Goal: Task Accomplishment & Management: Manage account settings

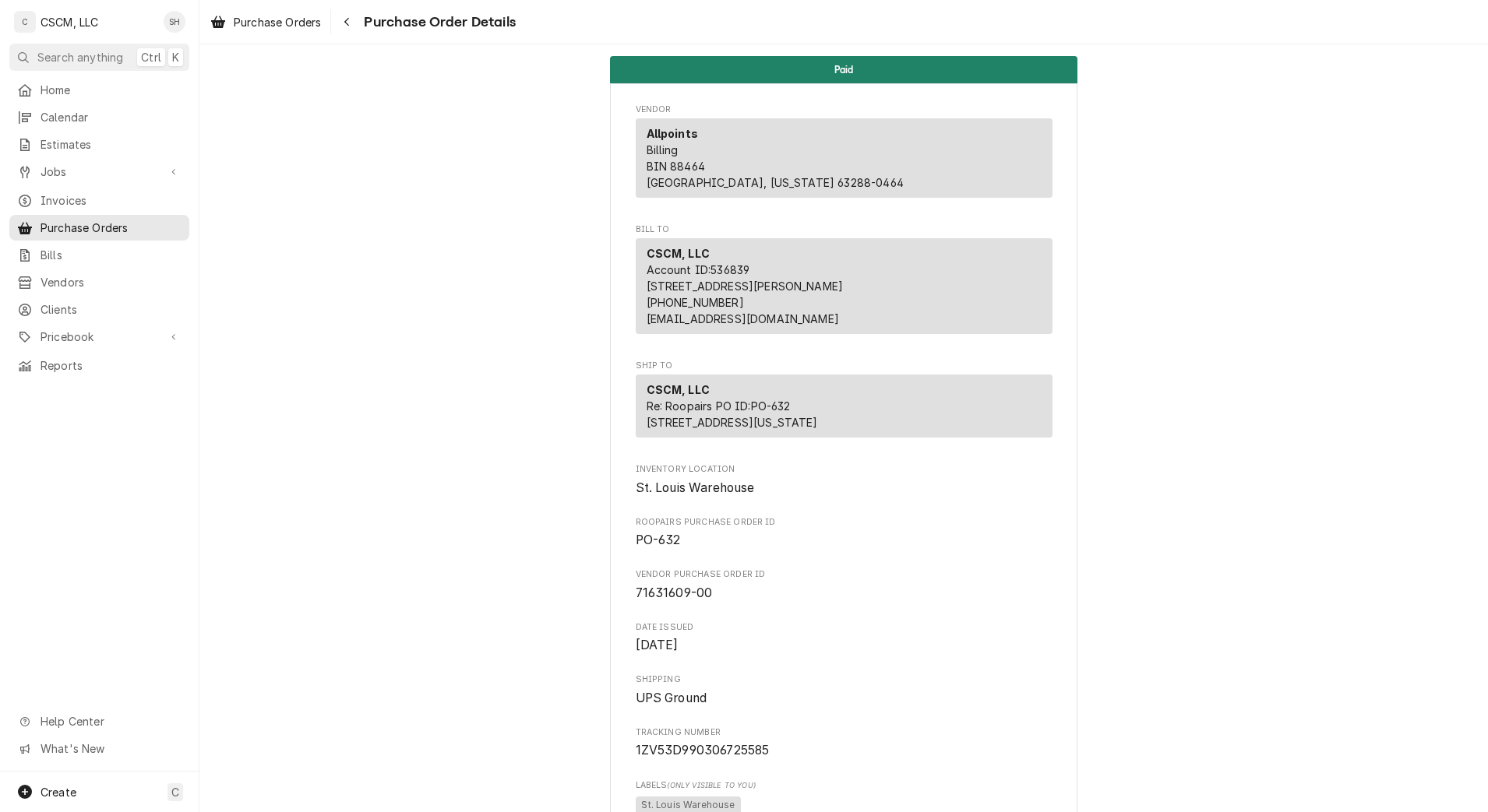
scroll to position [1850, 0]
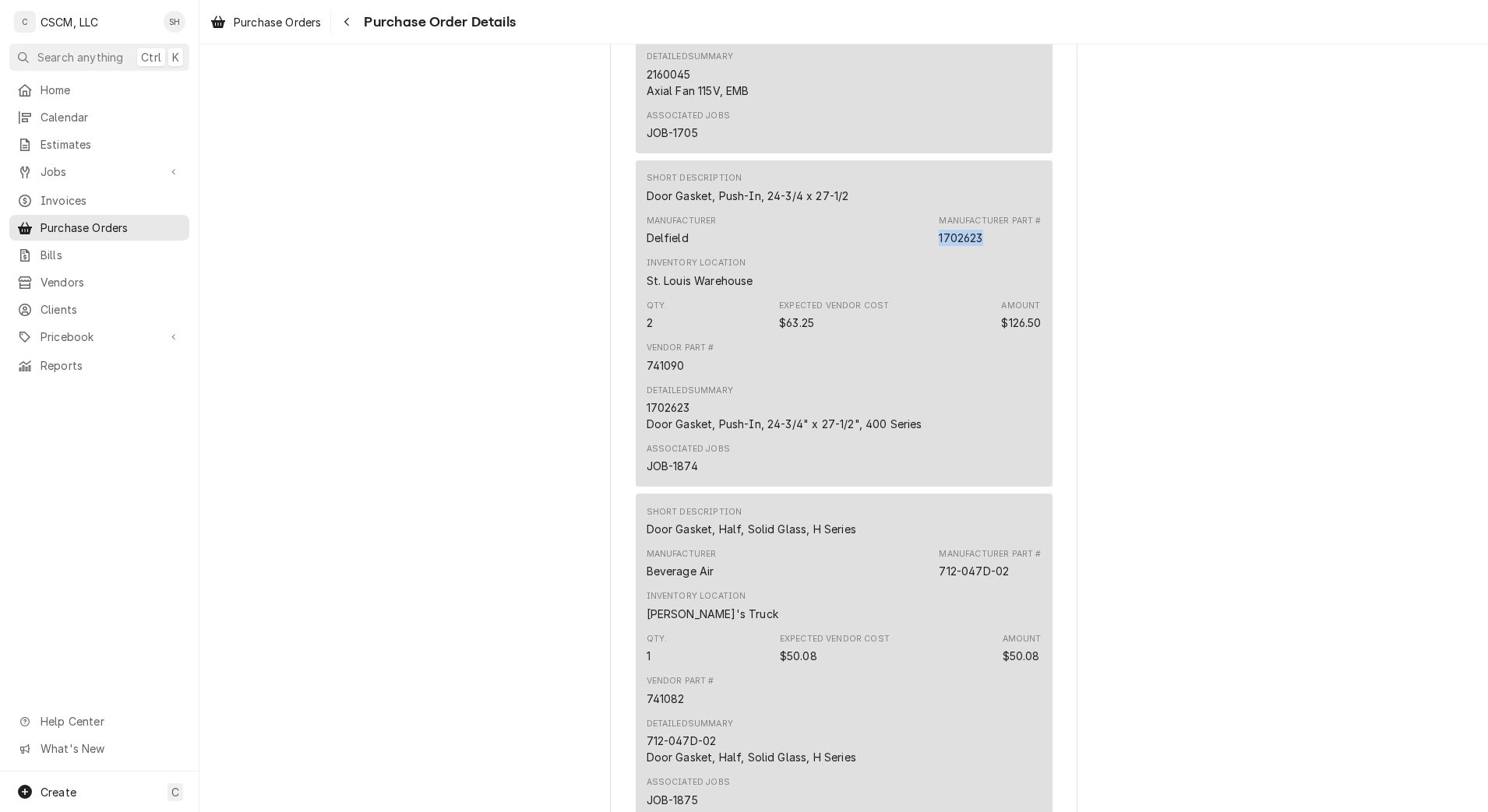
click at [98, 329] on span "Pricebook" at bounding box center [100, 337] width 118 height 16
click at [81, 192] on span "Invoices" at bounding box center [111, 200] width 141 height 16
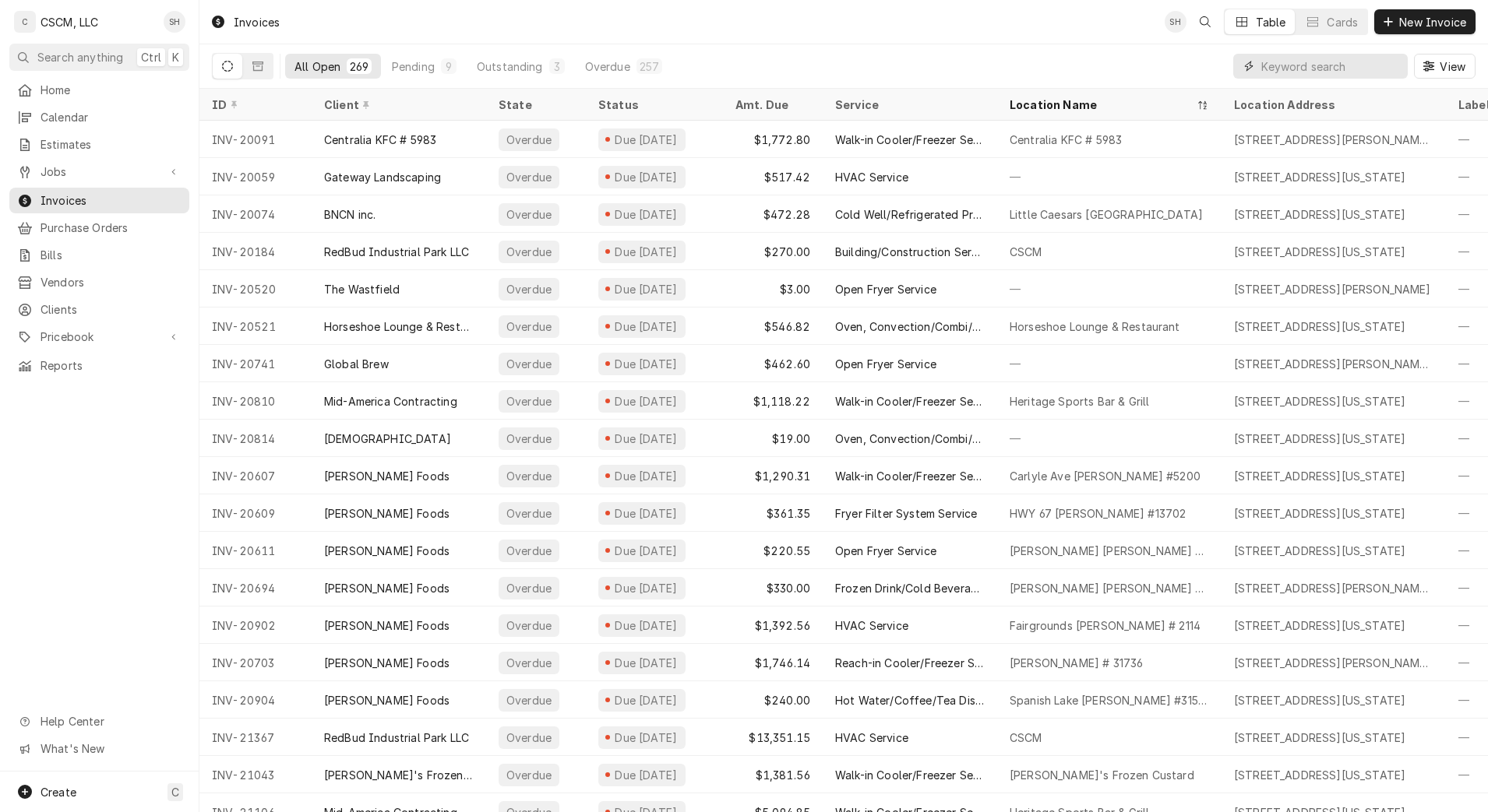
click at [1302, 65] on input "Dynamic Content Wrapper" at bounding box center [1330, 67] width 139 height 25
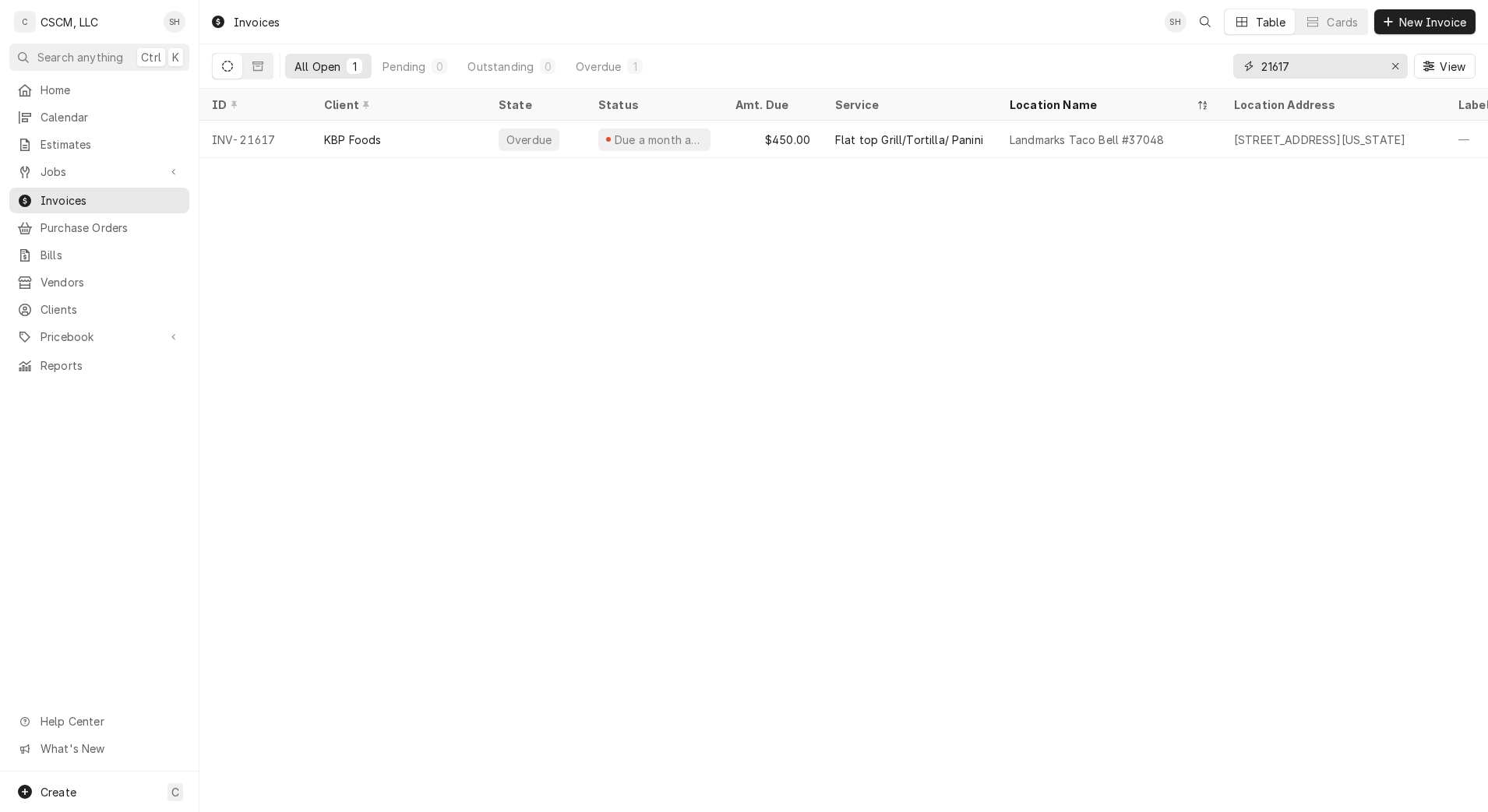
type input "21617"
click at [1354, 143] on div "620 E. Landmarks Blvd, Alton, Illinois 62002" at bounding box center [1320, 139] width 171 height 16
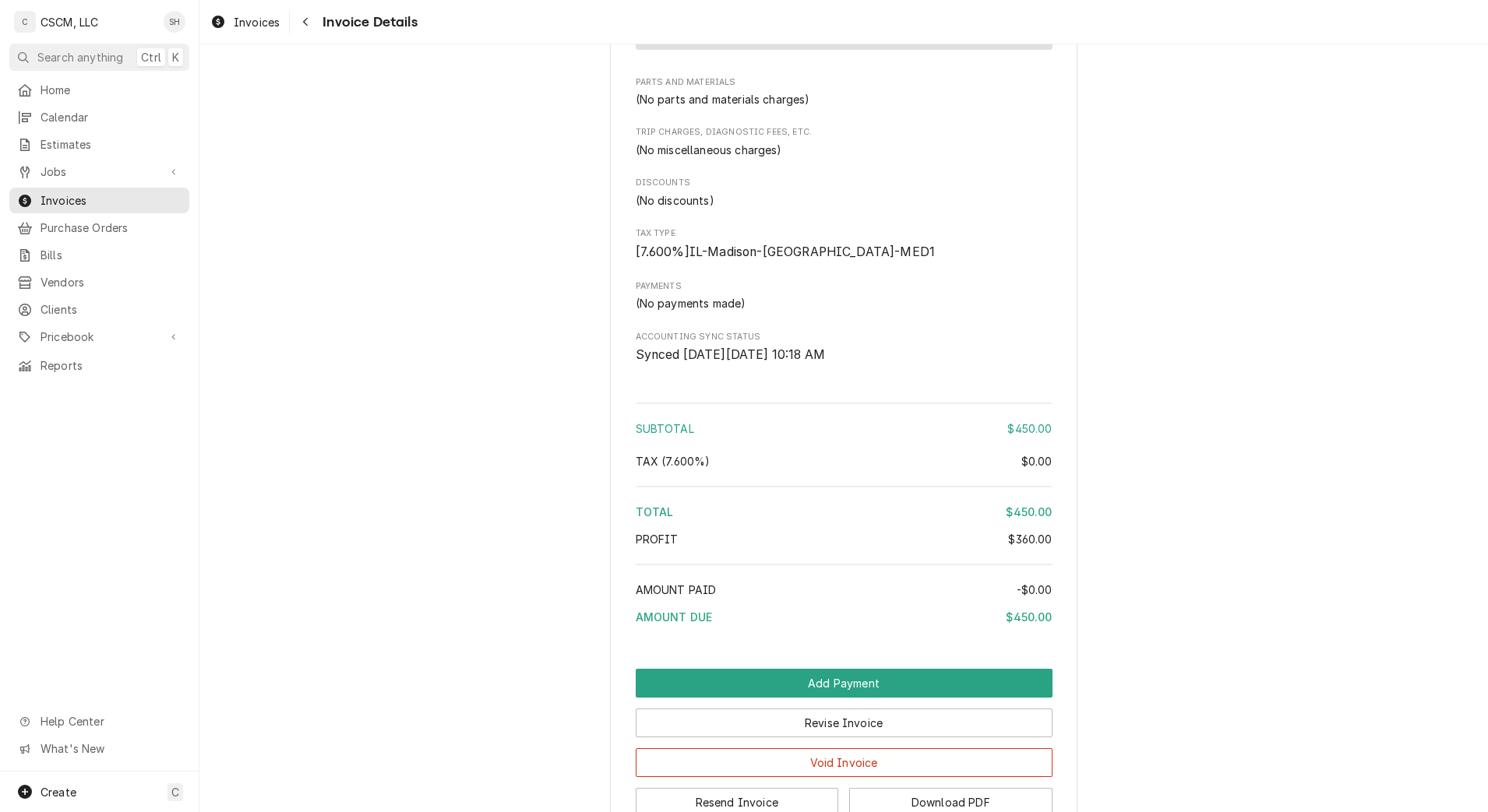
scroll to position [1742, 0]
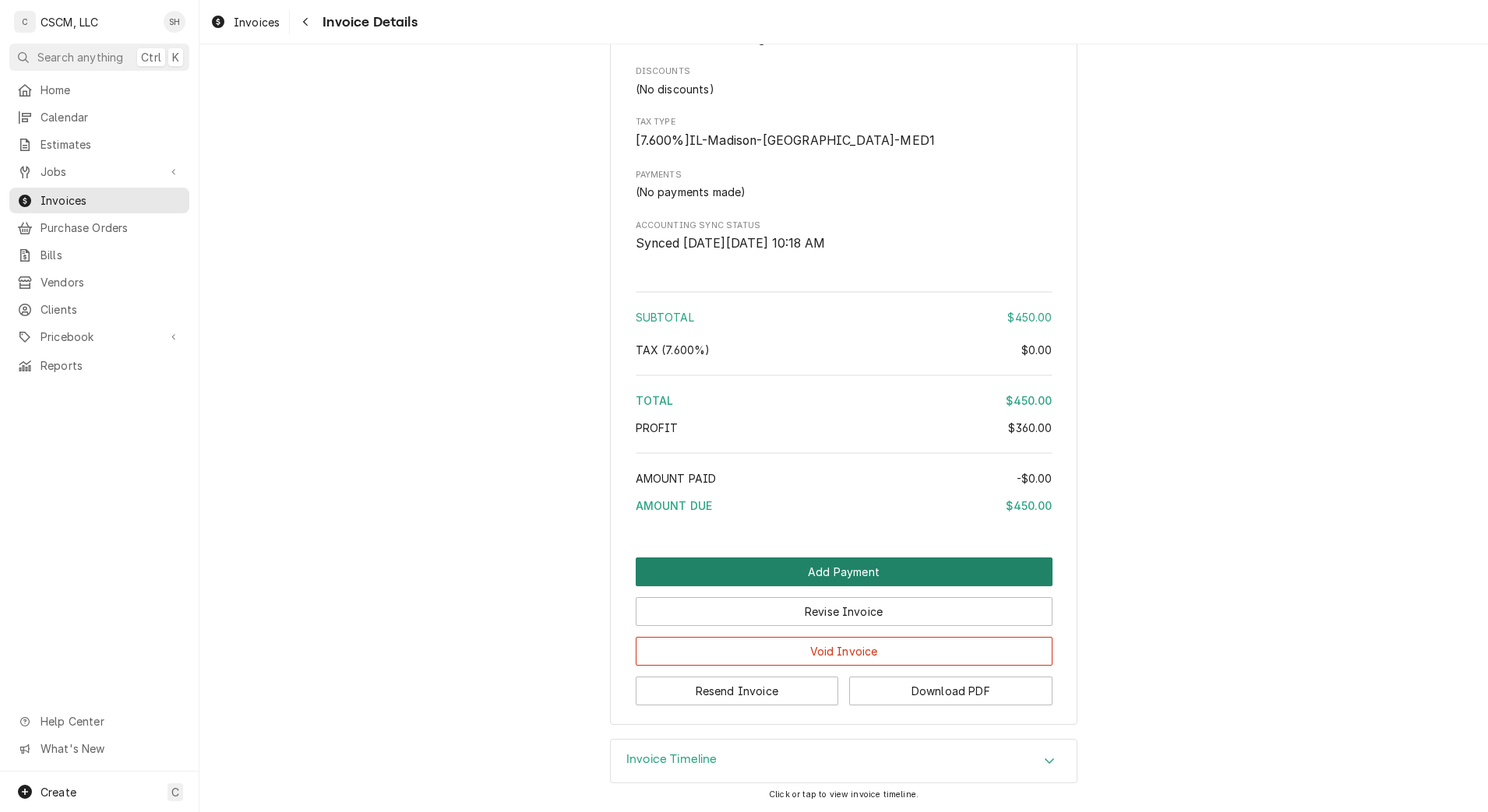
click at [978, 566] on button "Add Payment" at bounding box center [844, 572] width 416 height 29
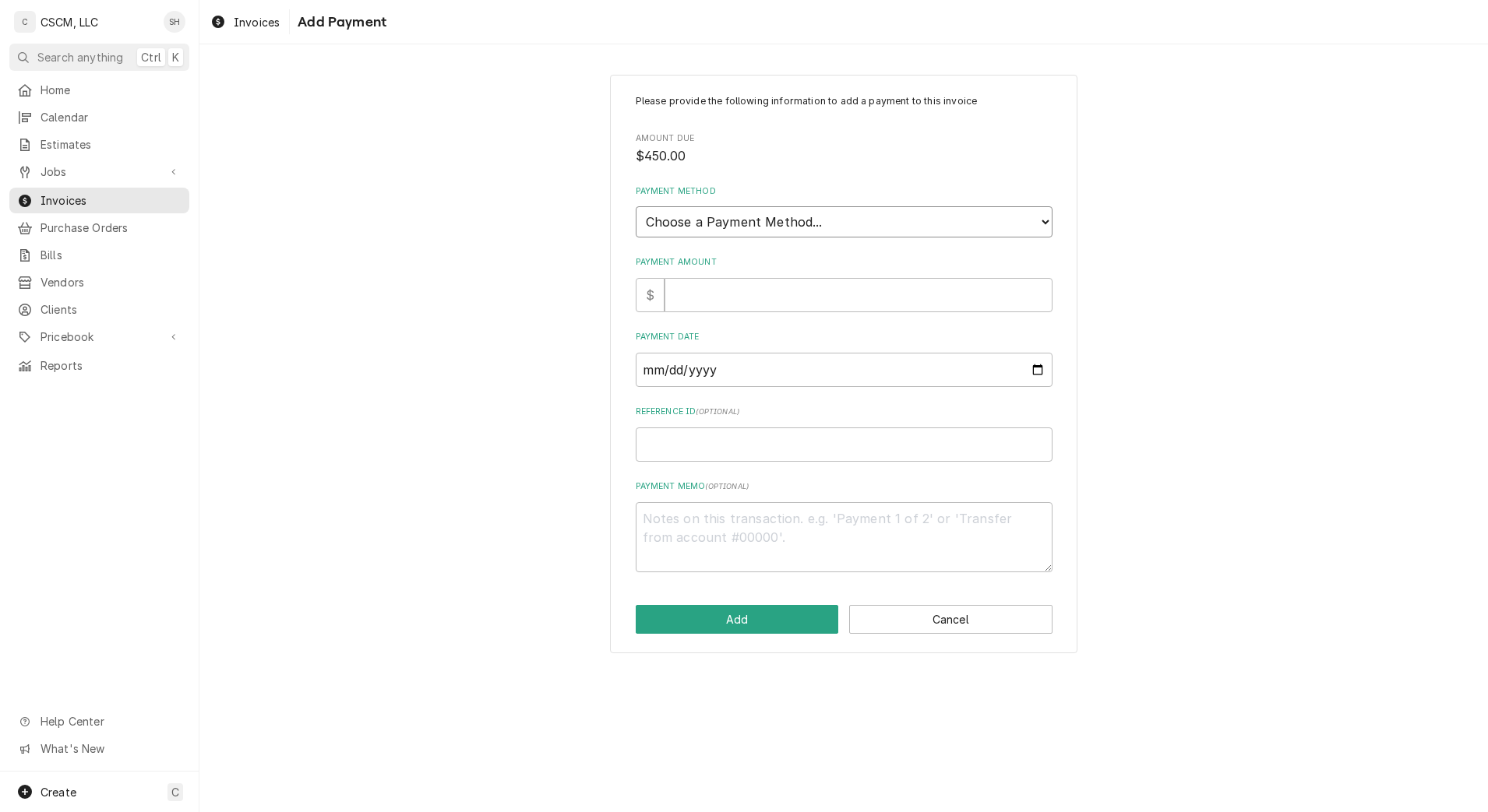
click at [989, 232] on select "Choose a Payment Method... Cash Check Credit/Debit Card ACH/eCheck Other" at bounding box center [844, 222] width 416 height 31
select select "2"
click at [636, 206] on select "Choose a Payment Method... Cash Check Credit/Debit Card ACH/eCheck Other" at bounding box center [844, 222] width 416 height 31
click at [958, 302] on input "Payment Amount" at bounding box center [859, 295] width 388 height 34
type textarea "x"
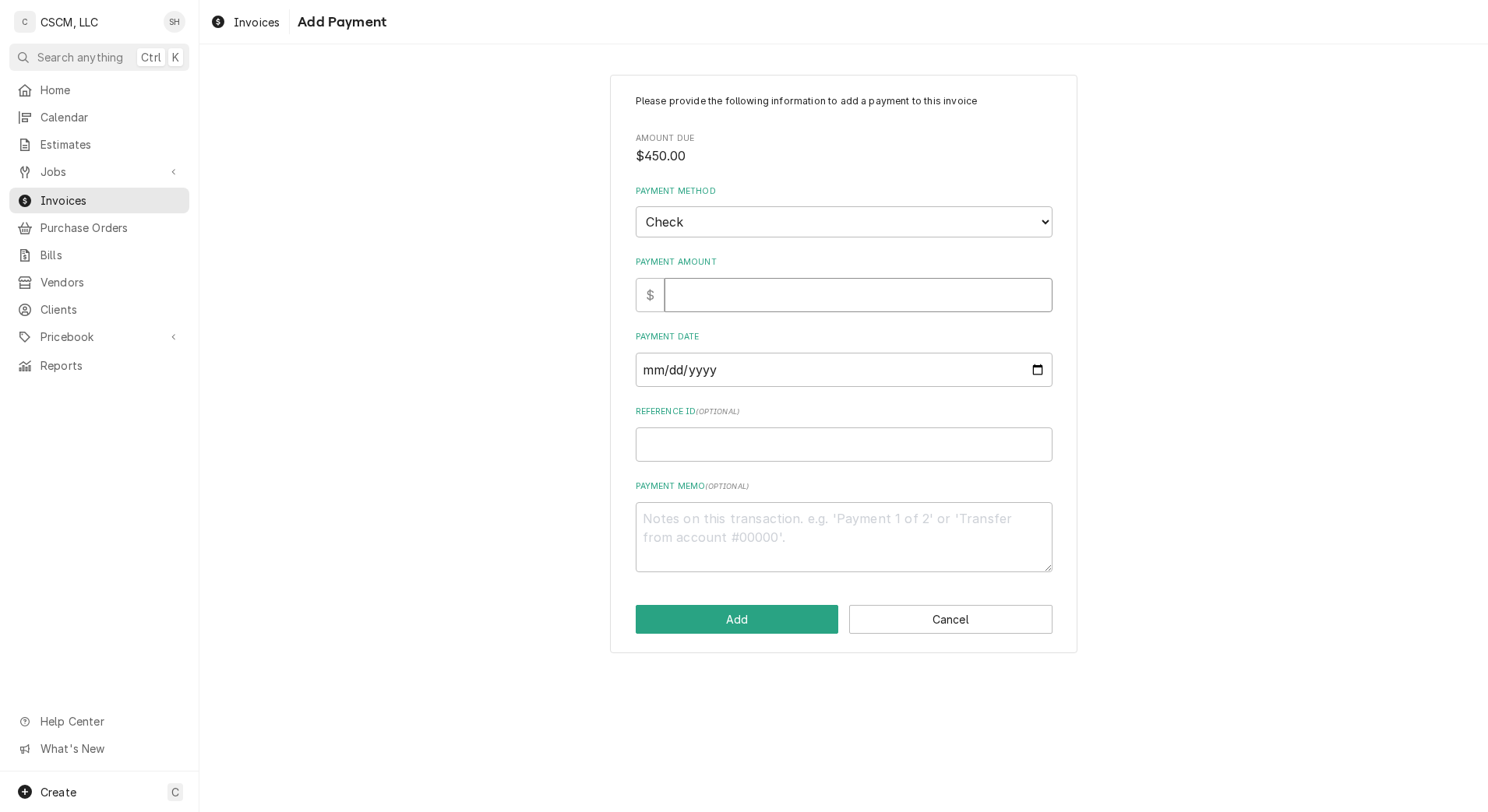
type input "4"
type textarea "x"
type input "45"
type textarea "x"
type input "450"
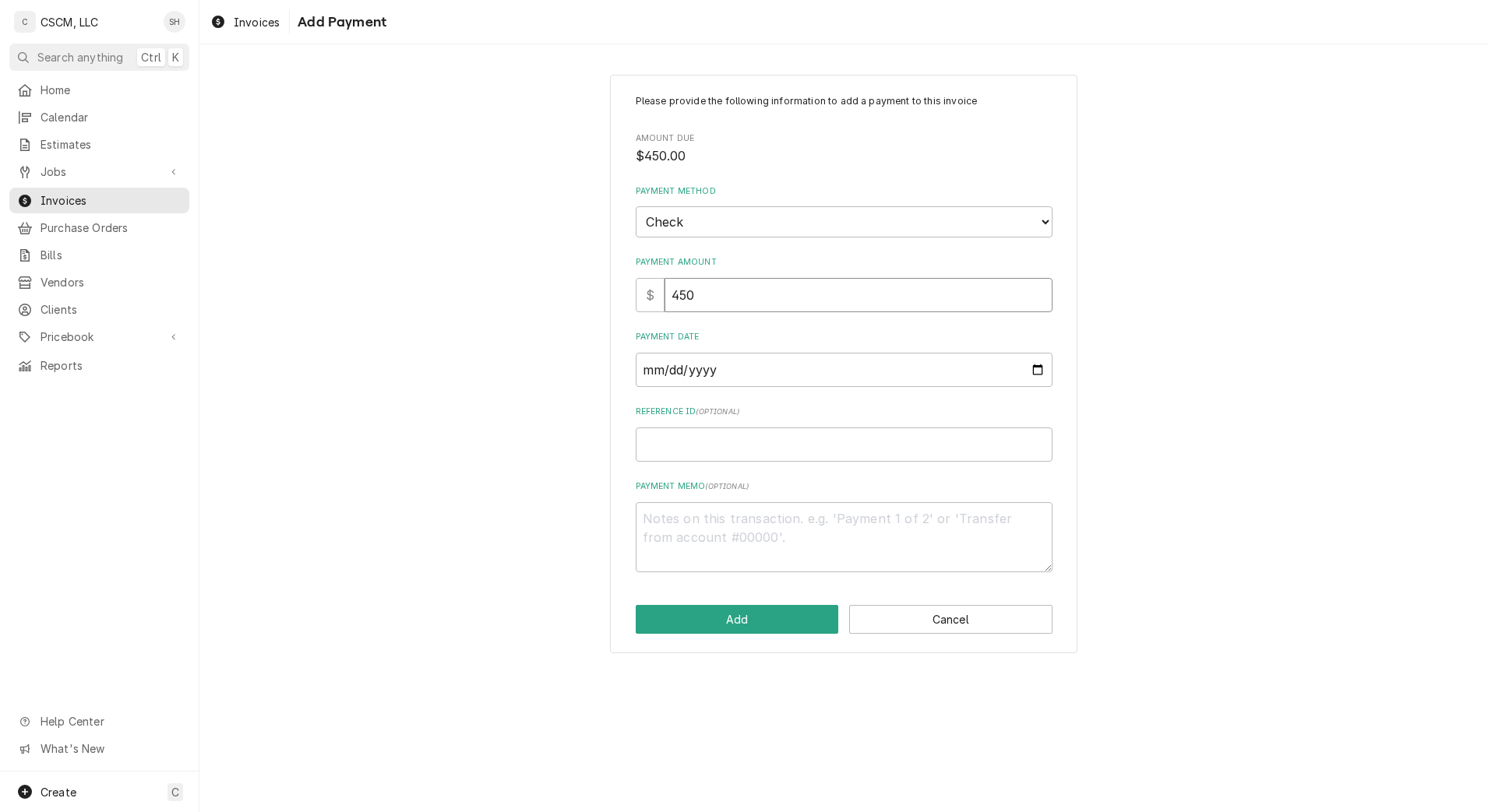
type textarea "x"
type input "450.0"
type textarea "x"
type input "450.00"
click at [976, 338] on label "Payment Date" at bounding box center [844, 337] width 416 height 12
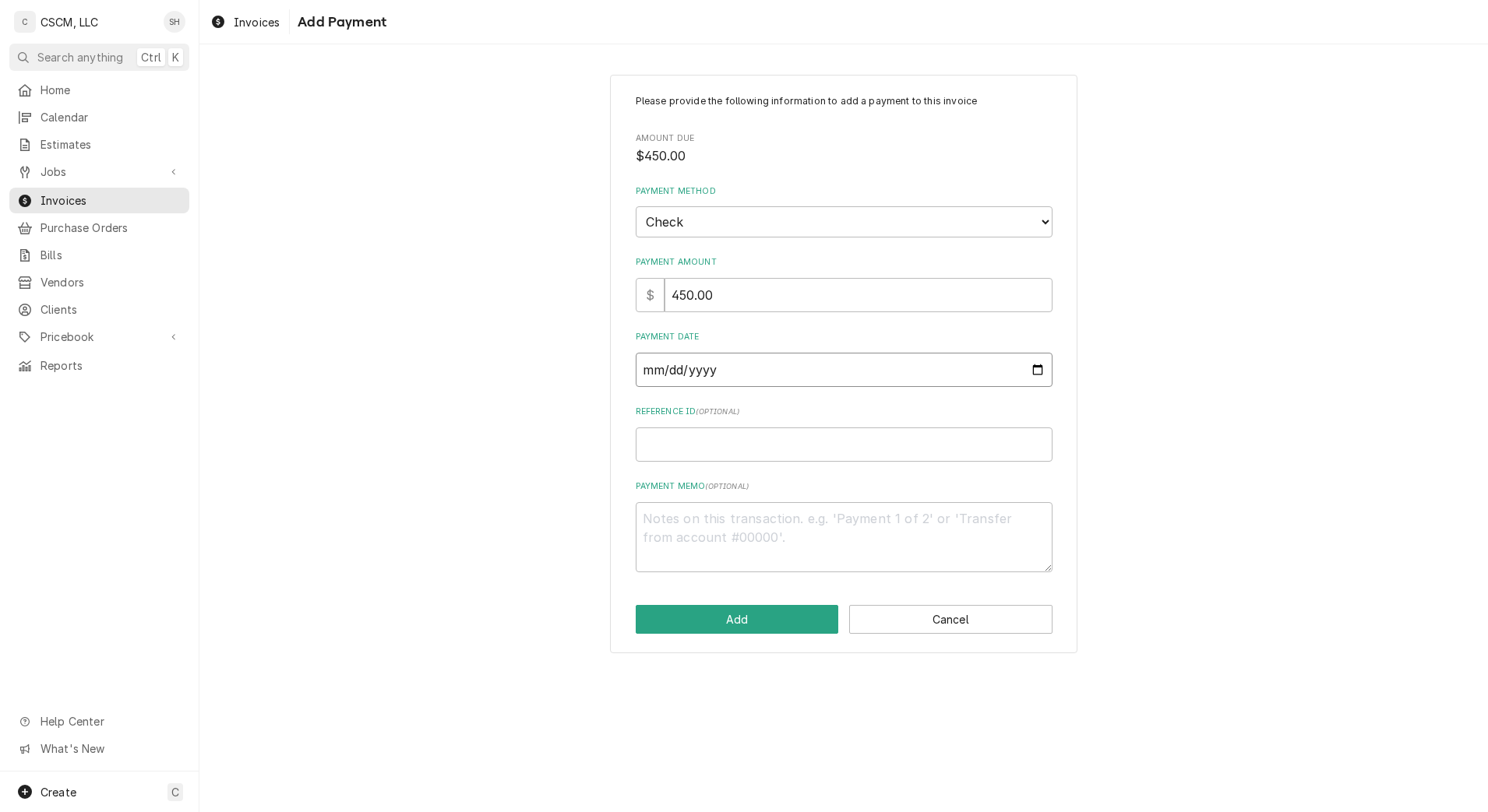
click at [976, 353] on input "Payment Date" at bounding box center [844, 370] width 416 height 34
click at [1033, 361] on input "Payment Date" at bounding box center [844, 370] width 416 height 34
type input "2025-09-05"
click at [761, 456] on input "Reference ID ( optional )" at bounding box center [844, 445] width 416 height 34
type textarea "x"
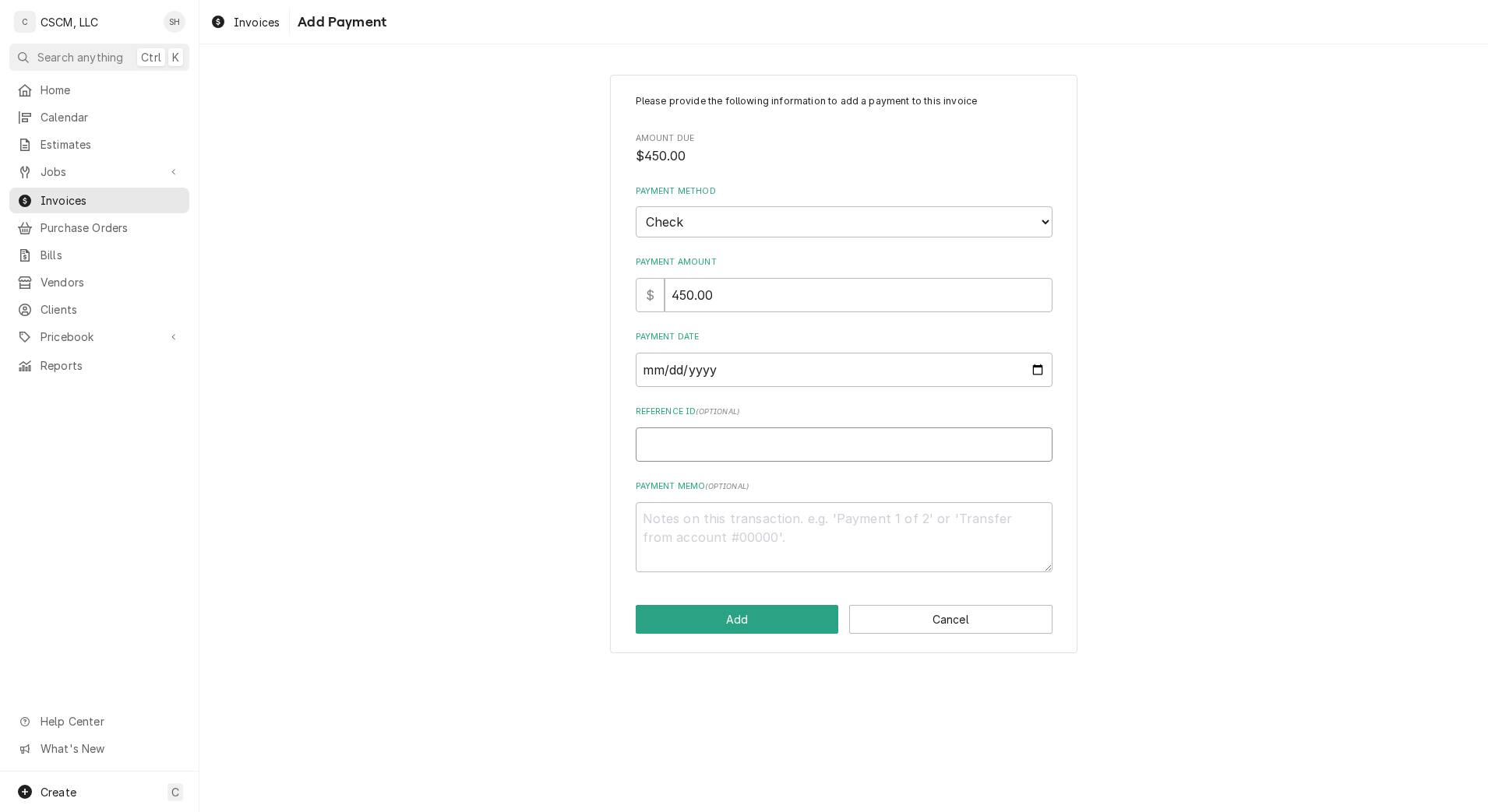
type input "1"
type textarea "x"
type input "11"
type textarea "x"
type input "116"
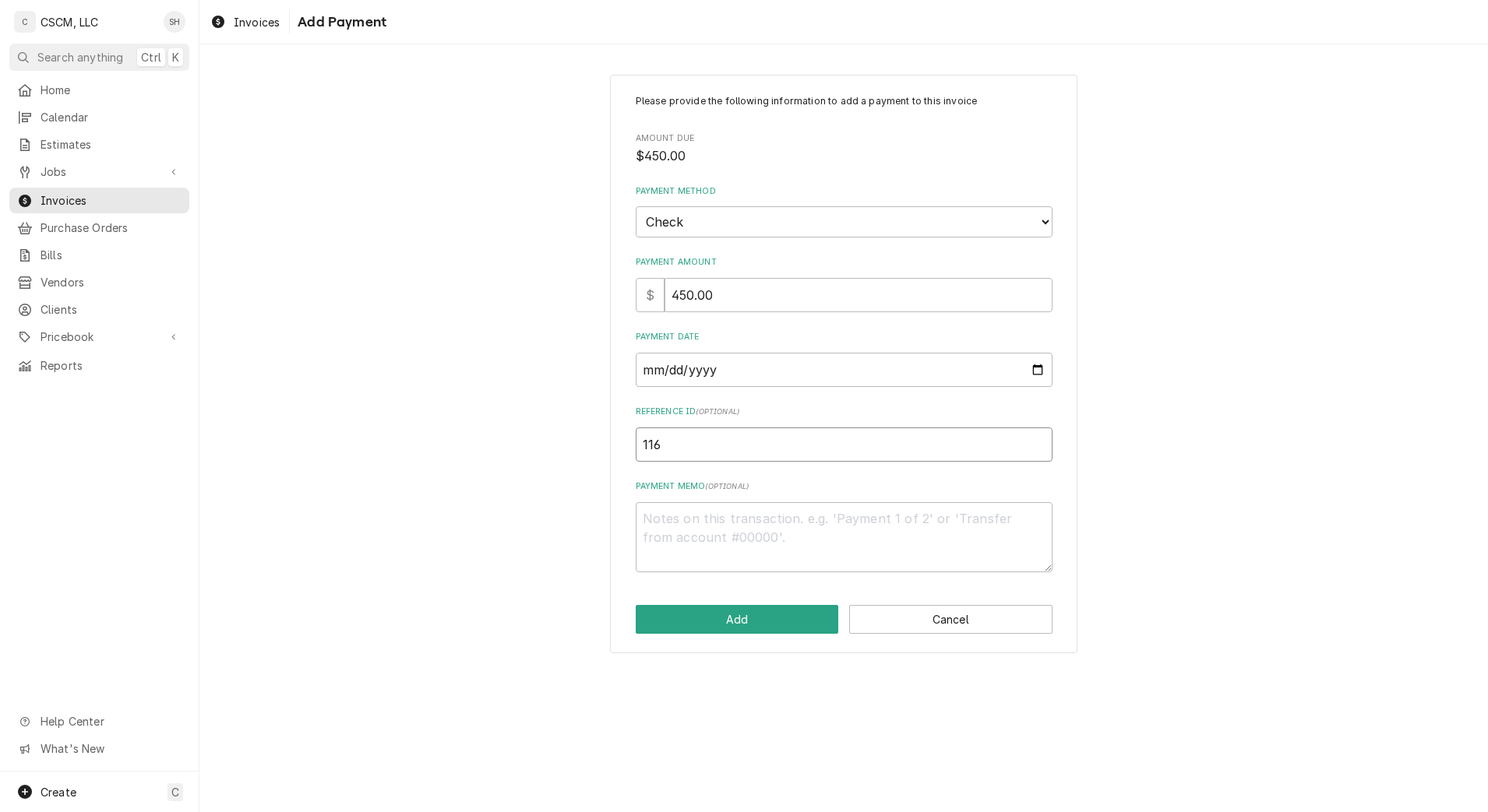
type textarea "x"
type input "1167"
type textarea "x"
type input "11678"
type textarea "x"
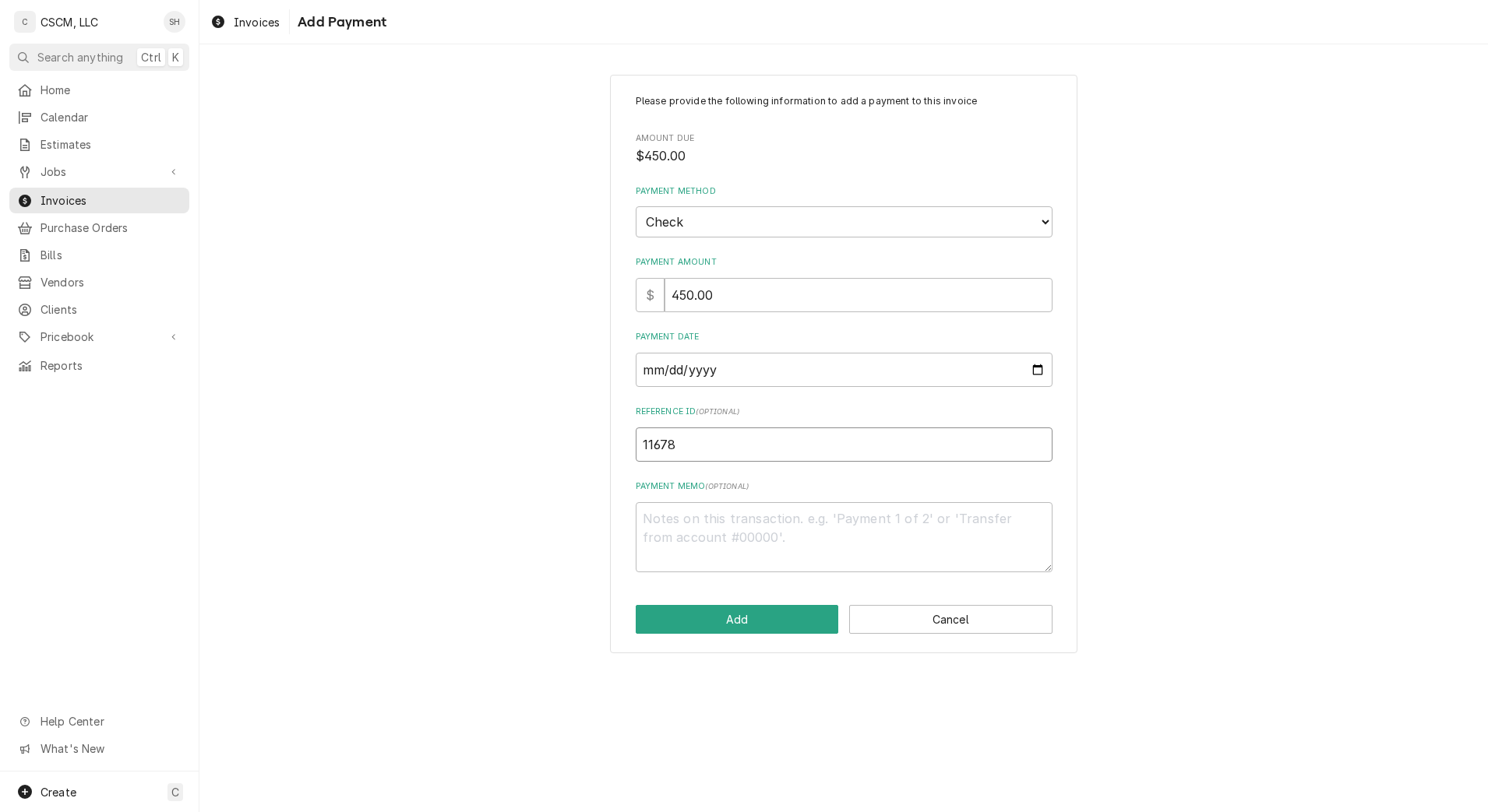
type input "116787"
type textarea "x"
type input "1167876"
type textarea "x"
type input "11678676"
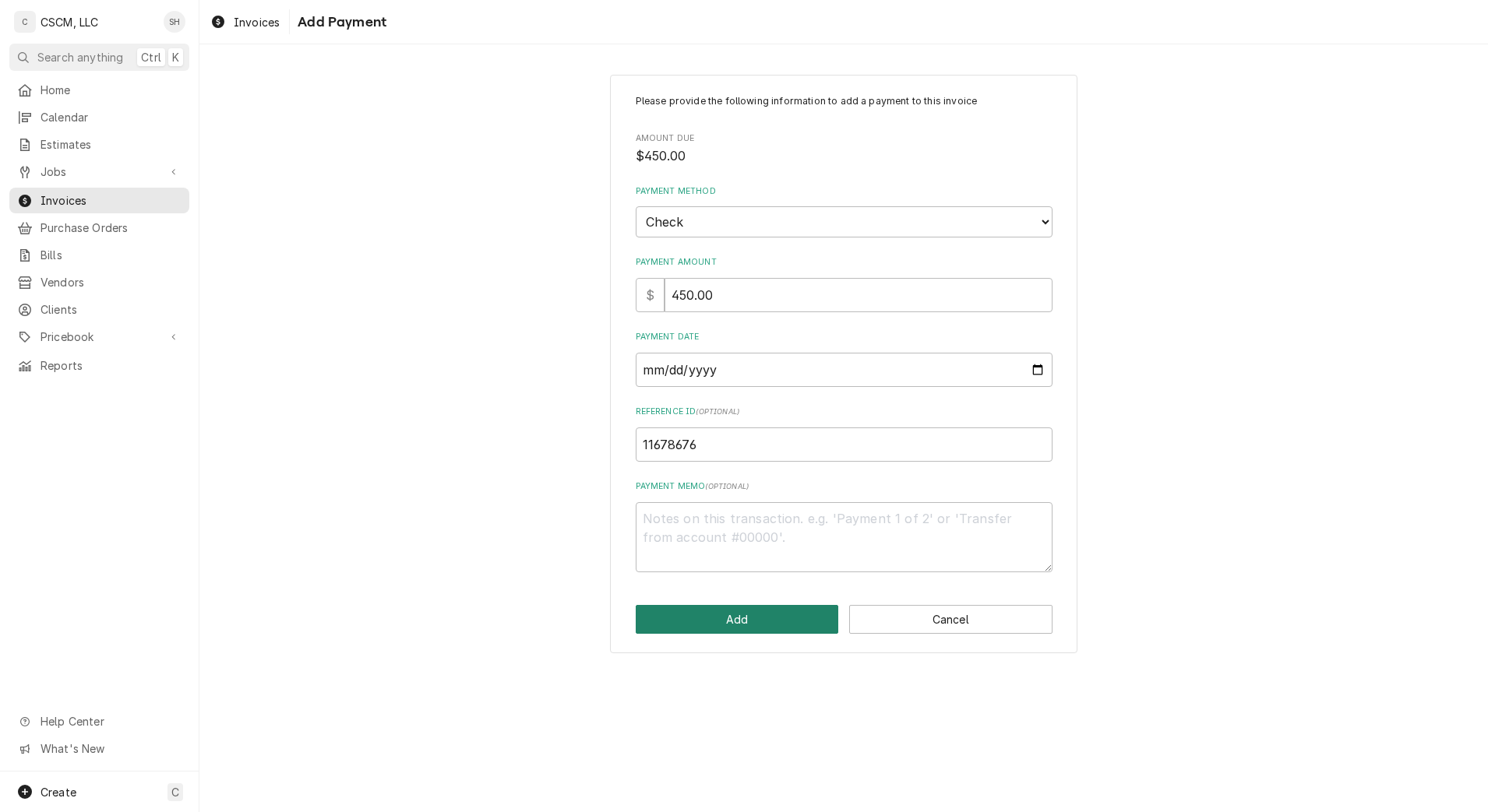
click at [788, 624] on button "Add" at bounding box center [738, 620] width 203 height 29
type textarea "x"
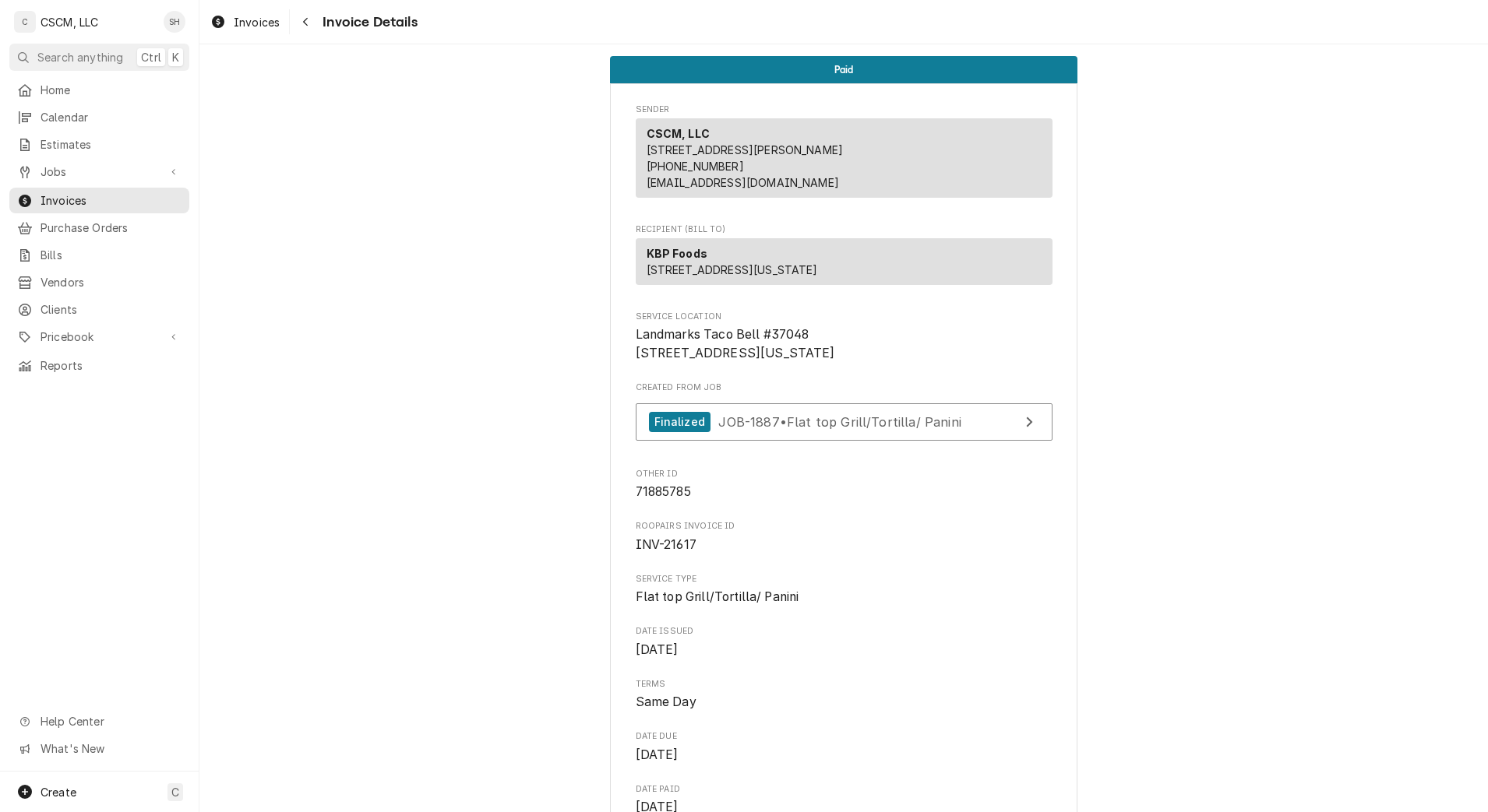
click at [310, 15] on div "Navigate back" at bounding box center [305, 22] width 15 height 15
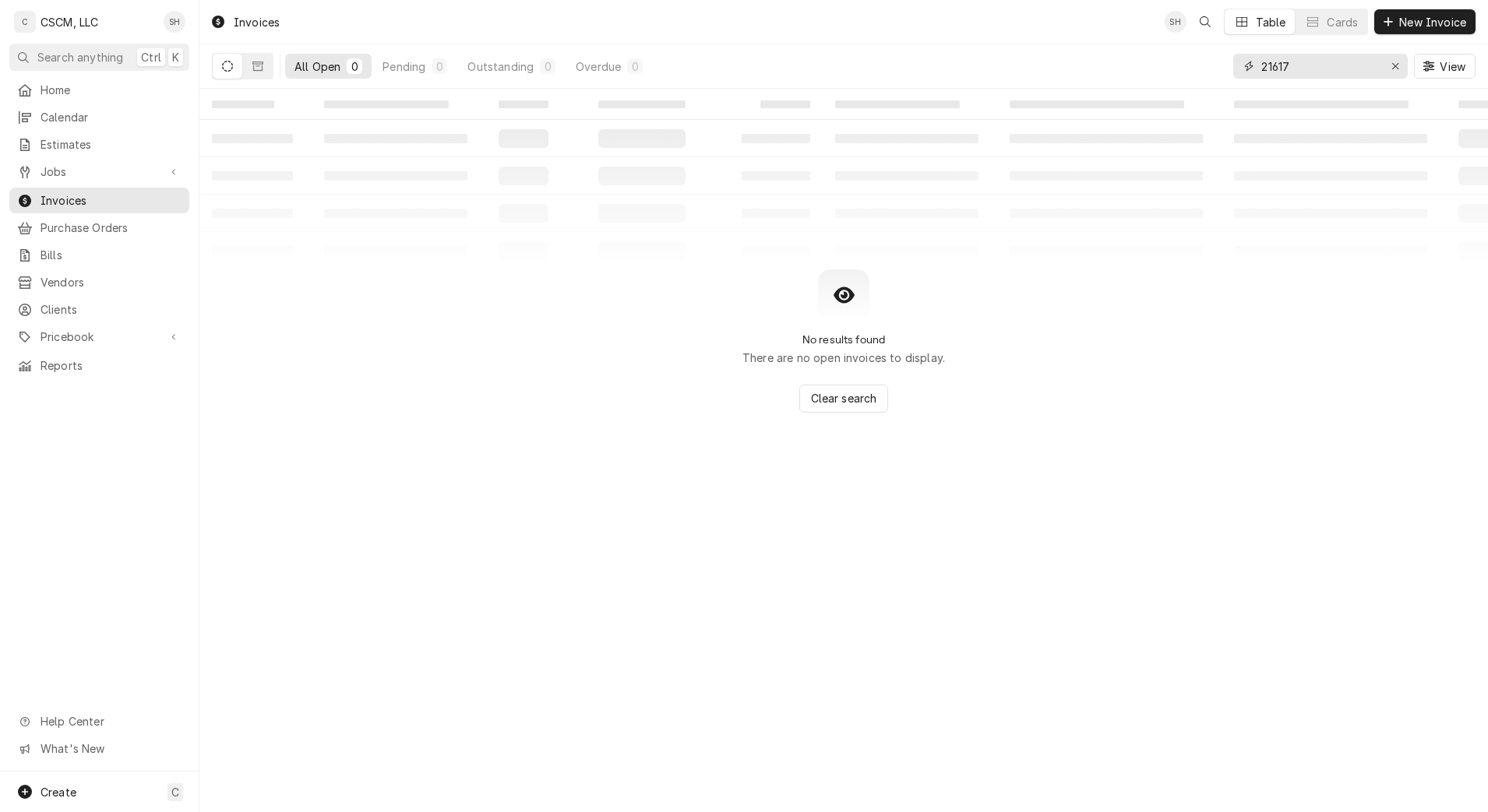
click at [1397, 67] on icon "Erase input" at bounding box center [1395, 66] width 9 height 10
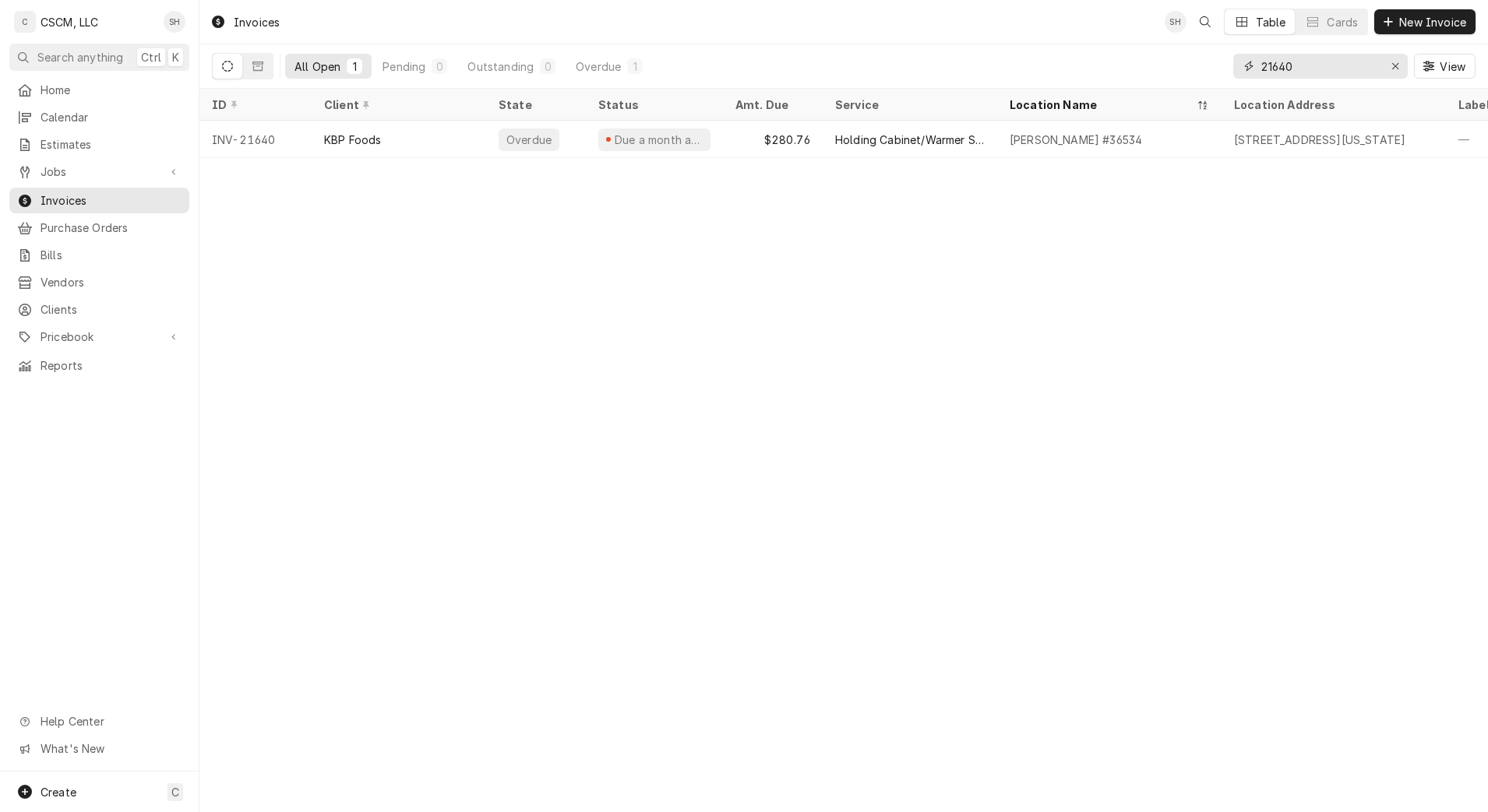
type input "21640"
click at [1015, 146] on div "Quincy Taco Bell #36534" at bounding box center [1110, 139] width 224 height 37
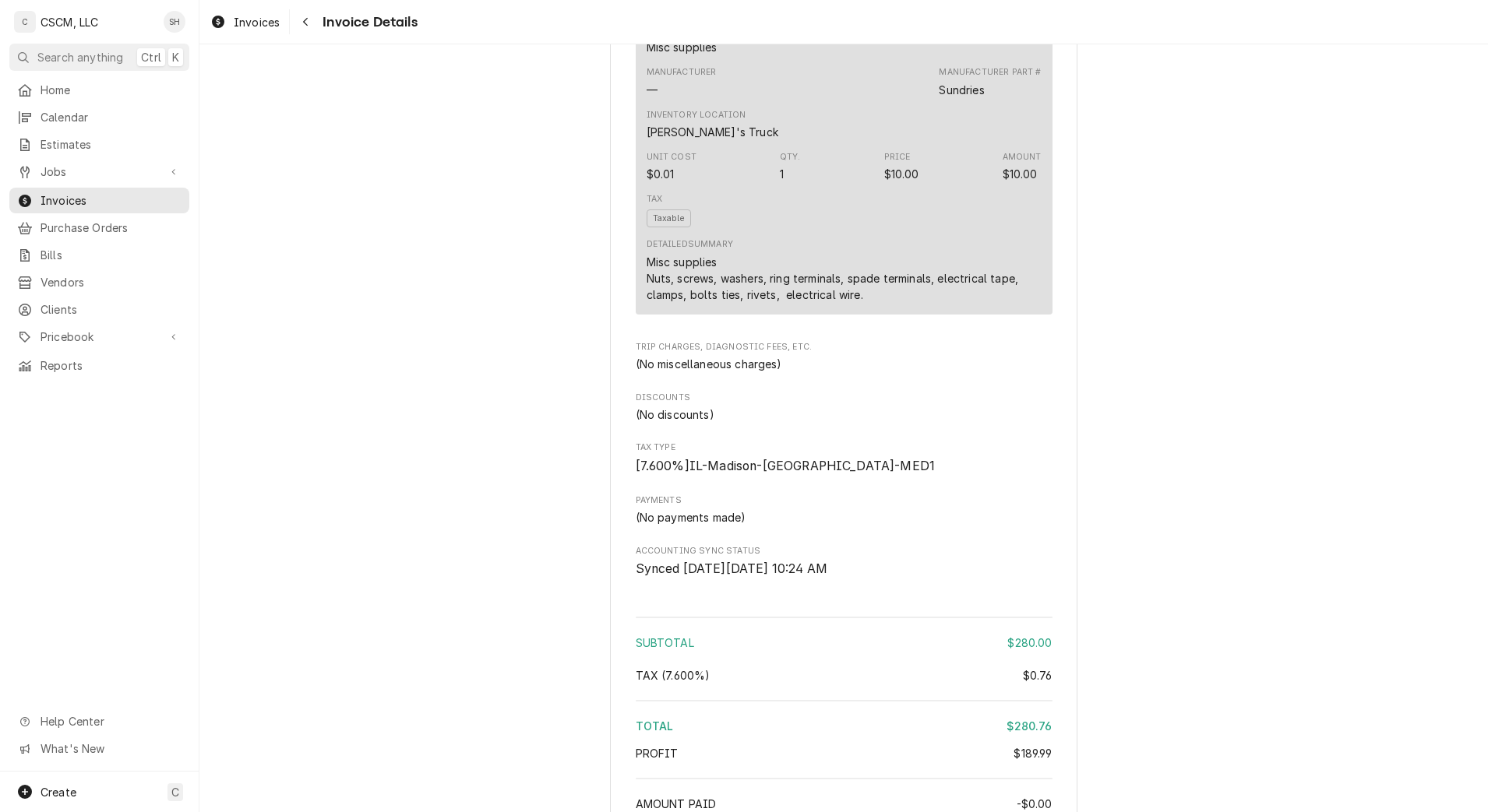
scroll to position [1790, 0]
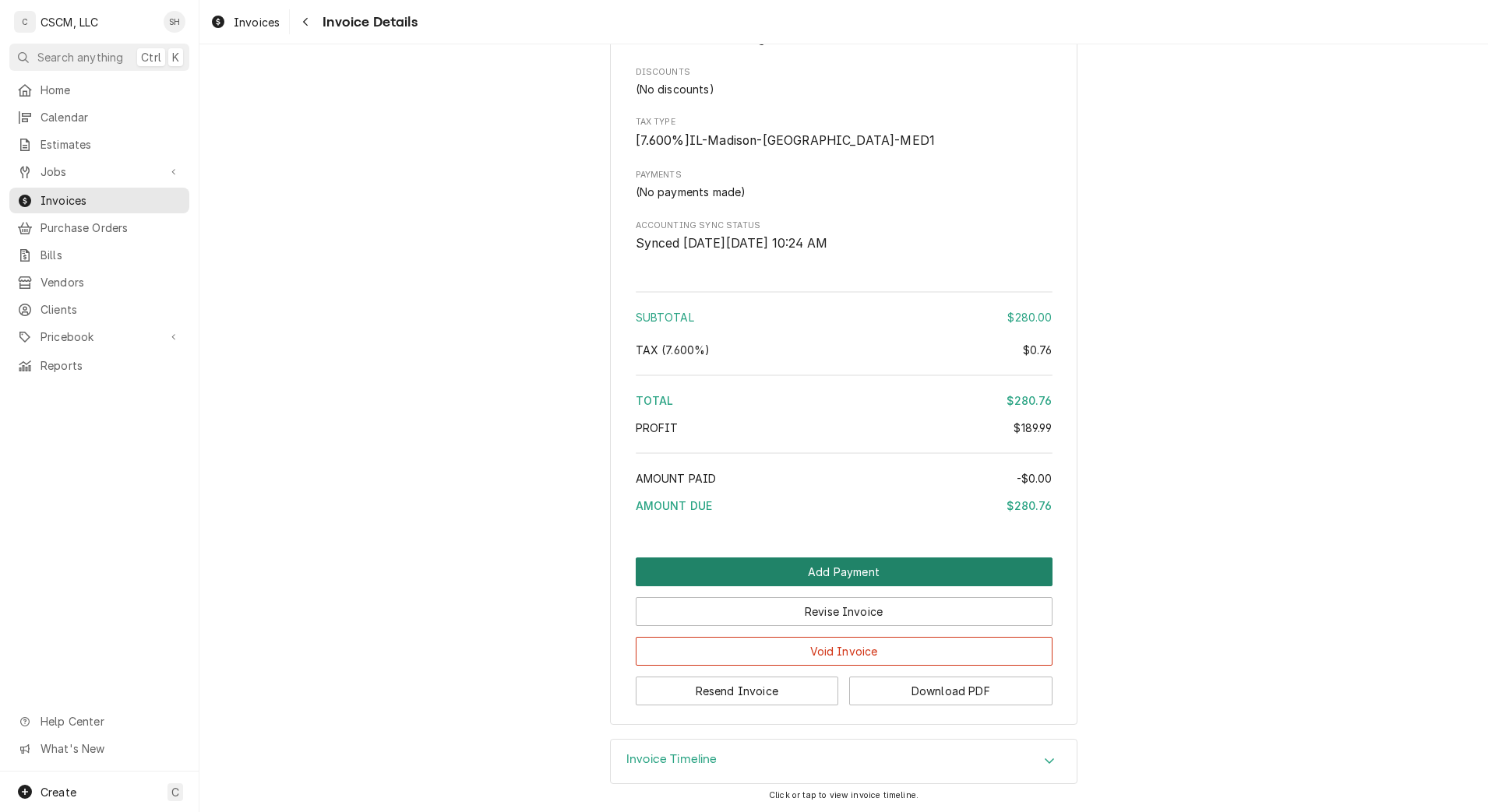
click at [904, 582] on button "Add Payment" at bounding box center [844, 572] width 416 height 29
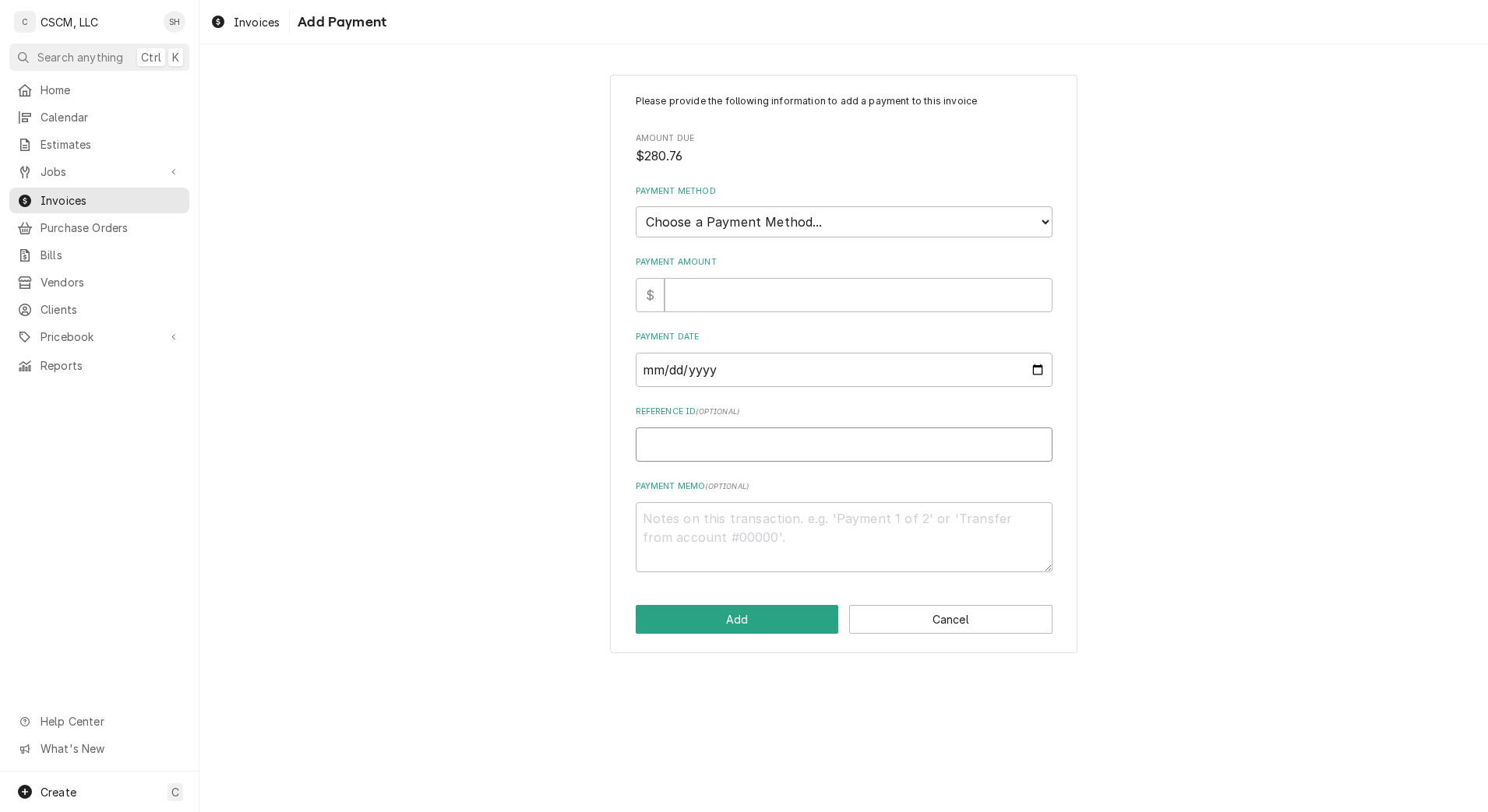
click at [803, 456] on input "Reference ID ( optional )" at bounding box center [844, 445] width 416 height 34
paste input "11678676"
type textarea "x"
type input "11678676"
click at [1033, 369] on input "Payment Date" at bounding box center [844, 370] width 416 height 34
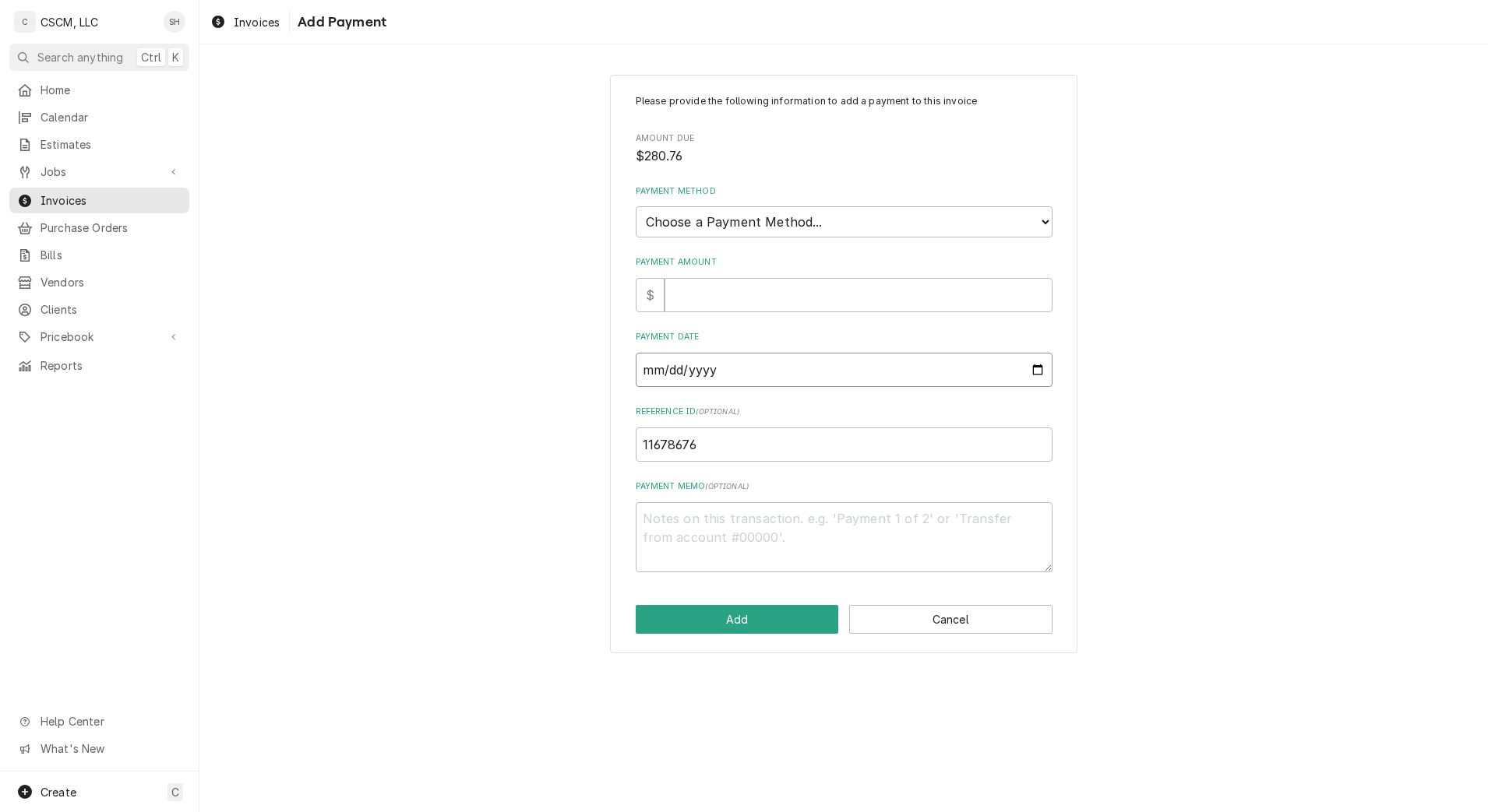
type input "2025-09-05"
click at [940, 293] on input "Payment Amount" at bounding box center [859, 295] width 388 height 34
type textarea "x"
type input "2"
type textarea "x"
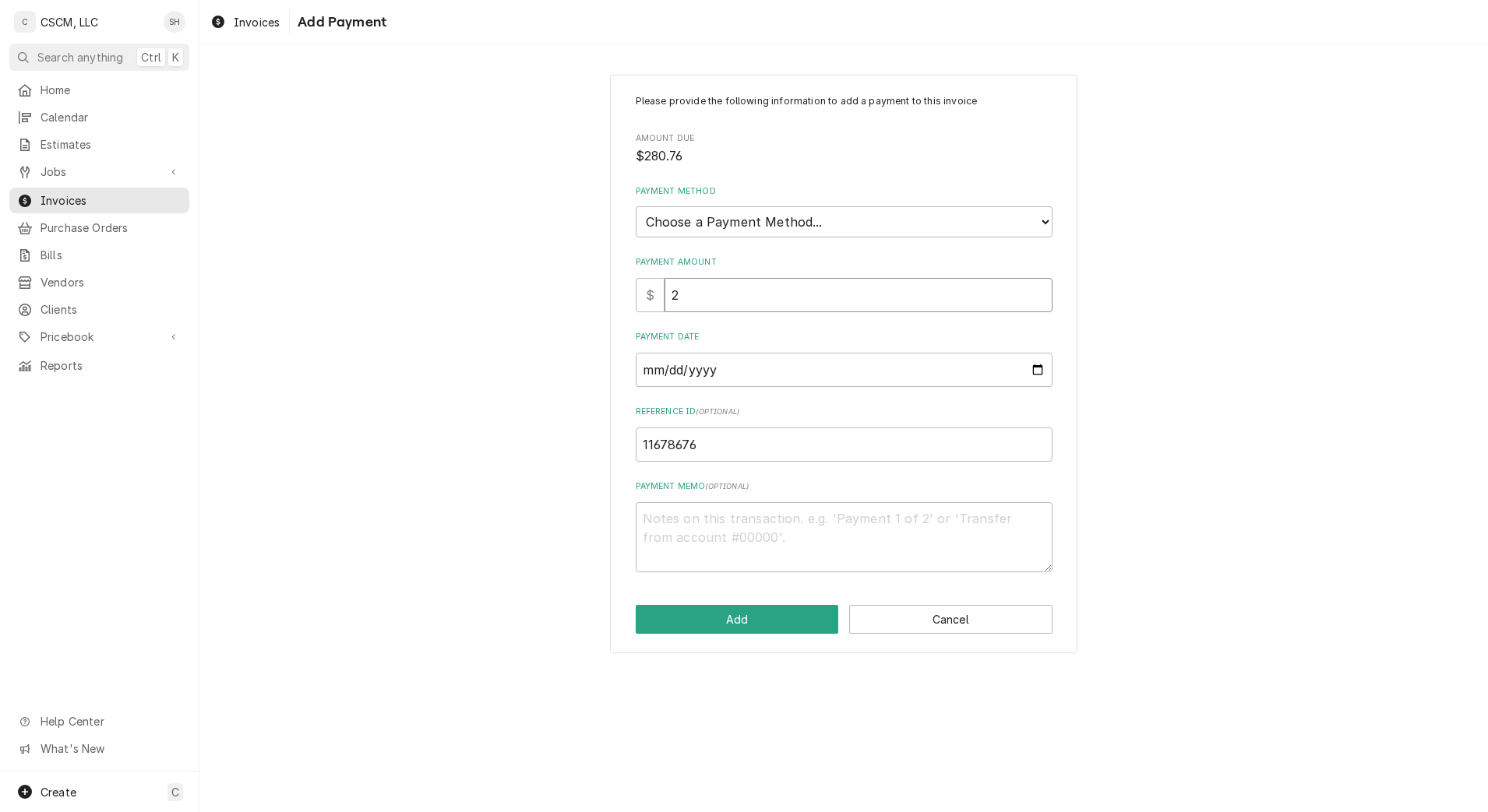
type input "28"
type textarea "x"
type input "280"
type textarea "x"
type input "280.7"
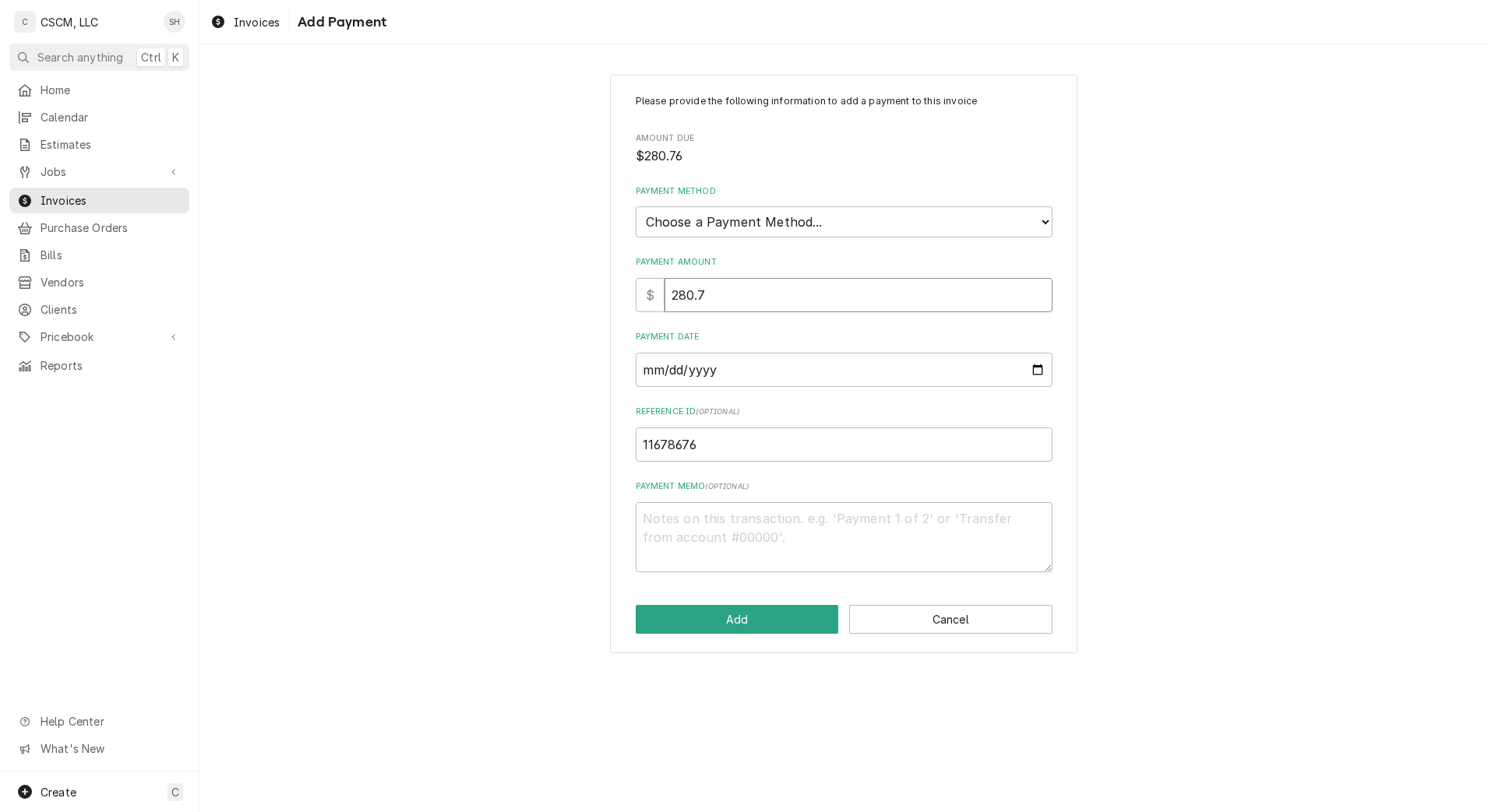
type textarea "x"
type input "280.76"
click at [1013, 222] on select "Choose a Payment Method... Cash Check Credit/Debit Card ACH/eCheck Other" at bounding box center [844, 222] width 416 height 31
select select "2"
click at [636, 206] on select "Choose a Payment Method... Cash Check Credit/Debit Card ACH/eCheck Other" at bounding box center [844, 222] width 416 height 31
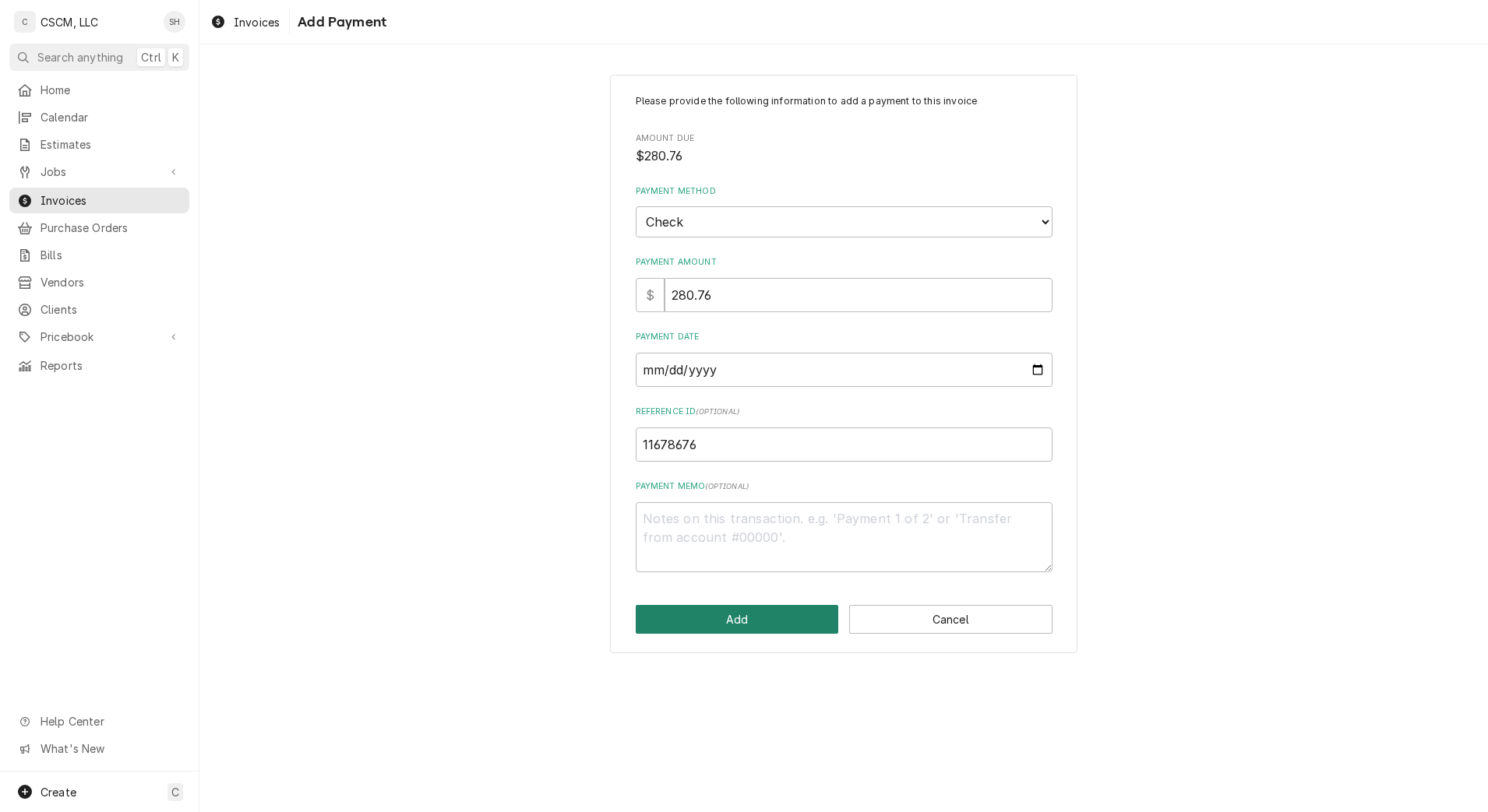
click at [738, 619] on button "Add" at bounding box center [738, 620] width 203 height 29
type textarea "x"
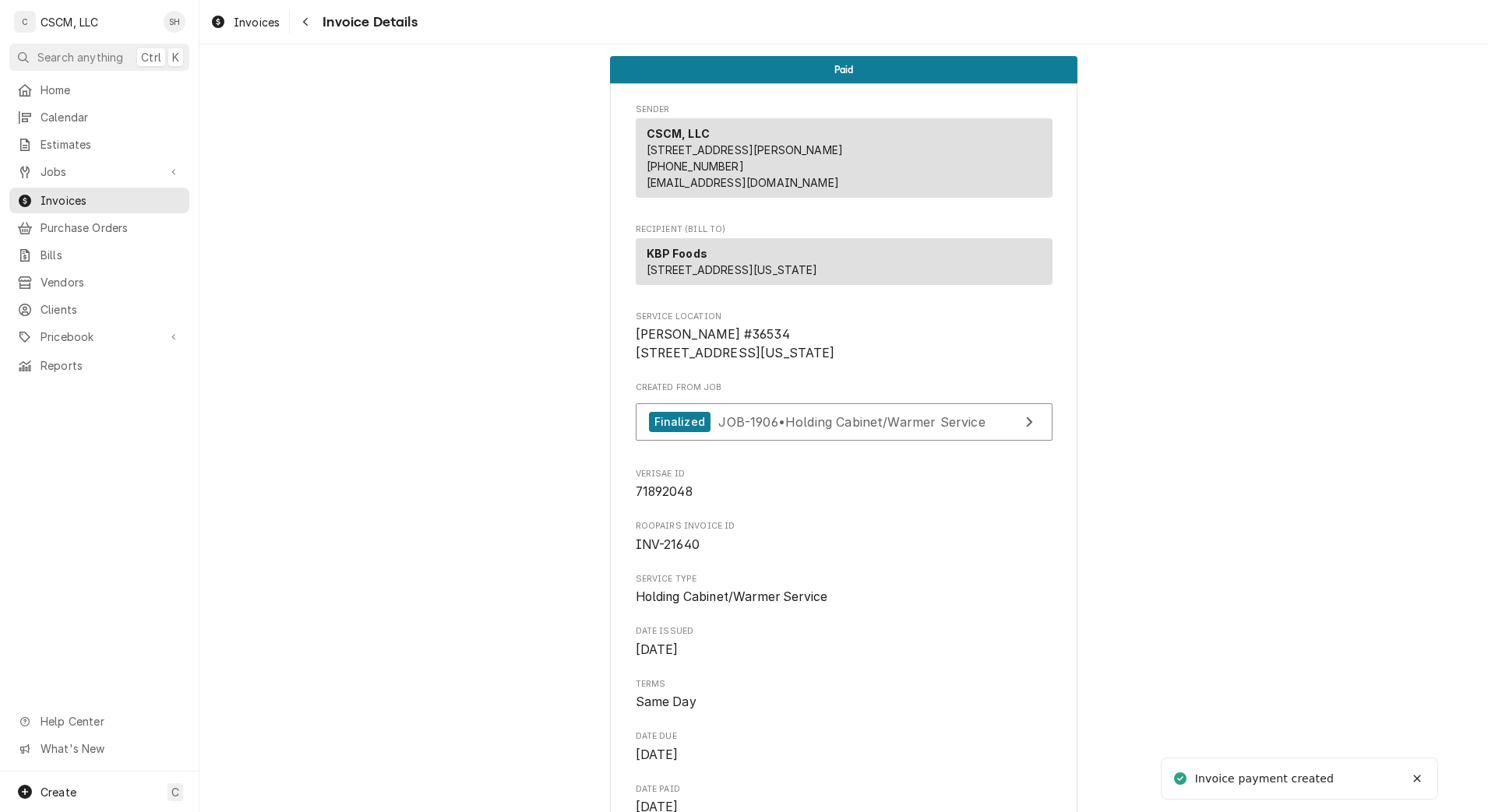
click at [304, 22] on icon "Navigate back" at bounding box center [305, 22] width 5 height 9
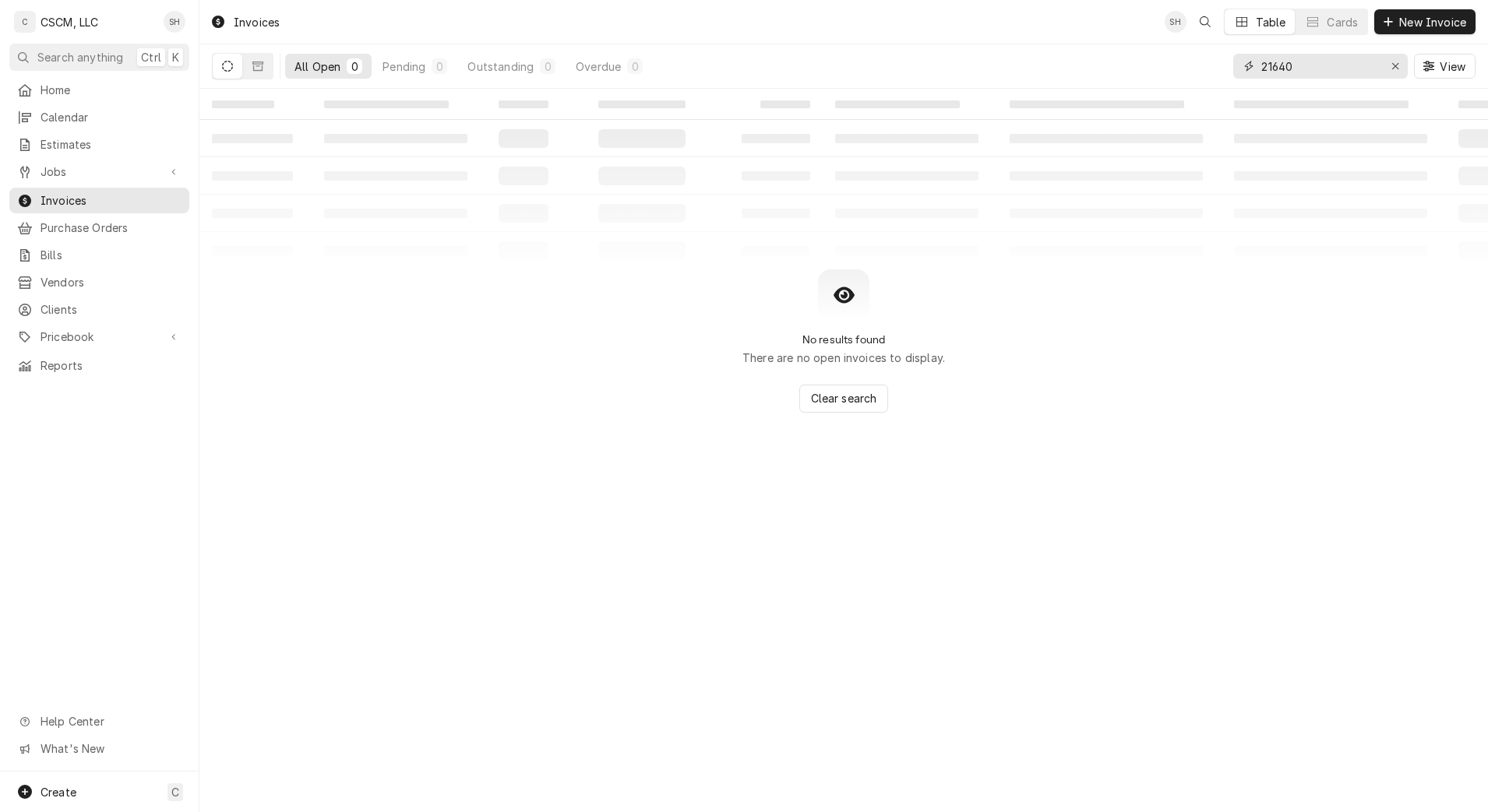
click at [1314, 62] on input "21640" at bounding box center [1319, 67] width 117 height 25
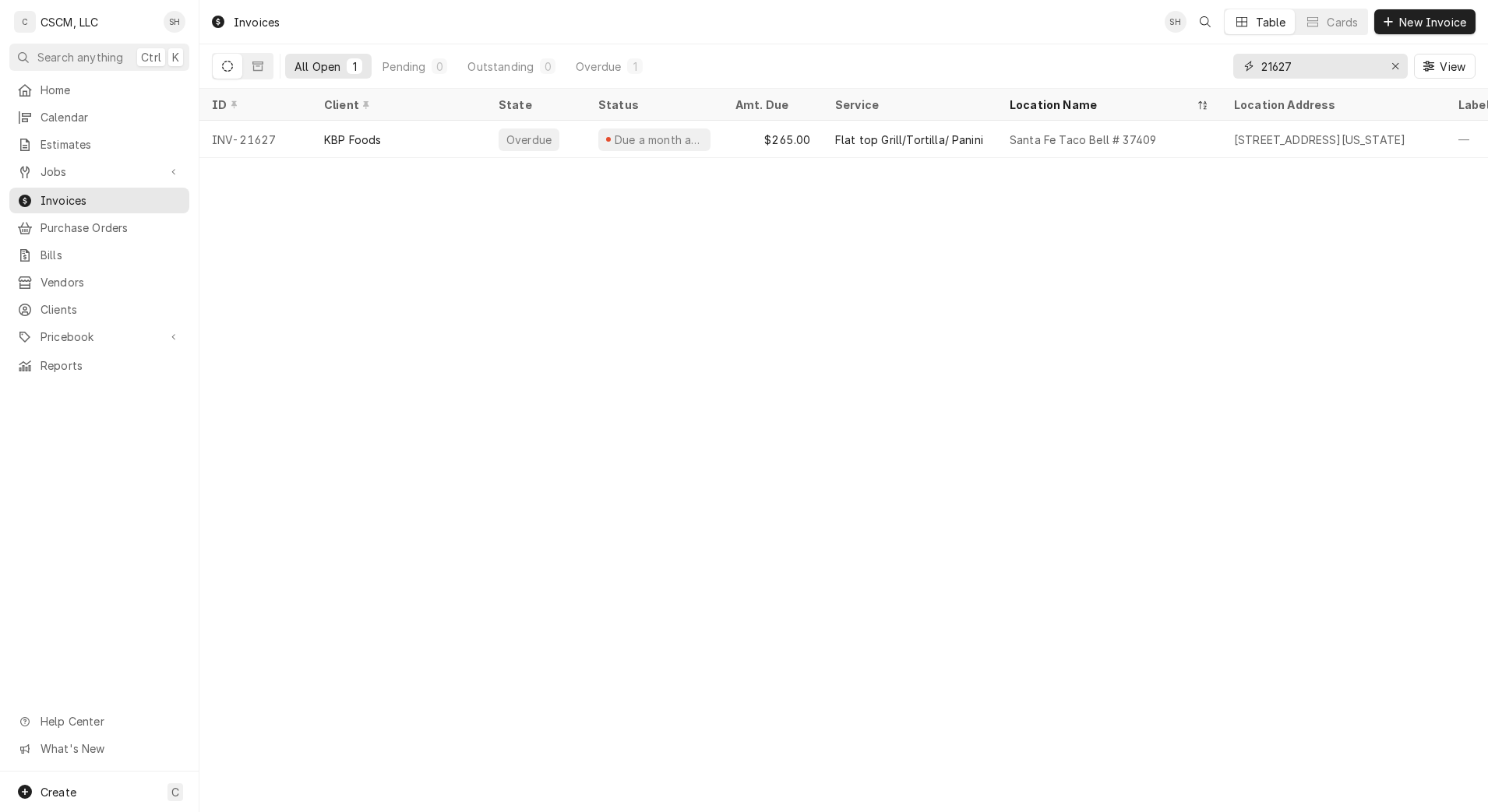
type input "21627"
click at [445, 137] on div "KBP Foods" at bounding box center [399, 139] width 175 height 37
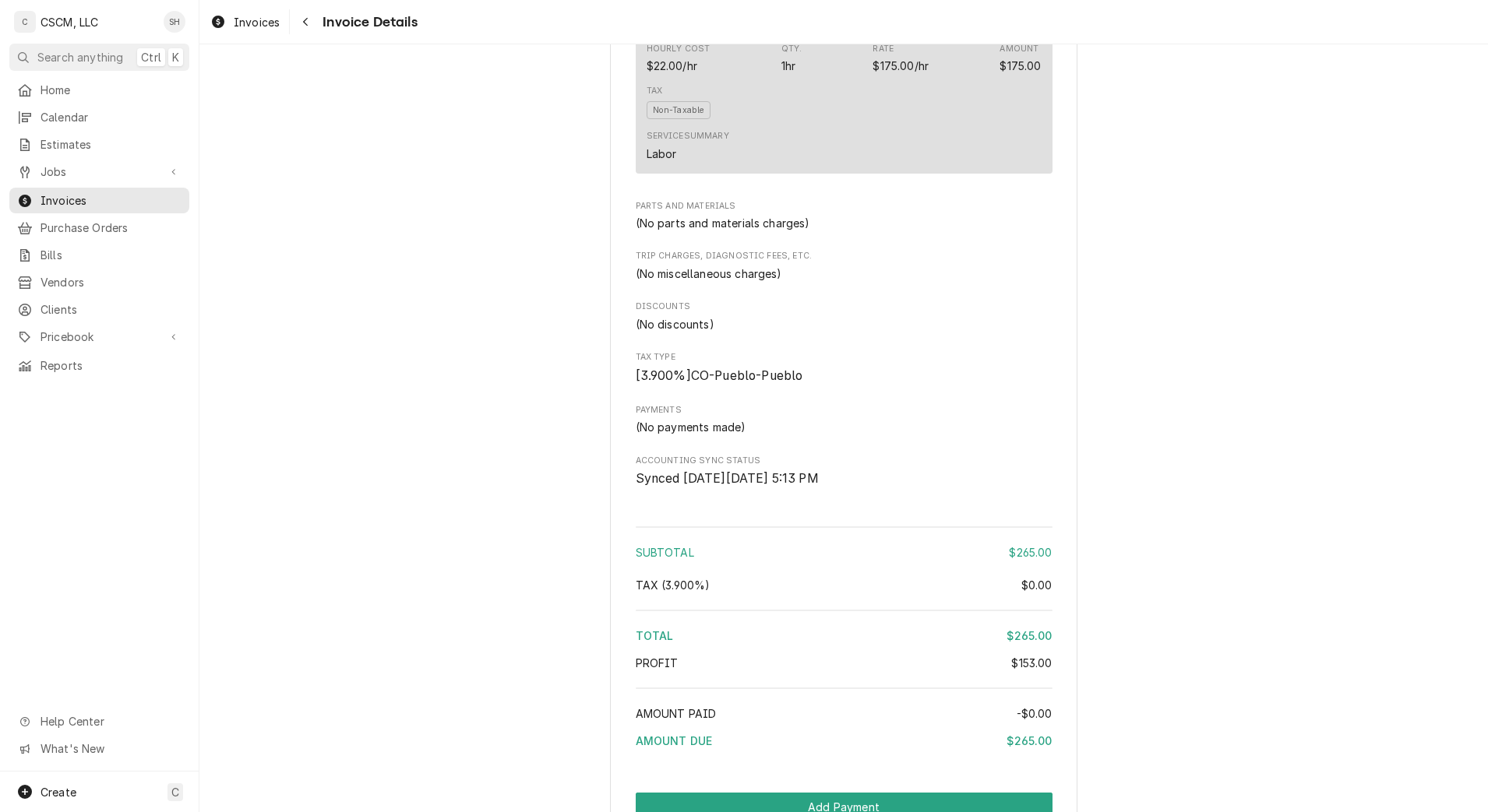
scroll to position [1595, 0]
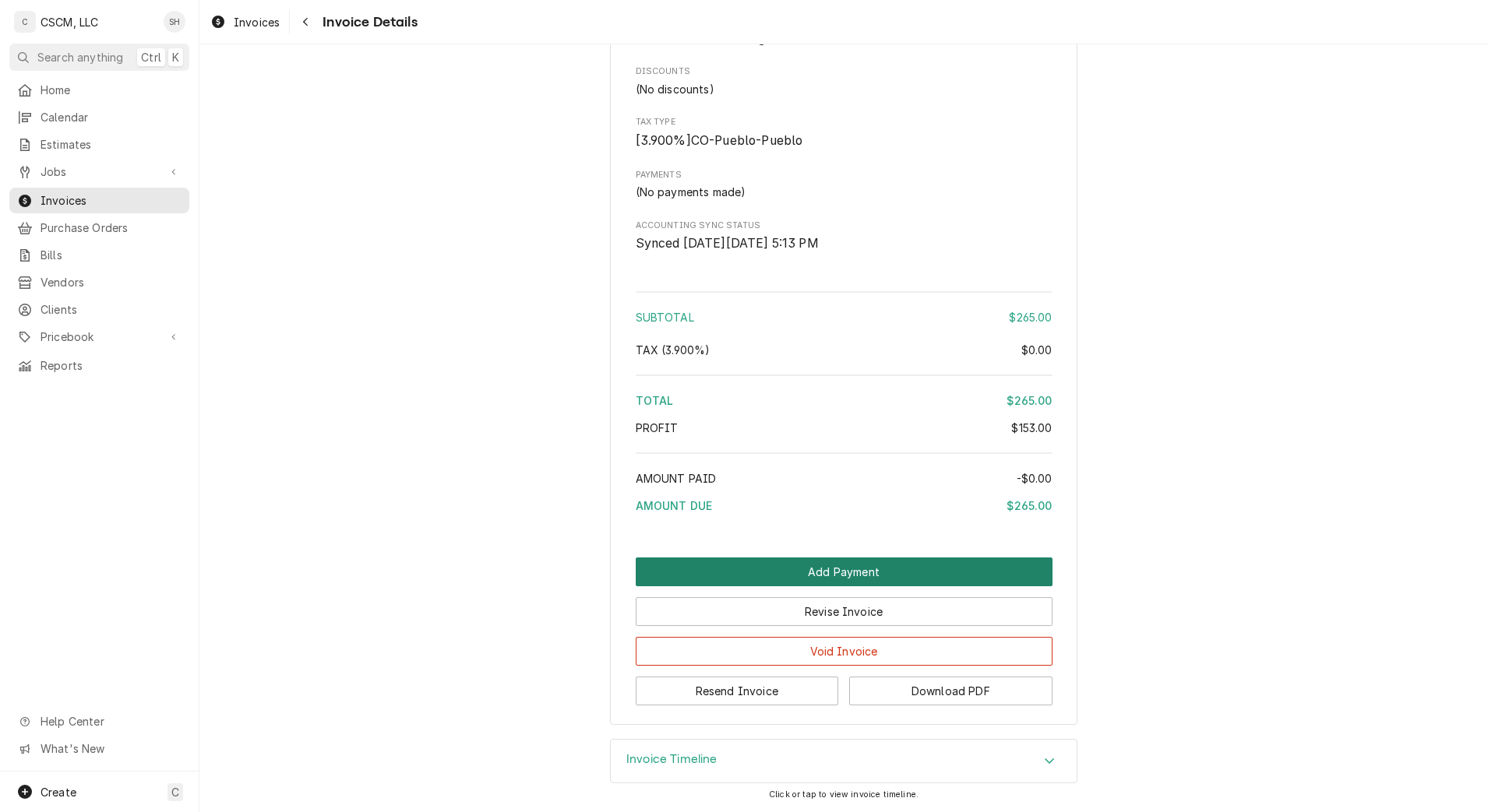
click at [825, 567] on button "Add Payment" at bounding box center [844, 572] width 416 height 29
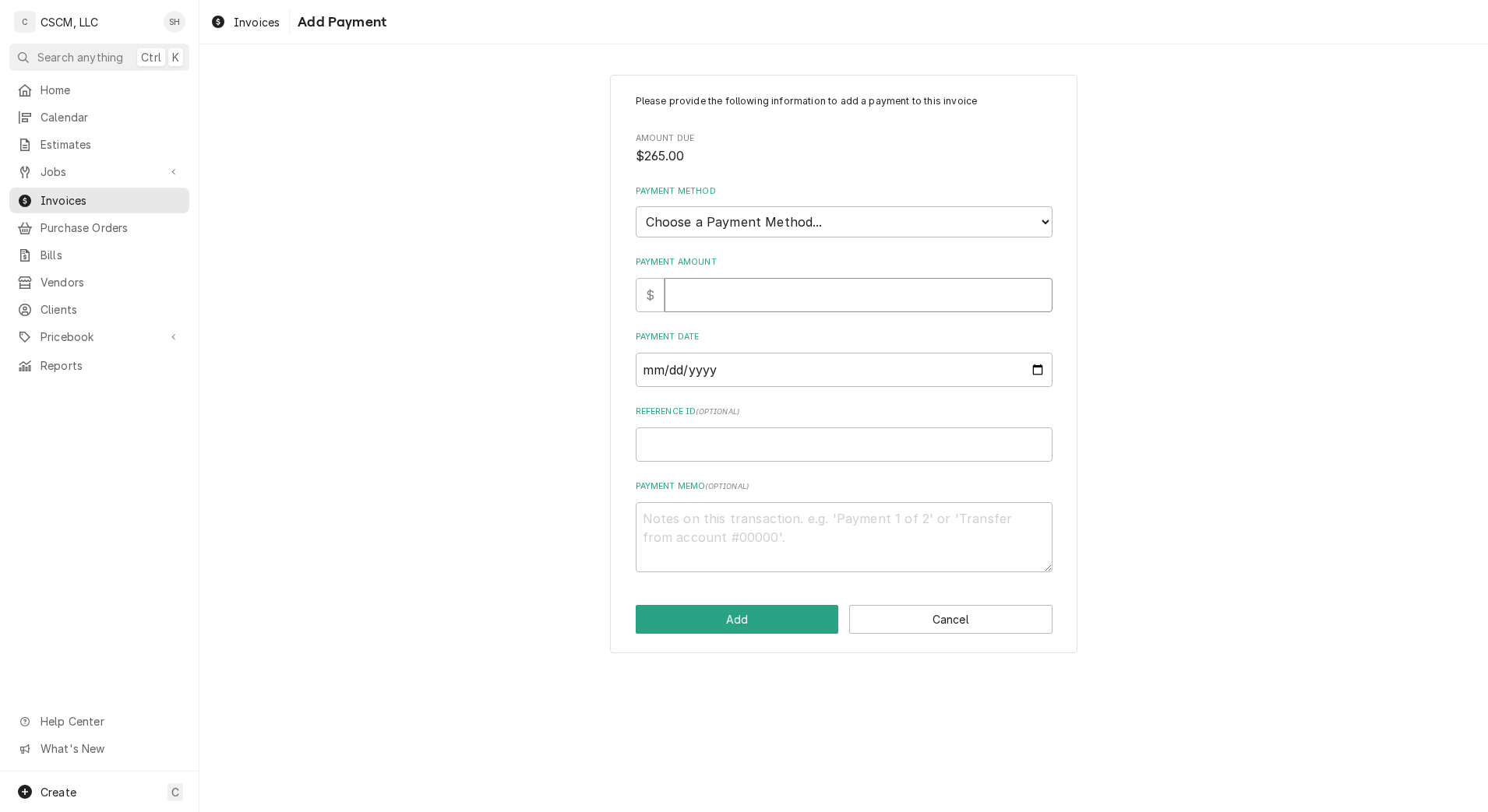
click at [733, 288] on input "Payment Amount" at bounding box center [859, 295] width 388 height 34
type textarea "x"
type input "3"
type textarea "x"
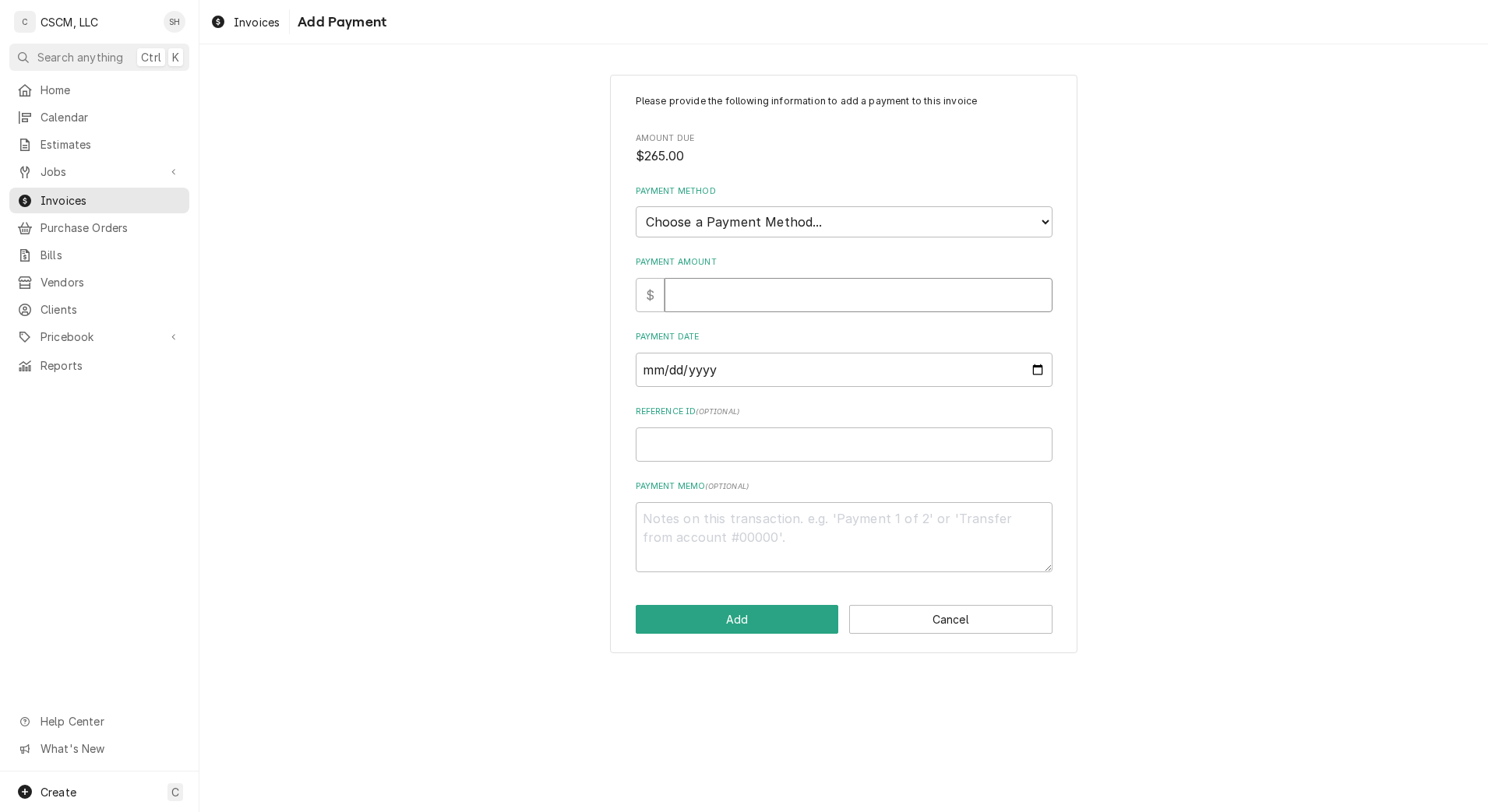
type input "2"
type textarea "x"
type input "26"
type textarea "x"
type input "265"
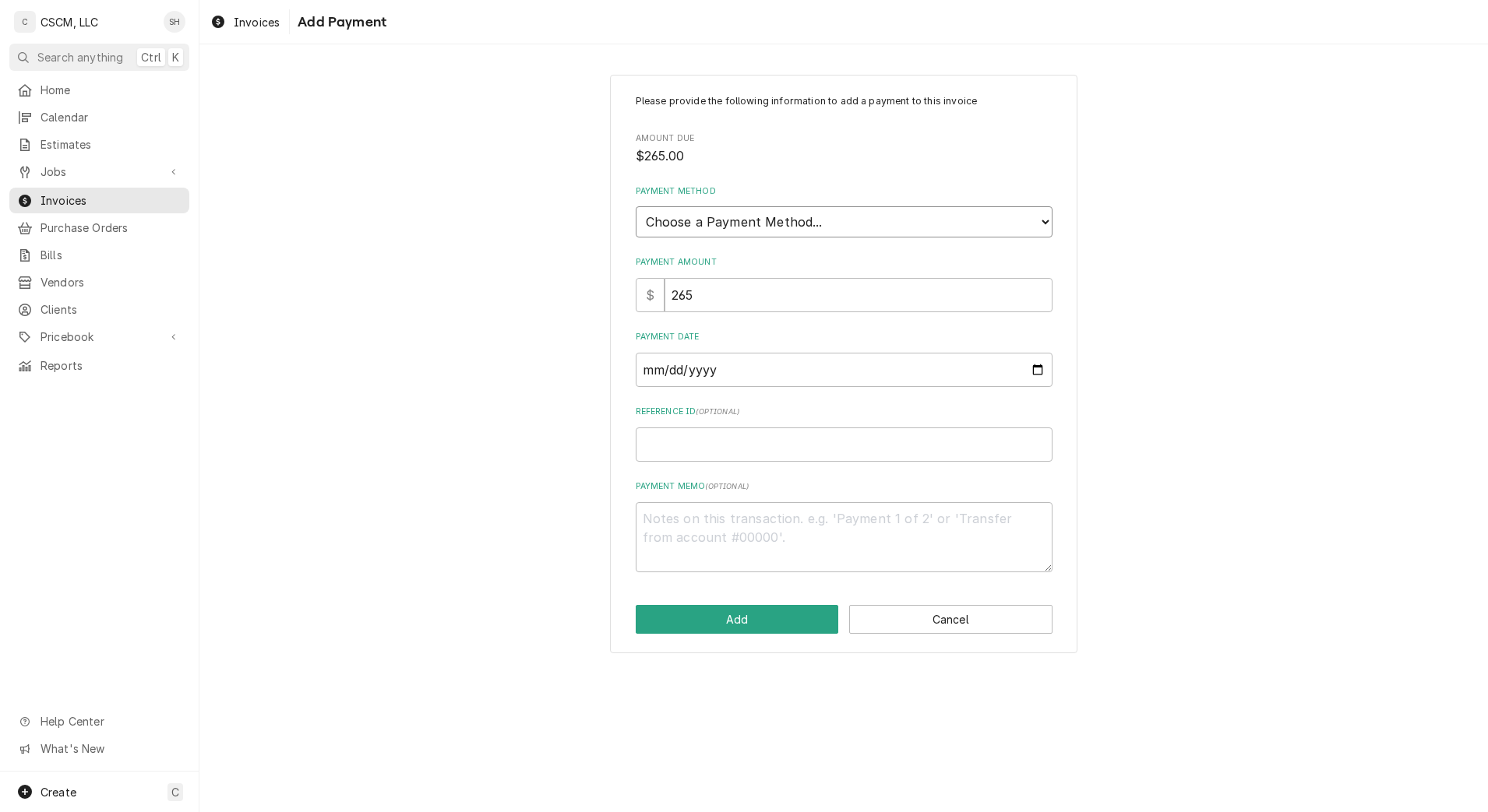
click at [1045, 217] on select "Choose a Payment Method... Cash Check Credit/Debit Card ACH/eCheck Other" at bounding box center [844, 222] width 416 height 31
select select "2"
click at [636, 206] on select "Choose a Payment Method... Cash Check Credit/Debit Card ACH/eCheck Other" at bounding box center [844, 222] width 416 height 31
type textarea "x"
click at [1034, 364] on input "Payment Date" at bounding box center [844, 370] width 416 height 34
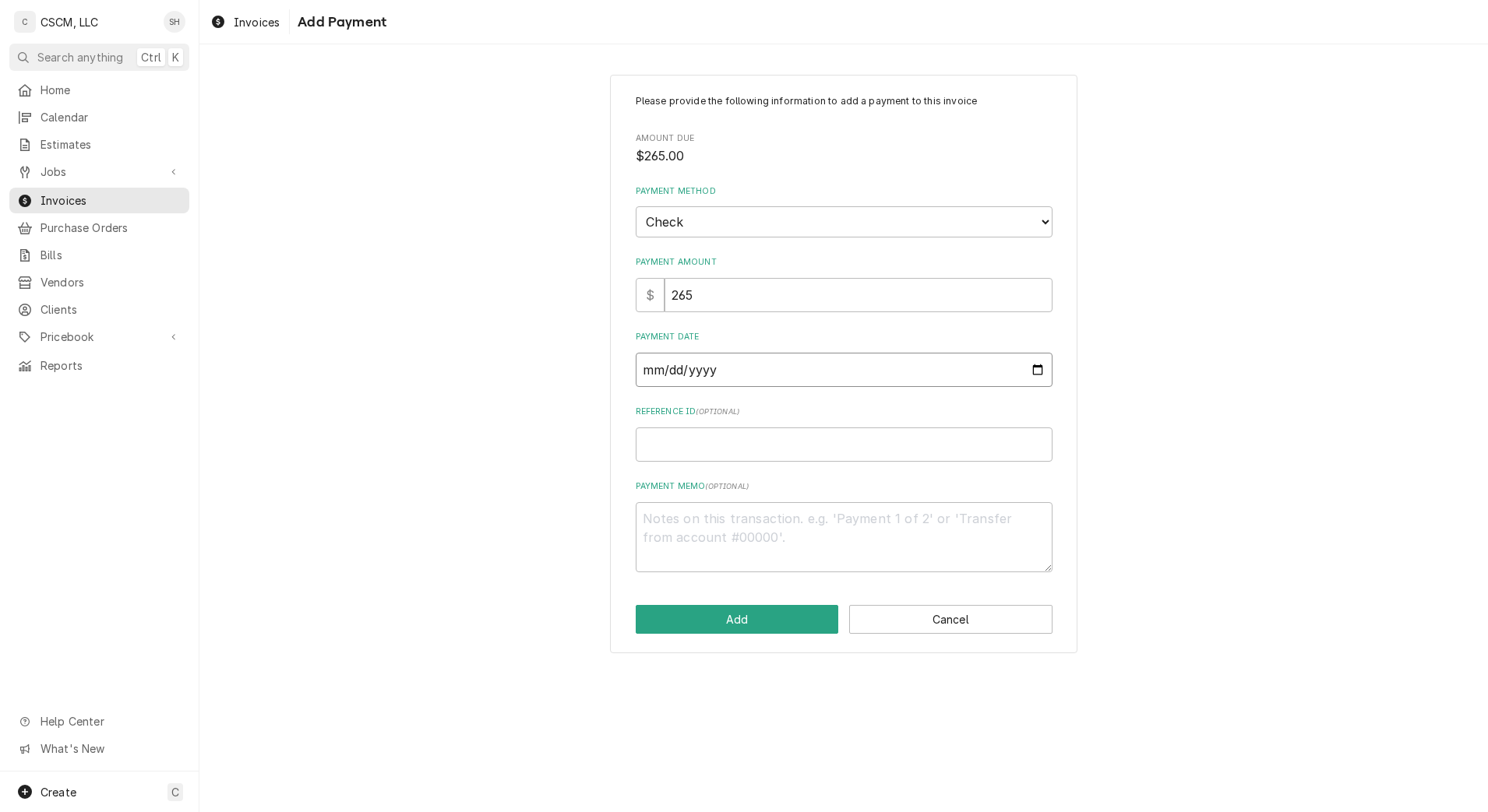
type input "2025-09-05"
click at [778, 450] on input "Reference ID ( optional )" at bounding box center [844, 445] width 416 height 34
paste input "11678676"
type textarea "x"
type input "11678676"
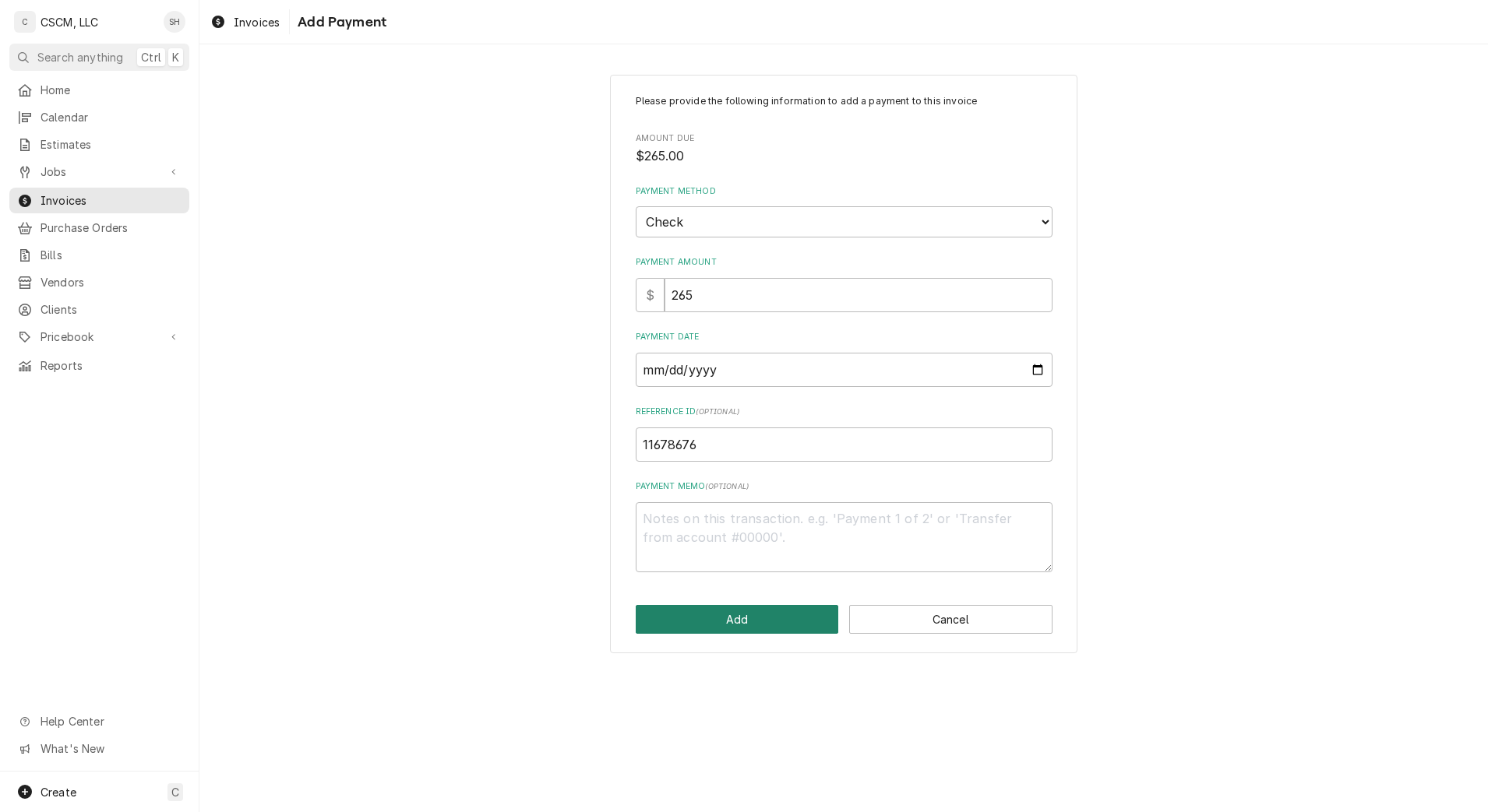
click at [708, 621] on button "Add" at bounding box center [738, 620] width 203 height 29
type textarea "x"
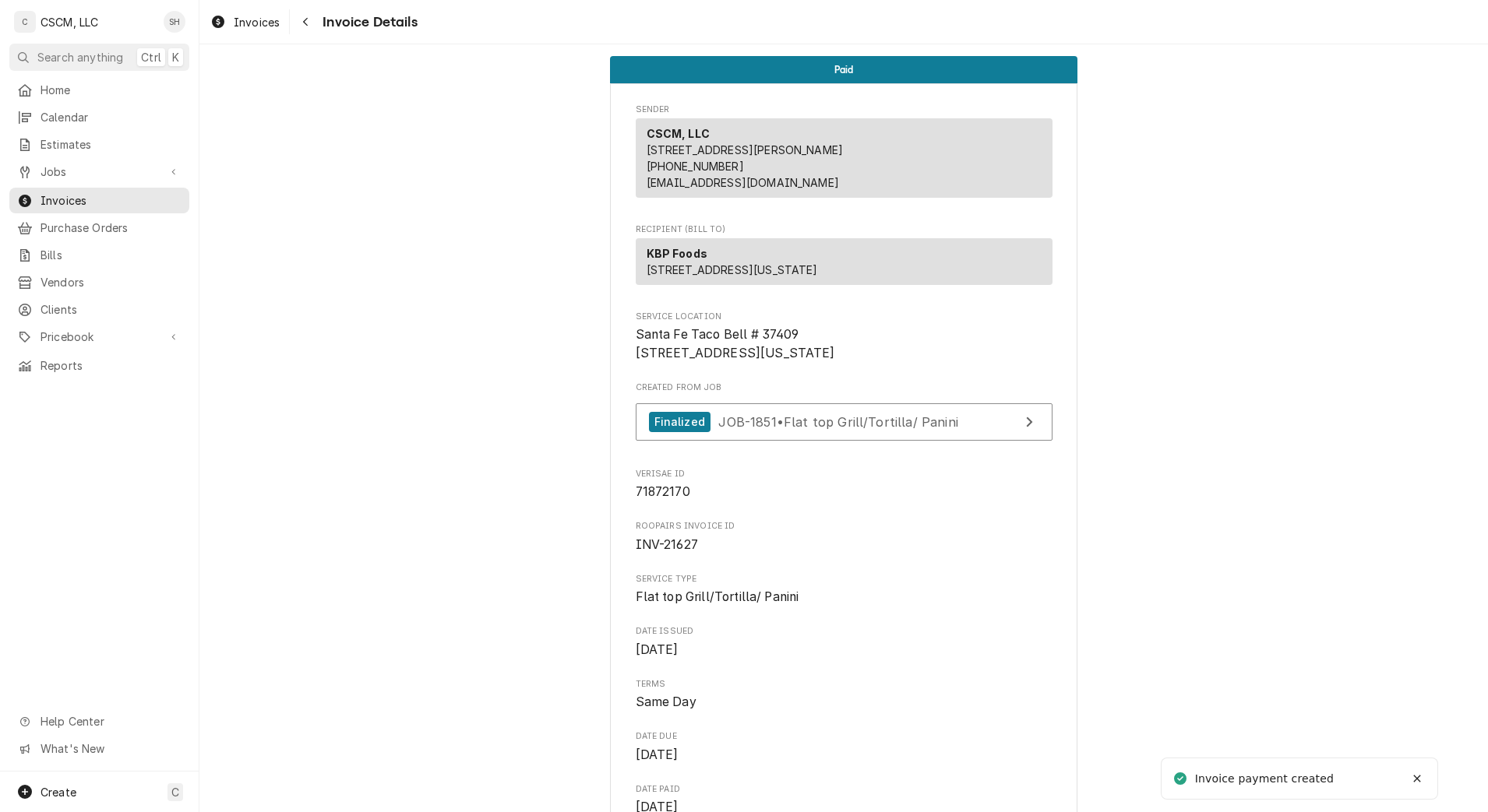
click at [313, 19] on div "Navigate back" at bounding box center [305, 22] width 15 height 15
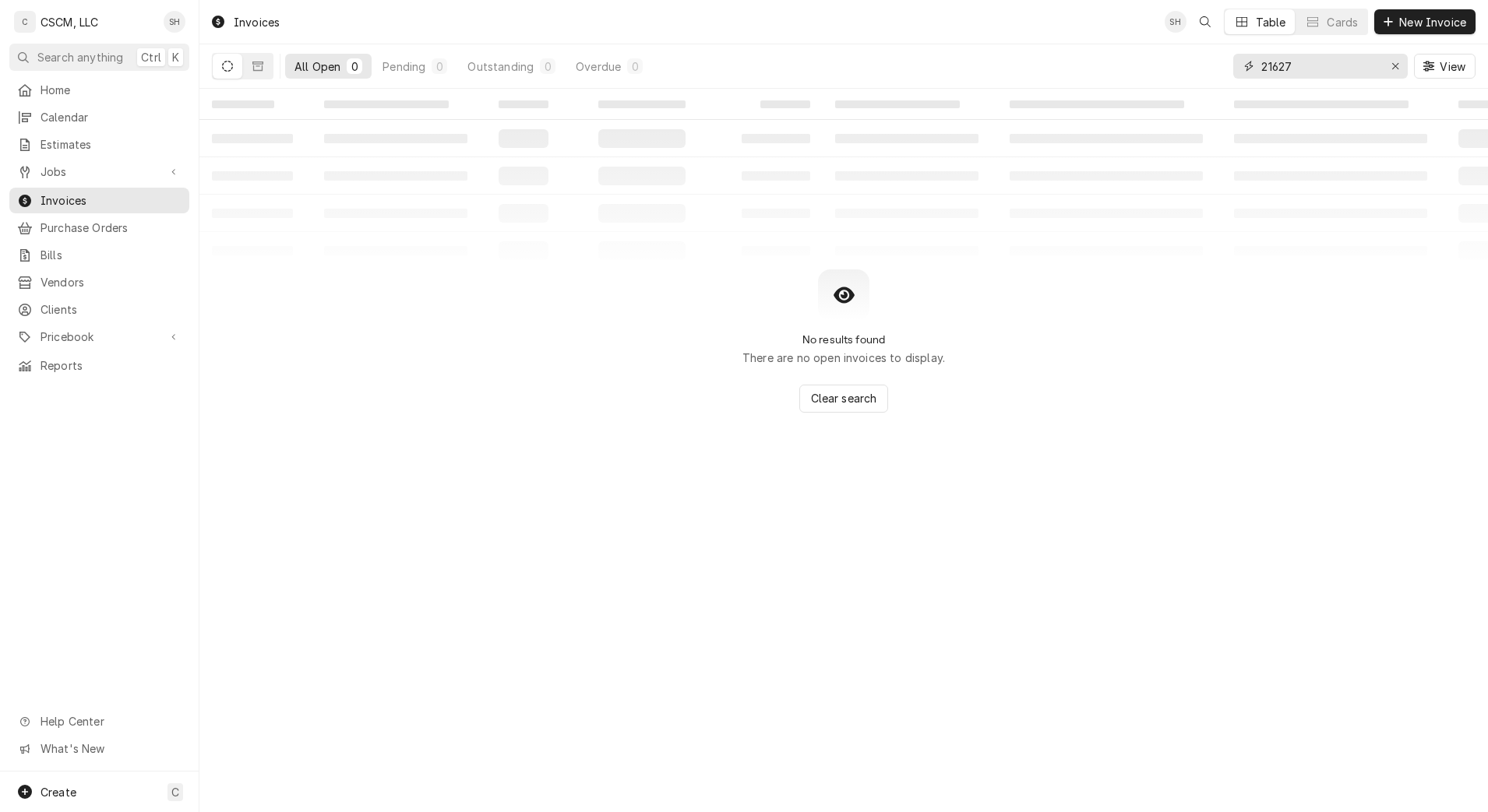
click at [1325, 63] on input "21627" at bounding box center [1319, 67] width 117 height 25
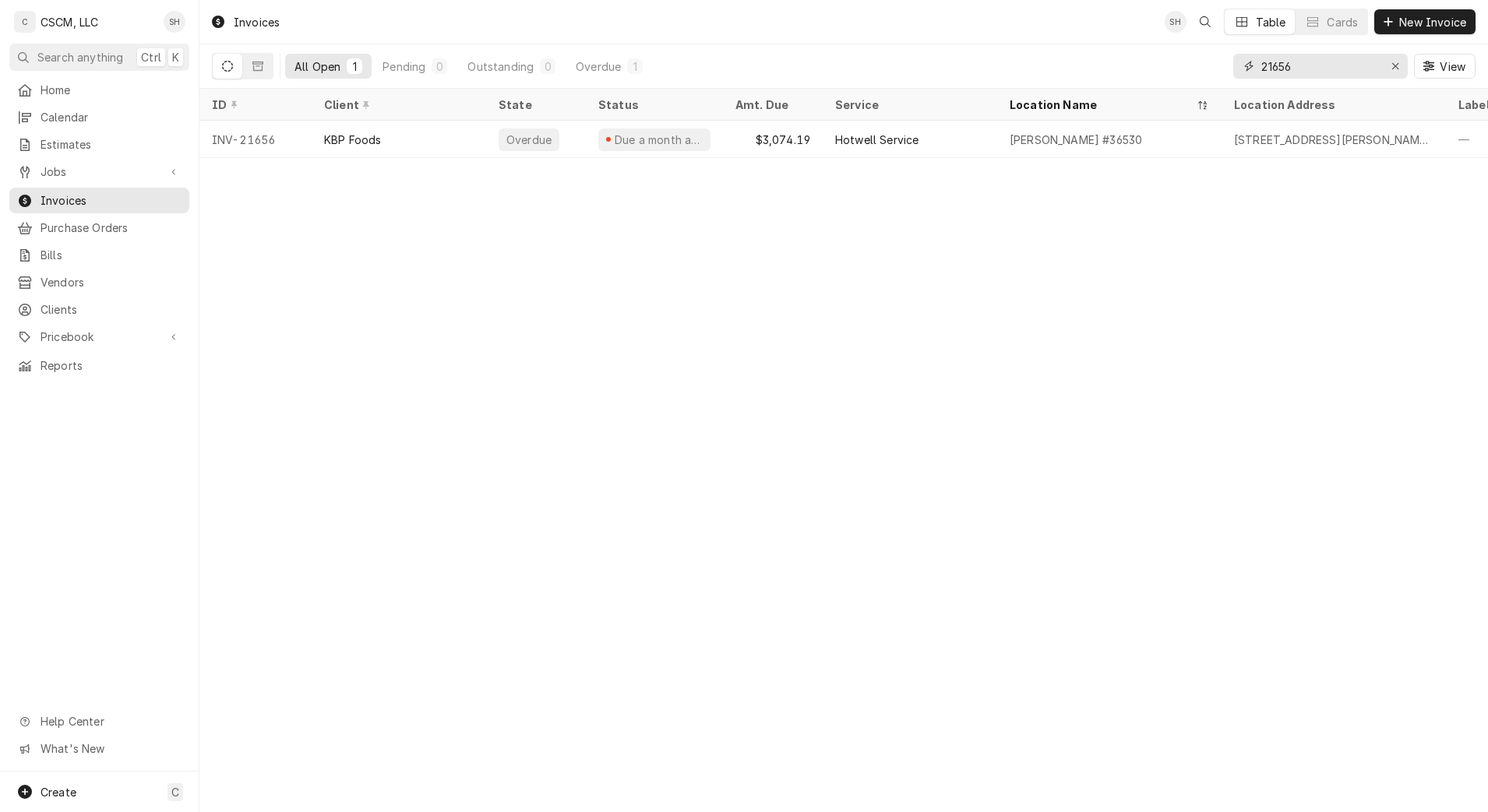
type input "21656"
click at [1129, 145] on div "[PERSON_NAME] #36530" at bounding box center [1110, 139] width 224 height 37
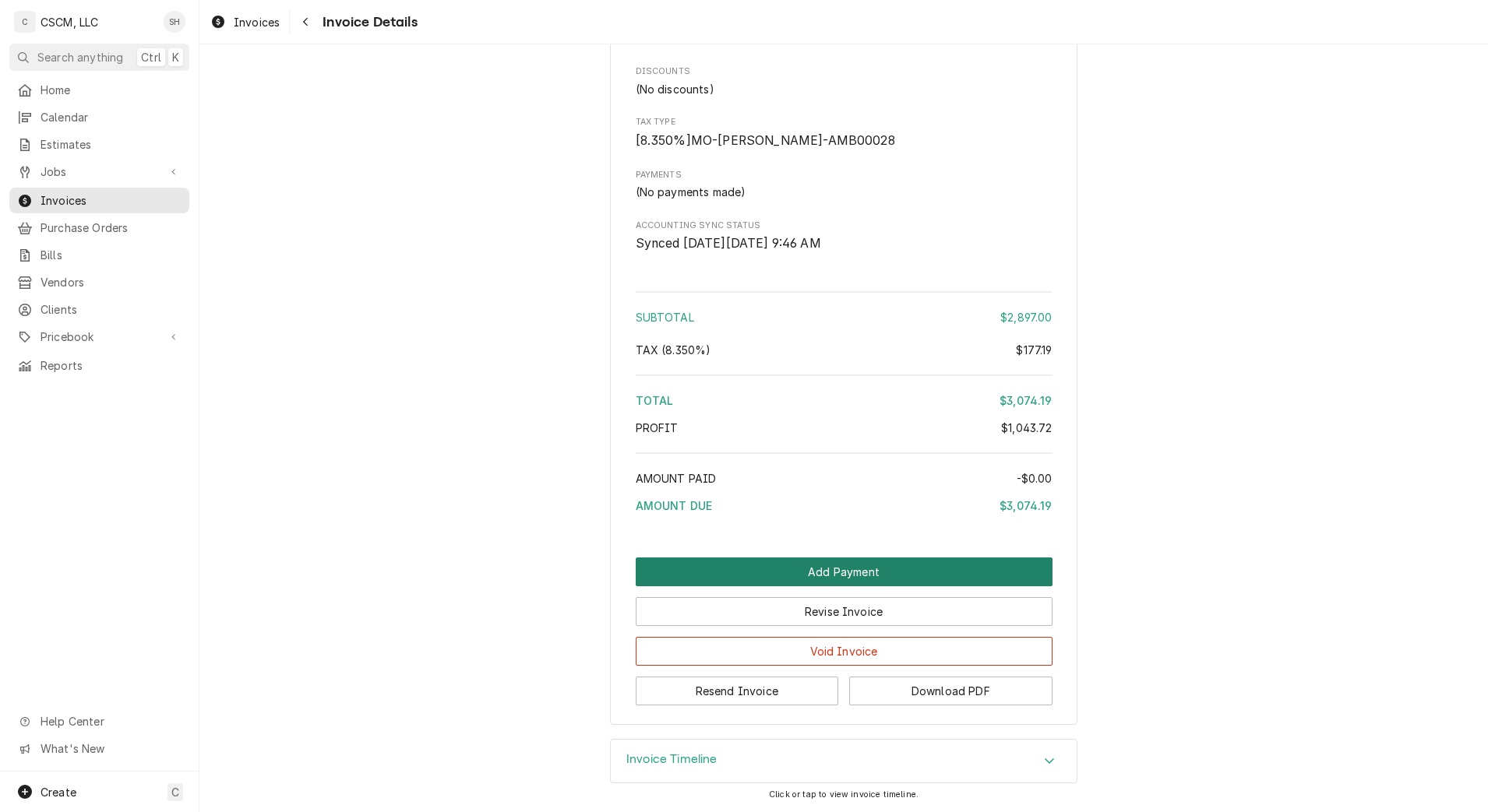
click at [946, 566] on button "Add Payment" at bounding box center [844, 572] width 416 height 29
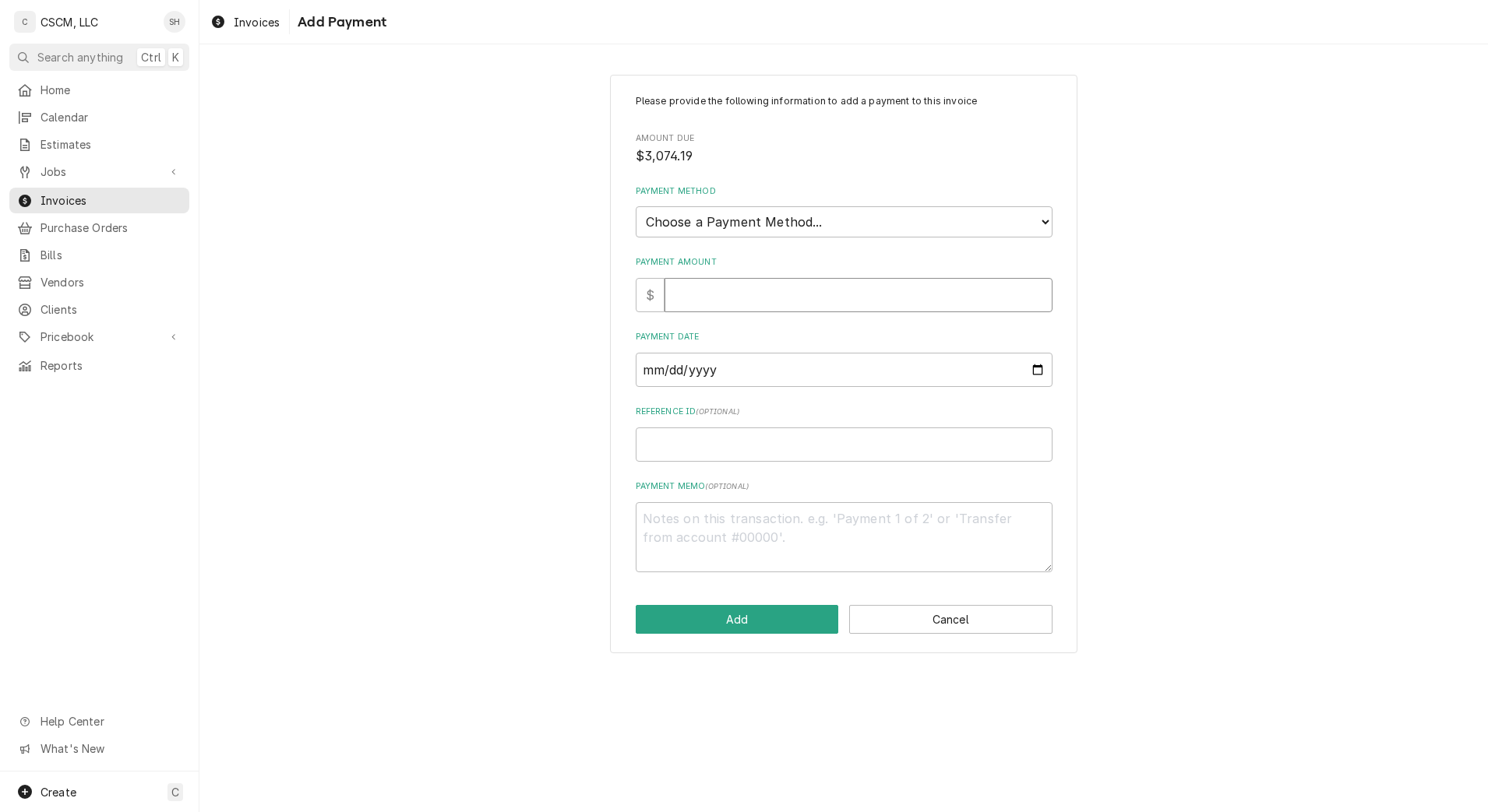
click at [699, 297] on input "Payment Amount" at bounding box center [859, 295] width 388 height 34
type textarea "x"
type input "3"
type textarea "x"
type input "30"
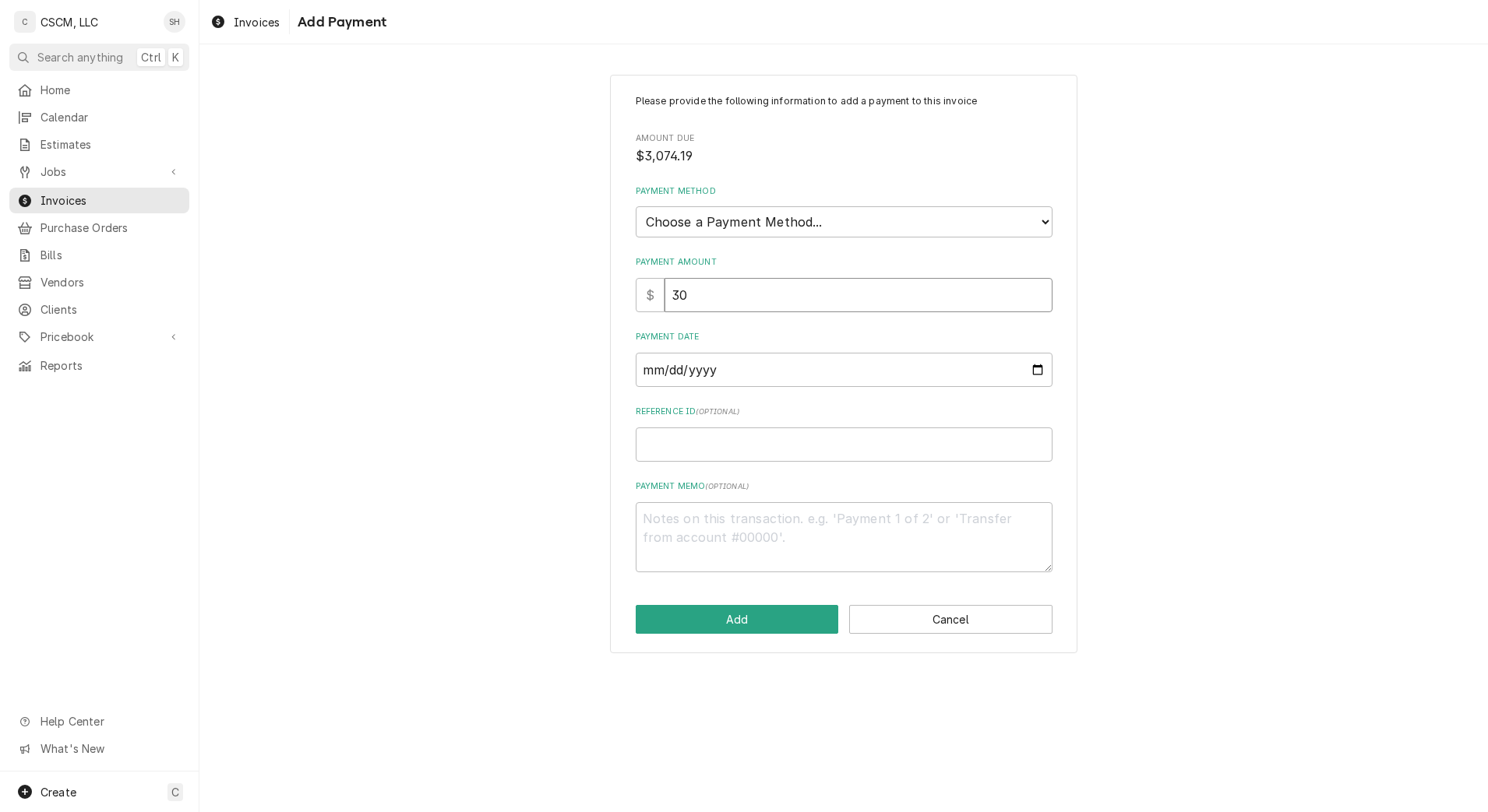
type textarea "x"
type input "307"
type textarea "x"
type input "3074"
type textarea "x"
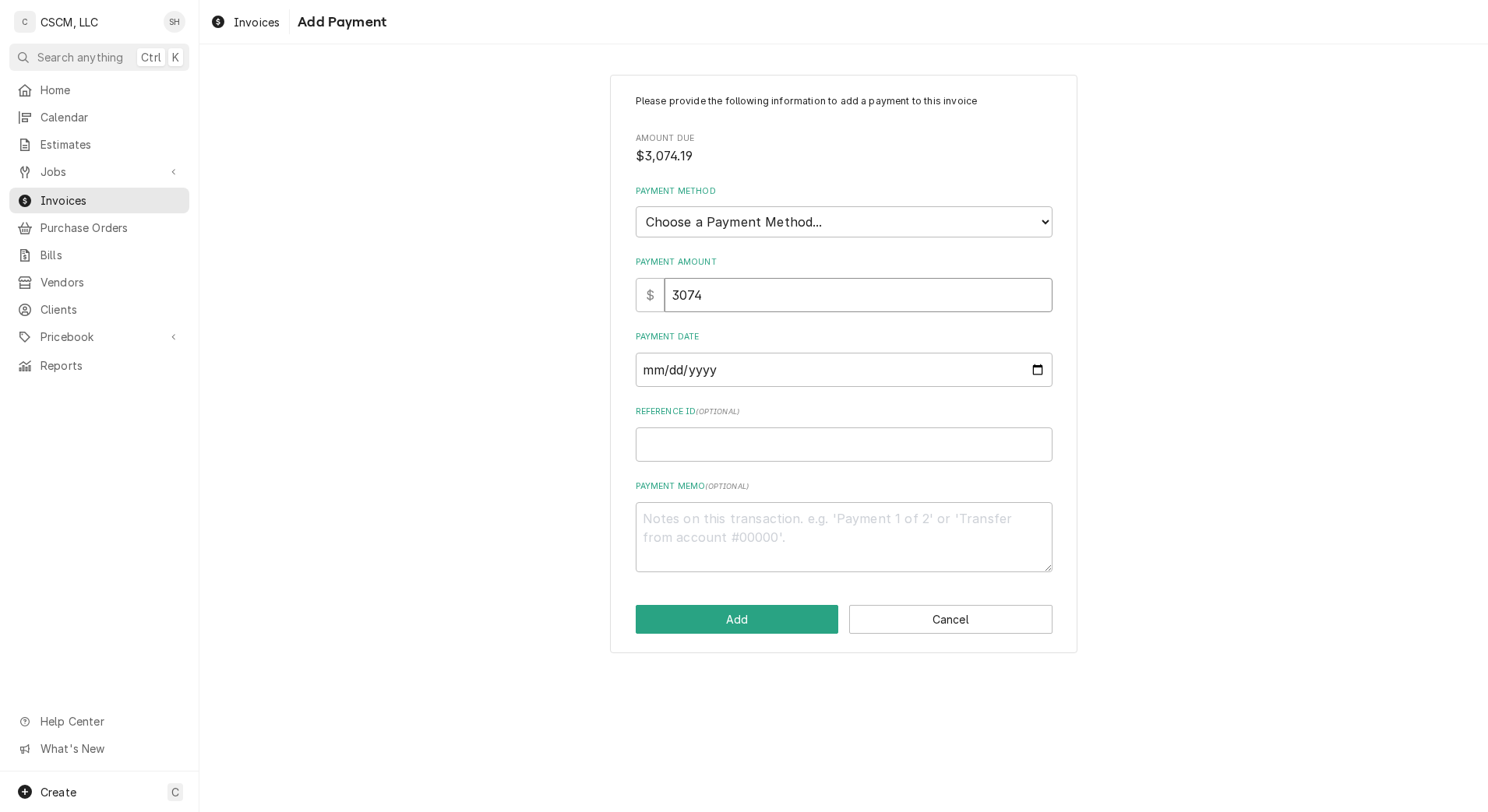
type input "3074.1"
type textarea "x"
type input "3074.19"
click at [1041, 221] on select "Choose a Payment Method... Cash Check Credit/Debit Card ACH/eCheck Other" at bounding box center [844, 222] width 416 height 31
select select "2"
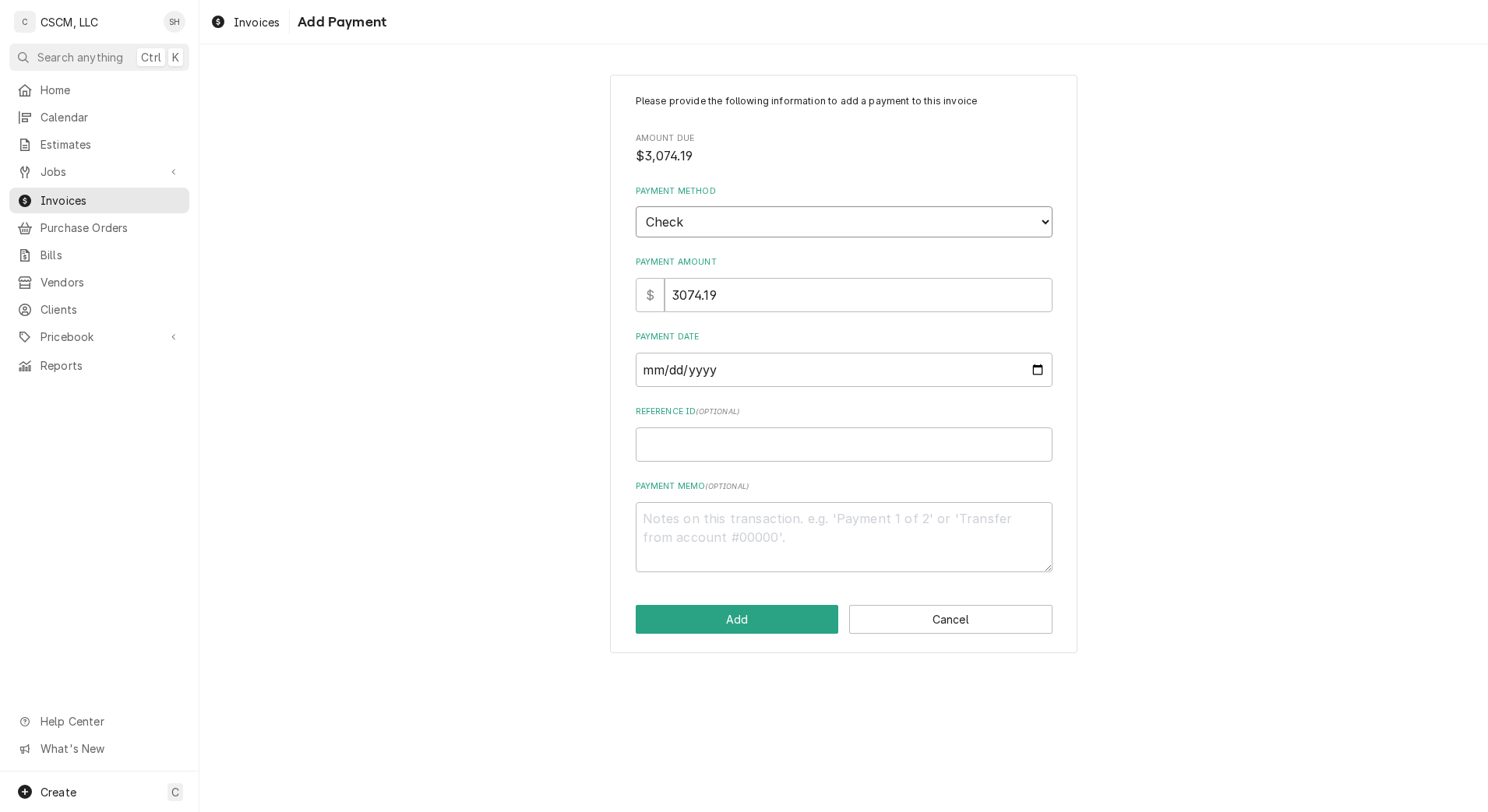
click at [636, 206] on select "Choose a Payment Method... Cash Check Credit/Debit Card ACH/eCheck Other" at bounding box center [844, 222] width 416 height 31
type textarea "x"
click at [1041, 363] on input "Payment Date" at bounding box center [844, 370] width 416 height 34
type input "[DATE]"
drag, startPoint x: 767, startPoint y: 457, endPoint x: 693, endPoint y: 447, distance: 74.7
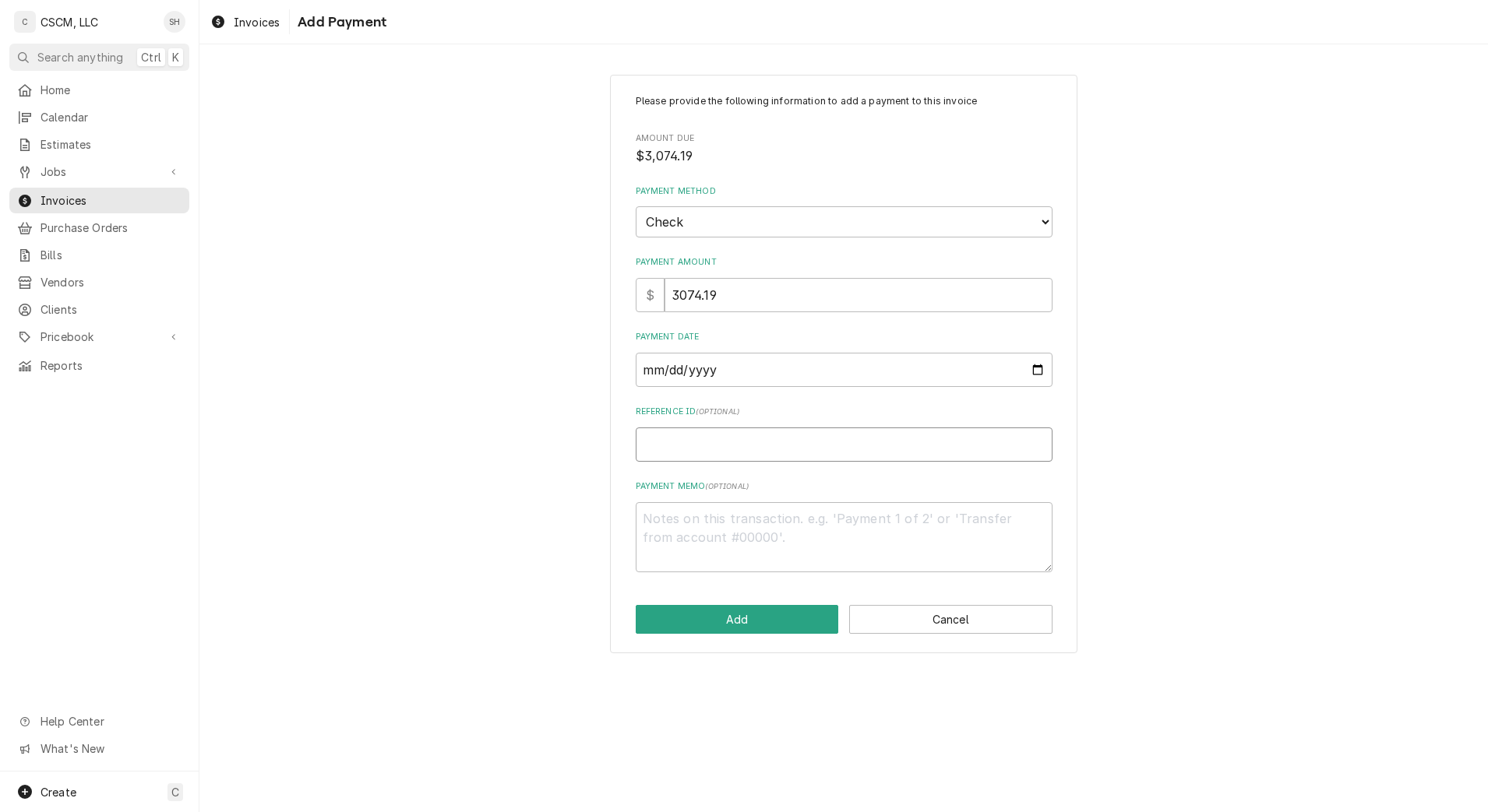
click at [693, 447] on input "Reference ID ( optional )" at bounding box center [844, 445] width 416 height 34
paste input "11678676"
type textarea "x"
type input "11678676"
click at [775, 618] on button "Add" at bounding box center [738, 620] width 203 height 29
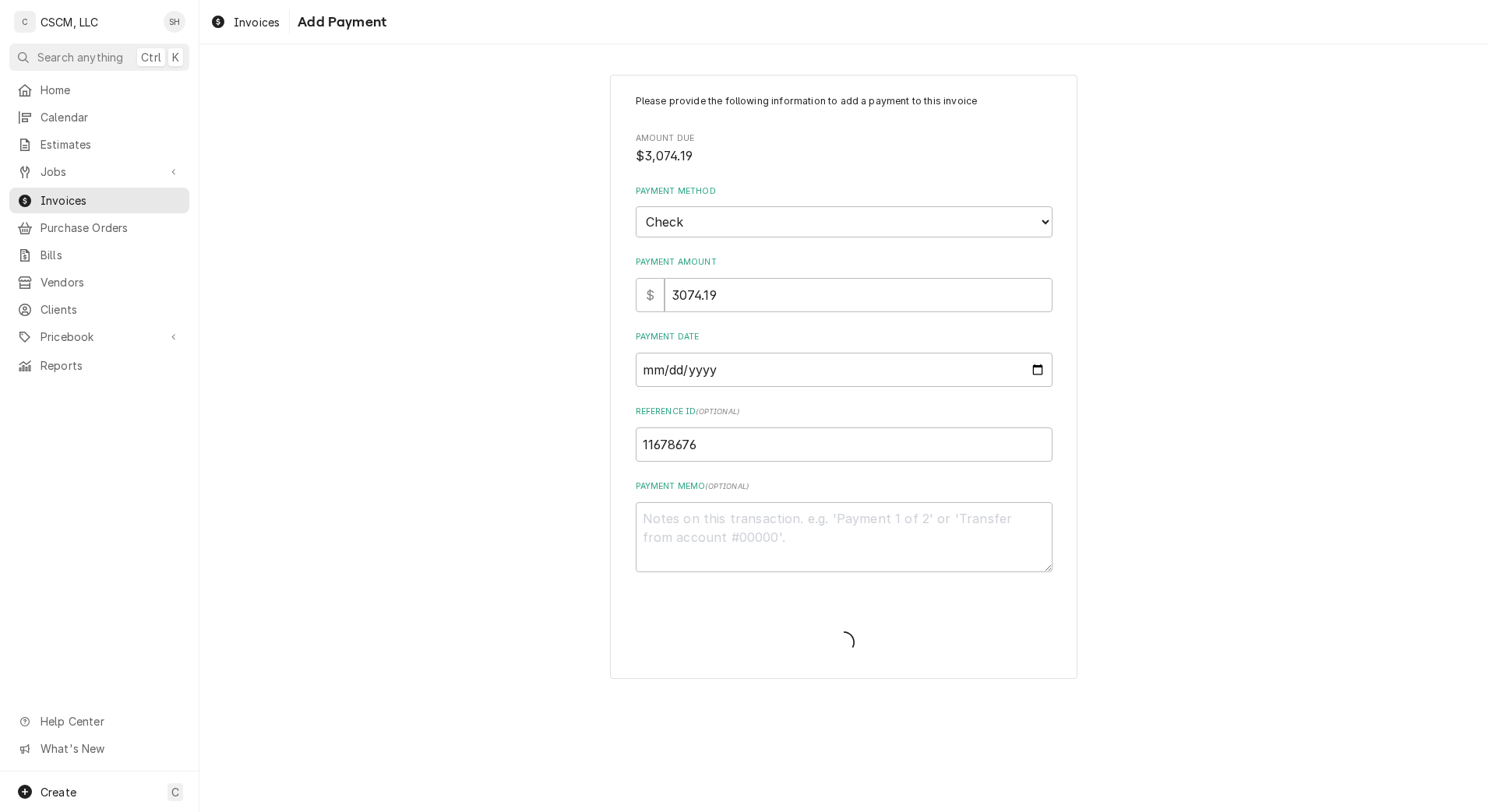
type textarea "x"
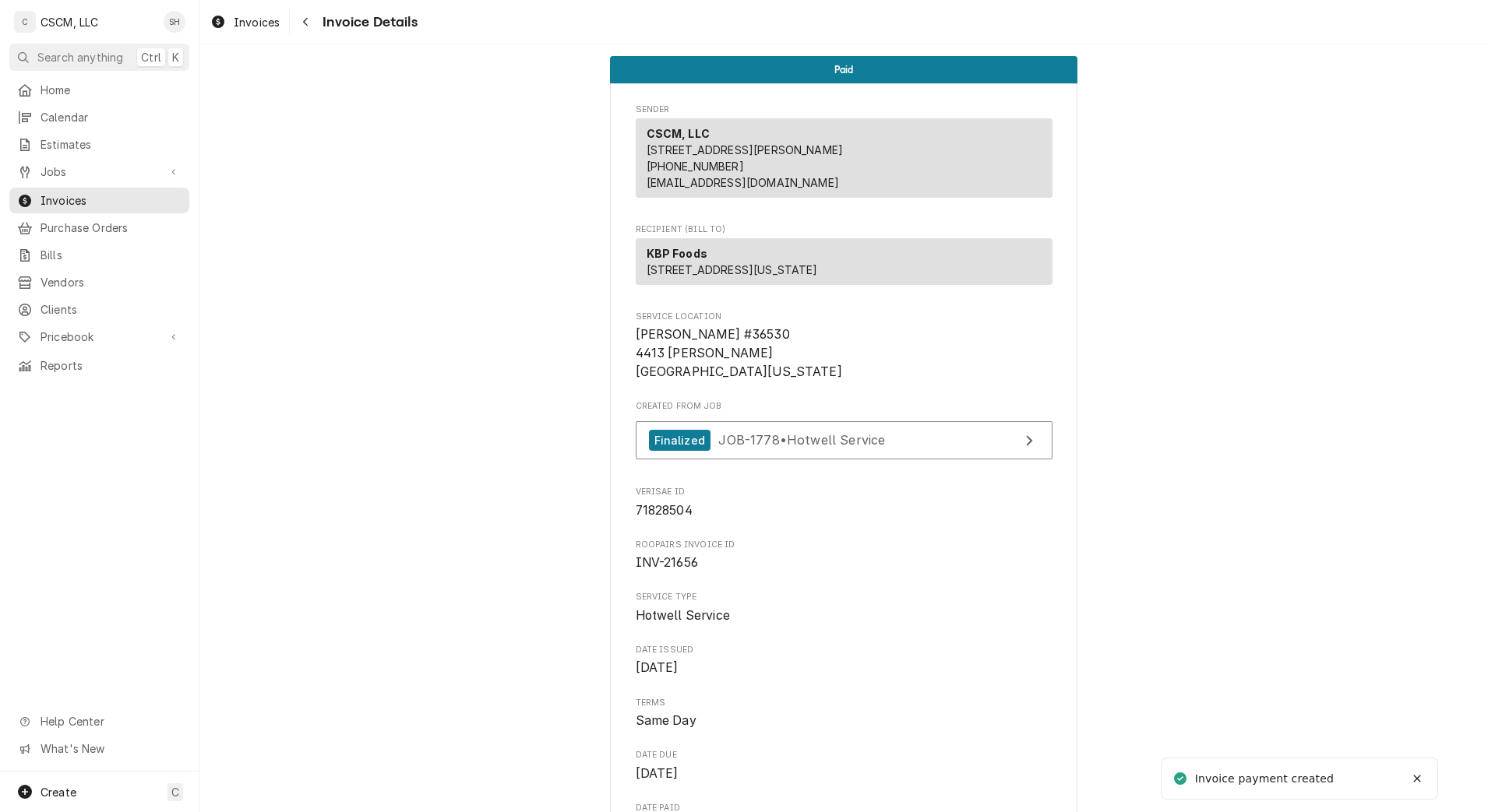
click at [308, 25] on icon "Navigate back" at bounding box center [305, 21] width 7 height 10
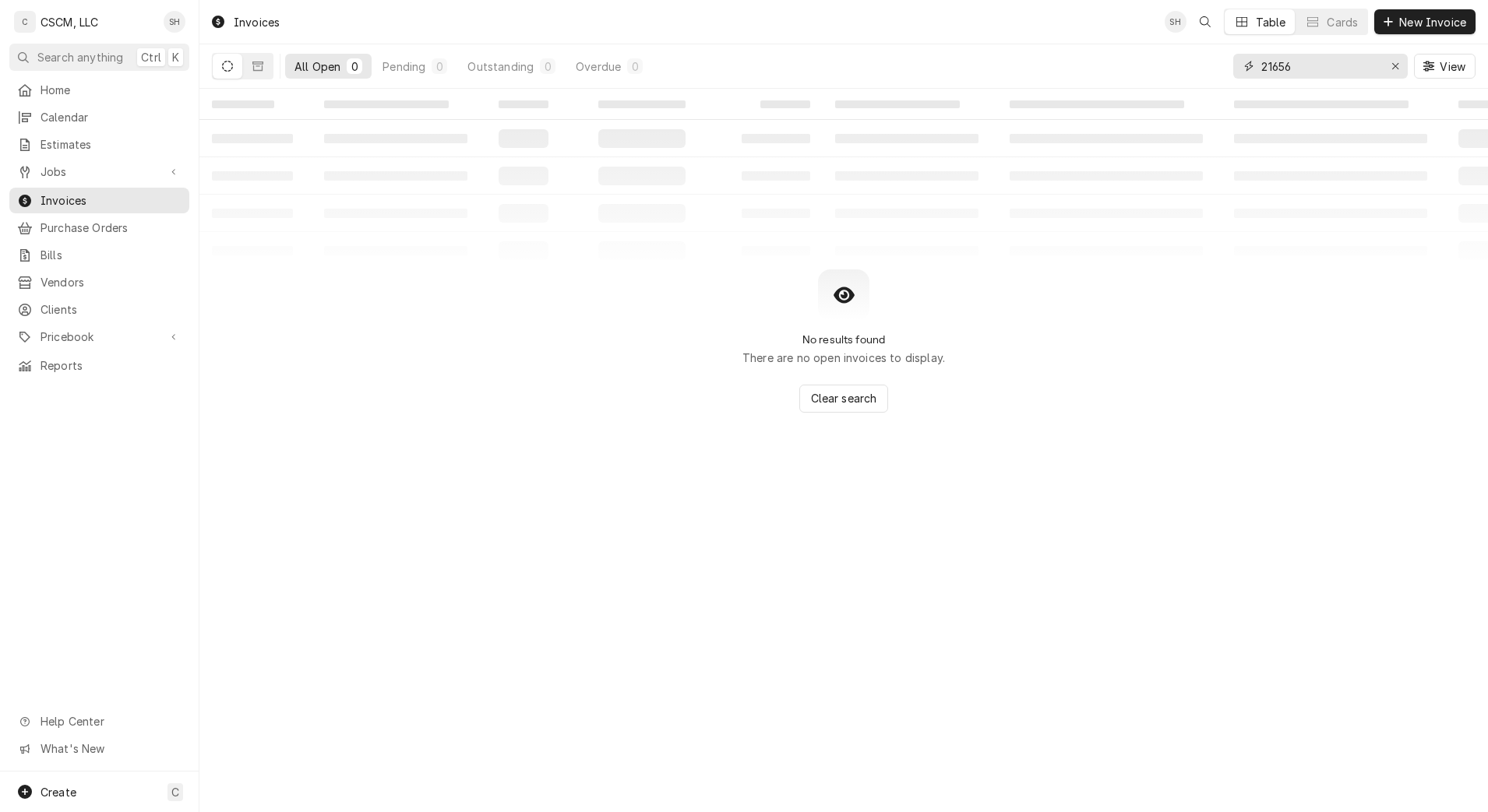
click at [1316, 60] on input "21656" at bounding box center [1319, 67] width 117 height 25
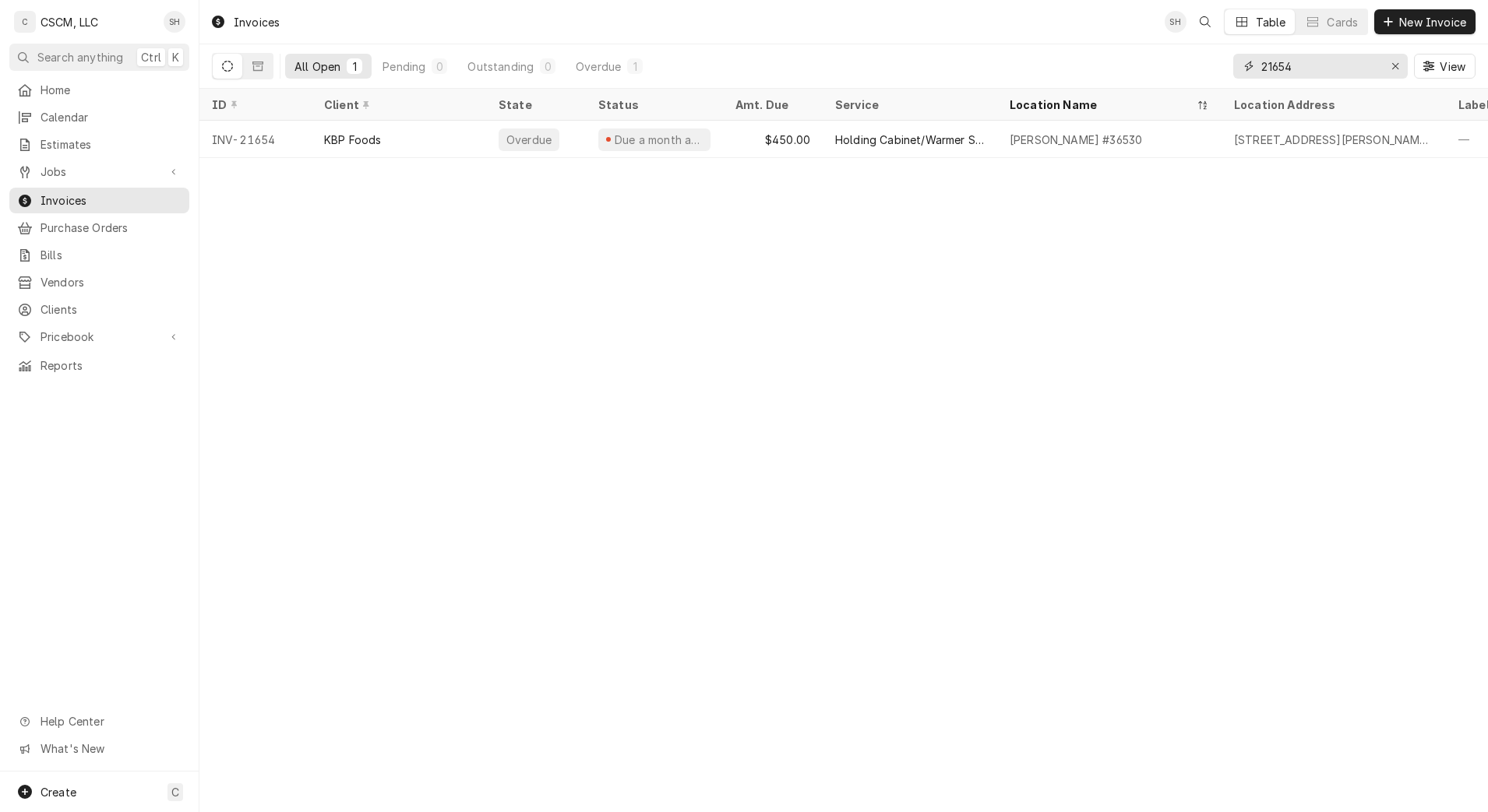
type input "21654"
click at [1235, 145] on div "[STREET_ADDRESS][PERSON_NAME][US_STATE]" at bounding box center [1334, 139] width 200 height 16
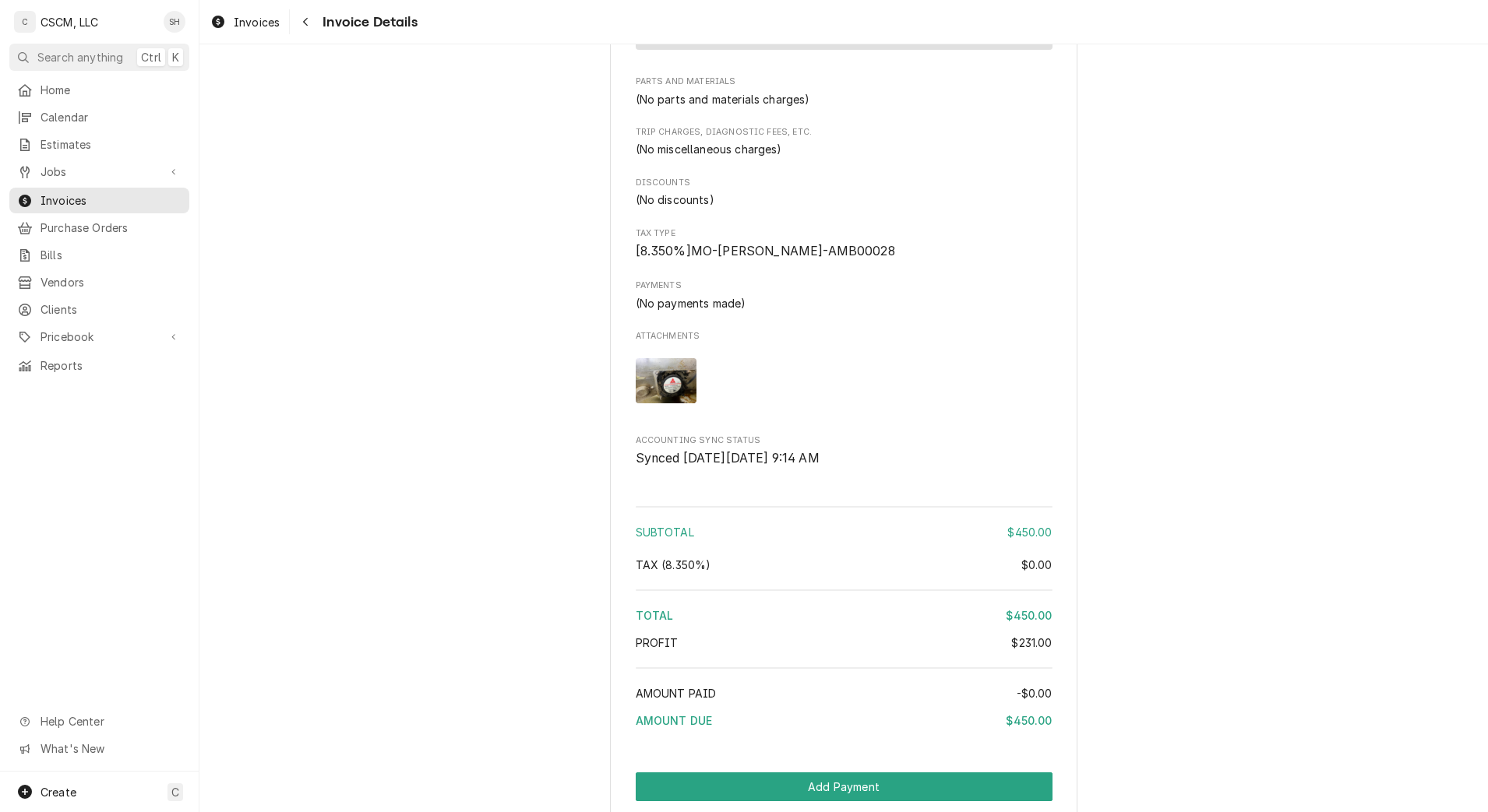
scroll to position [1714, 0]
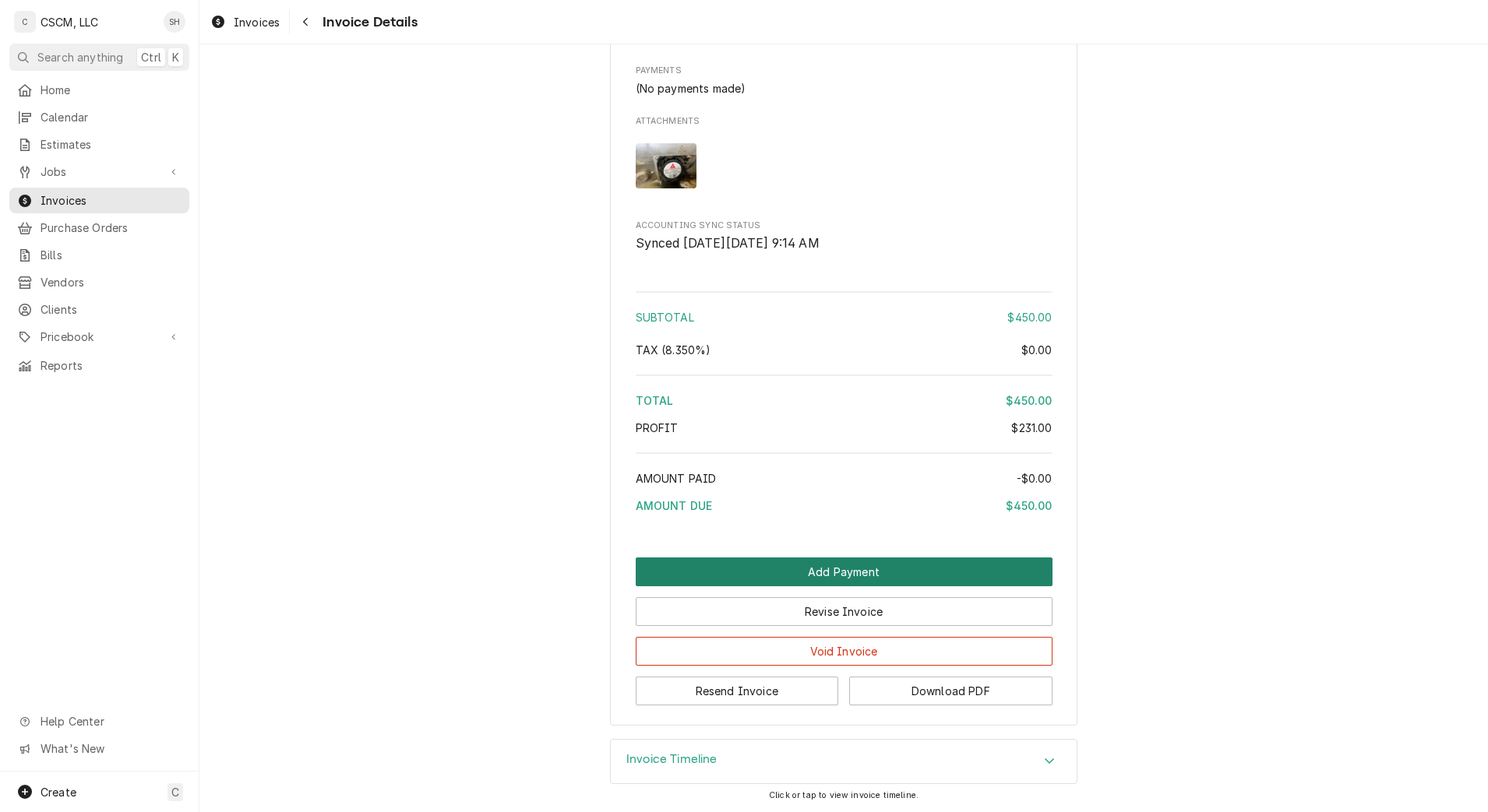
click at [786, 566] on button "Add Payment" at bounding box center [844, 572] width 416 height 29
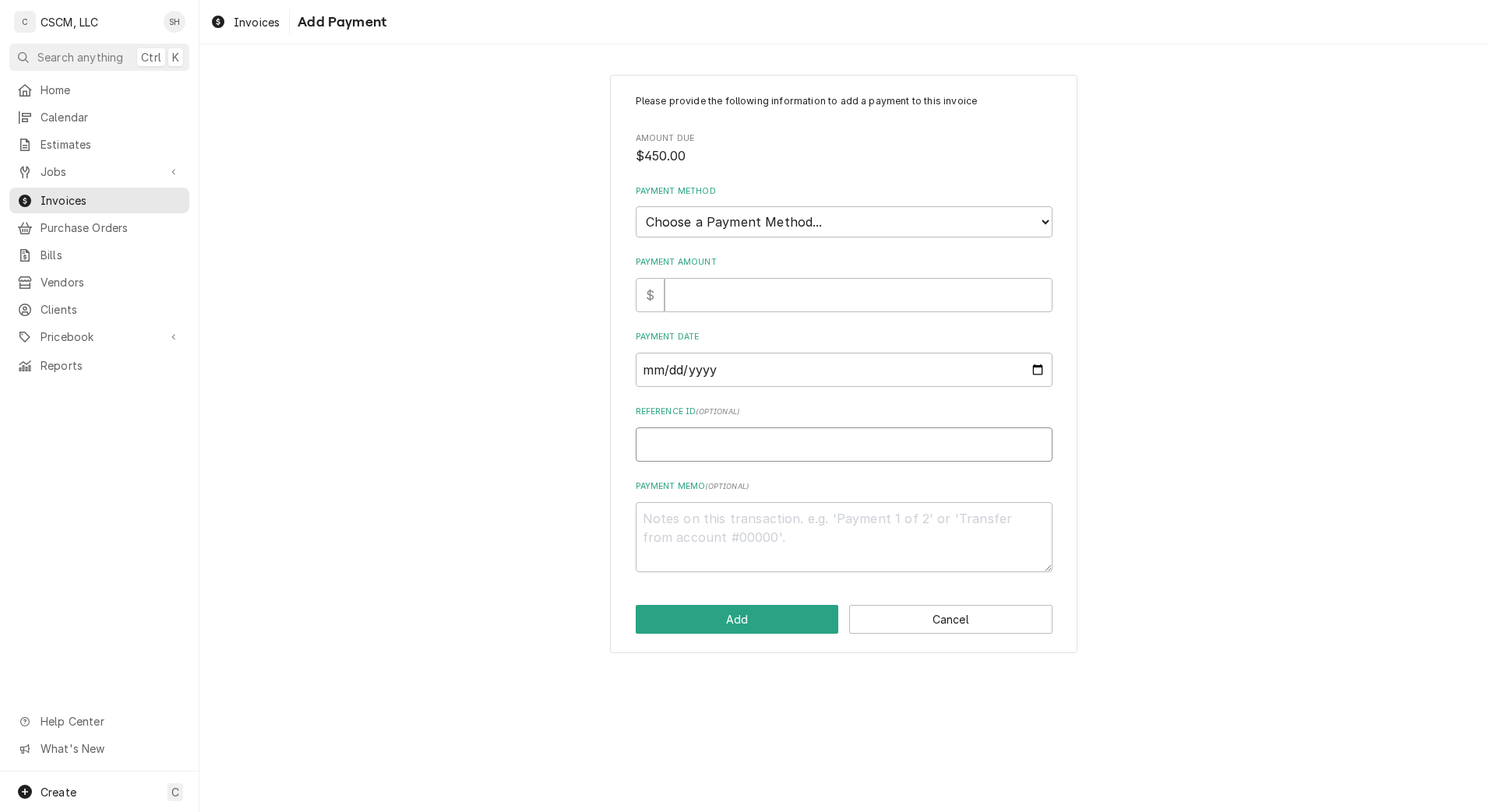
click at [753, 450] on input "Reference ID ( optional )" at bounding box center [844, 445] width 416 height 34
paste input "11678676"
type textarea "x"
type input "11678676"
click at [1034, 367] on input "Payment Date" at bounding box center [844, 370] width 416 height 34
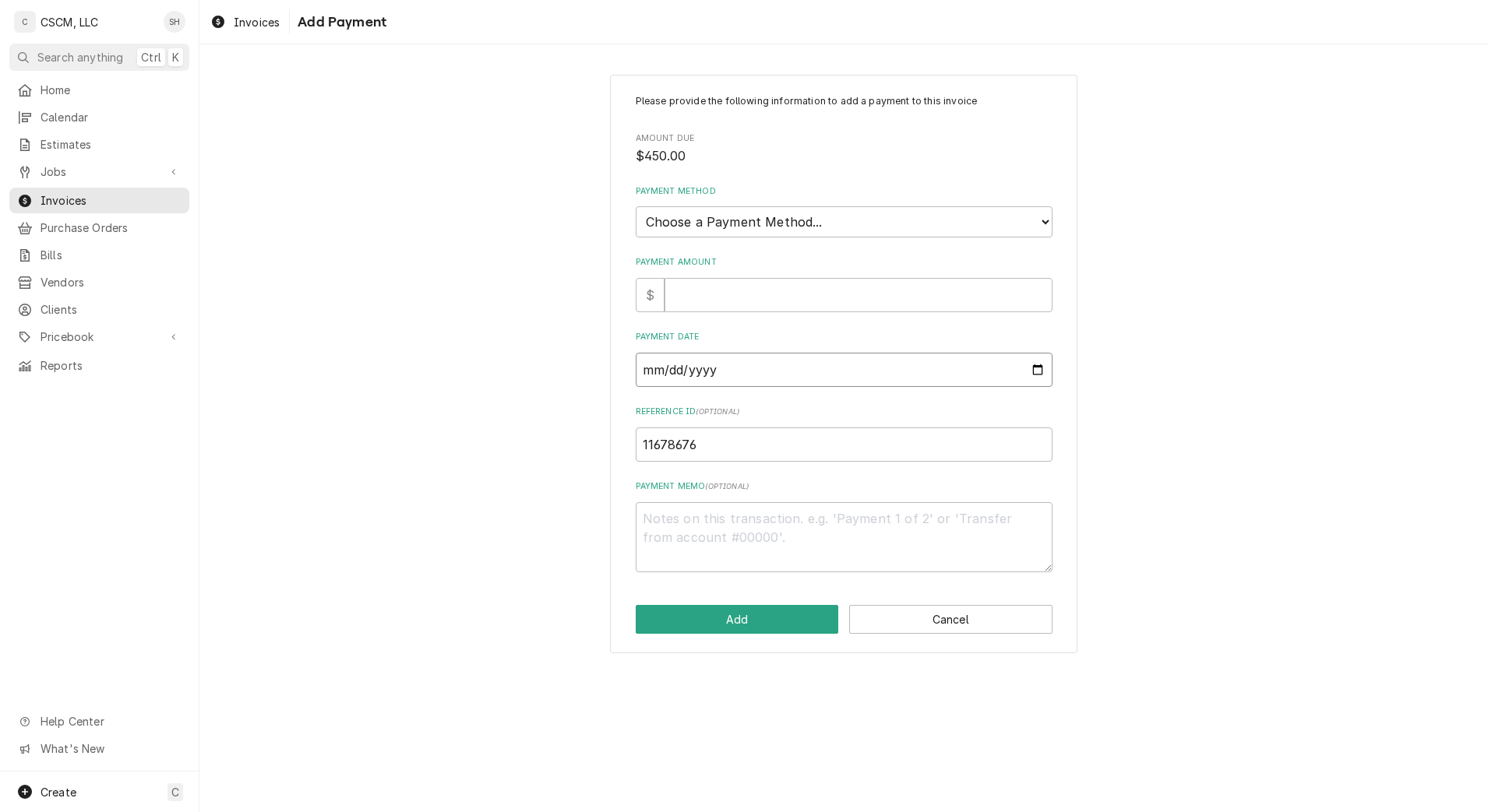
type textarea "x"
type input "[DATE]"
click at [706, 296] on input "Payment Amount" at bounding box center [859, 295] width 388 height 34
type textarea "x"
type input "4"
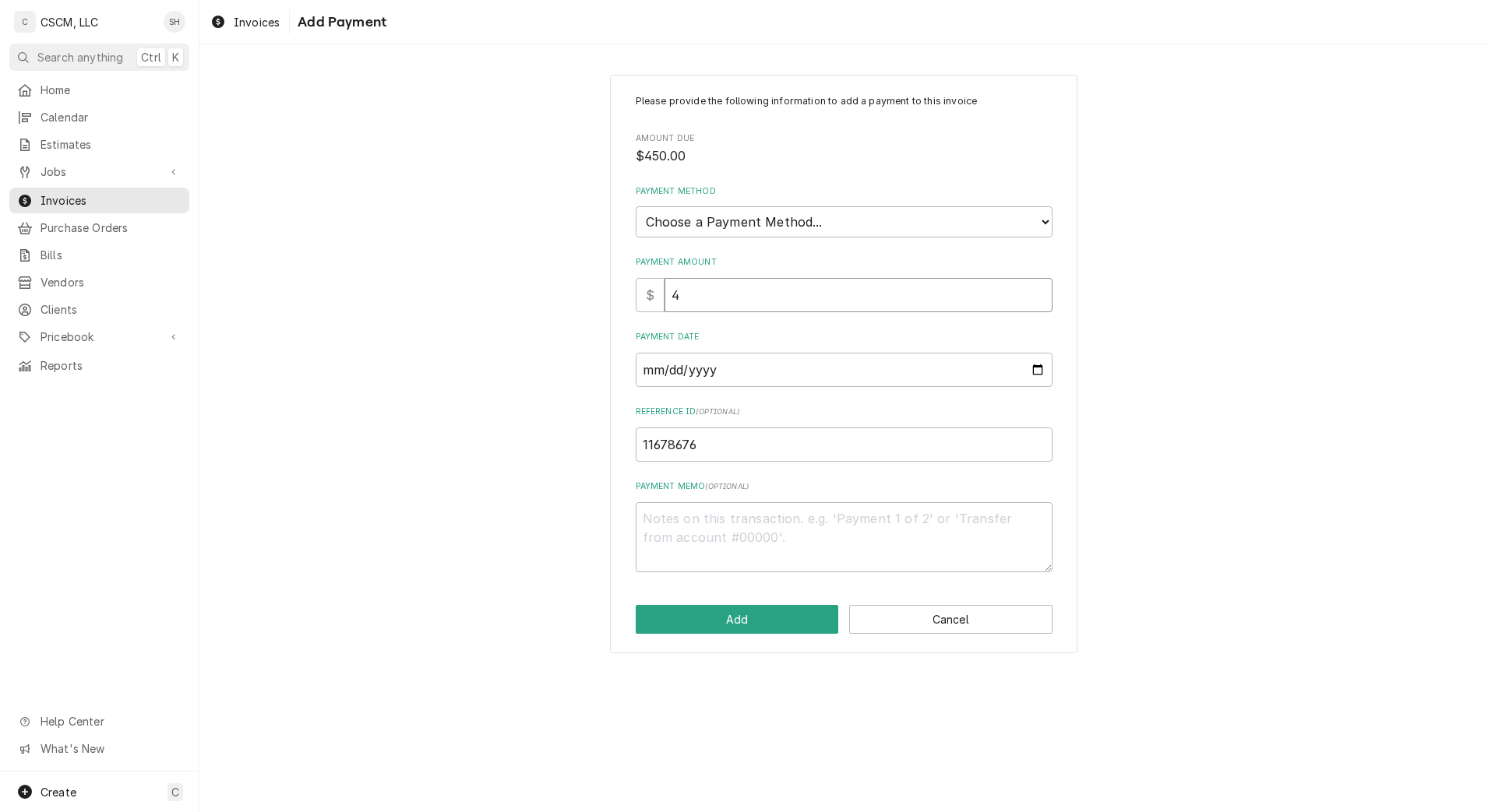
type textarea "x"
type input "45"
type textarea "x"
type input "450"
type textarea "x"
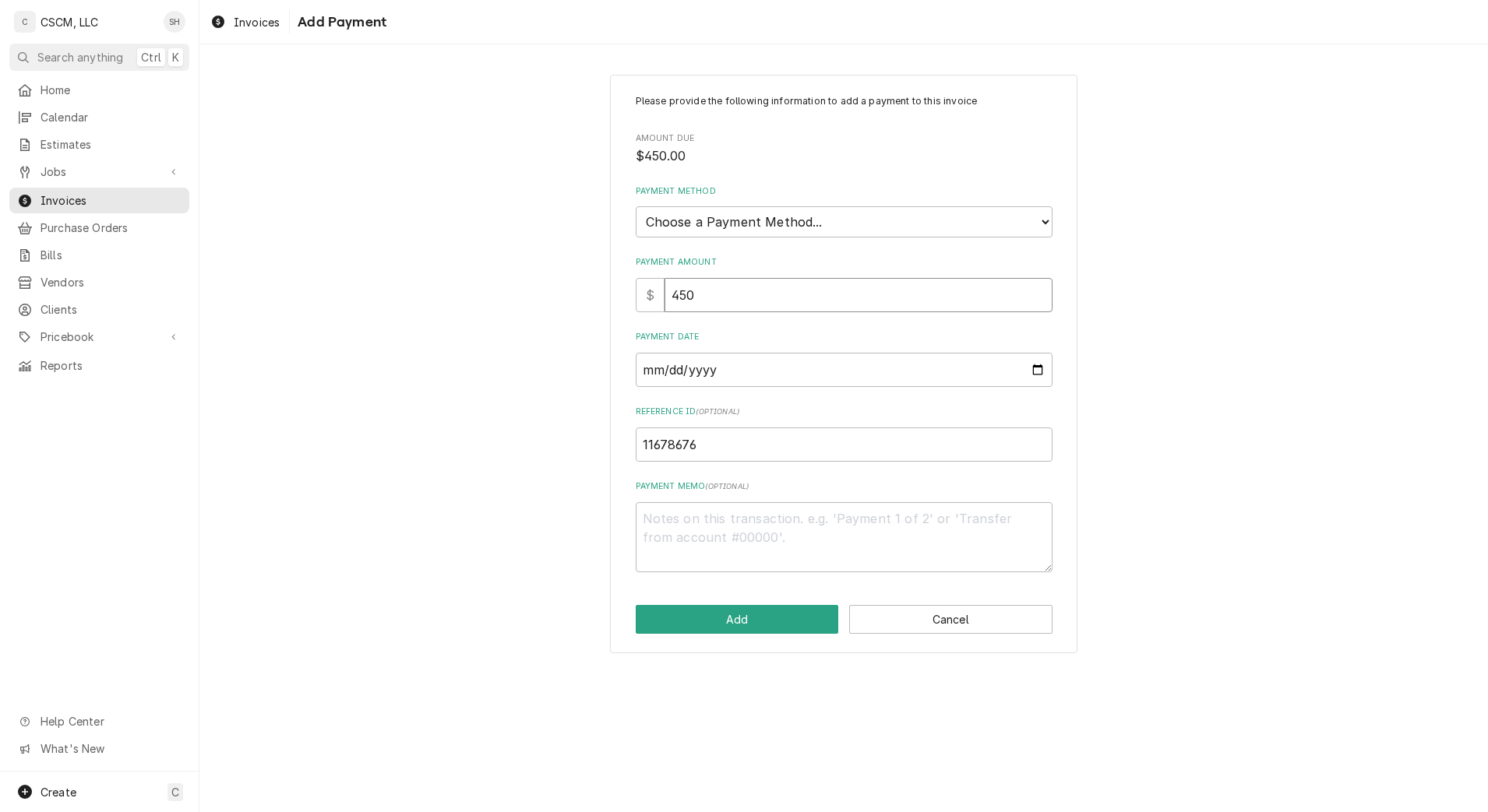
type input "450.0"
type textarea "x"
type input "450.00"
click at [759, 211] on select "Choose a Payment Method... Cash Check Credit/Debit Card ACH/eCheck Other" at bounding box center [844, 222] width 416 height 31
select select "2"
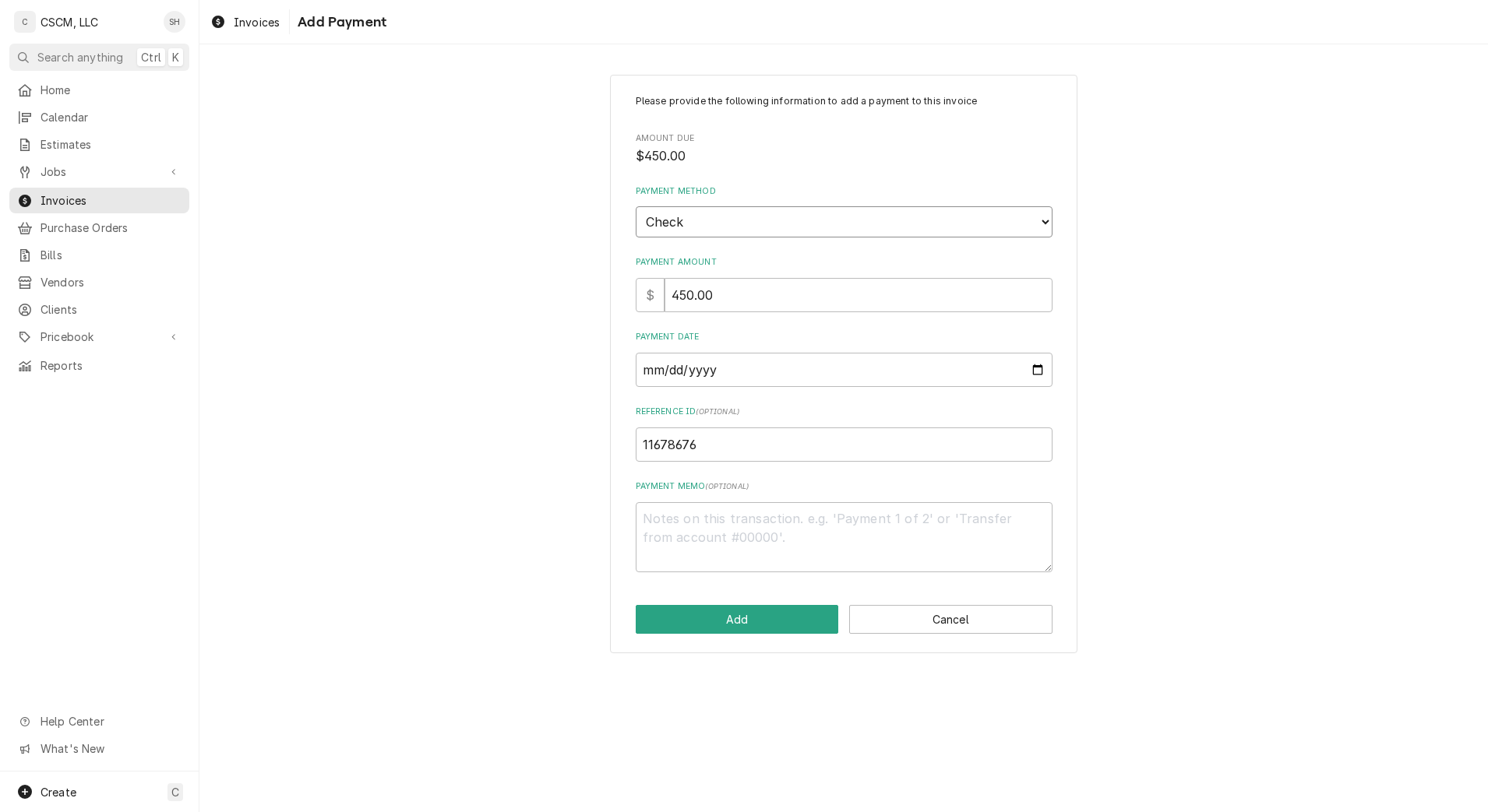
click at [636, 206] on select "Choose a Payment Method... Cash Check Credit/Debit Card ACH/eCheck Other" at bounding box center [844, 222] width 416 height 31
click at [729, 616] on button "Add" at bounding box center [738, 620] width 203 height 29
type textarea "x"
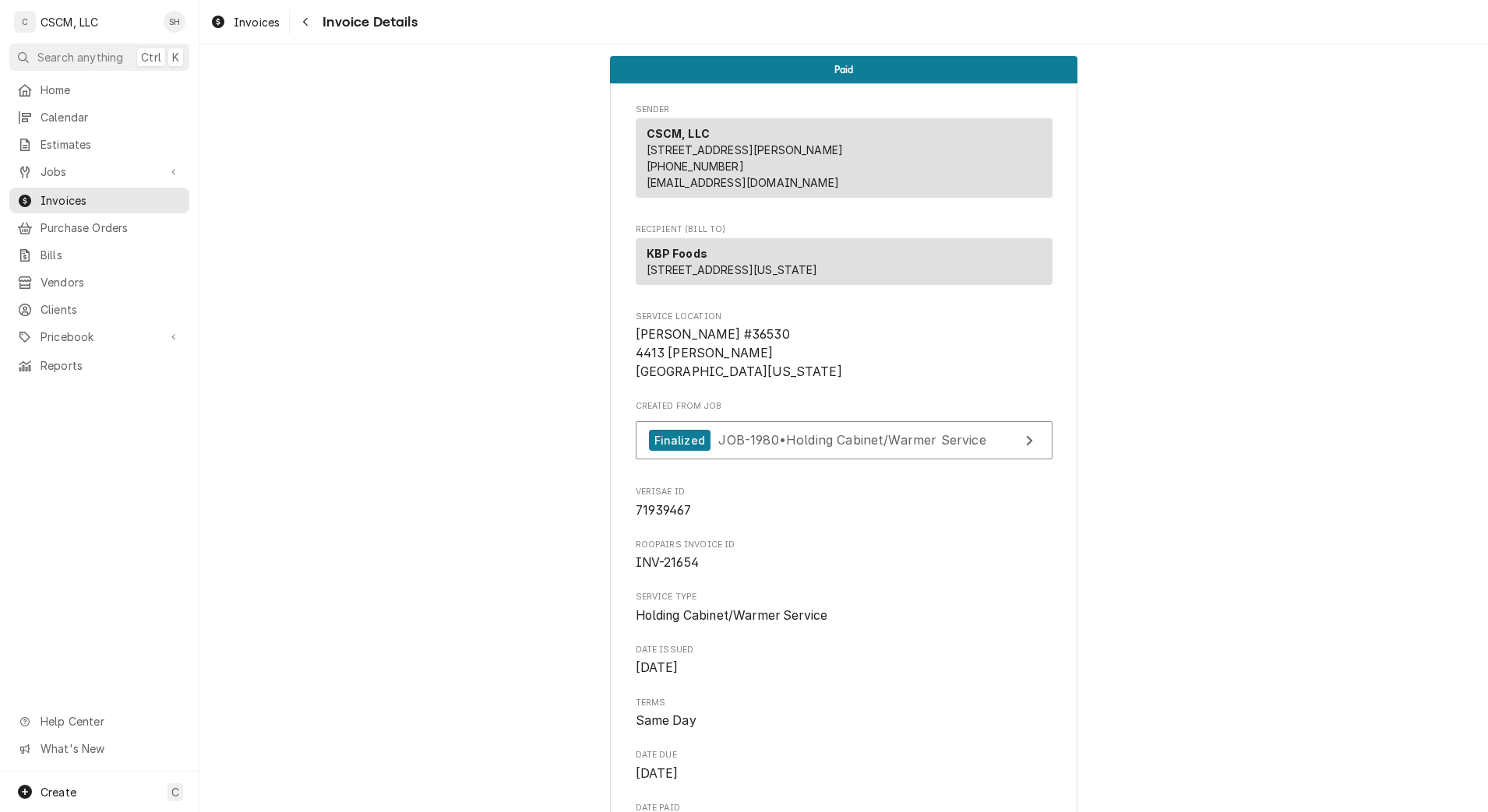
click at [308, 16] on icon "Navigate back" at bounding box center [305, 21] width 7 height 10
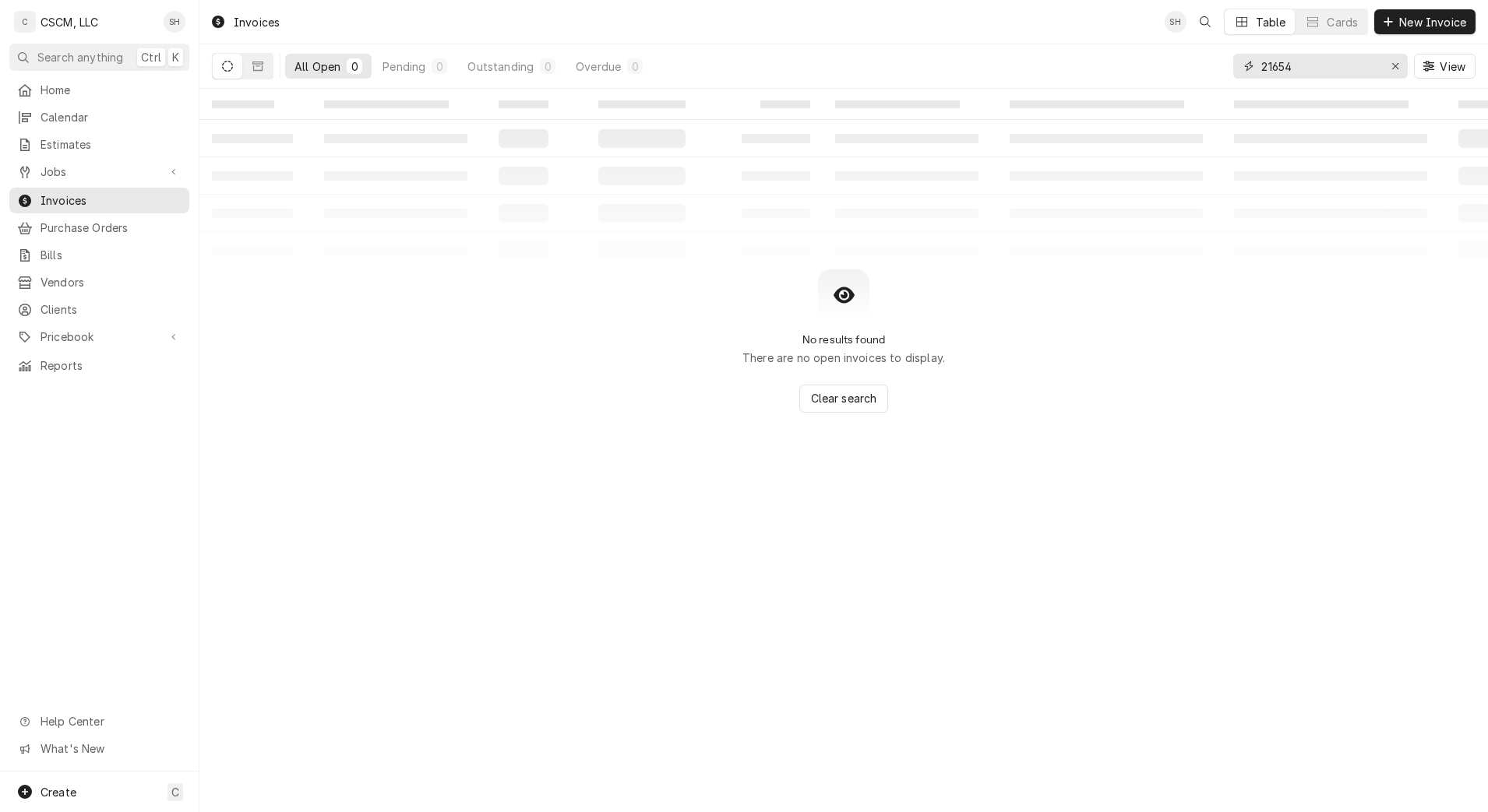
click at [1311, 63] on input "21654" at bounding box center [1319, 67] width 117 height 25
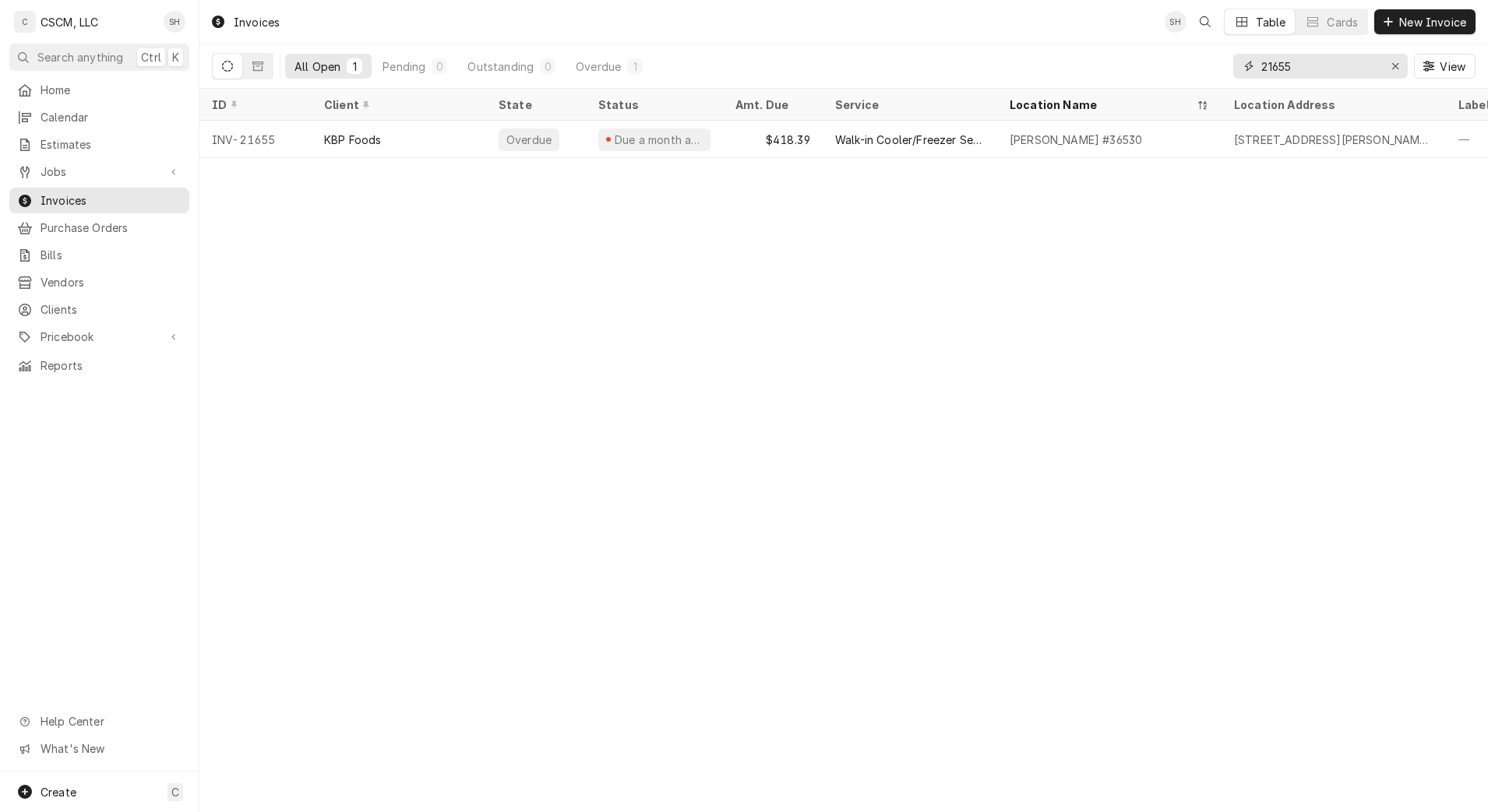
type input "21655"
click at [736, 136] on div "$418.39" at bounding box center [772, 139] width 100 height 37
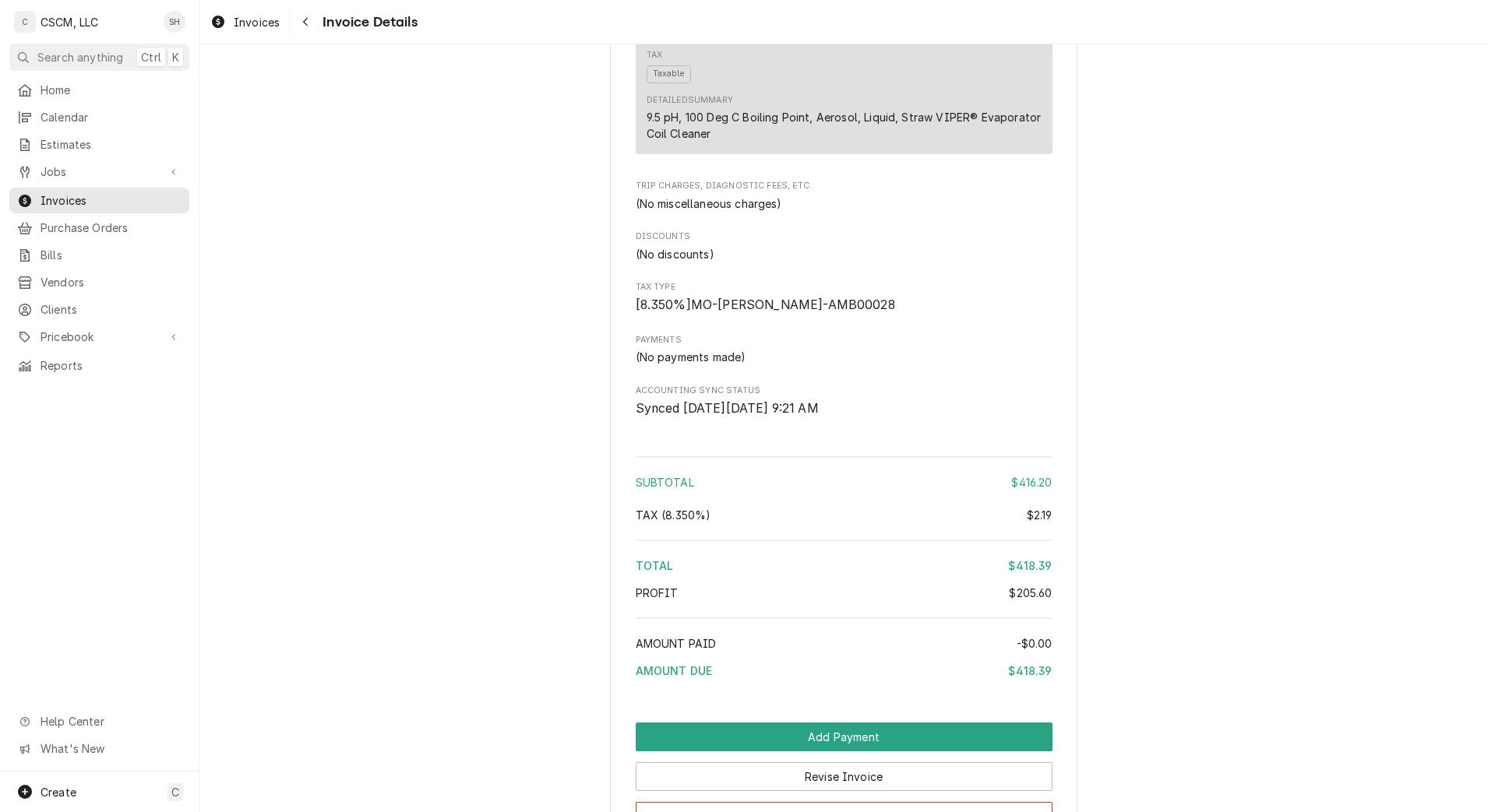
scroll to position [1888, 0]
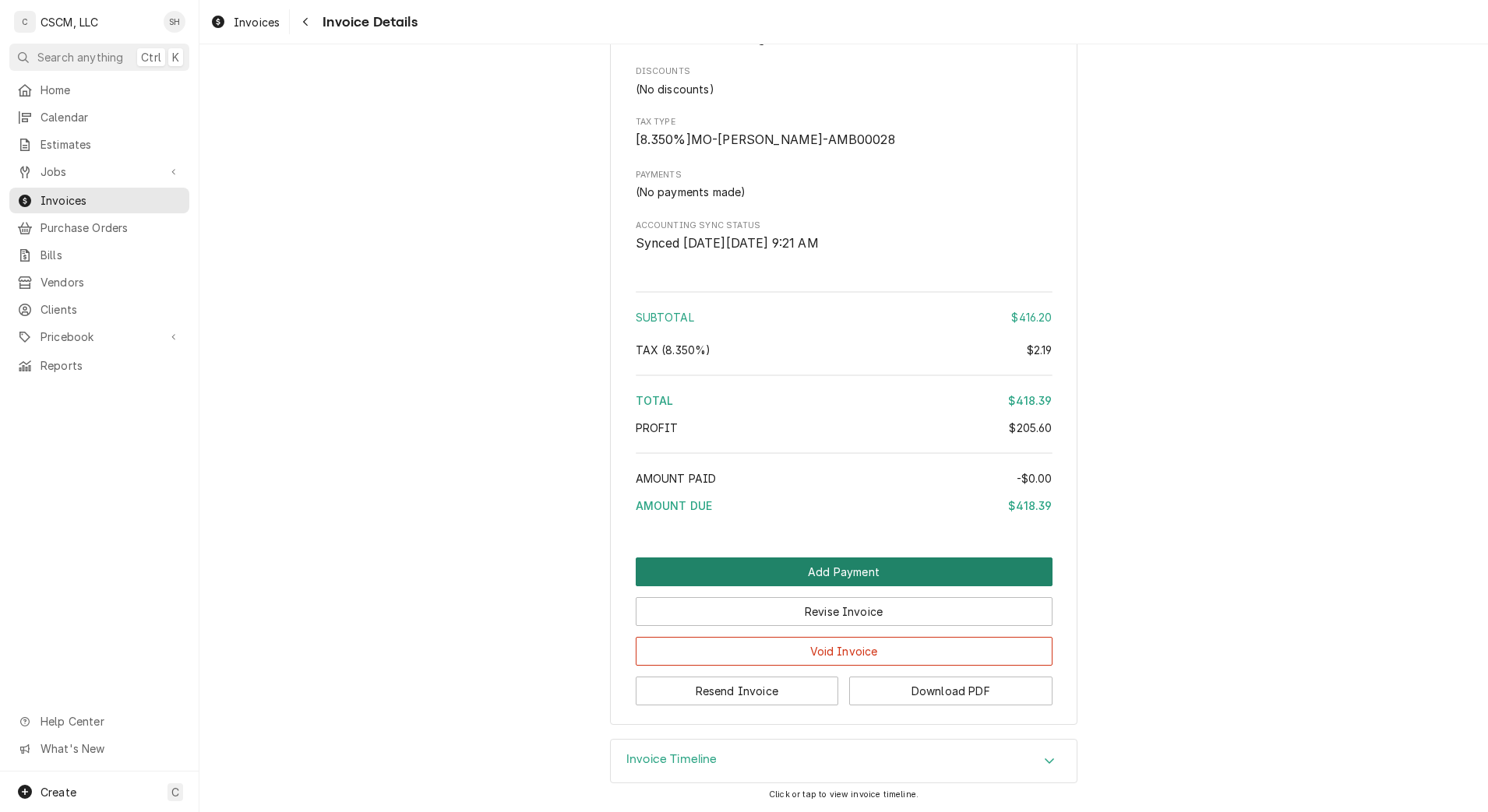
click at [831, 569] on button "Add Payment" at bounding box center [844, 572] width 416 height 29
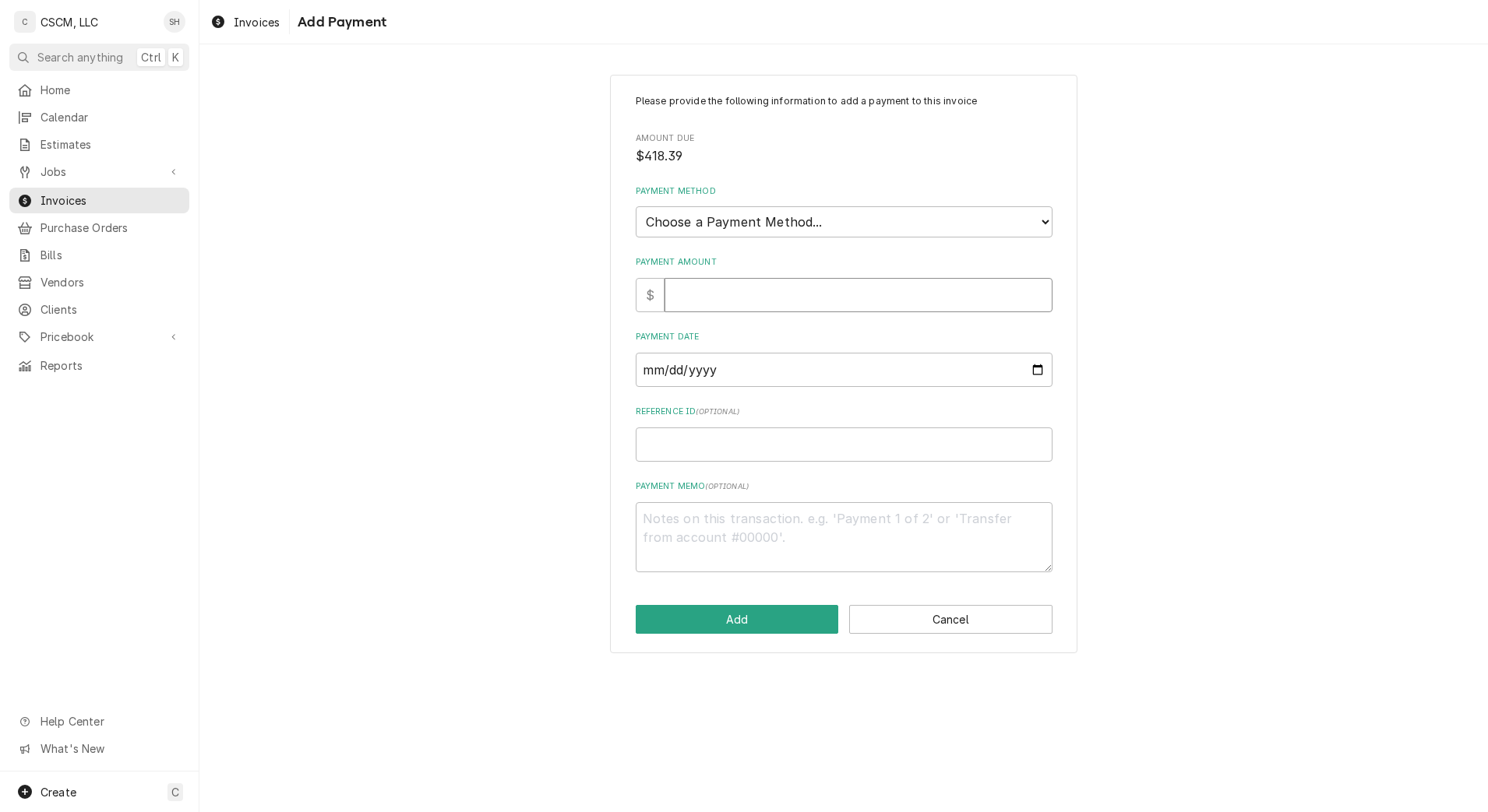
click at [732, 295] on input "Payment Amount" at bounding box center [859, 295] width 388 height 34
type textarea "x"
type input "4"
type textarea "x"
type input "41"
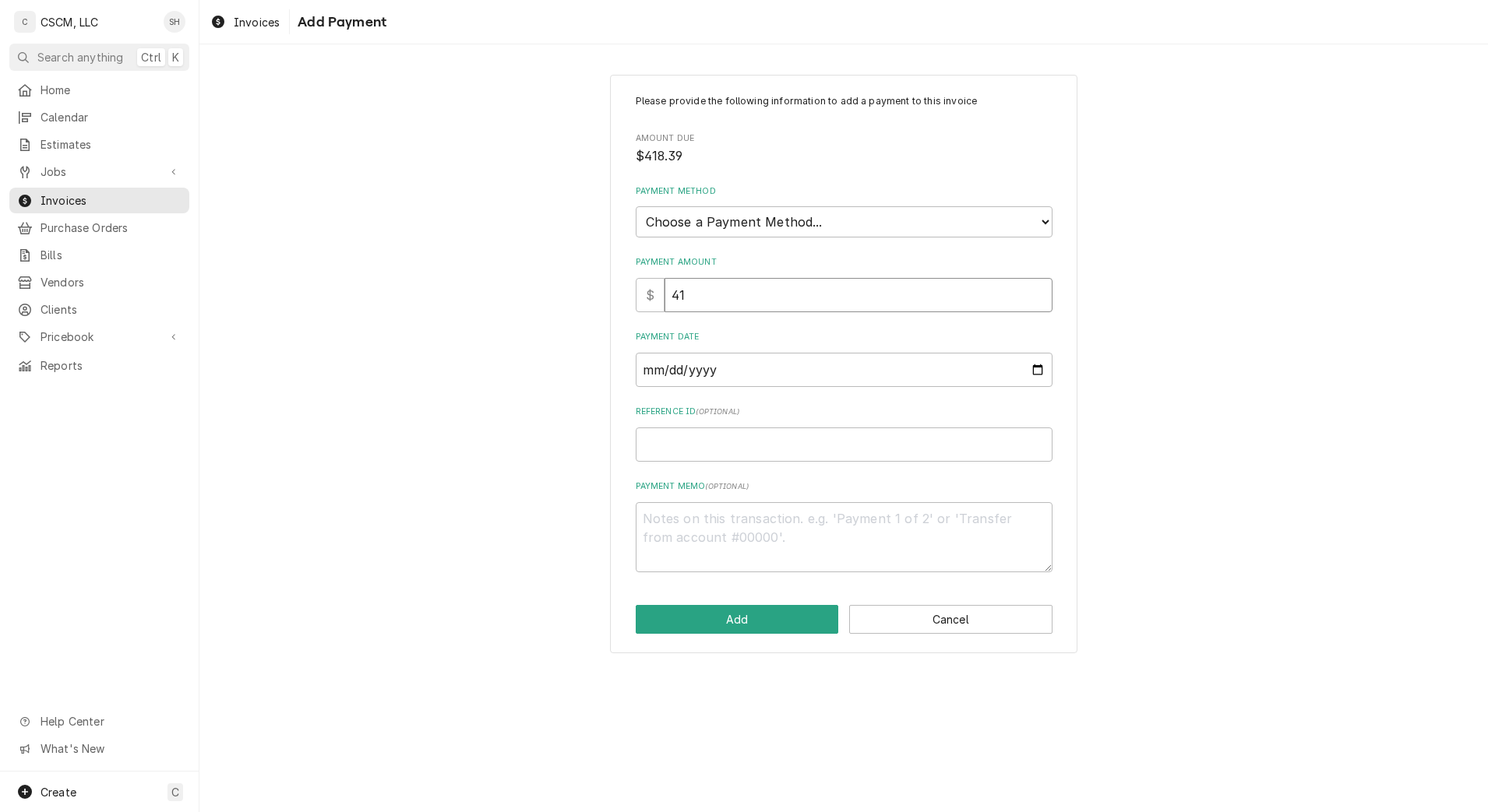
type textarea "x"
type input "418"
type textarea "x"
type input "418.3"
type textarea "x"
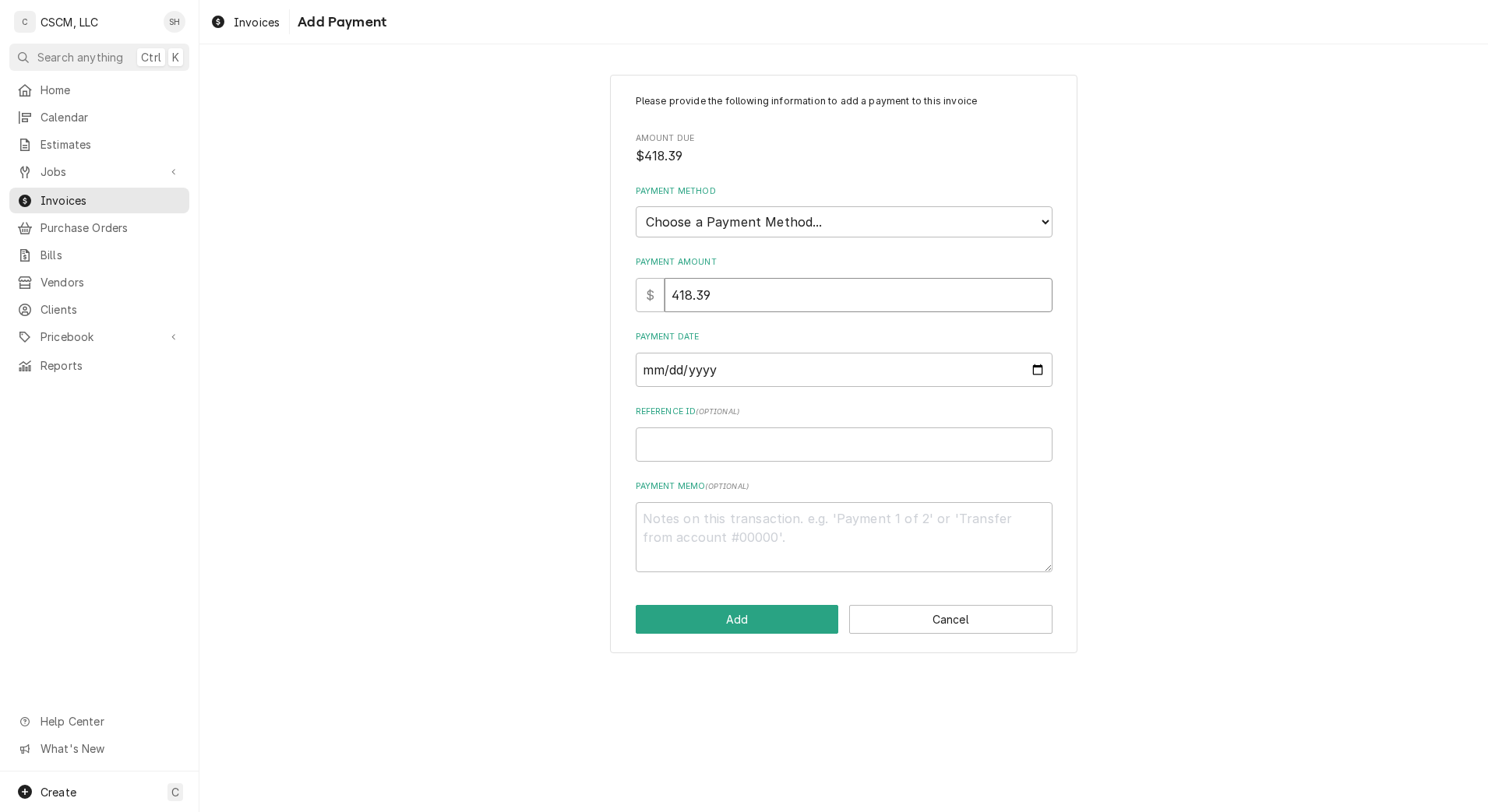
type input "418.39"
click at [795, 221] on select "Choose a Payment Method... Cash Check Credit/Debit Card ACH/eCheck Other" at bounding box center [844, 222] width 416 height 31
select select "2"
click at [636, 206] on select "Choose a Payment Method... Cash Check Credit/Debit Card ACH/eCheck Other" at bounding box center [844, 222] width 416 height 31
type textarea "x"
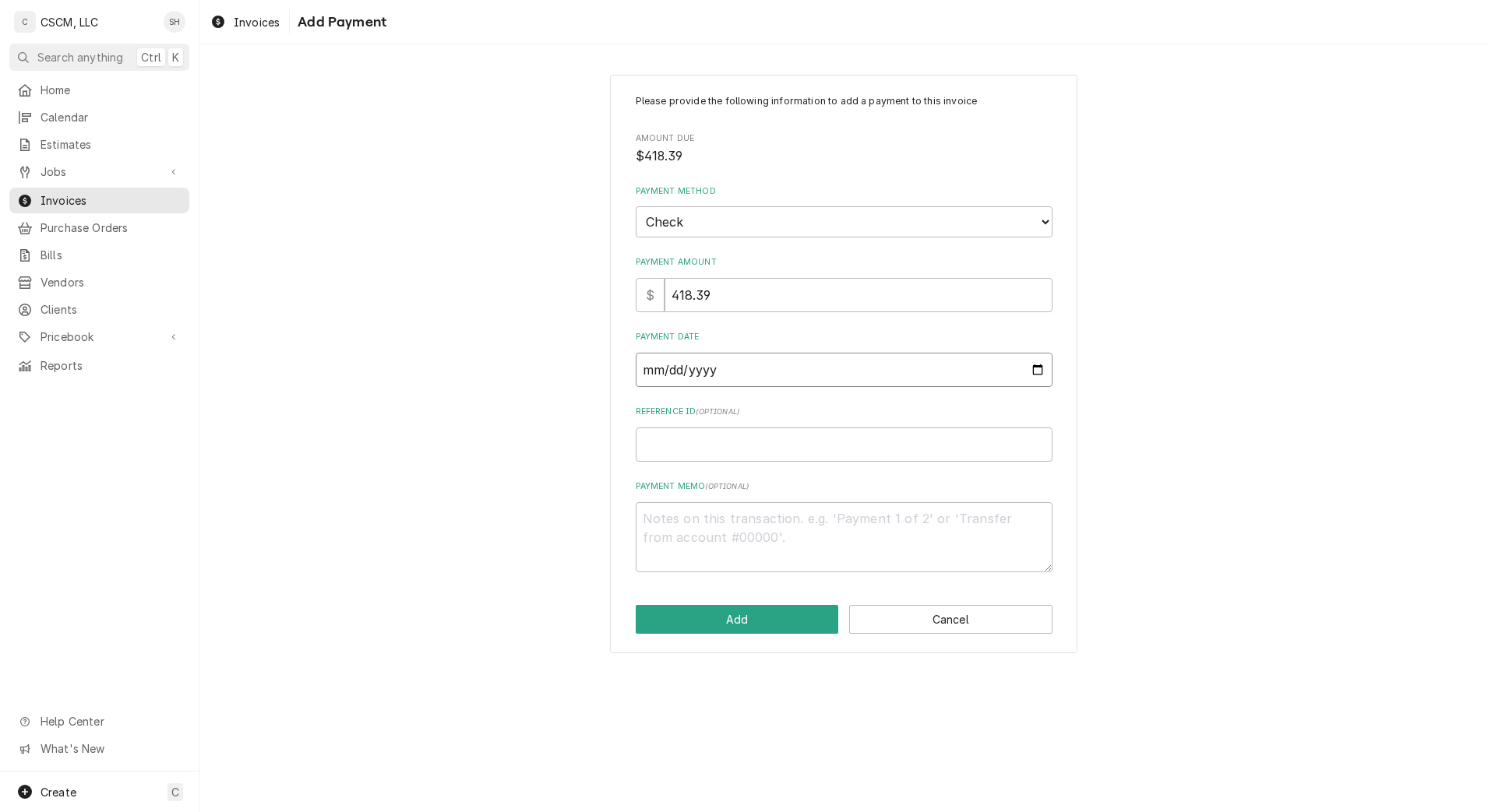
click at [1044, 372] on input "Payment Date" at bounding box center [844, 370] width 416 height 34
type input "[DATE]"
click at [744, 457] on input "Reference ID ( optional )" at bounding box center [844, 445] width 416 height 34
paste input "11678676"
type textarea "x"
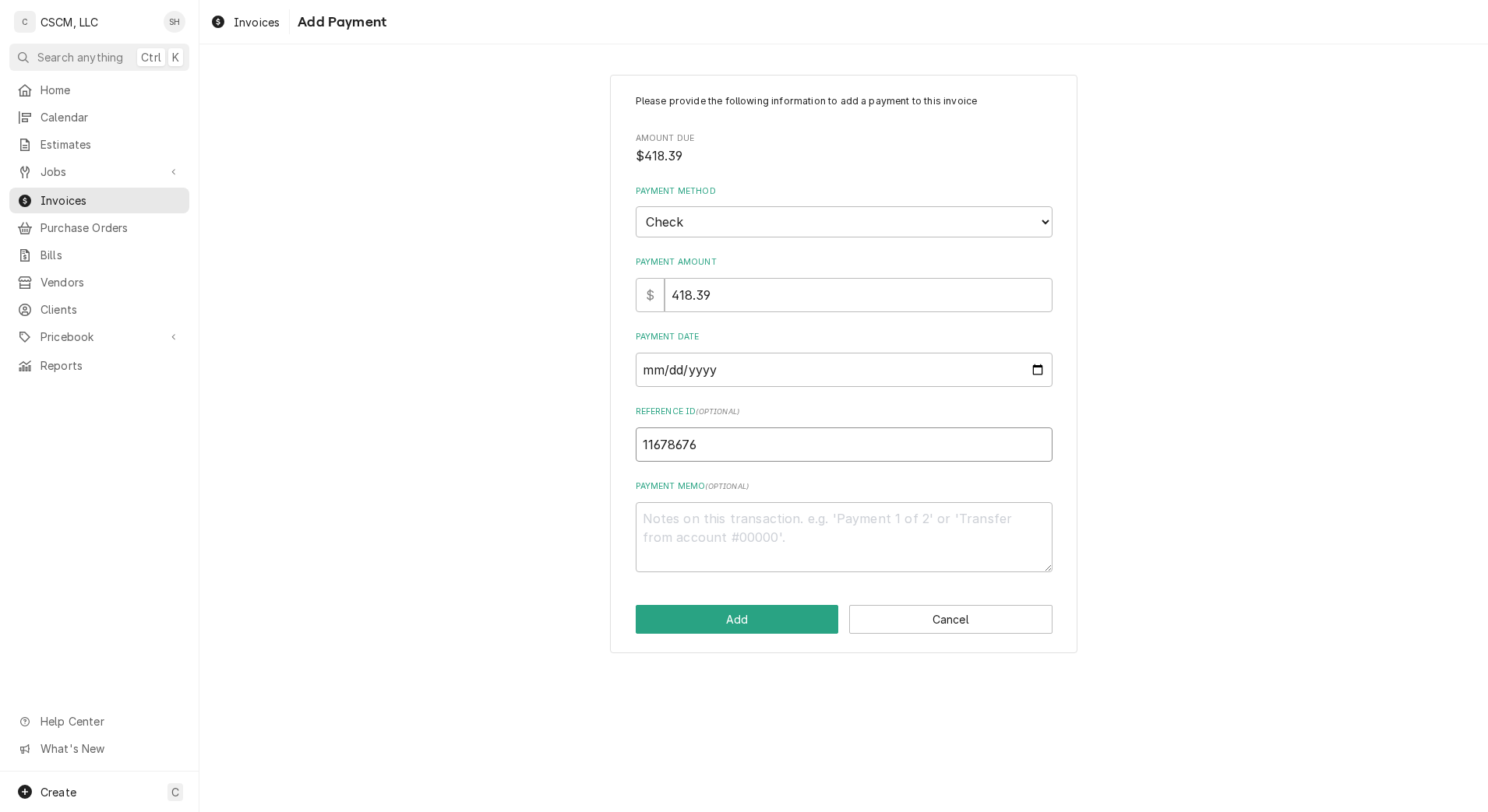
type input "11678676"
click at [737, 620] on button "Add" at bounding box center [738, 620] width 203 height 29
type textarea "x"
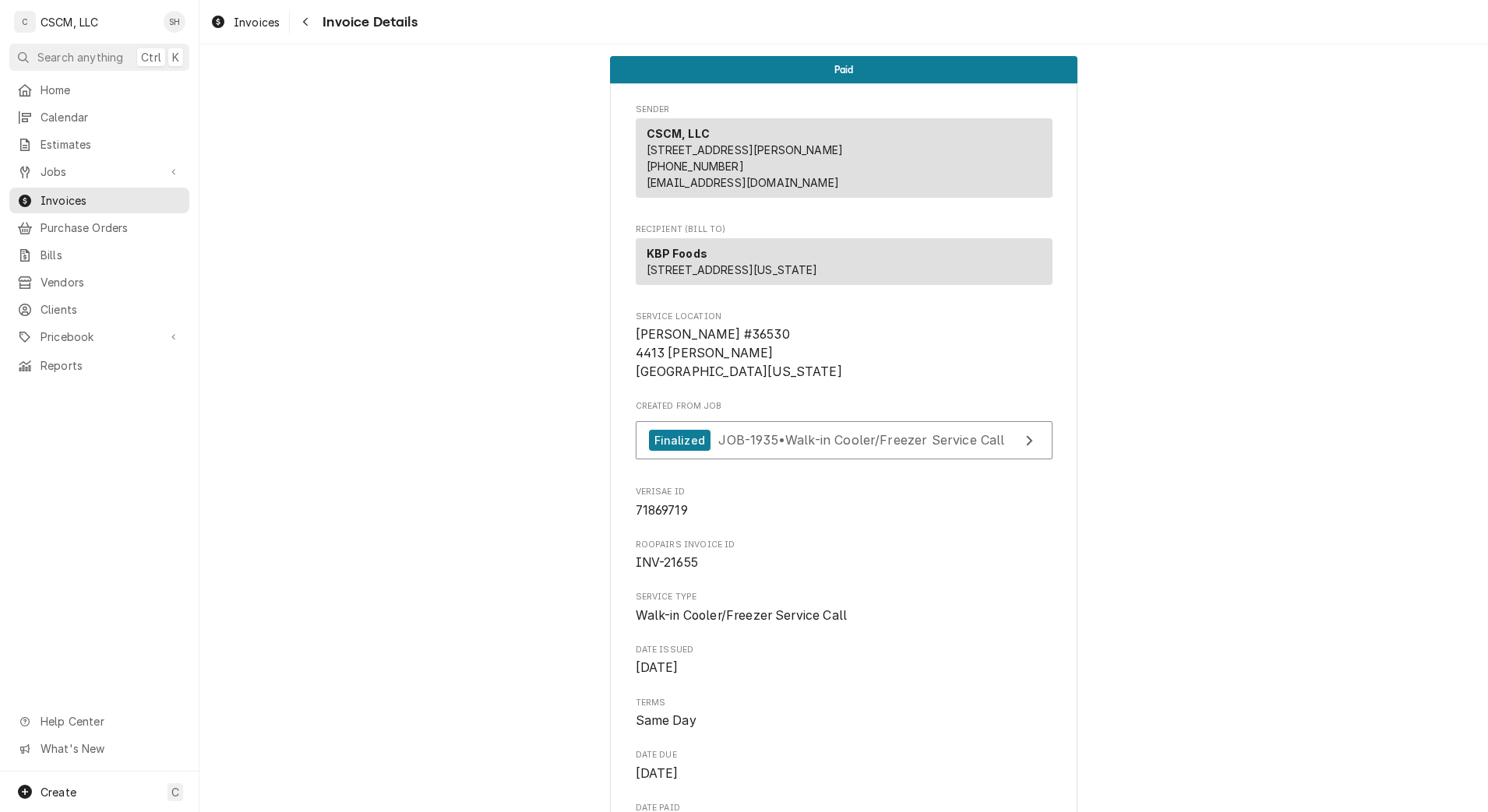
click at [304, 19] on icon "Navigate back" at bounding box center [305, 21] width 7 height 10
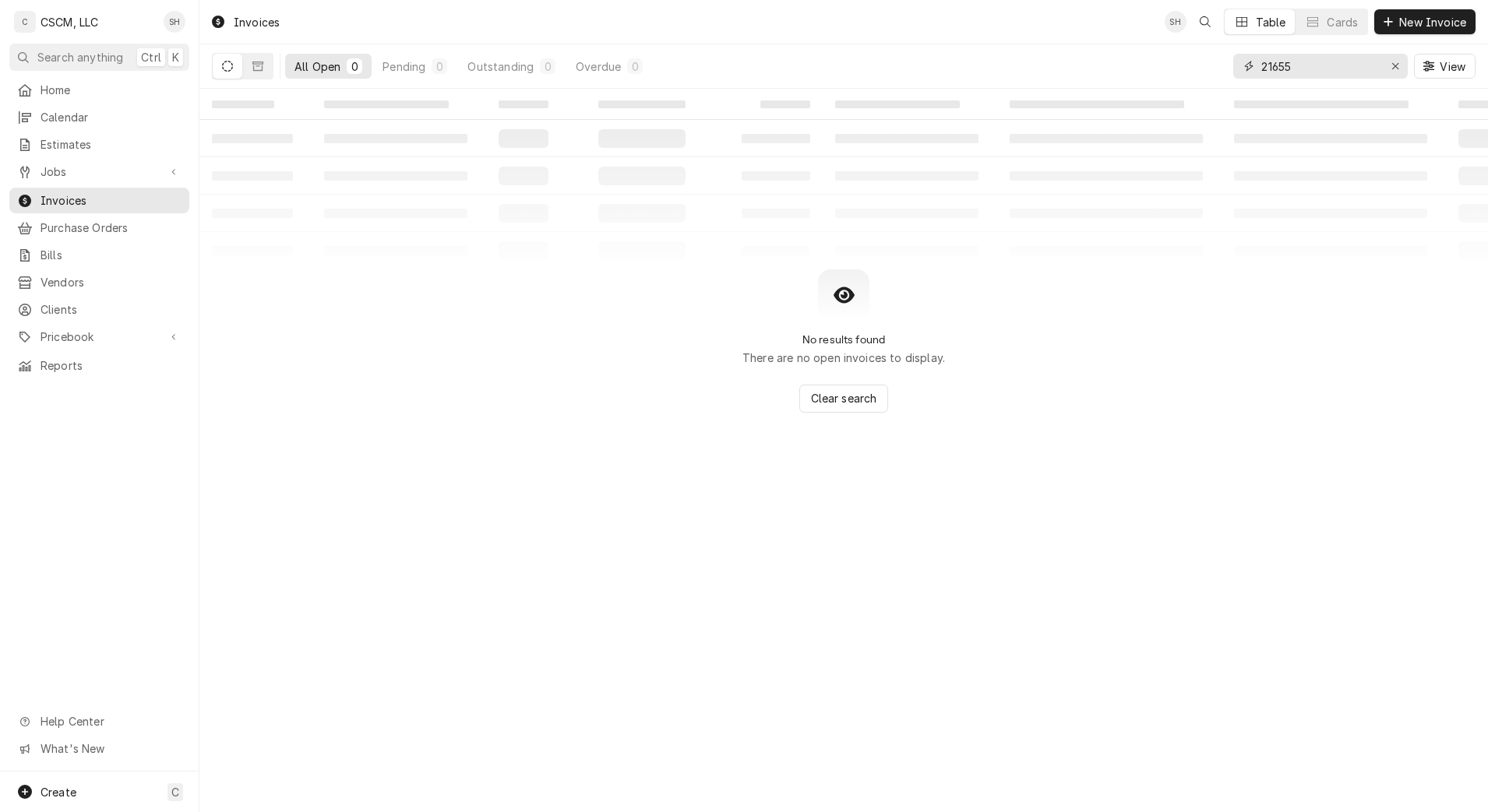
click at [1312, 61] on input "21655" at bounding box center [1319, 67] width 117 height 25
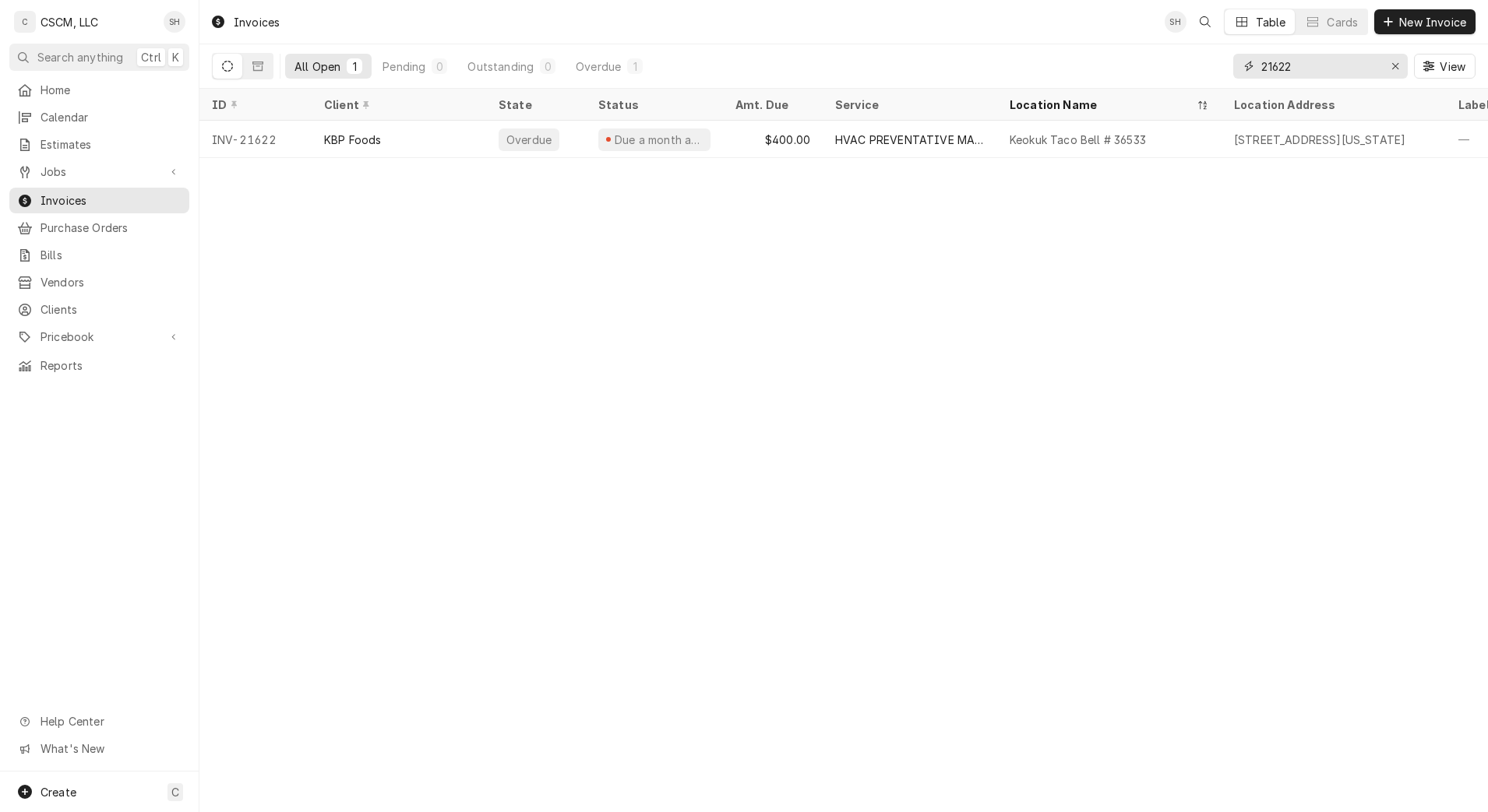
type input "21622"
click at [988, 132] on div "HVAC PREVENTATIVE MAINTENANCE" at bounding box center [910, 139] width 175 height 37
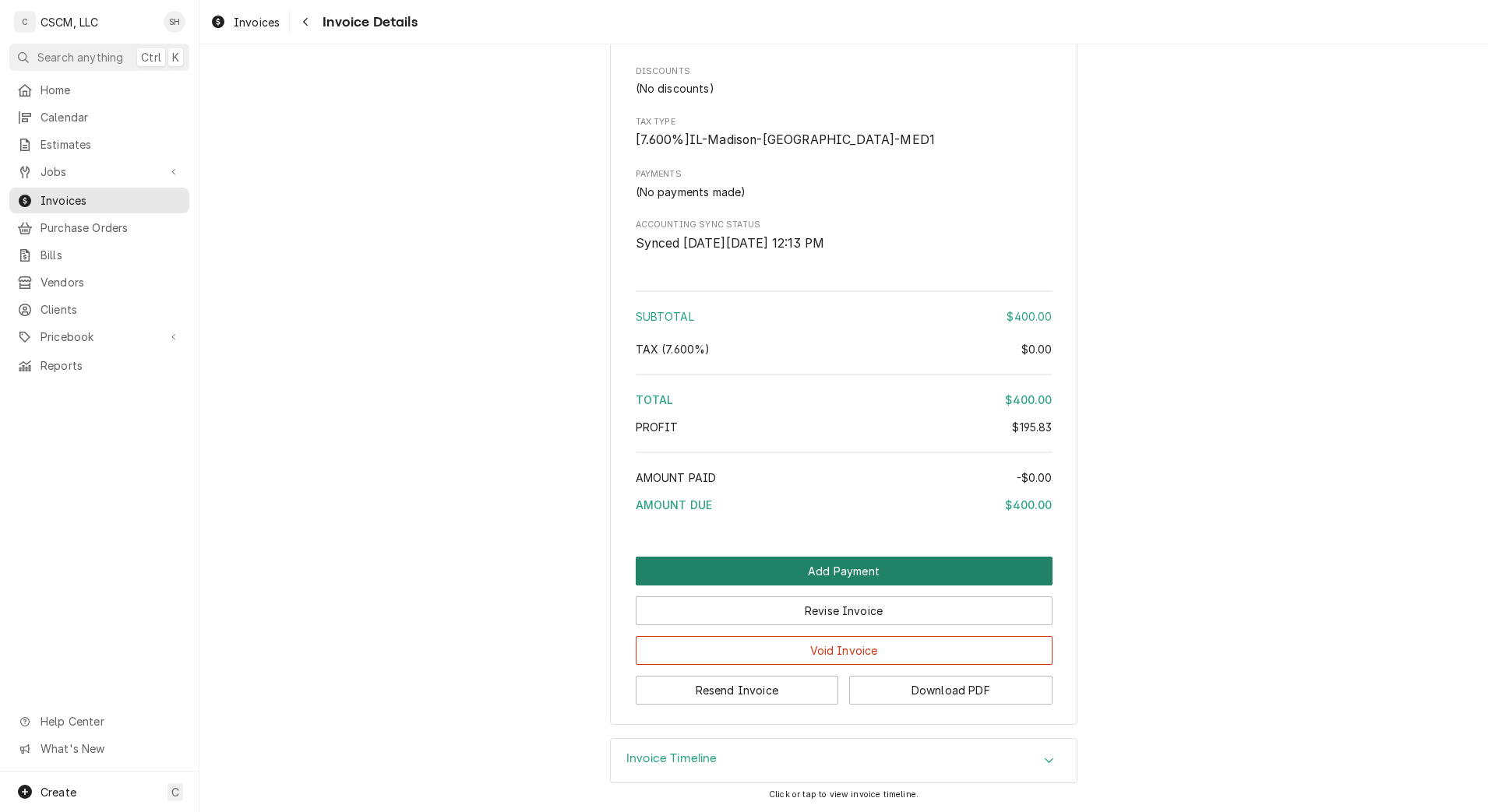
click at [879, 572] on button "Add Payment" at bounding box center [844, 571] width 416 height 29
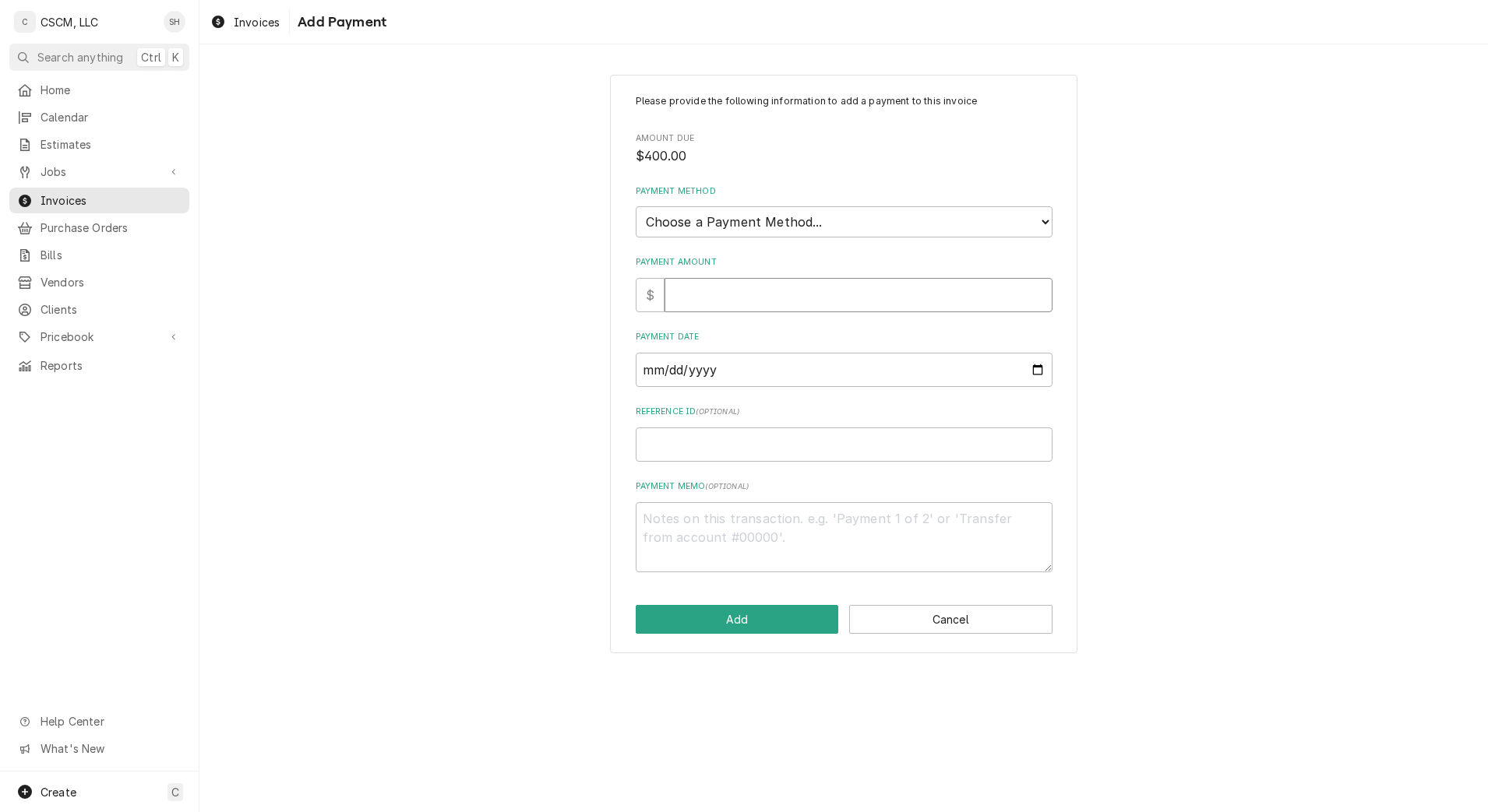
click at [877, 302] on input "Payment Amount" at bounding box center [859, 295] width 388 height 34
type textarea "x"
type input "4"
type textarea "x"
type input "40"
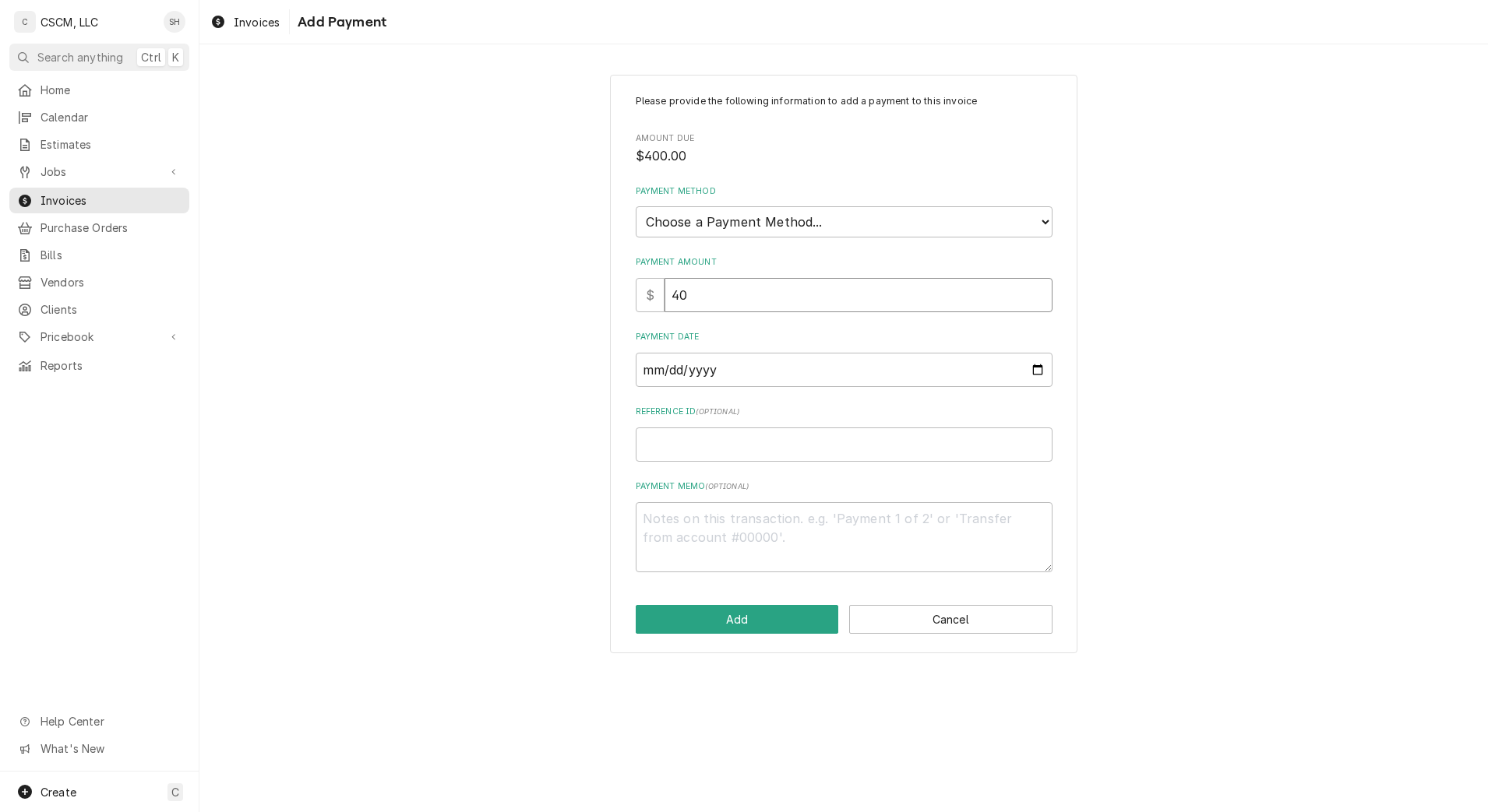
type textarea "x"
type input "400"
click at [900, 209] on select "Choose a Payment Method... Cash Check Credit/Debit Card ACH/eCheck Other" at bounding box center [844, 222] width 416 height 31
select select "2"
click at [636, 206] on select "Choose a Payment Method... Cash Check Credit/Debit Card ACH/eCheck Other" at bounding box center [844, 222] width 416 height 31
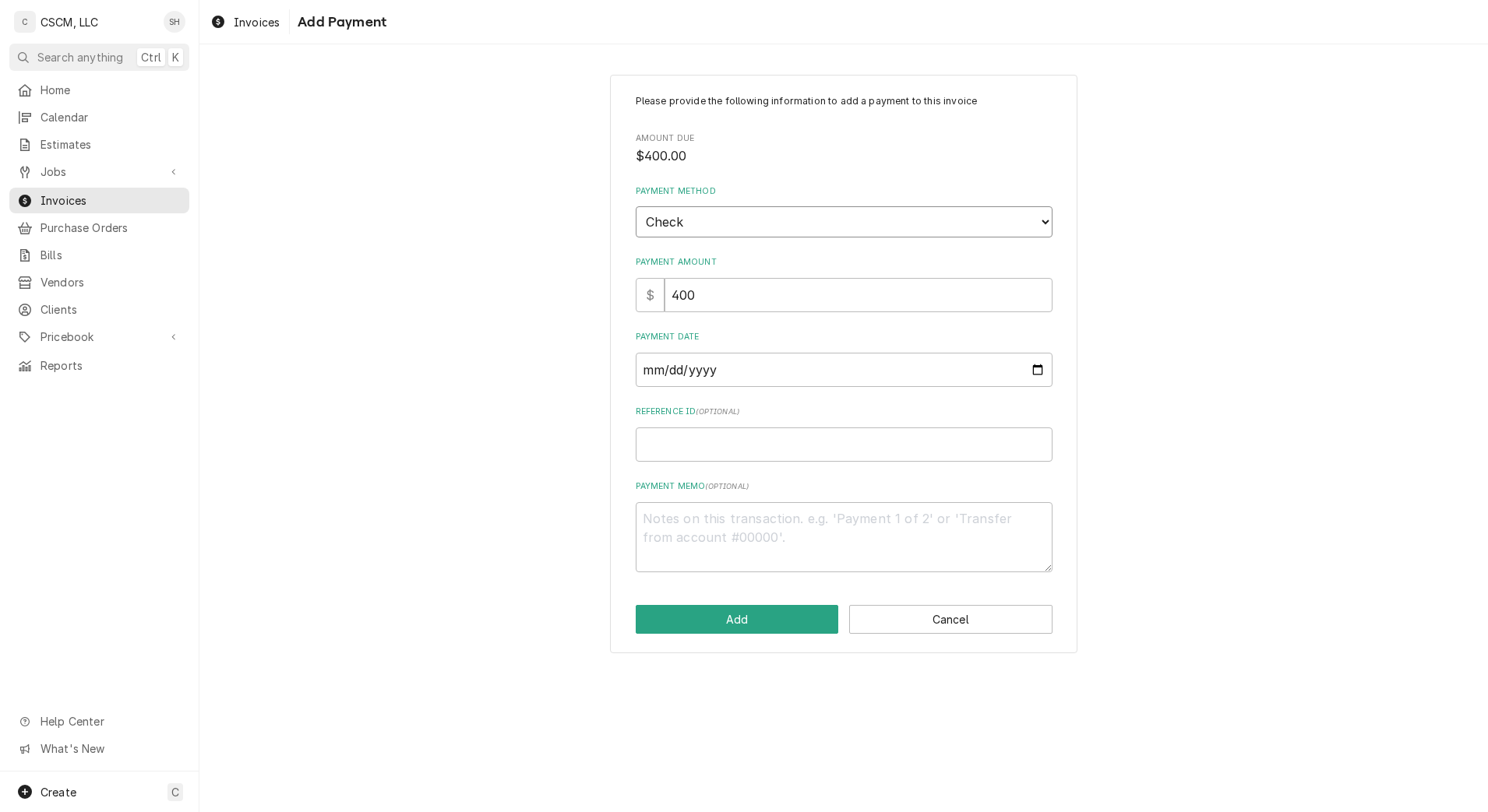
type textarea "x"
click at [1033, 371] on input "Payment Date" at bounding box center [844, 370] width 416 height 34
type input "[DATE]"
drag, startPoint x: 758, startPoint y: 462, endPoint x: 676, endPoint y: 453, distance: 82.5
click at [676, 453] on input "Reference ID ( optional )" at bounding box center [844, 445] width 416 height 34
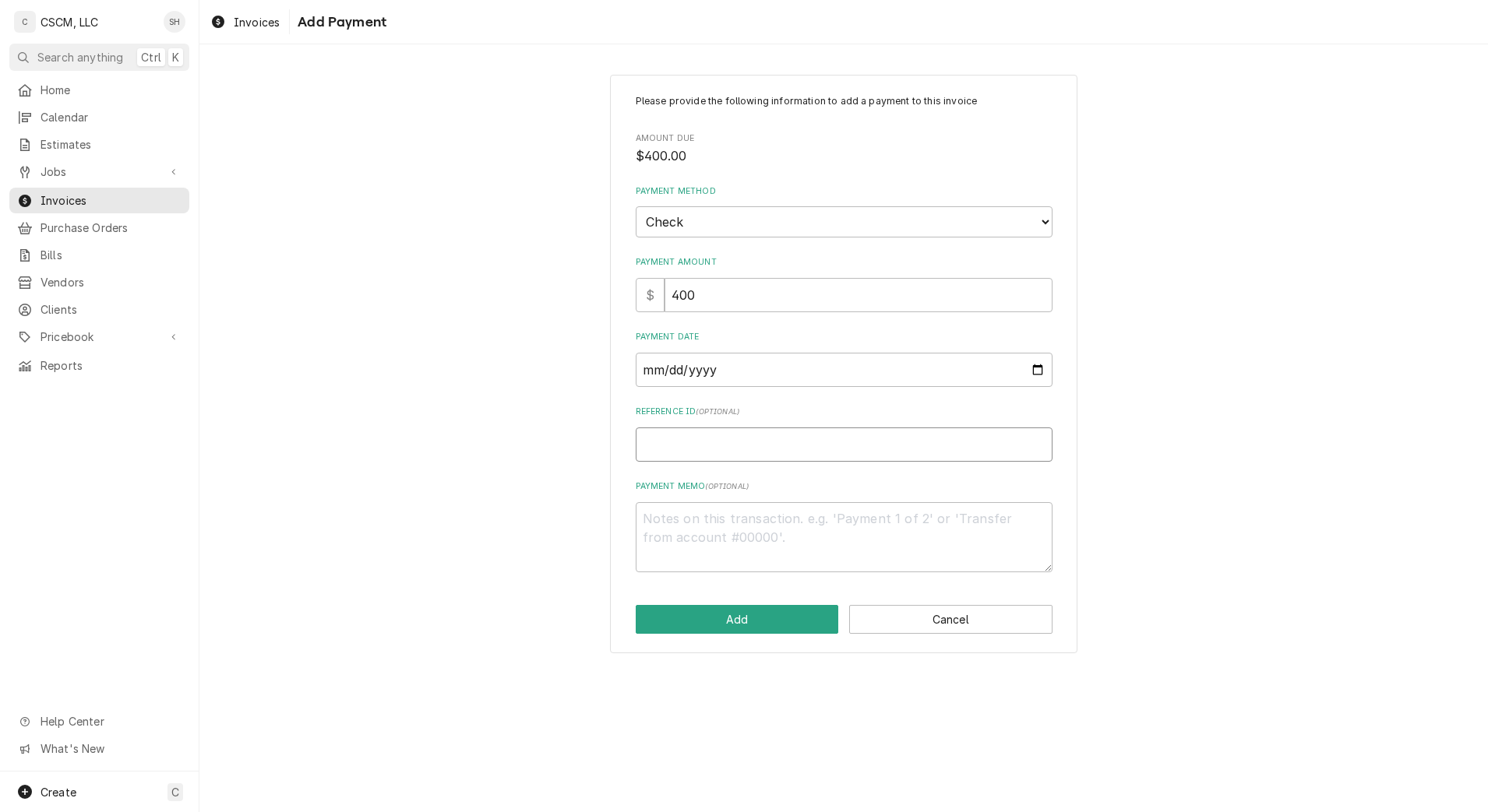
paste input "11678676"
type textarea "x"
type input "11678676"
click at [752, 628] on button "Add" at bounding box center [738, 620] width 203 height 29
type textarea "x"
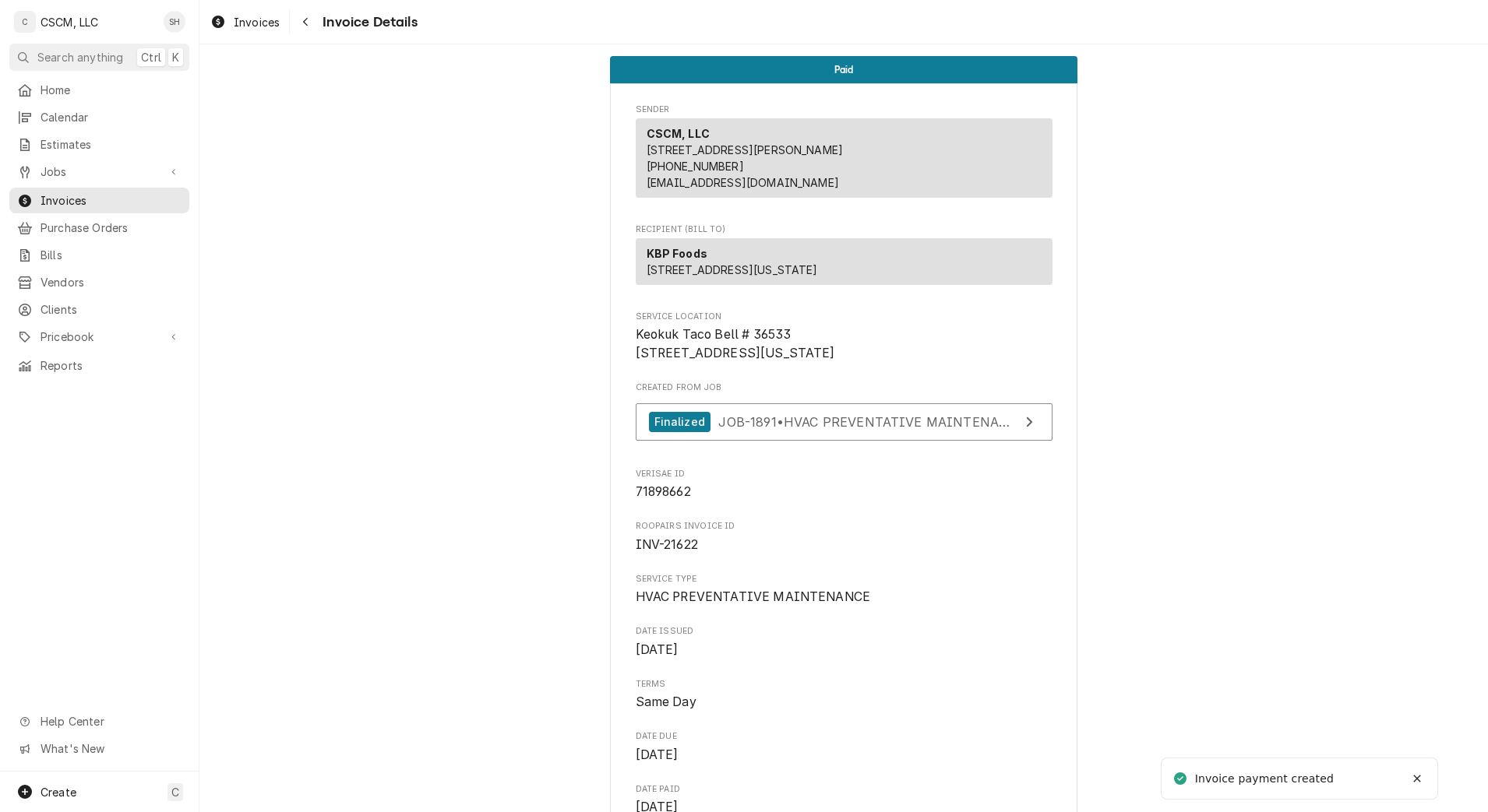
click at [307, 25] on icon "Navigate back" at bounding box center [305, 22] width 5 height 9
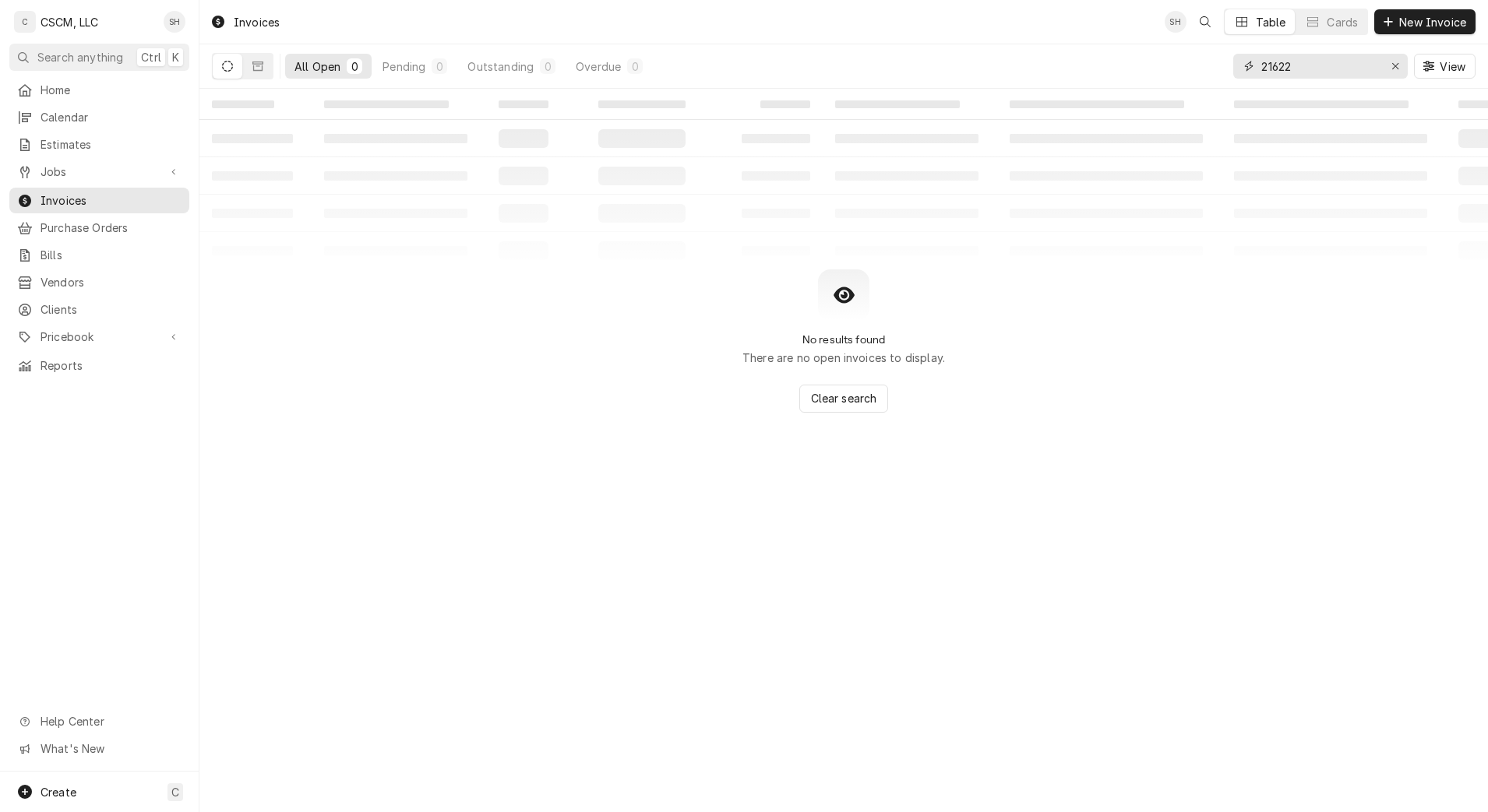
click at [1325, 64] on input "21622" at bounding box center [1319, 67] width 117 height 25
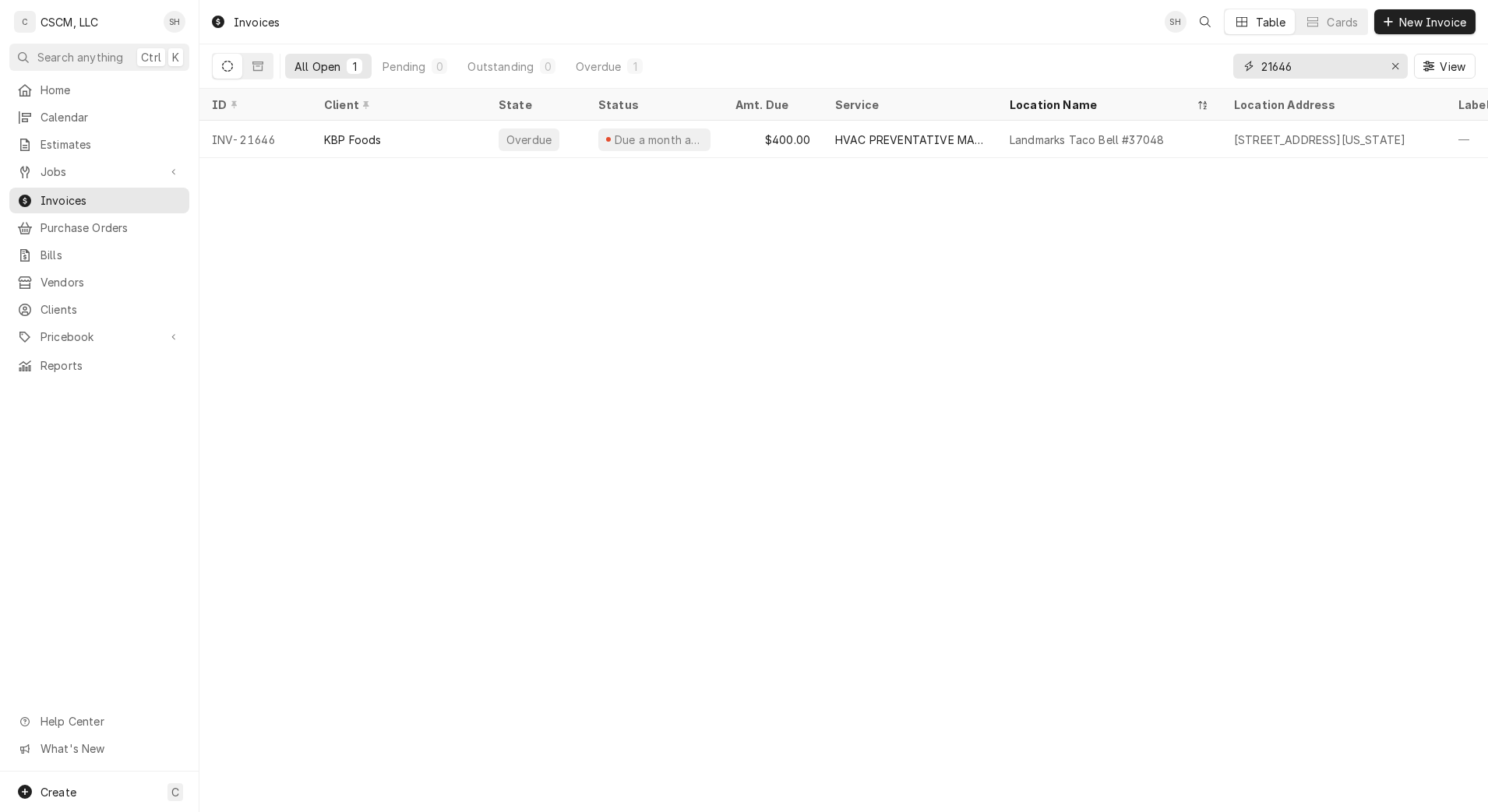
type input "21646"
click at [972, 139] on div "HVAC PREVENTATIVE MAINTENANCE" at bounding box center [909, 139] width 149 height 16
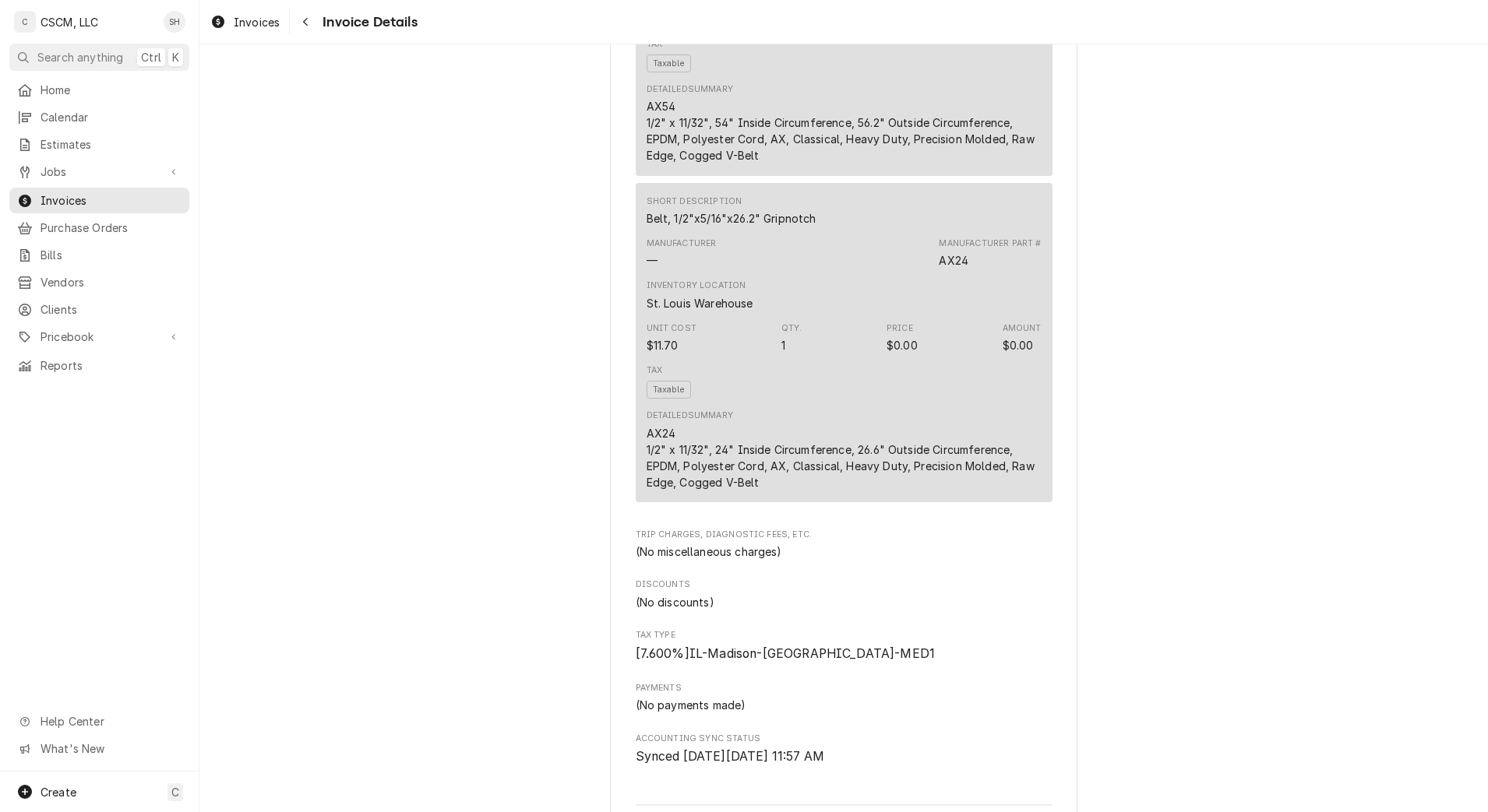
scroll to position [3782, 0]
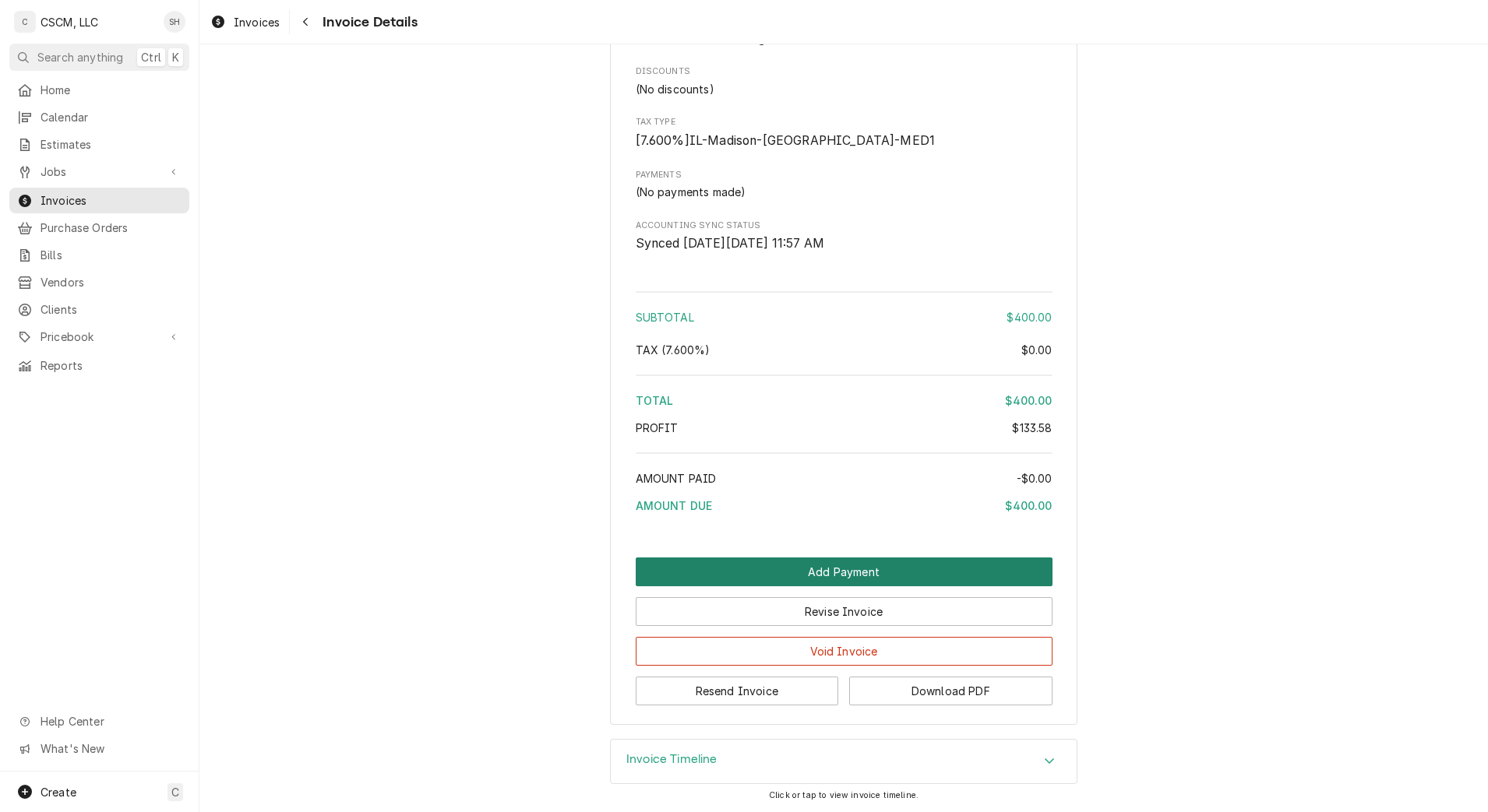
click at [973, 578] on button "Add Payment" at bounding box center [844, 572] width 416 height 29
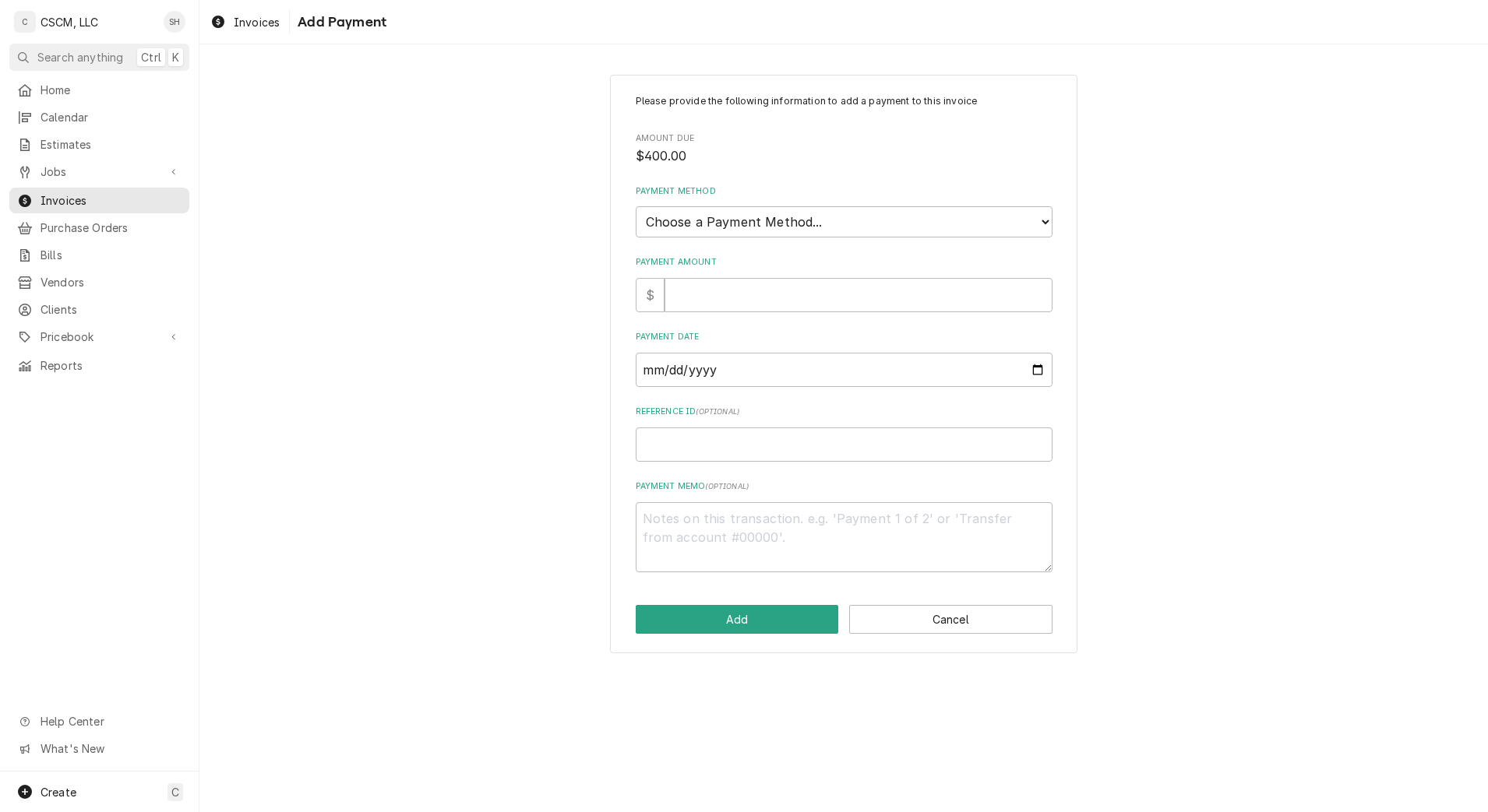
click at [881, 269] on div "Payment Amount $" at bounding box center [844, 284] width 416 height 55
click at [875, 300] on input "Payment Amount" at bounding box center [859, 295] width 388 height 34
type textarea "x"
type input "4"
type textarea "x"
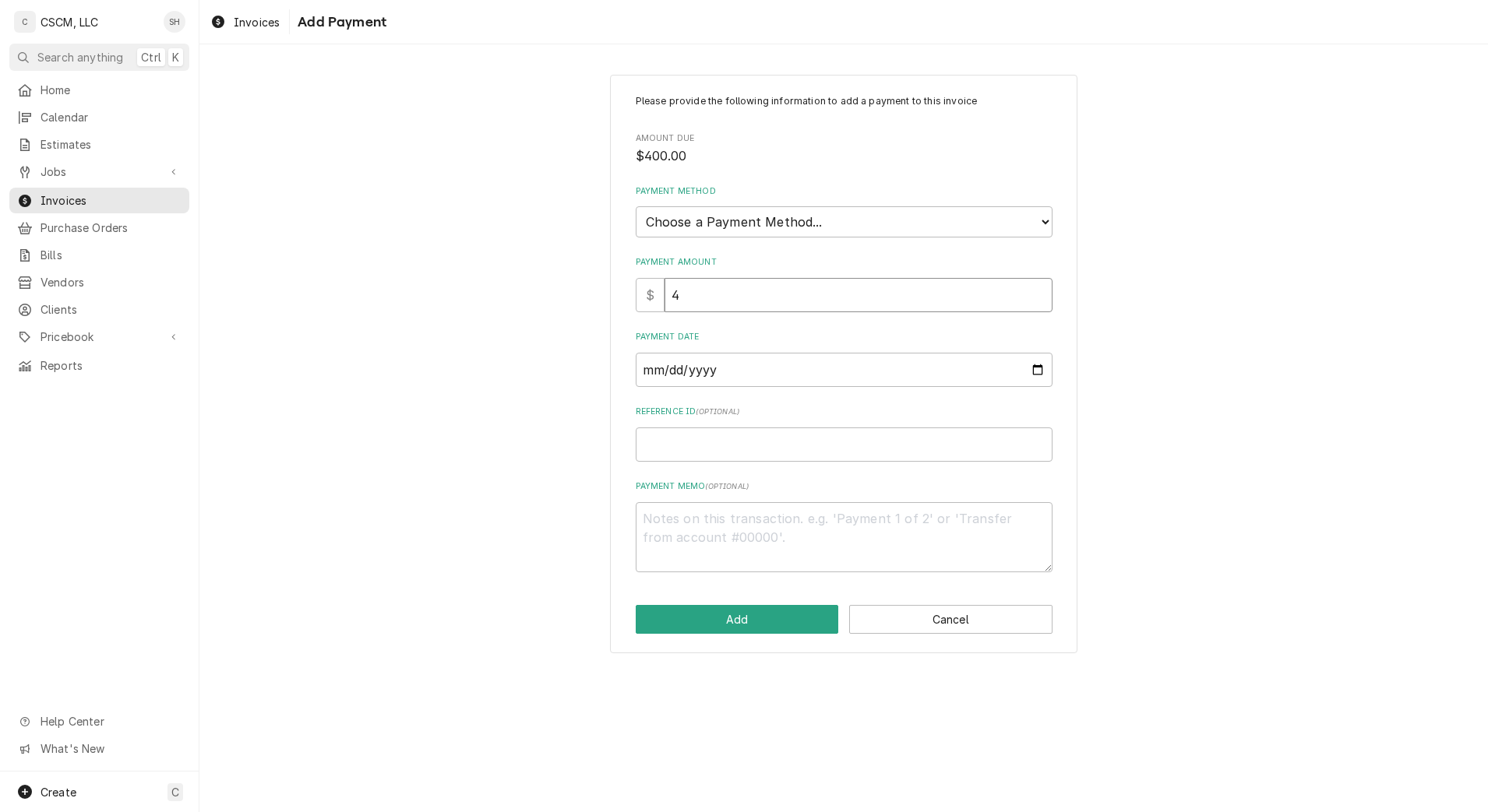
type input "40"
type textarea "x"
type input "400"
click at [898, 222] on select "Choose a Payment Method... Cash Check Credit/Debit Card ACH/eCheck Other" at bounding box center [844, 222] width 416 height 31
select select "2"
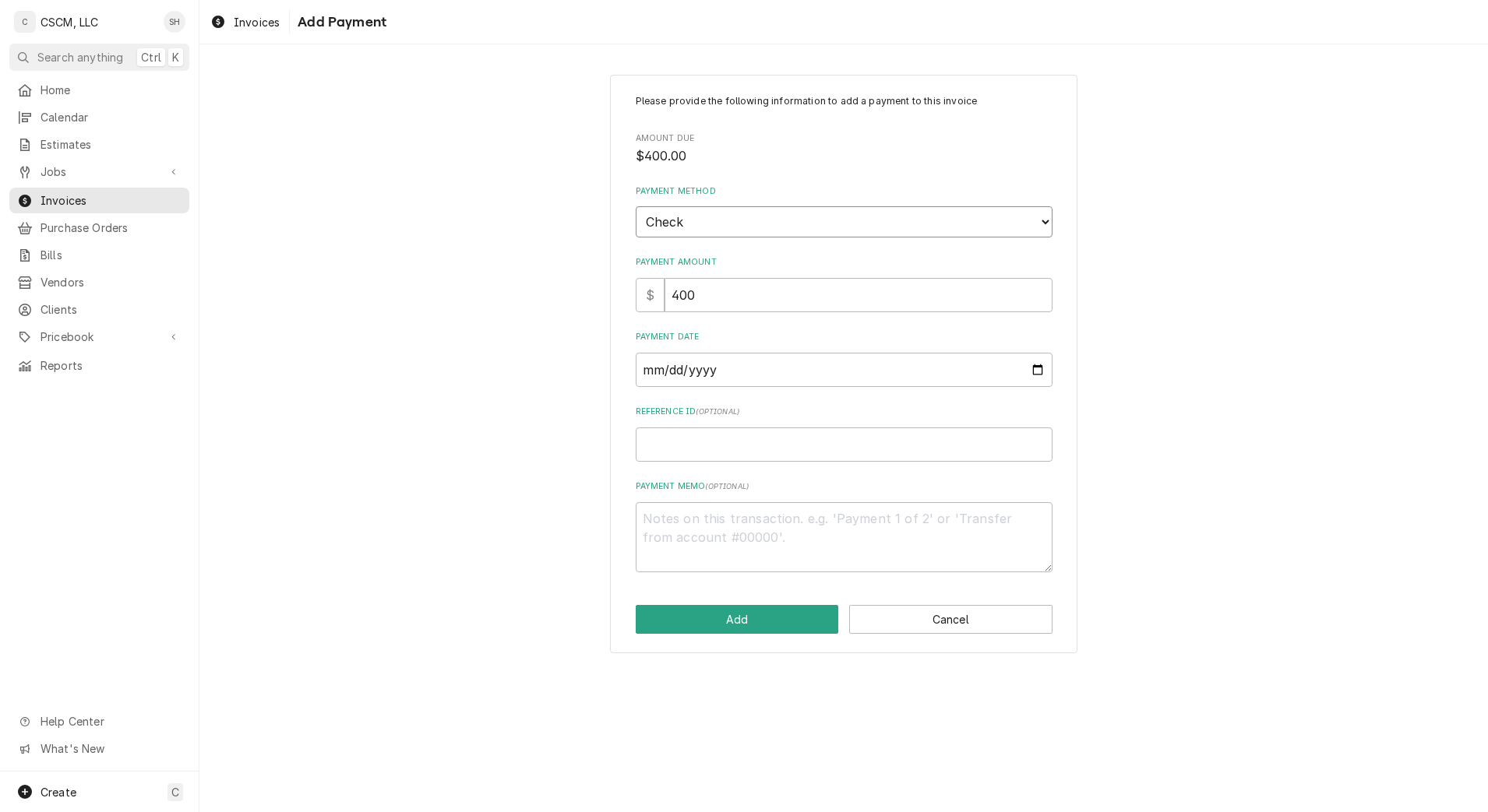
click at [636, 206] on select "Choose a Payment Method... Cash Check Credit/Debit Card ACH/eCheck Other" at bounding box center [844, 222] width 416 height 31
type textarea "x"
click at [1033, 364] on input "Payment Date" at bounding box center [844, 370] width 416 height 34
type input "2025-09-05"
click at [767, 444] on input "Reference ID ( optional )" at bounding box center [844, 445] width 416 height 34
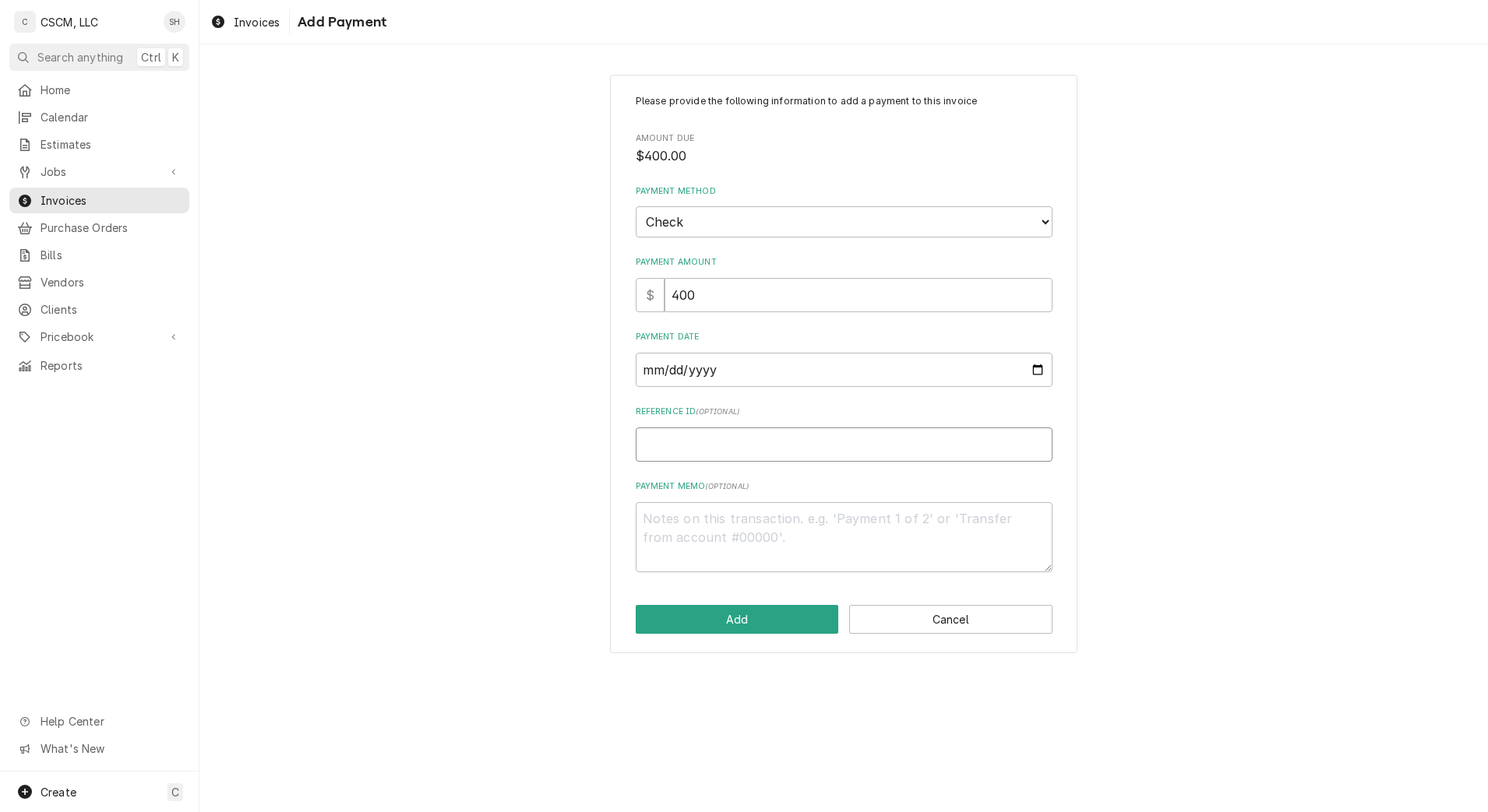
paste input "11678676"
type textarea "x"
type input "11678676"
click at [743, 609] on button "Add" at bounding box center [738, 620] width 203 height 29
type textarea "x"
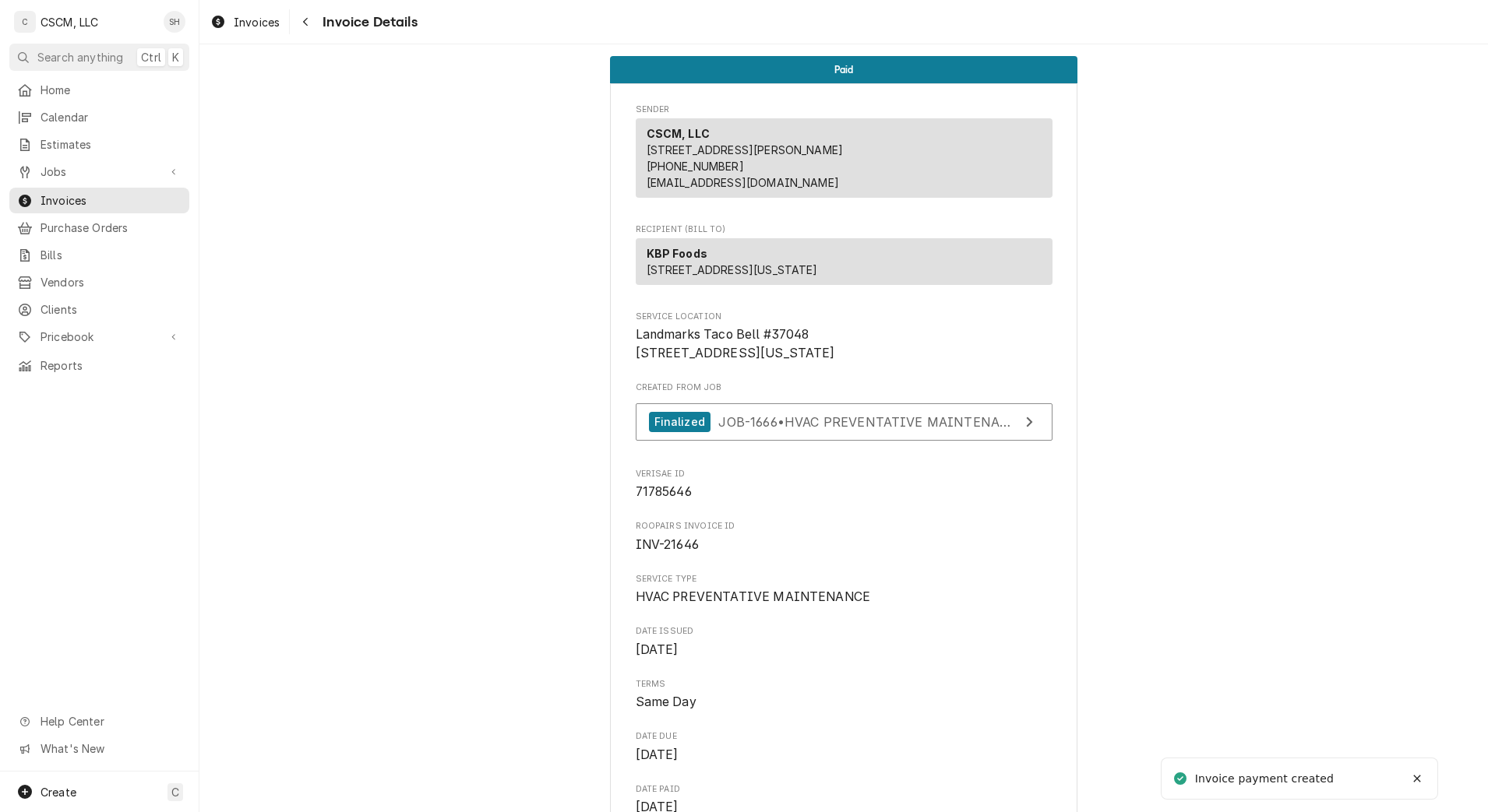
click at [301, 20] on div "Navigate back" at bounding box center [305, 22] width 15 height 15
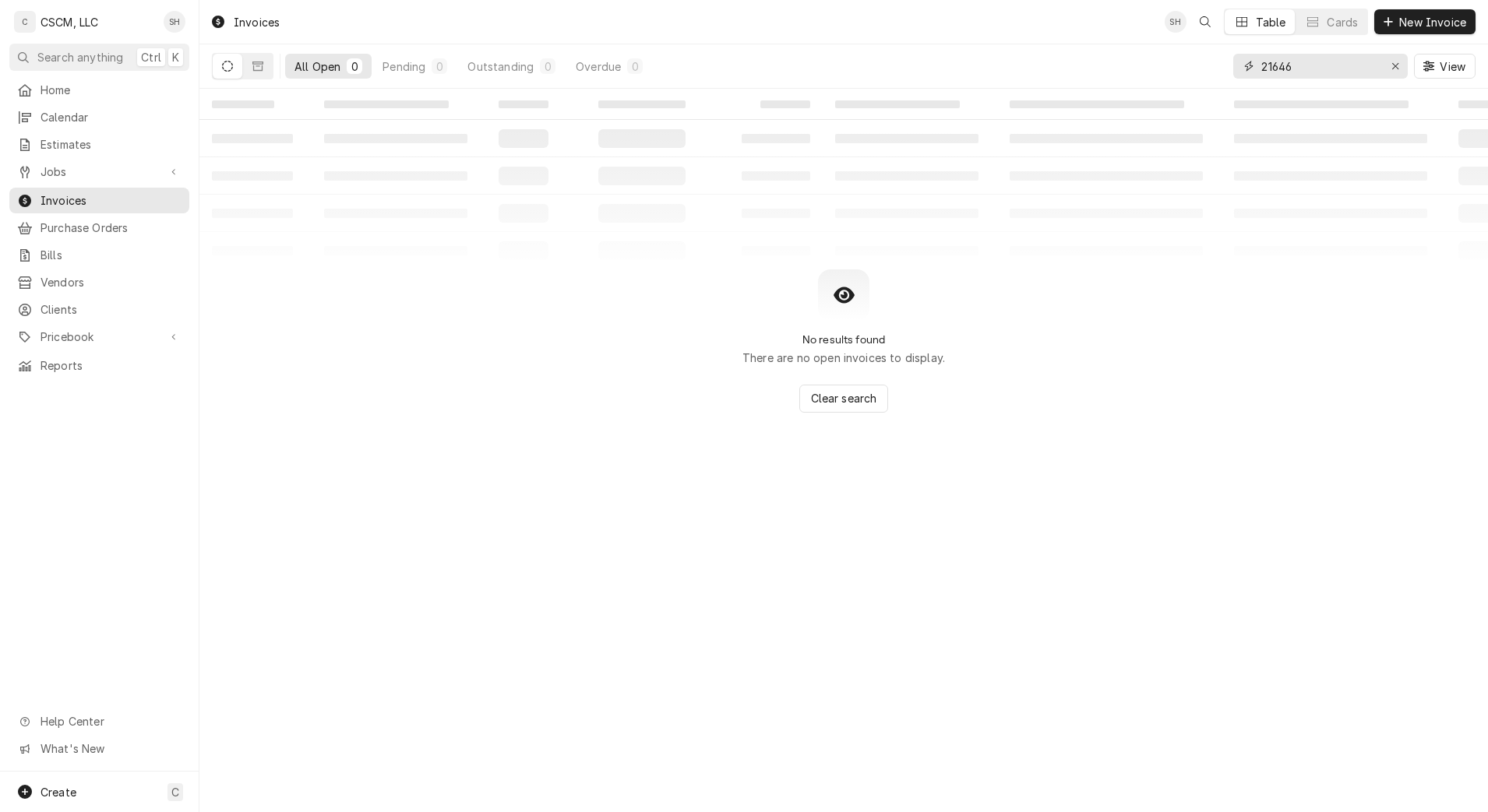
click at [1309, 69] on input "21646" at bounding box center [1319, 67] width 117 height 25
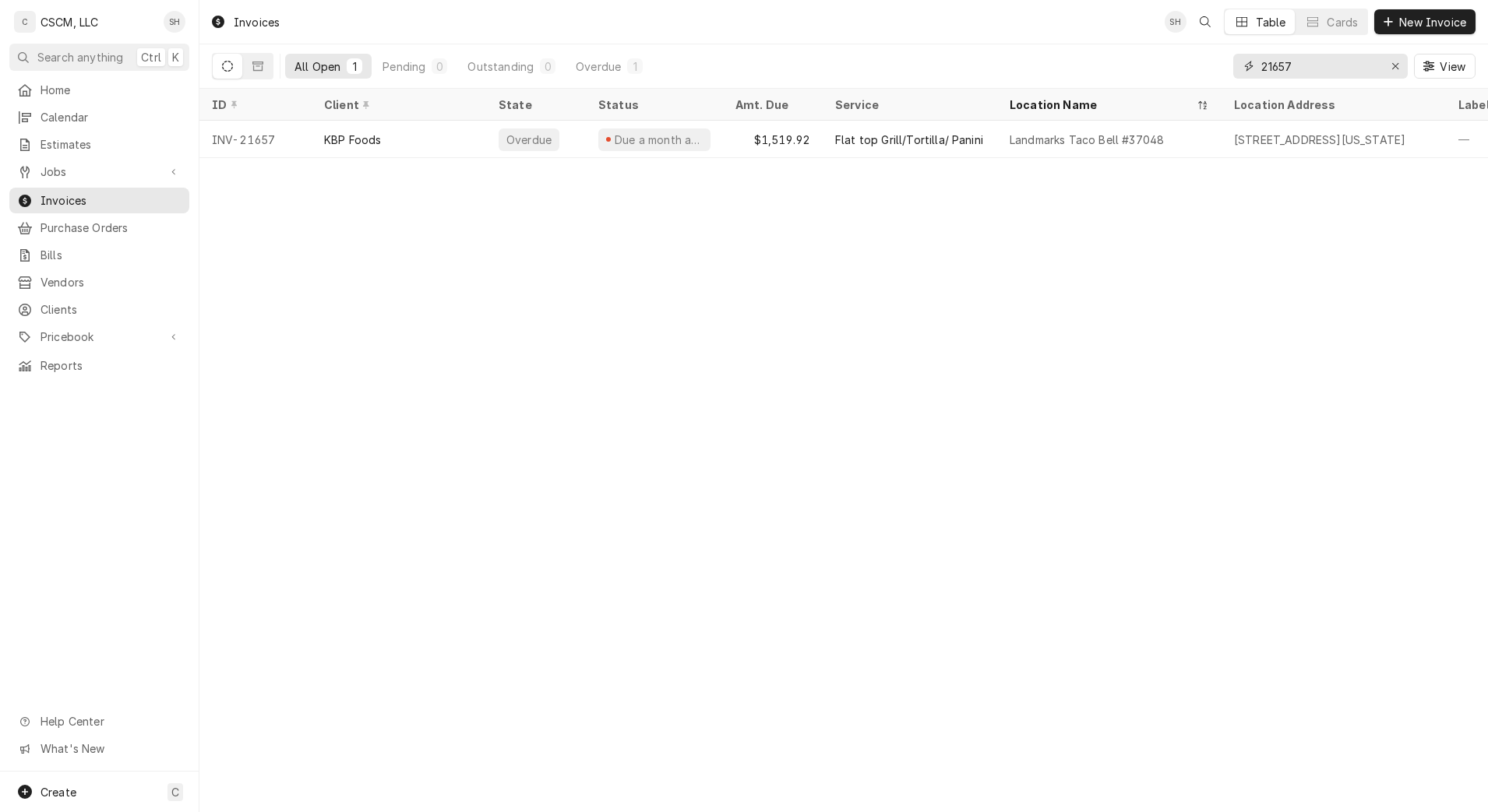
type input "21657"
click at [1187, 136] on div "Landmarks Taco Bell #37048" at bounding box center [1110, 139] width 224 height 37
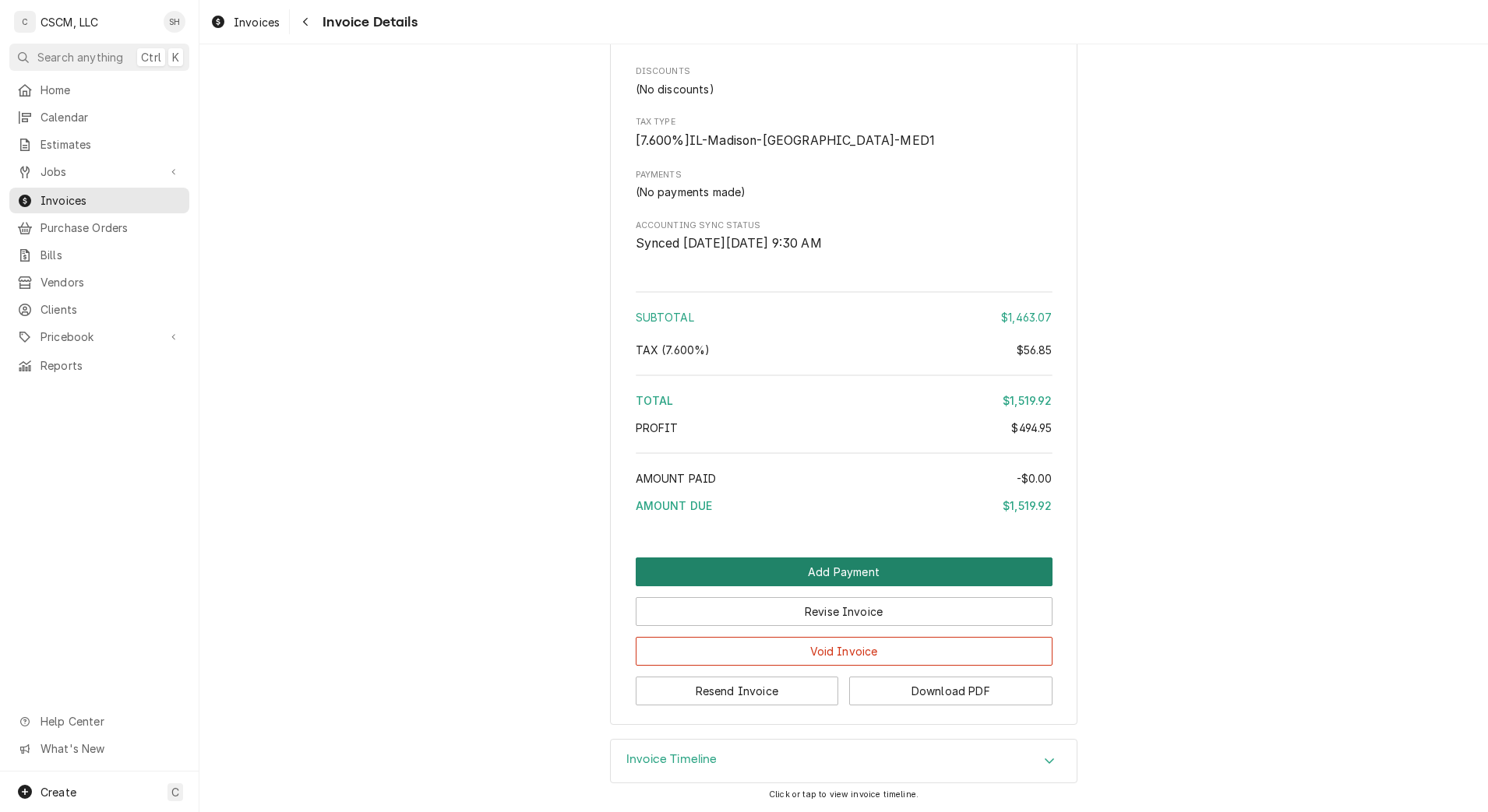
click at [792, 572] on button "Add Payment" at bounding box center [844, 572] width 416 height 29
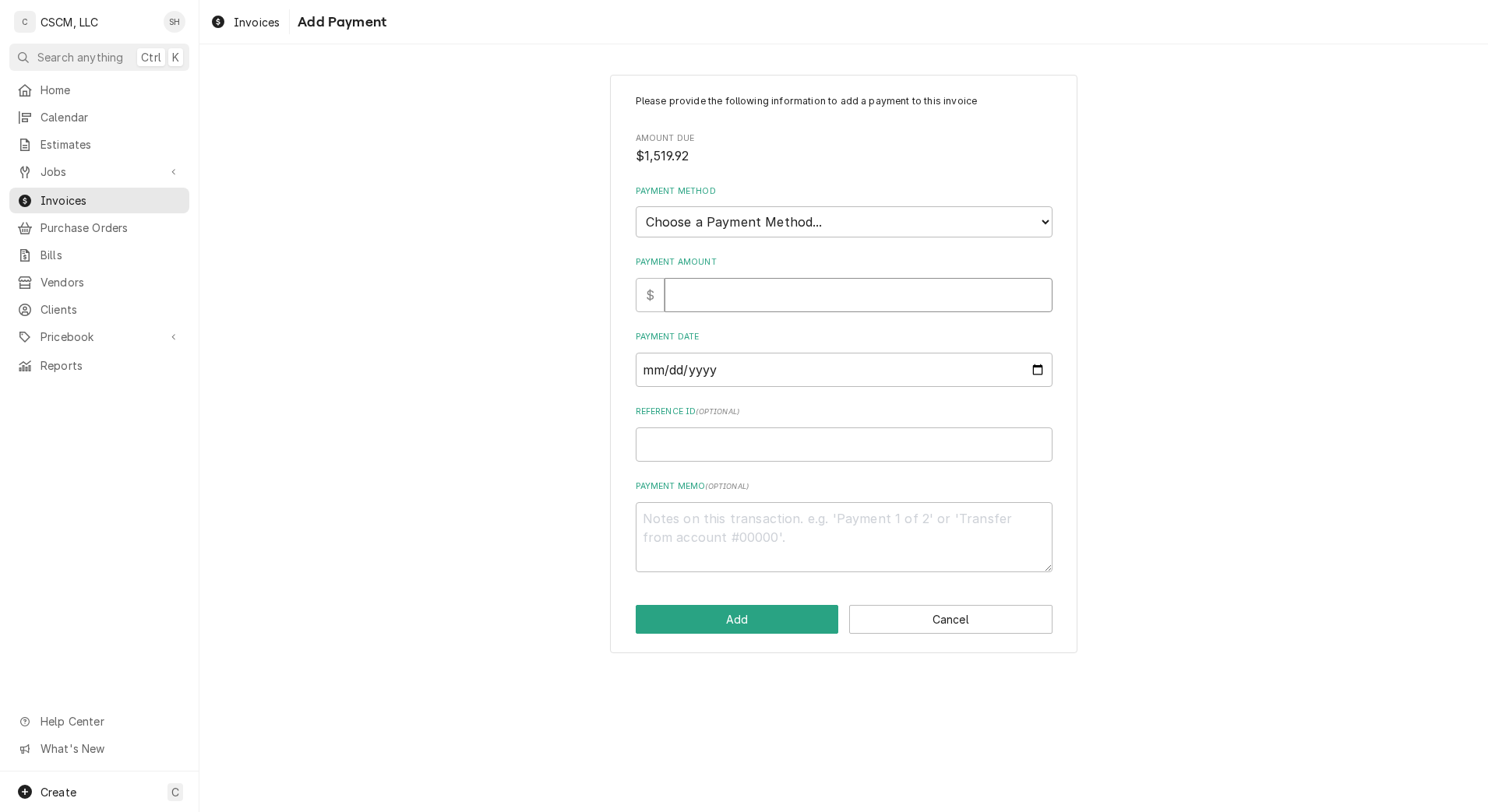
click at [791, 297] on input "Payment Amount" at bounding box center [859, 295] width 388 height 34
type textarea "x"
type input "1"
type textarea "x"
type input "15"
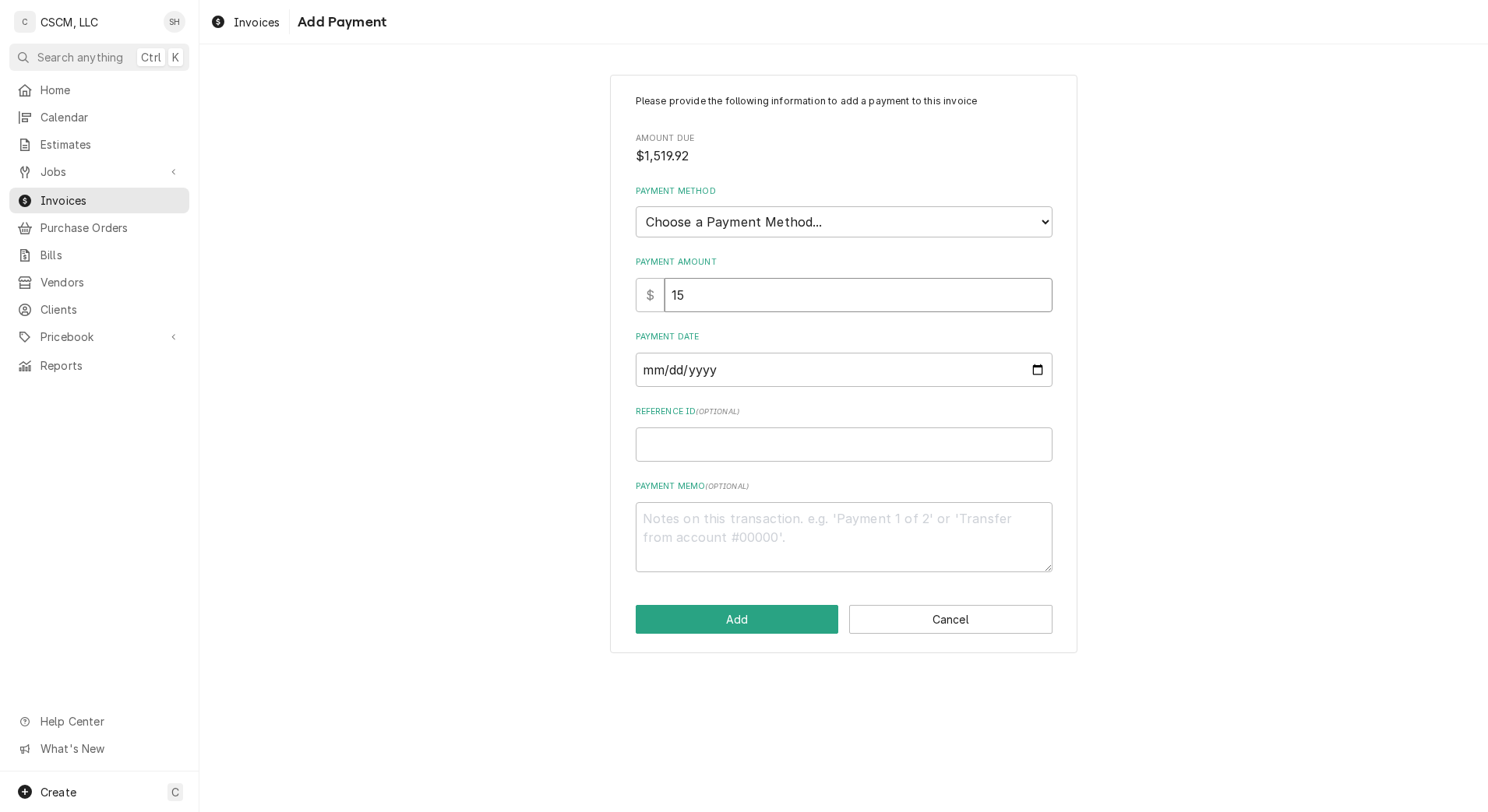
type textarea "x"
type input "151"
type textarea "x"
type input "1519"
type textarea "x"
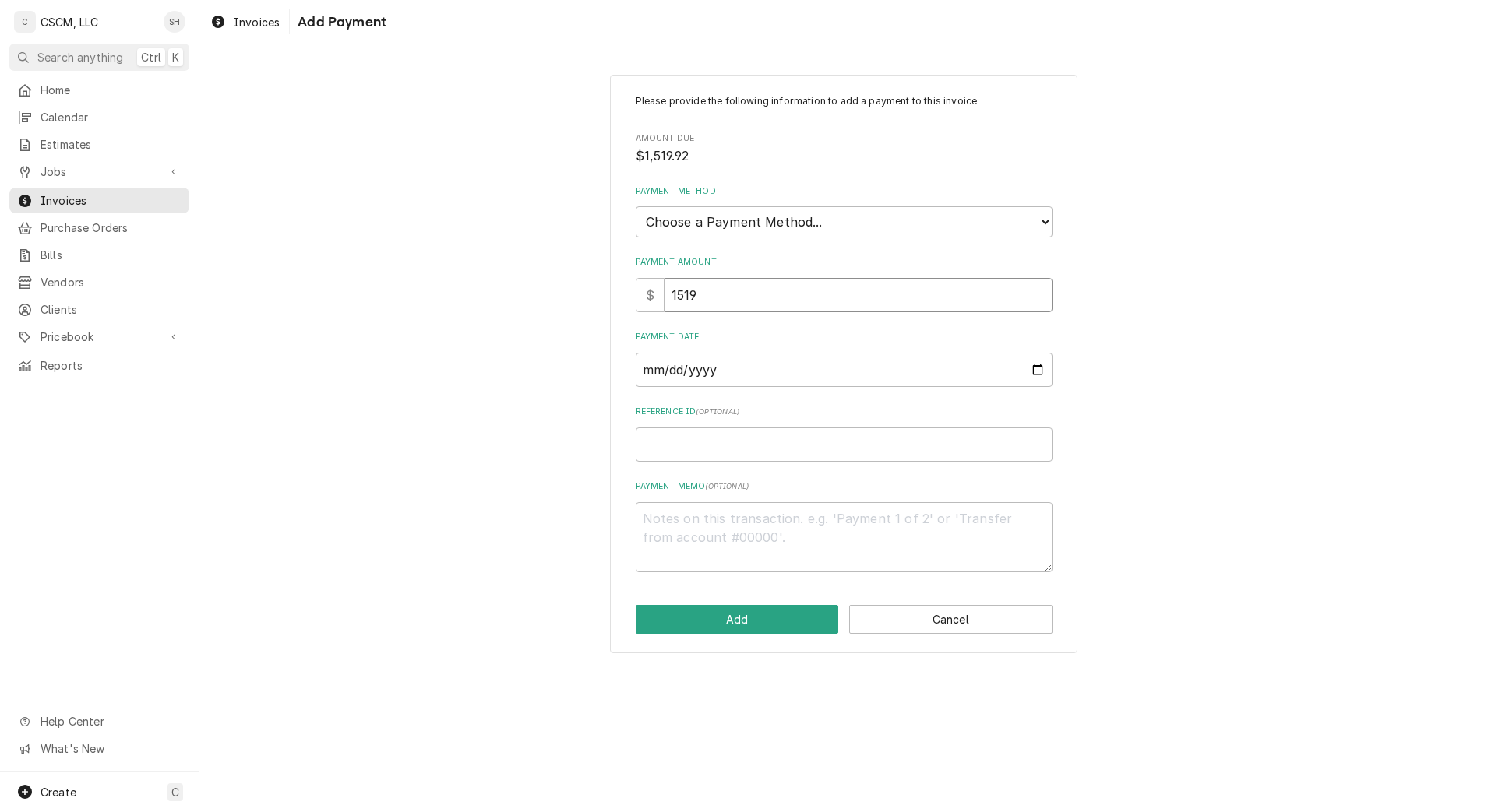
type input "1519.9"
type textarea "x"
type input "1519.92"
click at [807, 234] on select "Choose a Payment Method... Cash Check Credit/Debit Card ACH/eCheck Other" at bounding box center [844, 222] width 416 height 31
select select "2"
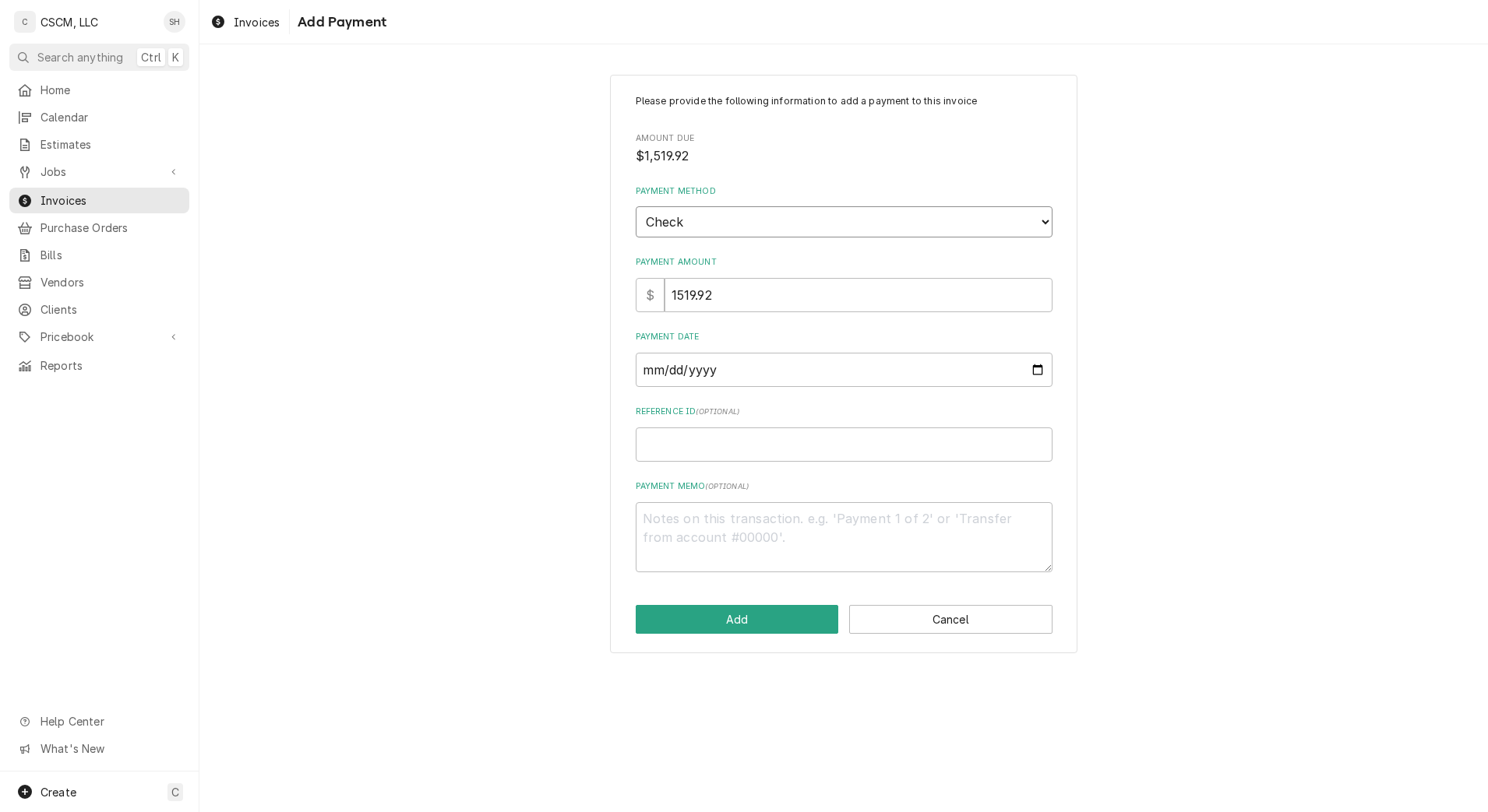
click at [636, 206] on select "Choose a Payment Method... Cash Check Credit/Debit Card ACH/eCheck Other" at bounding box center [844, 222] width 416 height 31
type textarea "x"
click at [1040, 375] on input "Payment Date" at bounding box center [844, 370] width 416 height 34
type input "2025-09-05"
click at [763, 459] on input "Reference ID ( optional )" at bounding box center [844, 445] width 416 height 34
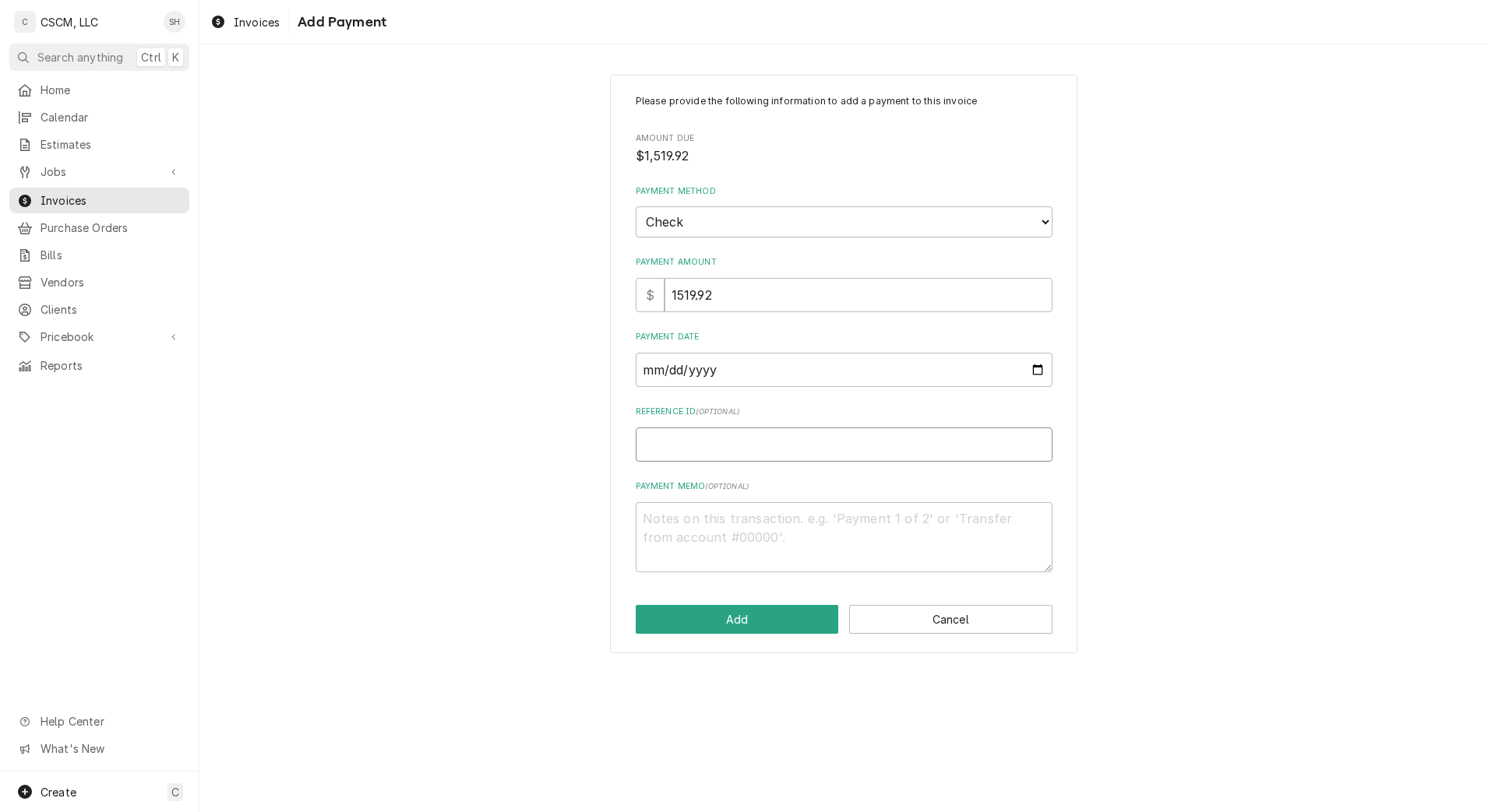
paste input "11678676"
type textarea "x"
type input "11678676"
click at [731, 614] on button "Add" at bounding box center [738, 620] width 203 height 29
type textarea "x"
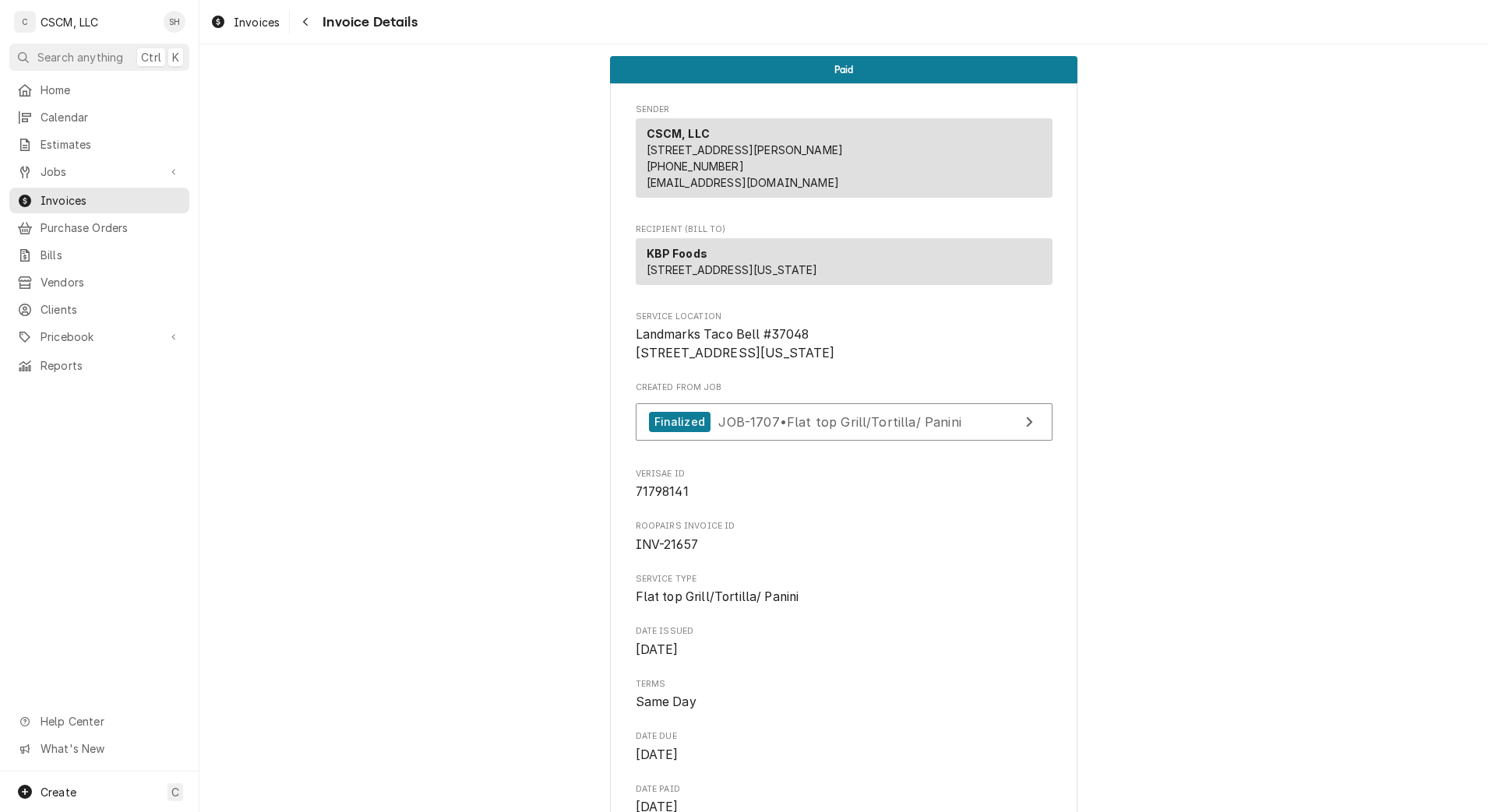
click at [308, 21] on icon "Navigate back" at bounding box center [305, 21] width 7 height 10
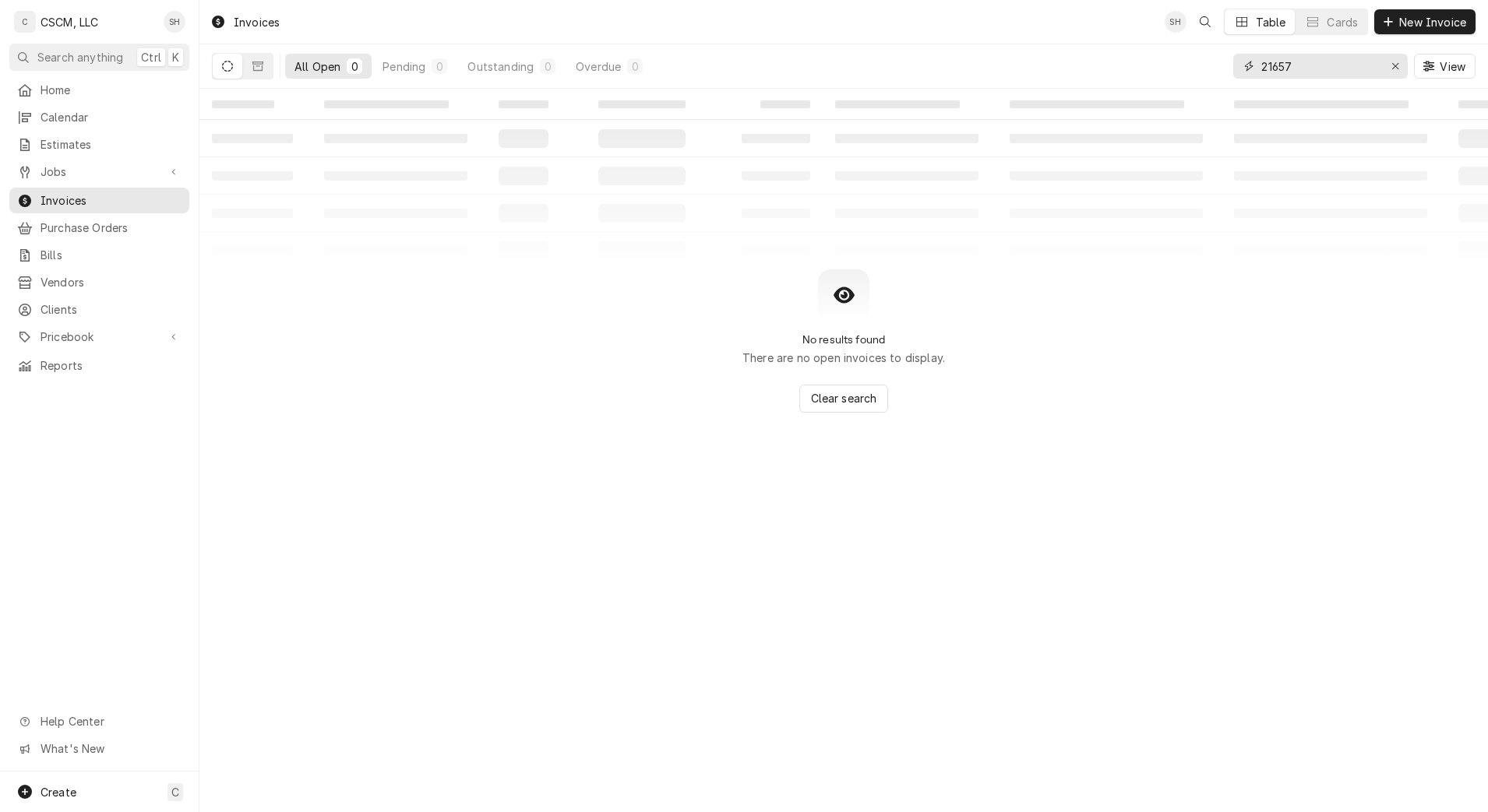
click at [1352, 67] on input "21657" at bounding box center [1319, 67] width 117 height 25
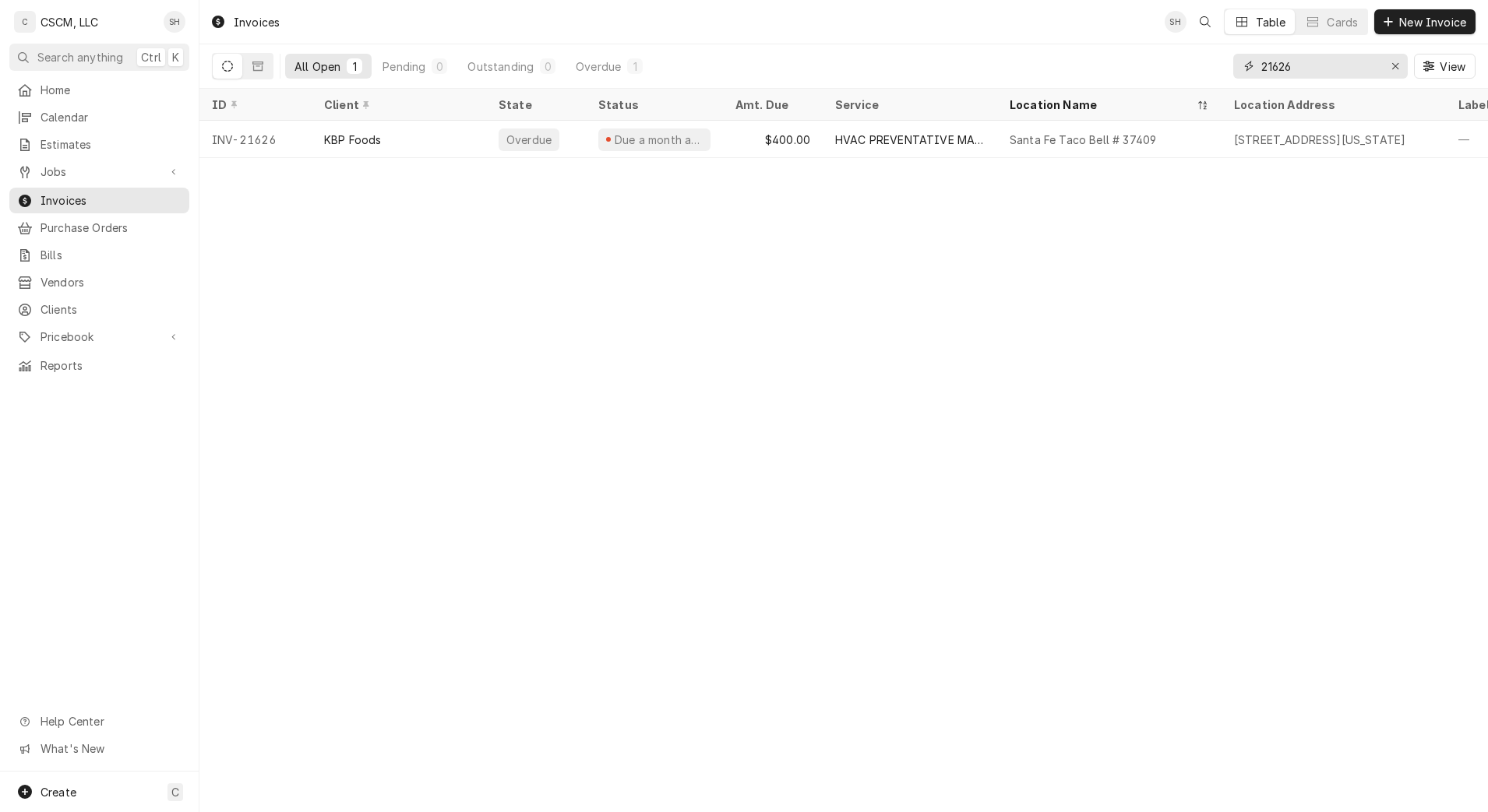
type input "21626"
click at [899, 137] on div "HVAC PREVENTATIVE MAINTENANCE" at bounding box center [909, 139] width 149 height 16
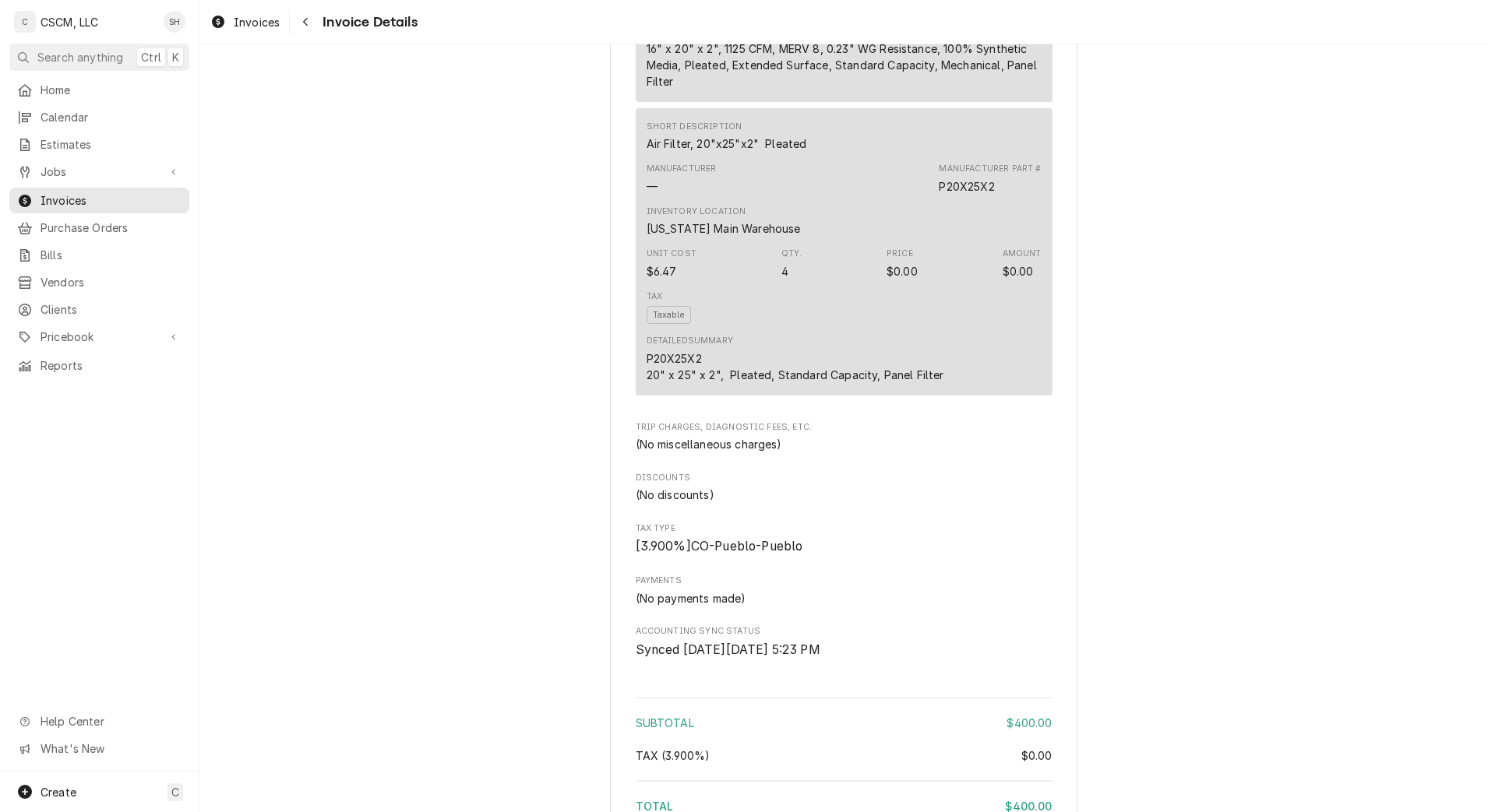
scroll to position [2459, 0]
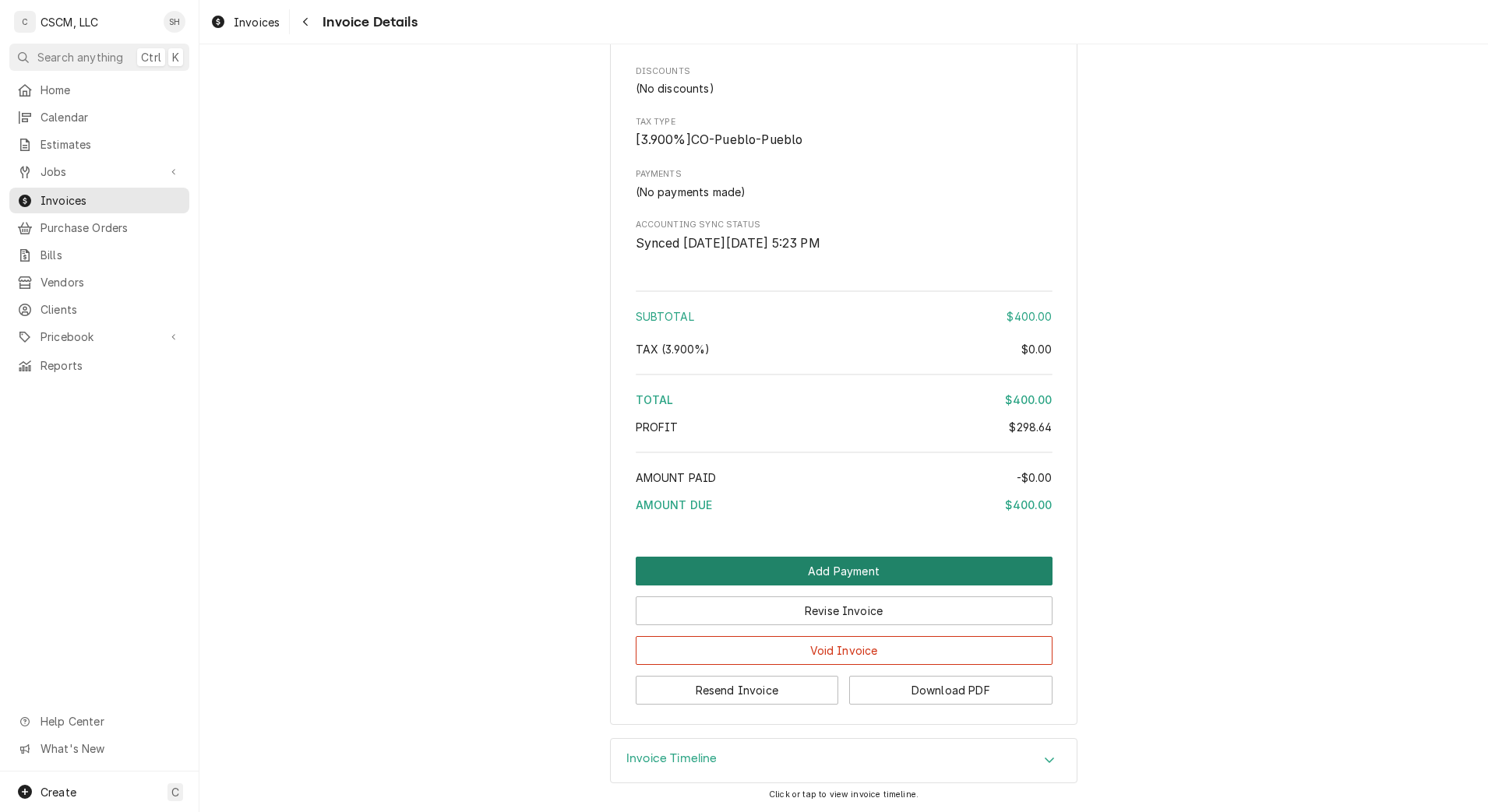
click at [924, 558] on button "Add Payment" at bounding box center [844, 571] width 416 height 29
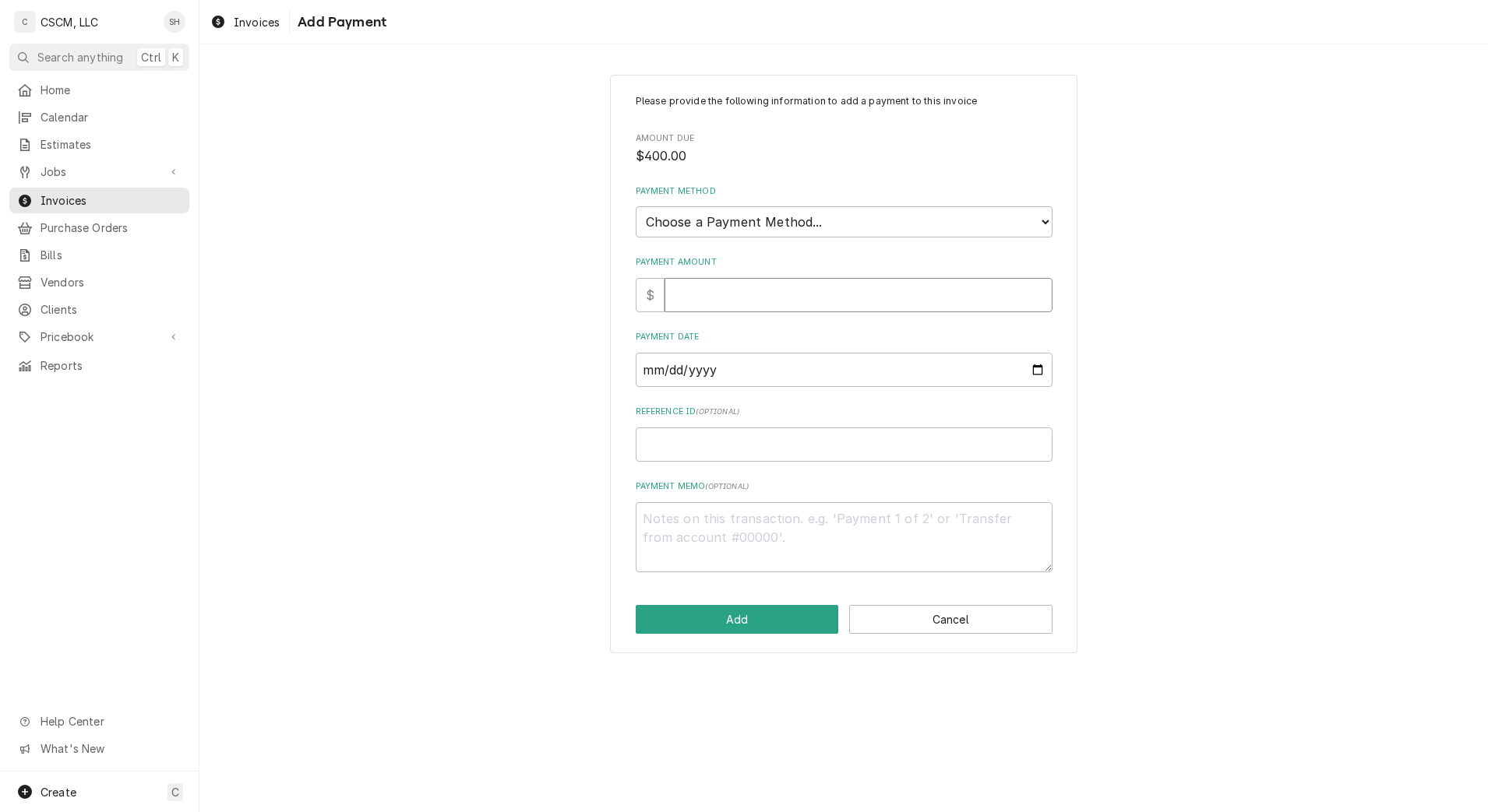
click at [877, 298] on input "Payment Amount" at bounding box center [859, 295] width 388 height 34
type textarea "x"
type input "4"
type textarea "x"
type input "40"
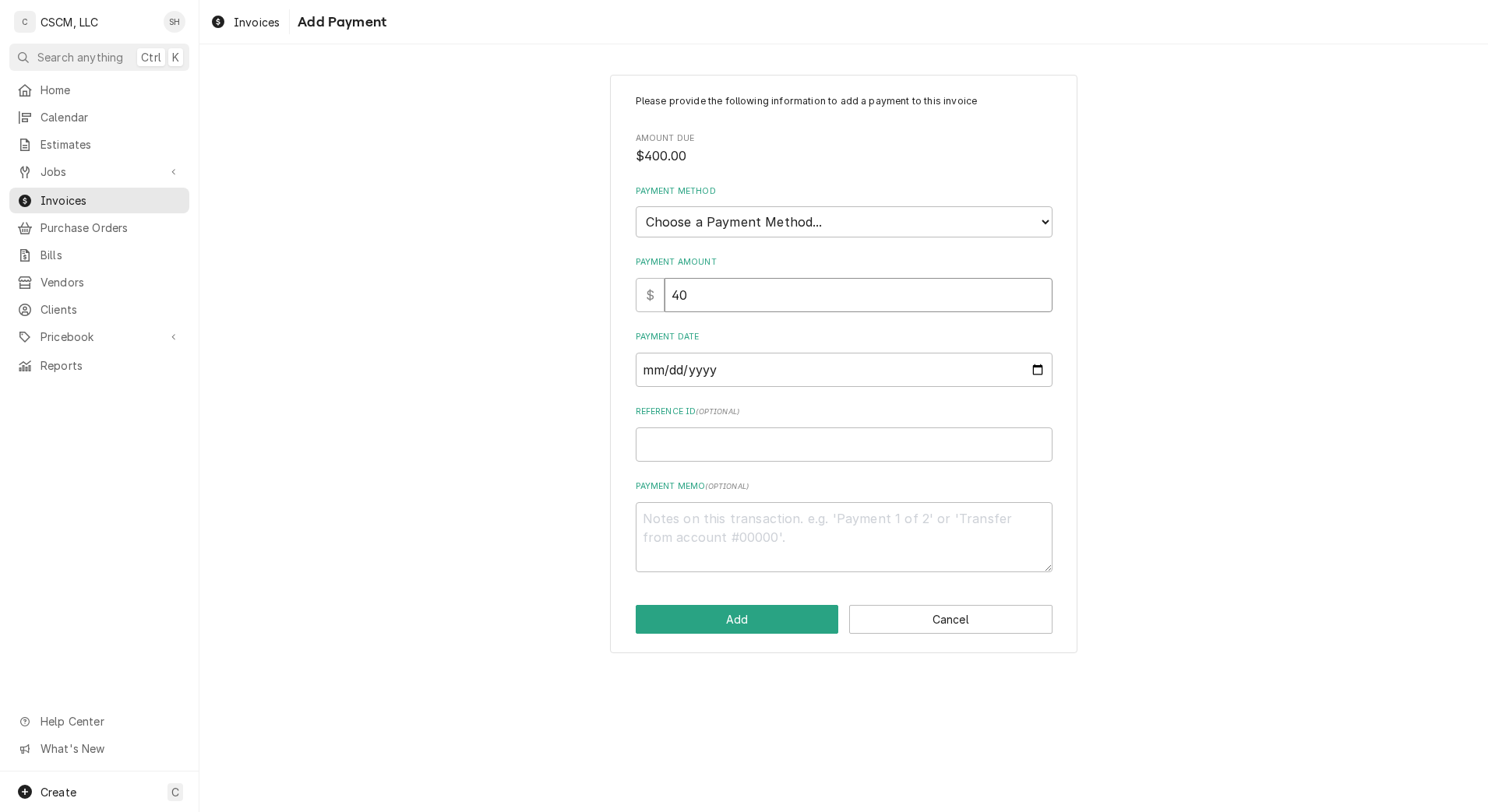
type textarea "x"
type input "400"
click at [889, 218] on select "Choose a Payment Method... Cash Check Credit/Debit Card ACH/eCheck Other" at bounding box center [844, 222] width 416 height 31
select select "2"
click at [636, 206] on select "Choose a Payment Method... Cash Check Credit/Debit Card ACH/eCheck Other" at bounding box center [844, 222] width 416 height 31
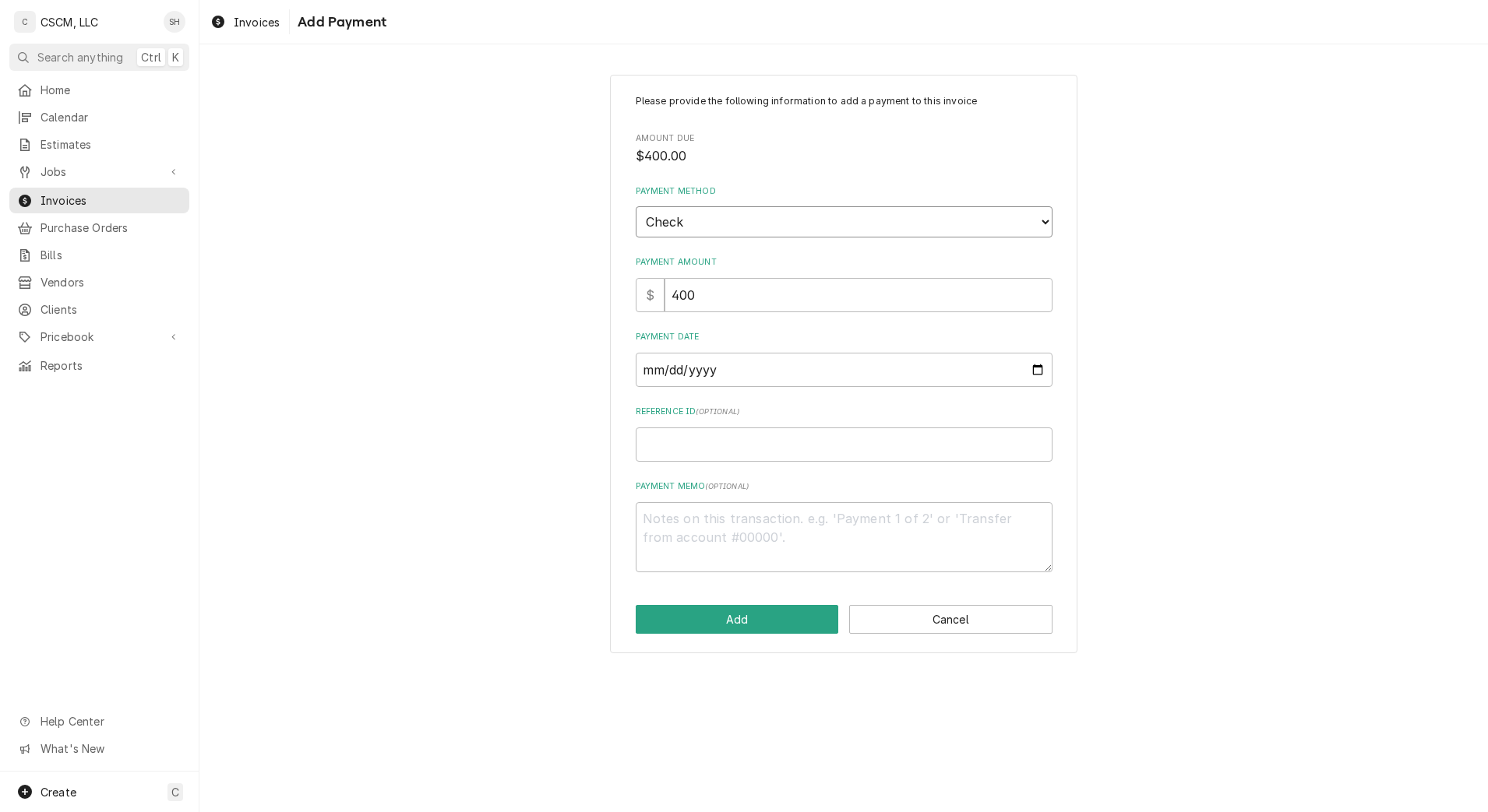
type textarea "x"
click at [1038, 373] on input "Payment Date" at bounding box center [844, 370] width 416 height 34
type input "2025-09-05"
click at [769, 459] on input "Reference ID ( optional )" at bounding box center [844, 445] width 416 height 34
type textarea "x"
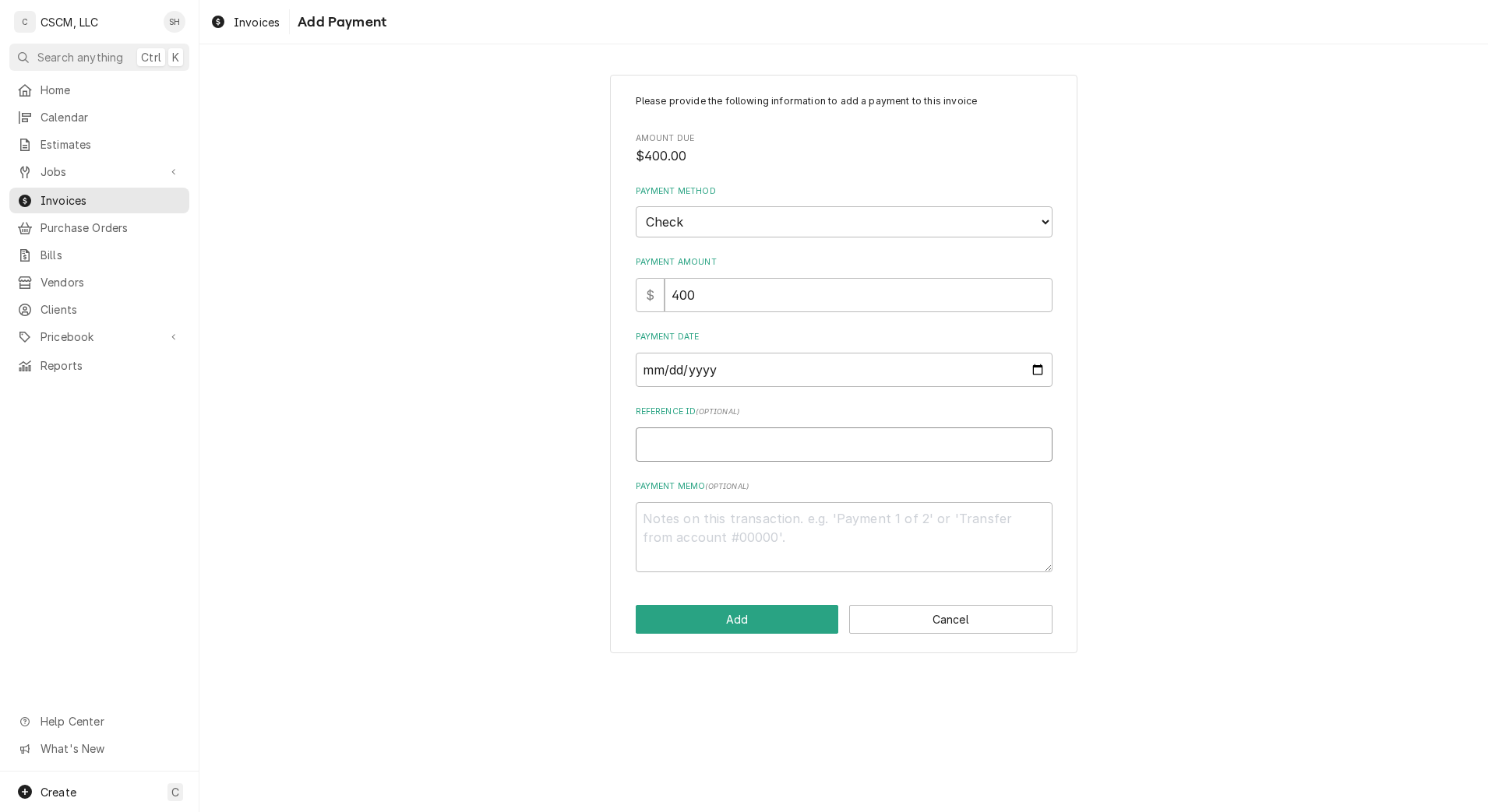
type input "V"
type textarea "x"
type input "V"
type textarea "x"
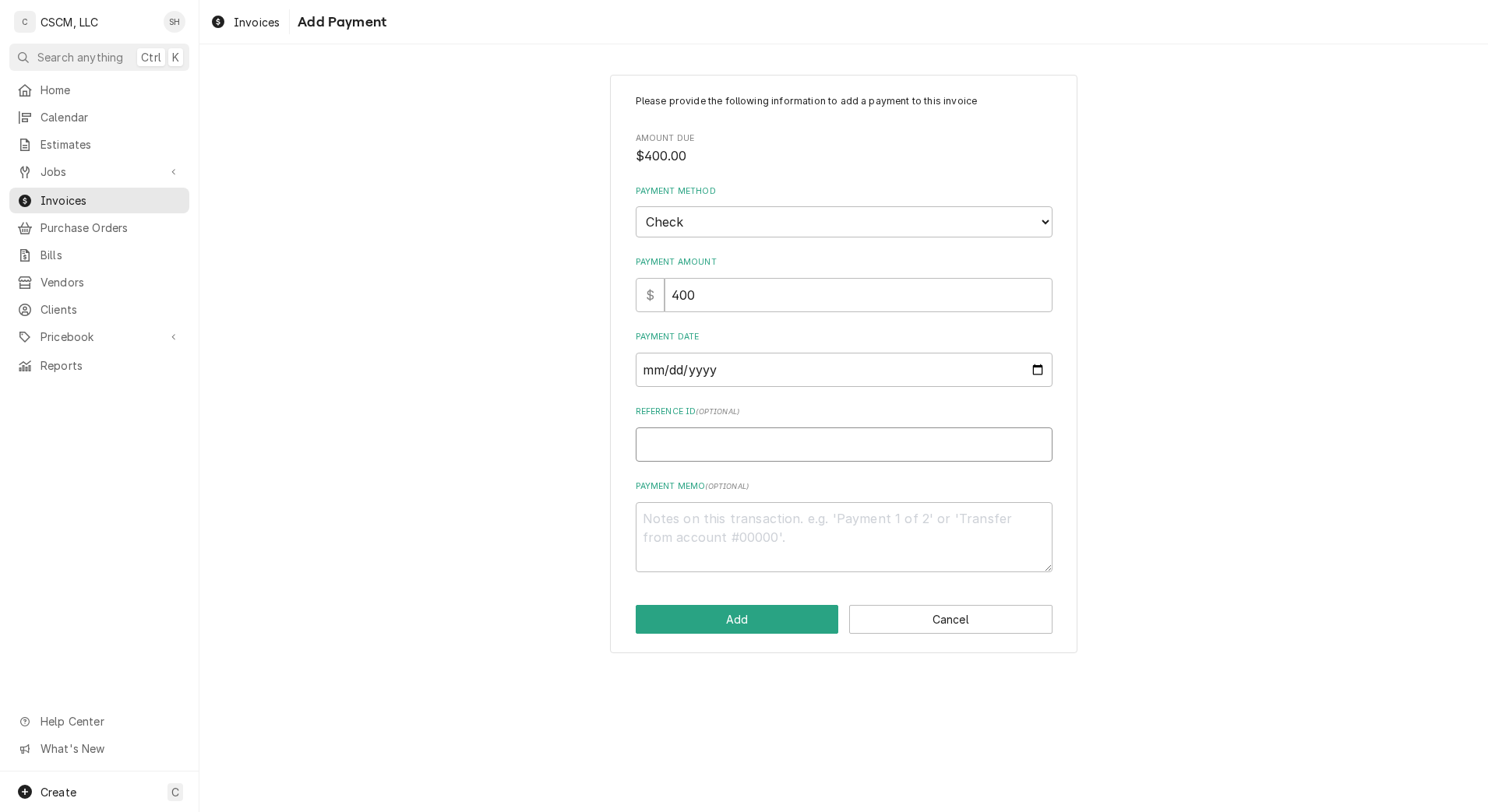
paste input "11678676"
type textarea "x"
type input "11678676"
paste input "11678676"
type textarea "x"
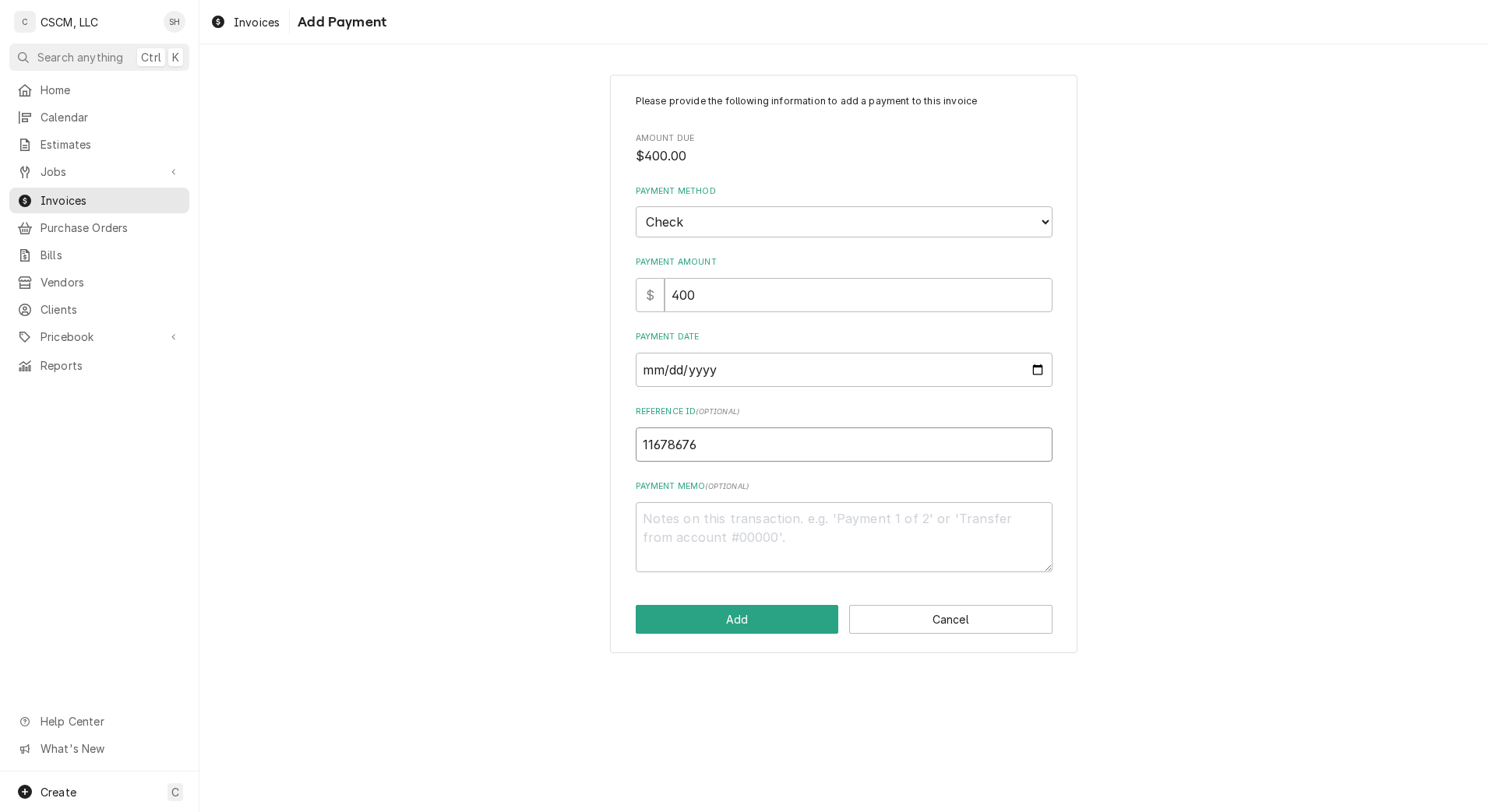
type input "1167867611678676"
type textarea "x"
type input "11678676"
click at [725, 612] on button "Add" at bounding box center [738, 620] width 203 height 29
type textarea "x"
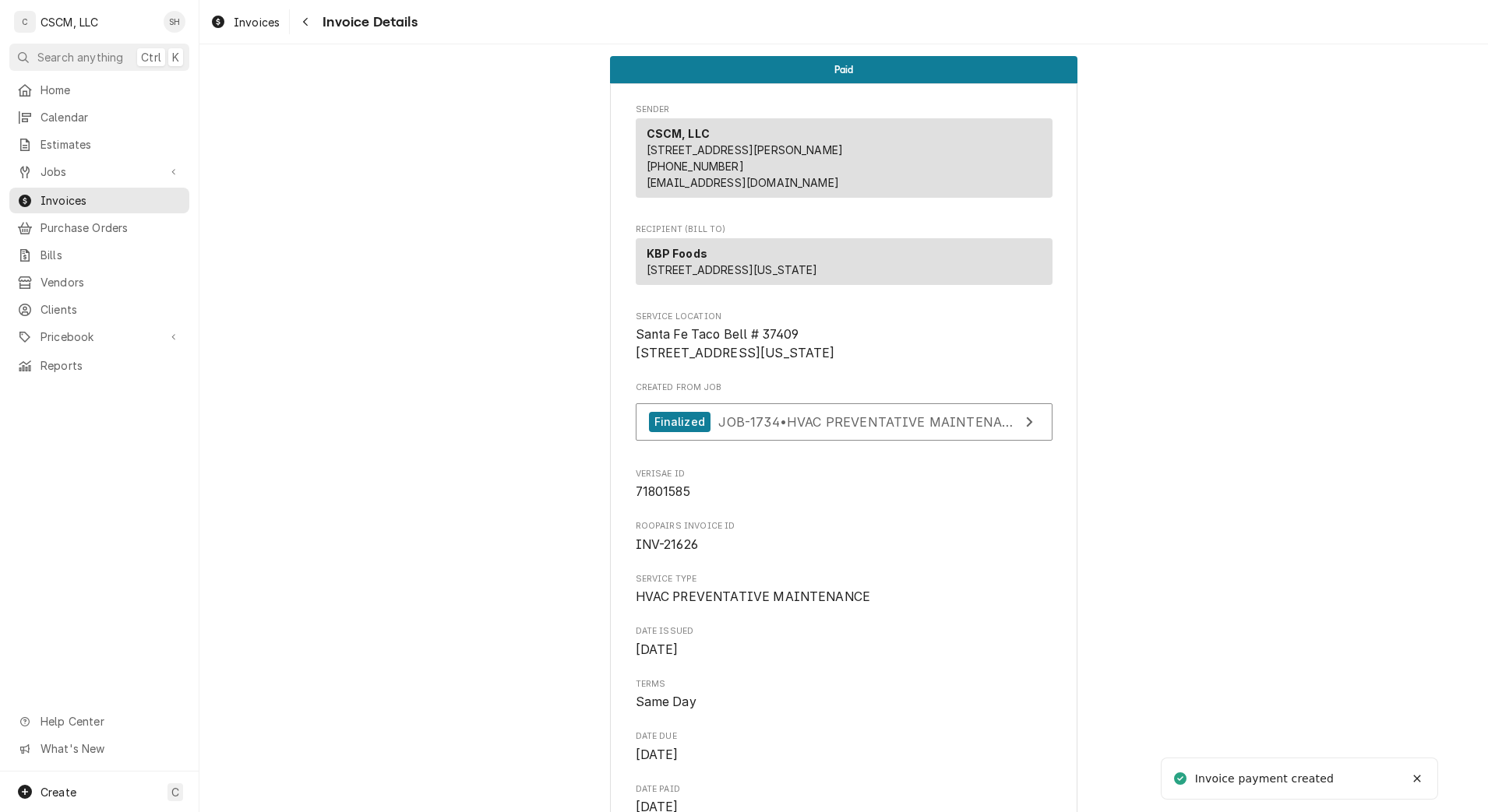
click at [300, 31] on button "Navigate back" at bounding box center [305, 22] width 25 height 25
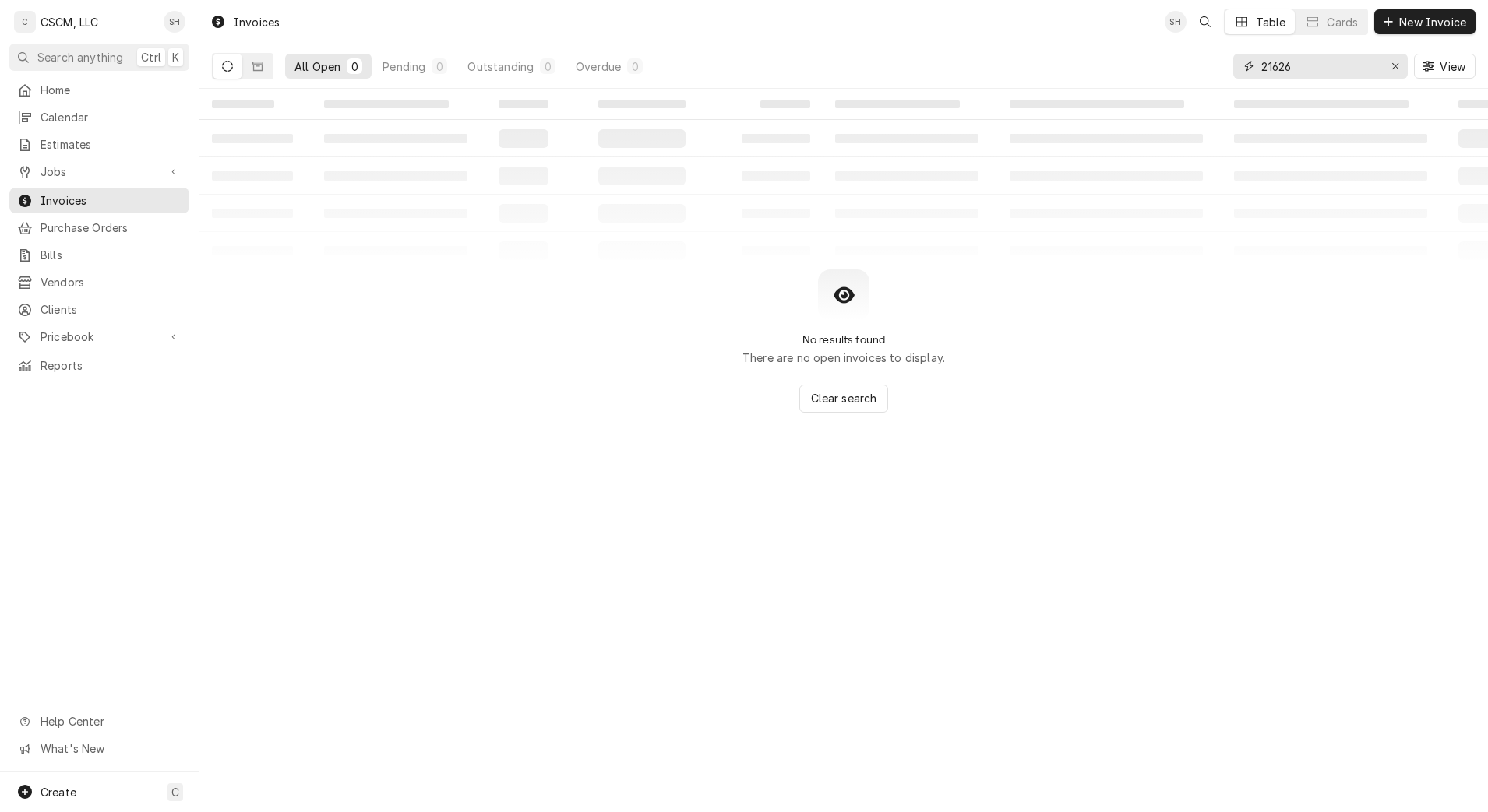
click at [1312, 58] on input "21626" at bounding box center [1319, 67] width 117 height 25
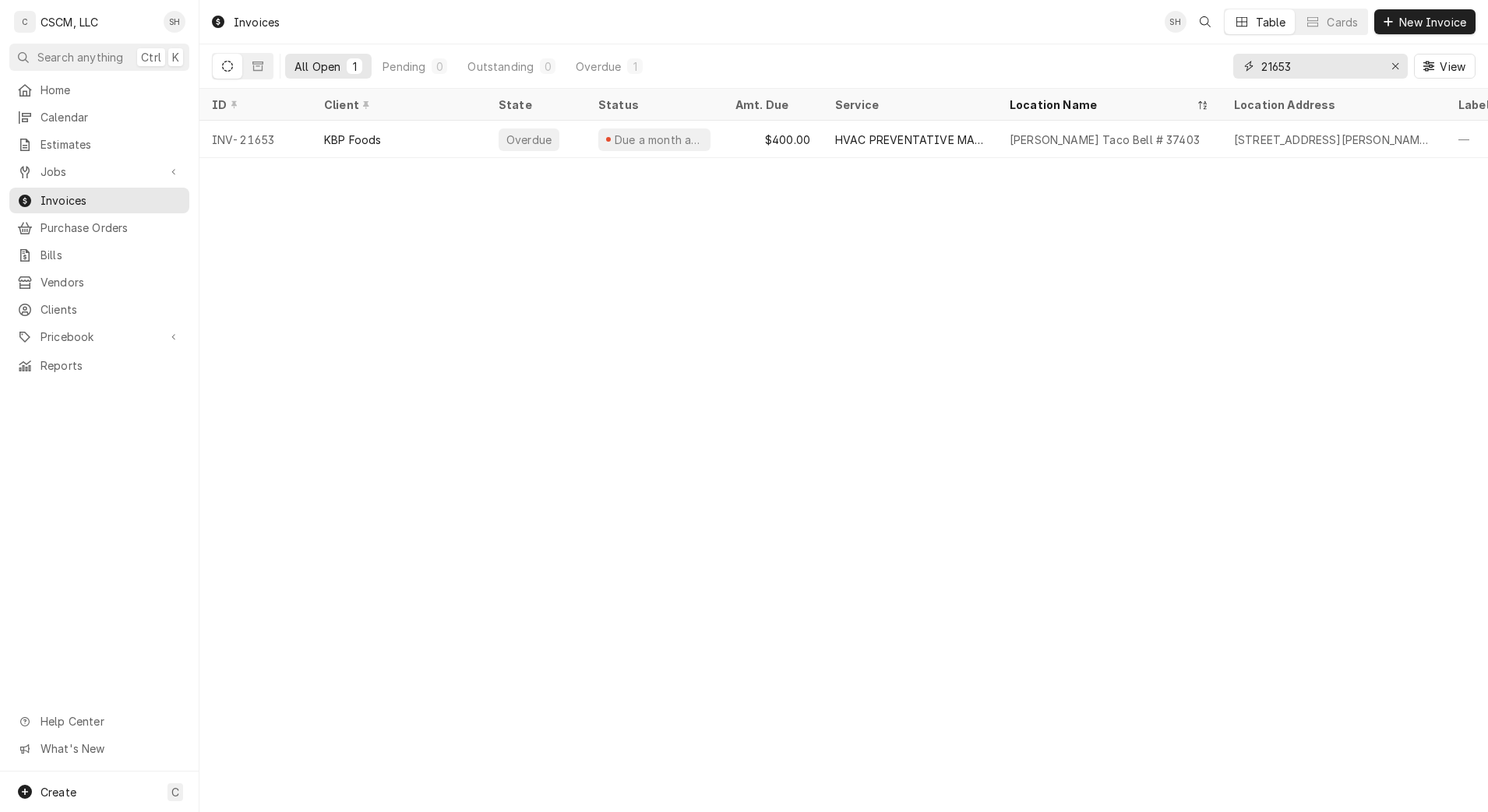
type input "21653"
click at [435, 134] on div "KBP Foods" at bounding box center [399, 139] width 175 height 37
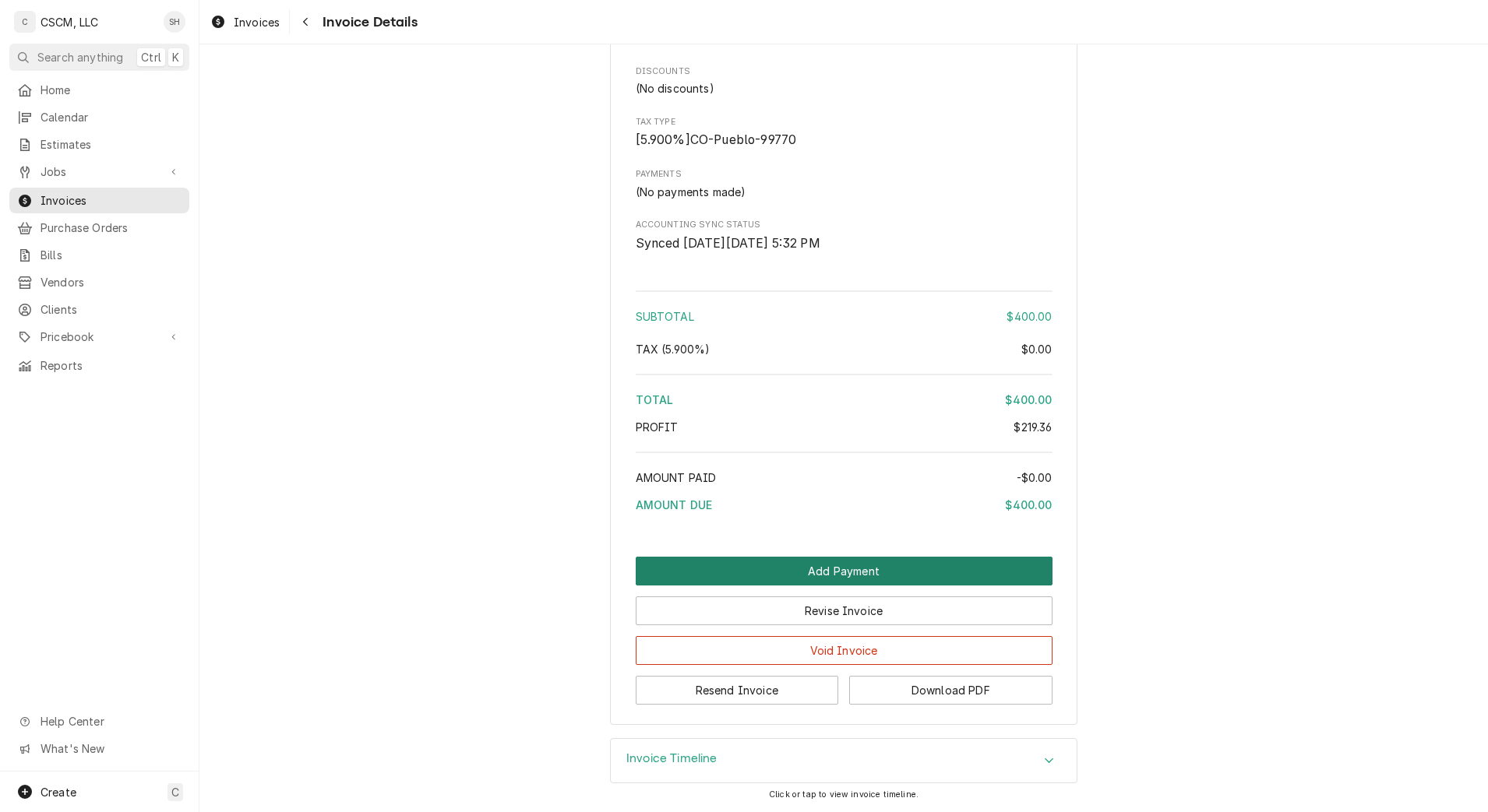
click at [991, 575] on button "Add Payment" at bounding box center [844, 571] width 416 height 29
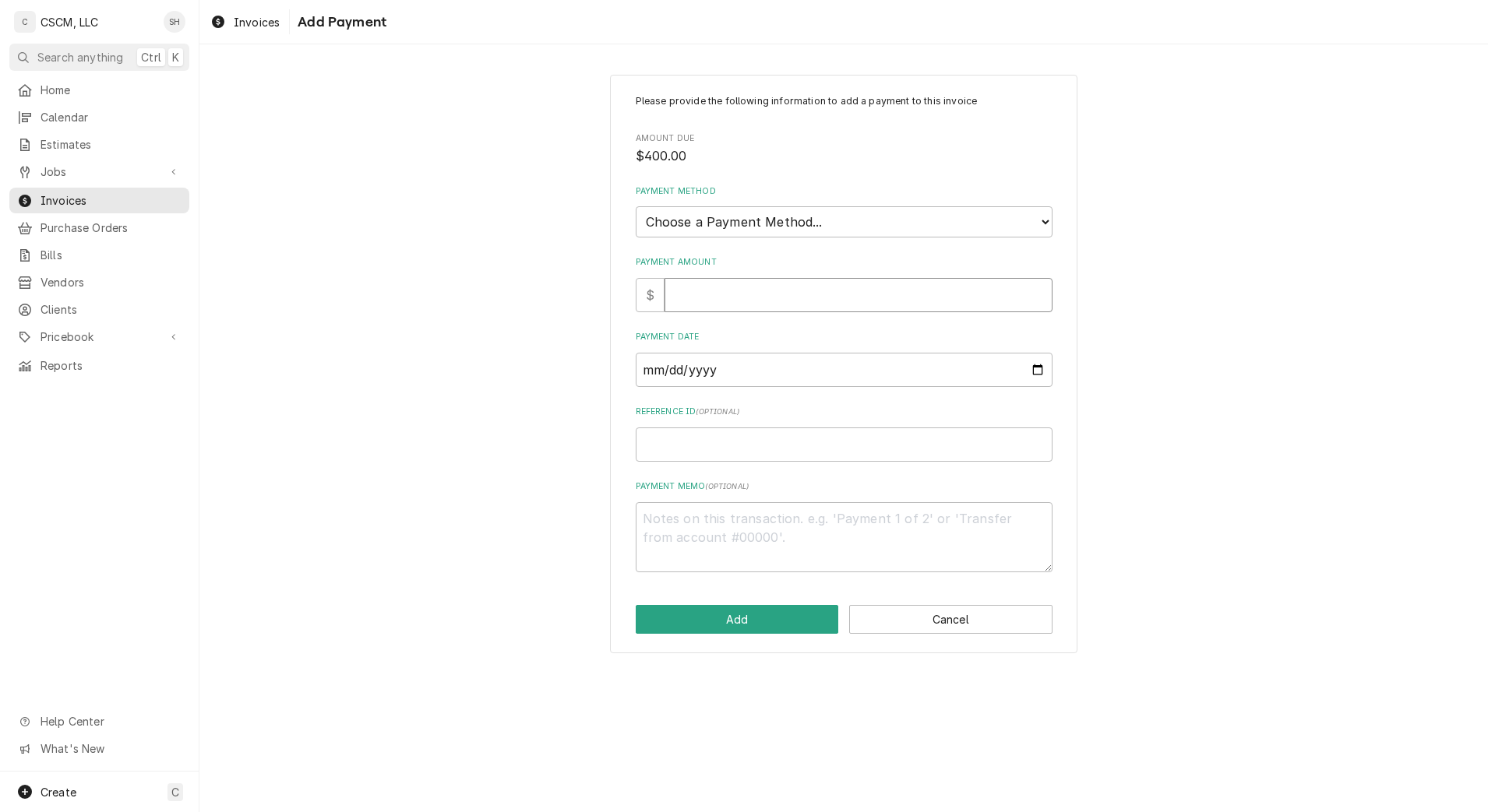
click at [854, 278] on input "Payment Amount" at bounding box center [859, 295] width 388 height 34
type textarea "x"
type input "4"
type textarea "x"
type input "40"
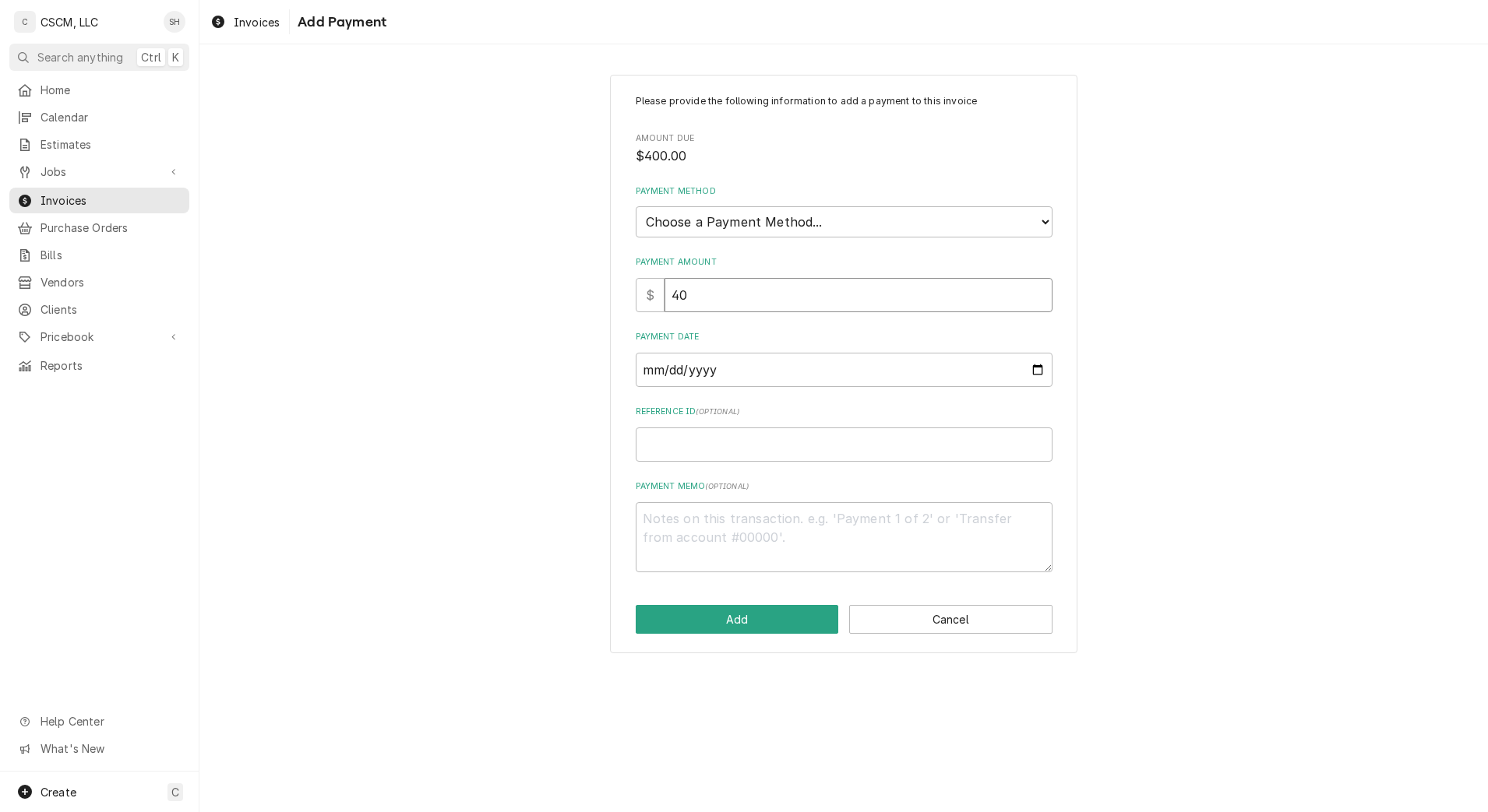
type textarea "x"
type input "400"
click at [860, 237] on select "Choose a Payment Method... Cash Check Credit/Debit Card ACH/eCheck Other" at bounding box center [844, 222] width 416 height 31
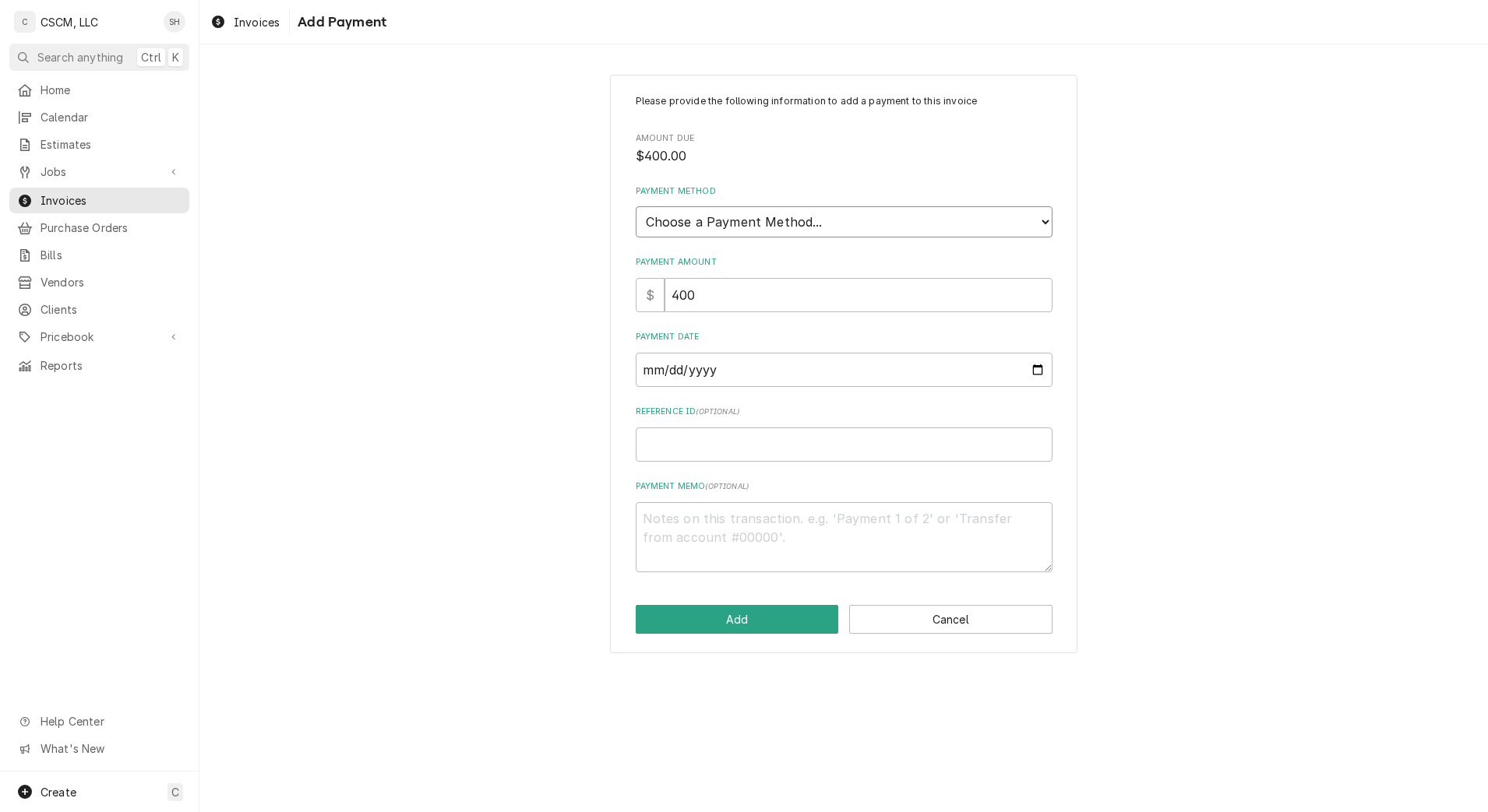
select select "2"
click at [636, 206] on select "Choose a Payment Method... Cash Check Credit/Debit Card ACH/eCheck Other" at bounding box center [844, 222] width 416 height 31
type textarea "x"
click at [1026, 371] on input "Payment Date" at bounding box center [844, 370] width 416 height 34
click at [1040, 370] on input "Payment Date" at bounding box center [844, 370] width 416 height 34
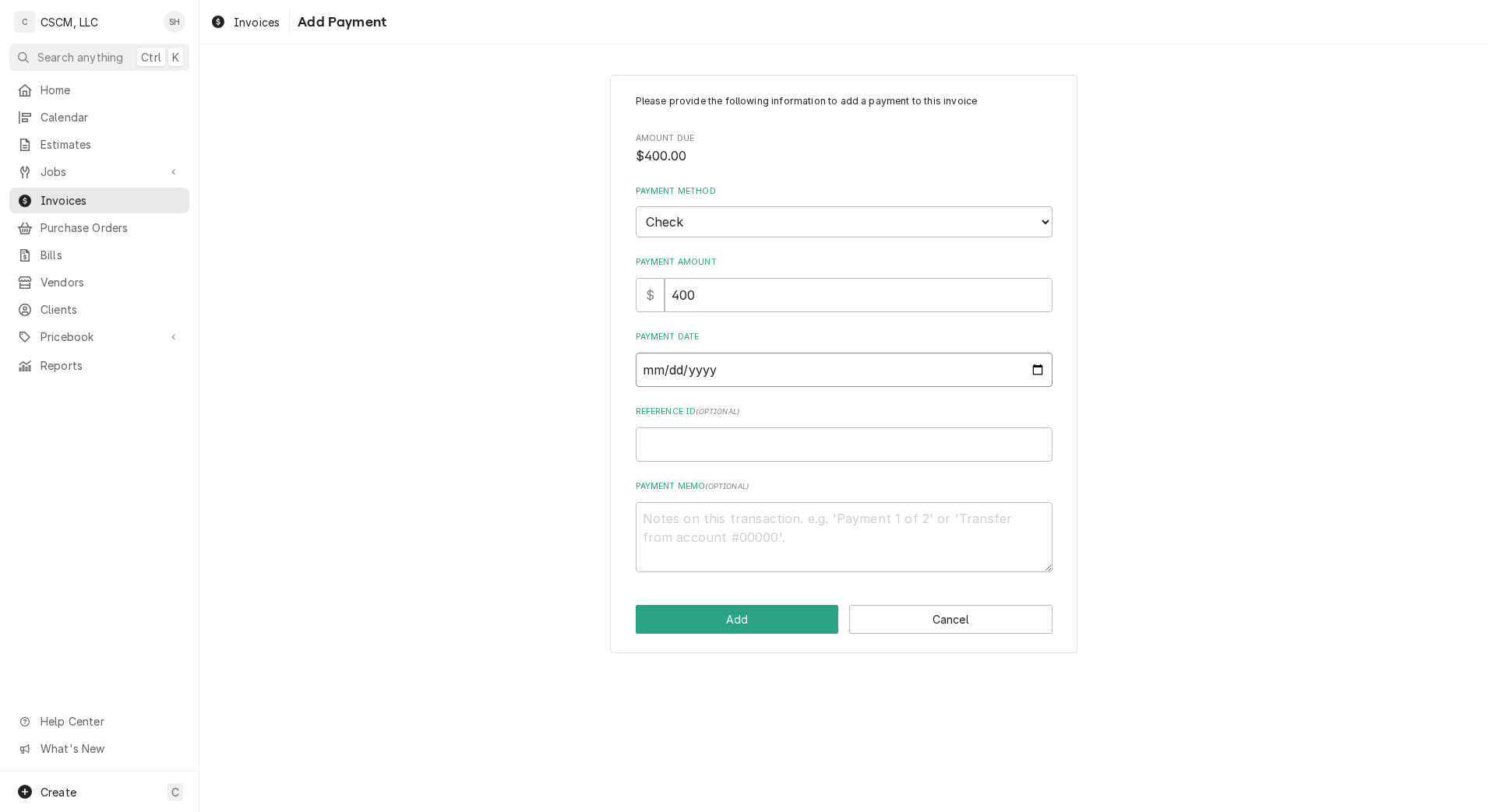
type input "2025-09-05"
click at [762, 457] on input "Reference ID ( optional )" at bounding box center [844, 445] width 416 height 34
paste input "11678676"
type textarea "x"
type input "11678676"
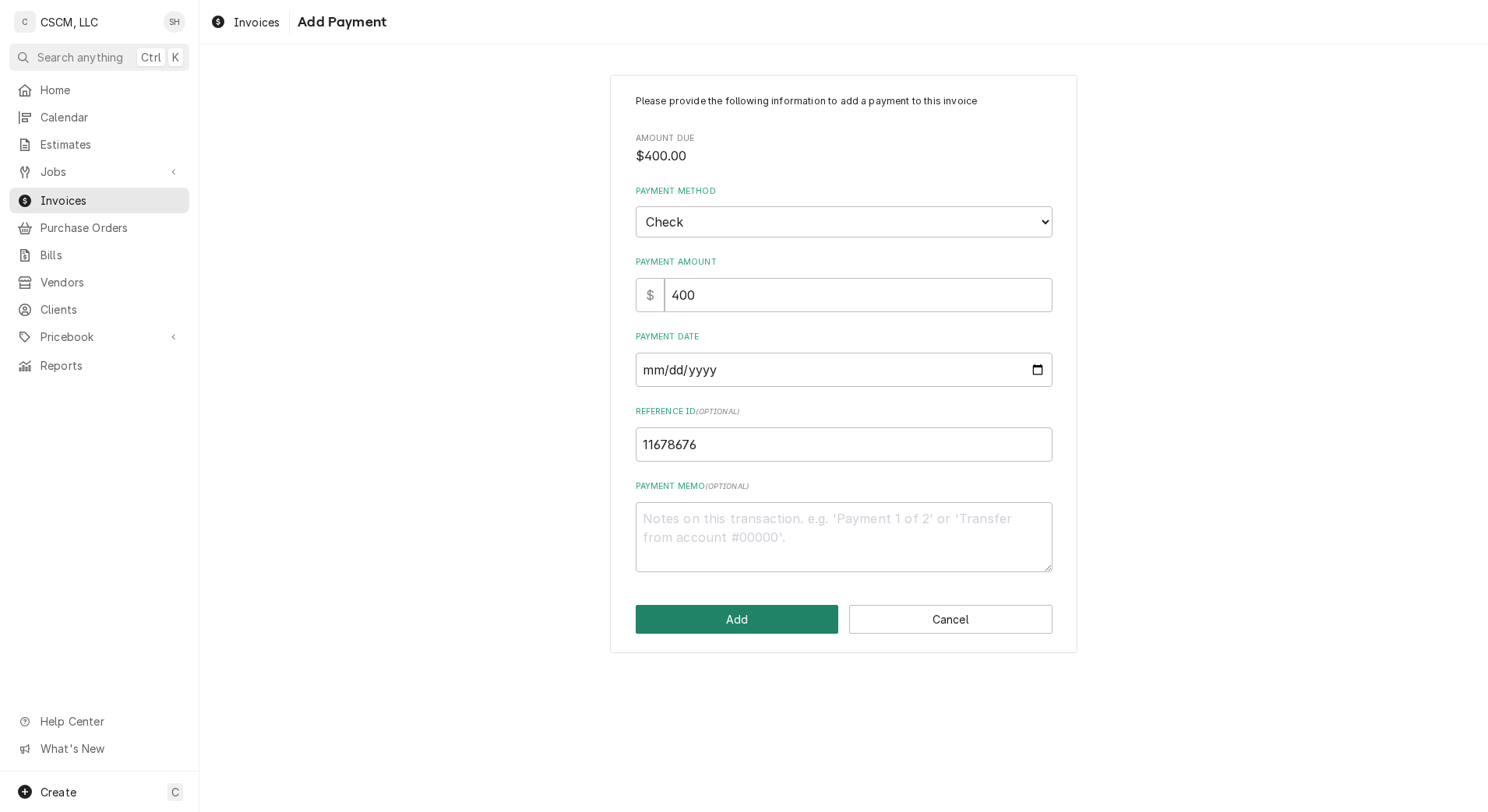
click at [760, 621] on button "Add" at bounding box center [738, 620] width 203 height 29
type textarea "x"
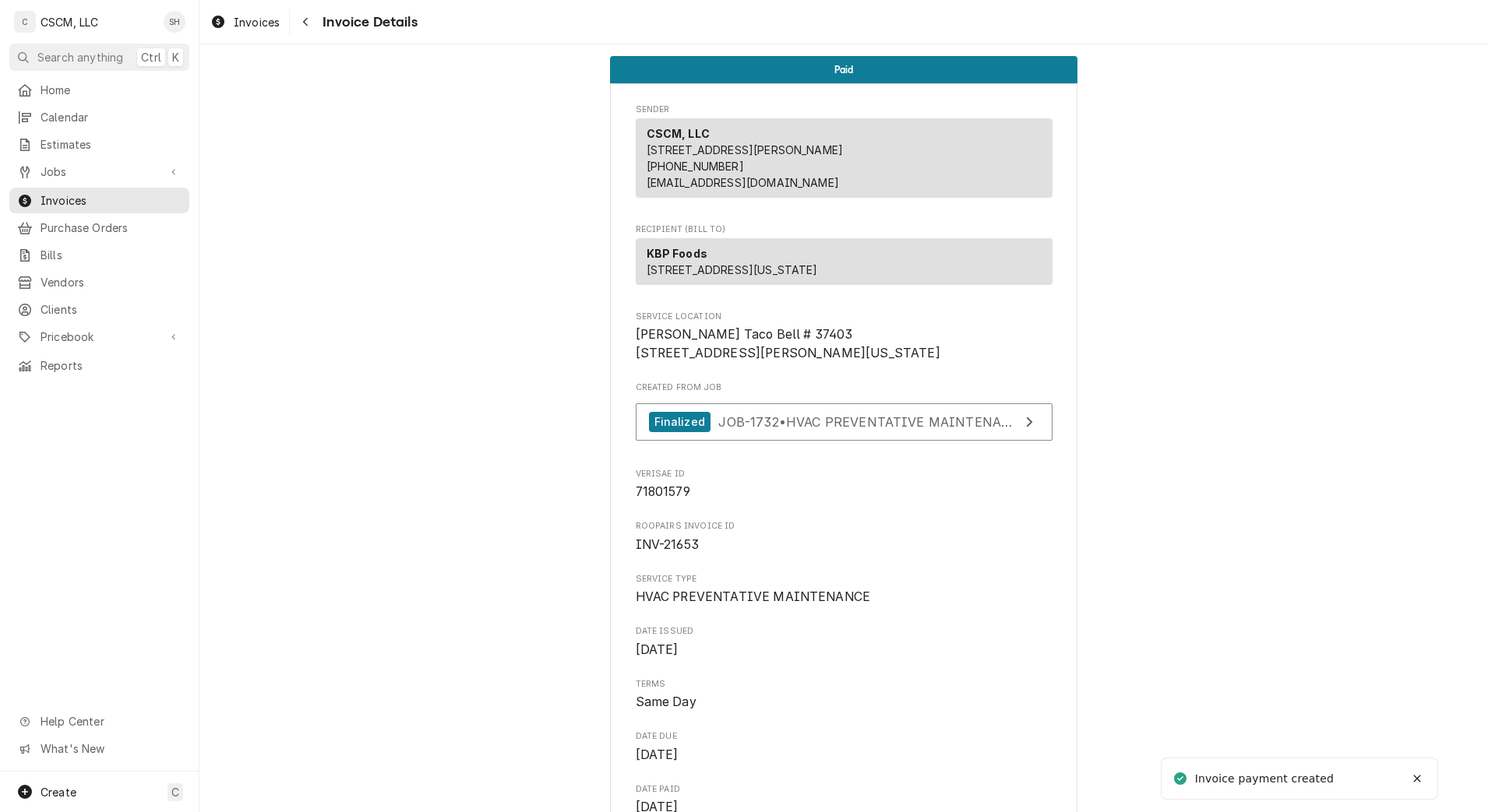
click at [302, 10] on button "Navigate back" at bounding box center [305, 22] width 25 height 25
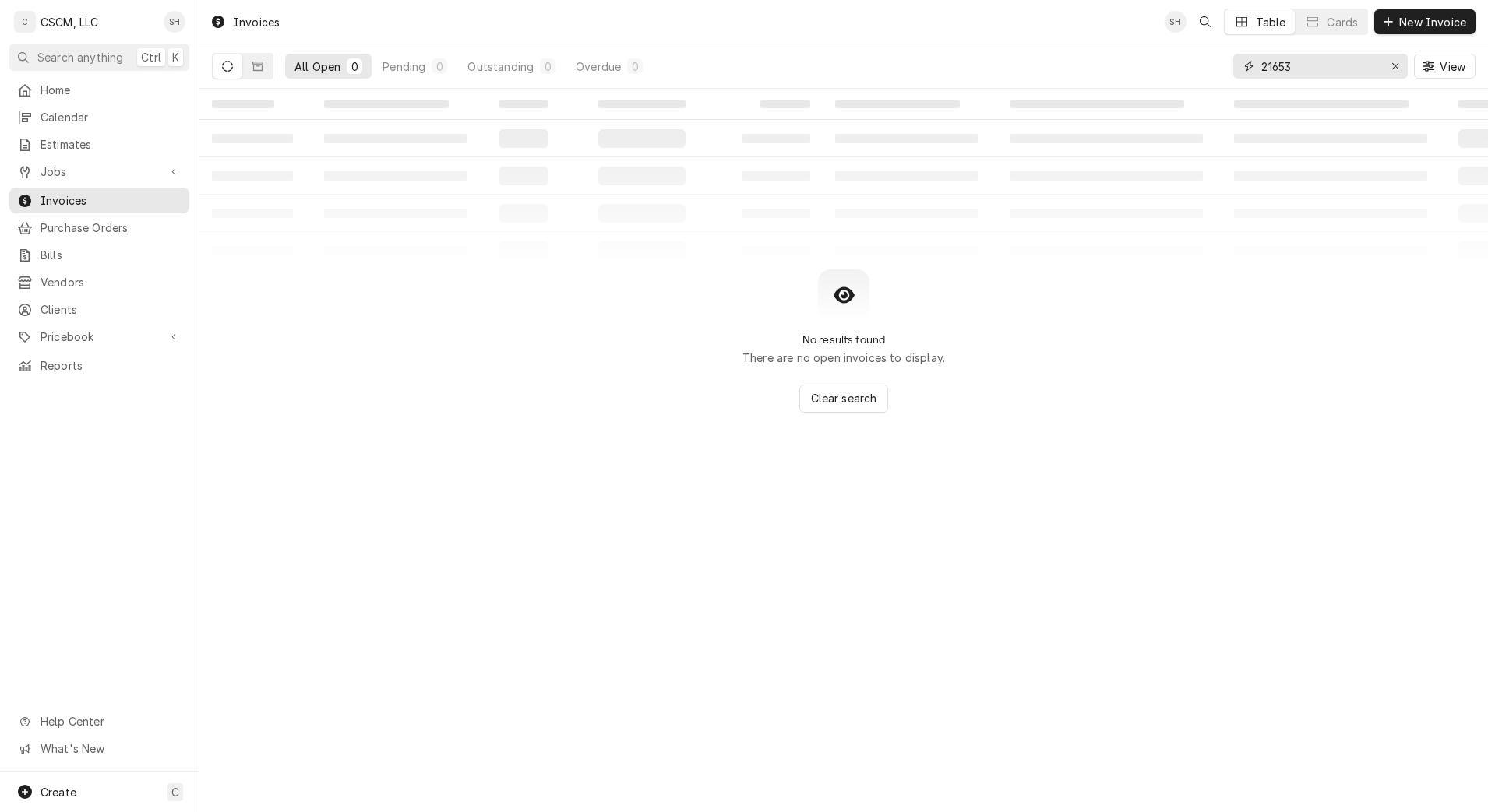
click at [1307, 71] on input "21653" at bounding box center [1319, 67] width 117 height 25
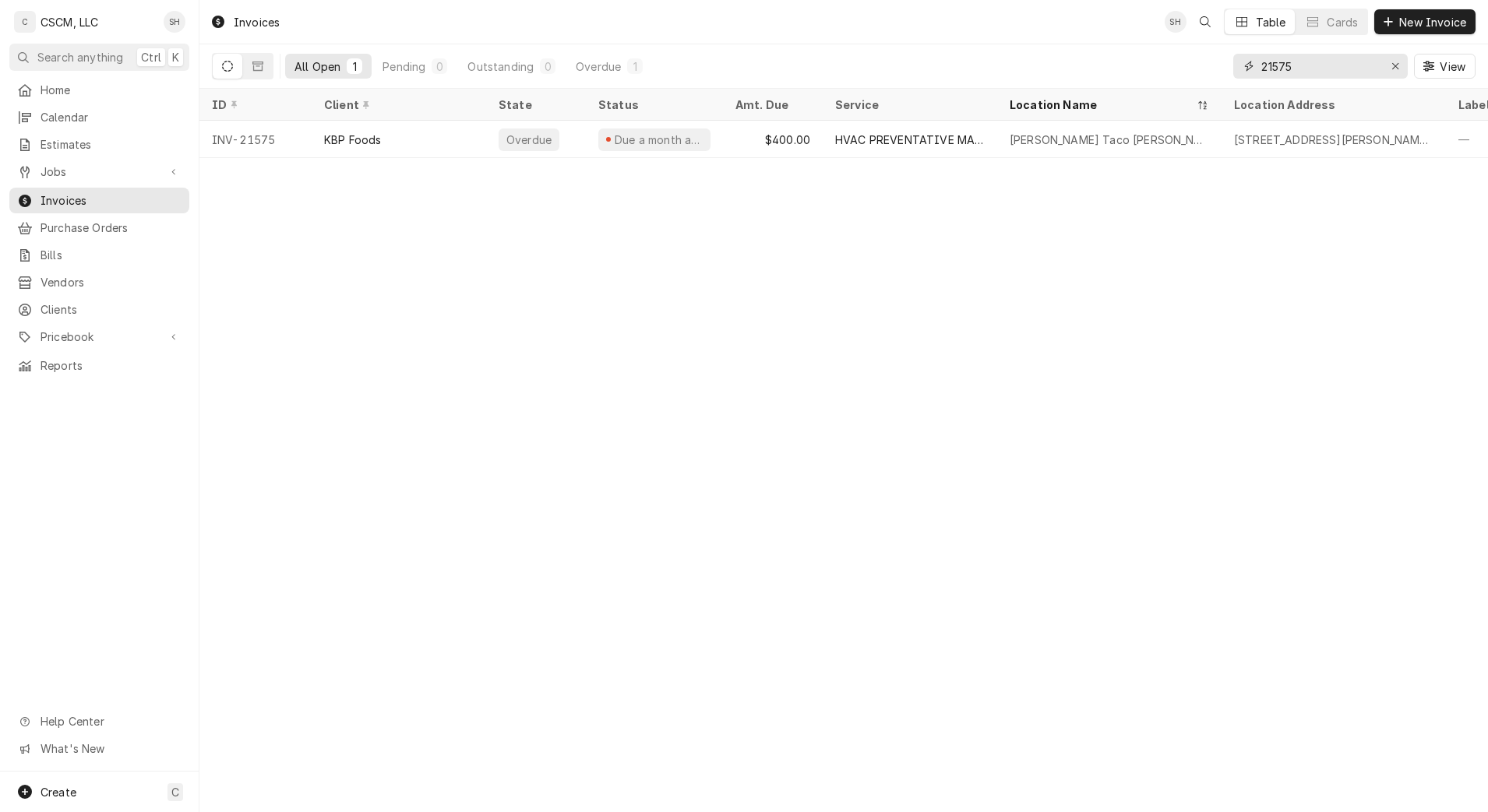
type input "21575"
click at [1198, 126] on div "Elizabeth Taco Bell # 37405" at bounding box center [1110, 139] width 224 height 37
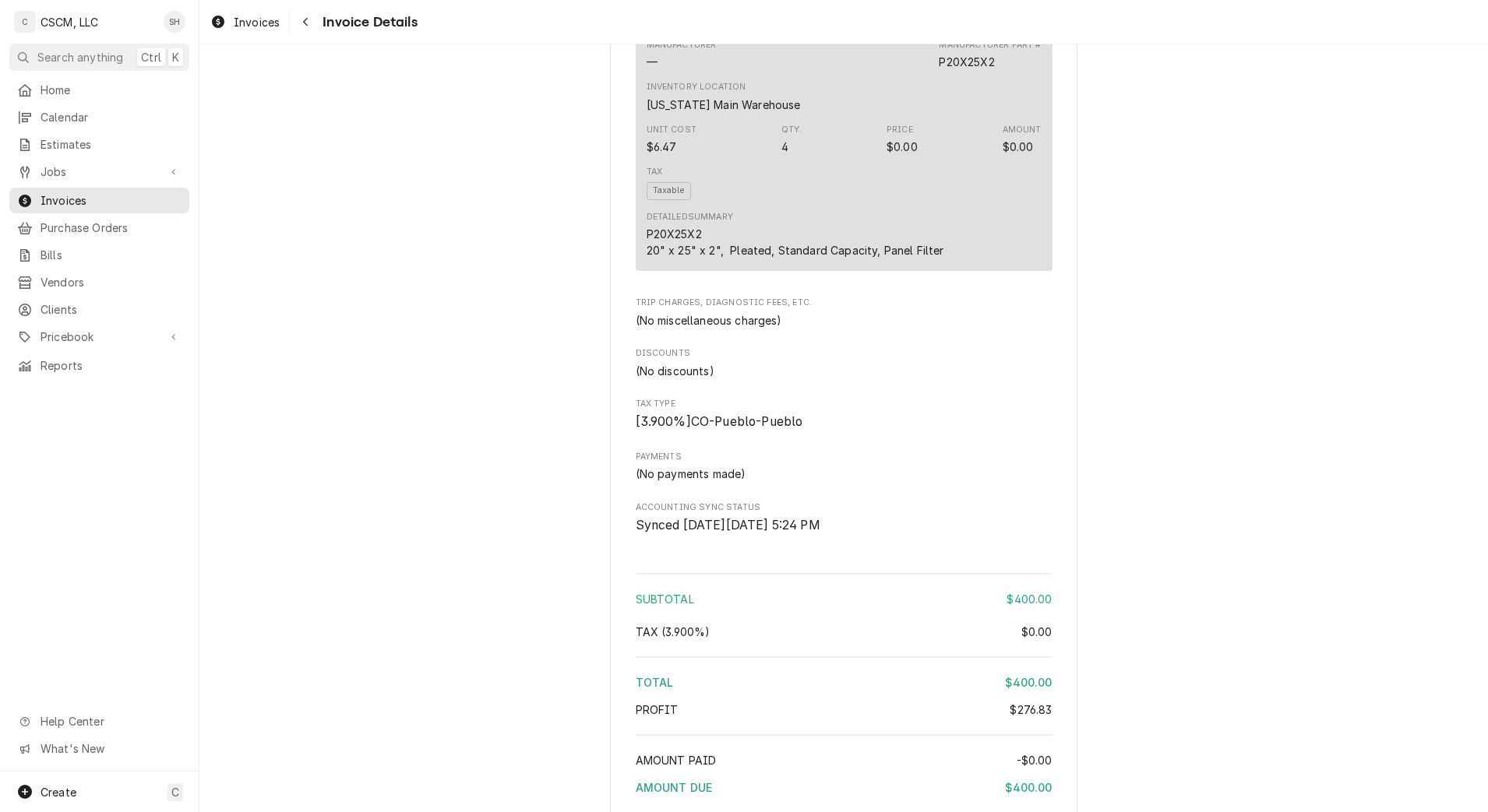
scroll to position [3113, 0]
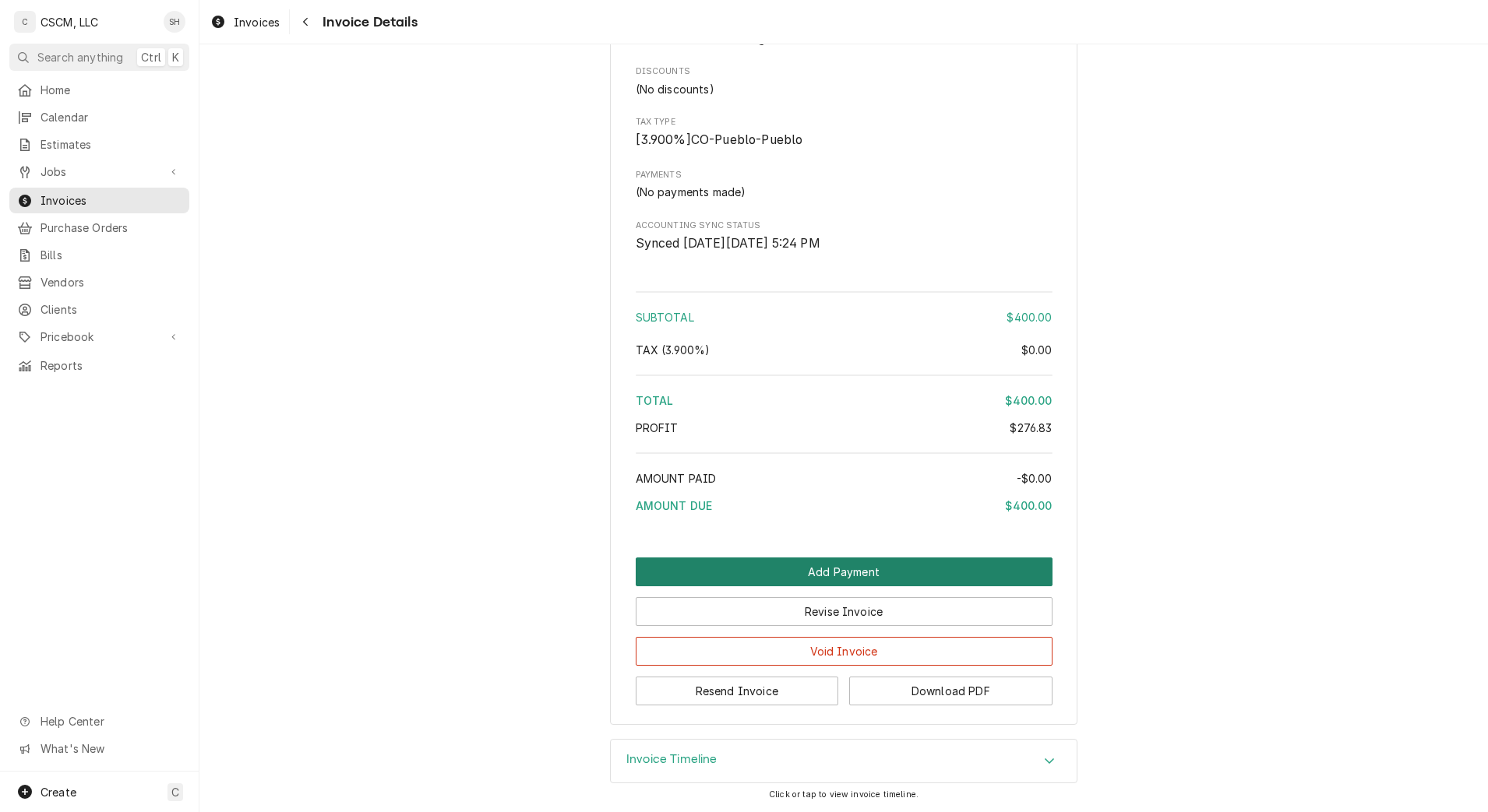
click at [866, 578] on button "Add Payment" at bounding box center [844, 572] width 416 height 29
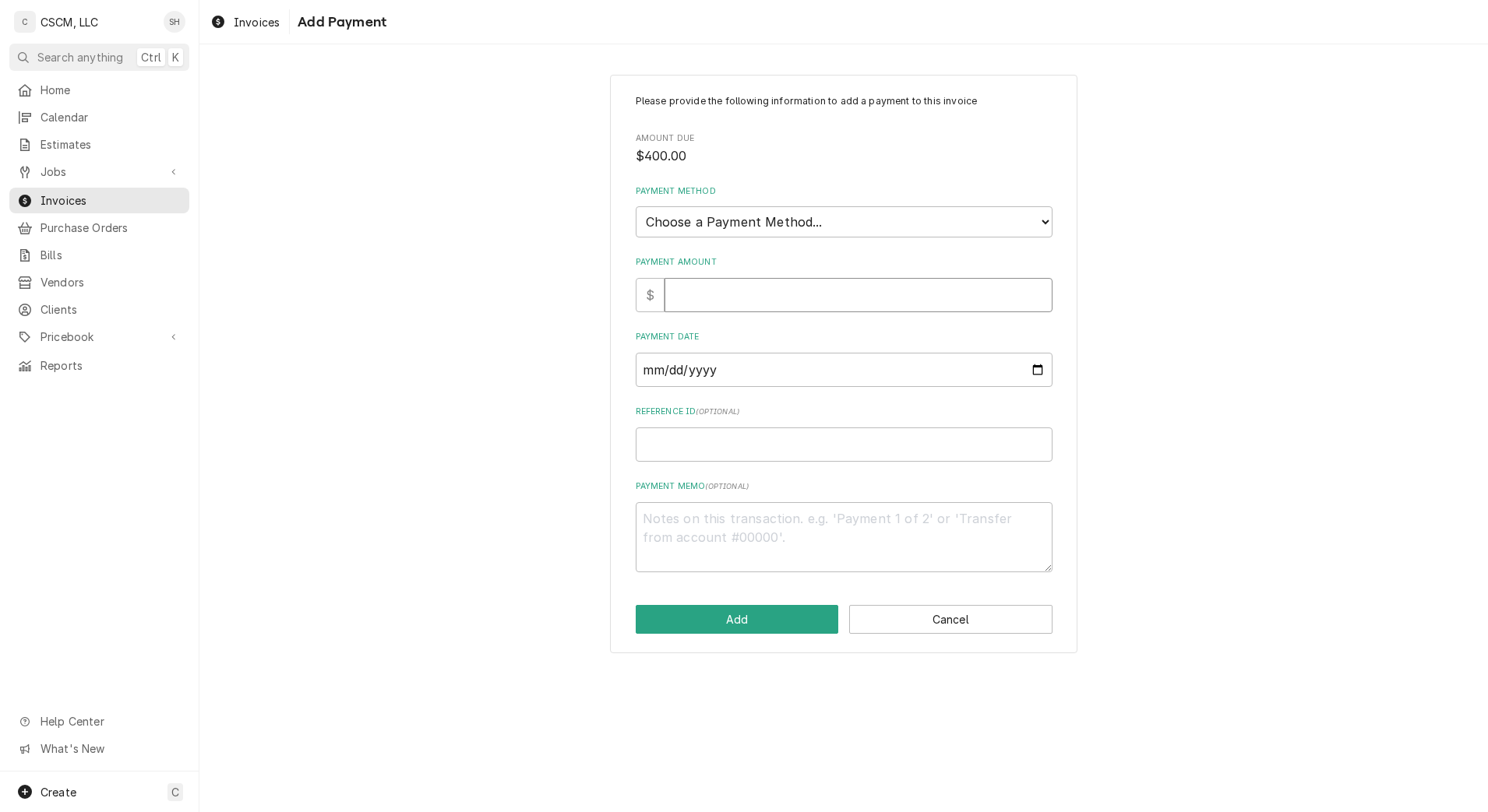
click at [757, 296] on input "Payment Amount" at bounding box center [859, 295] width 388 height 34
type textarea "x"
type input "4"
type textarea "x"
type input "40"
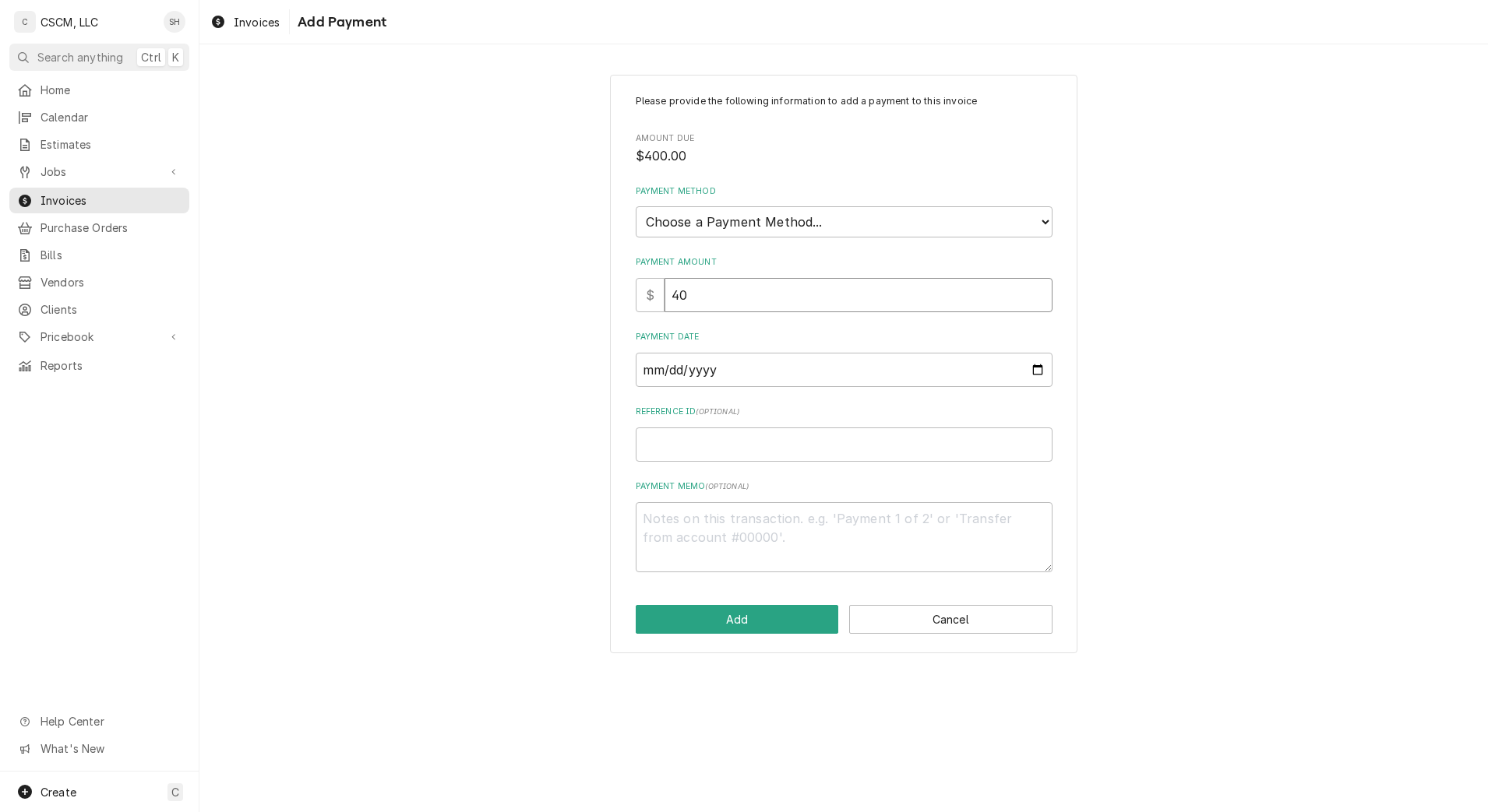
type textarea "x"
type input "400"
click at [787, 220] on select "Choose a Payment Method... Cash Check Credit/Debit Card ACH/eCheck Other" at bounding box center [844, 222] width 416 height 31
select select "2"
click at [636, 206] on select "Choose a Payment Method... Cash Check Credit/Debit Card ACH/eCheck Other" at bounding box center [844, 222] width 416 height 31
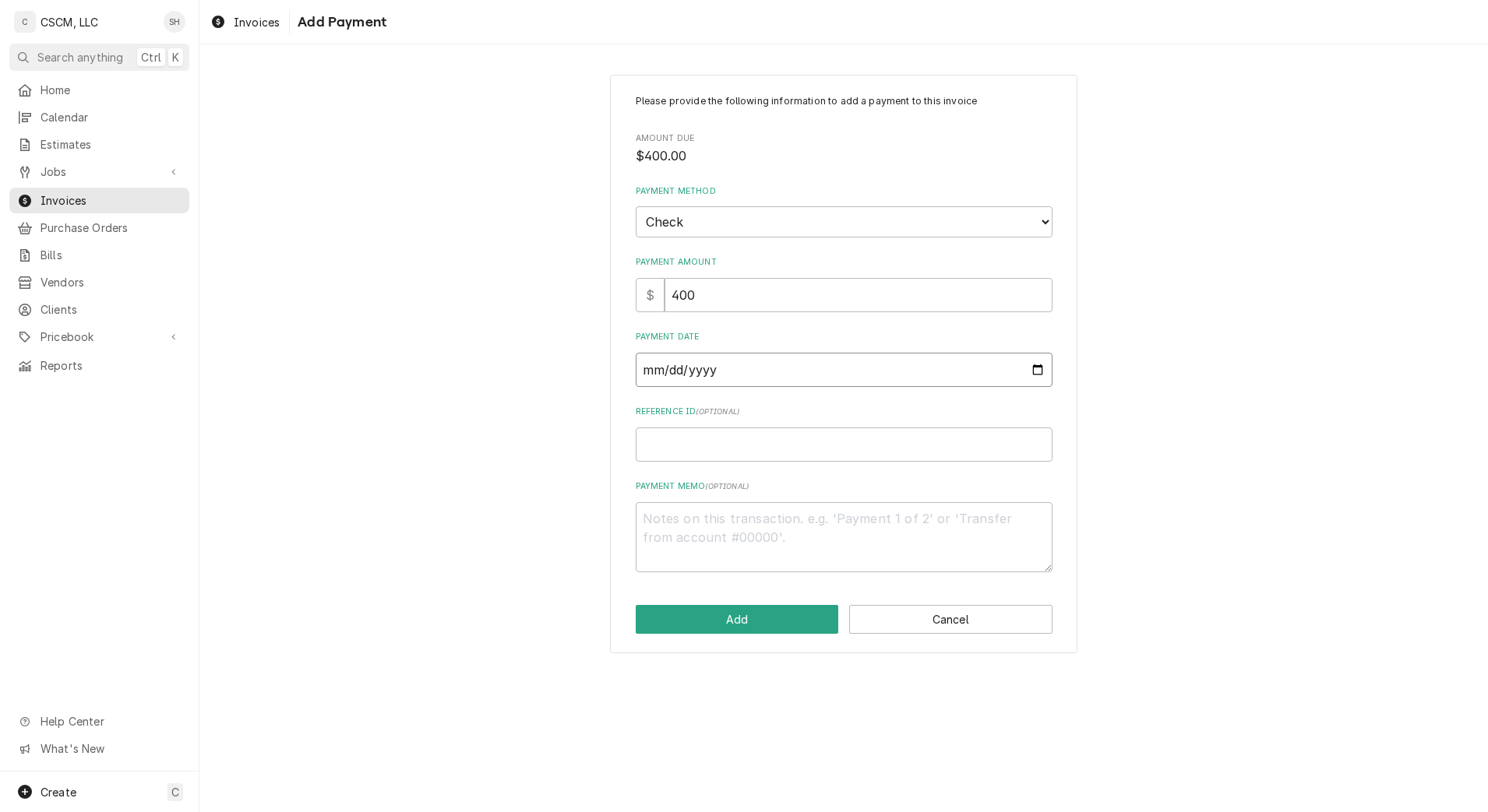
click at [1034, 374] on input "Payment Date" at bounding box center [844, 370] width 416 height 34
type textarea "x"
type input "[DATE]"
click at [762, 458] on input "Reference ID ( optional )" at bounding box center [844, 445] width 416 height 34
paste input "11678676"
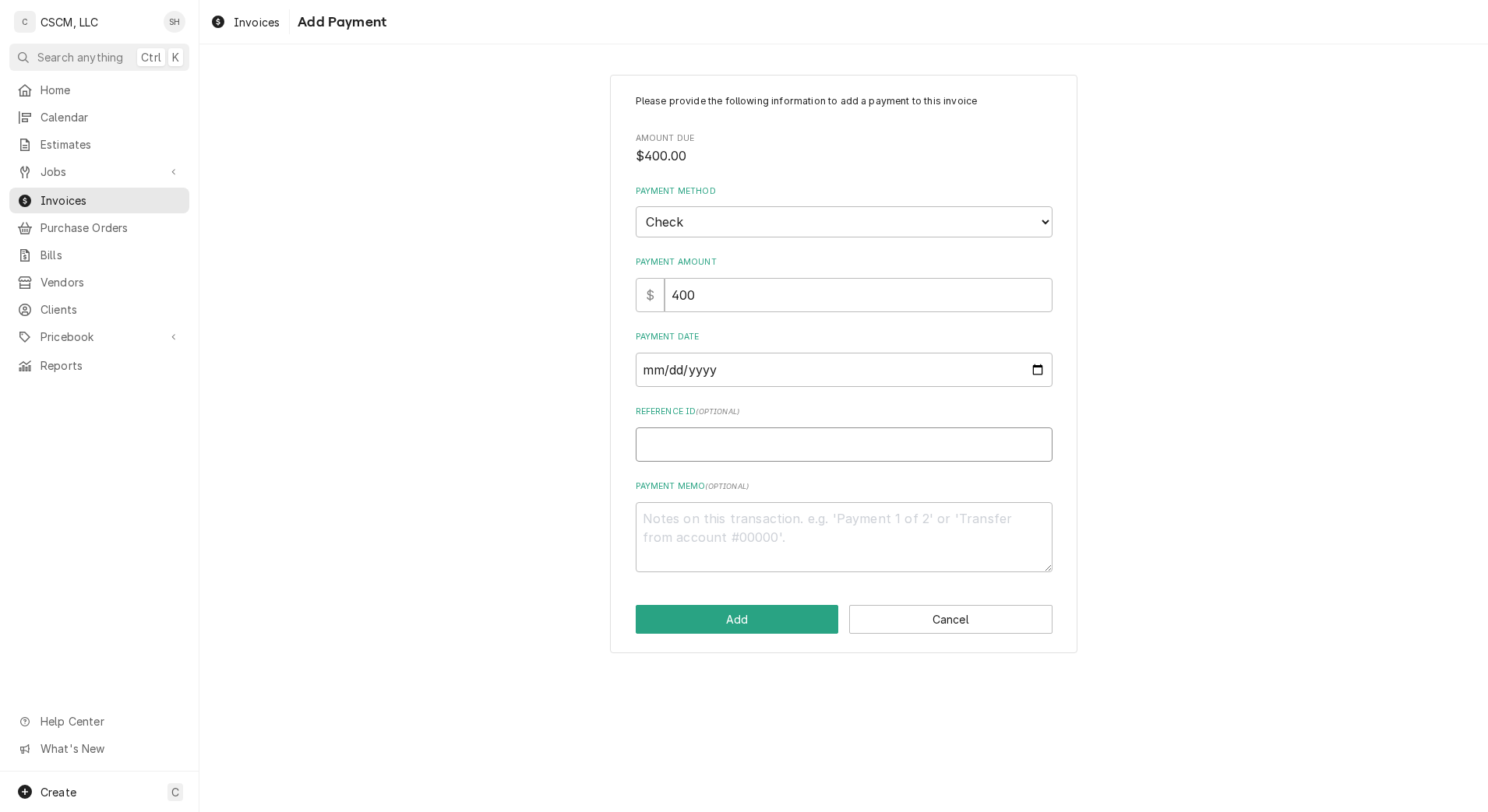
type textarea "x"
type input "11678676"
click at [750, 615] on button "Add" at bounding box center [738, 620] width 203 height 29
type textarea "x"
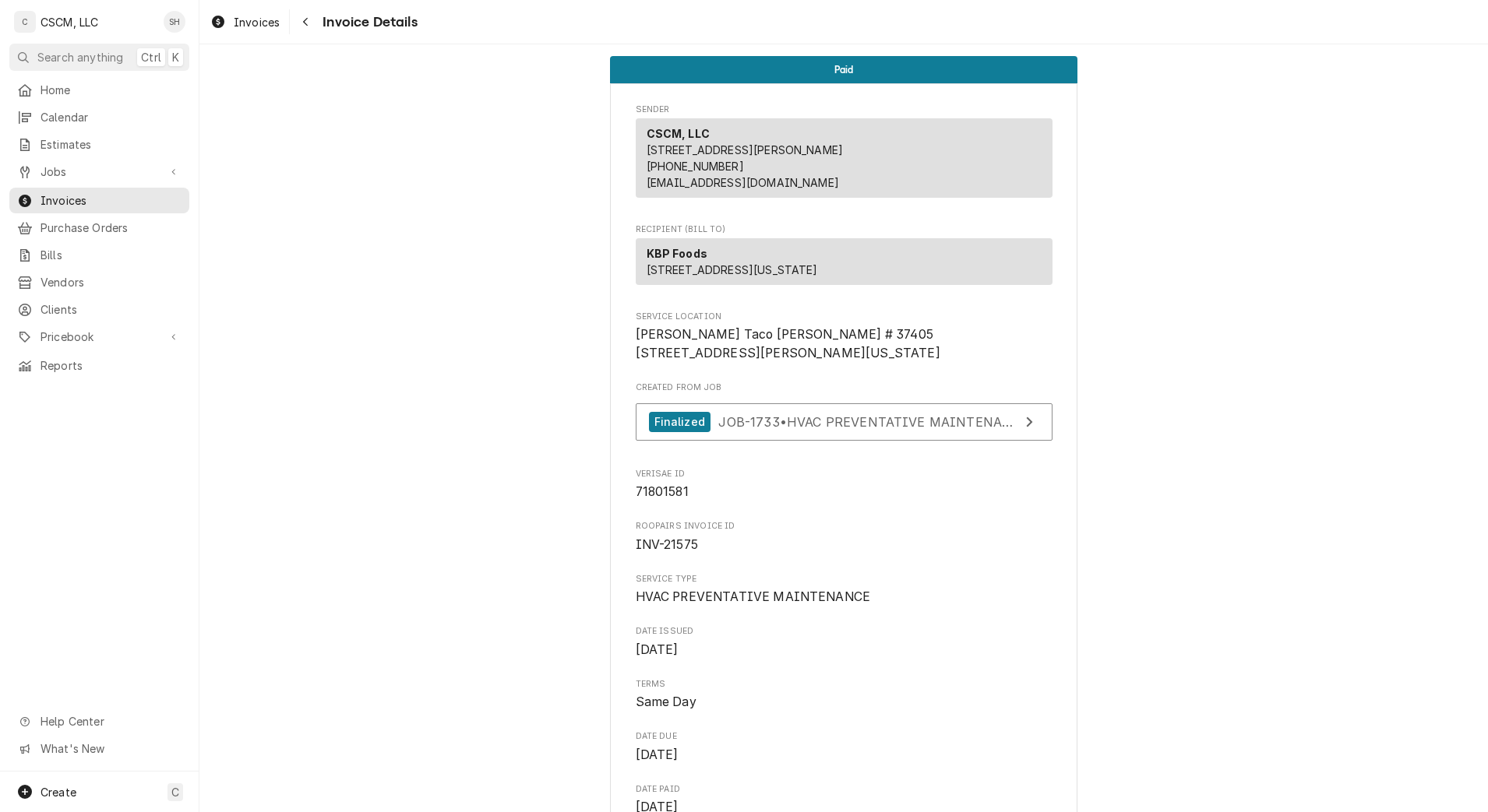
click at [311, 26] on div "Navigate back" at bounding box center [305, 22] width 15 height 15
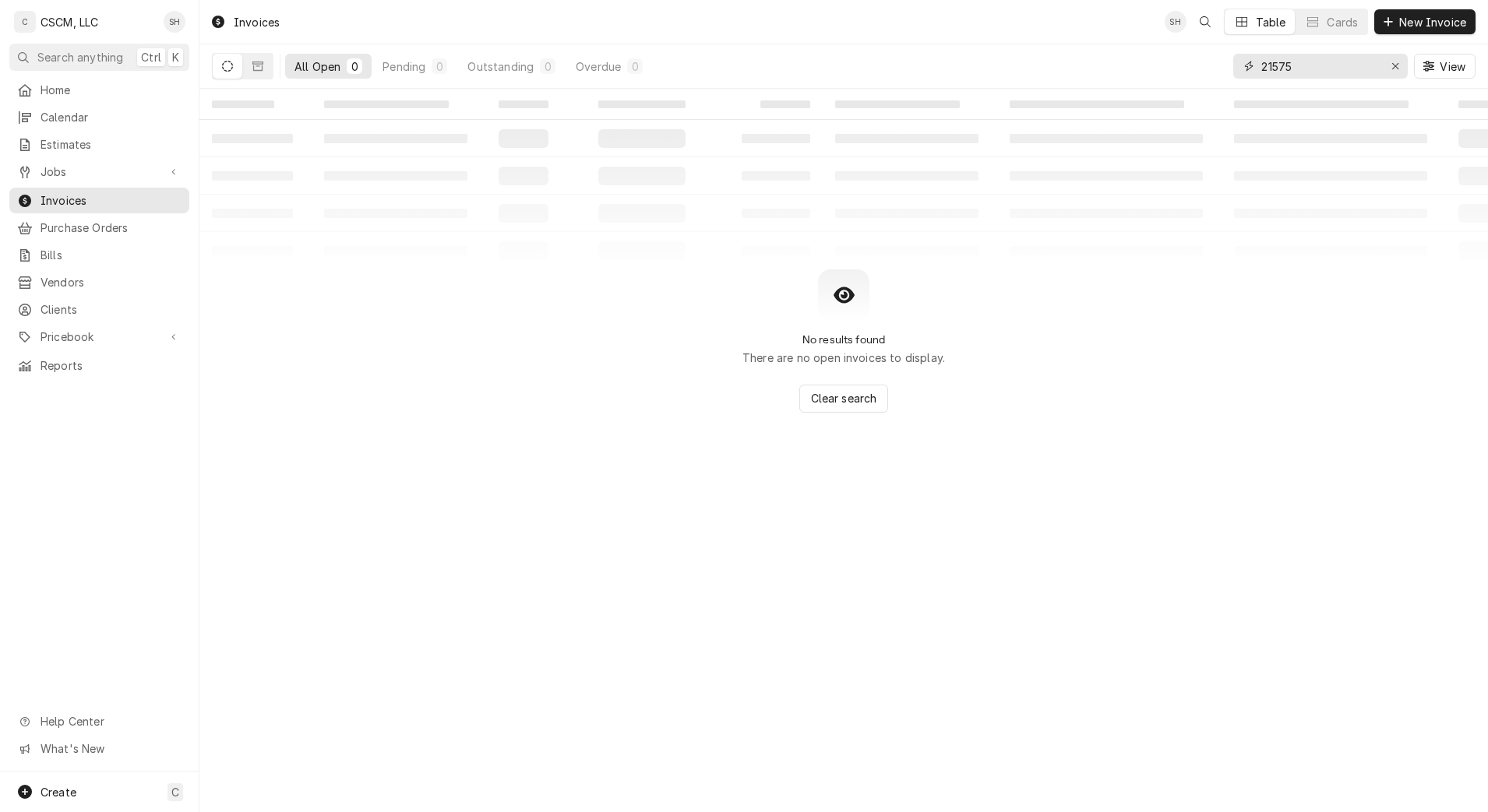
click at [1304, 54] on input "21575" at bounding box center [1319, 67] width 117 height 25
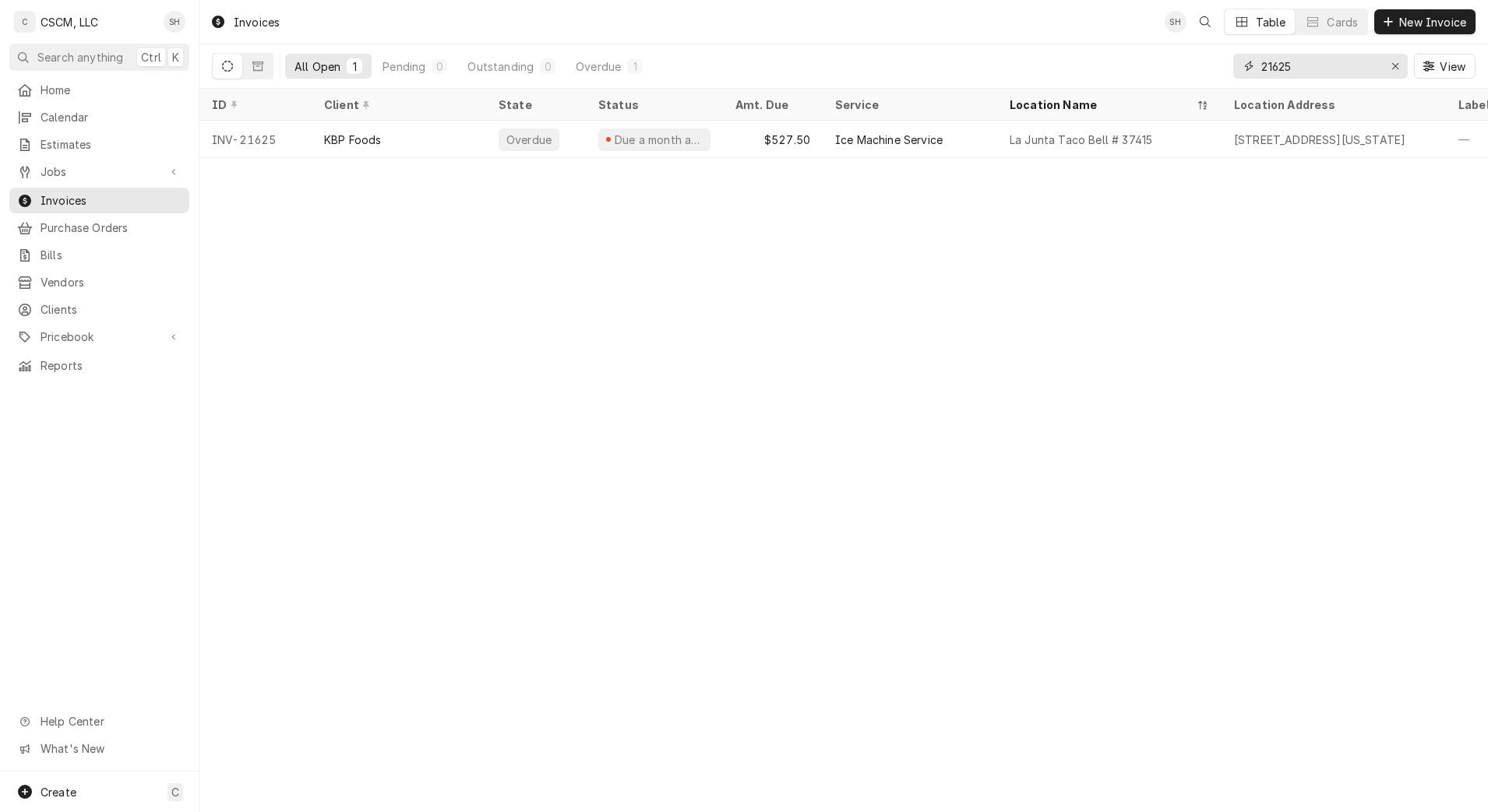
type input "21625"
click at [1150, 145] on div "La Junta Taco Bell # 37415" at bounding box center [1081, 139] width 143 height 16
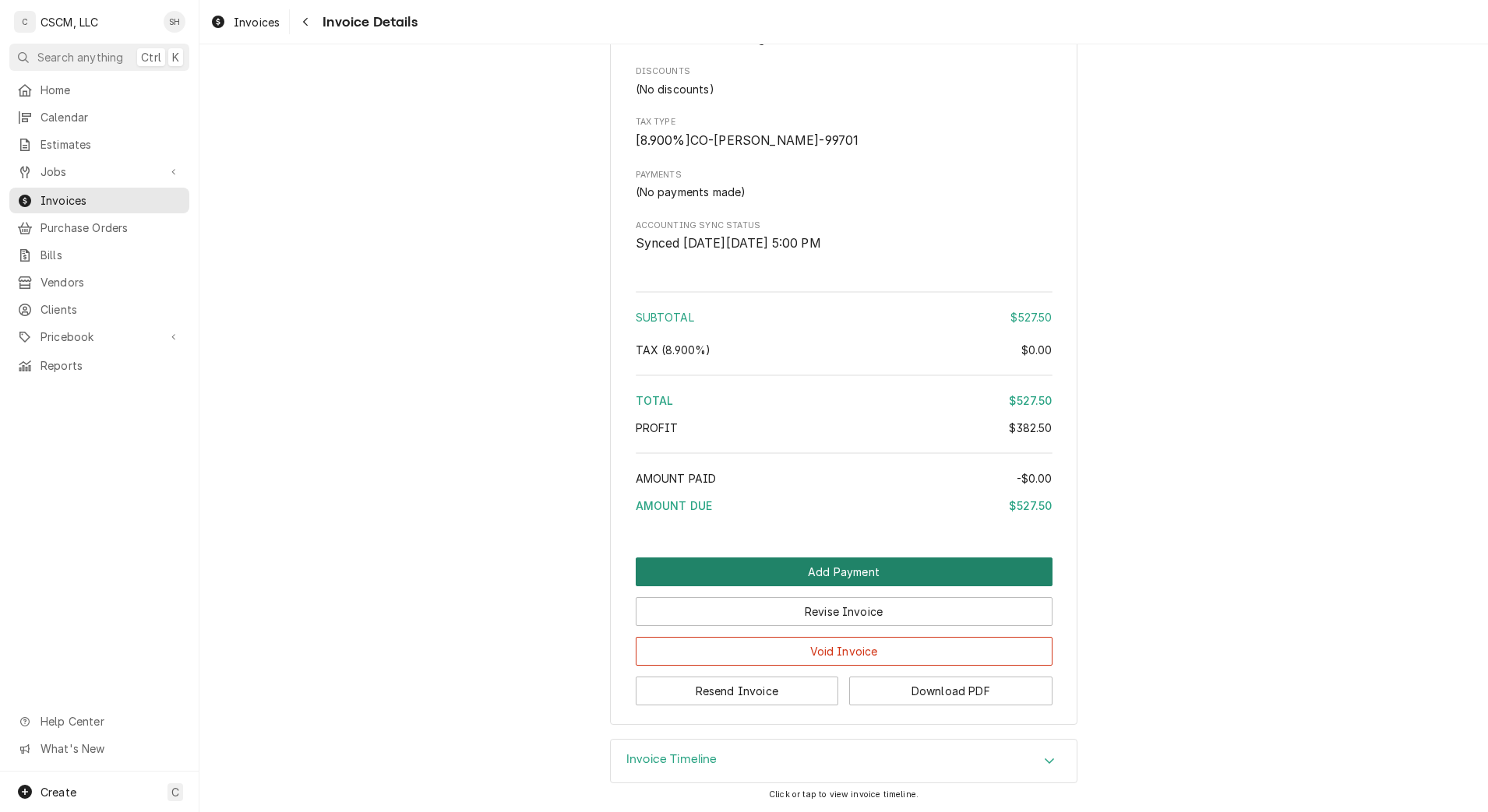
click at [926, 561] on button "Add Payment" at bounding box center [844, 572] width 416 height 29
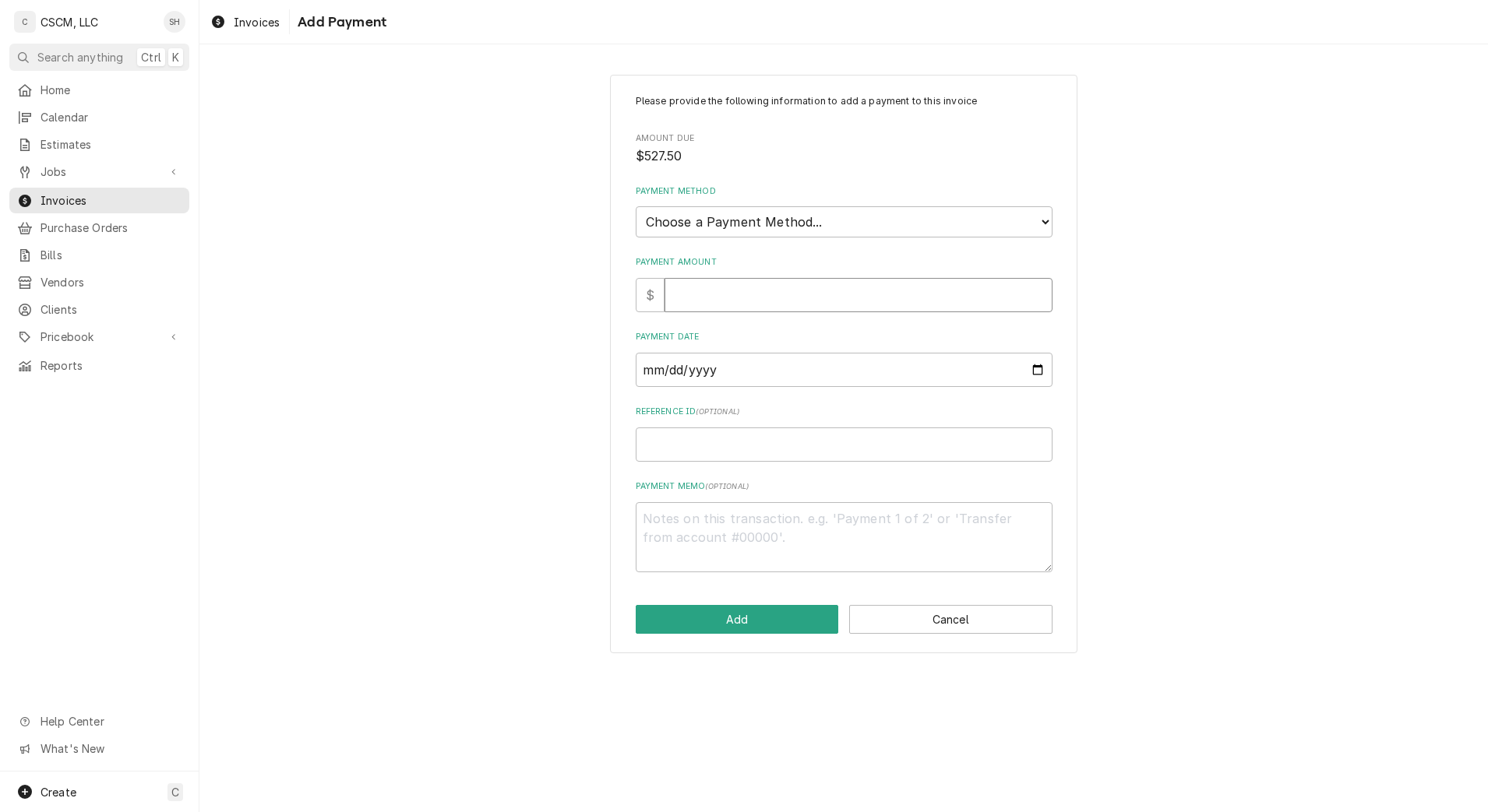
click at [768, 282] on input "Payment Amount" at bounding box center [859, 295] width 388 height 34
type textarea "x"
type input "5"
type textarea "x"
type input "52"
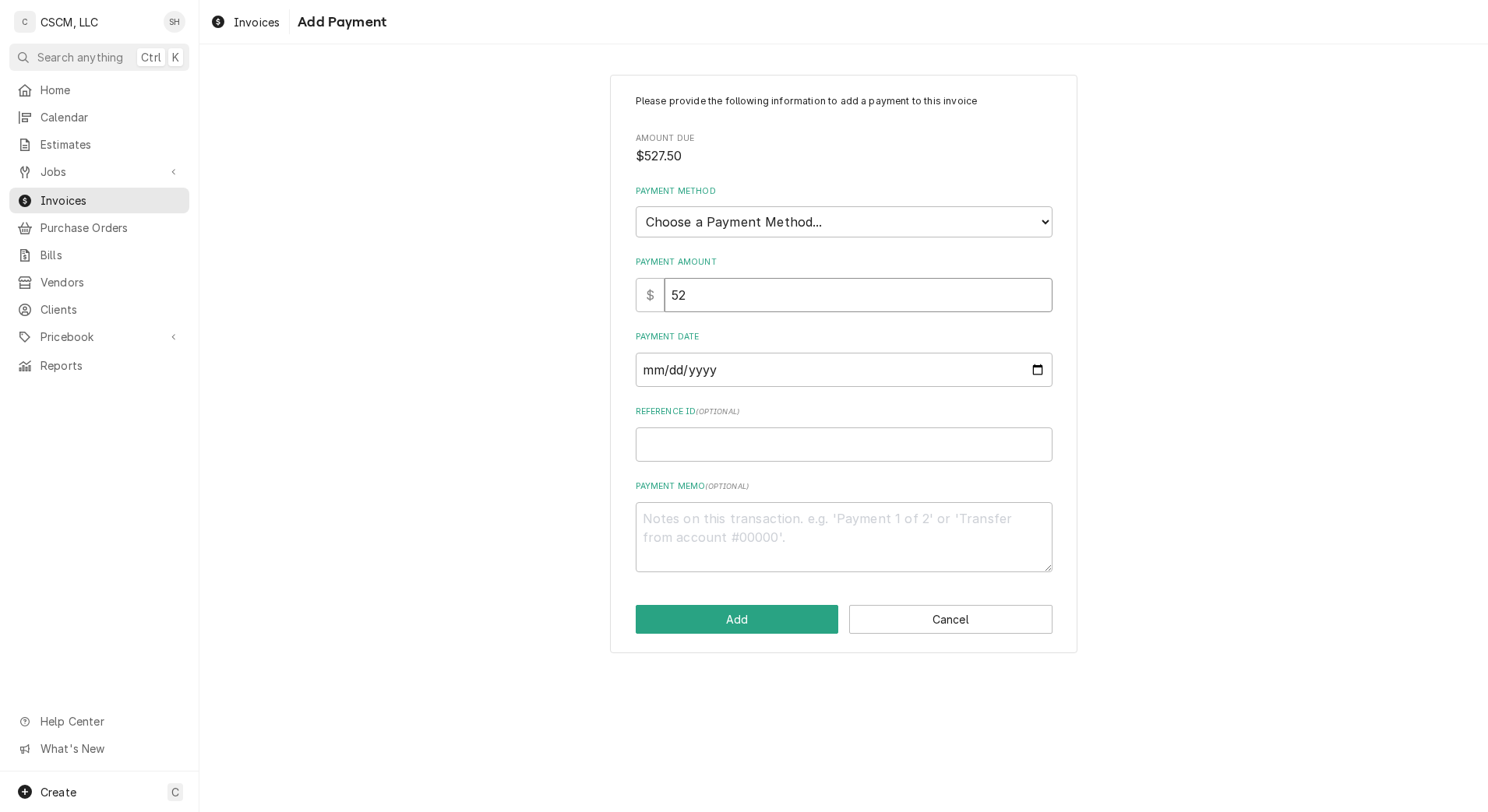
type textarea "x"
type input "527"
type textarea "x"
type input "527.5"
type textarea "x"
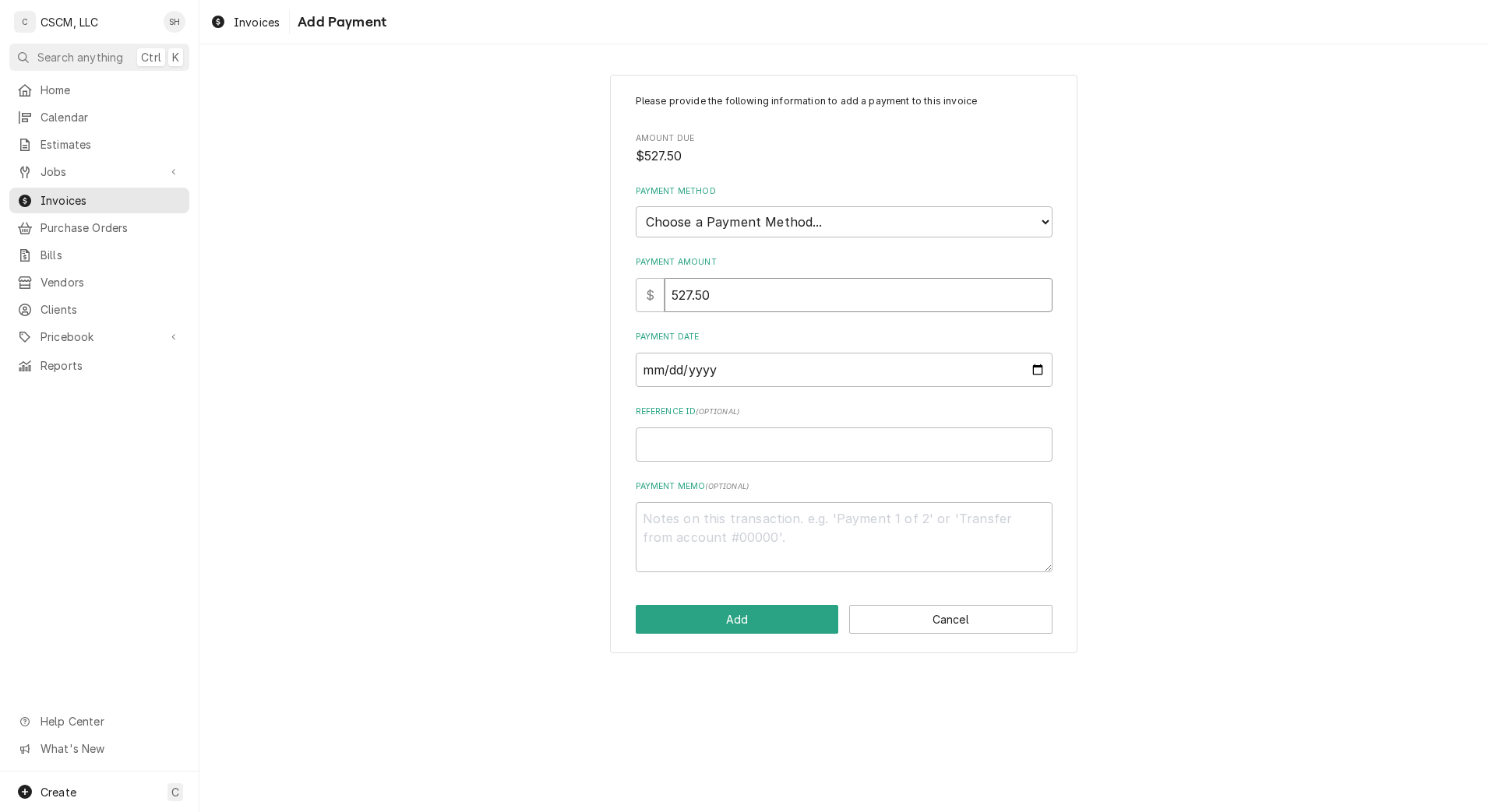
type input "527.50"
click at [788, 204] on div "Payment Method Choose a Payment Method... Cash Check Credit/Debit Card ACH/eChe…" at bounding box center [844, 211] width 416 height 52
click at [785, 220] on select "Choose a Payment Method... Cash Check Credit/Debit Card ACH/eCheck Other" at bounding box center [844, 222] width 416 height 31
select select "2"
click at [636, 206] on select "Choose a Payment Method... Cash Check Credit/Debit Card ACH/eCheck Other" at bounding box center [844, 222] width 416 height 31
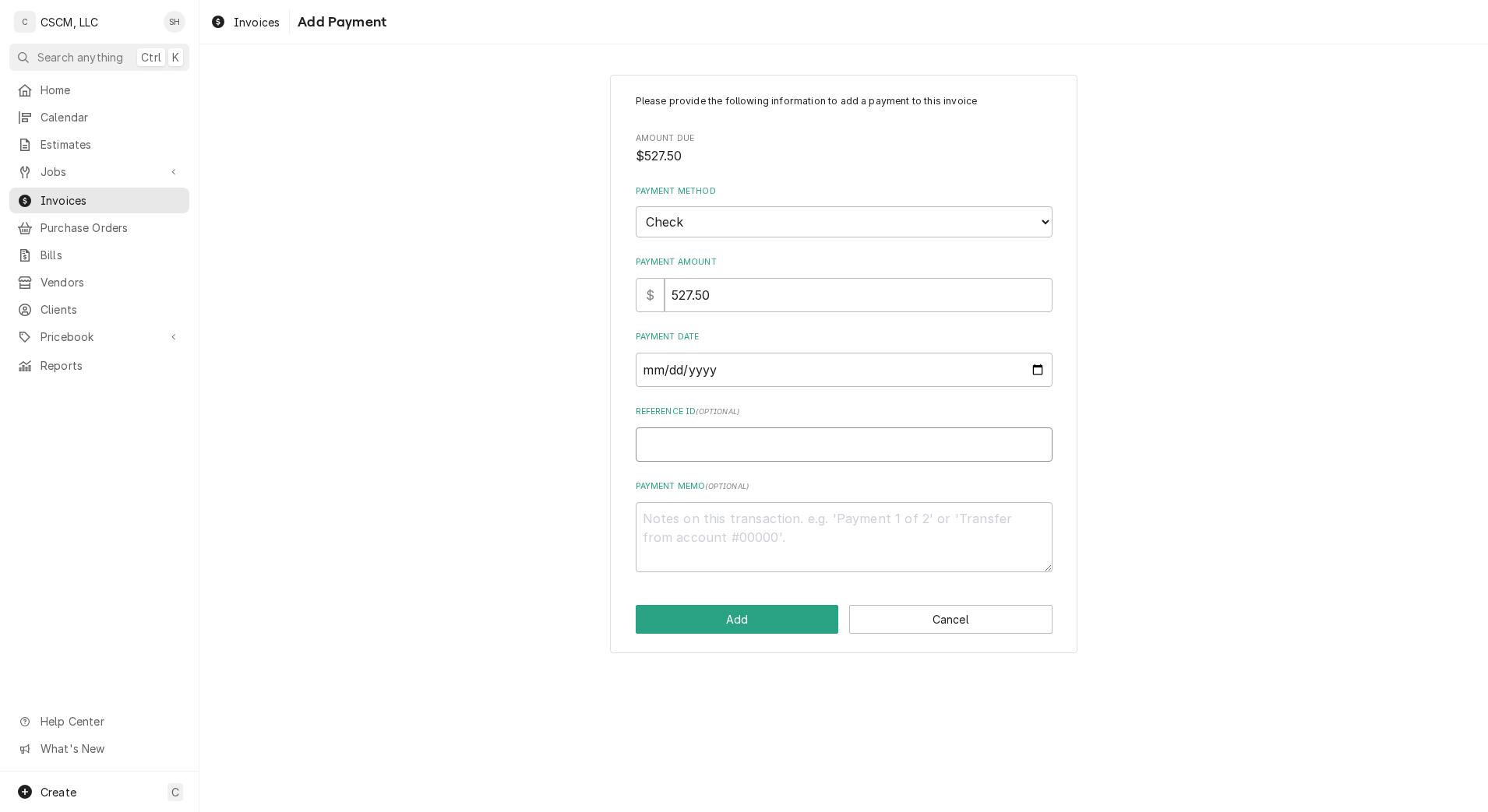
click at [744, 446] on input "Reference ID ( optional )" at bounding box center [844, 445] width 416 height 34
paste input "11678676"
type textarea "x"
type input "11678676"
click at [1035, 366] on input "Payment Date" at bounding box center [844, 370] width 416 height 34
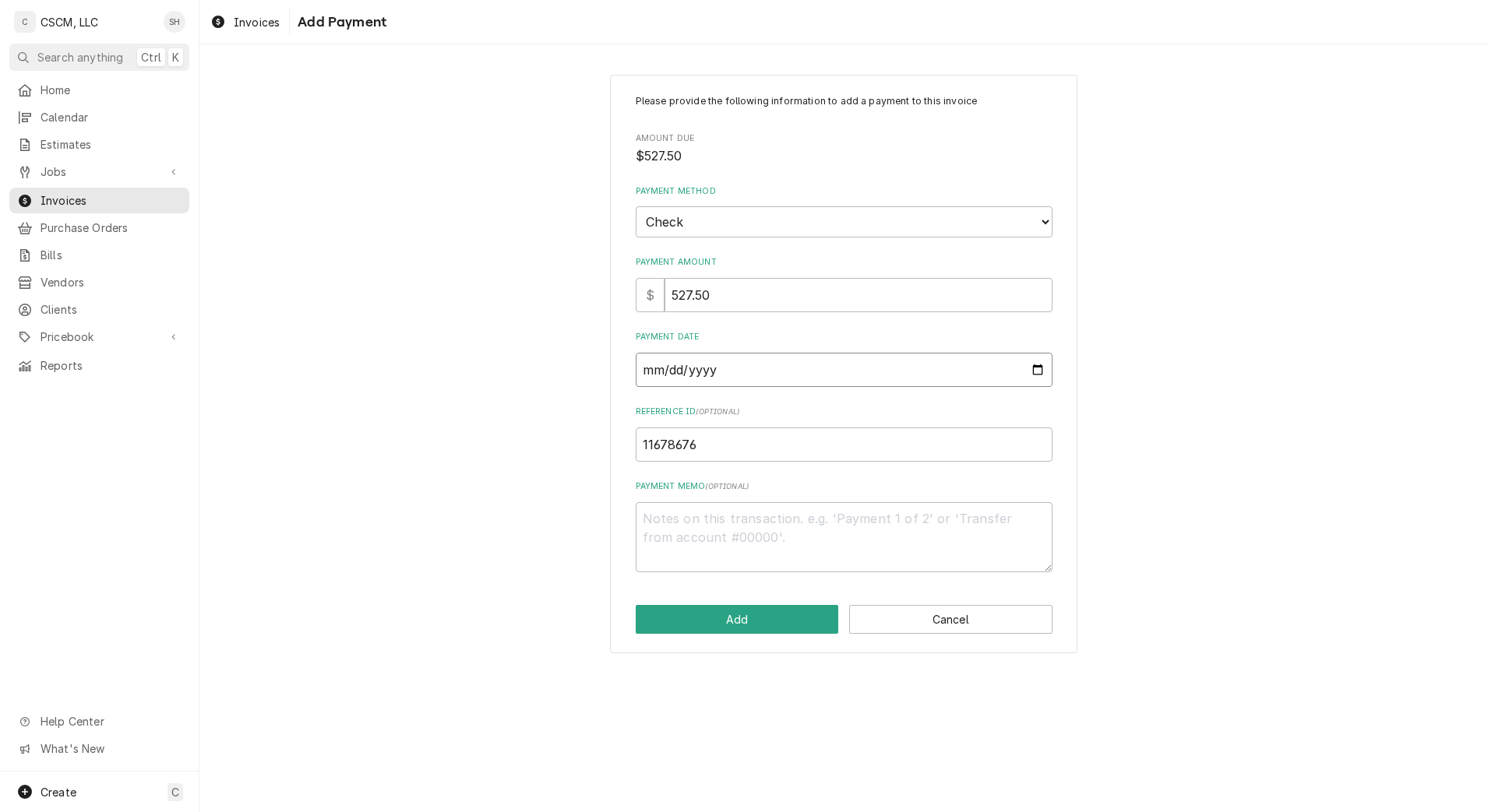
type input "2025-09-05"
click at [736, 619] on button "Add" at bounding box center [738, 620] width 203 height 29
type textarea "x"
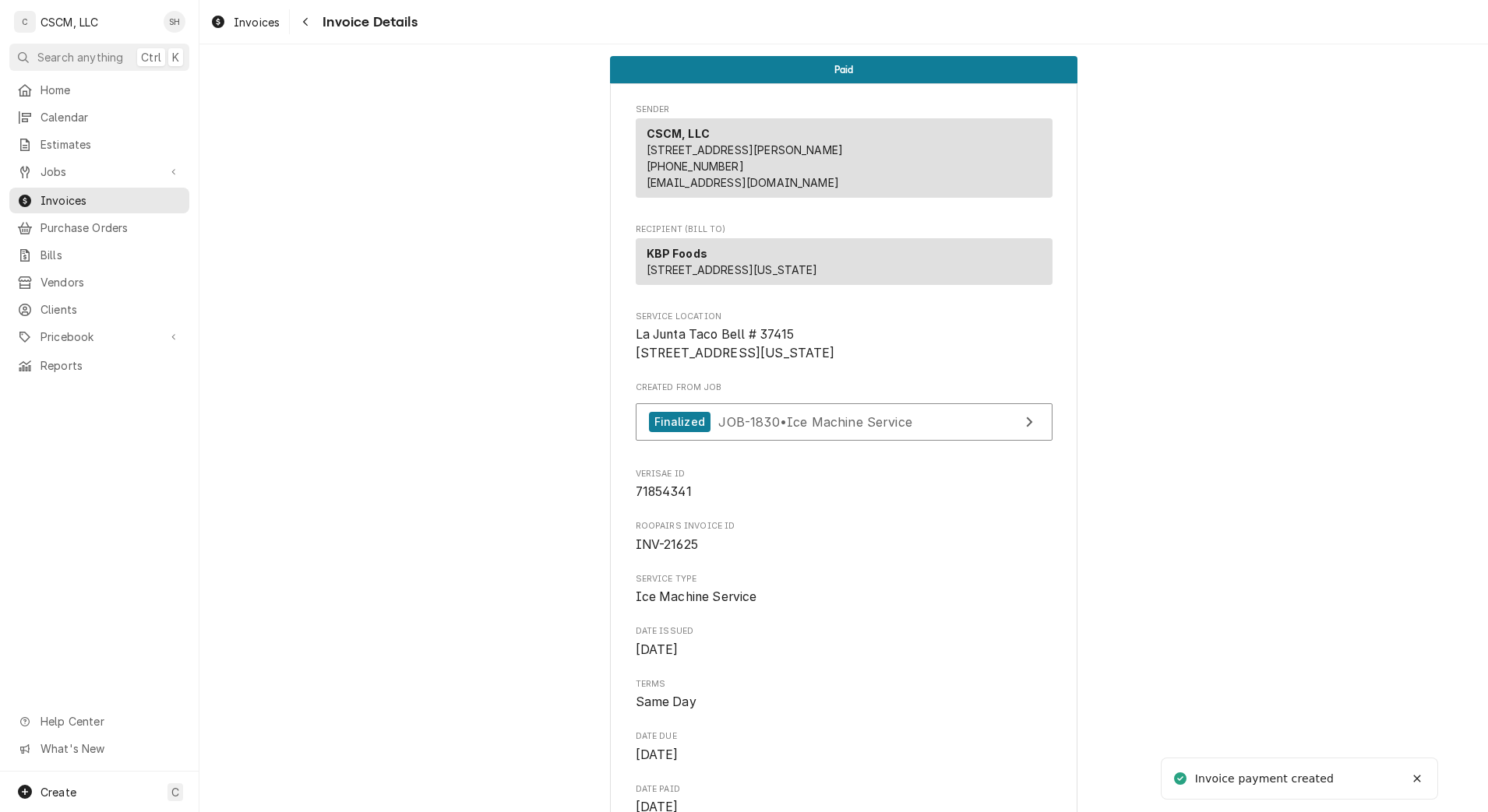
click at [317, 19] on button "Navigate back" at bounding box center [305, 22] width 25 height 25
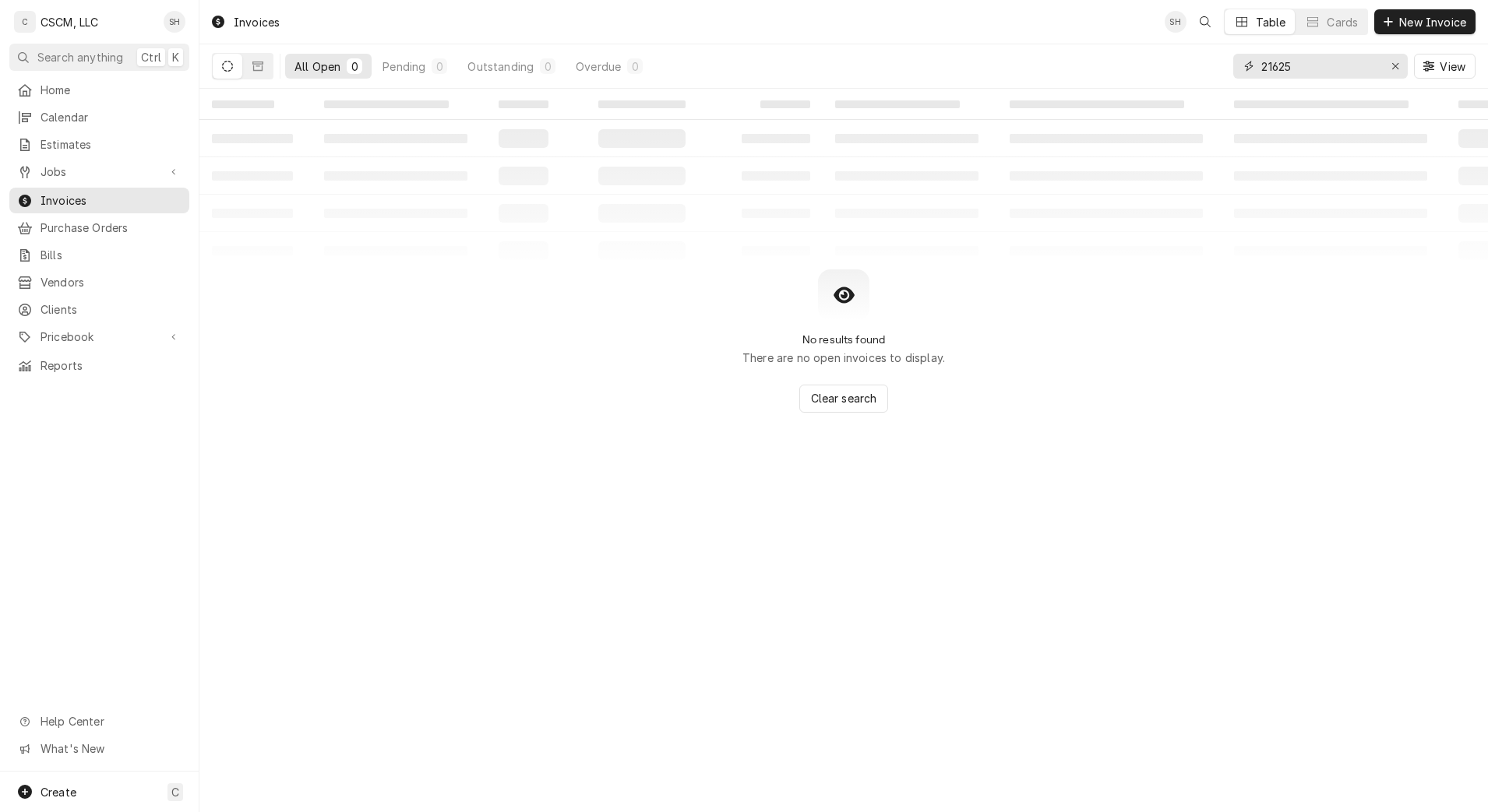
click at [1312, 67] on input "21625" at bounding box center [1319, 67] width 117 height 25
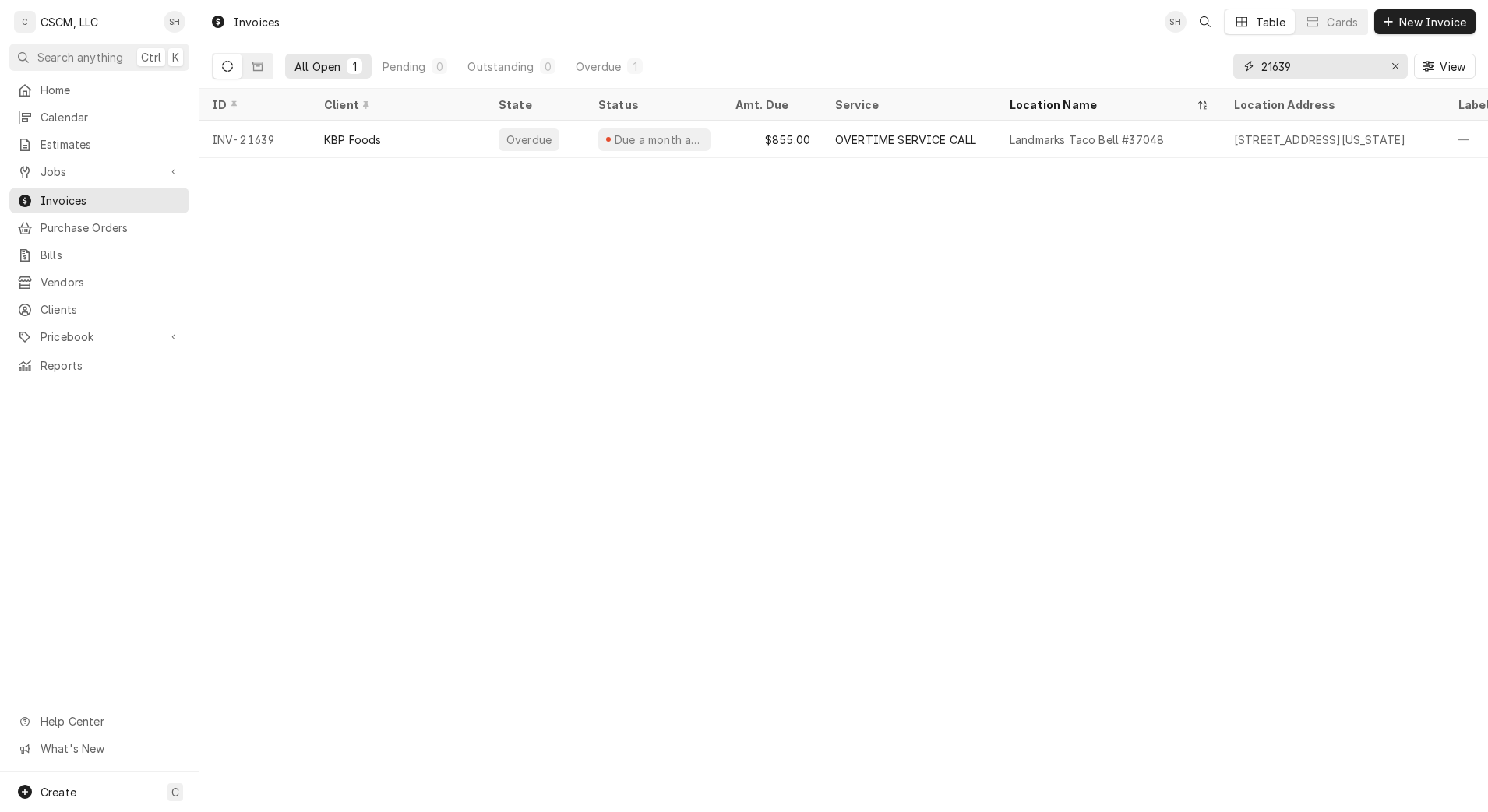
type input "21639"
click at [1024, 144] on div "Landmarks Taco Bell #37048" at bounding box center [1087, 139] width 154 height 16
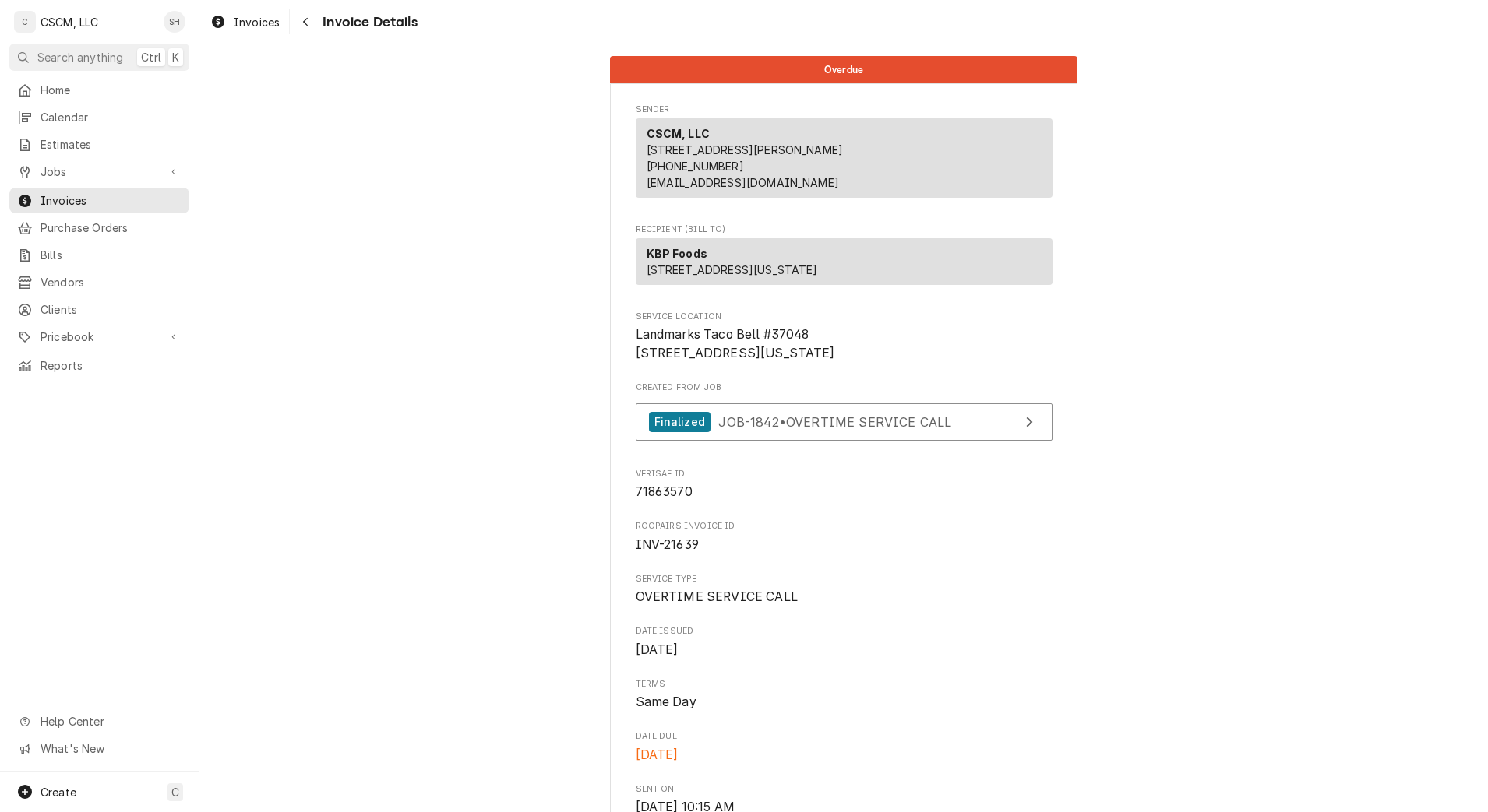
click at [1024, 144] on div "CSCM, LLC [STREET_ADDRESS] (618) 781-4941 [EMAIL_ADDRESS][DOMAIN_NAME]" at bounding box center [844, 159] width 416 height 80
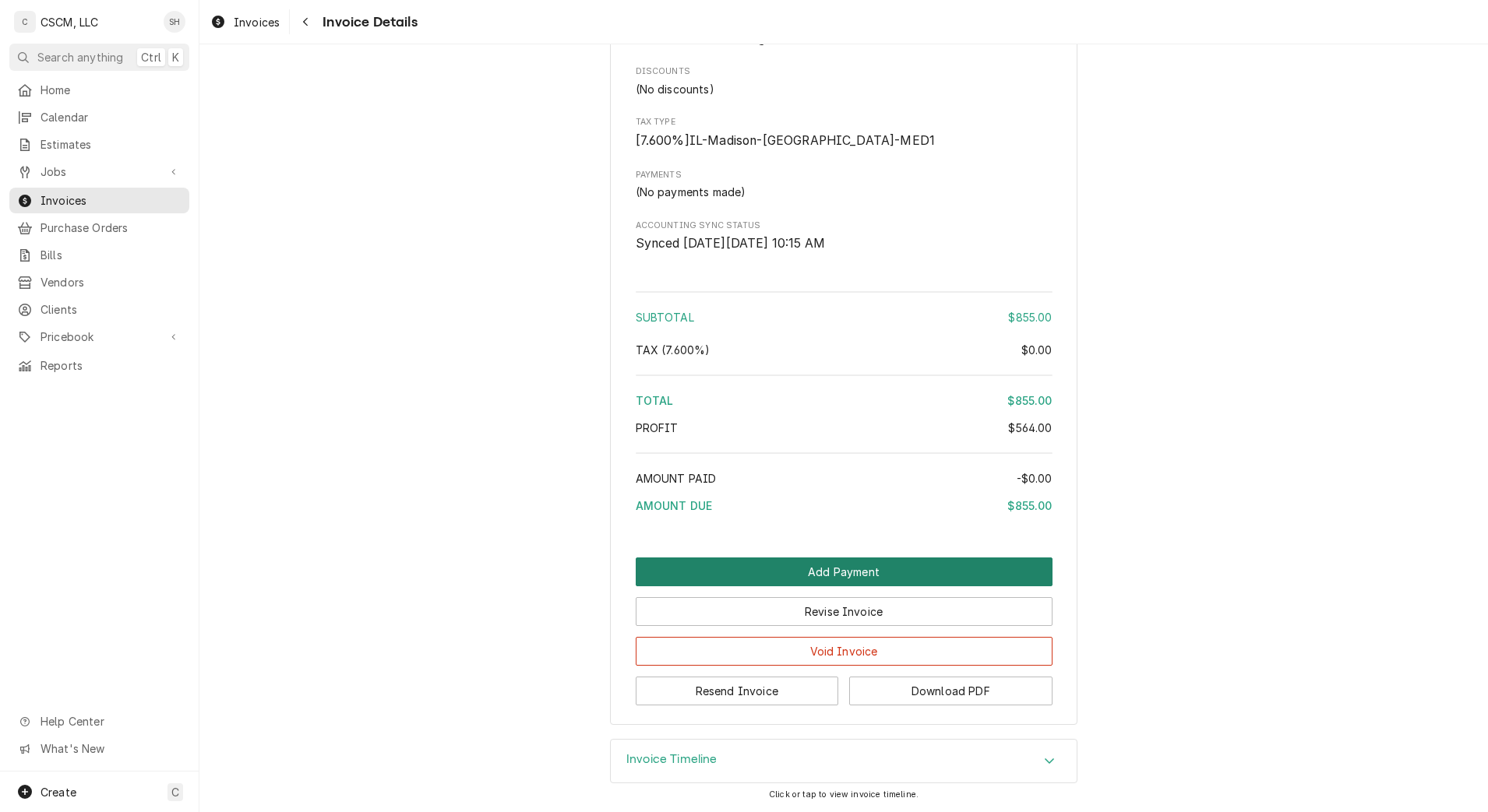
click at [1011, 558] on button "Add Payment" at bounding box center [844, 572] width 416 height 29
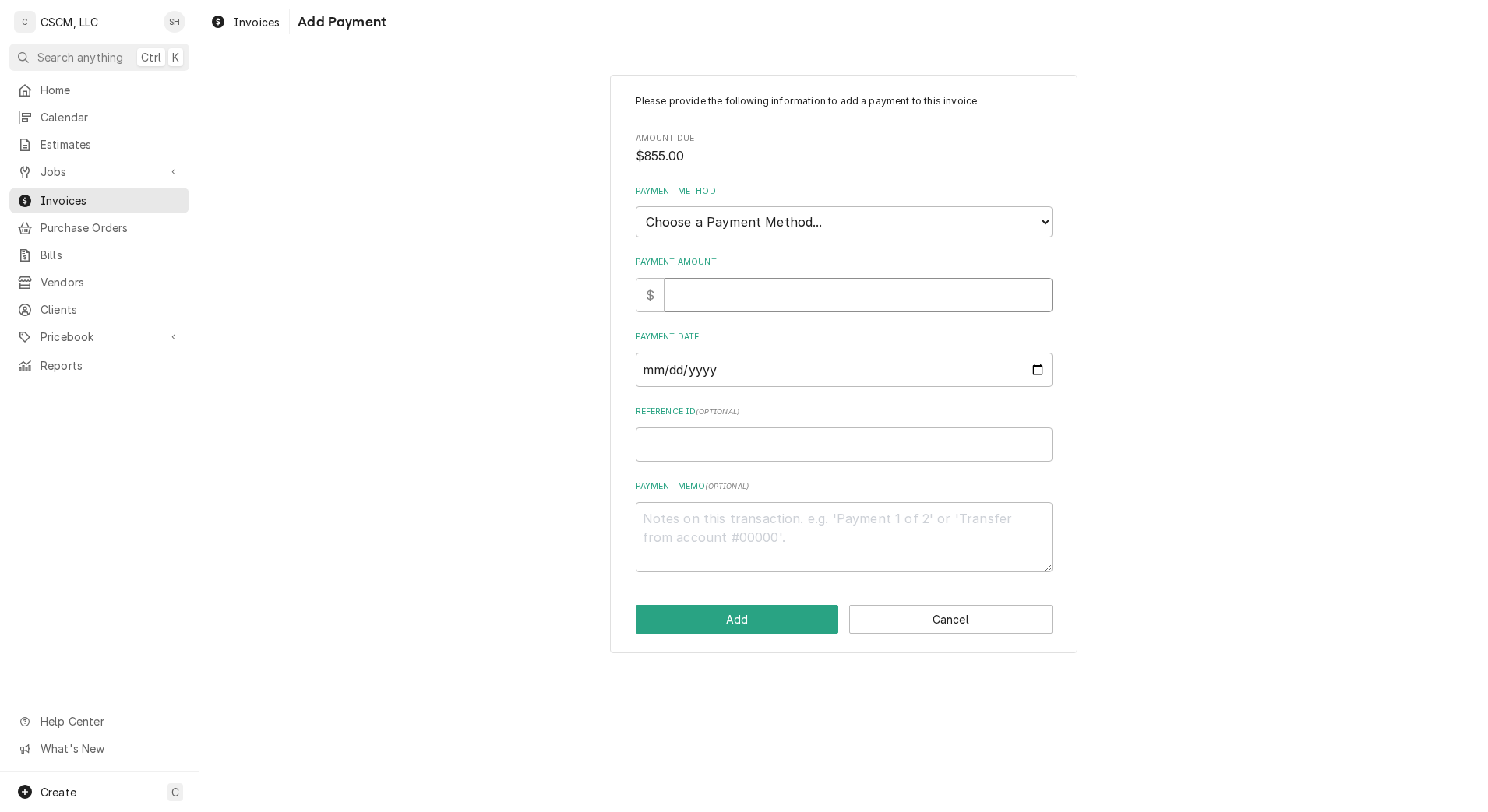
click at [702, 301] on input "Payment Amount" at bounding box center [859, 295] width 388 height 34
type textarea "x"
type input "8"
type textarea "x"
type input "85"
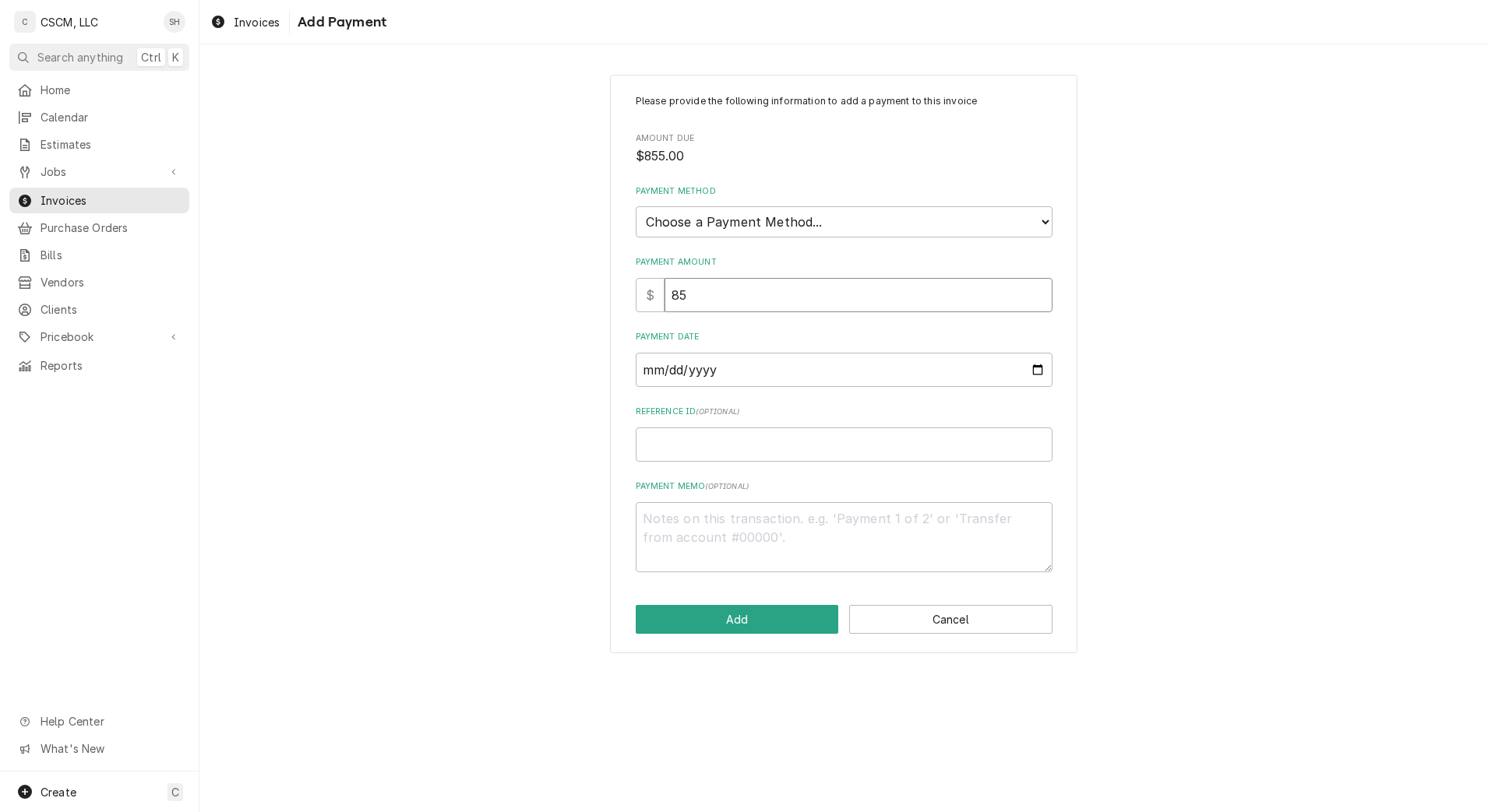
type textarea "x"
type input "855"
click at [745, 222] on select "Choose a Payment Method... Cash Check Credit/Debit Card ACH/eCheck Other" at bounding box center [844, 222] width 416 height 31
select select "2"
click at [636, 206] on select "Choose a Payment Method... Cash Check Credit/Debit Card ACH/eCheck Other" at bounding box center [844, 222] width 416 height 31
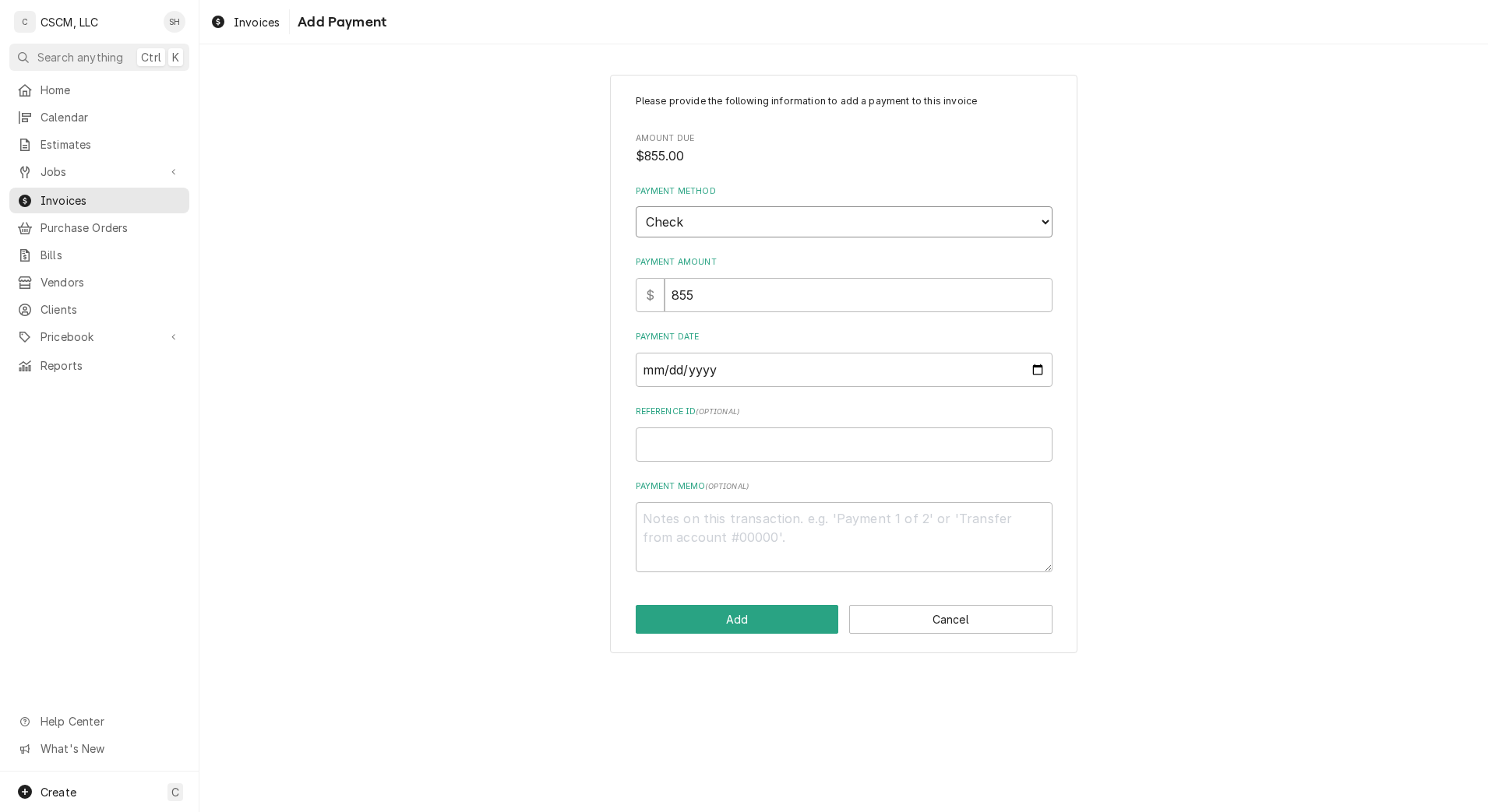
type textarea "x"
click at [1040, 370] on input "Payment Date" at bounding box center [844, 370] width 416 height 34
type input "[DATE]"
click at [776, 445] on input "Reference ID ( optional )" at bounding box center [844, 445] width 416 height 34
paste input "11678676"
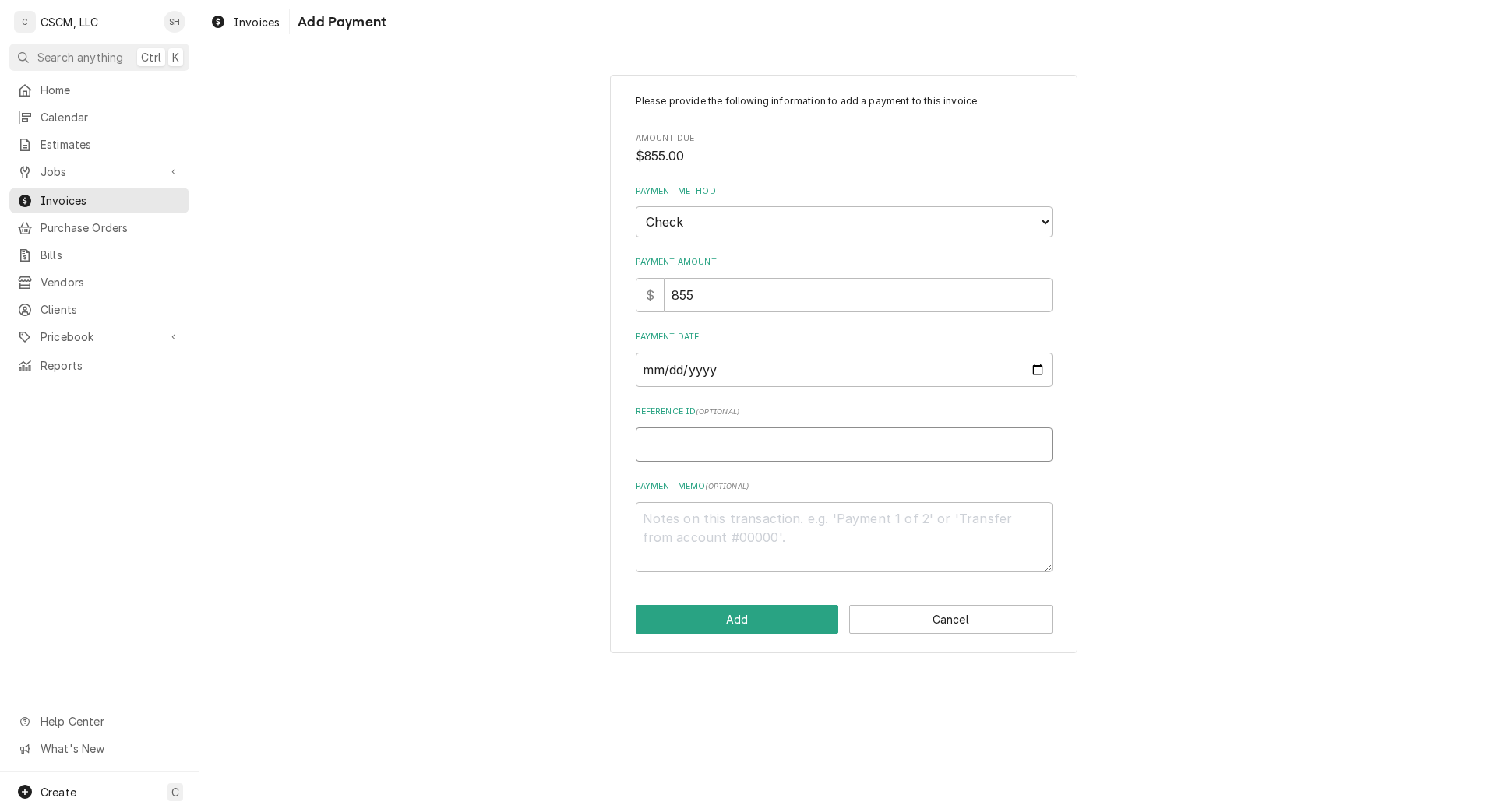
type textarea "x"
type input "11678676"
click at [726, 613] on button "Add" at bounding box center [738, 620] width 203 height 29
type textarea "x"
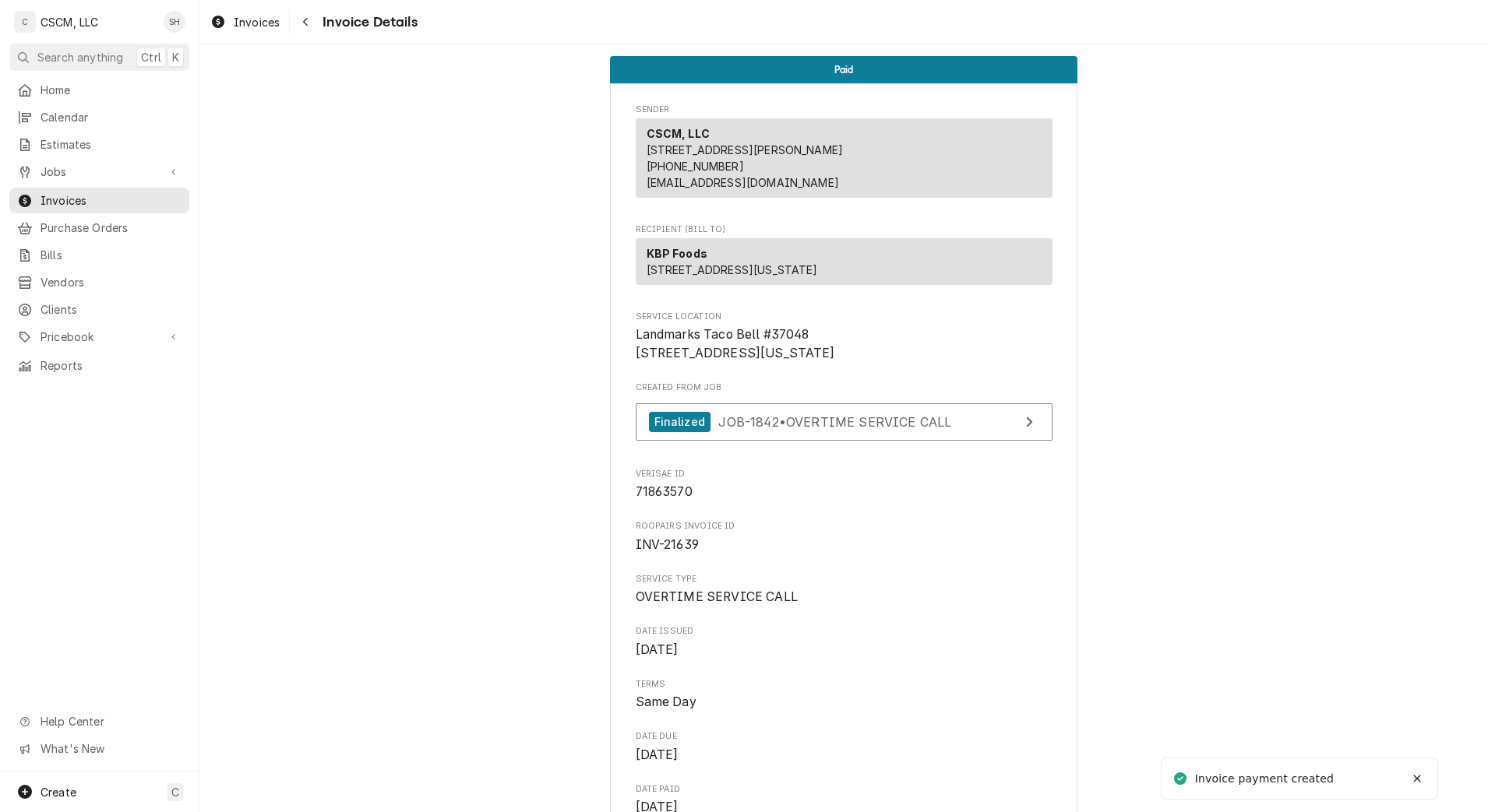
click at [298, 21] on div "Navigate back" at bounding box center [305, 22] width 15 height 15
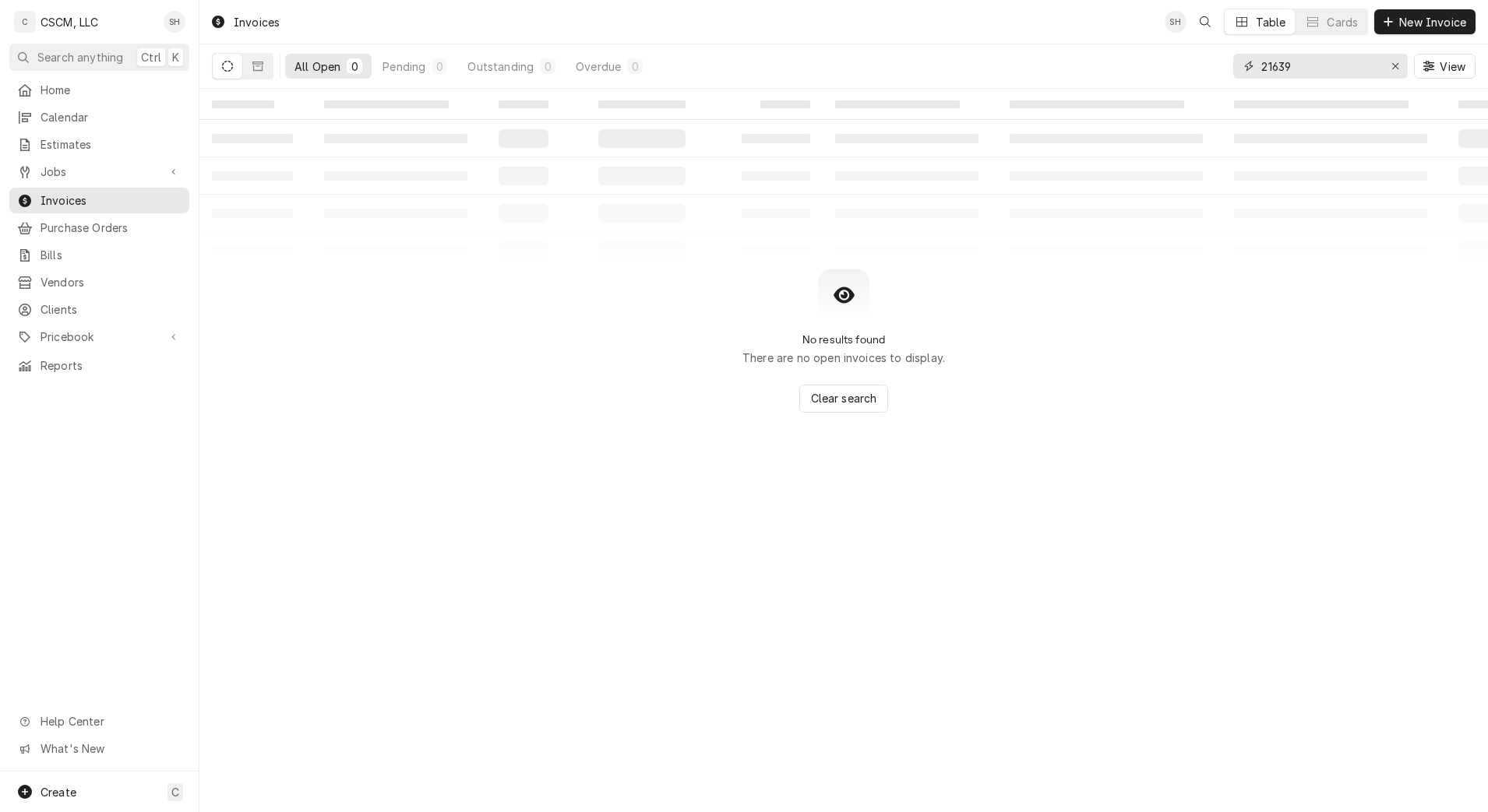
click at [1314, 71] on input "21639" at bounding box center [1319, 67] width 117 height 25
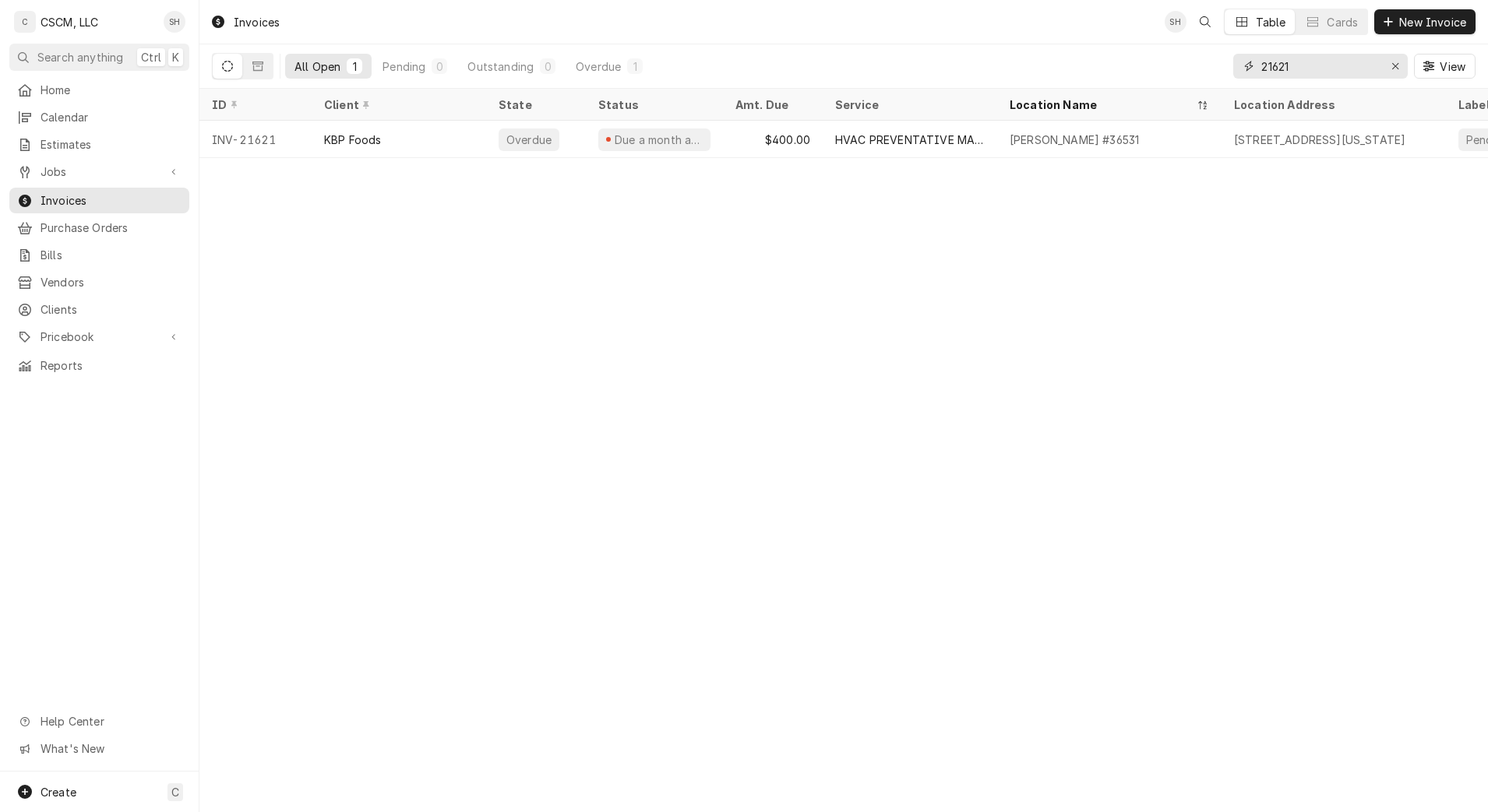
type input "21621"
click at [739, 142] on div "$400.00" at bounding box center [772, 139] width 100 height 37
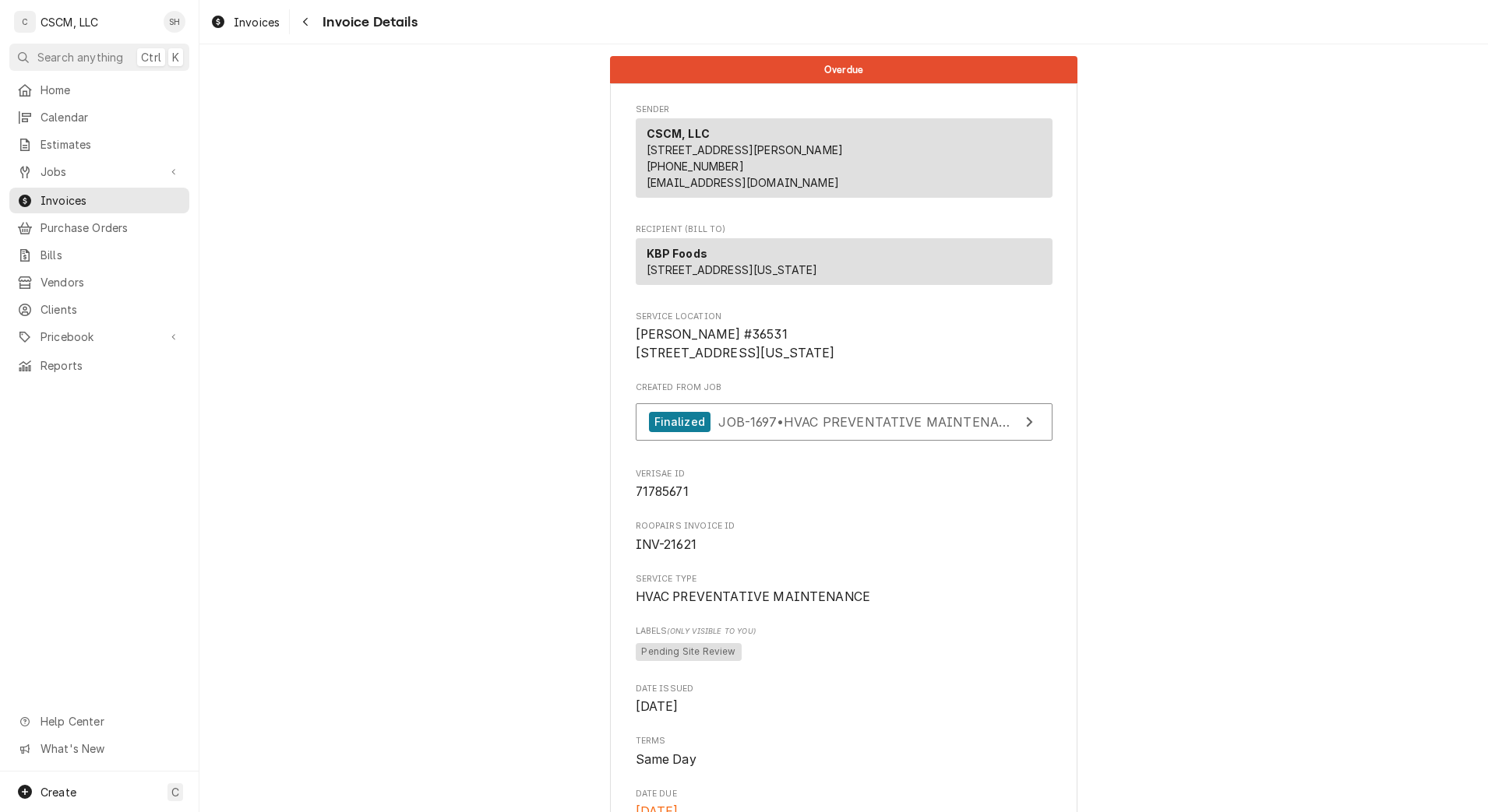
click at [739, 142] on p "CSCM, LLC [STREET_ADDRESS] (618) 781-4941 [EMAIL_ADDRESS][DOMAIN_NAME]" at bounding box center [744, 158] width 197 height 66
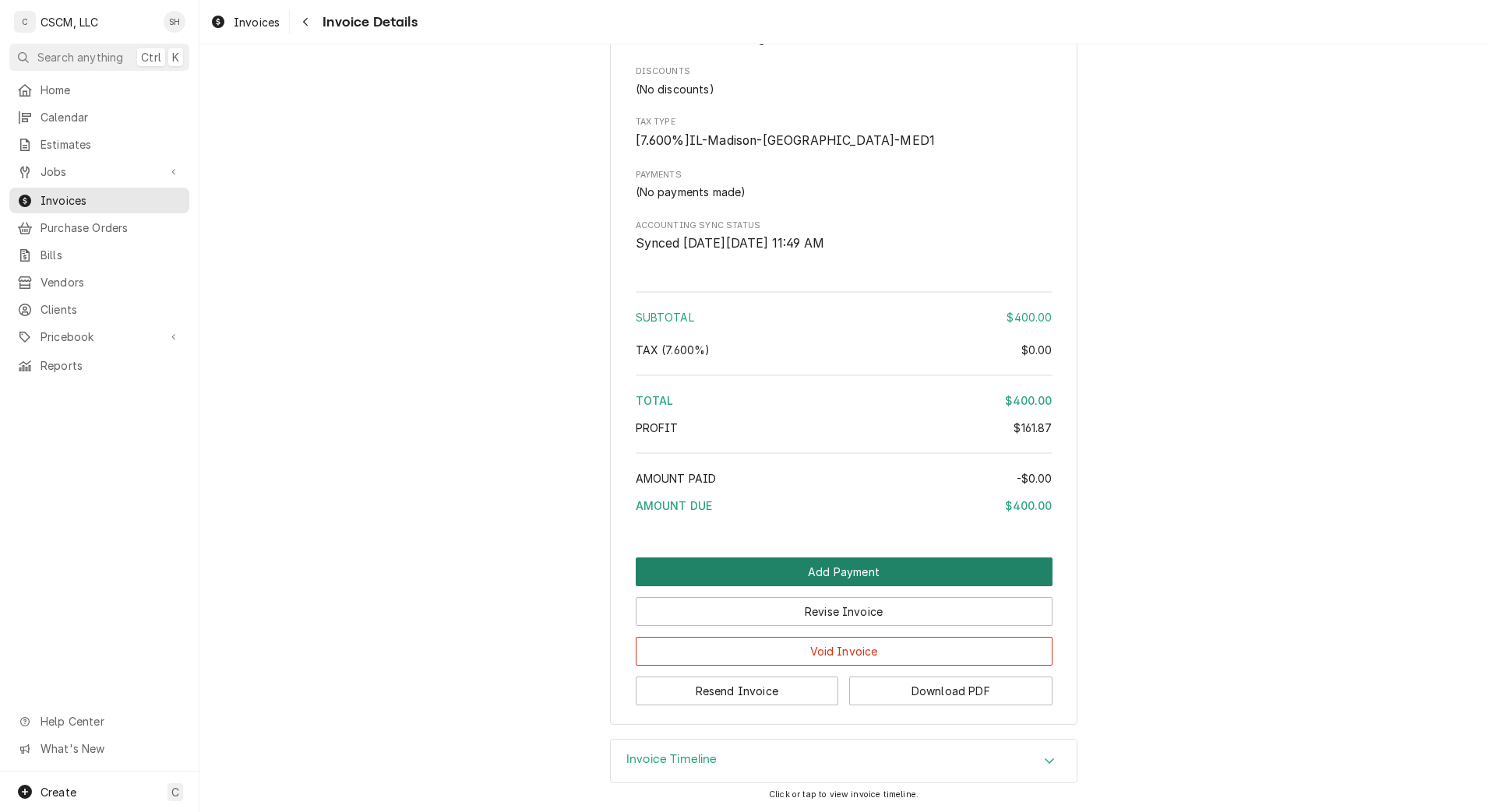
click at [937, 565] on button "Add Payment" at bounding box center [844, 572] width 416 height 29
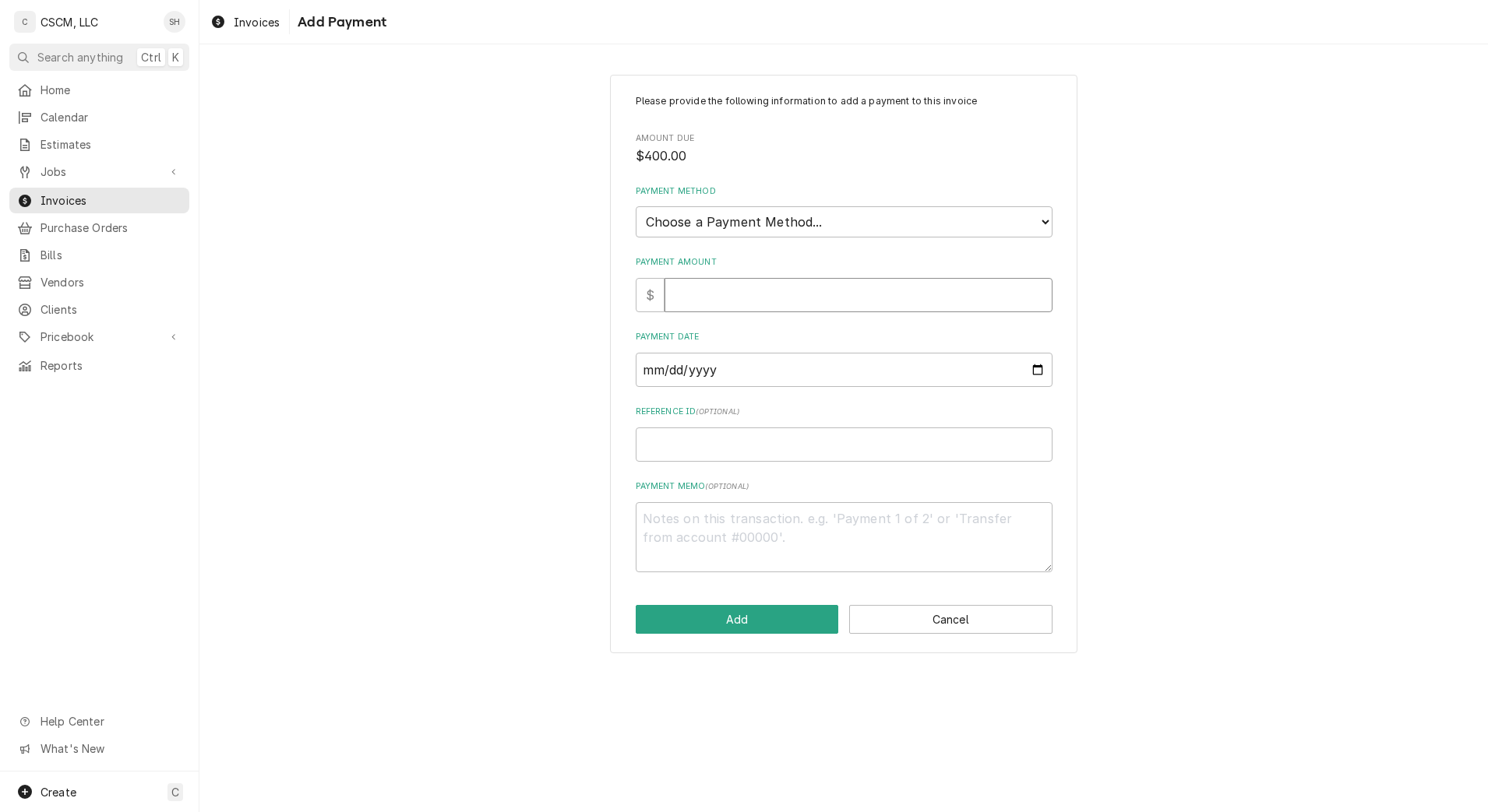
click at [786, 295] on input "Payment Amount" at bounding box center [859, 295] width 388 height 34
type textarea "x"
type input "4"
type textarea "x"
type input "40"
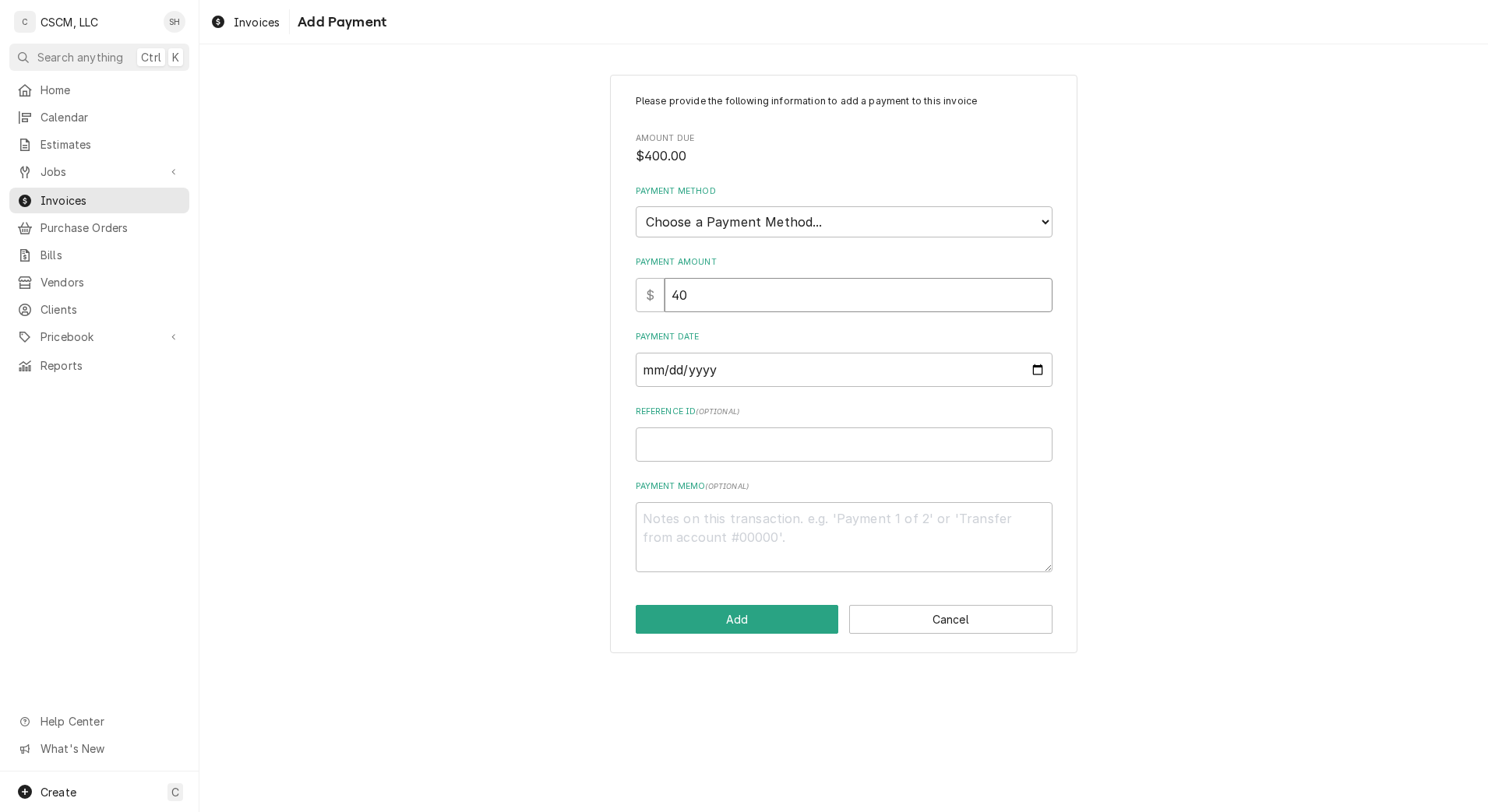
type textarea "x"
type input "400"
type textarea "x"
type input "400.0"
type input "0002-09-05"
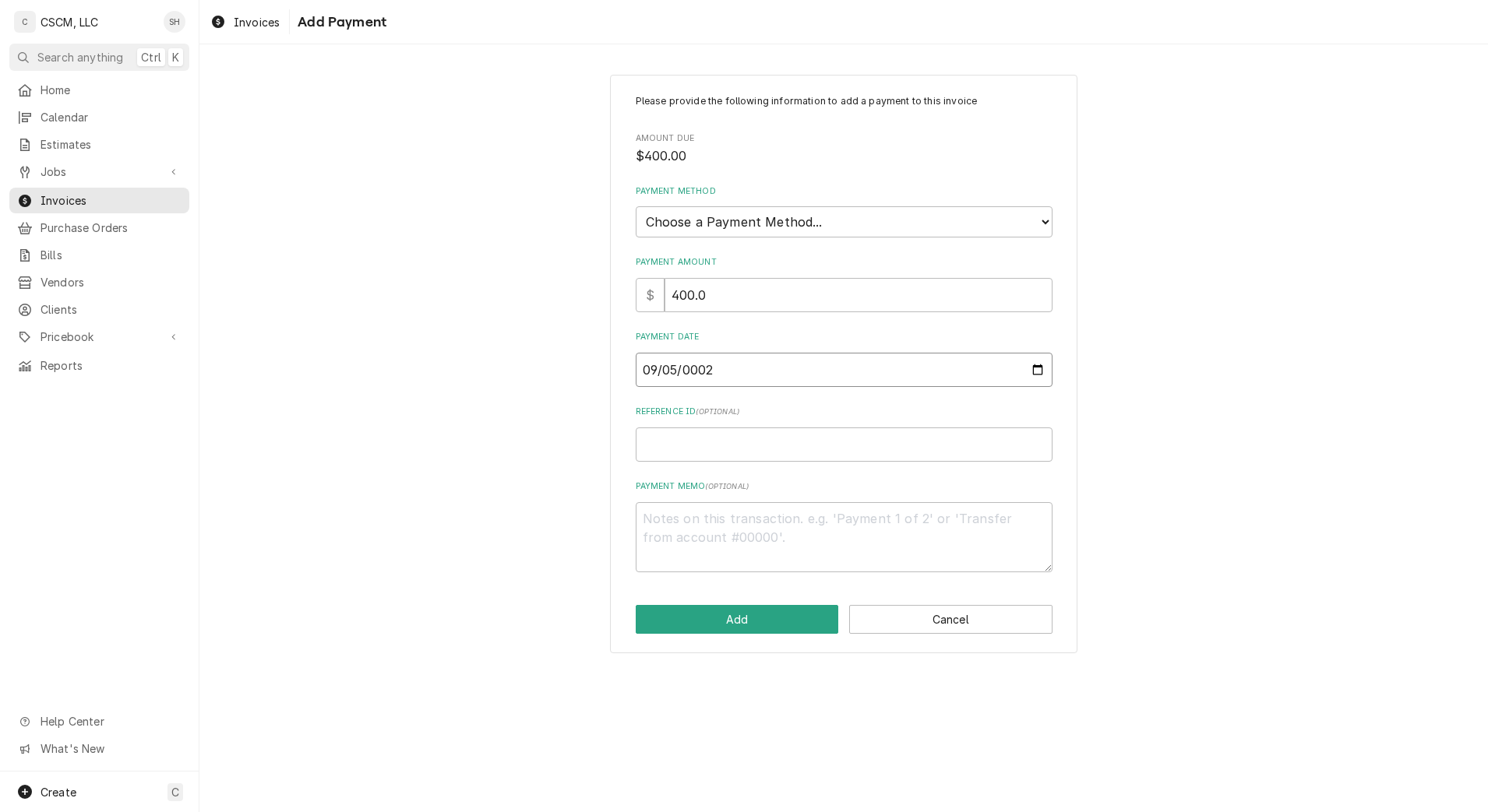
type textarea "x"
type input "0020-09-05"
type textarea "x"
type input "0202-09-05"
type textarea "x"
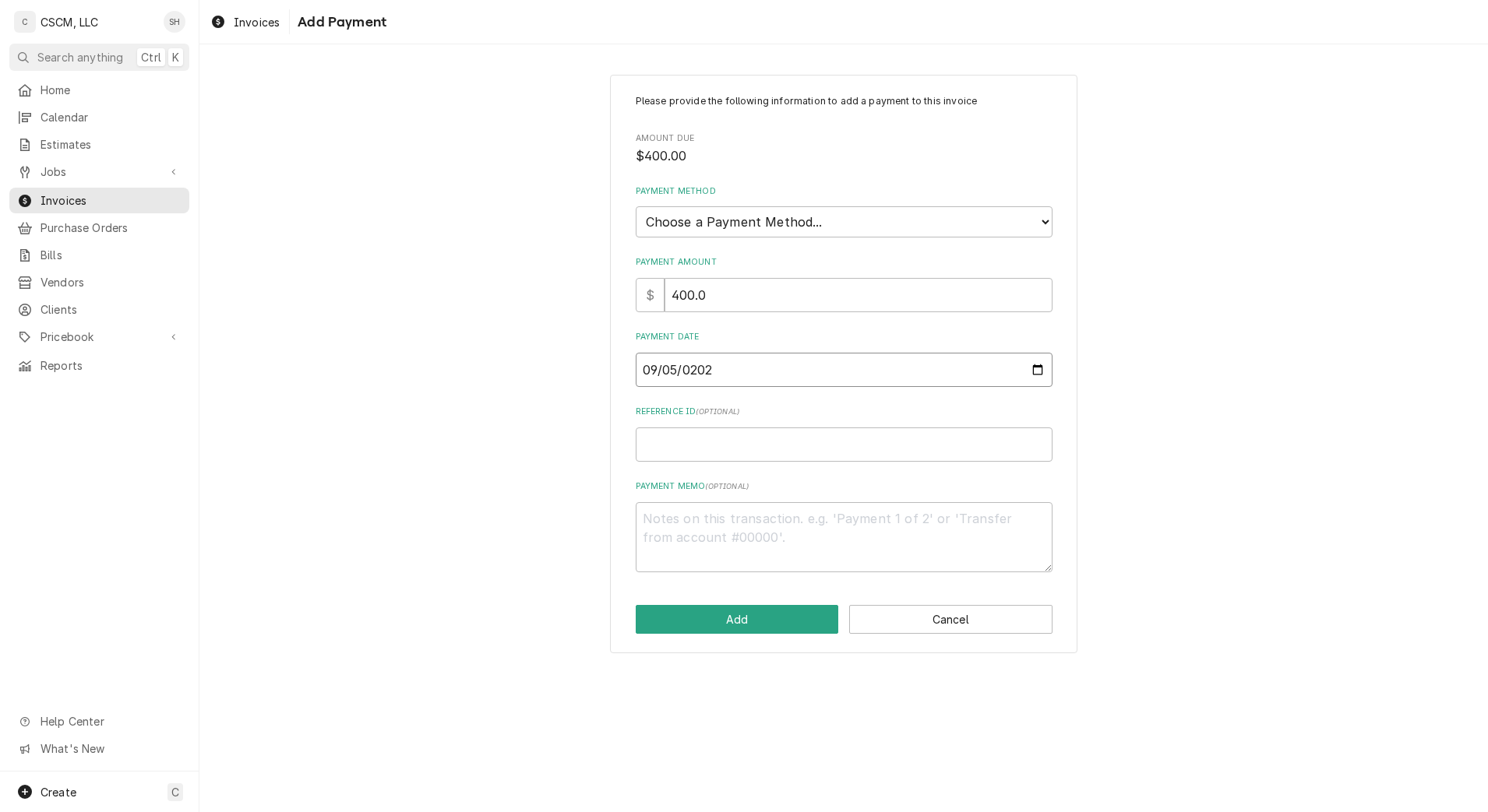
type input "[DATE]"
paste input "11678676"
type textarea "x"
type input "11678676"
click at [785, 206] on select "Choose a Payment Method... Cash Check Credit/Debit Card ACH/eCheck Other" at bounding box center [844, 222] width 416 height 31
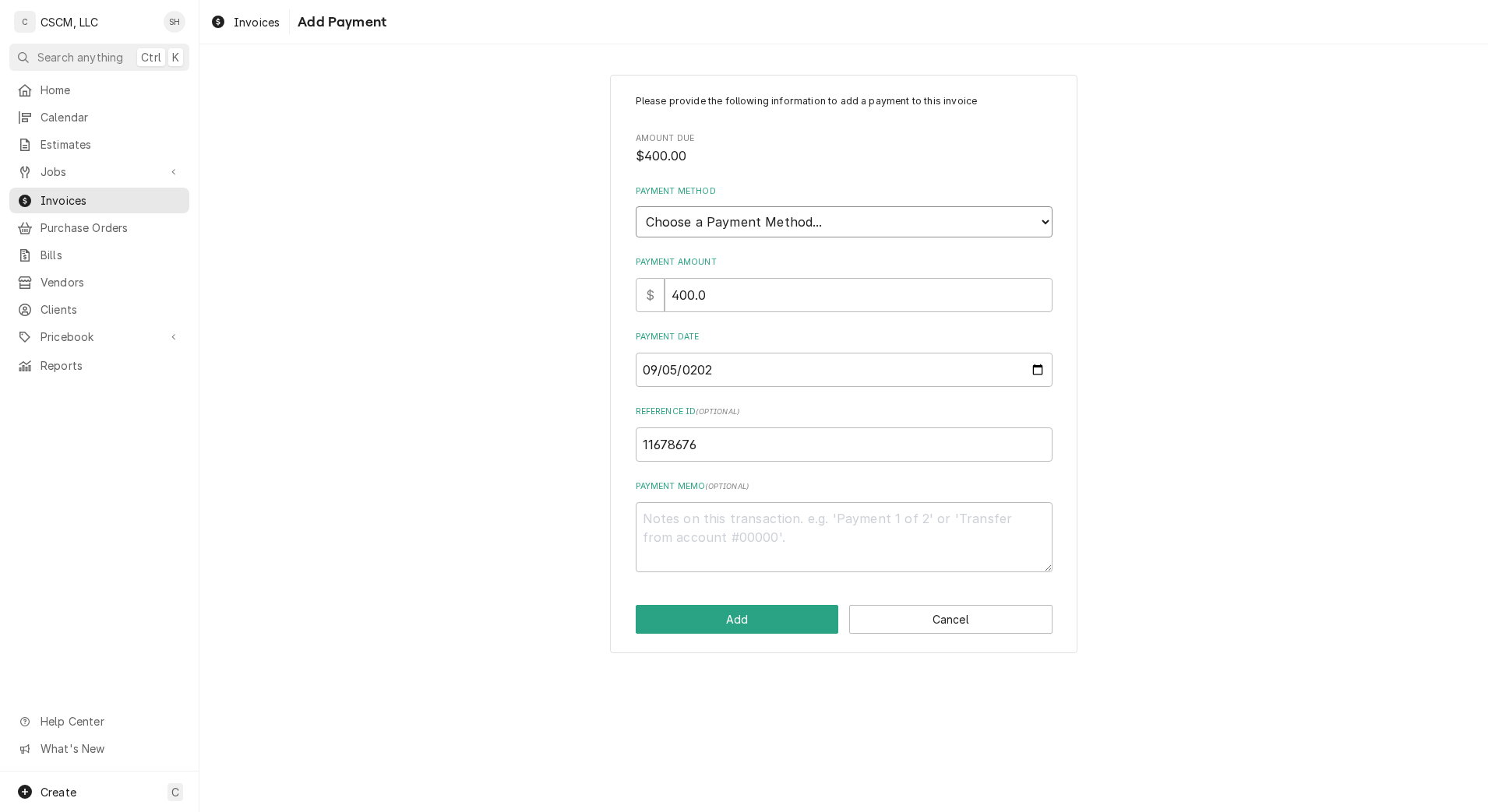
select select "2"
click at [636, 206] on select "Choose a Payment Method... Cash Check Credit/Debit Card ACH/eCheck Other" at bounding box center [844, 222] width 416 height 31
click at [744, 541] on textarea "Payment Memo ( optional )" at bounding box center [844, 537] width 416 height 70
type textarea "x"
type textarea "V"
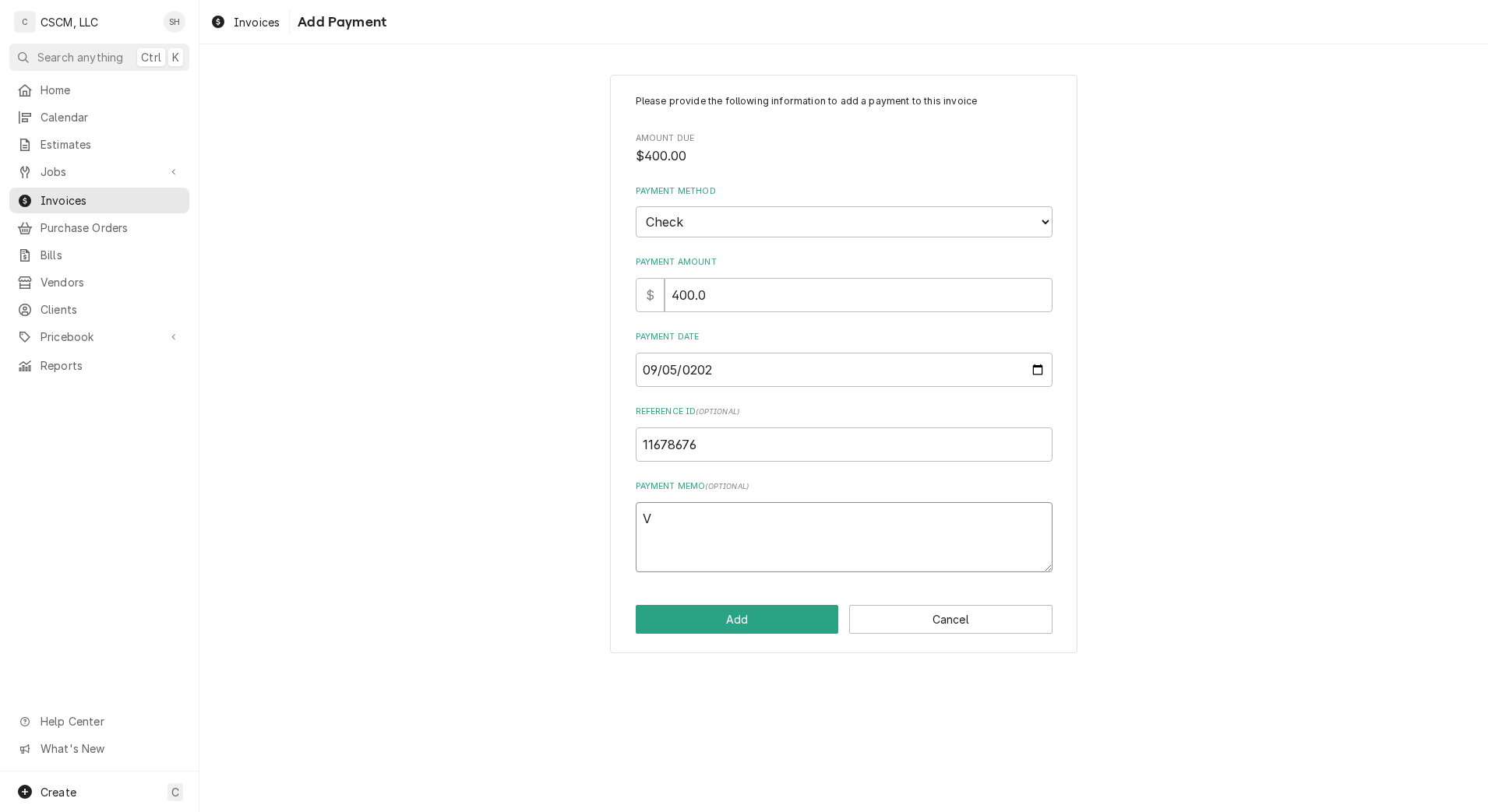
type textarea "x"
paste textarea "11678676"
type textarea "x"
type textarea "11678676"
click at [744, 625] on button "Add" at bounding box center [738, 620] width 203 height 29
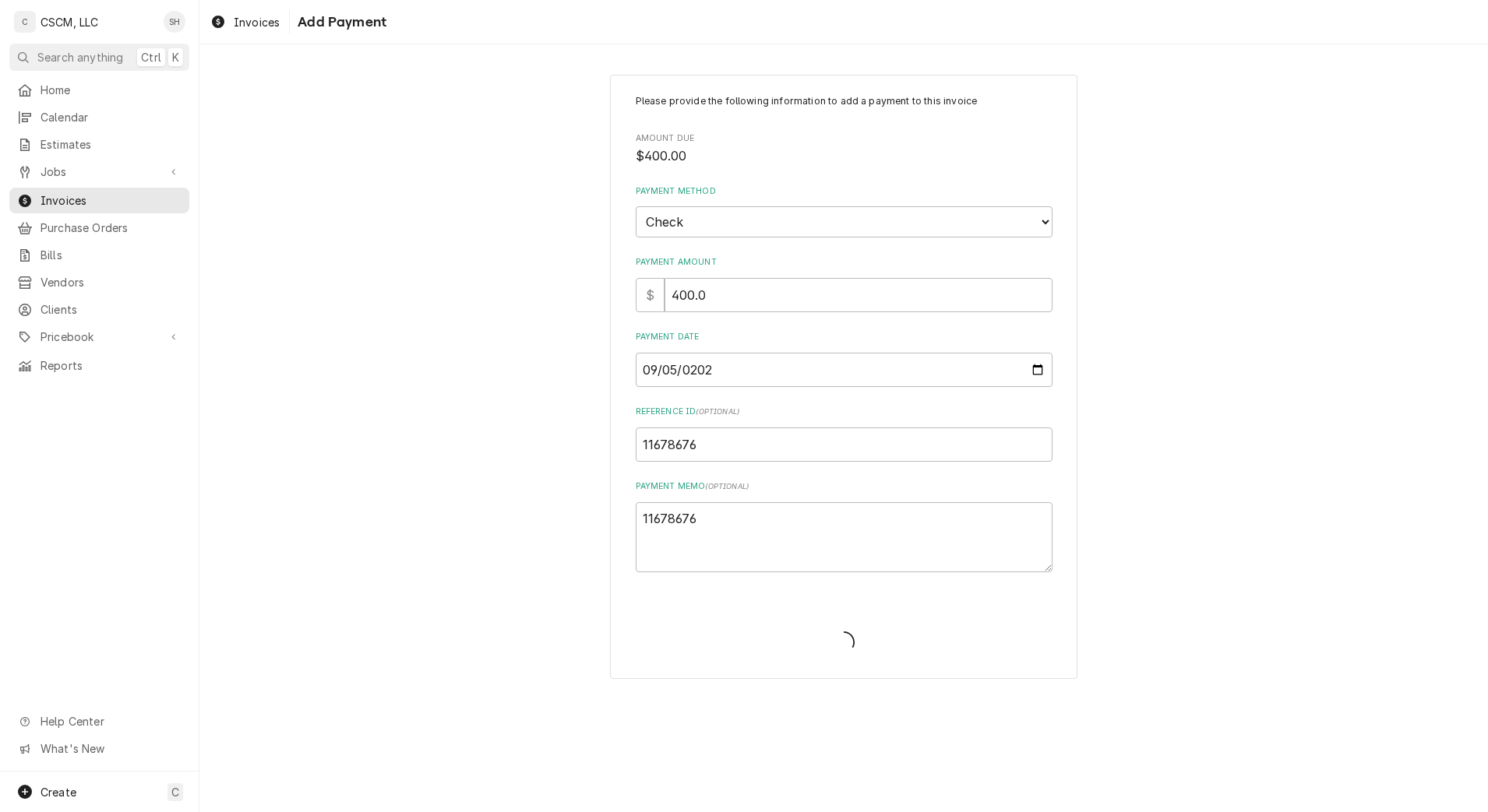
type textarea "x"
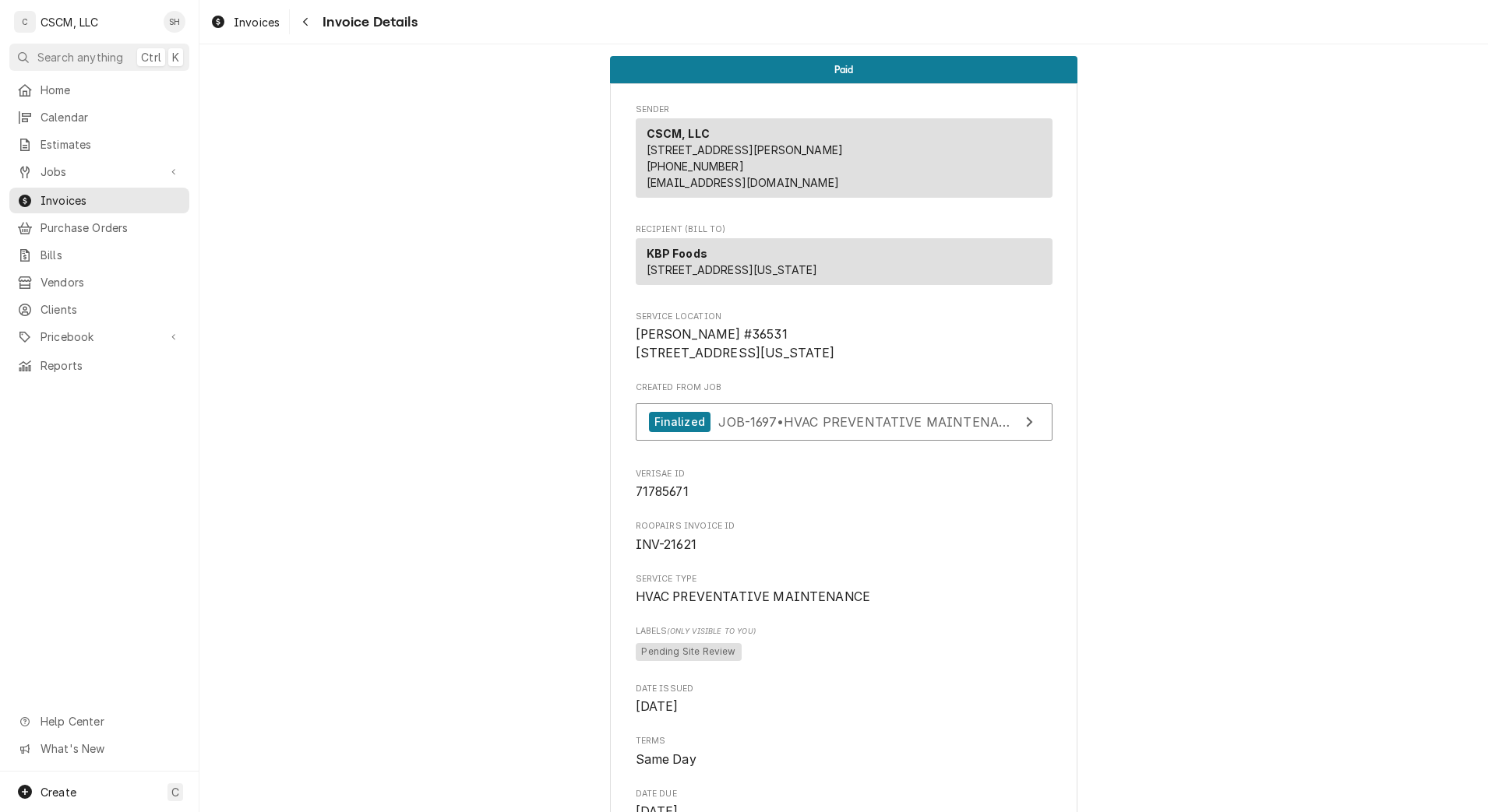
click at [309, 15] on div "Navigate back" at bounding box center [305, 22] width 15 height 15
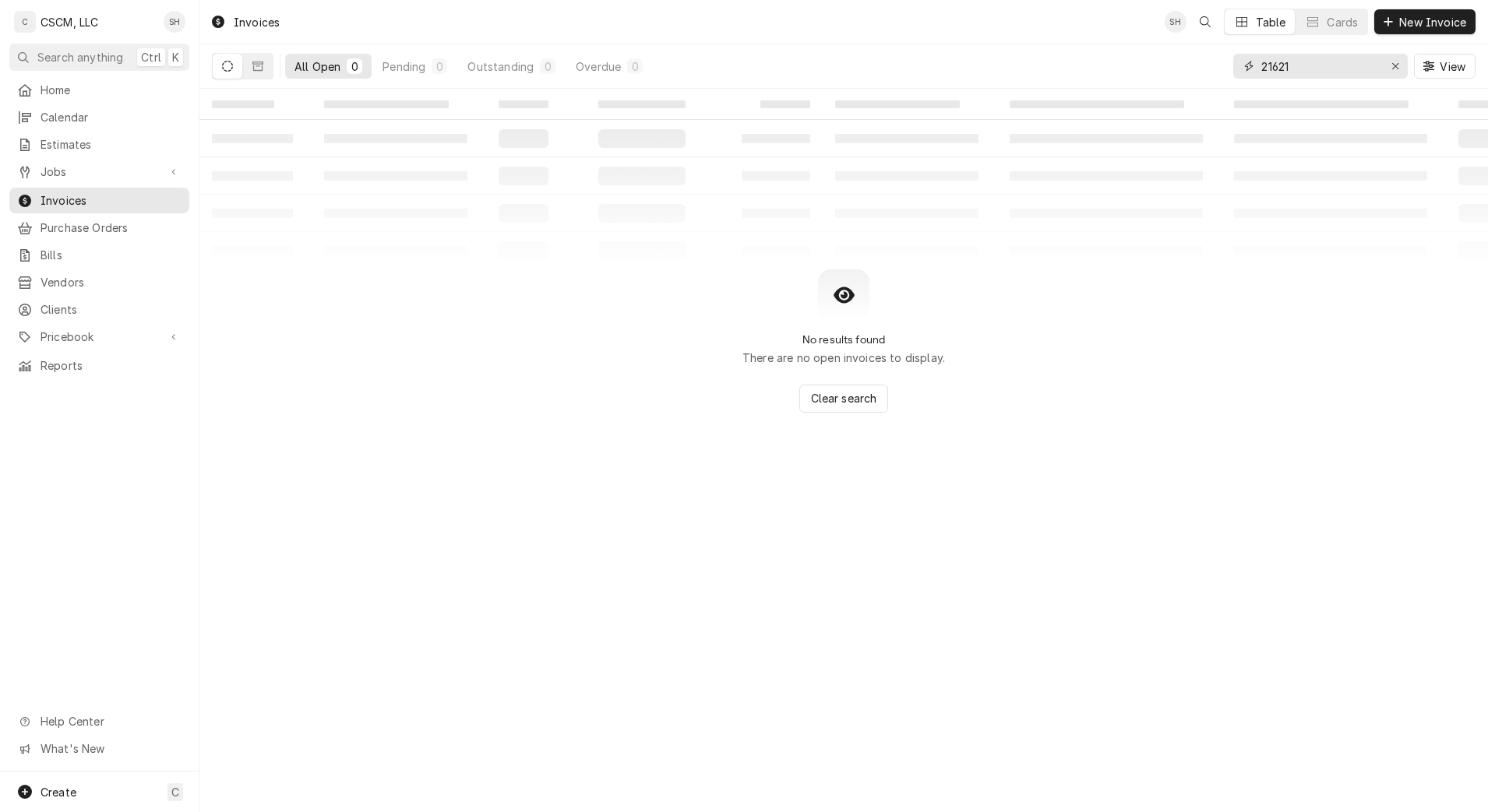
click at [1348, 64] on input "21621" at bounding box center [1319, 67] width 117 height 25
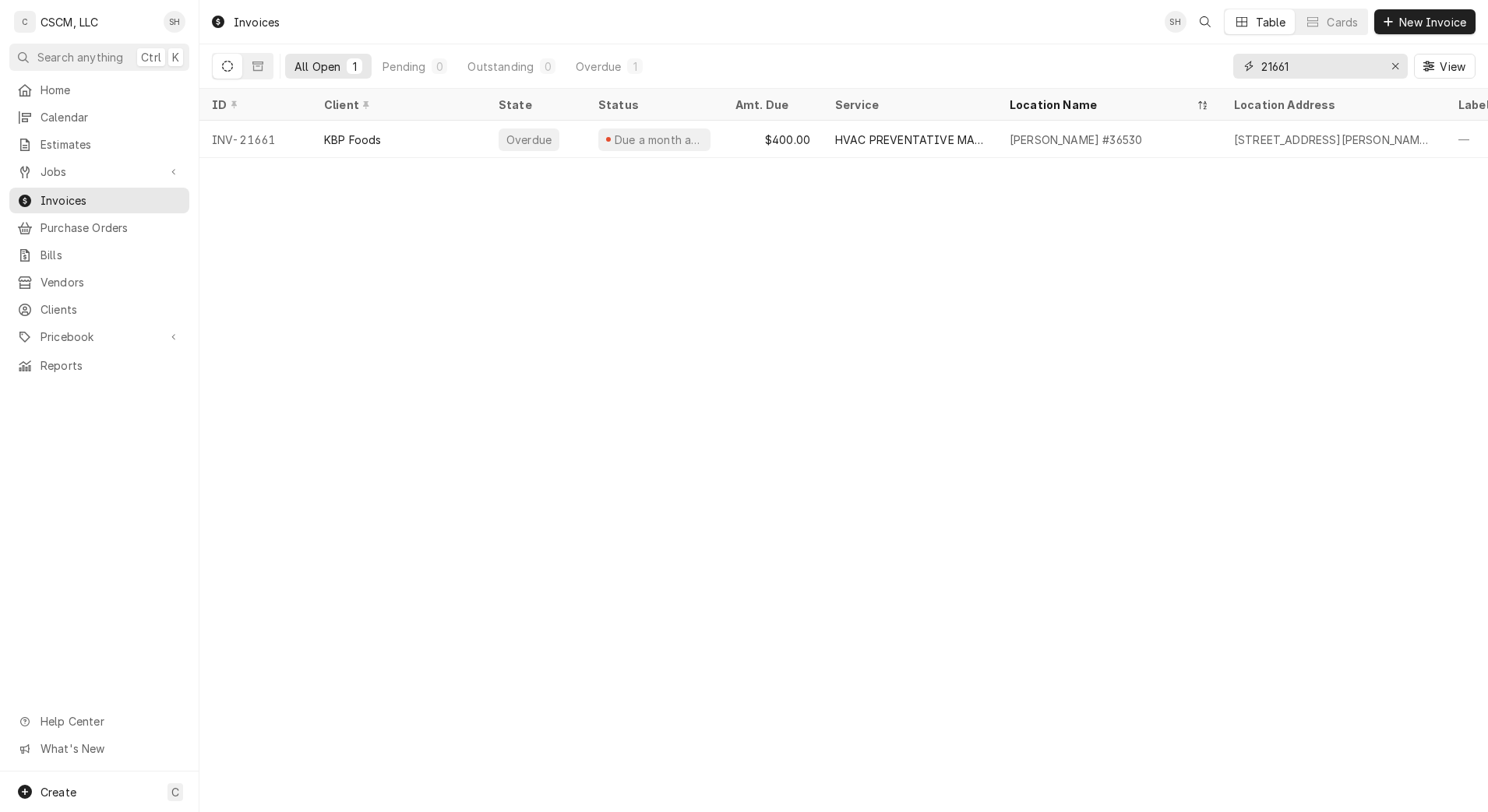
type input "21661"
click at [1120, 137] on div "Hannibal Taco Bell #36530" at bounding box center [1075, 139] width 132 height 16
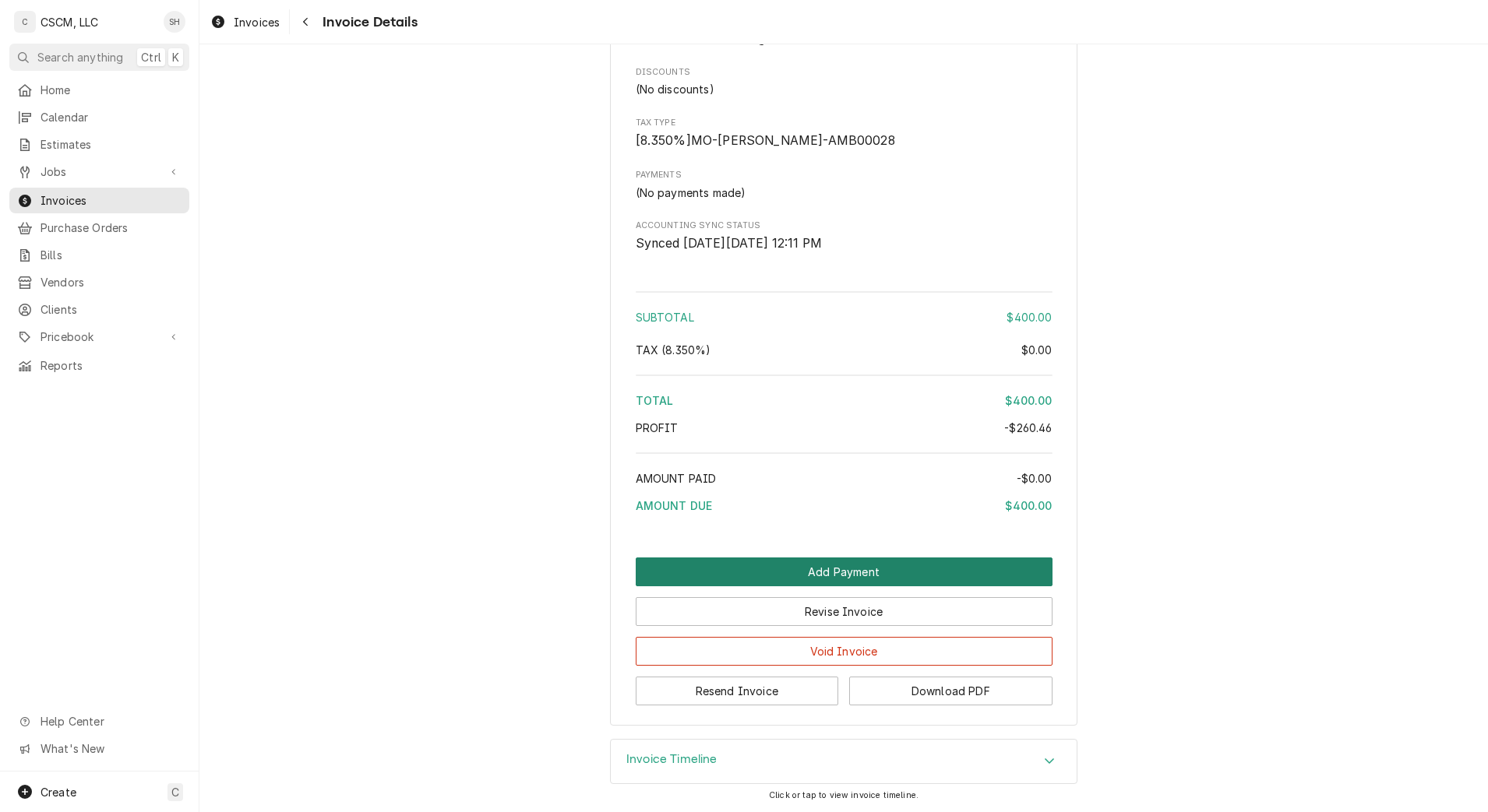
click at [937, 563] on button "Add Payment" at bounding box center [844, 572] width 416 height 29
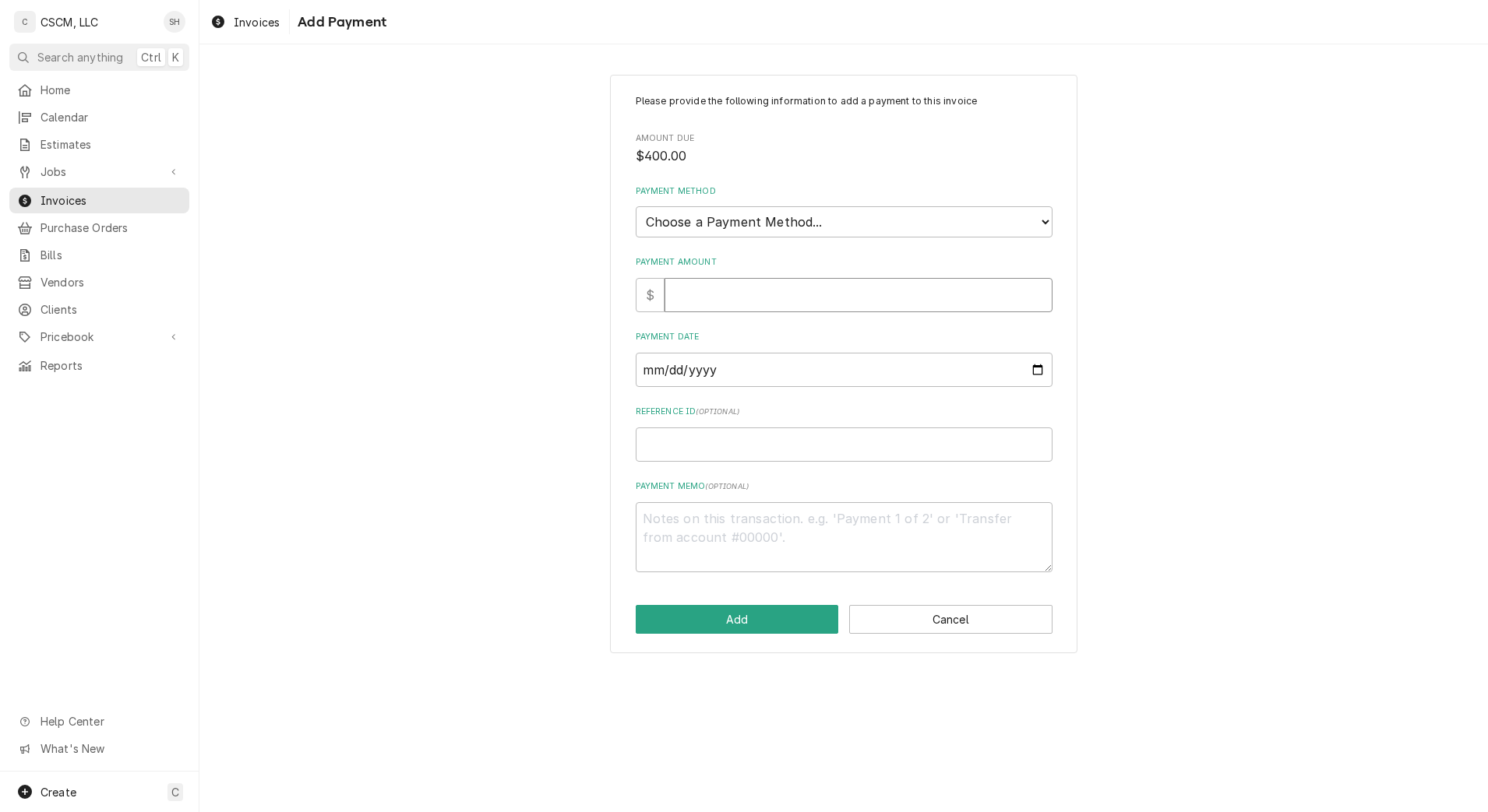
click at [795, 287] on input "Payment Amount" at bounding box center [859, 295] width 388 height 34
type textarea "x"
type input "4"
type textarea "x"
type input "40"
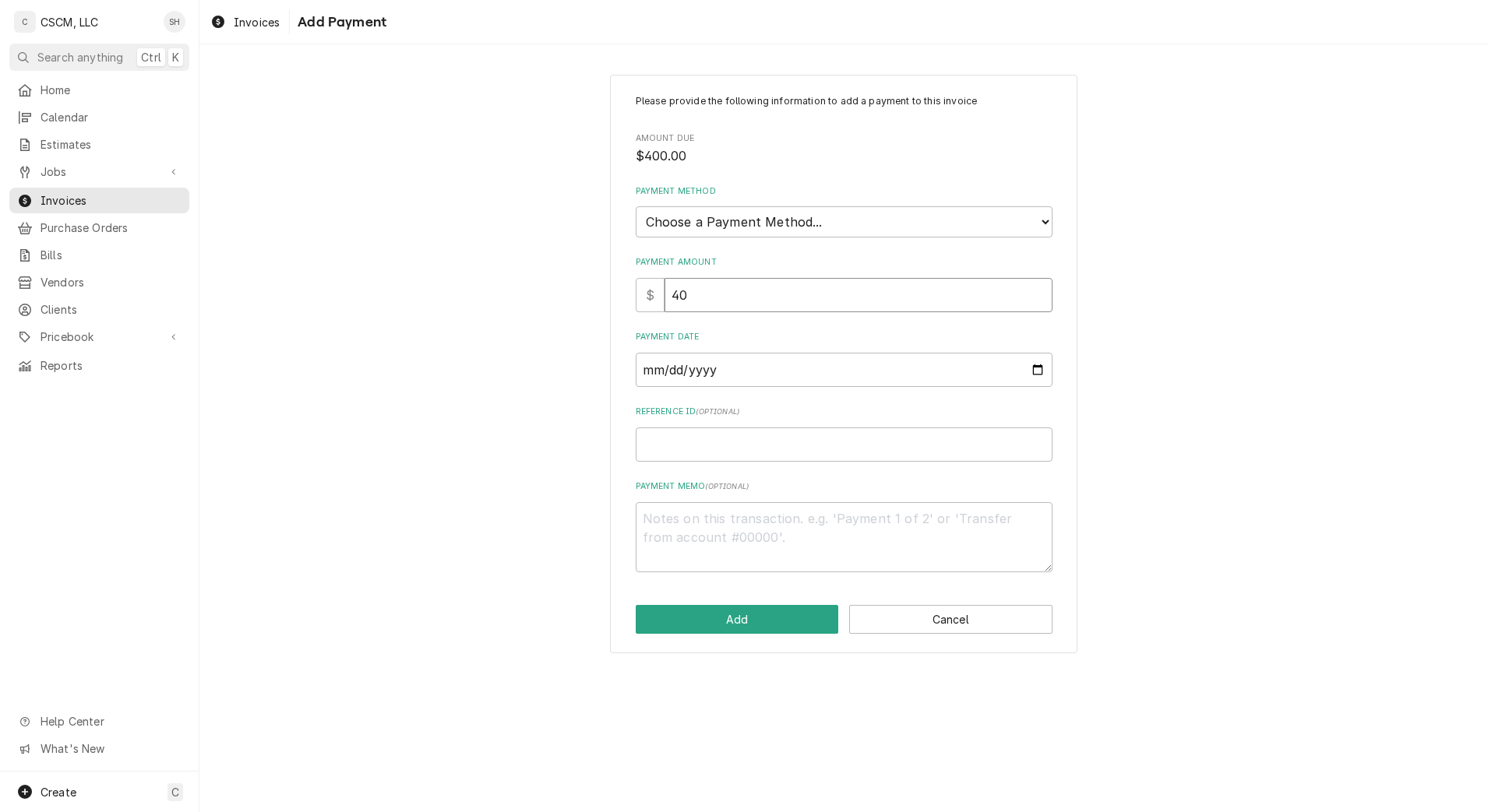
type textarea "x"
type input "400"
type textarea "x"
type input "400.0"
type textarea "x"
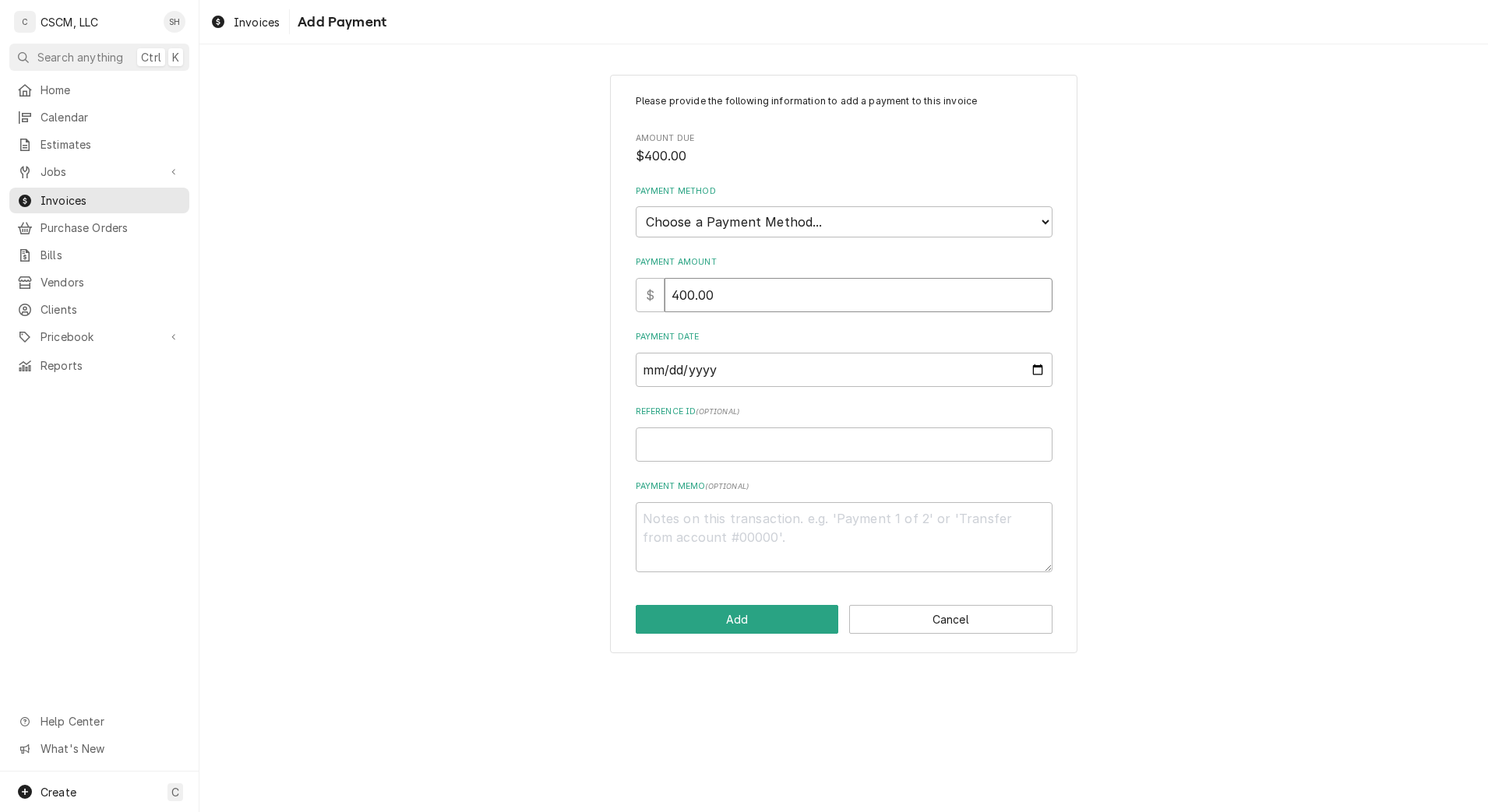
type input "400.00"
click at [812, 235] on select "Choose a Payment Method... Cash Check Credit/Debit Card ACH/eCheck Other" at bounding box center [844, 222] width 416 height 31
select select "2"
click at [636, 206] on select "Choose a Payment Method... Cash Check Credit/Debit Card ACH/eCheck Other" at bounding box center [844, 222] width 416 height 31
type textarea "x"
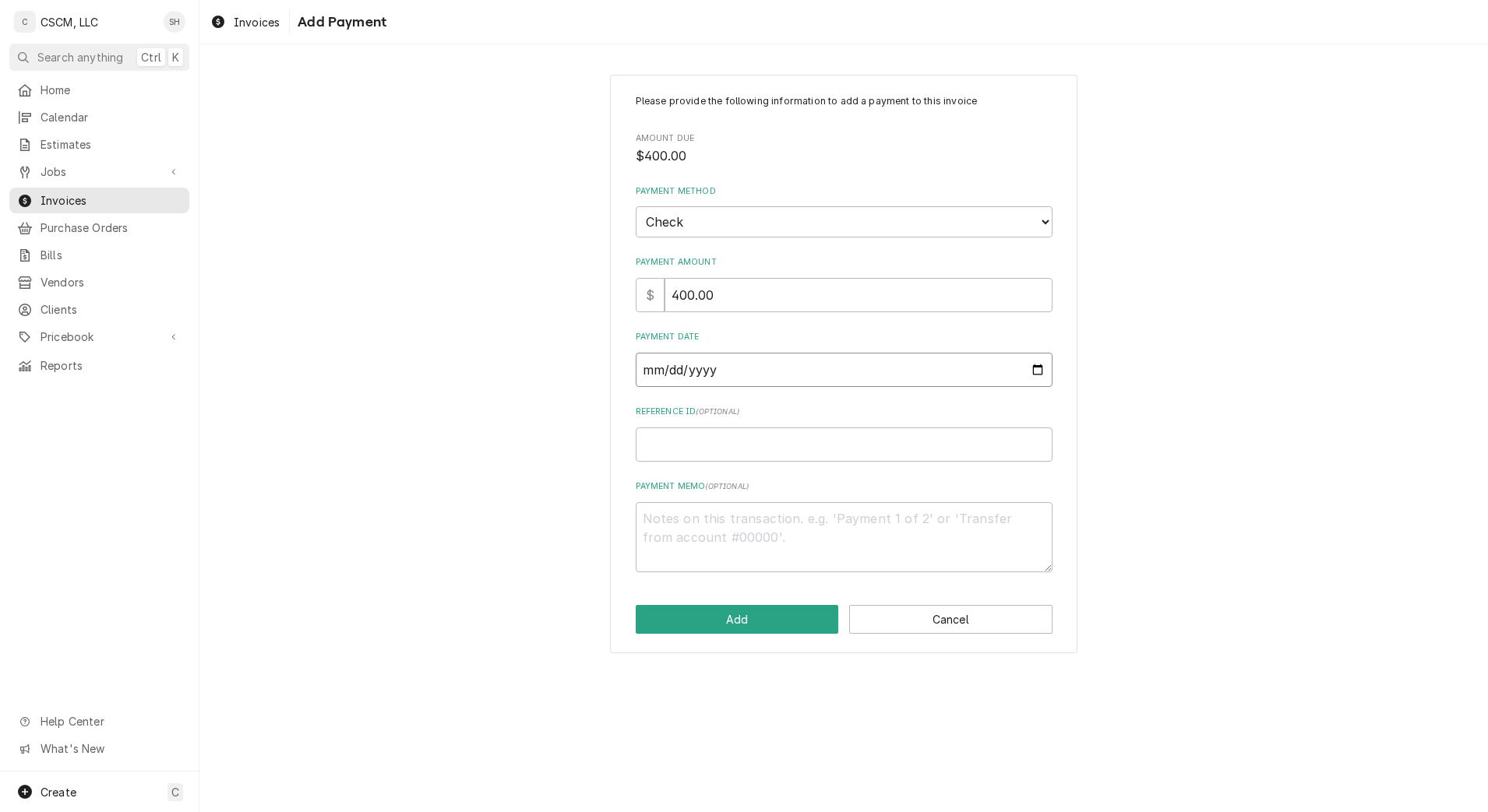
click at [1038, 364] on input "Payment Date" at bounding box center [844, 370] width 416 height 34
type input "2025-09-05"
click at [767, 461] on input "Reference ID ( optional )" at bounding box center [844, 445] width 416 height 34
paste input "11678676"
type textarea "x"
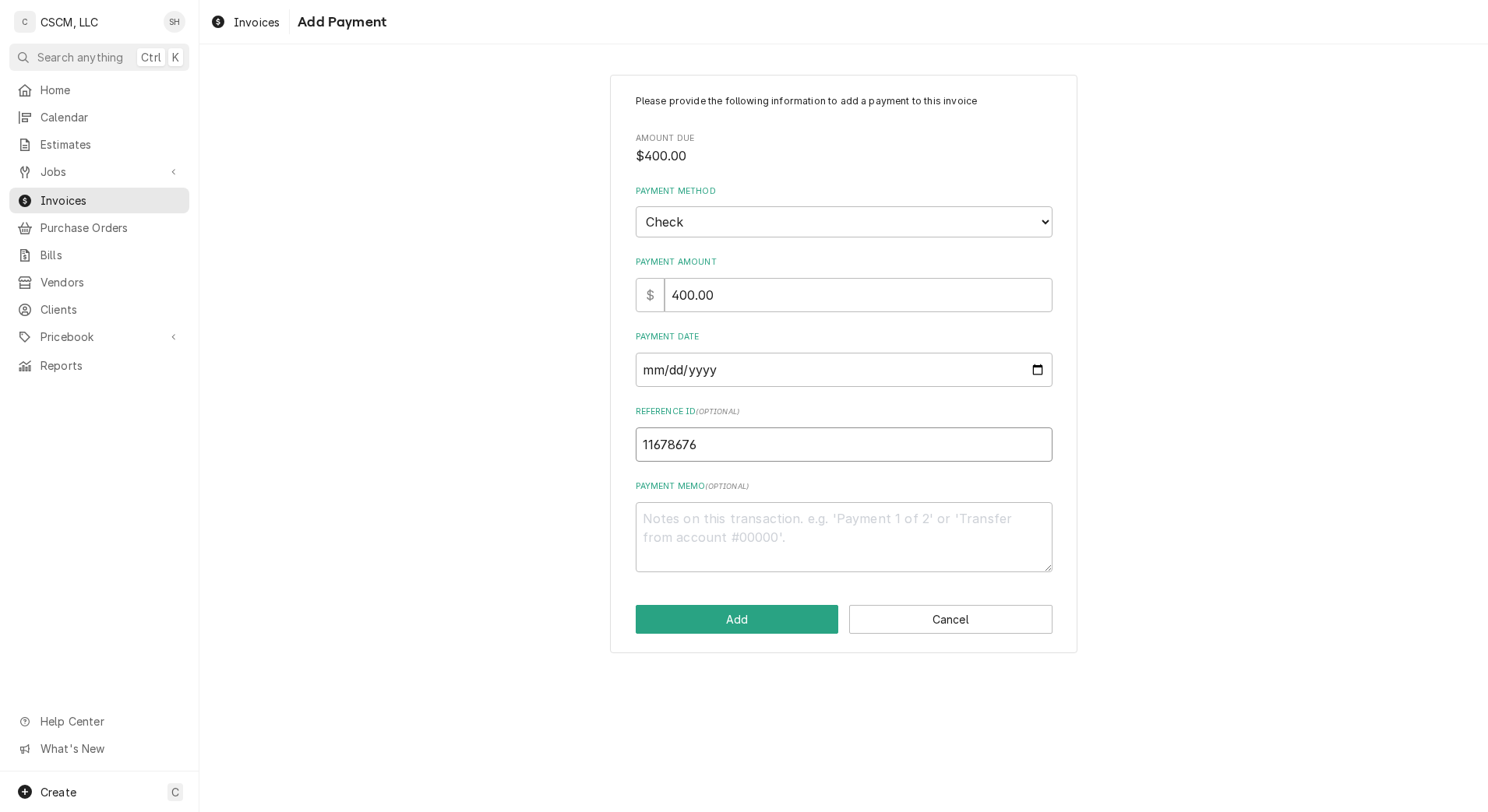
type input "11678676"
click at [747, 623] on button "Add" at bounding box center [738, 620] width 203 height 29
type textarea "x"
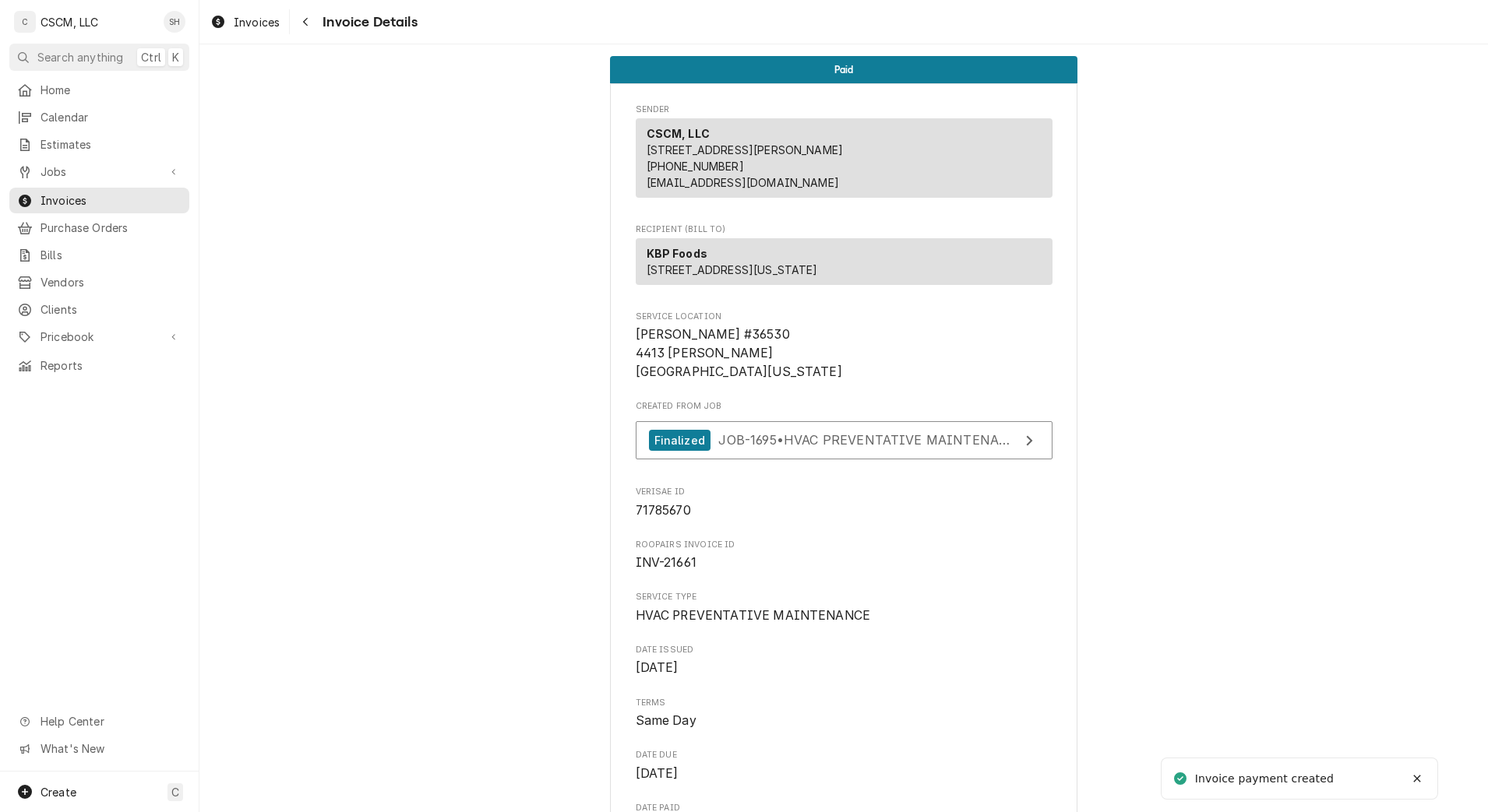
click at [309, 24] on div "Navigate back" at bounding box center [305, 22] width 15 height 15
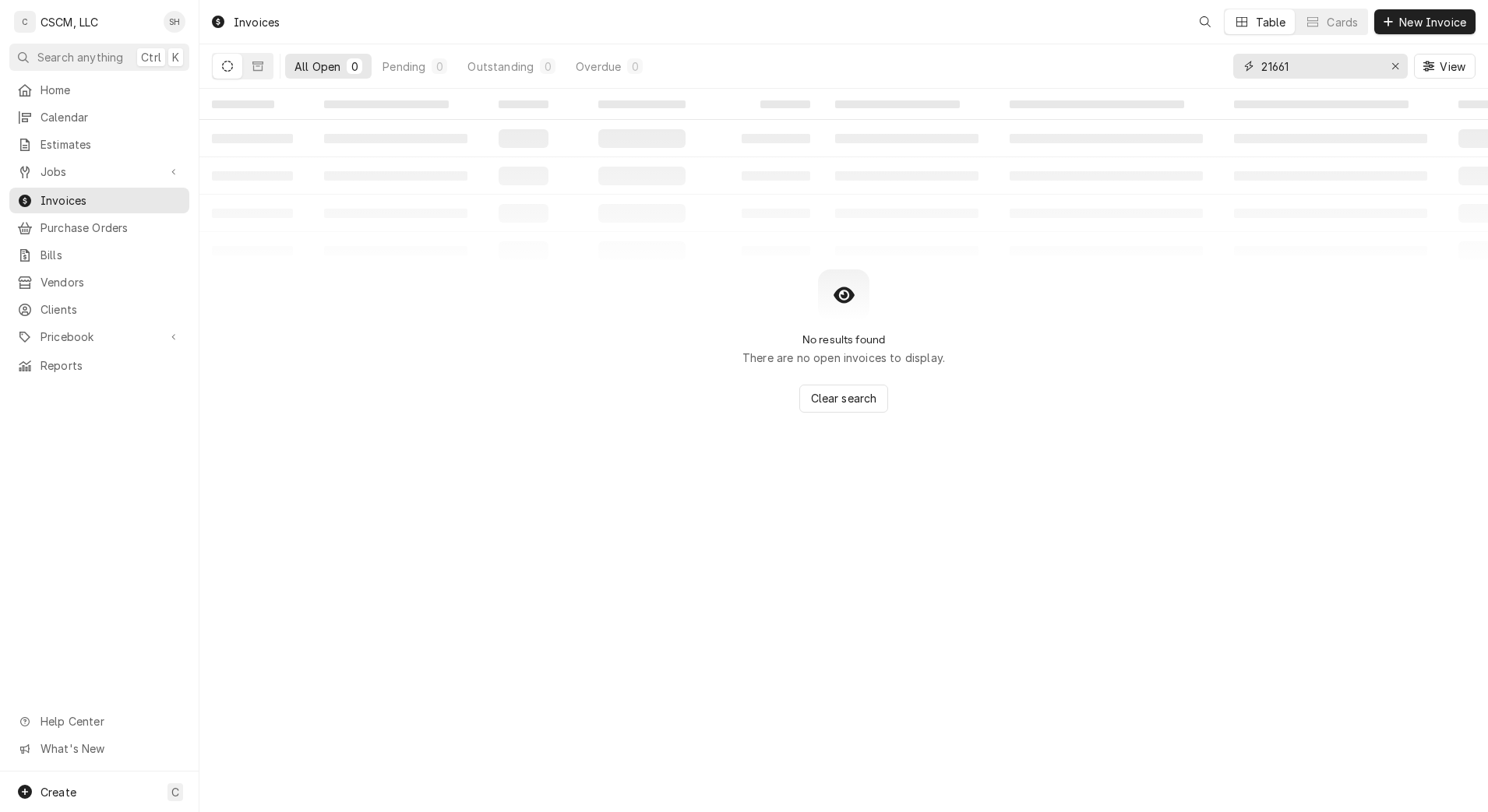
click at [1302, 74] on input "21661" at bounding box center [1319, 67] width 117 height 25
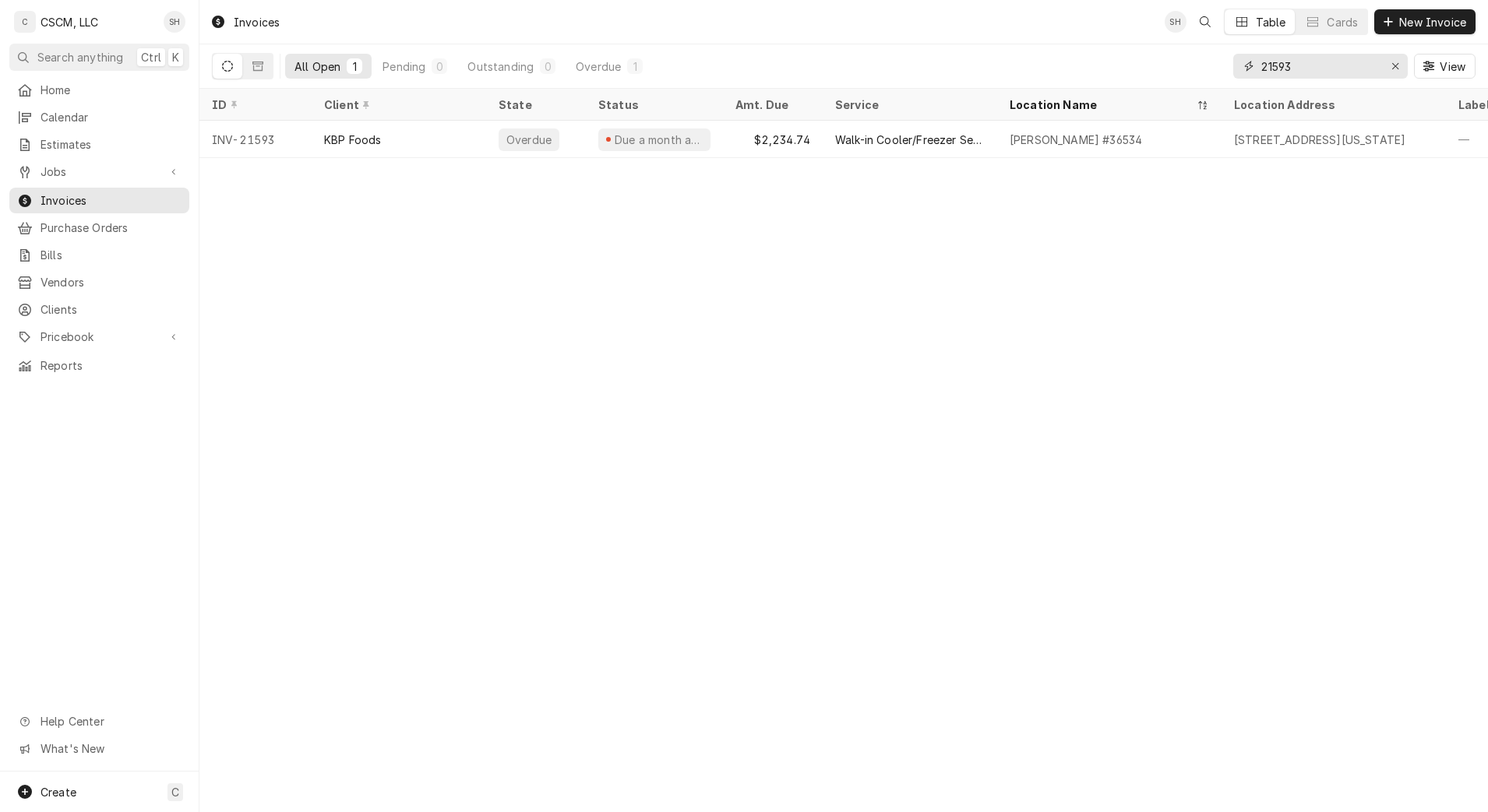
type input "21593"
click at [825, 142] on div "Walk-in Cooler/Freezer Service Call" at bounding box center [910, 139] width 175 height 37
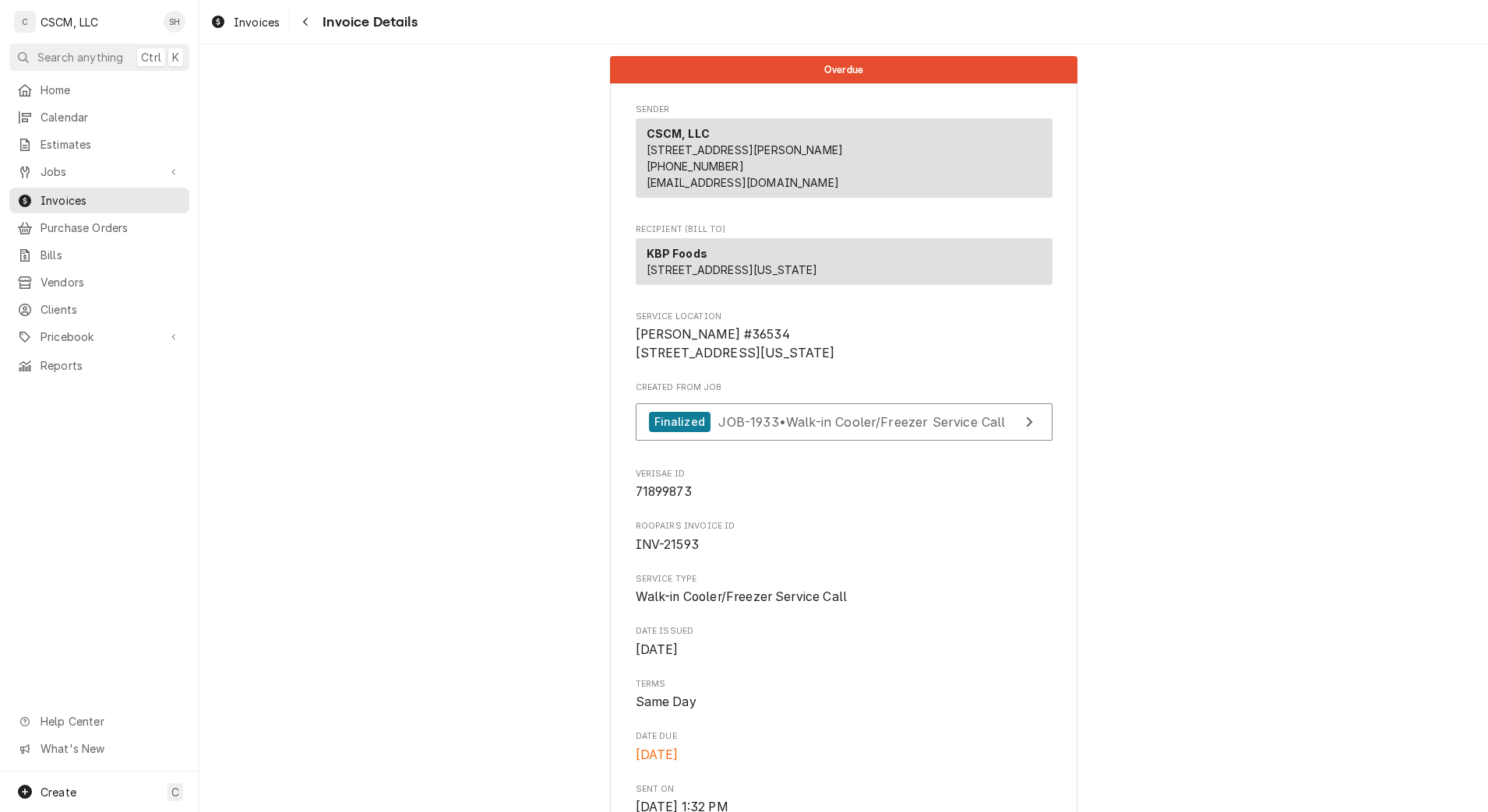
click at [825, 142] on div "CSCM, LLC [STREET_ADDRESS] (618) 781-4941 [EMAIL_ADDRESS][DOMAIN_NAME]" at bounding box center [844, 159] width 416 height 80
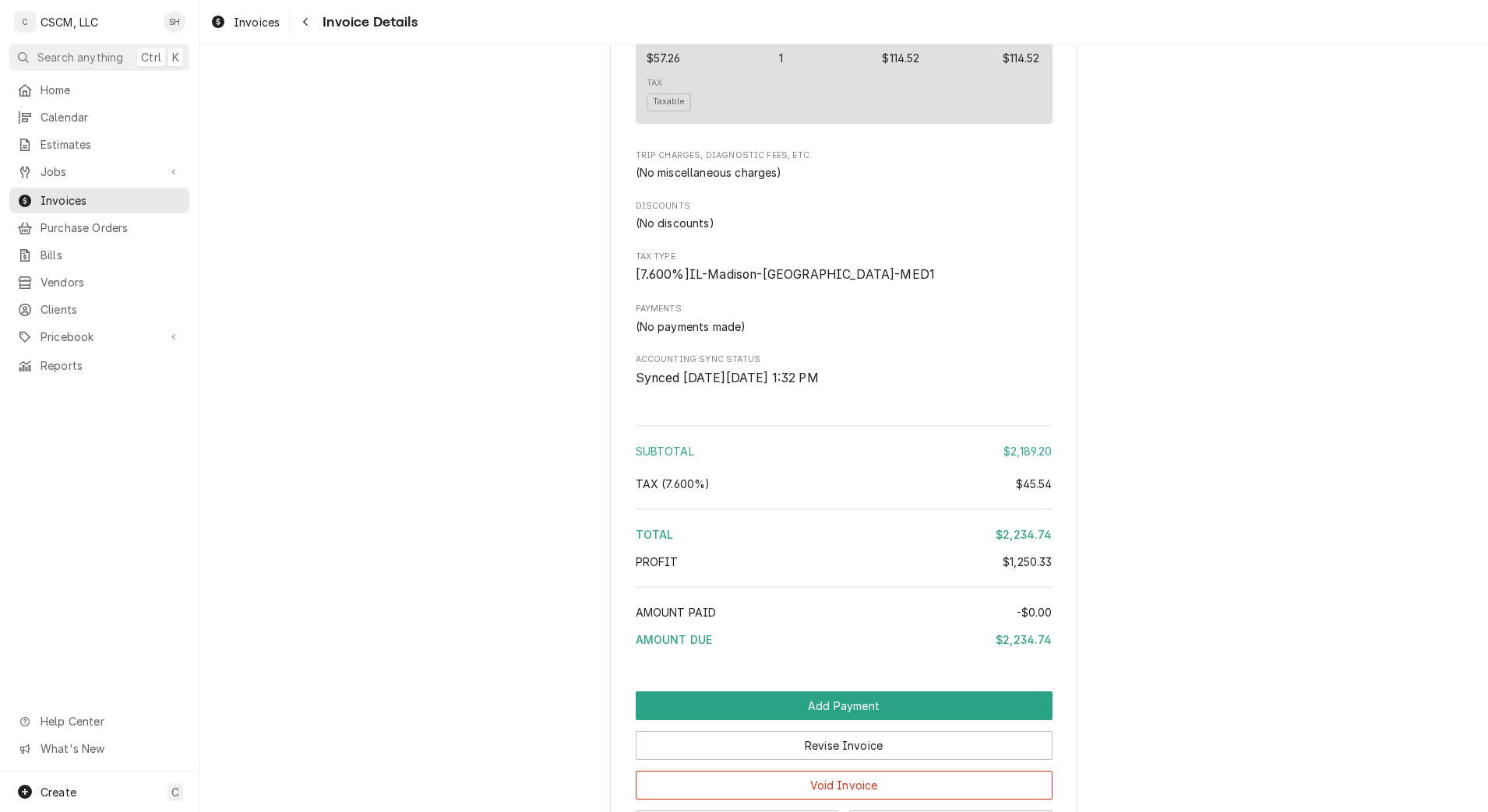
scroll to position [2626, 0]
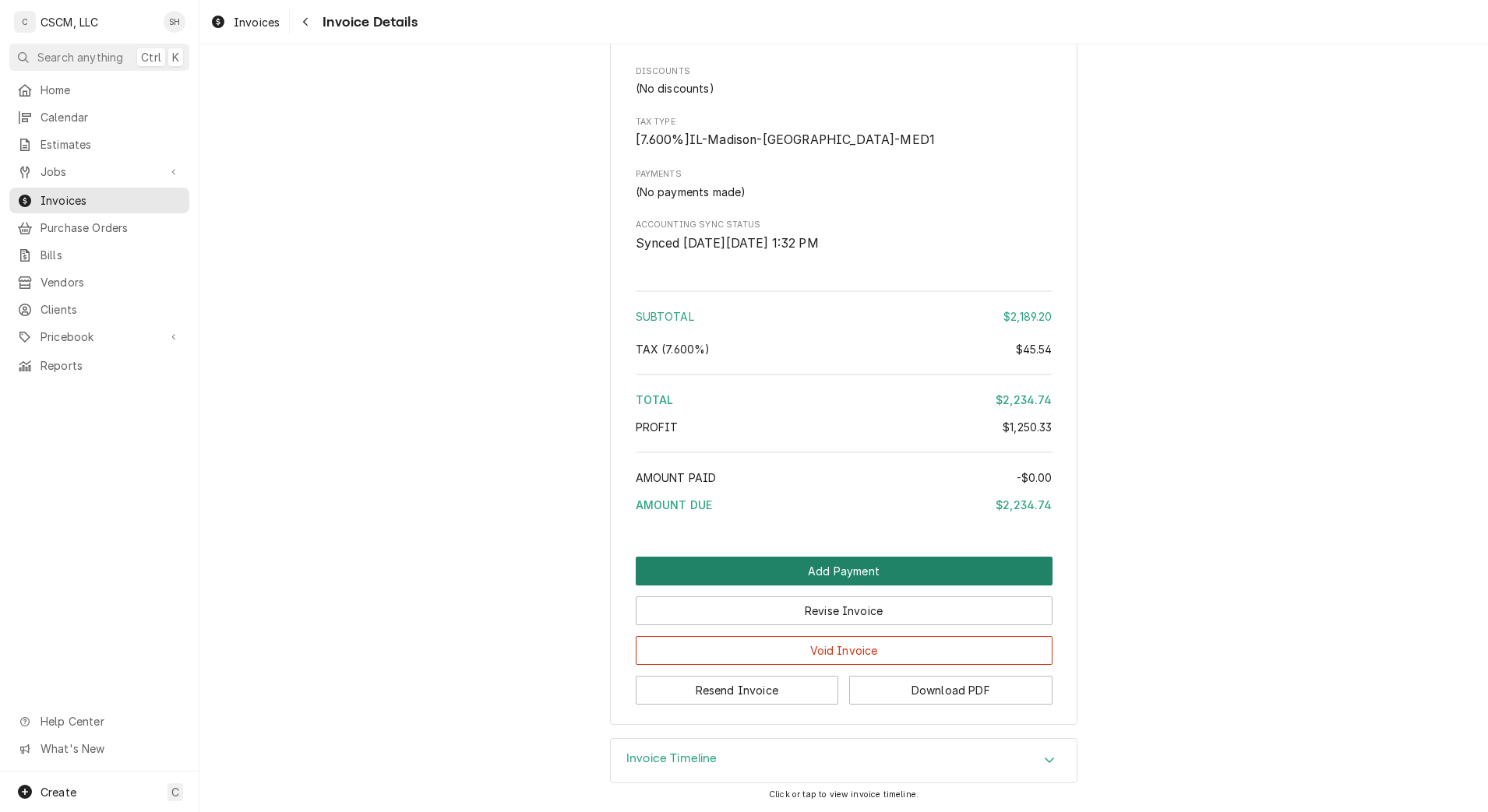
click at [959, 575] on button "Add Payment" at bounding box center [844, 571] width 416 height 29
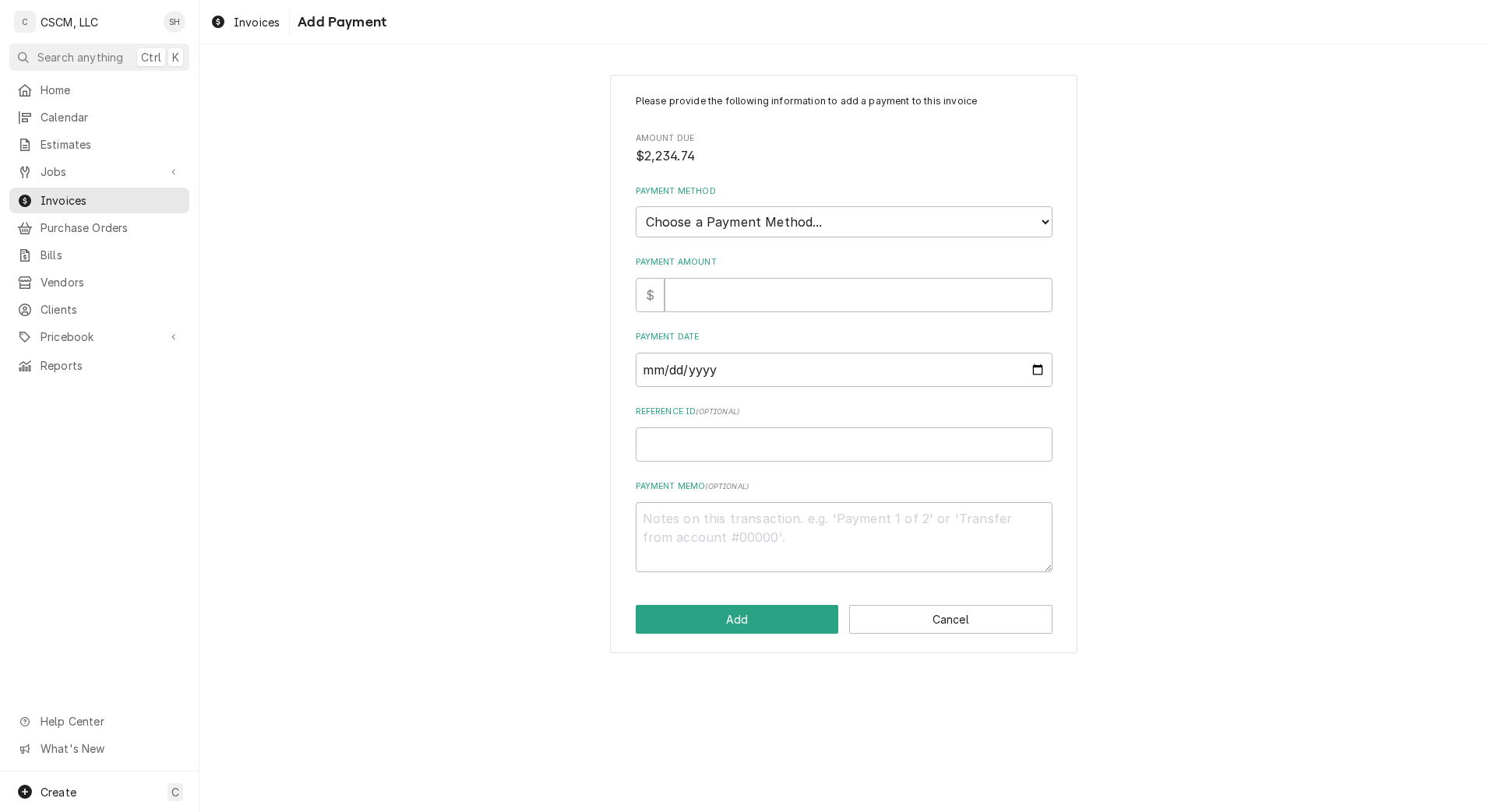
click at [906, 313] on div "Please provide the following information to add a payment to this invoice Amoun…" at bounding box center [844, 333] width 416 height 478
click at [890, 209] on select "Choose a Payment Method... Cash Check Credit/Debit Card ACH/eCheck Other" at bounding box center [844, 222] width 416 height 31
select select "2"
click at [636, 206] on select "Choose a Payment Method... Cash Check Credit/Debit Card ACH/eCheck Other" at bounding box center [844, 222] width 416 height 31
click at [858, 298] on input "Payment Amount" at bounding box center [859, 295] width 388 height 34
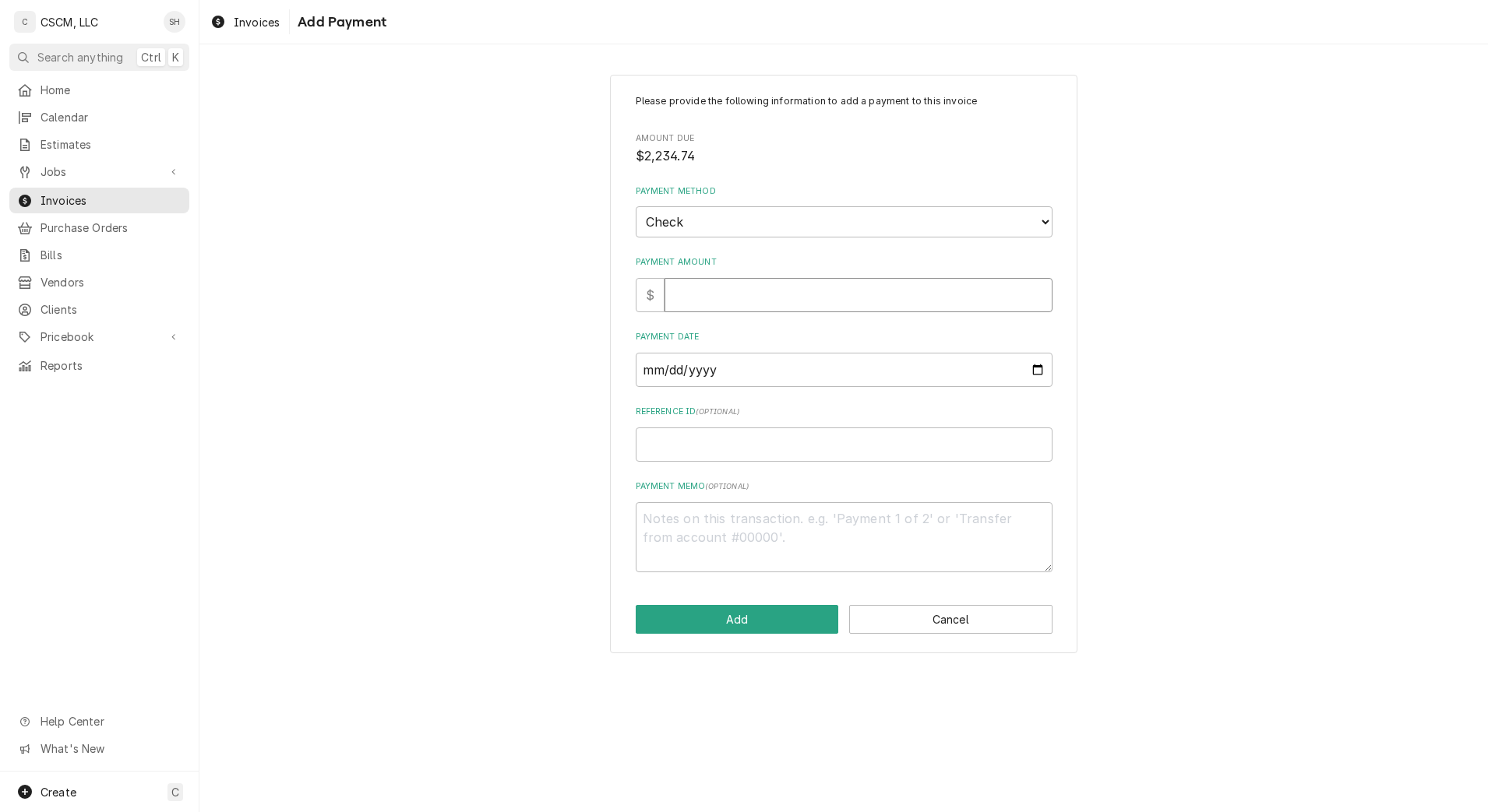
type textarea "x"
type input "2"
type textarea "x"
type input "23"
type textarea "x"
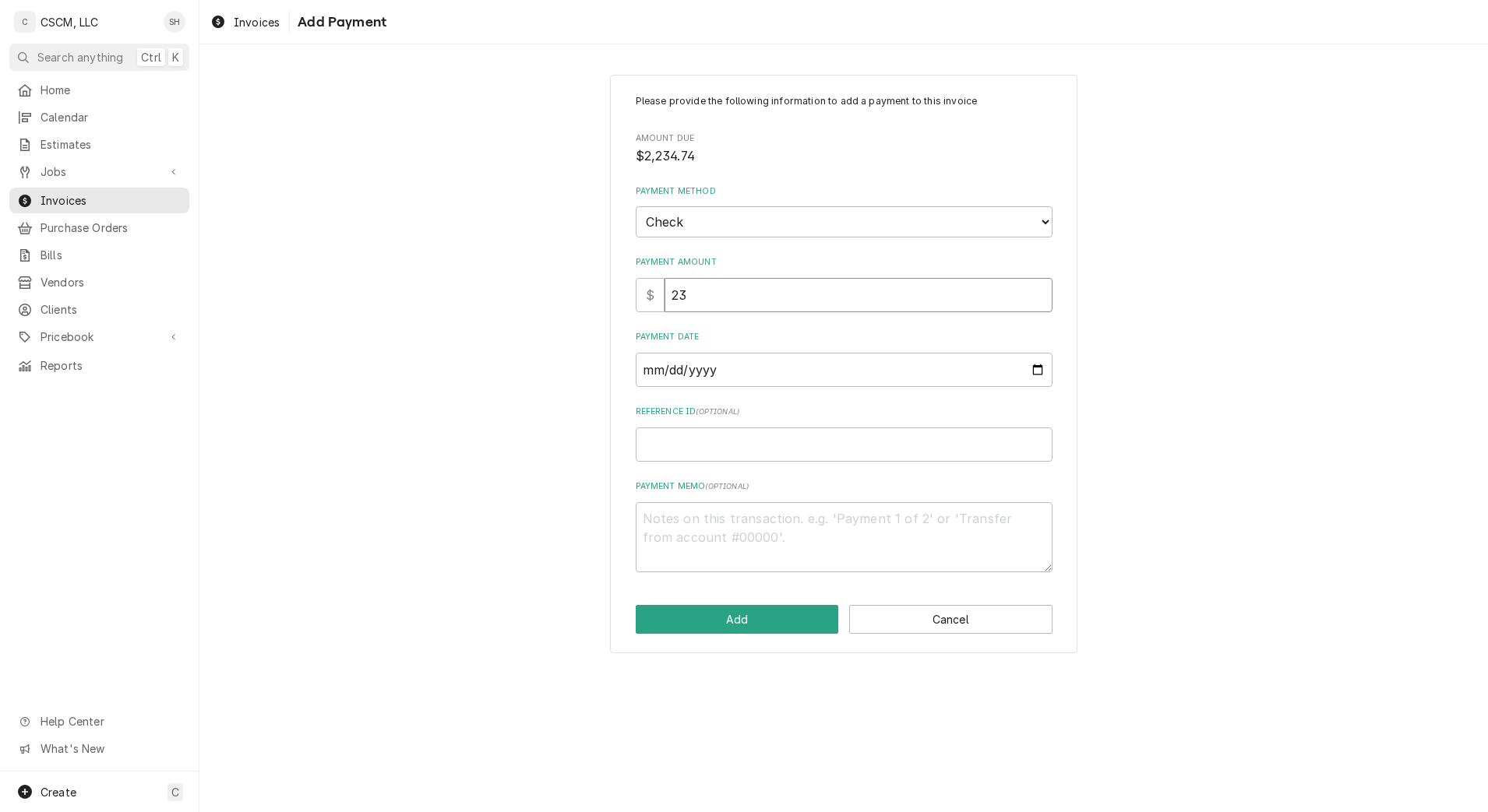
type input "2"
type textarea "x"
type input "2"
type textarea "x"
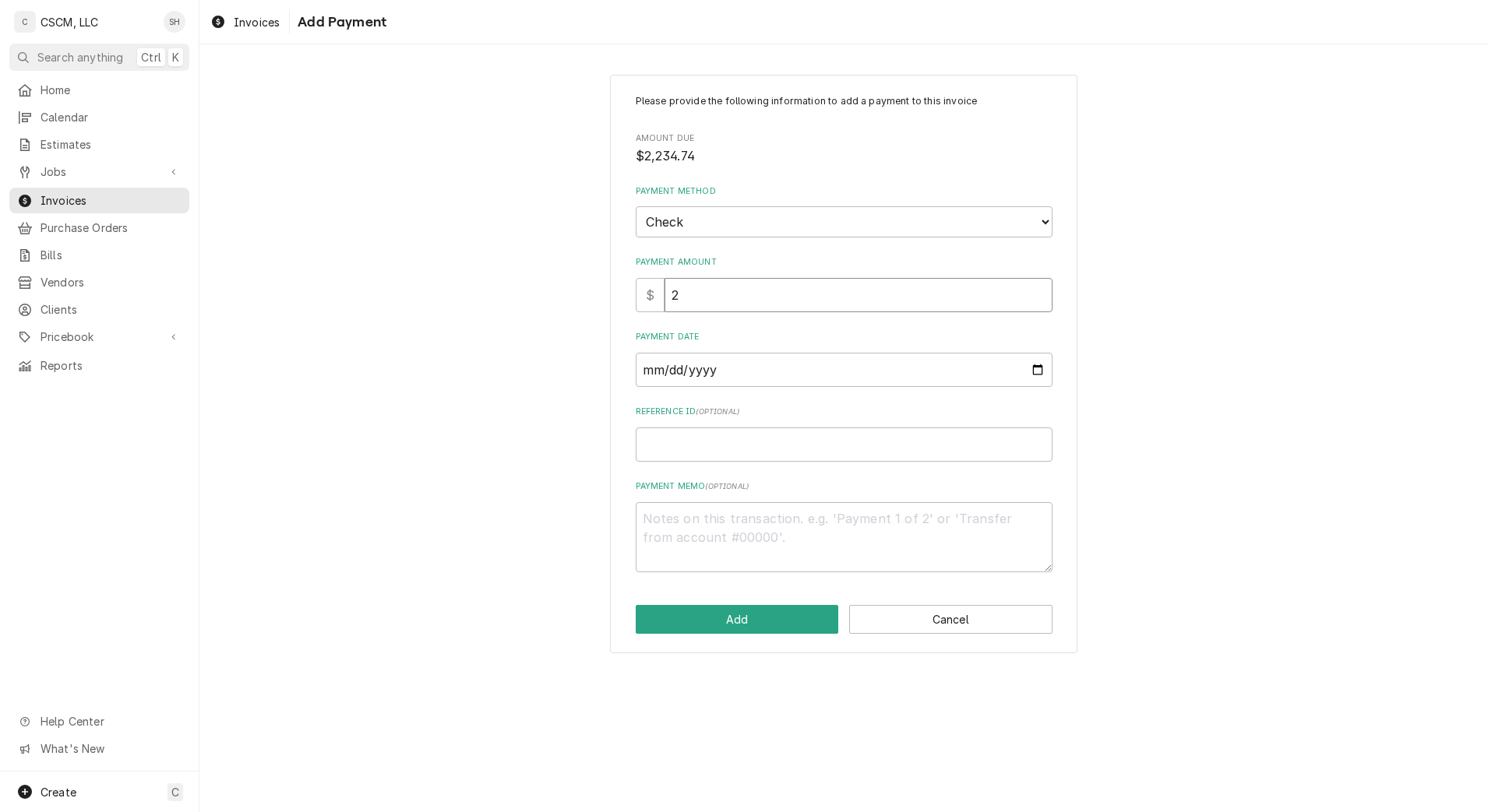
type input "22"
type textarea "x"
type input "223"
type textarea "x"
type input "2234"
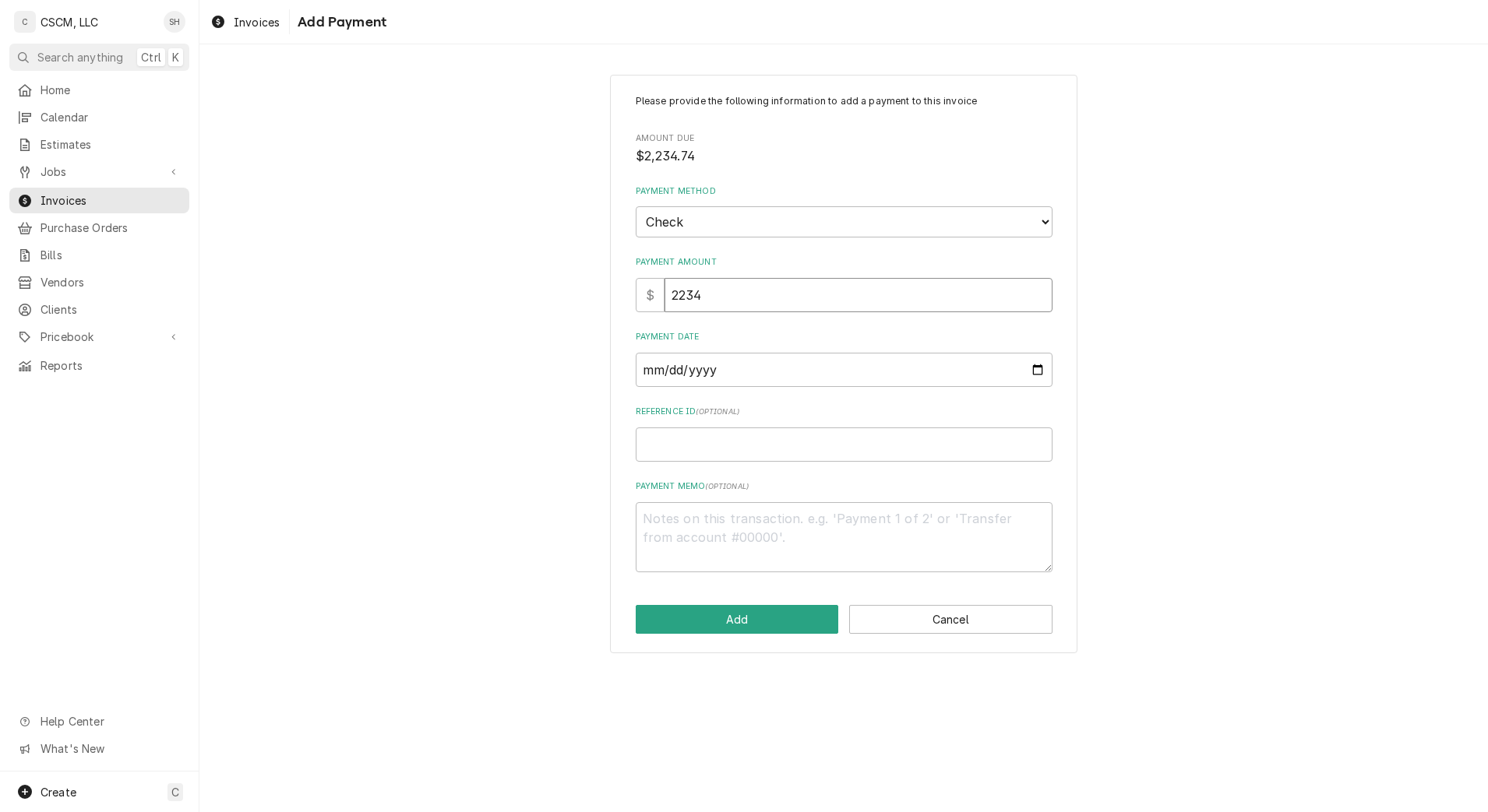
type textarea "x"
type input "2234.7"
type textarea "x"
type input "2234.74"
click at [1037, 364] on input "Payment Date" at bounding box center [844, 370] width 416 height 34
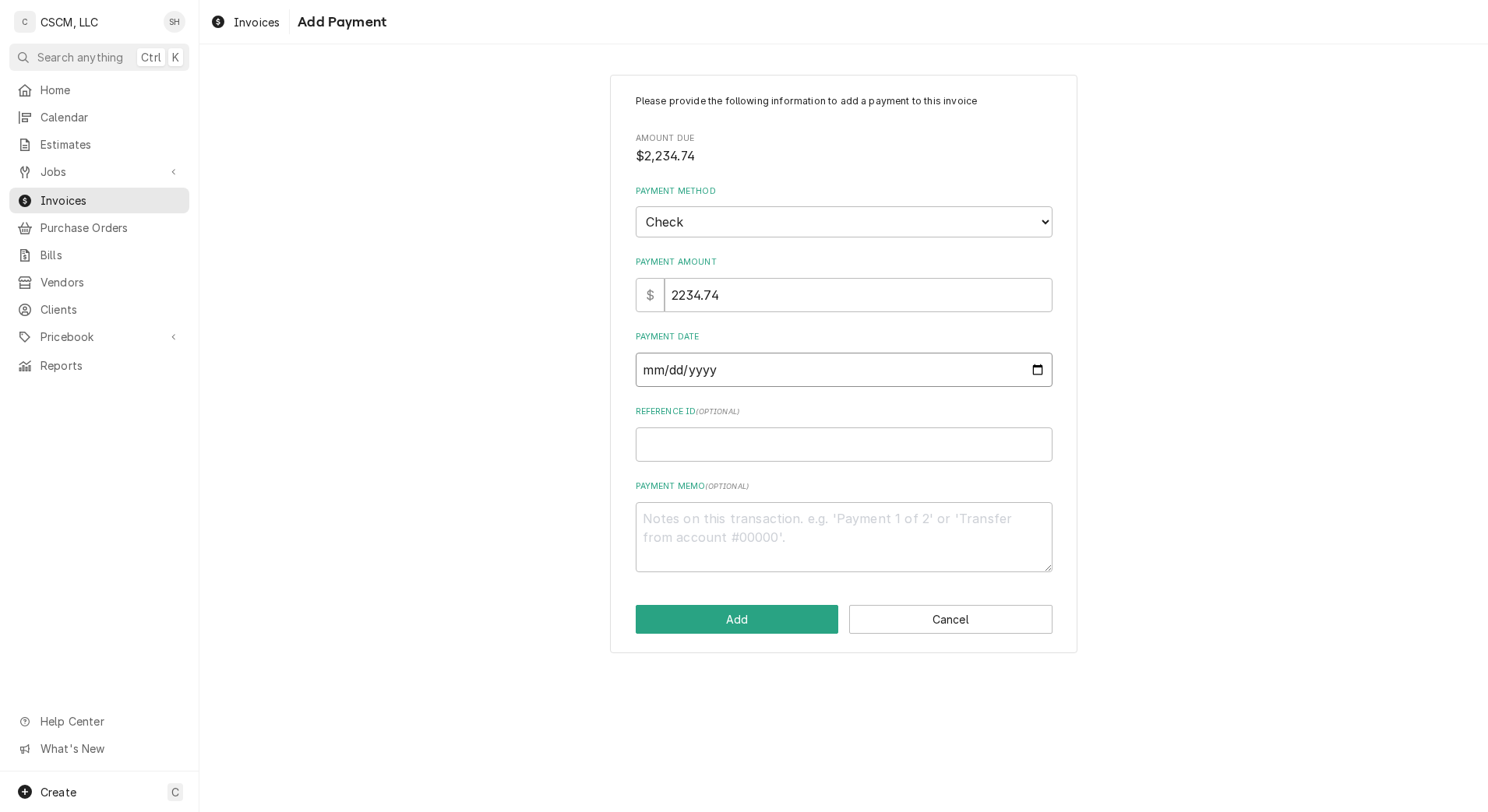
type input "[DATE]"
click at [765, 457] on input "Reference ID ( optional )" at bounding box center [844, 445] width 416 height 34
paste input "11678676"
type textarea "x"
type input "11678676"
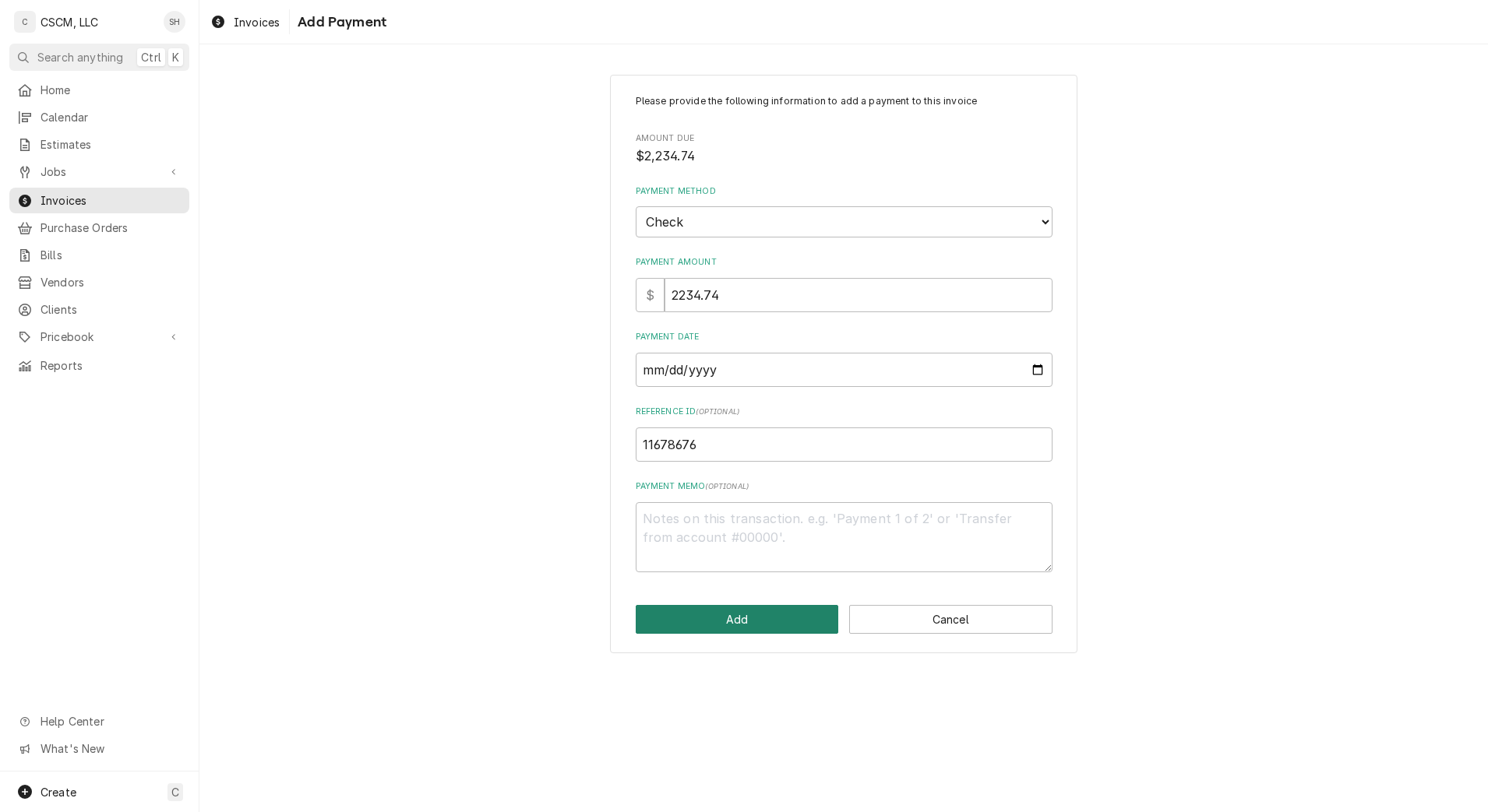
click at [701, 623] on button "Add" at bounding box center [738, 620] width 203 height 29
type textarea "x"
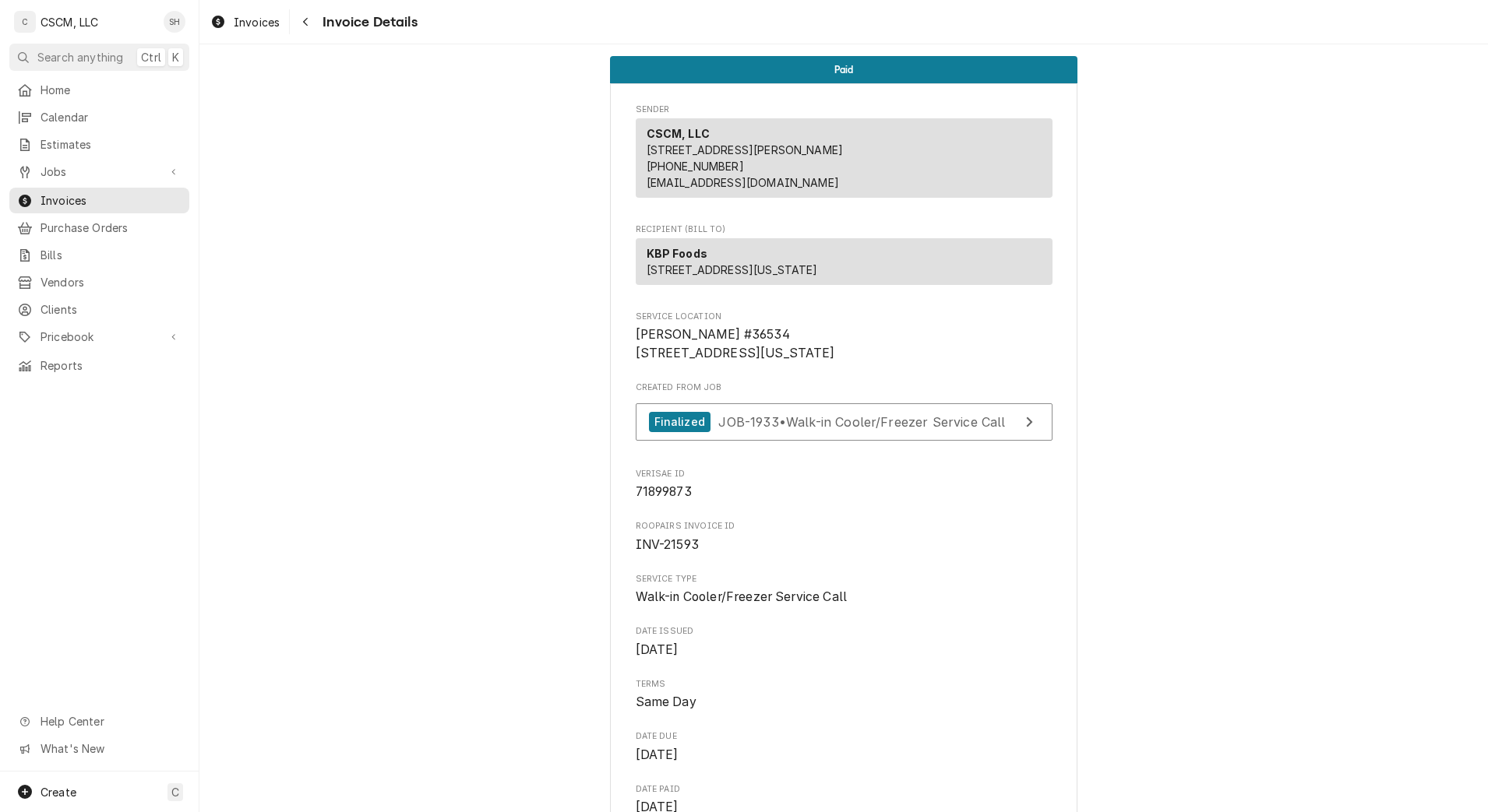
click at [309, 28] on div "Navigate back" at bounding box center [305, 22] width 15 height 15
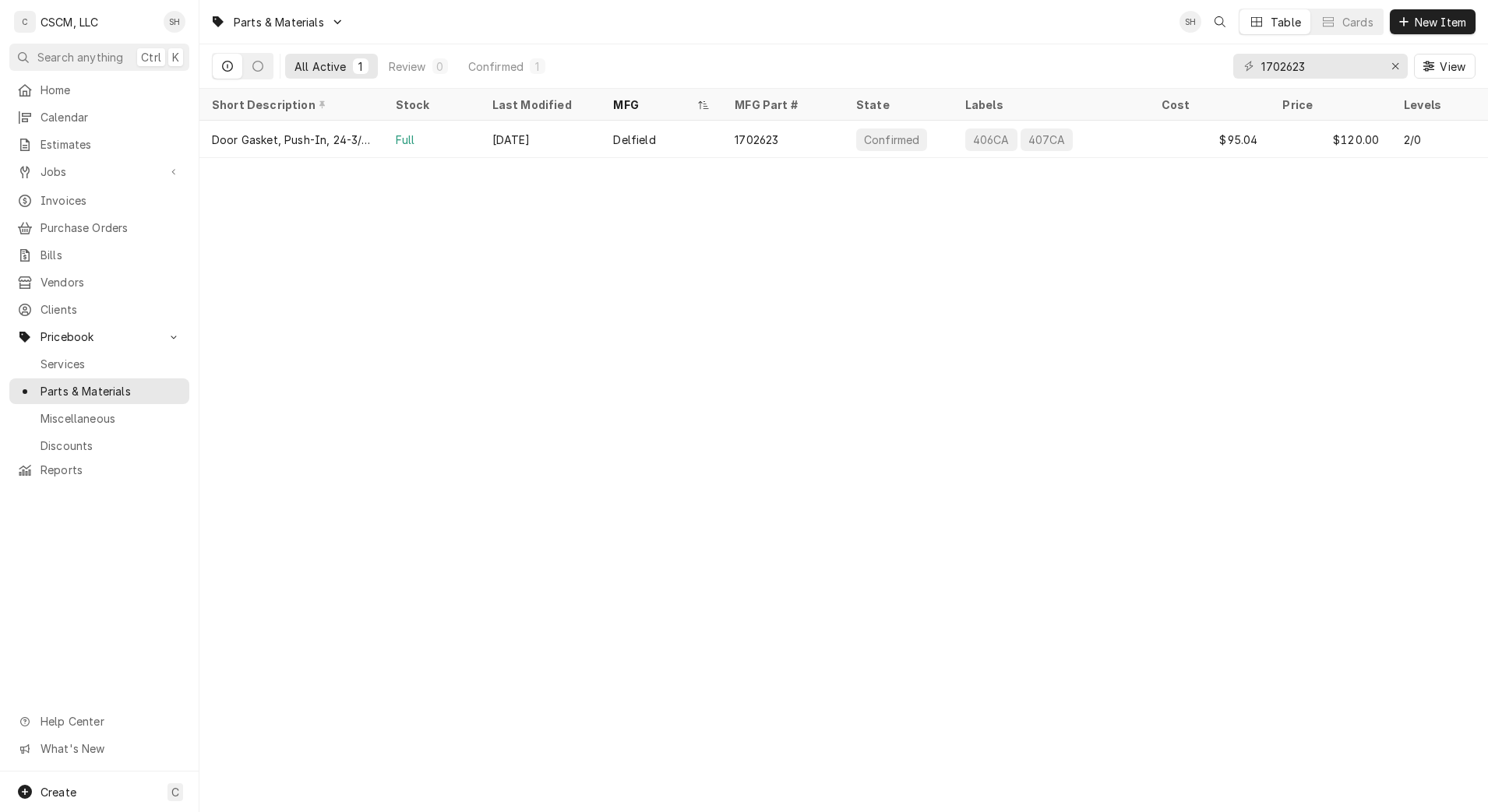
click at [97, 119] on span "Calendar" at bounding box center [111, 117] width 141 height 16
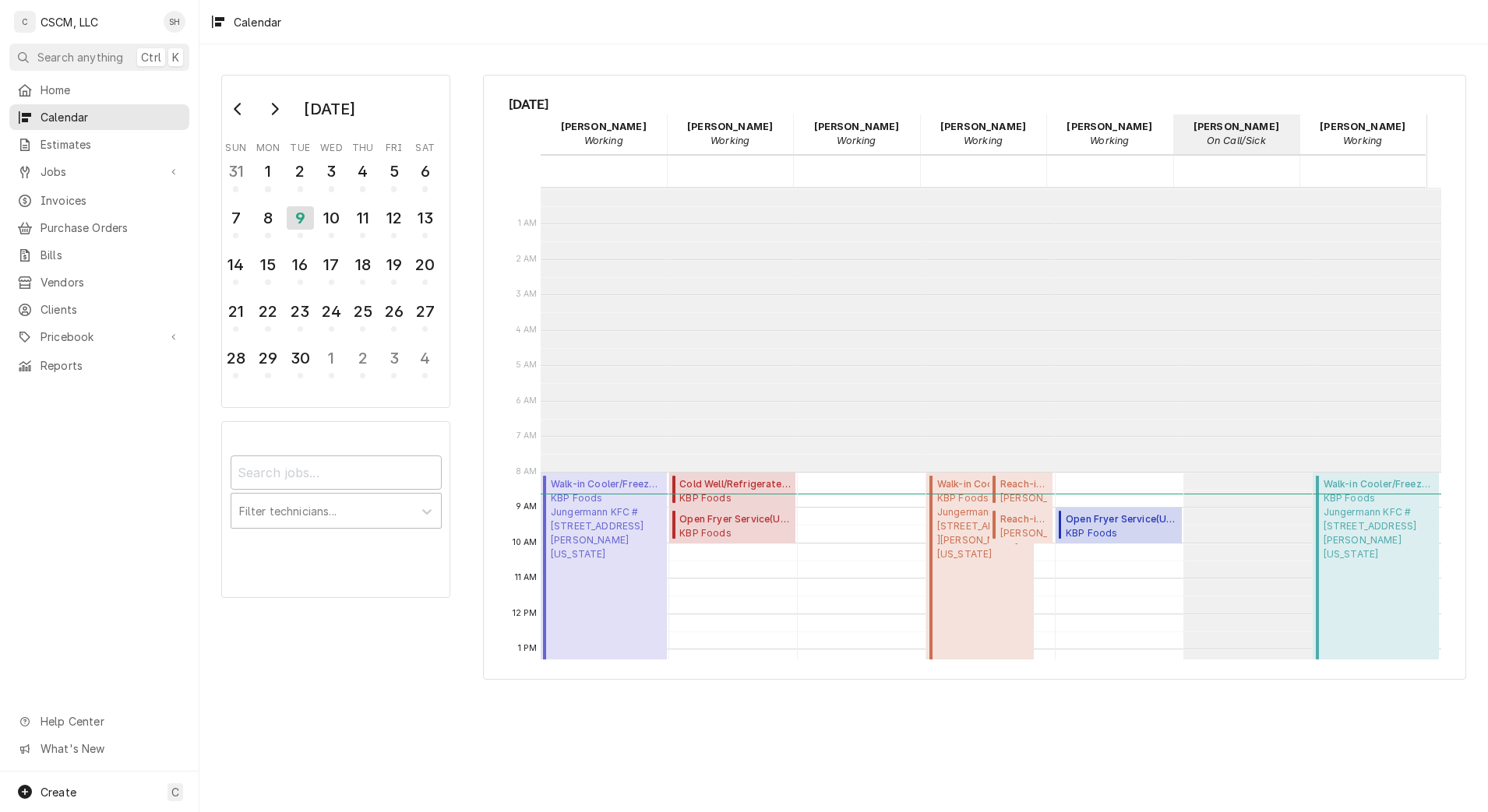
scroll to position [284, 0]
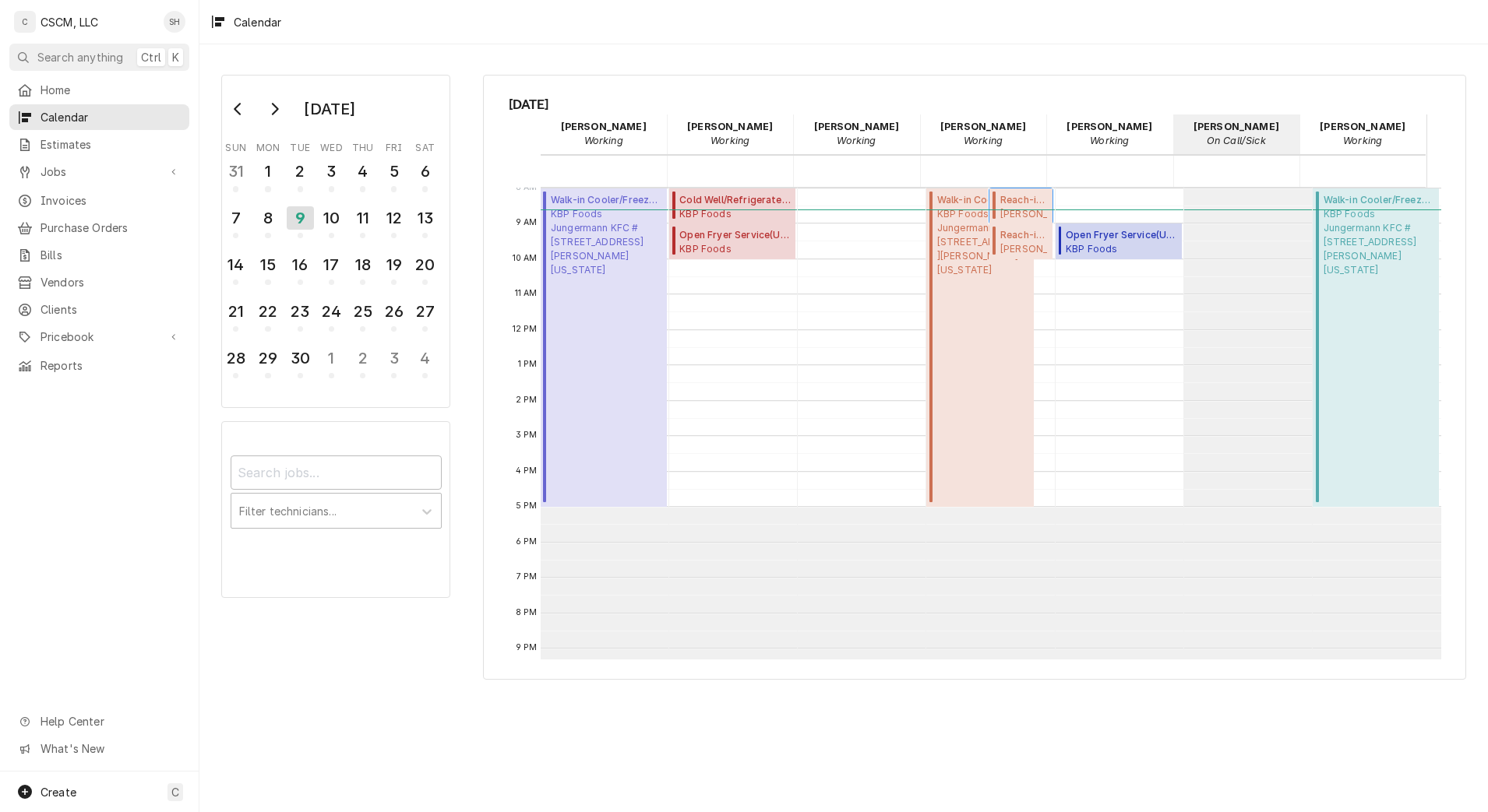
click at [1022, 200] on span "Reach-in Cooler/Freezer Service ( Past Due )" at bounding box center [1024, 200] width 48 height 14
click at [329, 219] on div "10" at bounding box center [331, 218] width 24 height 24
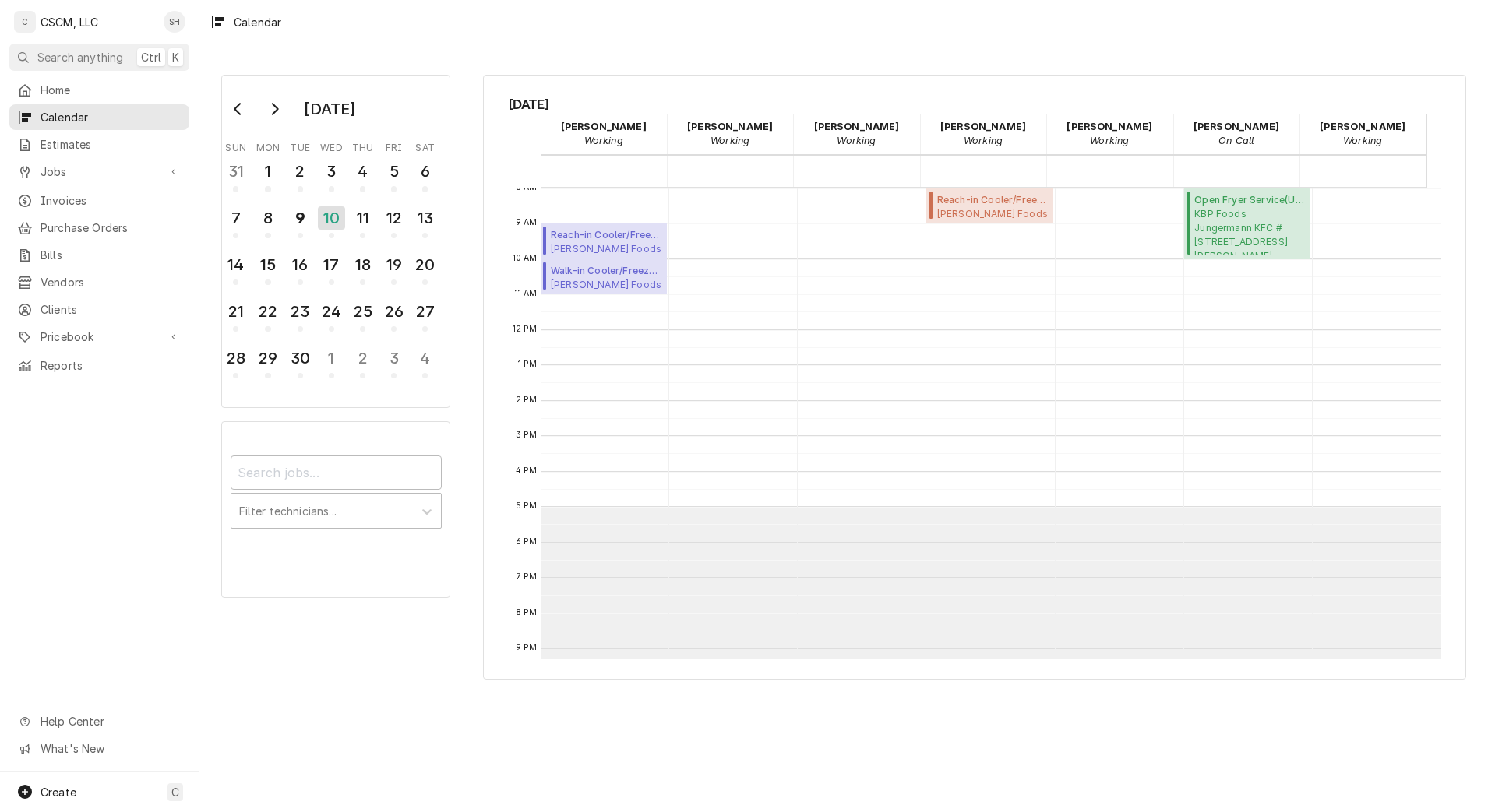
click at [54, 164] on span "Jobs" at bounding box center [100, 171] width 118 height 16
click at [85, 192] on span "Jobs" at bounding box center [111, 199] width 141 height 16
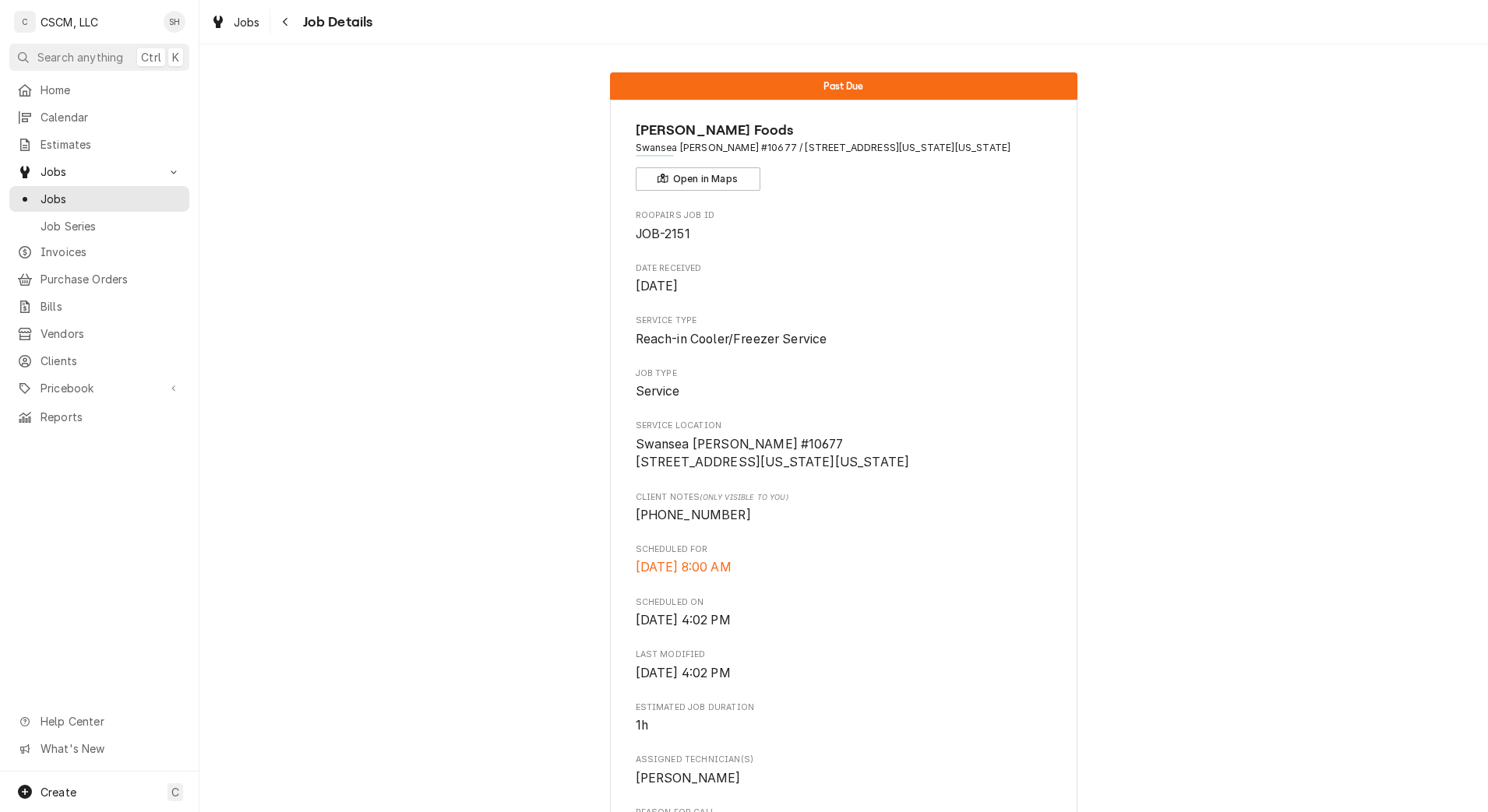
scroll to position [849, 0]
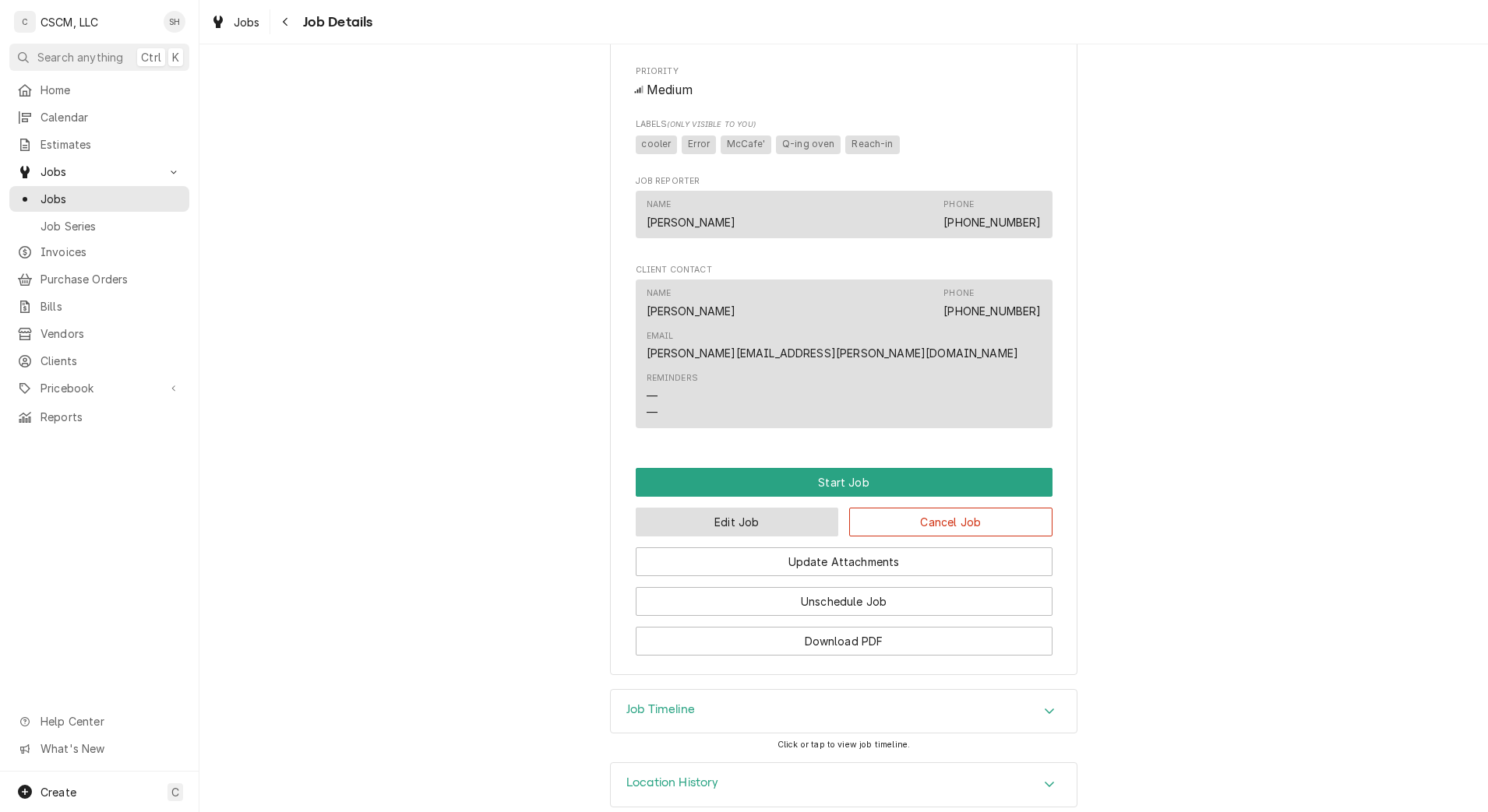
click at [718, 508] on button "Edit Job" at bounding box center [738, 522] width 203 height 29
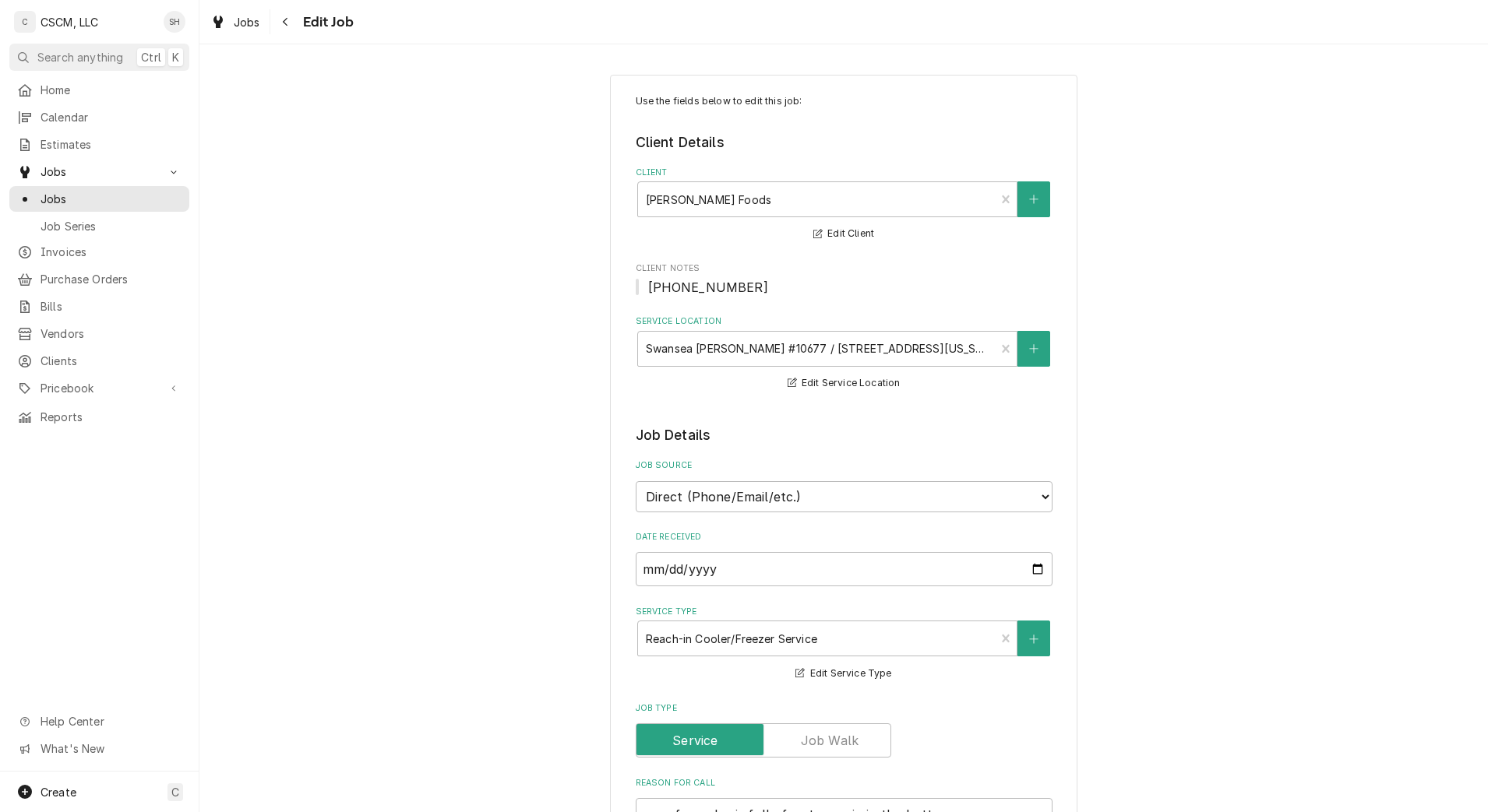
type textarea "x"
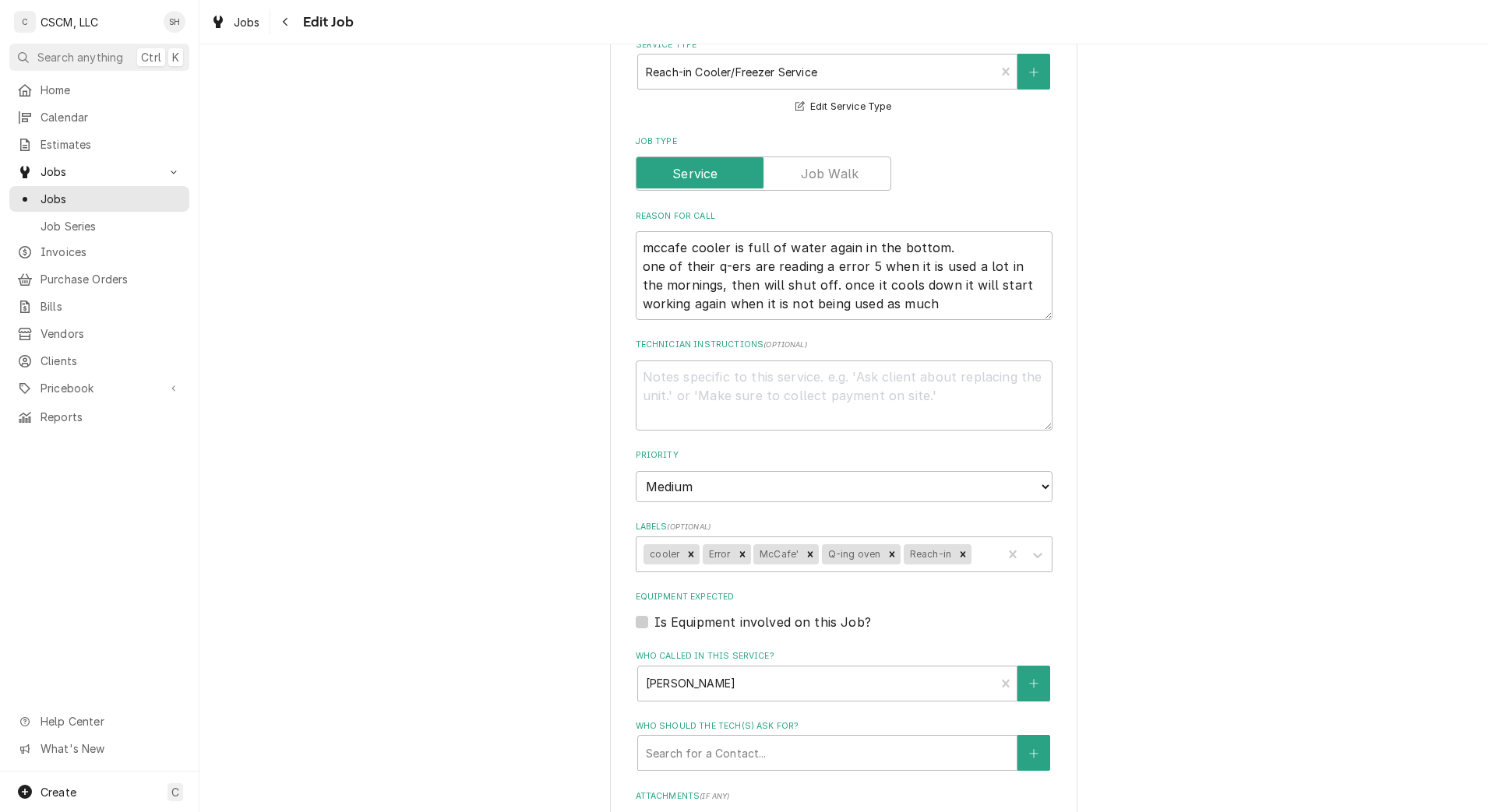
scroll to position [958, 0]
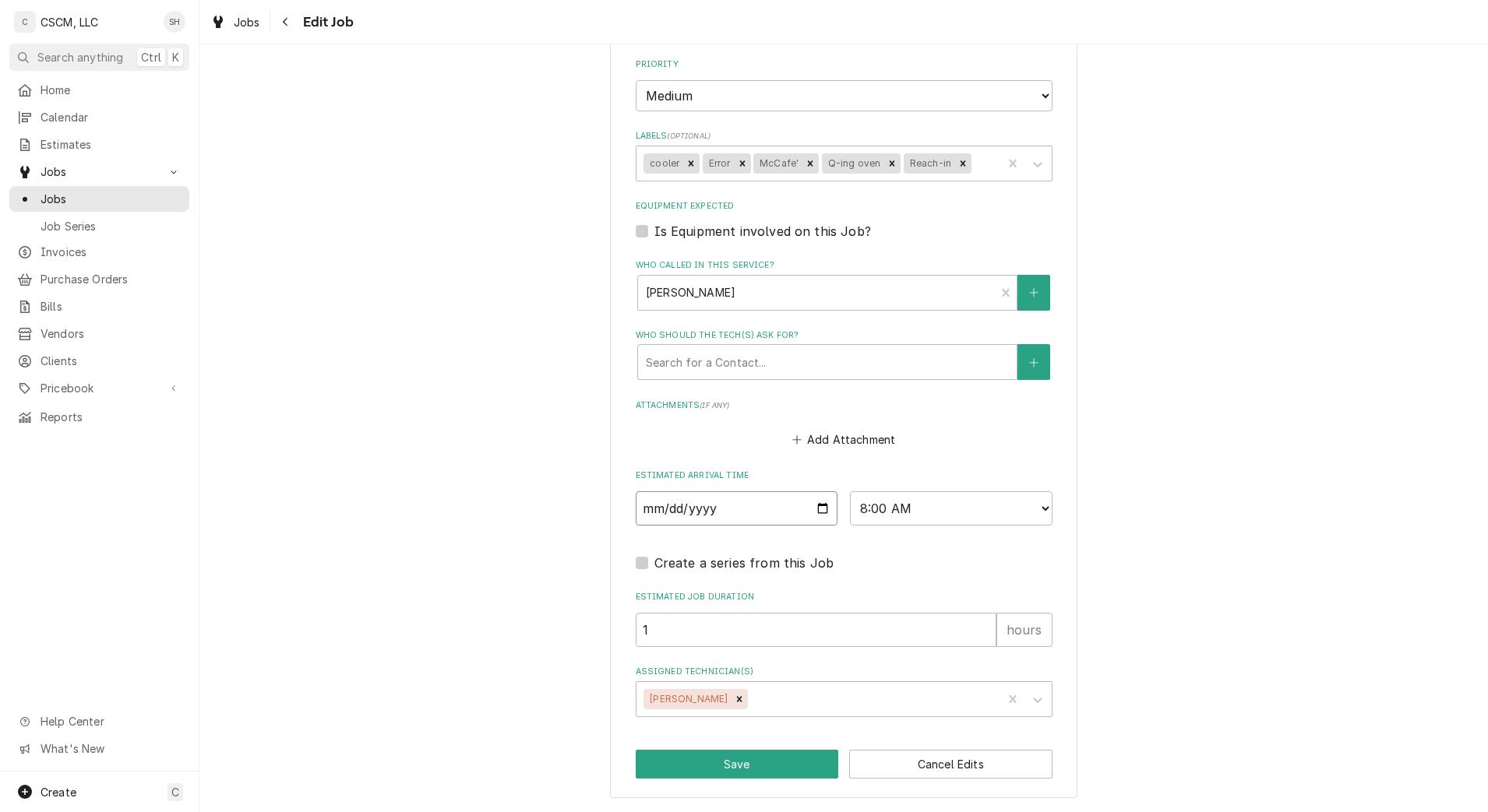
click at [809, 504] on input "[DATE]" at bounding box center [737, 509] width 203 height 34
type input "[DATE]"
click at [725, 763] on button "Save" at bounding box center [738, 764] width 203 height 29
type textarea "x"
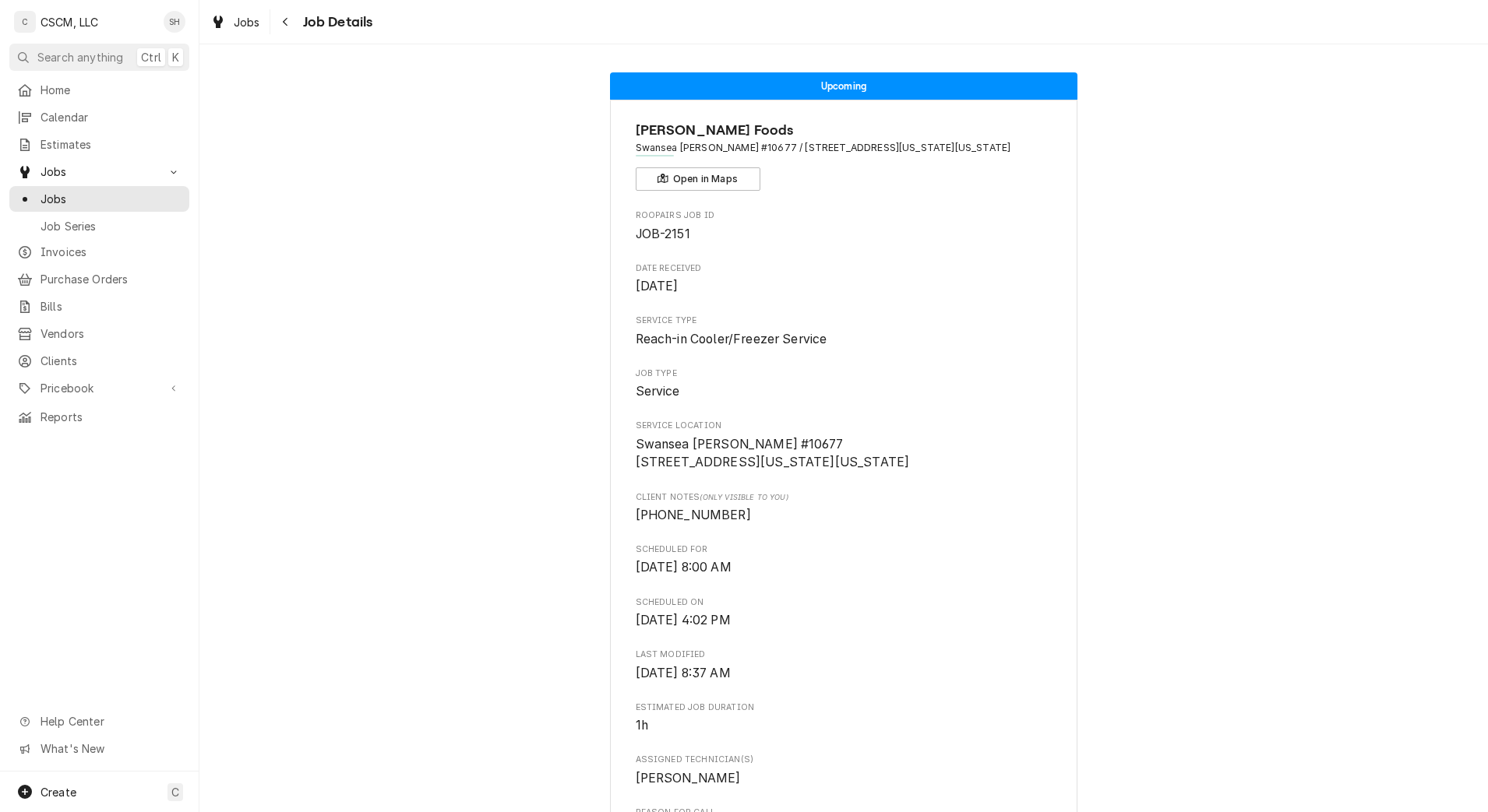
click at [69, 107] on div "Calendar" at bounding box center [99, 117] width 174 height 19
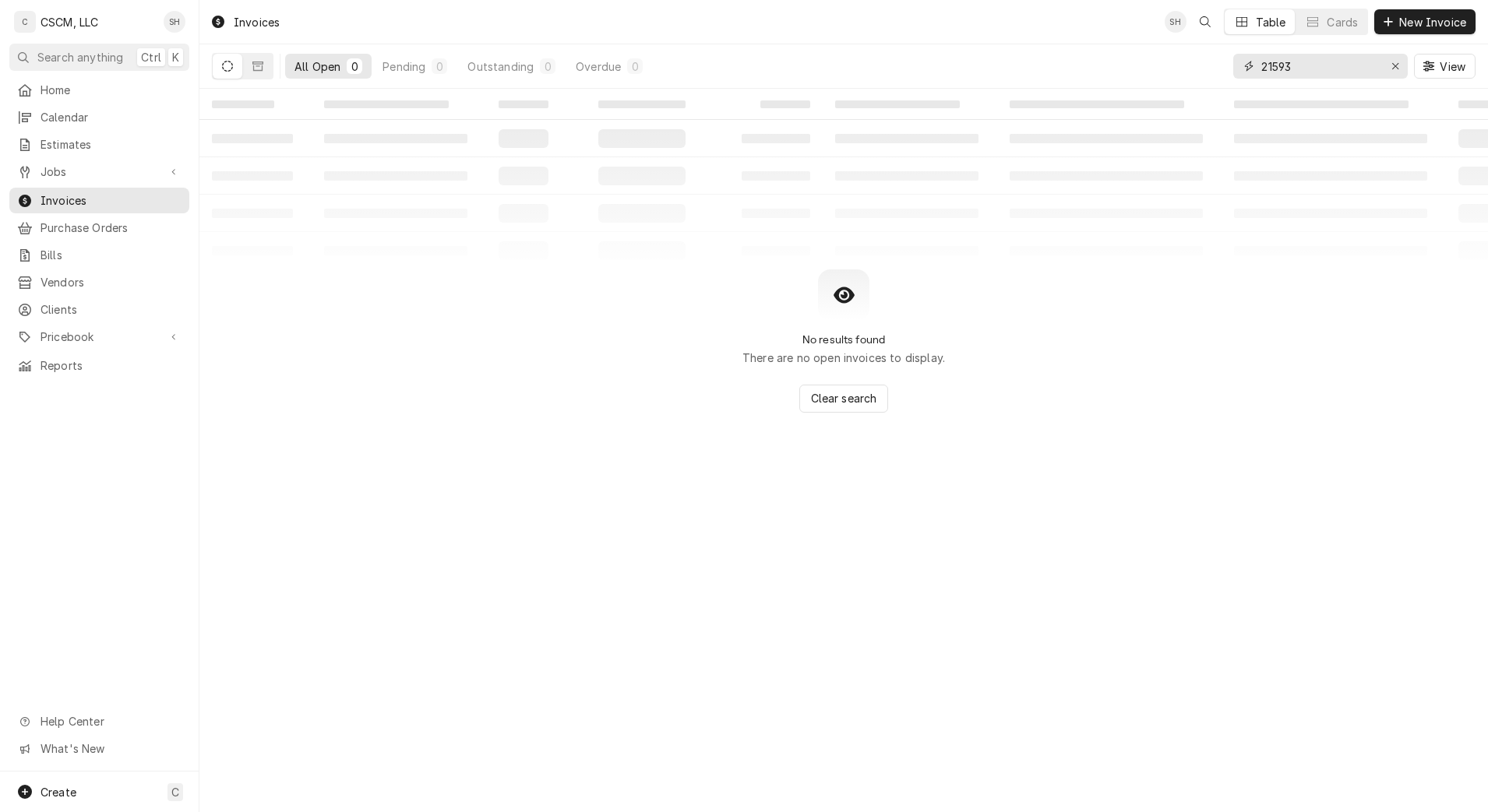
click at [1308, 67] on input "21593" at bounding box center [1319, 67] width 117 height 25
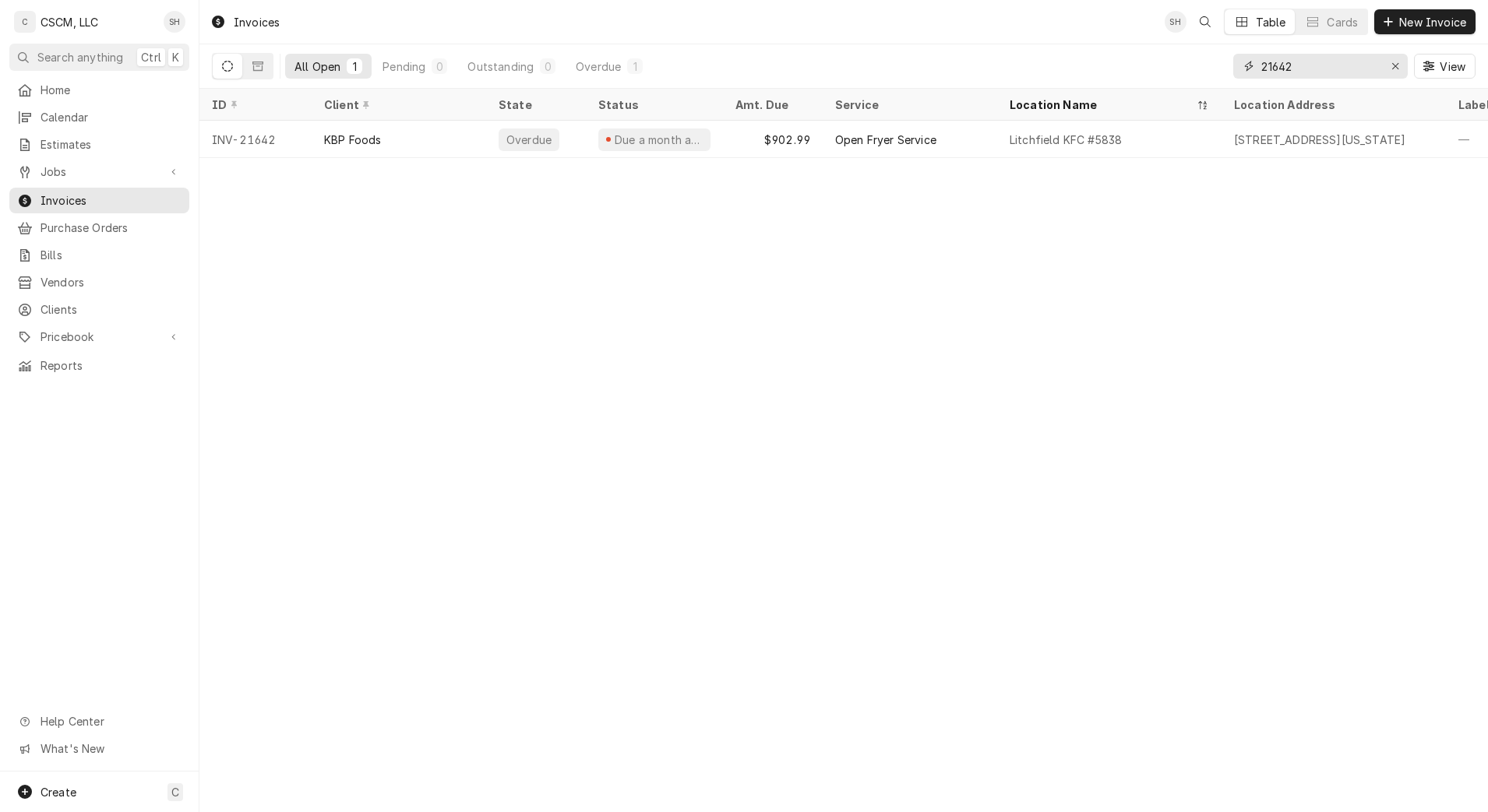
type input "21642"
click at [757, 133] on div "$902.99" at bounding box center [772, 139] width 100 height 37
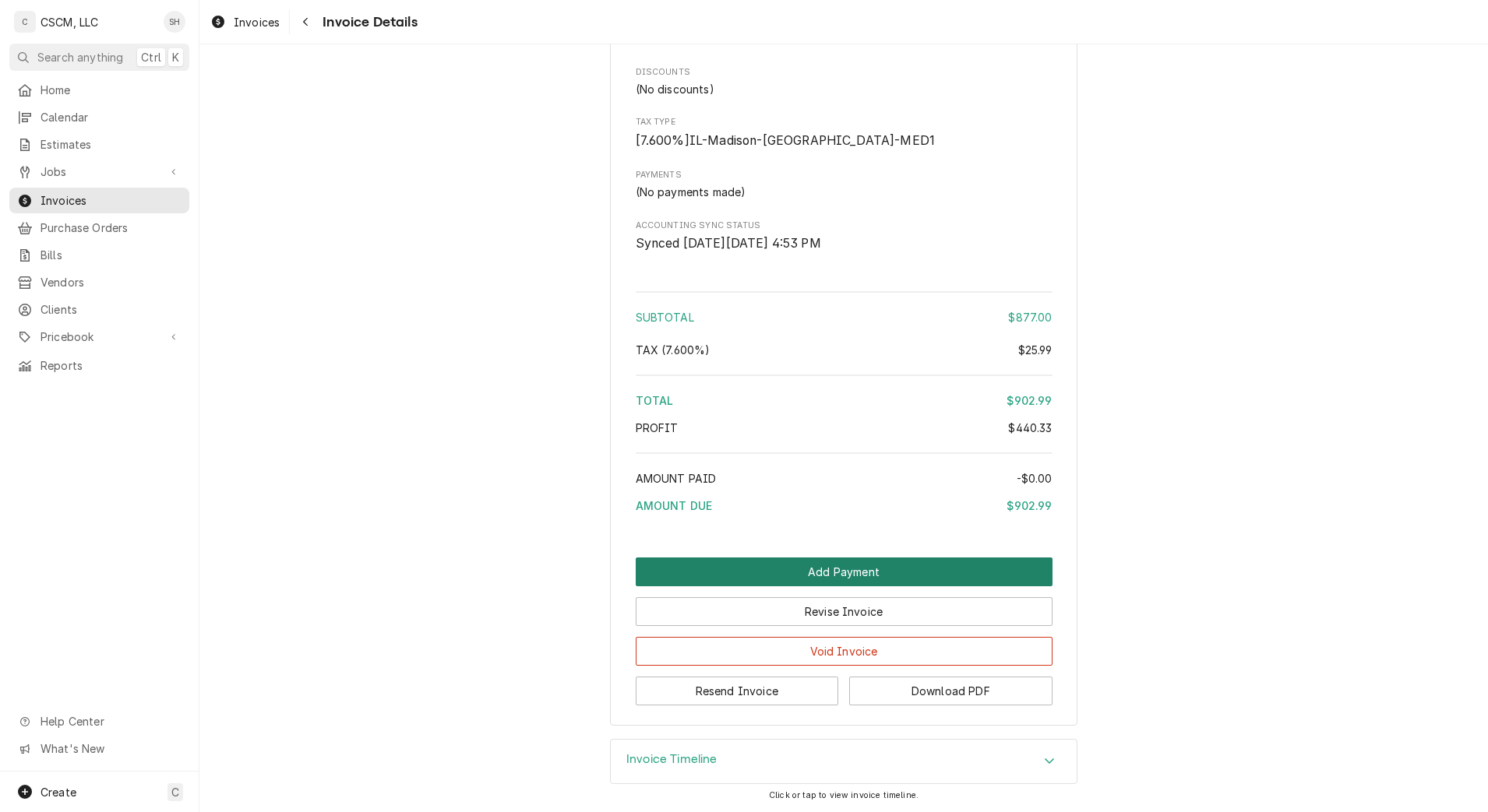
click at [821, 570] on button "Add Payment" at bounding box center [844, 572] width 416 height 29
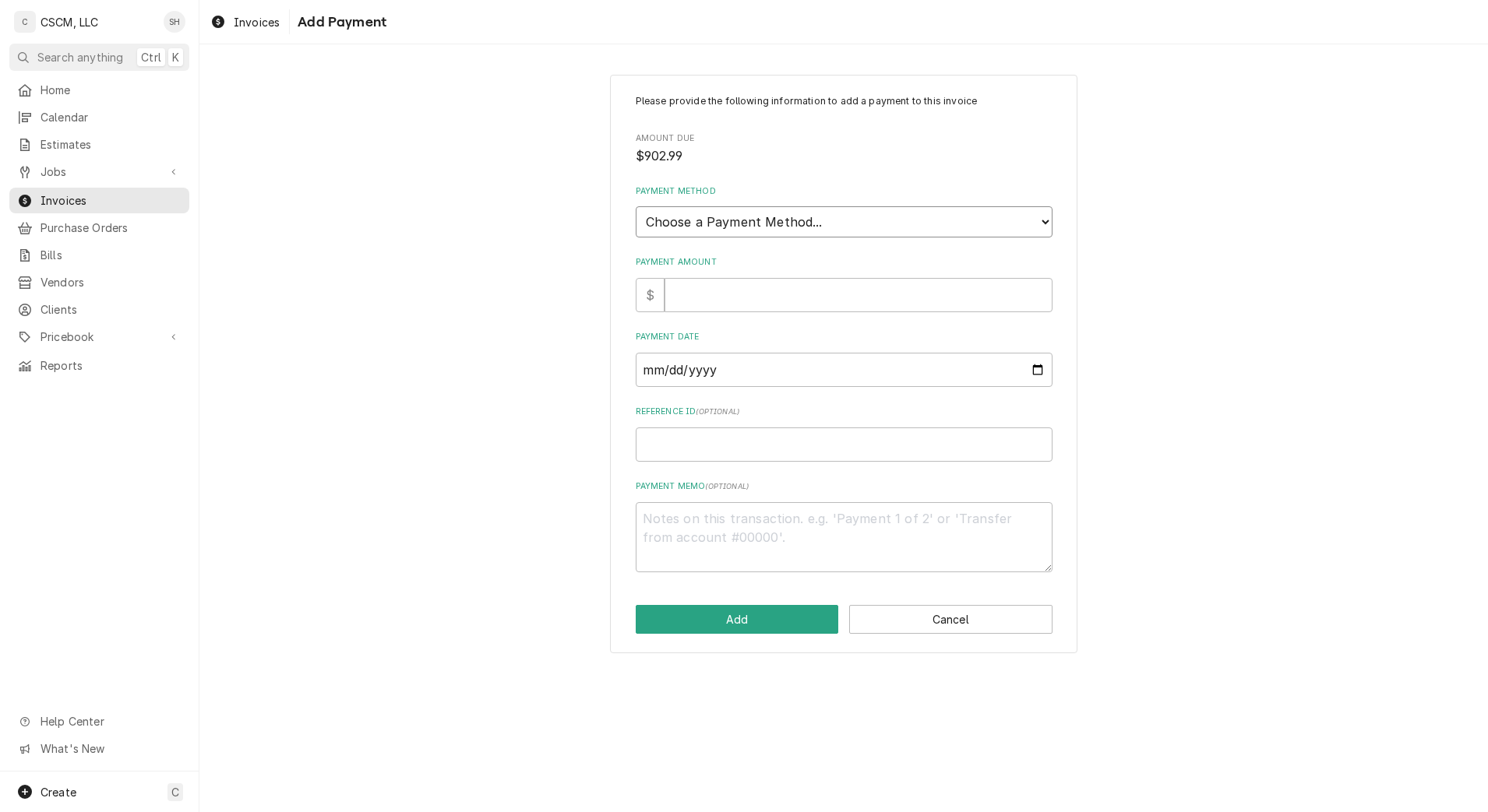
click at [720, 224] on select "Choose a Payment Method... Cash Check Credit/Debit Card ACH/eCheck Other" at bounding box center [844, 222] width 416 height 31
select select "2"
click at [636, 206] on select "Choose a Payment Method... Cash Check Credit/Debit Card ACH/eCheck Other" at bounding box center [844, 222] width 416 height 31
click at [1030, 375] on input "Payment Date" at bounding box center [844, 370] width 416 height 34
type textarea "x"
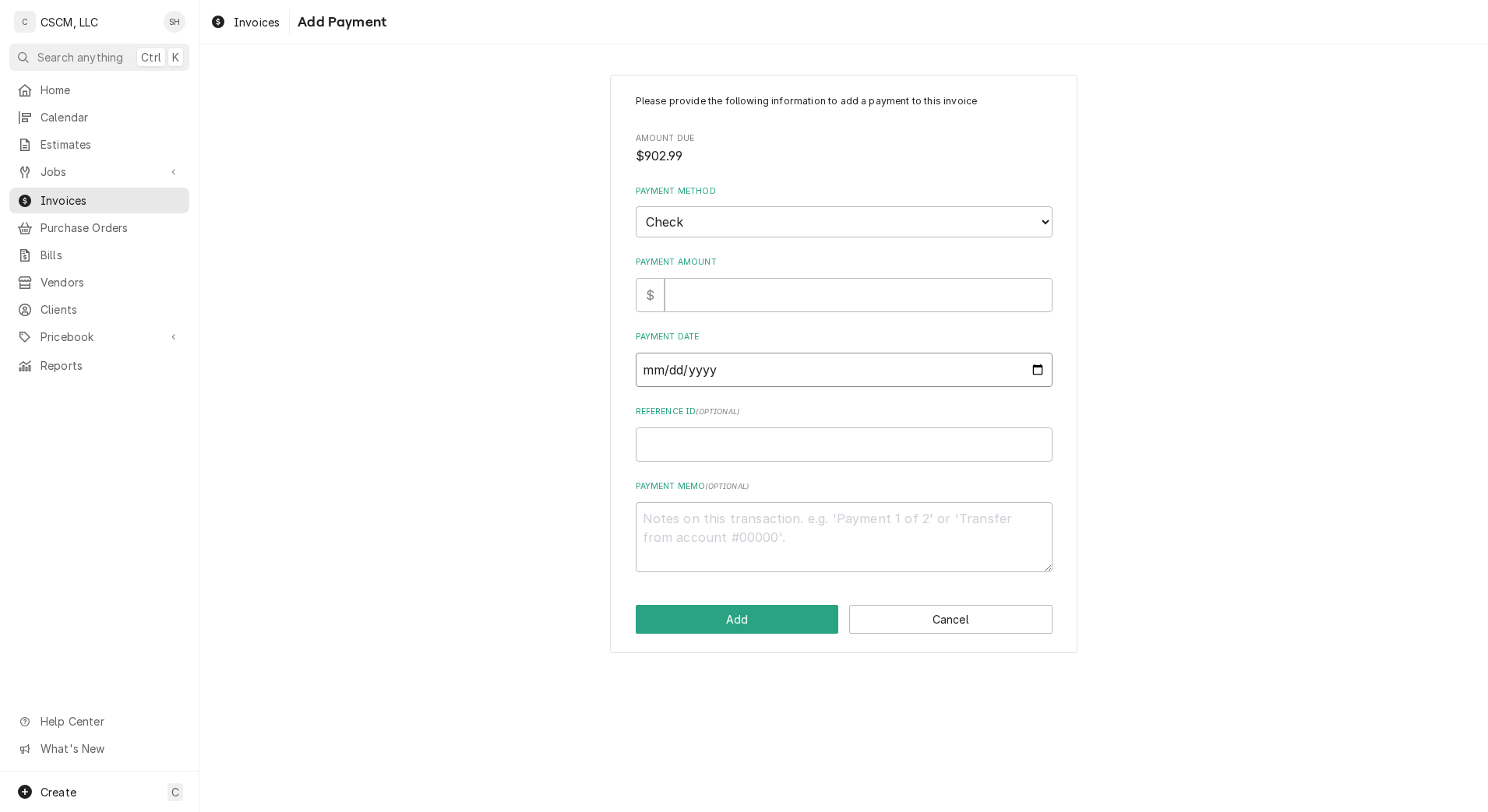
type input "[DATE]"
click at [801, 295] on input "Payment Amount" at bounding box center [859, 295] width 388 height 34
type textarea "x"
type input "9"
type textarea "x"
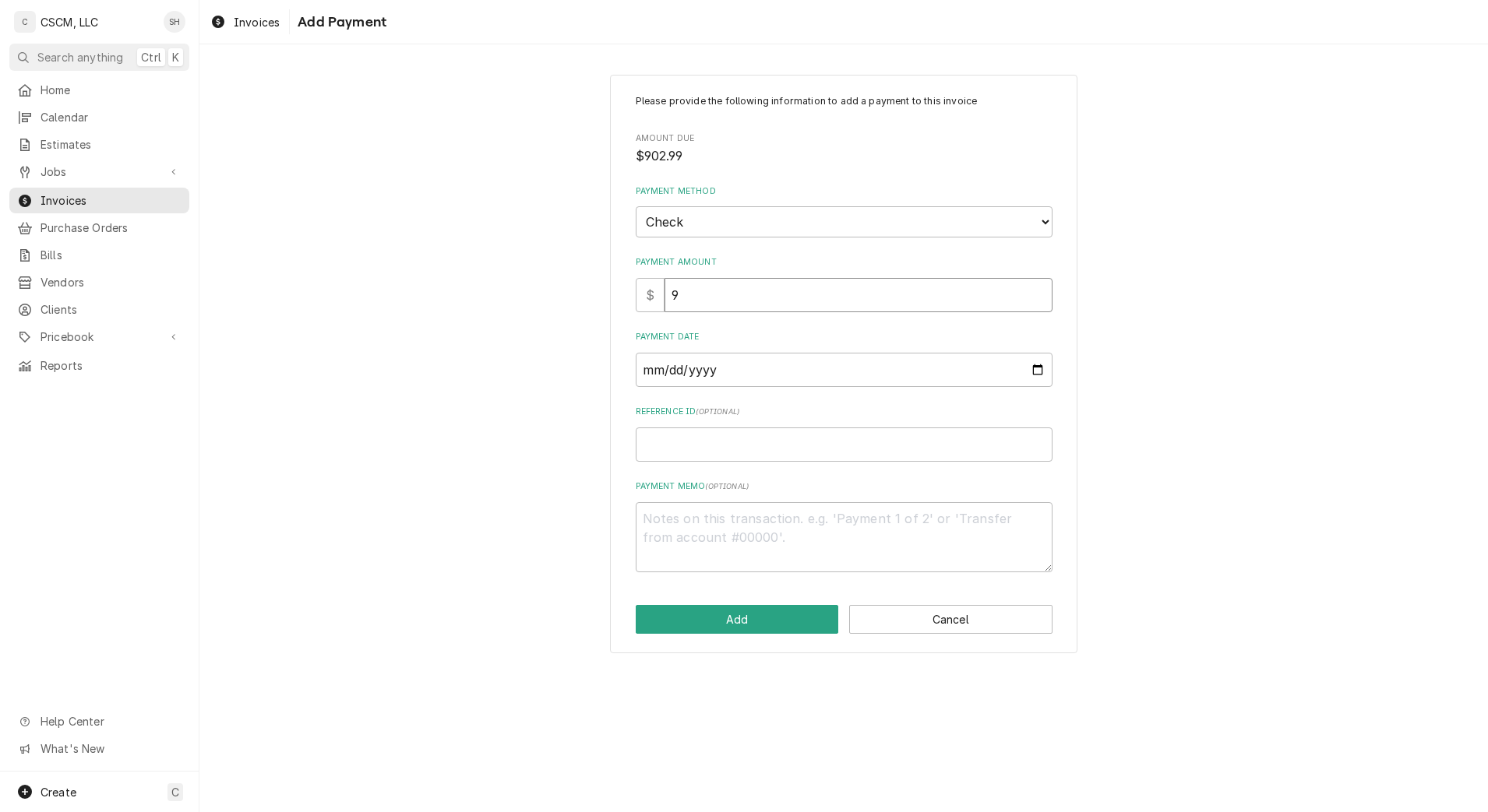
type input "90"
type textarea "x"
type input "902"
type textarea "x"
type input "902.9"
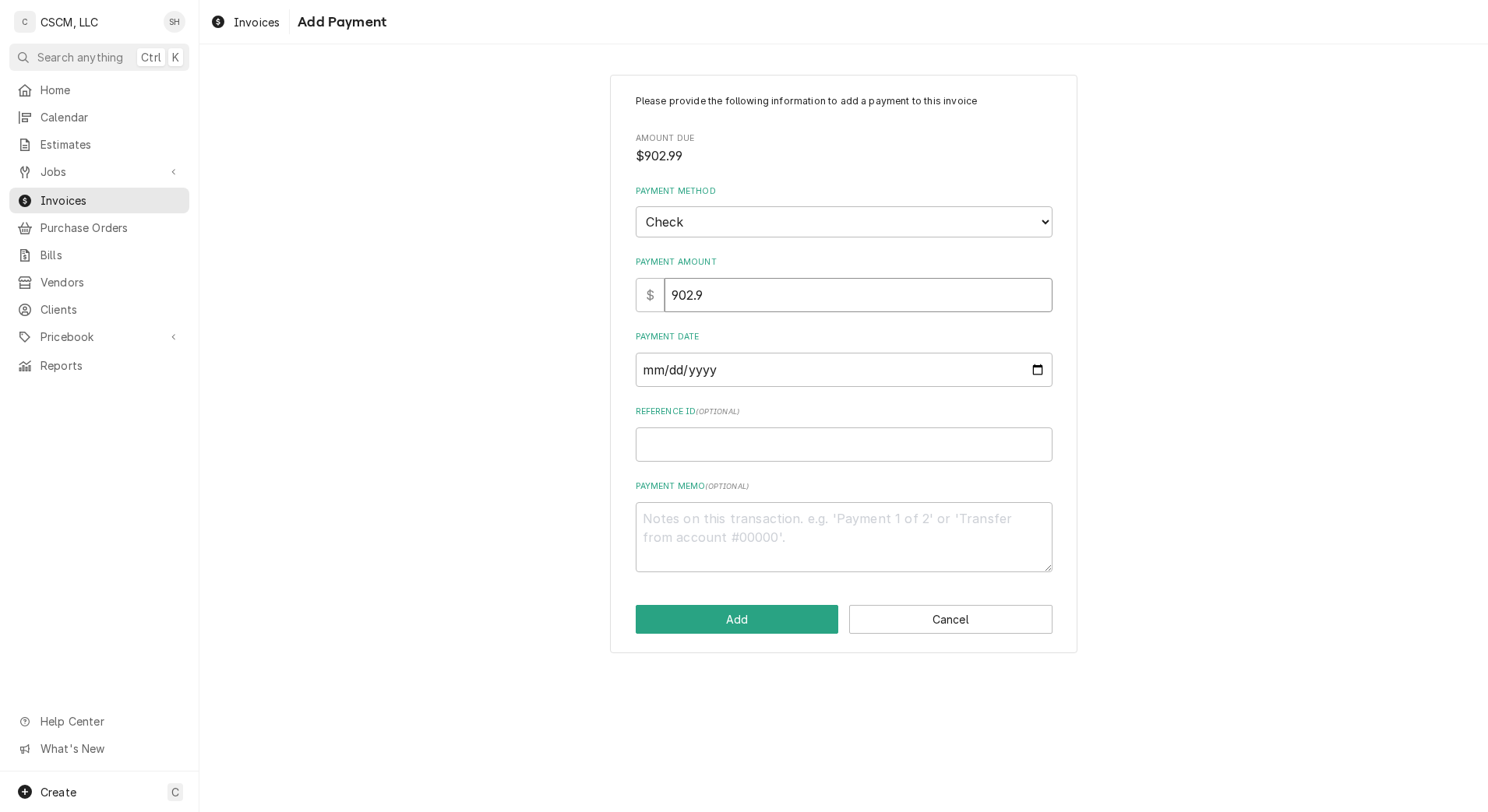
type textarea "x"
type input "902.99"
click at [762, 455] on input "Reference ID ( optional )" at bounding box center [844, 445] width 416 height 34
type textarea "x"
type input "1"
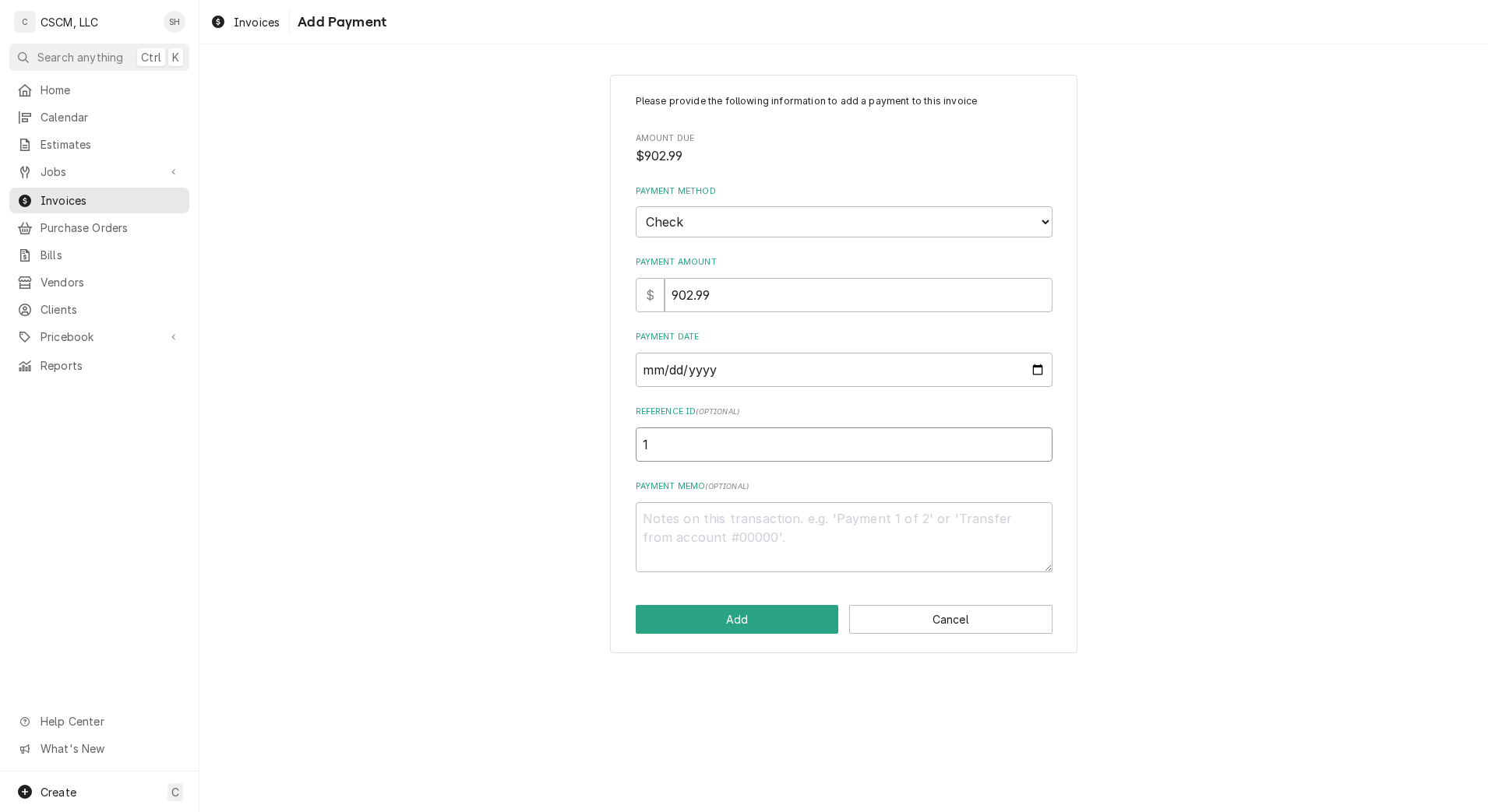
type textarea "x"
type input "11"
type textarea "x"
type input "116"
type textarea "x"
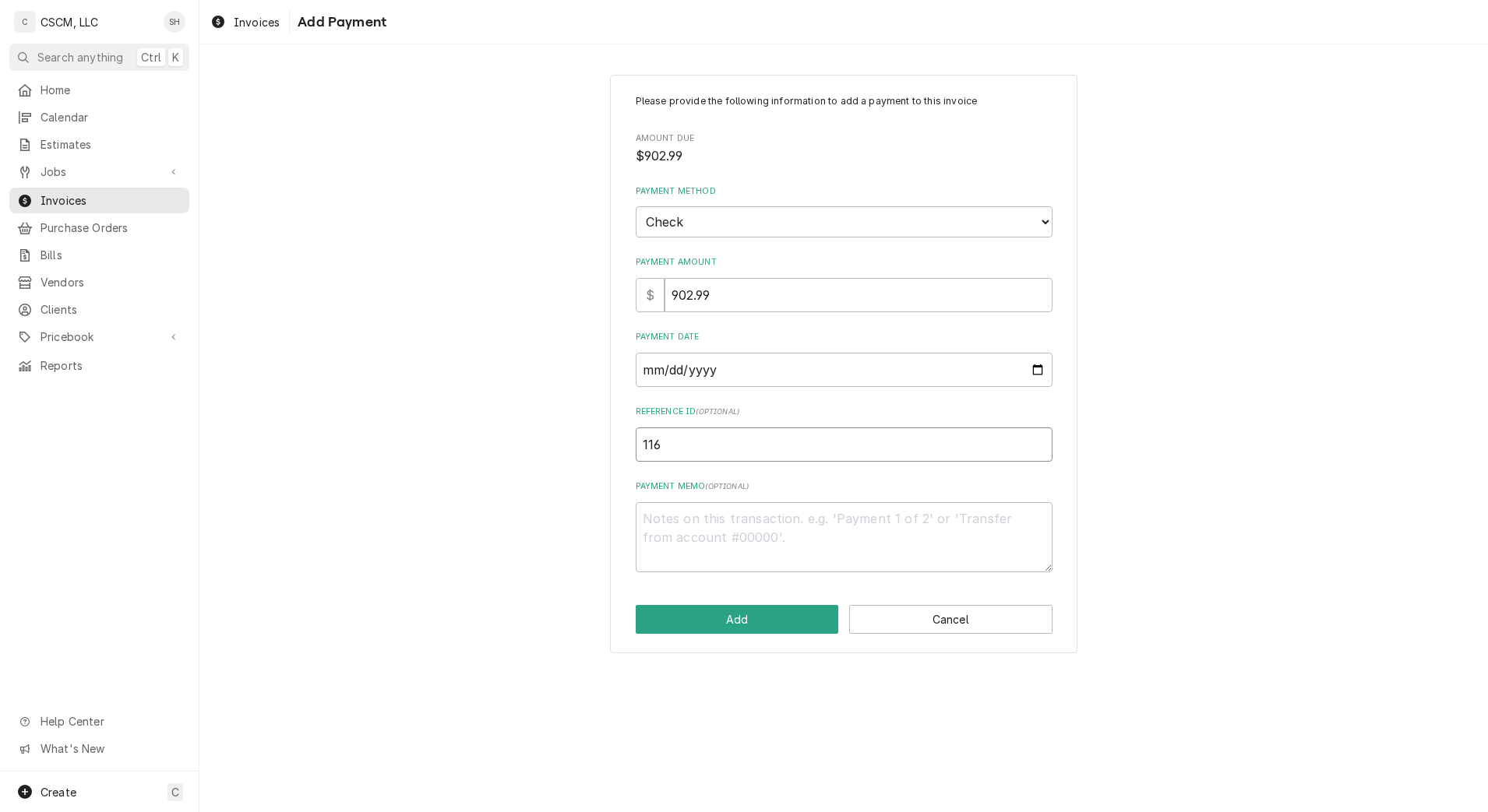
type input "1167"
type textarea "x"
type input "11678"
type textarea "x"
type input "116788"
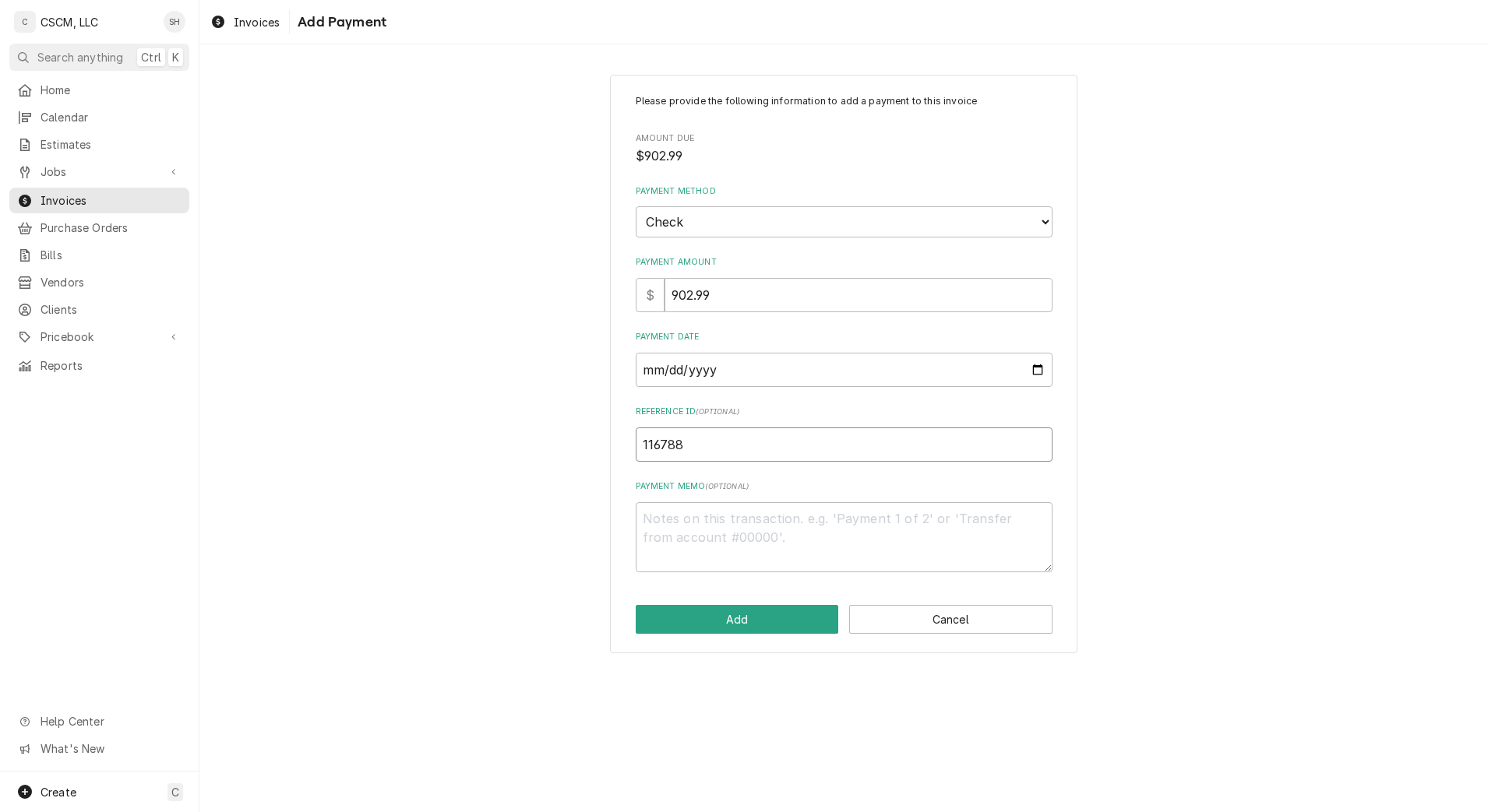
type textarea "x"
type input "1167881"
type textarea "x"
type input "11678818"
click at [719, 618] on button "Add" at bounding box center [738, 620] width 203 height 29
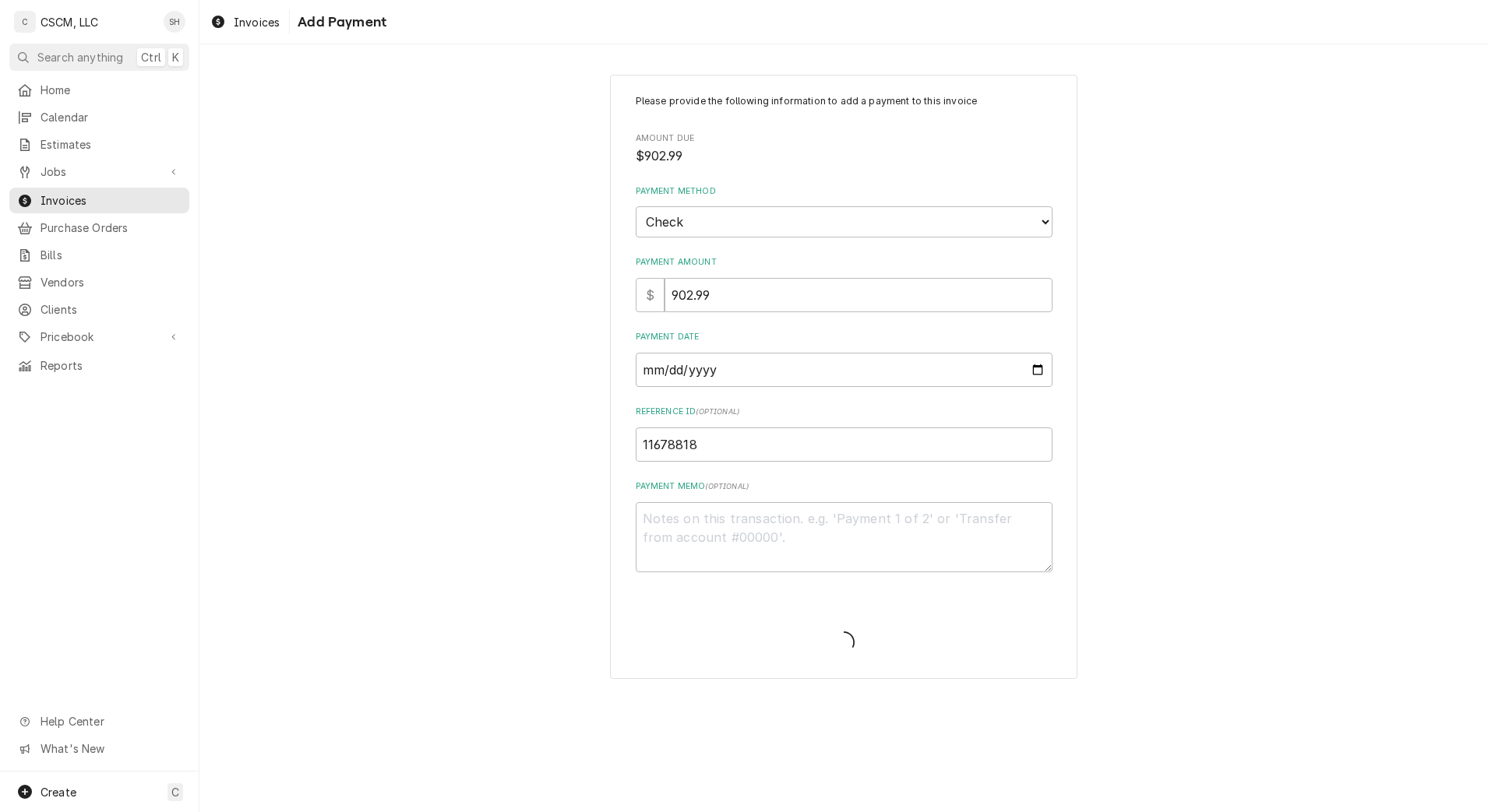
type textarea "x"
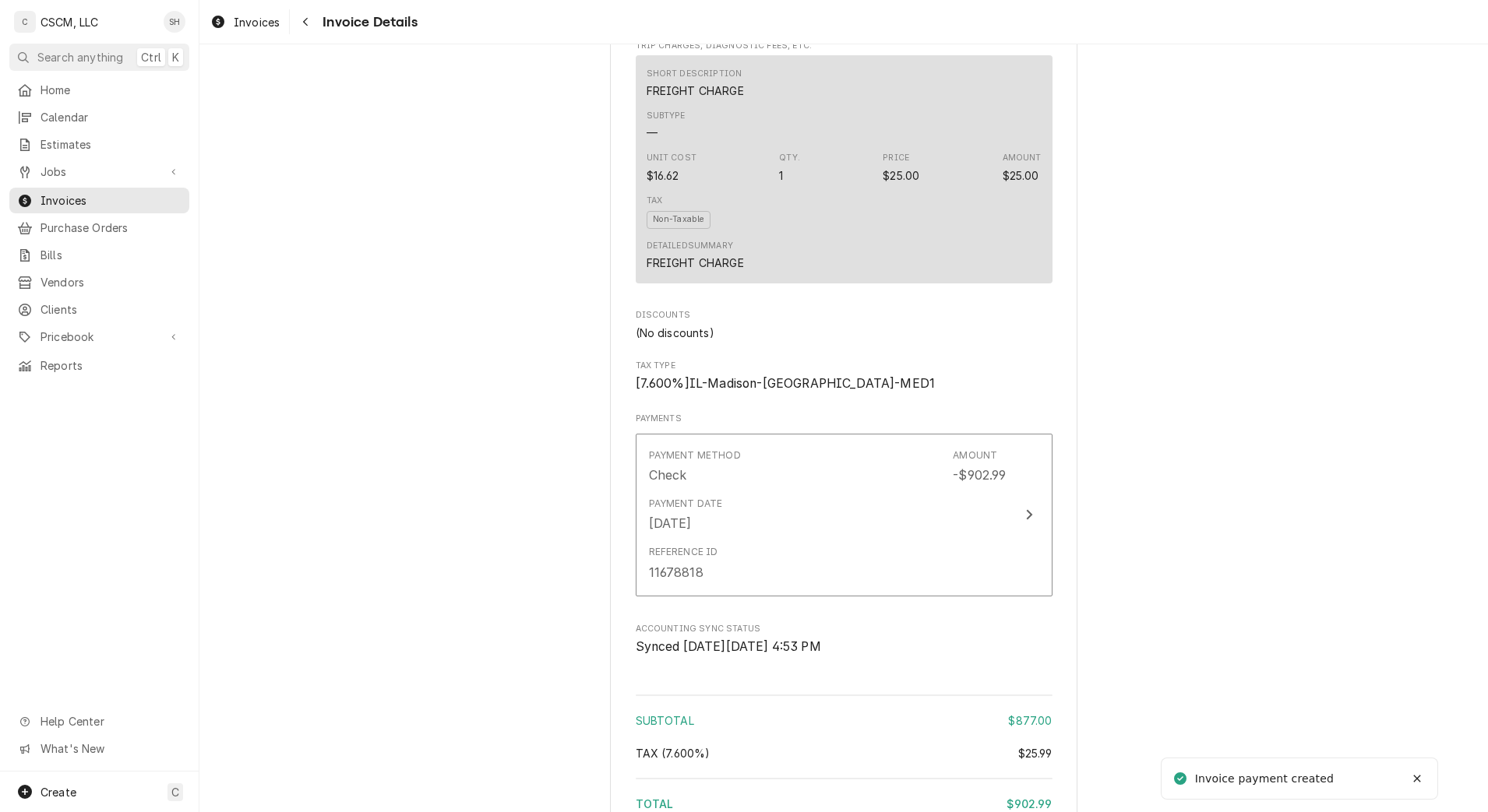
scroll to position [2877, 0]
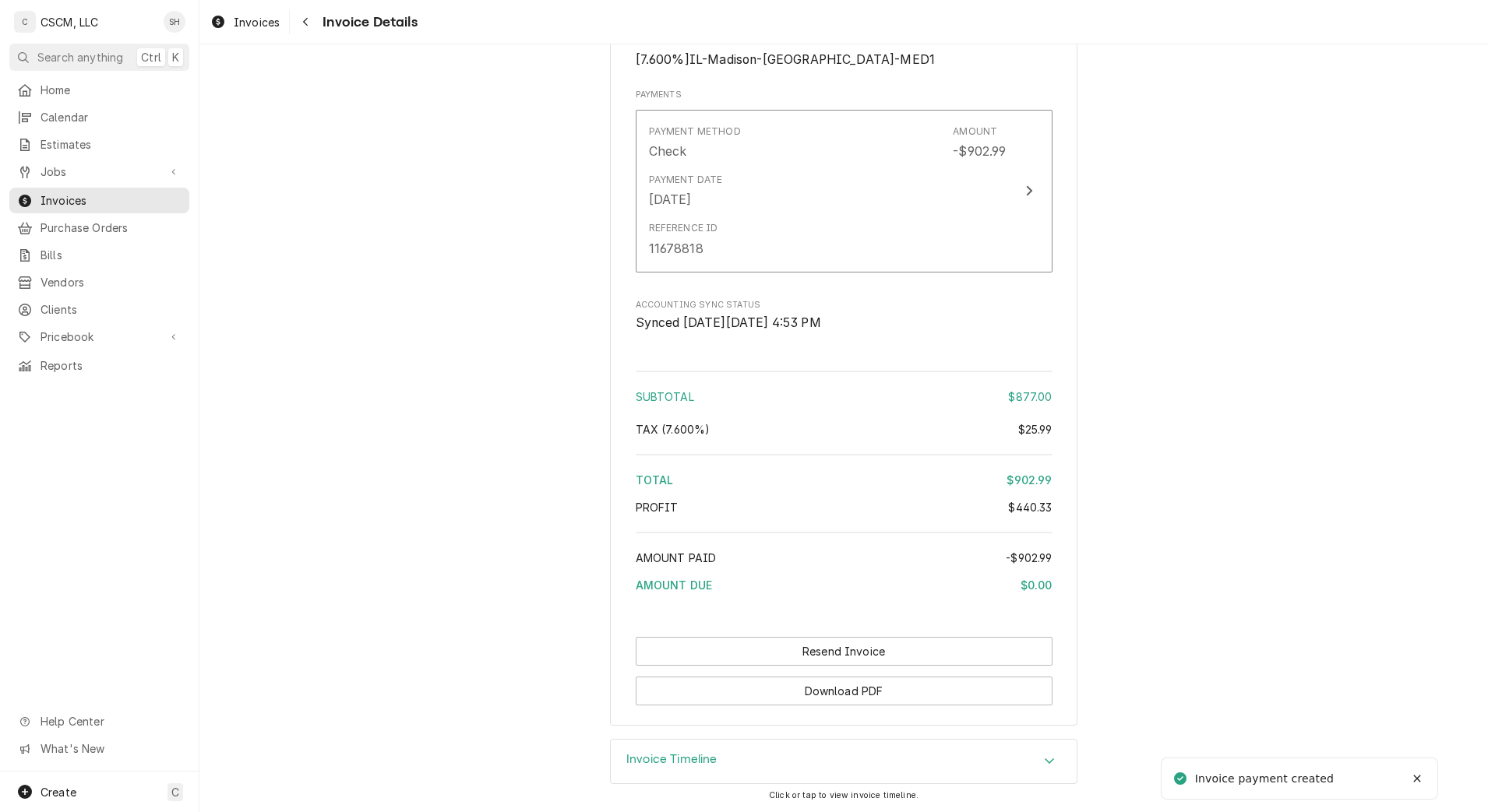
click at [303, 30] on button "Navigate back" at bounding box center [305, 22] width 25 height 25
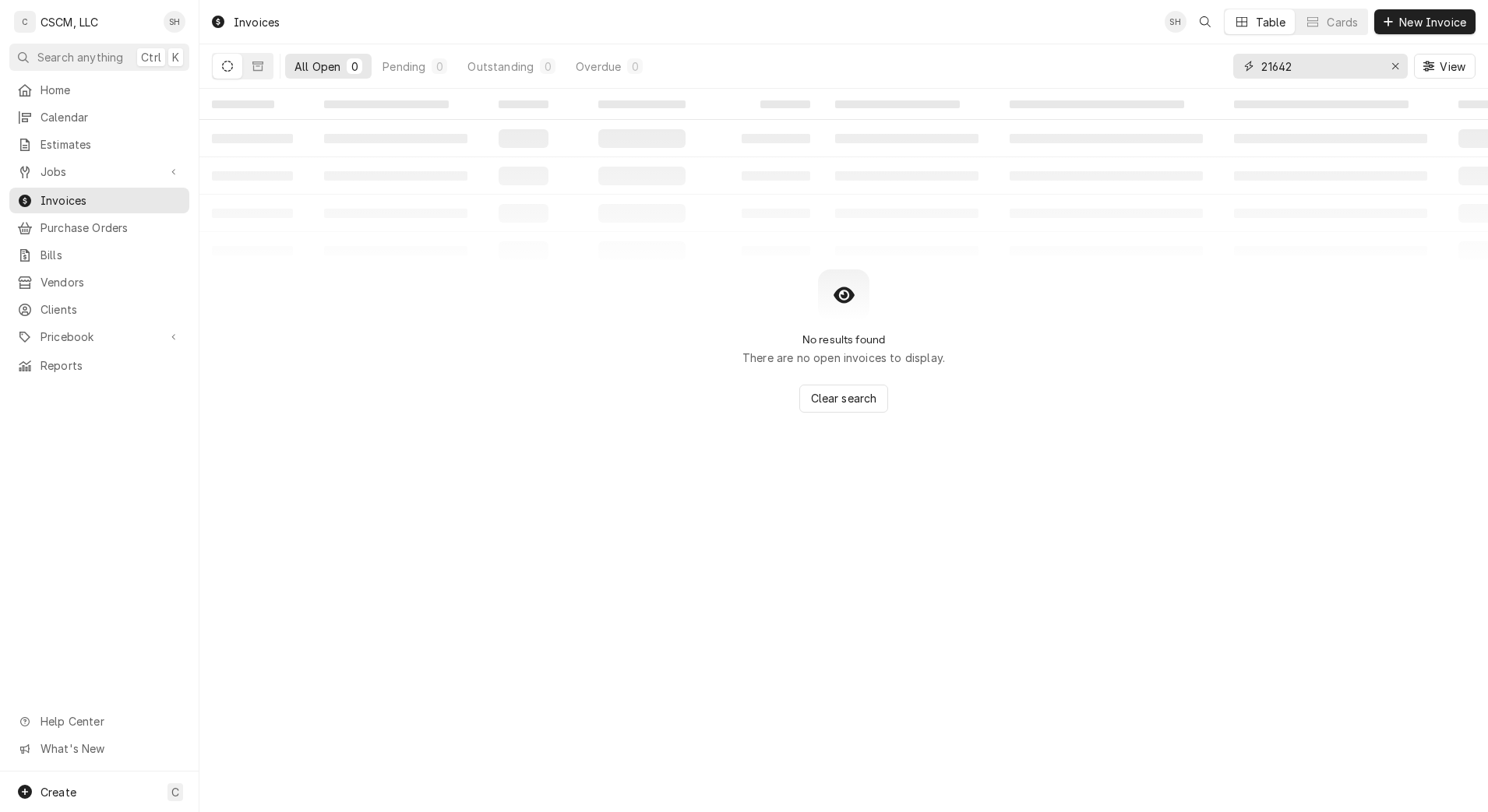
click at [1303, 71] on input "21642" at bounding box center [1319, 67] width 117 height 25
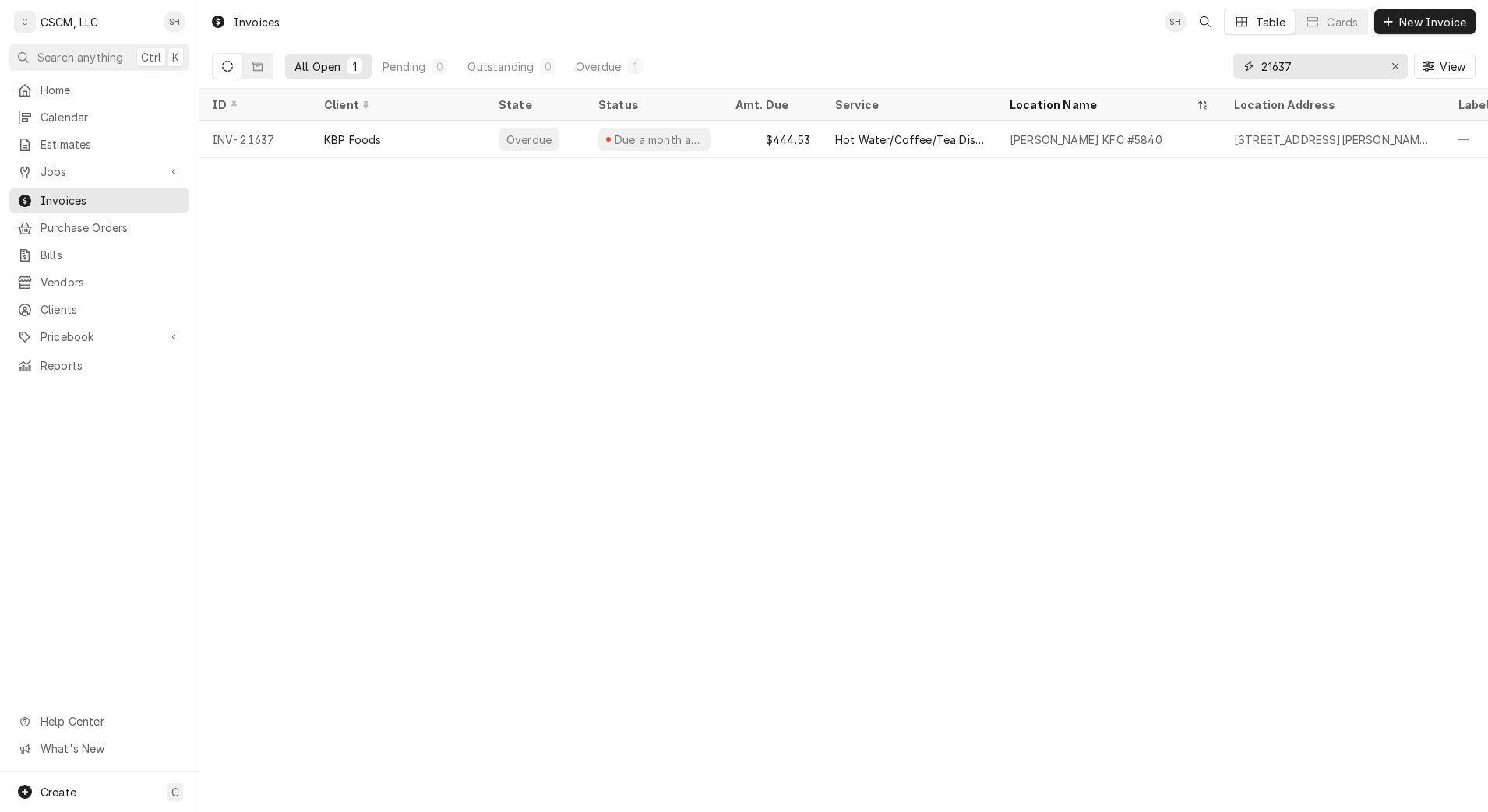
type input "21637"
click at [1146, 126] on div "Arnold KFC #5840" at bounding box center [1110, 139] width 224 height 37
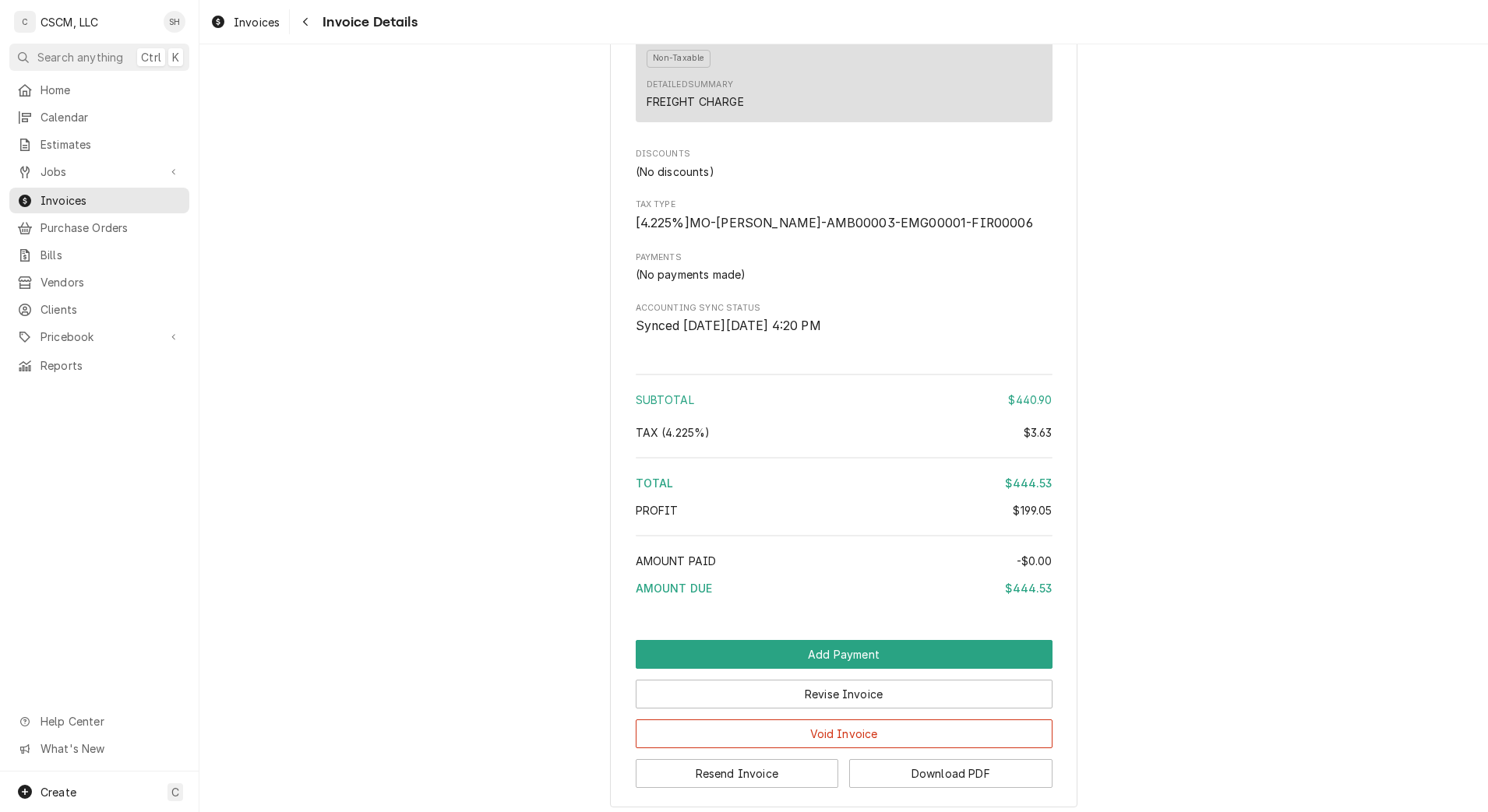
scroll to position [2107, 0]
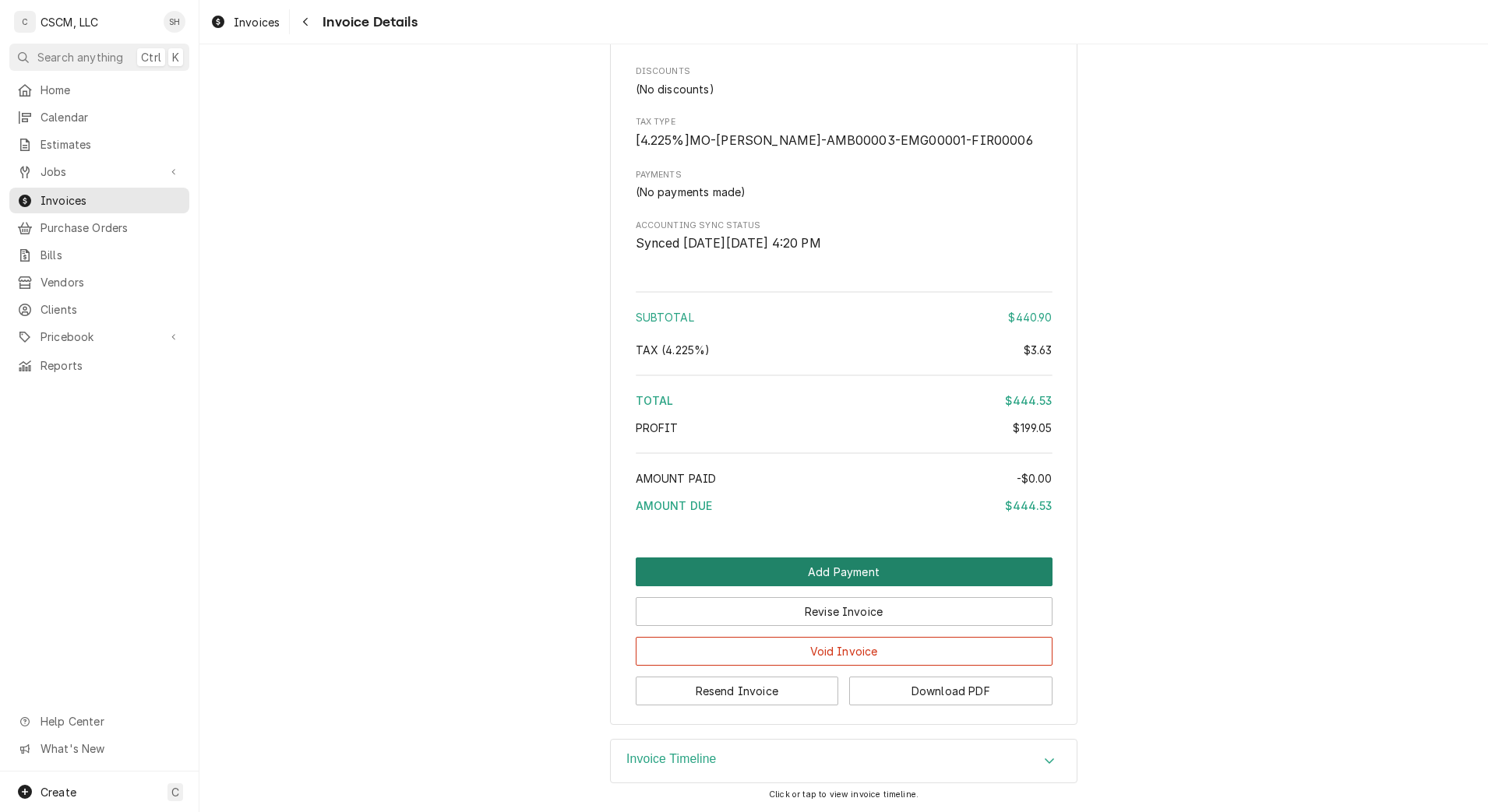
click at [698, 578] on button "Add Payment" at bounding box center [844, 572] width 416 height 29
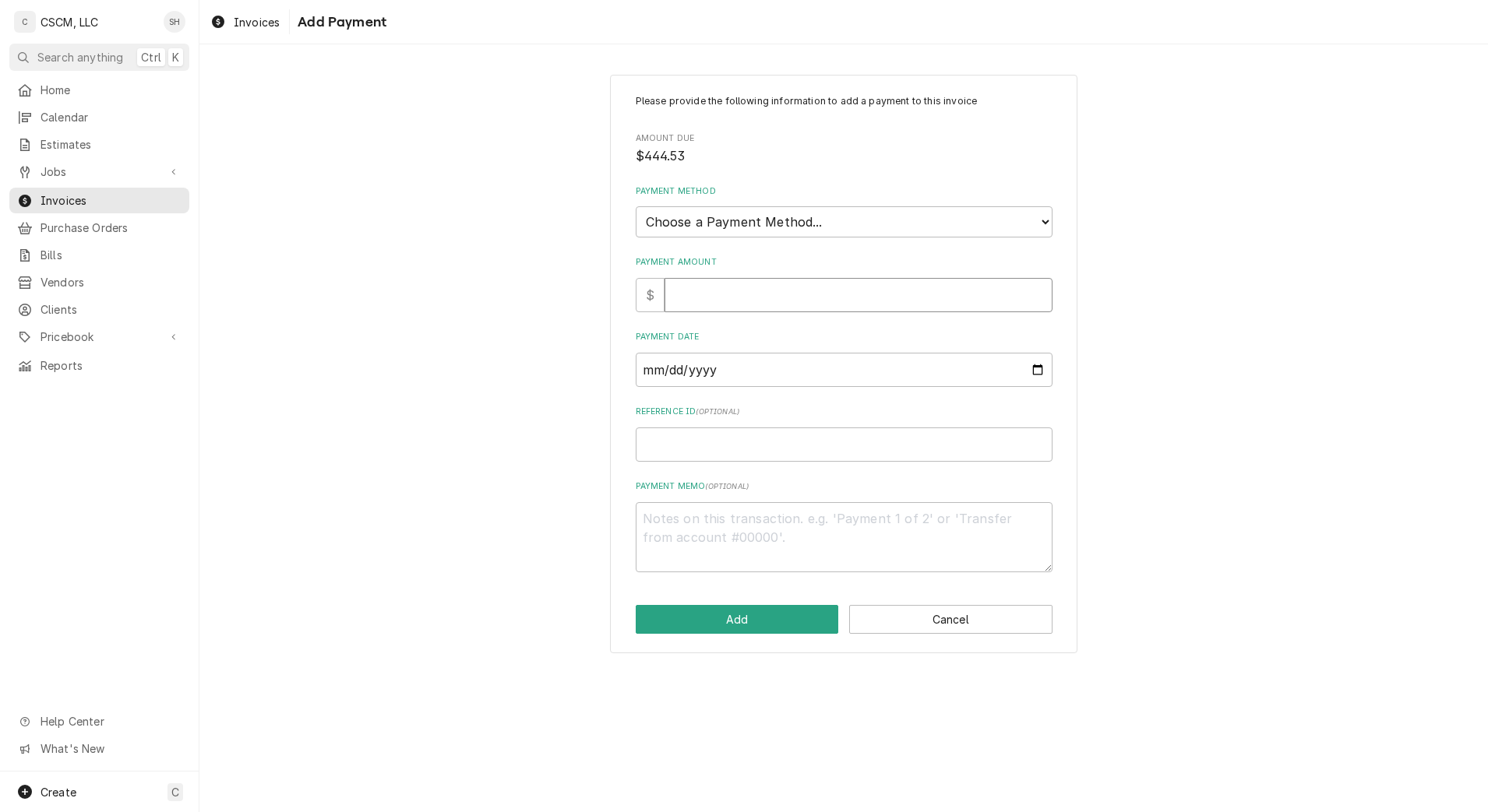
click at [745, 286] on input "Payment Amount" at bounding box center [859, 295] width 388 height 34
type textarea "x"
type input "4"
type textarea "x"
type input "44"
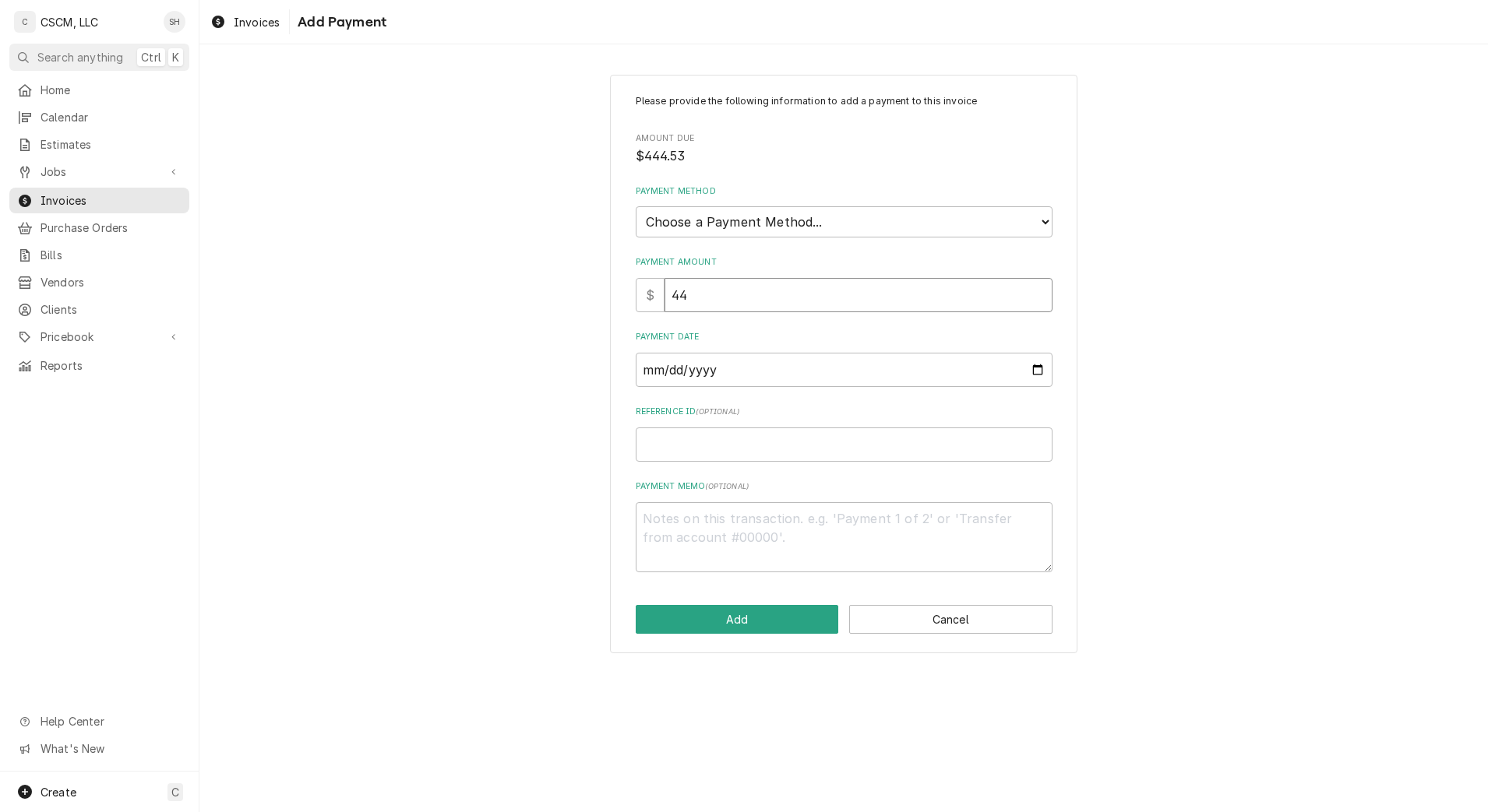
type textarea "x"
type input "444"
type textarea "x"
type input "444.5"
type textarea "x"
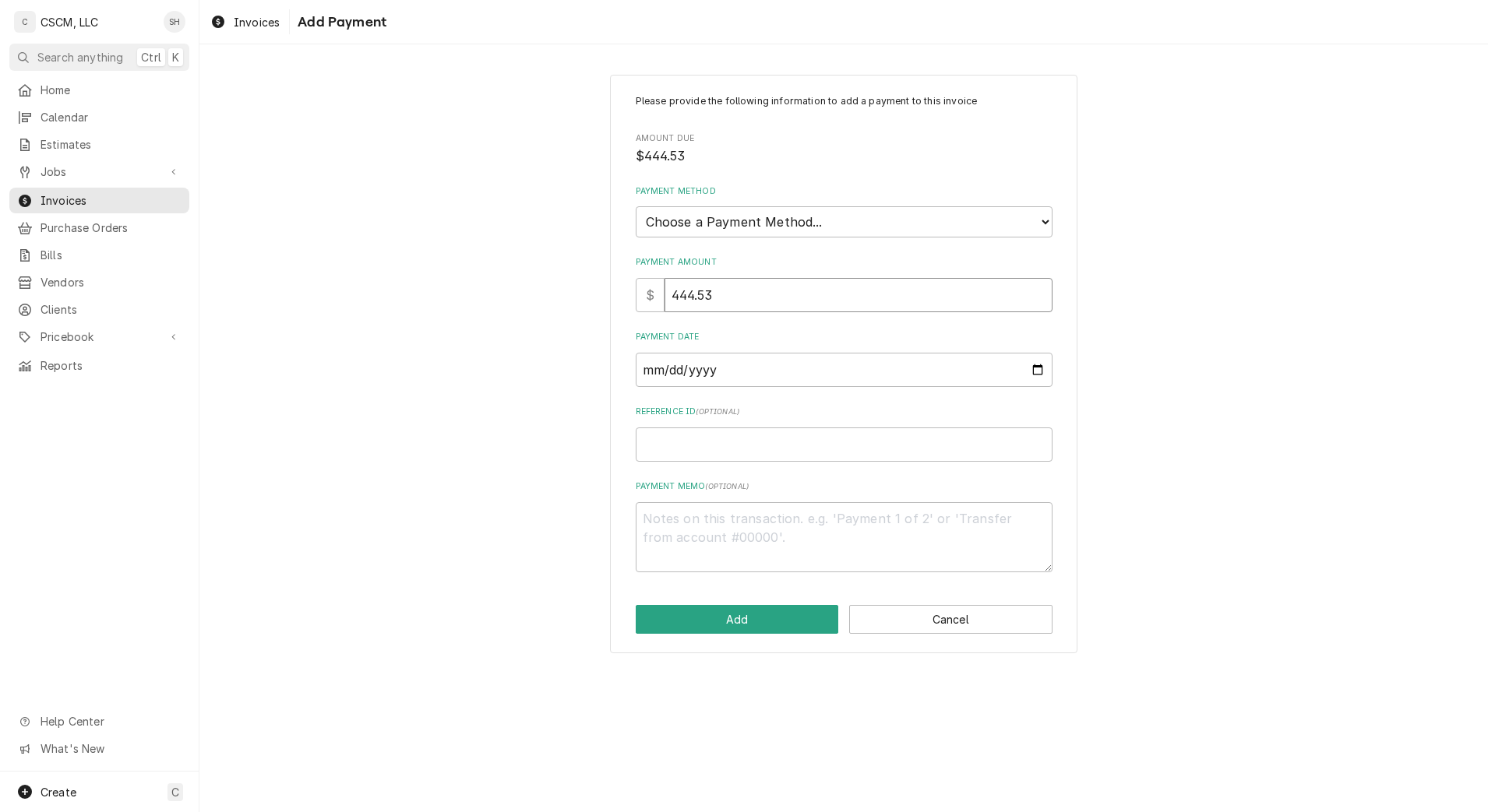
type input "444.53"
click at [795, 222] on select "Choose a Payment Method... Cash Check Credit/Debit Card ACH/eCheck Other" at bounding box center [844, 222] width 416 height 31
select select "2"
click at [636, 206] on select "Choose a Payment Method... Cash Check Credit/Debit Card ACH/eCheck Other" at bounding box center [844, 222] width 416 height 31
click at [1035, 361] on input "Payment Date" at bounding box center [844, 370] width 416 height 34
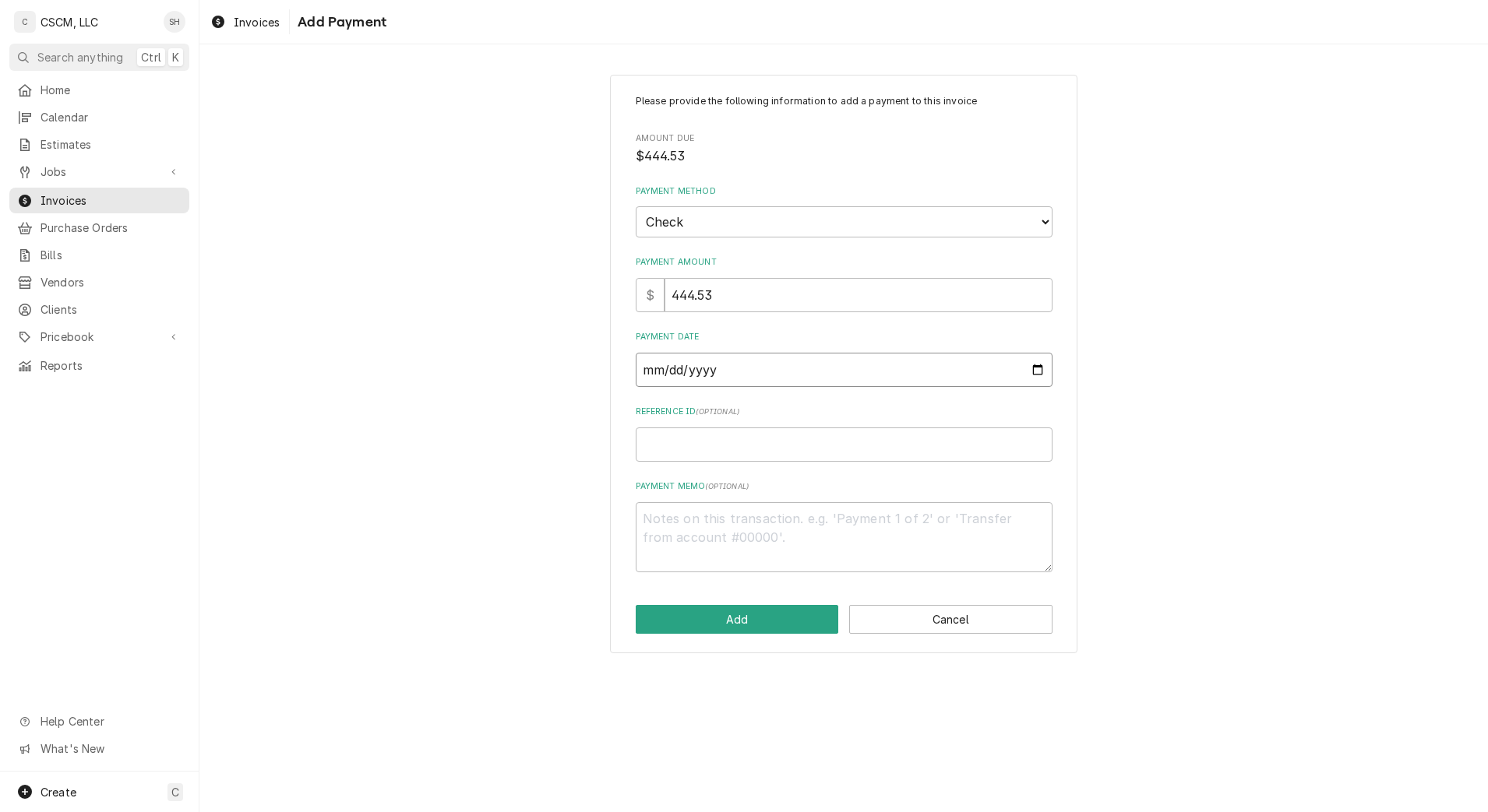
type textarea "x"
type input "[DATE]"
click at [739, 450] on input "Reference ID ( optional )" at bounding box center [844, 445] width 416 height 34
paste input "11678818"
type textarea "x"
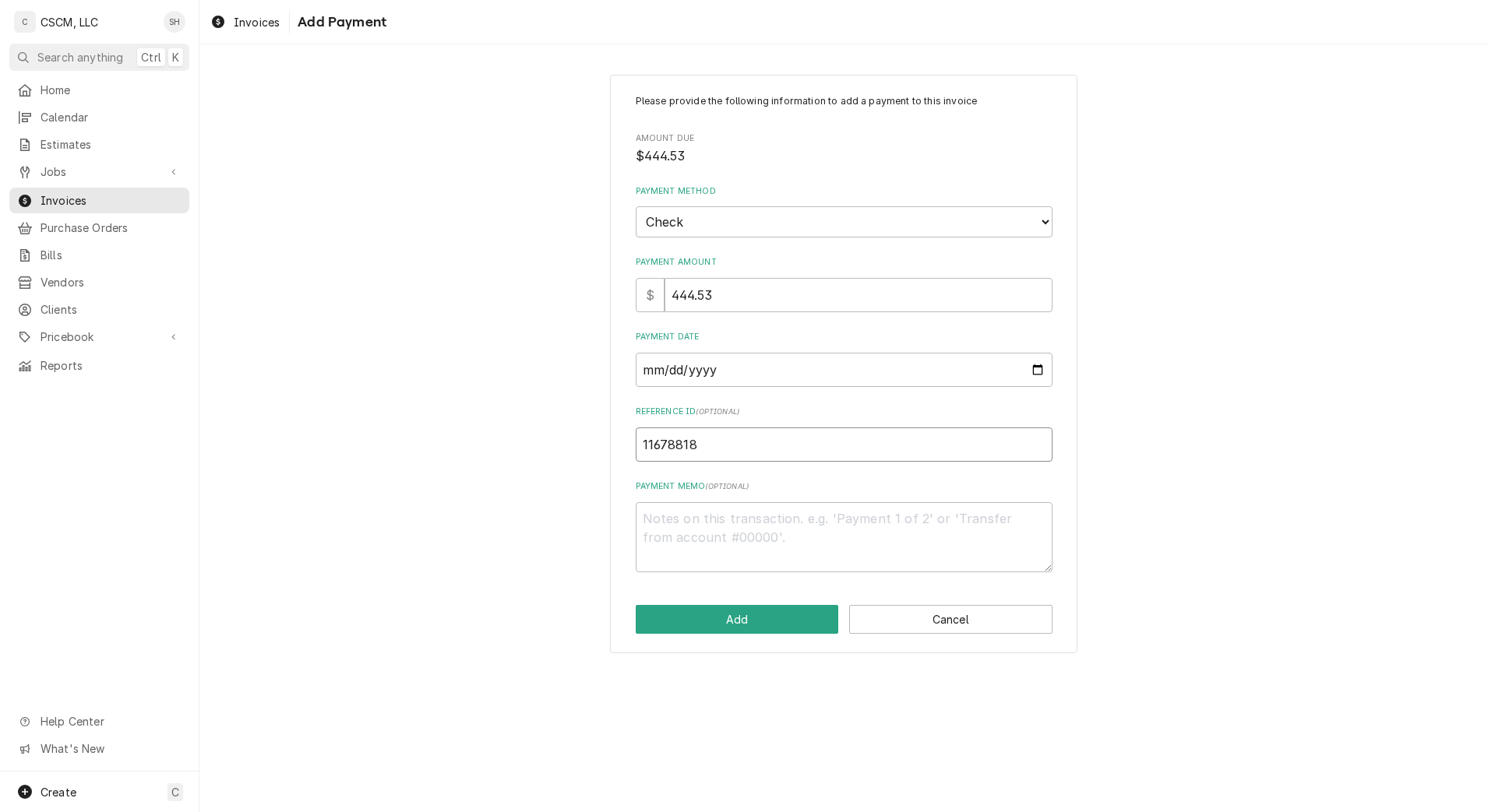
type input "11678818"
click at [727, 623] on button "Add" at bounding box center [738, 620] width 203 height 29
type textarea "x"
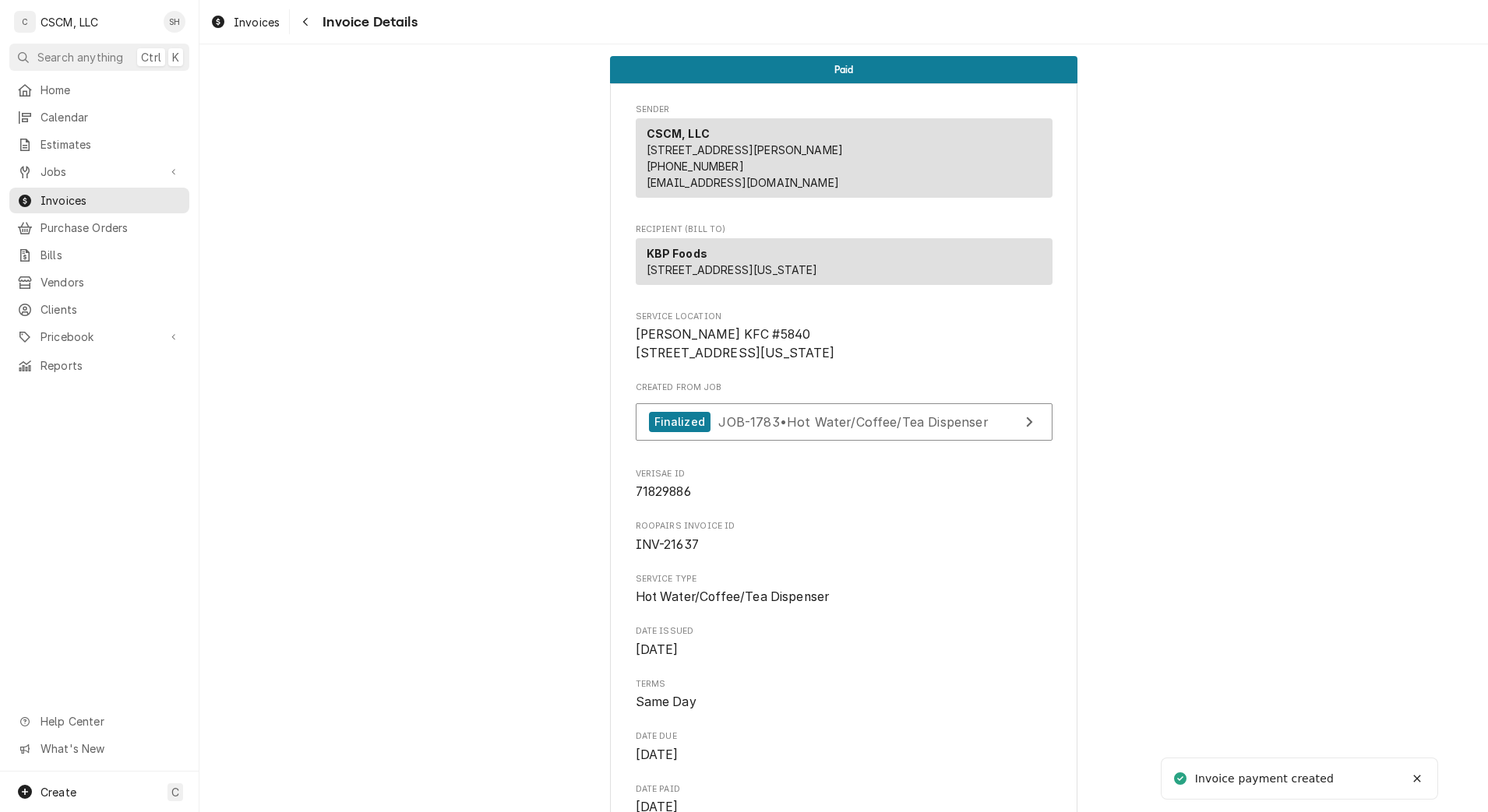
click at [315, 15] on button "Navigate back" at bounding box center [305, 22] width 25 height 25
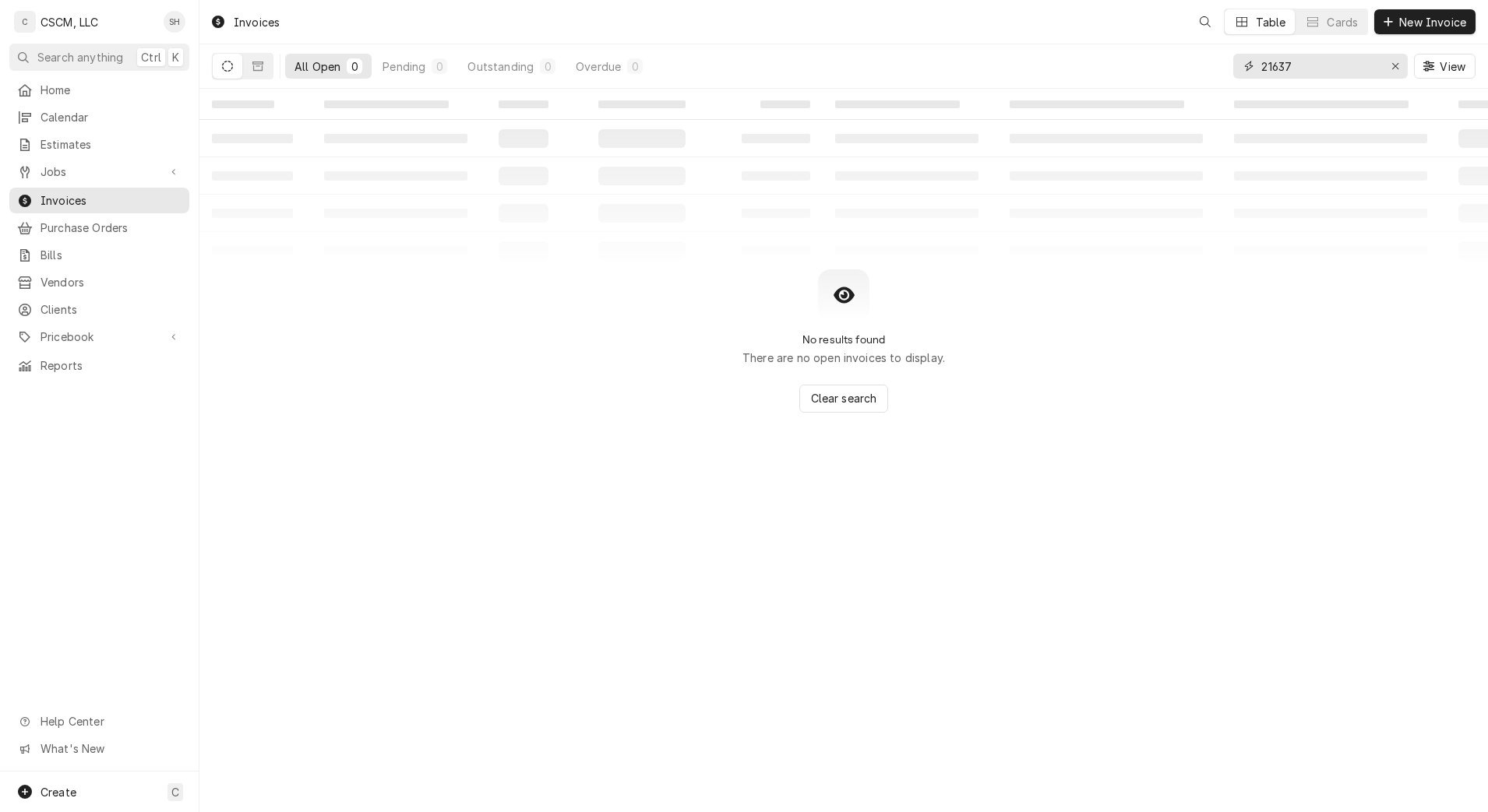
click at [1288, 67] on input "21637" at bounding box center [1319, 67] width 117 height 25
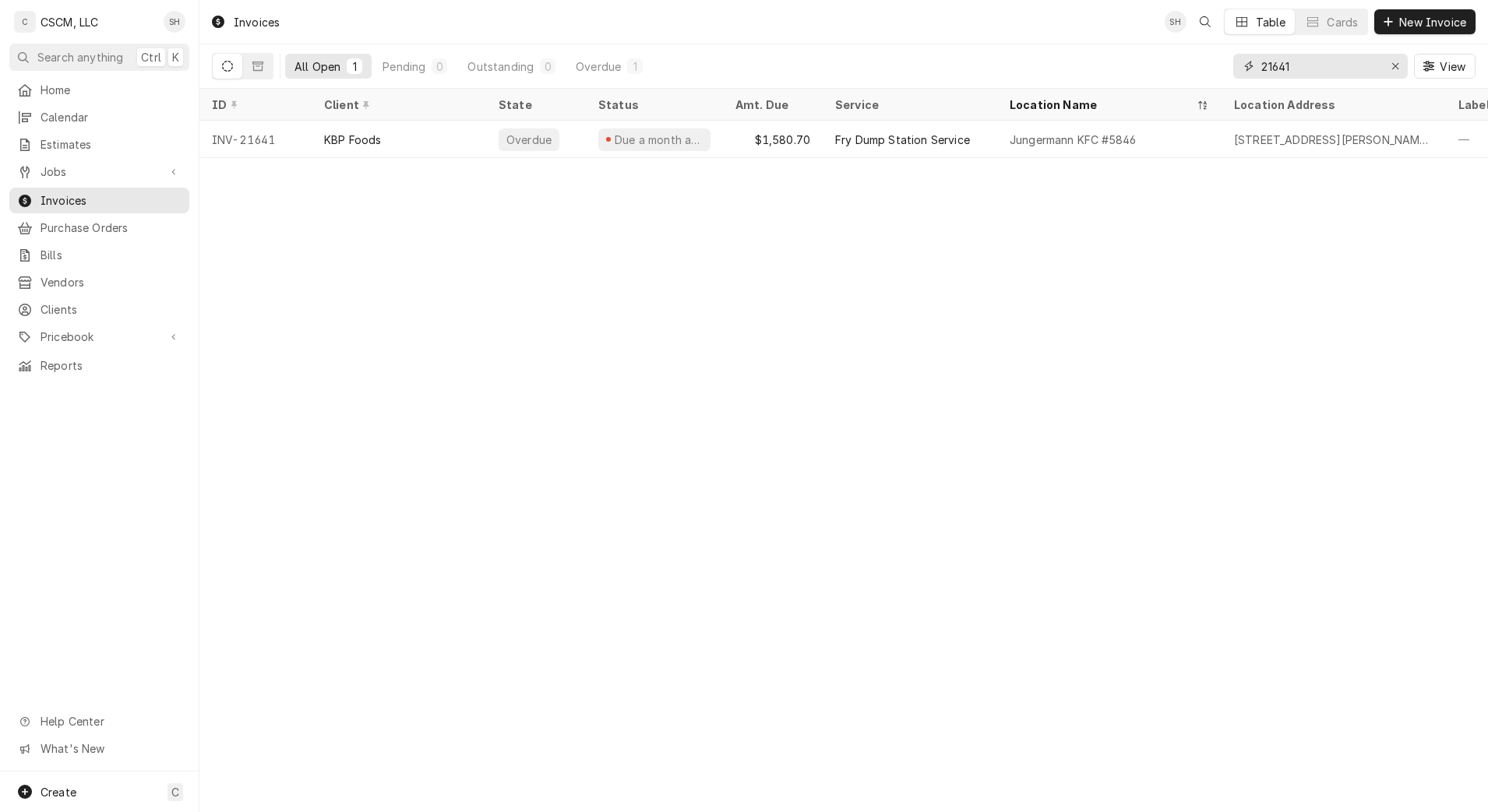
type input "21641"
click at [713, 110] on div "Status" at bounding box center [654, 105] width 131 height 26
click at [765, 139] on div "$1,580.70" at bounding box center [772, 139] width 100 height 37
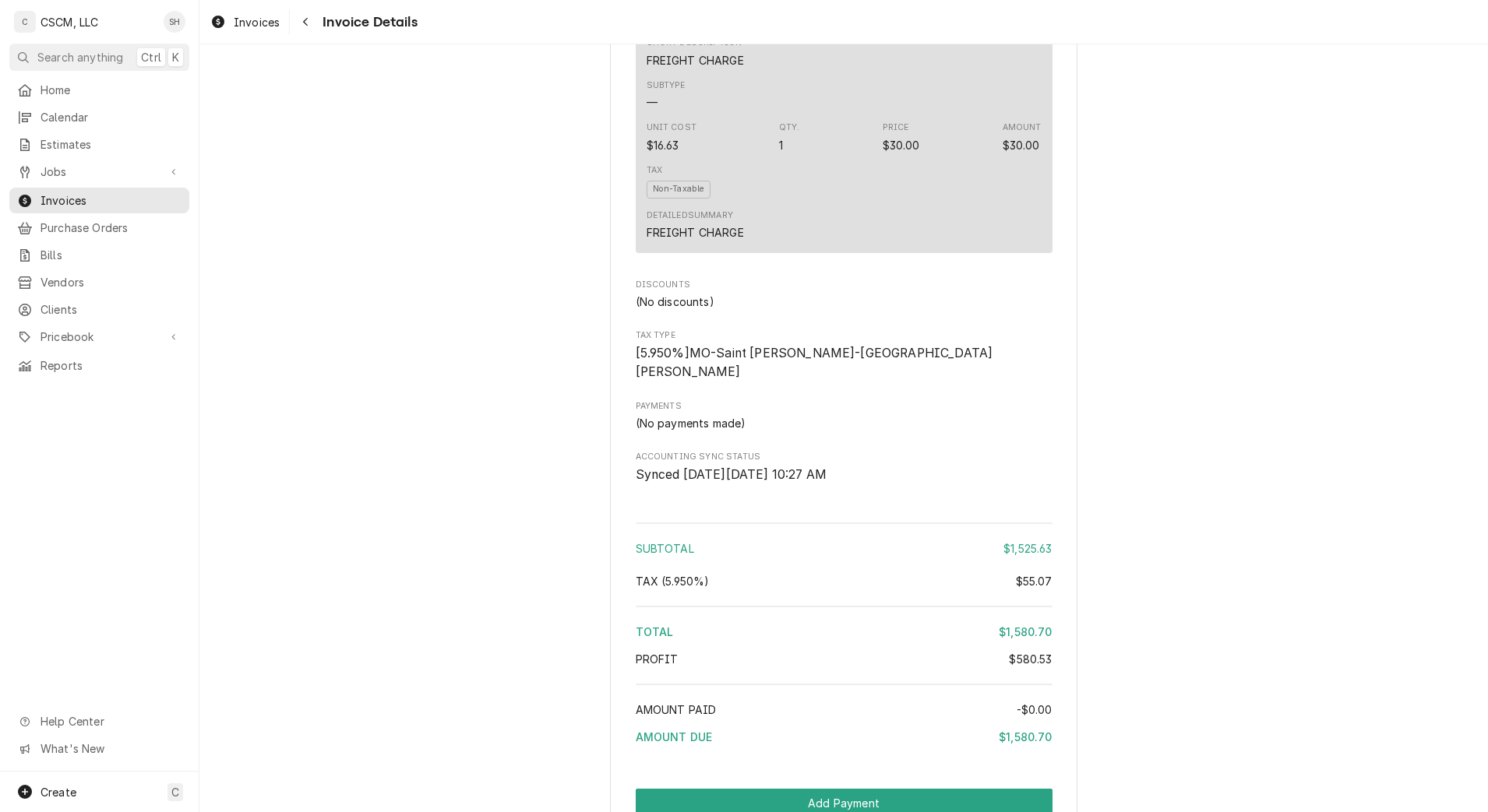
scroll to position [2727, 0]
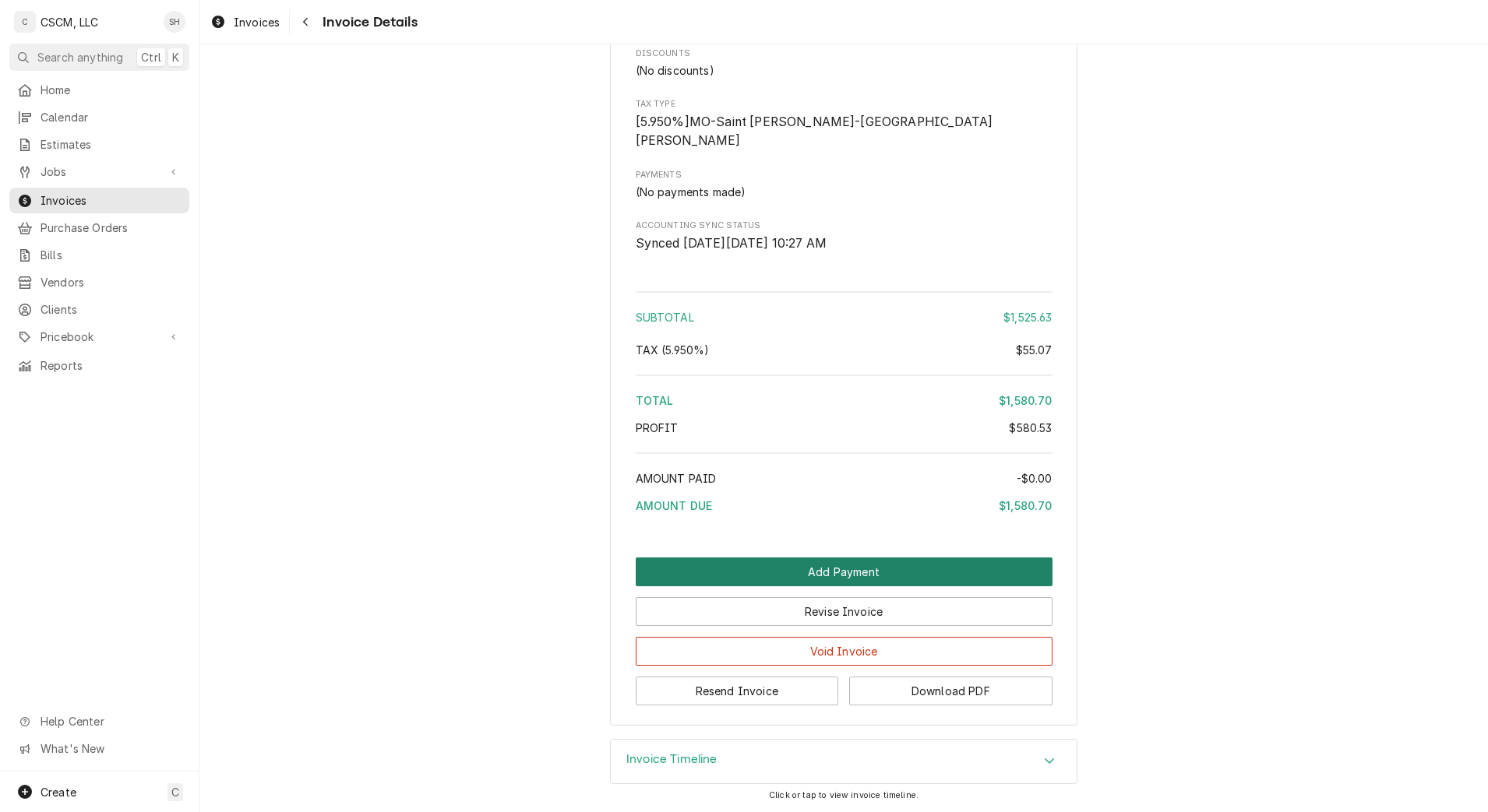
click at [770, 570] on button "Add Payment" at bounding box center [844, 572] width 416 height 29
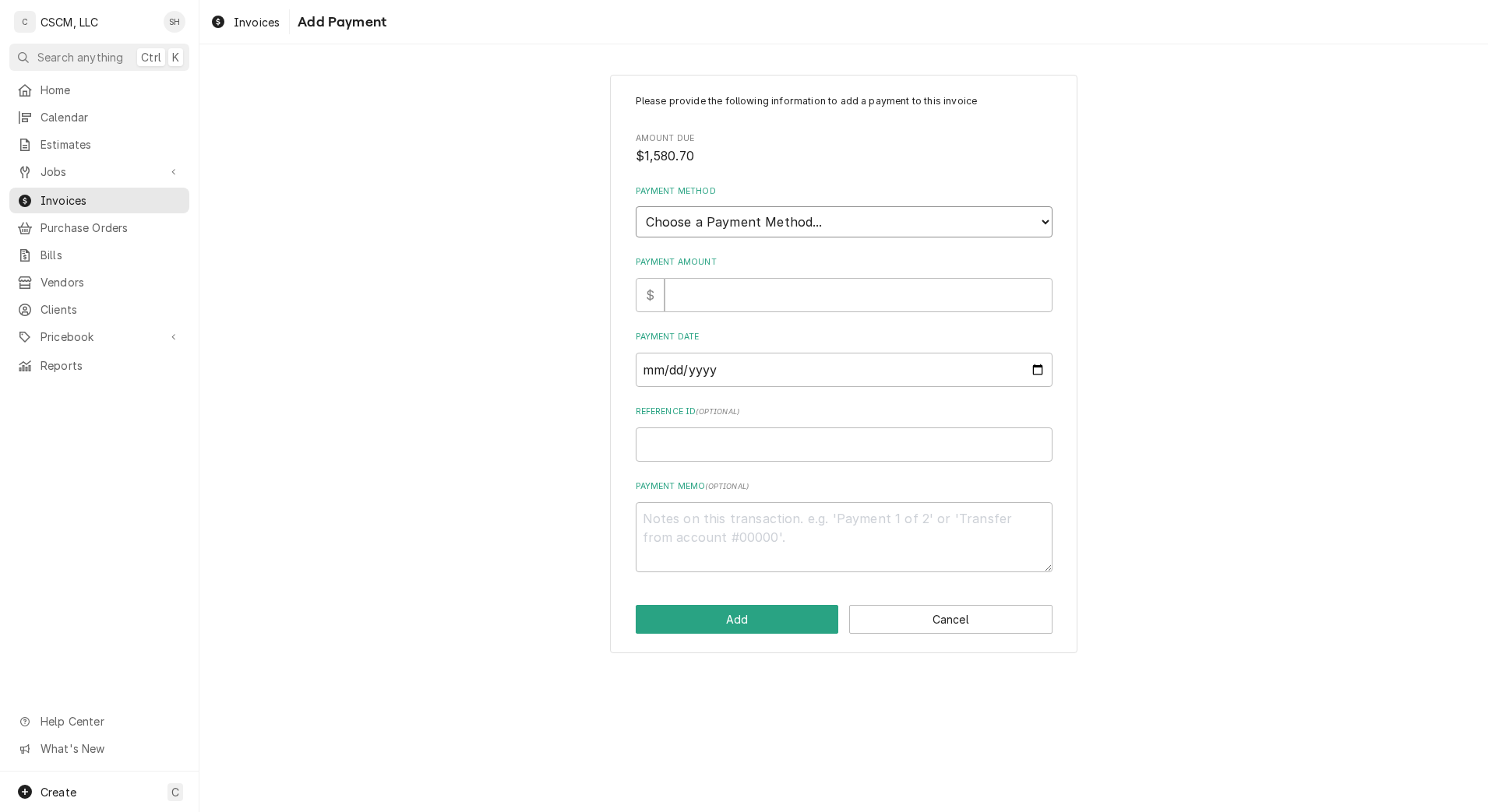
drag, startPoint x: 1030, startPoint y: 217, endPoint x: 1014, endPoint y: 238, distance: 26.4
click at [1030, 217] on select "Choose a Payment Method... Cash Check Credit/Debit Card ACH/eCheck Other" at bounding box center [844, 222] width 416 height 31
select select "2"
click at [636, 206] on select "Choose a Payment Method... Cash Check Credit/Debit Card ACH/eCheck Other" at bounding box center [844, 222] width 416 height 31
click at [1029, 295] on input "Payment Amount" at bounding box center [859, 295] width 388 height 34
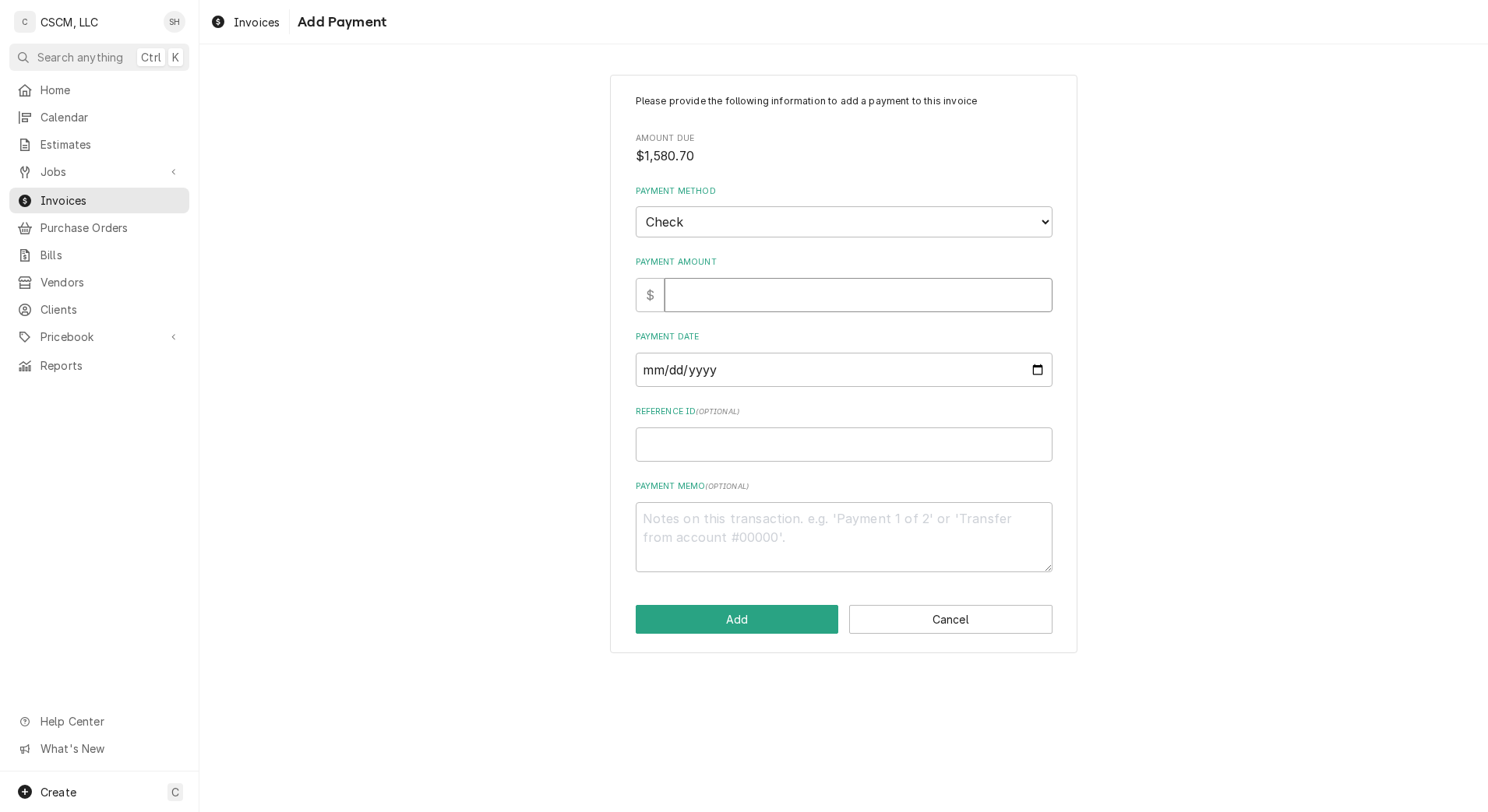
type textarea "x"
type input "1"
type textarea "x"
type input "15"
type textarea "x"
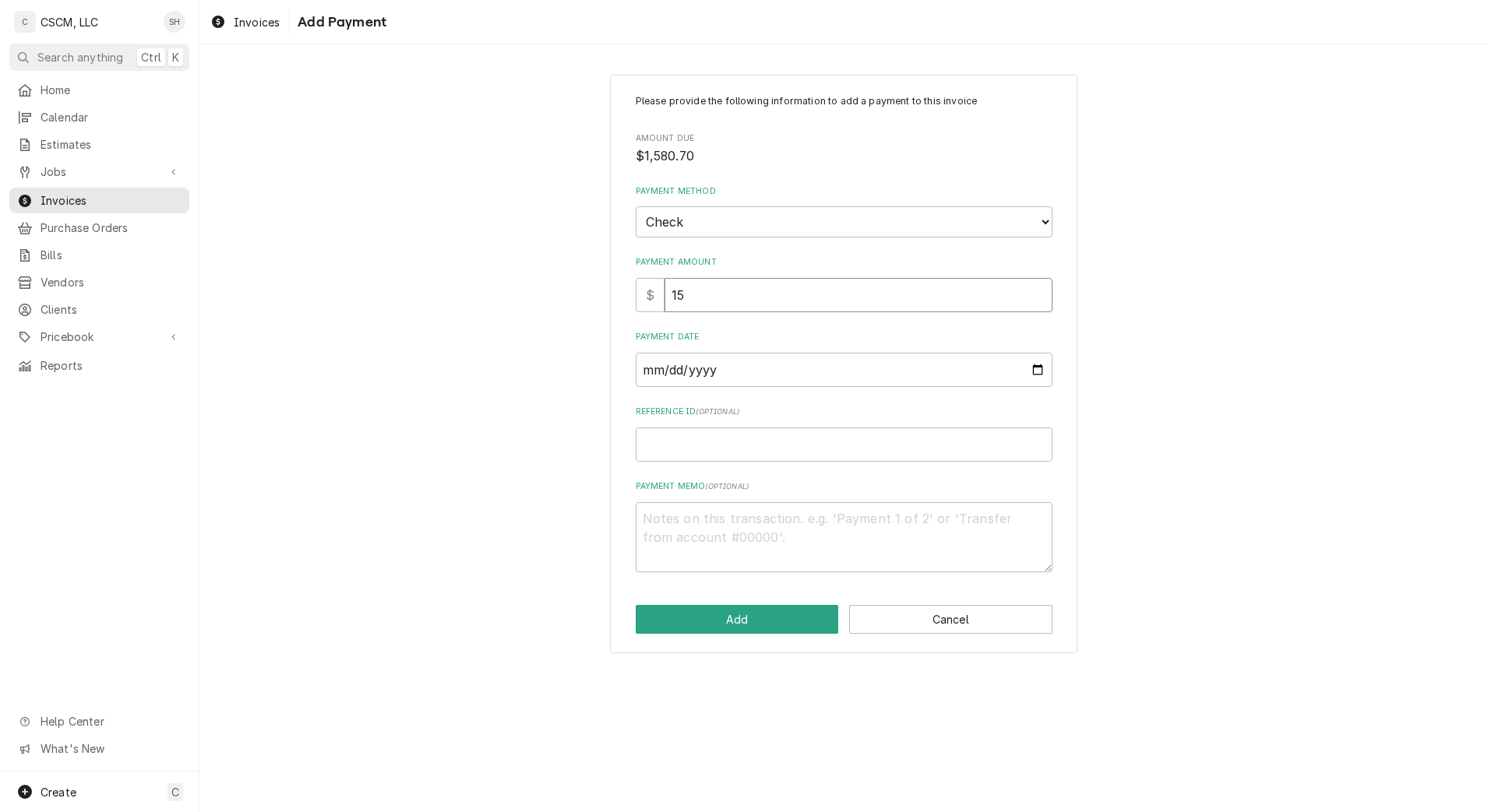
type input "158"
type textarea "x"
type input "1580"
type textarea "x"
type input "1580.7"
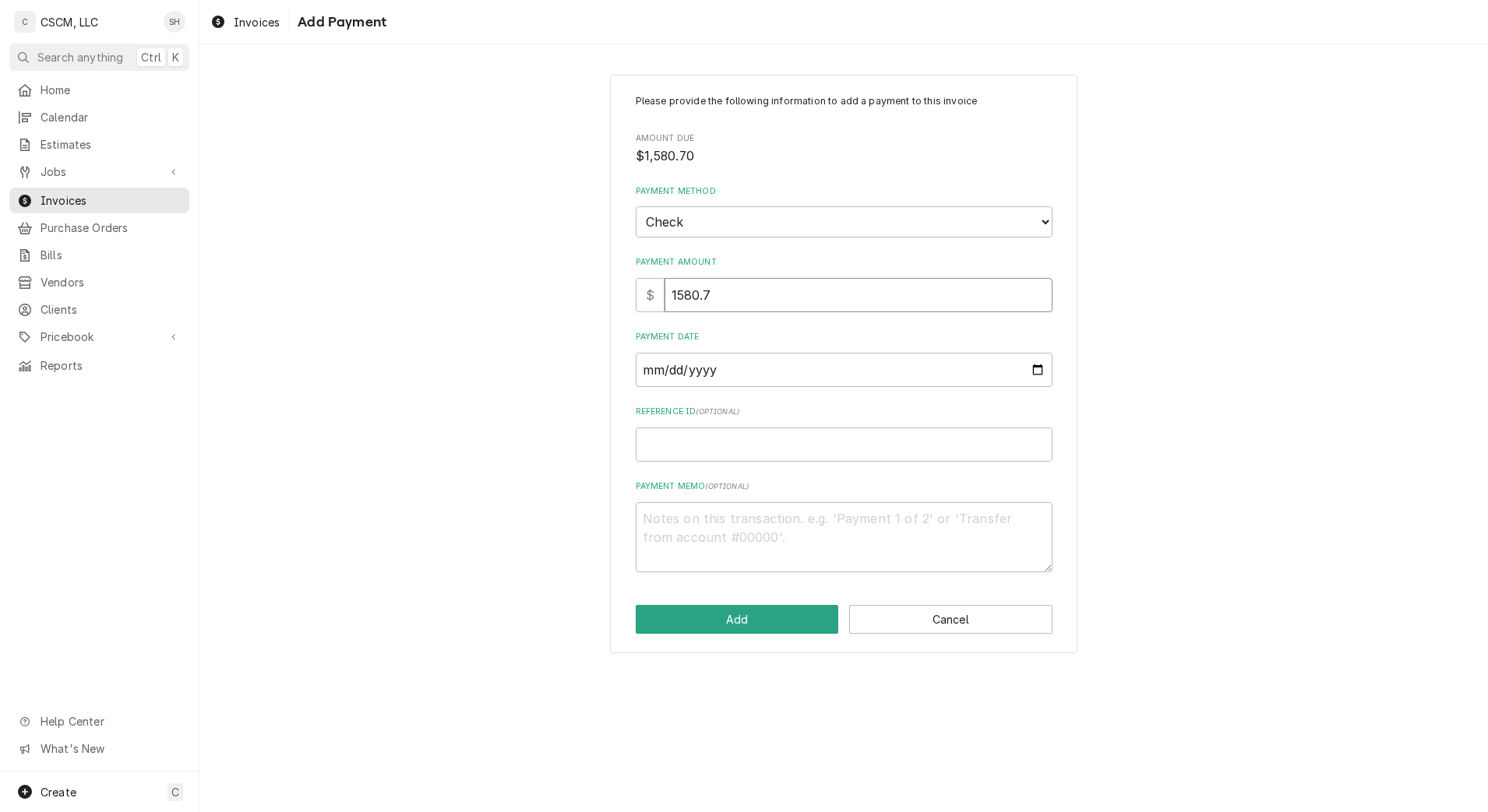
type textarea "x"
type input "1580.70"
click at [1034, 377] on input "Payment Date" at bounding box center [844, 370] width 416 height 34
type textarea "x"
type input "[DATE]"
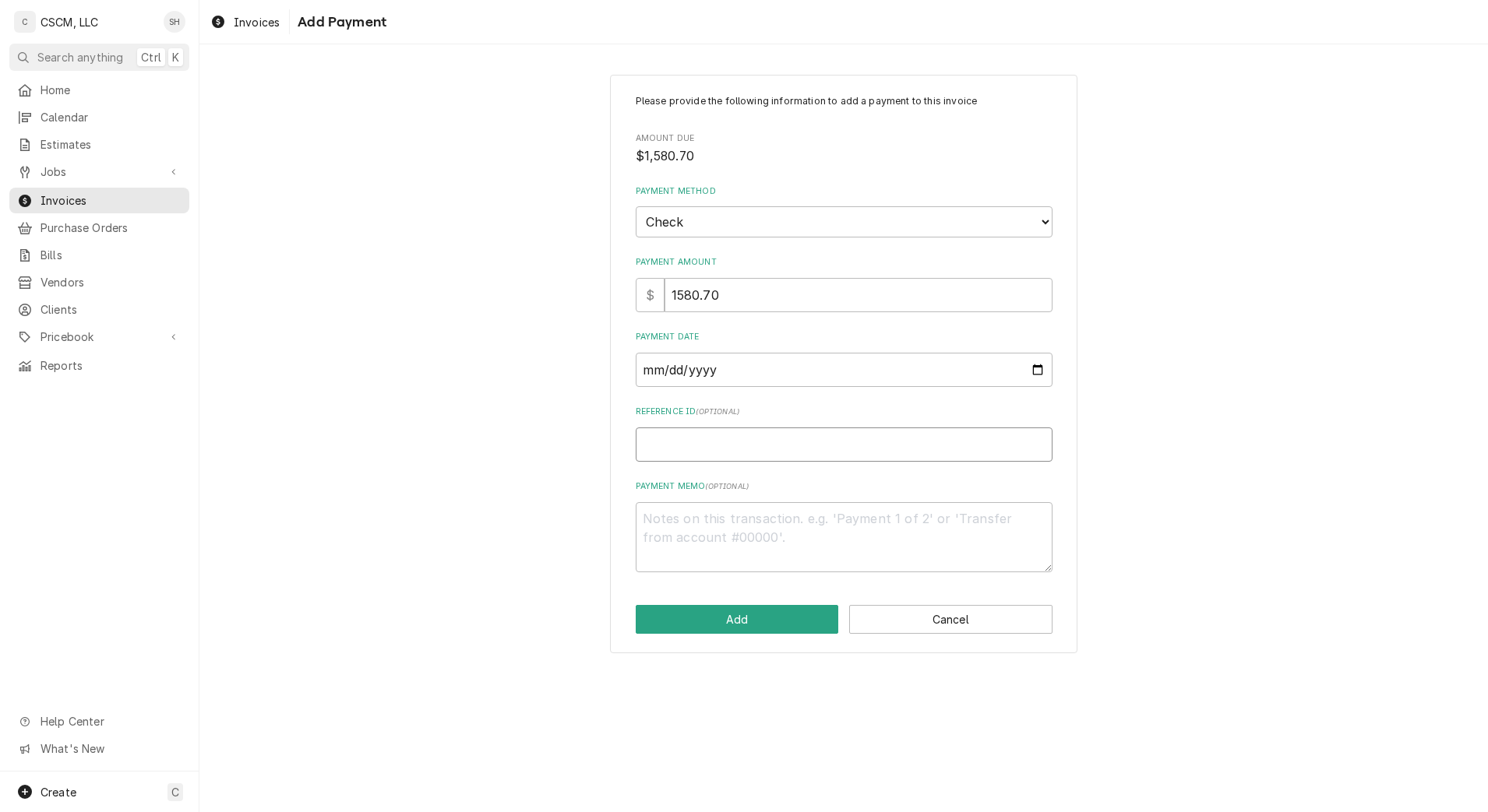
click at [755, 449] on input "Reference ID ( optional )" at bounding box center [844, 445] width 416 height 34
paste input "11678818"
type textarea "x"
type input "11678818"
click at [752, 631] on button "Add" at bounding box center [738, 620] width 203 height 29
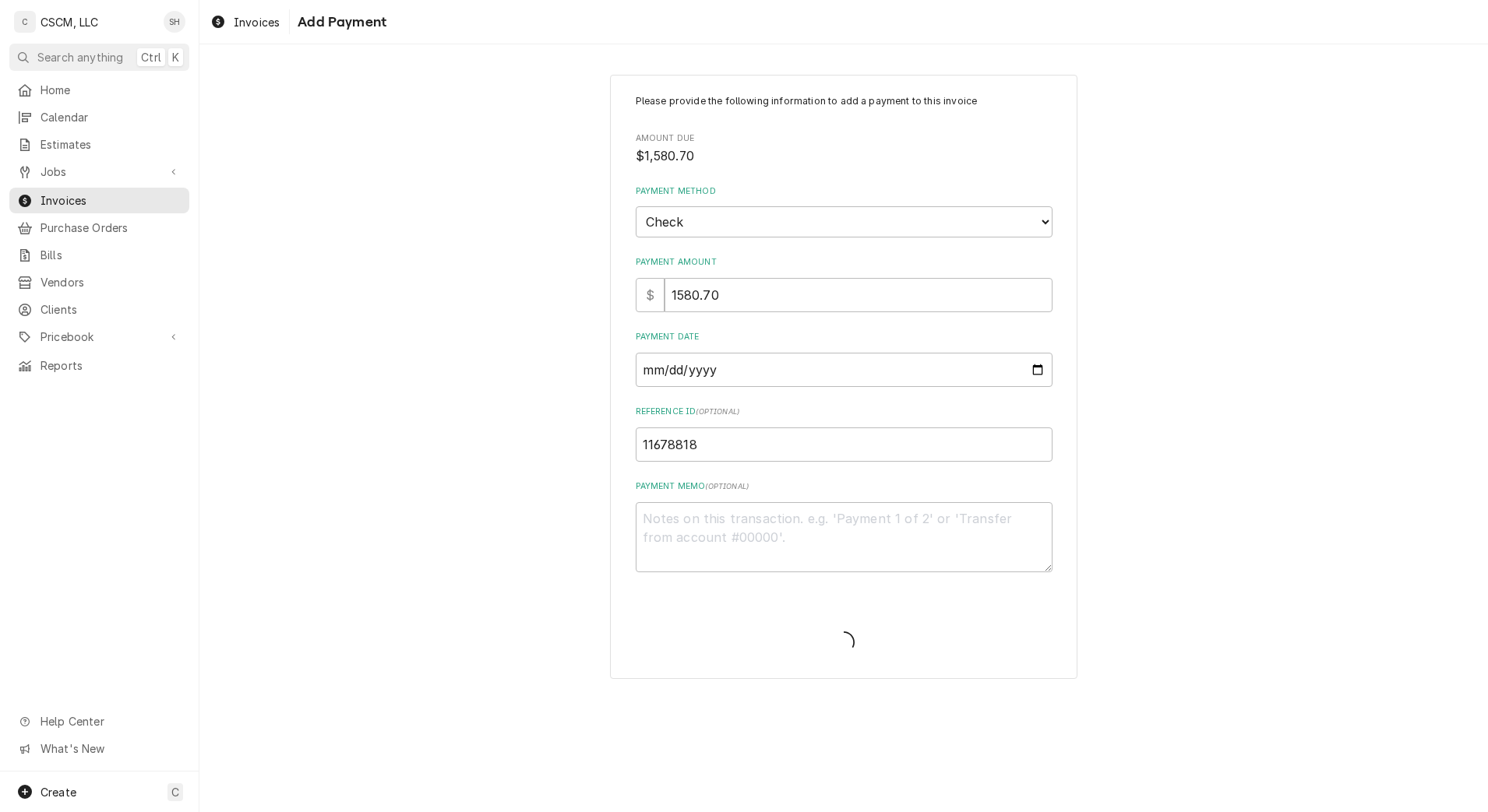
type textarea "x"
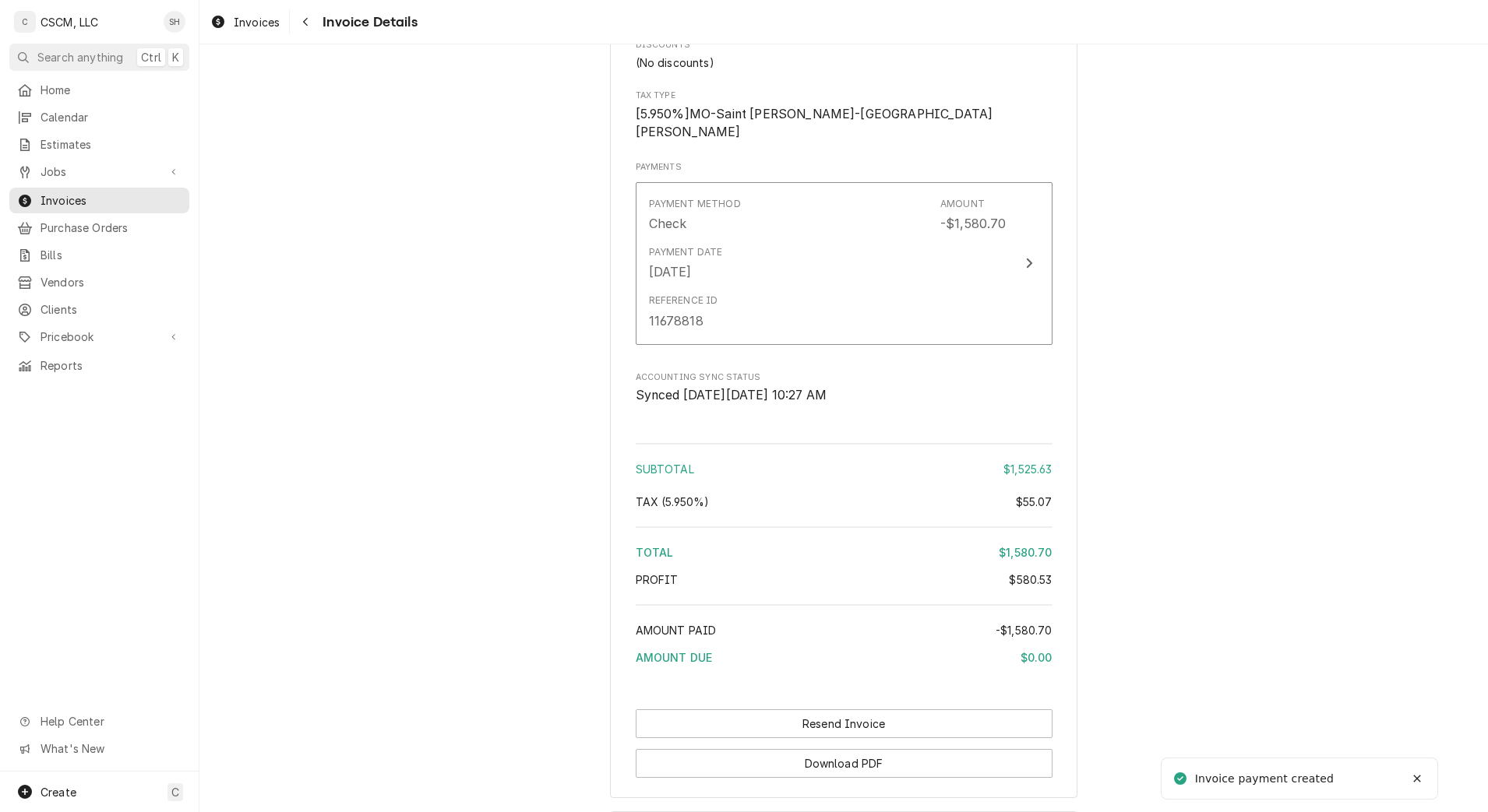
scroll to position [2860, 0]
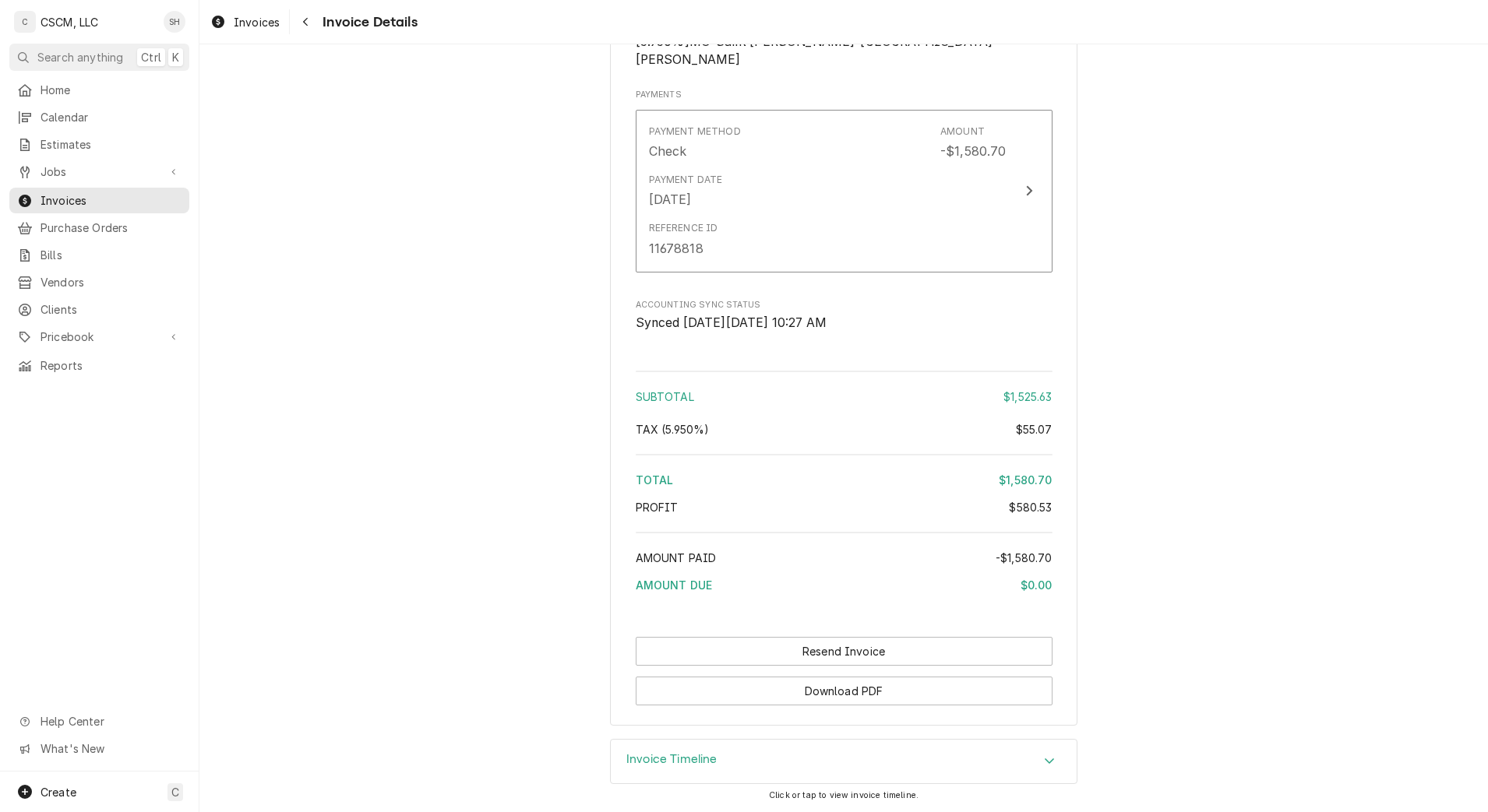
click at [310, 19] on div "Navigate back" at bounding box center [305, 22] width 15 height 15
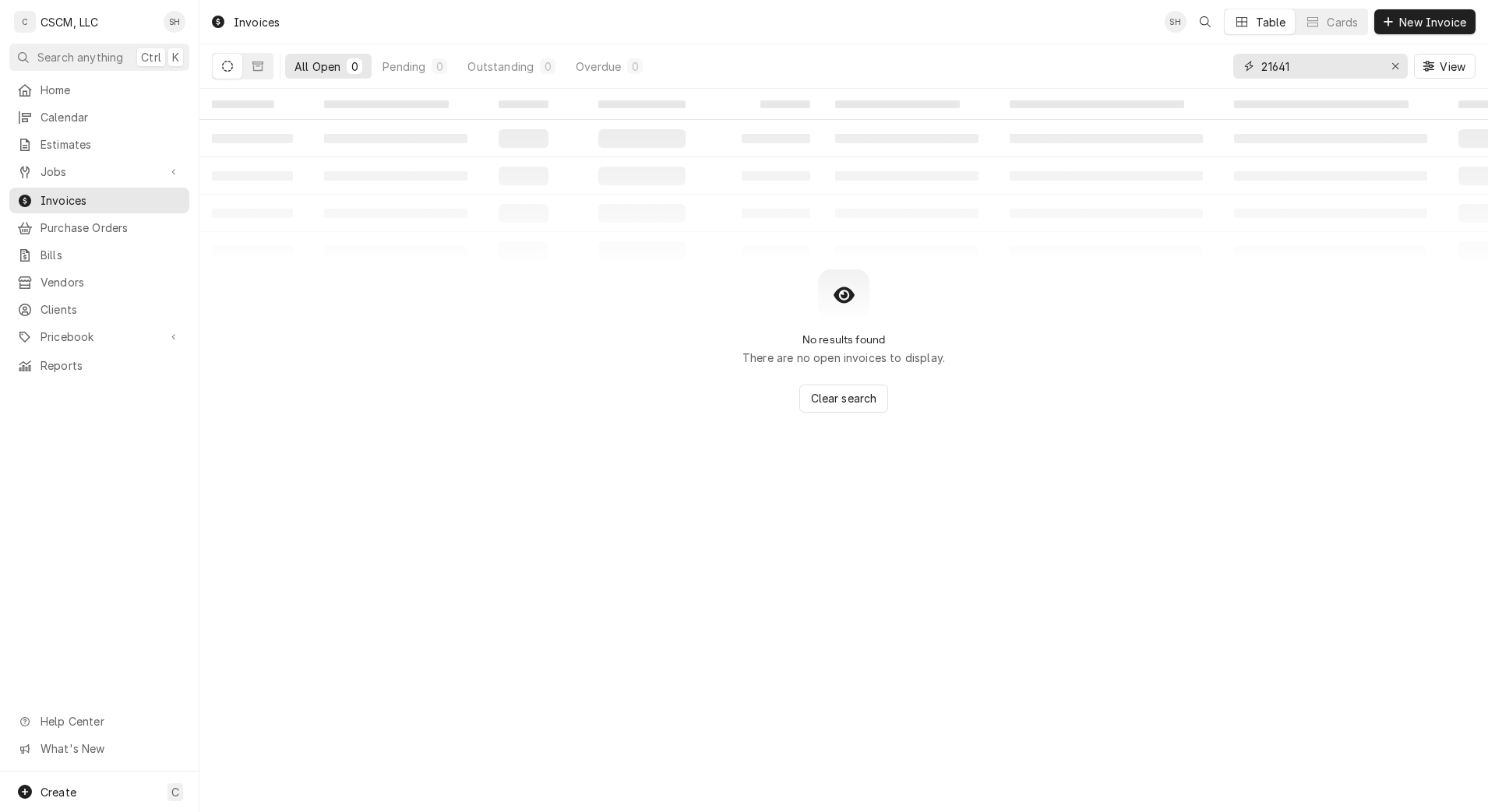
drag, startPoint x: 1315, startPoint y: 69, endPoint x: 1113, endPoint y: 60, distance: 202.2
click at [1114, 61] on div "All Open 0 Pending 0 Outstanding 0 Overdue 0 21641 View" at bounding box center [843, 67] width 1264 height 44
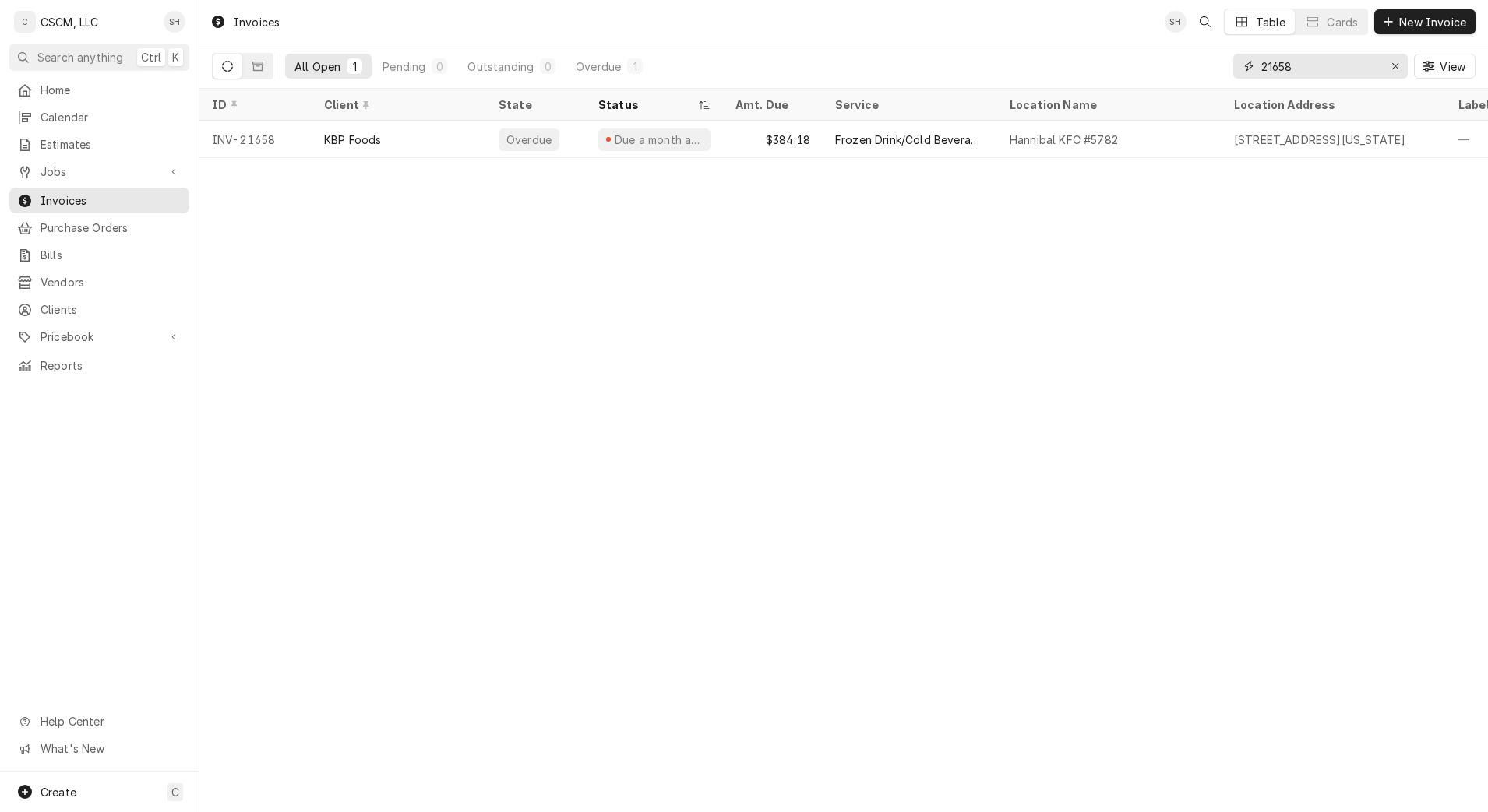
type input "21658"
click at [567, 133] on div "Overdue" at bounding box center [535, 139] width 100 height 37
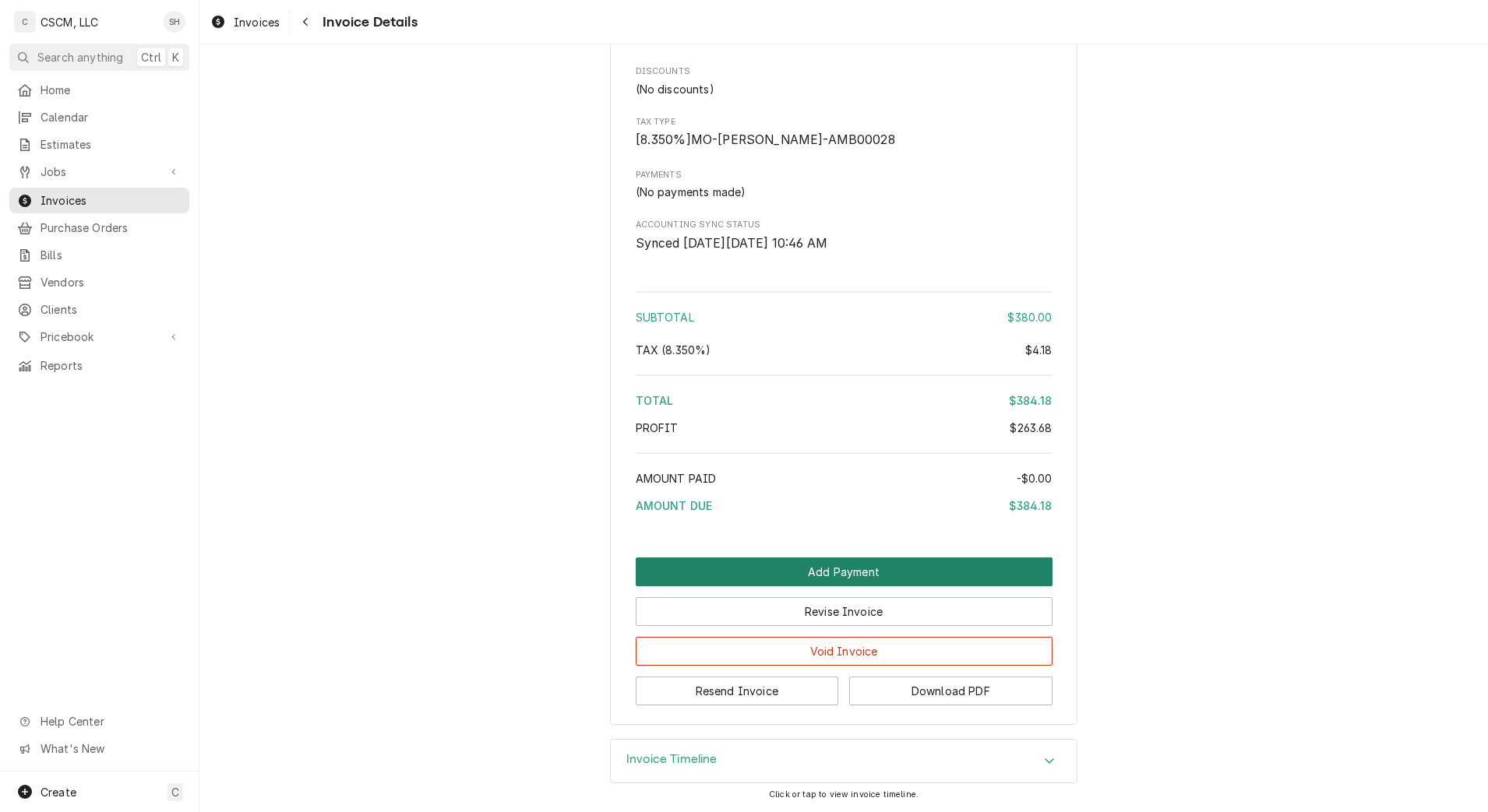
click at [817, 566] on button "Add Payment" at bounding box center [844, 572] width 416 height 29
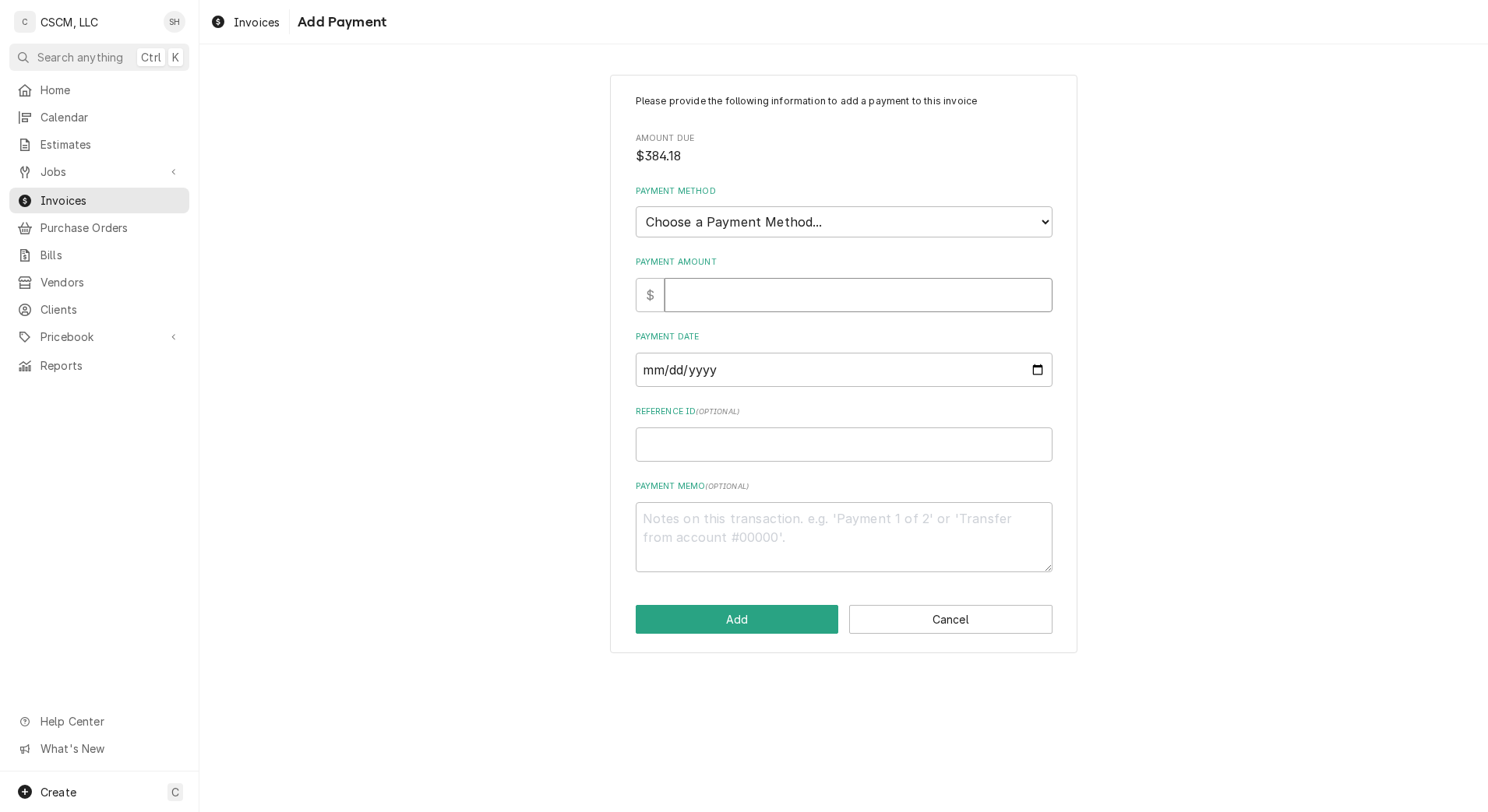
click at [702, 287] on input "Payment Amount" at bounding box center [859, 295] width 388 height 34
type textarea "x"
type input "3"
type textarea "x"
type input "38"
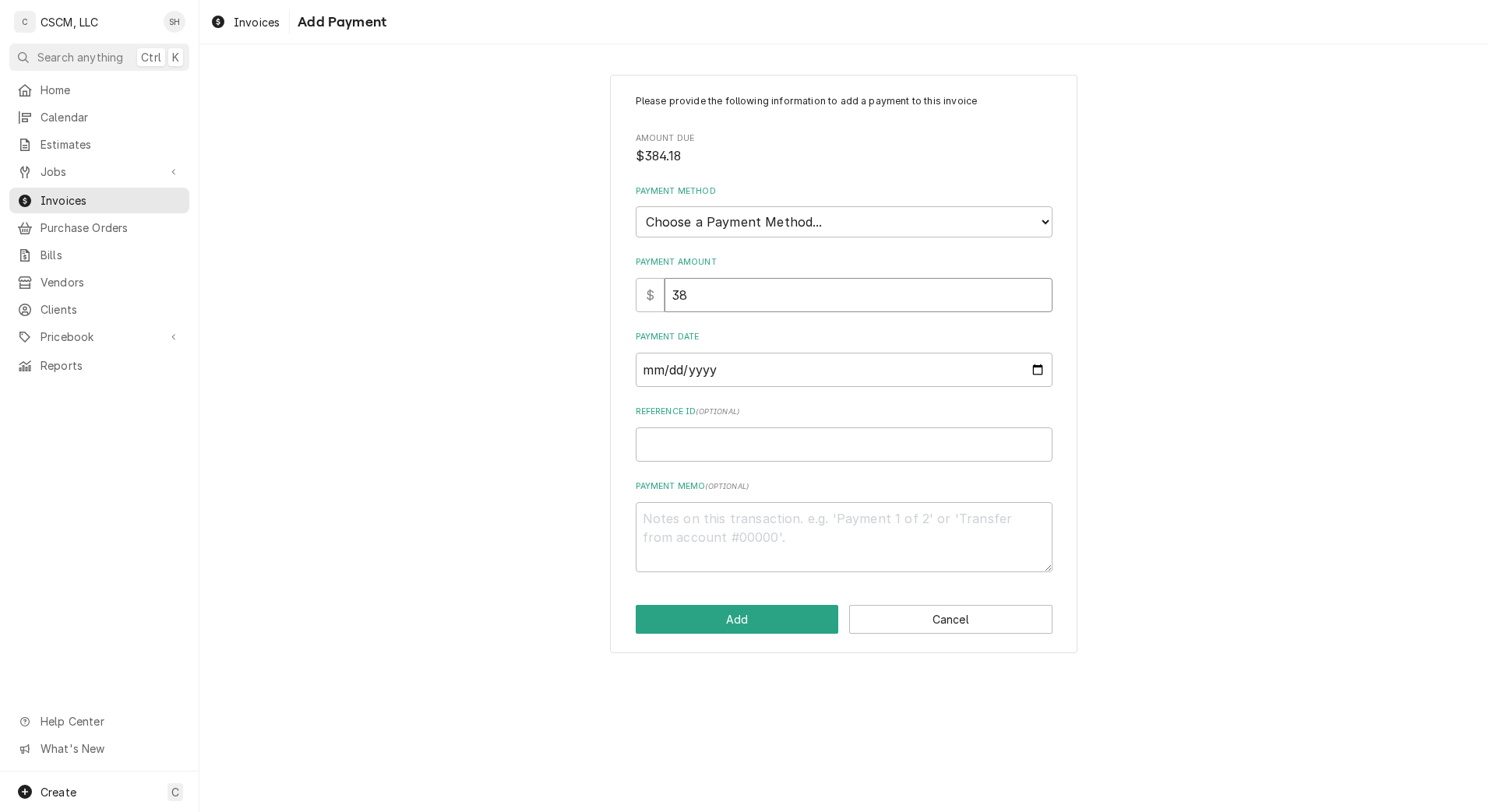
type textarea "x"
type input "384"
type textarea "x"
type input "384.1"
type textarea "x"
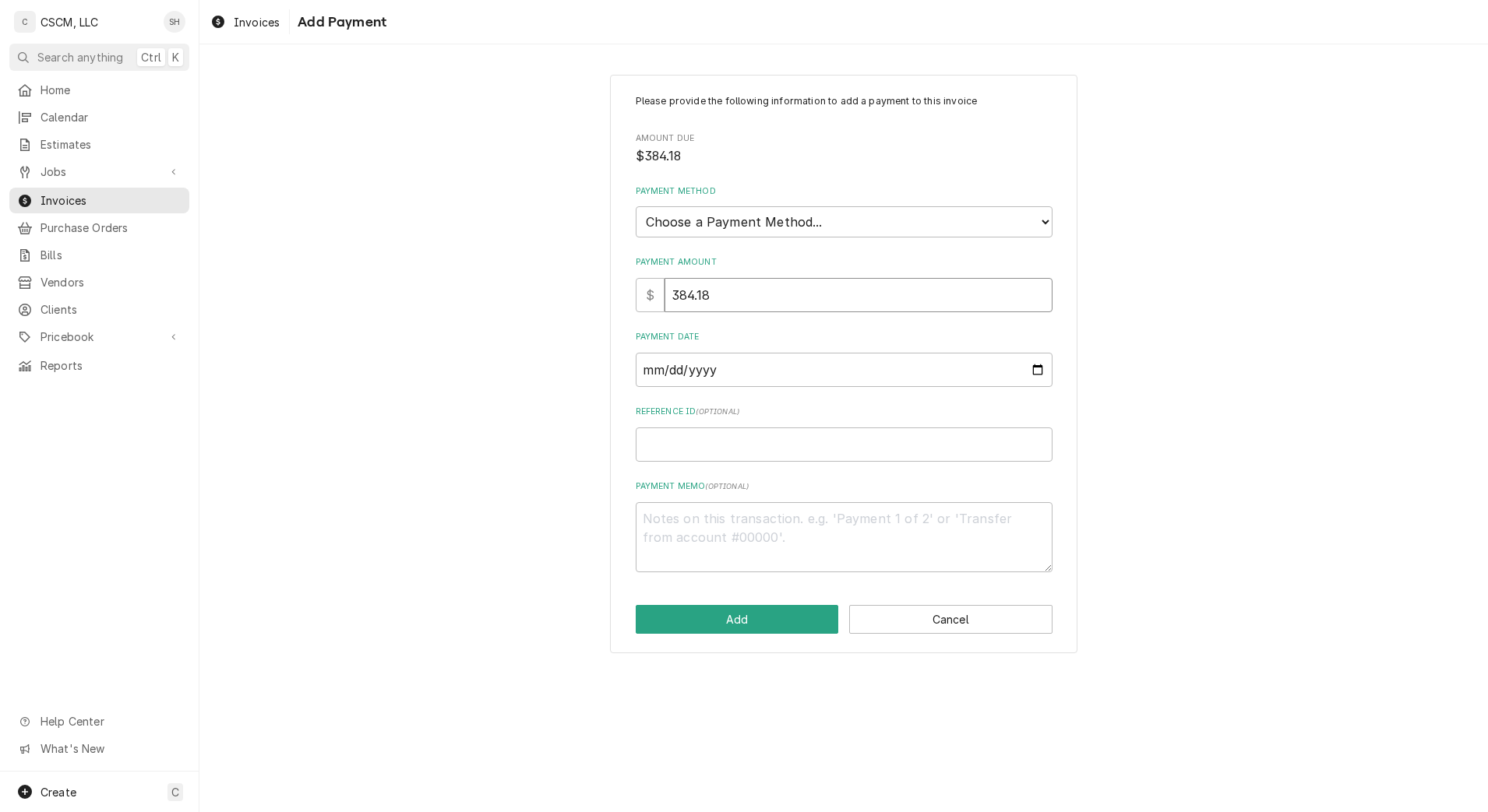
type input "384.18"
click at [1028, 376] on input "Payment Date" at bounding box center [844, 370] width 416 height 34
click at [1036, 370] on input "Payment Date" at bounding box center [844, 370] width 416 height 34
type input "2025-09-05"
click at [765, 443] on input "Reference ID ( optional )" at bounding box center [844, 445] width 416 height 34
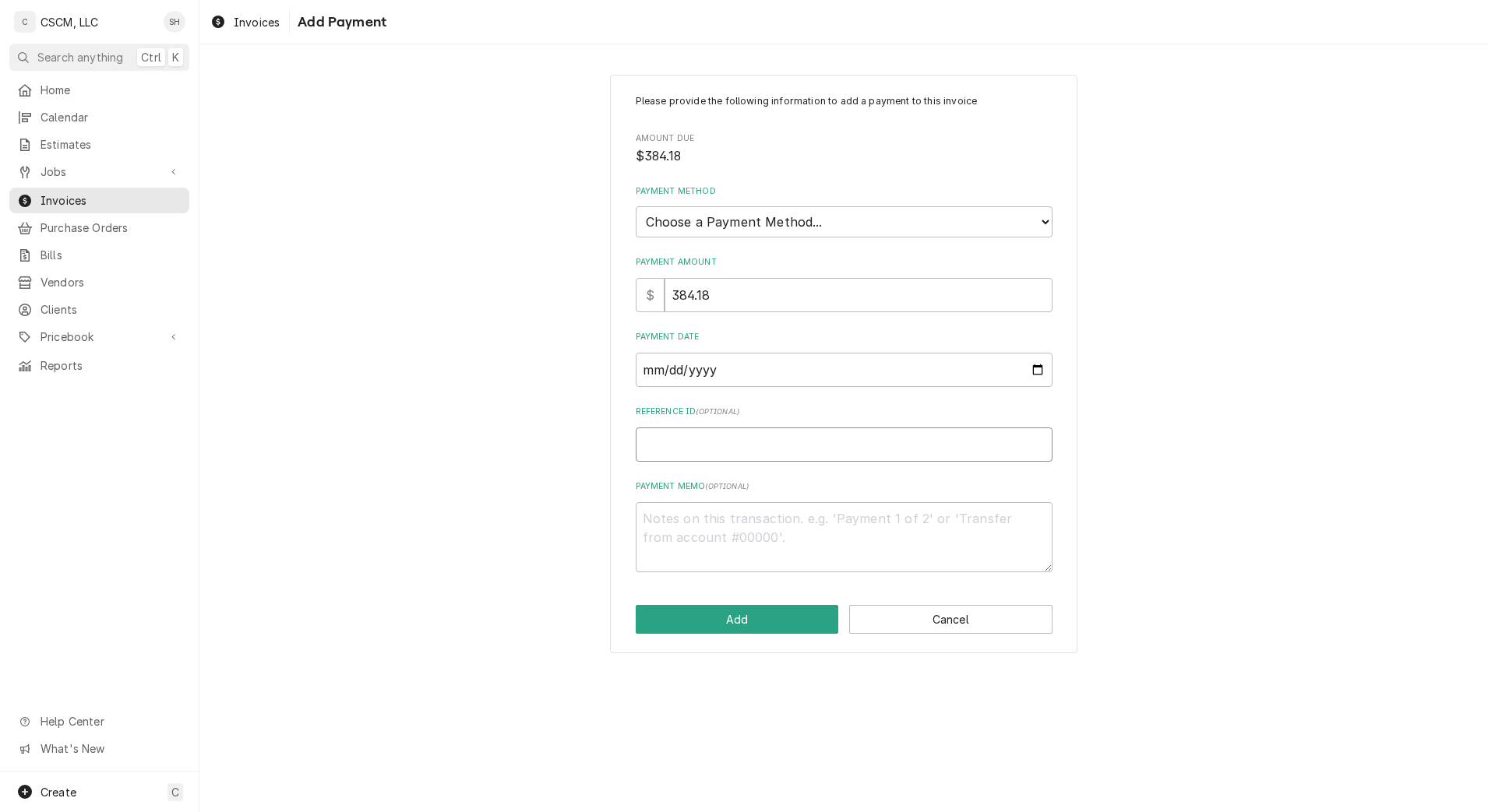
paste input "11678818"
type textarea "x"
type input "11678818"
click at [714, 620] on button "Add" at bounding box center [738, 620] width 203 height 29
type textarea "x"
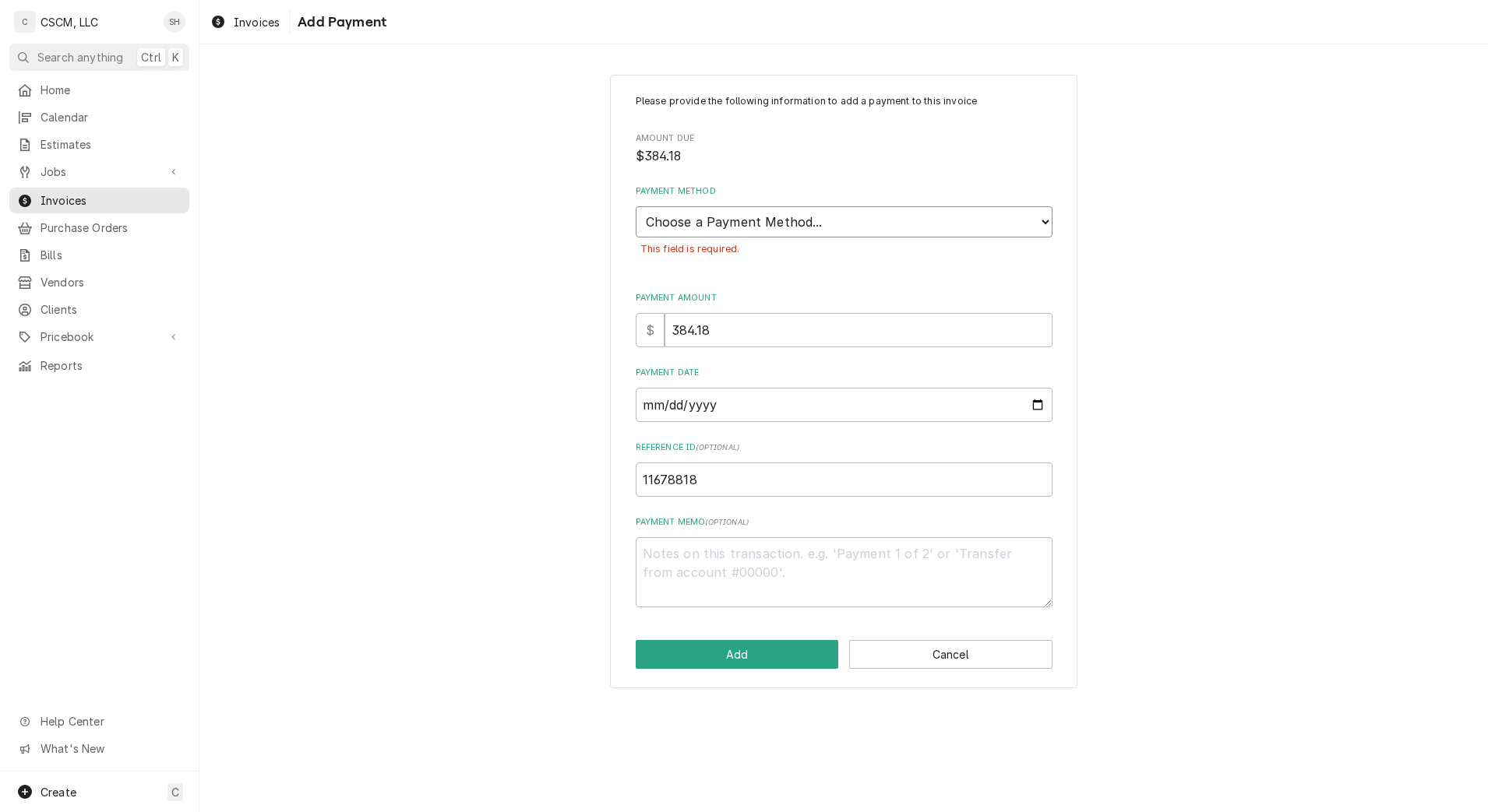
click at [741, 217] on select "Choose a Payment Method... Cash Check Credit/Debit Card ACH/eCheck Other" at bounding box center [844, 222] width 416 height 31
select select "2"
click at [636, 206] on select "Choose a Payment Method... Cash Check Credit/Debit Card ACH/eCheck Other" at bounding box center [844, 222] width 416 height 31
click at [698, 667] on button "Add" at bounding box center [738, 654] width 203 height 29
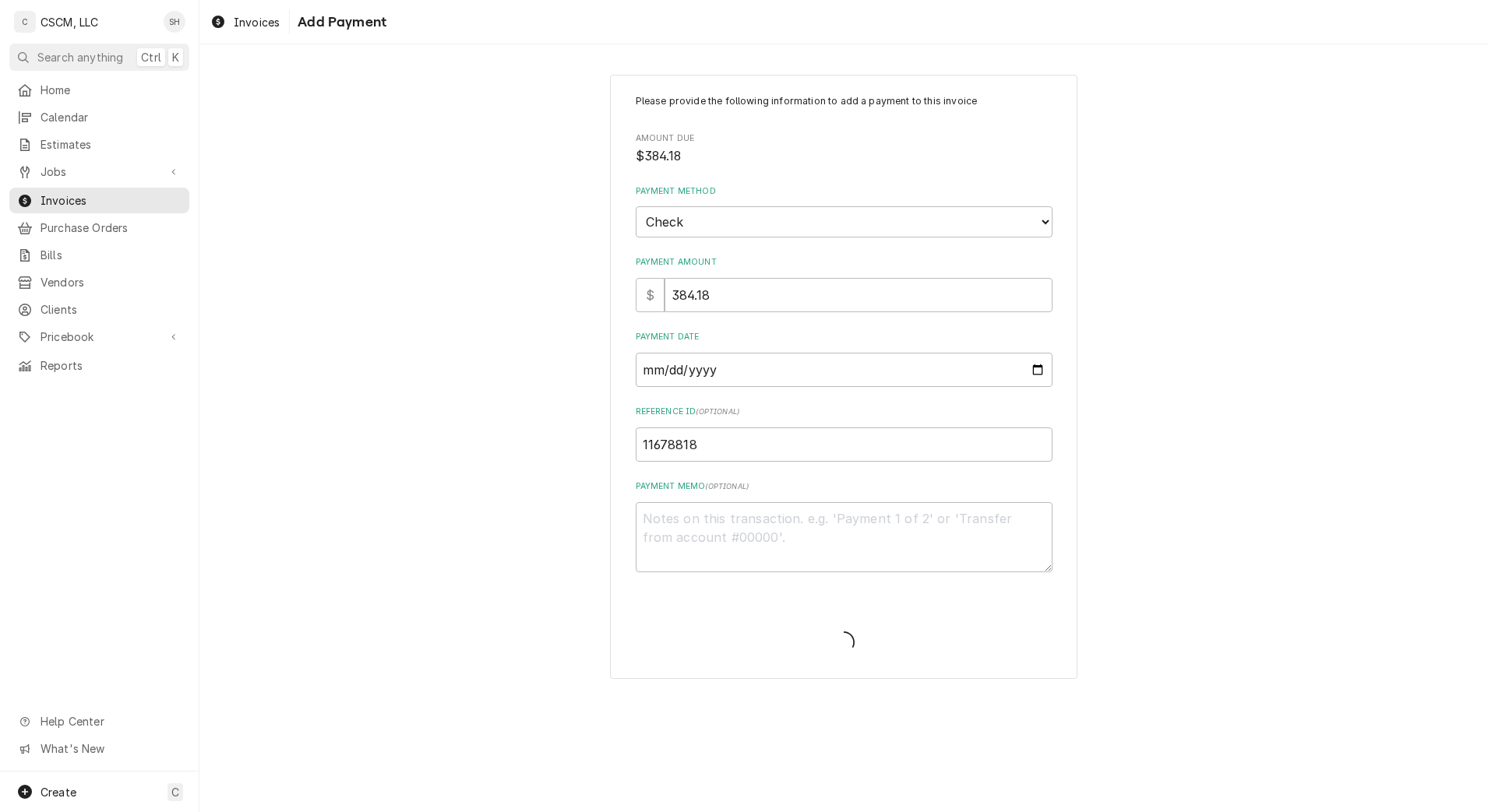
type textarea "x"
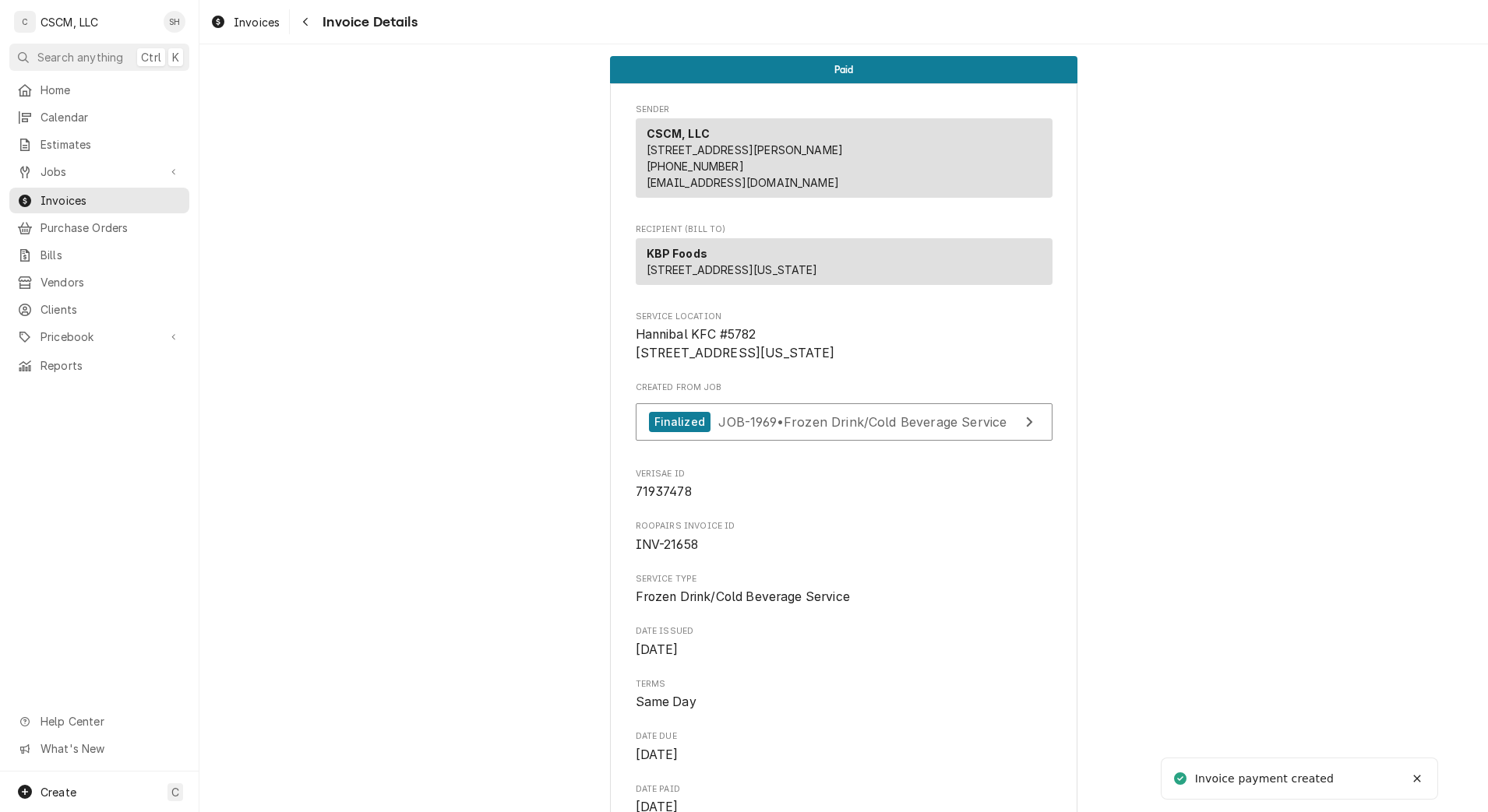
click at [305, 24] on icon "Navigate back" at bounding box center [305, 21] width 7 height 10
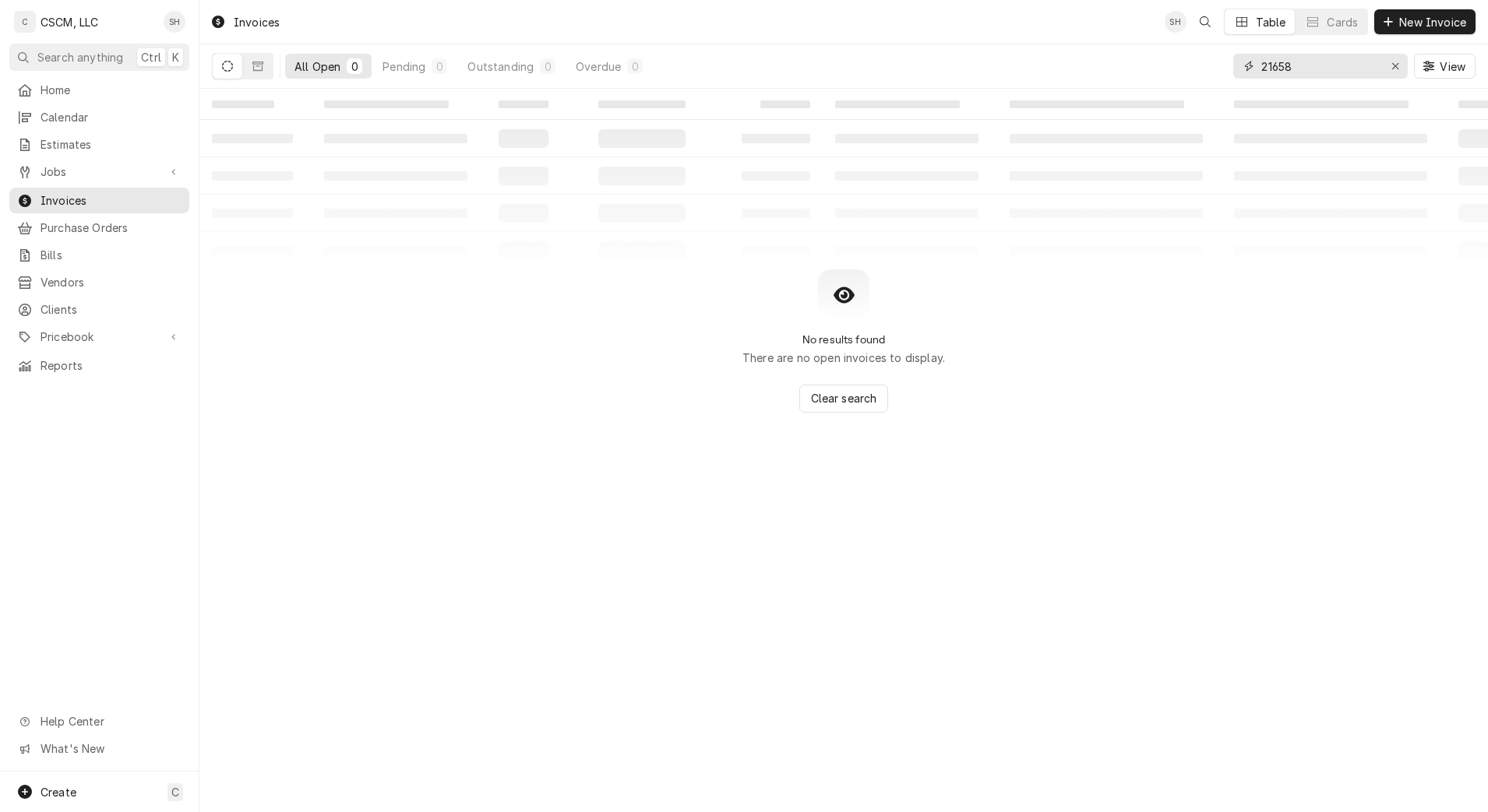
click at [1313, 63] on input "21658" at bounding box center [1319, 67] width 117 height 25
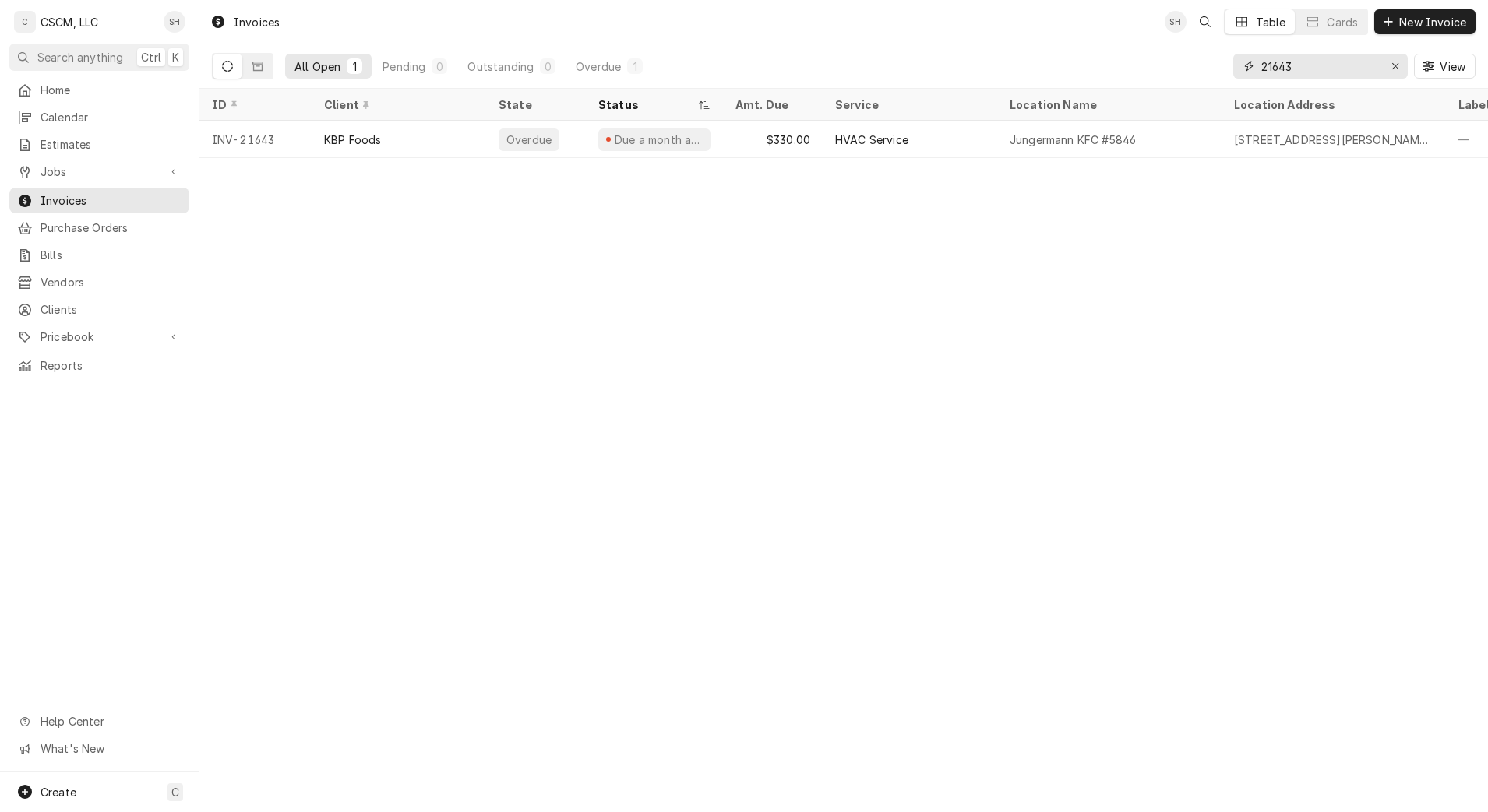
type input "21643"
click at [714, 136] on div "Due a month ago" at bounding box center [654, 139] width 137 height 37
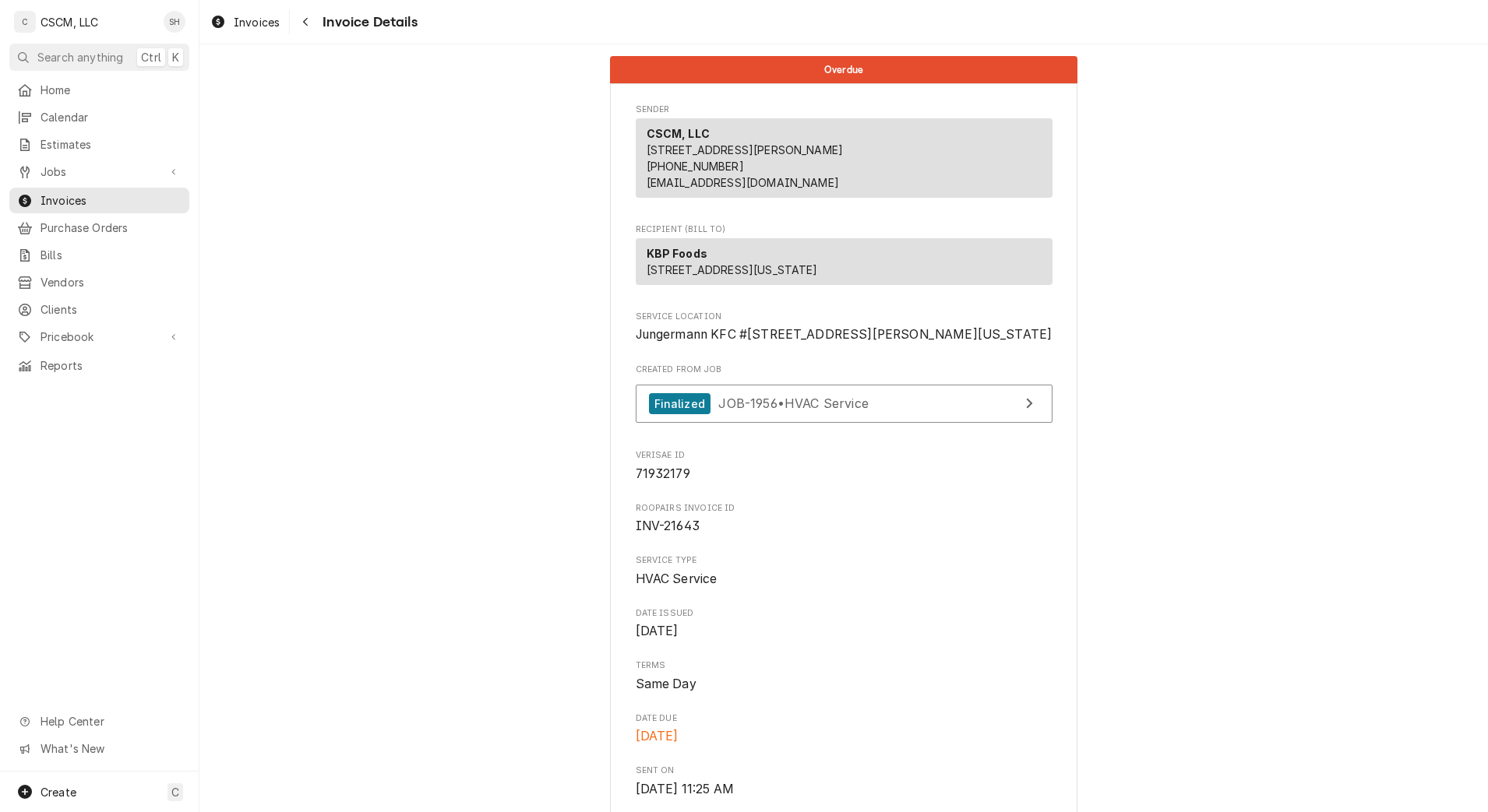
click at [726, 143] on p "CSCM, LLC [STREET_ADDRESS] (618) 781-4941 [EMAIL_ADDRESS][DOMAIN_NAME]" at bounding box center [744, 158] width 197 height 66
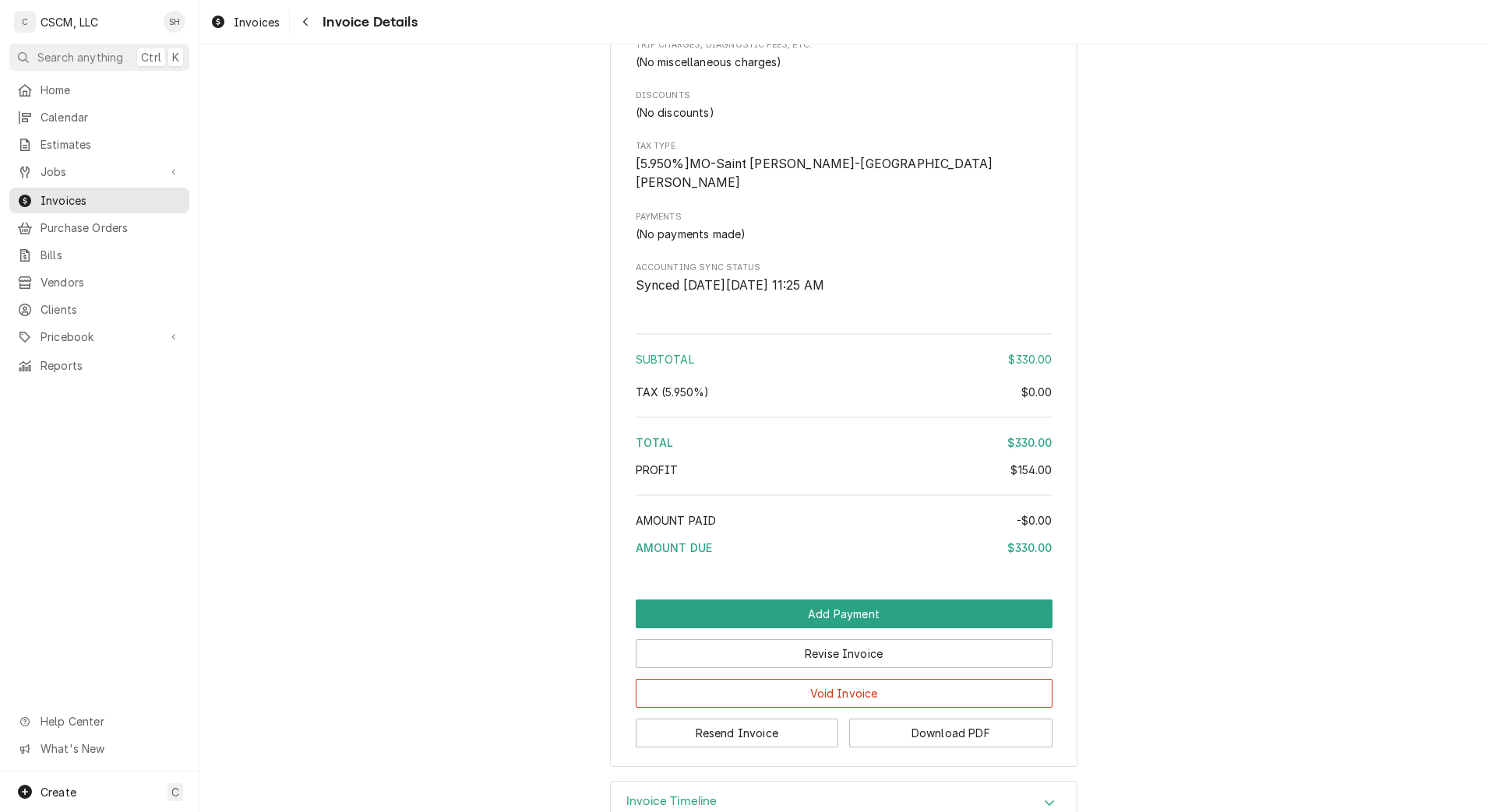
scroll to position [1644, 0]
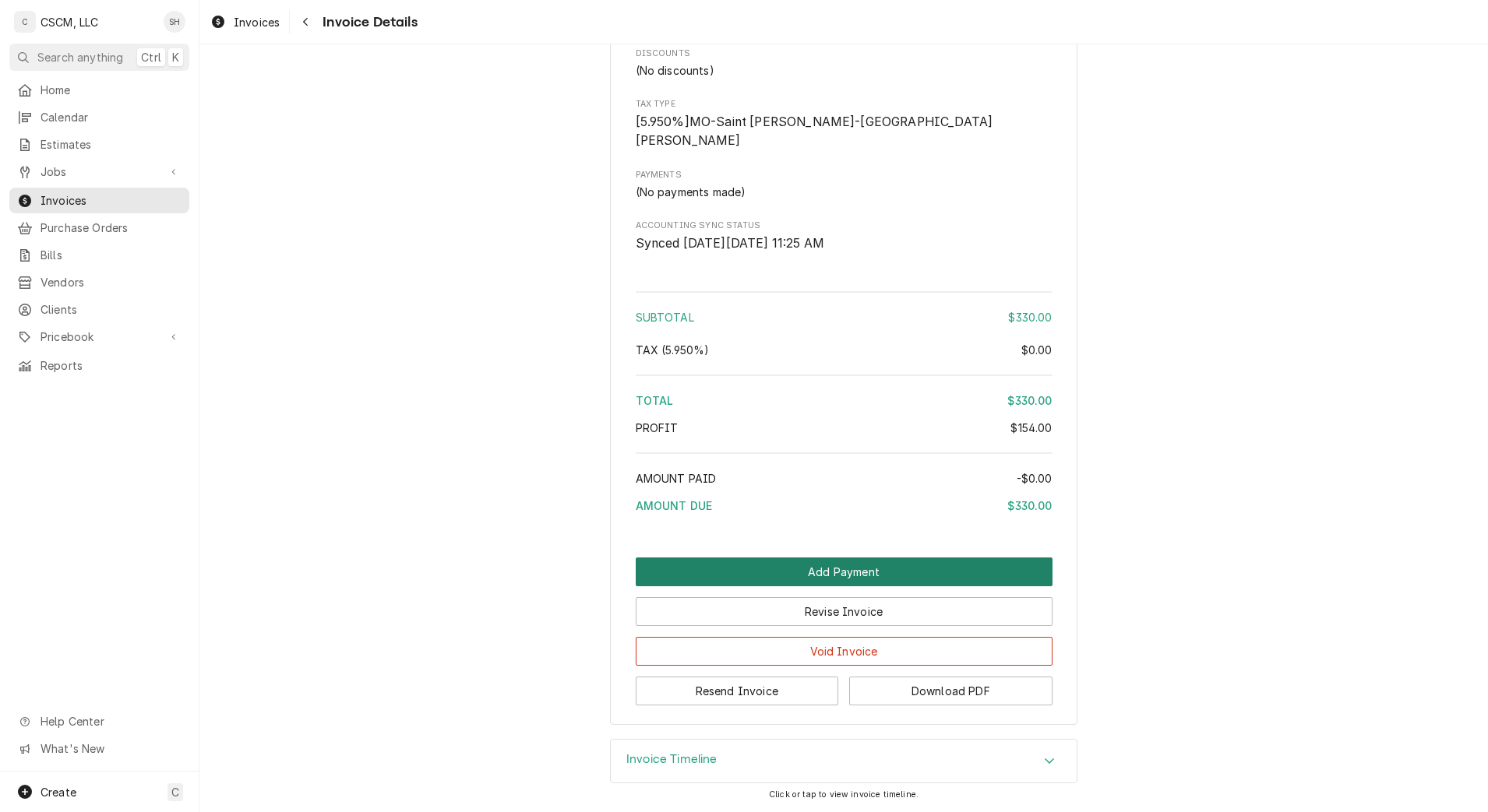
click at [868, 561] on button "Add Payment" at bounding box center [844, 572] width 416 height 29
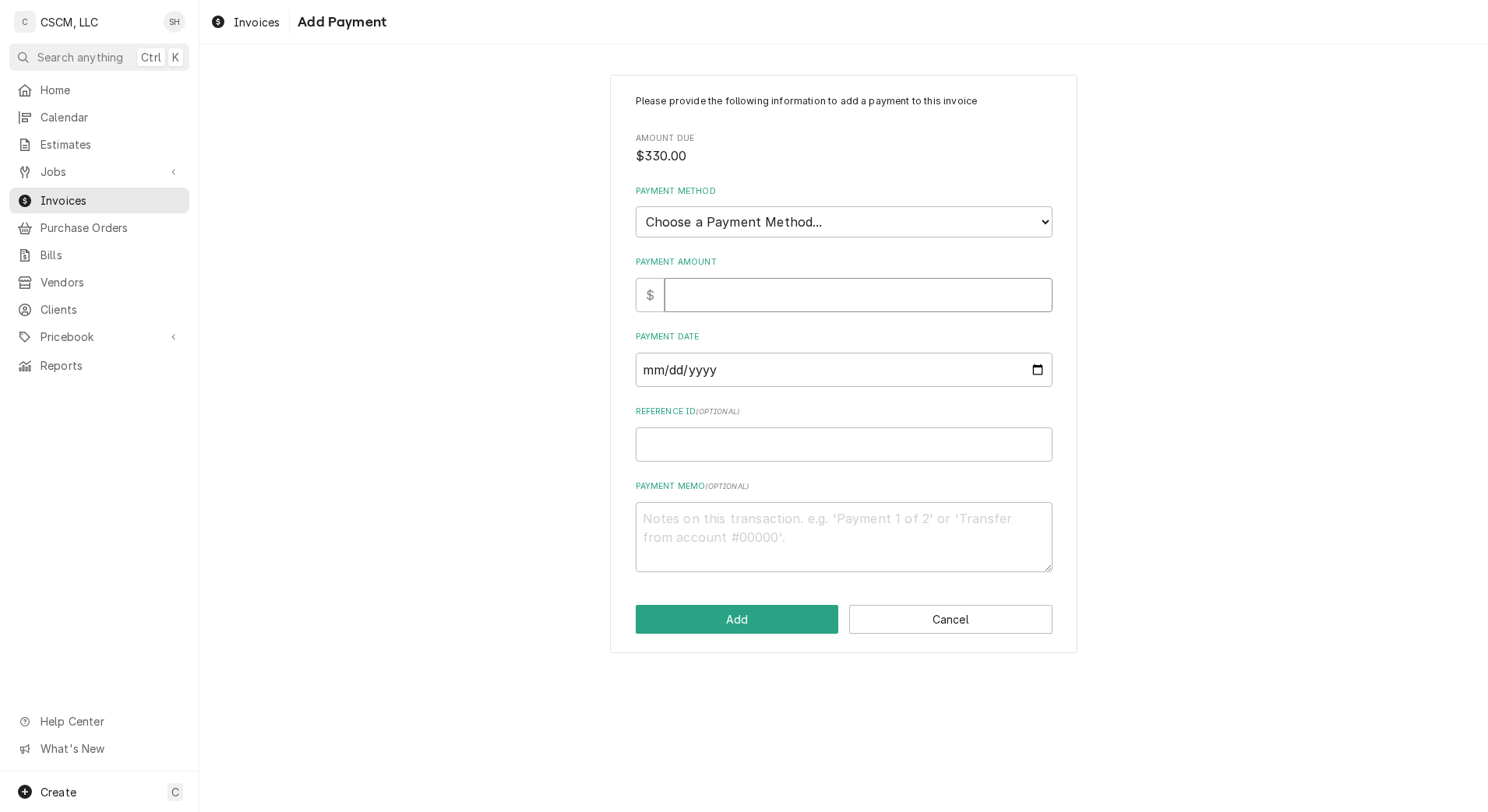
click at [804, 280] on input "Payment Amount" at bounding box center [859, 295] width 388 height 34
type textarea "x"
type input "3"
type textarea "x"
type input "33"
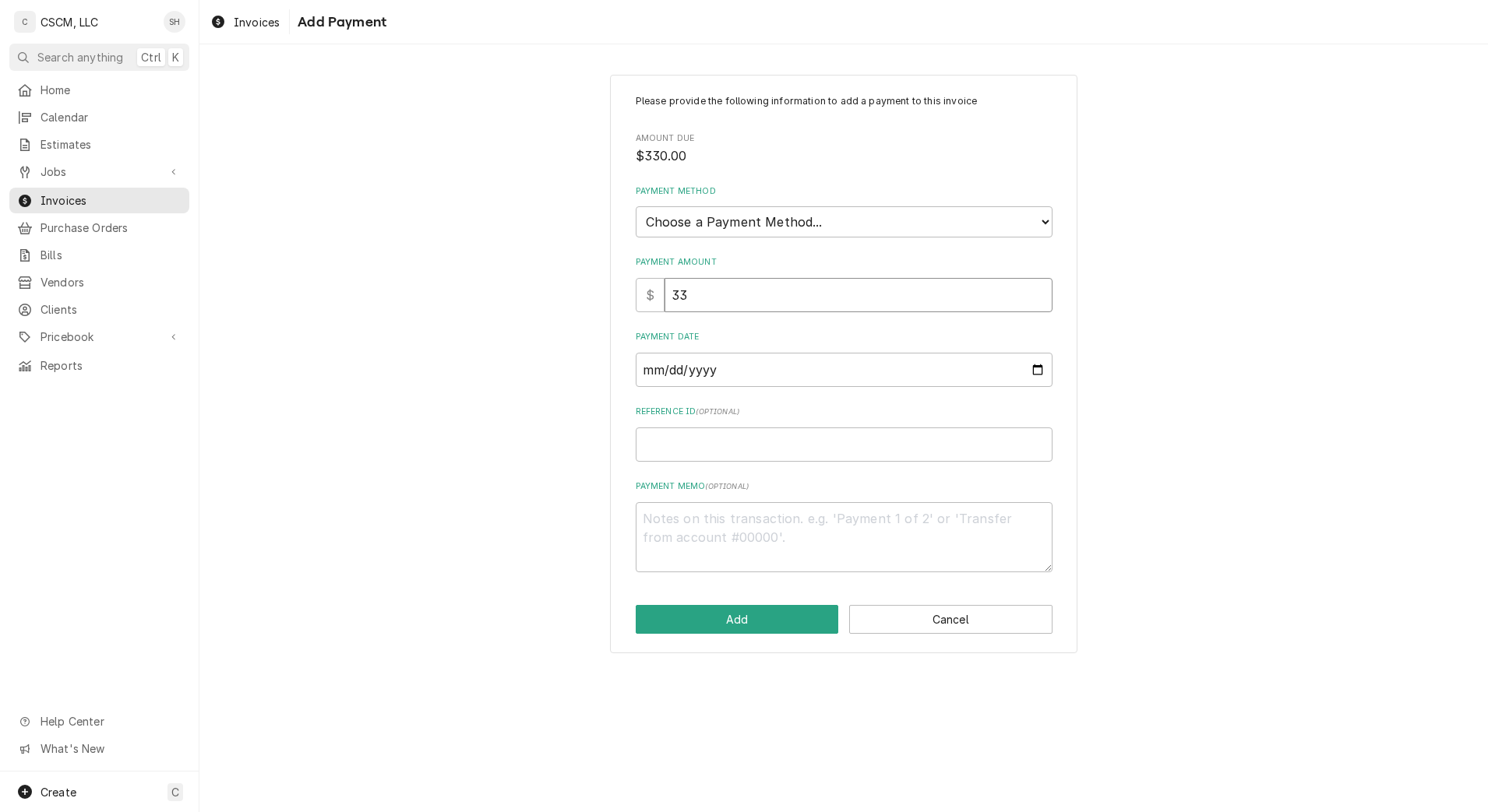
type textarea "x"
type input "330"
click at [833, 234] on select "Choose a Payment Method... Cash Check Credit/Debit Card ACH/eCheck Other" at bounding box center [844, 222] width 416 height 31
select select "2"
click at [636, 206] on select "Choose a Payment Method... Cash Check Credit/Debit Card ACH/eCheck Other" at bounding box center [844, 222] width 416 height 31
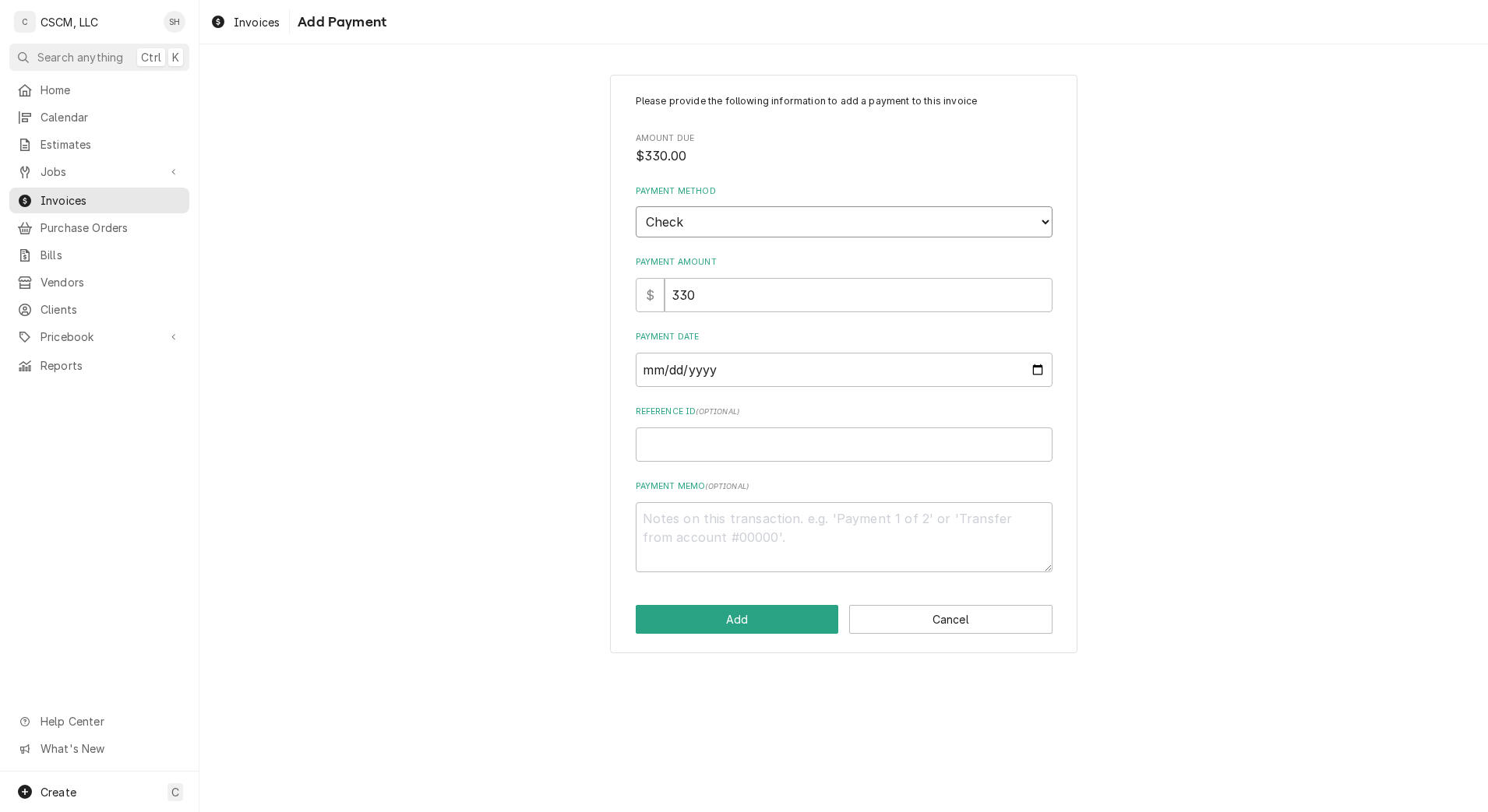
type textarea "x"
click at [1042, 379] on input "Payment Date" at bounding box center [844, 370] width 416 height 34
click at [1033, 376] on input "Payment Date" at bounding box center [844, 370] width 416 height 34
type input "2025-09-05"
click at [679, 454] on input "Reference ID ( optional )" at bounding box center [844, 445] width 416 height 34
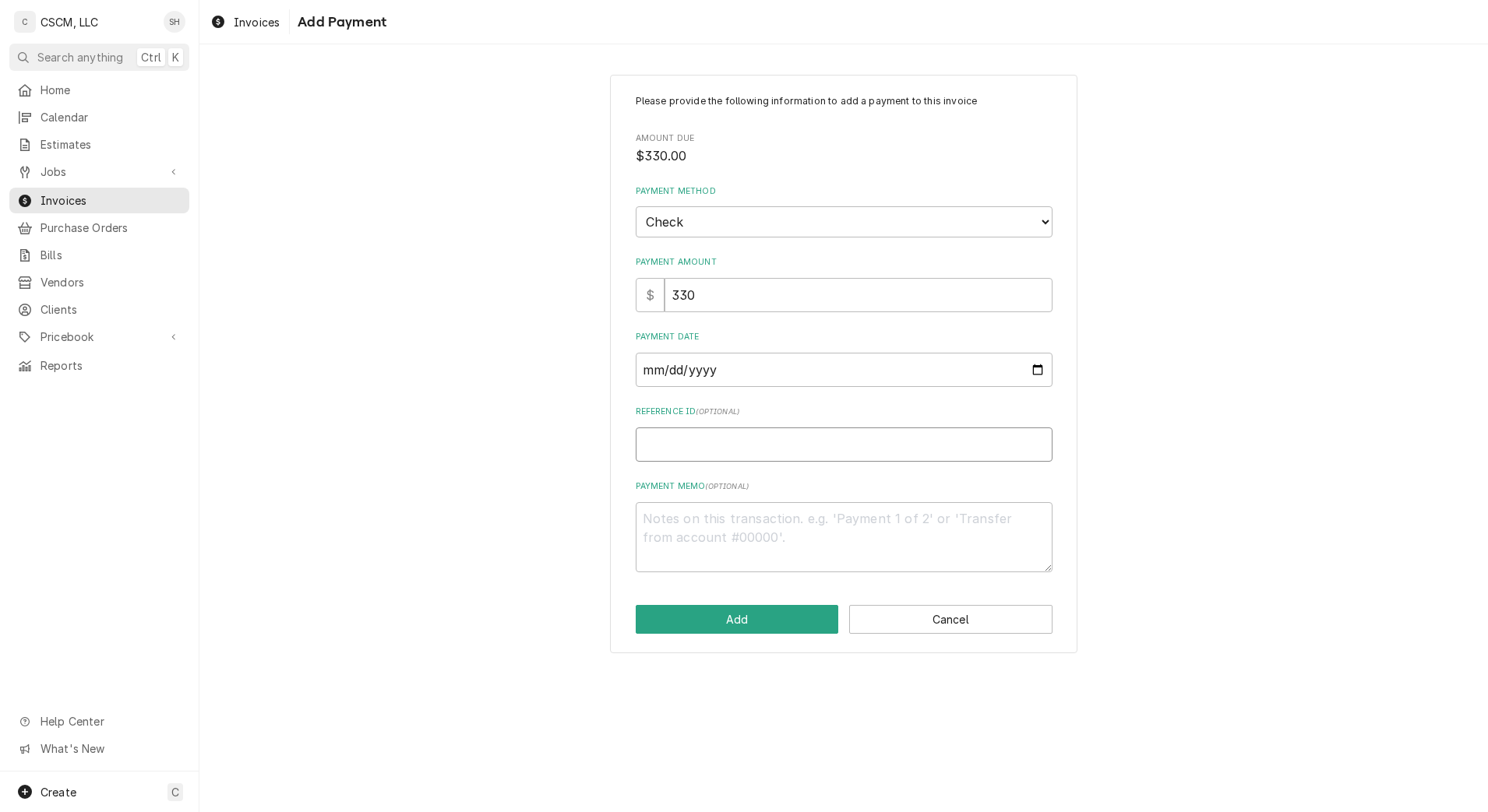
paste input "11678818"
type textarea "x"
type input "11678818"
click at [752, 623] on button "Add" at bounding box center [738, 620] width 203 height 29
type textarea "x"
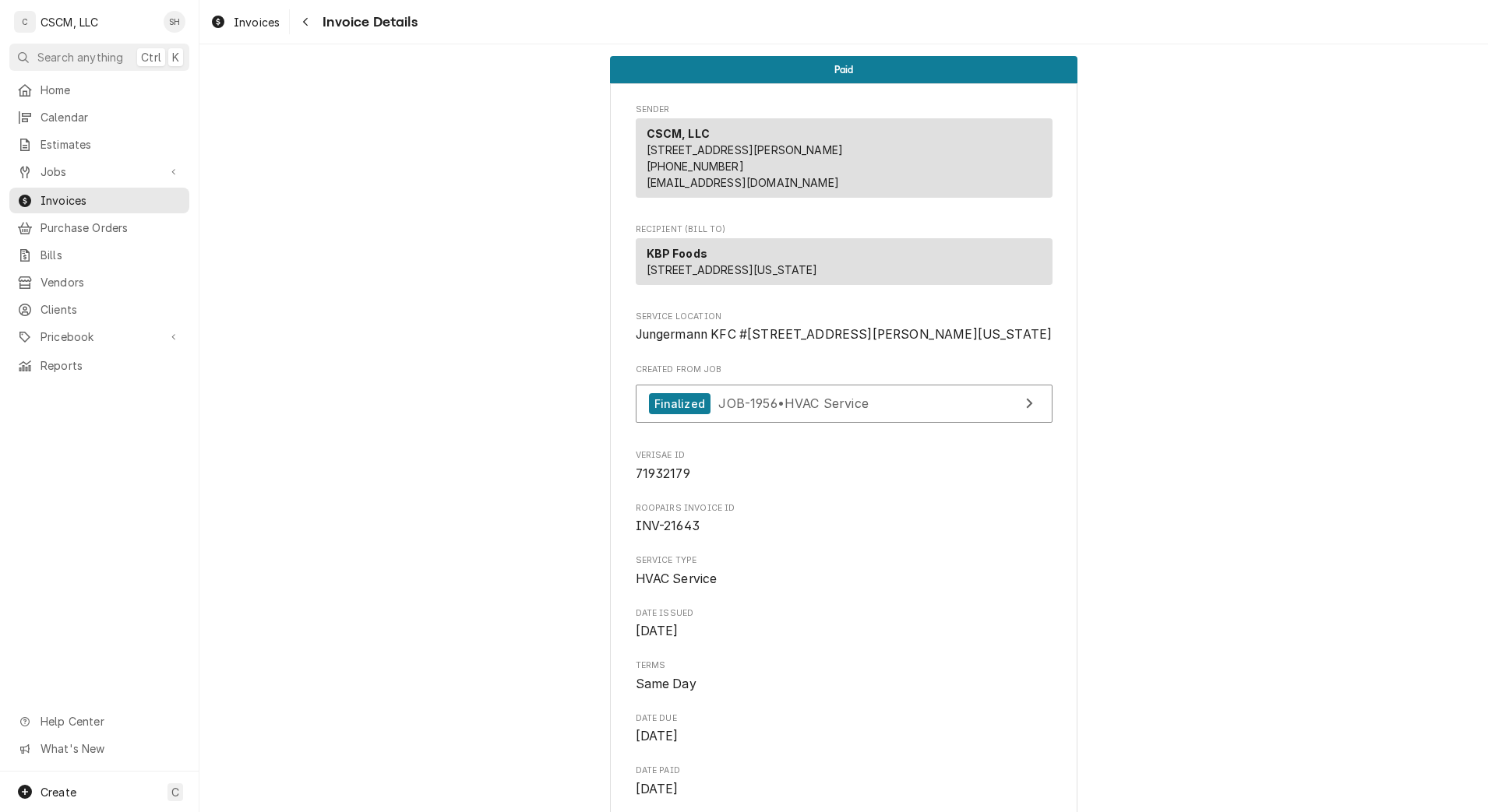
click at [309, 14] on div "Navigate back" at bounding box center [305, 22] width 15 height 15
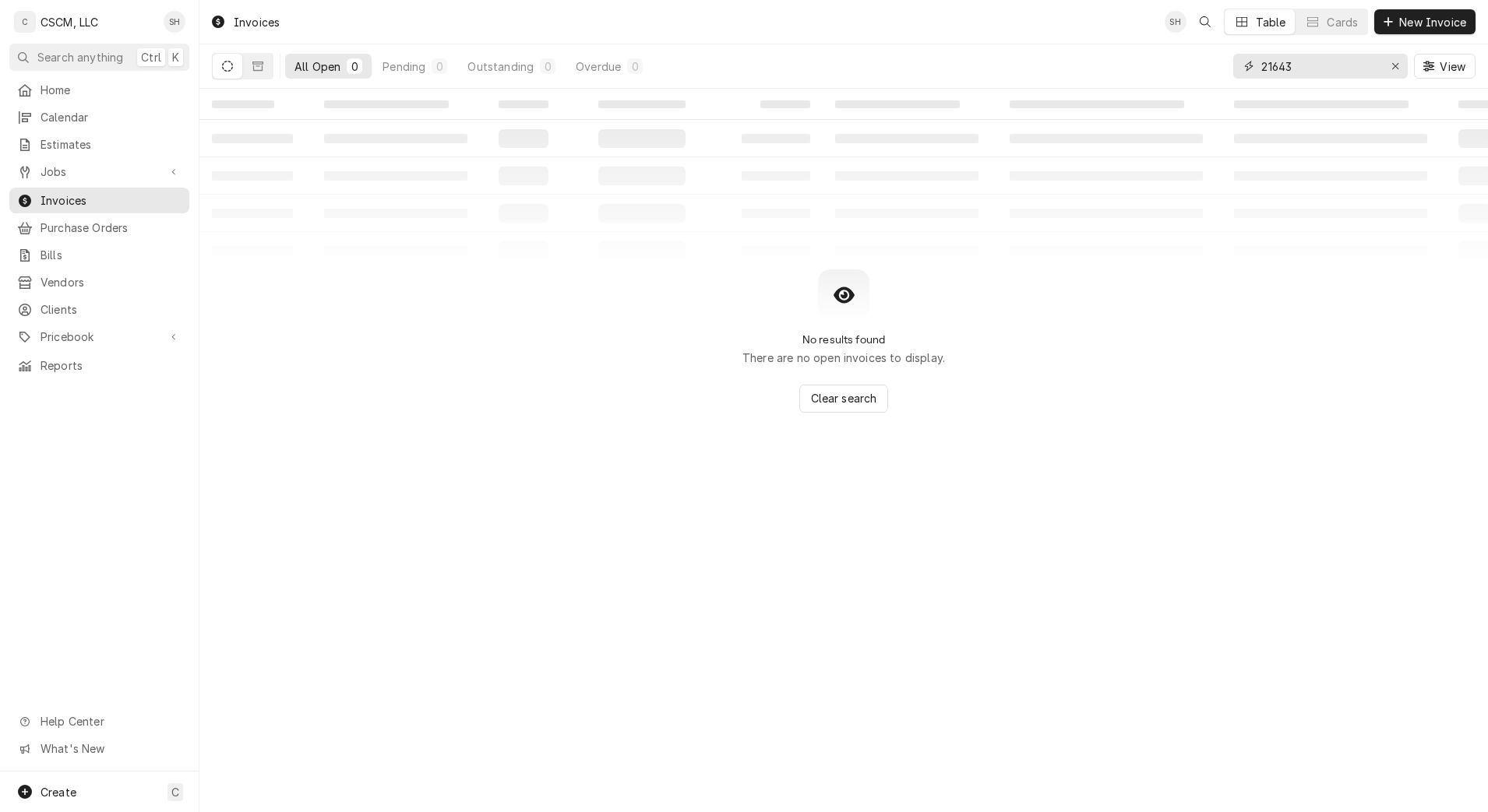
click at [1329, 65] on input "21643" at bounding box center [1319, 67] width 117 height 25
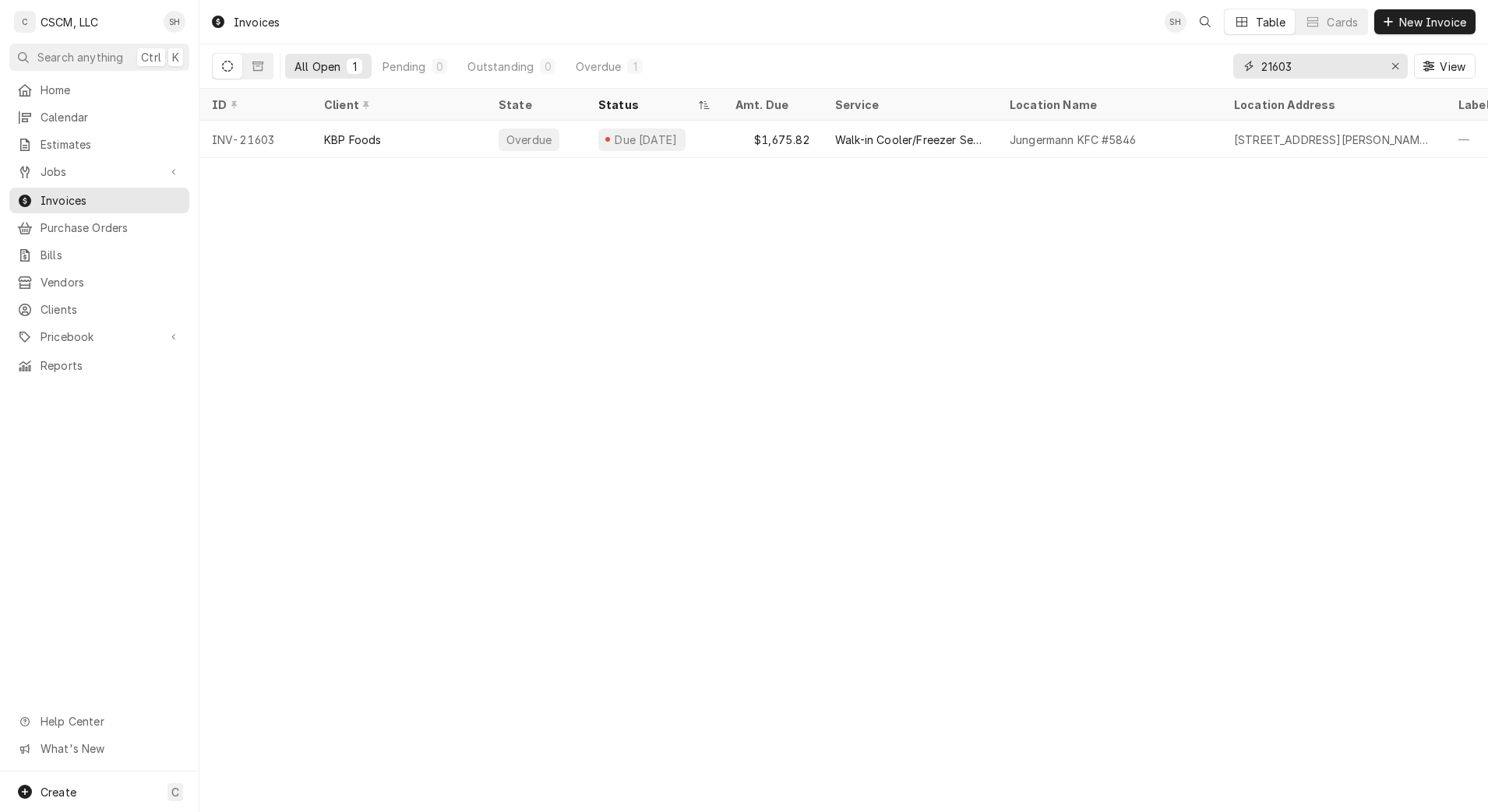
type input "21603"
click at [977, 135] on div "Walk-in Cooler/Freezer Service Call" at bounding box center [909, 139] width 149 height 16
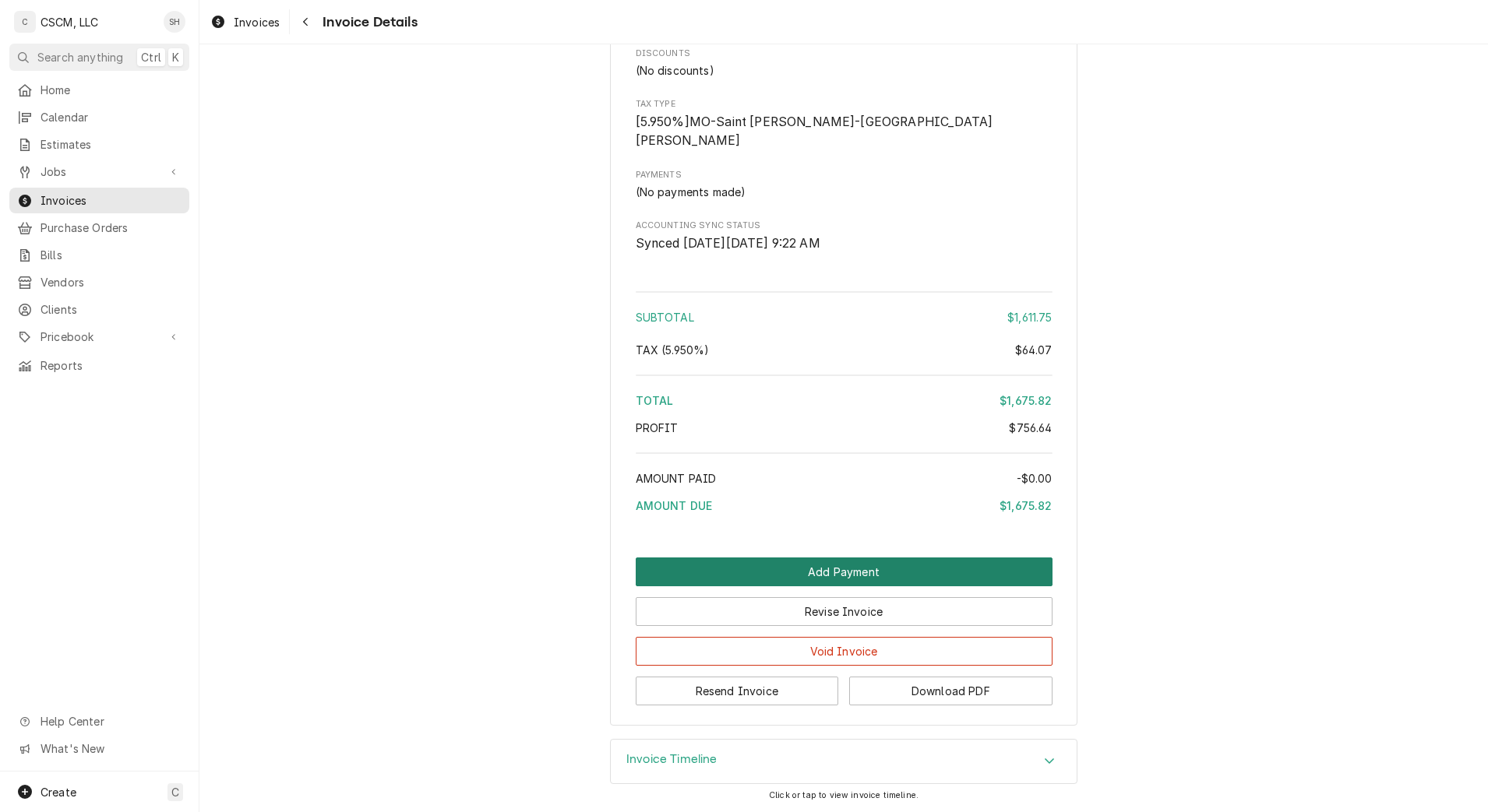
click at [739, 571] on button "Add Payment" at bounding box center [844, 572] width 416 height 29
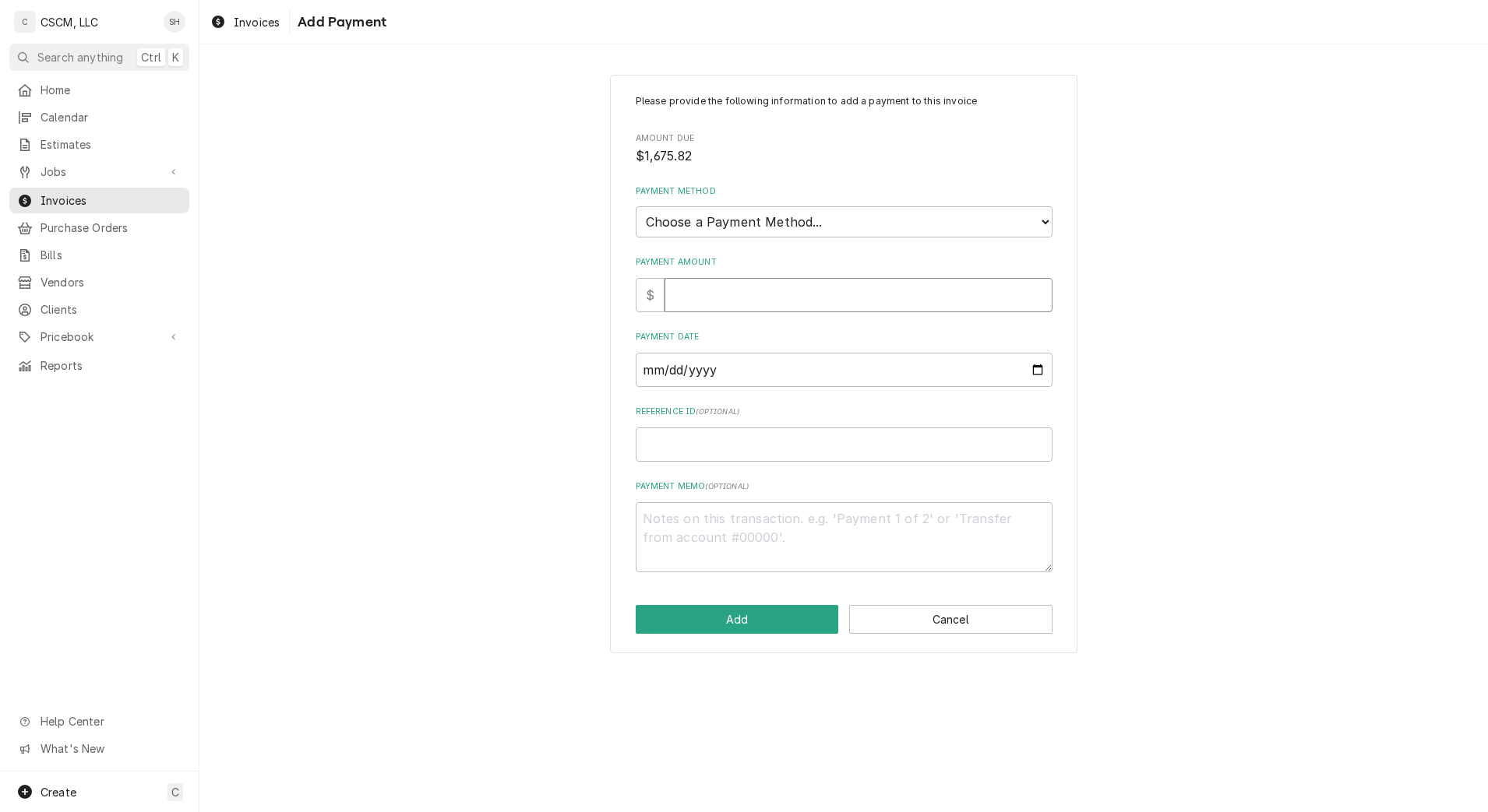
click at [730, 308] on input "Payment Amount" at bounding box center [859, 295] width 388 height 34
type textarea "x"
type input "1"
type textarea "x"
type input "16"
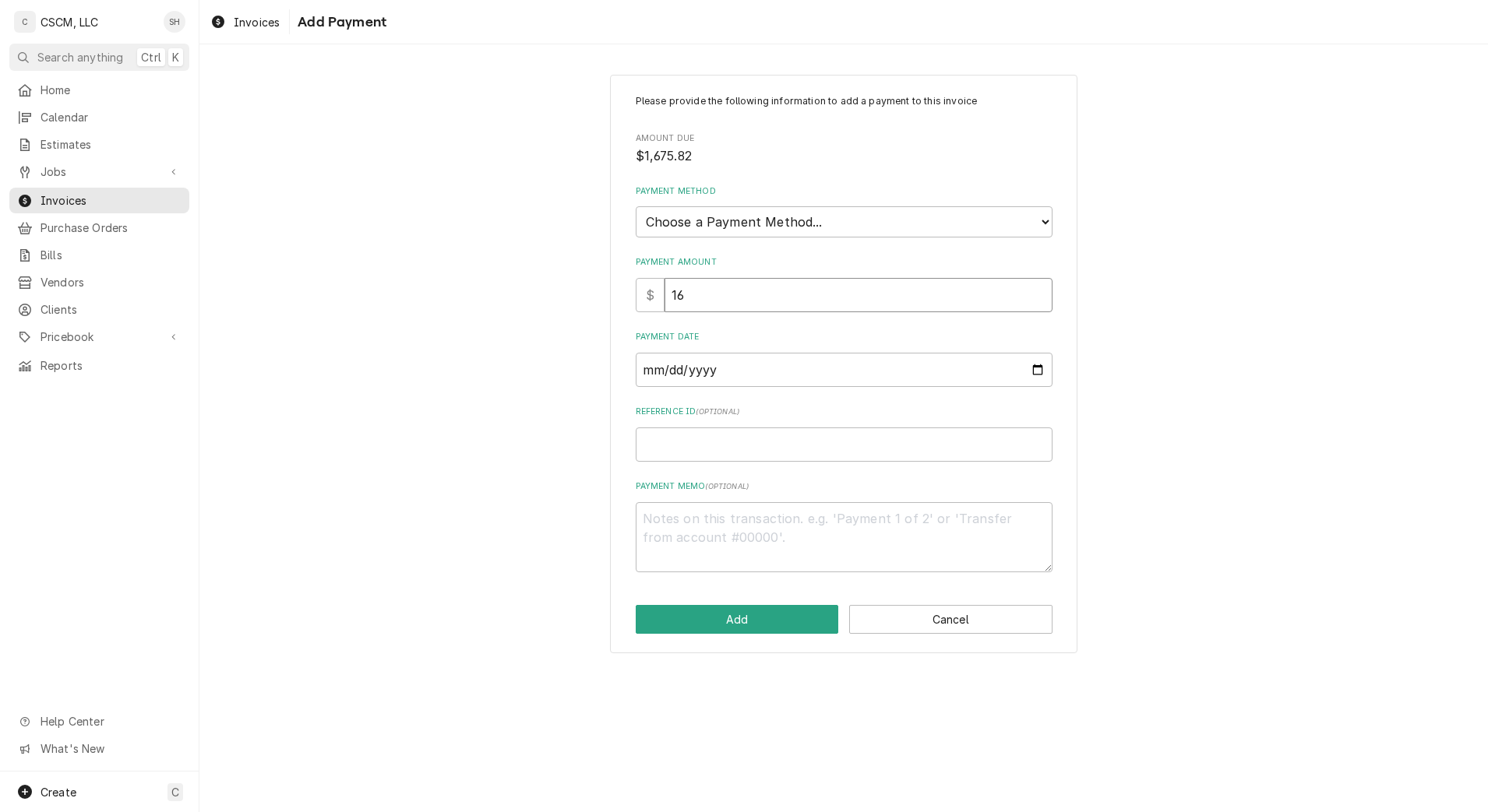
type textarea "x"
type input "167"
type textarea "x"
type input "1675"
type textarea "x"
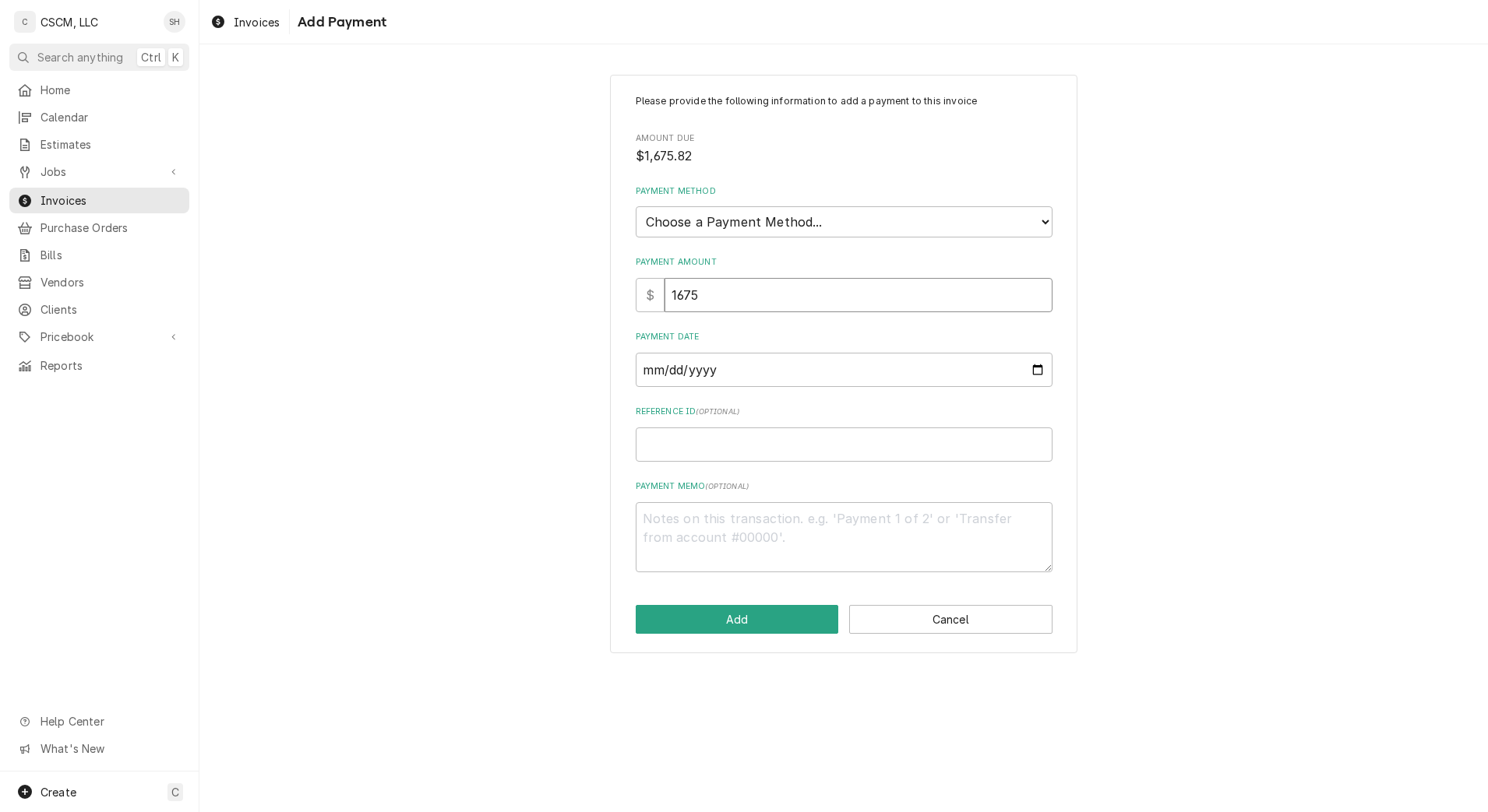
type input "1675.8"
type textarea "x"
type input "1675.82"
click at [973, 218] on select "Choose a Payment Method... Cash Check Credit/Debit Card ACH/eCheck Other" at bounding box center [844, 222] width 416 height 31
select select "2"
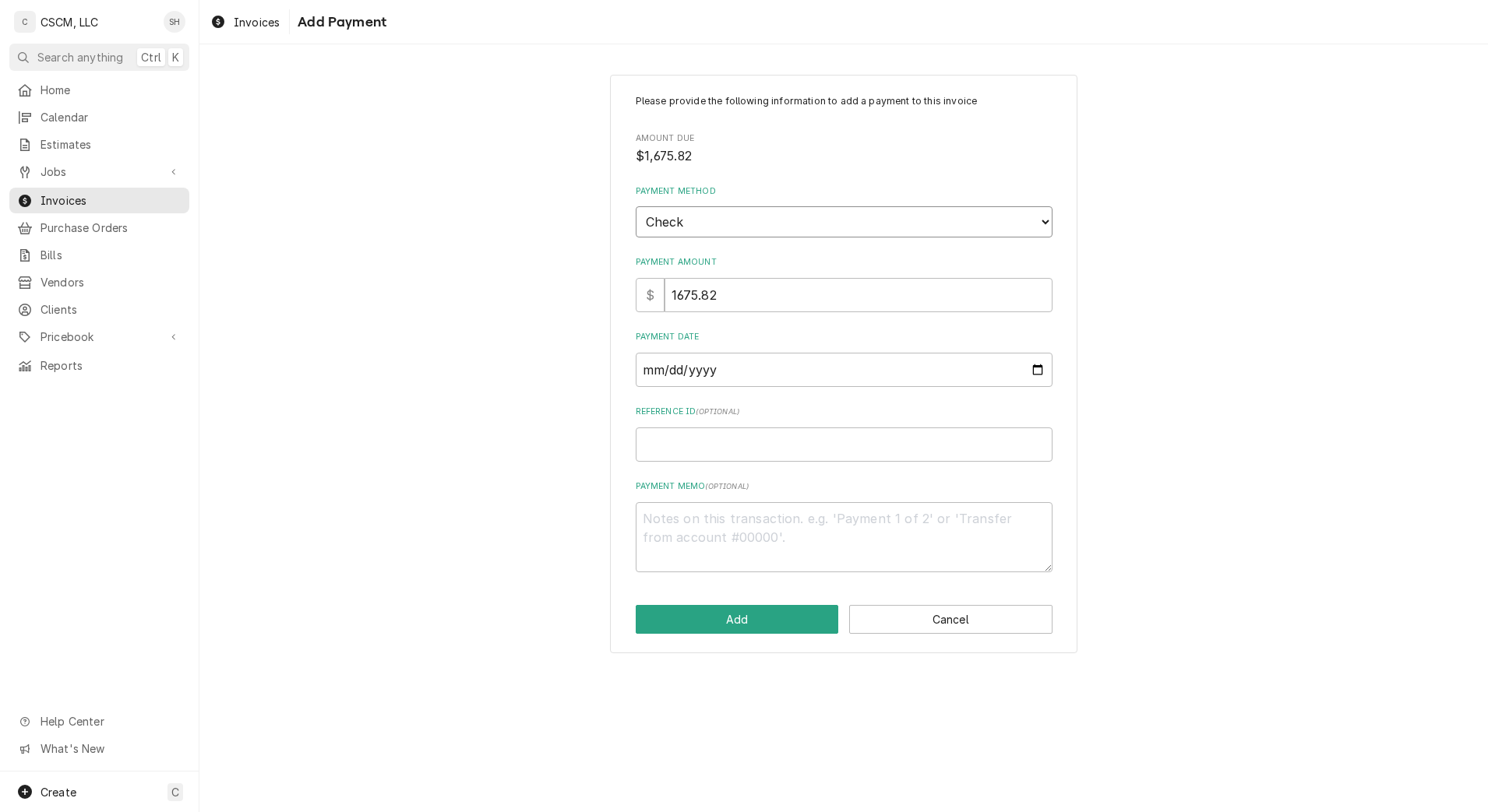
click at [636, 206] on select "Choose a Payment Method... Cash Check Credit/Debit Card ACH/eCheck Other" at bounding box center [844, 222] width 416 height 31
click at [1042, 373] on input "Payment Date" at bounding box center [844, 370] width 416 height 34
type textarea "x"
type input "2025-09-05"
click at [771, 437] on input "Reference ID ( optional )" at bounding box center [844, 445] width 416 height 34
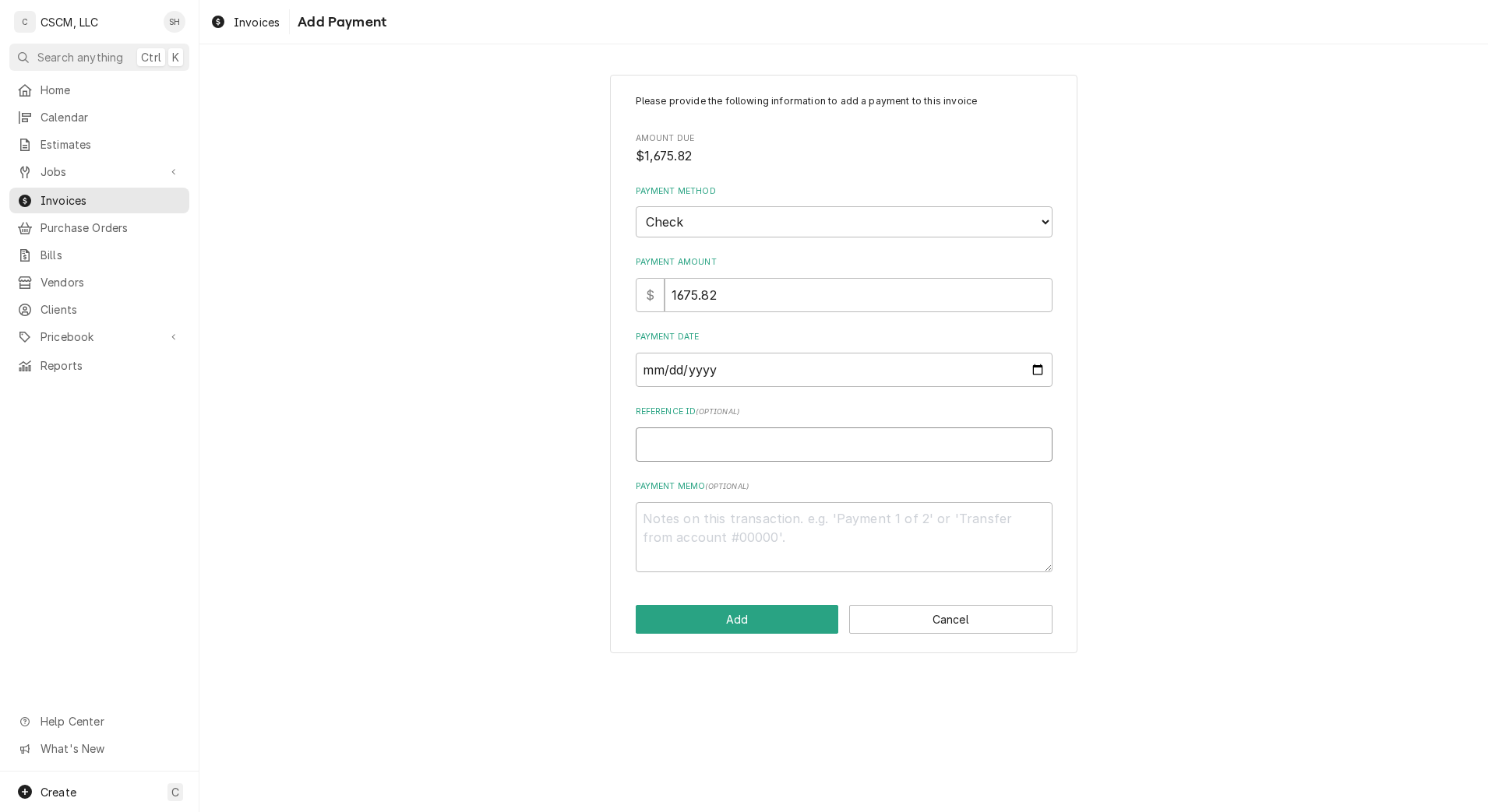
paste input "11678818"
type textarea "x"
type input "11678818"
click at [754, 622] on button "Add" at bounding box center [738, 620] width 203 height 29
type textarea "x"
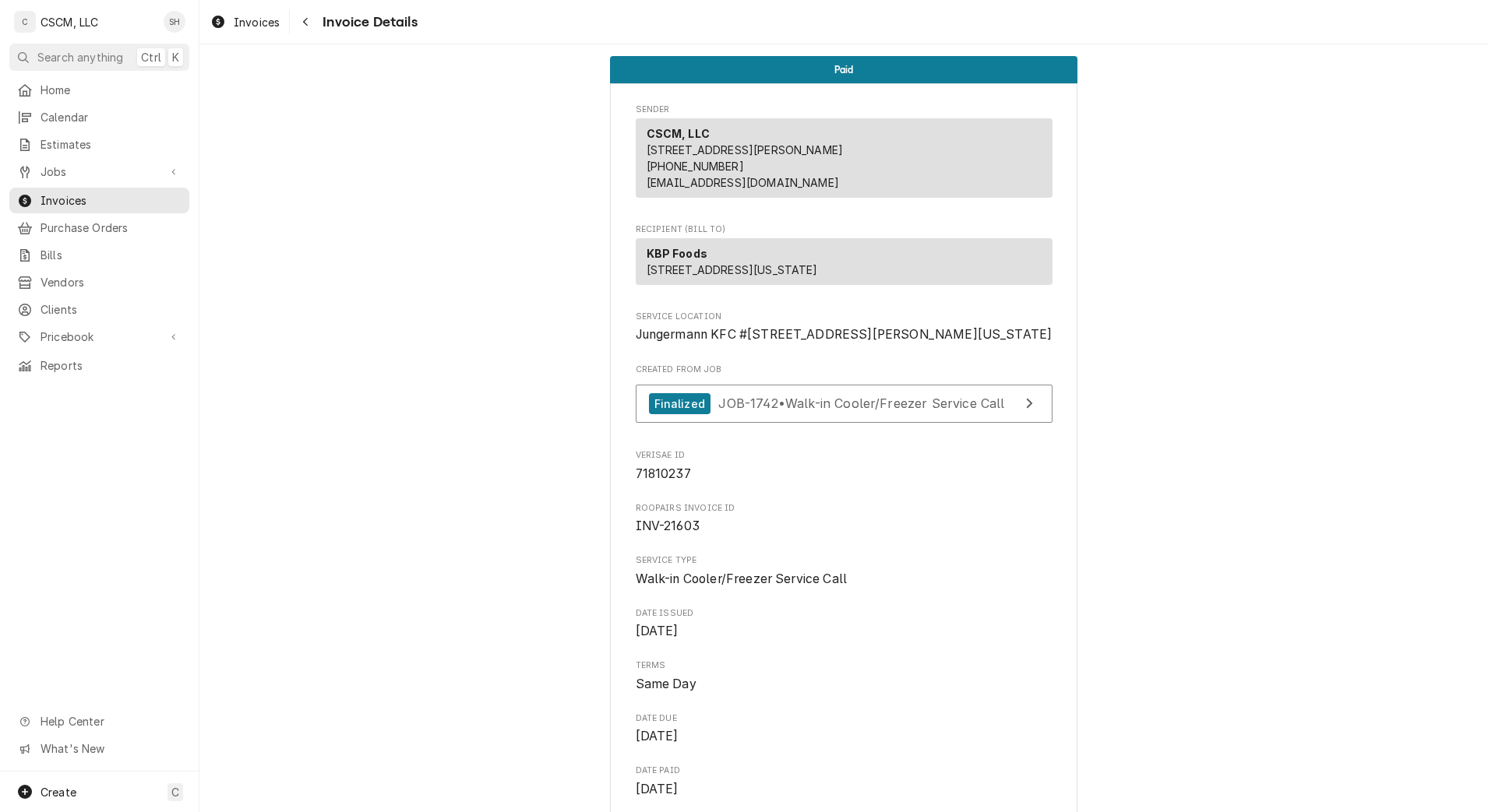
click at [311, 30] on button "Navigate back" at bounding box center [305, 22] width 25 height 25
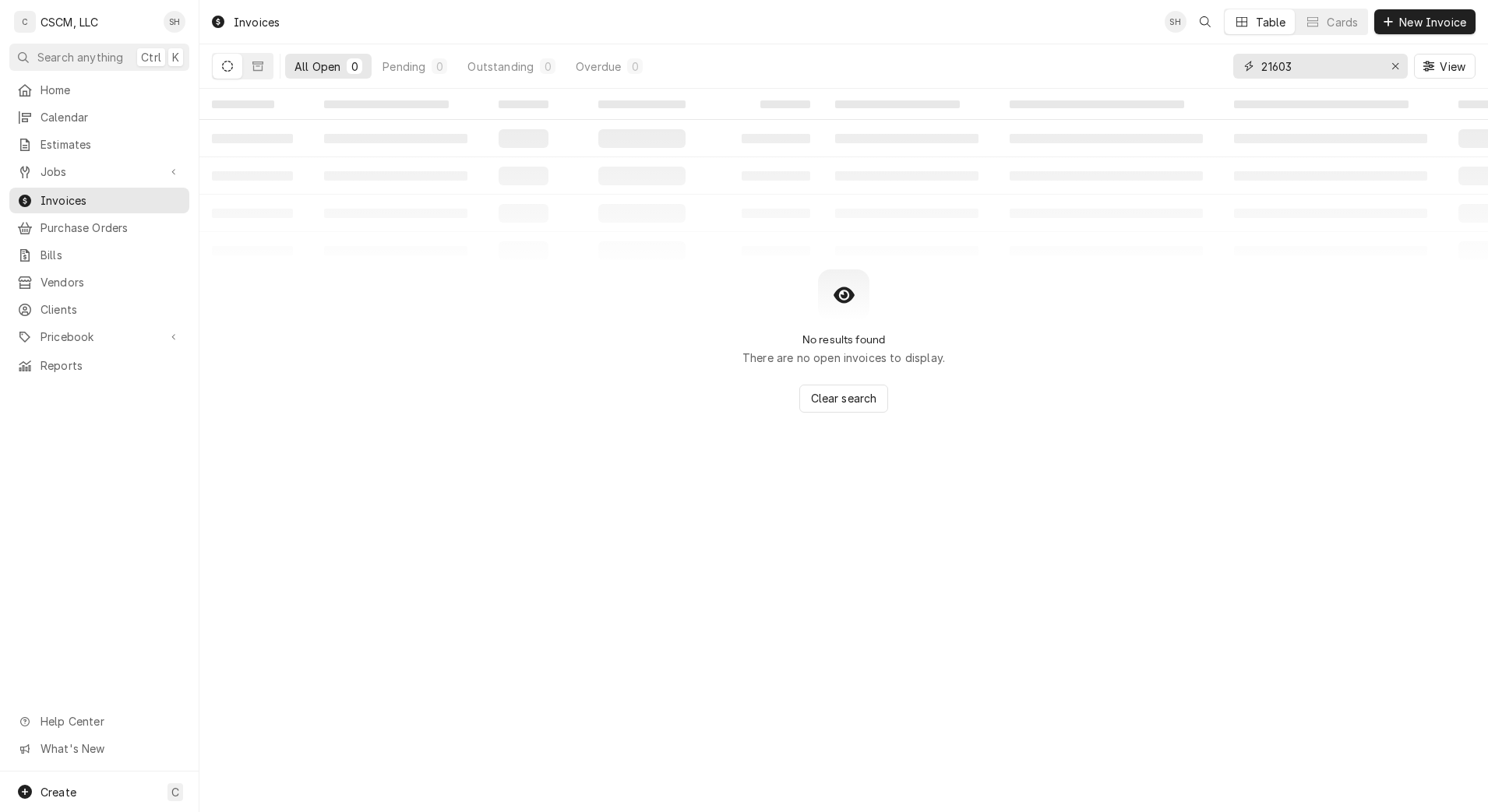
click at [1328, 58] on input "21603" at bounding box center [1319, 67] width 117 height 25
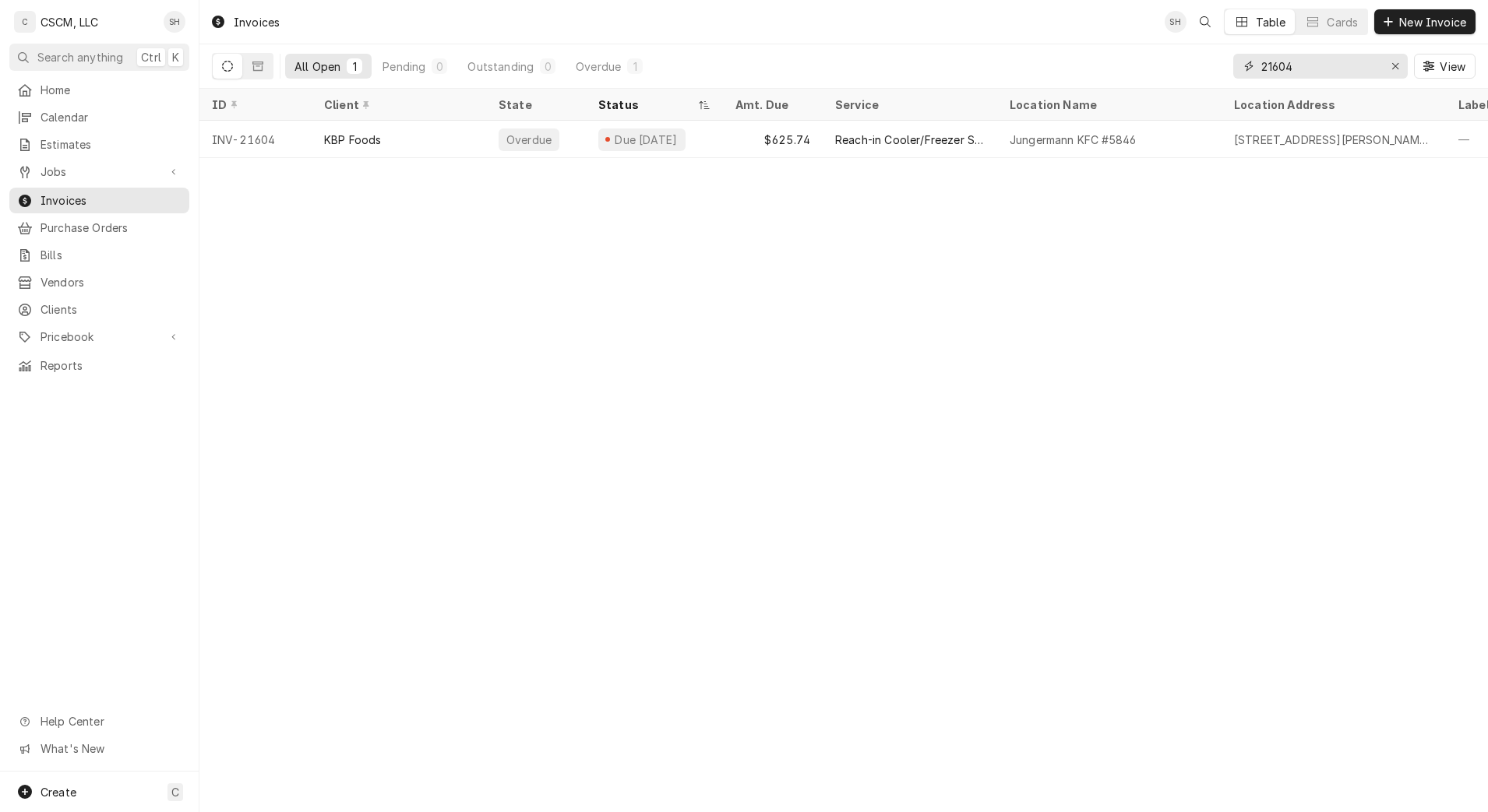
type input "21604"
click at [1150, 145] on div "Jungermann KFC #5846" at bounding box center [1110, 139] width 224 height 37
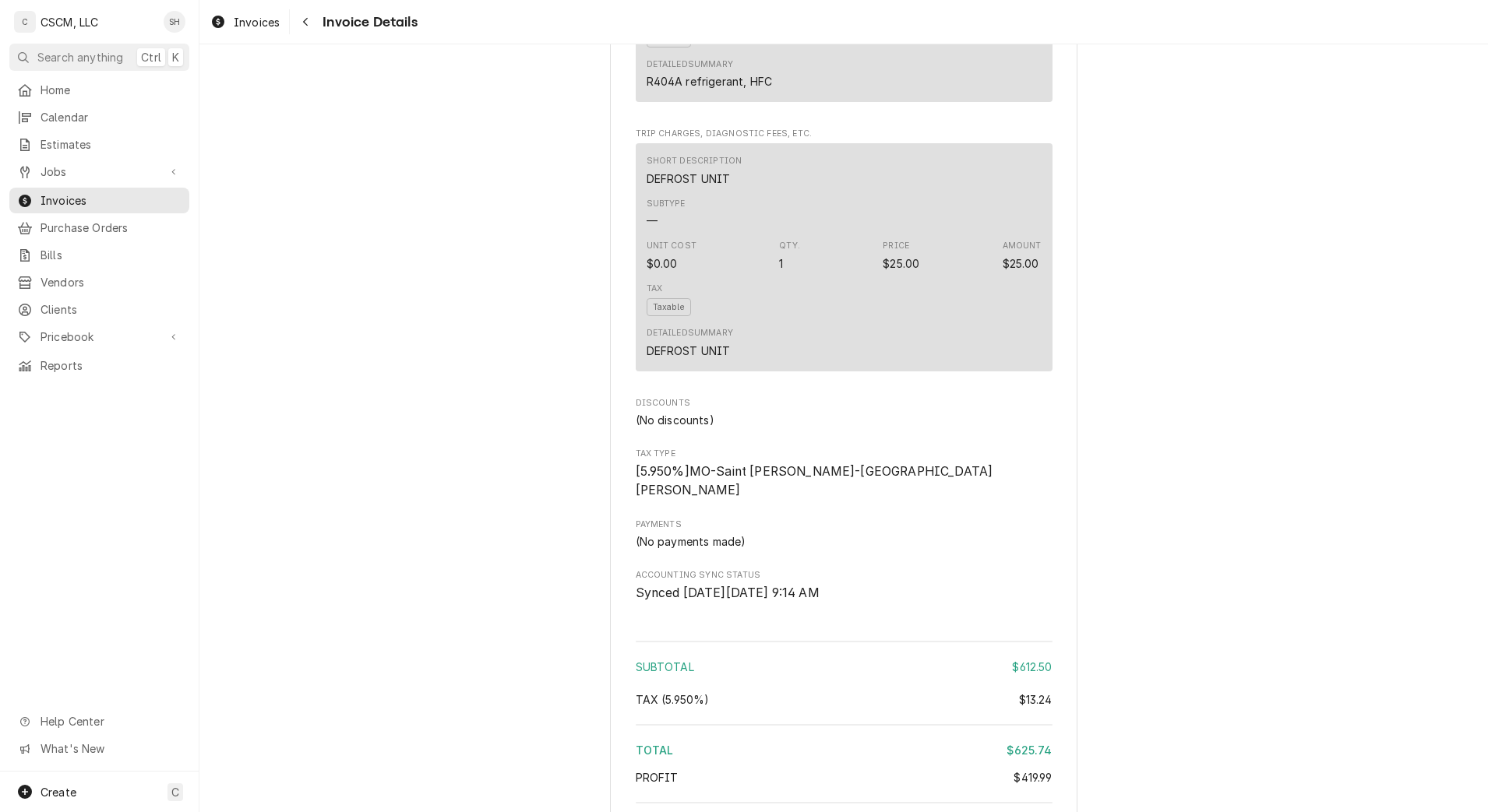
scroll to position [2450, 0]
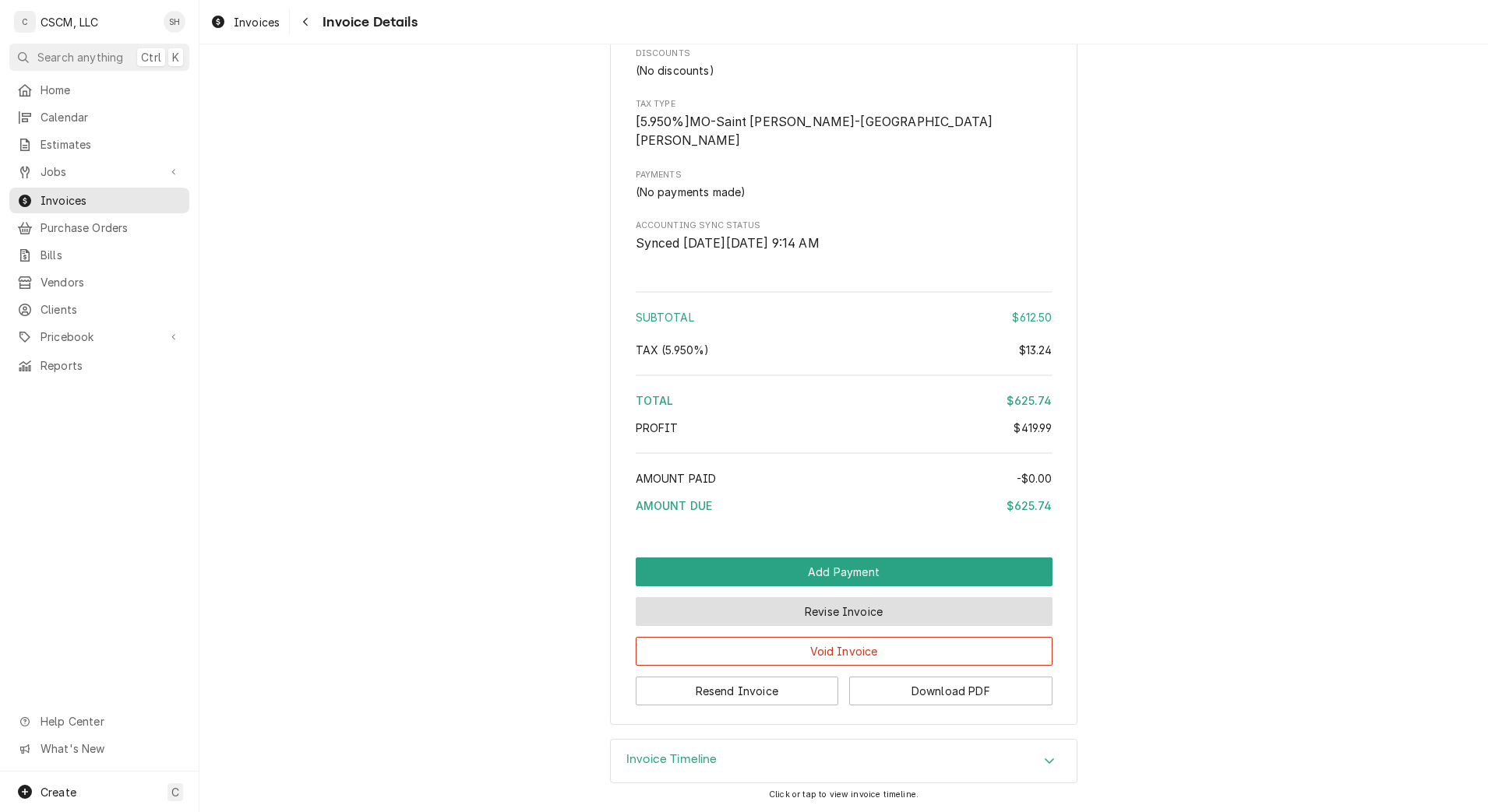
click at [861, 615] on button "Revise Invoice" at bounding box center [844, 611] width 416 height 29
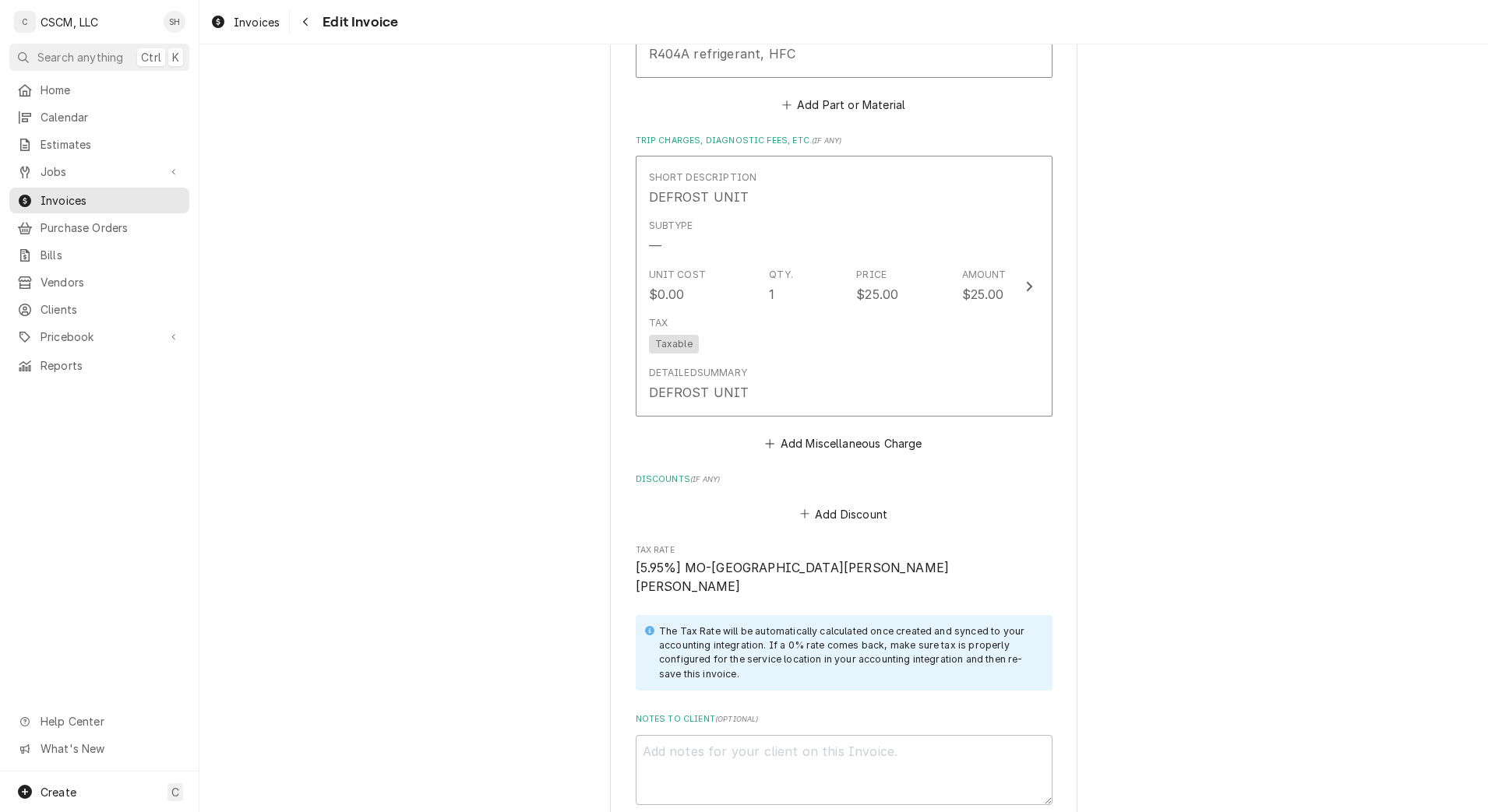
scroll to position [3393, 0]
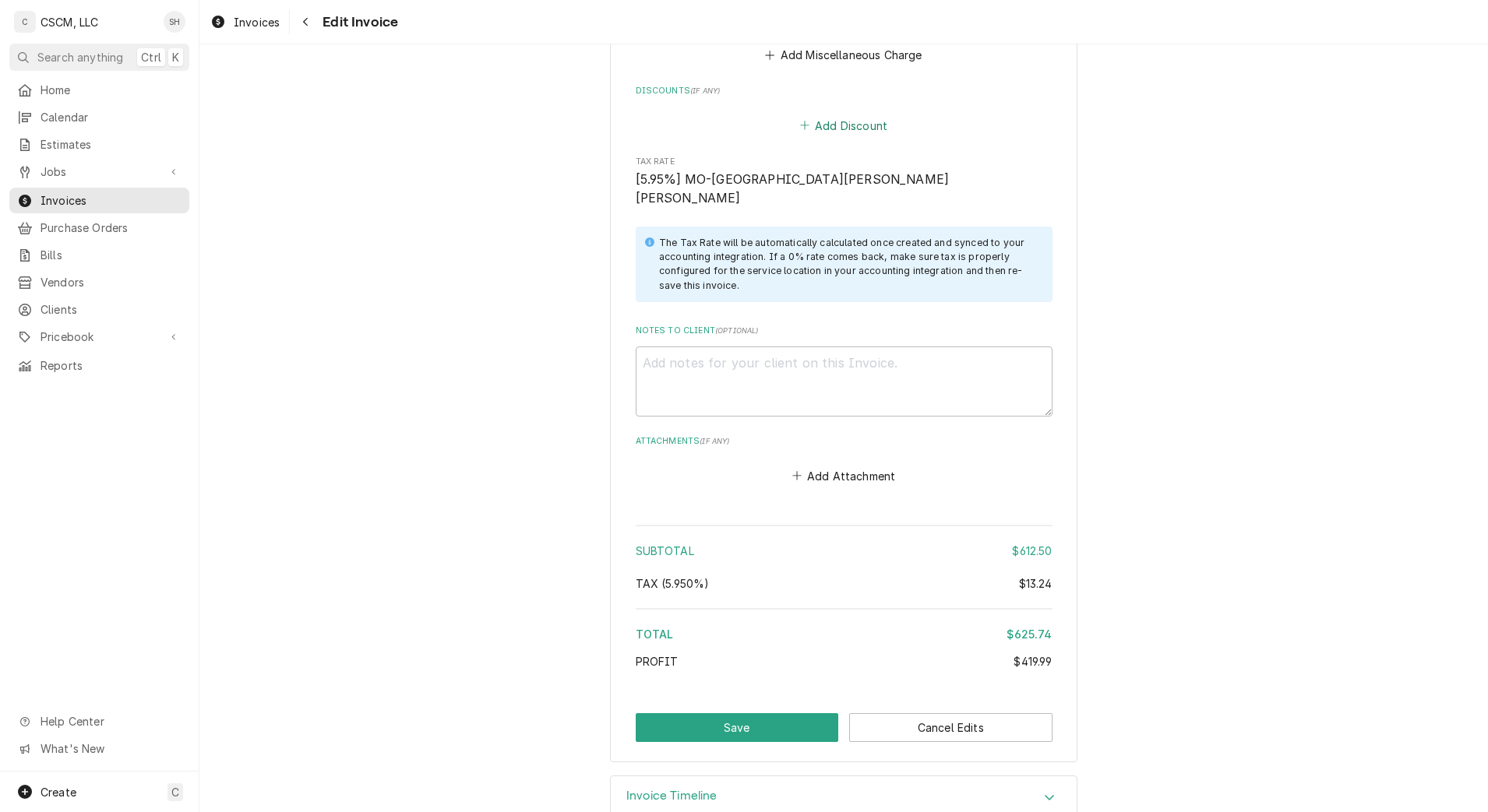
click at [838, 114] on button "Add Discount" at bounding box center [842, 125] width 92 height 22
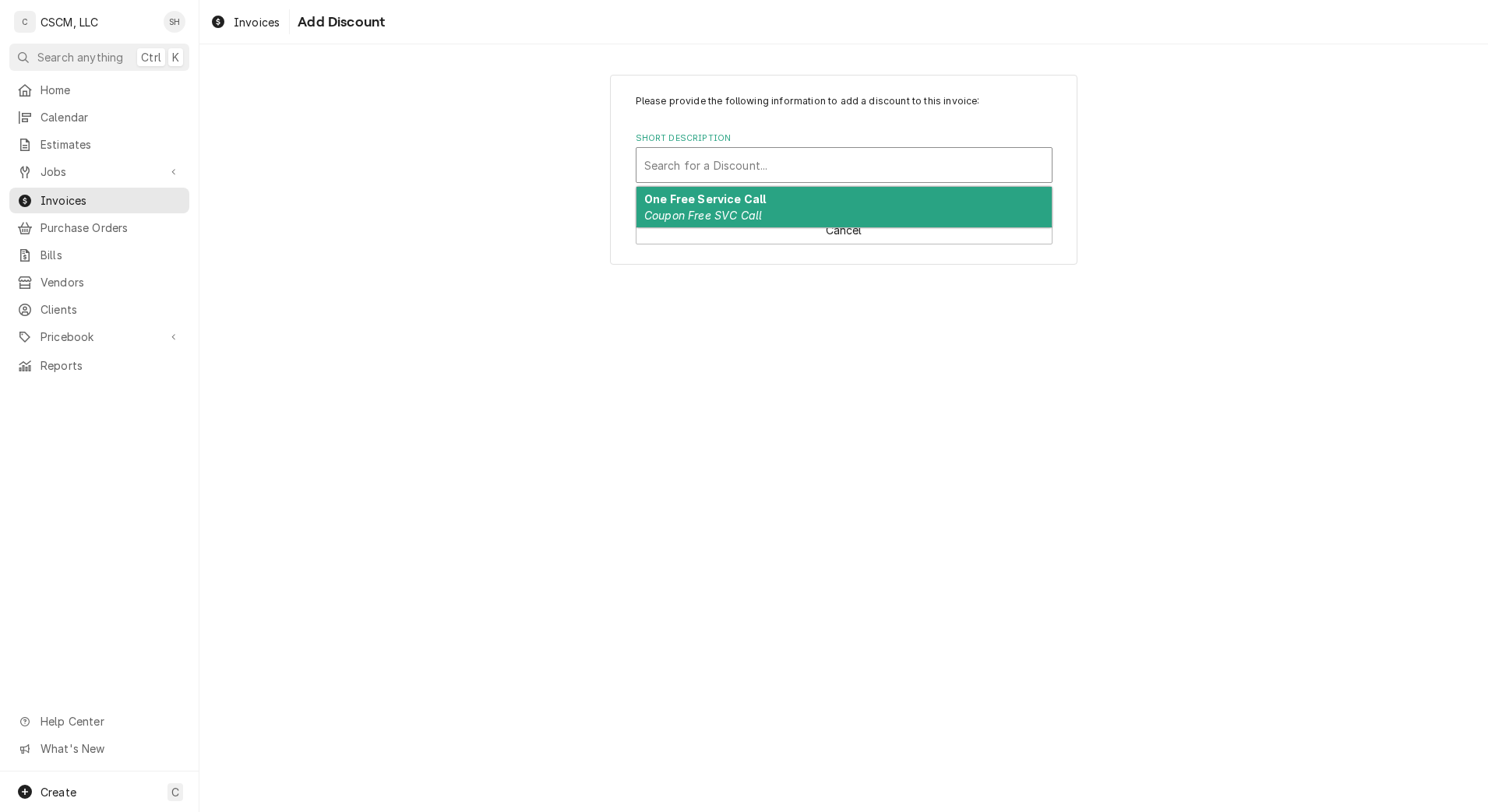
click at [802, 166] on div "Short Description" at bounding box center [844, 164] width 399 height 28
click at [794, 210] on div "One Free Service Call Coupon Free SVC Call" at bounding box center [843, 207] width 415 height 41
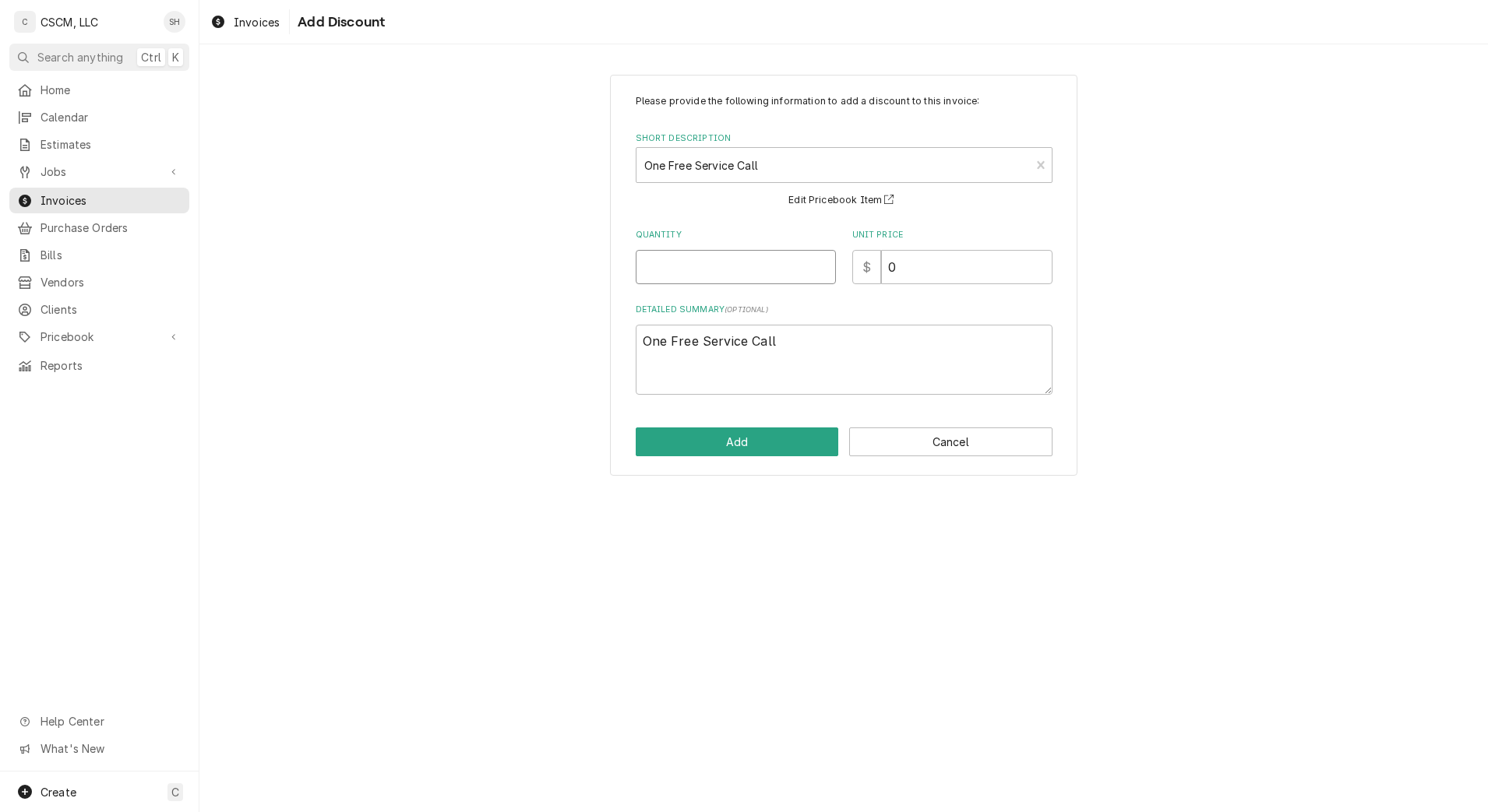
click at [744, 270] on input "Quantity" at bounding box center [736, 267] width 201 height 34
type textarea "x"
type input "1"
type textarea "x"
type input "1"
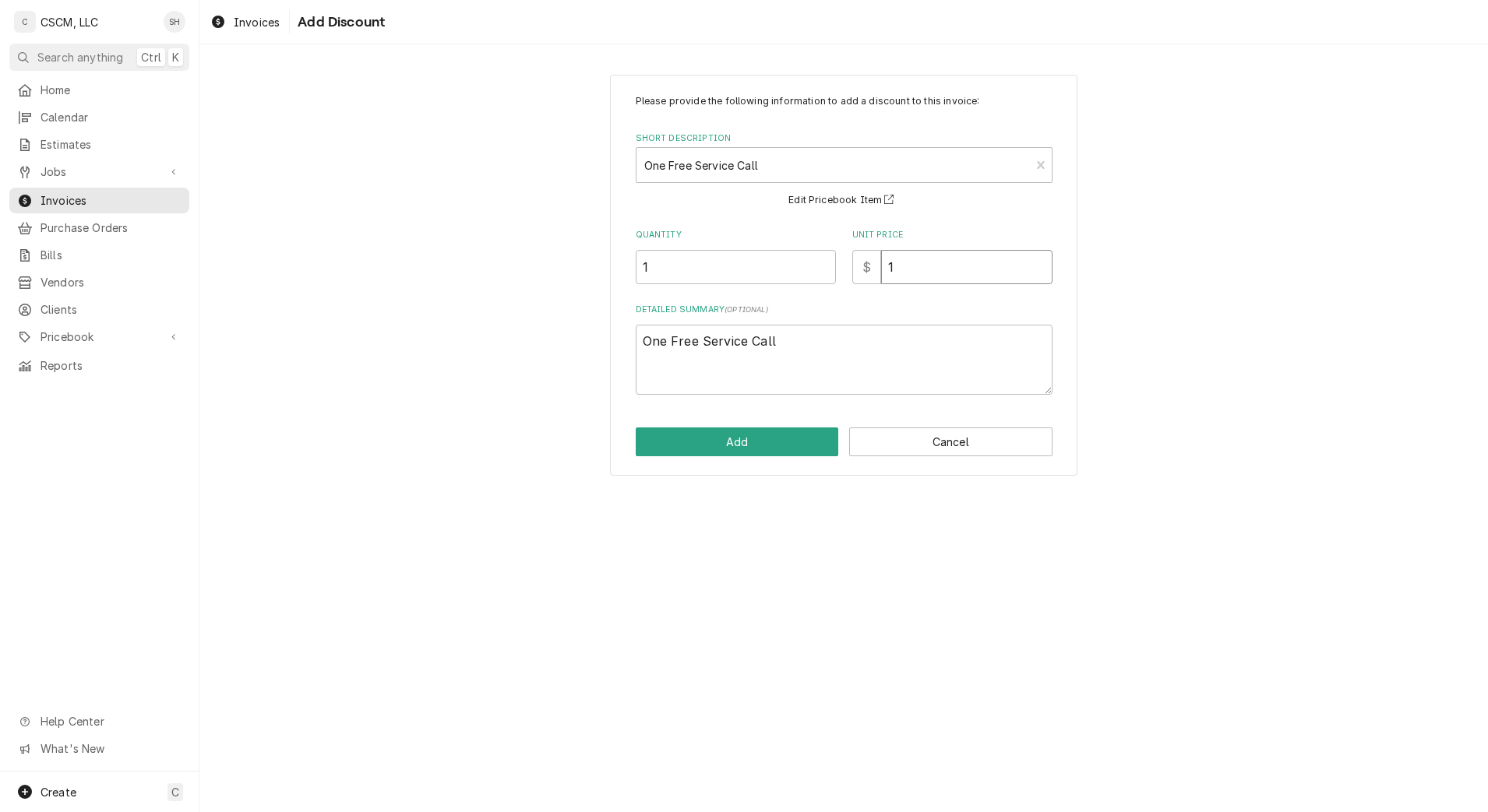
type textarea "x"
type input "13"
type textarea "x"
type input "13.2"
type textarea "x"
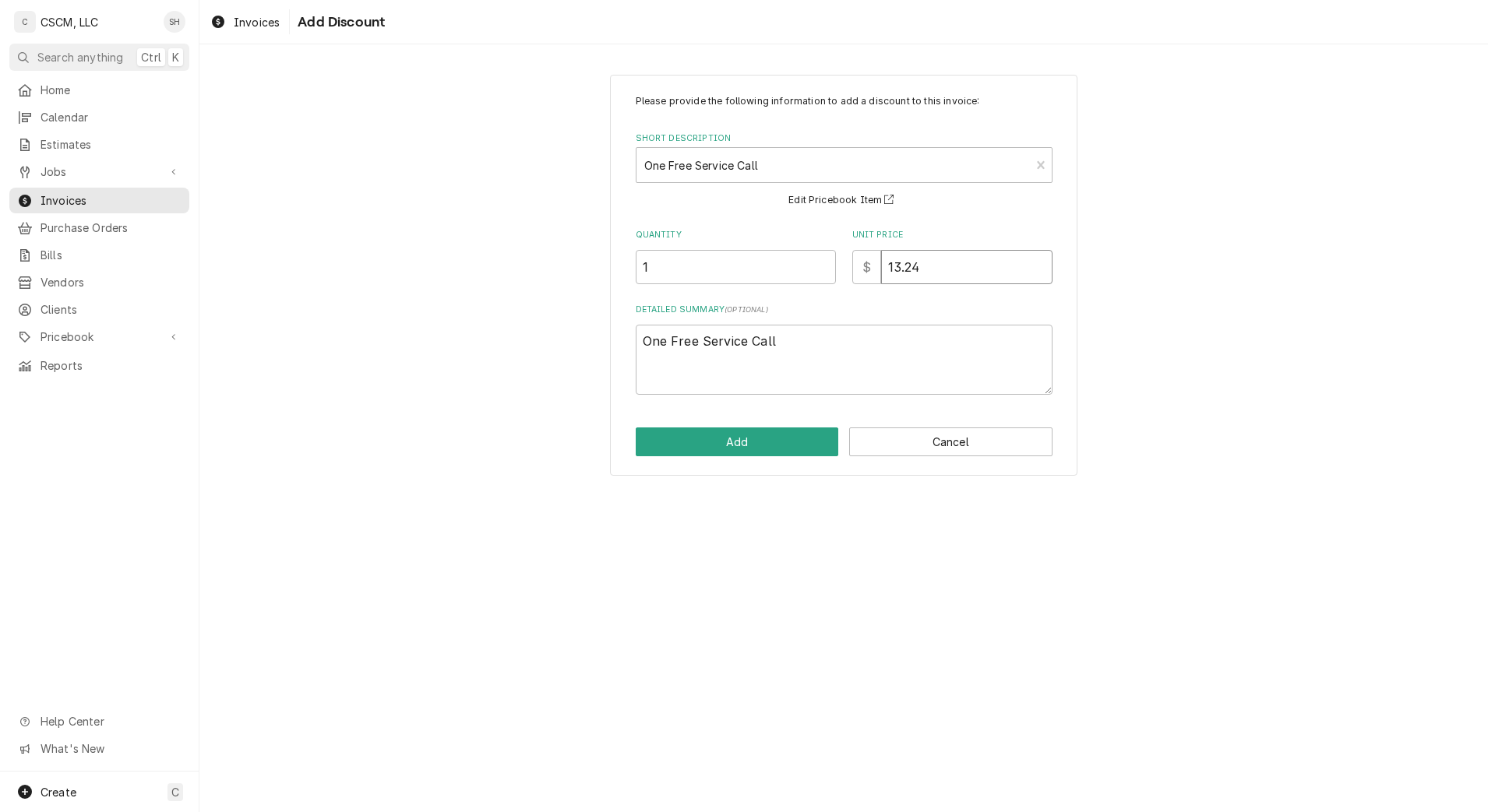
type input "13.24"
type textarea "x"
type textarea "T"
type textarea "x"
type textarea "TA"
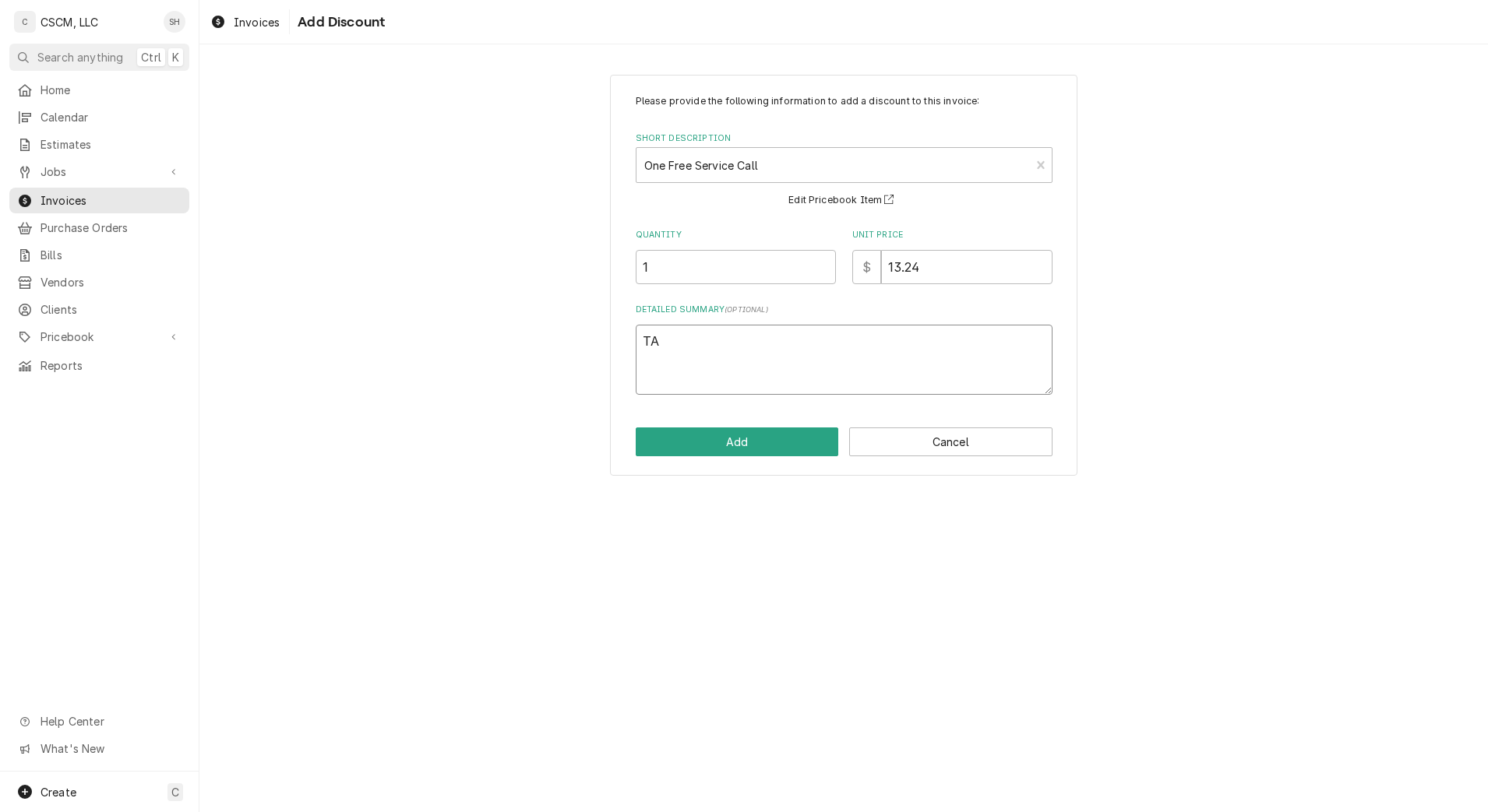
type textarea "x"
type textarea "TAX"
type textarea "x"
type textarea "TAXE"
type textarea "x"
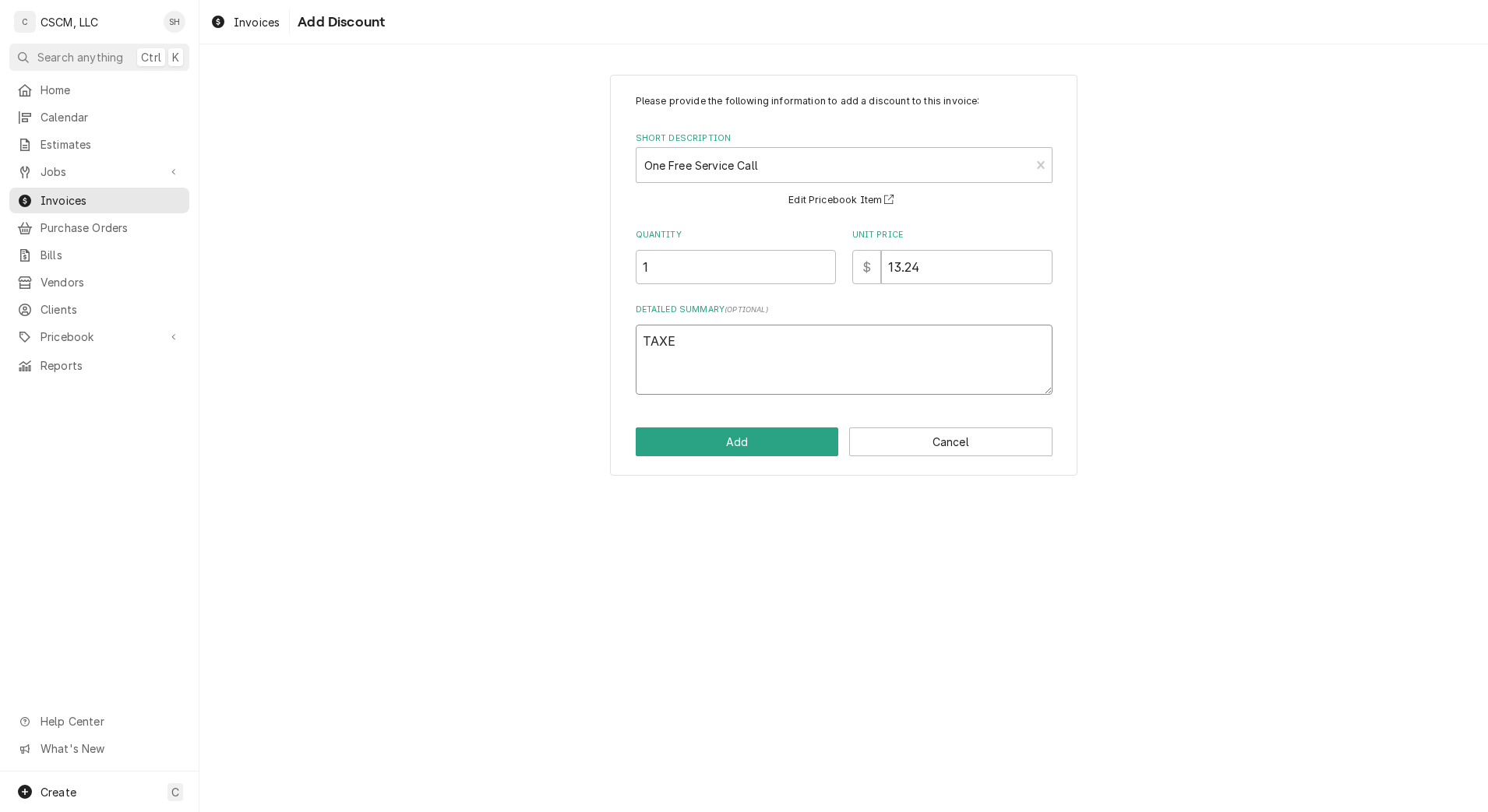
type textarea "TAXES"
type textarea "x"
type textarea "TAXES"
type textarea "x"
type textarea "TAXES N"
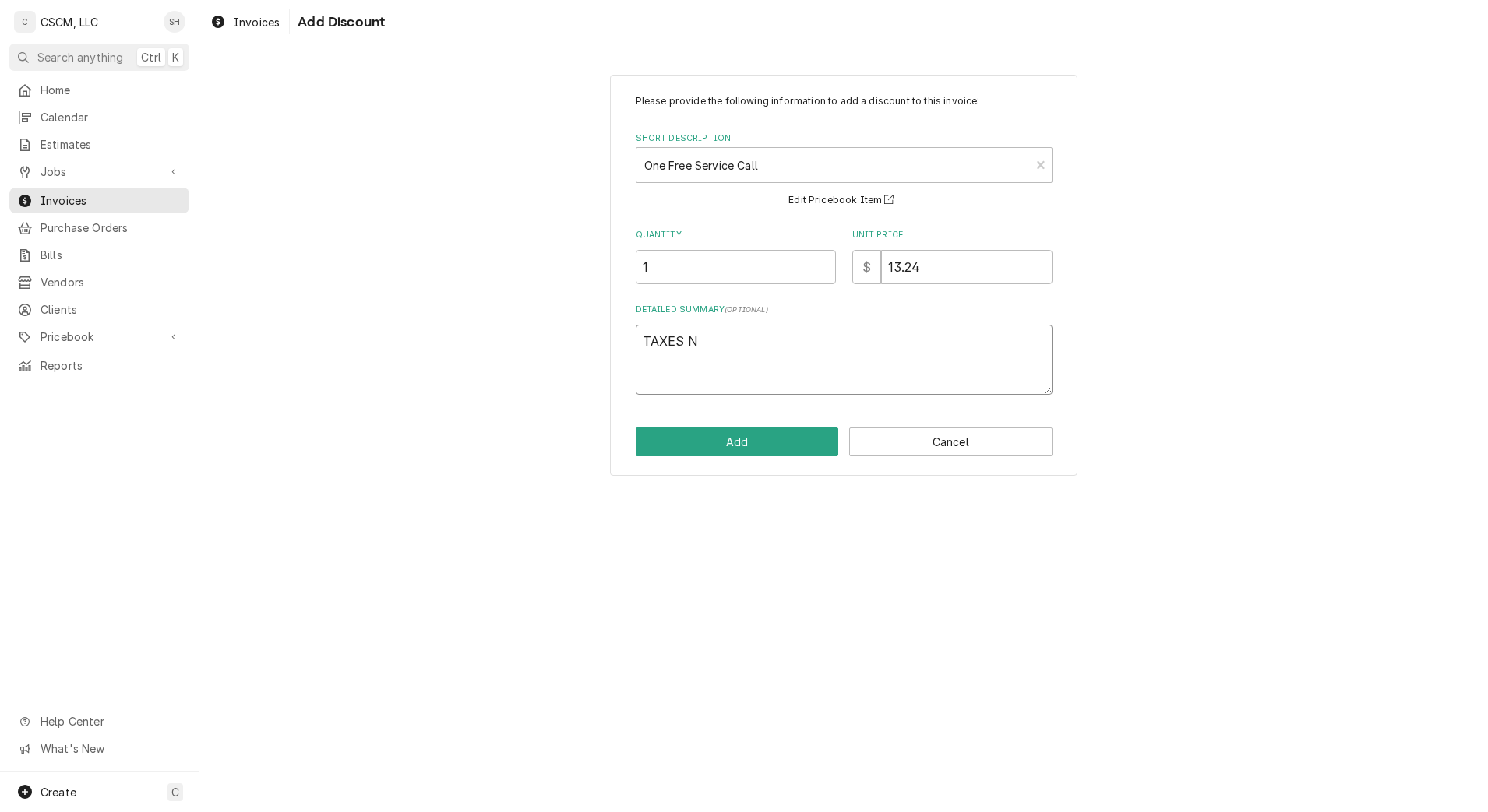
type textarea "x"
type textarea "TAXES NO"
type textarea "x"
type textarea "TAXES NOT"
type textarea "x"
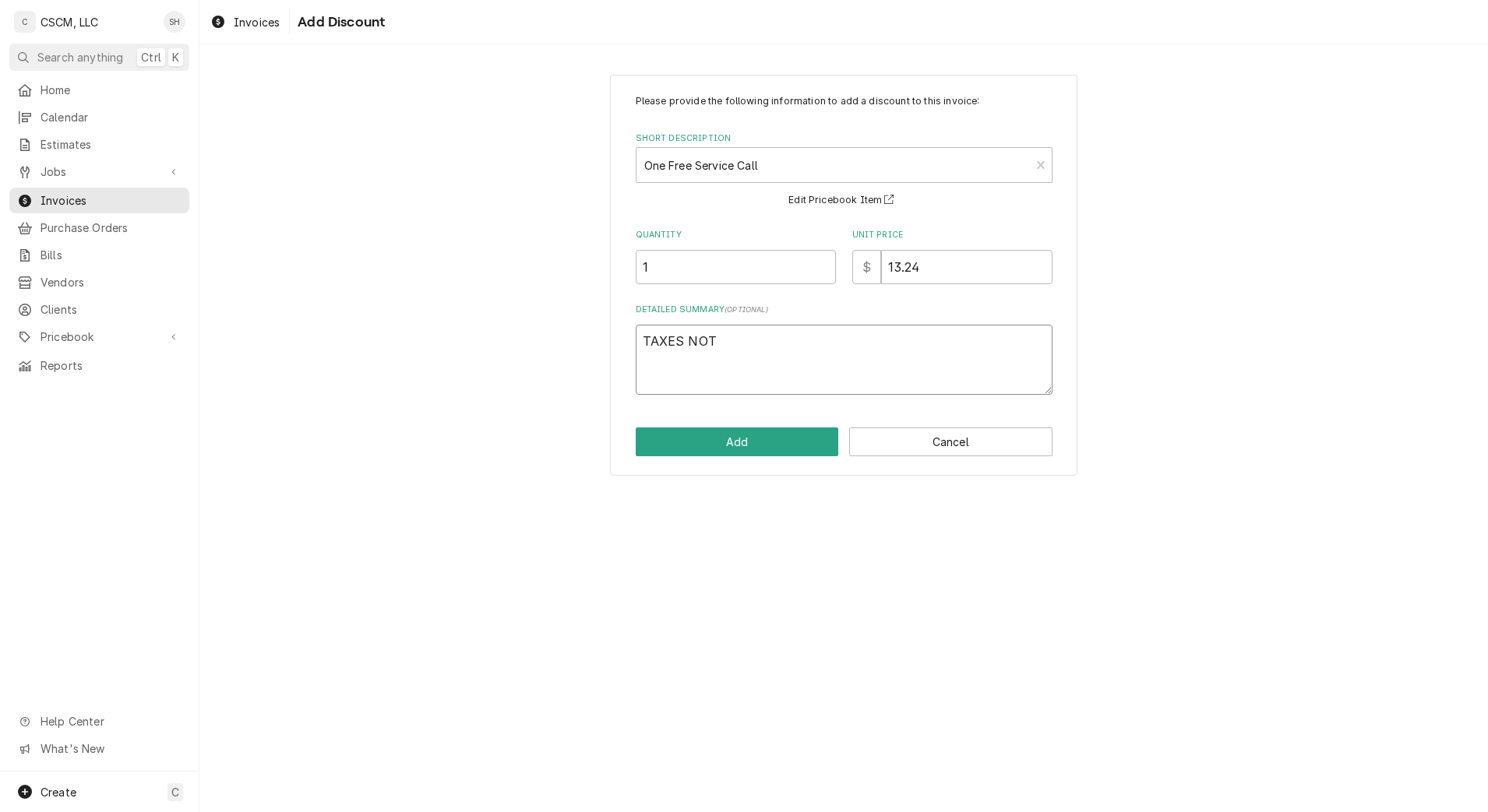
type textarea "TAXES NOT"
type textarea "x"
type textarea "TAXES NOT A"
type textarea "x"
type textarea "TAXES NOT AD"
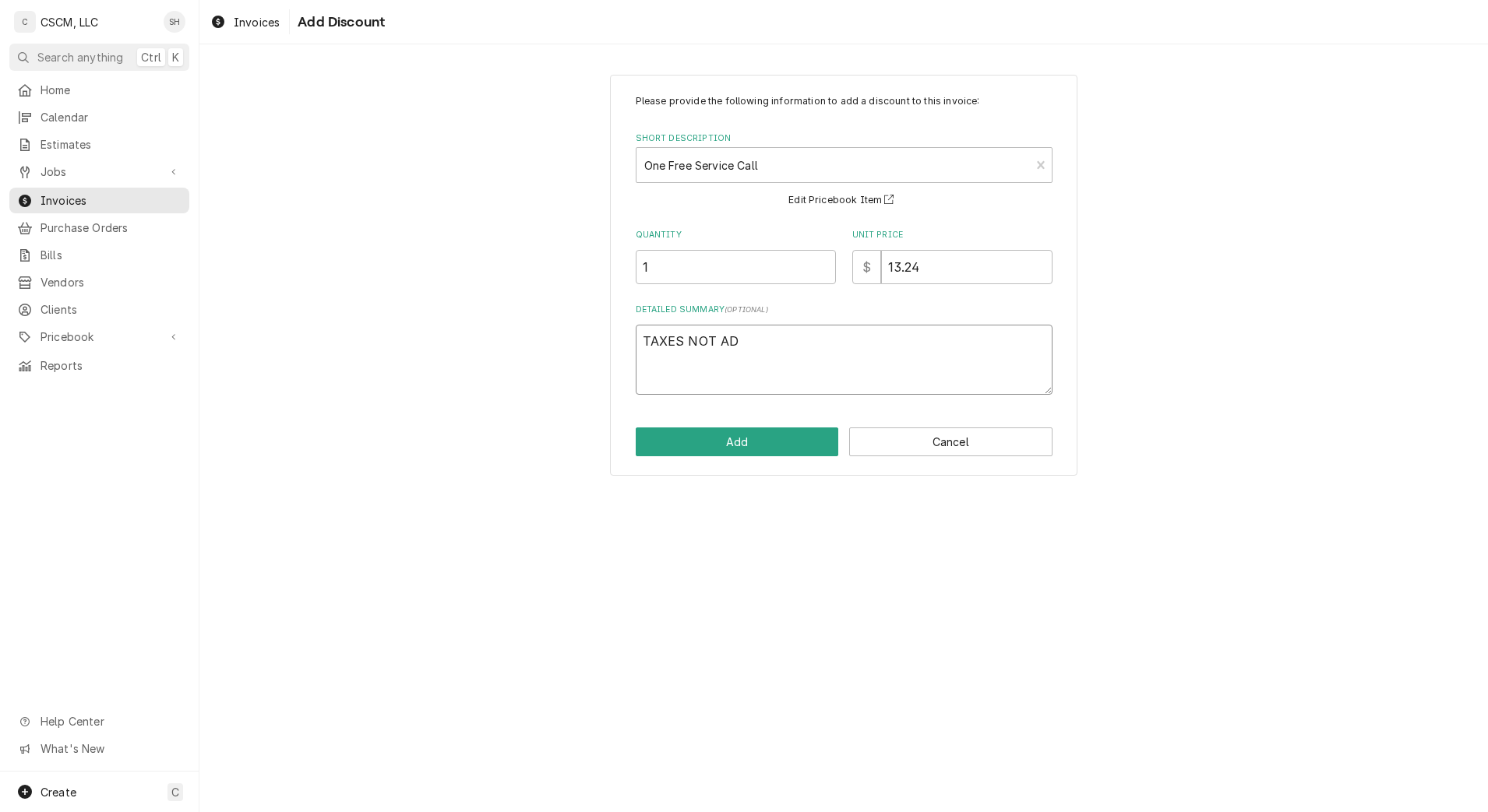
type textarea "x"
type textarea "TAXES NOT ADD"
type textarea "x"
type textarea "TAXES NOT ADDE"
type textarea "x"
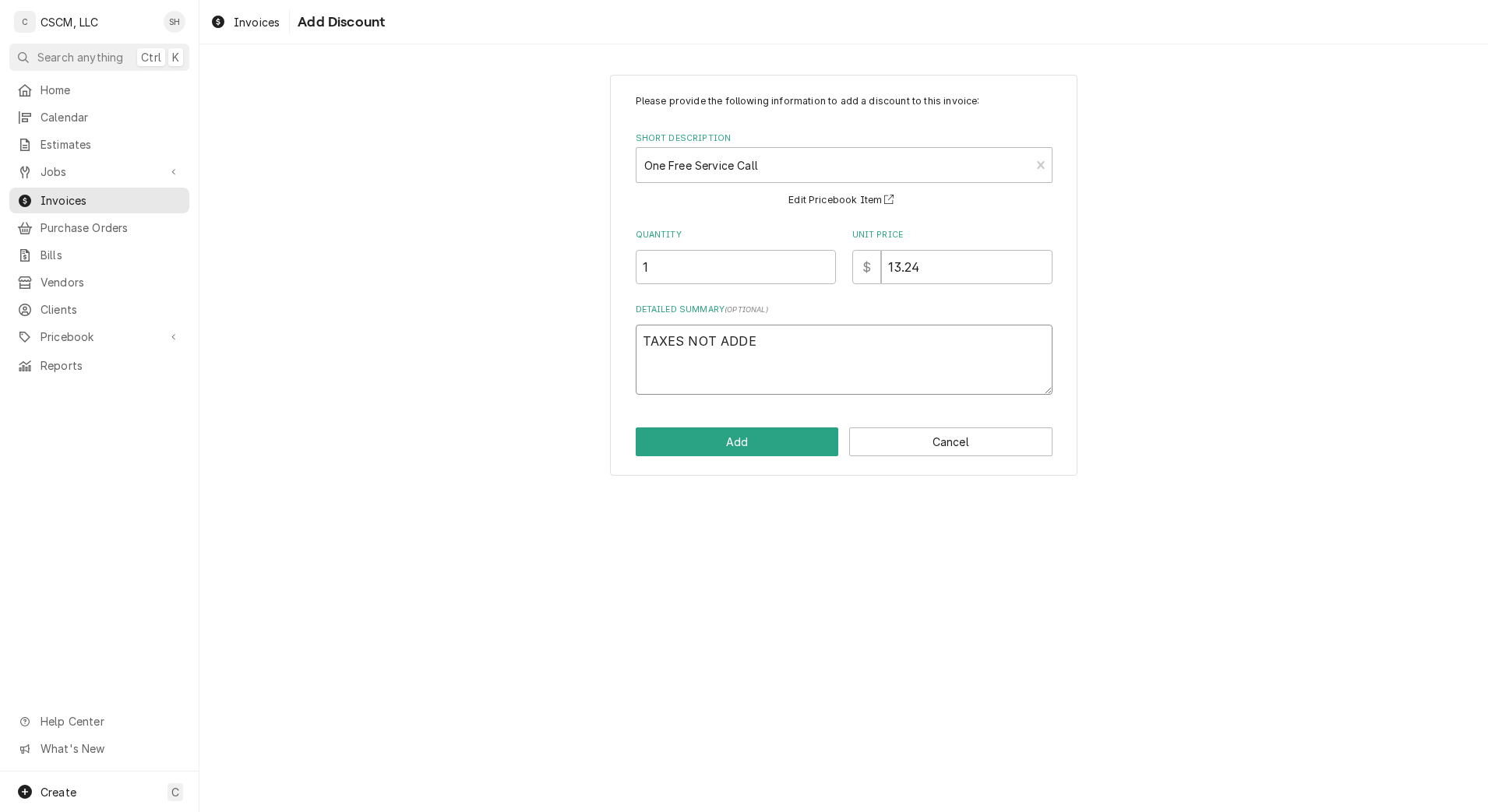
type textarea "TAXES NOT ADDED"
type textarea "x"
type textarea "TAXES NOT ADDED"
type textarea "x"
type textarea "TAXES NOT ADDED O"
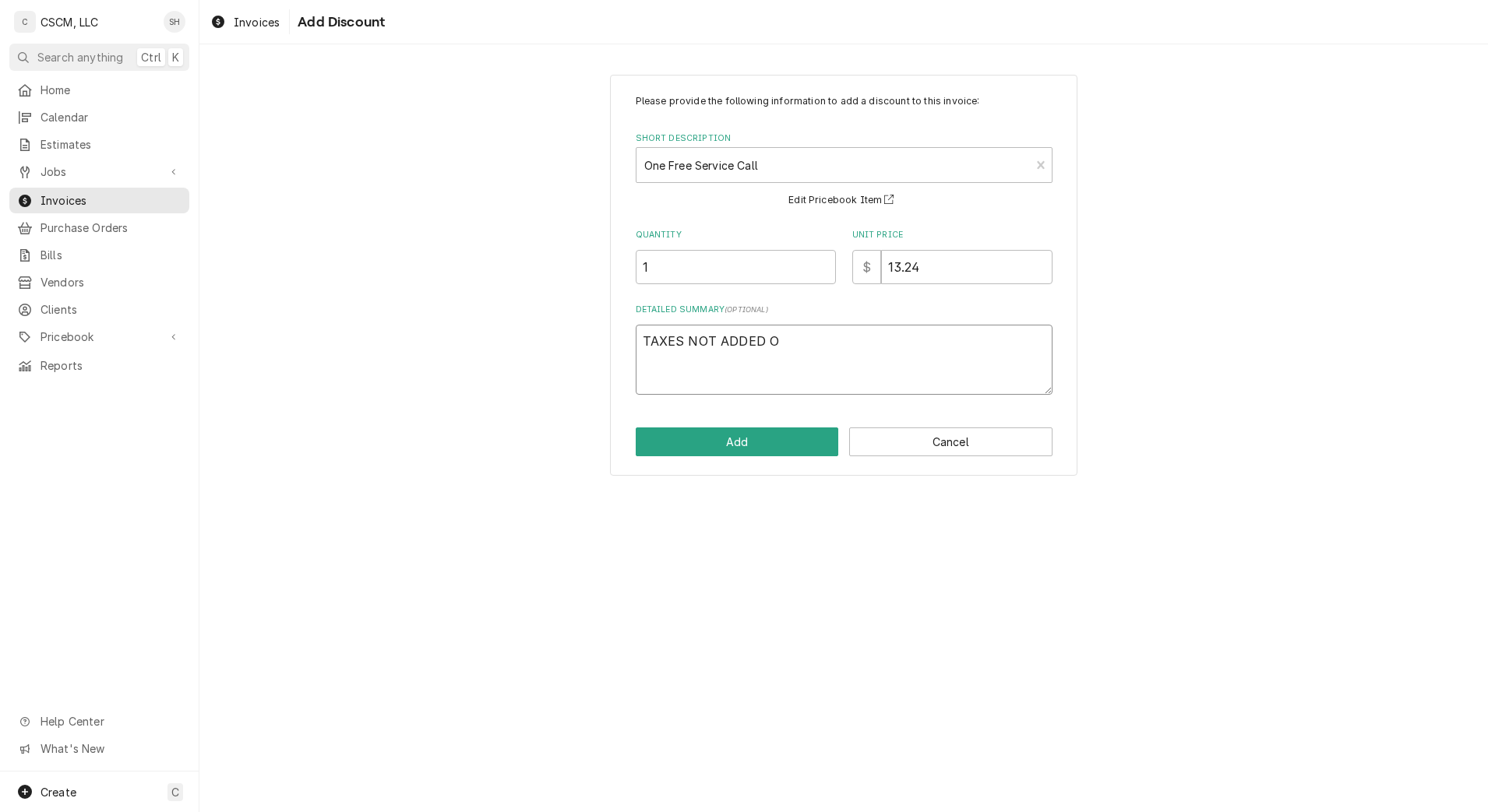
type textarea "x"
type textarea "TAXES NOT ADDED ON"
type textarea "x"
type textarea "TAXES NOT ADDED ON"
type textarea "x"
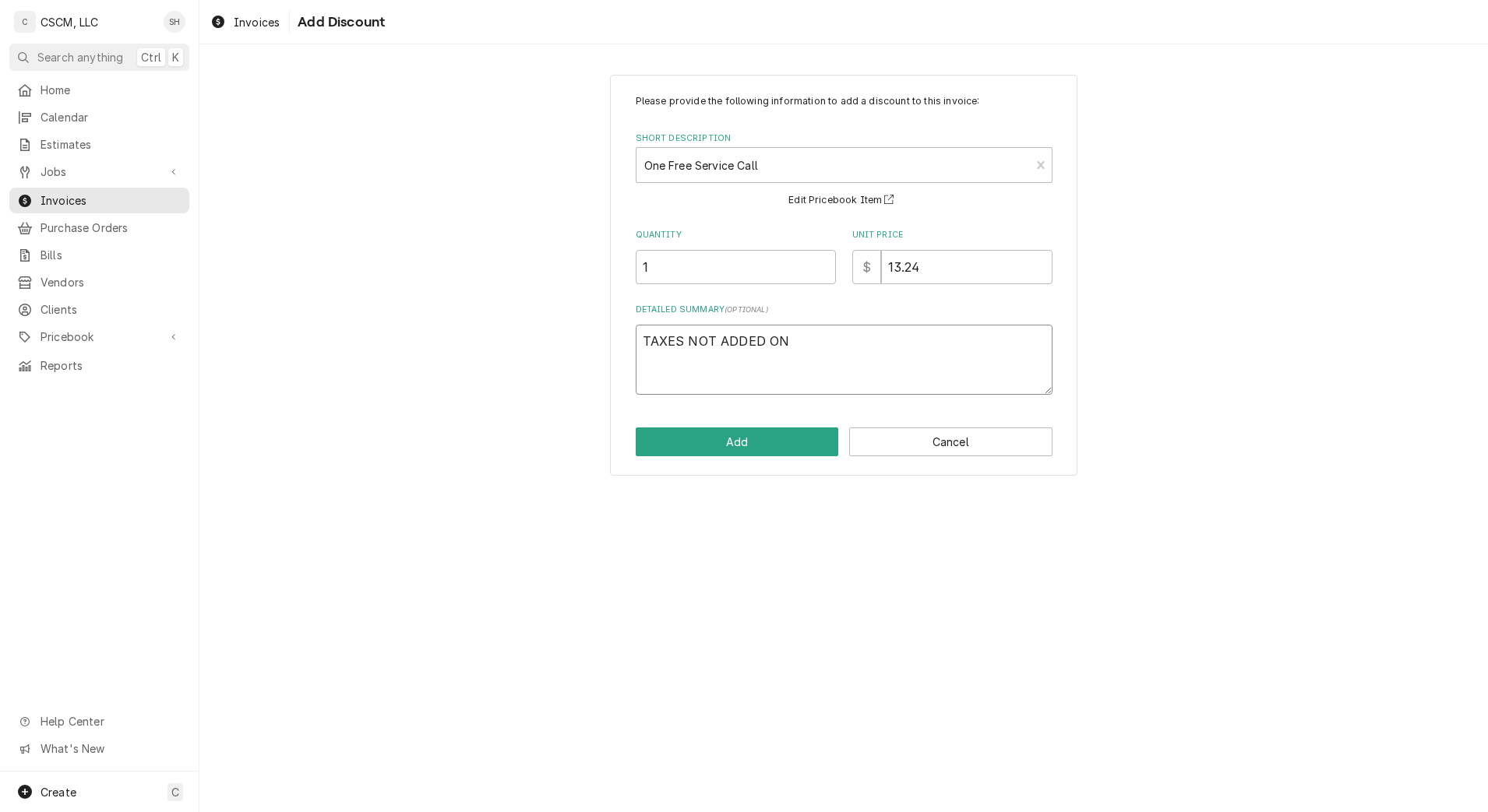
type textarea "TAXES NOT ADDED ON T"
type textarea "x"
type textarea "TAXES NOT ADDED ON TH"
type textarea "x"
type textarea "TAXES NOT ADDED ON THE"
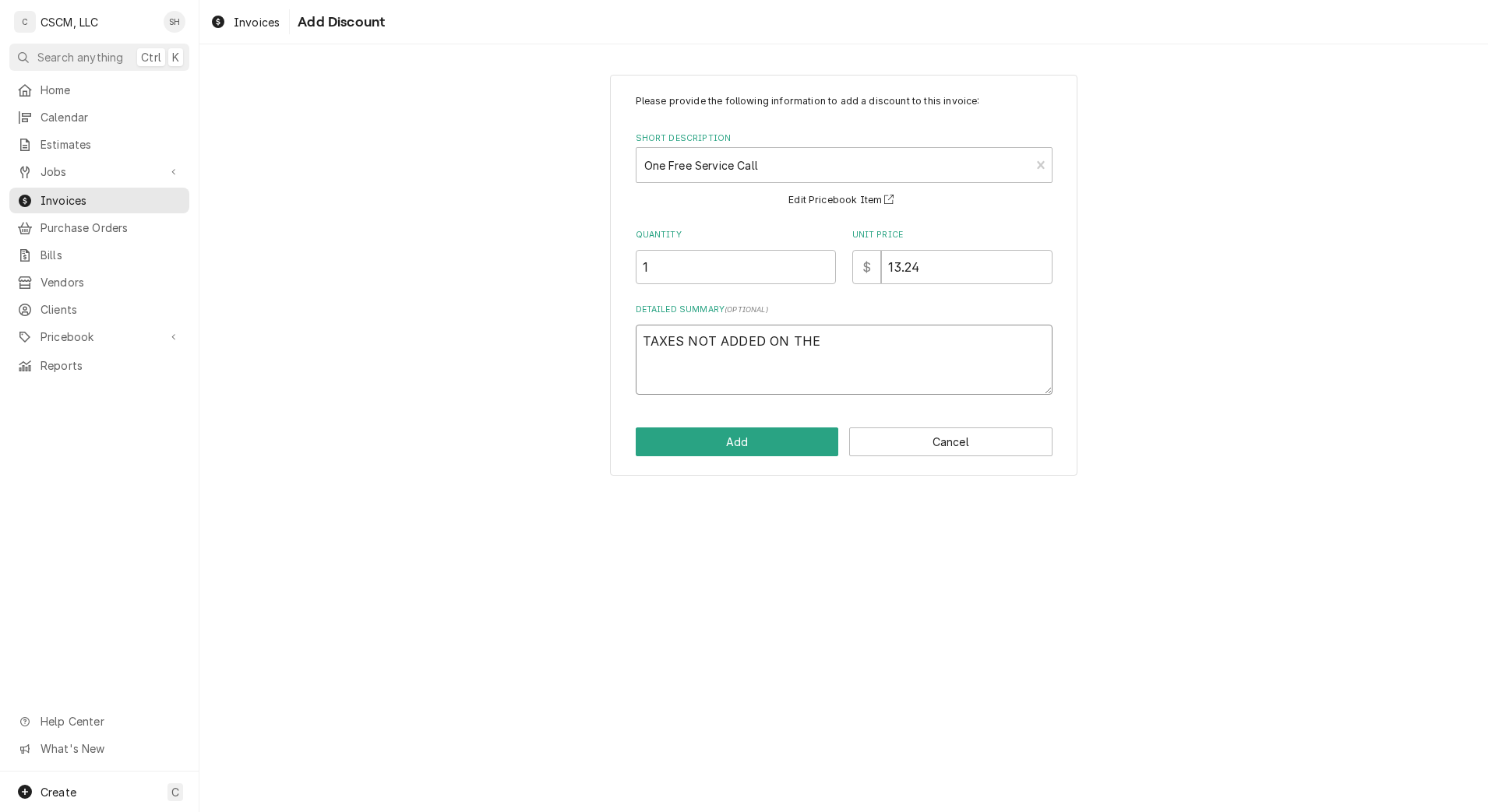
type textarea "x"
type textarea "TAXES NOT ADDED ON THE"
type textarea "x"
type textarea "TAXES NOT ADDED ON THE I"
type textarea "x"
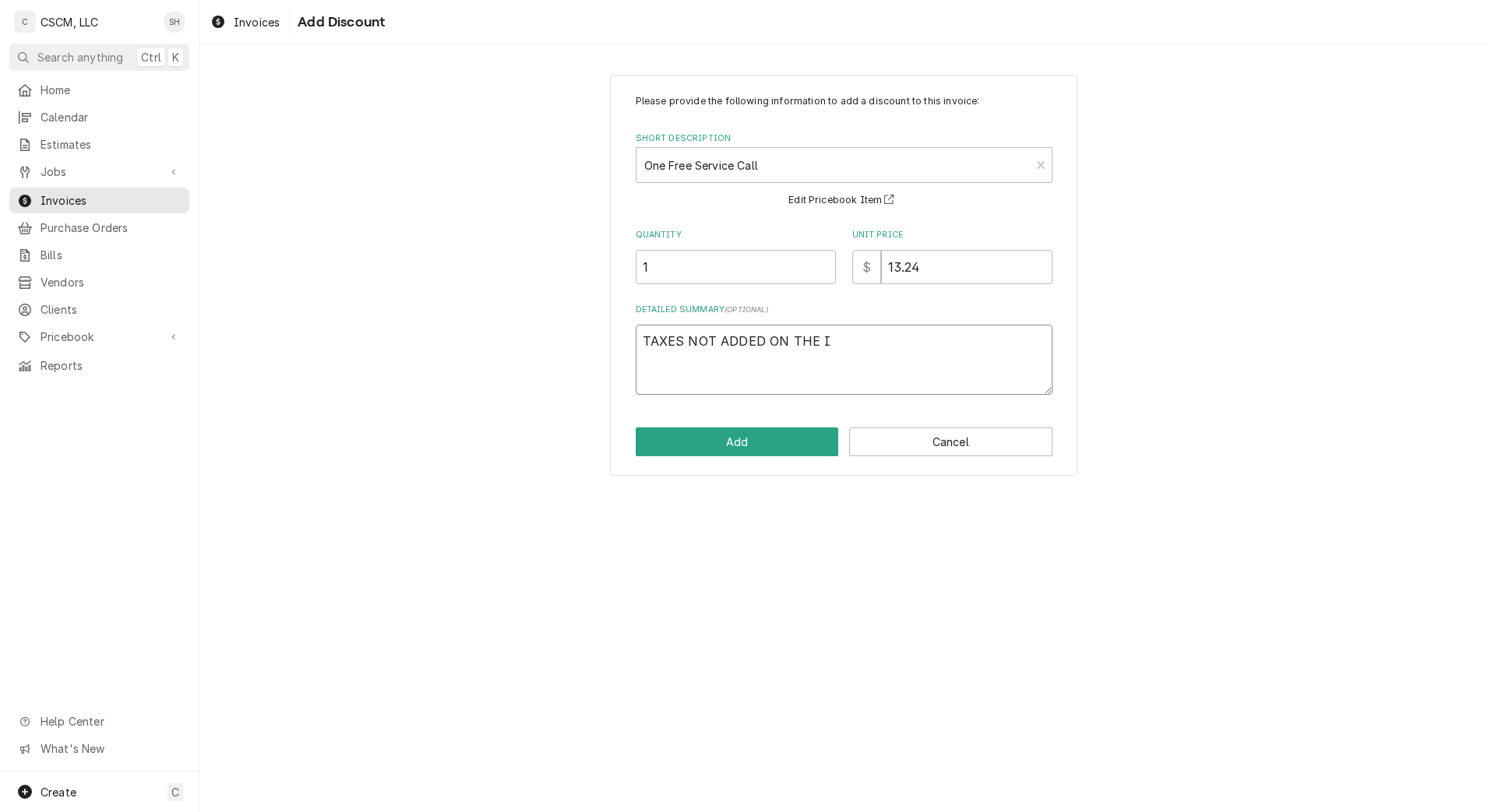
type textarea "TAXES NOT ADDED ON THE IN"
type textarea "x"
type textarea "TAXES NOT ADDED ON THE INV"
type textarea "x"
type textarea "TAXES NOT ADDED ON THE INVO"
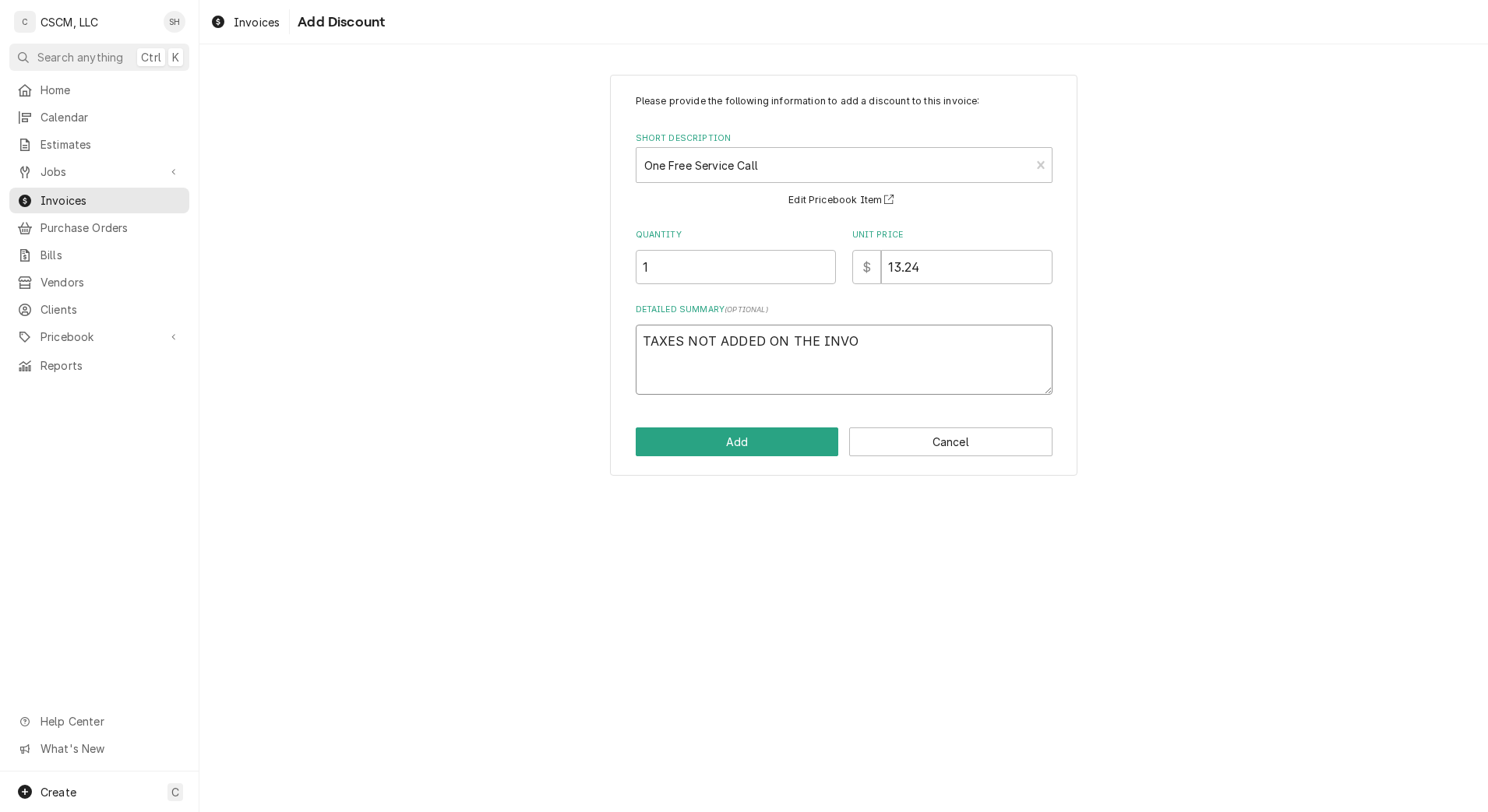
type textarea "x"
type textarea "TAXES NOT ADDED ON THE INVOI"
type textarea "x"
type textarea "TAXES NOT ADDED ON THE INVOIC"
type textarea "x"
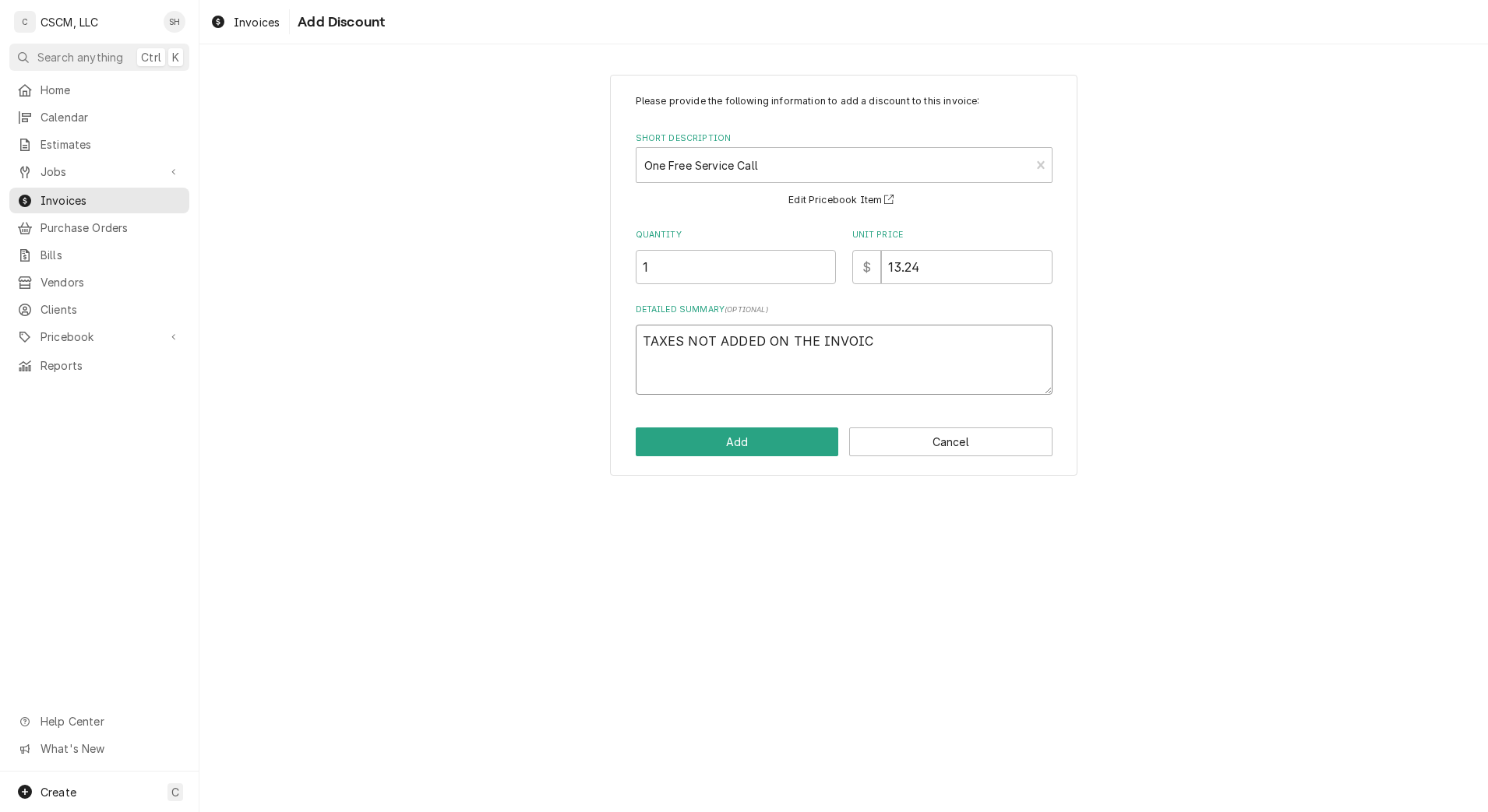
type textarea "TAXES NOT ADDED ON THE INVOICE"
type textarea "x"
type textarea "TAXES NOT ADDED ON THE INVOICE."
type textarea "x"
type textarea "TAXES NOT ADDED ON THE INVOICE."
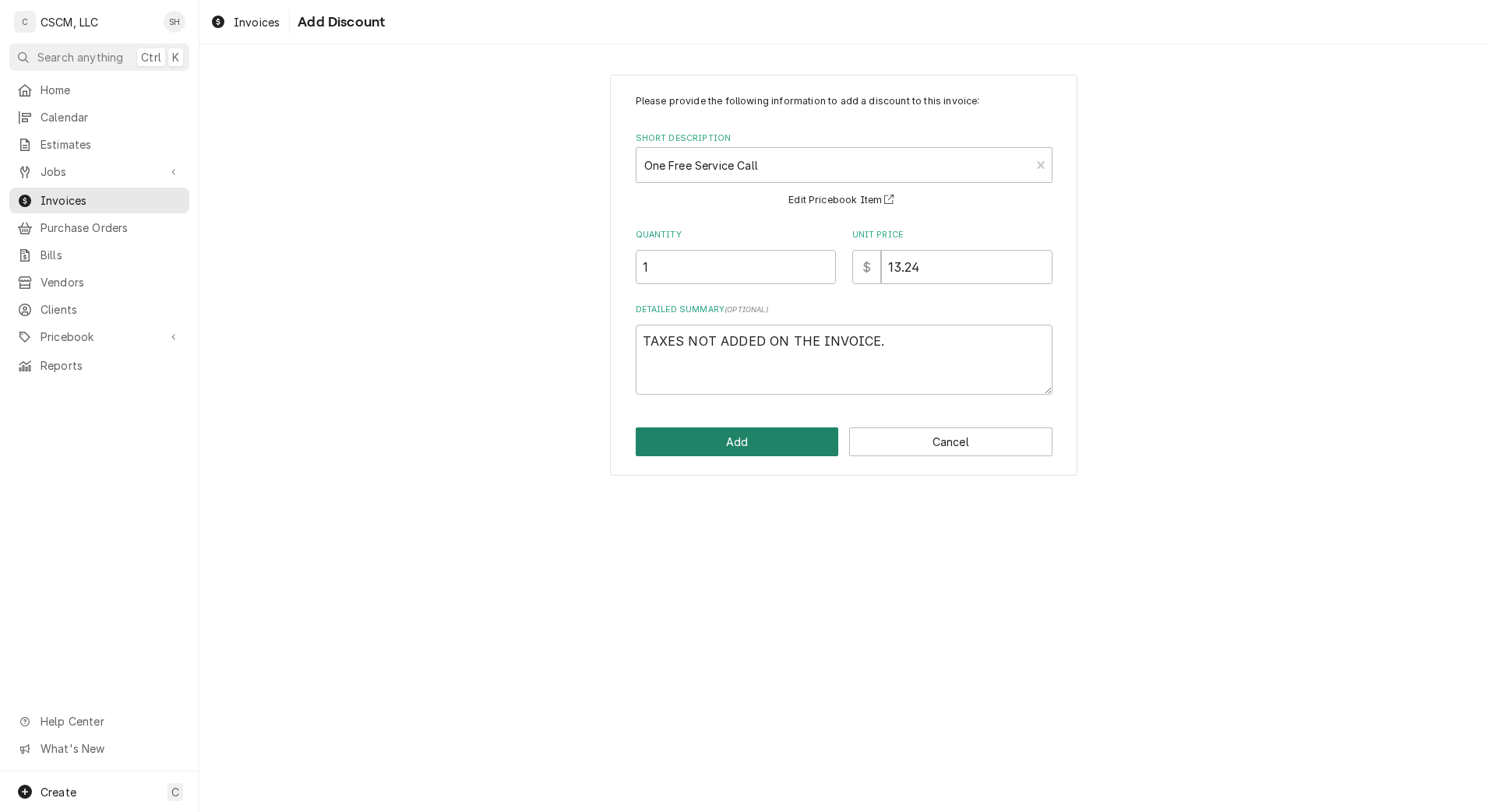
click at [737, 444] on button "Add" at bounding box center [738, 442] width 203 height 29
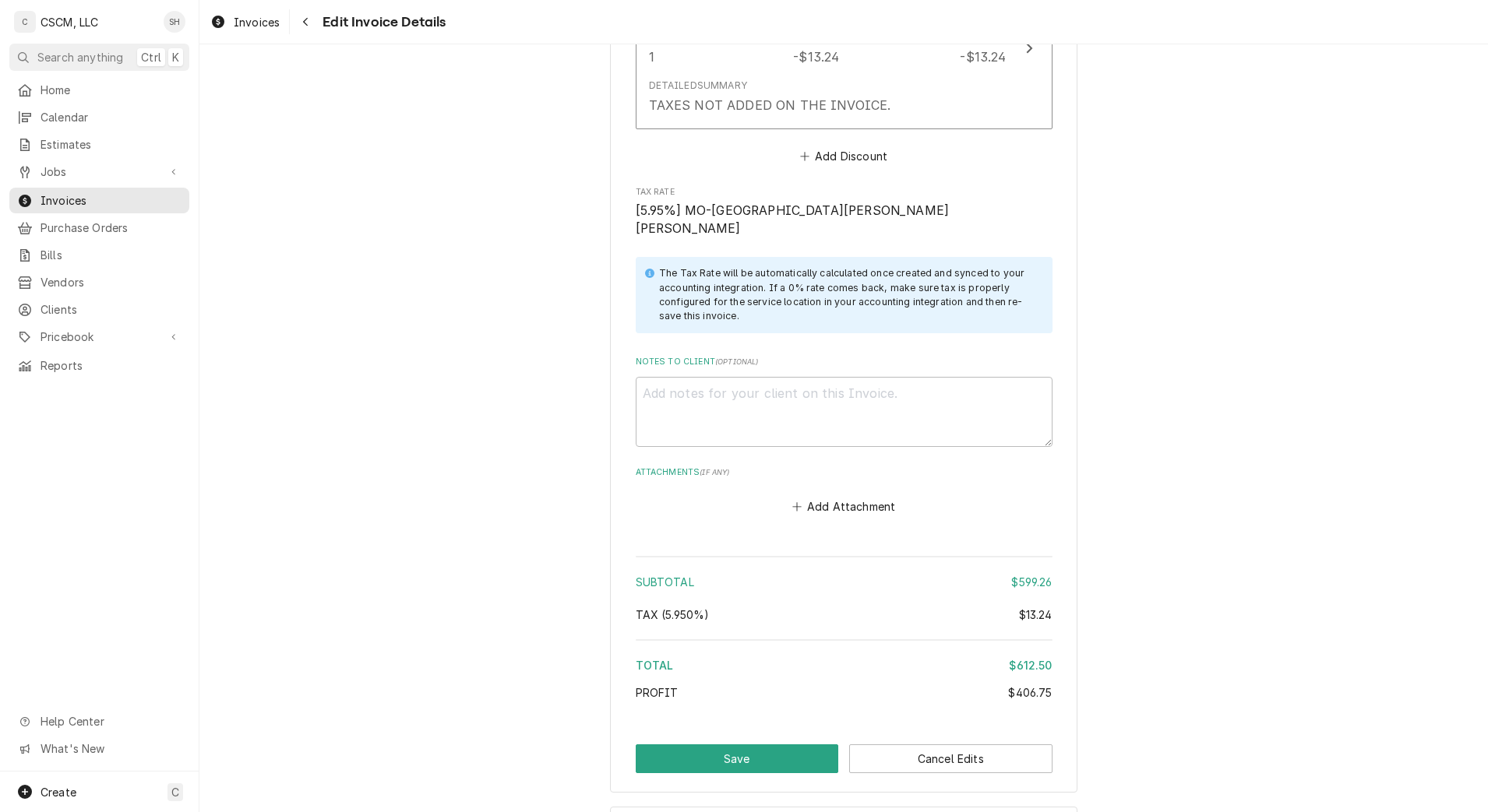
scroll to position [3562, 0]
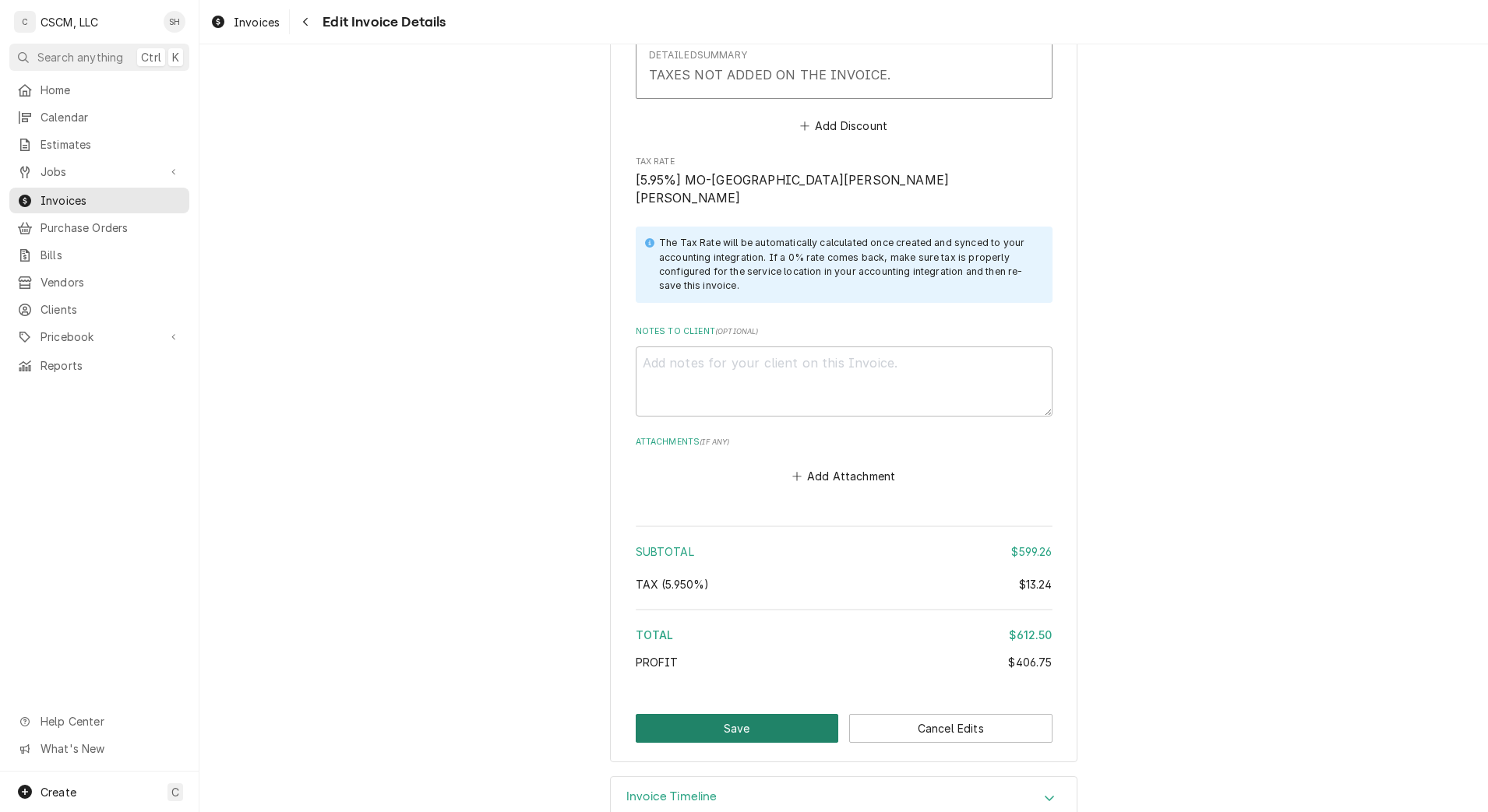
click at [700, 714] on button "Save" at bounding box center [738, 728] width 203 height 29
type textarea "x"
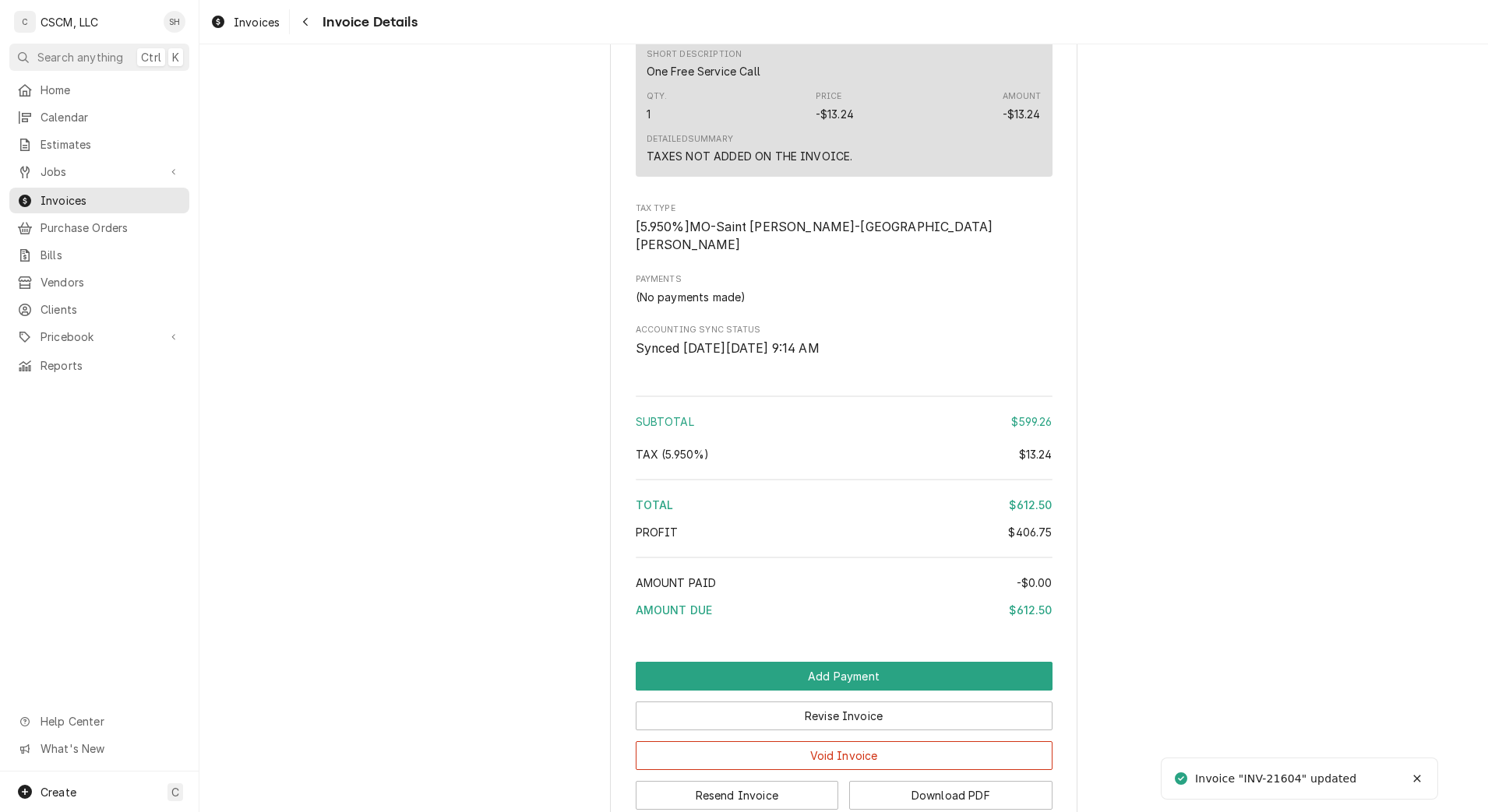
scroll to position [2581, 0]
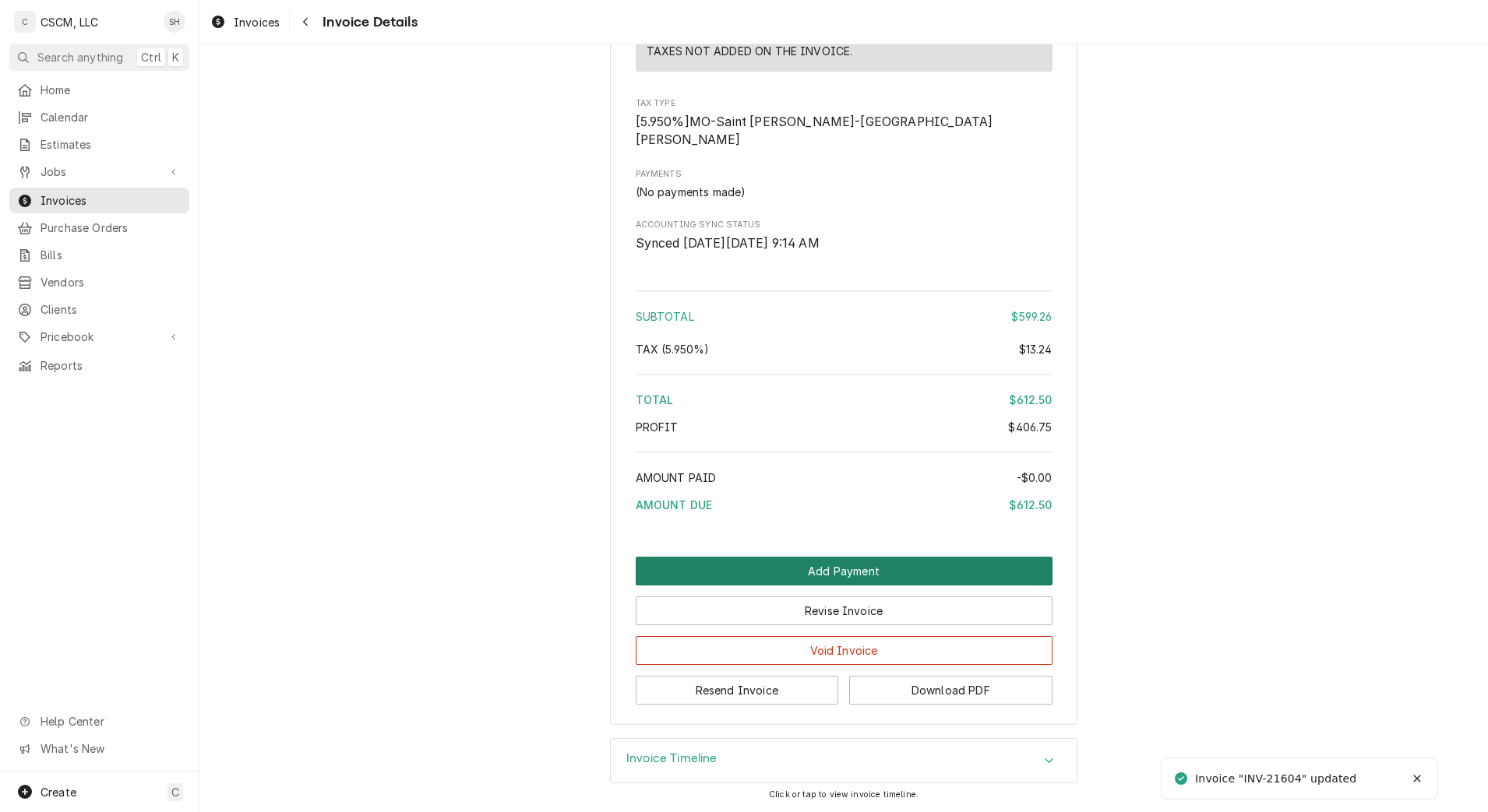
click at [718, 573] on button "Add Payment" at bounding box center [844, 571] width 416 height 29
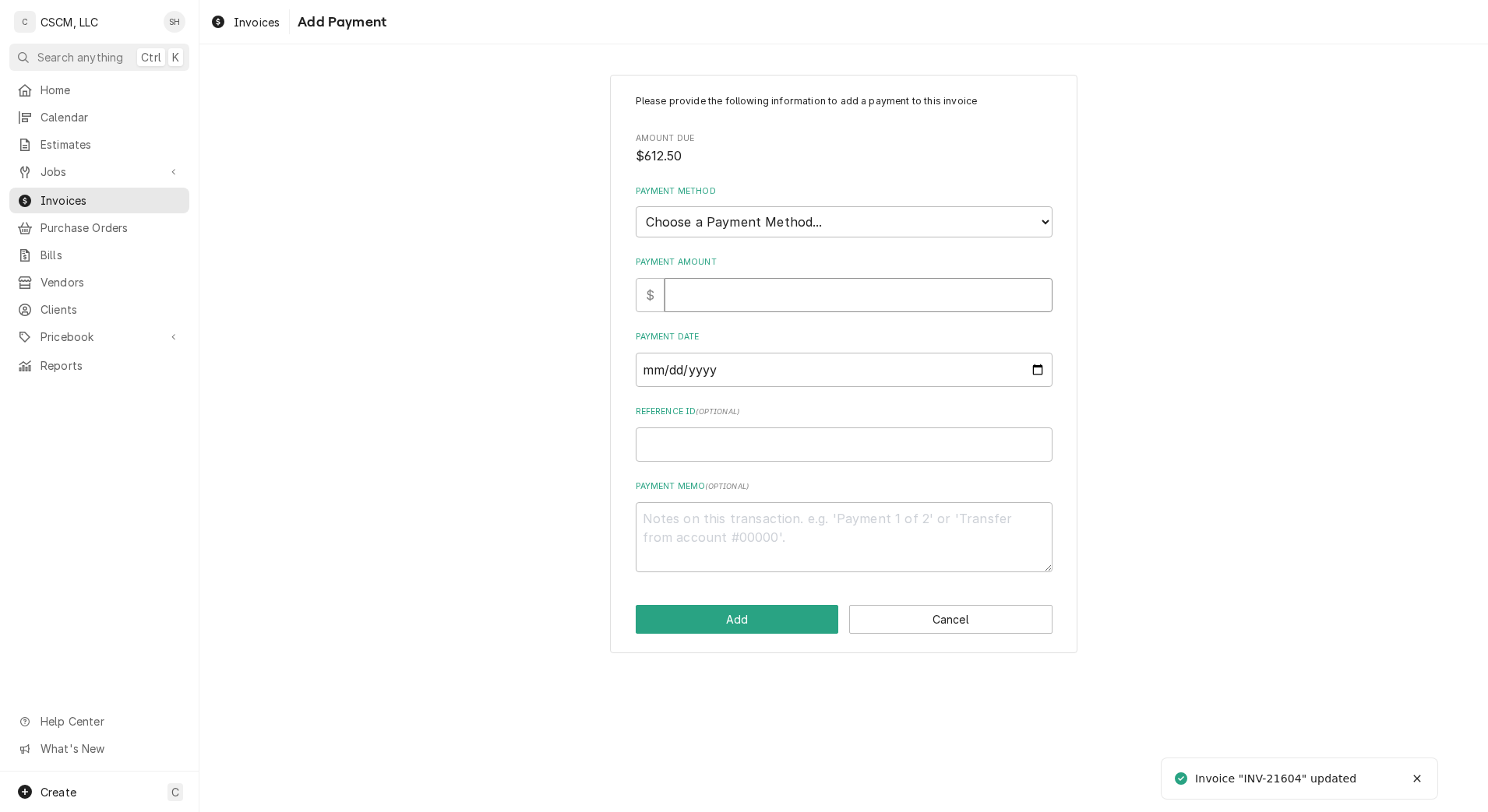
click at [687, 291] on input "Payment Amount" at bounding box center [859, 295] width 388 height 34
type textarea "x"
type input "6"
type textarea "x"
type input "61"
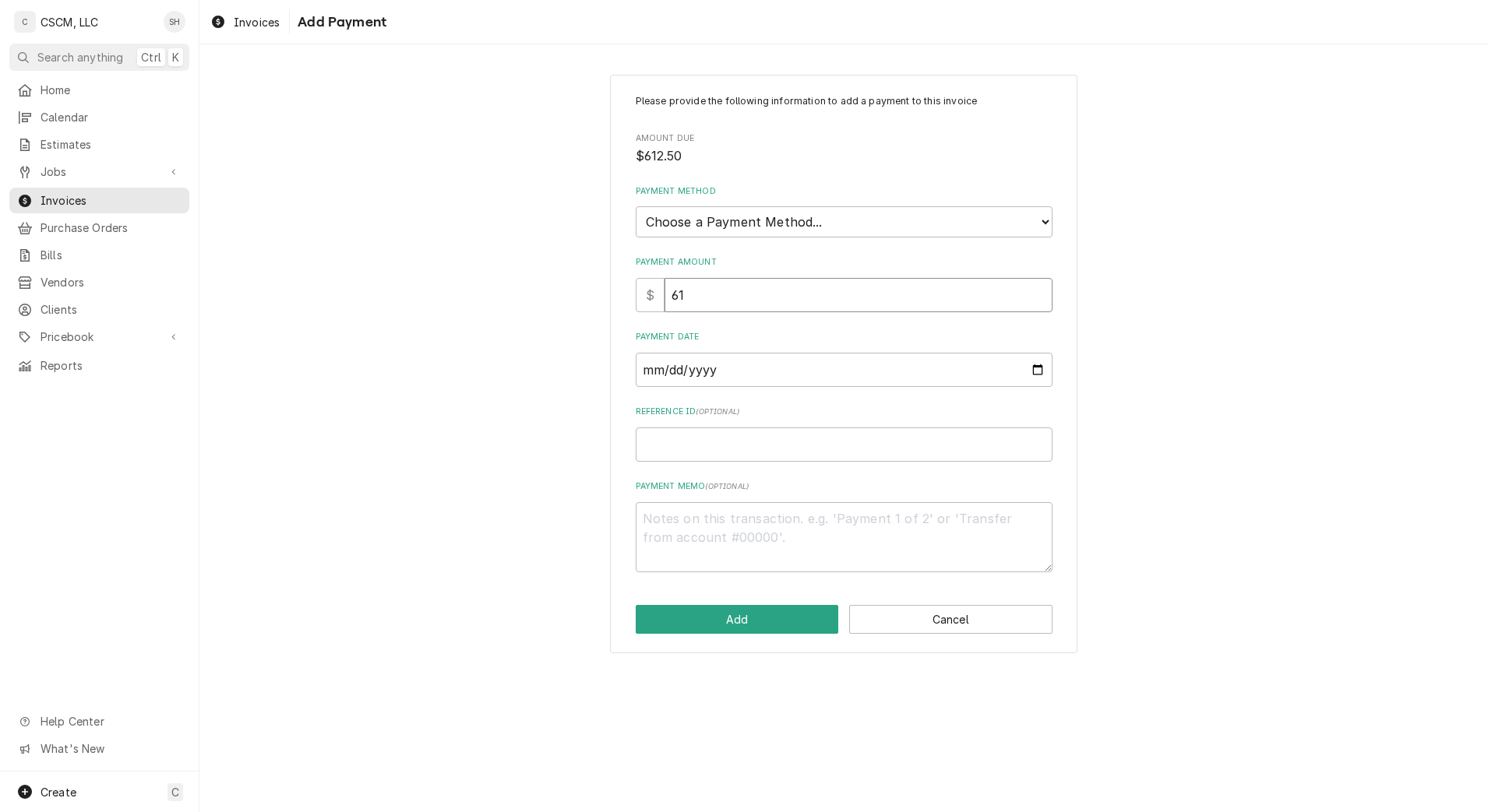
type textarea "x"
type input "612"
type textarea "x"
type input "612.5"
type textarea "x"
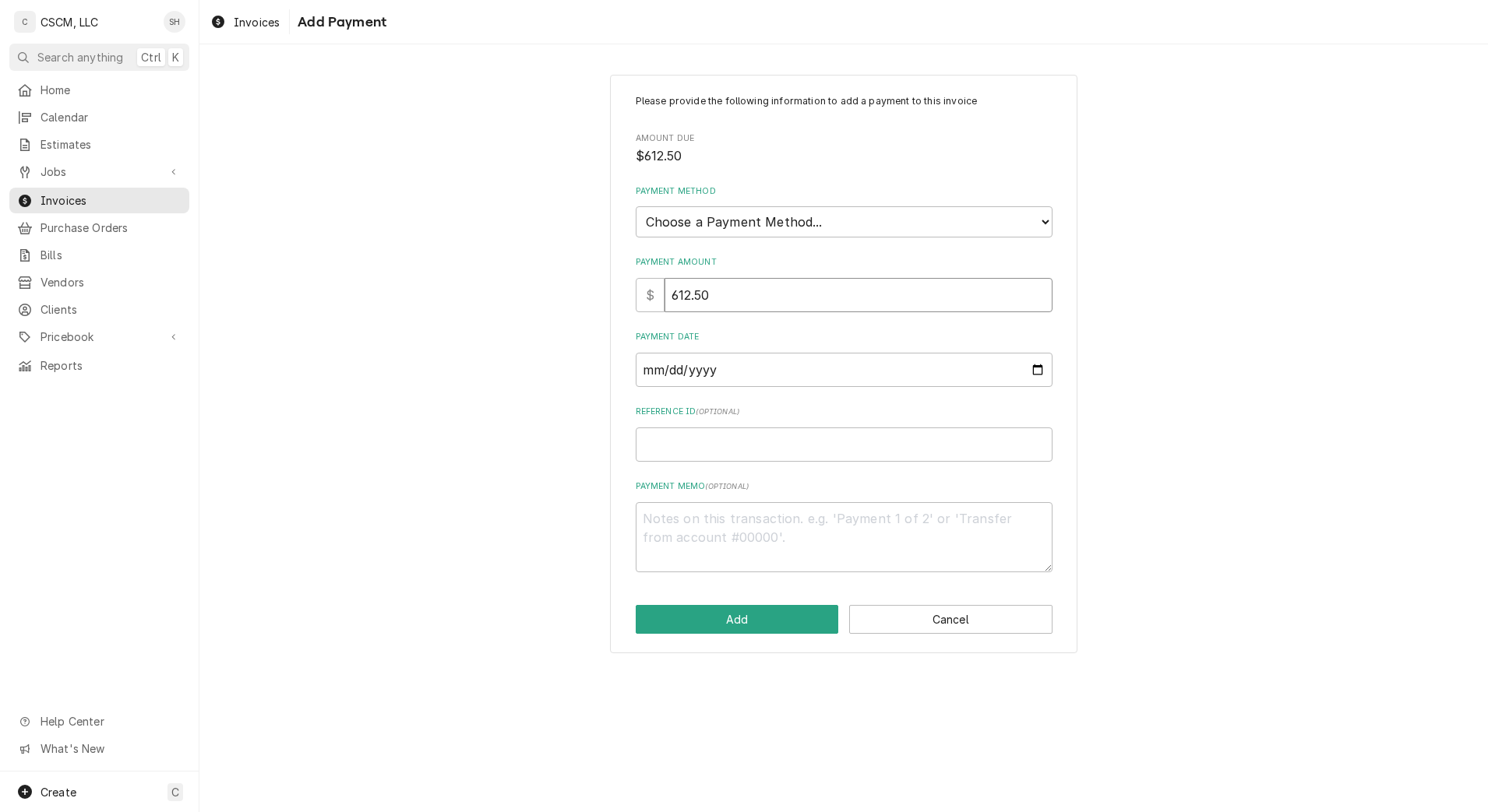
type input "612.50"
click at [1033, 228] on select "Choose a Payment Method... Cash Check Credit/Debit Card ACH/eCheck Other" at bounding box center [844, 222] width 416 height 31
select select "2"
click at [636, 206] on select "Choose a Payment Method... Cash Check Credit/Debit Card ACH/eCheck Other" at bounding box center [844, 222] width 416 height 31
click at [828, 440] on input "Reference ID ( optional )" at bounding box center [844, 445] width 416 height 34
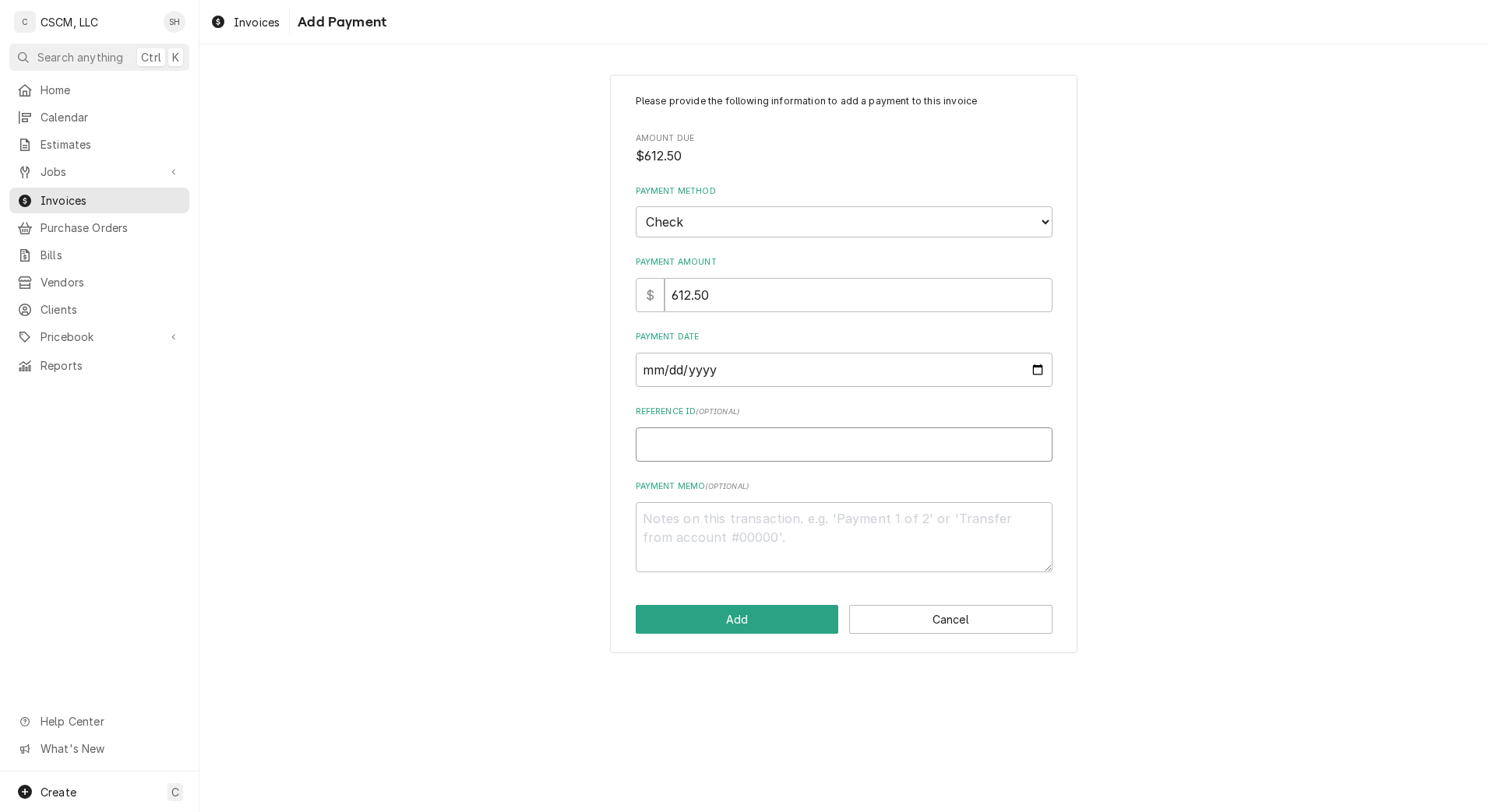
paste input "11678818"
type textarea "x"
type input "11678818"
drag, startPoint x: 826, startPoint y: 367, endPoint x: 1090, endPoint y: 364, distance: 264.0
click at [826, 366] on input "Payment Date" at bounding box center [844, 370] width 416 height 34
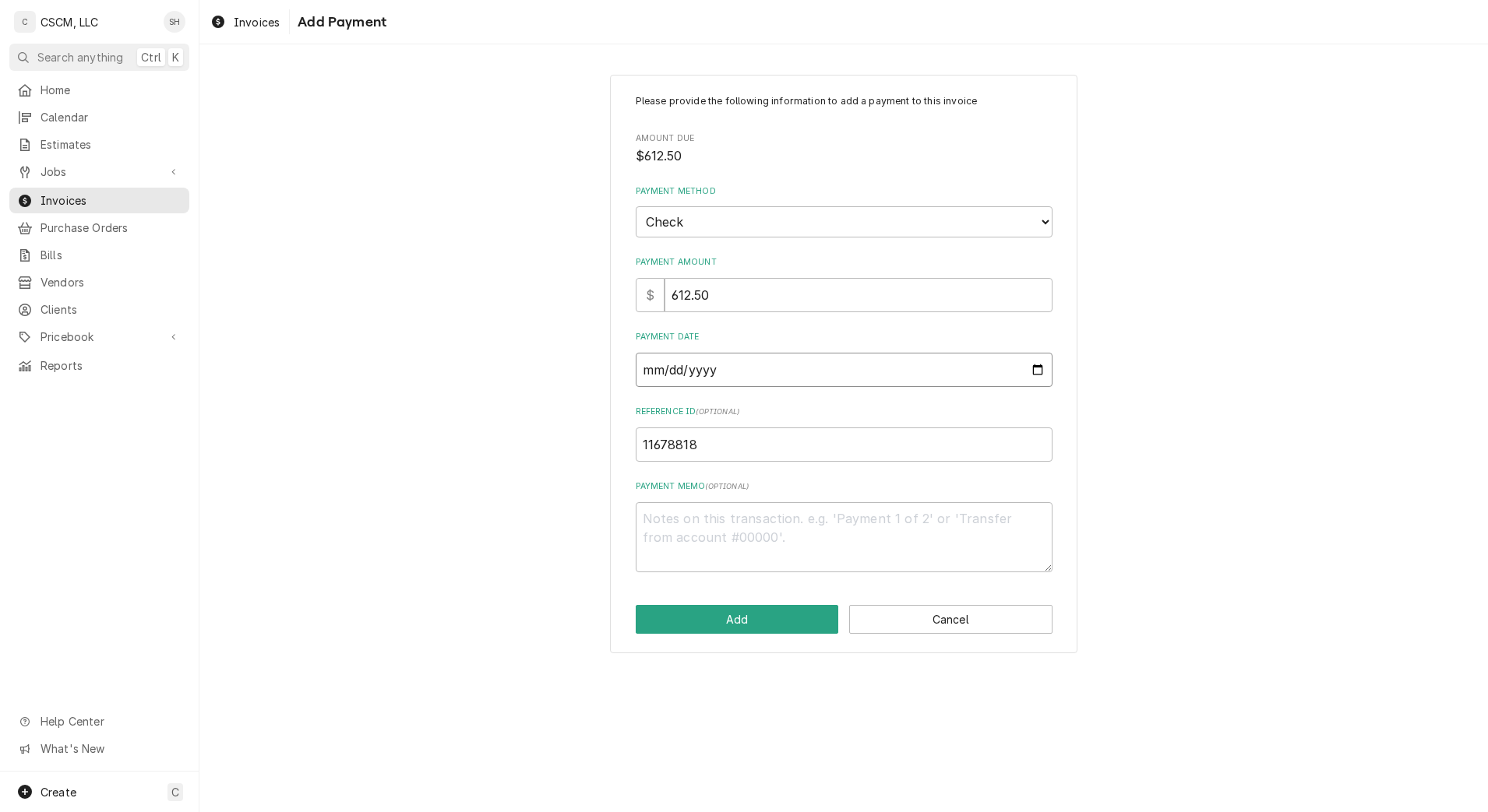
drag, startPoint x: 1037, startPoint y: 369, endPoint x: 1002, endPoint y: 395, distance: 43.6
click at [1037, 369] on input "Payment Date" at bounding box center [844, 370] width 416 height 34
type input "[DATE]"
click at [781, 620] on button "Add" at bounding box center [738, 620] width 203 height 29
type textarea "x"
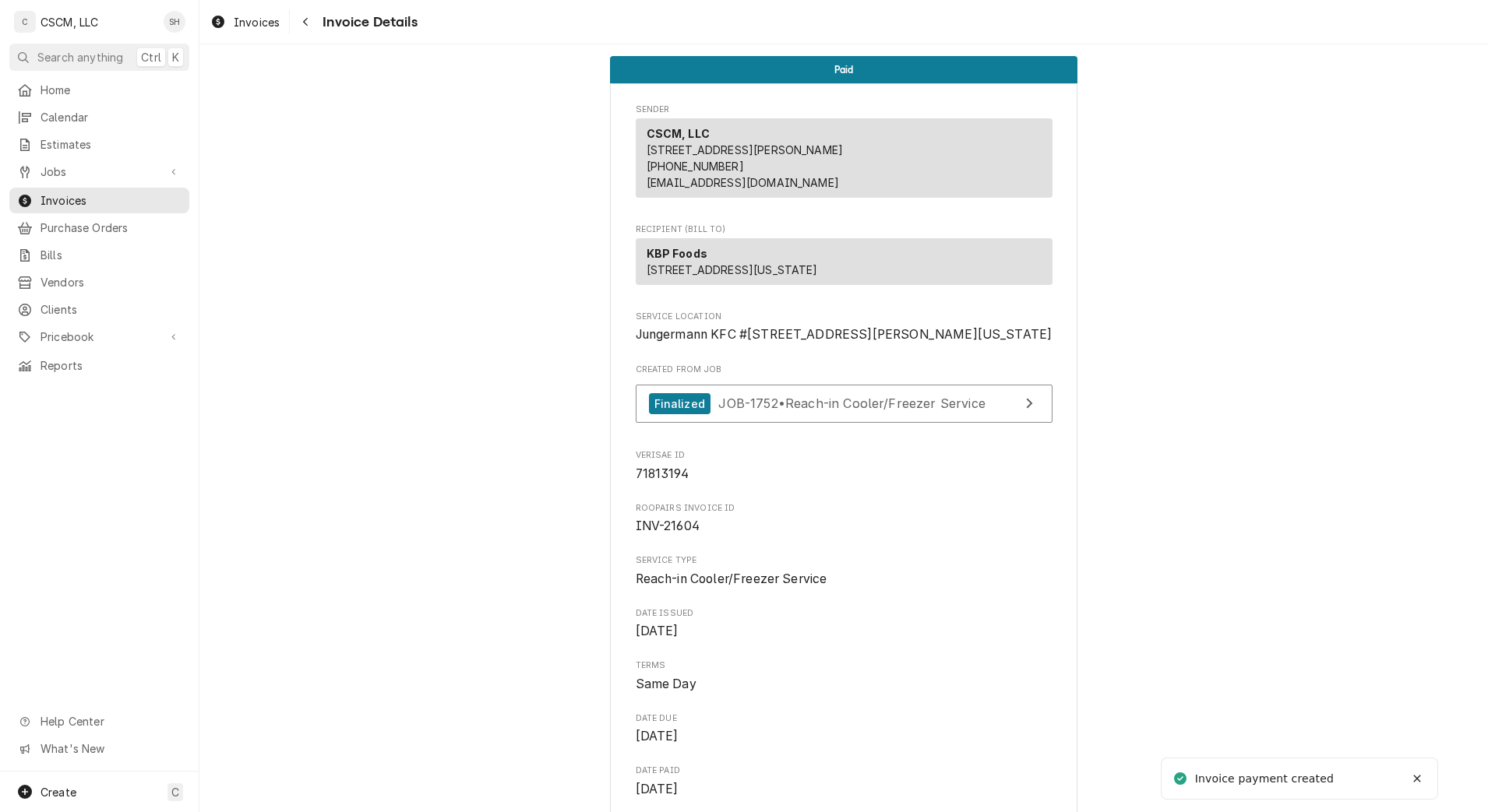
click at [305, 28] on div "Navigate back" at bounding box center [305, 22] width 15 height 15
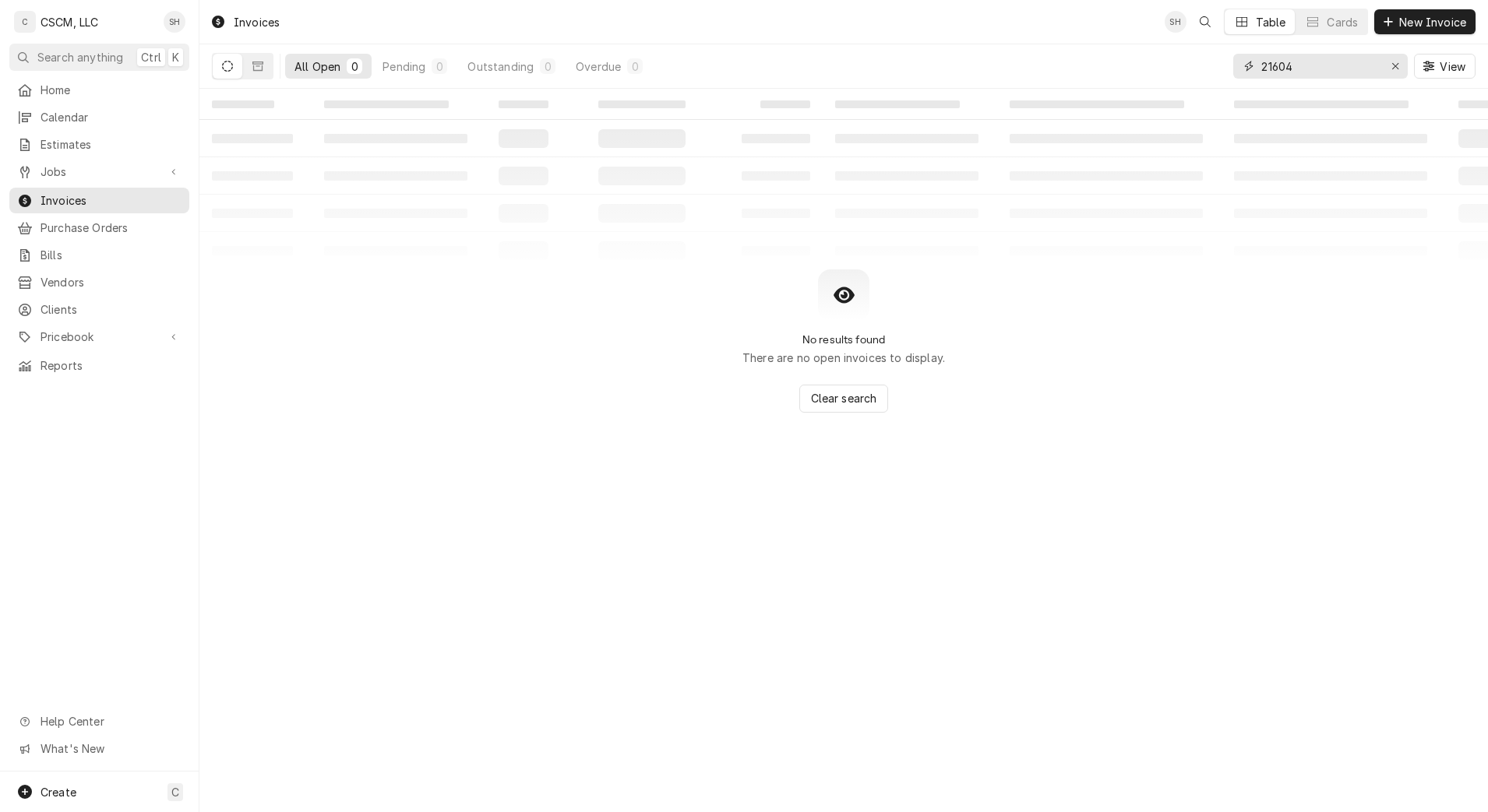
click at [1333, 68] on input "21604" at bounding box center [1319, 67] width 117 height 25
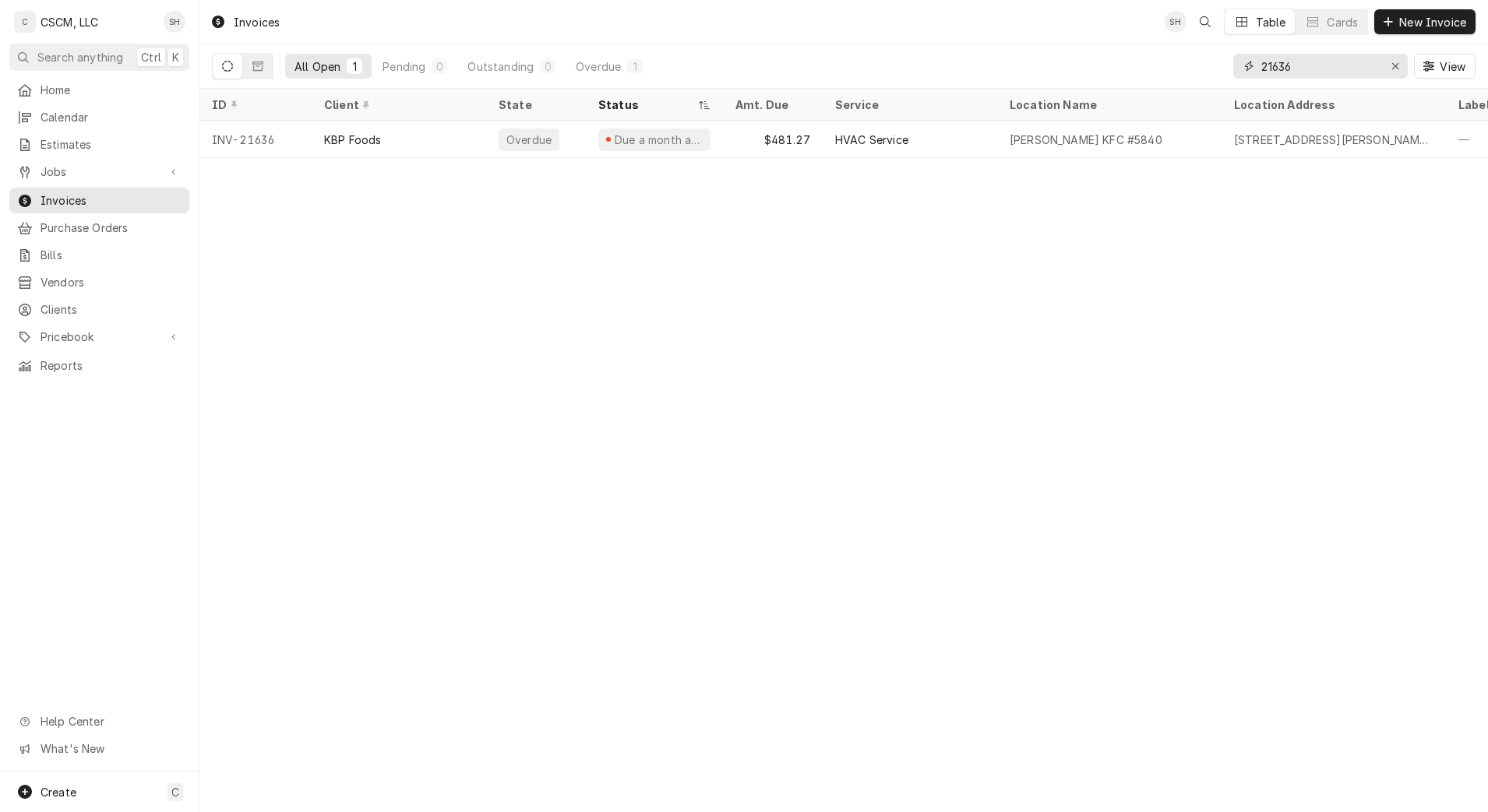
type input "21636"
click at [741, 132] on div "$481.27" at bounding box center [772, 139] width 100 height 37
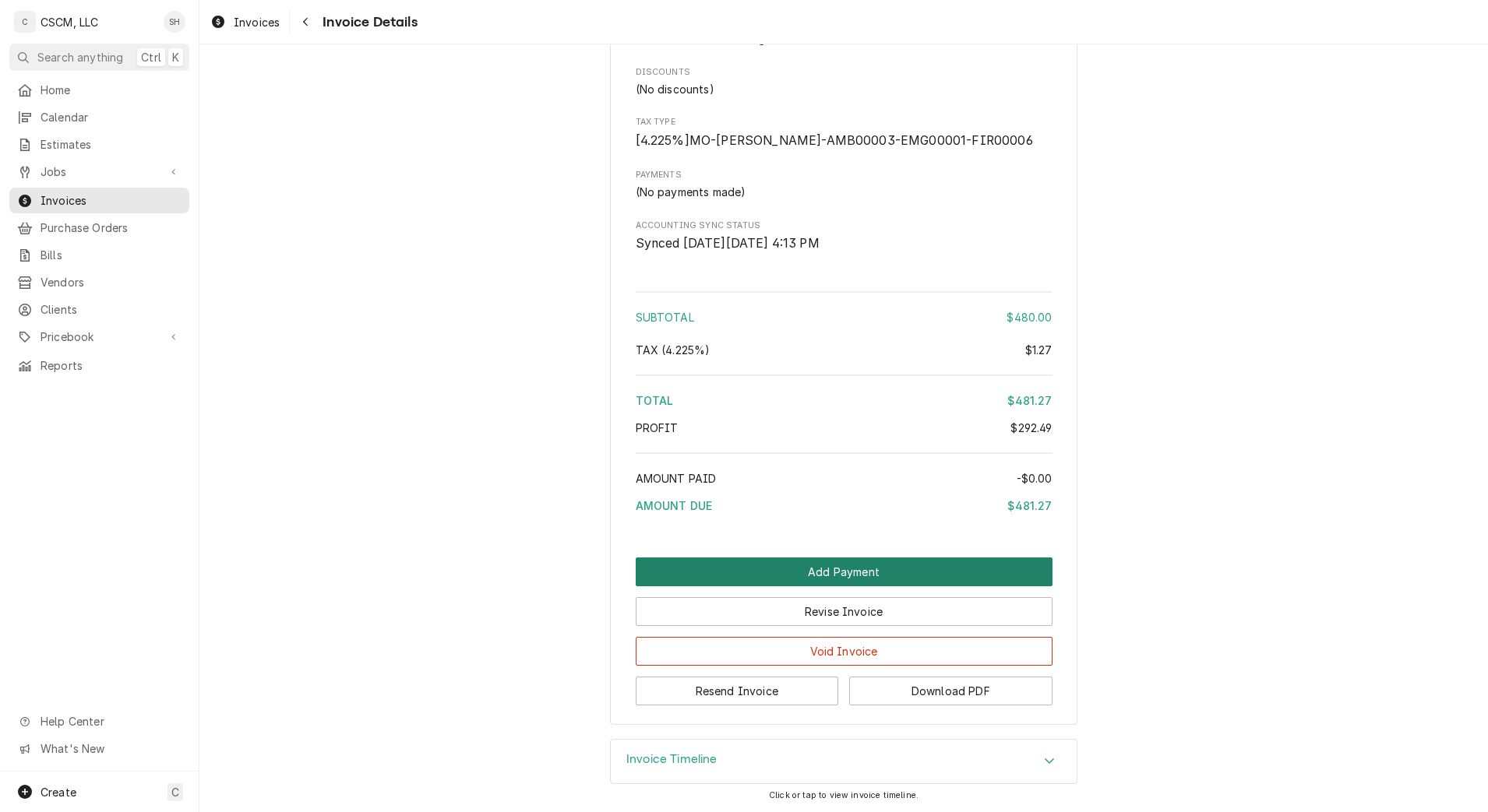
click at [817, 571] on button "Add Payment" at bounding box center [844, 572] width 416 height 29
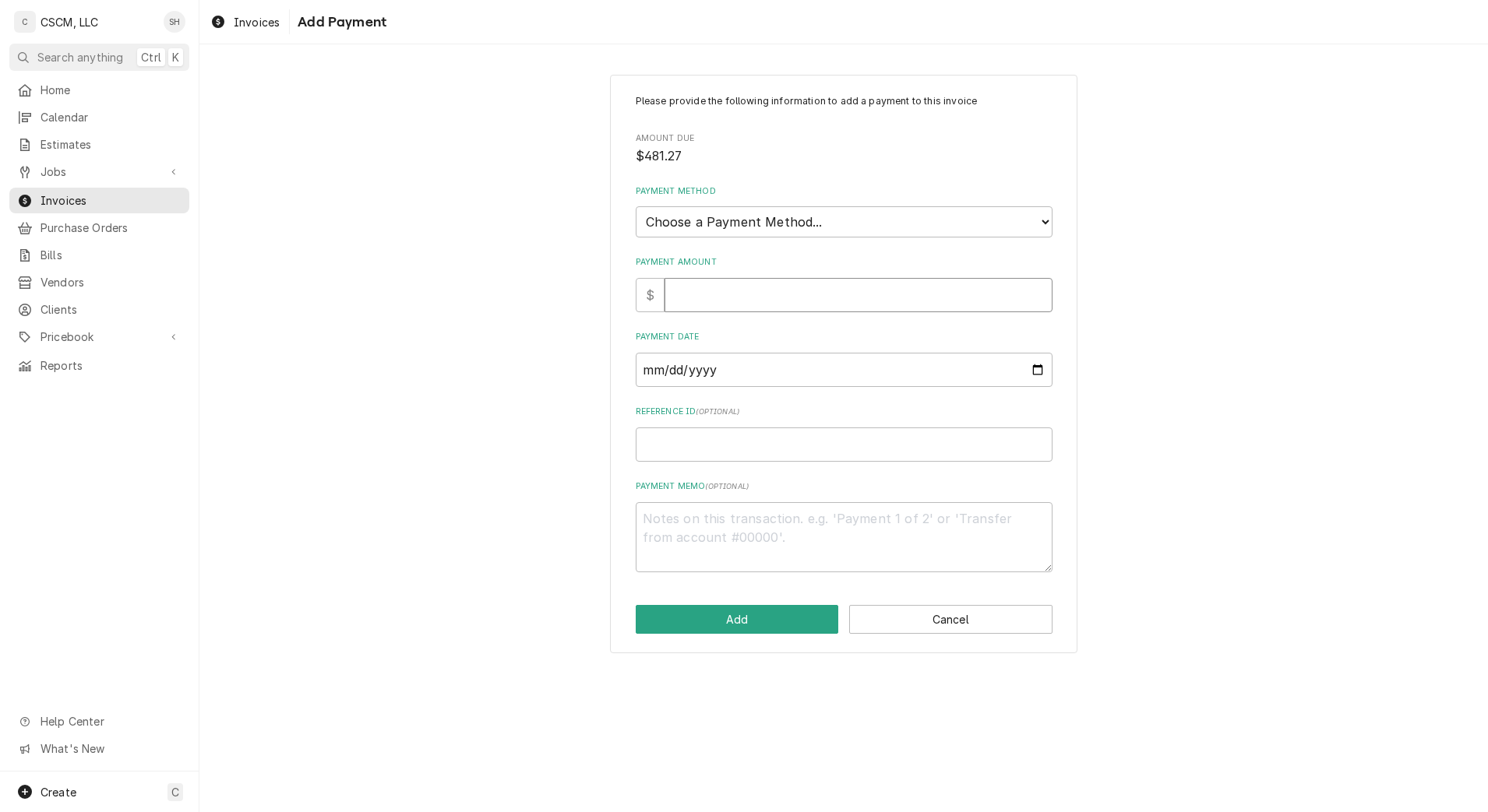
click at [800, 281] on input "Payment Amount" at bounding box center [859, 295] width 388 height 34
type textarea "x"
type input "4"
type textarea "x"
type input "48"
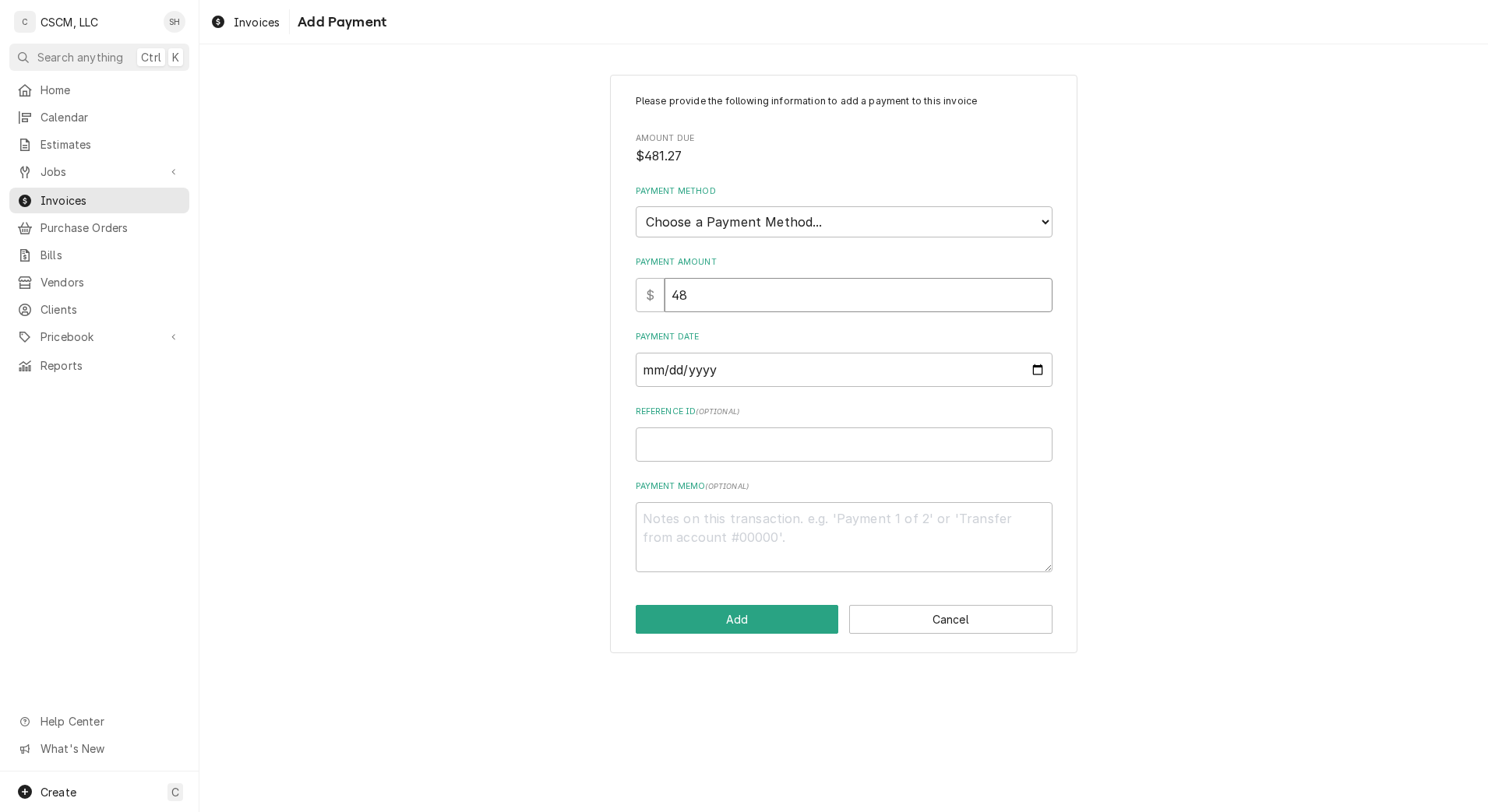
type textarea "x"
type input "481"
type textarea "x"
type input "481.2"
type textarea "x"
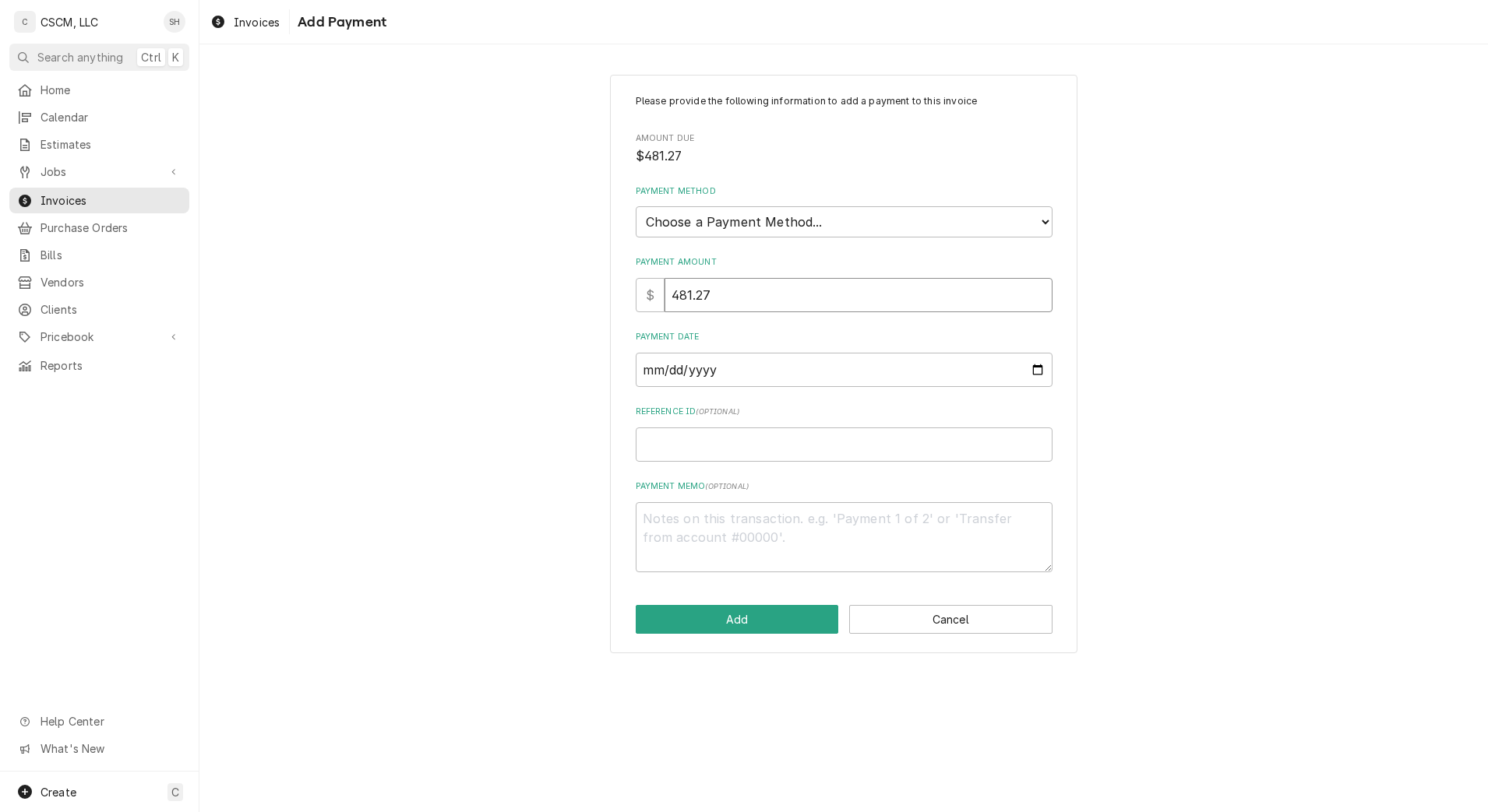
type input "481.27"
click at [791, 229] on select "Choose a Payment Method... Cash Check Credit/Debit Card ACH/eCheck Other" at bounding box center [844, 222] width 416 height 31
select select "2"
click at [636, 206] on select "Choose a Payment Method... Cash Check Credit/Debit Card ACH/eCheck Other" at bounding box center [844, 222] width 416 height 31
click at [1041, 373] on input "Payment Date" at bounding box center [844, 370] width 416 height 34
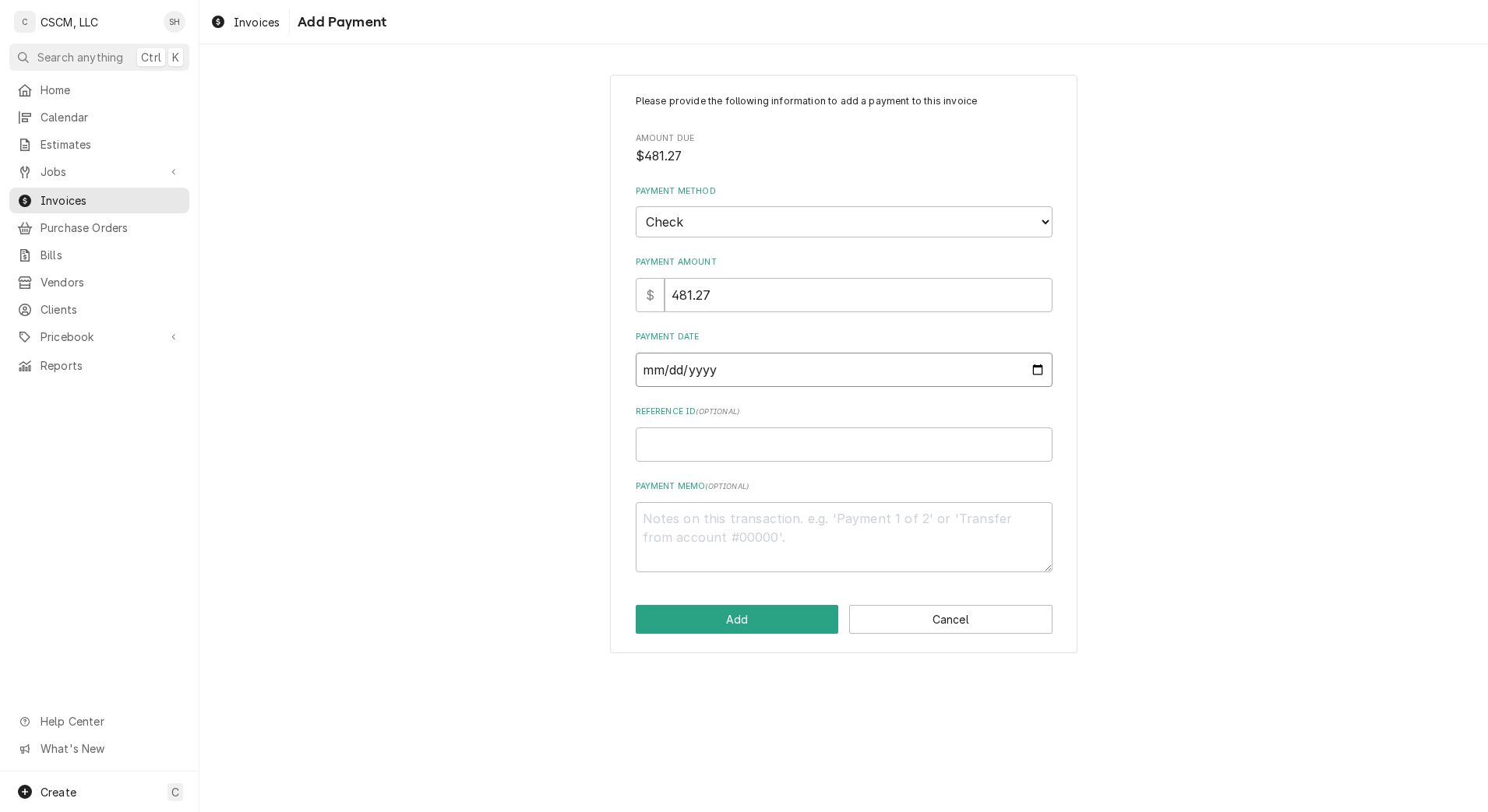
type textarea "x"
type input "[DATE]"
click at [732, 454] on input "Reference ID ( optional )" at bounding box center [844, 445] width 416 height 34
paste input "11678818"
type textarea "x"
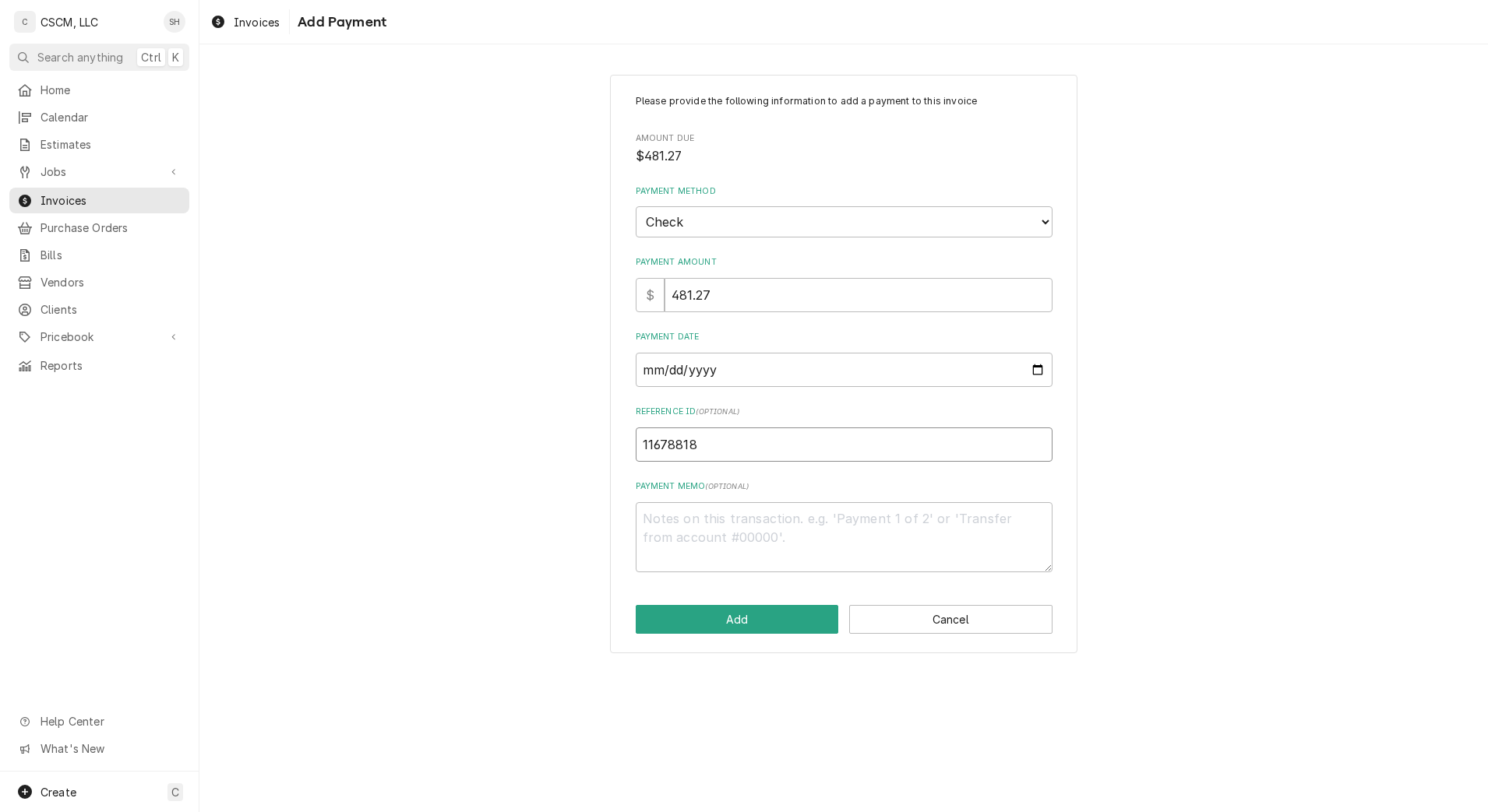
type input "11678818"
click at [703, 622] on button "Add" at bounding box center [738, 620] width 203 height 29
type textarea "x"
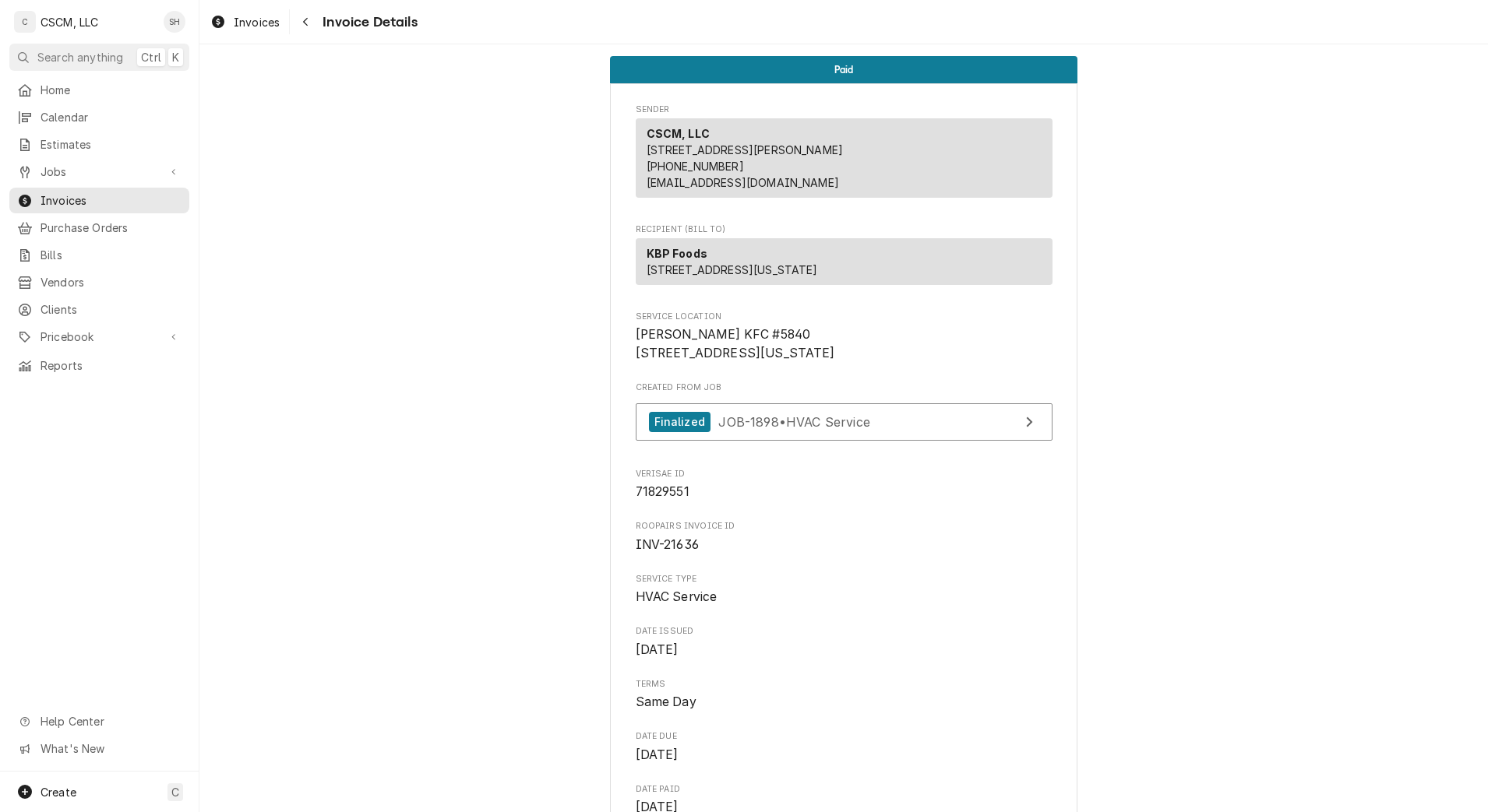
click at [301, 22] on div "Navigate back" at bounding box center [305, 22] width 15 height 15
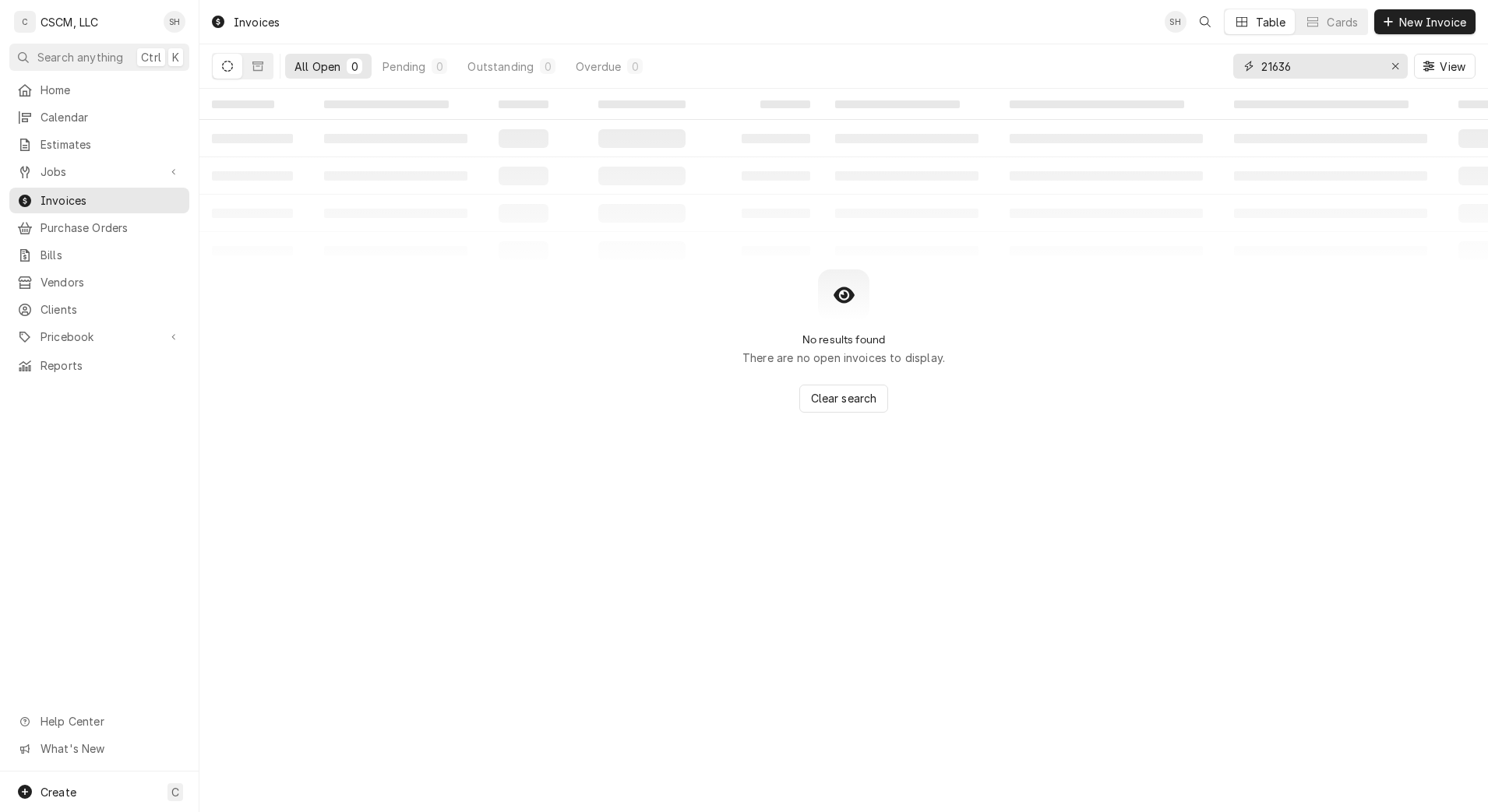
click at [1337, 54] on input "21636" at bounding box center [1319, 67] width 117 height 25
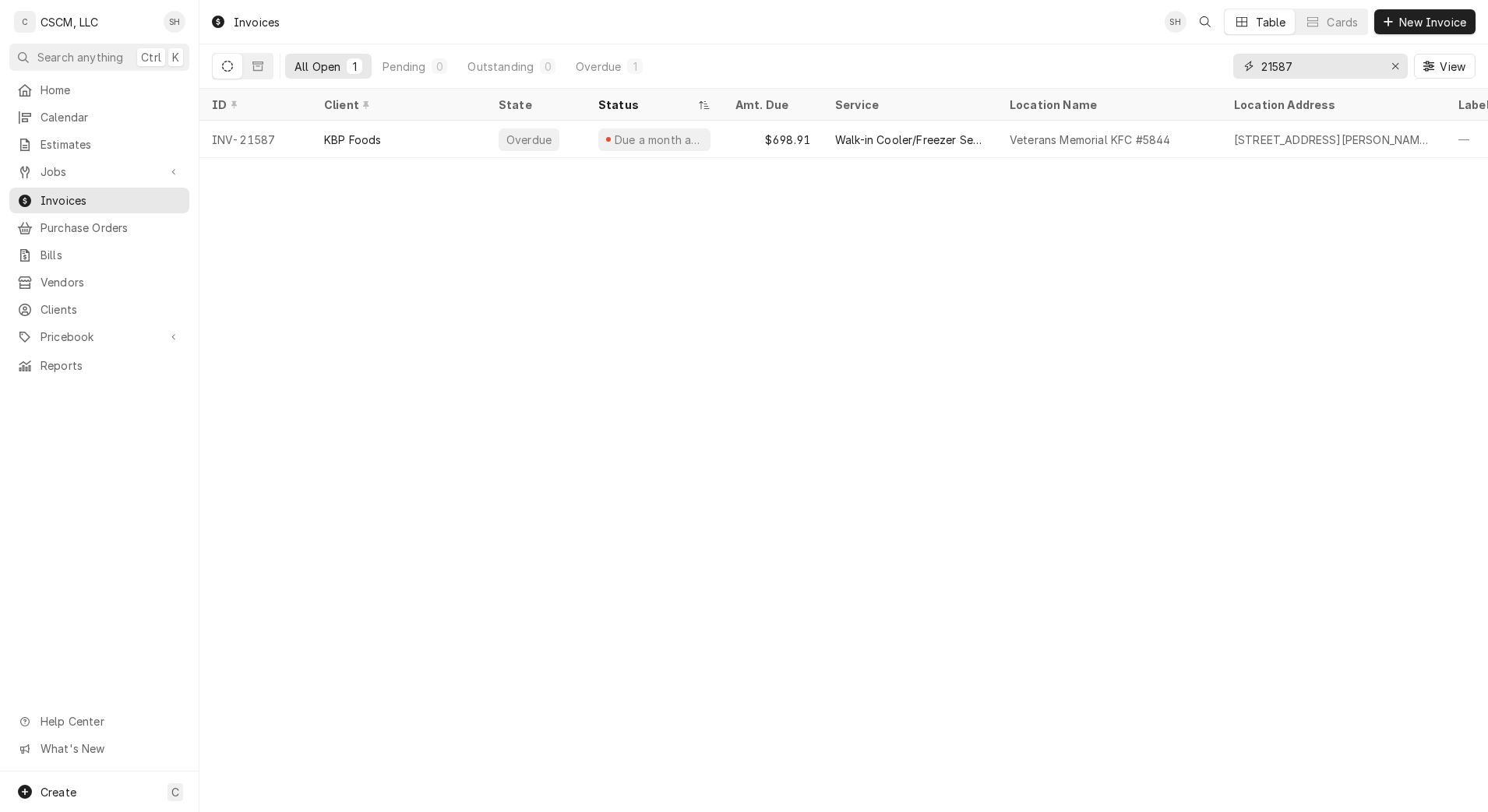
type input "21587"
click at [730, 140] on div "$698.91" at bounding box center [772, 139] width 100 height 37
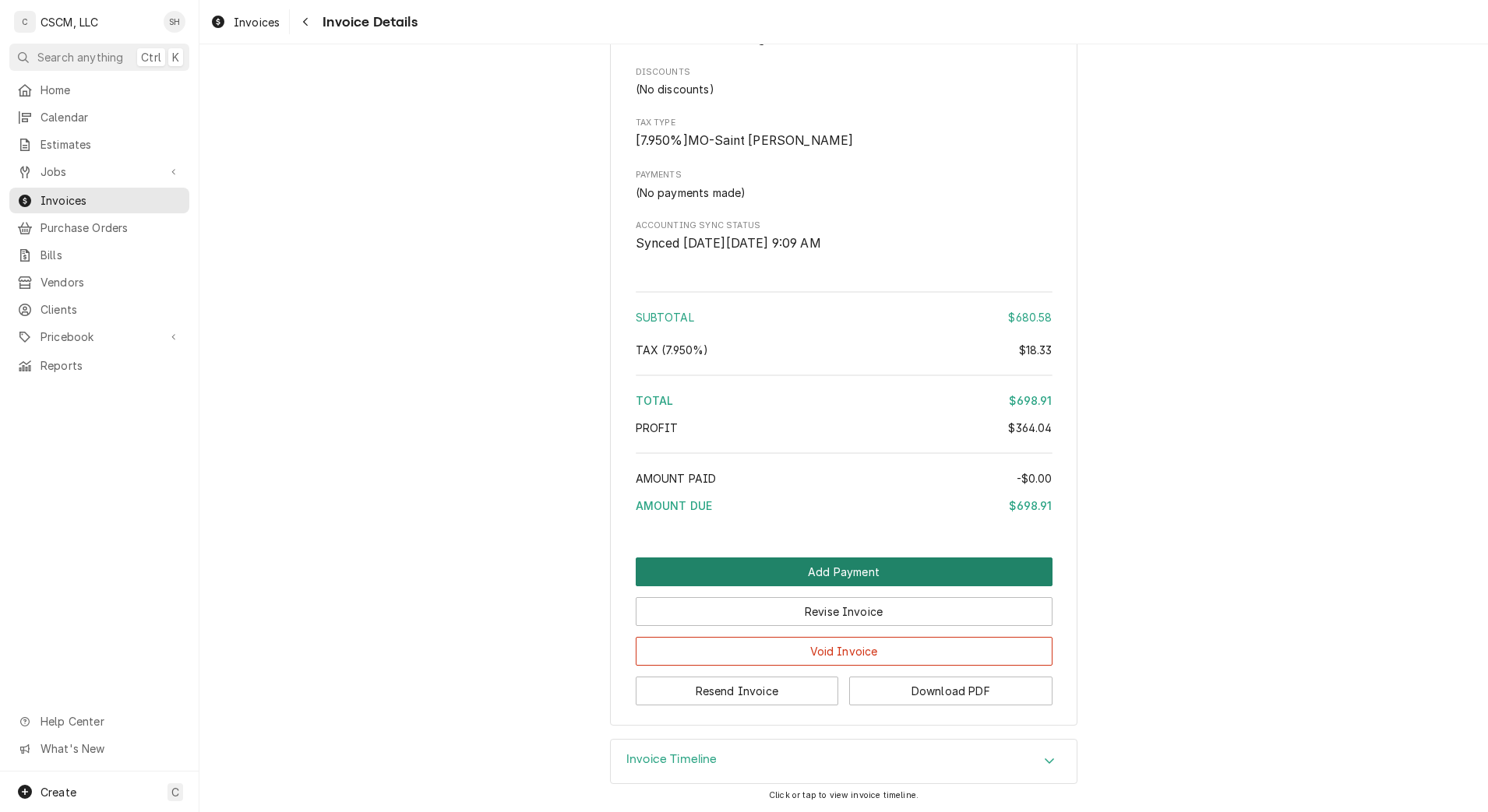
click at [894, 569] on button "Add Payment" at bounding box center [844, 572] width 416 height 29
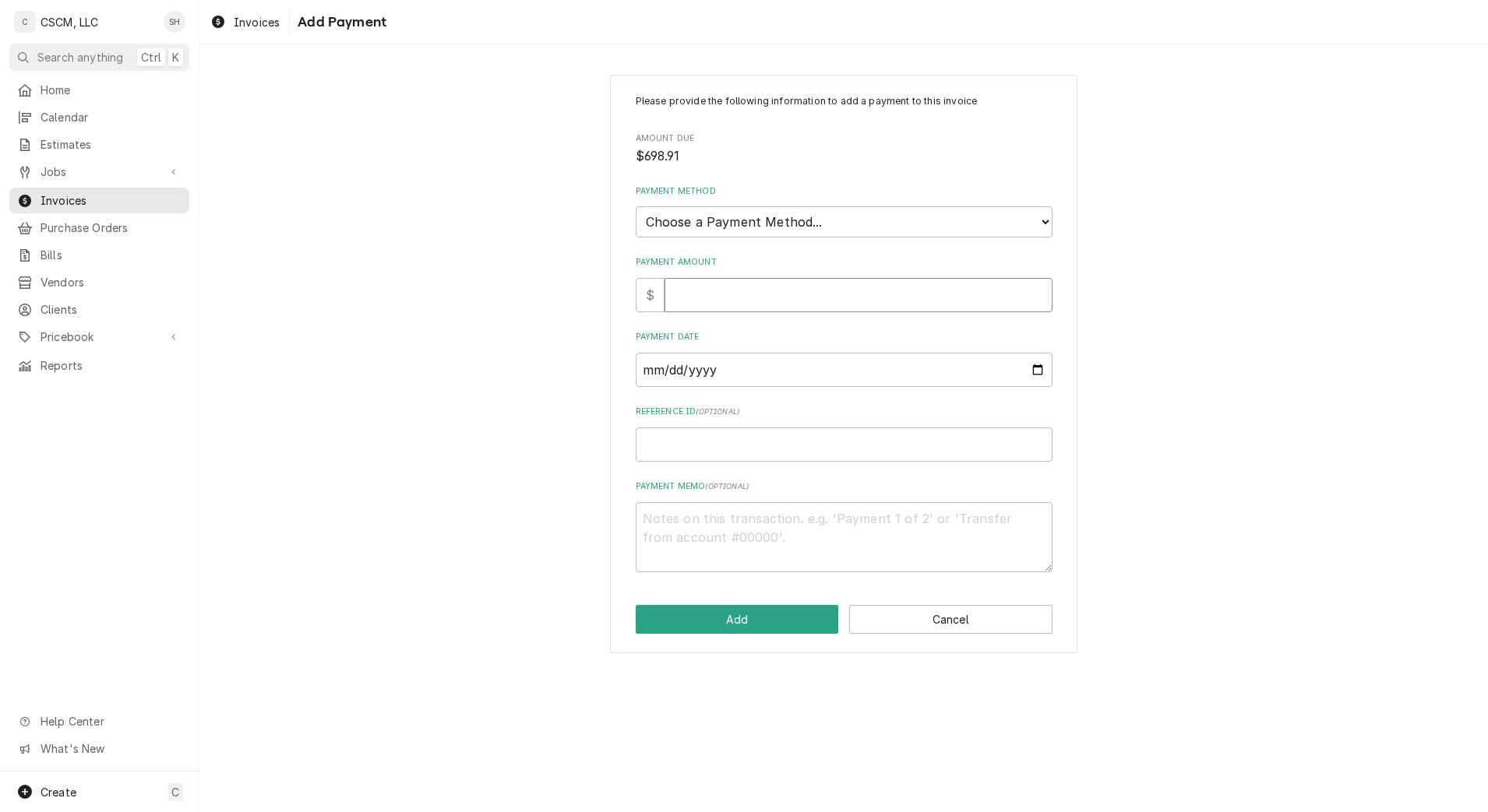
click at [732, 286] on input "Payment Amount" at bounding box center [859, 295] width 388 height 34
type textarea "x"
type input "6"
type textarea "x"
type input "69"
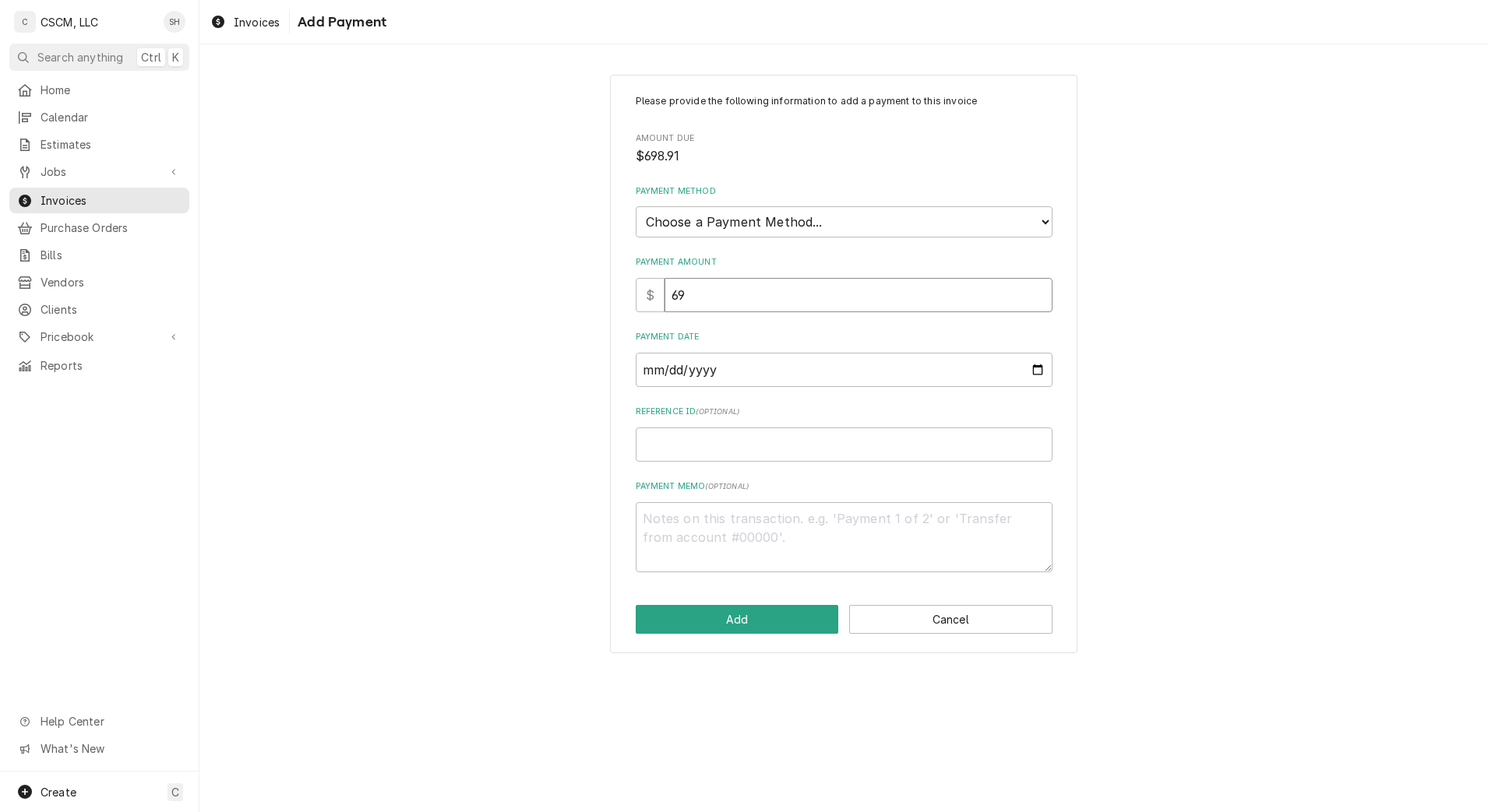
type textarea "x"
type input "698"
type textarea "x"
type input "698.9"
type textarea "x"
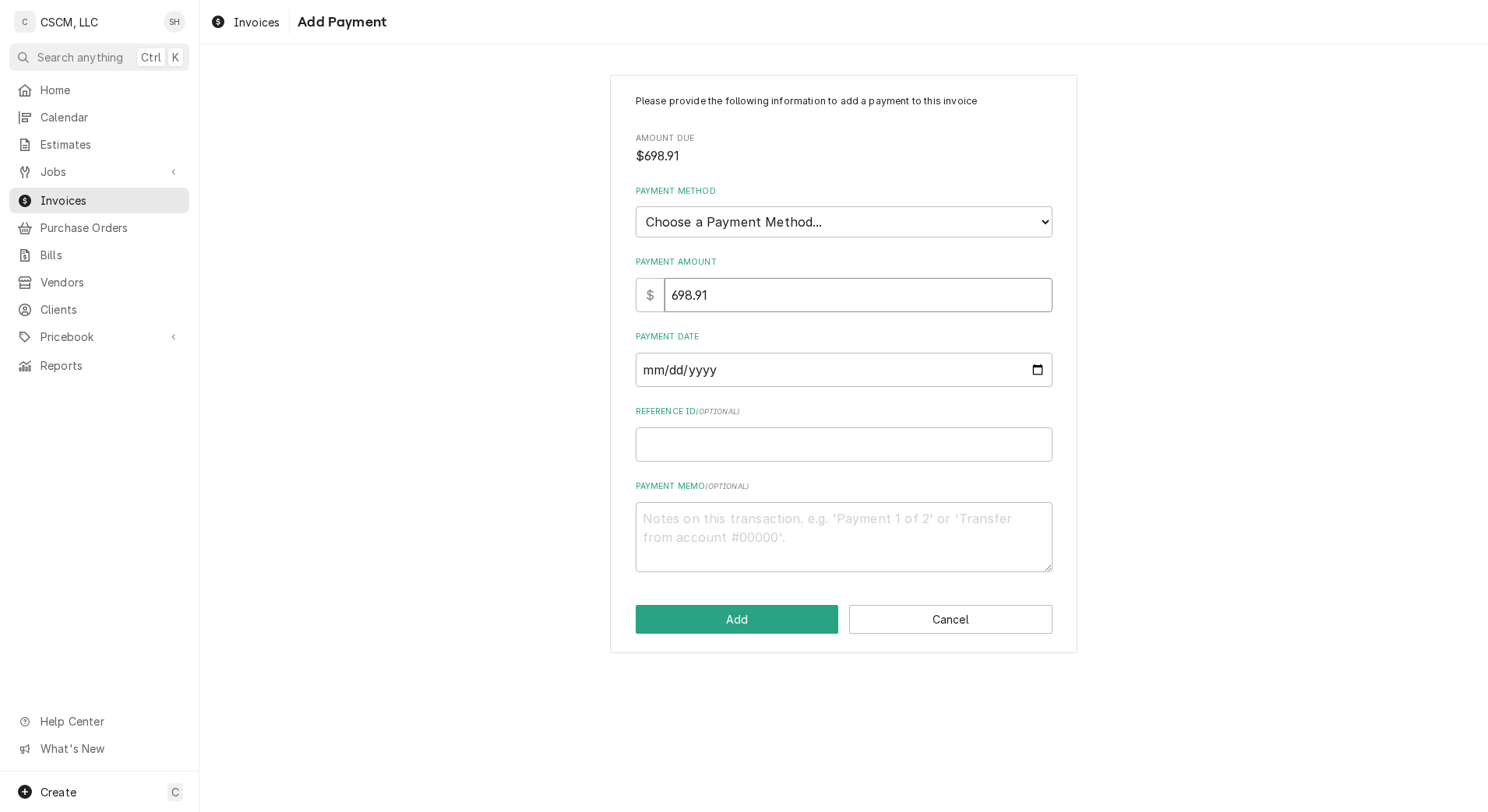
type input "698.91"
click at [726, 206] on select "Choose a Payment Method... Cash Check Credit/Debit Card ACH/eCheck Other" at bounding box center [844, 222] width 416 height 31
select select "2"
click at [636, 206] on select "Choose a Payment Method... Cash Check Credit/Debit Card ACH/eCheck Other" at bounding box center [844, 222] width 416 height 31
type textarea "x"
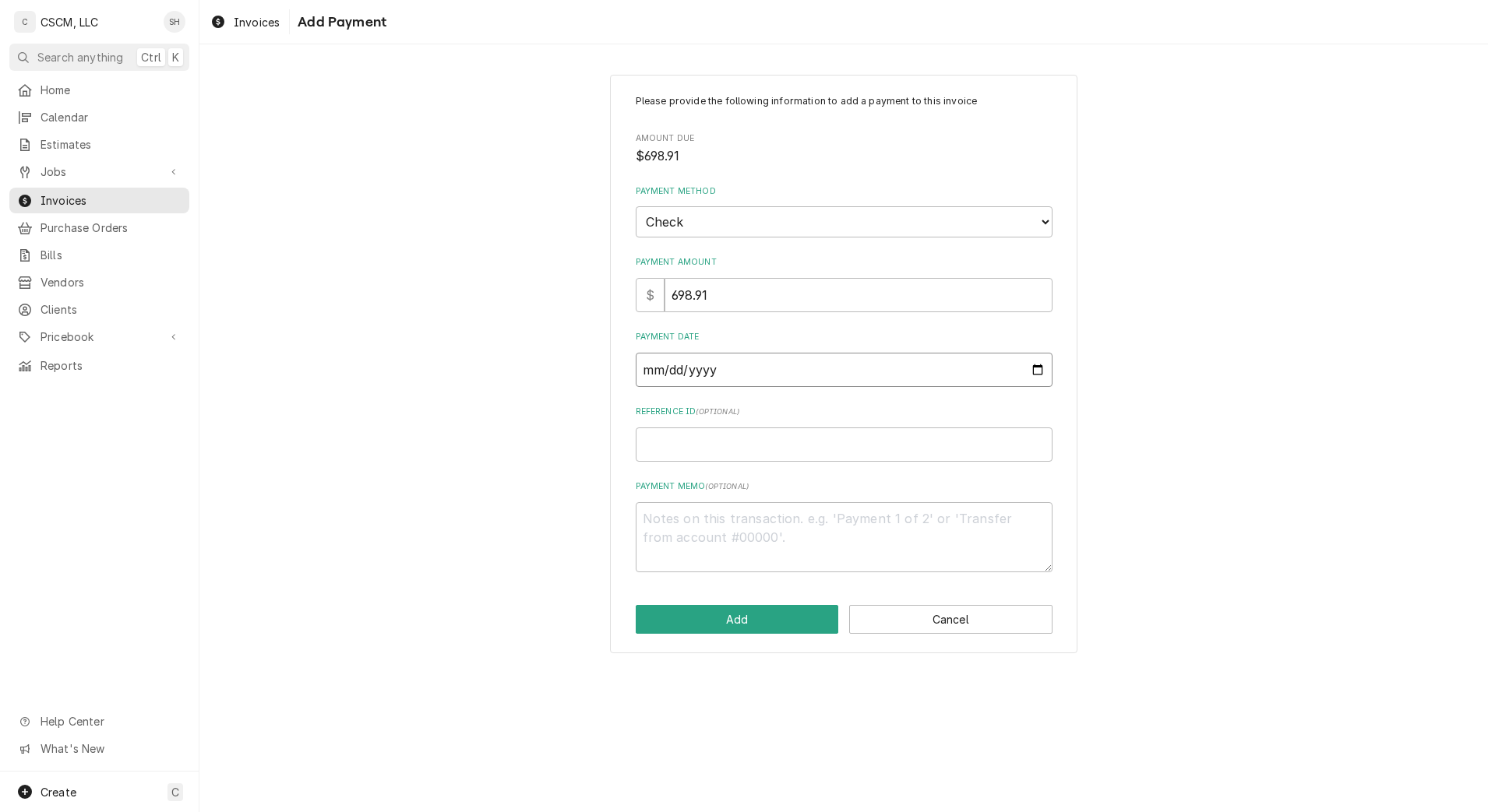
click at [1044, 370] on input "Payment Date" at bounding box center [844, 370] width 416 height 34
type input "[DATE]"
type textarea "x"
click at [757, 447] on input "Reference ID ( optional )" at bounding box center [844, 445] width 416 height 34
paste input "11678818"
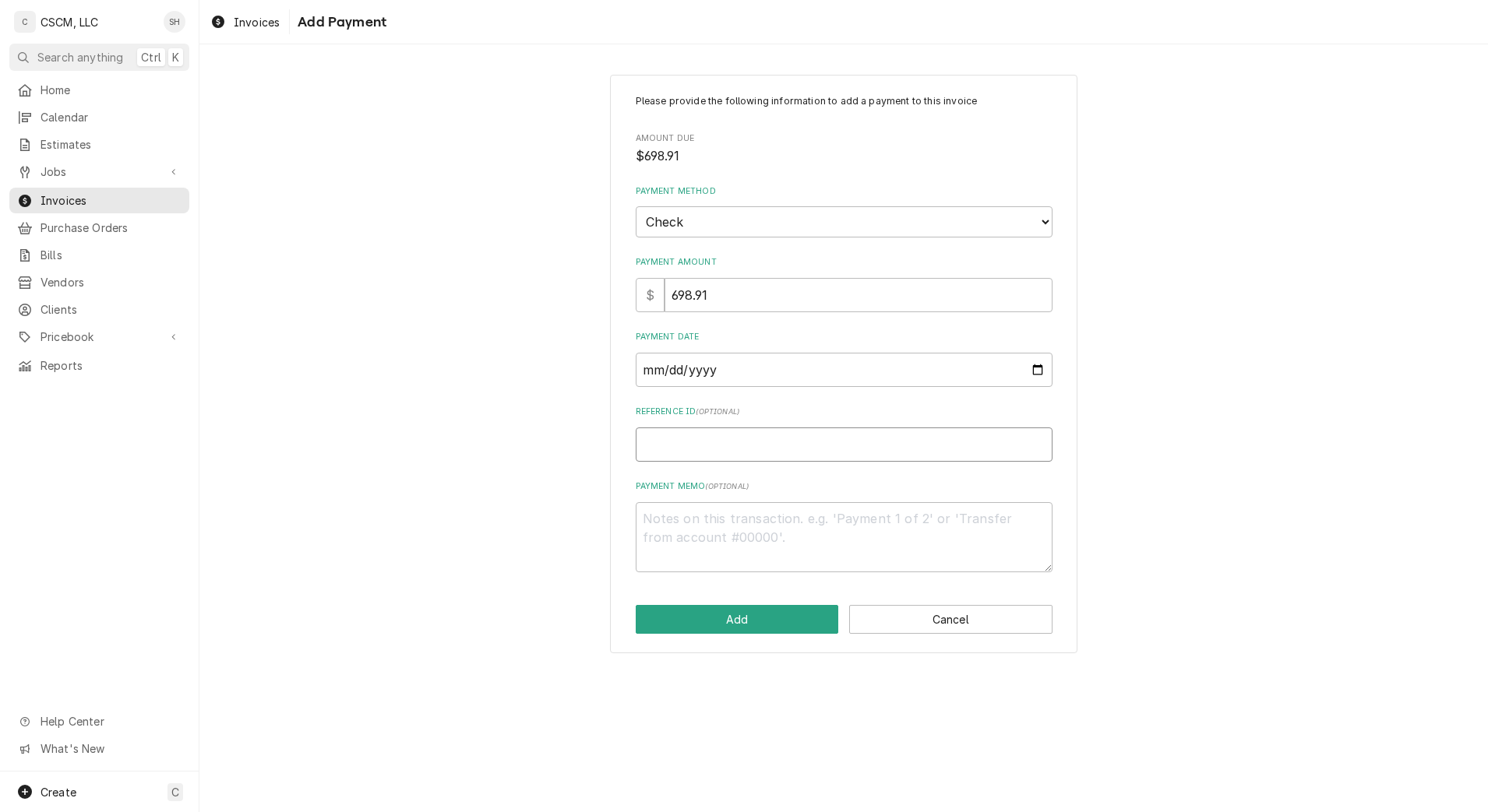
type input "11678818"
type textarea "x"
type input "11678818"
click at [701, 614] on button "Add" at bounding box center [738, 620] width 203 height 29
type textarea "x"
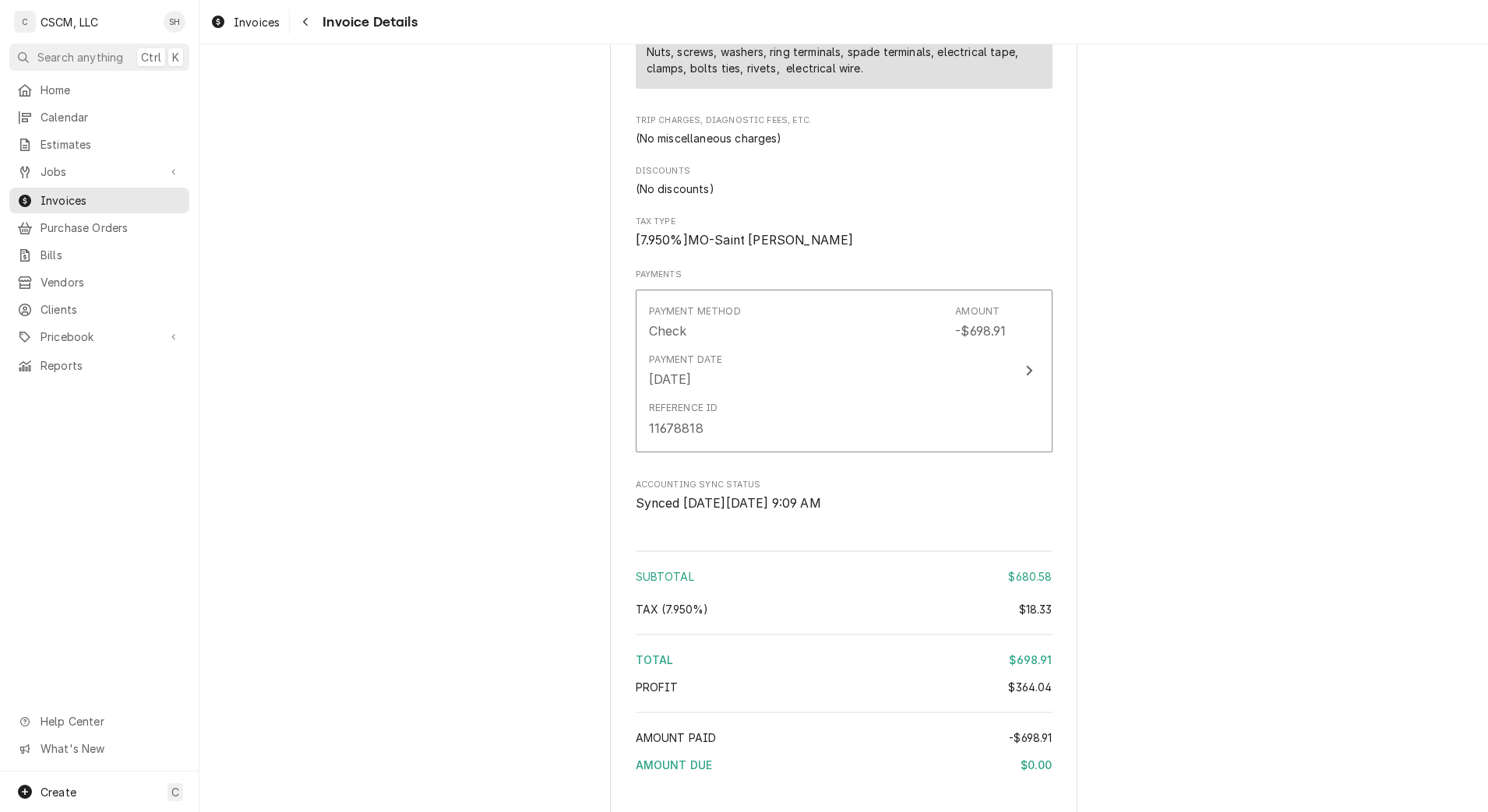
scroll to position [2364, 0]
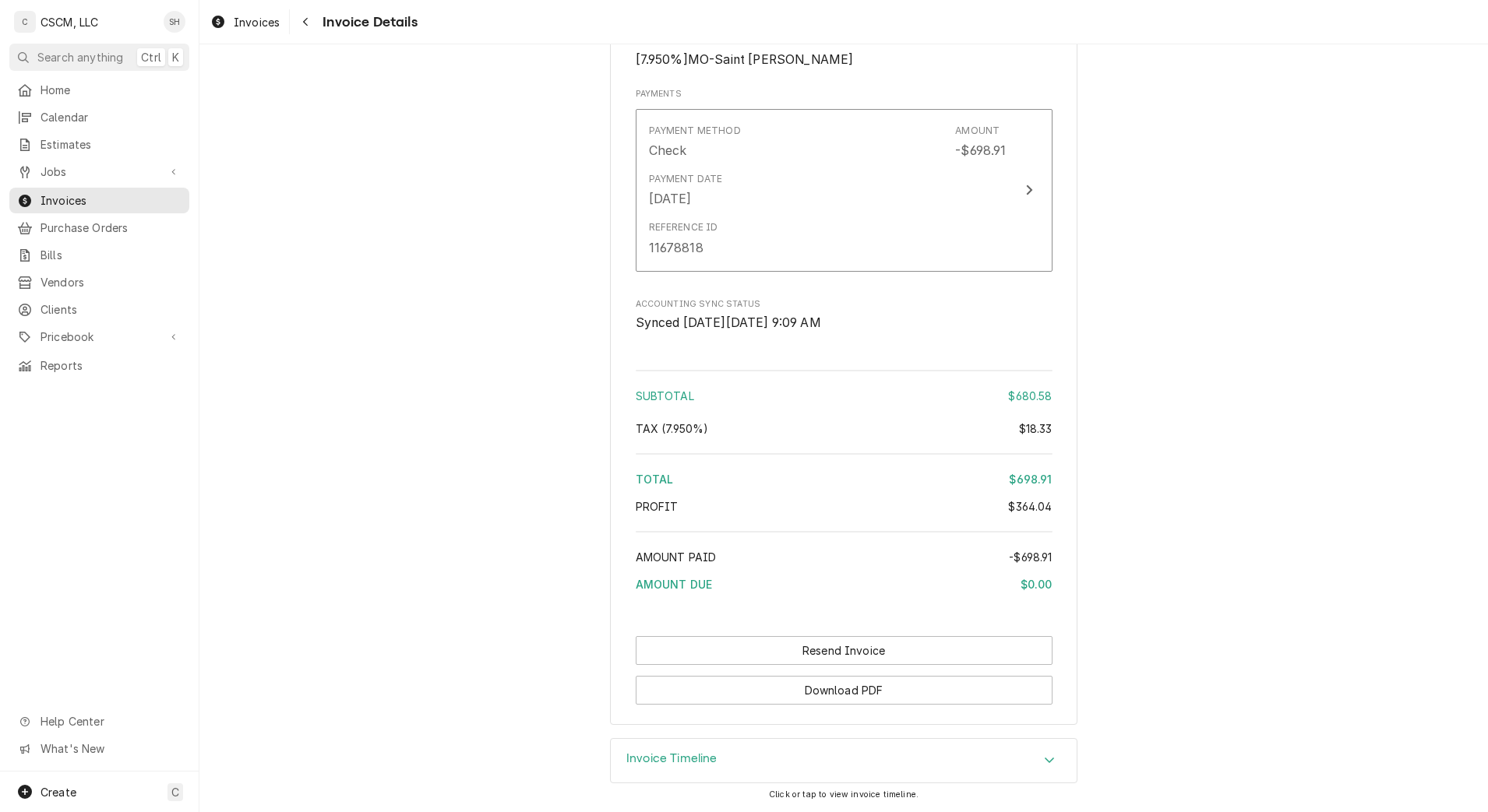
click at [298, 25] on div "Navigate back" at bounding box center [305, 22] width 15 height 15
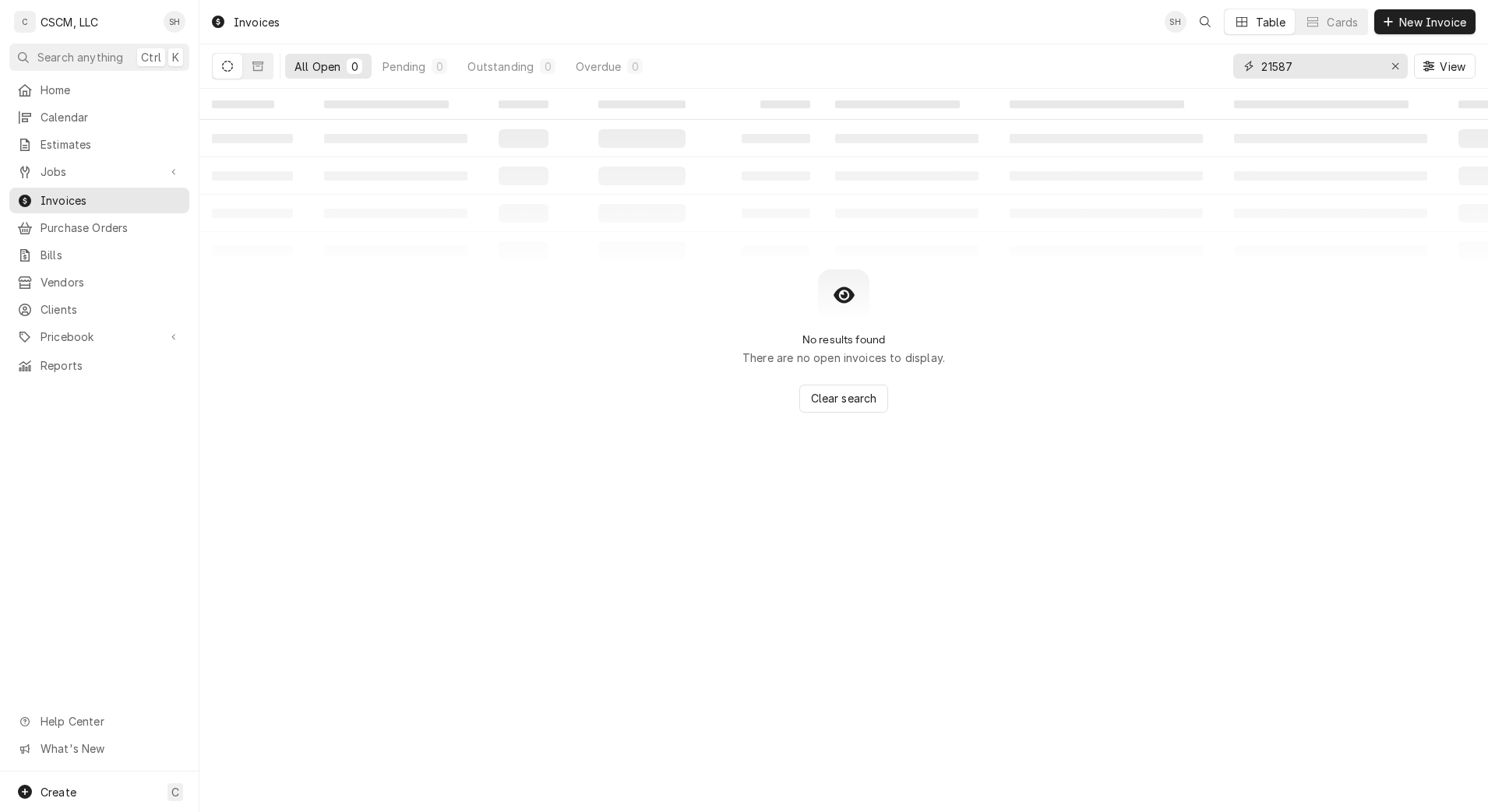
click at [1350, 63] on input "21587" at bounding box center [1319, 67] width 117 height 25
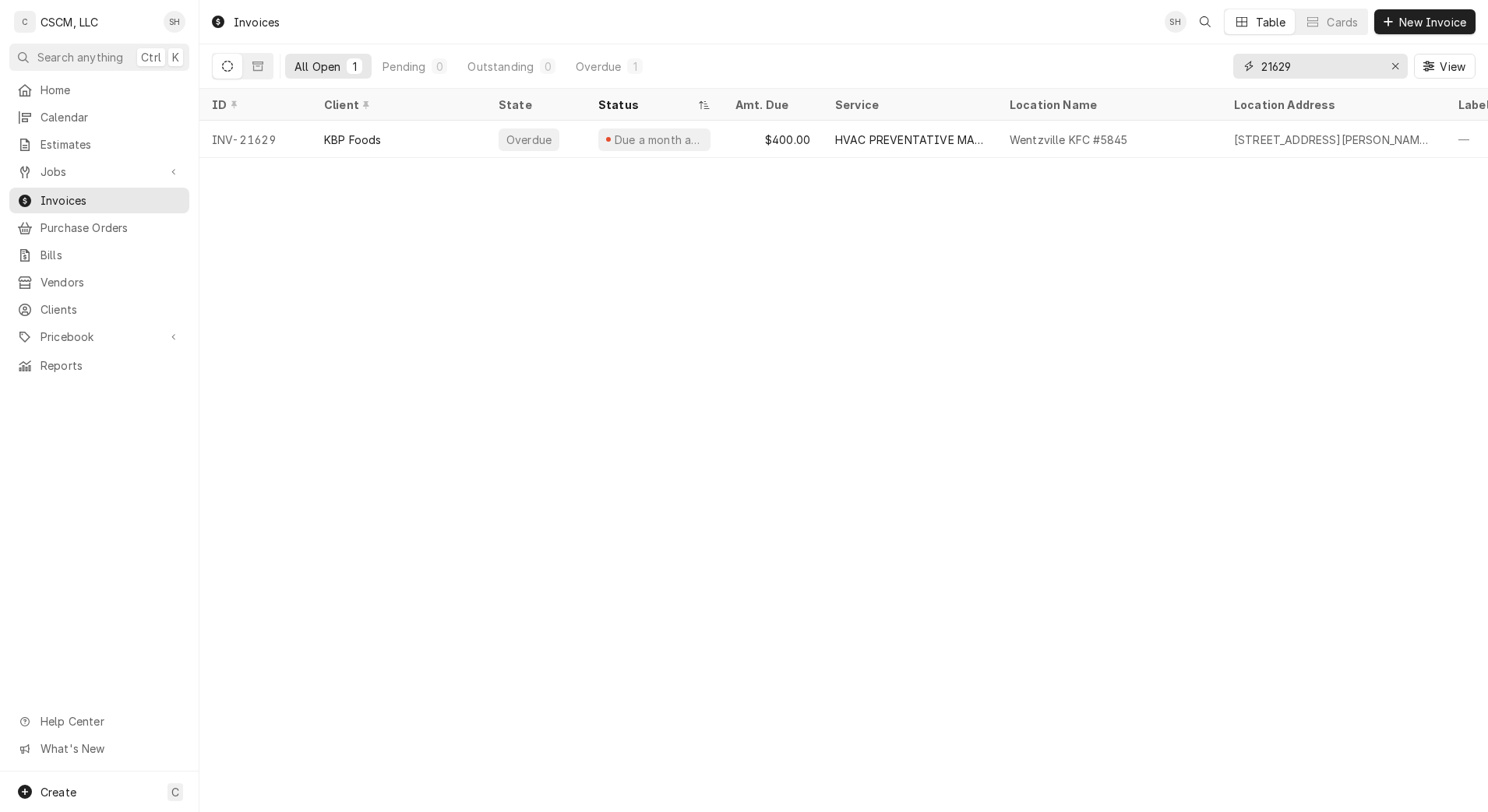
type input "21629"
click at [575, 139] on div "Overdue" at bounding box center [535, 139] width 100 height 37
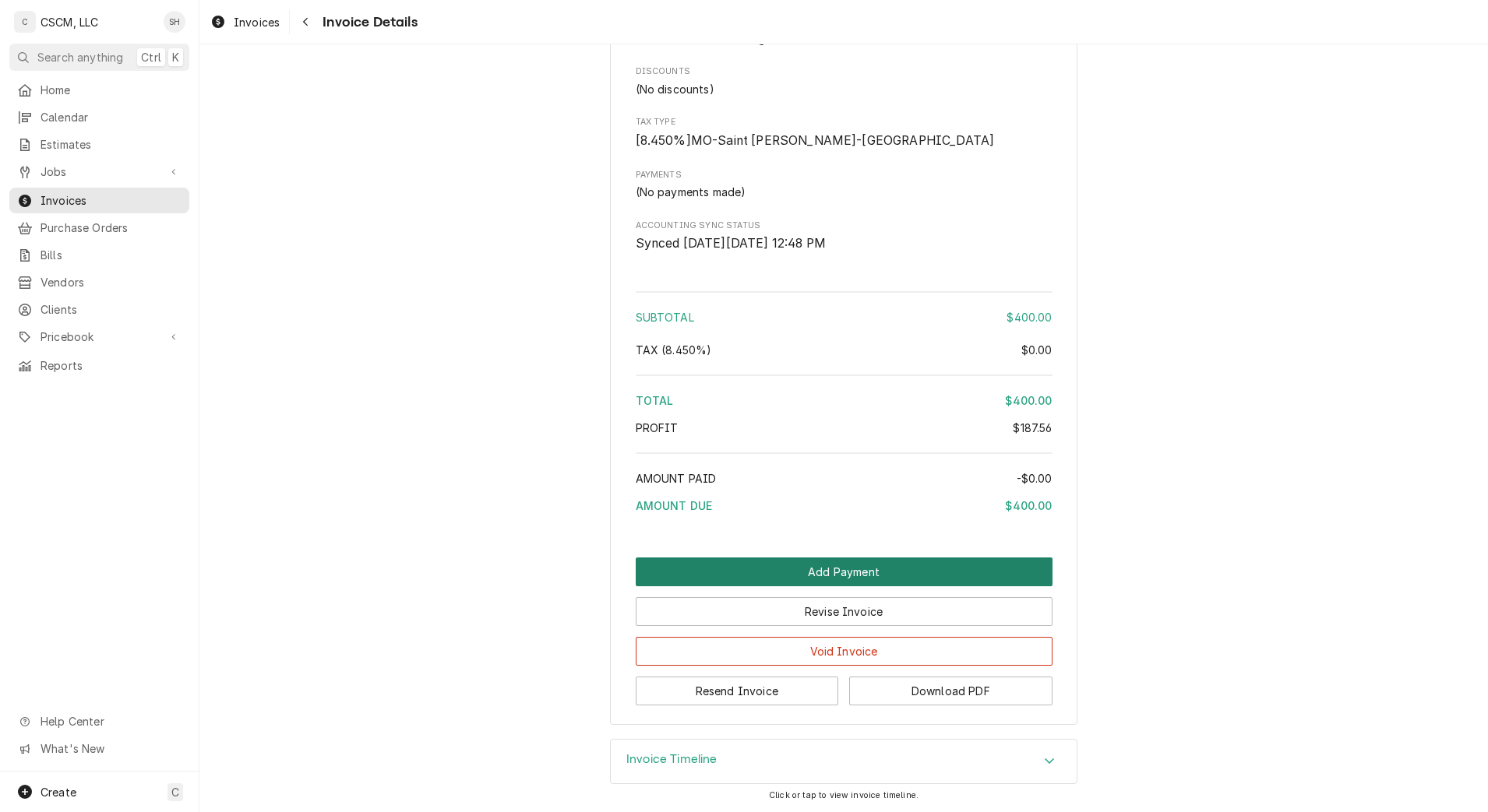
click at [864, 565] on button "Add Payment" at bounding box center [844, 572] width 416 height 29
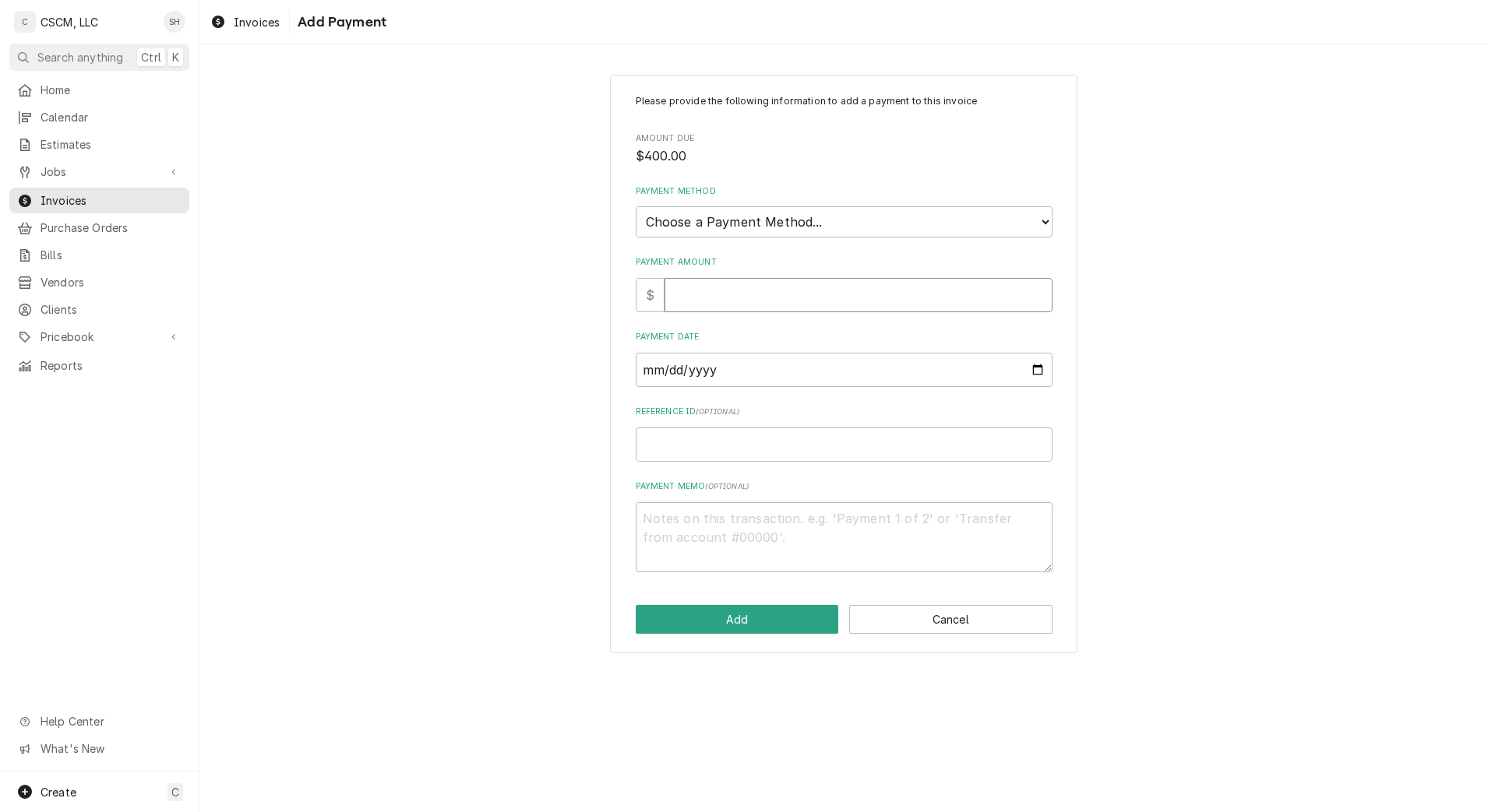
click at [722, 292] on input "Payment Amount" at bounding box center [859, 295] width 388 height 34
type textarea "x"
type input "4"
type textarea "x"
type input "40"
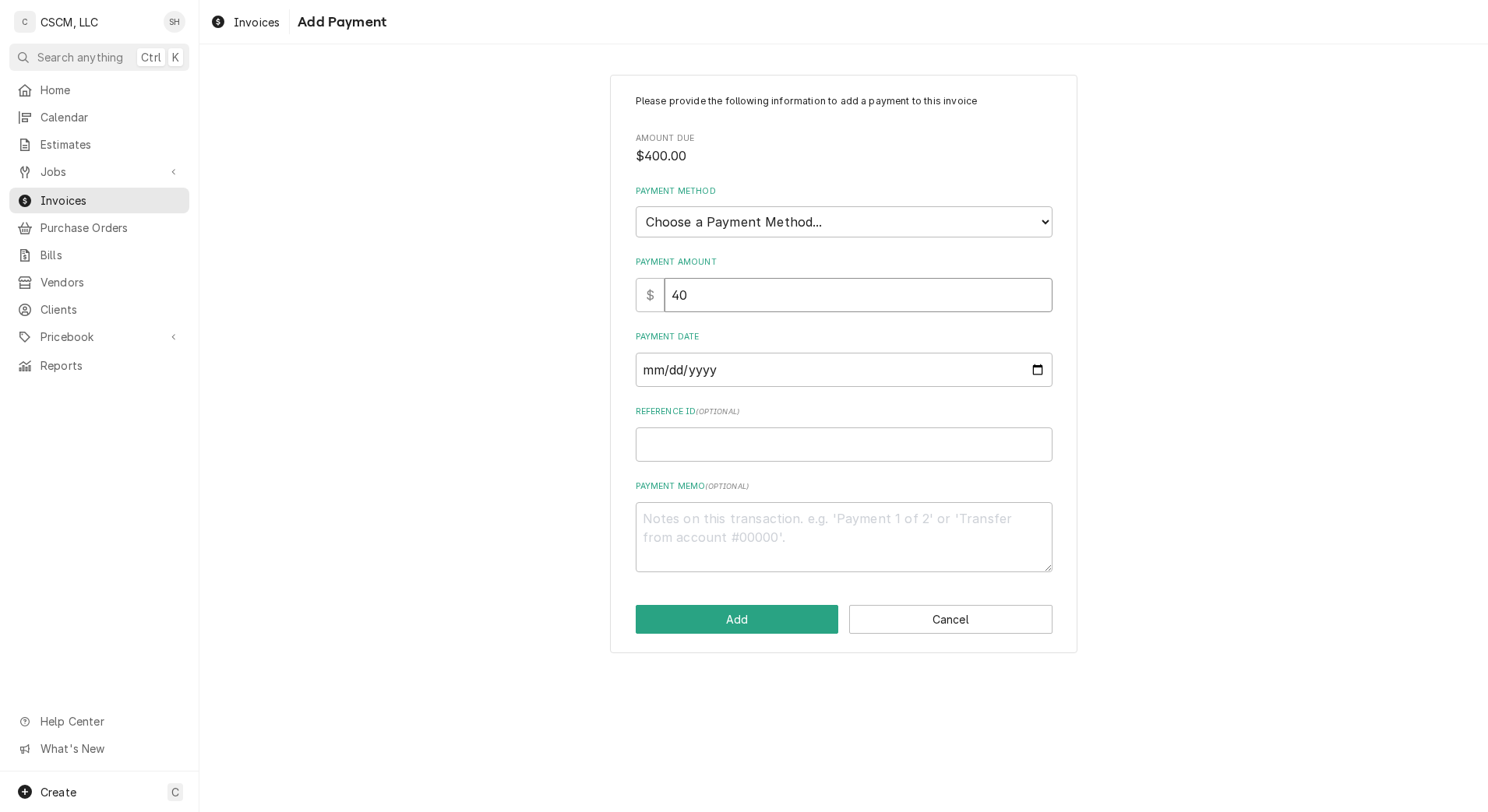
type textarea "x"
type input "400"
click at [1029, 218] on select "Choose a Payment Method... Cash Check Credit/Debit Card ACH/eCheck Other" at bounding box center [844, 222] width 416 height 31
select select "2"
click at [636, 206] on select "Choose a Payment Method... Cash Check Credit/Debit Card ACH/eCheck Other" at bounding box center [844, 222] width 416 height 31
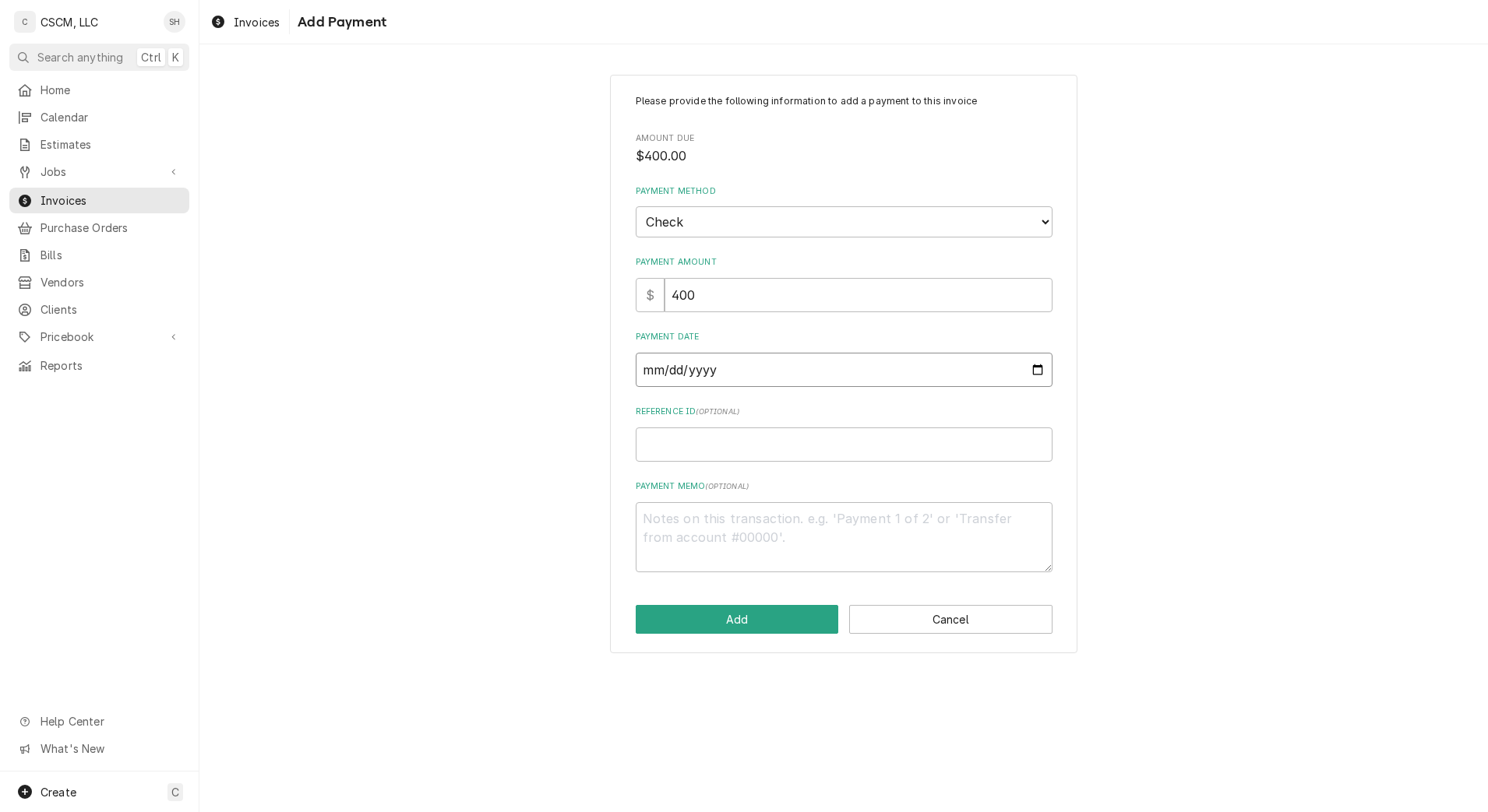
click at [1036, 372] on input "Payment Date" at bounding box center [844, 370] width 416 height 34
type textarea "x"
type input "[DATE]"
click at [726, 453] on input "Reference ID ( optional )" at bounding box center [844, 445] width 416 height 34
paste input "11678818"
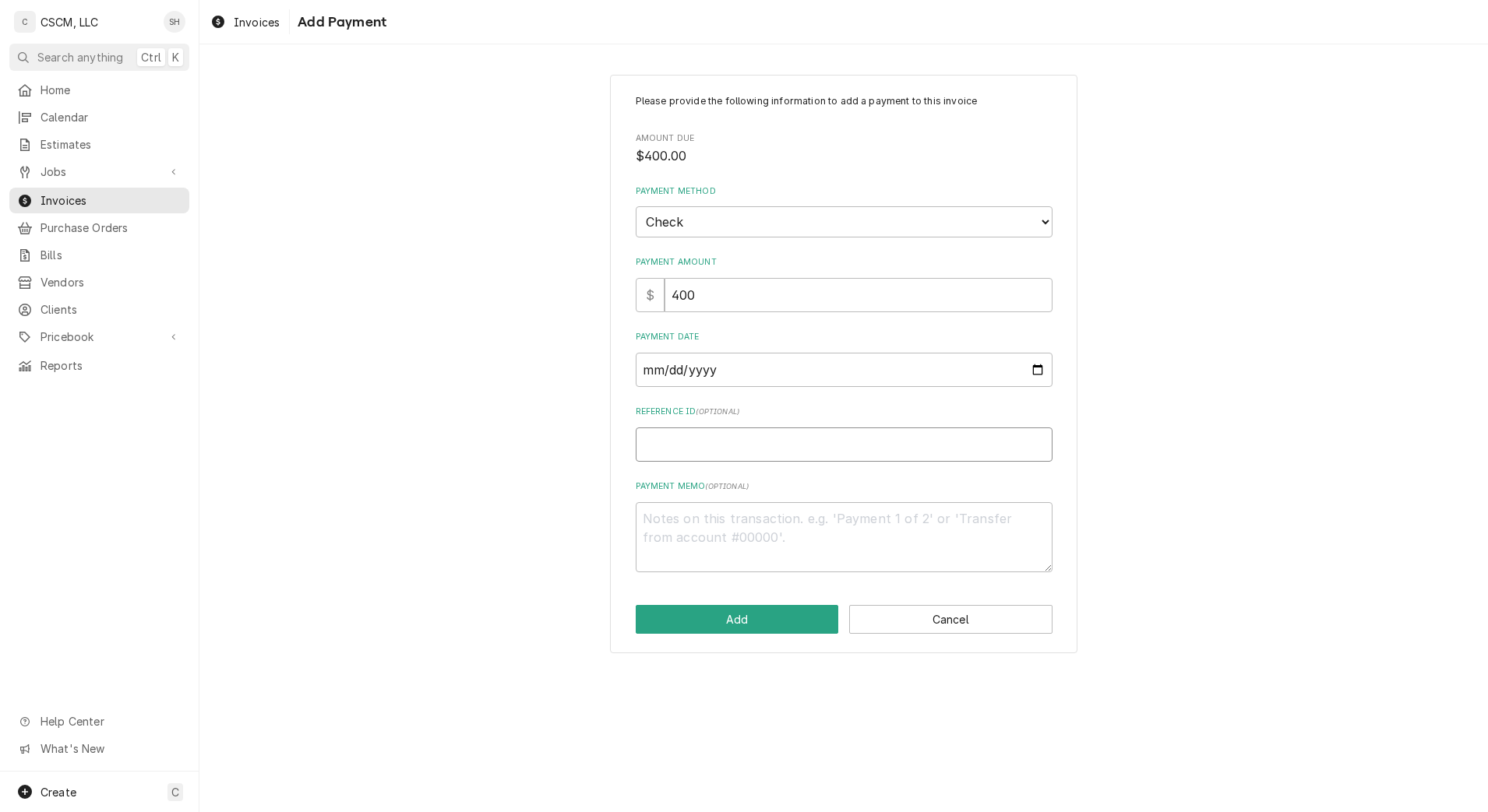
type textarea "x"
type input "11678818"
click at [793, 623] on button "Add" at bounding box center [738, 620] width 203 height 29
type textarea "x"
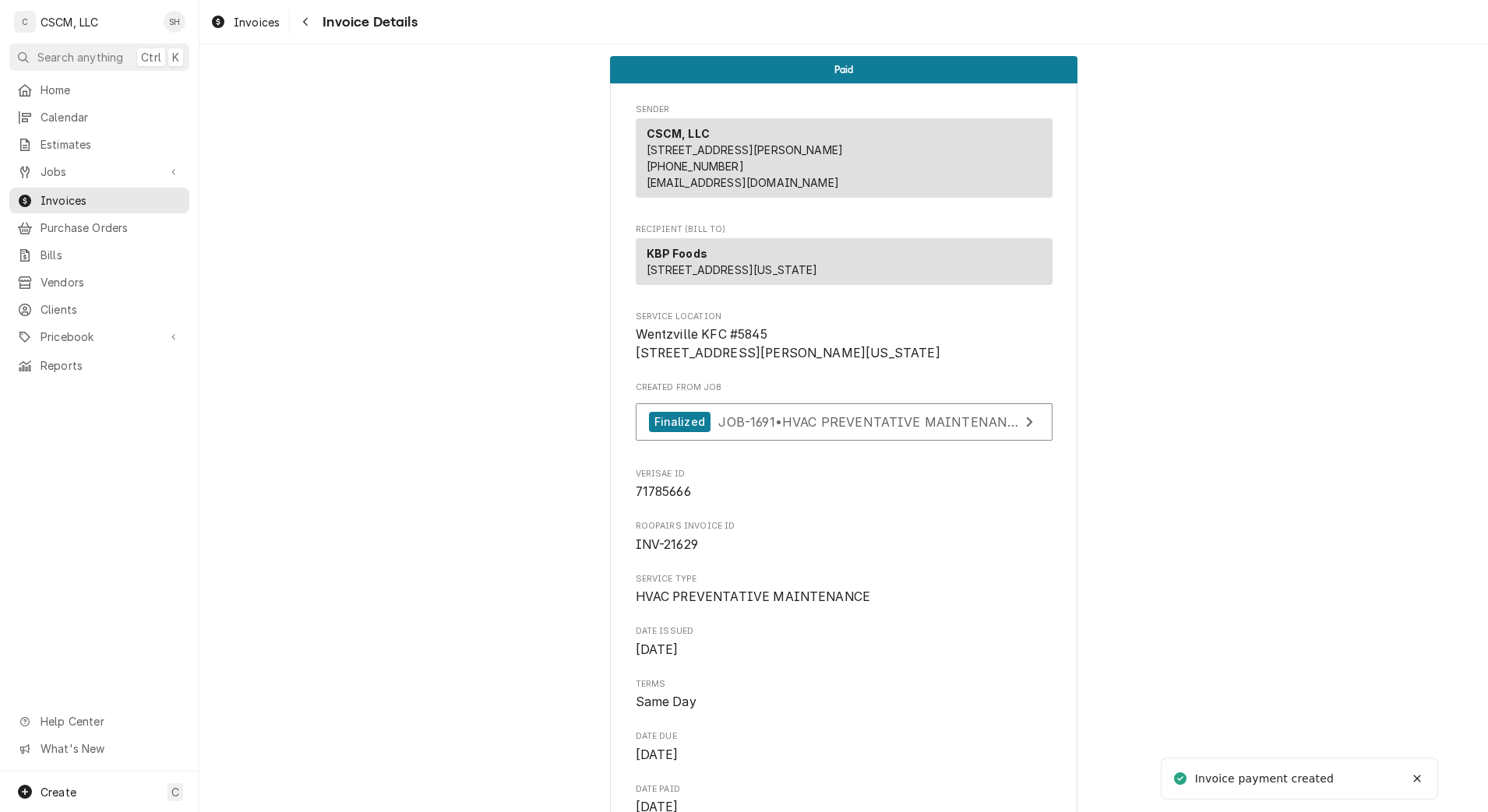
click at [308, 22] on icon "Navigate back" at bounding box center [305, 21] width 7 height 10
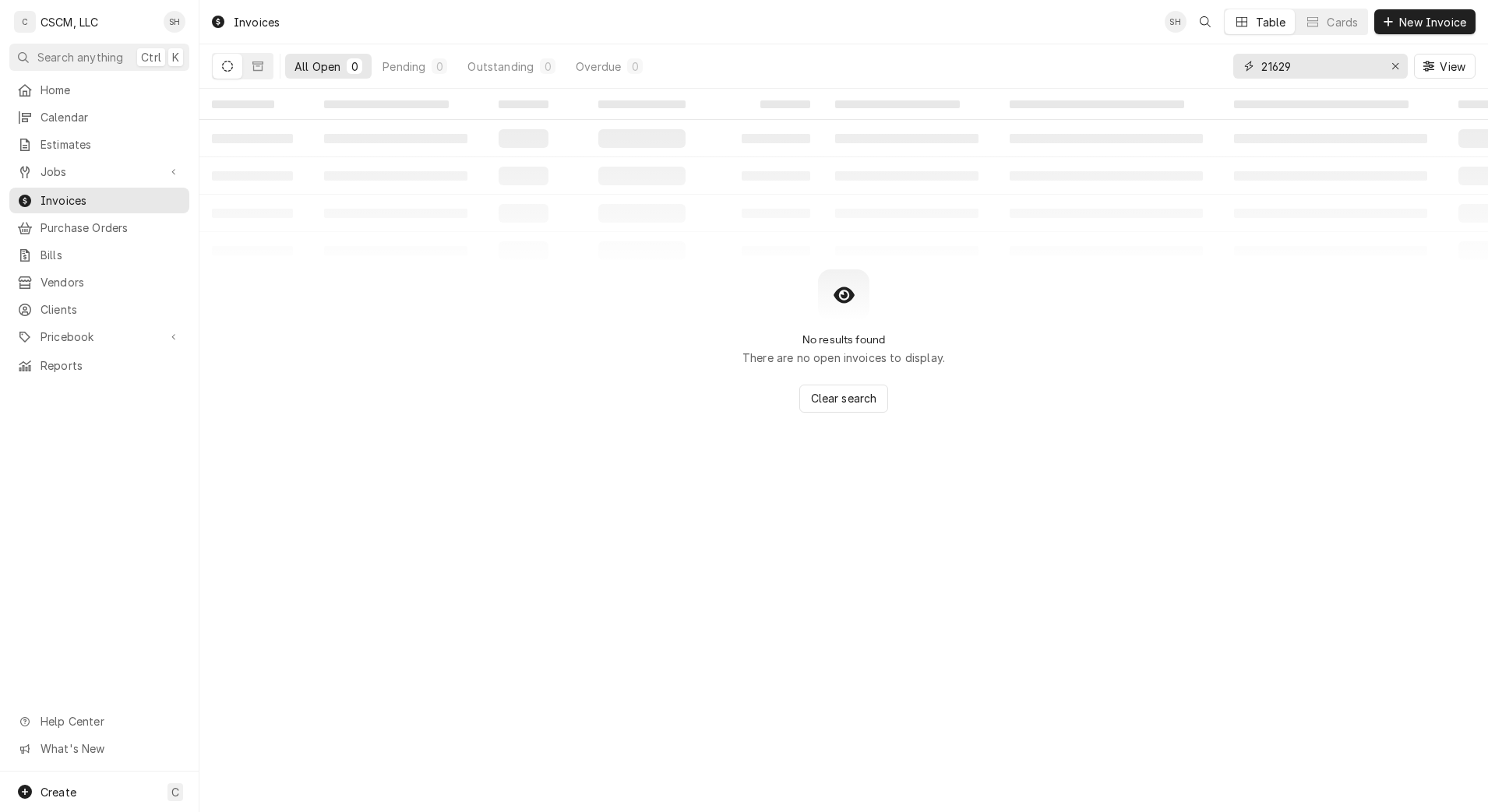
click at [1296, 67] on input "21629" at bounding box center [1319, 67] width 117 height 25
click at [1397, 61] on icon "Erase input" at bounding box center [1395, 66] width 9 height 10
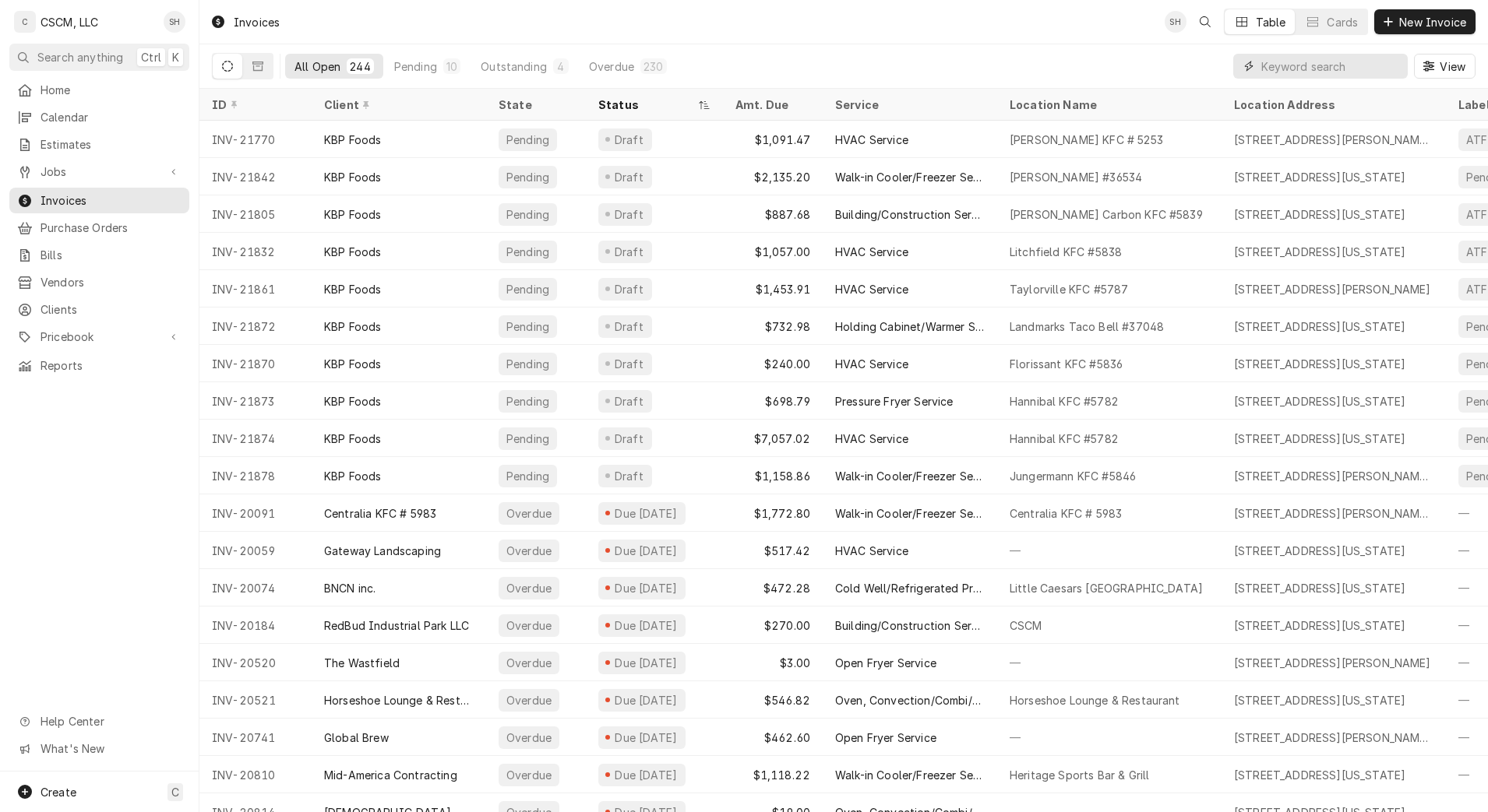
click at [1305, 63] on input "Dynamic Content Wrapper" at bounding box center [1330, 67] width 139 height 25
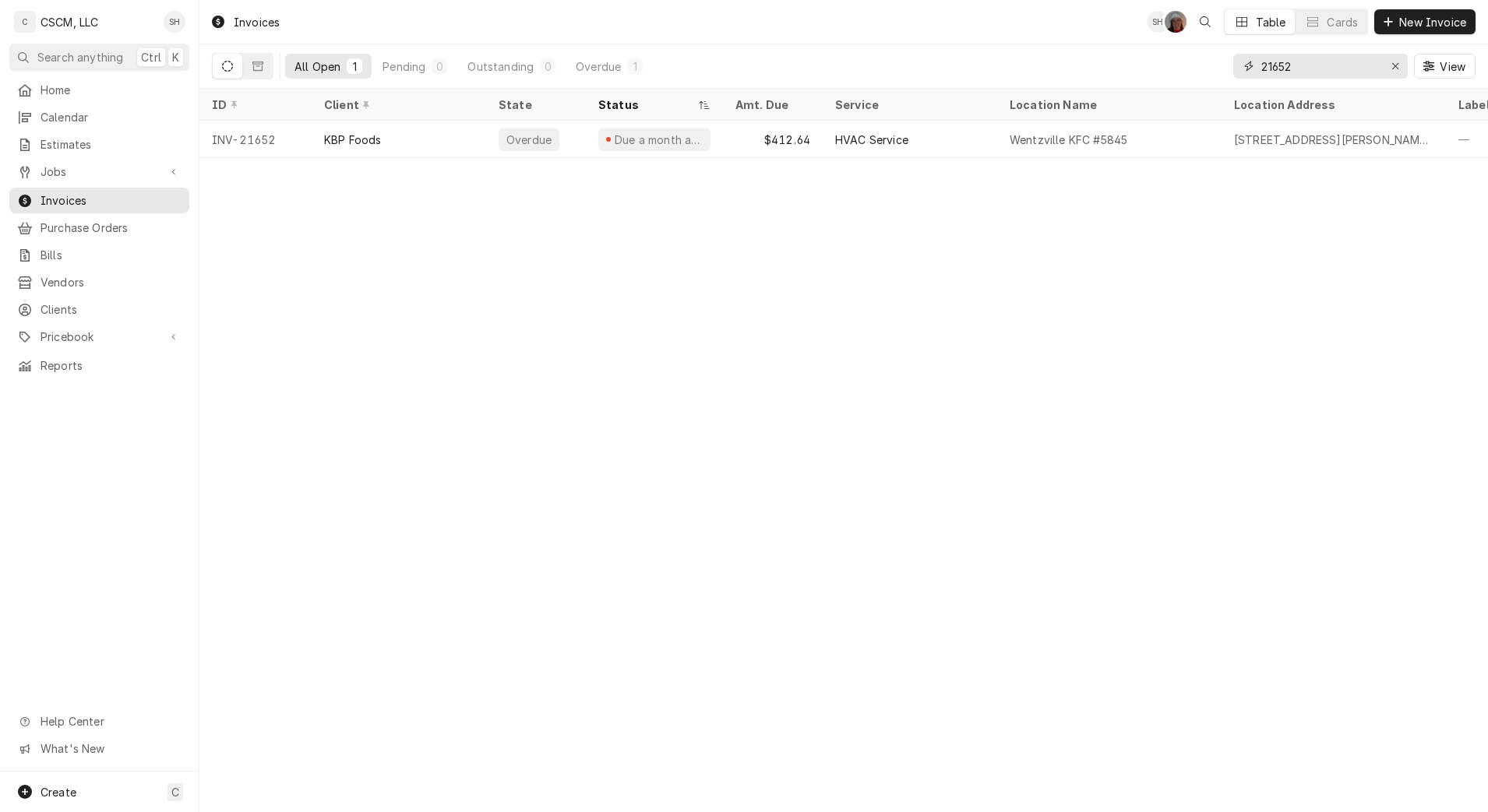
type input "21652"
click at [1183, 131] on div "Wentzville KFC #5845" at bounding box center [1110, 139] width 224 height 37
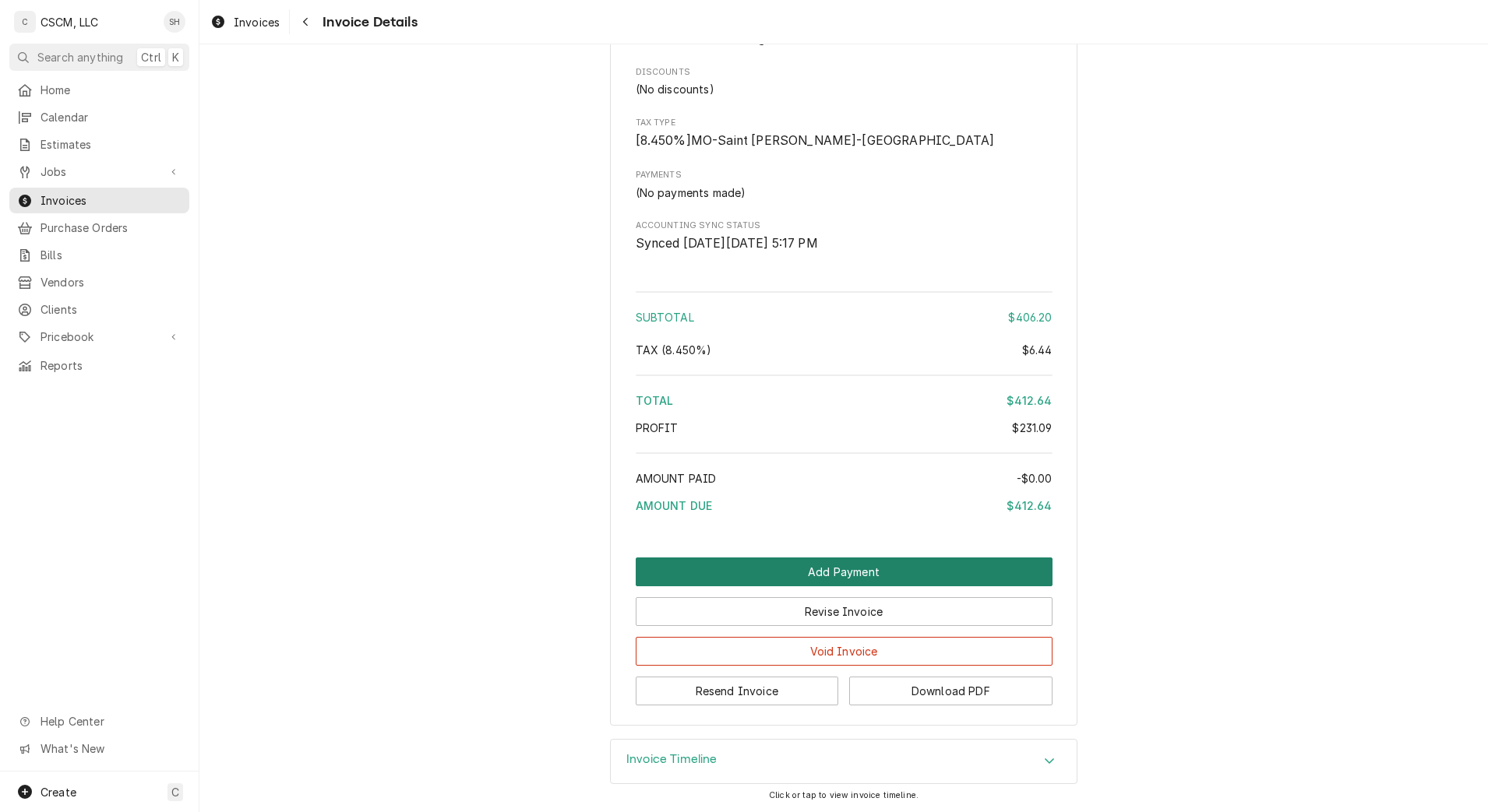
click at [913, 565] on button "Add Payment" at bounding box center [844, 572] width 416 height 29
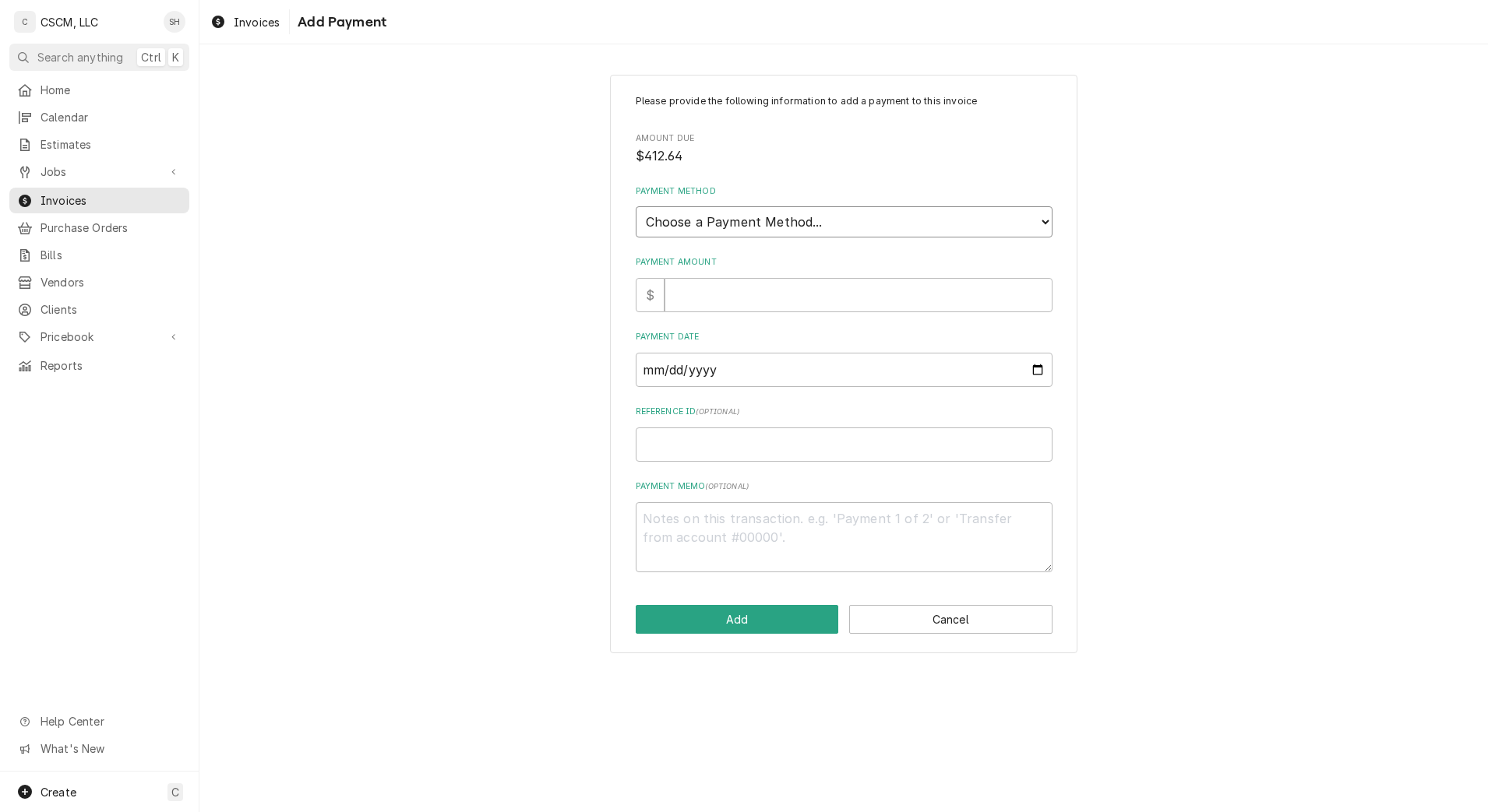
click at [890, 235] on select "Choose a Payment Method... Cash Check Credit/Debit Card ACH/eCheck Other" at bounding box center [844, 222] width 416 height 31
select select "2"
click at [636, 206] on select "Choose a Payment Method... Cash Check Credit/Debit Card ACH/eCheck Other" at bounding box center [844, 222] width 416 height 31
click at [1026, 296] on input "Payment Amount" at bounding box center [859, 295] width 388 height 34
type textarea "x"
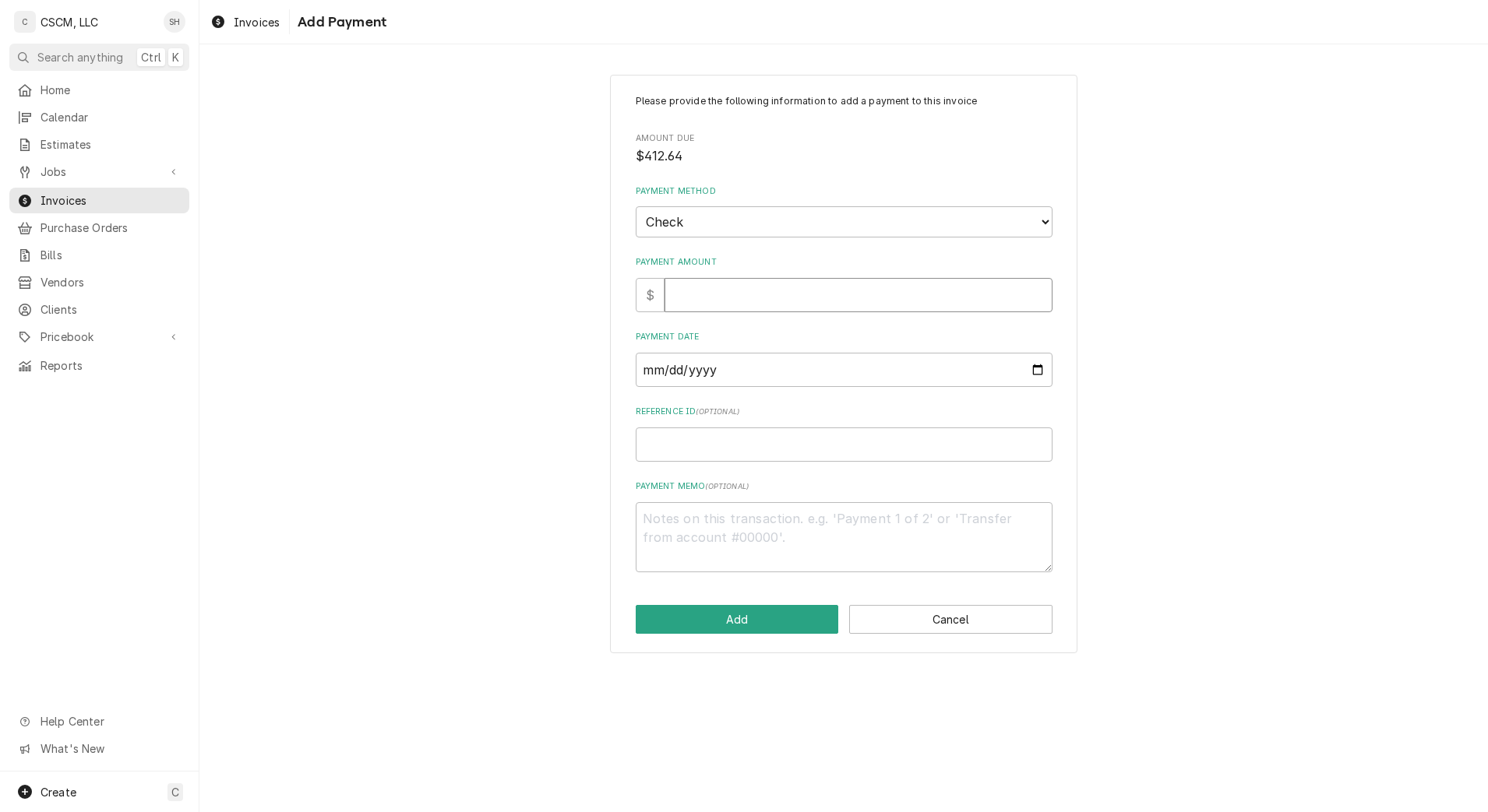
type input "4"
type textarea "x"
type input "41"
type textarea "x"
type input "412"
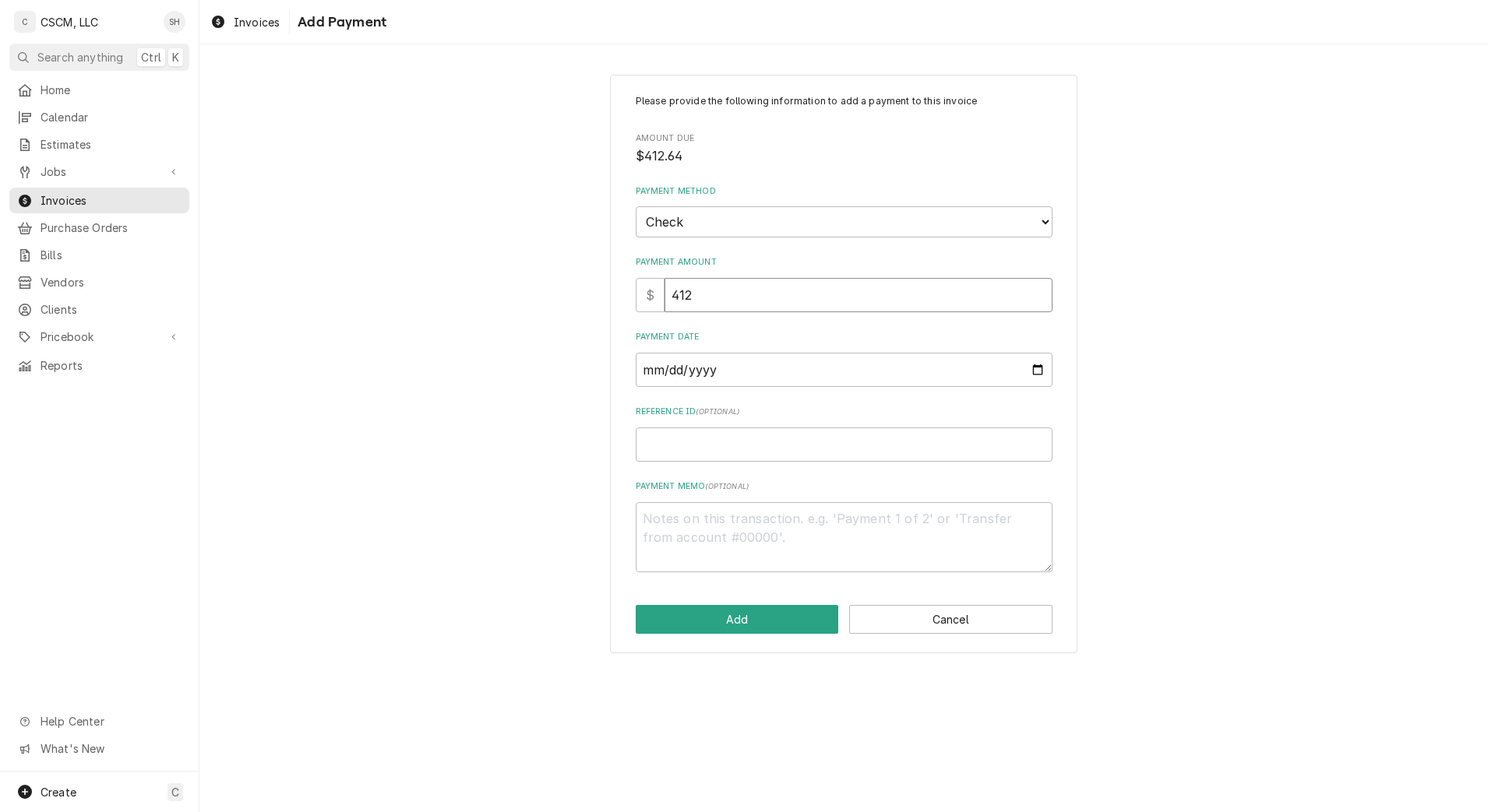
type textarea "x"
type input "412.6"
type textarea "x"
type input "412.64"
click at [1039, 360] on input "Payment Date" at bounding box center [844, 370] width 416 height 34
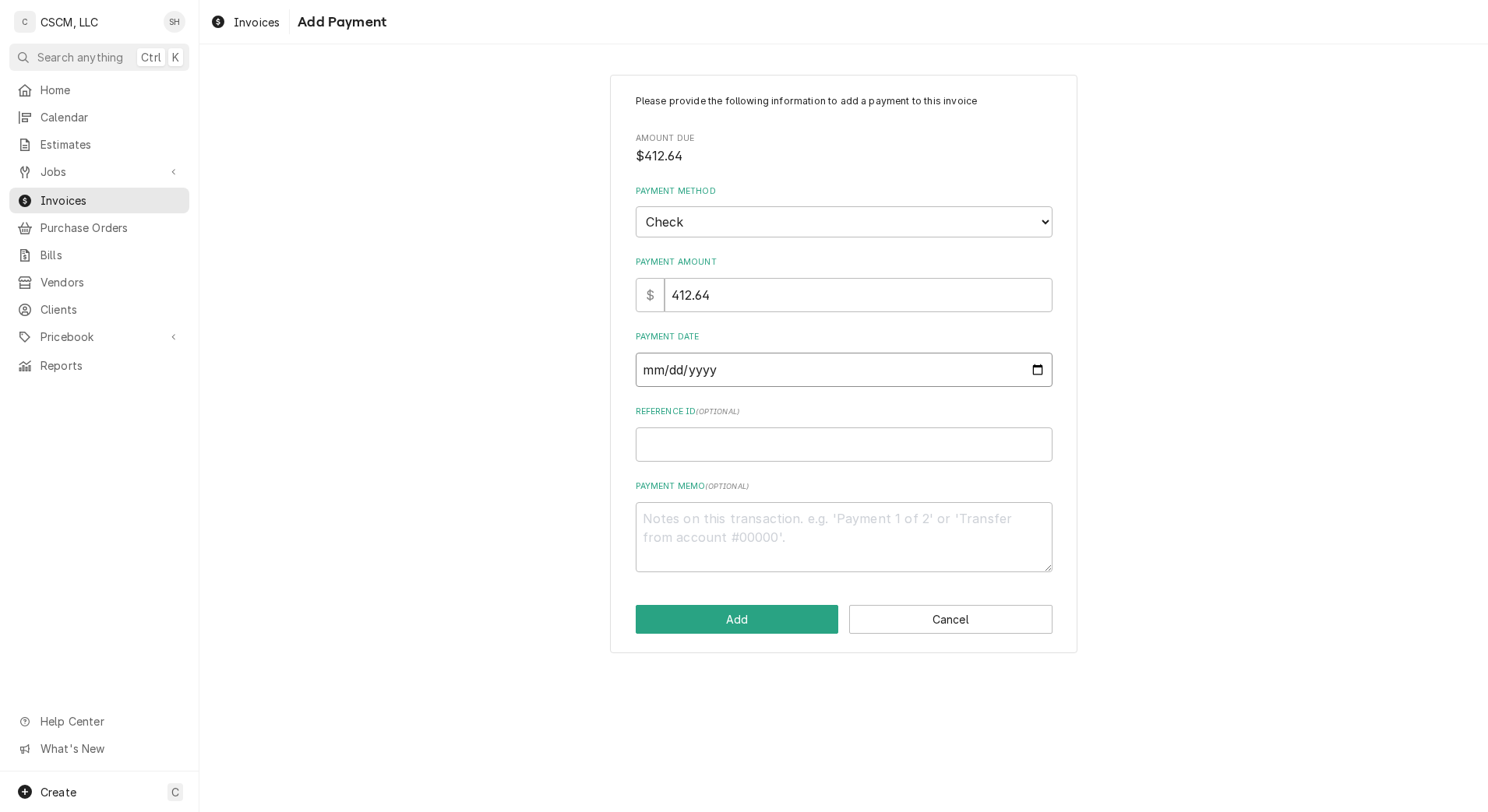
click at [1042, 377] on input "Payment Date" at bounding box center [844, 370] width 416 height 34
click at [1037, 373] on input "Payment Date" at bounding box center [844, 370] width 416 height 34
type input "2025-09-05"
click at [777, 444] on input "Reference ID ( optional )" at bounding box center [844, 445] width 416 height 34
paste input "11678818"
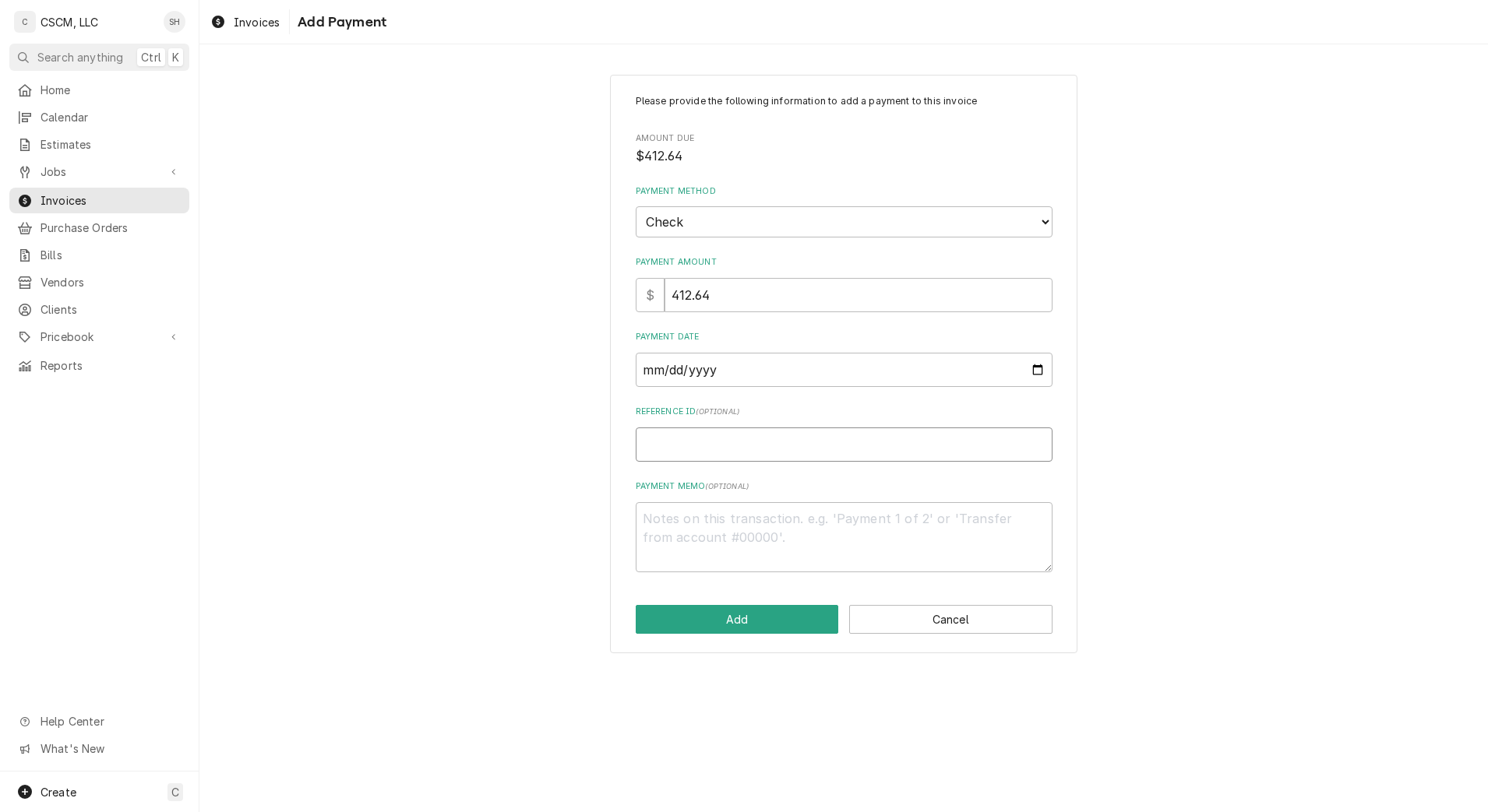
type textarea "x"
type input "11678818"
click at [745, 625] on button "Add" at bounding box center [738, 620] width 203 height 29
type textarea "x"
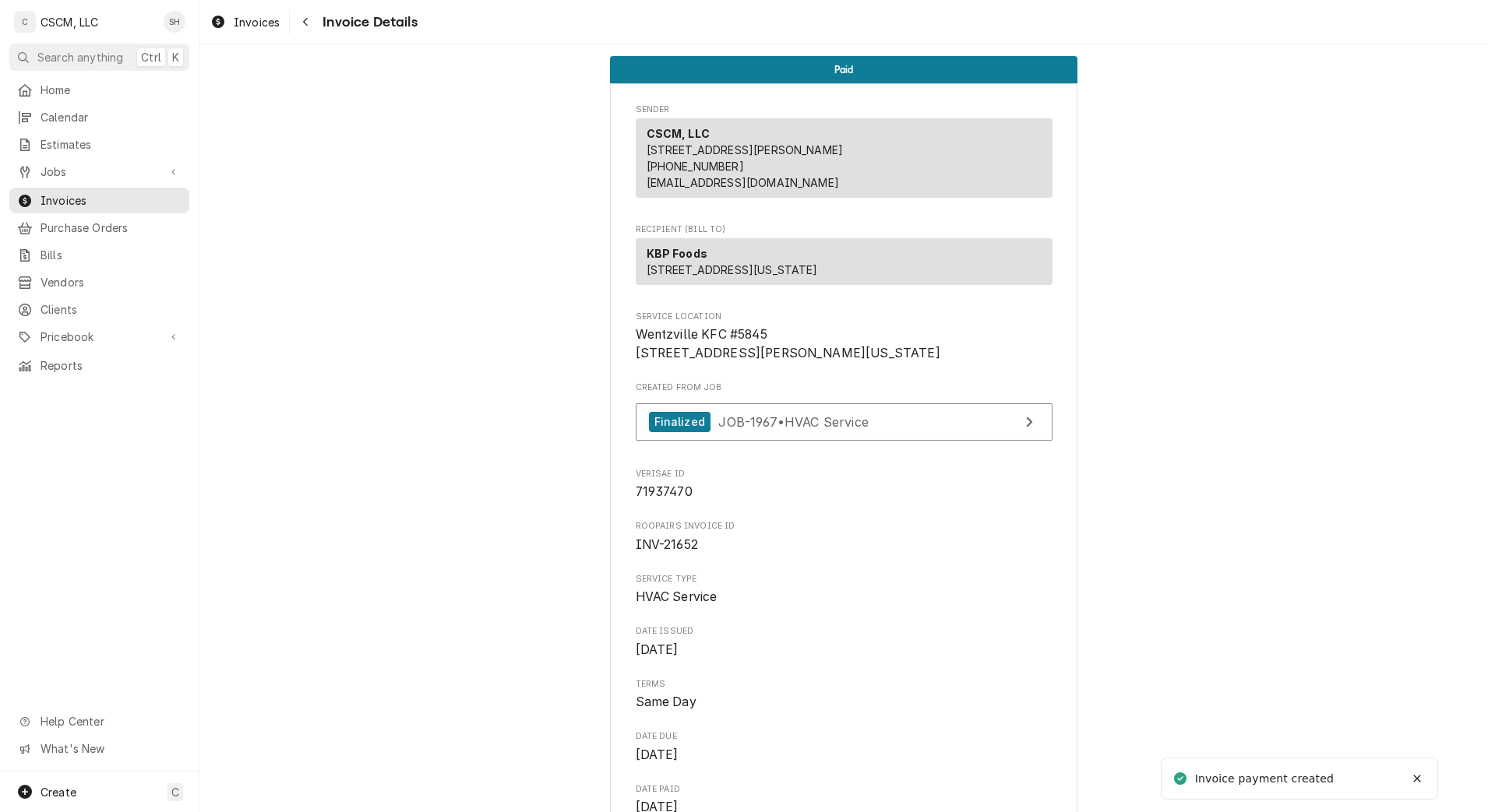
click at [300, 19] on div "Navigate back" at bounding box center [305, 22] width 15 height 15
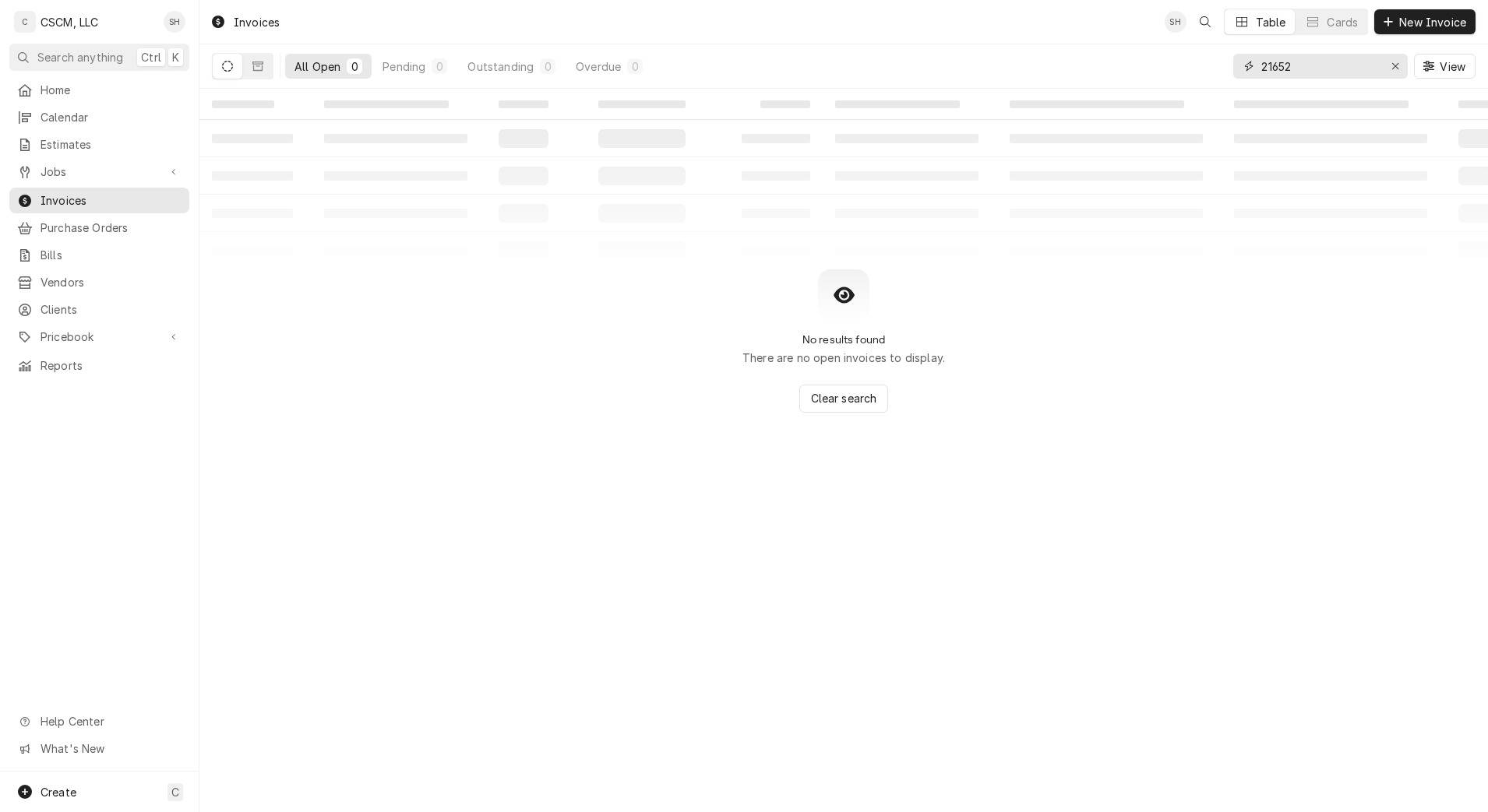
click at [1295, 70] on input "21652" at bounding box center [1319, 67] width 117 height 25
click at [1280, 69] on input "216481" at bounding box center [1319, 67] width 117 height 25
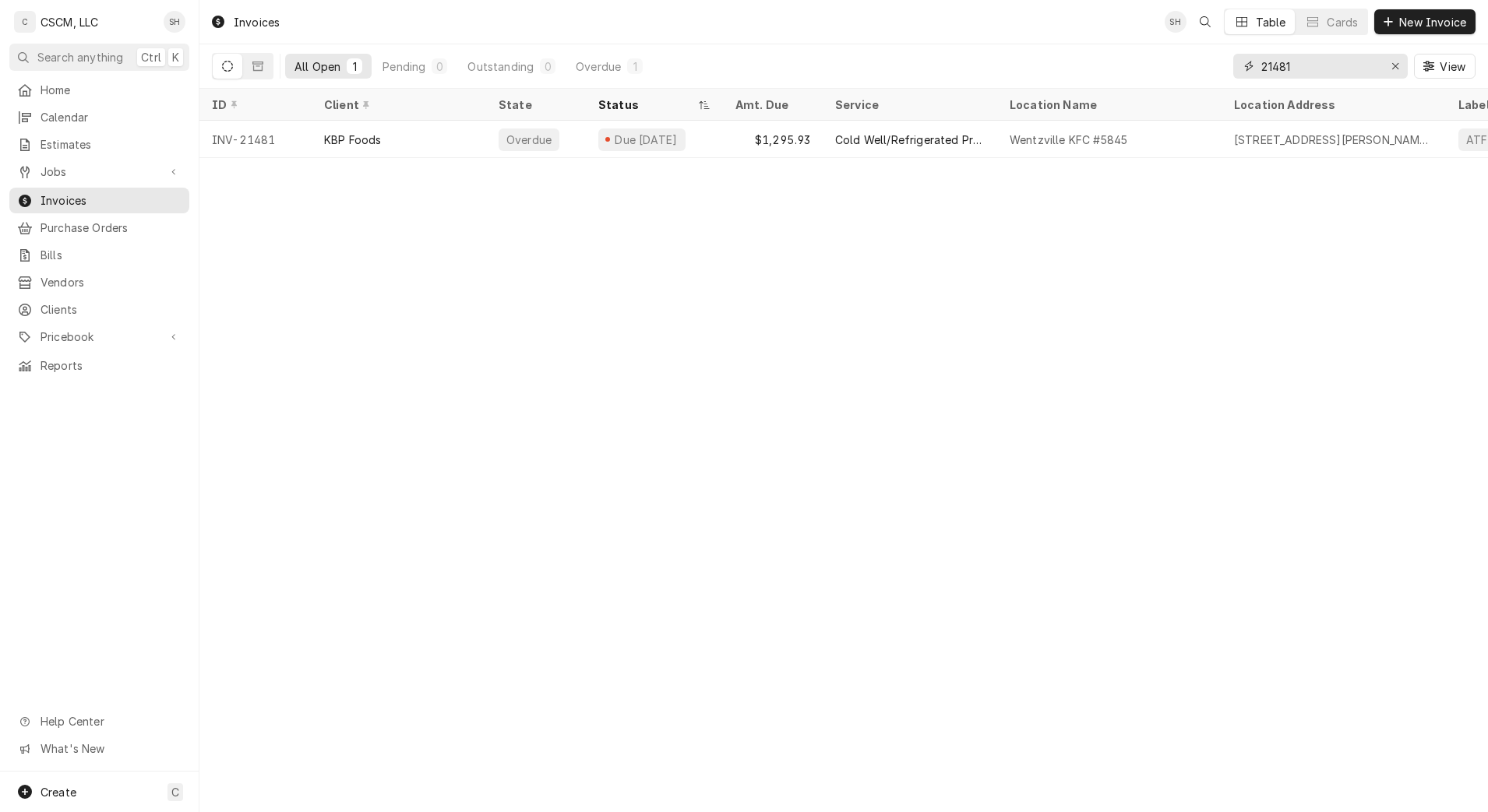
type input "21481"
click at [1178, 140] on div "Wentzville KFC #5845" at bounding box center [1110, 139] width 224 height 37
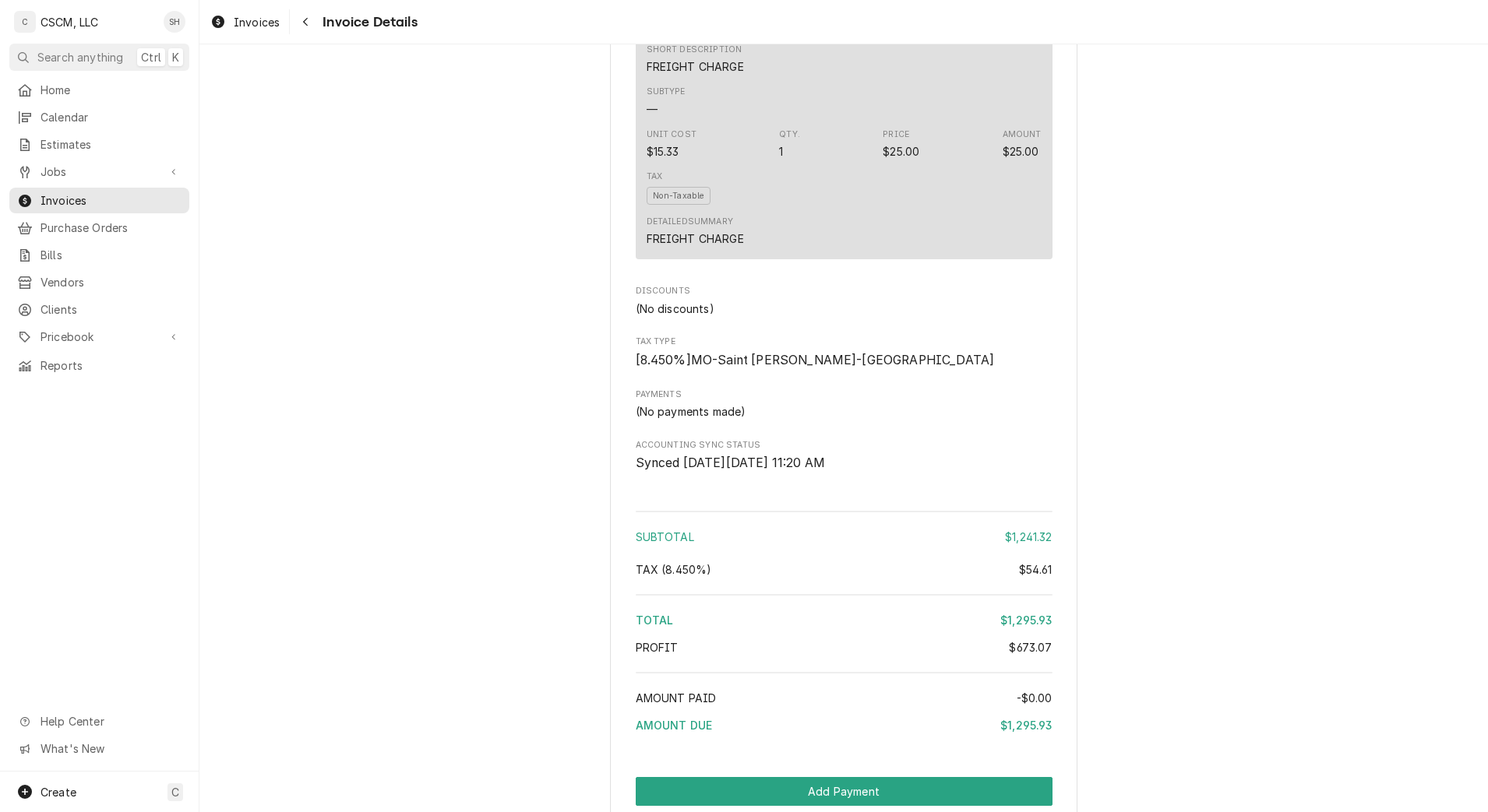
scroll to position [3405, 0]
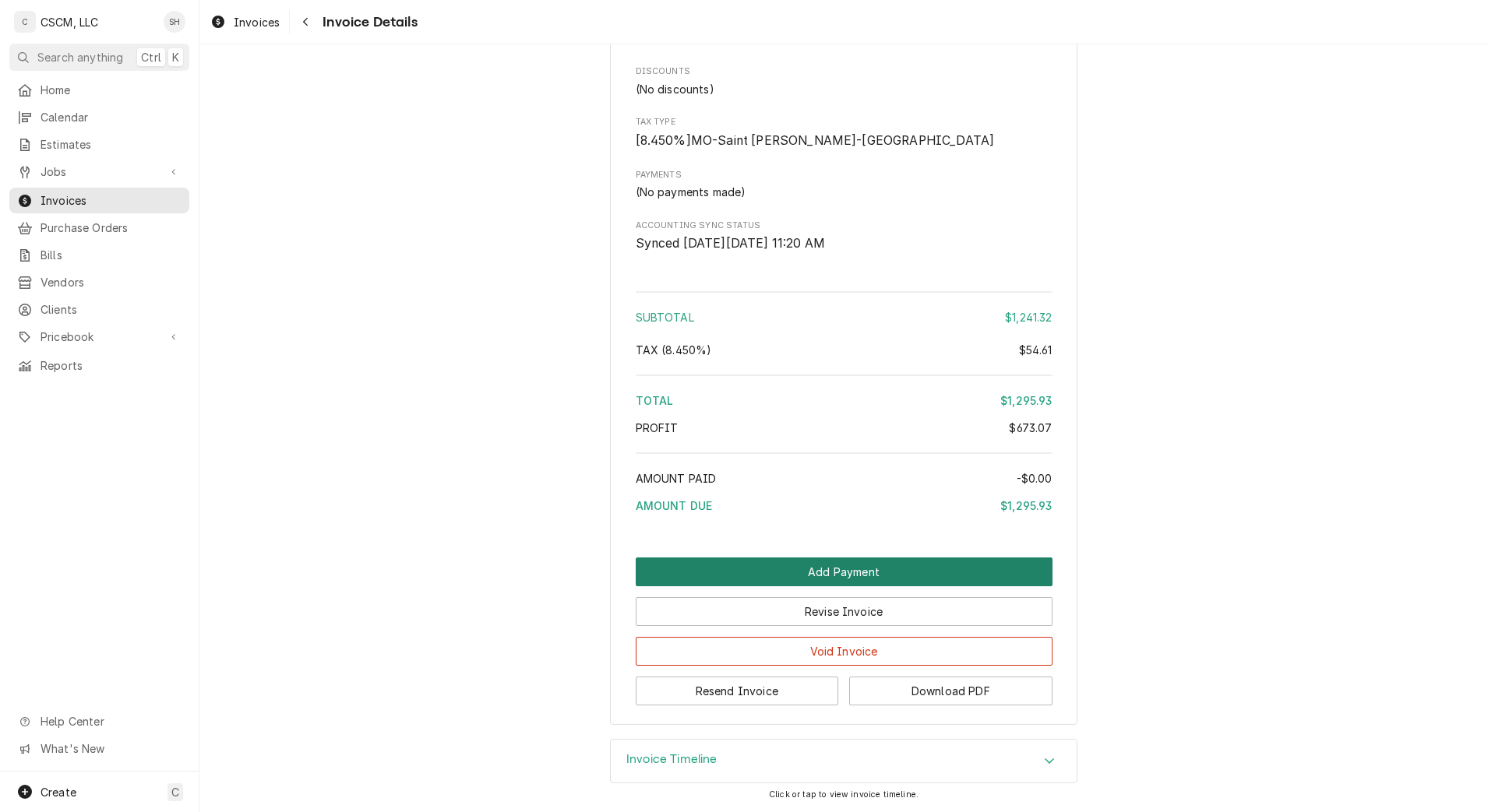
click at [735, 570] on button "Add Payment" at bounding box center [844, 572] width 416 height 29
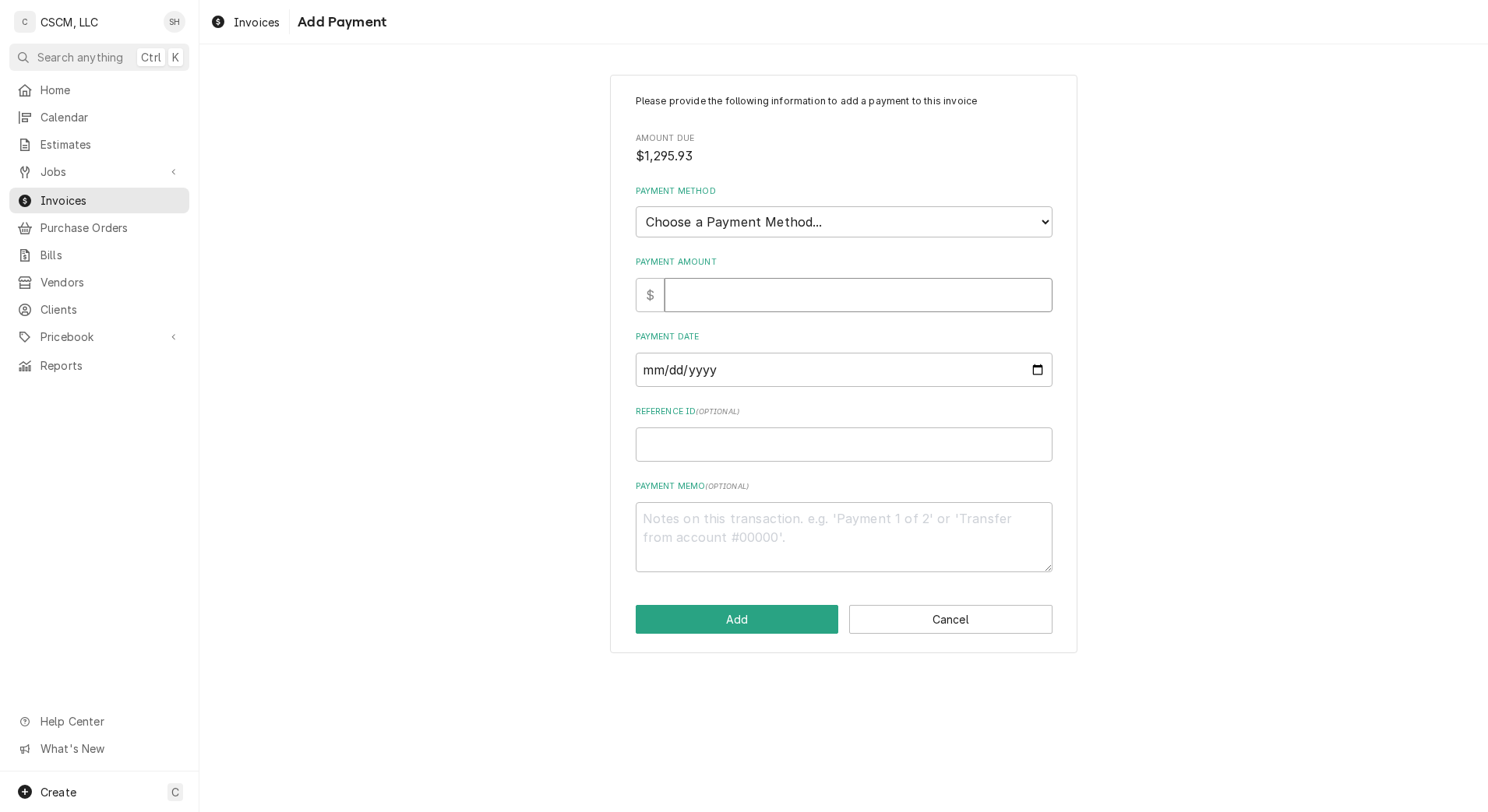
click at [709, 293] on input "Payment Amount" at bounding box center [859, 295] width 388 height 34
type textarea "x"
type input "1"
type textarea "x"
type input "12"
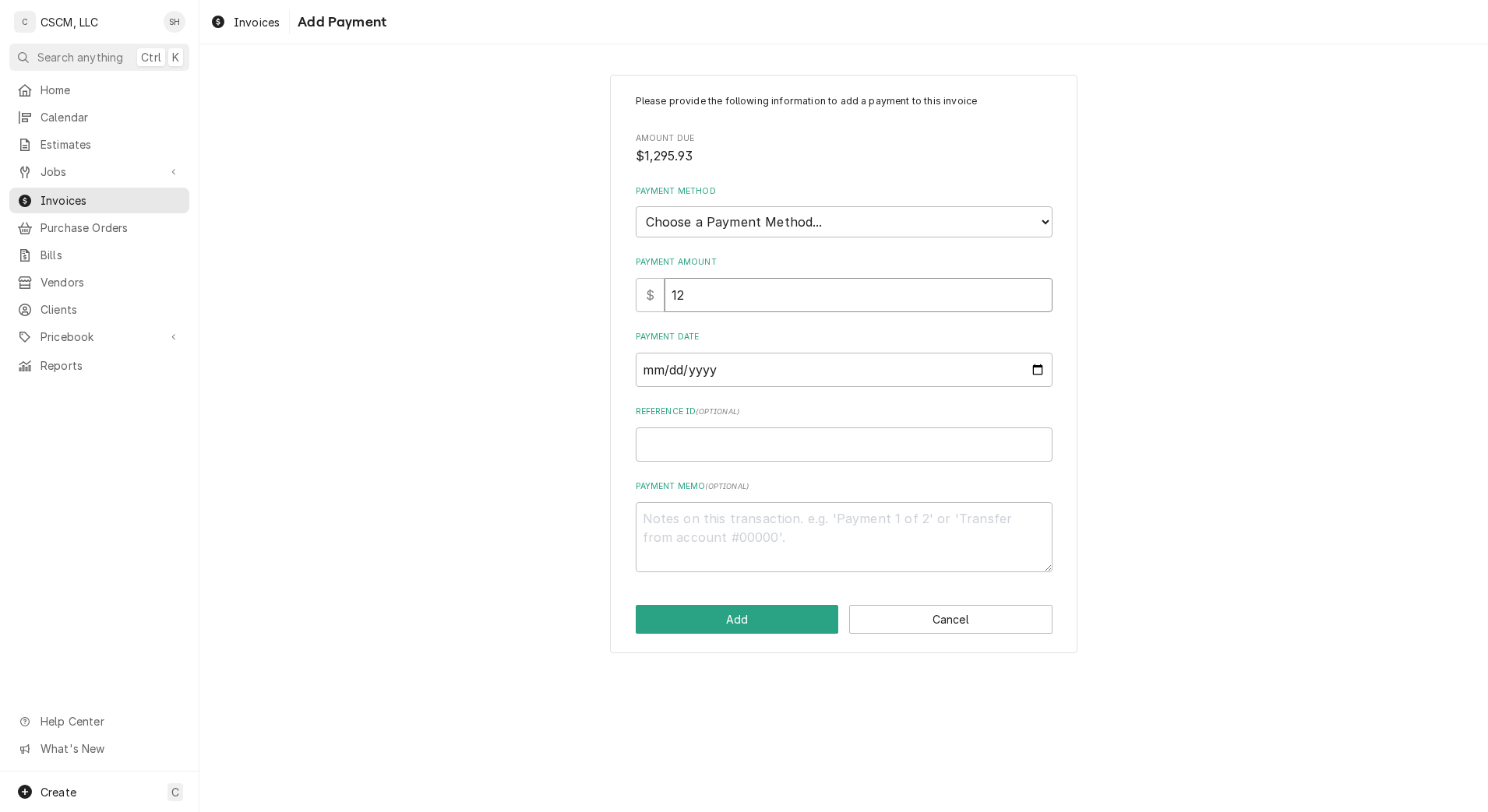
type textarea "x"
type input "129"
type textarea "x"
type input "1295"
type textarea "x"
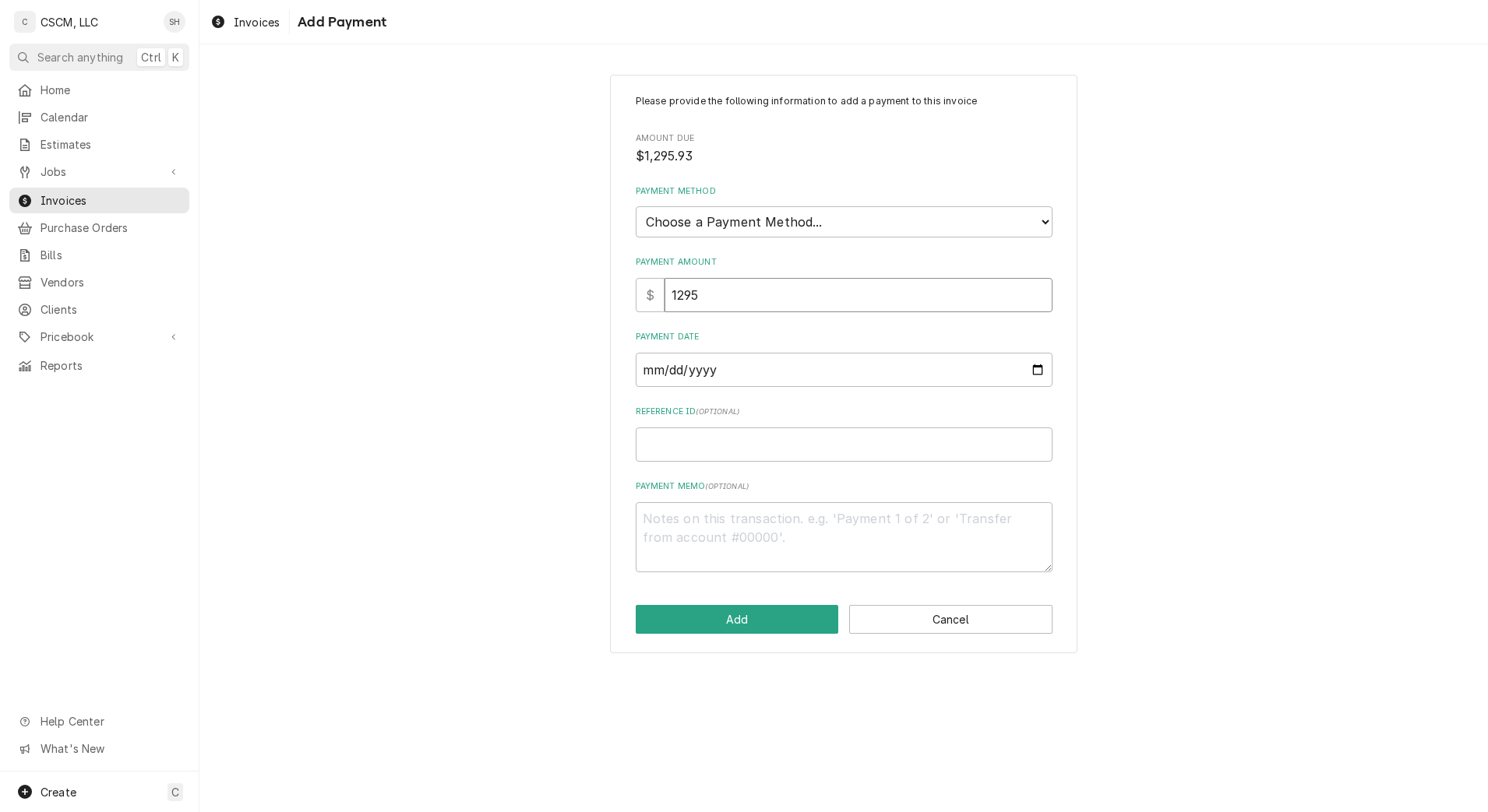
type input "1295.9"
type textarea "x"
type input "1295.93"
click at [731, 211] on select "Choose a Payment Method... Cash Check Credit/Debit Card ACH/eCheck Other" at bounding box center [844, 222] width 416 height 31
select select "2"
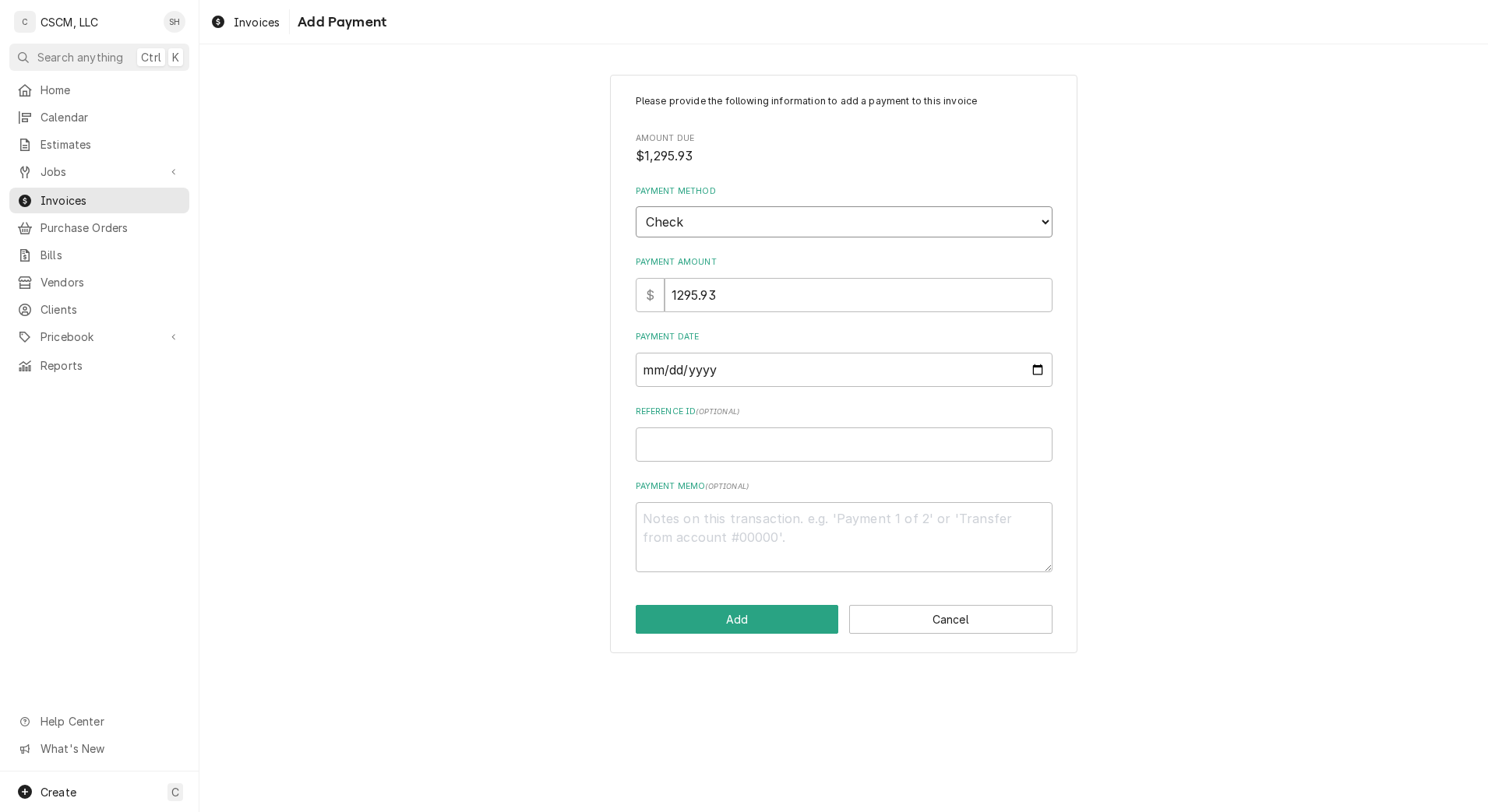
click at [636, 206] on select "Choose a Payment Method... Cash Check Credit/Debit Card ACH/eCheck Other" at bounding box center [844, 222] width 416 height 31
type textarea "x"
click at [1037, 370] on input "Payment Date" at bounding box center [844, 370] width 416 height 34
type input "2025-09-05"
click at [762, 446] on input "Reference ID ( optional )" at bounding box center [844, 445] width 416 height 34
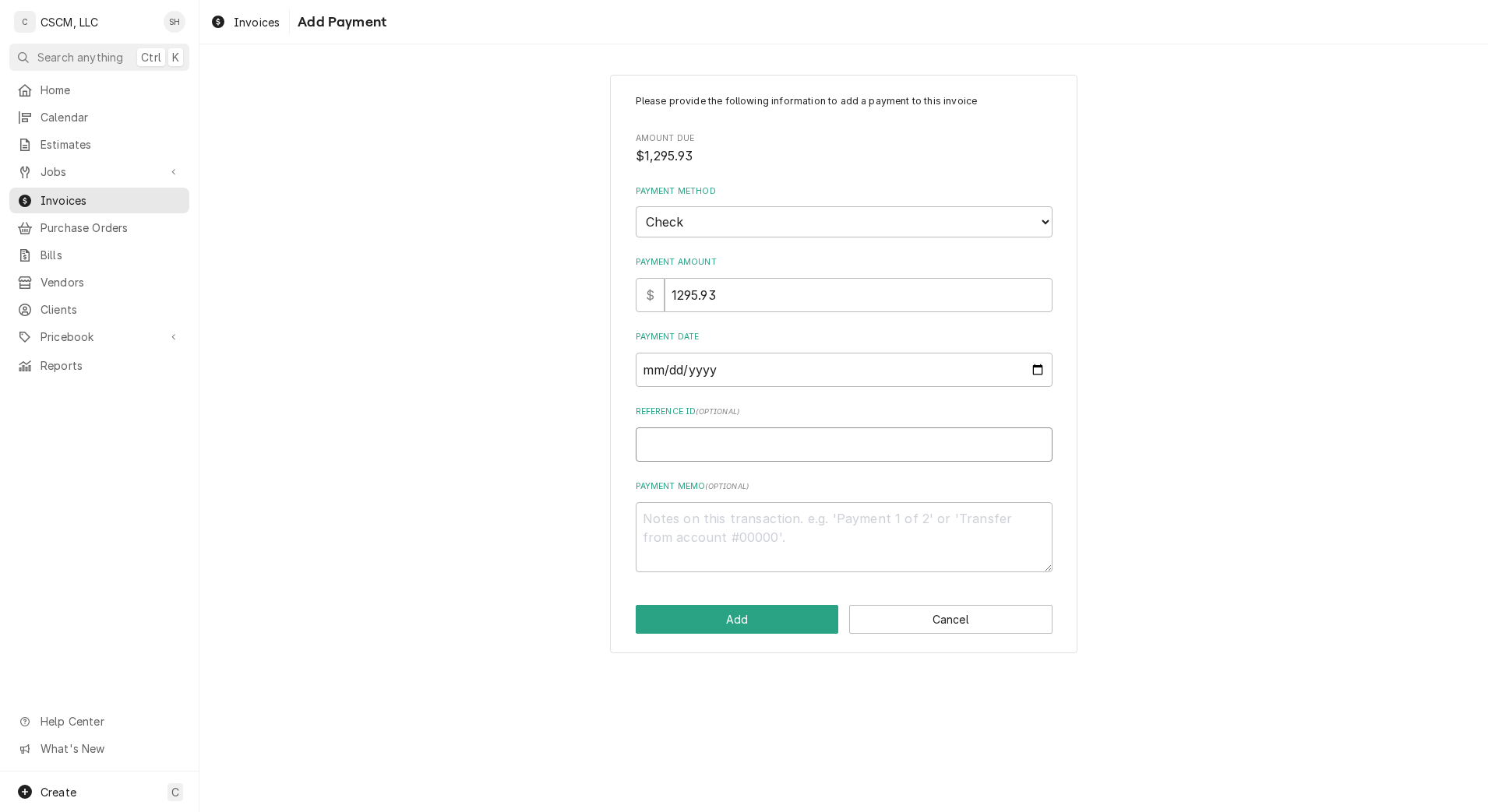
paste input "11678818"
type textarea "x"
click at [762, 446] on input "11678818" at bounding box center [844, 445] width 416 height 34
type input "11678818"
click at [726, 615] on button "Add" at bounding box center [738, 620] width 203 height 29
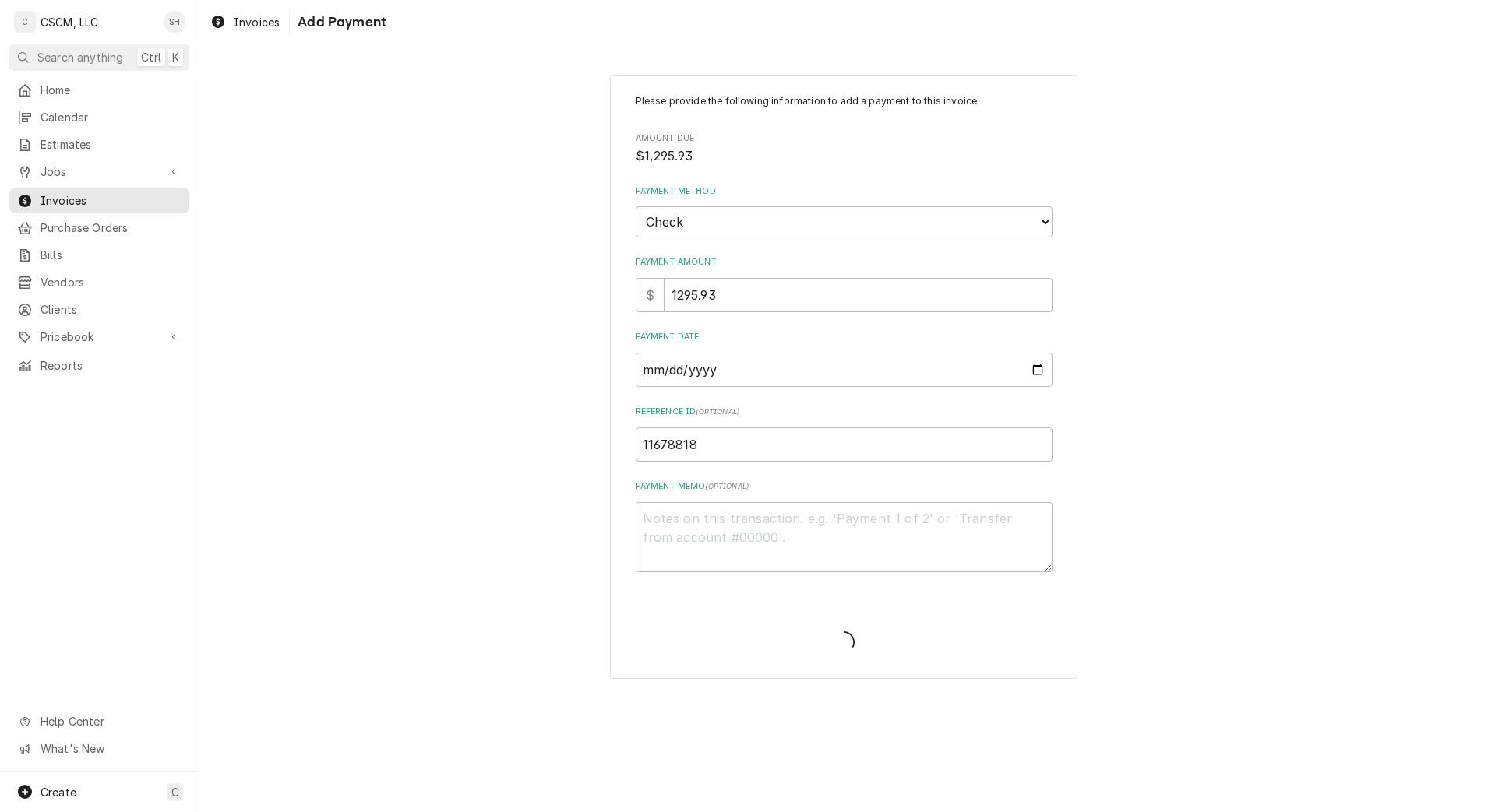
type textarea "x"
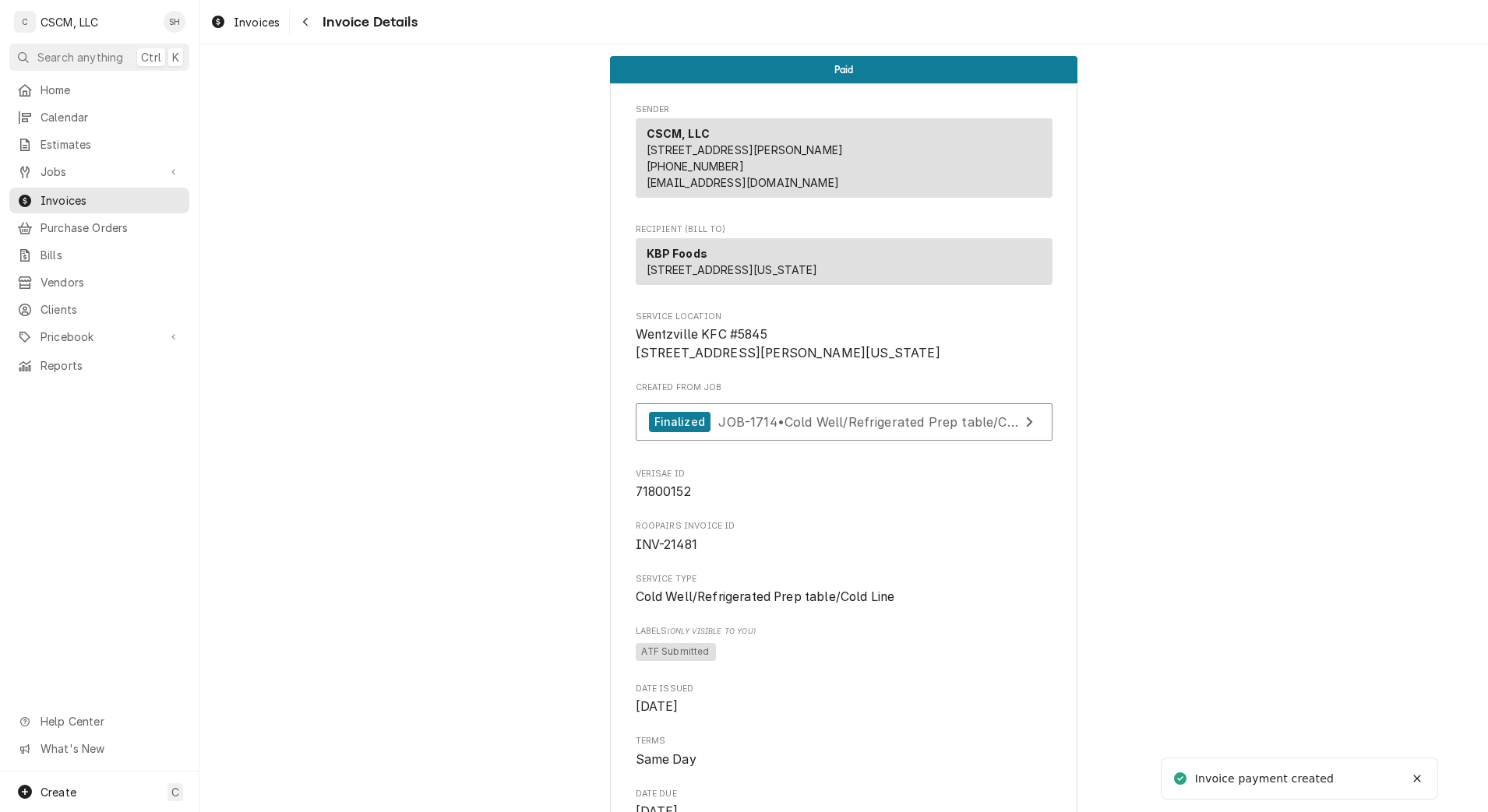
click at [313, 23] on div "Navigate back" at bounding box center [305, 22] width 15 height 15
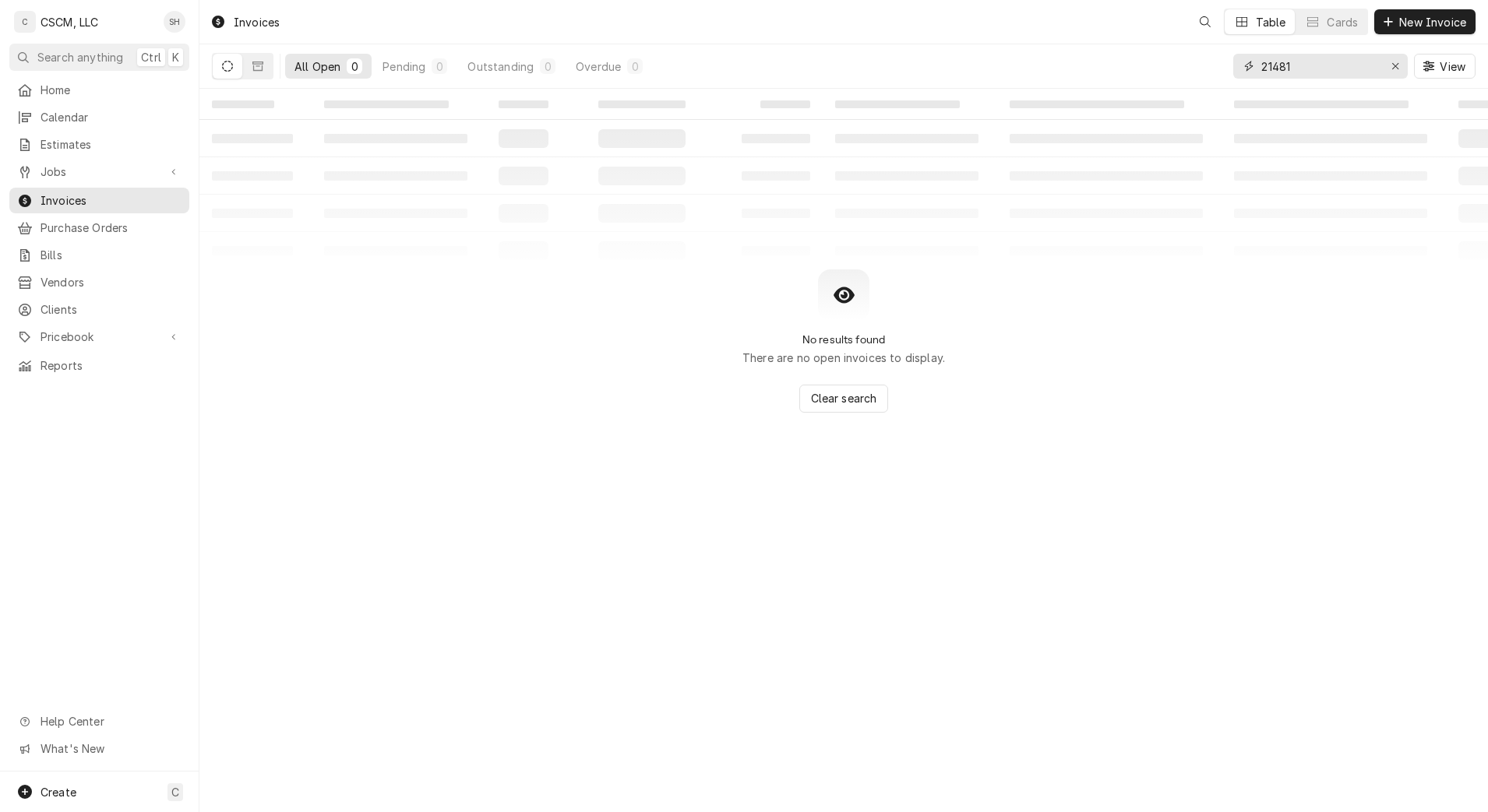
click at [1336, 59] on input "21481" at bounding box center [1319, 67] width 117 height 25
type input "214630"
drag, startPoint x: 1354, startPoint y: 72, endPoint x: 1102, endPoint y: 69, distance: 252.0
click at [1102, 69] on div "All Open 0 Pending 0 Outstanding 0 Overdue 0 214630 View" at bounding box center [843, 67] width 1264 height 44
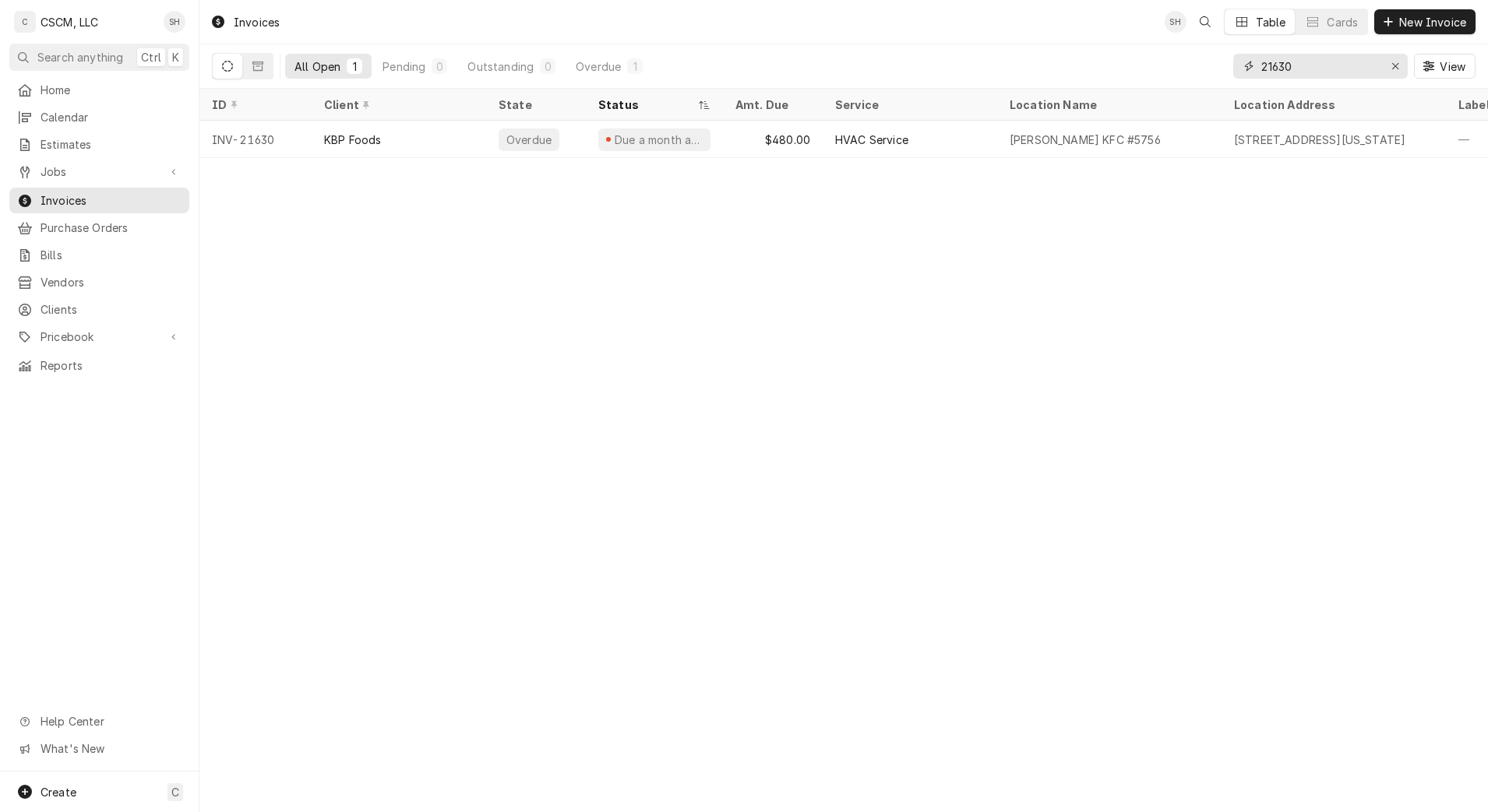
type input "21630"
click at [1327, 62] on input "21630" at bounding box center [1319, 67] width 117 height 25
click at [784, 151] on div "$480.00" at bounding box center [772, 139] width 100 height 37
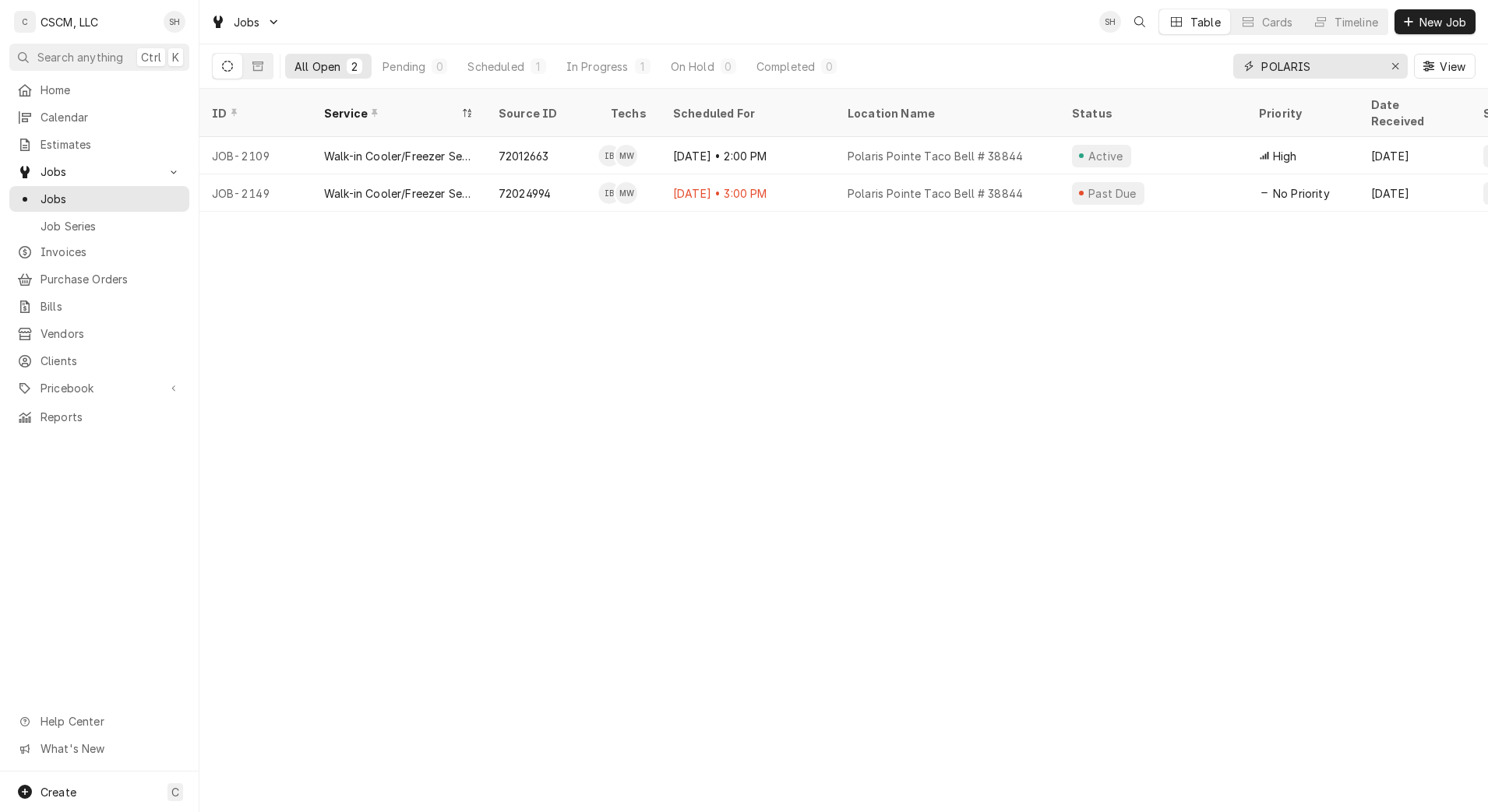
click at [1398, 67] on icon "Erase input" at bounding box center [1395, 66] width 9 height 10
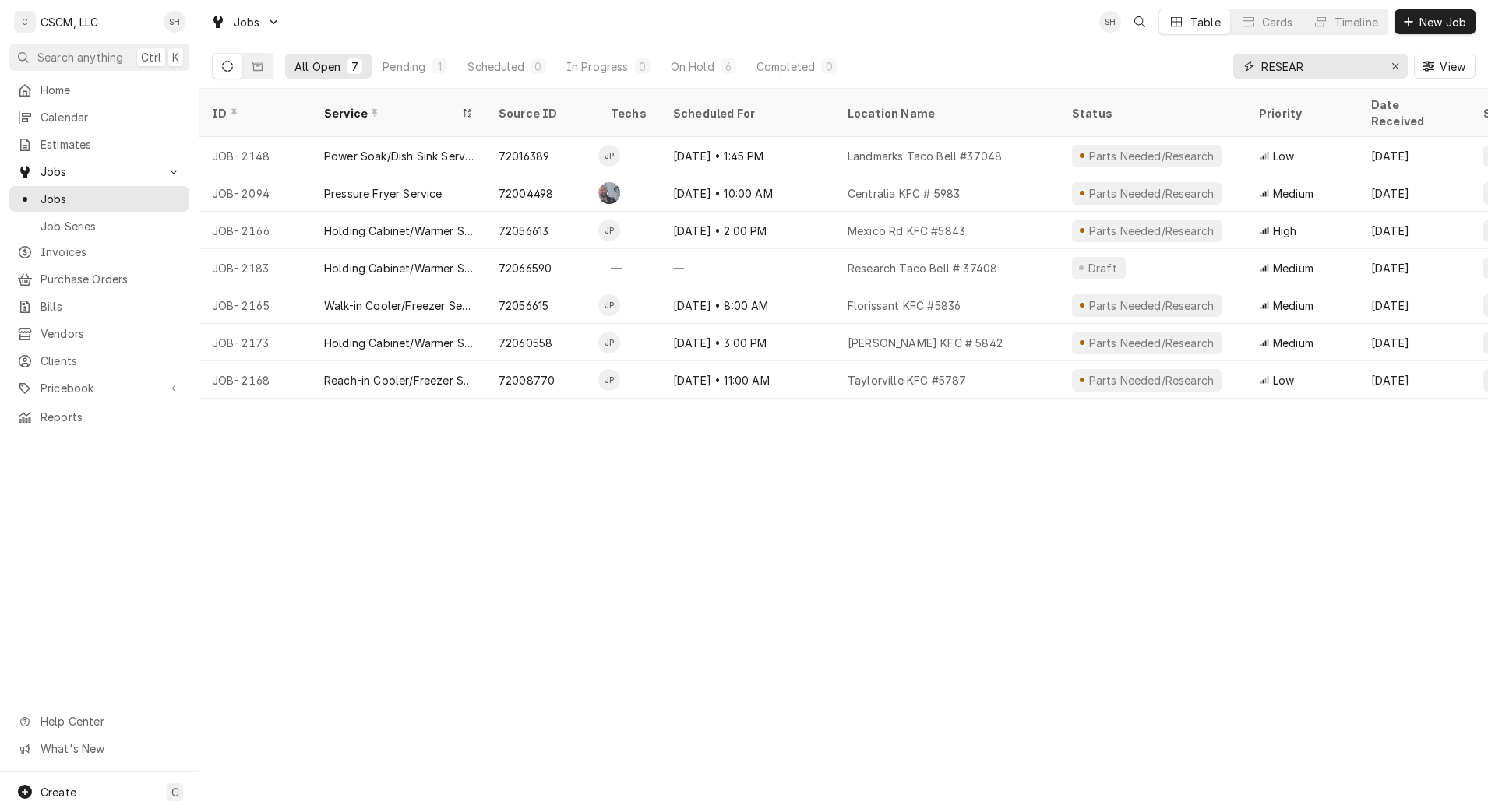
type input "RESEAR"
click at [976, 249] on div "Research Taco Bell # 37408" at bounding box center [947, 267] width 224 height 37
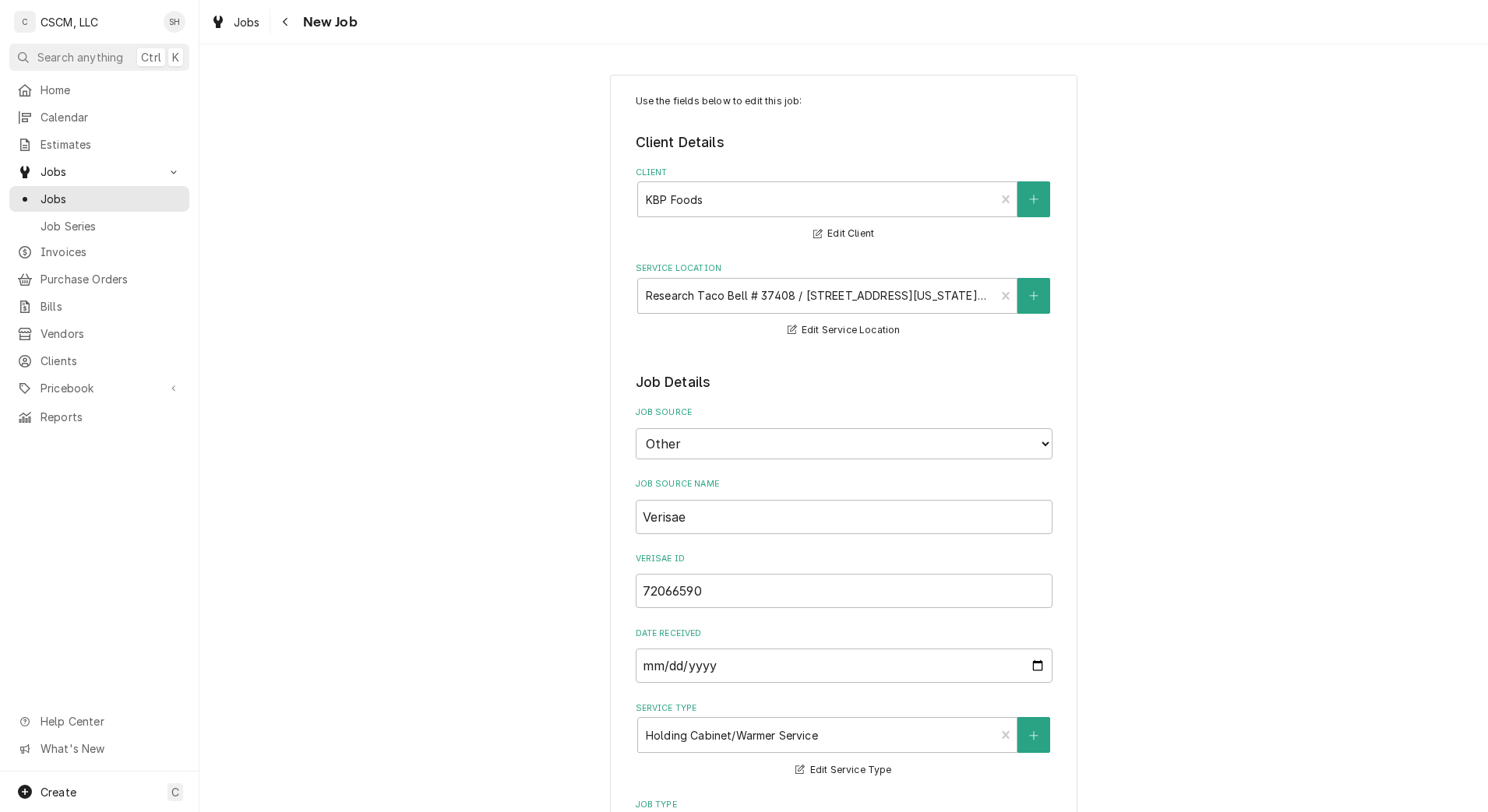
type textarea "x"
click at [292, 26] on div "Navigate back" at bounding box center [285, 22] width 15 height 15
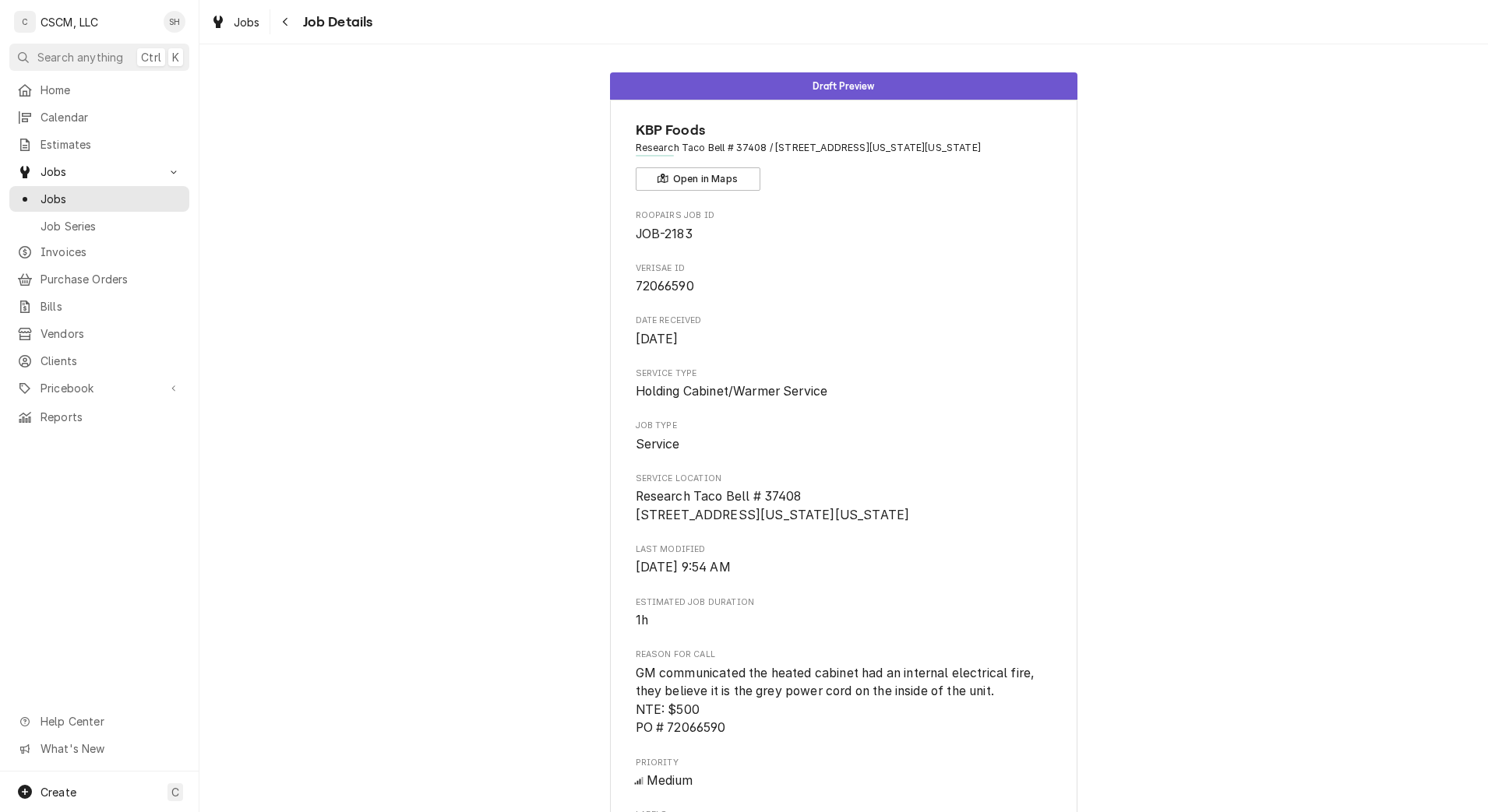
click at [284, 21] on icon "Navigate back" at bounding box center [284, 22] width 5 height 9
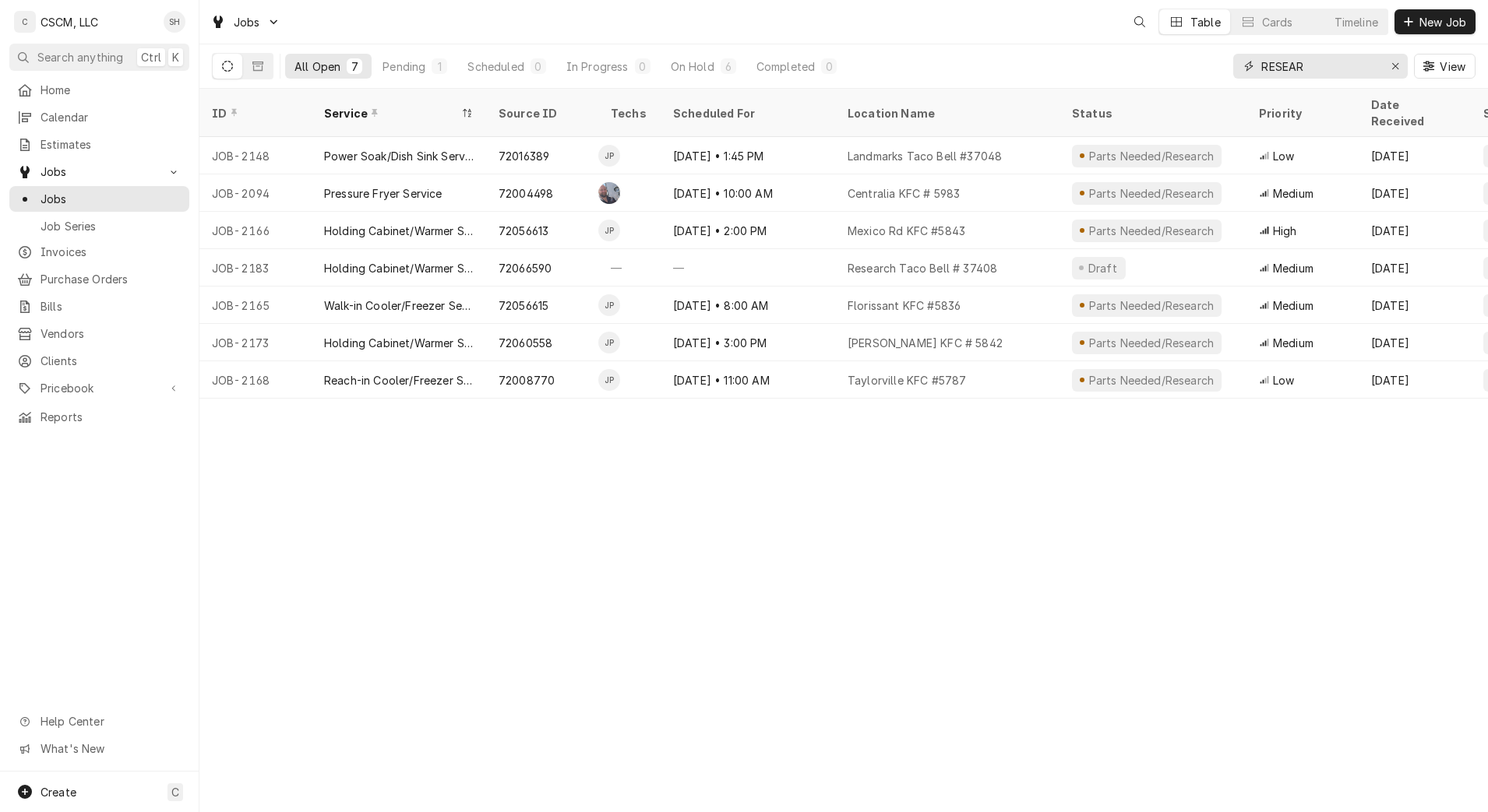
click at [1366, 68] on input "RESEAR" at bounding box center [1319, 67] width 117 height 25
click at [1394, 62] on icon "Erase input" at bounding box center [1395, 66] width 9 height 10
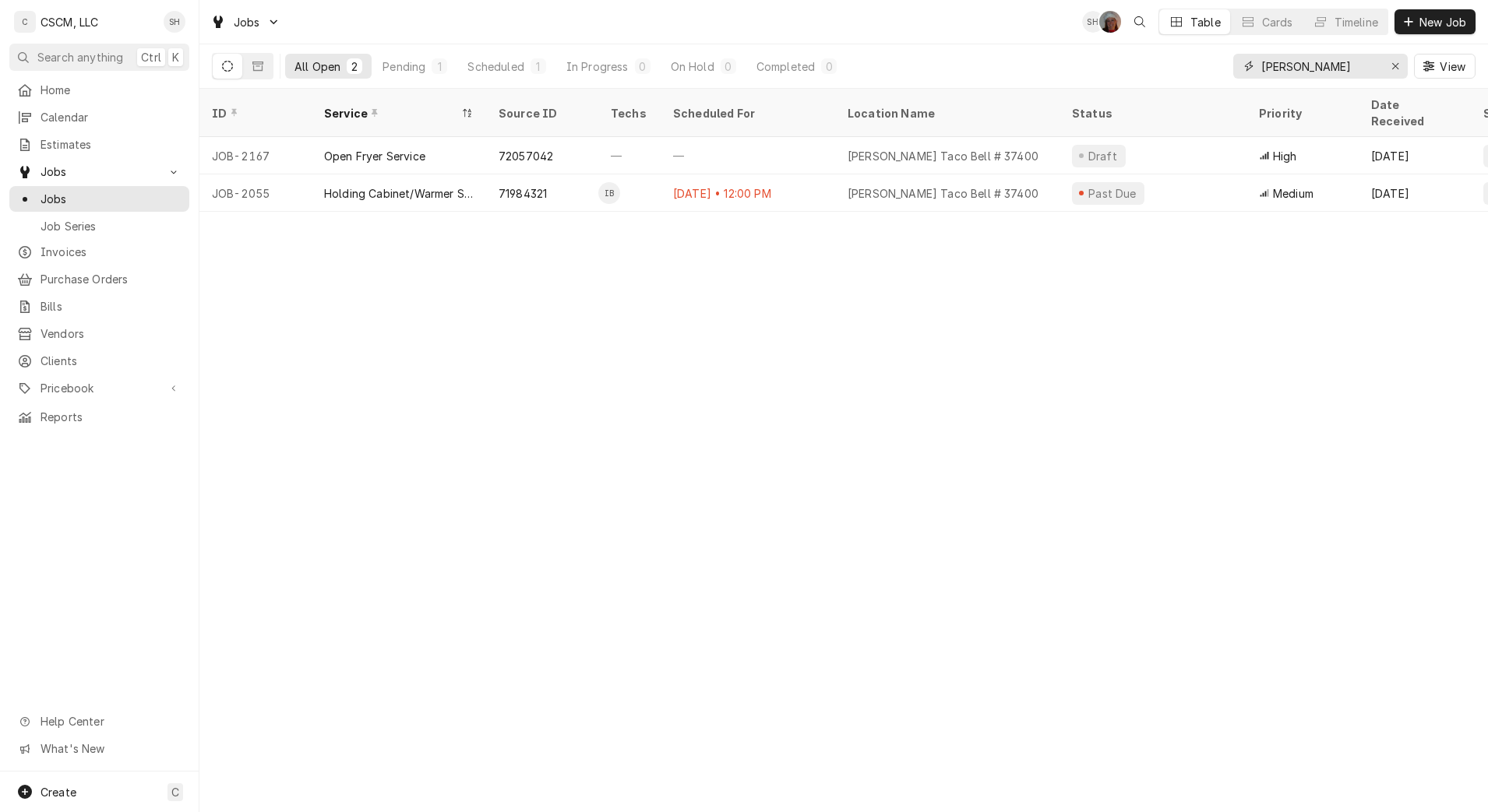
type input "VICKERS"
click at [589, 145] on div "72057042" at bounding box center [542, 155] width 112 height 37
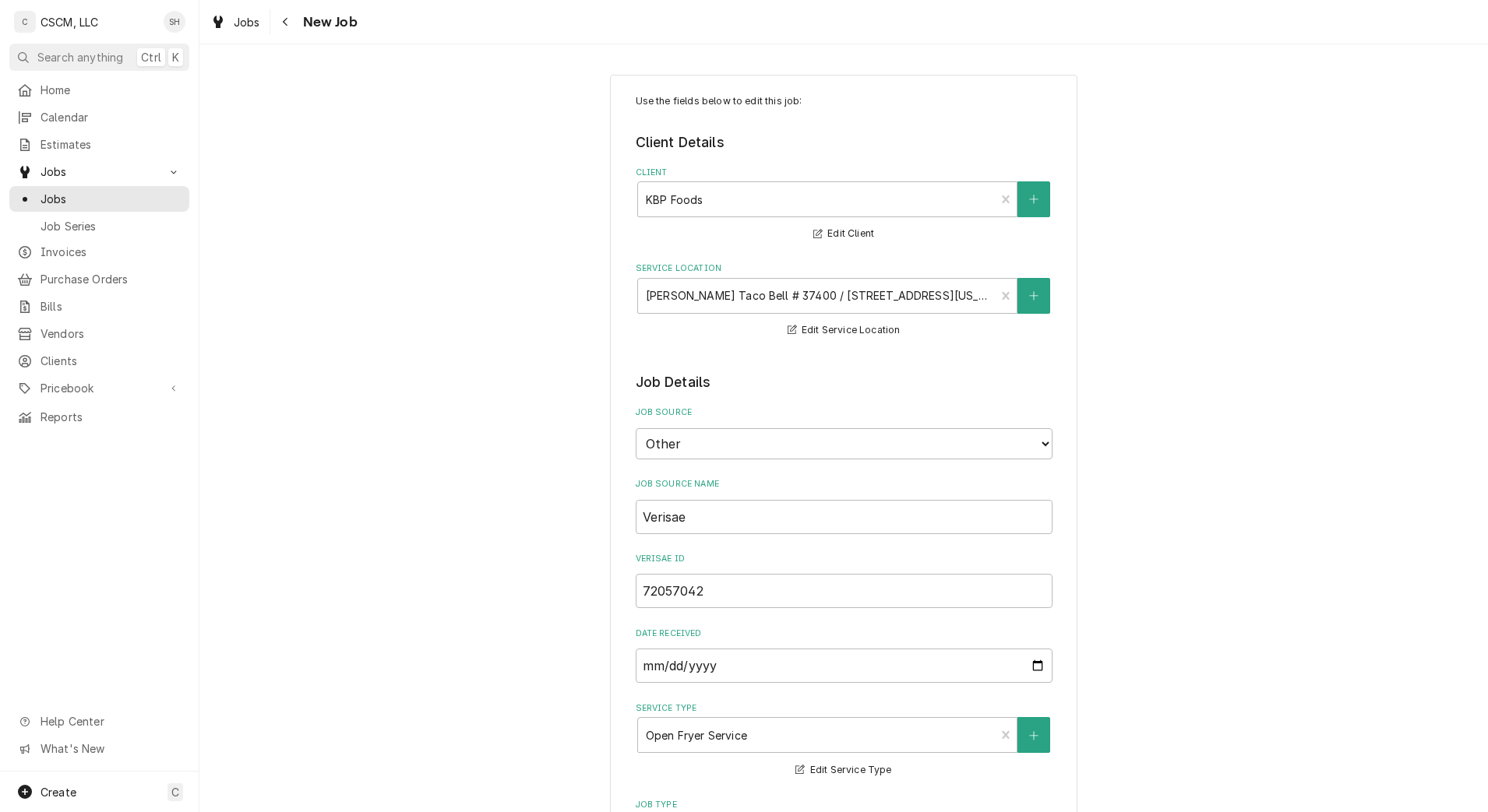
type textarea "x"
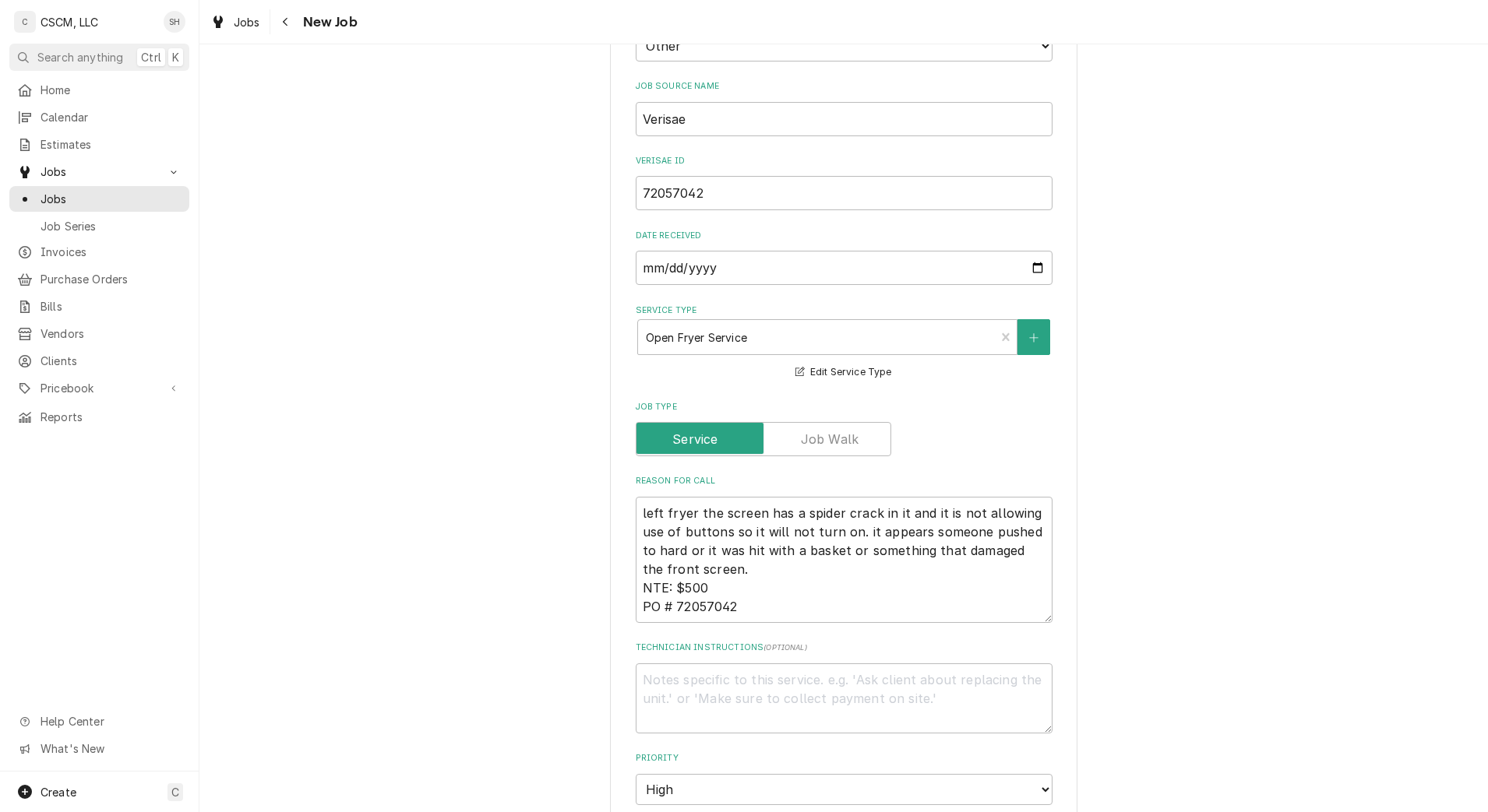
scroll to position [487, 0]
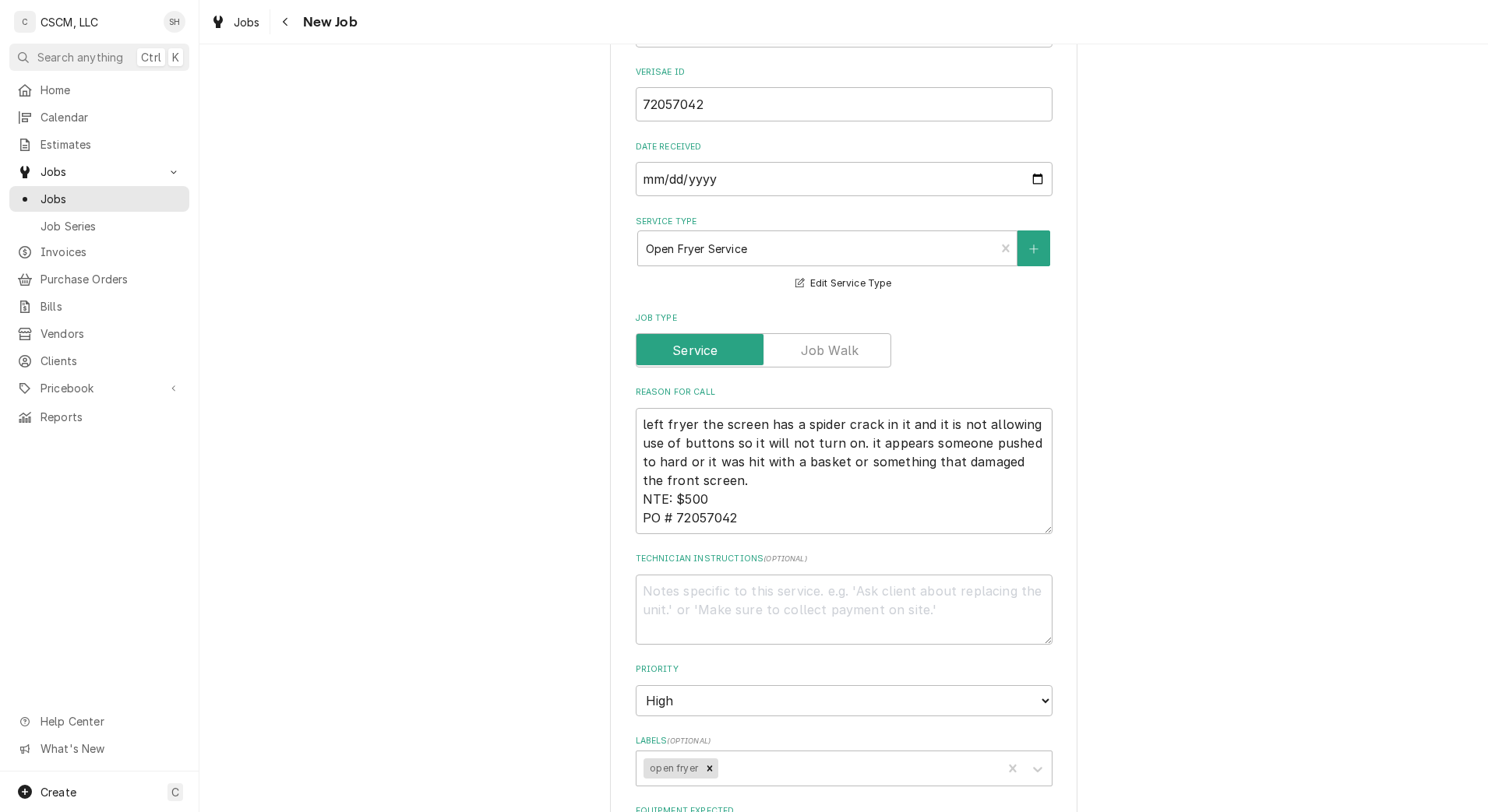
click at [293, 28] on div "Navigate back" at bounding box center [285, 22] width 15 height 15
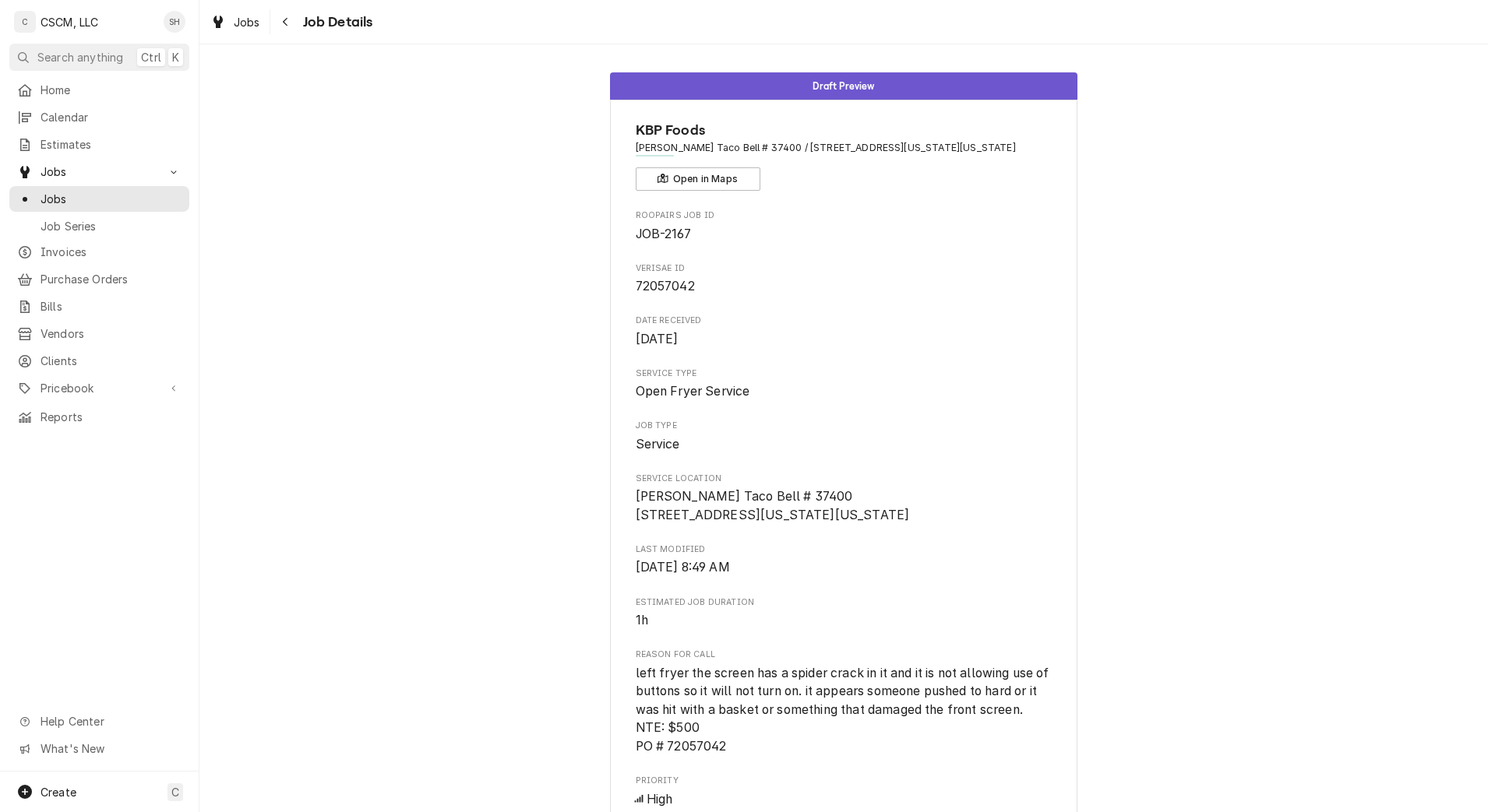
click at [289, 25] on div "Navigate back" at bounding box center [285, 22] width 15 height 15
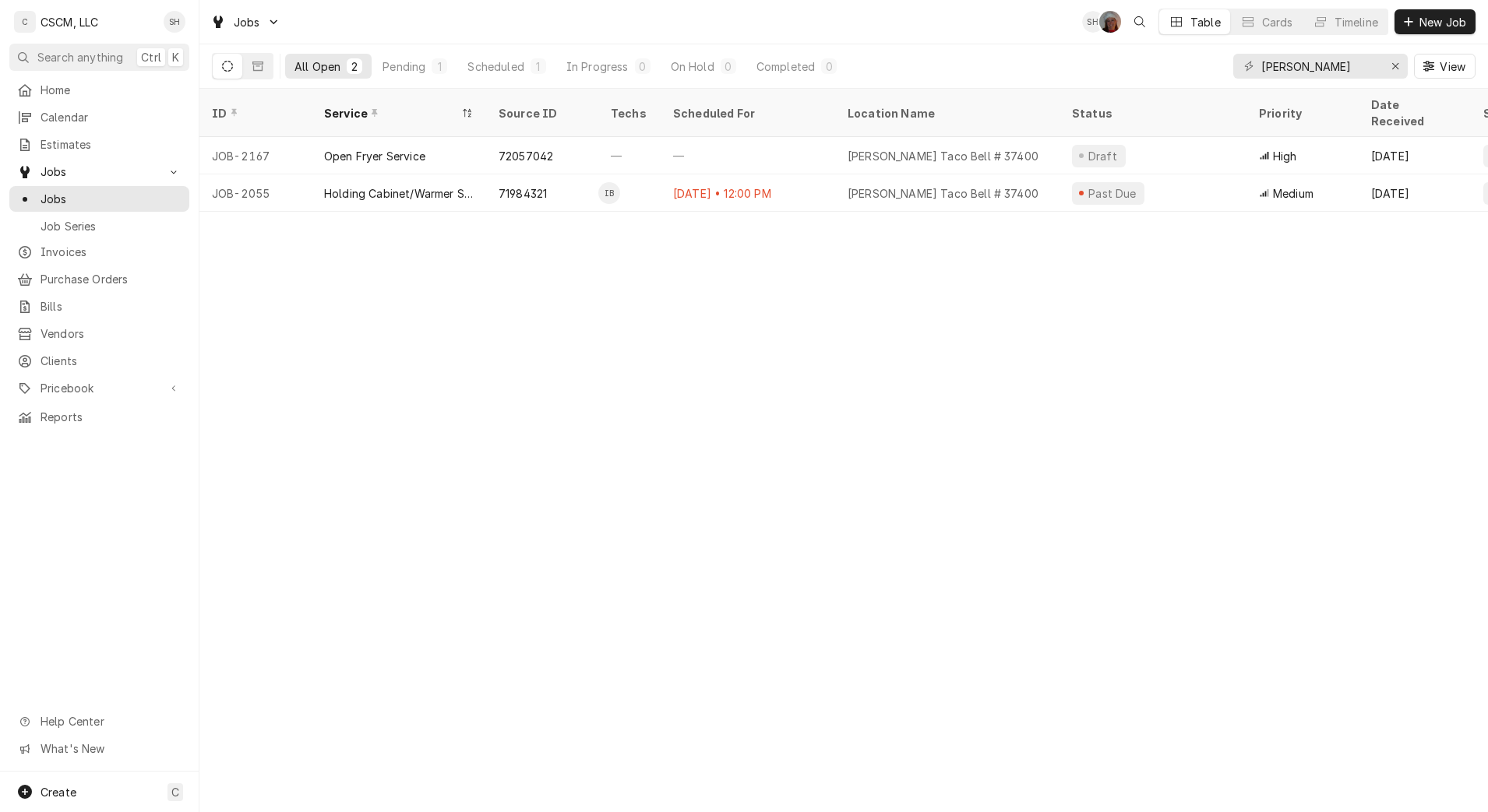
click at [574, 176] on div "71984321" at bounding box center [542, 193] width 112 height 37
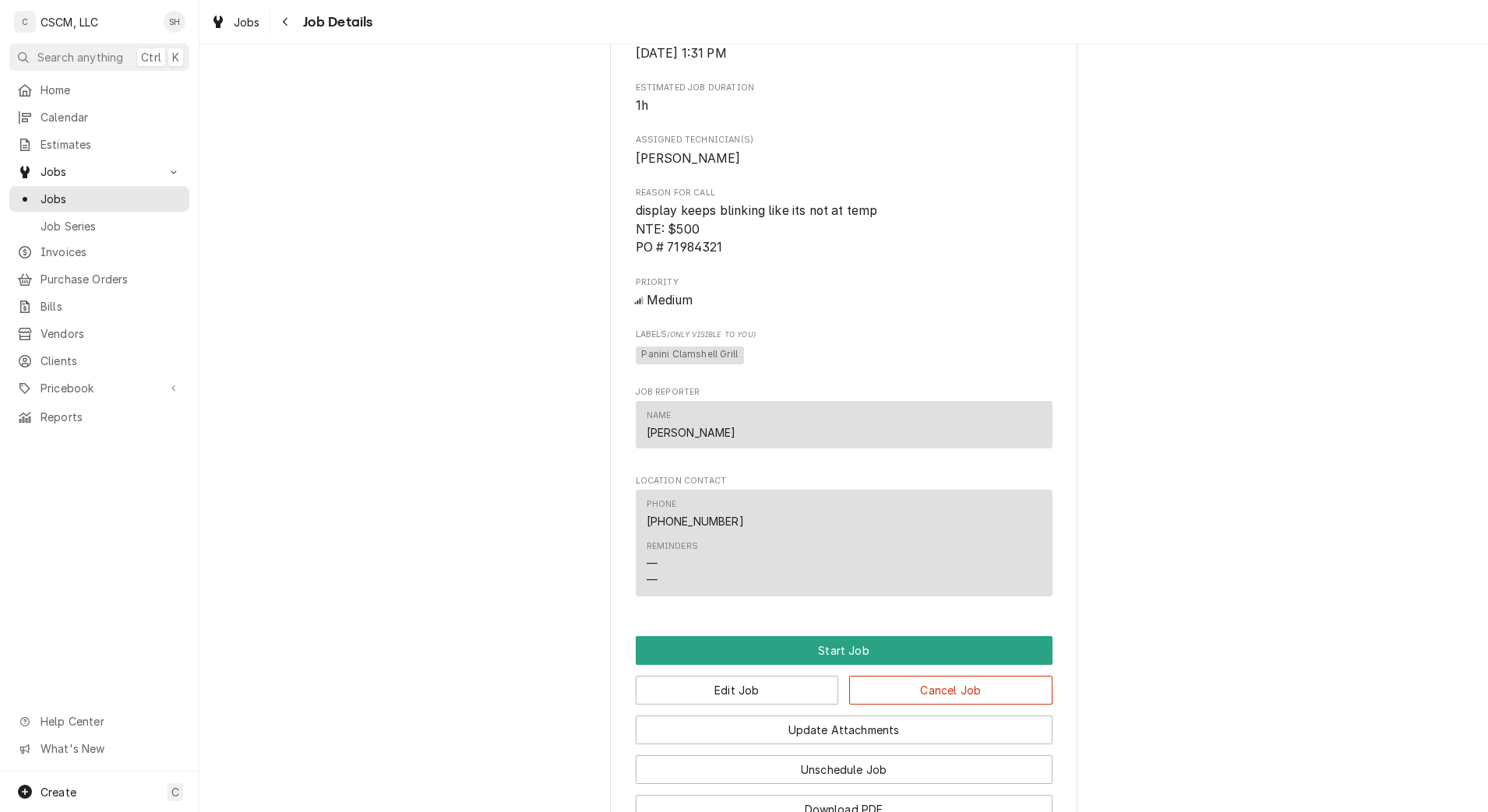
scroll to position [830, 0]
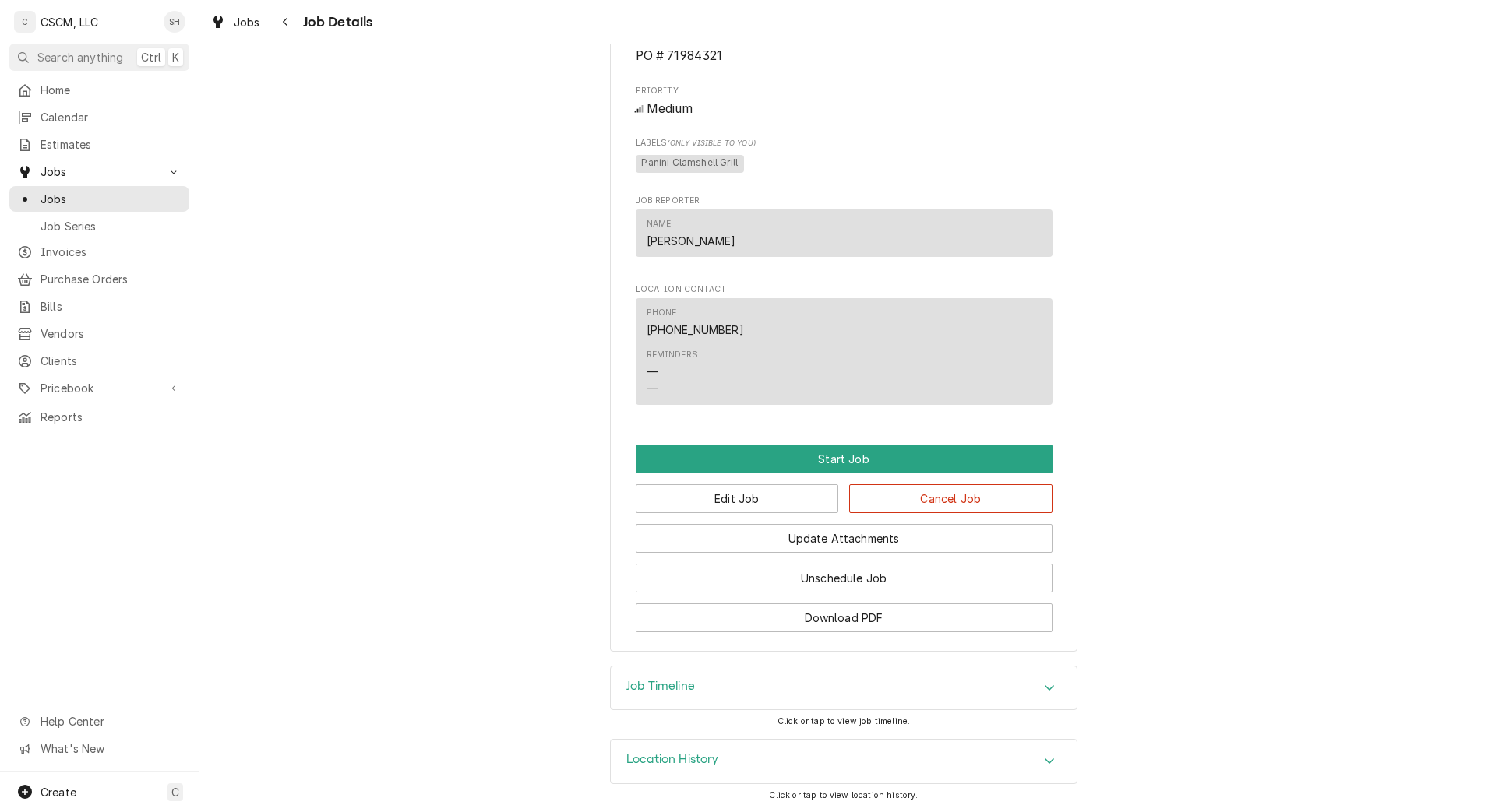
click at [844, 685] on div "Job Timeline" at bounding box center [843, 688] width 466 height 44
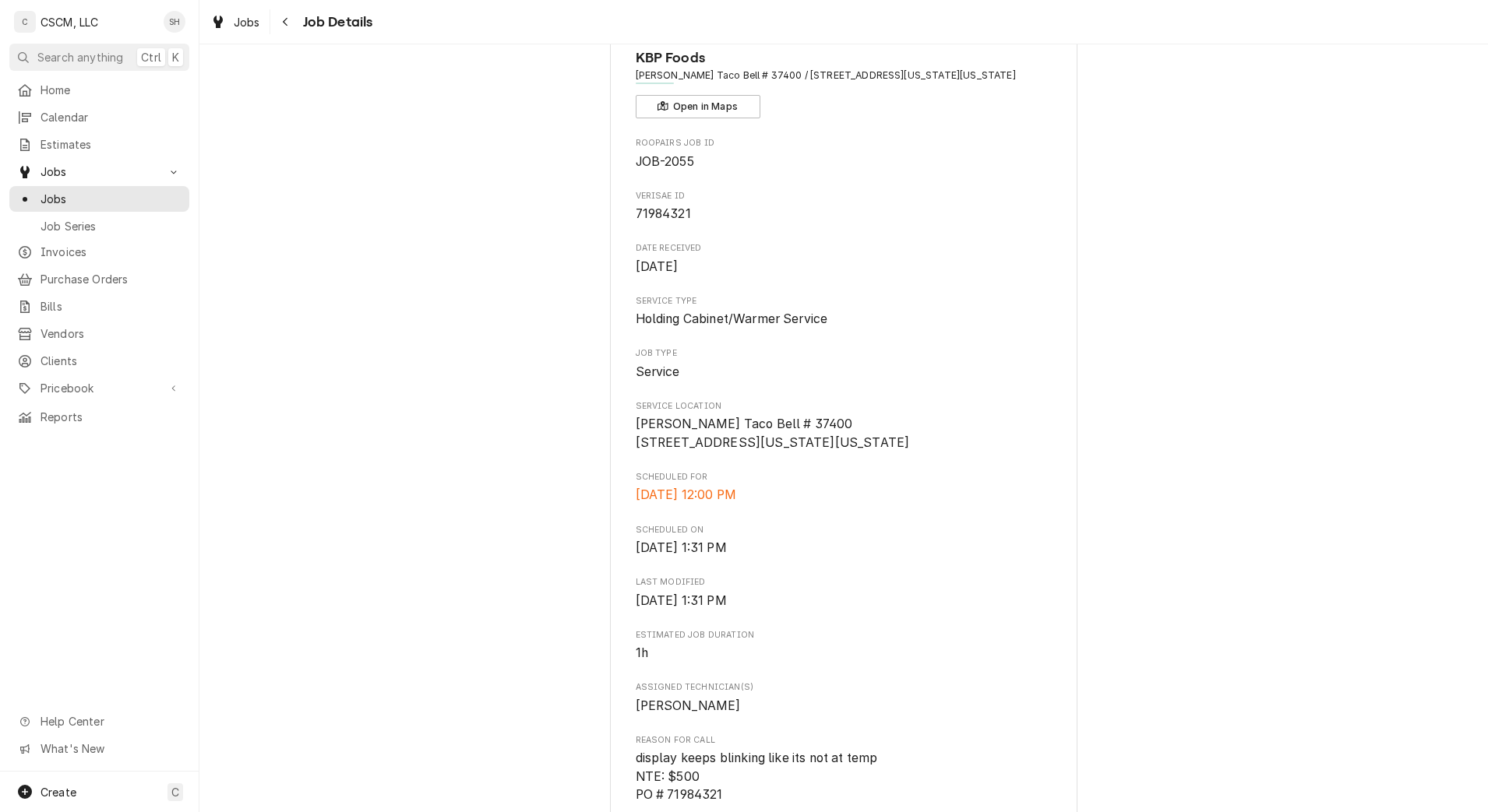
scroll to position [0, 0]
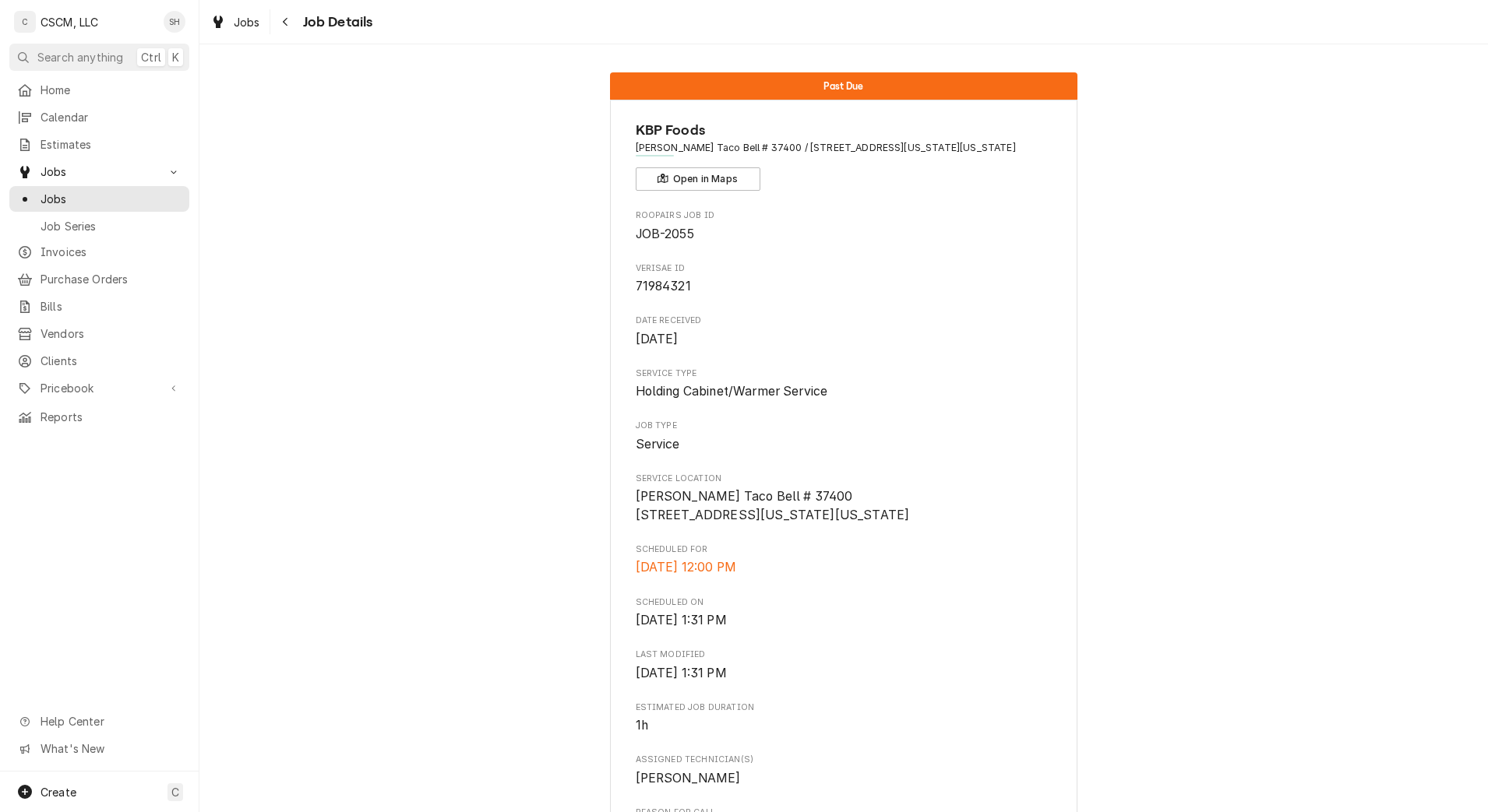
click at [286, 27] on icon "Navigate back" at bounding box center [285, 21] width 7 height 10
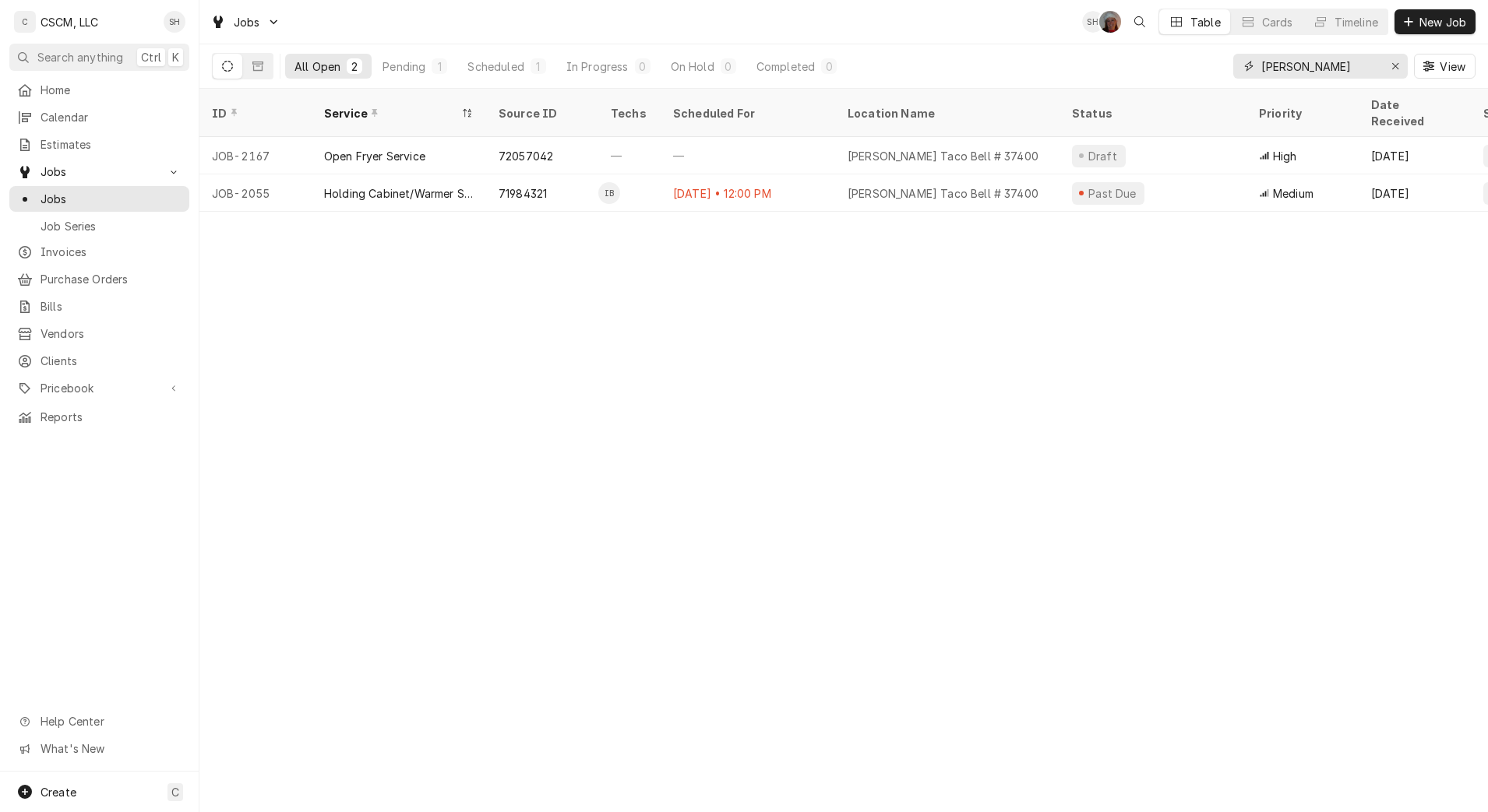
click at [1397, 65] on icon "Erase input" at bounding box center [1395, 66] width 9 height 10
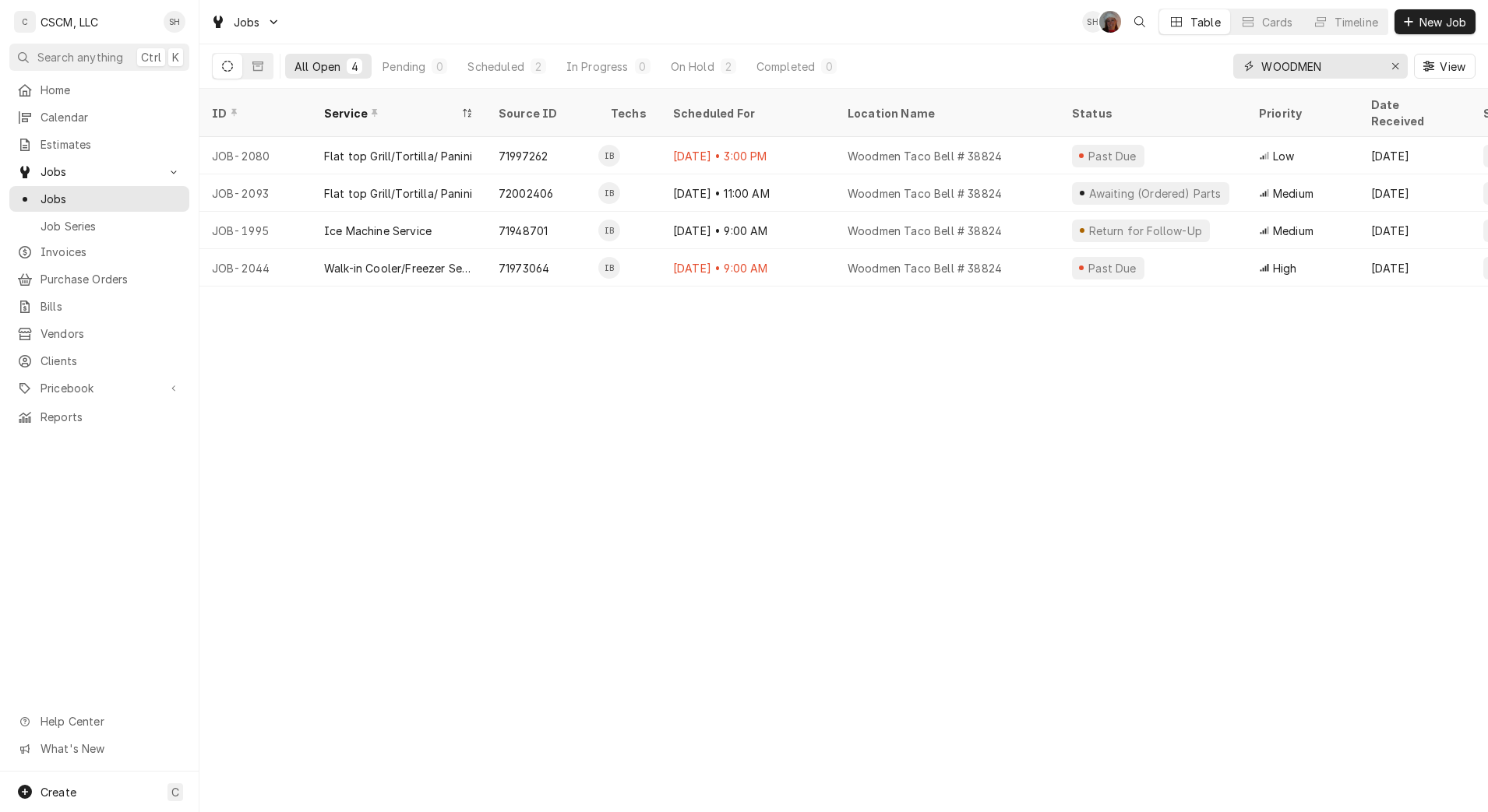
type input "WOODMEN"
click at [772, 145] on div "Sep 5 • 3:00 PM" at bounding box center [748, 155] width 175 height 37
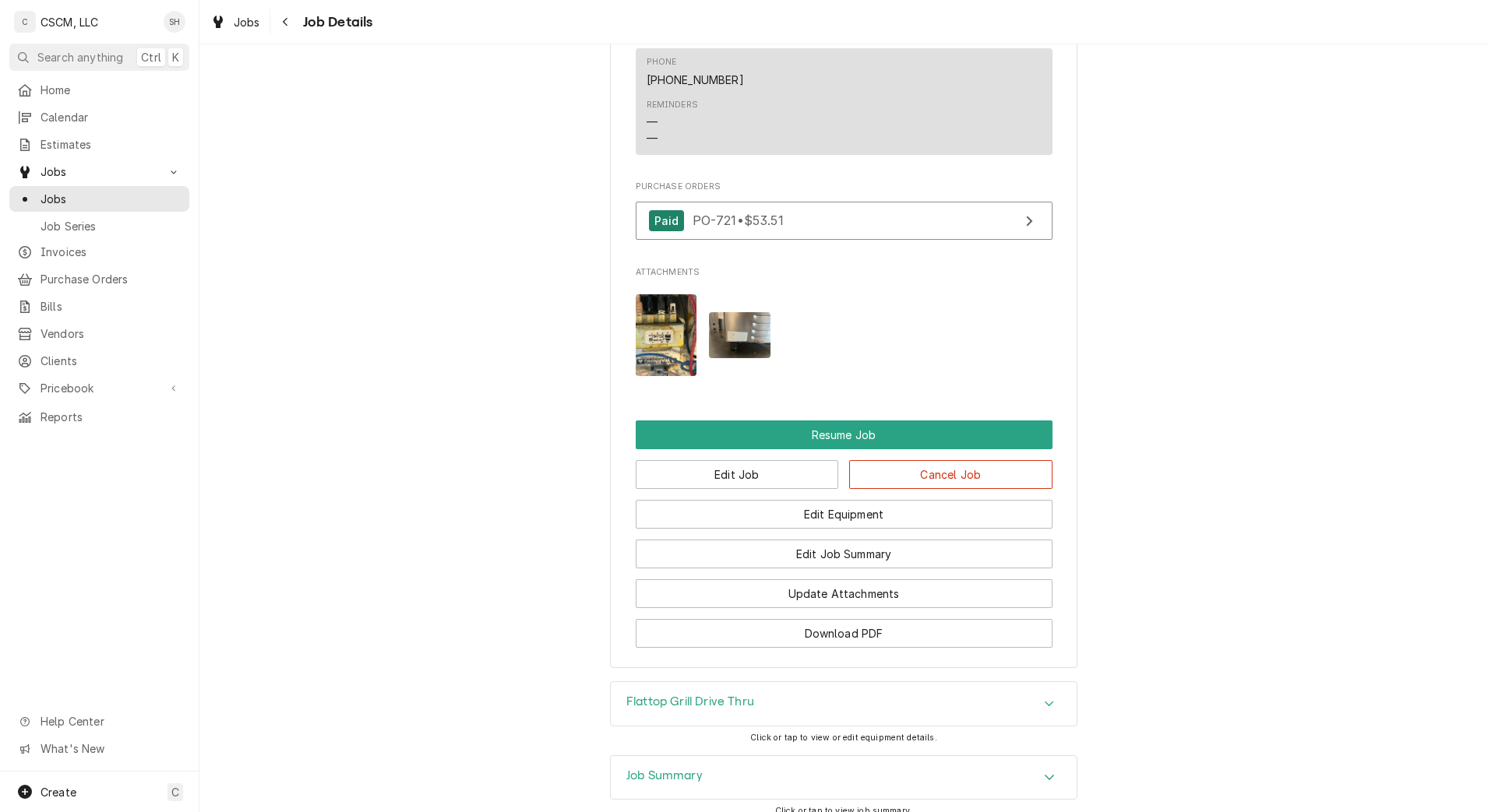
scroll to position [1306, 0]
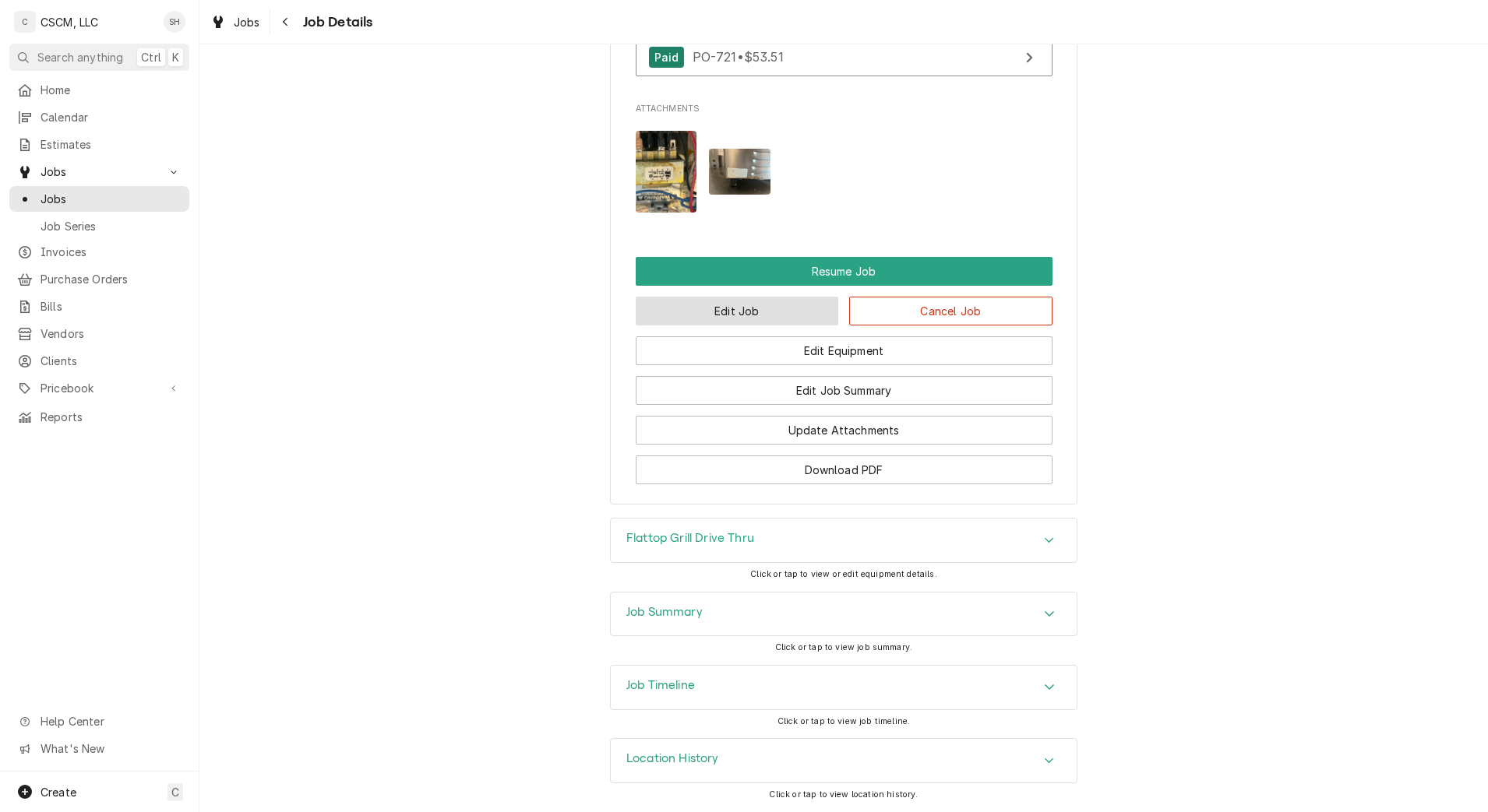
click at [680, 306] on button "Edit Job" at bounding box center [738, 311] width 203 height 29
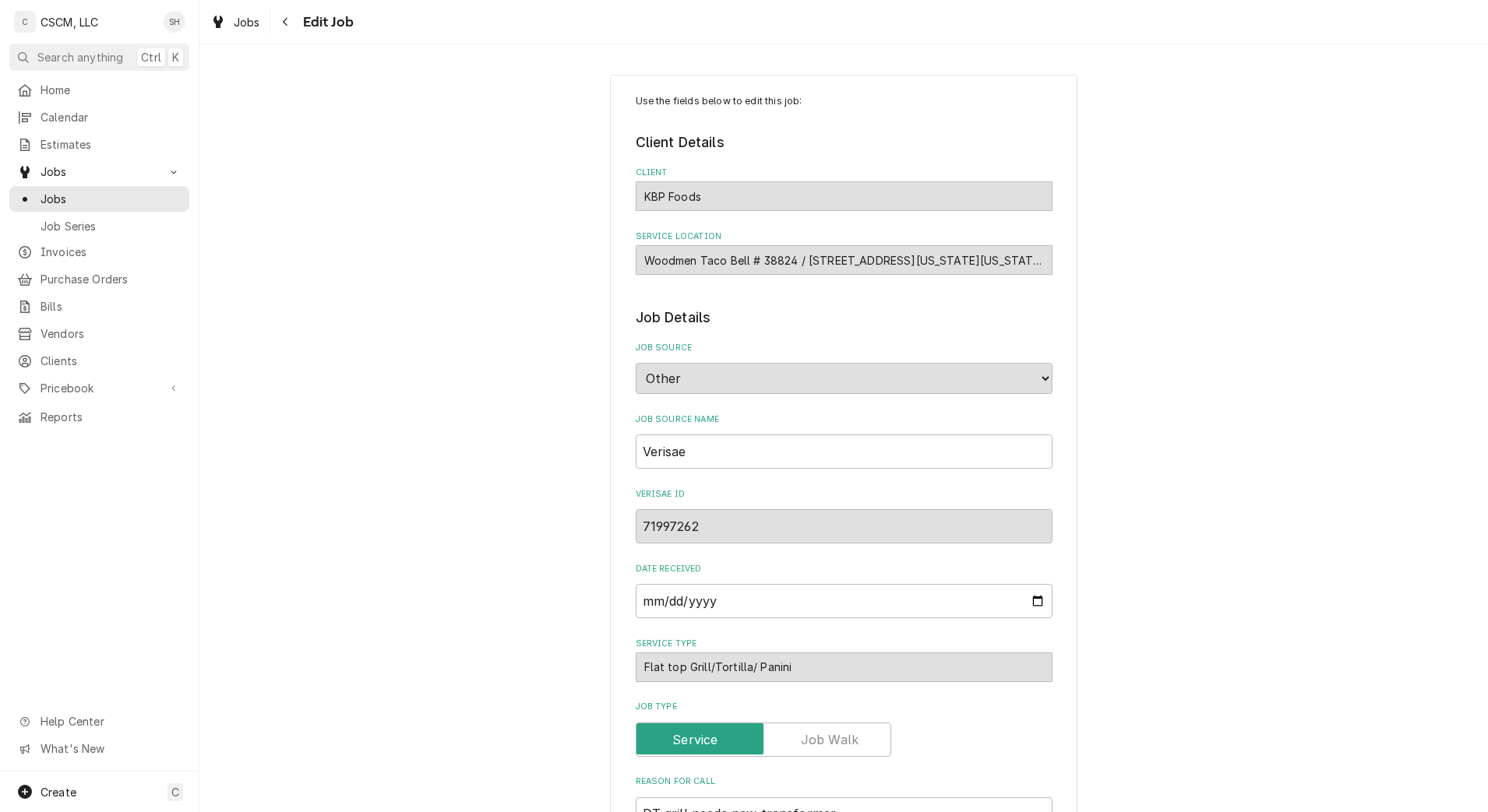
type textarea "x"
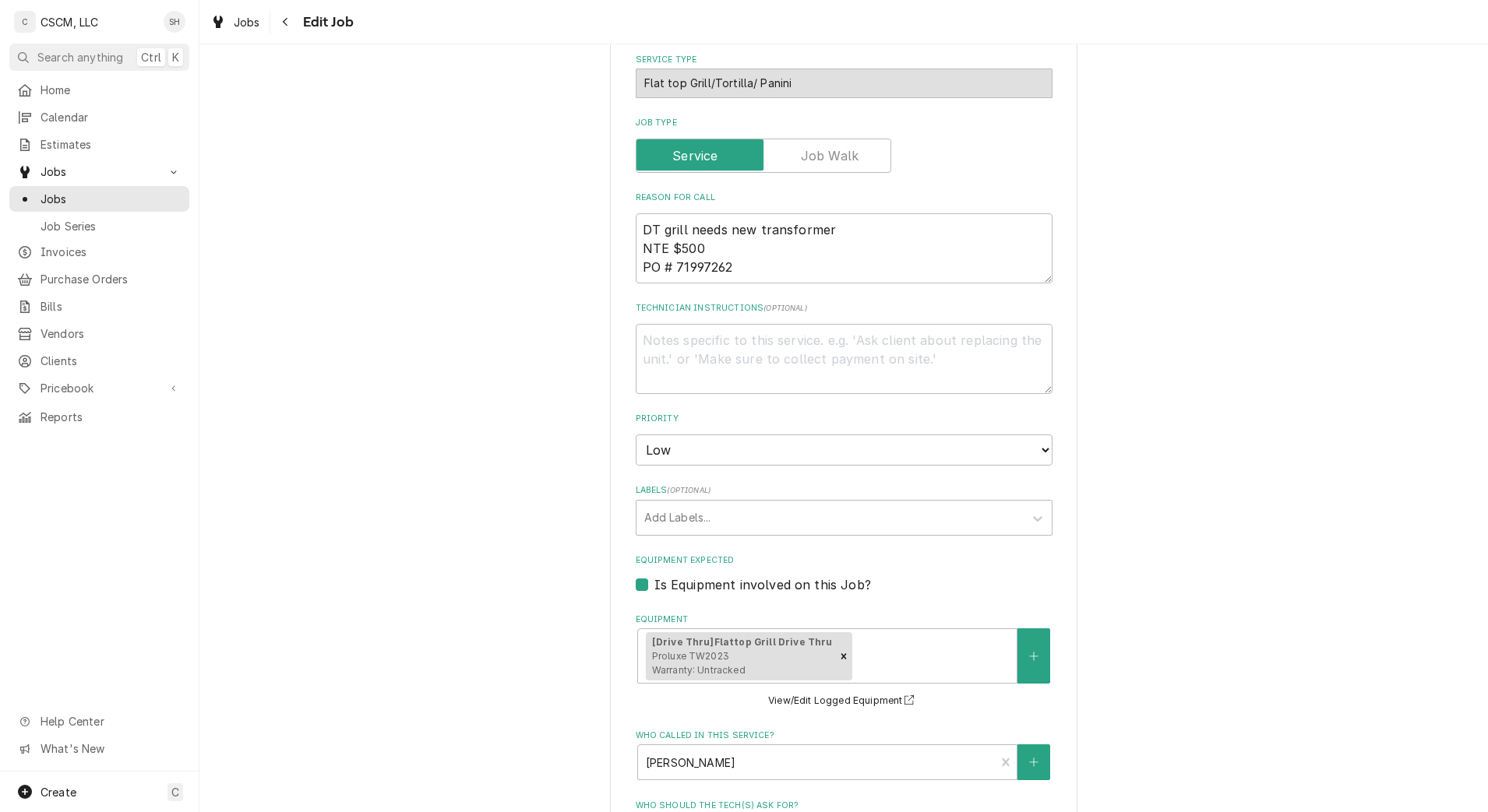
scroll to position [1149, 0]
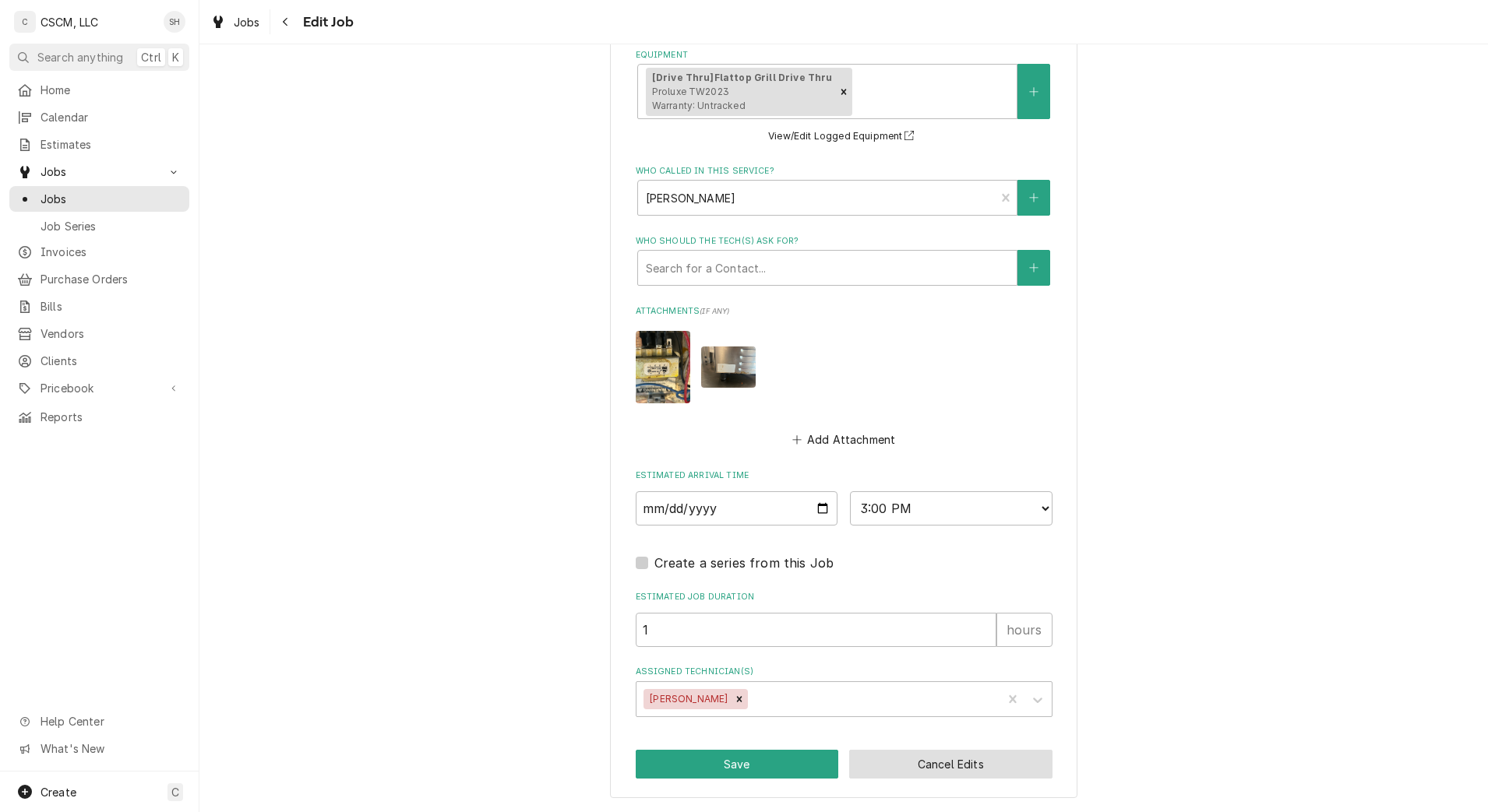
click at [980, 761] on button "Cancel Edits" at bounding box center [951, 764] width 203 height 29
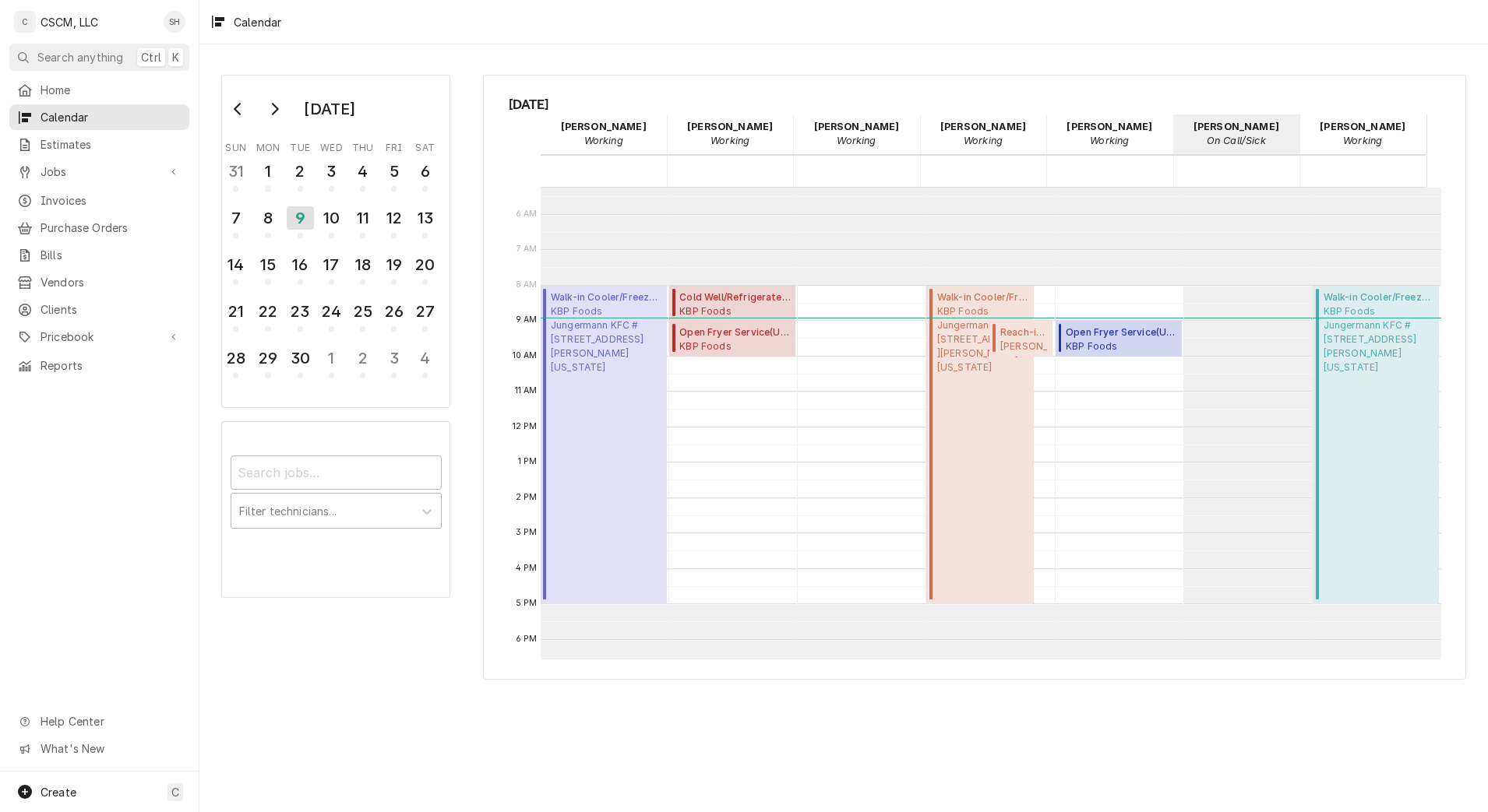
scroll to position [89, 0]
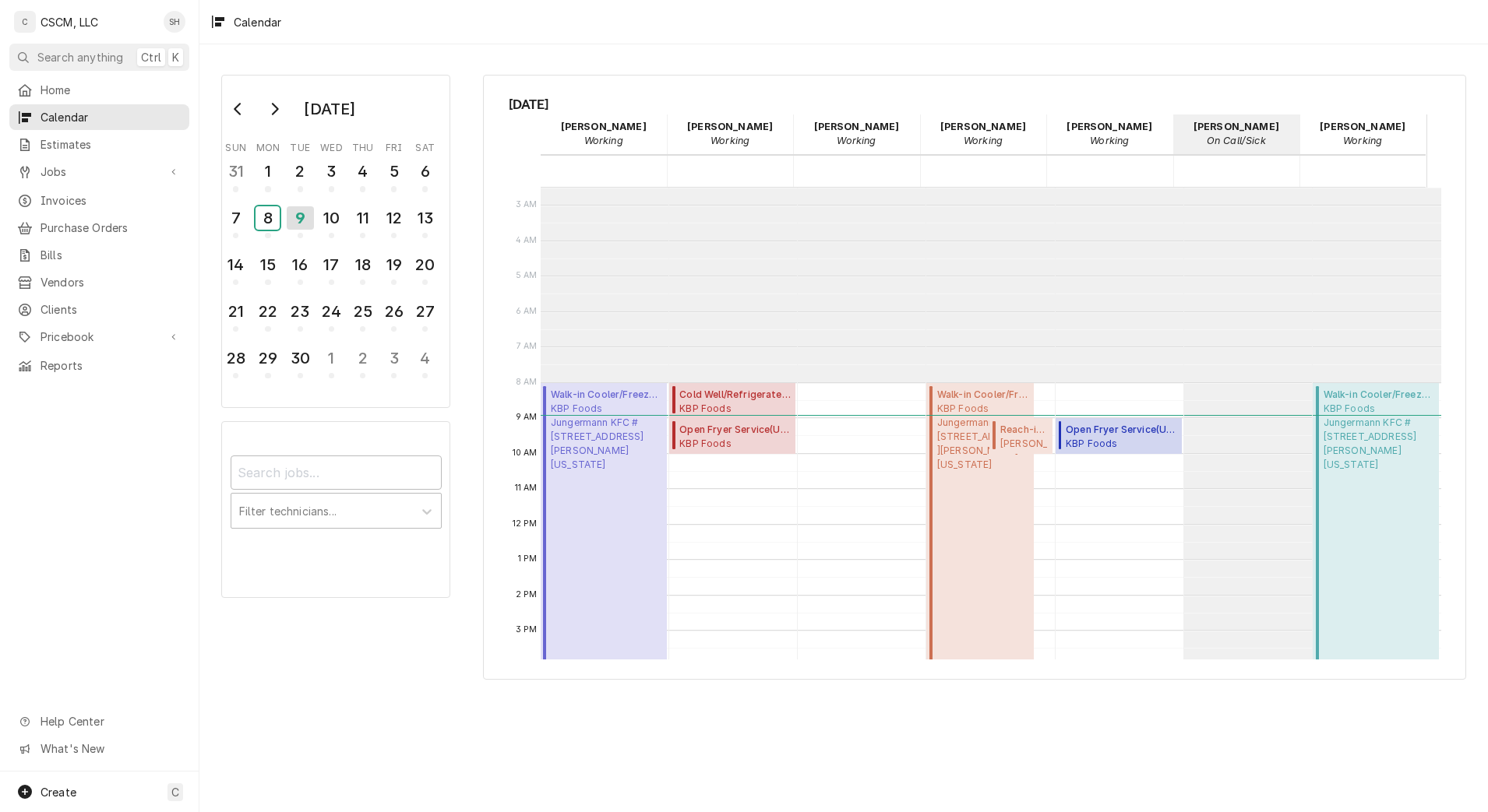
click at [263, 222] on div "8" at bounding box center [267, 218] width 24 height 24
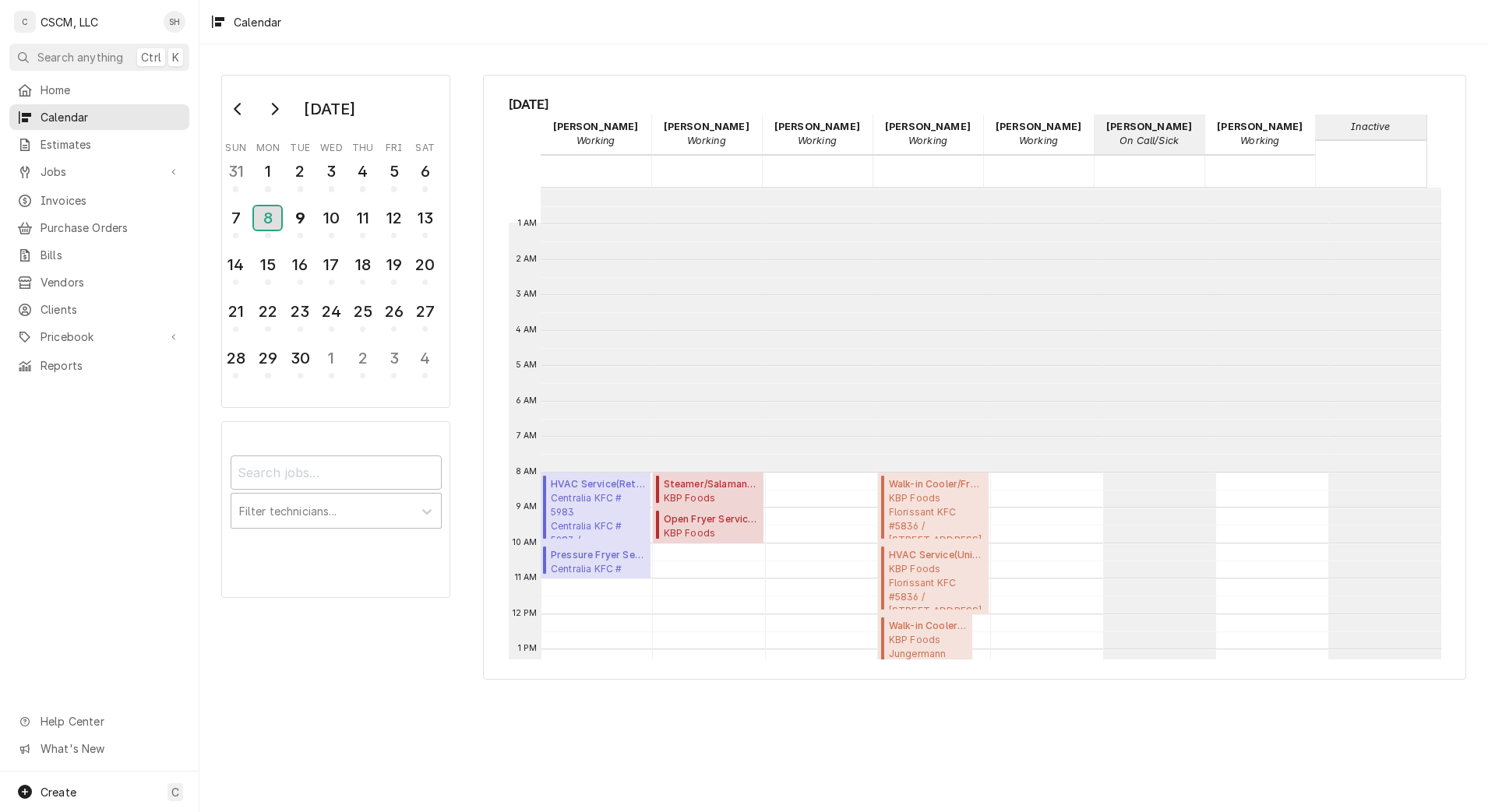
scroll to position [284, 0]
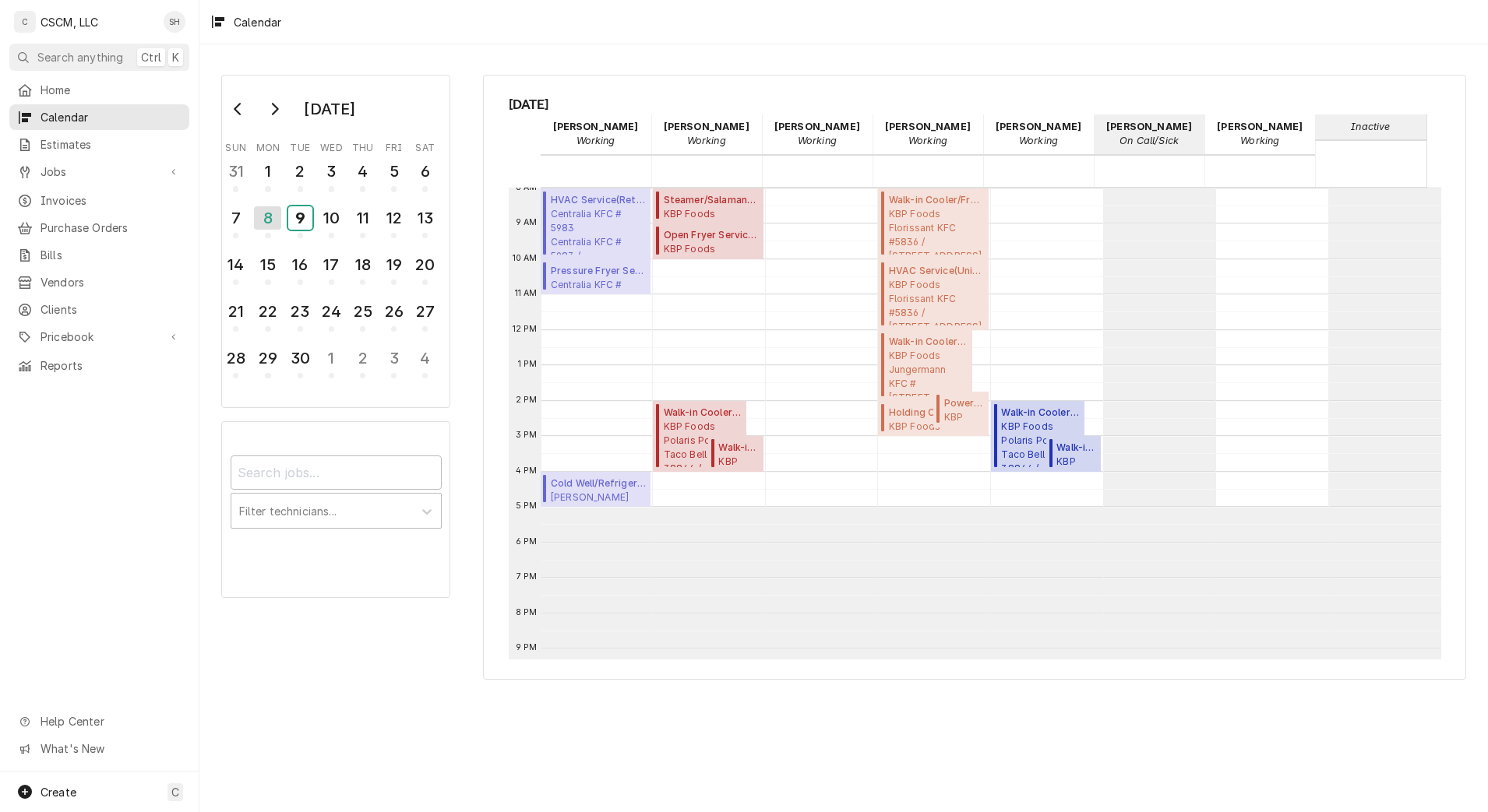
click at [300, 225] on div "9" at bounding box center [300, 218] width 24 height 24
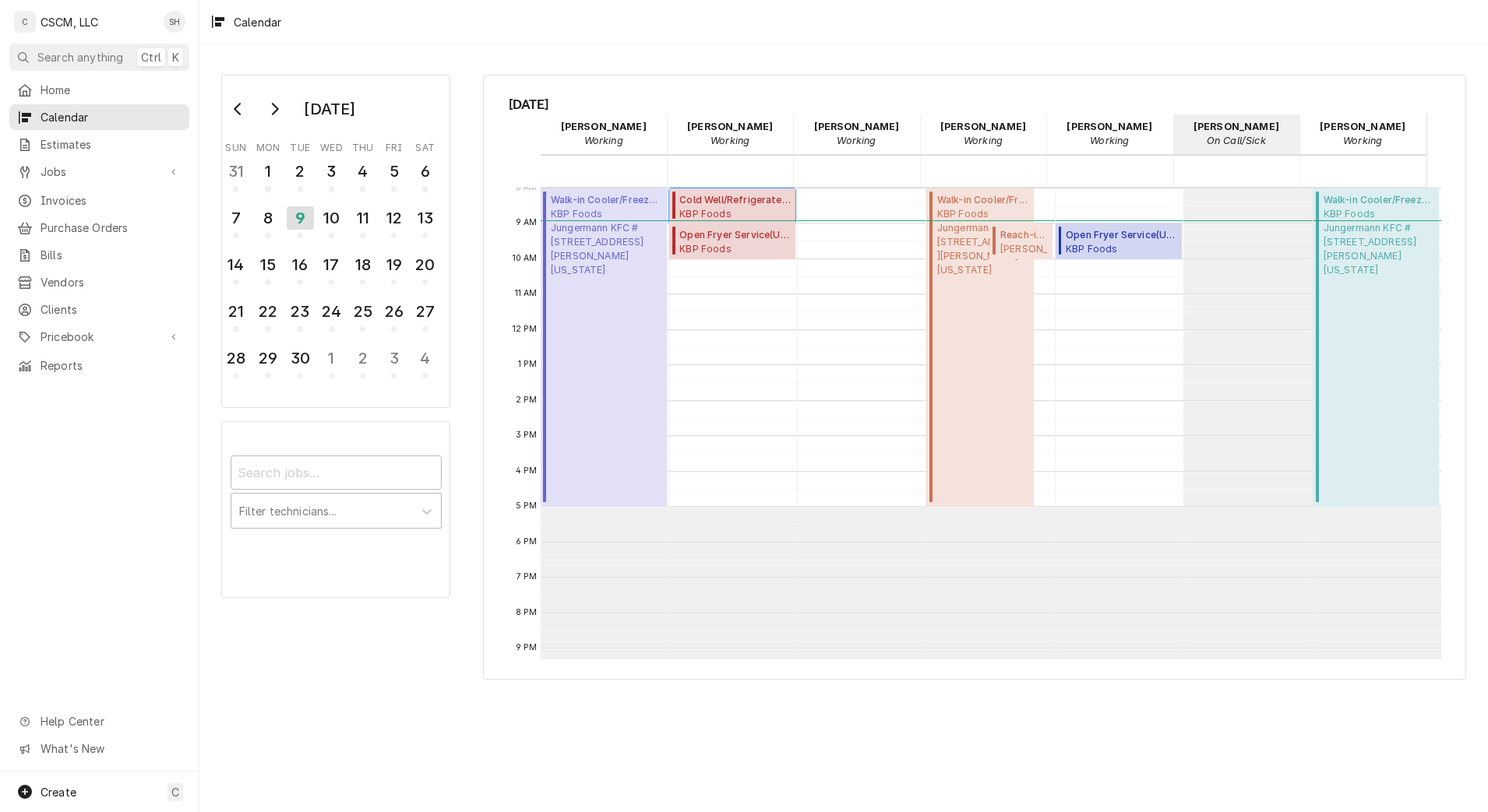
click at [710, 202] on span "Cold Well/Refrigerated Prep table/Cold Line ( Past Due )" at bounding box center [734, 200] width 111 height 14
click at [722, 246] on span "KBP Foods Hancock Taco Bell # 37412 / 2935 Hancock Expressway, Colorado Springs…" at bounding box center [734, 248] width 111 height 12
click at [302, 213] on div "9" at bounding box center [300, 218] width 28 height 24
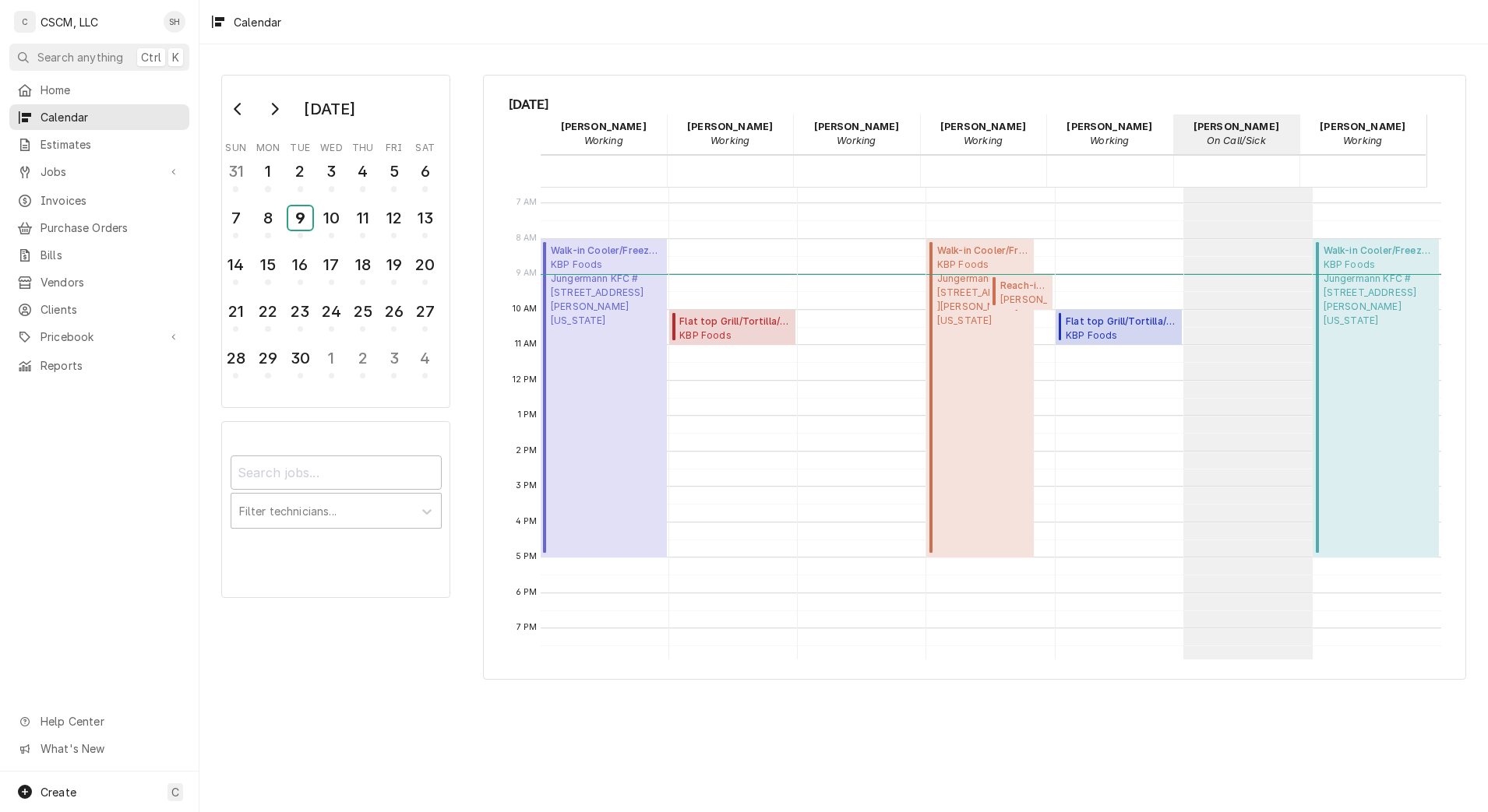
scroll to position [185, 0]
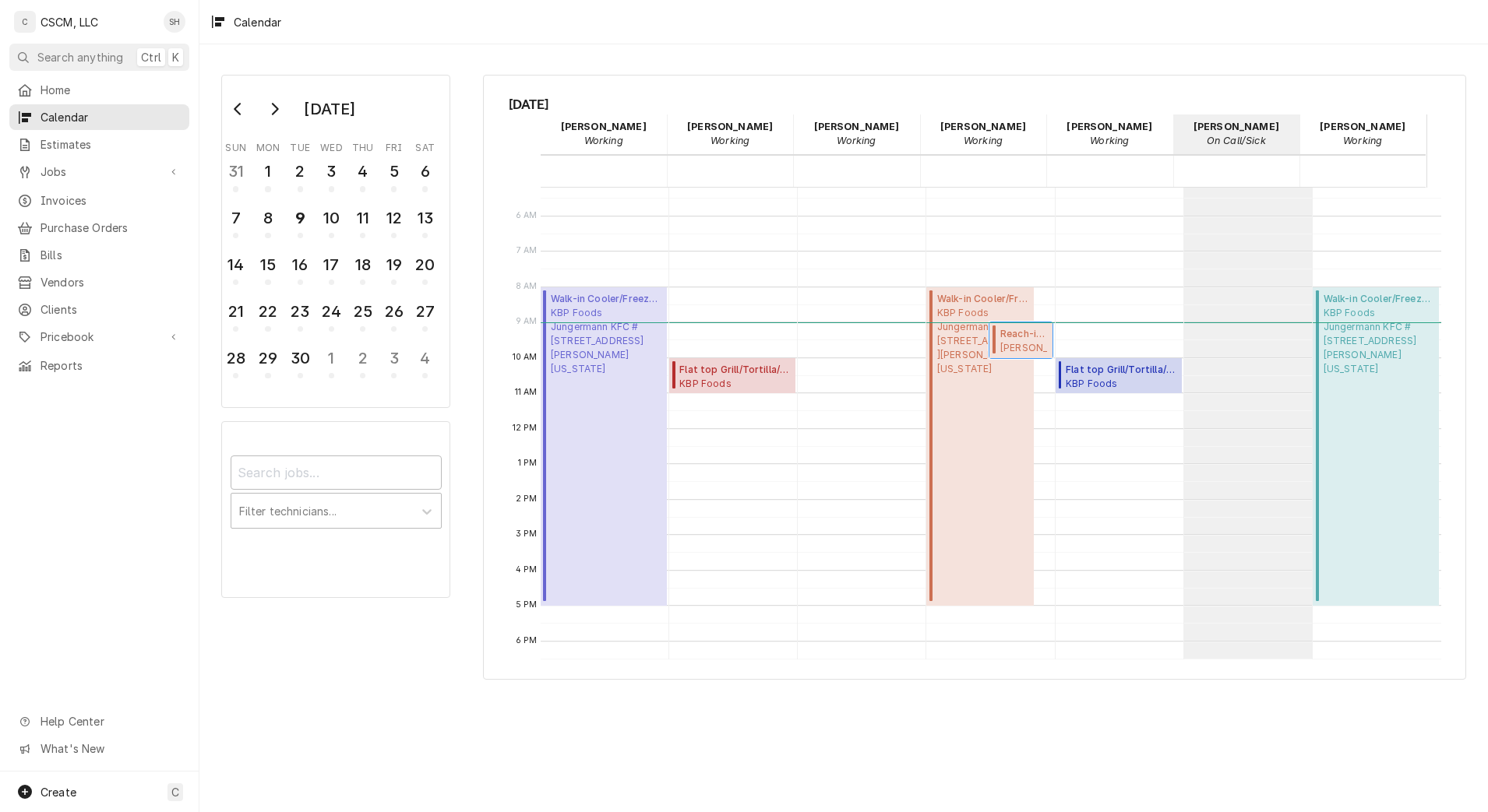
click at [1007, 335] on span "Reach-in Cooler/Freezer Service ( Past Due )" at bounding box center [1024, 334] width 48 height 14
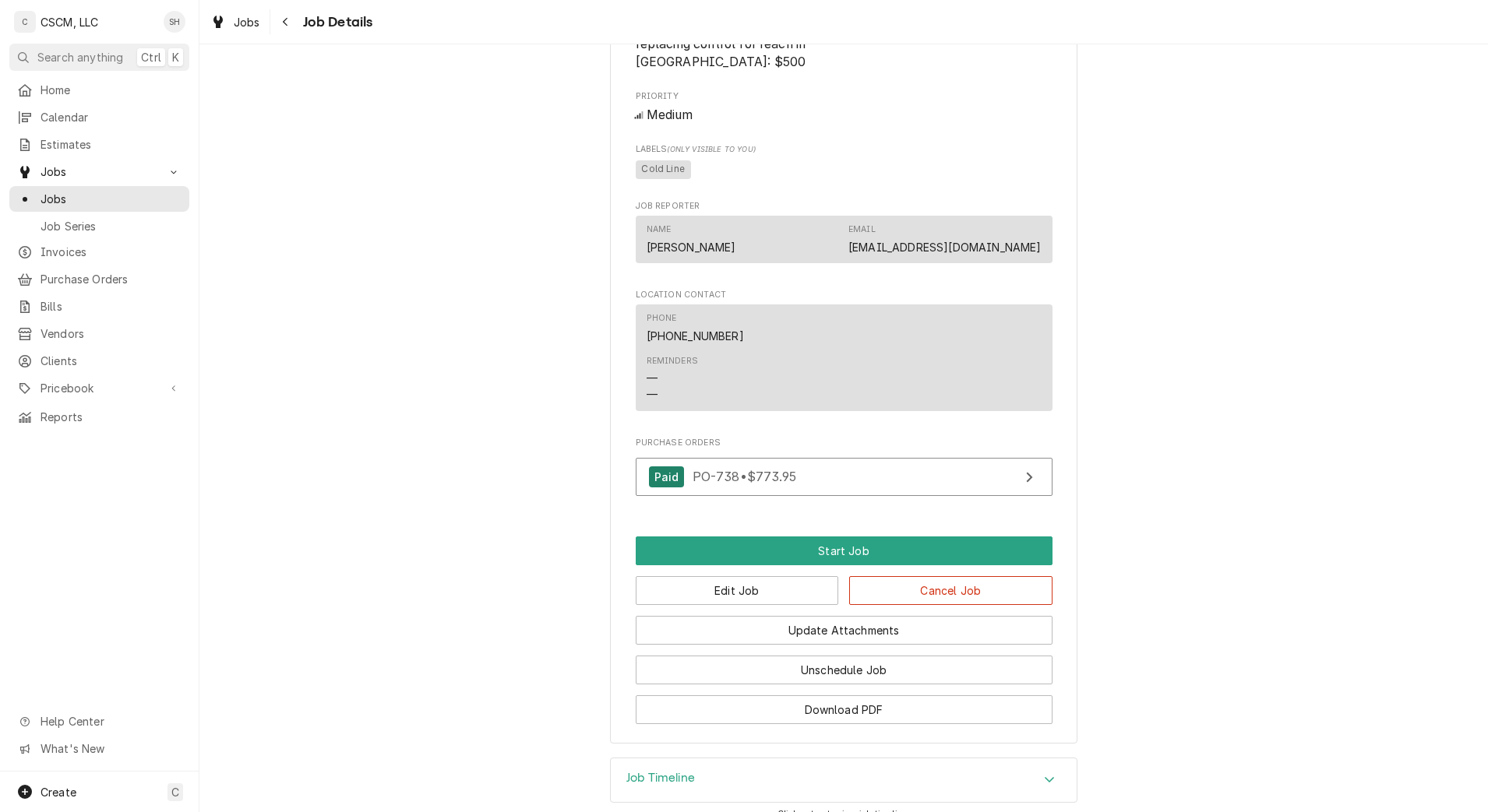
scroll to position [912, 0]
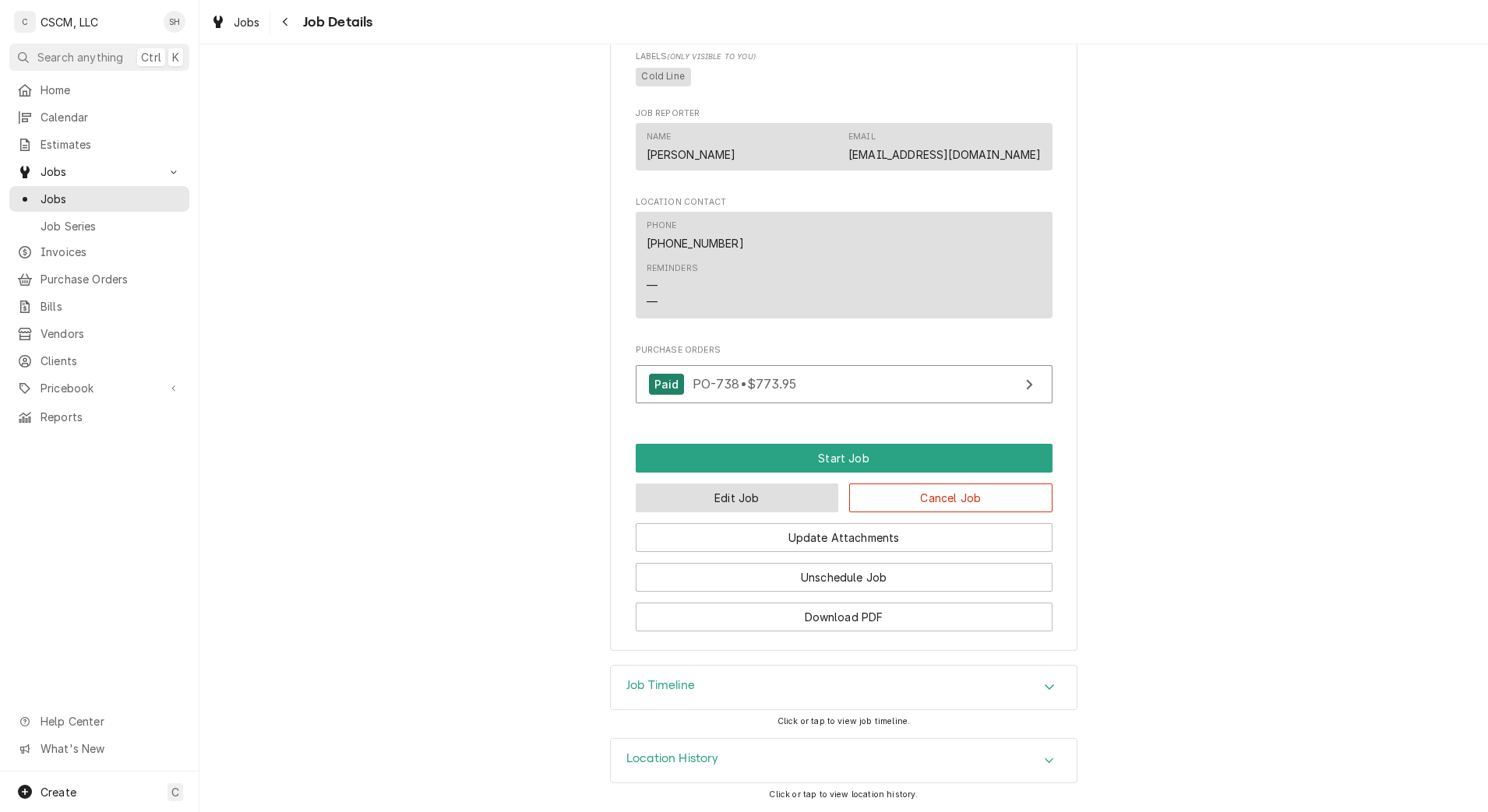
click at [760, 493] on button "Edit Job" at bounding box center [738, 498] width 203 height 29
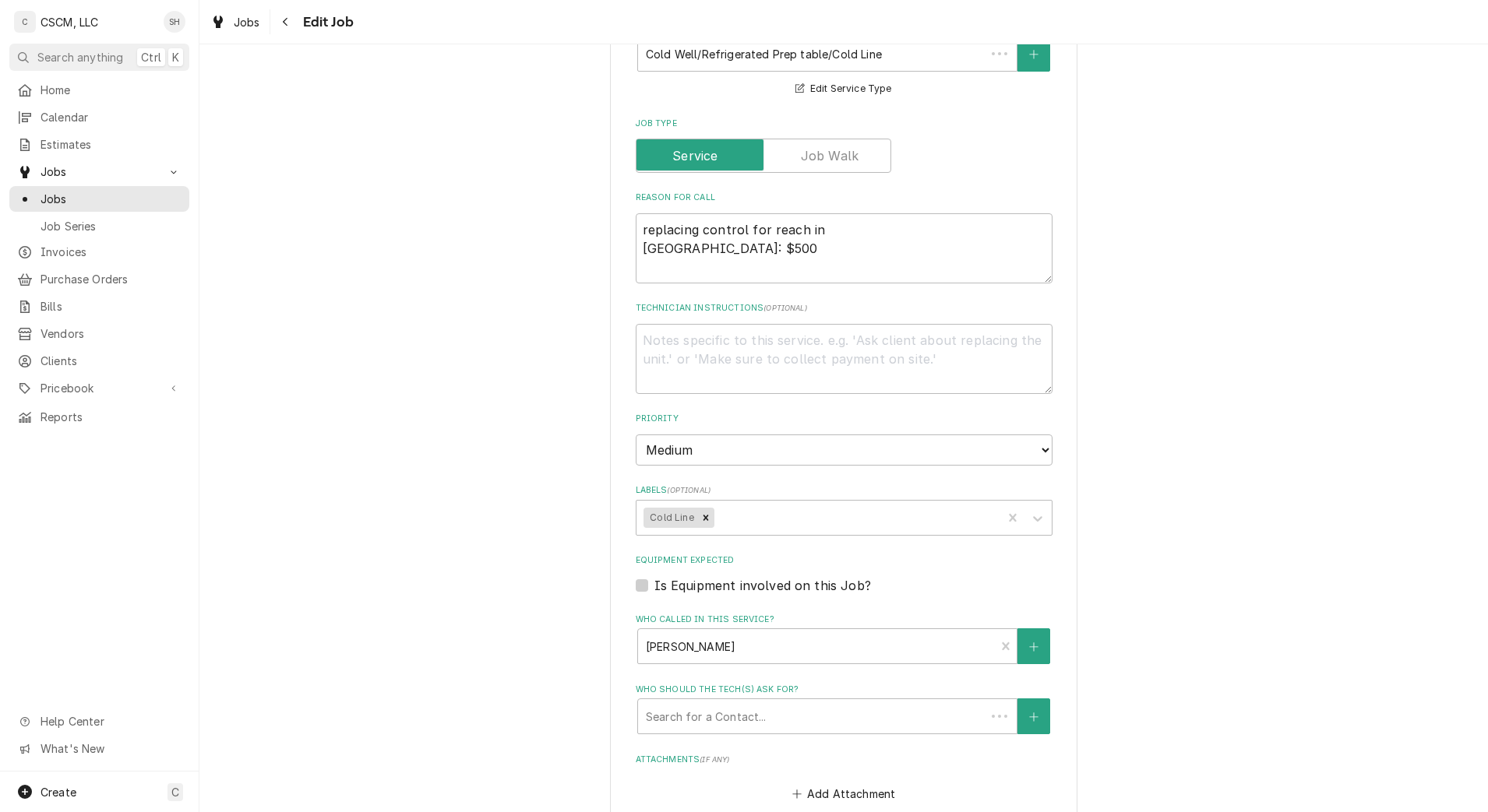
type textarea "x"
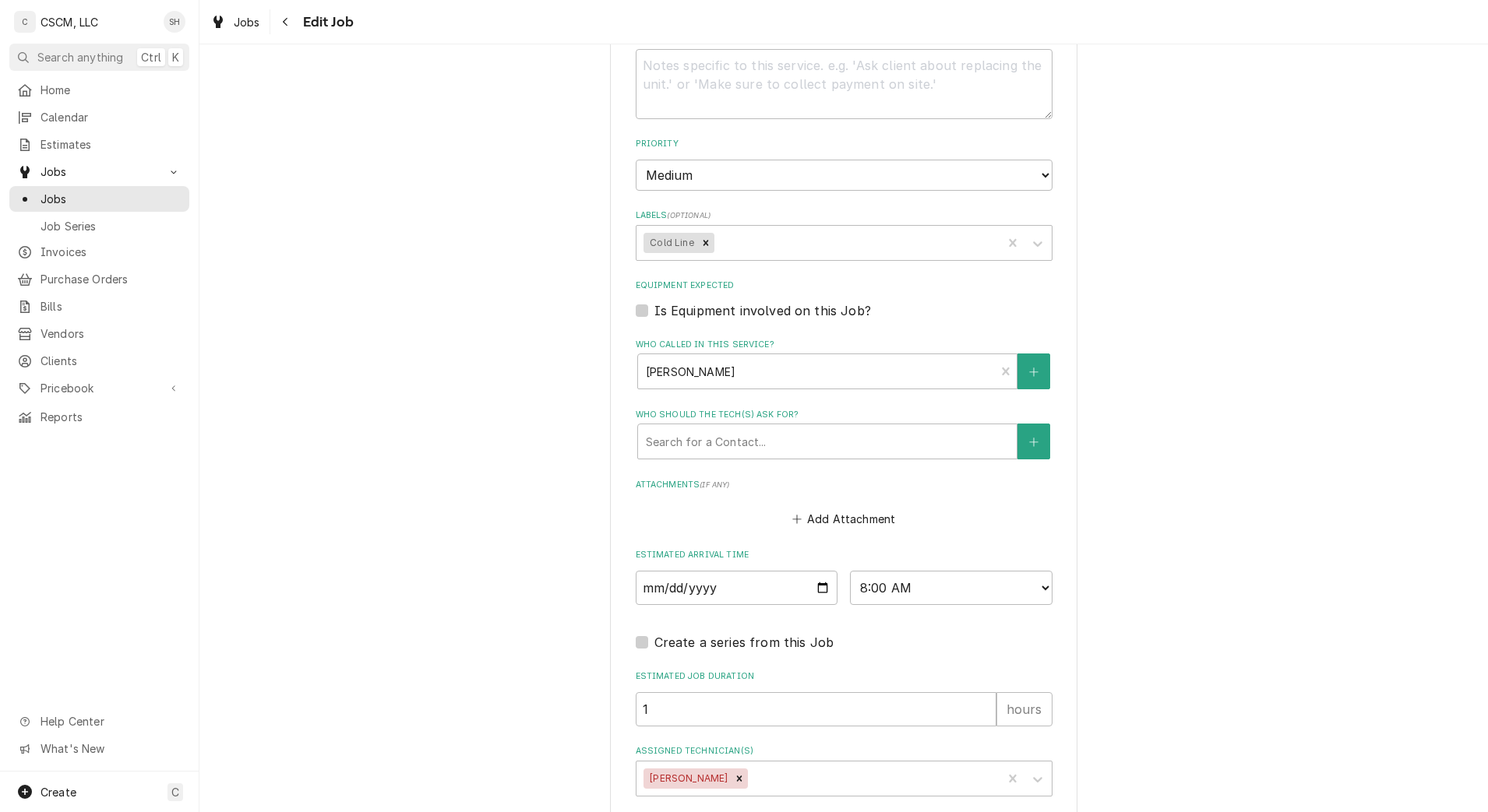
scroll to position [1036, 0]
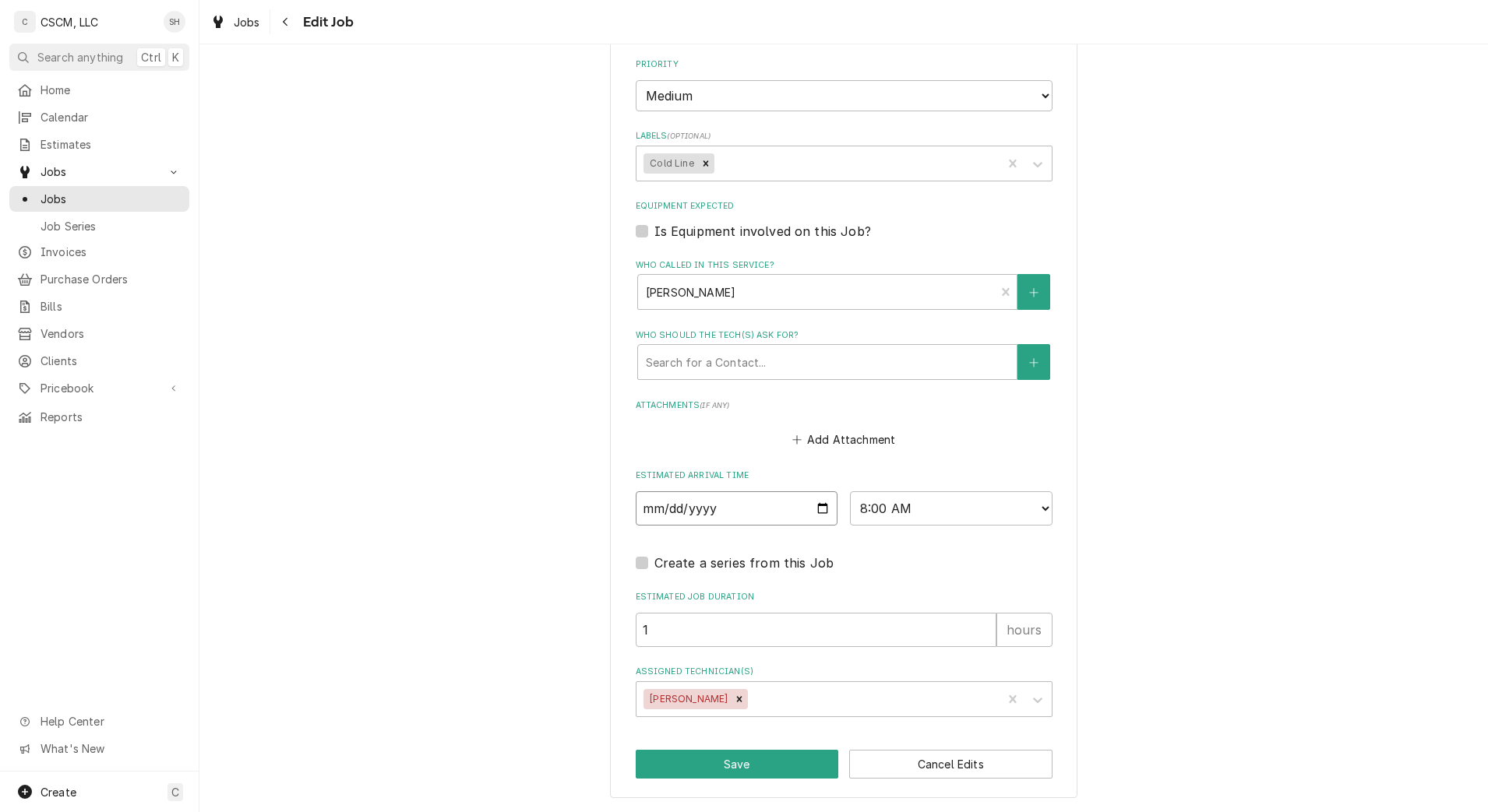
click at [814, 508] on input "[DATE]" at bounding box center [737, 509] width 203 height 34
type input "[DATE]"
click at [742, 769] on button "Save" at bounding box center [738, 764] width 203 height 29
type textarea "x"
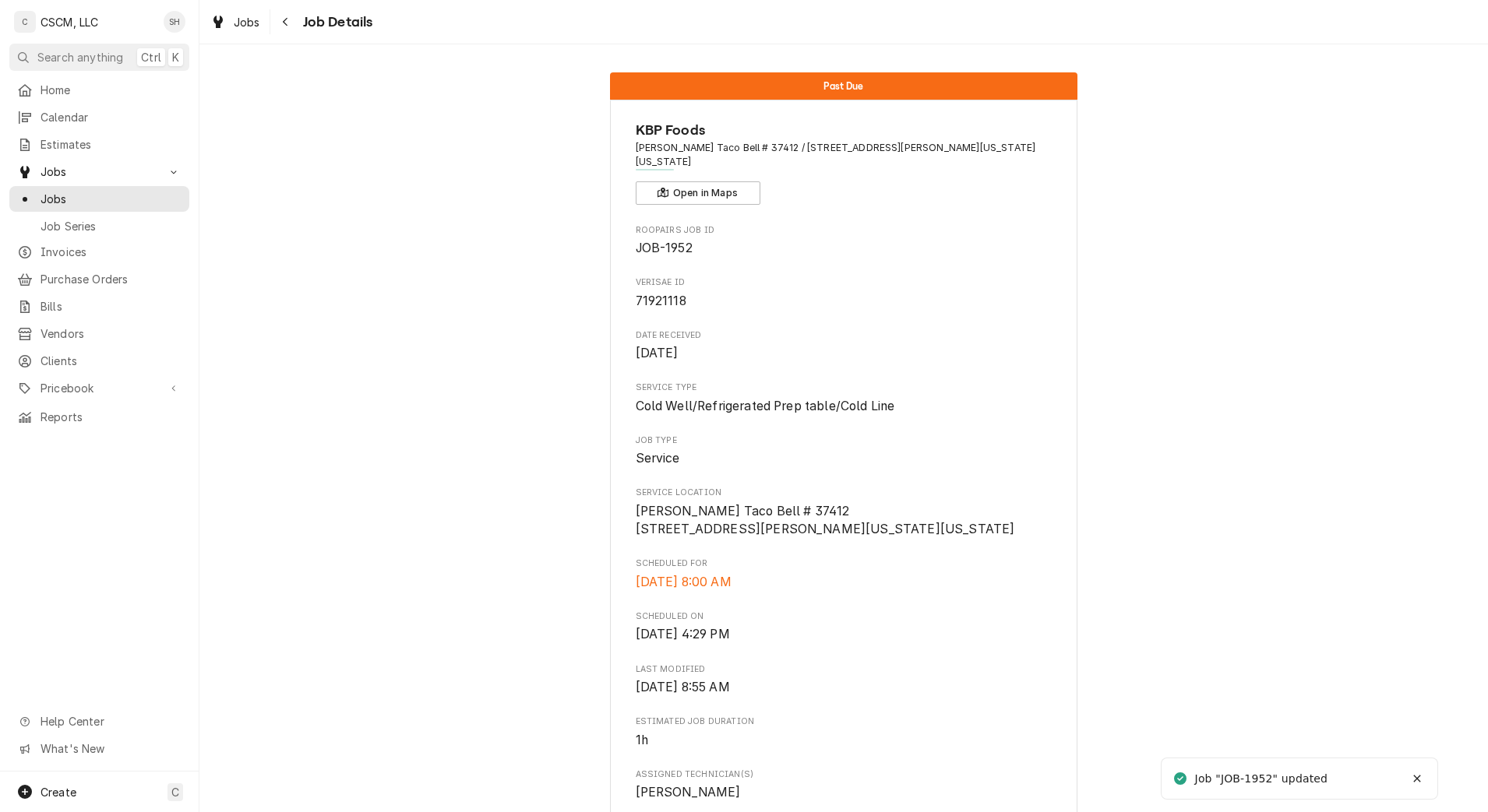
click at [282, 24] on icon "Navigate back" at bounding box center [285, 21] width 7 height 10
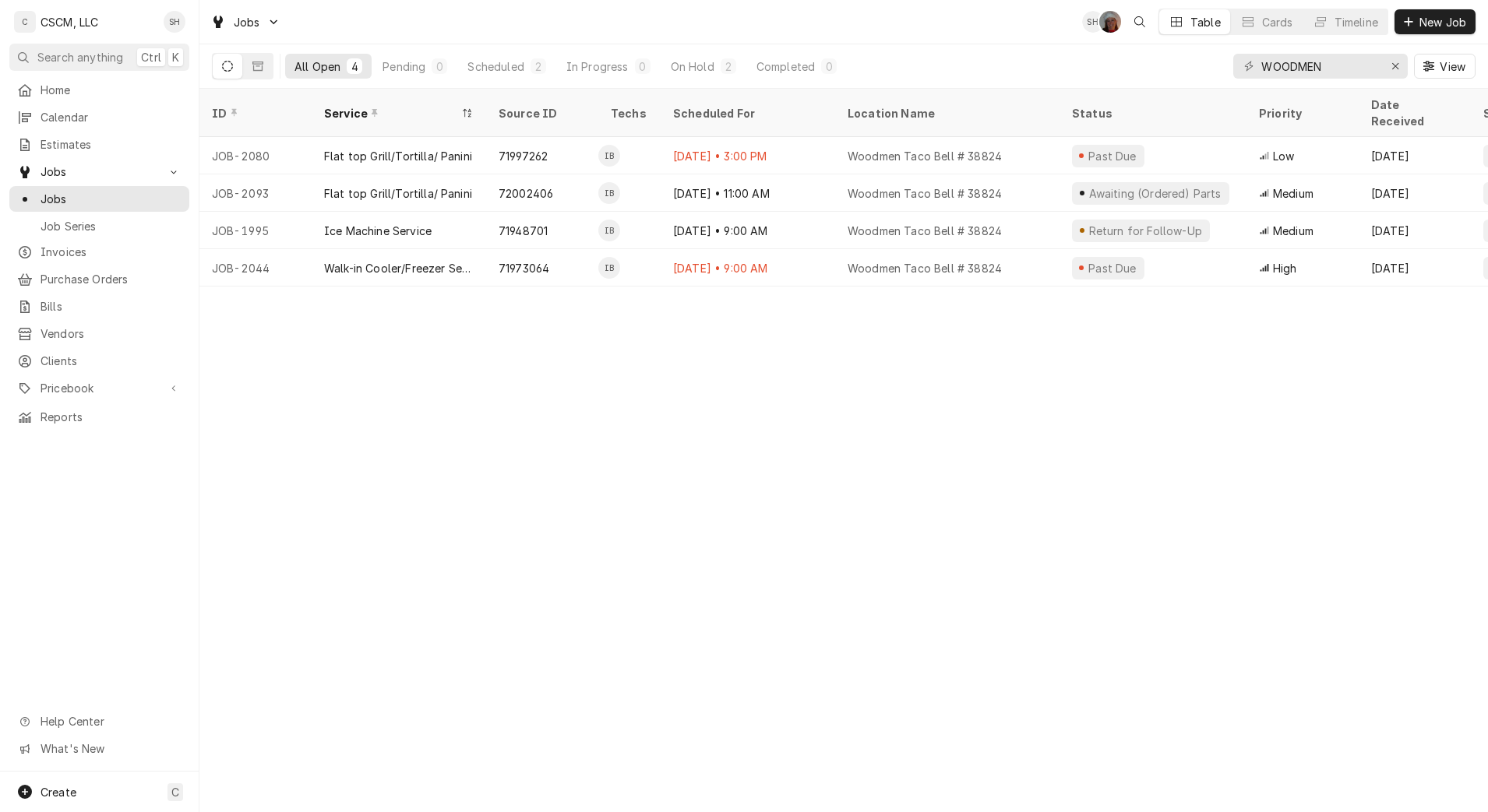
click at [779, 257] on div "Aug 18 • 9:00 AM" at bounding box center [748, 267] width 175 height 37
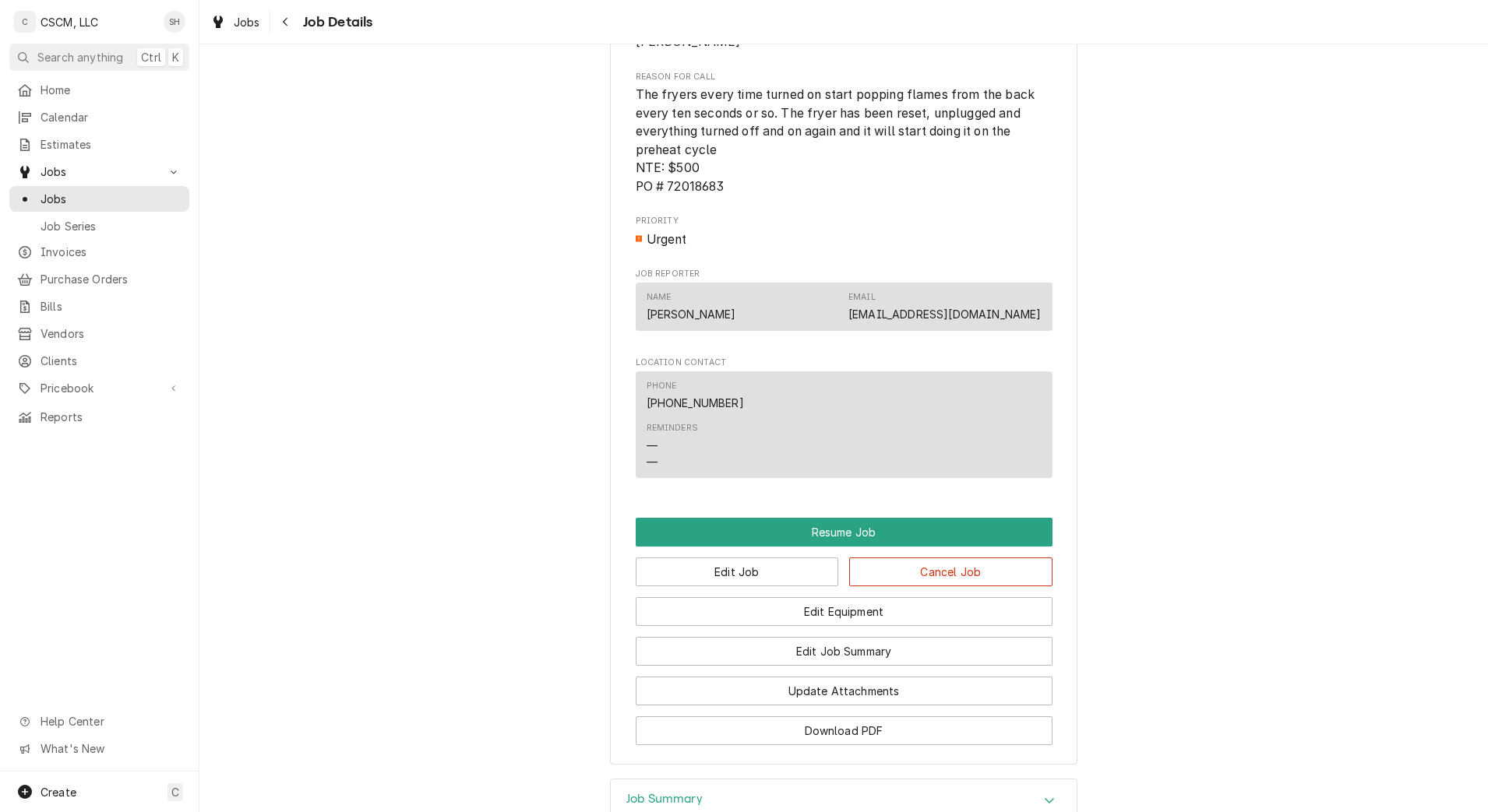
scroll to position [1098, 0]
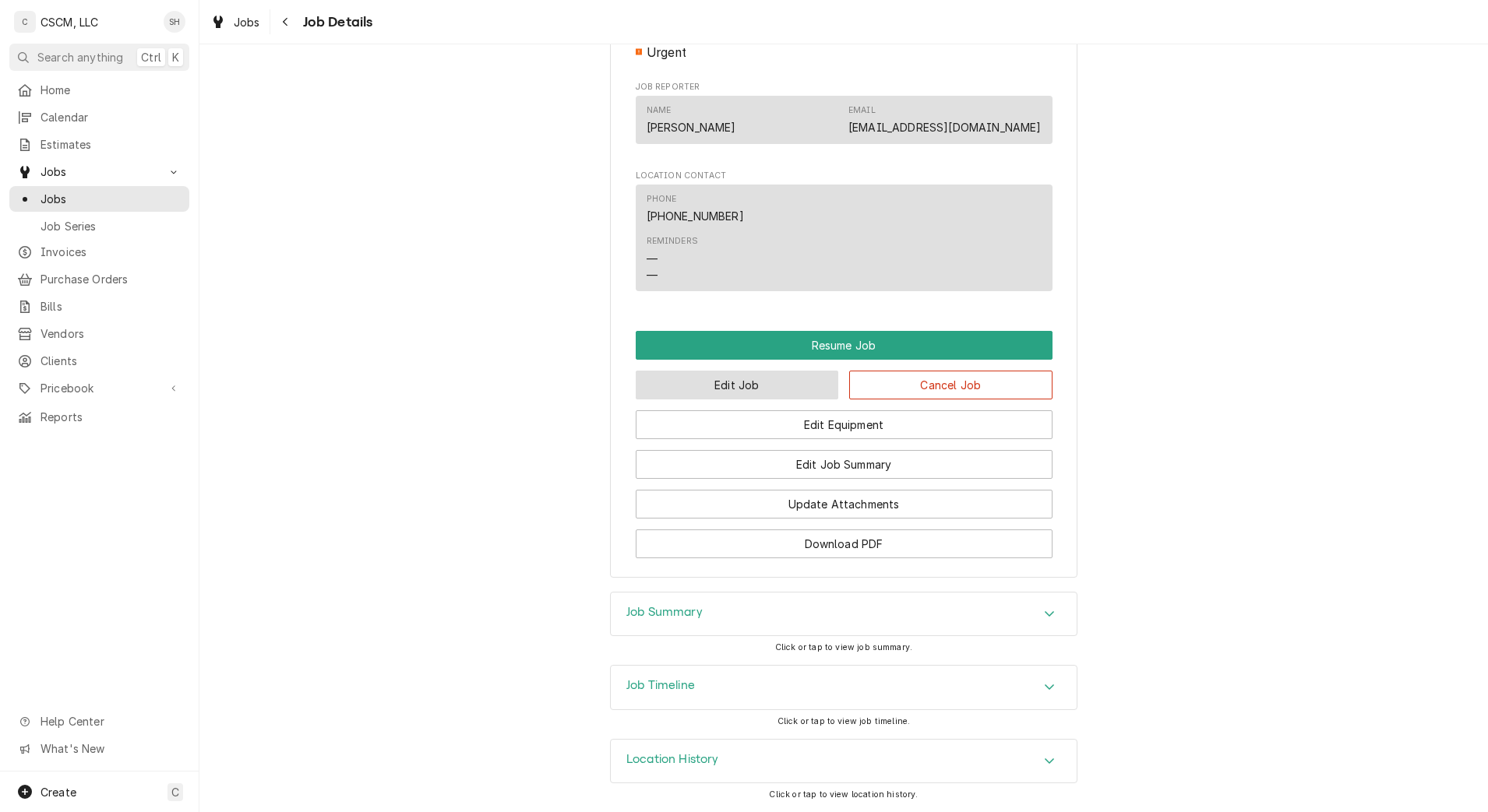
click at [687, 397] on button "Edit Job" at bounding box center [738, 385] width 203 height 29
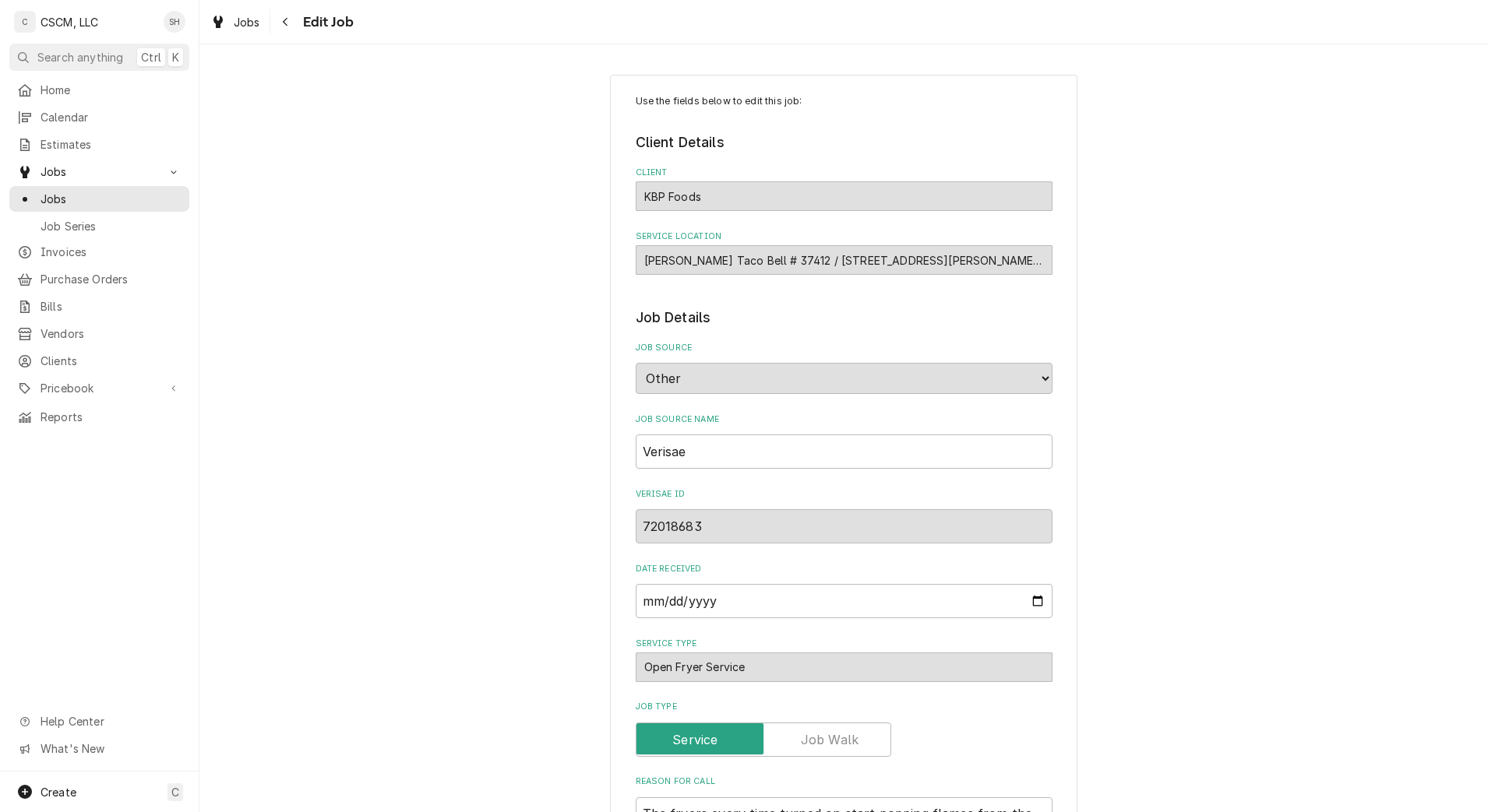
type textarea "x"
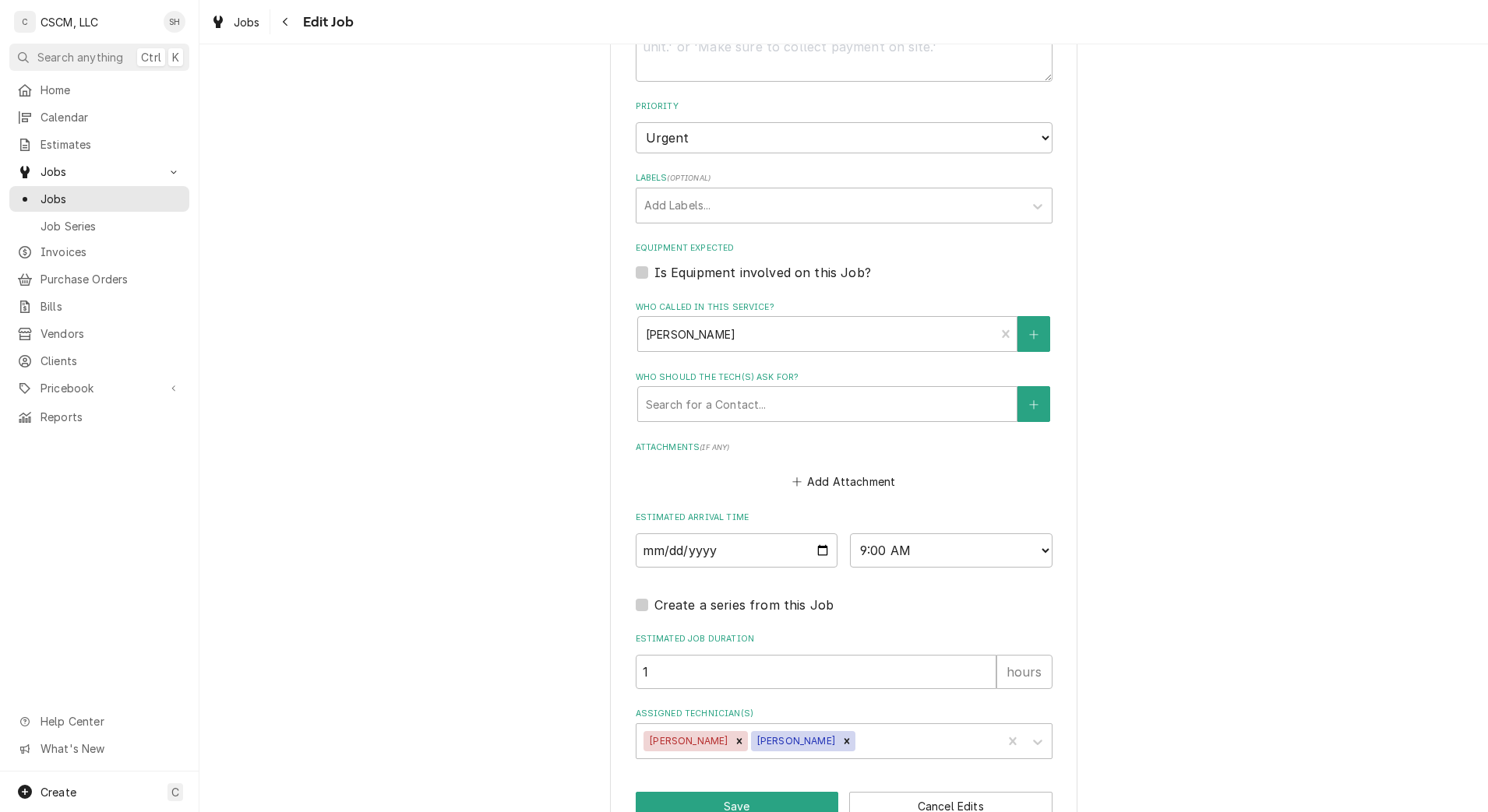
scroll to position [995, 0]
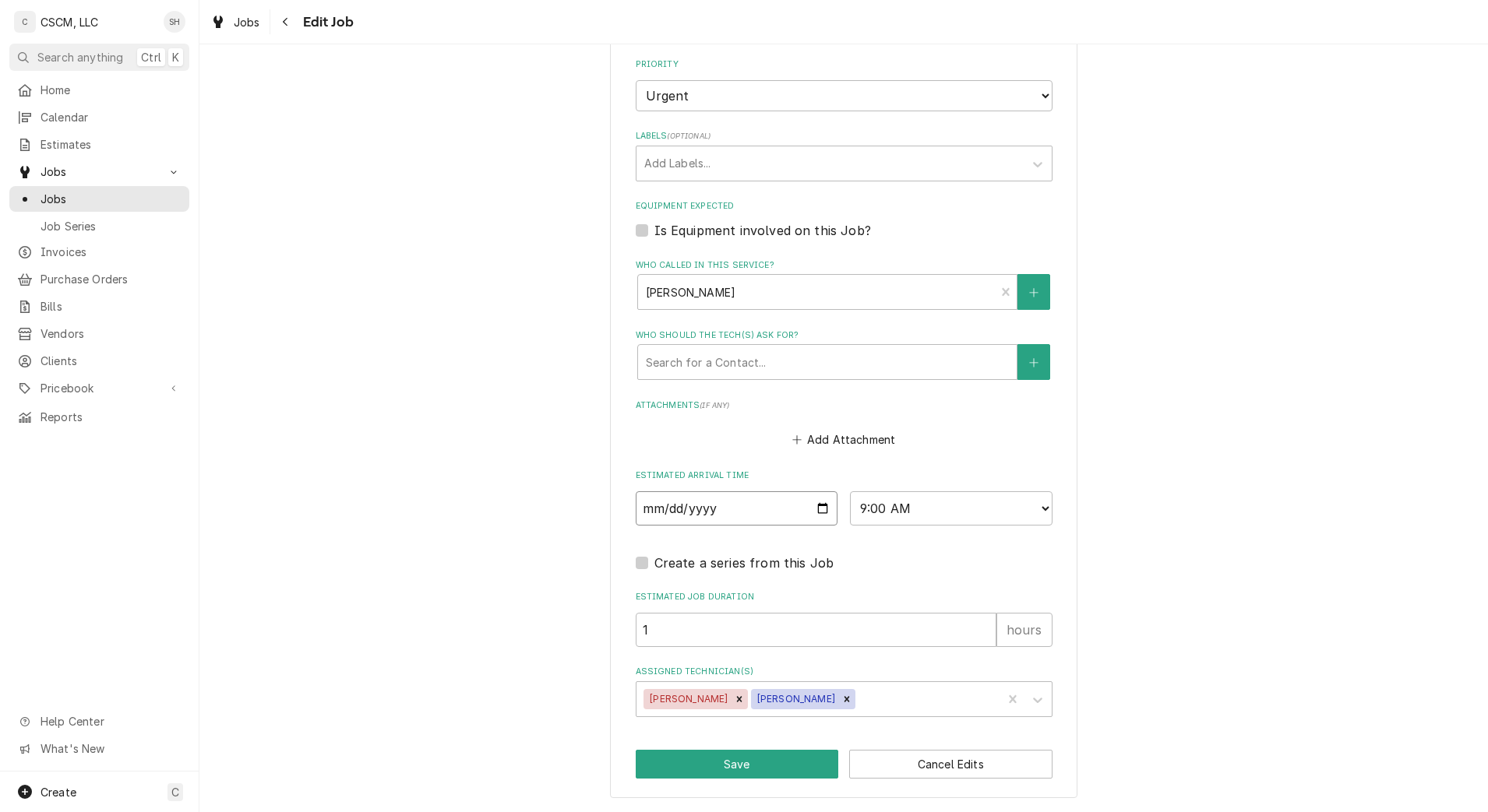
click at [805, 501] on input "[DATE]" at bounding box center [737, 509] width 203 height 34
click at [812, 515] on input "[DATE]" at bounding box center [737, 509] width 203 height 34
type input "2025-09-08"
click at [715, 772] on button "Save" at bounding box center [738, 764] width 203 height 29
type textarea "x"
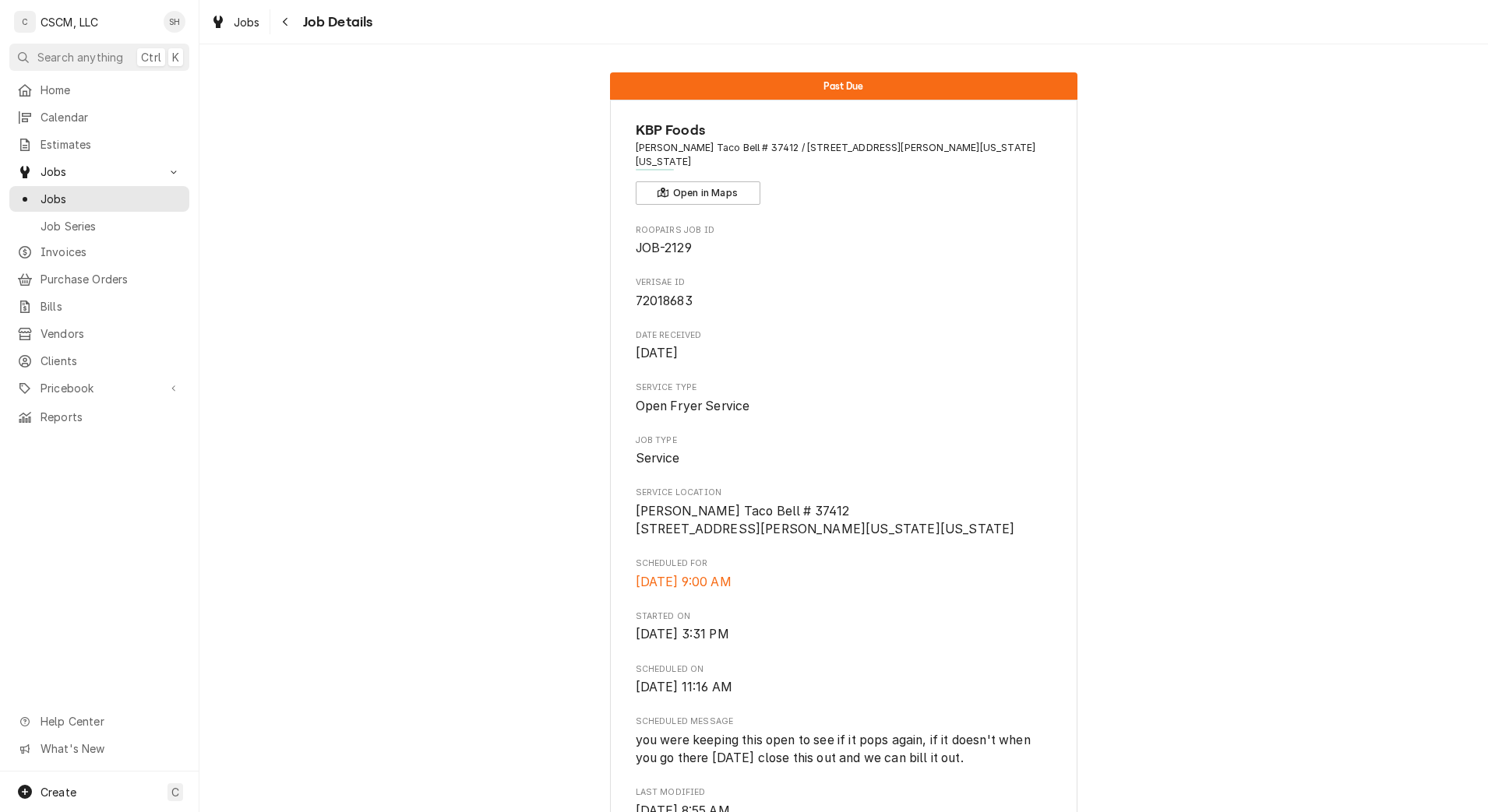
click at [287, 25] on icon "Navigate back" at bounding box center [285, 21] width 7 height 10
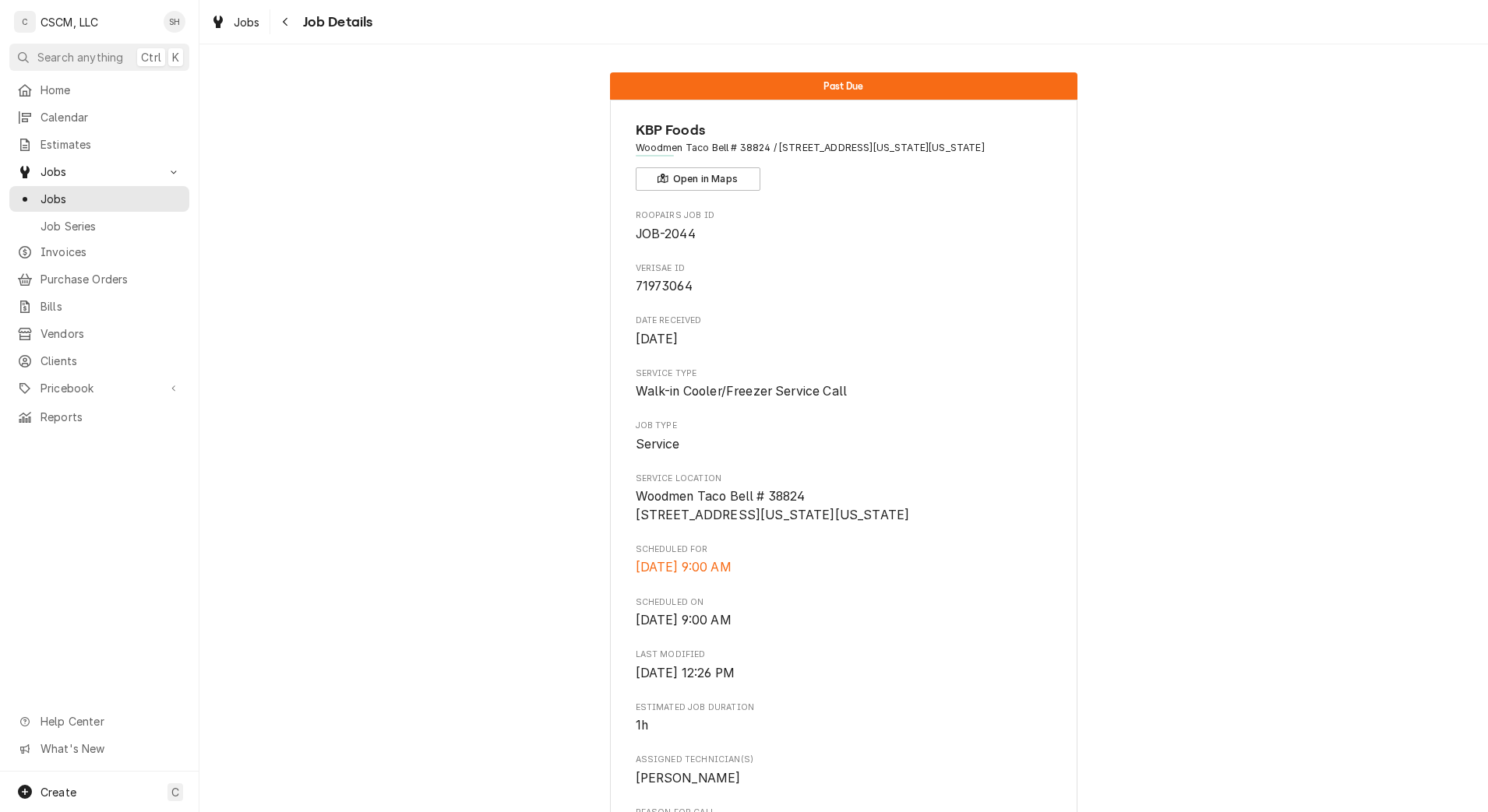
click at [291, 24] on div "Navigate back" at bounding box center [285, 22] width 15 height 15
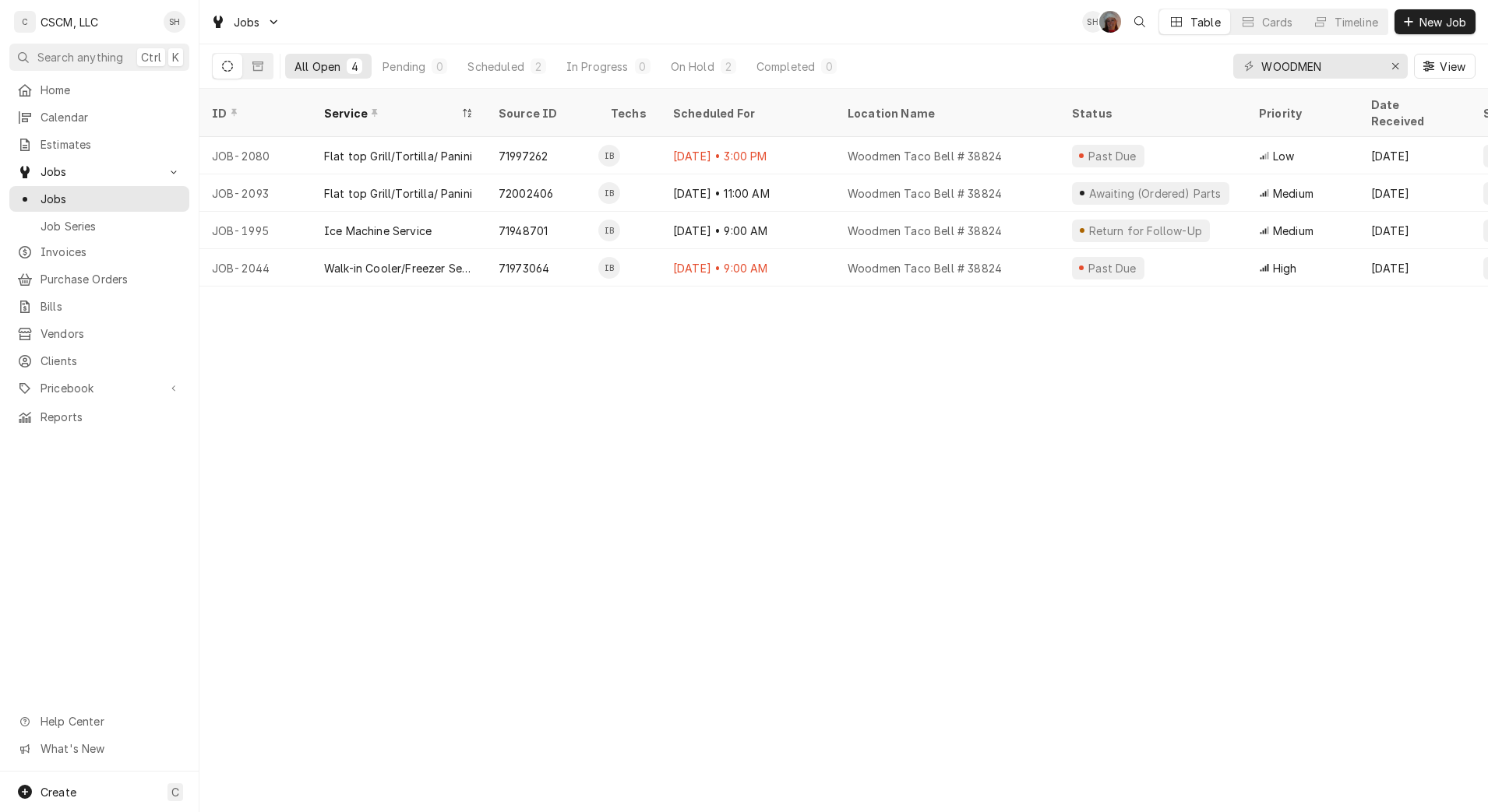
click at [532, 185] on div "72002406" at bounding box center [525, 193] width 54 height 16
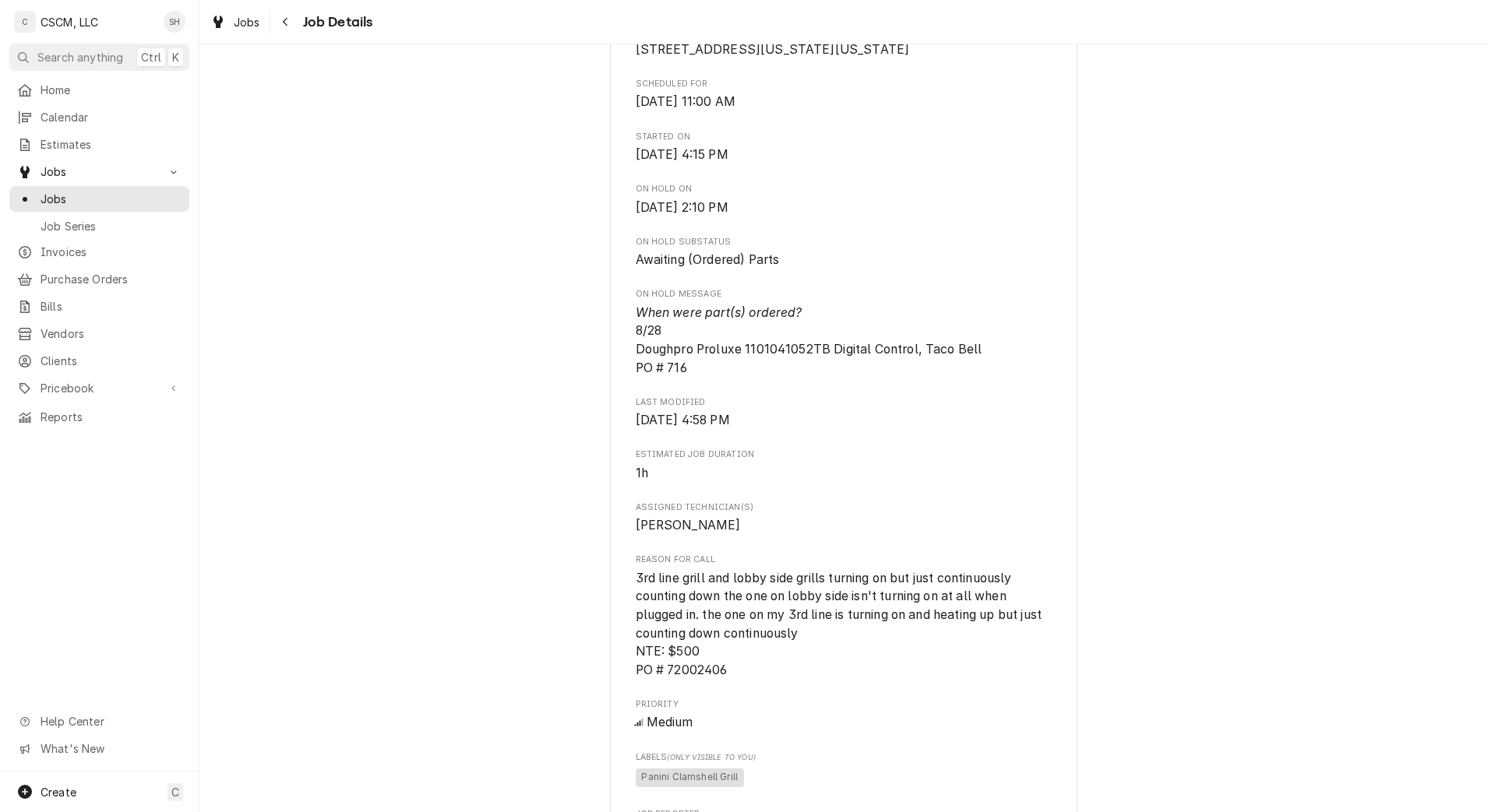
scroll to position [487, 0]
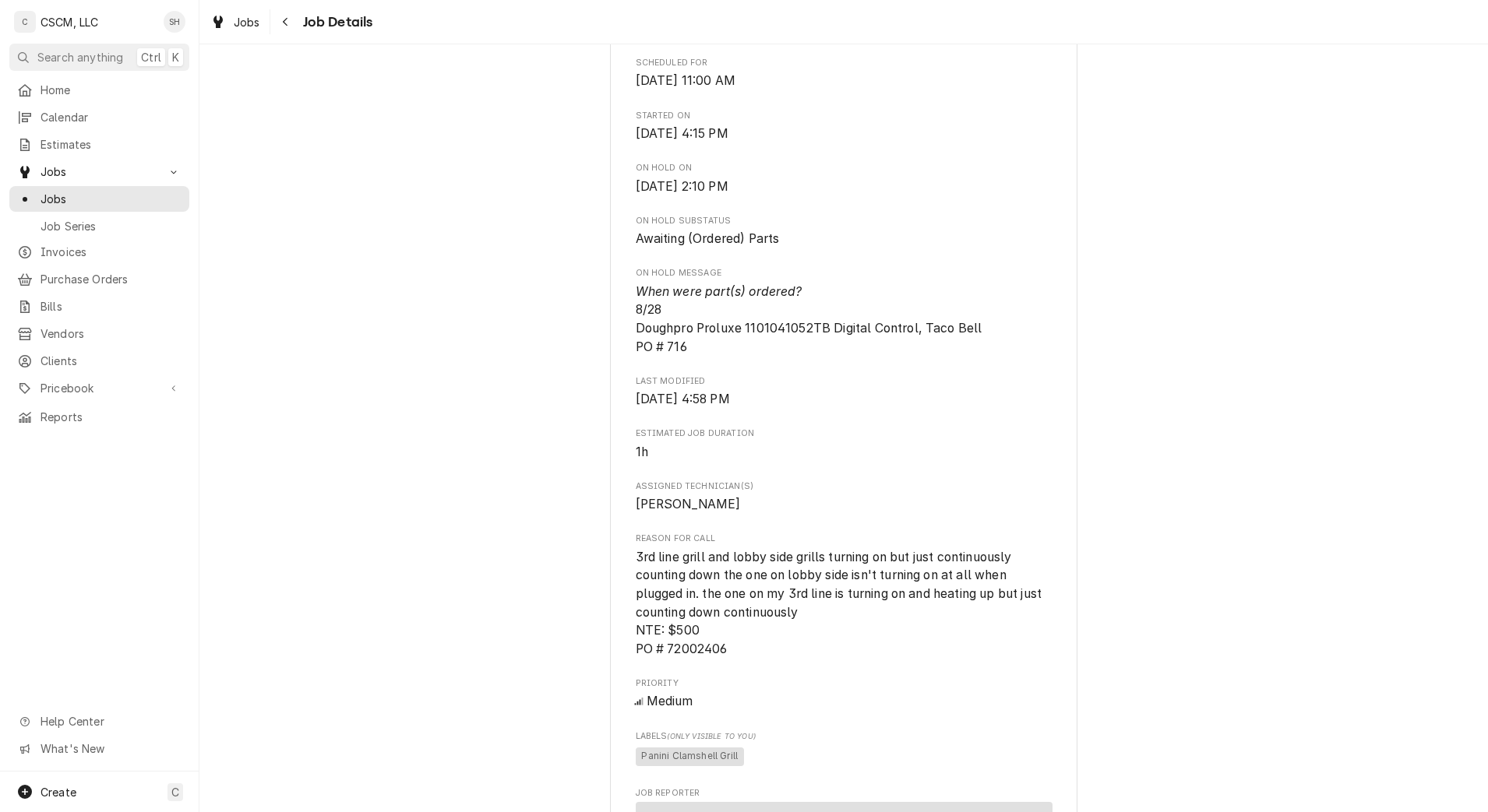
click at [293, 17] on button "Navigate back" at bounding box center [286, 22] width 25 height 25
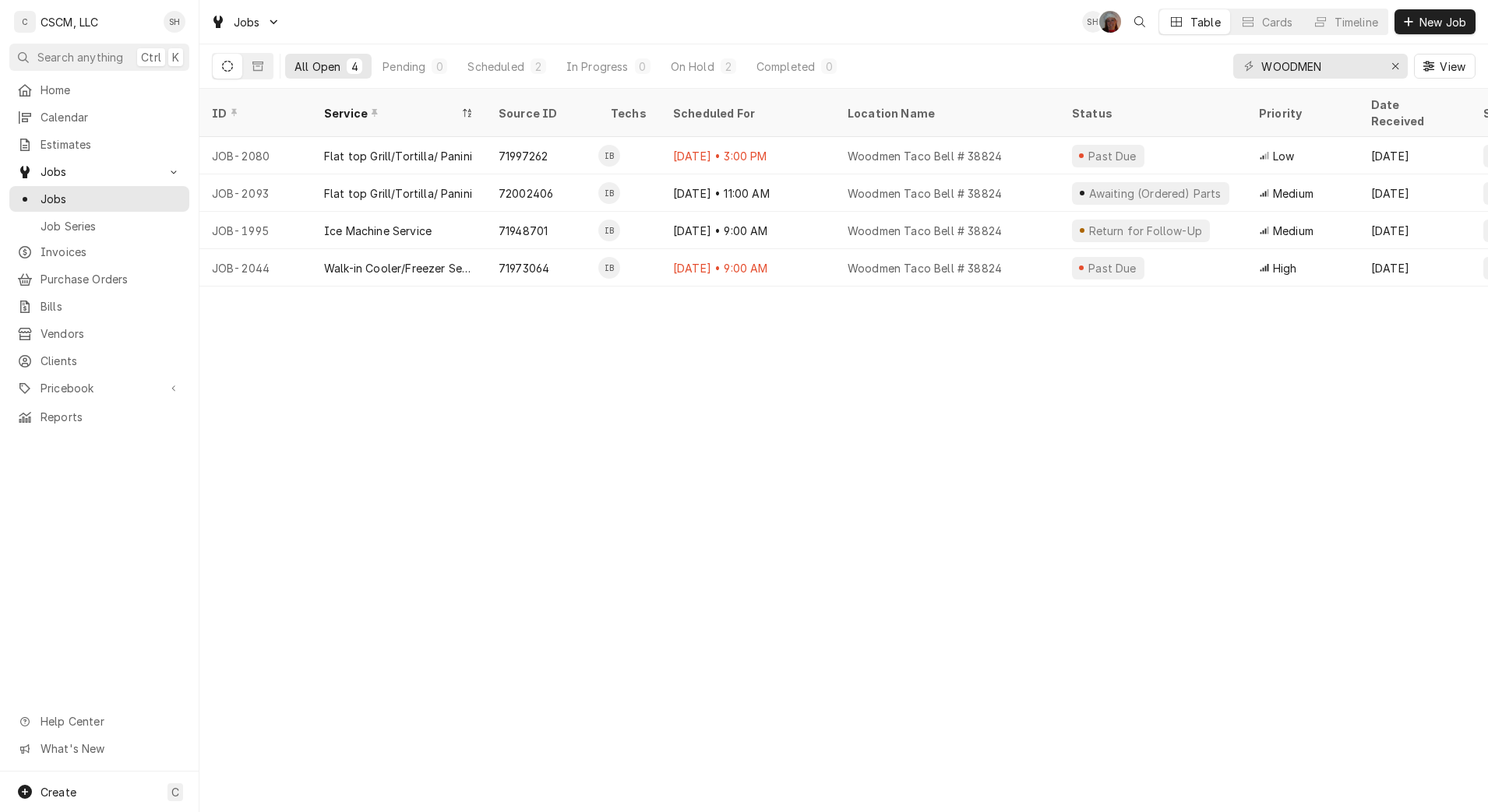
click at [836, 137] on div "Woodmen Taco Bell # 38824" at bounding box center [947, 155] width 224 height 37
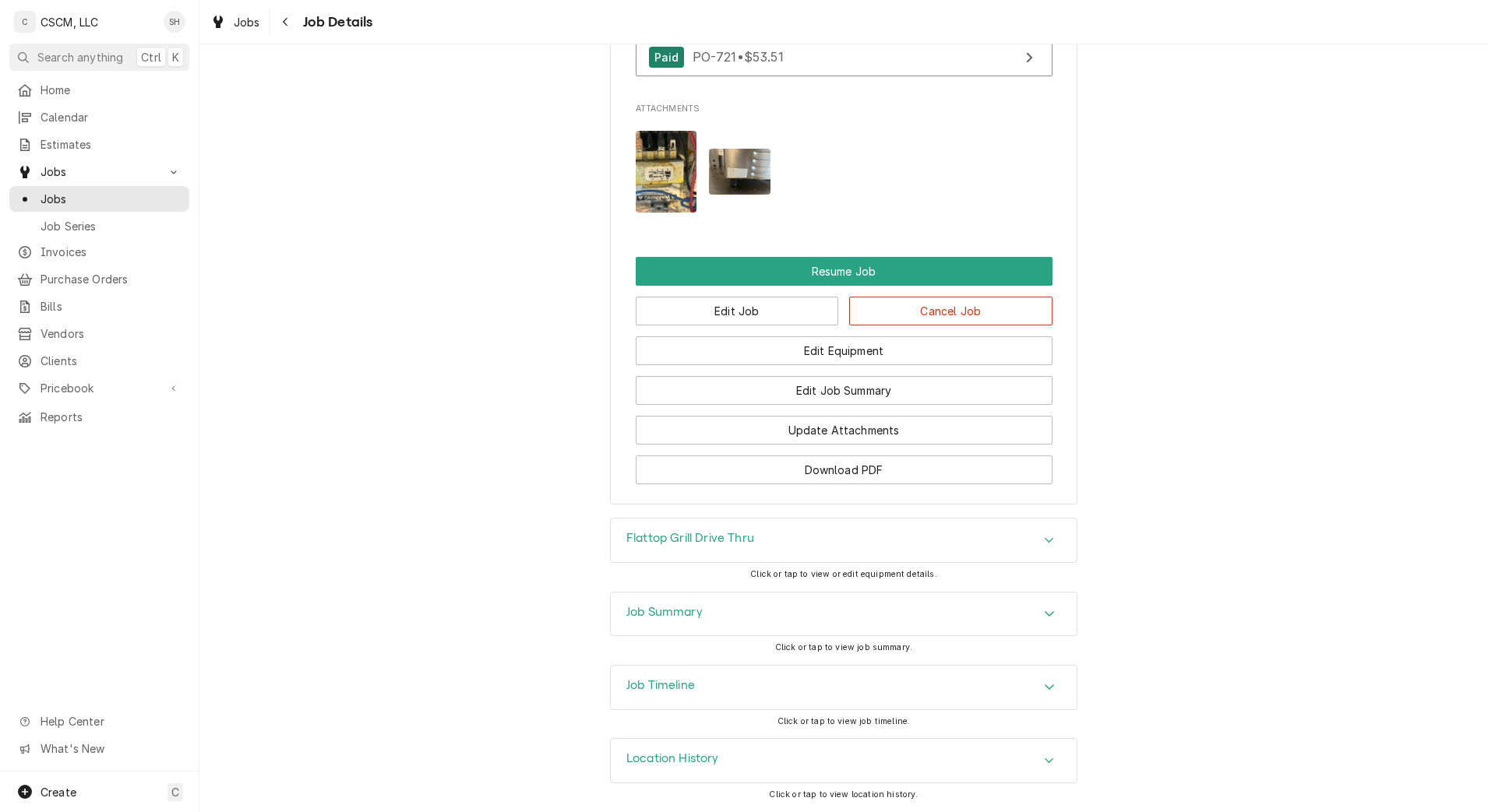
scroll to position [1306, 0]
click at [774, 321] on button "Edit Job" at bounding box center [738, 311] width 203 height 29
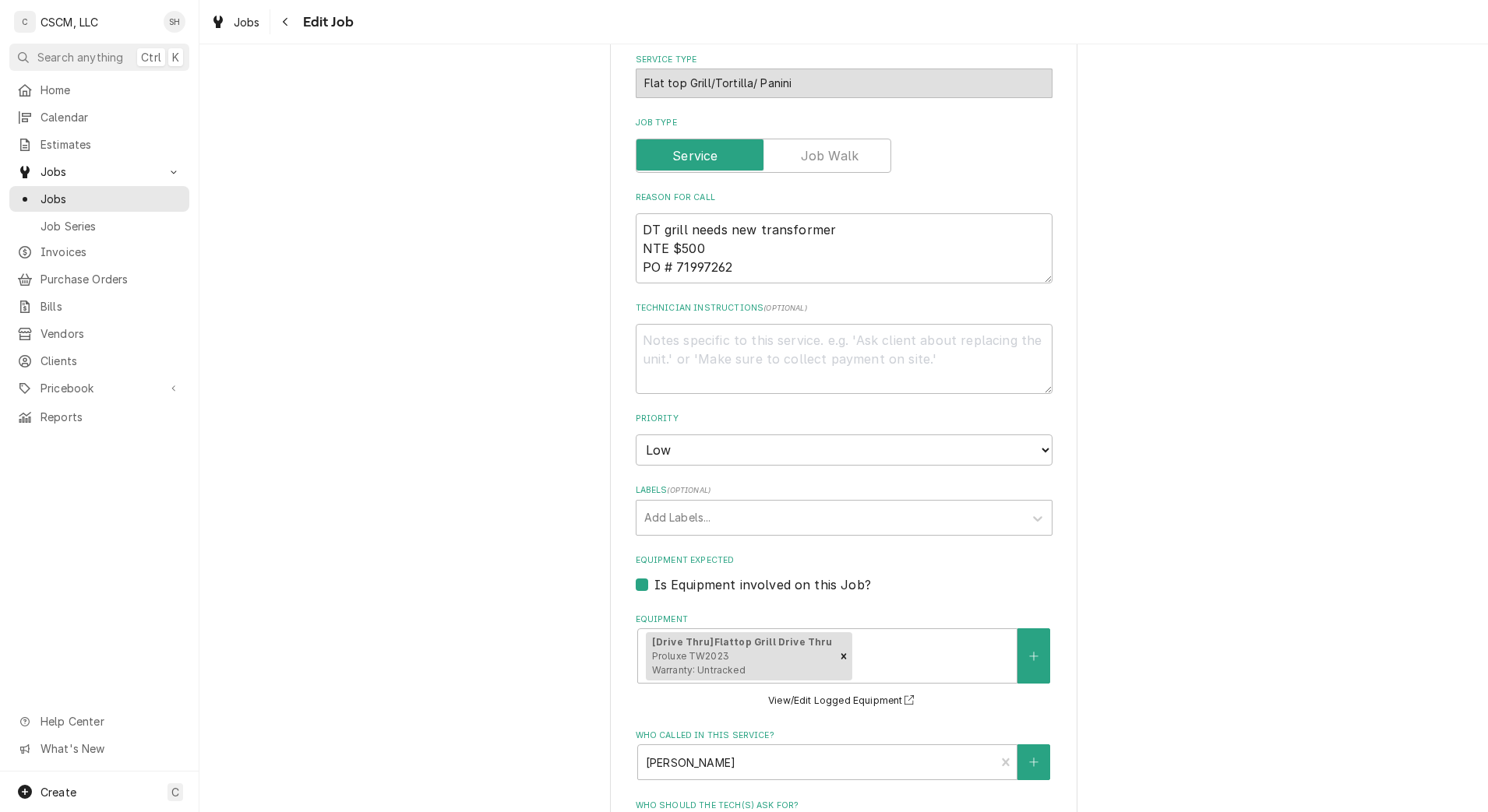
scroll to position [1149, 0]
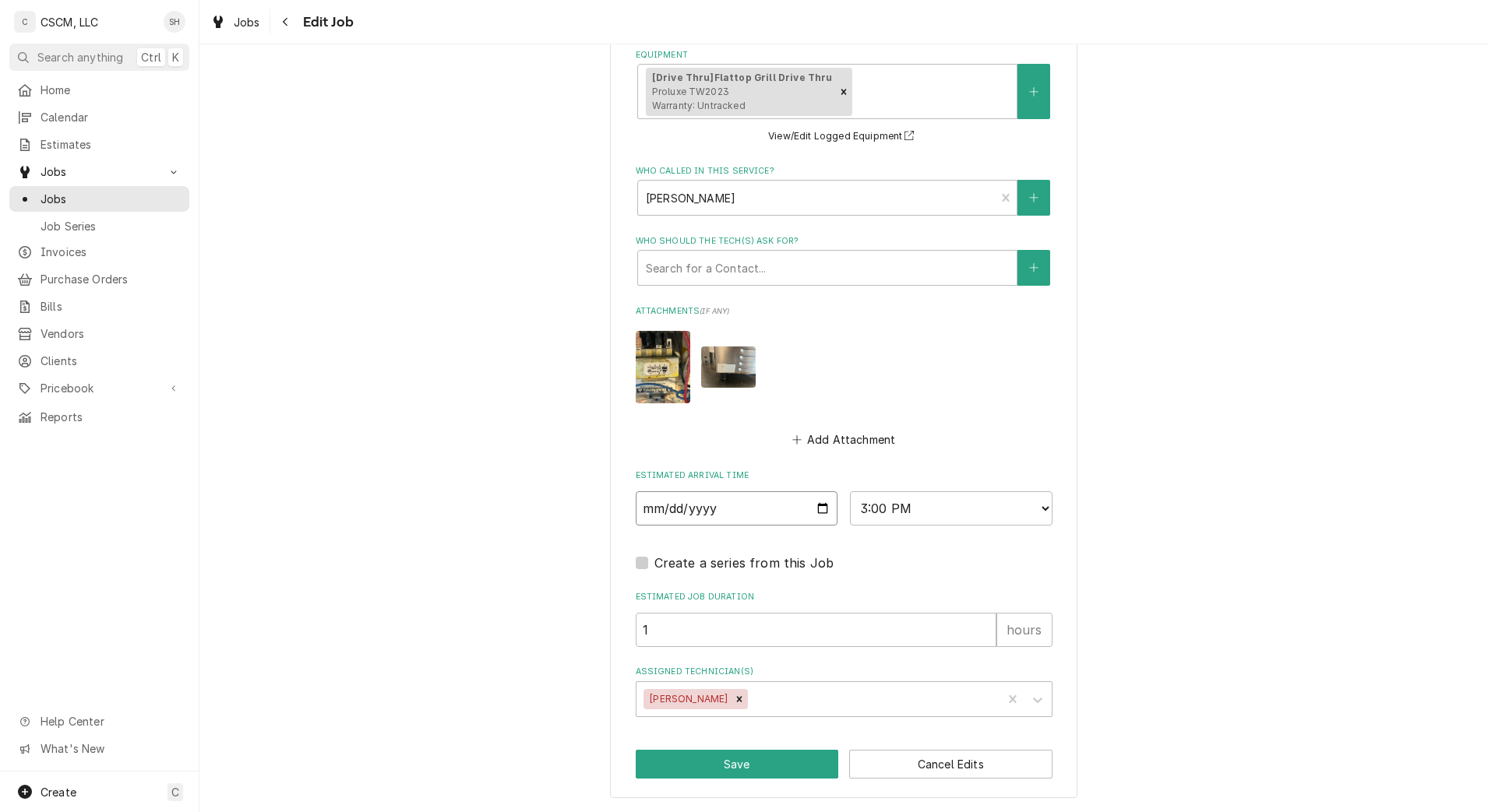
click at [821, 512] on input "[DATE]" at bounding box center [737, 509] width 203 height 34
type textarea "x"
type input "2025-09-09"
type textarea "x"
click at [897, 492] on select "AM / PM 6:00 AM 6:15 AM 6:30 AM 6:45 AM 7:00 AM 7:15 AM 7:30 AM 7:45 AM 8:00 AM…" at bounding box center [951, 509] width 203 height 34
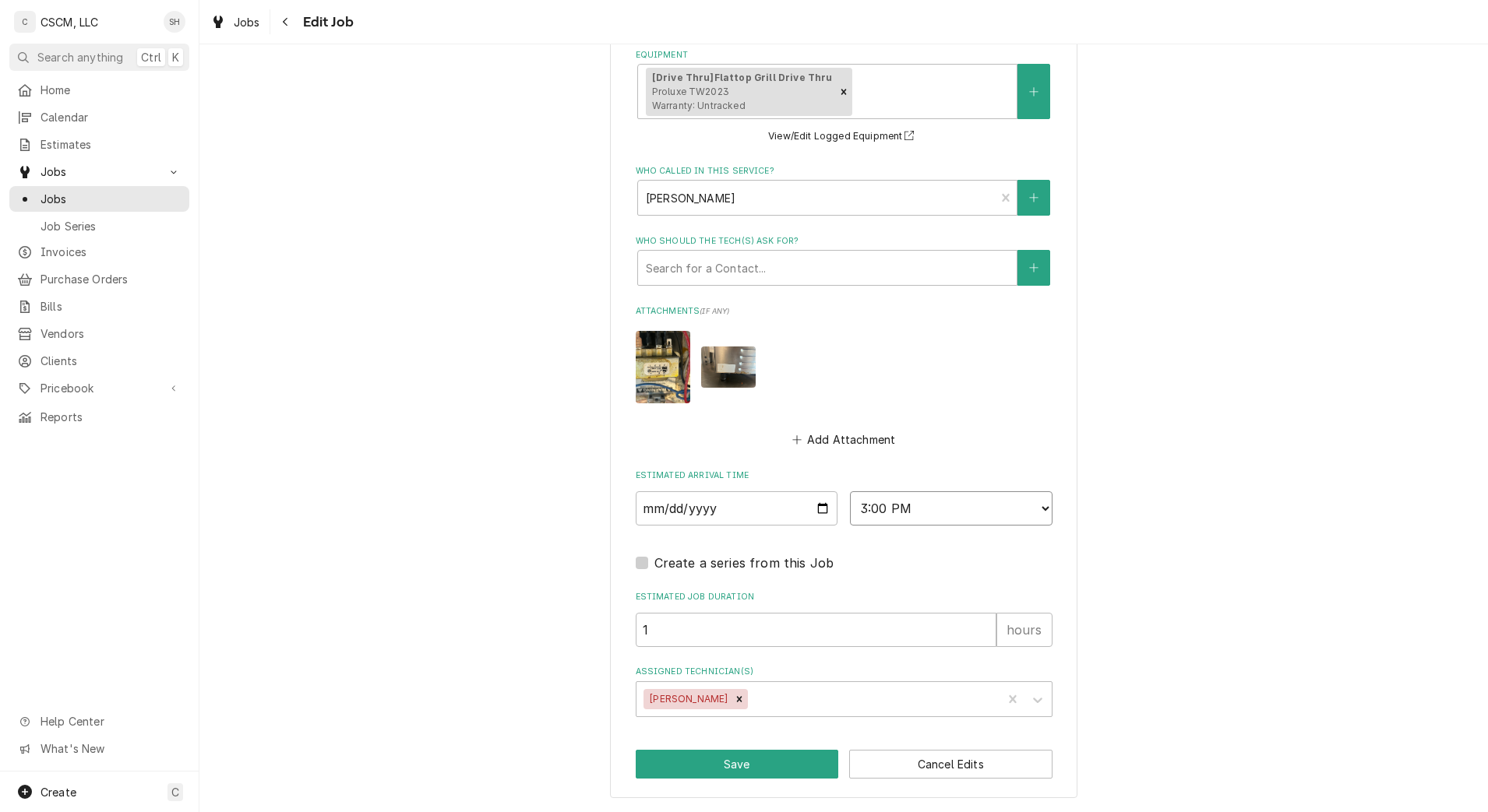
select select "22:00:00"
click at [850, 492] on select "AM / PM 6:00 AM 6:15 AM 6:30 AM 6:45 AM 7:00 AM 7:15 AM 7:30 AM 7:45 AM 8:00 AM…" at bounding box center [951, 509] width 203 height 34
type textarea "x"
click at [906, 495] on select "AM / PM 6:00 AM 6:15 AM 6:30 AM 6:45 AM 7:00 AM 7:15 AM 7:30 AM 7:45 AM 8:00 AM…" at bounding box center [951, 509] width 203 height 34
select select "10:00:00"
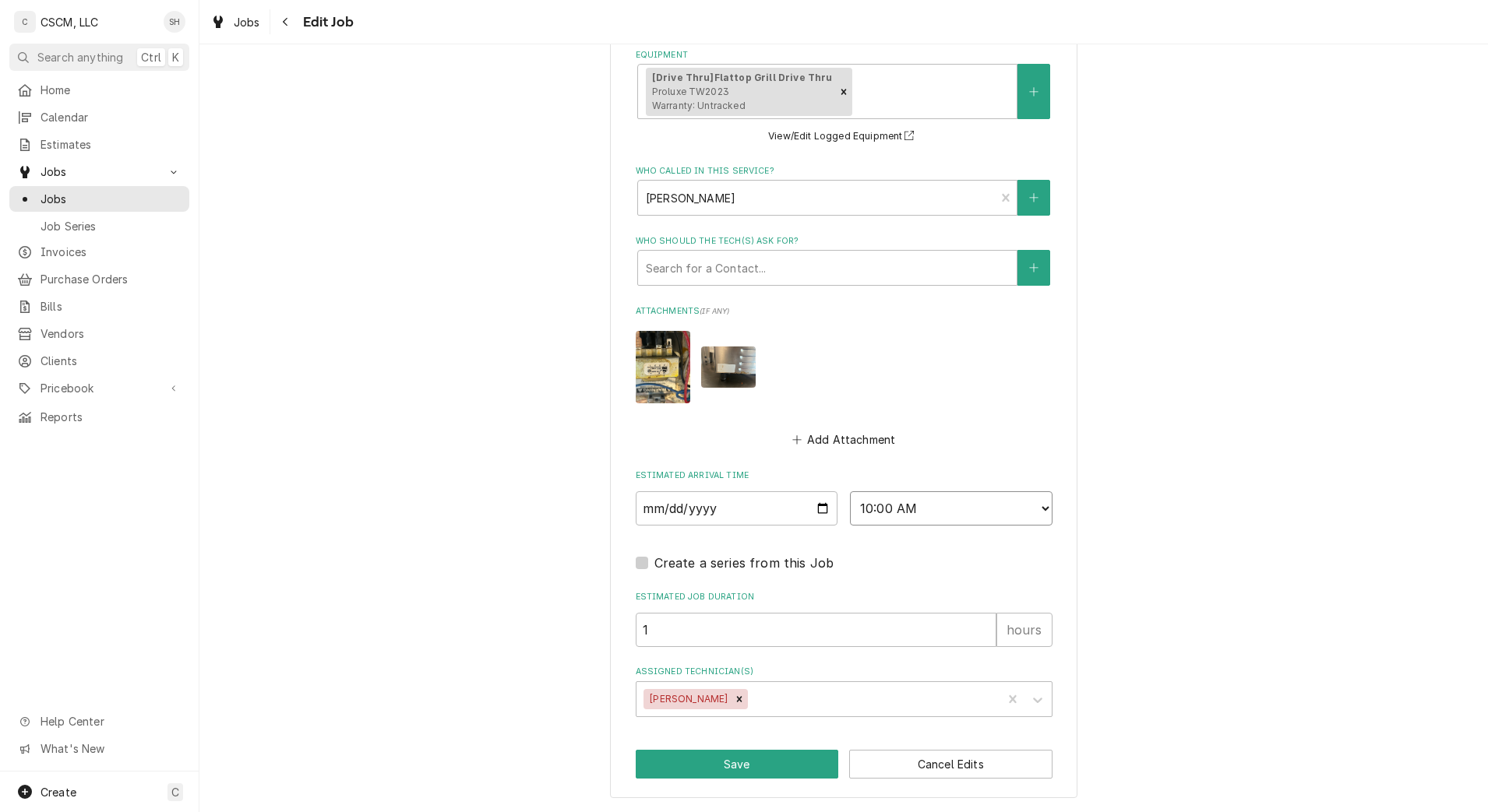
click at [850, 492] on select "AM / PM 6:00 AM 6:15 AM 6:30 AM 6:45 AM 7:00 AM 7:15 AM 7:30 AM 7:45 AM 8:00 AM…" at bounding box center [951, 509] width 203 height 34
click at [755, 696] on div "Assigned Technician(s)" at bounding box center [873, 699] width 243 height 28
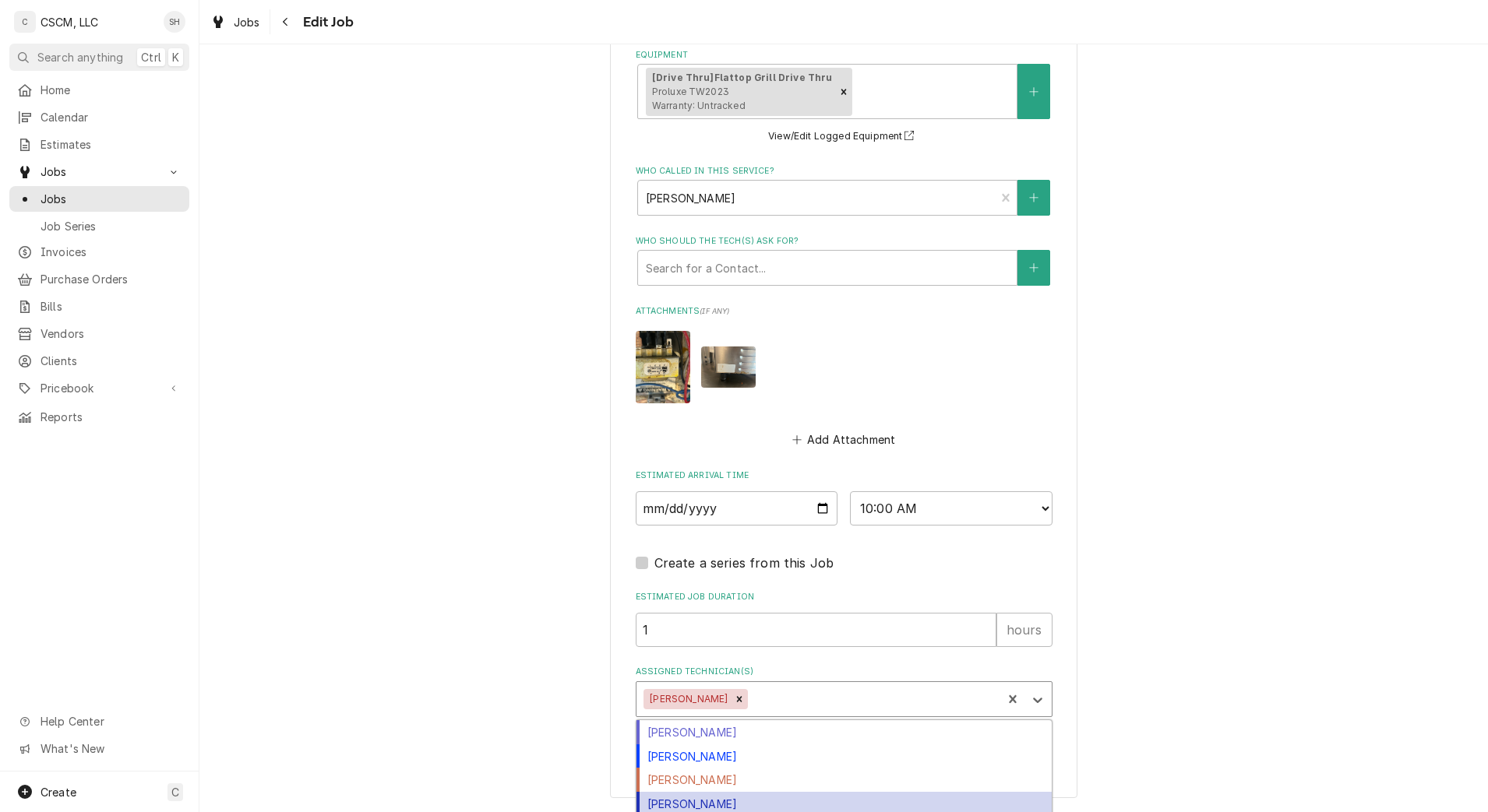
click at [711, 804] on div "Michal Wall" at bounding box center [843, 803] width 415 height 24
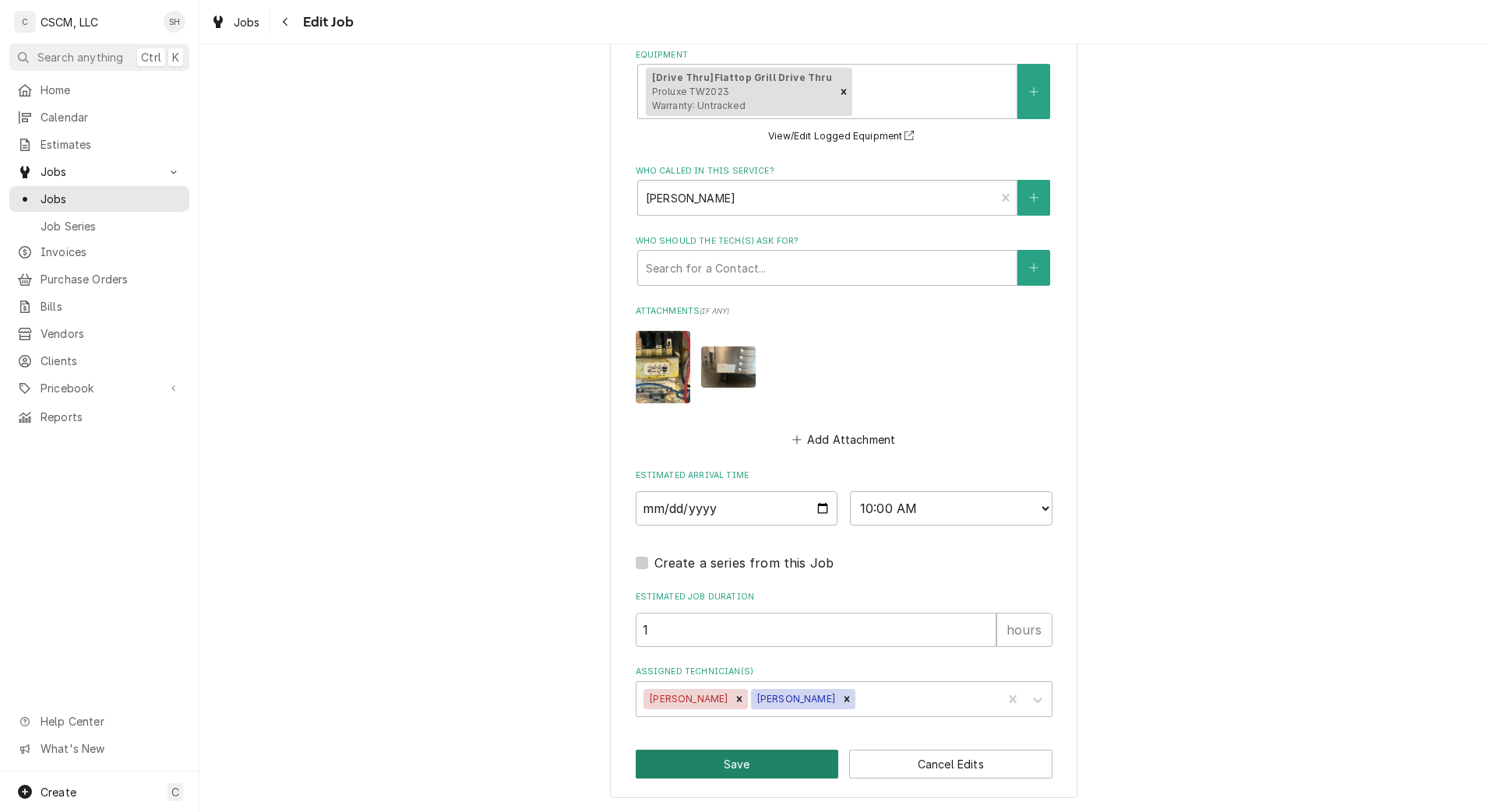
click at [696, 764] on button "Save" at bounding box center [738, 764] width 203 height 29
type textarea "x"
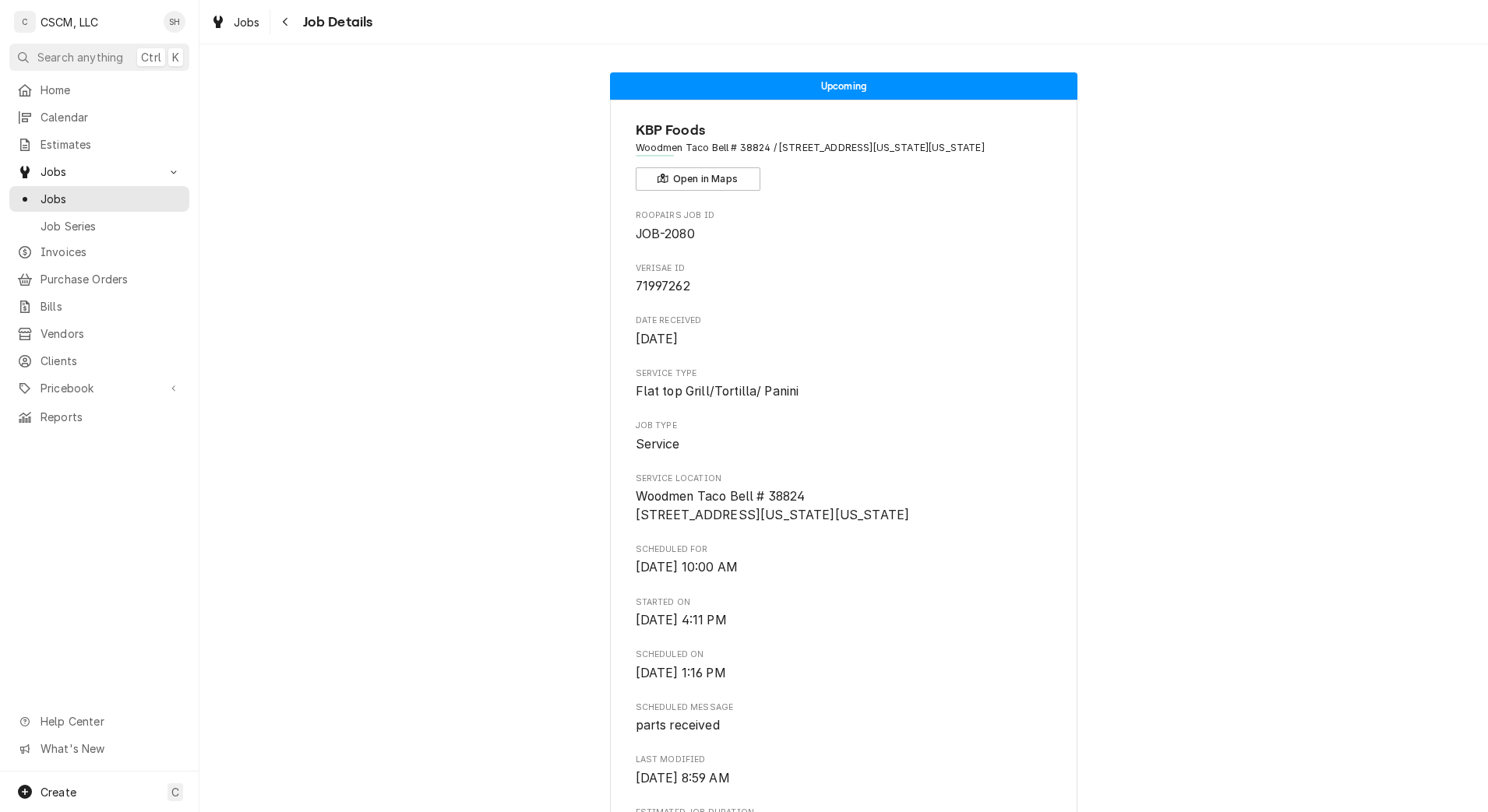
click at [290, 21] on div "Navigate back" at bounding box center [285, 22] width 15 height 15
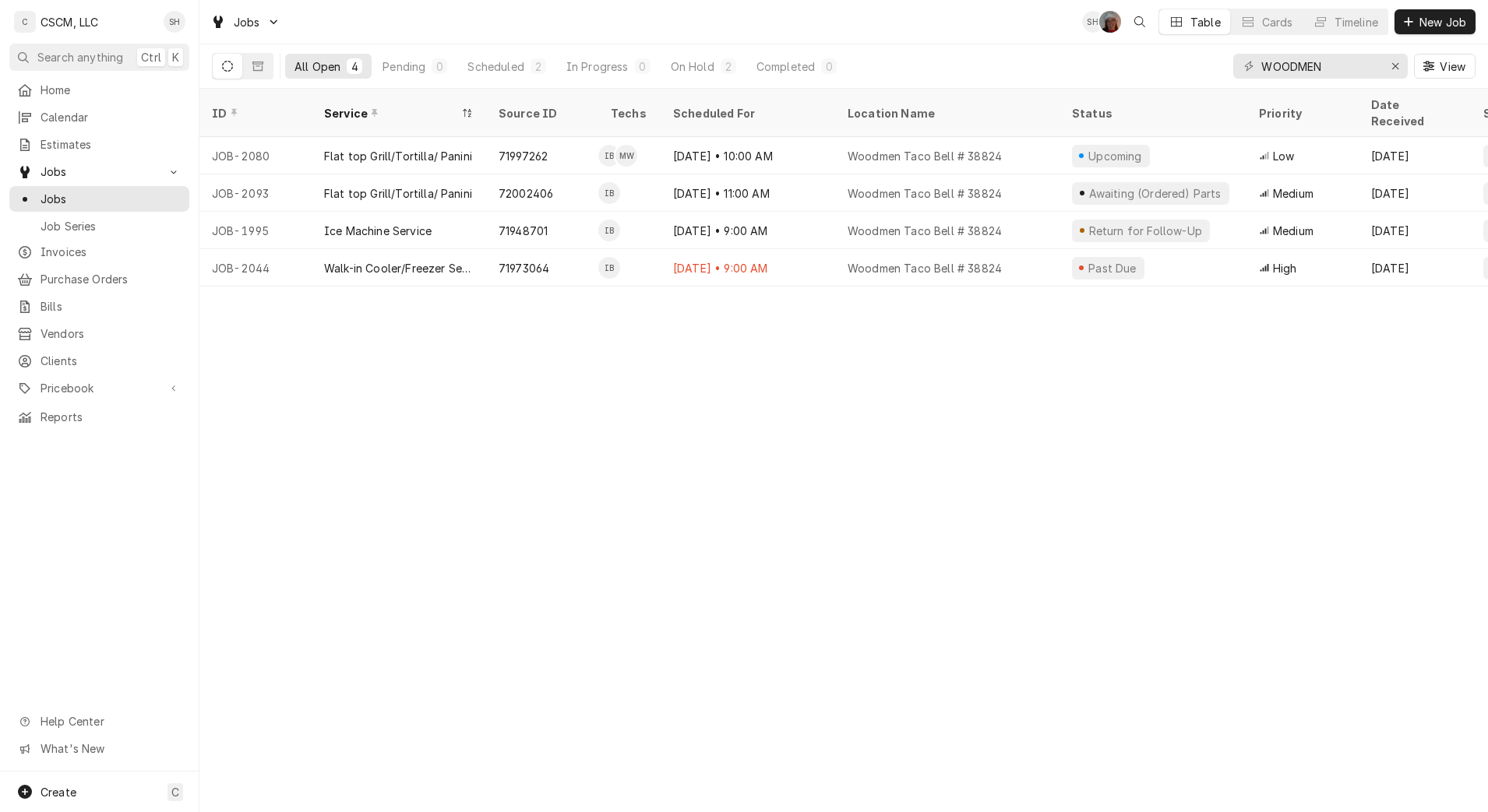
click at [421, 261] on div "Walk-in Cooler/Freezer Service Call" at bounding box center [398, 268] width 149 height 16
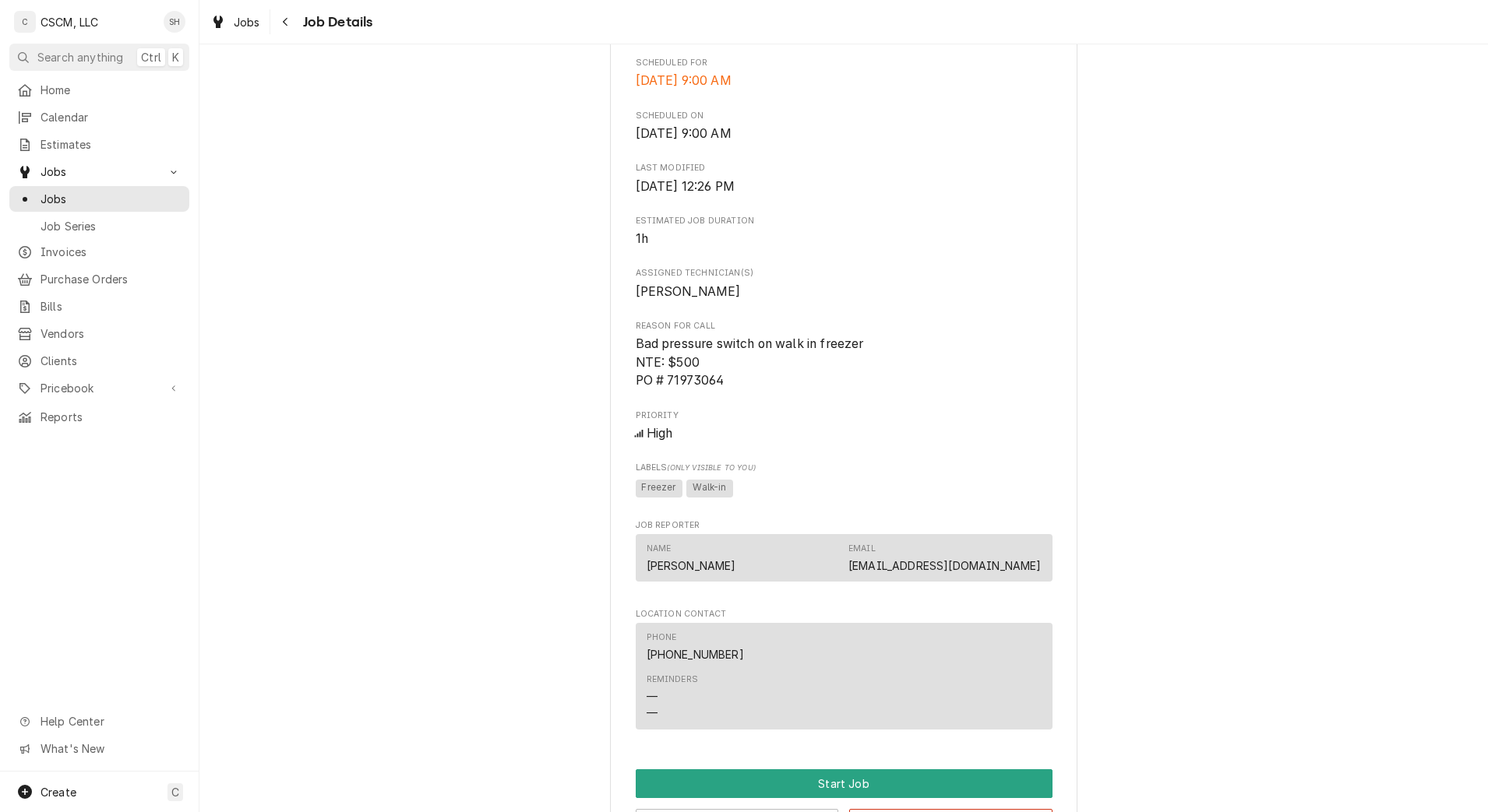
scroll to position [844, 0]
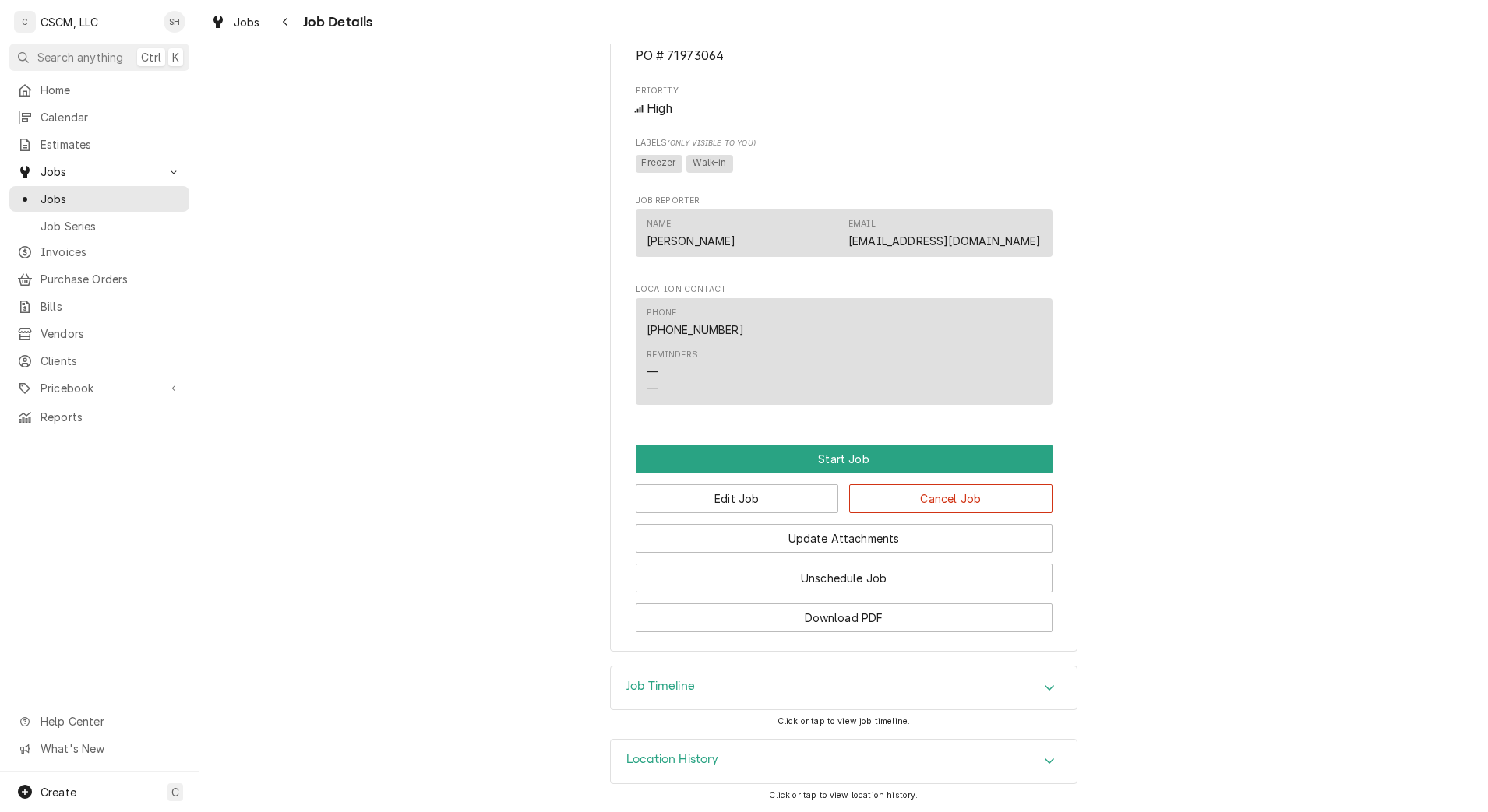
click at [282, 24] on icon "Navigate back" at bounding box center [285, 21] width 7 height 10
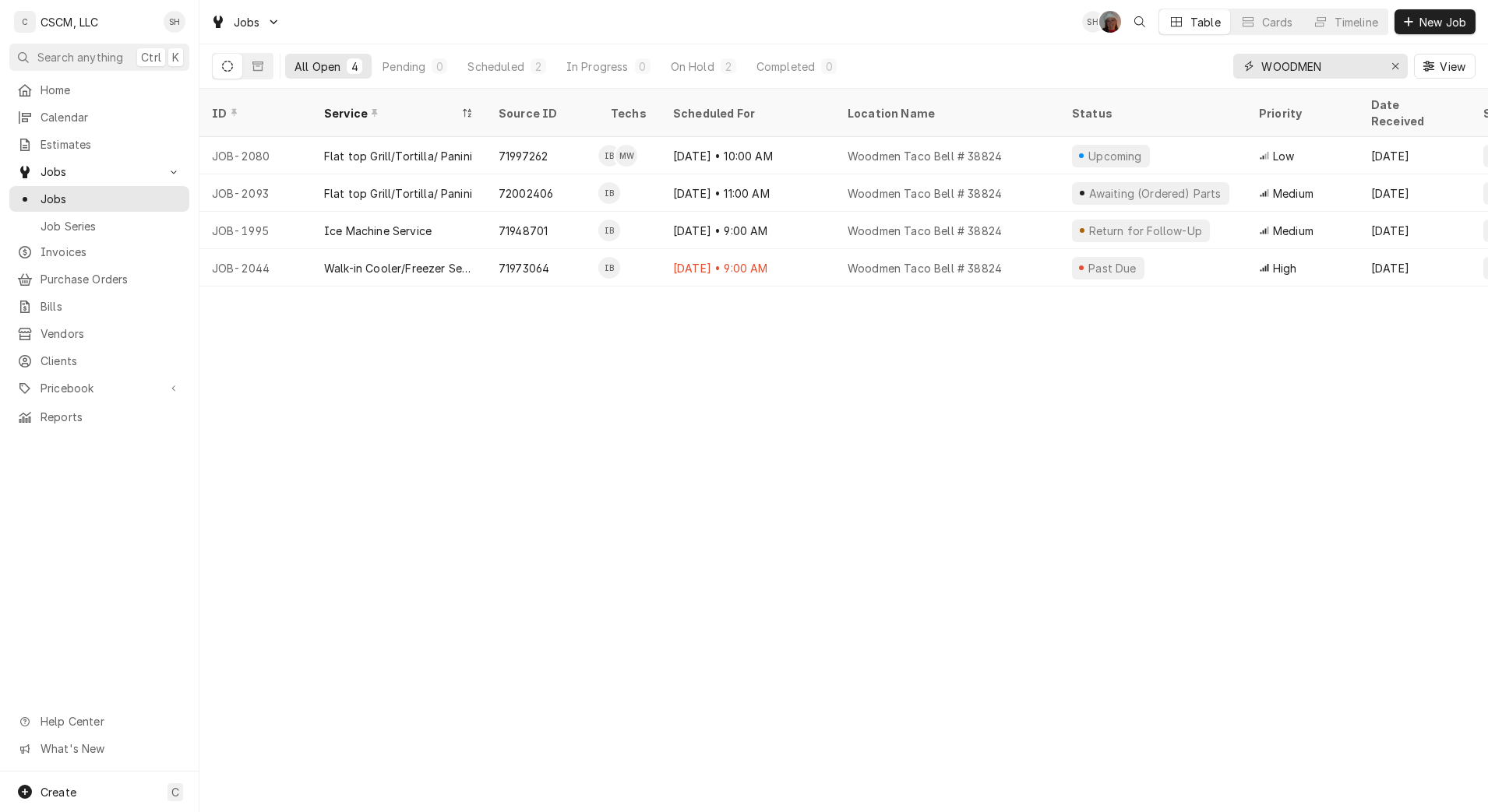
click at [1393, 63] on icon "Erase input" at bounding box center [1395, 66] width 9 height 10
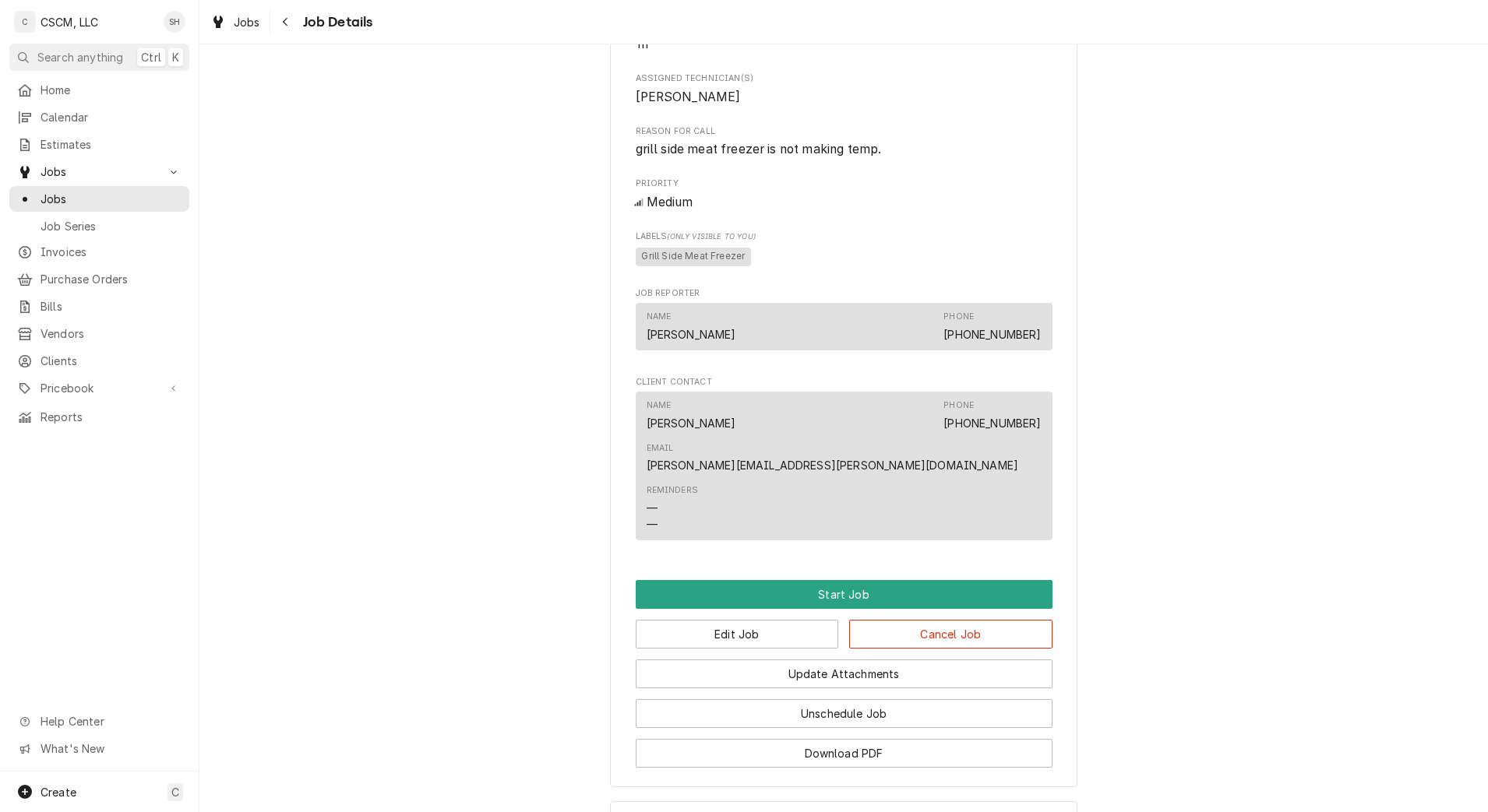
scroll to position [867, 0]
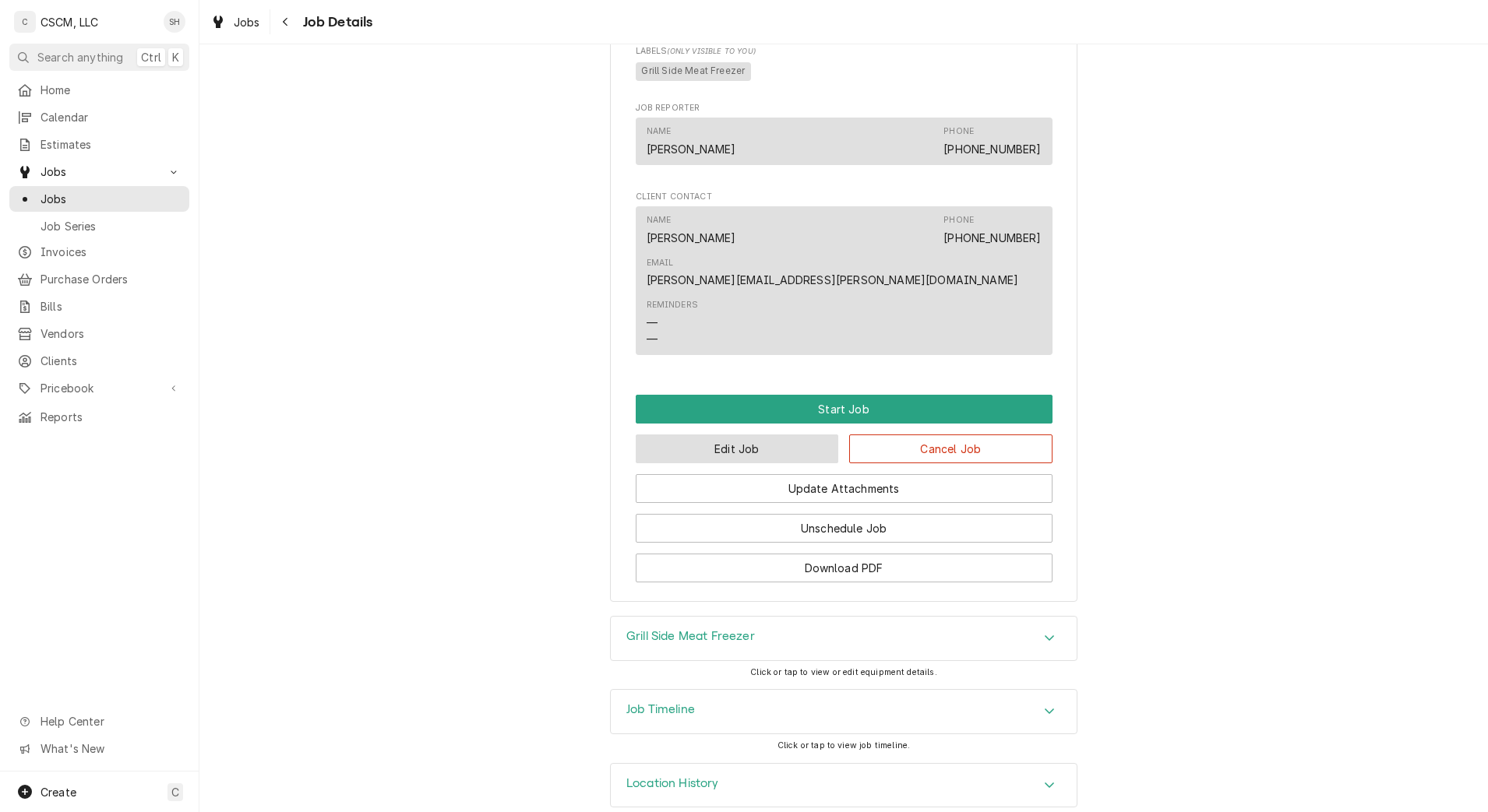
click at [682, 435] on button "Edit Job" at bounding box center [738, 449] width 203 height 29
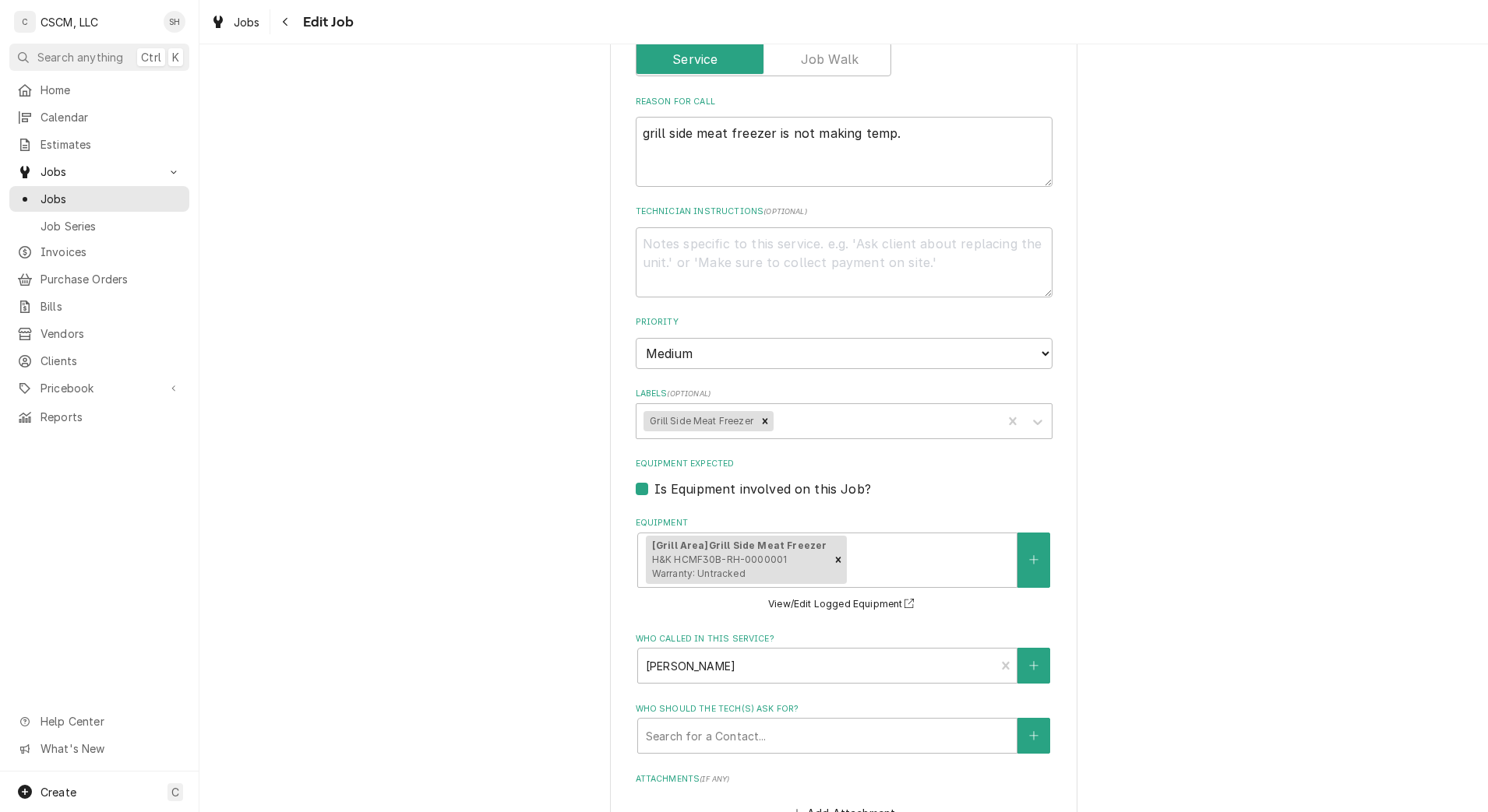
scroll to position [1055, 0]
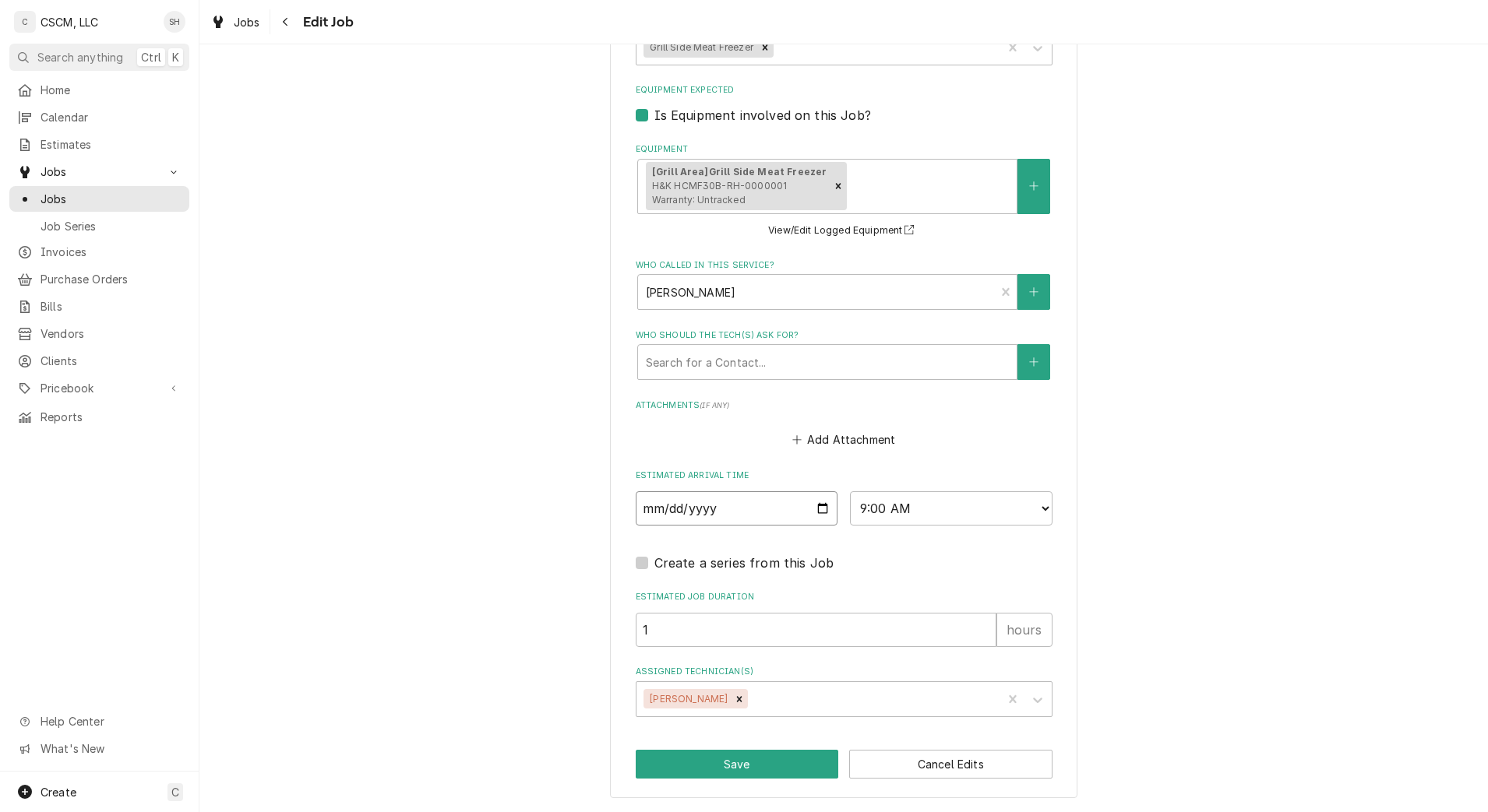
click at [813, 507] on input "2025-09-09" at bounding box center [737, 509] width 203 height 34
type textarea "x"
type input "2025-09-10"
click at [769, 760] on button "Save" at bounding box center [738, 764] width 203 height 29
type textarea "x"
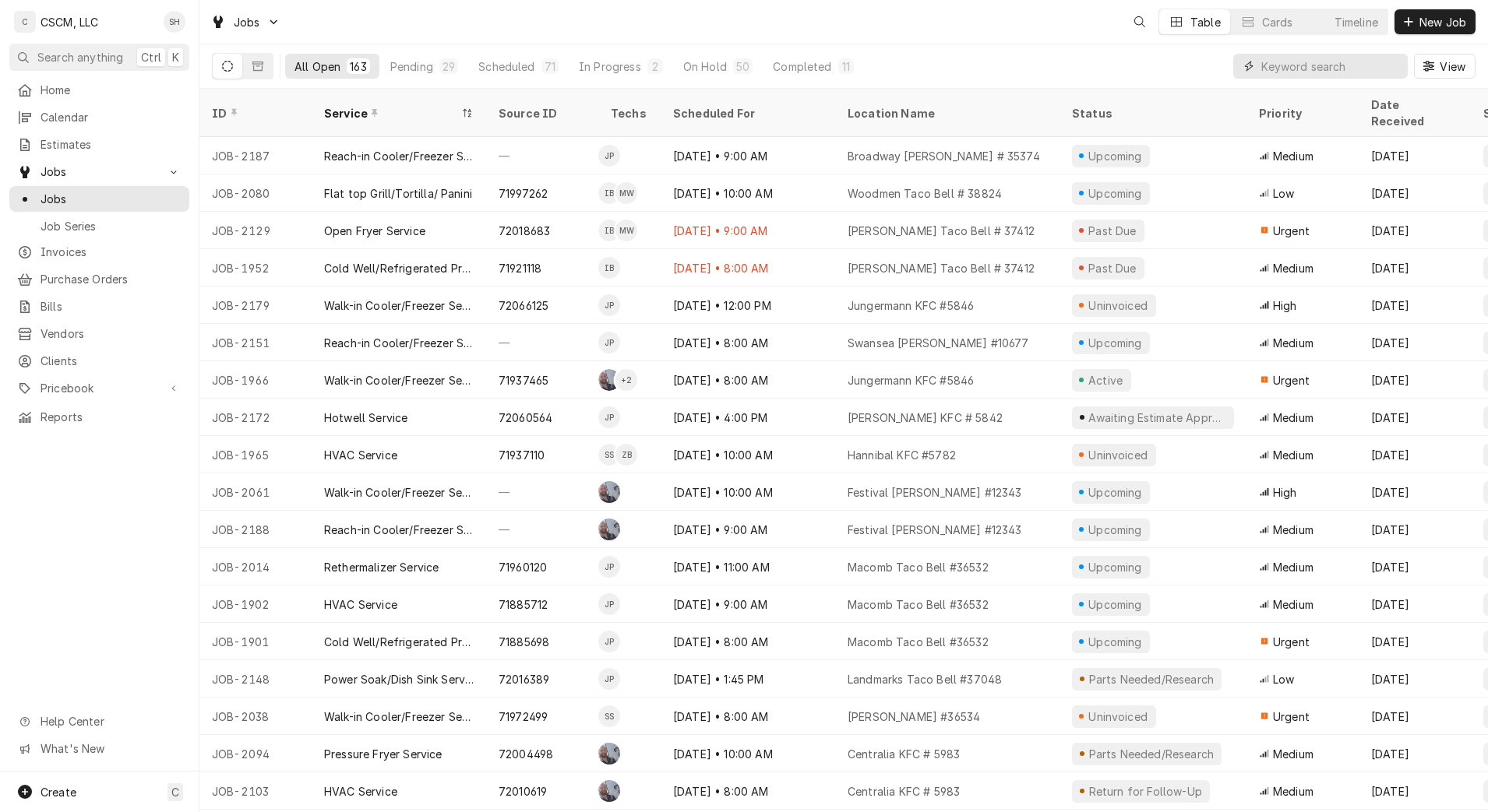
click at [1334, 77] on input "Dynamic Content Wrapper" at bounding box center [1330, 67] width 139 height 25
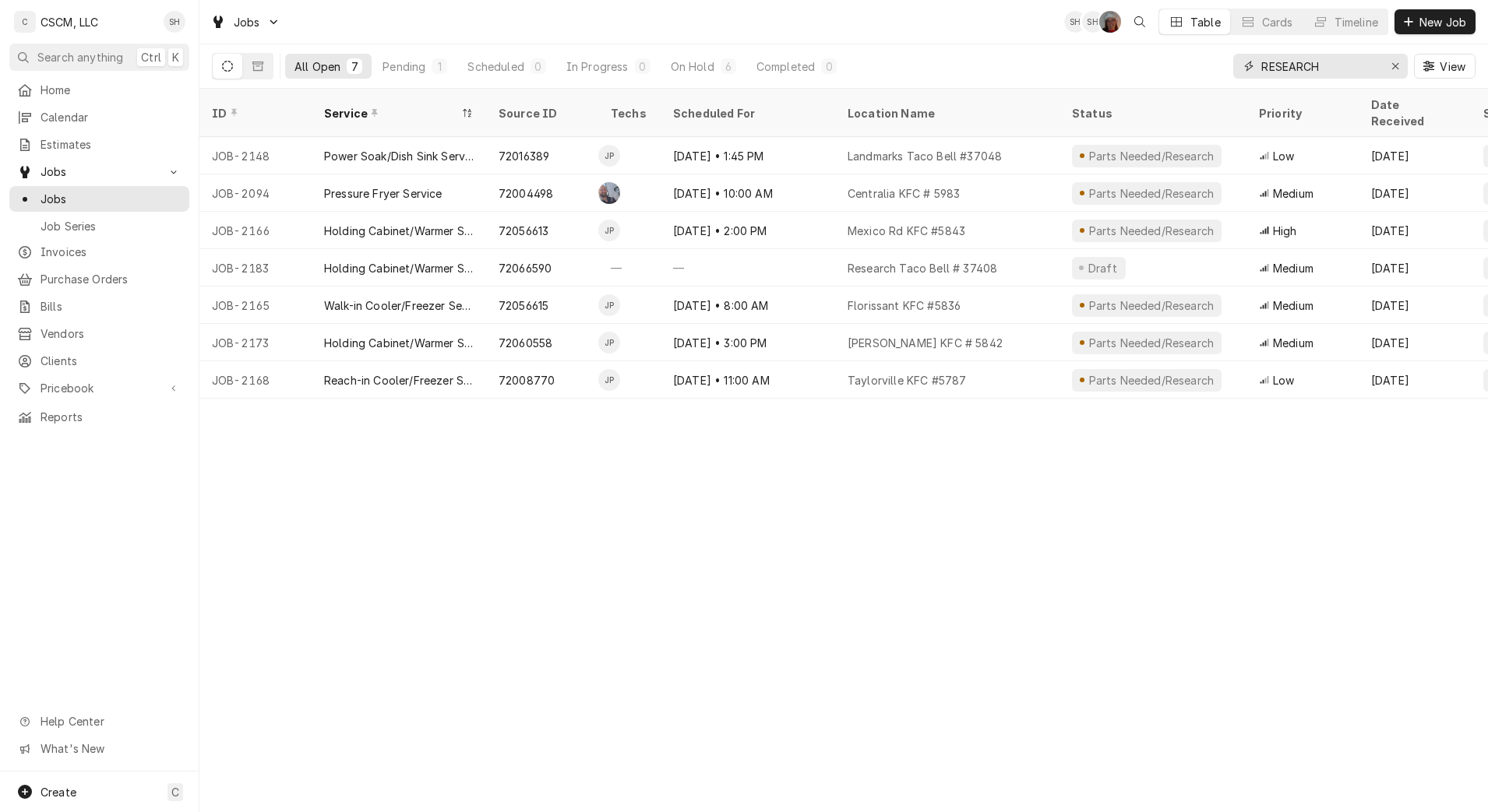
drag, startPoint x: 1334, startPoint y: 75, endPoint x: 1006, endPoint y: 43, distance: 329.6
click at [1015, 49] on div "All Open 7 Pending 1 Scheduled 0 In Progress 0 On Hold 6 Completed 0 RESEARCH V…" at bounding box center [843, 67] width 1264 height 44
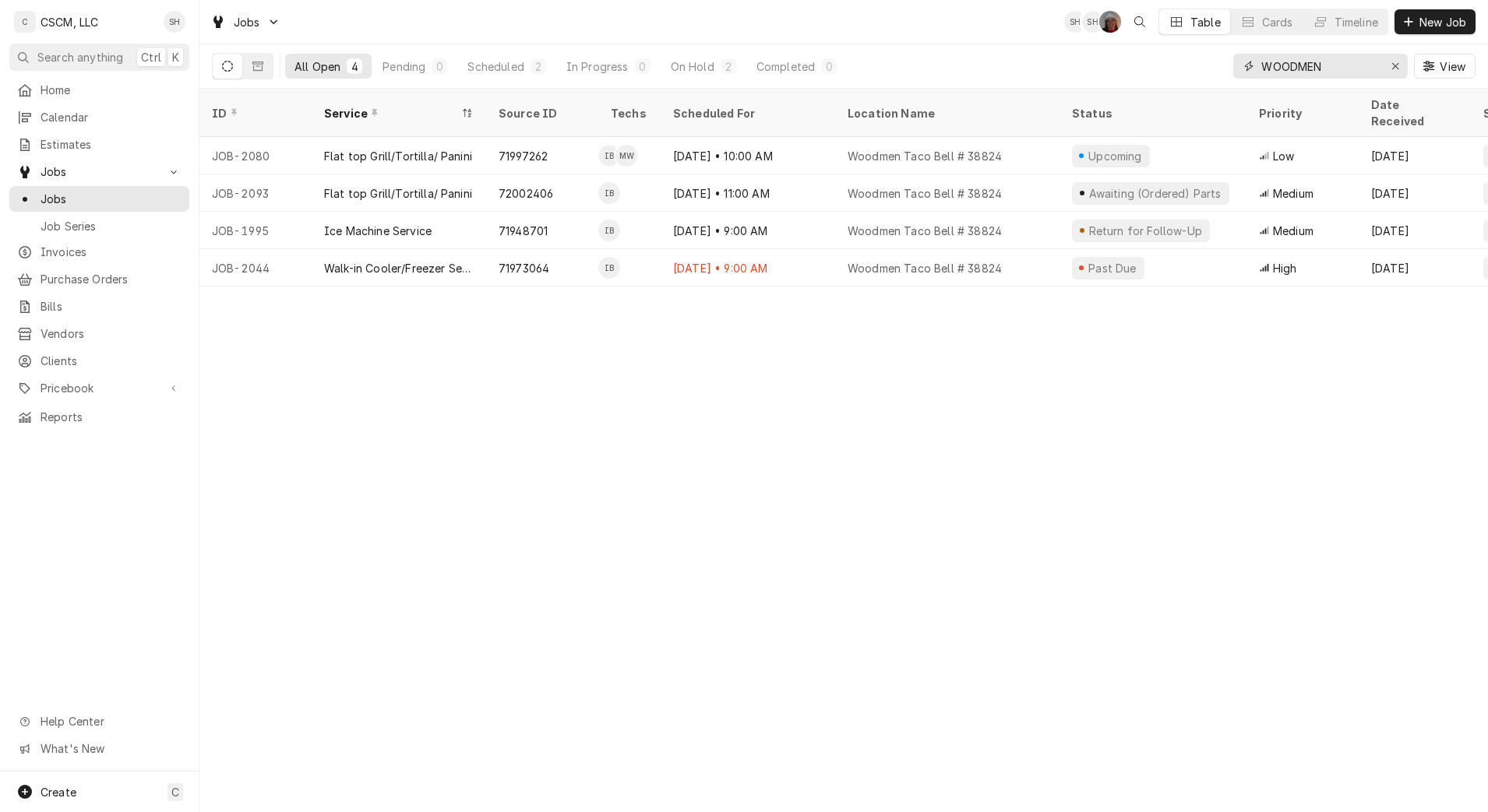
type input "WOODMEN"
click at [978, 175] on div "Woodmen Taco Bell # 38824" at bounding box center [947, 193] width 224 height 37
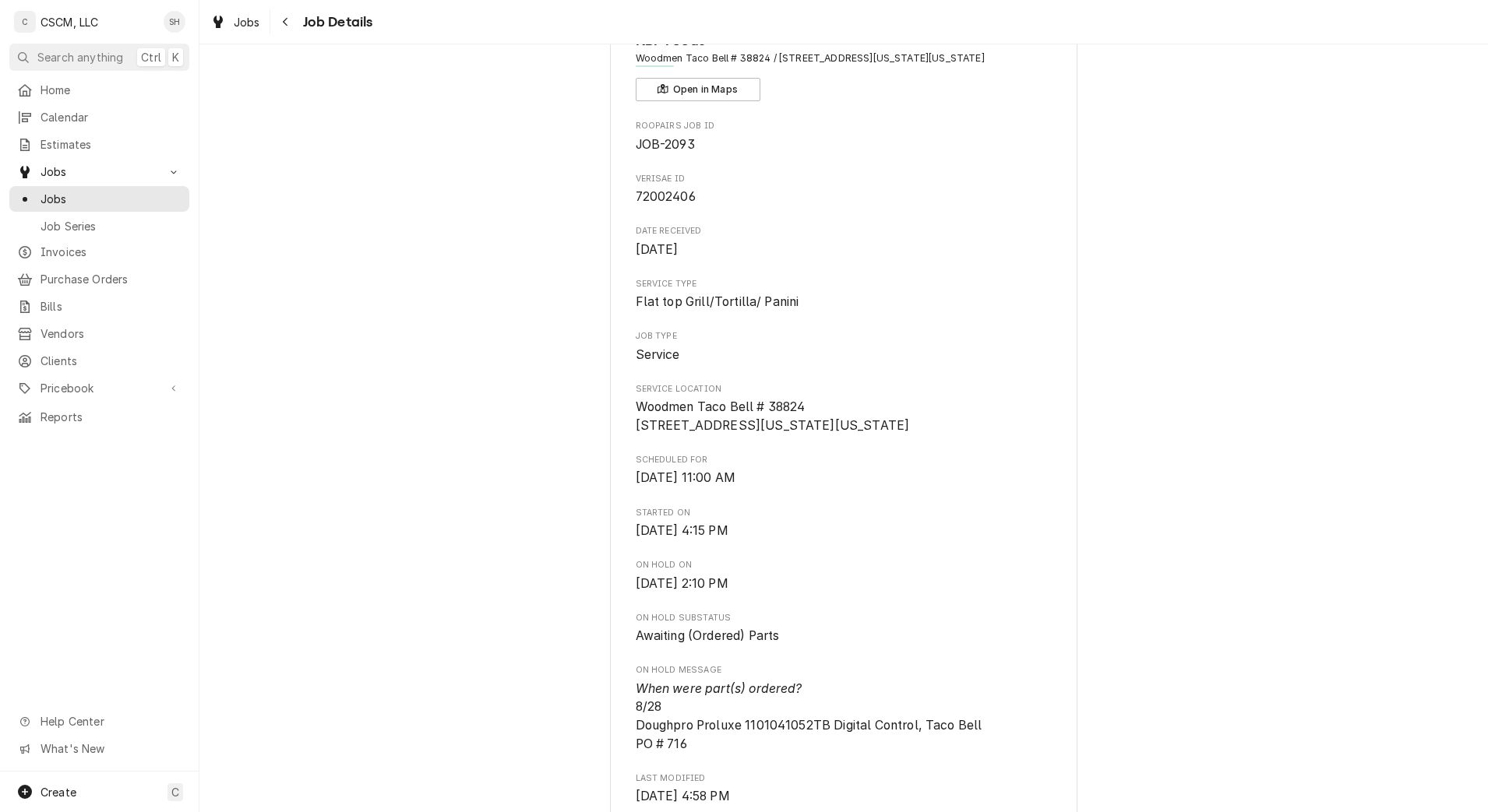
scroll to position [487, 0]
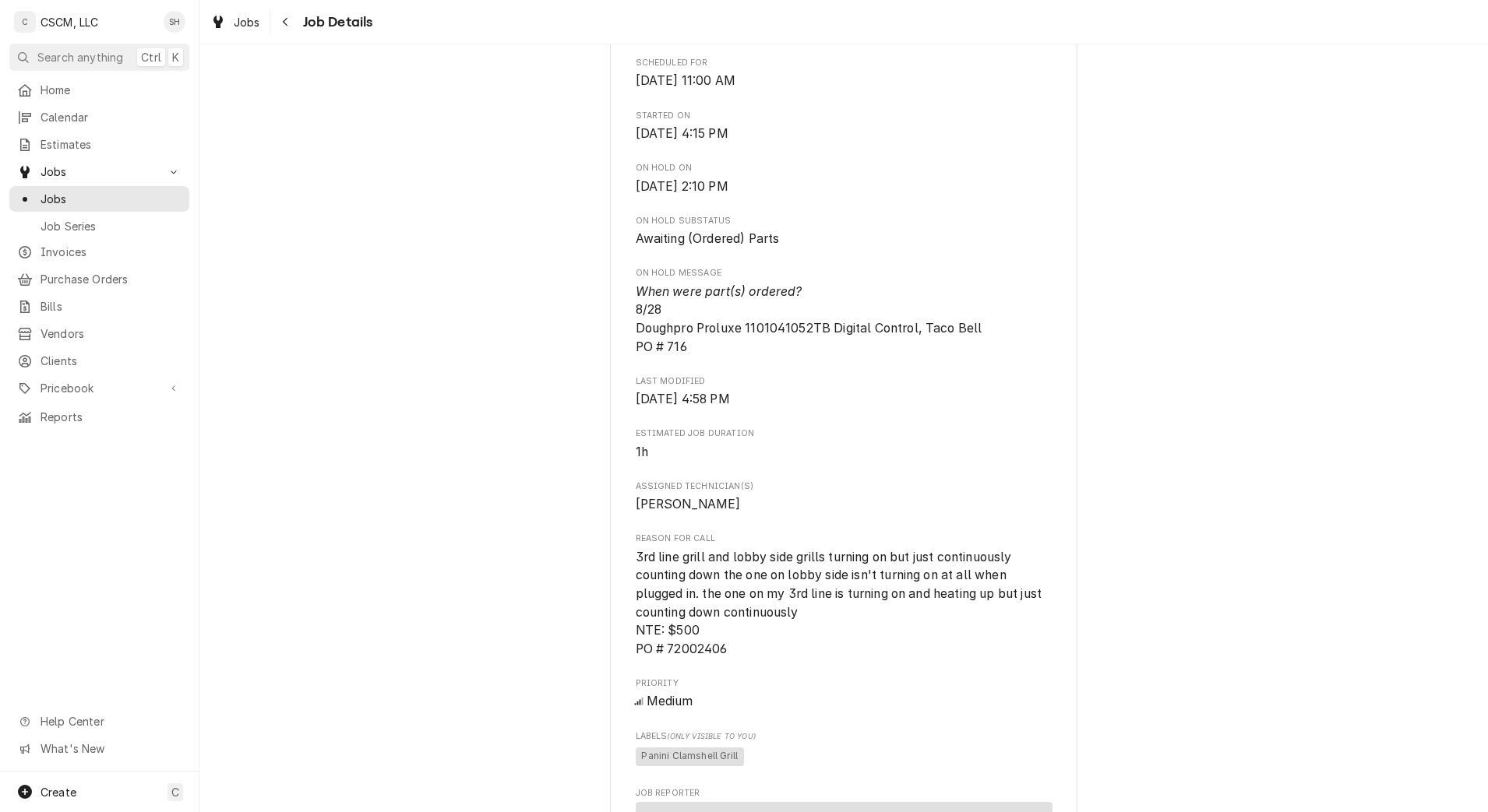
click at [277, 19] on button "Navigate back" at bounding box center [286, 22] width 25 height 25
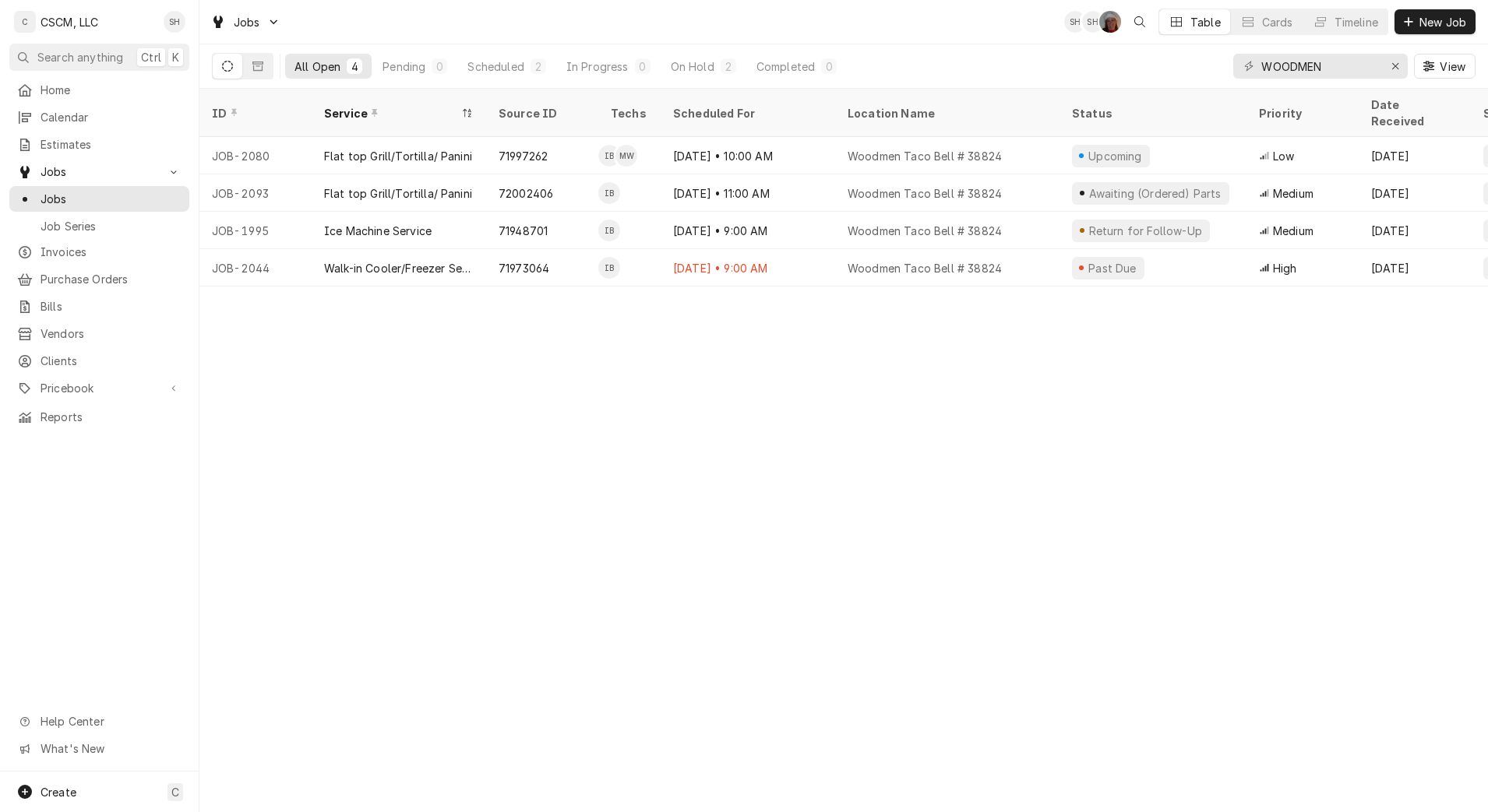
click at [342, 225] on div "Ice Machine Service" at bounding box center [399, 230] width 175 height 37
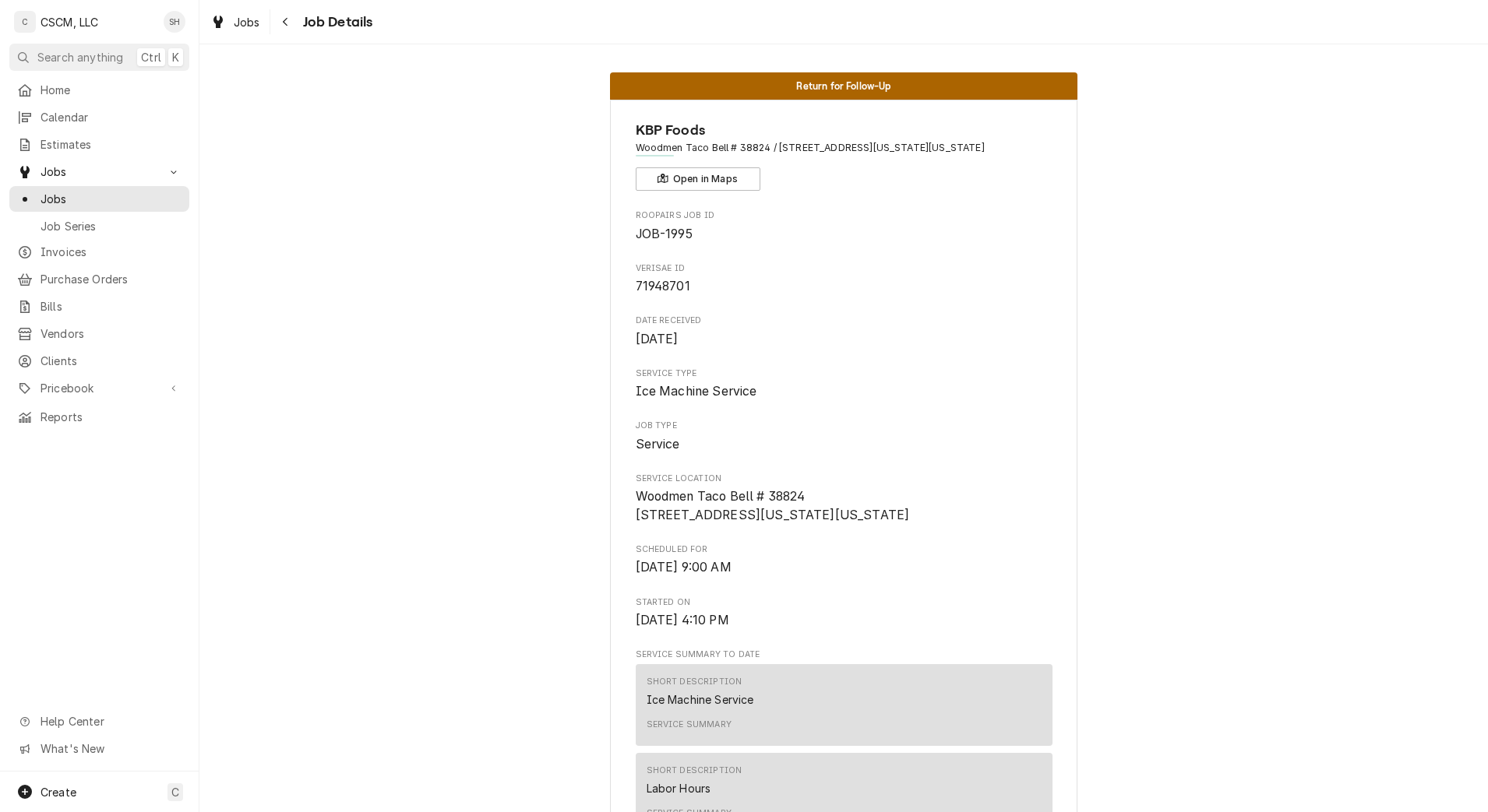
click at [285, 18] on icon "Navigate back" at bounding box center [285, 21] width 7 height 10
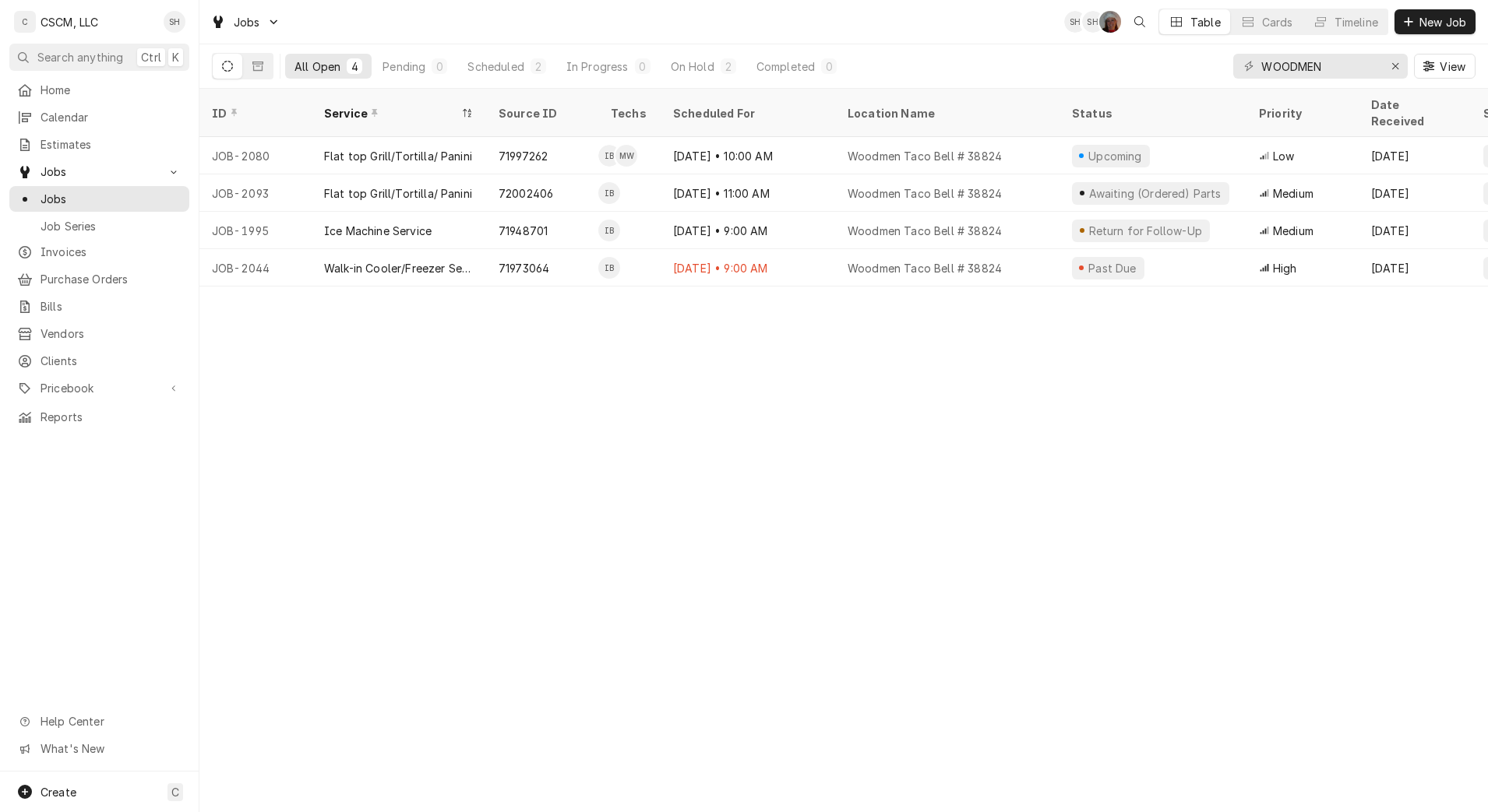
click at [795, 249] on div "[DATE] • 9:00 AM" at bounding box center [748, 267] width 175 height 37
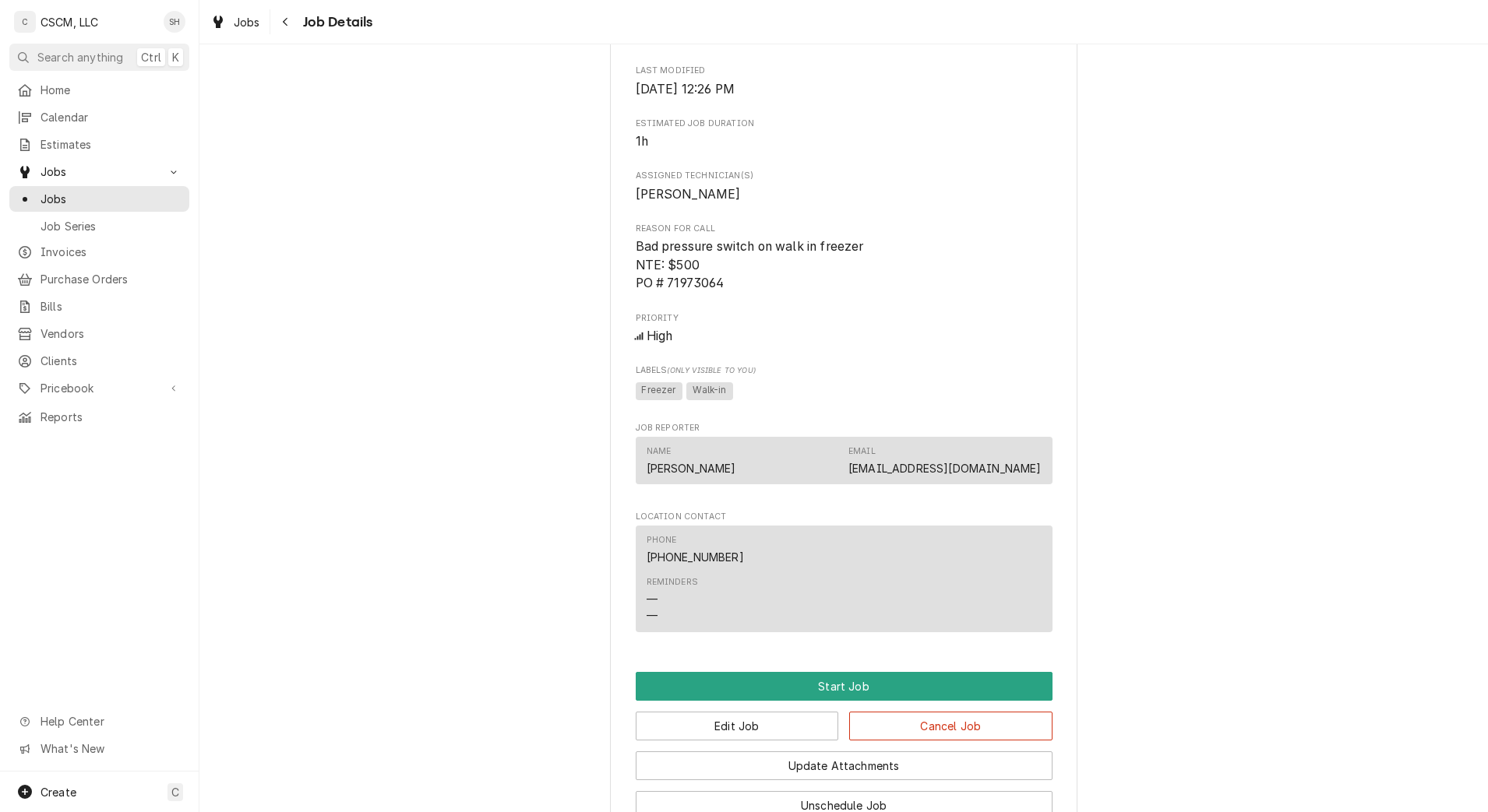
scroll to position [600, 0]
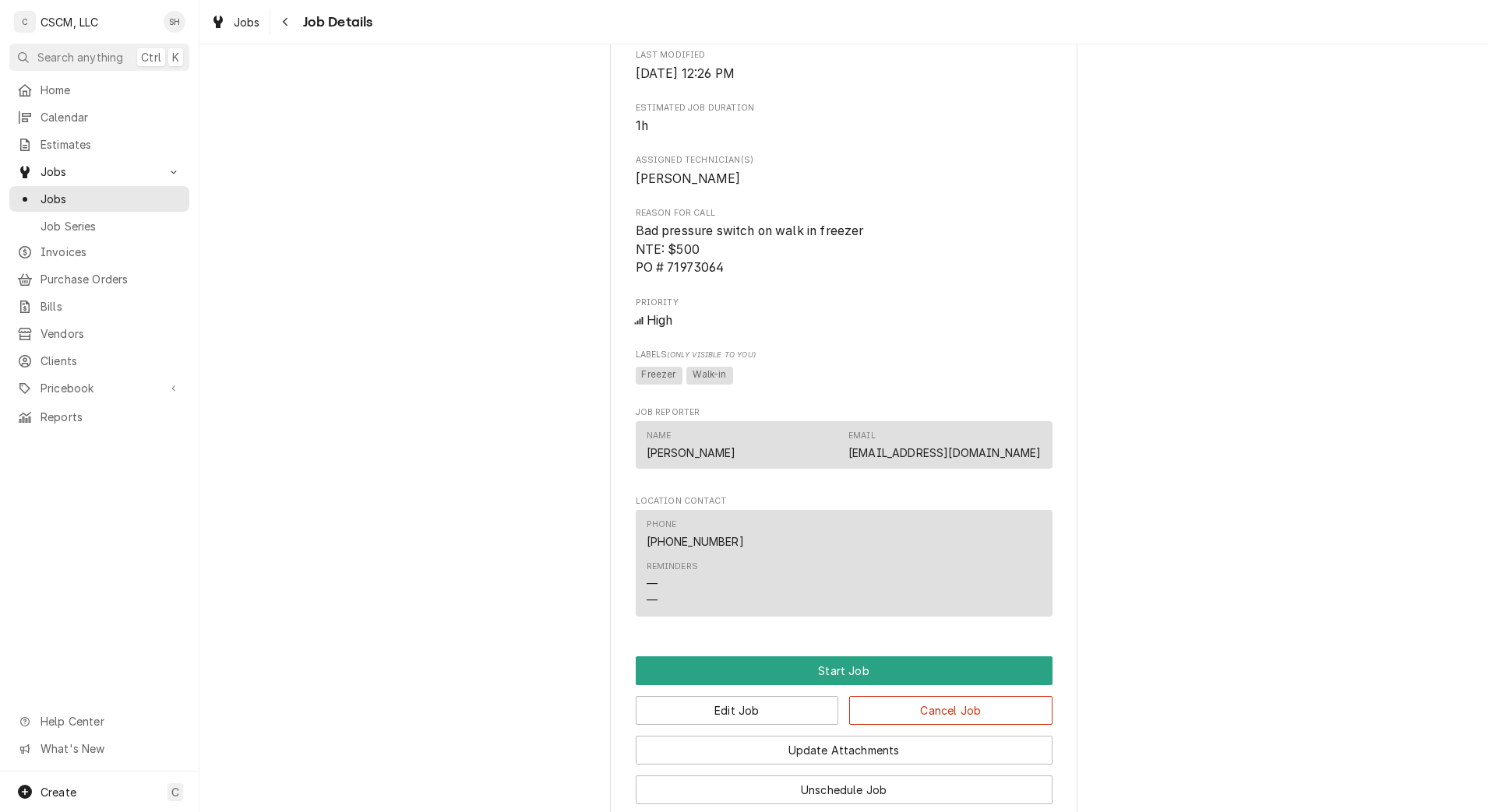
click at [269, 24] on div "Dynamic Content Wrapper" at bounding box center [269, 22] width 1 height 25
click at [276, 28] on button "Navigate back" at bounding box center [286, 22] width 25 height 25
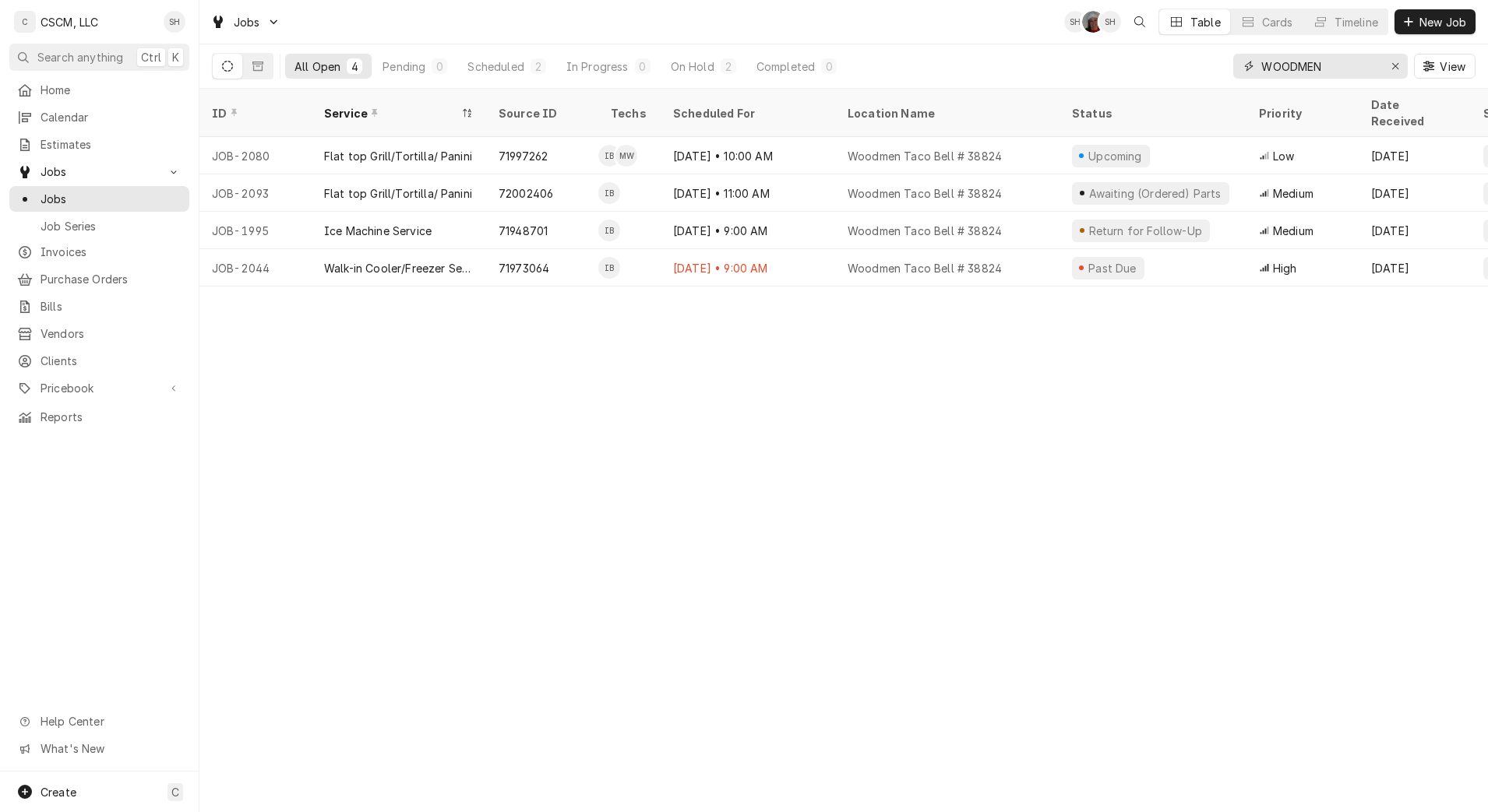
drag, startPoint x: 1367, startPoint y: 70, endPoint x: 876, endPoint y: -6, distance: 496.8
click at [876, 0] on html "C CSCM, LLC SH Search anything Ctrl K Home Calendar Estimates Jobs Jobs Job Ser…" at bounding box center [744, 406] width 1488 height 812
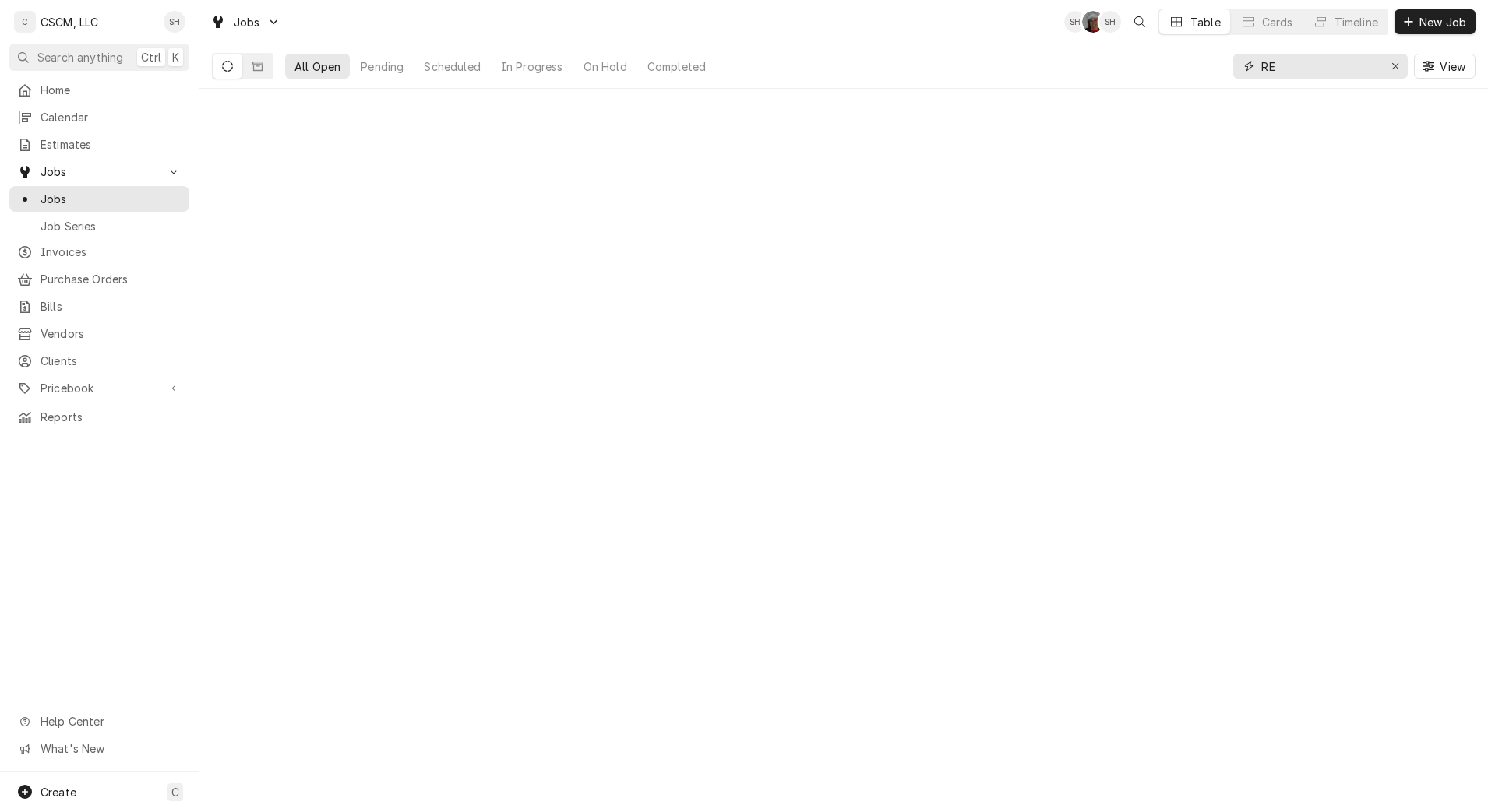
type input "R"
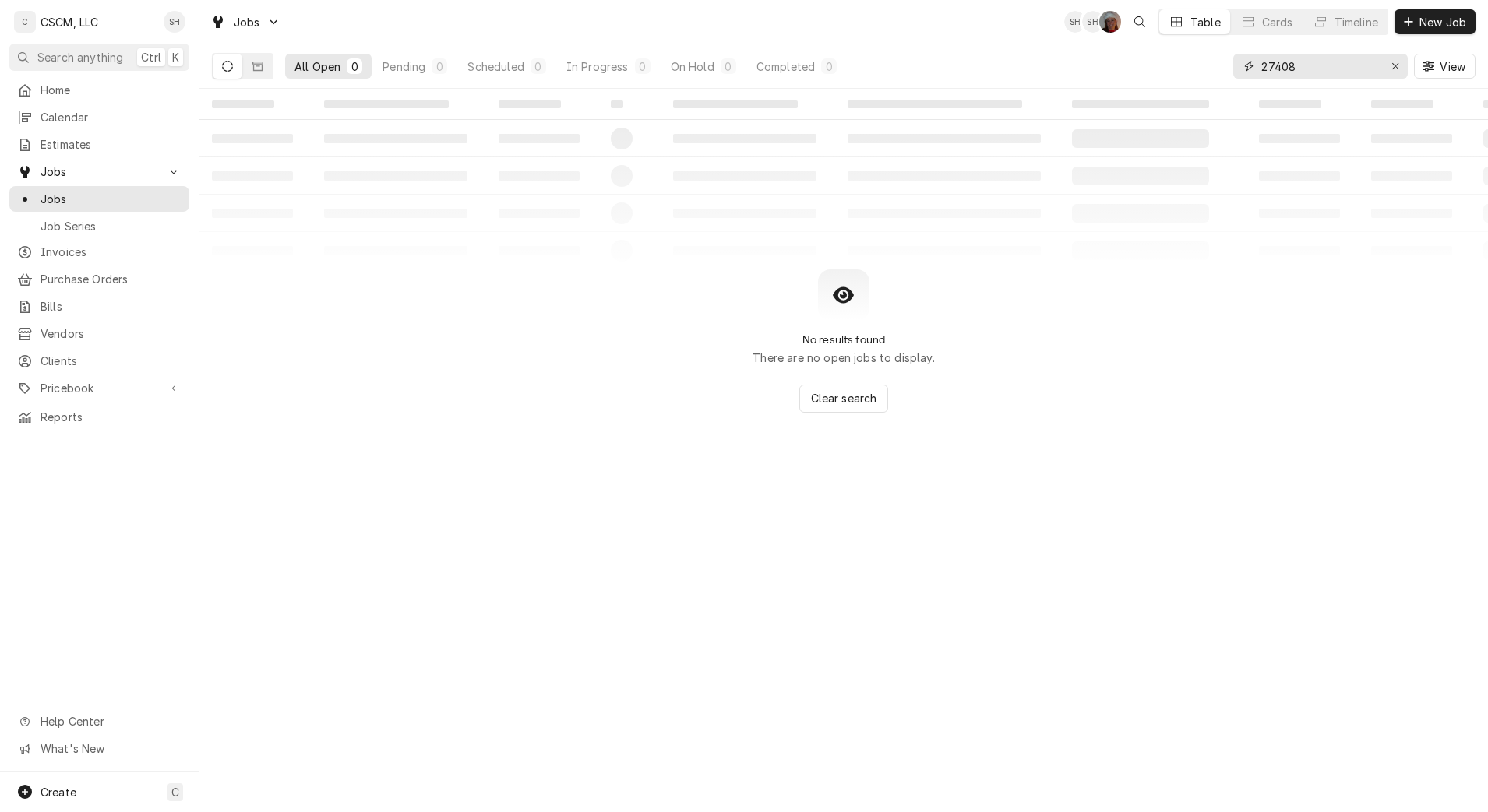
click at [1271, 69] on input "27408" at bounding box center [1319, 67] width 117 height 25
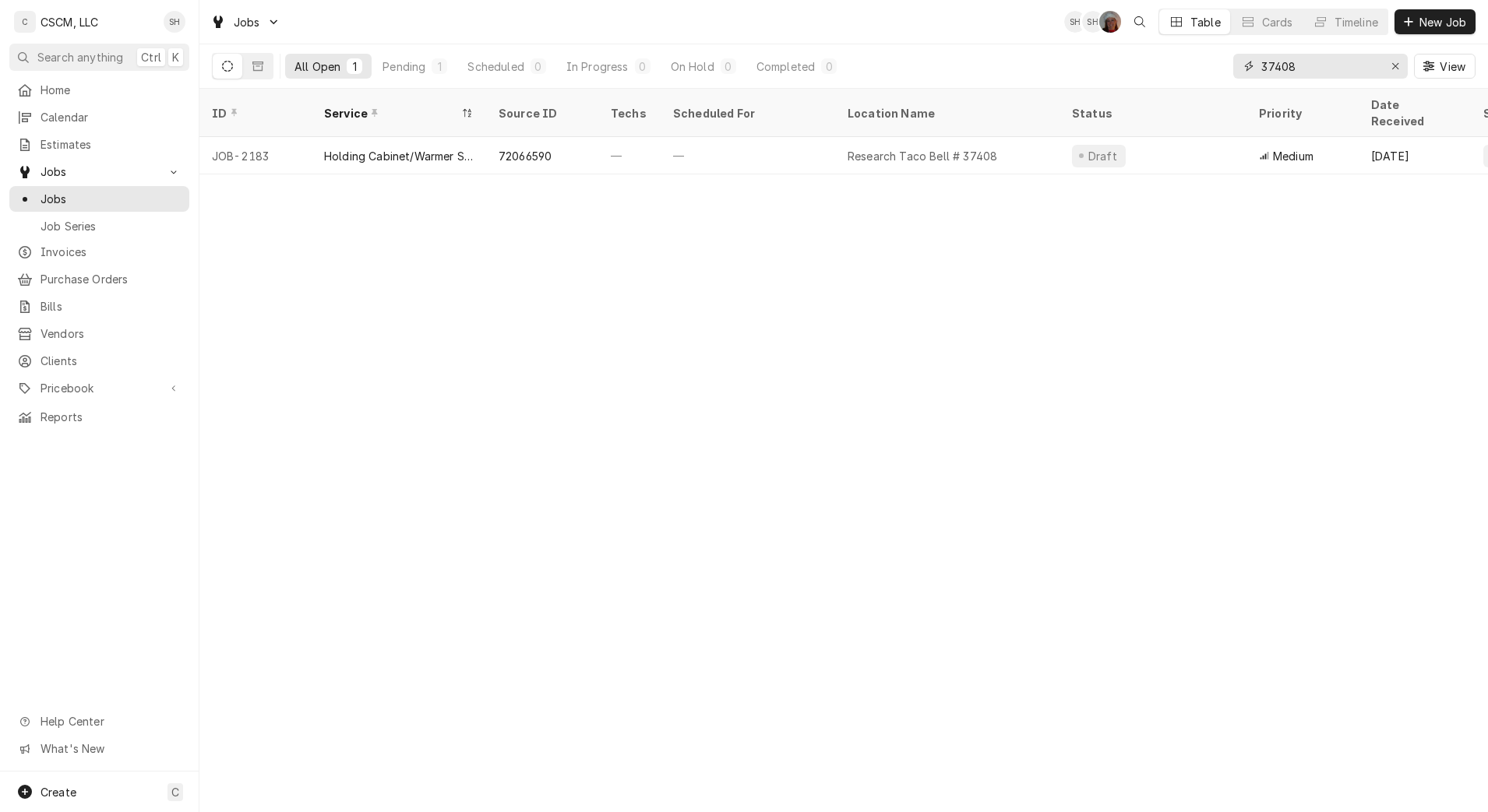
type input "37408"
click at [646, 144] on div "—" at bounding box center [629, 155] width 63 height 37
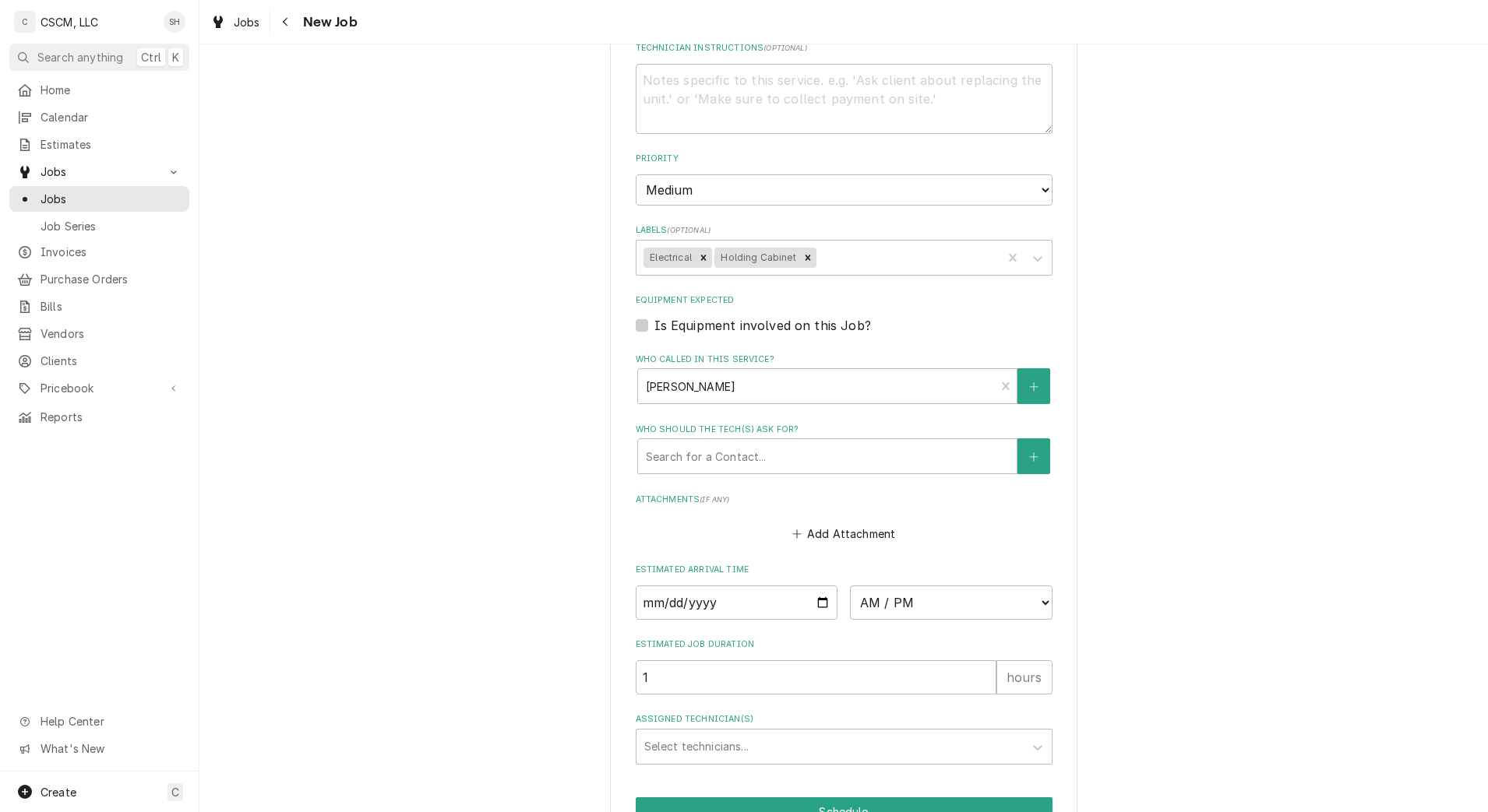
scroll to position [1088, 0]
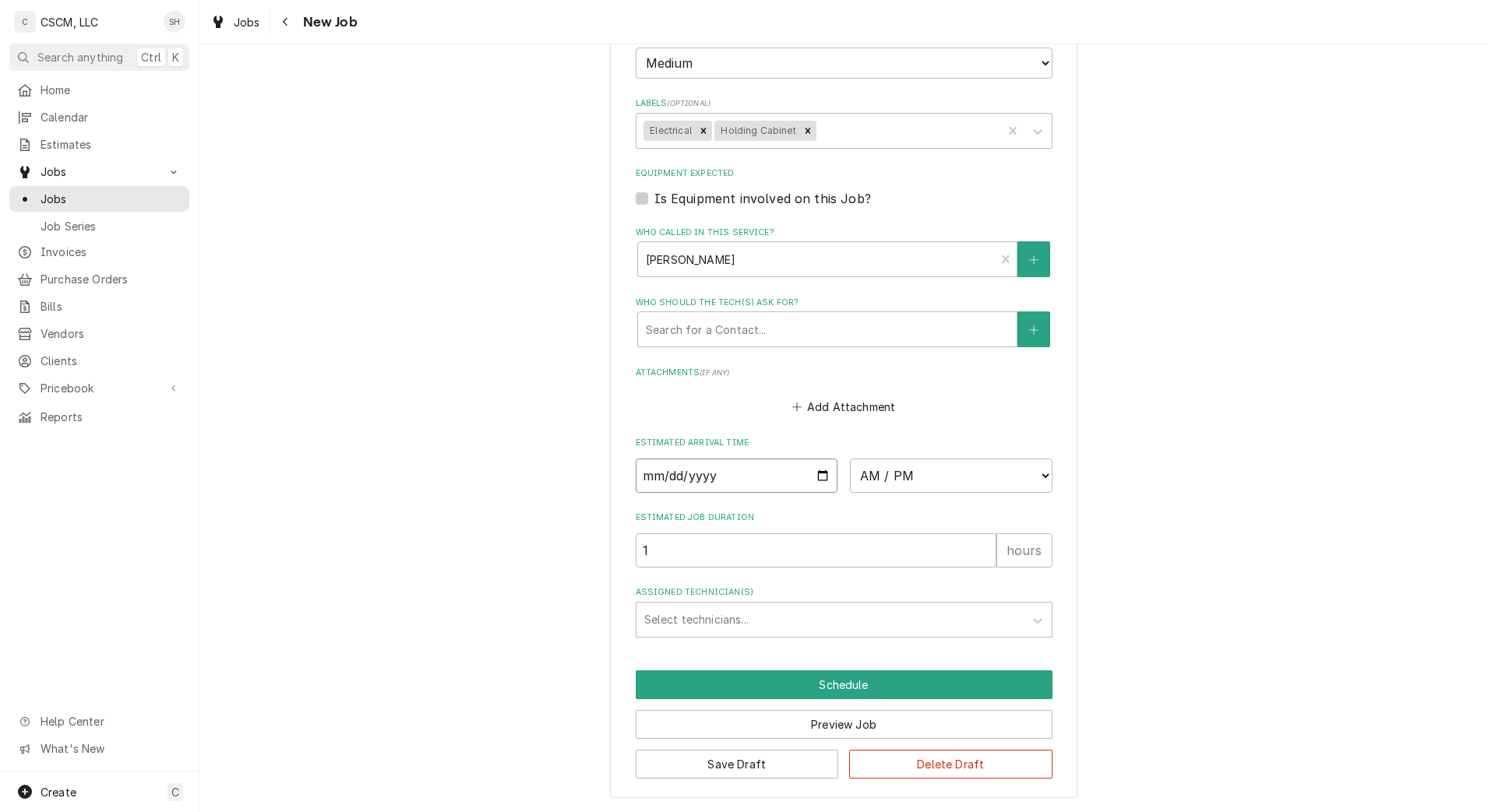
click at [815, 470] on input "Date" at bounding box center [737, 476] width 203 height 34
type textarea "x"
type input "[DATE]"
click at [916, 474] on select "AM / PM 6:00 AM 6:15 AM 6:30 AM 6:45 AM 7:00 AM 7:15 AM 7:30 AM 7:45 AM 8:00 AM…" at bounding box center [951, 476] width 203 height 34
type textarea "x"
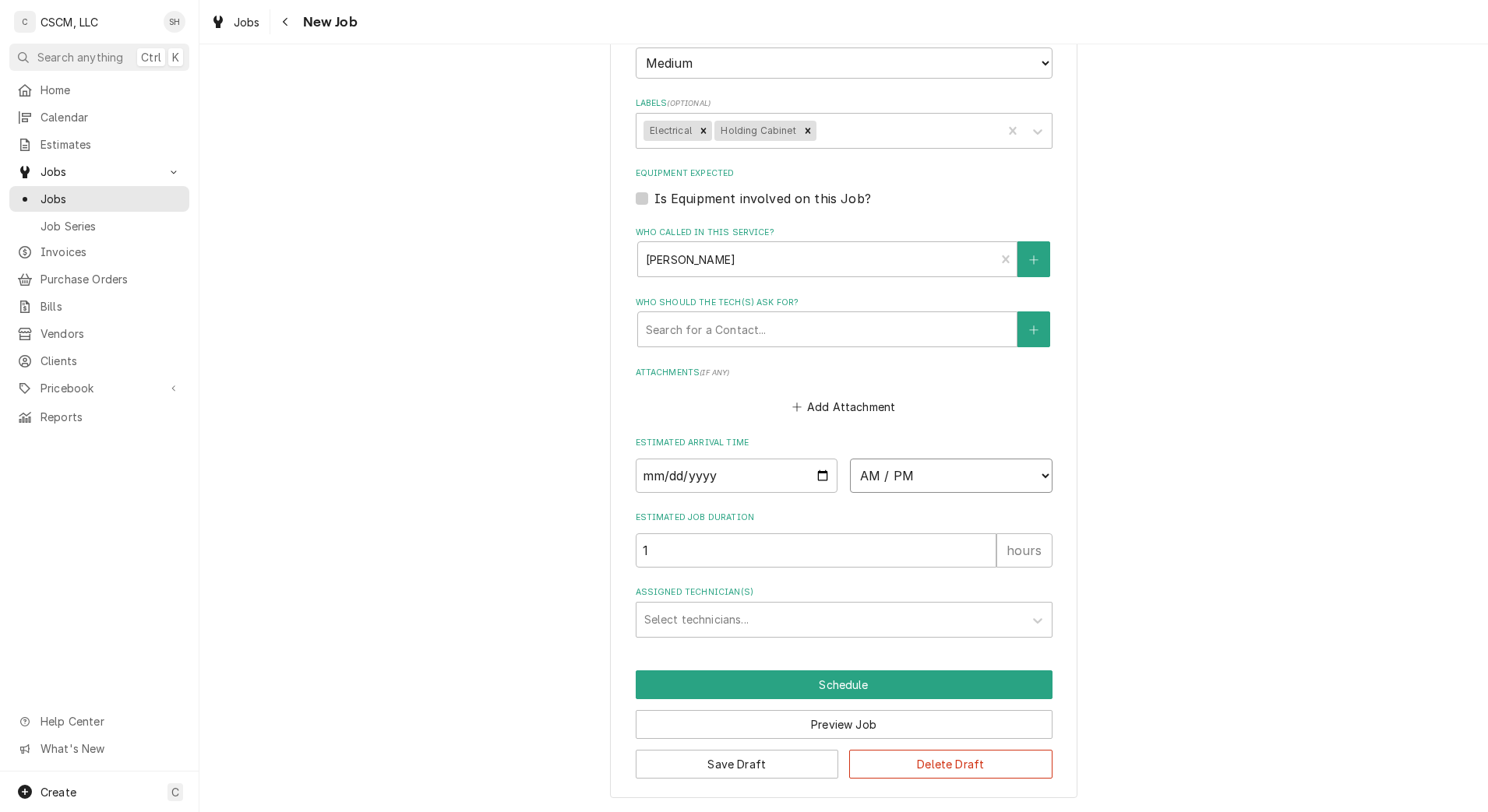
select select "11:00:00"
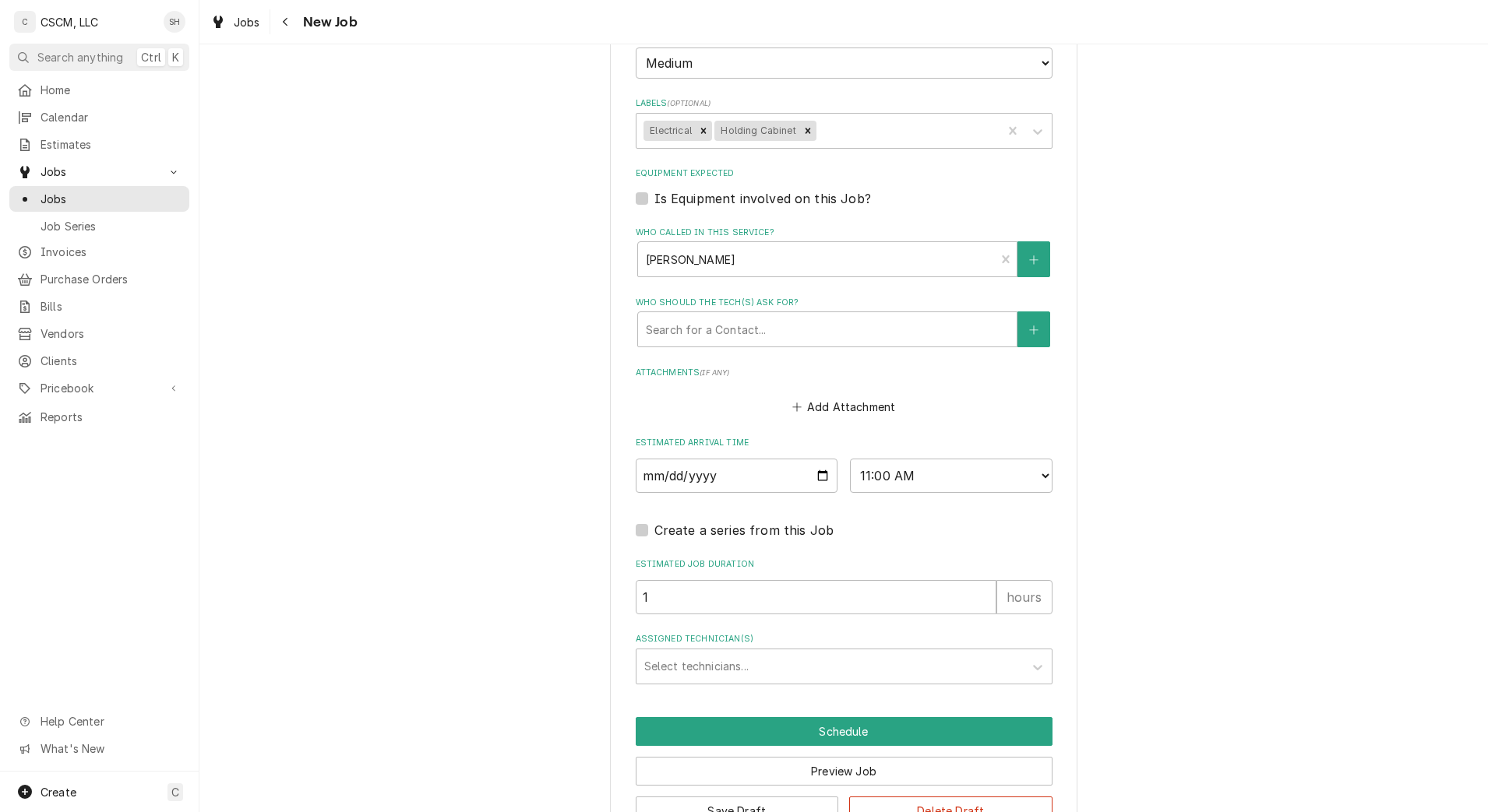
click at [696, 670] on div "Assigned Technician(s)" at bounding box center [830, 667] width 372 height 28
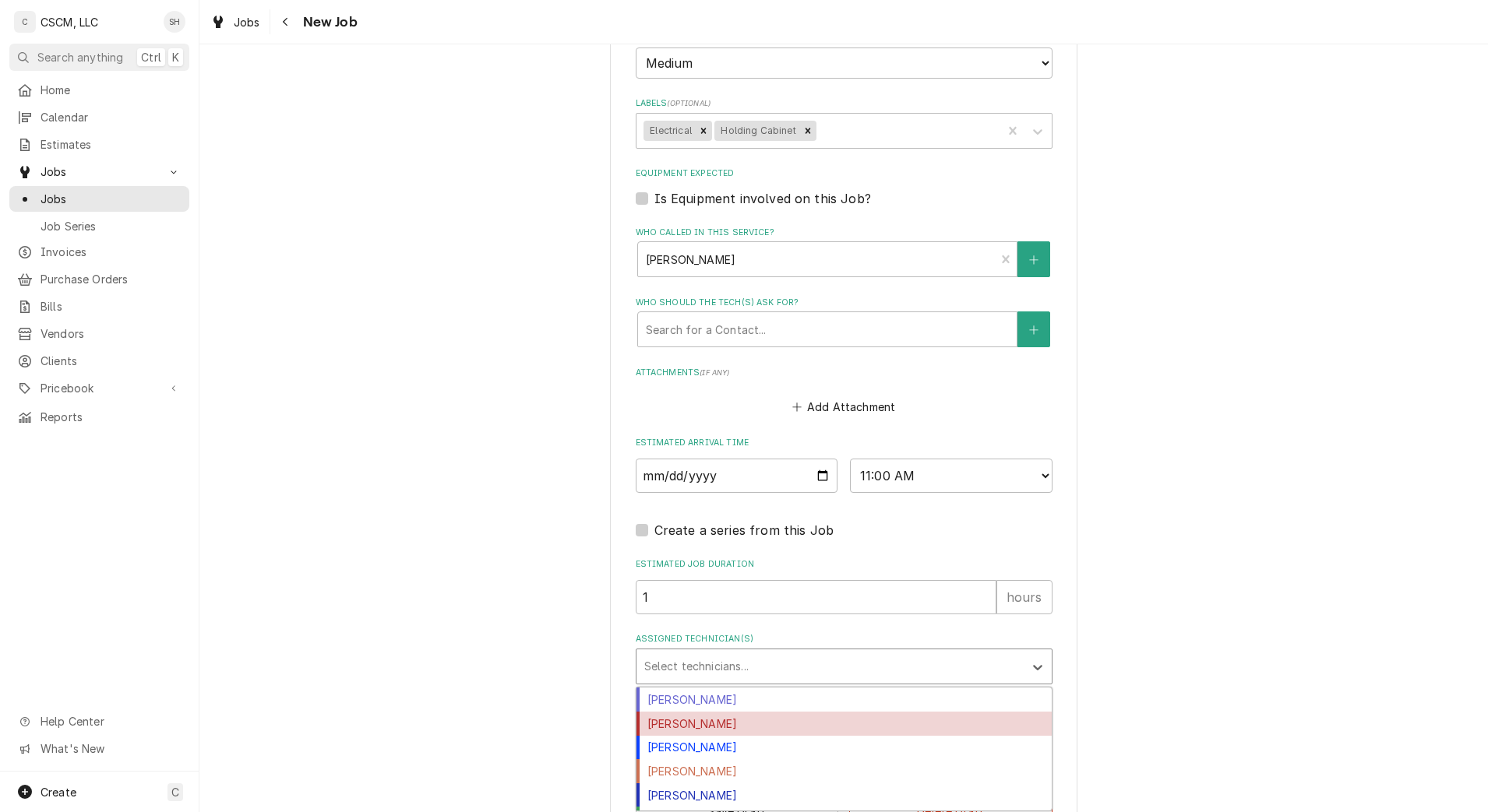
click at [691, 716] on div "[PERSON_NAME]" at bounding box center [843, 724] width 415 height 24
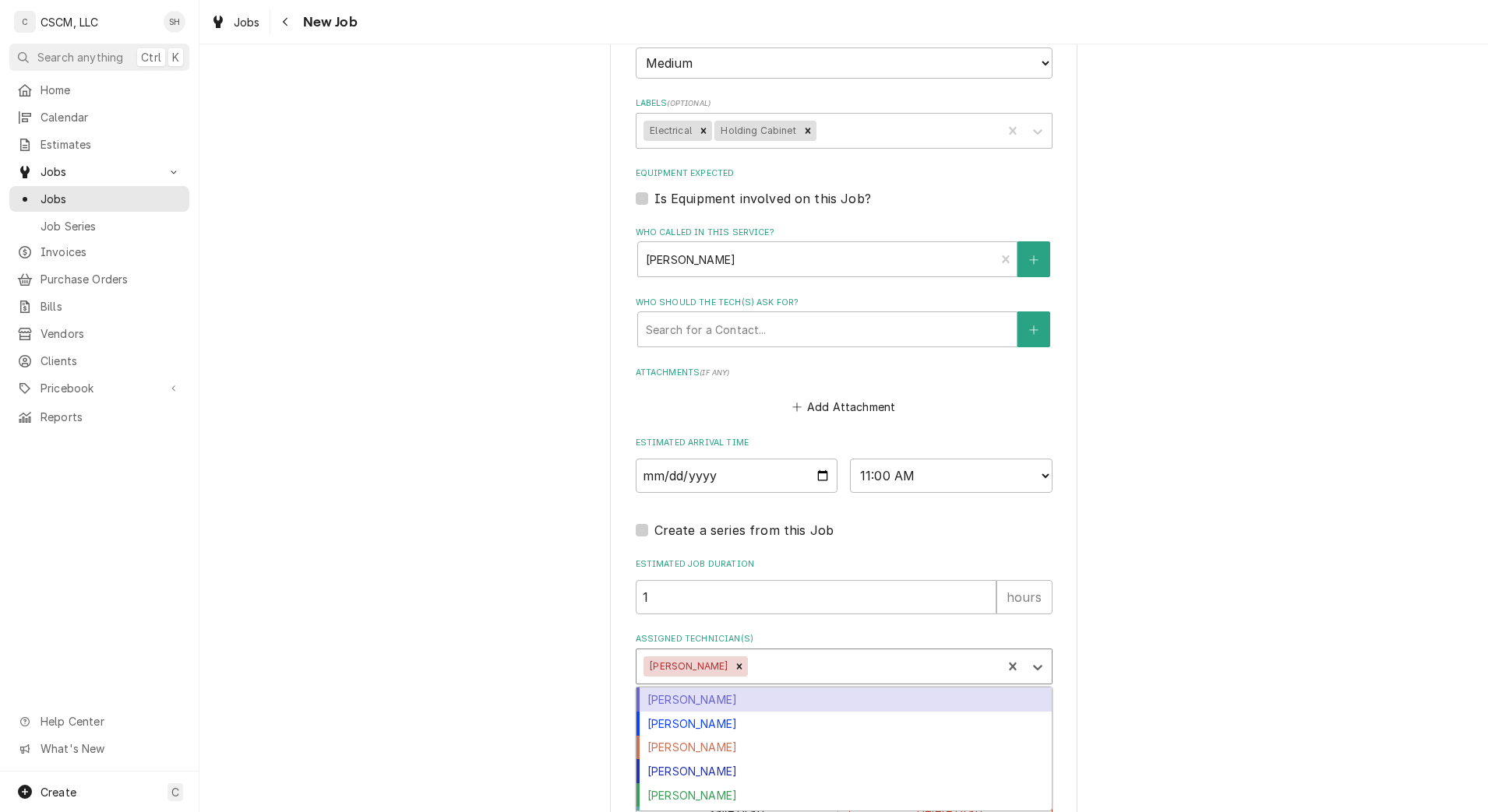
click at [689, 672] on div "[PERSON_NAME]" at bounding box center [687, 667] width 87 height 20
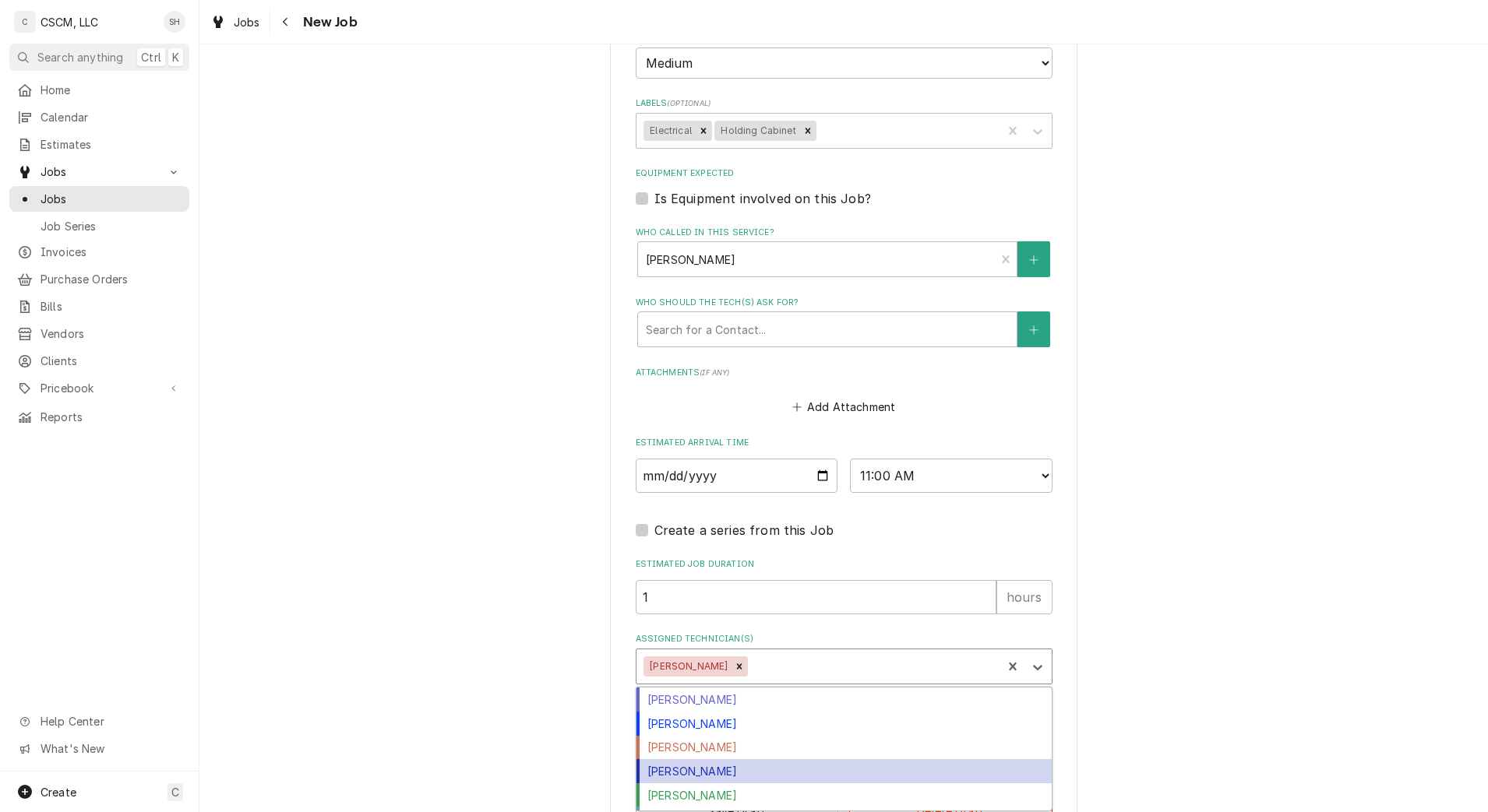
click at [716, 774] on div "[PERSON_NAME]" at bounding box center [843, 771] width 415 height 24
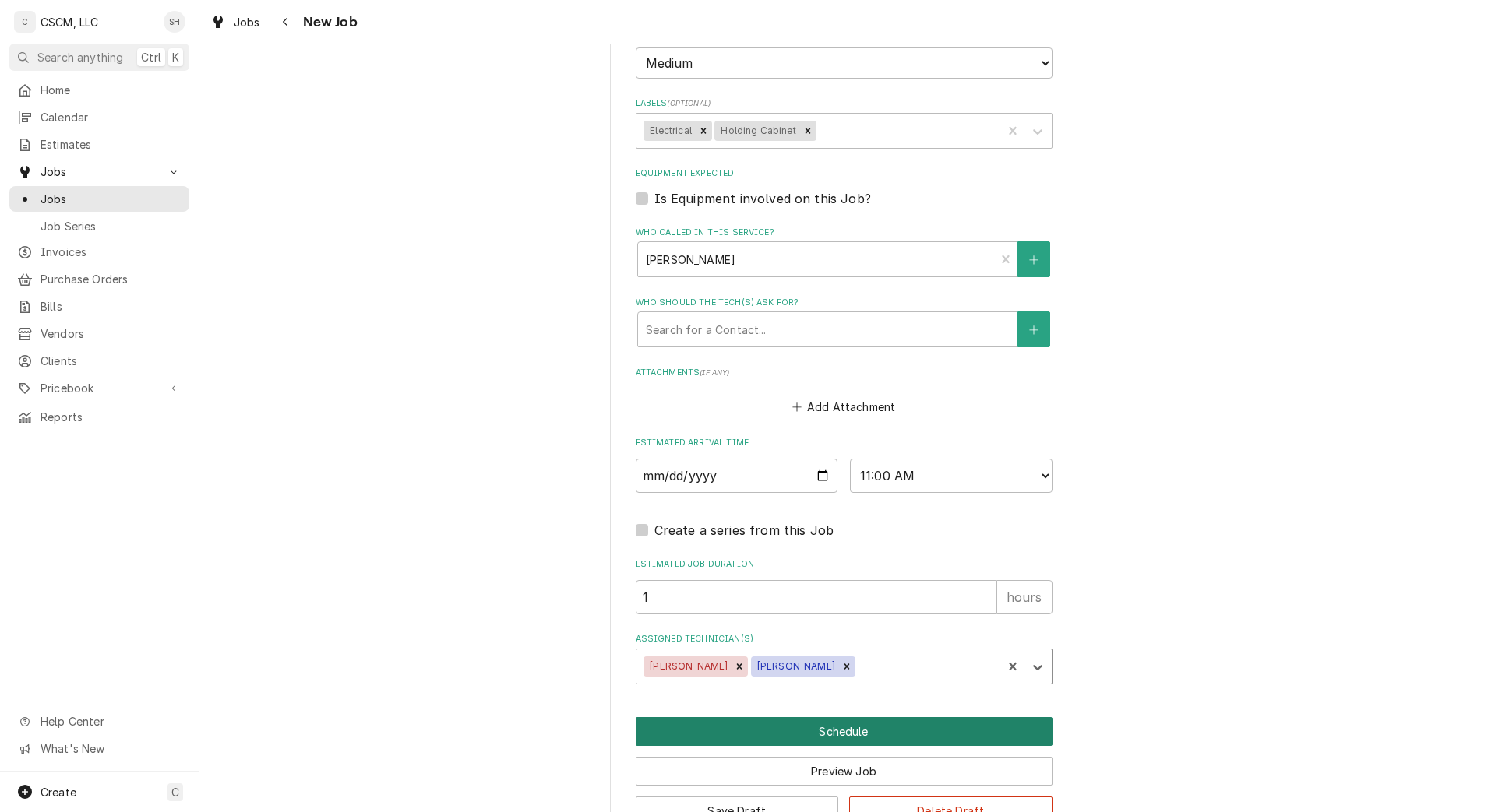
click at [860, 735] on button "Schedule" at bounding box center [844, 732] width 416 height 29
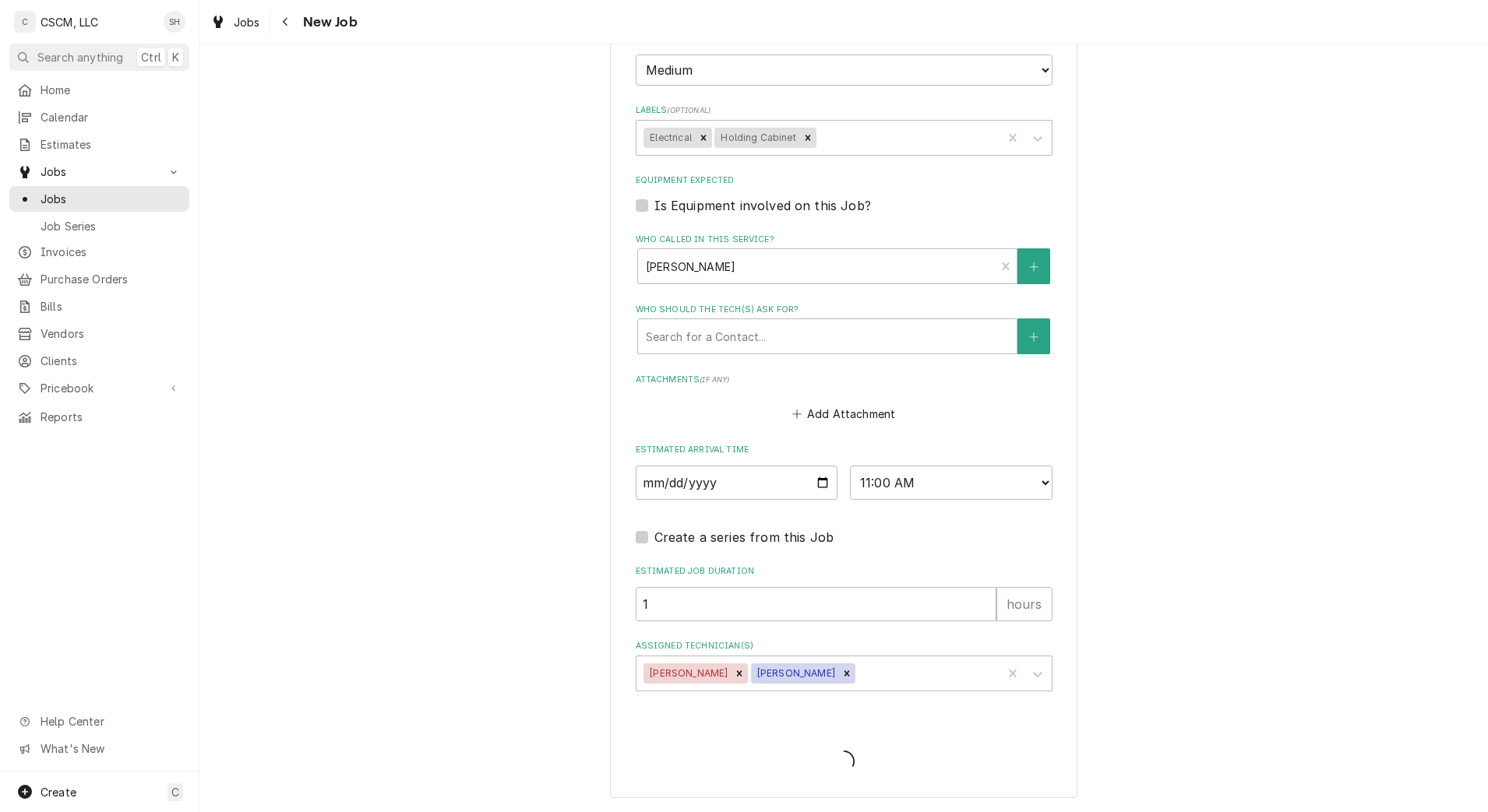
scroll to position [474, 0]
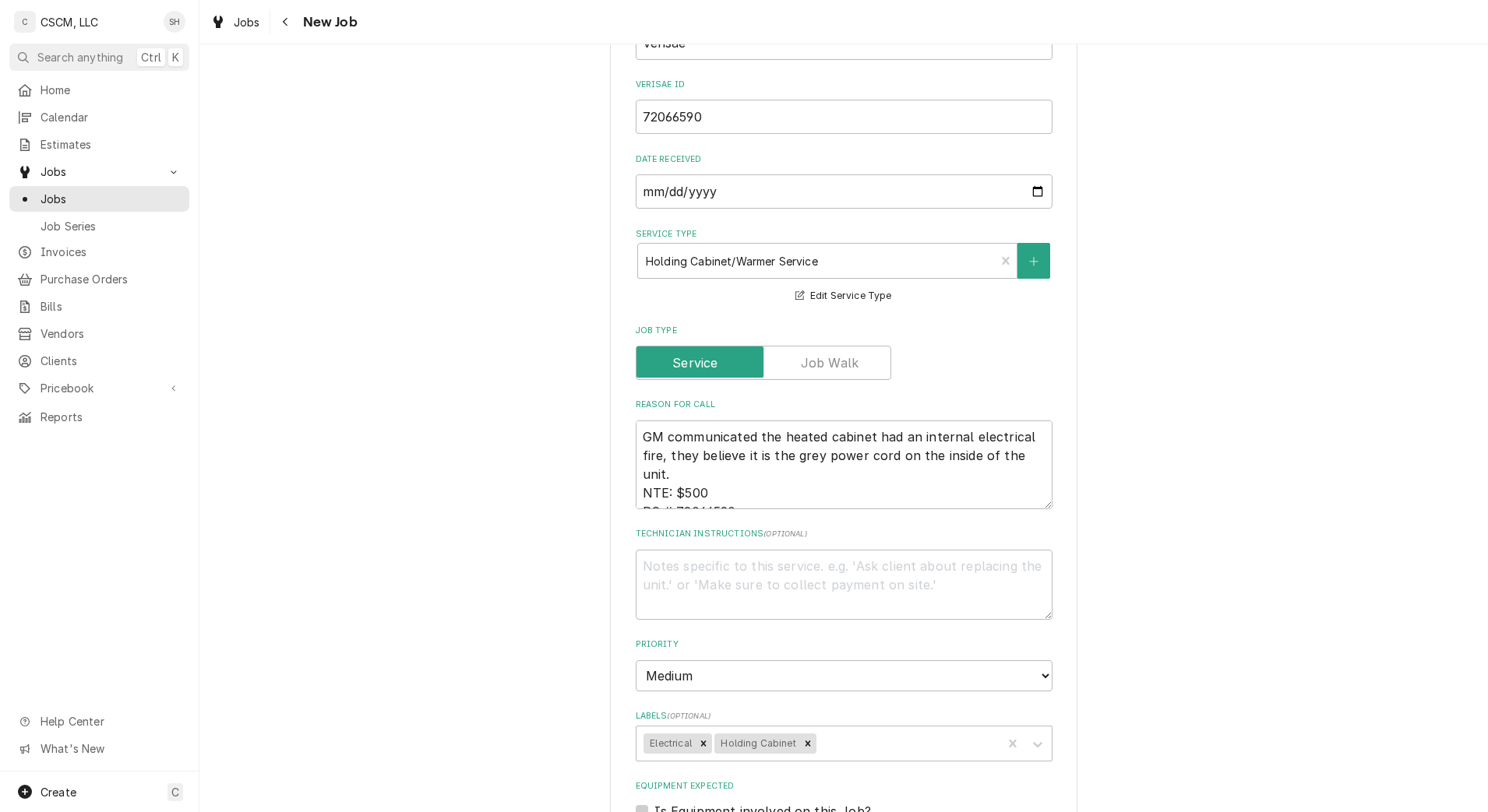
type textarea "x"
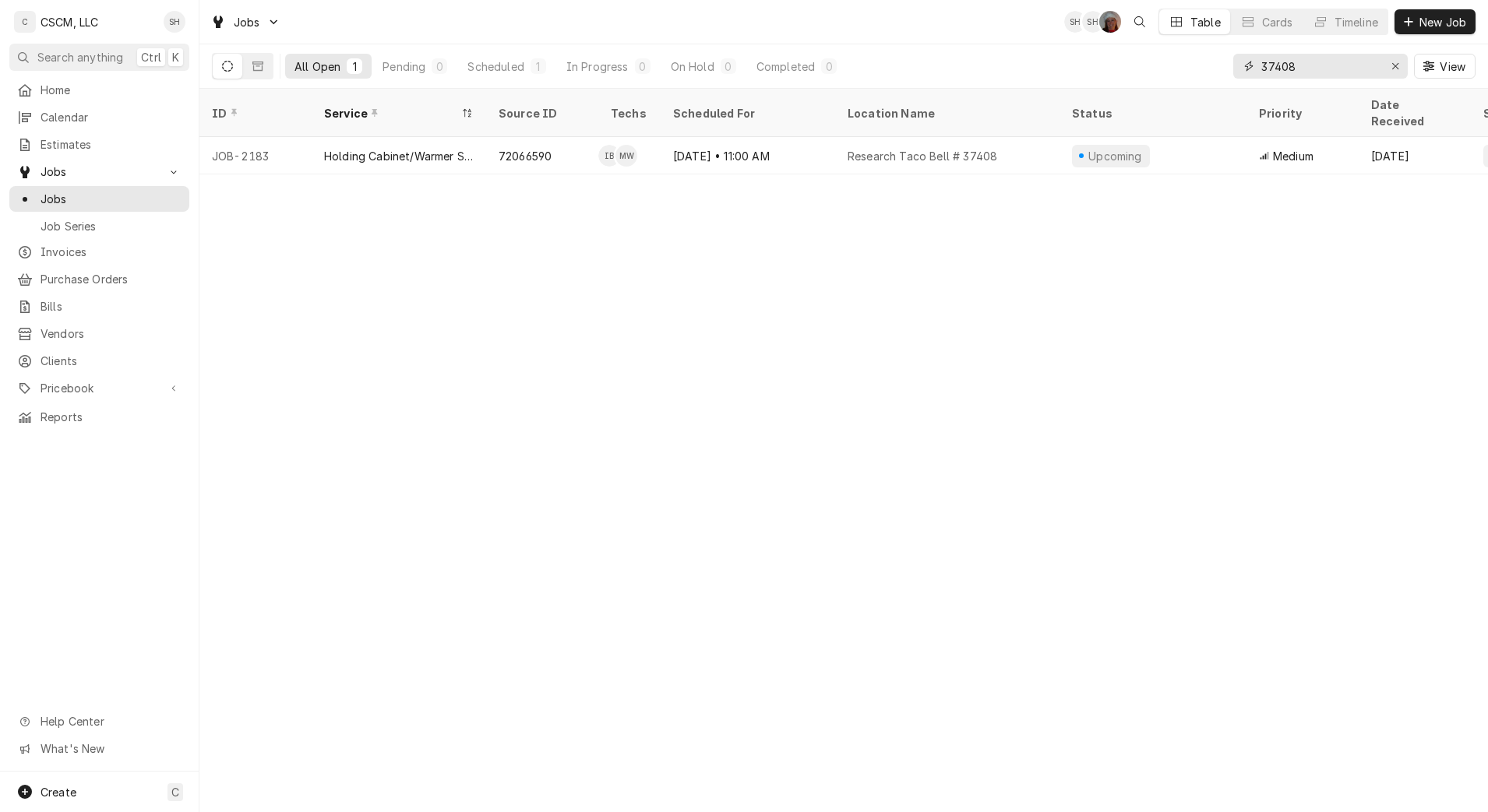
click at [1397, 74] on button "Erase input" at bounding box center [1395, 67] width 25 height 25
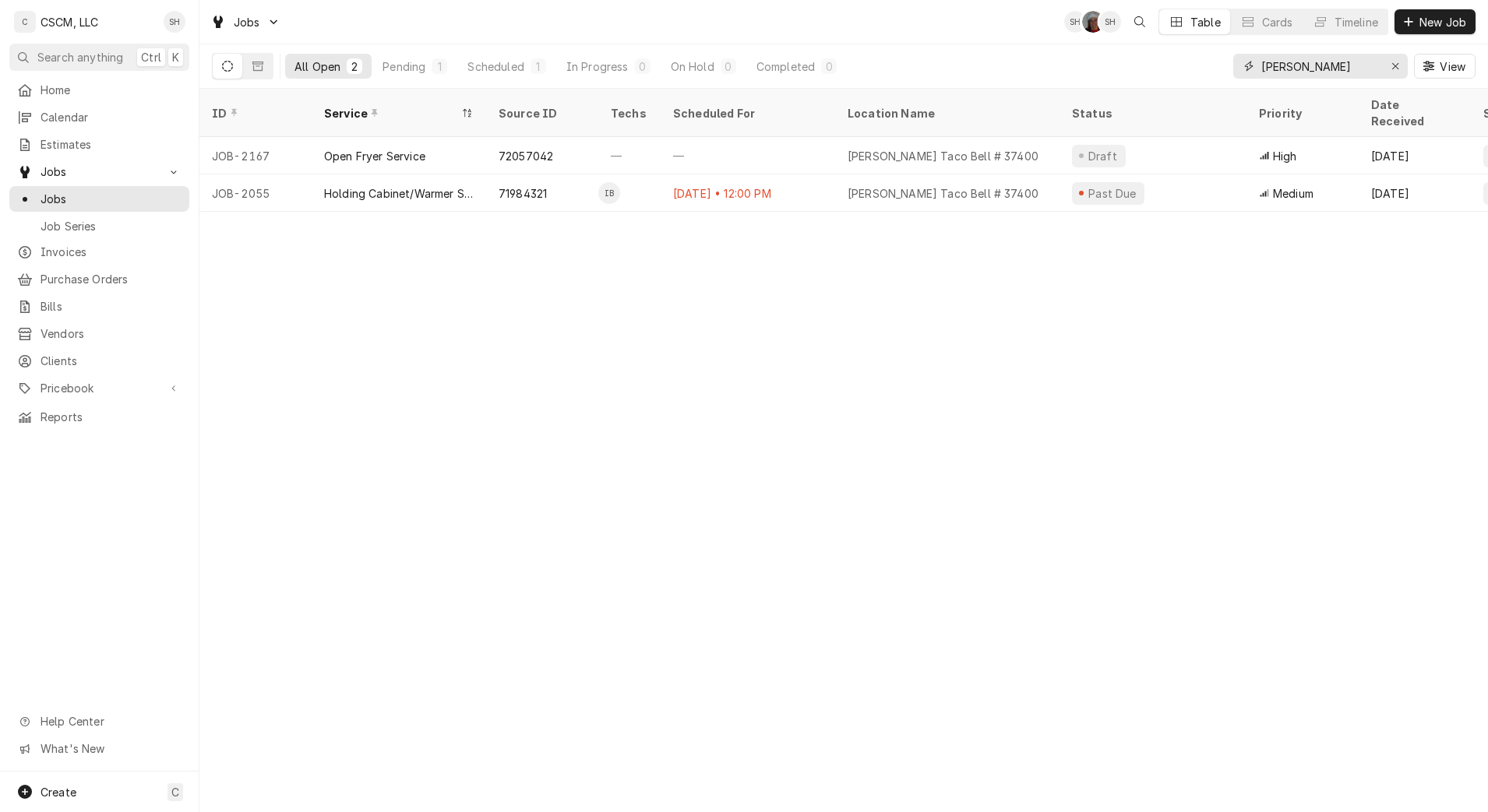
type input "VICKERS"
click at [459, 139] on div "Open Fryer Service" at bounding box center [399, 155] width 175 height 37
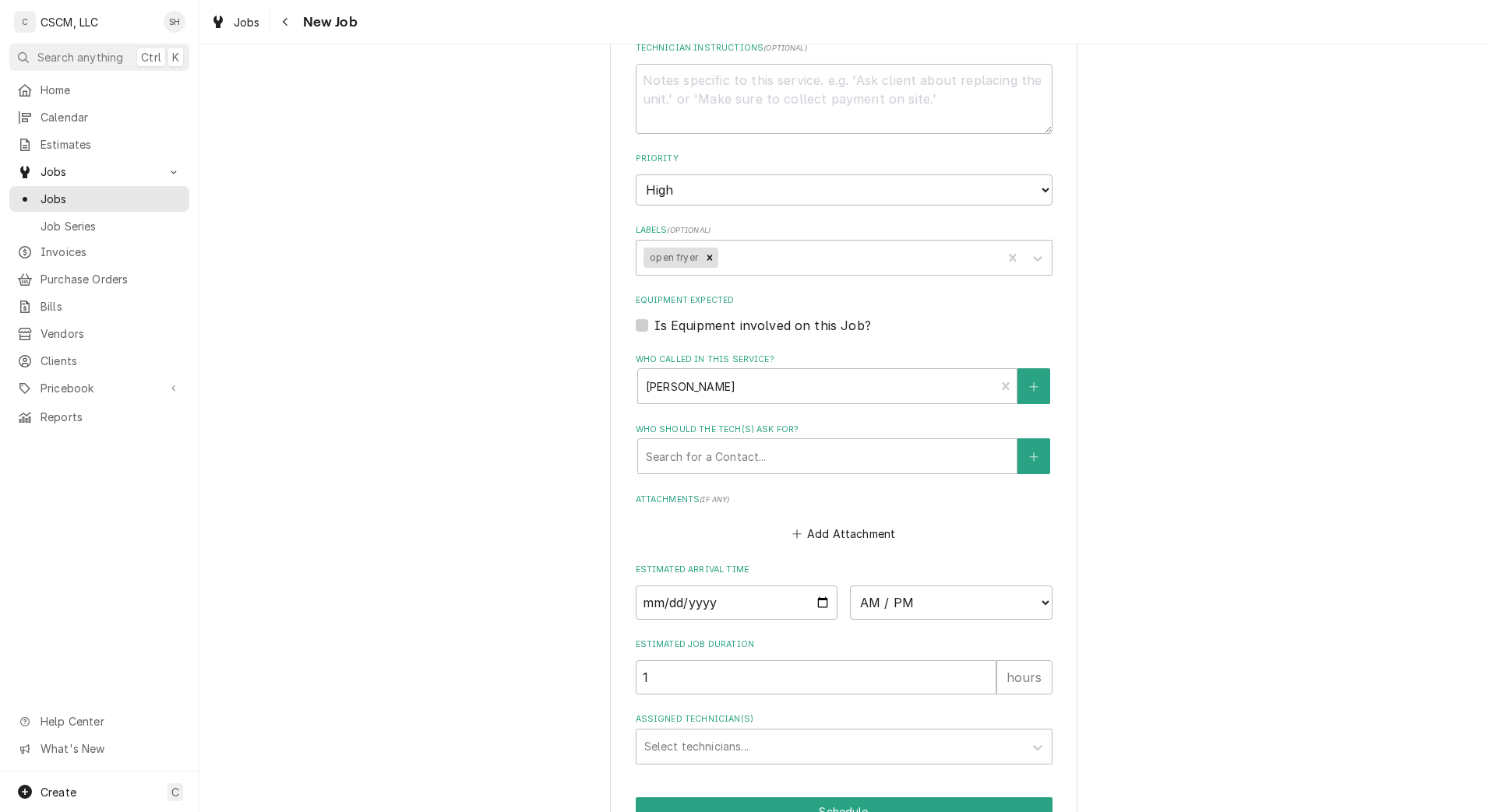
scroll to position [1125, 0]
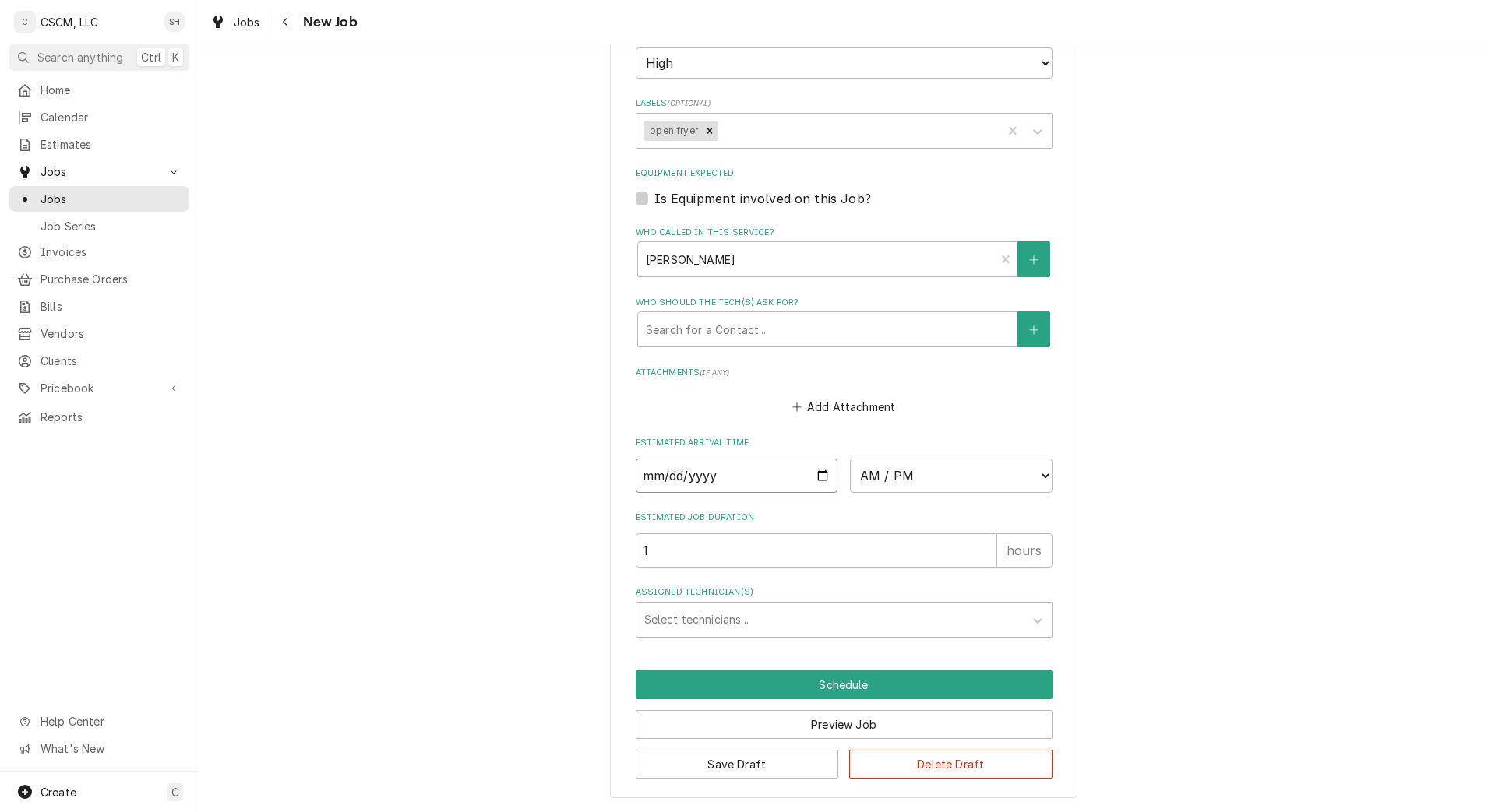
click at [810, 471] on input "Date" at bounding box center [737, 476] width 203 height 34
type textarea "x"
type input "2025-09-09"
click at [896, 486] on select "AM / PM 6:00 AM 6:15 AM 6:30 AM 6:45 AM 7:00 AM 7:15 AM 7:30 AM 7:45 AM 8:00 AM…" at bounding box center [951, 476] width 203 height 34
type textarea "x"
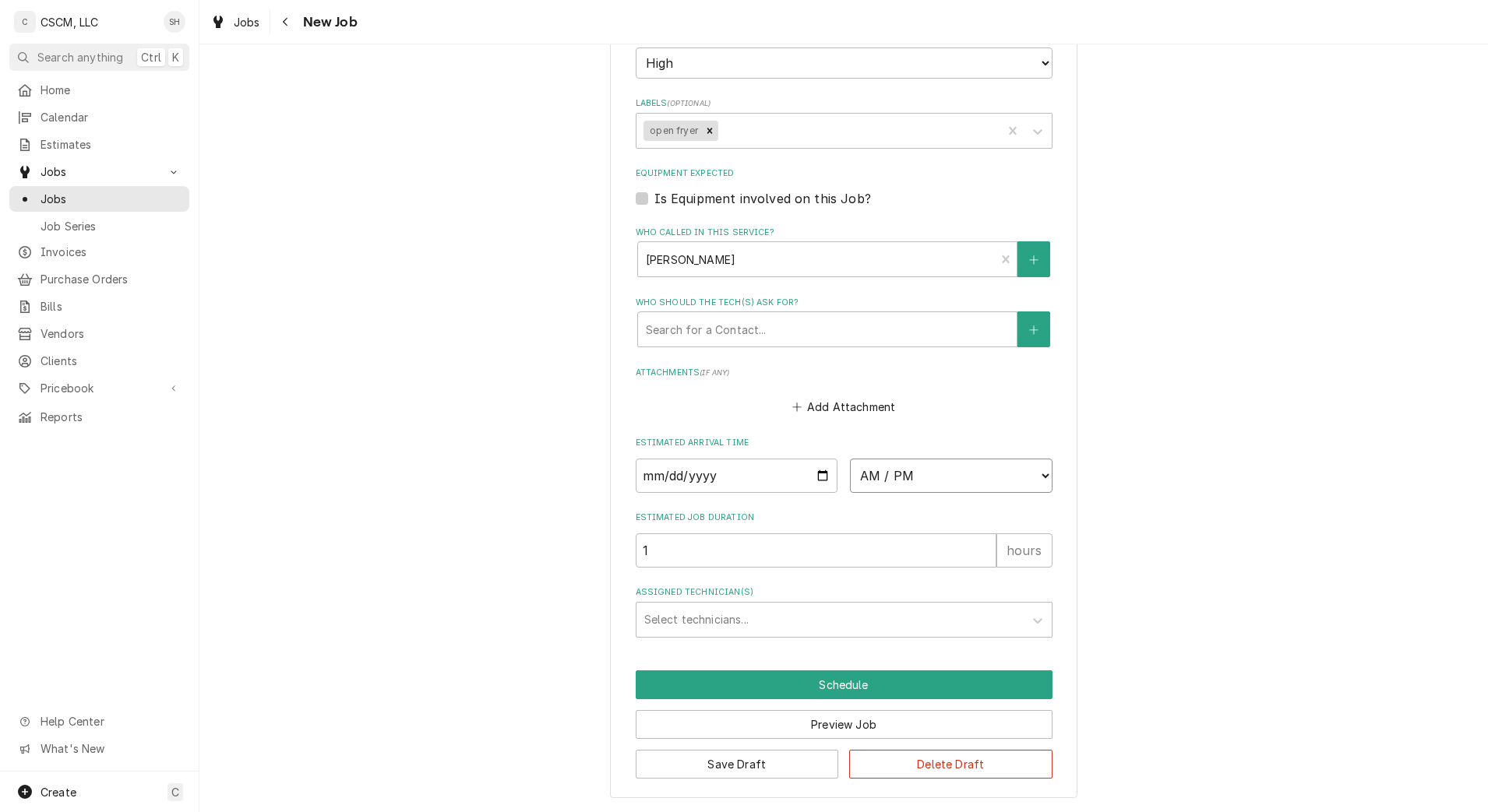
select select "12:00:00"
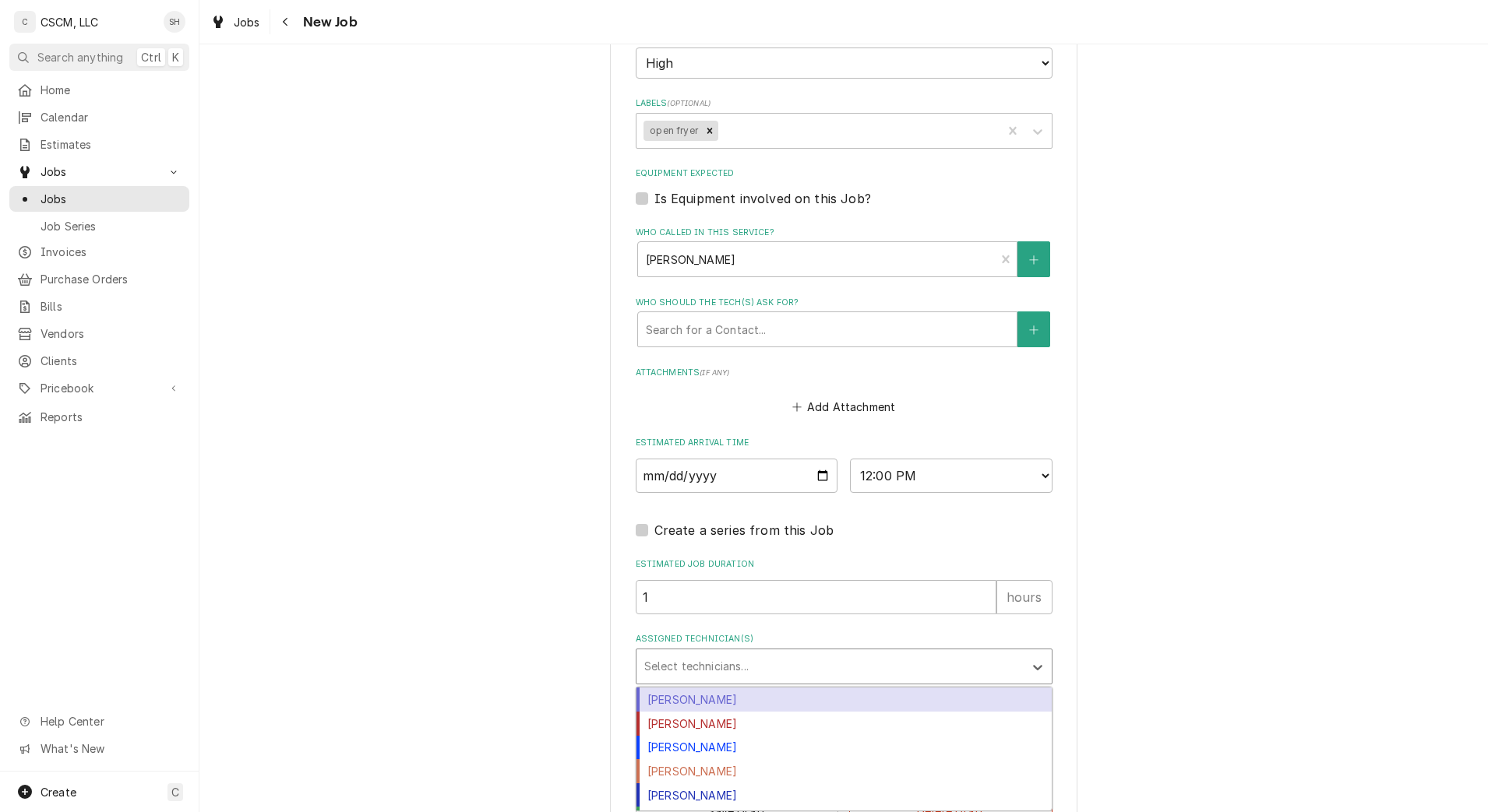
click at [735, 660] on div "Assigned Technician(s)" at bounding box center [830, 667] width 372 height 28
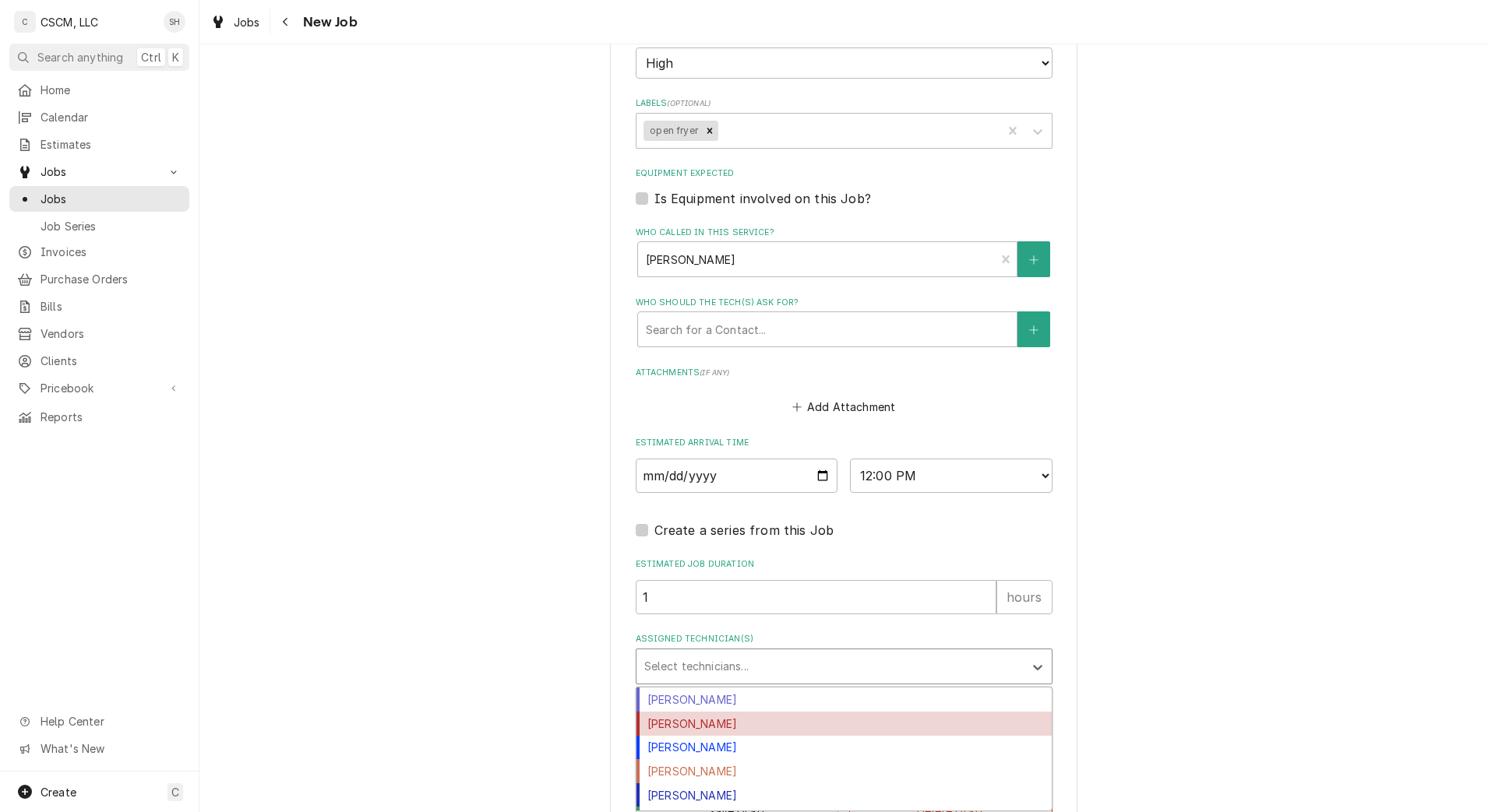
click at [743, 723] on div "Izaia Bain" at bounding box center [843, 724] width 415 height 24
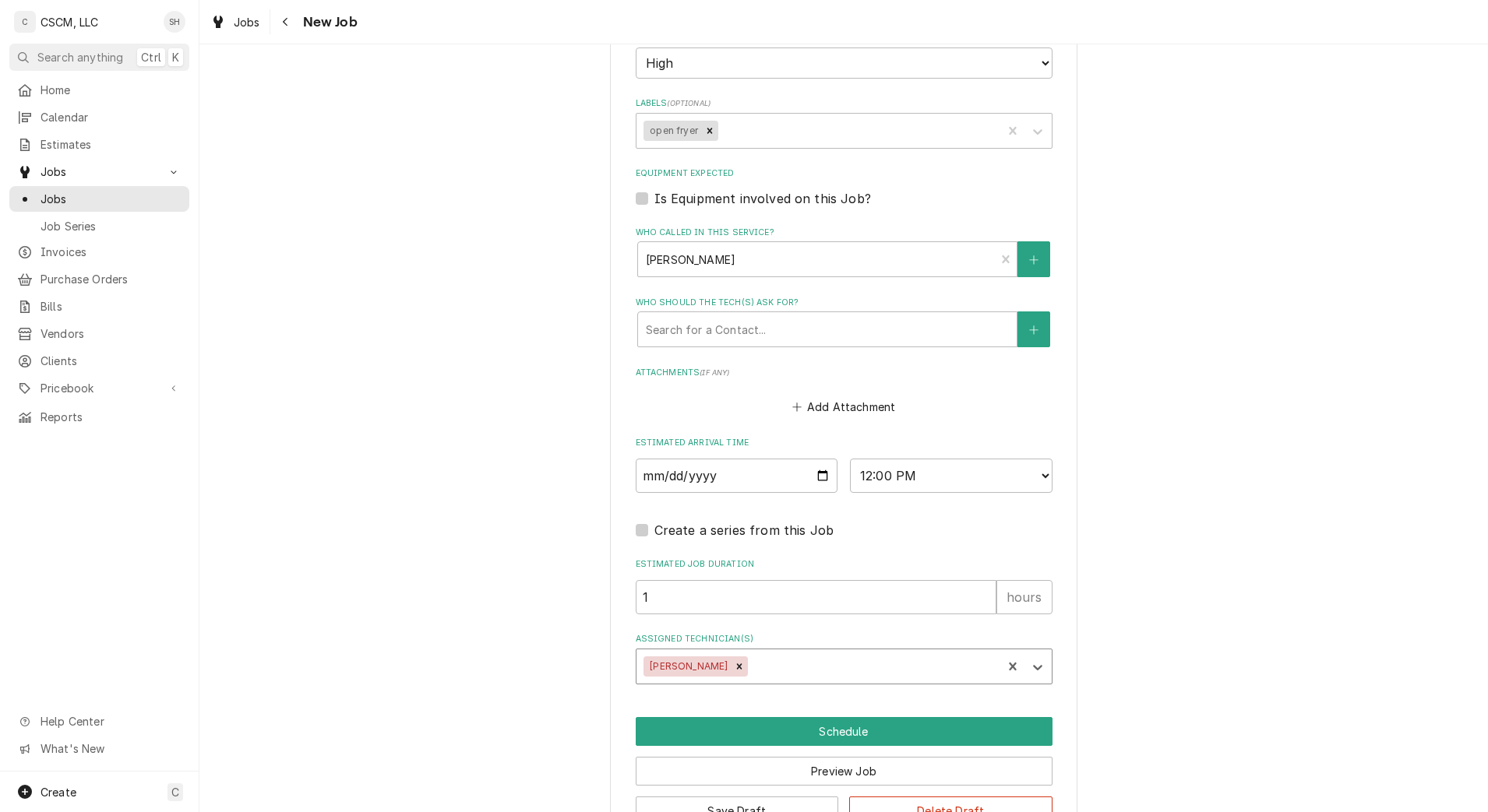
click at [751, 661] on div "Assigned Technician(s)" at bounding box center [873, 667] width 243 height 28
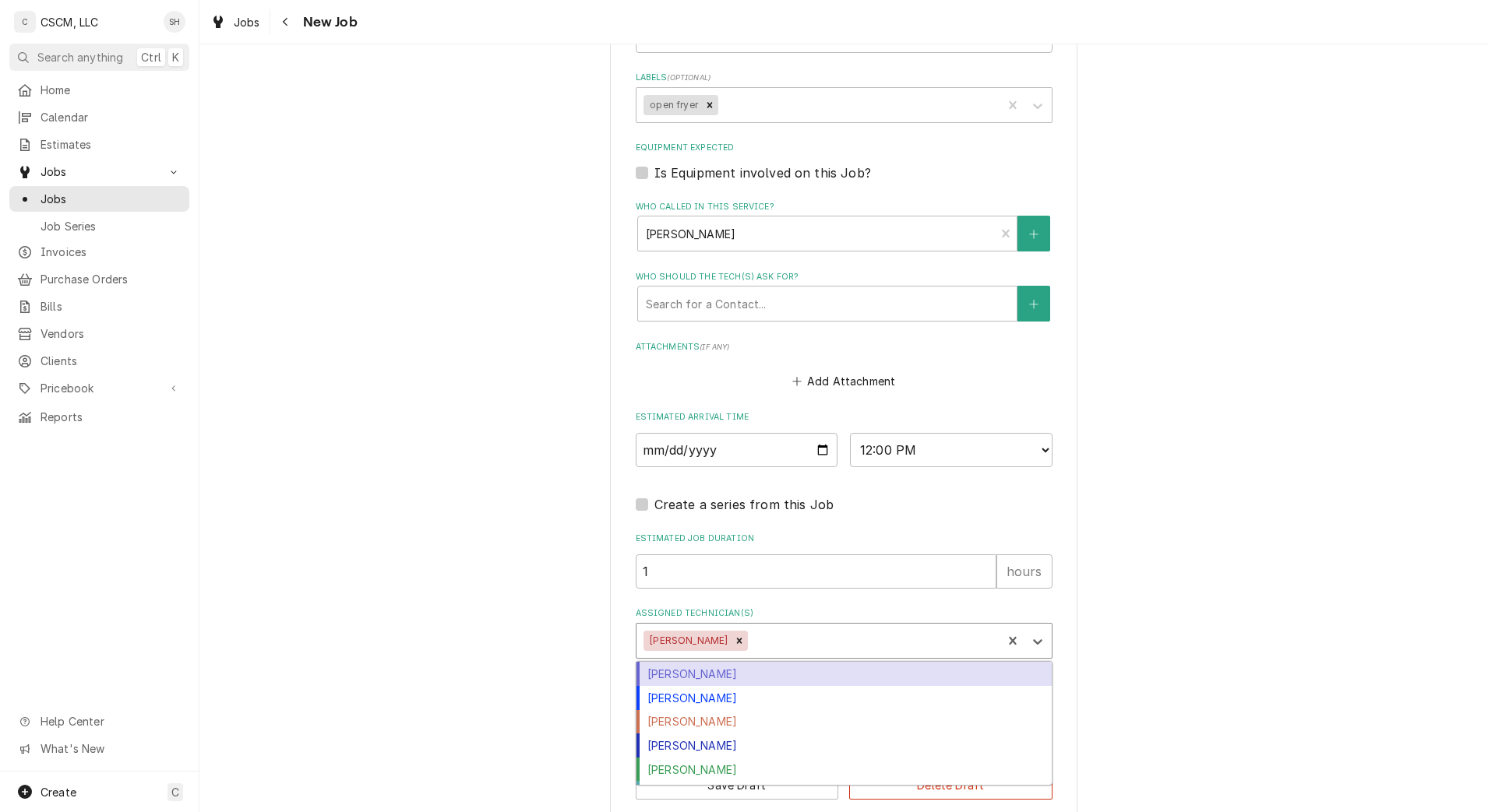
scroll to position [1171, 0]
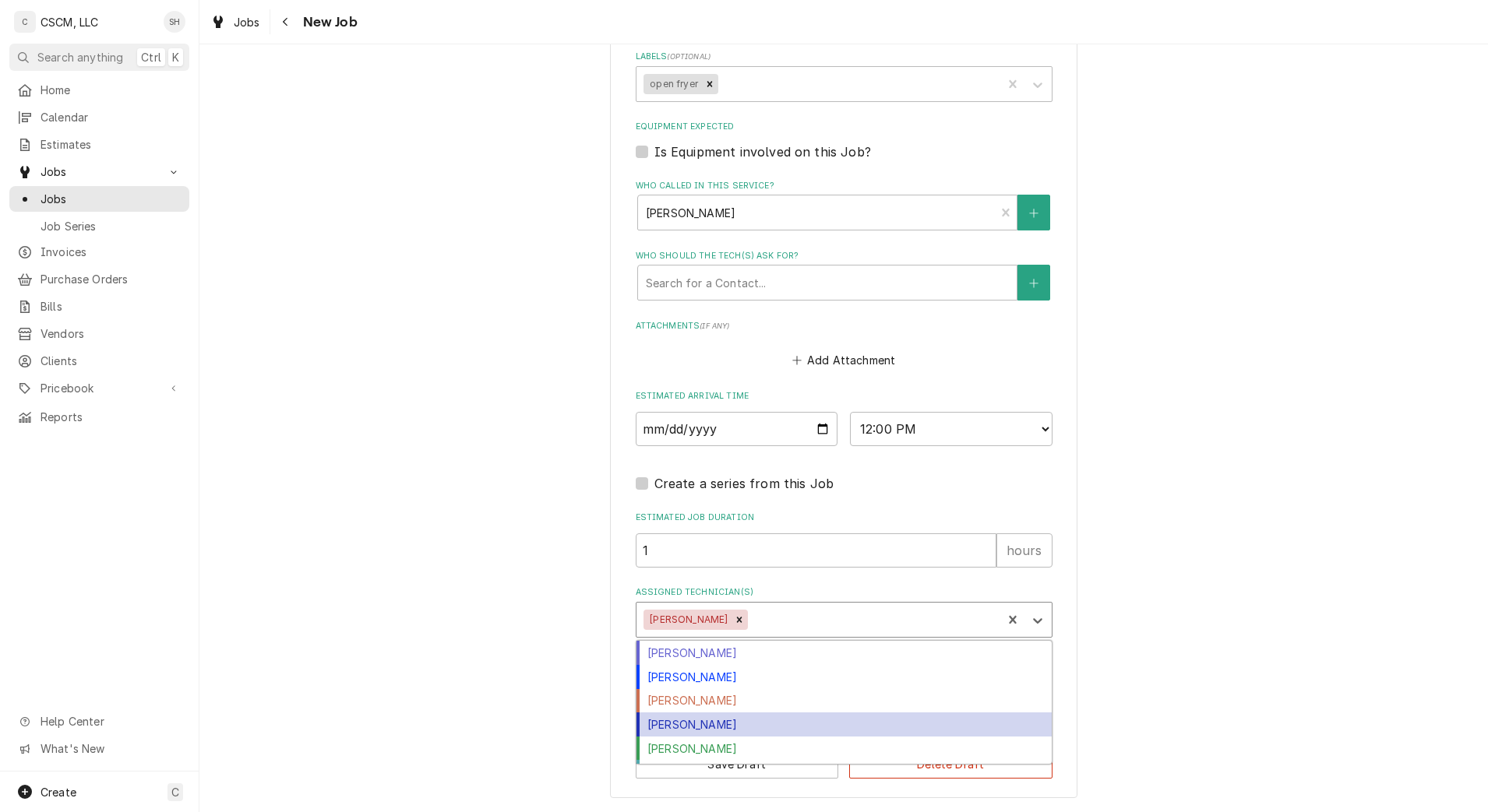
click at [727, 728] on div "Michal Wall" at bounding box center [843, 725] width 415 height 24
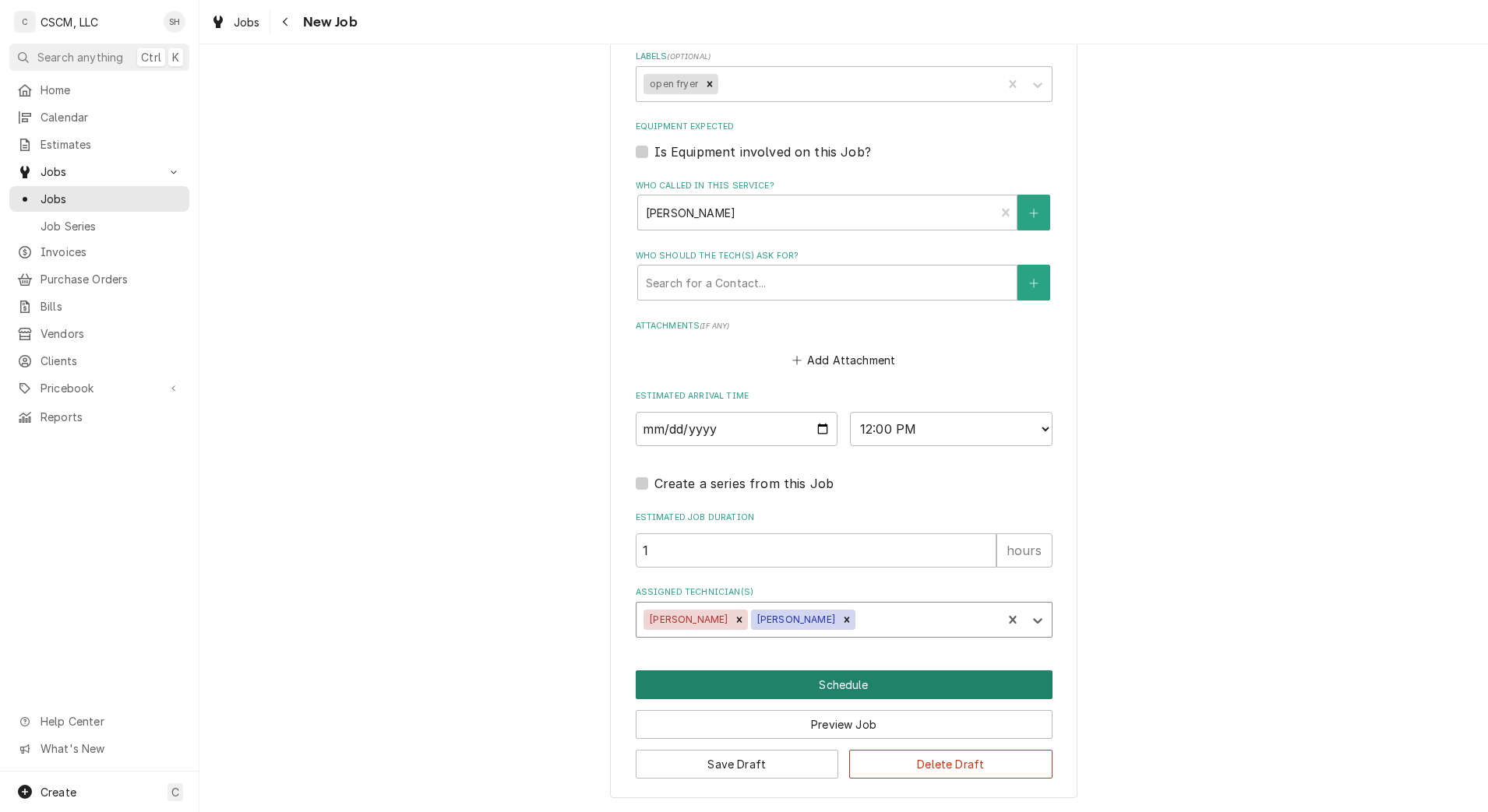
click at [860, 696] on button "Schedule" at bounding box center [844, 685] width 416 height 29
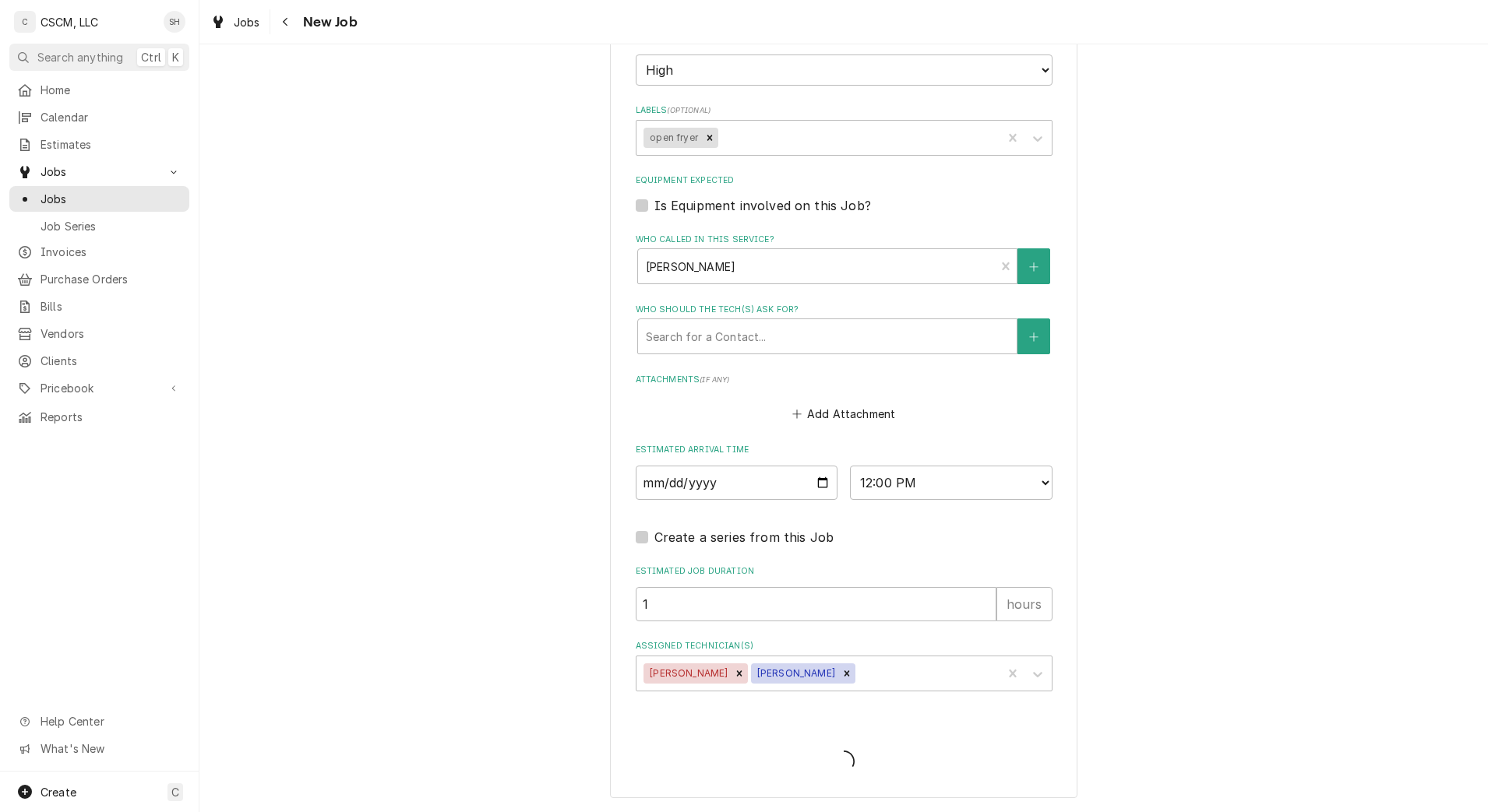
scroll to position [1118, 0]
type textarea "x"
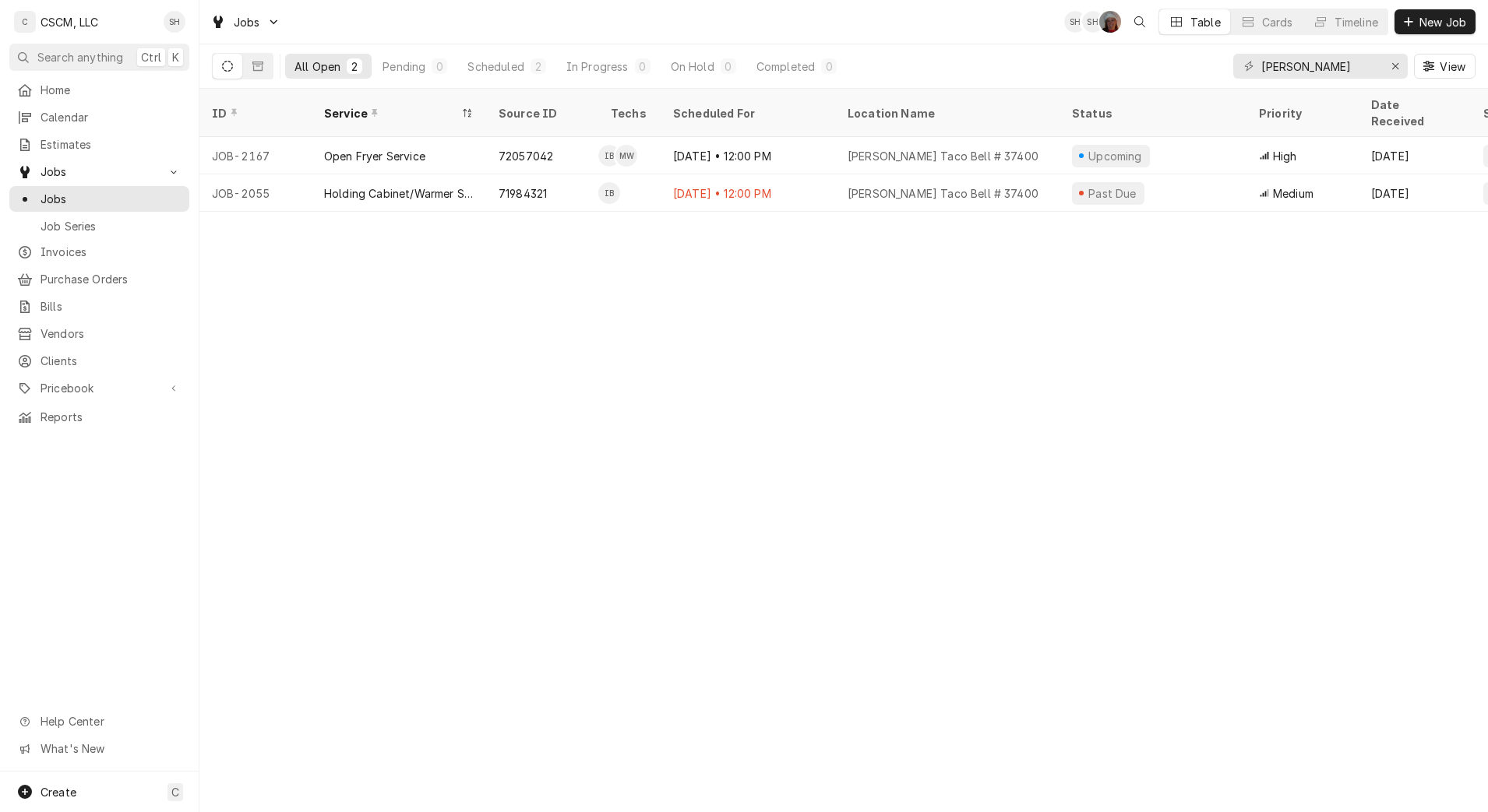
click at [715, 178] on div "[DATE] • 12:00 PM" at bounding box center [748, 193] width 175 height 37
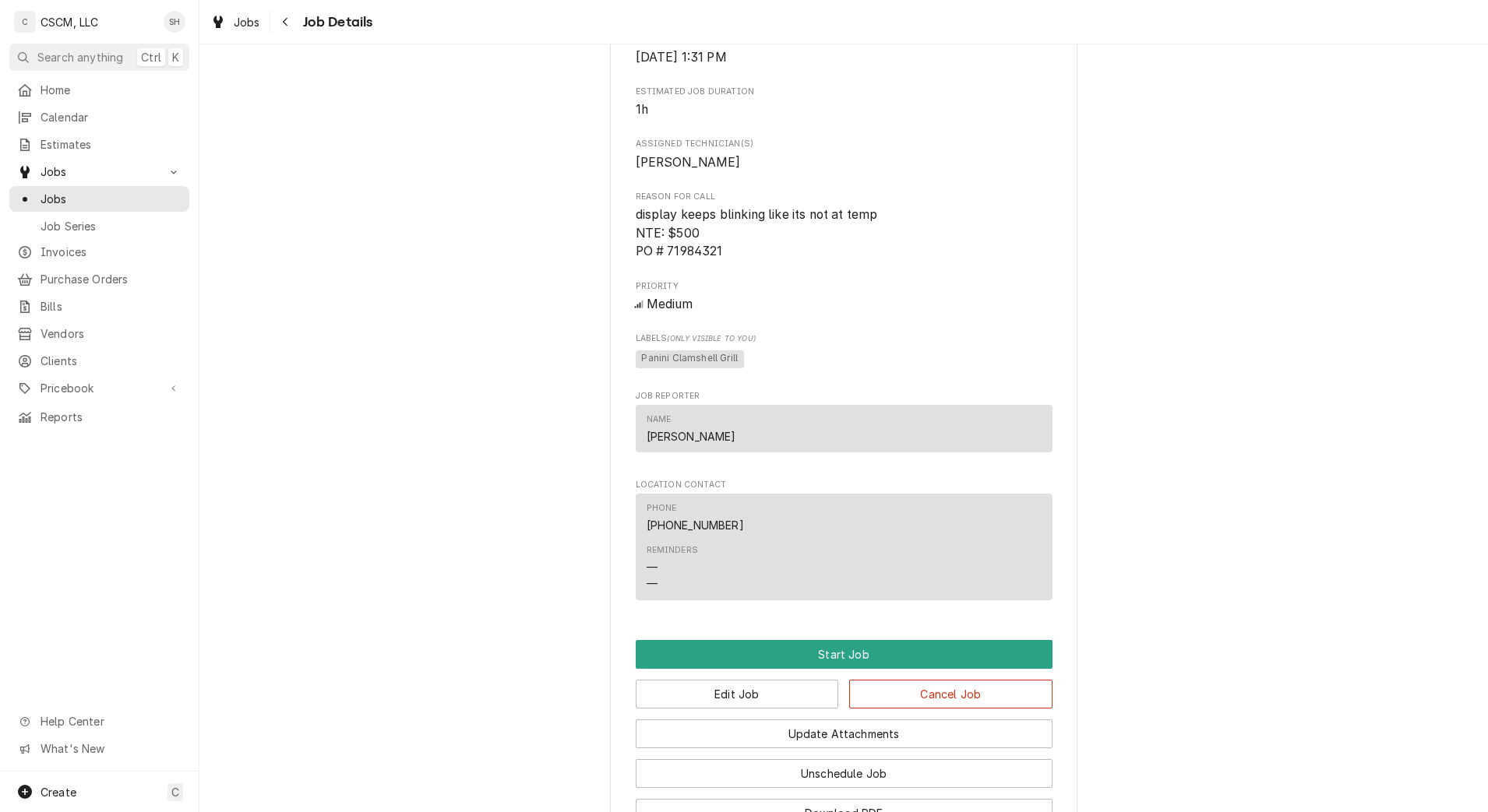
scroll to position [830, 0]
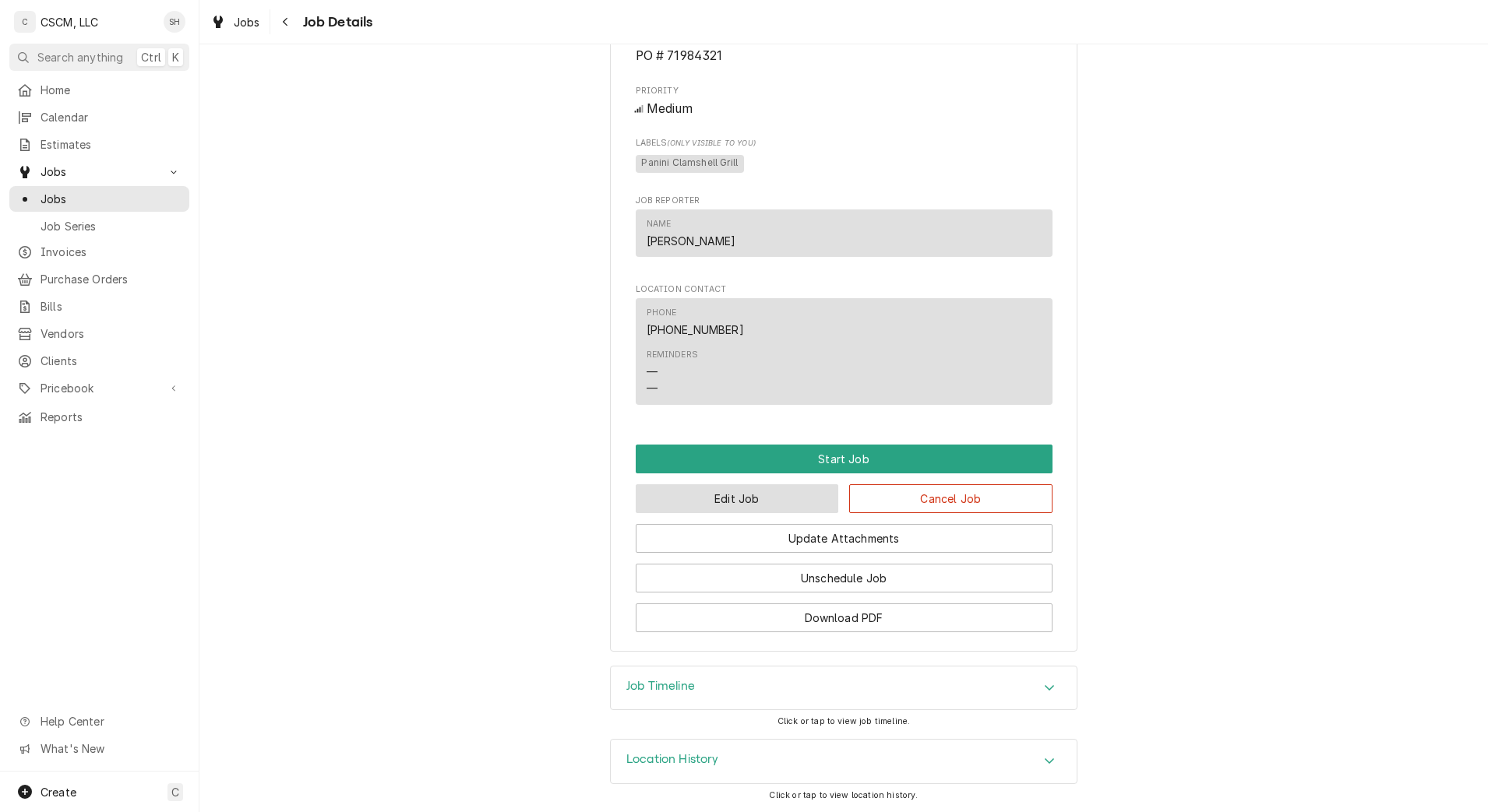
click at [761, 506] on button "Edit Job" at bounding box center [738, 499] width 203 height 29
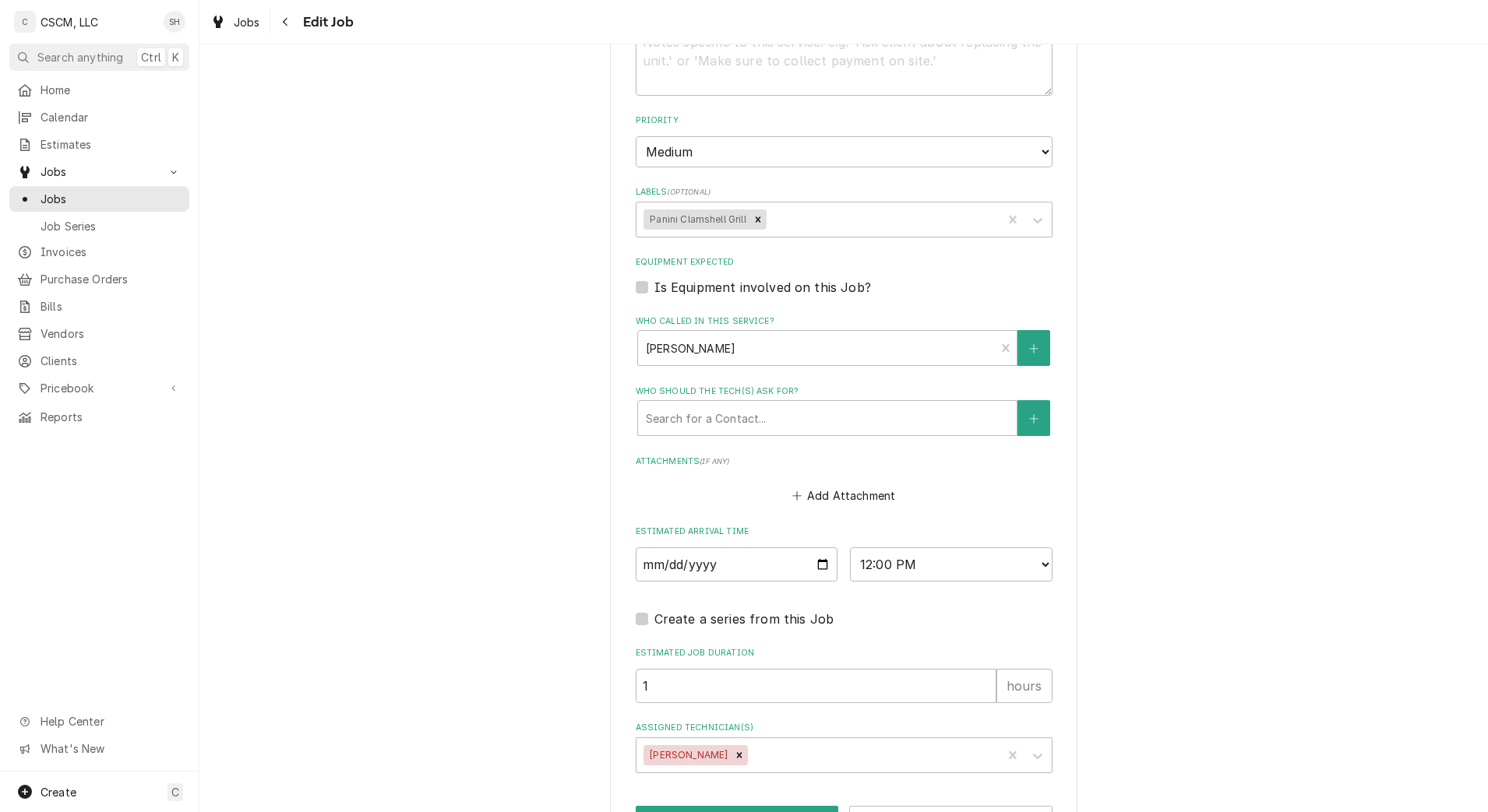
scroll to position [1036, 0]
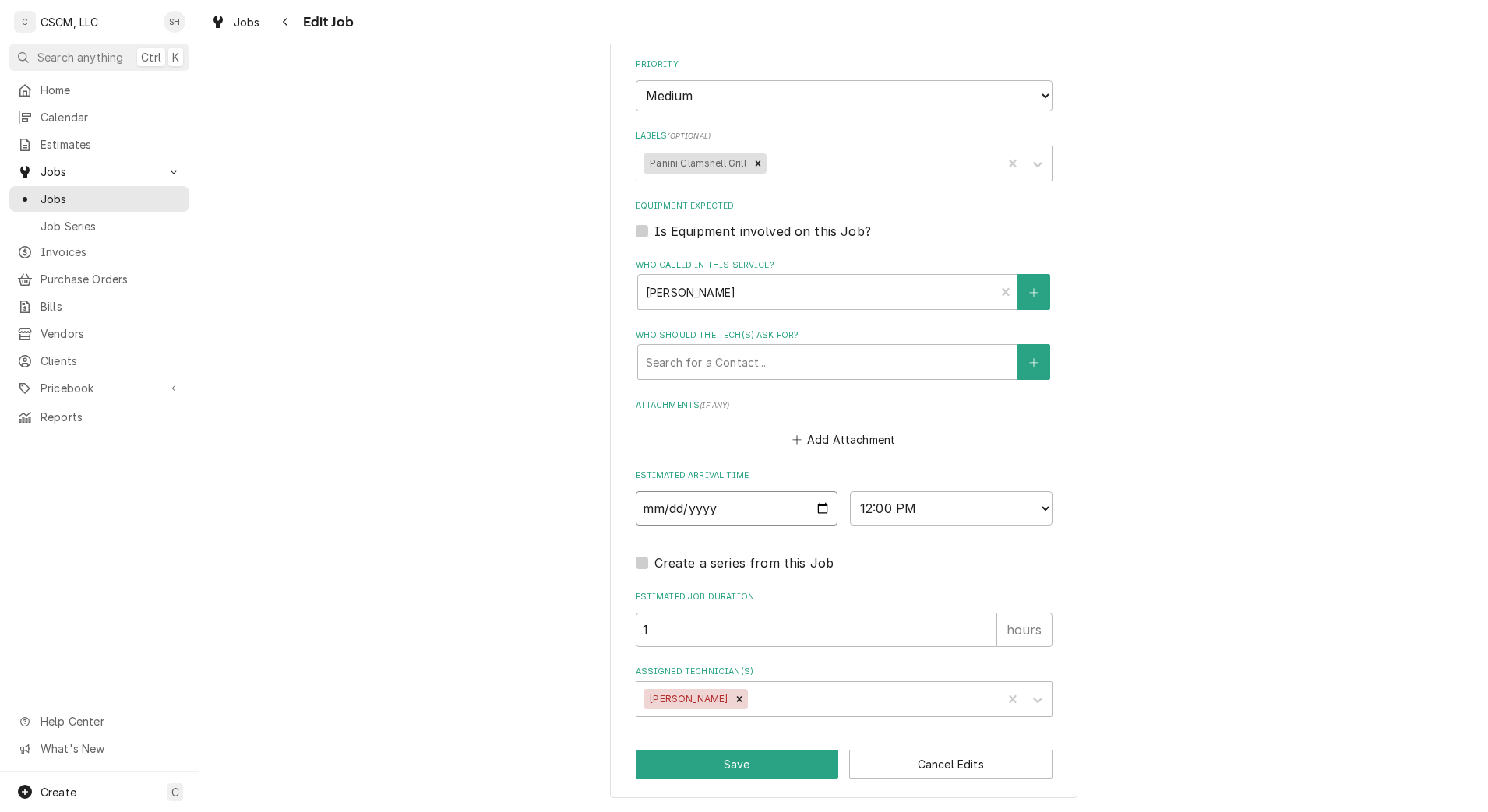
click at [818, 511] on input "2025-08-18" at bounding box center [737, 509] width 203 height 34
type textarea "x"
type input "2025-09-18"
type textarea "x"
type input "2025-09-04"
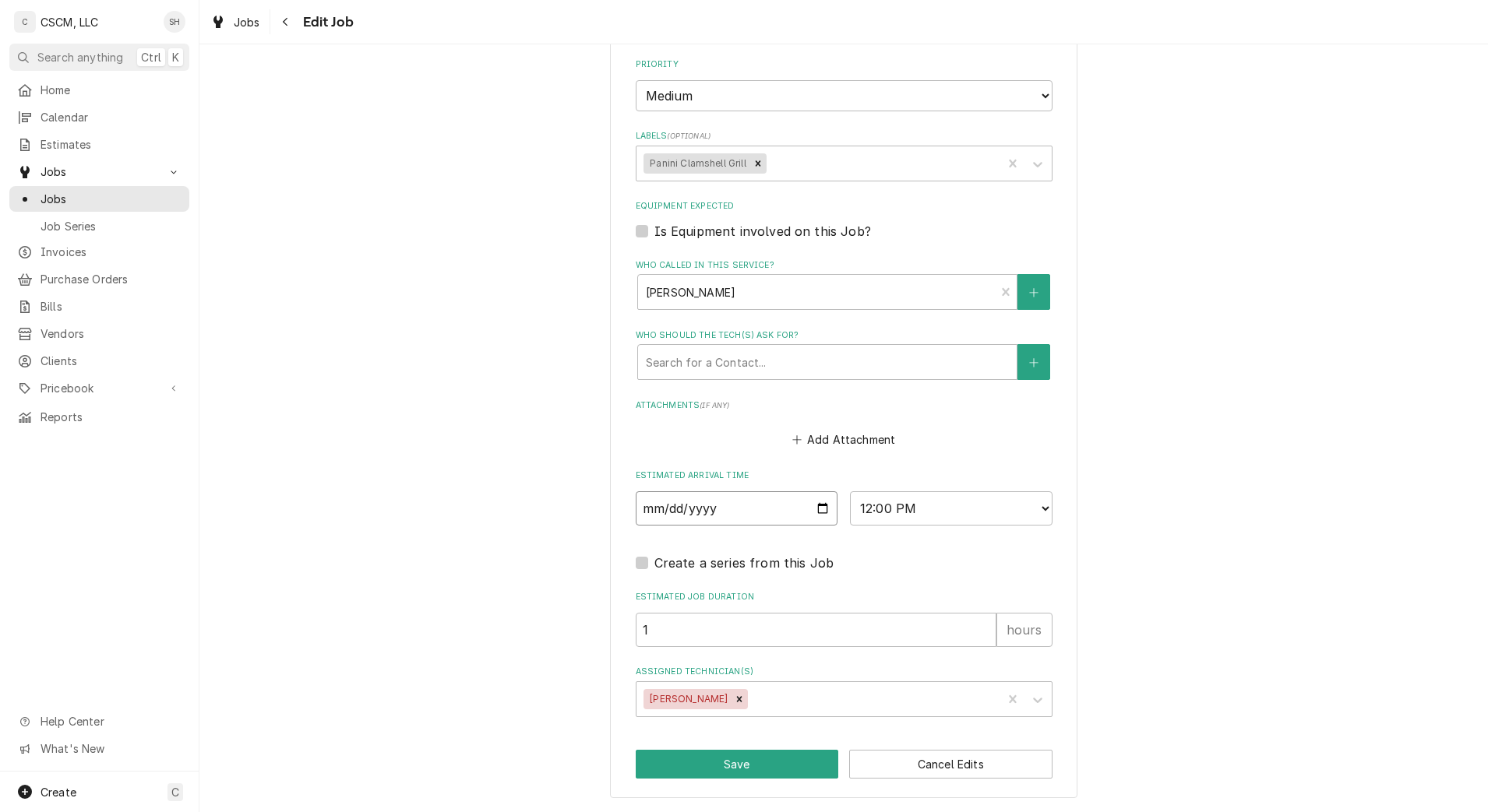
type textarea "x"
click at [896, 504] on select "AM / PM 6:00 AM 6:15 AM 6:30 AM 6:45 AM 7:00 AM 7:15 AM 7:30 AM 7:45 AM 8:00 AM…" at bounding box center [951, 509] width 203 height 34
click at [930, 498] on select "AM / PM 6:00 AM 6:15 AM 6:30 AM 6:45 AM 7:00 AM 7:15 AM 7:30 AM 7:45 AM 8:00 AM…" at bounding box center [951, 509] width 203 height 34
select select "13:00:00"
click at [850, 492] on select "AM / PM 6:00 AM 6:15 AM 6:30 AM 6:45 AM 7:00 AM 7:15 AM 7:30 AM 7:45 AM 8:00 AM…" at bounding box center [951, 509] width 203 height 34
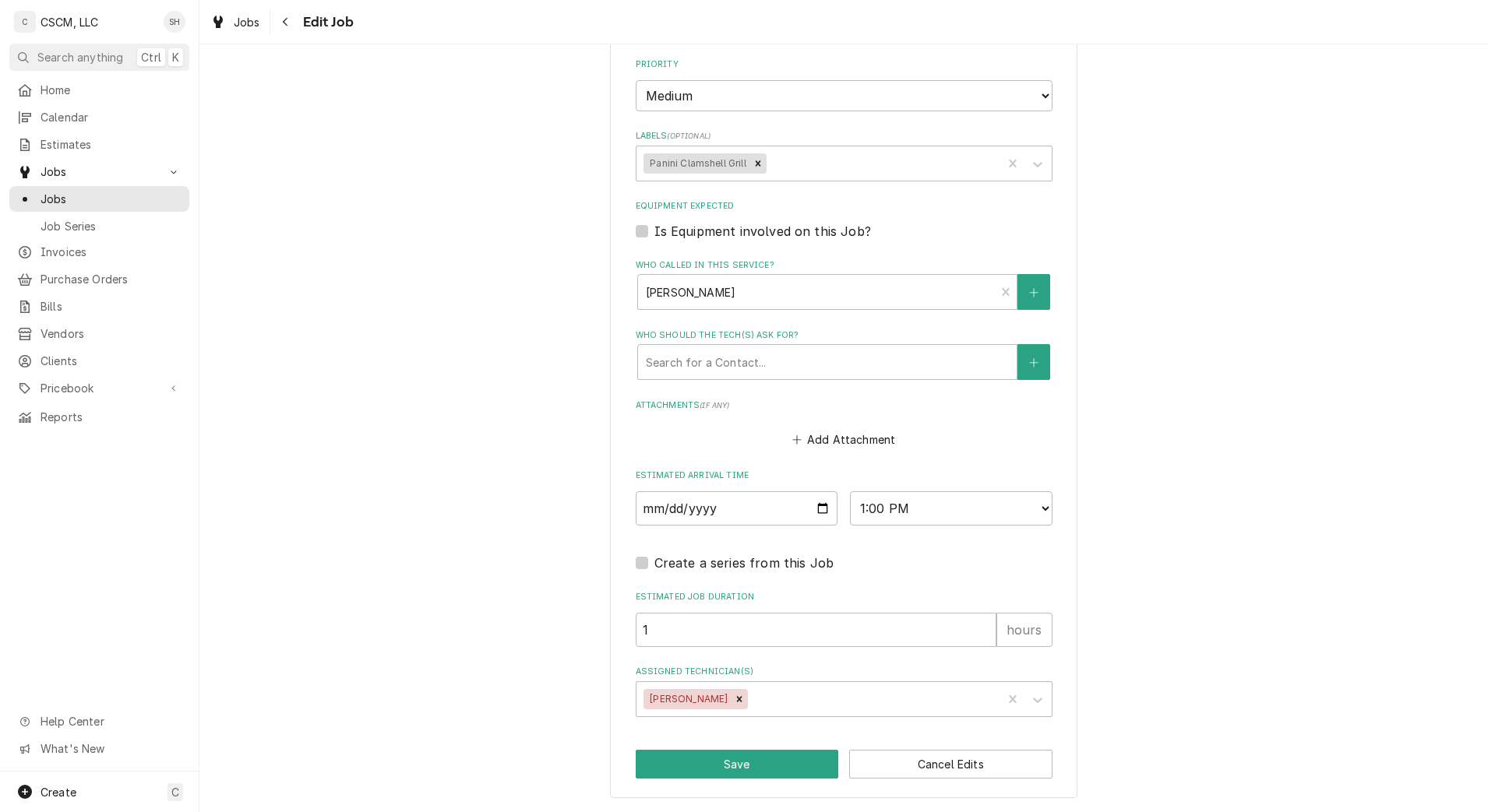
click at [801, 700] on div "Assigned Technician(s)" at bounding box center [873, 699] width 243 height 28
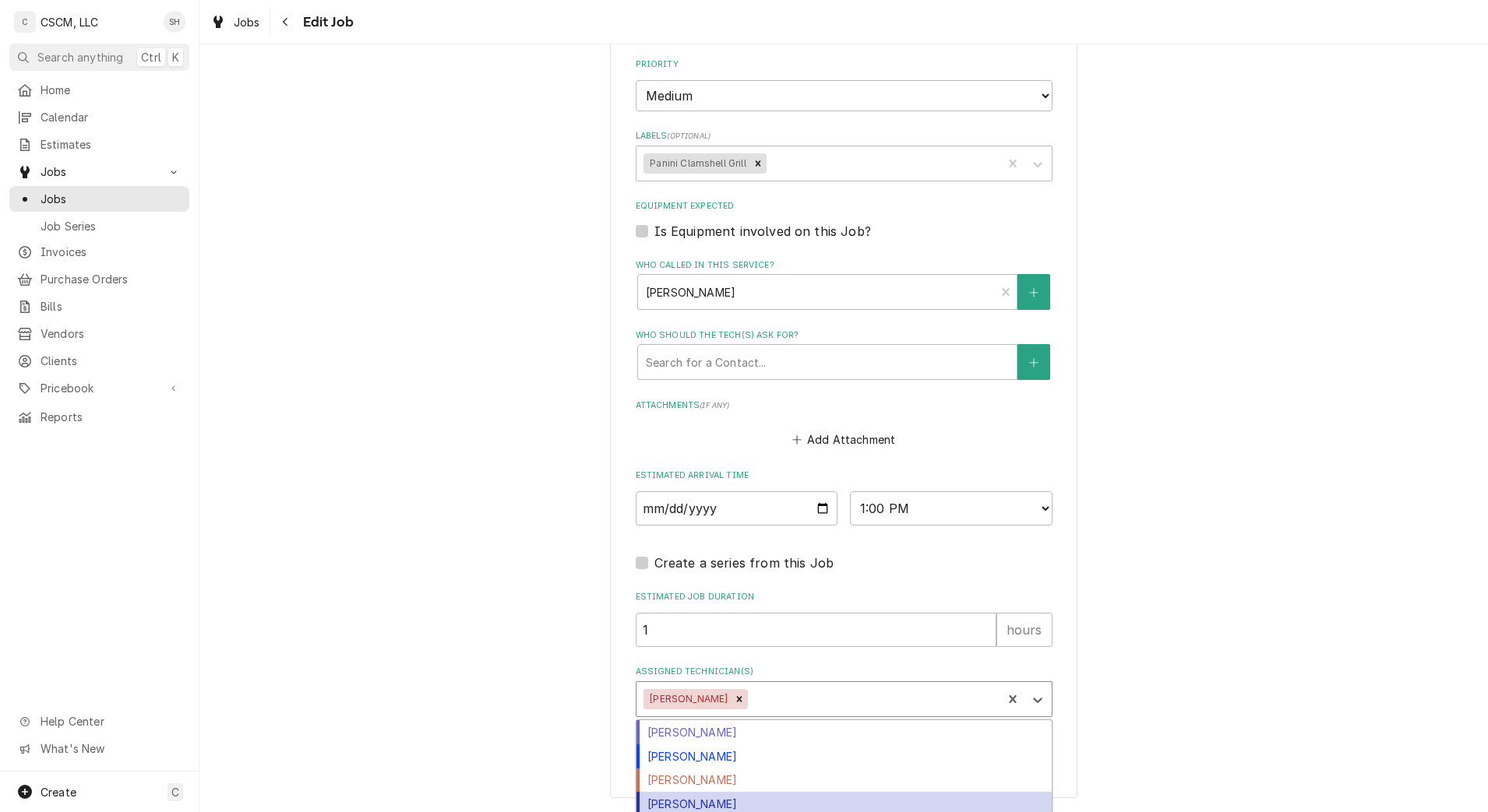
click at [790, 795] on div "Michal Wall" at bounding box center [843, 803] width 415 height 24
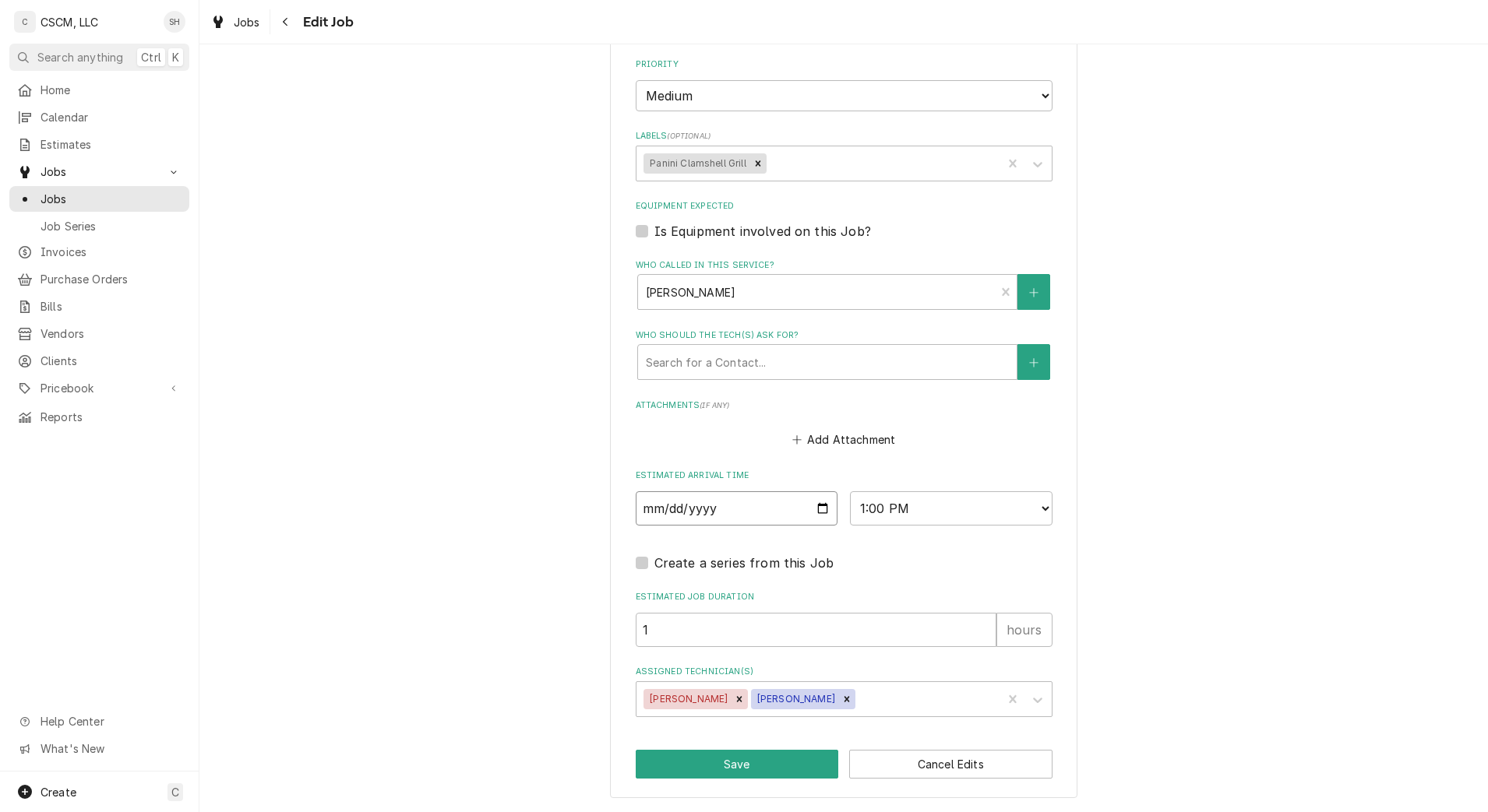
click at [816, 513] on input "2025-09-04" at bounding box center [737, 509] width 203 height 34
type textarea "x"
type input "2025-09-09"
click at [798, 764] on button "Save" at bounding box center [738, 764] width 203 height 29
type textarea "x"
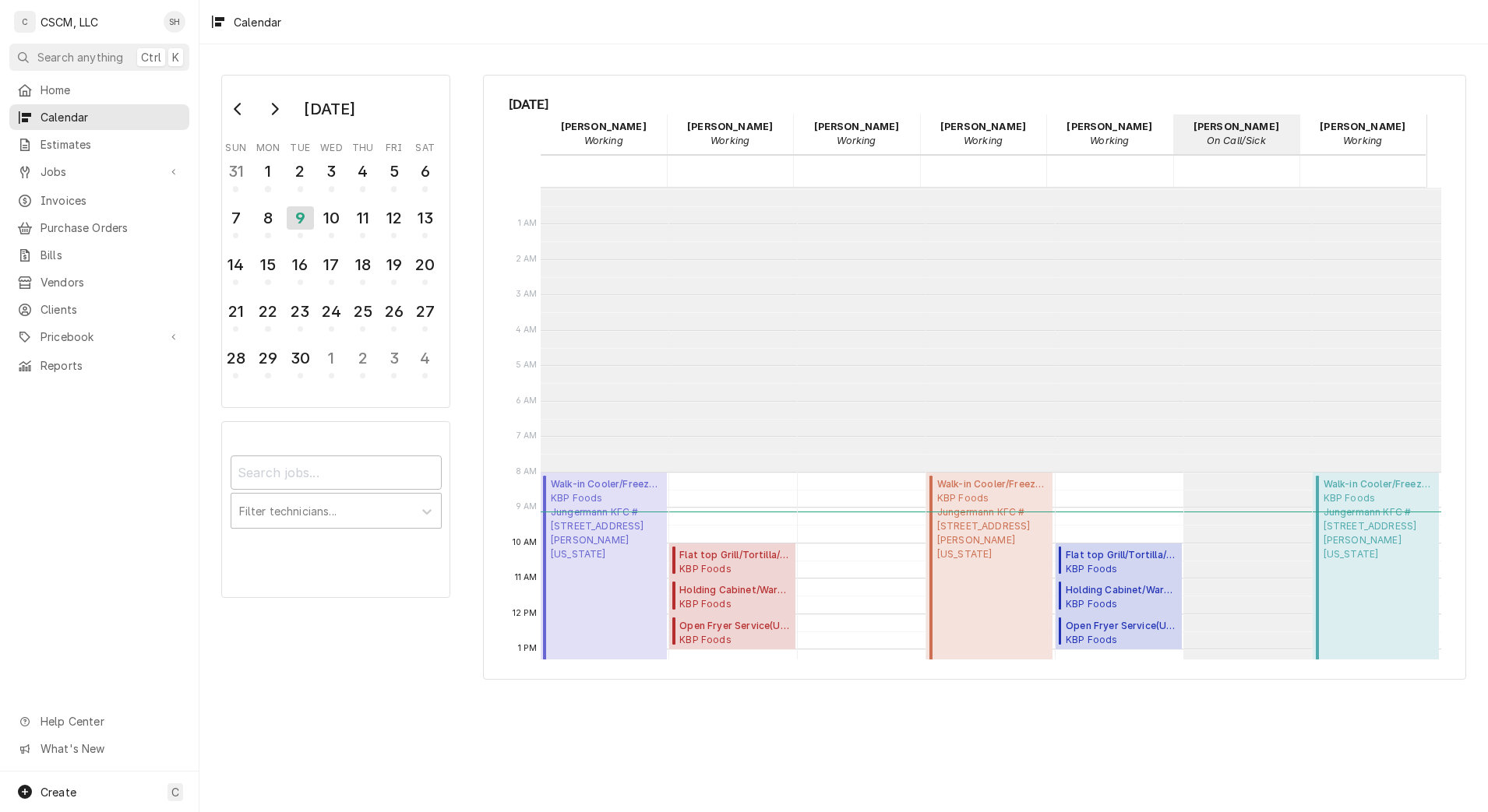
scroll to position [284, 0]
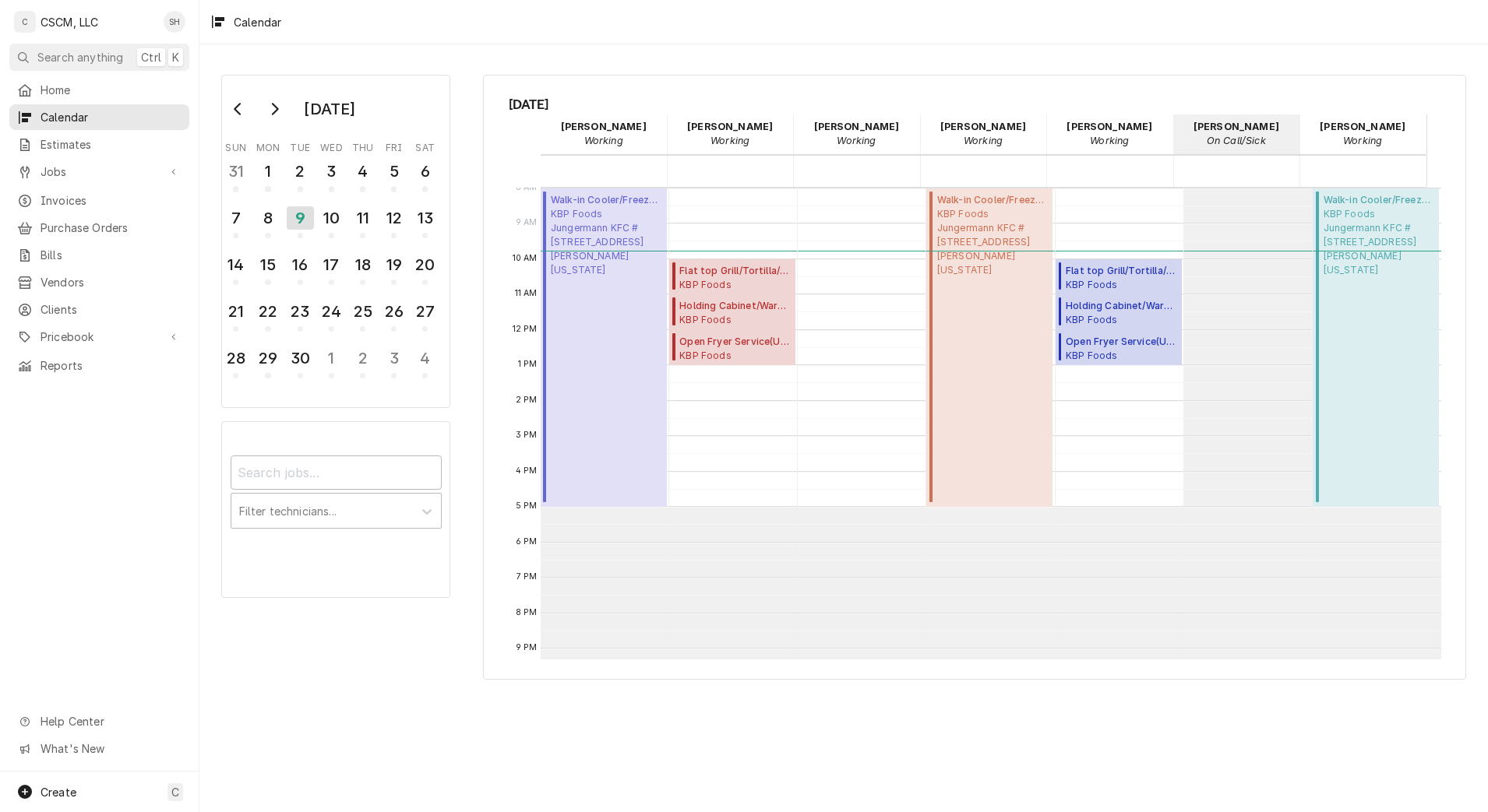
drag, startPoint x: 894, startPoint y: 673, endPoint x: 891, endPoint y: 661, distance: 12.4
click at [891, 666] on div "Tuesday, Sep 9th Chris Lynch Working 09 Tue Izaia Bain Working 09 Tue James Bai…" at bounding box center [975, 377] width 983 height 606
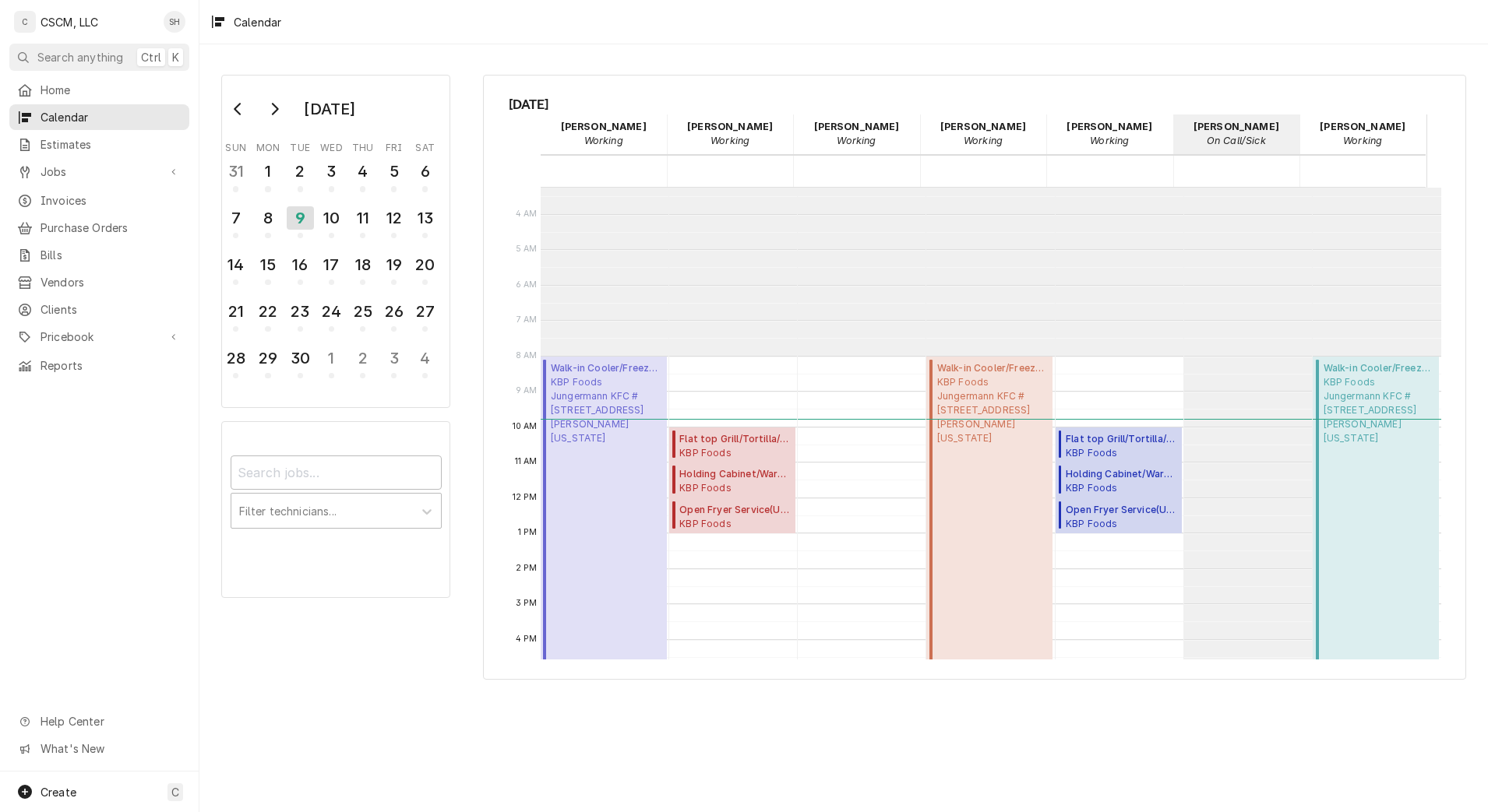
scroll to position [0, 0]
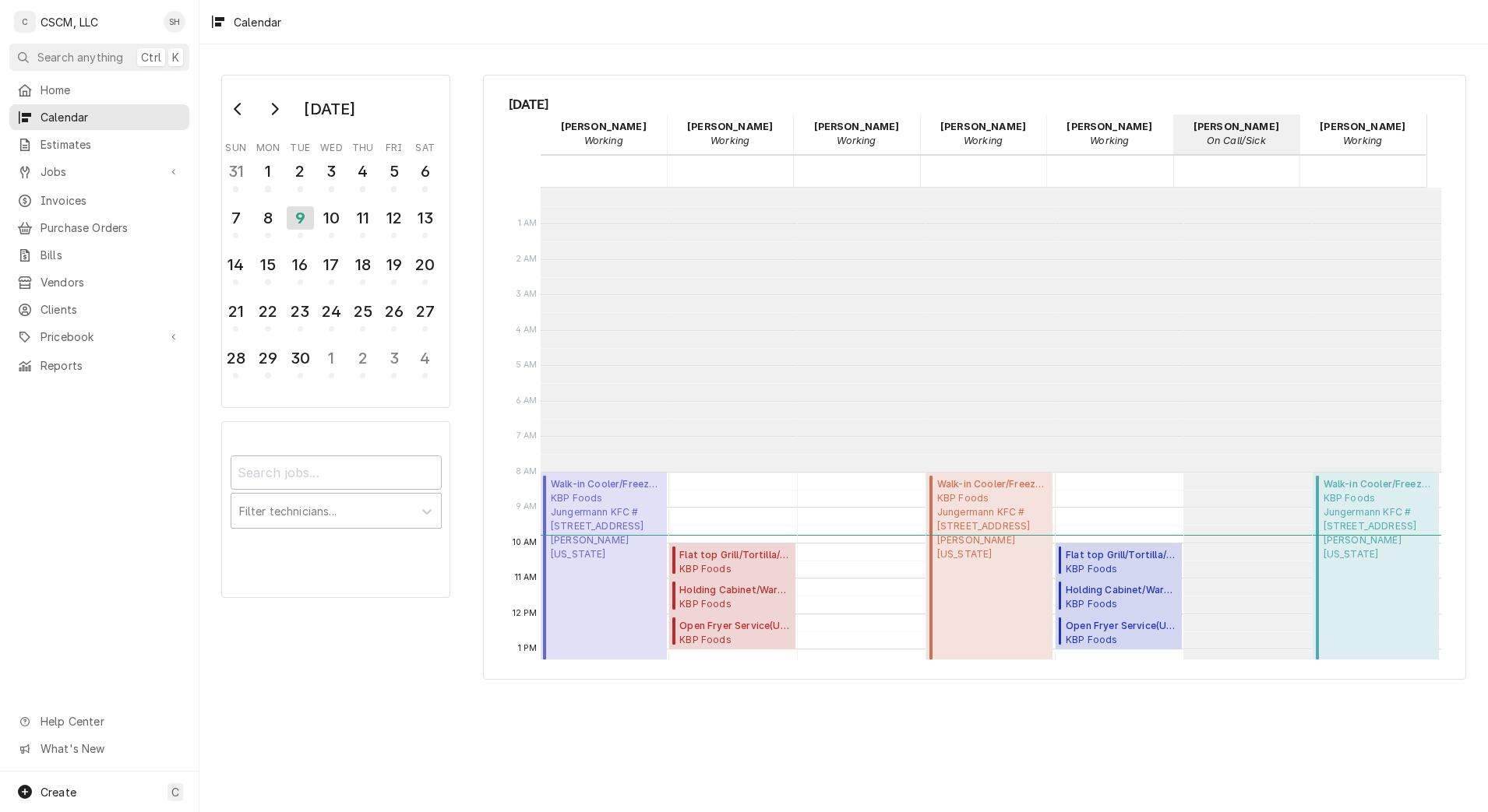
click at [54, 90] on span "Home" at bounding box center [111, 89] width 141 height 16
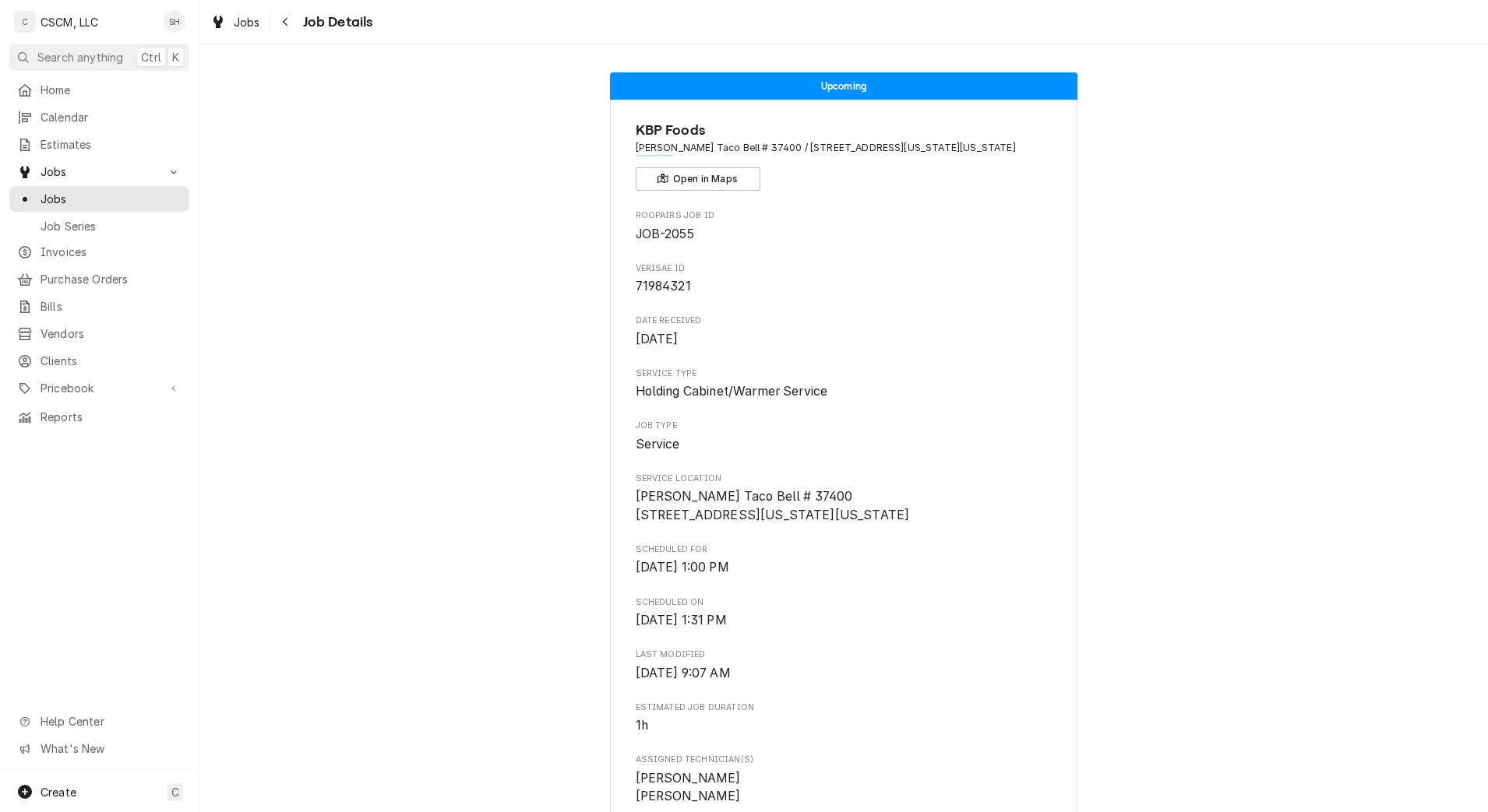
click at [293, 24] on div "Navigate back" at bounding box center [285, 22] width 15 height 15
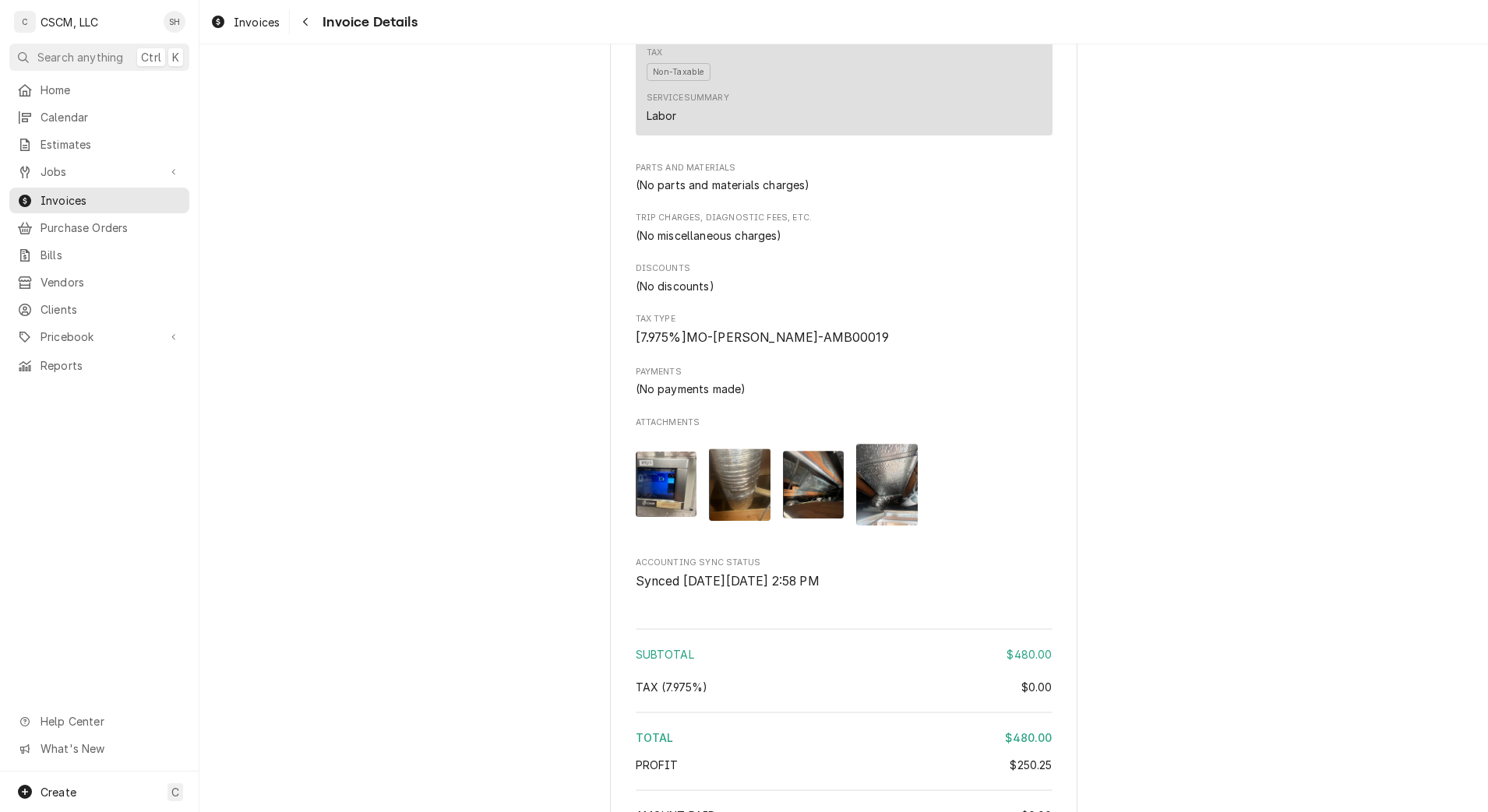
scroll to position [1833, 0]
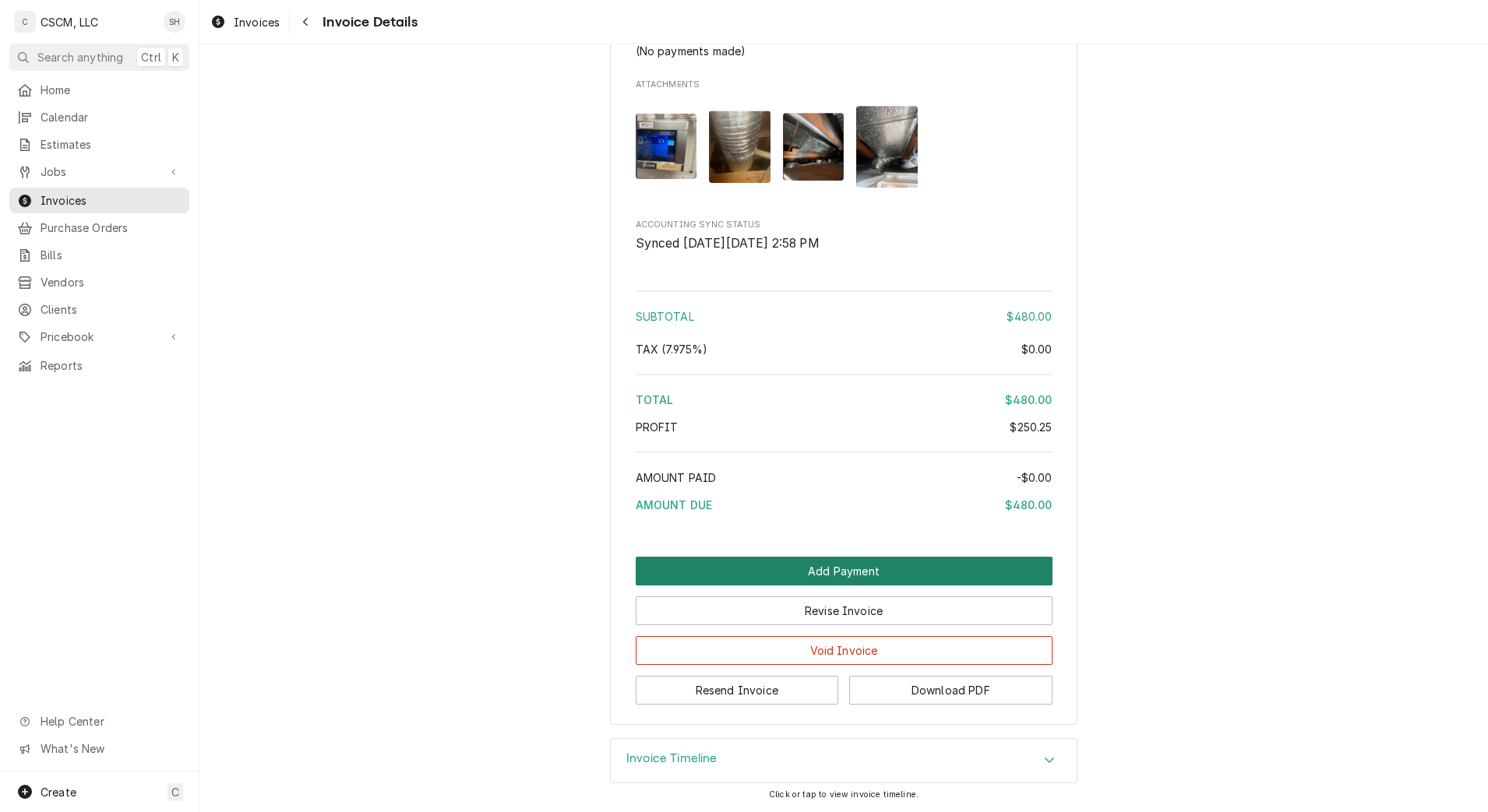
click at [811, 579] on button "Add Payment" at bounding box center [844, 571] width 416 height 29
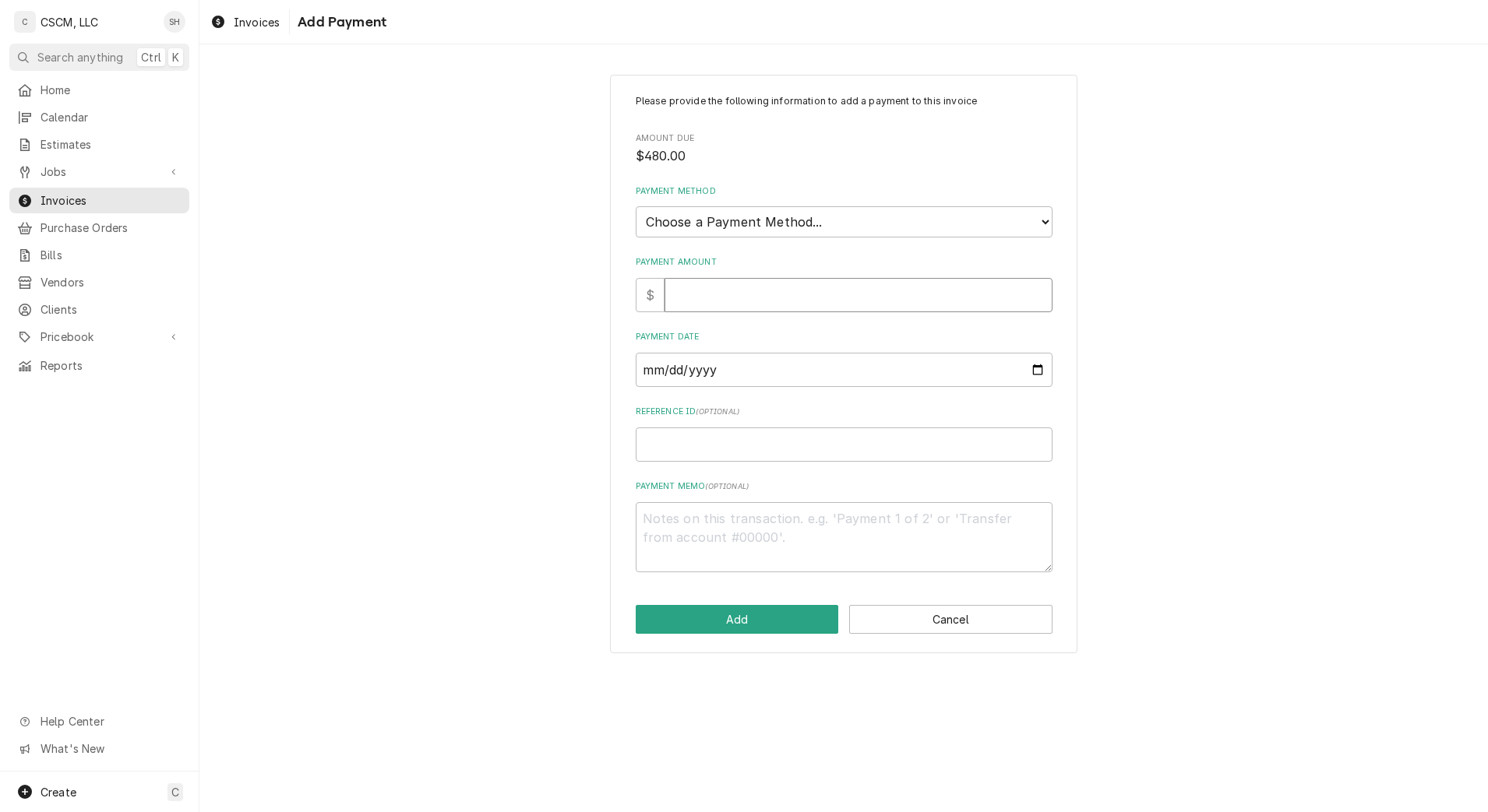
click at [737, 286] on input "Payment Amount" at bounding box center [859, 295] width 388 height 34
type textarea "x"
type input "4"
type textarea "x"
type input "48"
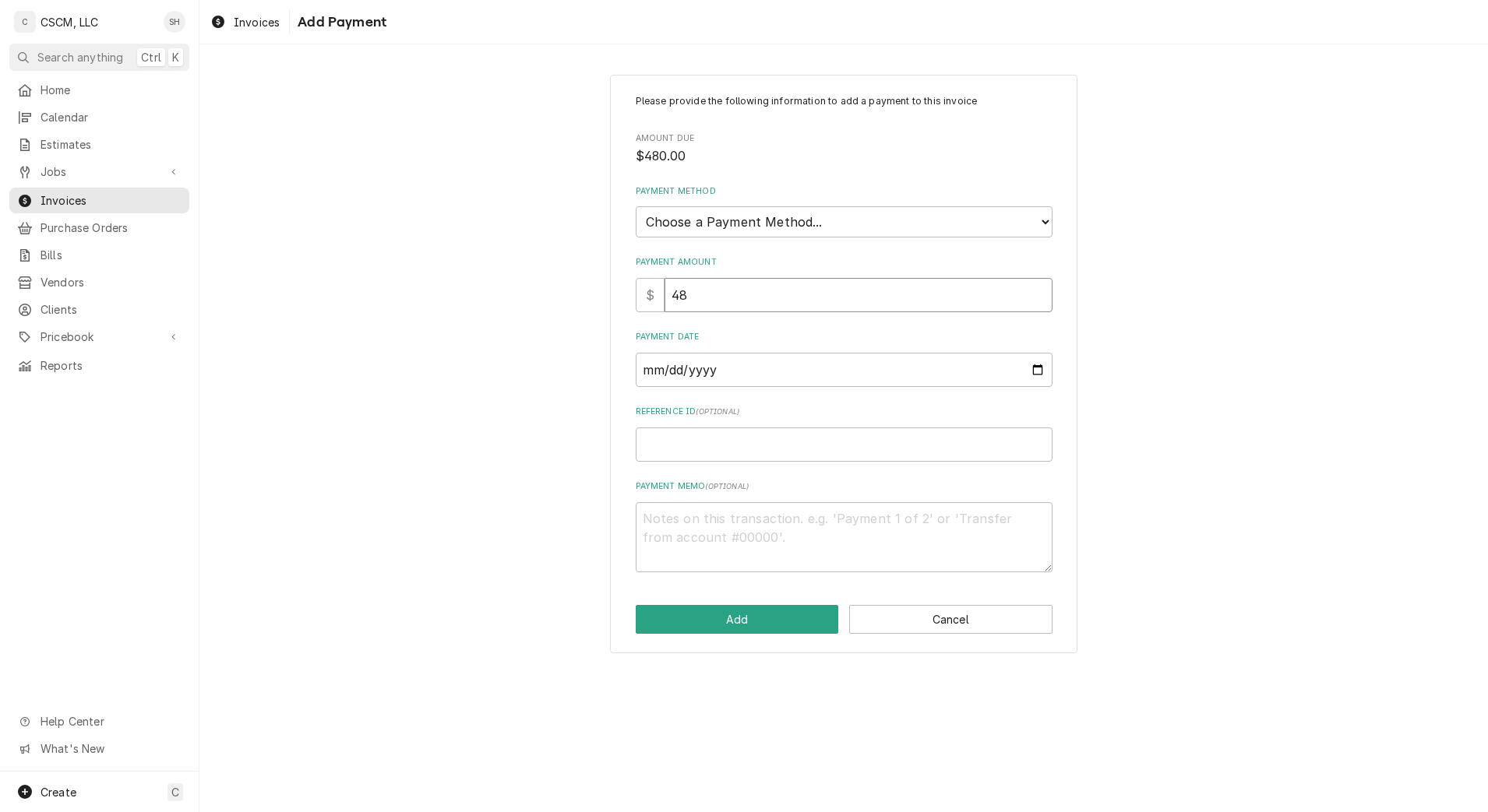
type textarea "x"
type input "480"
type textarea "x"
type input "480.0"
click at [750, 213] on select "Choose a Payment Method... Cash Check Credit/Debit Card ACH/eCheck Other" at bounding box center [844, 222] width 416 height 31
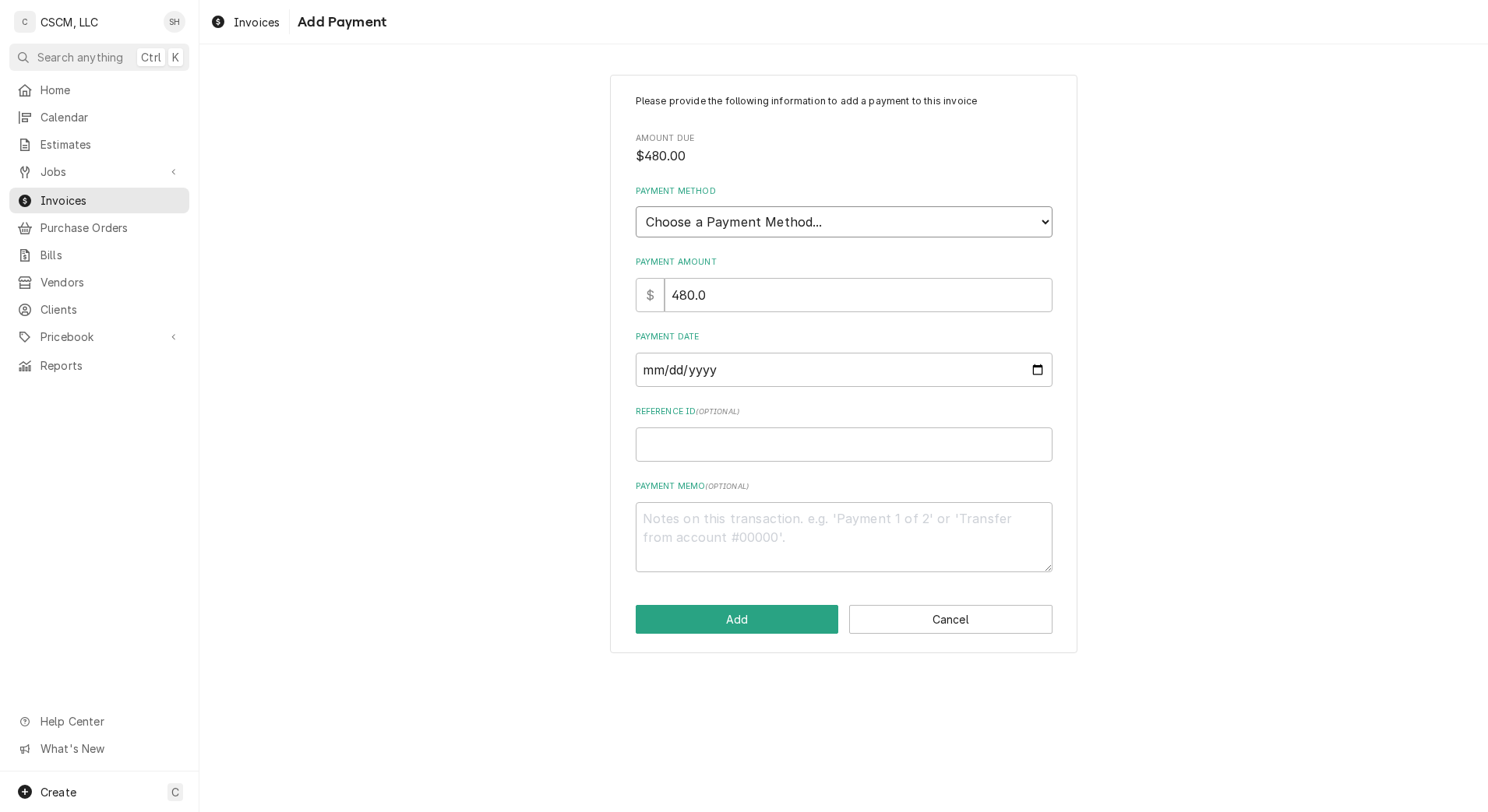
select select "2"
click at [636, 206] on select "Choose a Payment Method... Cash Check Credit/Debit Card ACH/eCheck Other" at bounding box center [844, 222] width 416 height 31
click at [1039, 371] on input "Payment Date" at bounding box center [844, 370] width 416 height 34
type textarea "x"
type input "2025-09-05"
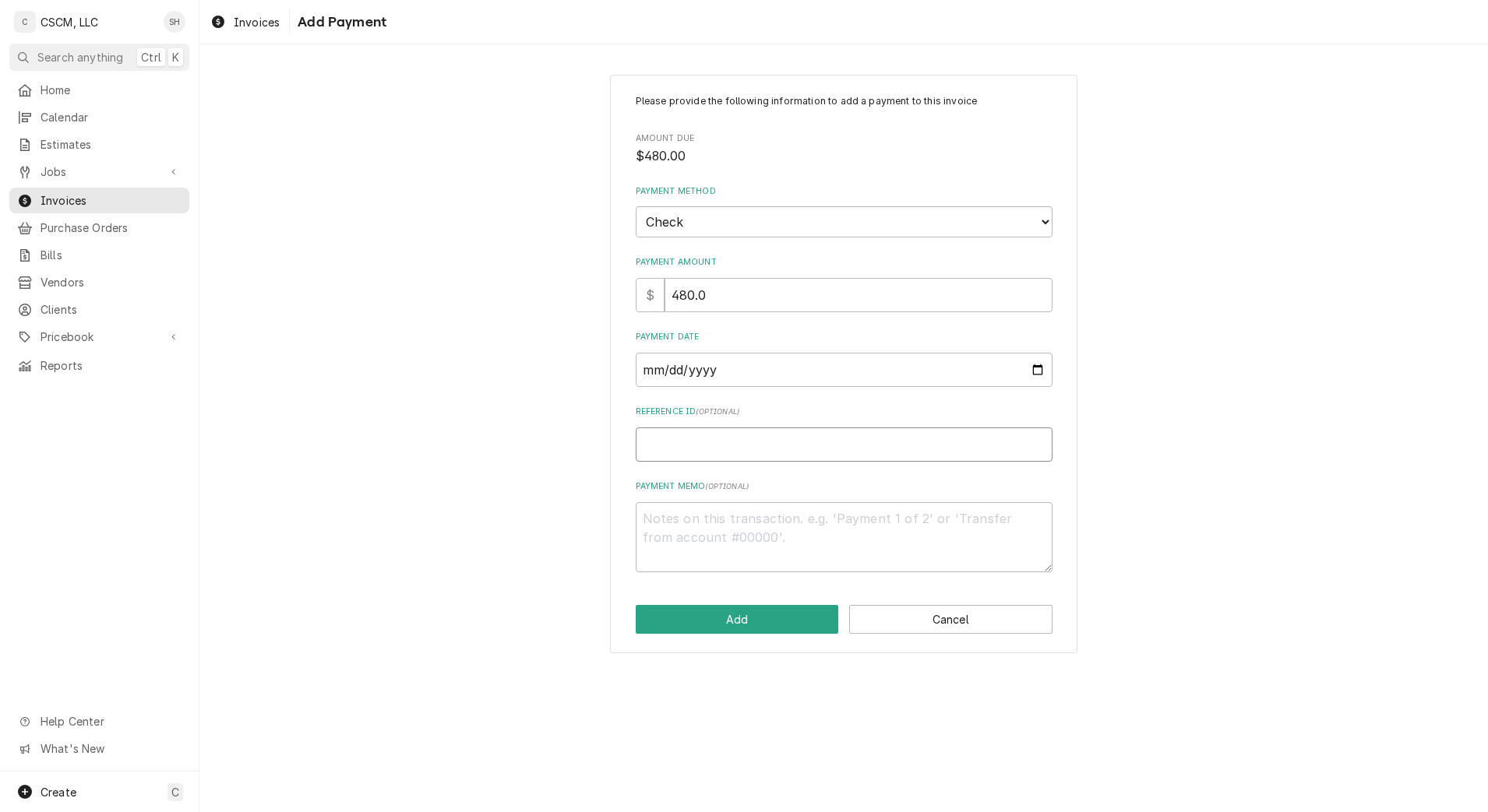
click at [730, 439] on input "Reference ID ( optional )" at bounding box center [844, 445] width 416 height 34
paste input "11678818"
type textarea "x"
type input "11678818"
click at [721, 633] on button "Add" at bounding box center [738, 620] width 203 height 29
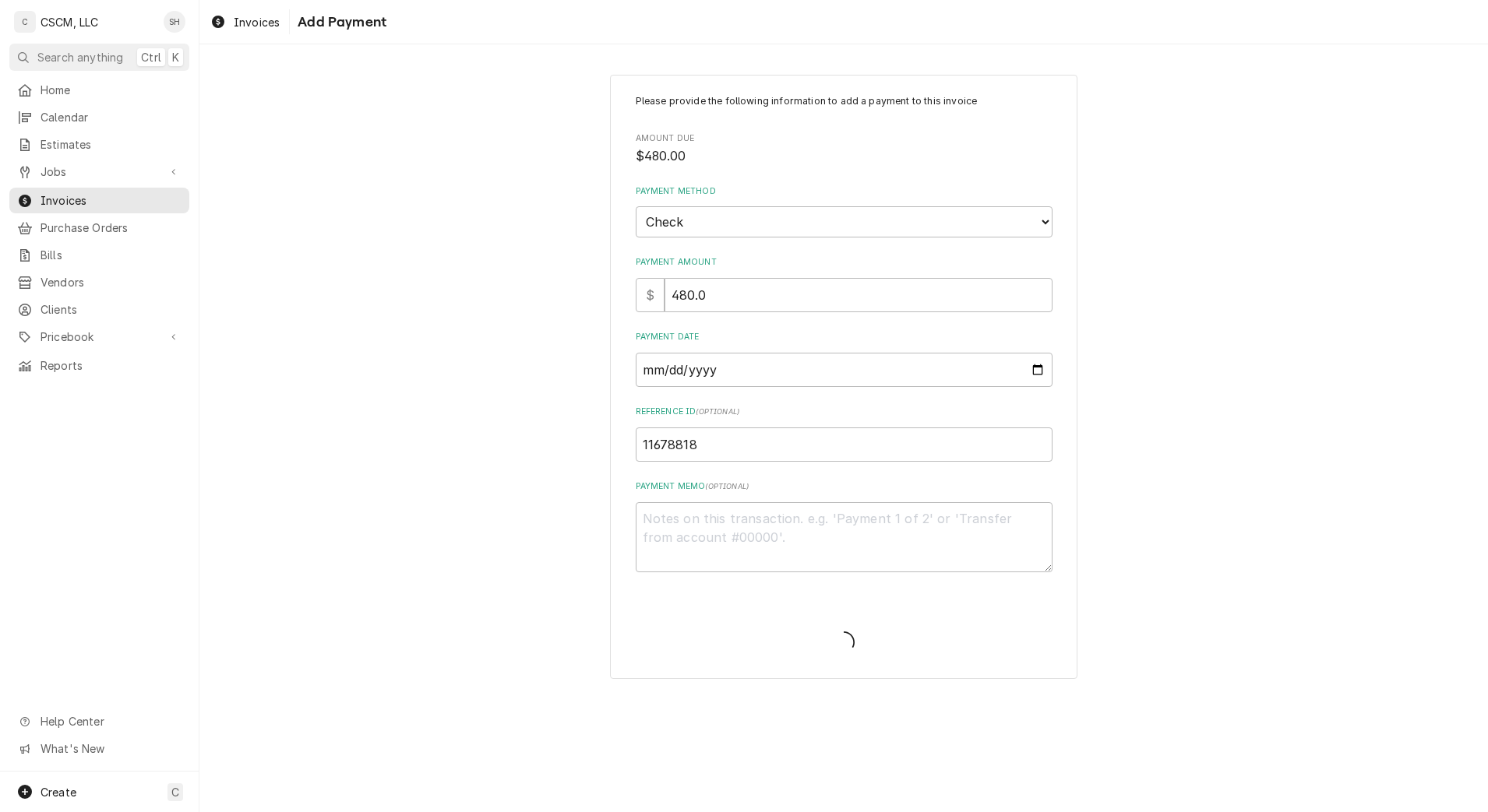
type textarea "x"
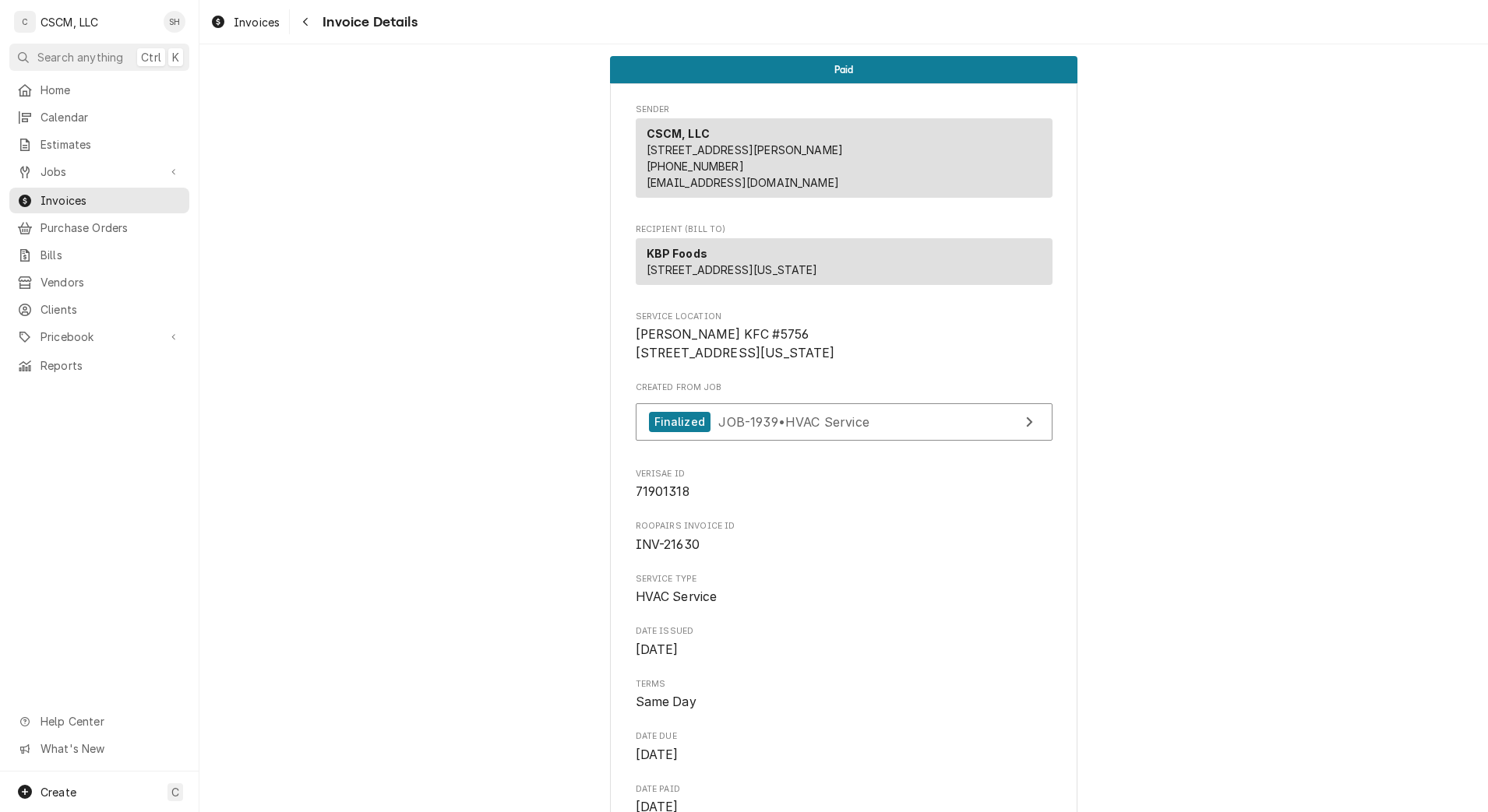
click at [321, 19] on span "Invoice Details" at bounding box center [367, 22] width 99 height 21
click at [305, 29] on div "Navigate back" at bounding box center [305, 22] width 15 height 15
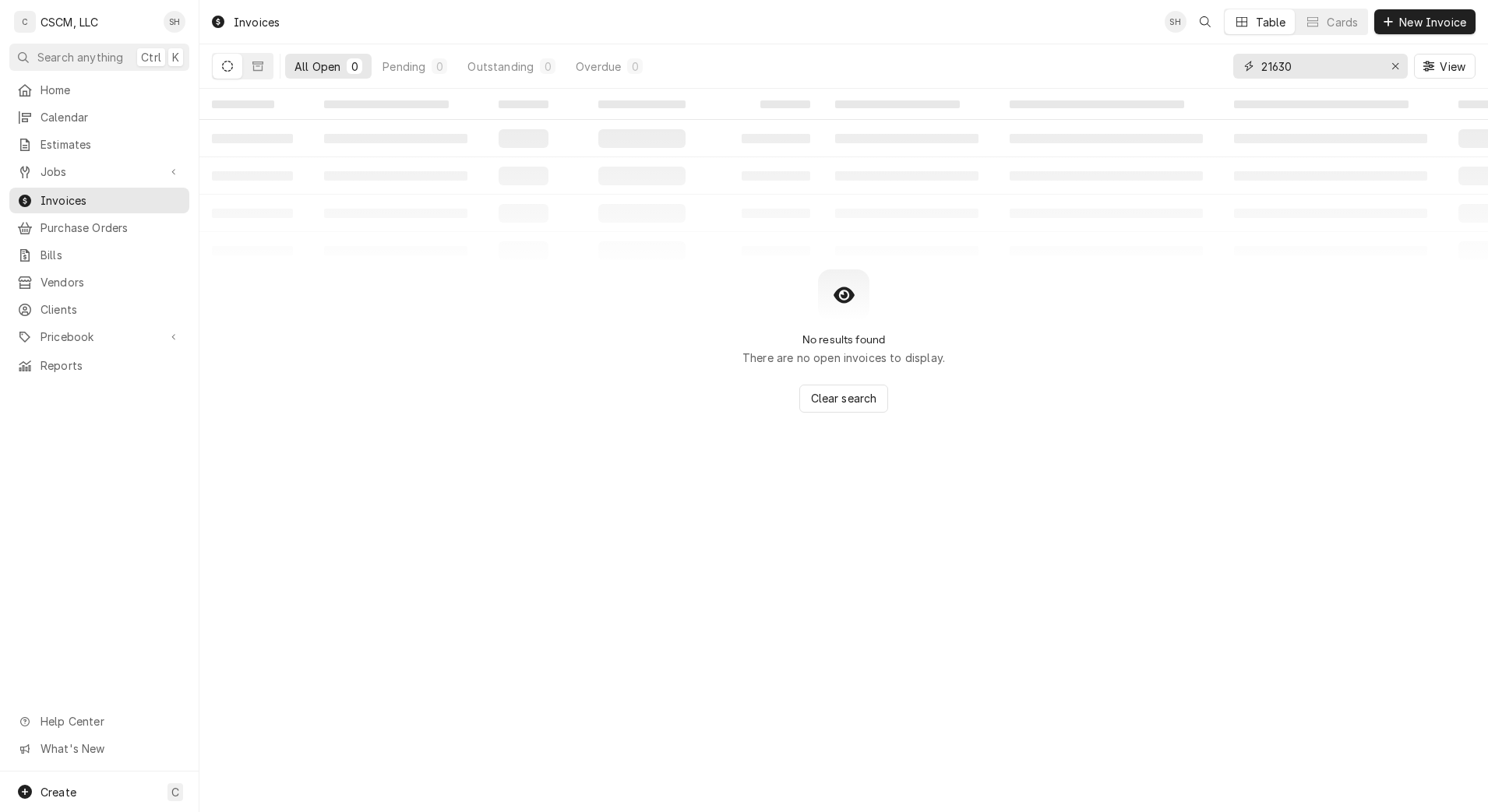
click at [1347, 69] on input "21630" at bounding box center [1319, 67] width 117 height 25
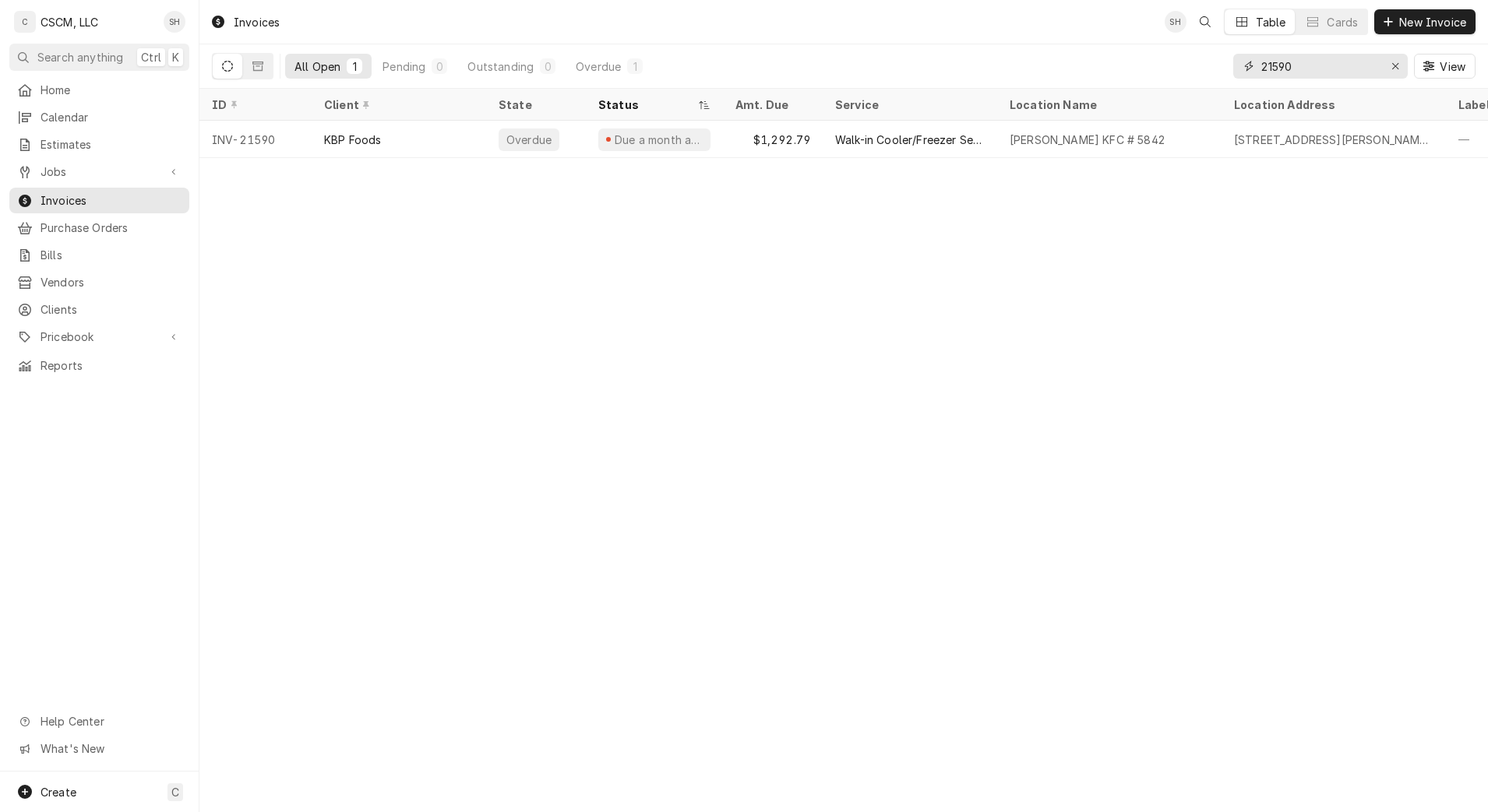
type input "21590"
click at [722, 131] on div "Due a month ago" at bounding box center [654, 139] width 137 height 37
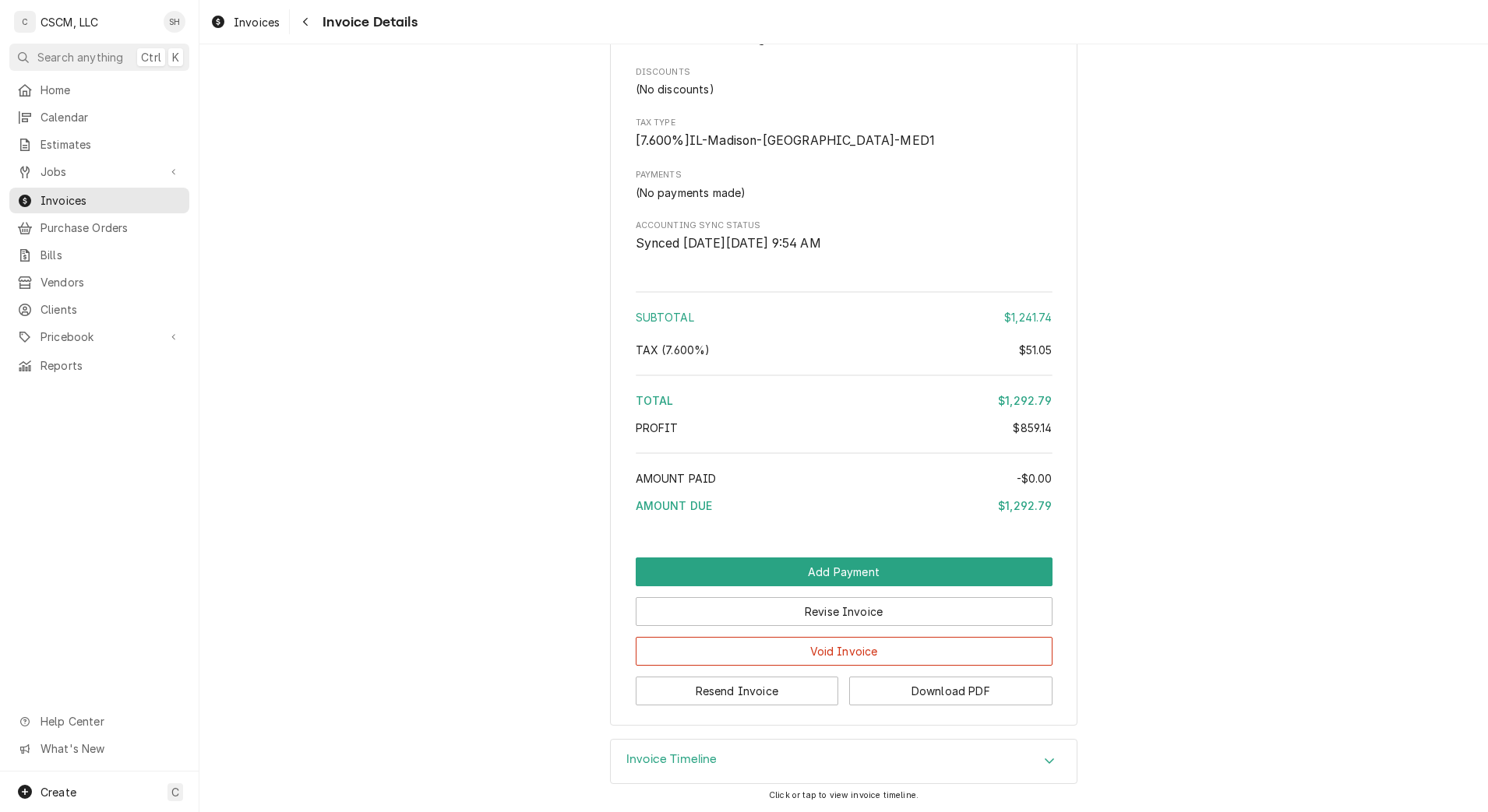
scroll to position [2346, 0]
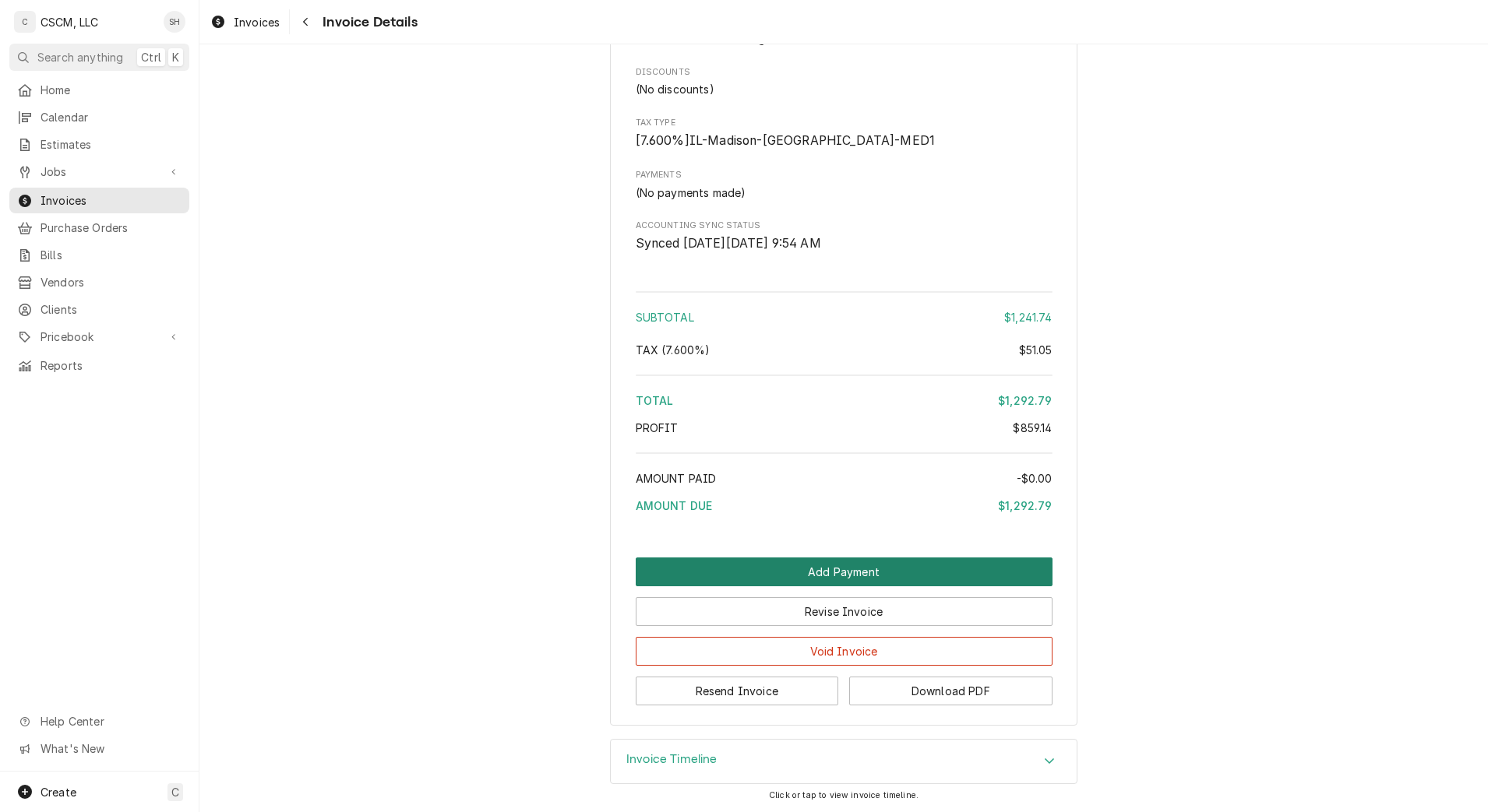
click at [702, 562] on button "Add Payment" at bounding box center [844, 572] width 416 height 29
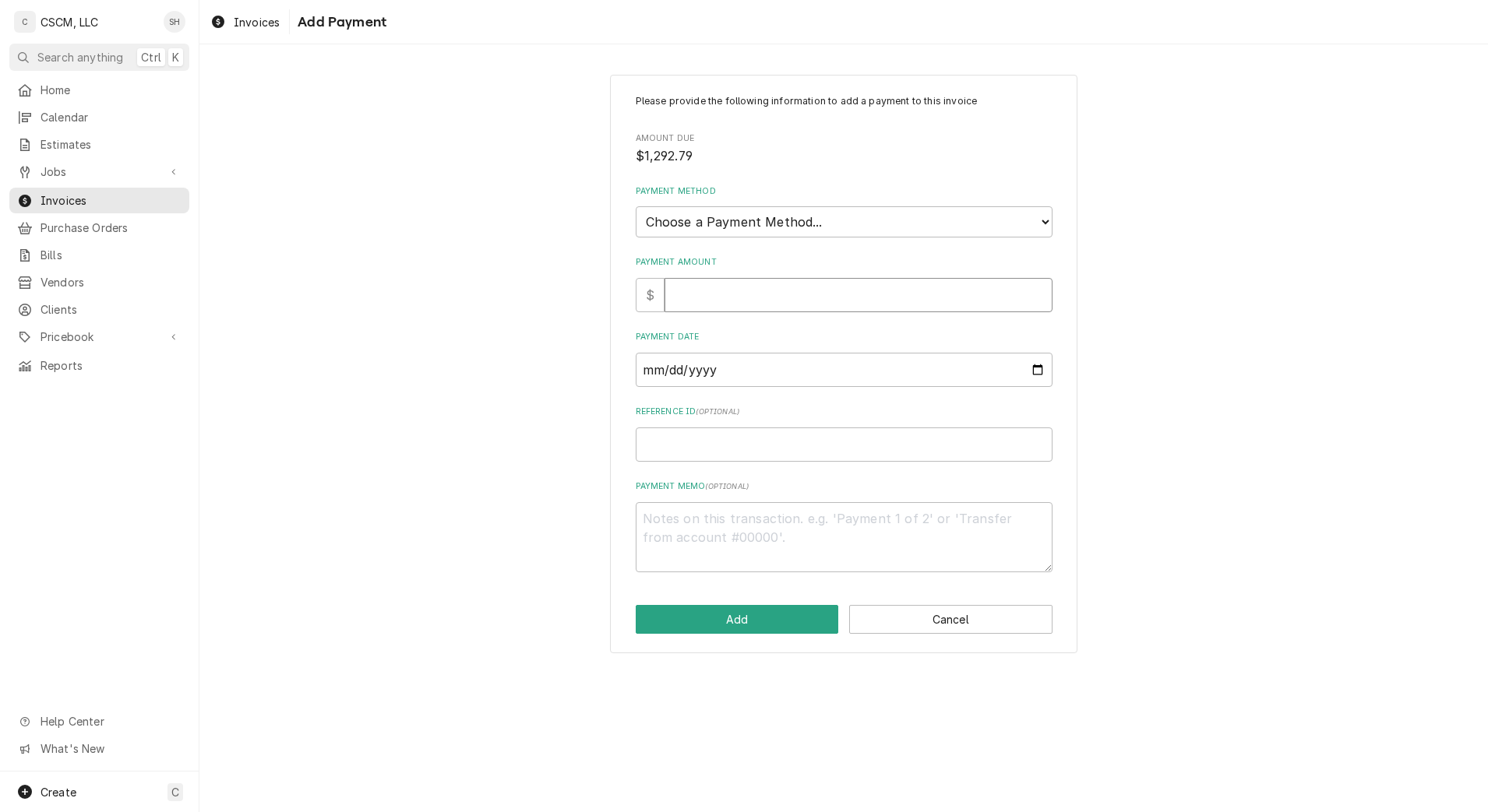
click at [832, 300] on input "Payment Amount" at bounding box center [859, 295] width 388 height 34
type textarea "x"
type input "1"
type textarea "x"
type input "12"
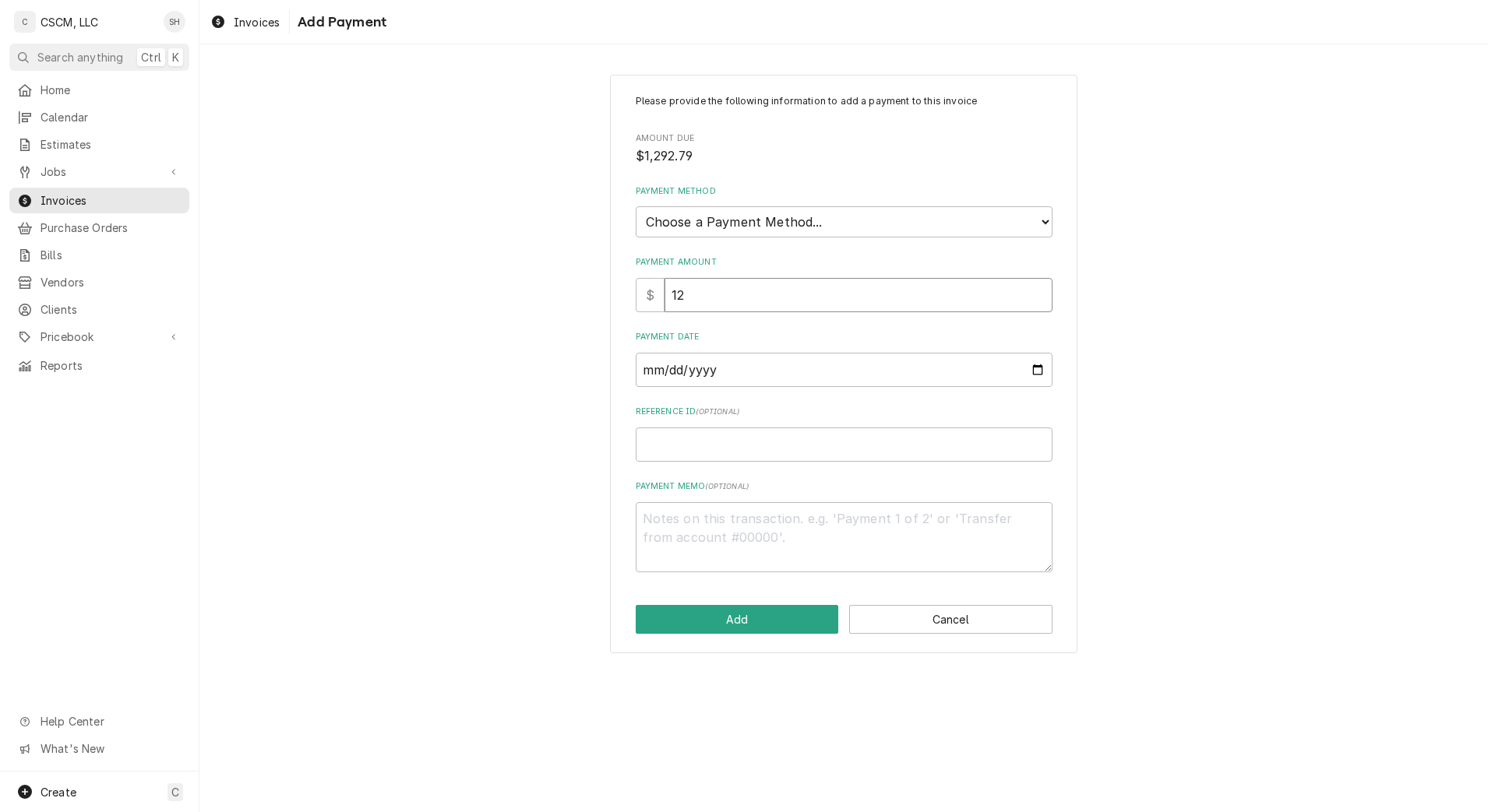
type textarea "x"
type input "129"
type textarea "x"
type input "1292"
type textarea "x"
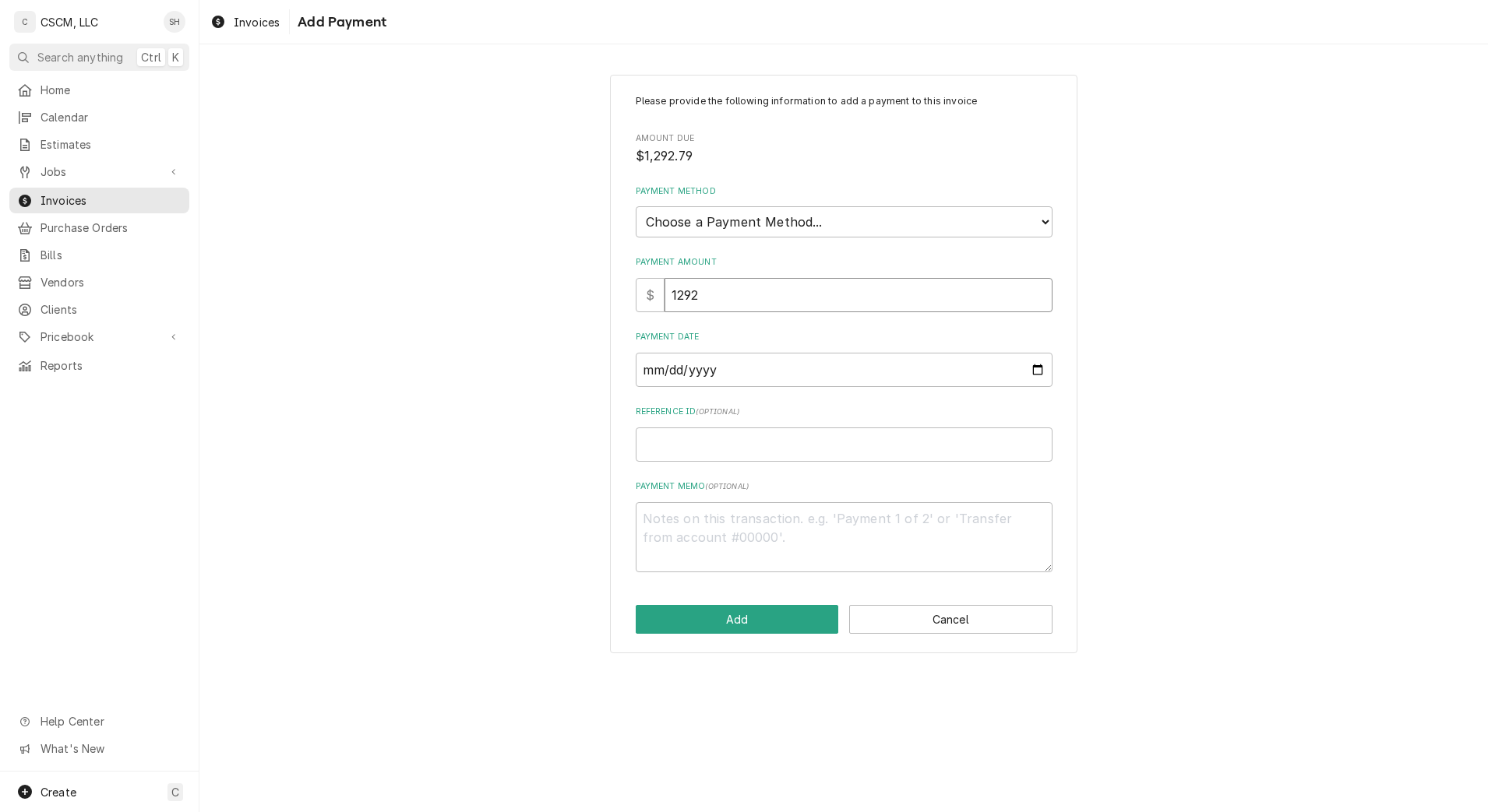
type input "1292.7"
type textarea "x"
type input "1292.79"
click at [828, 222] on select "Choose a Payment Method... Cash Check Credit/Debit Card ACH/eCheck Other" at bounding box center [844, 222] width 416 height 31
select select "2"
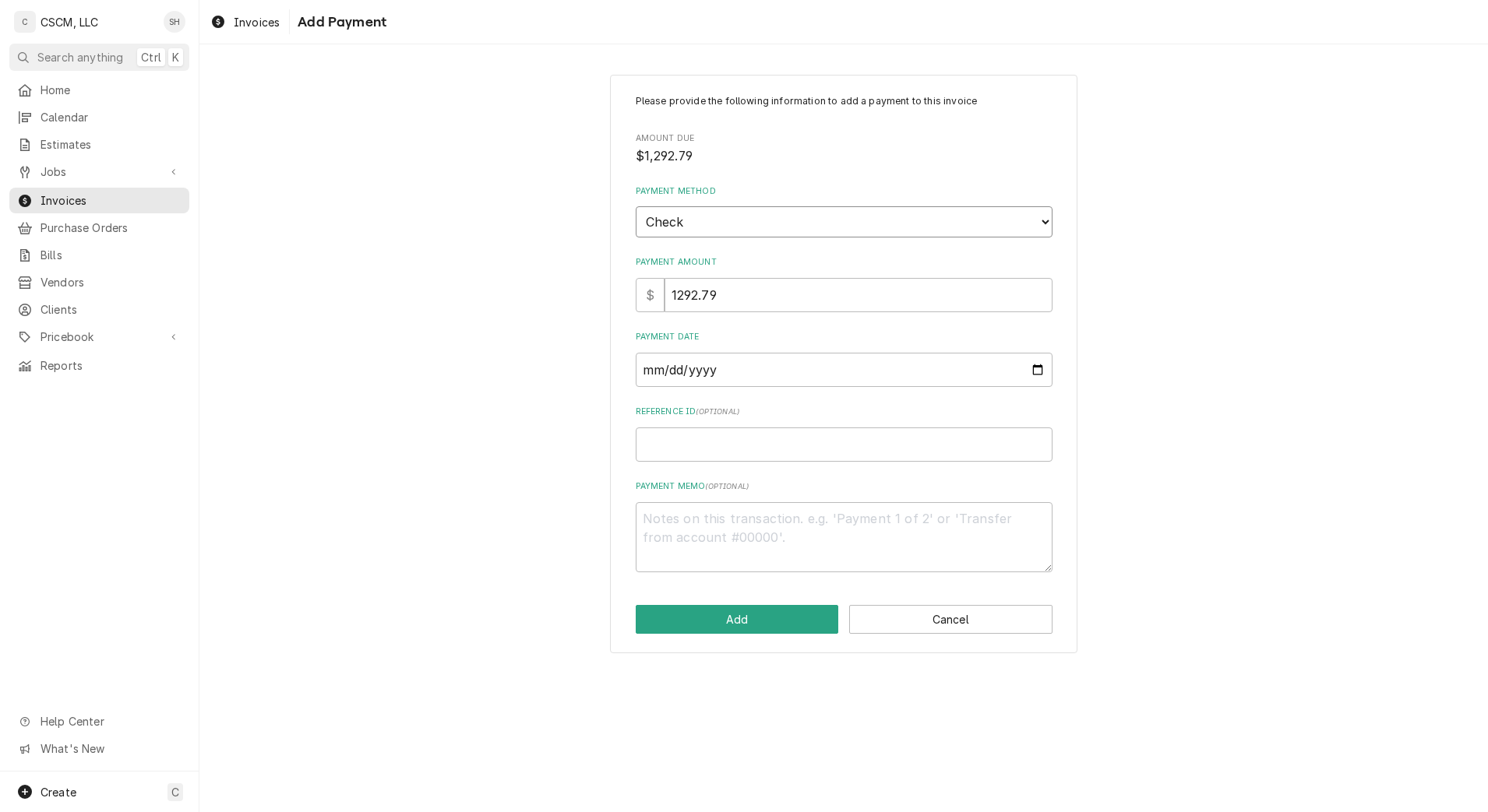
click at [636, 206] on select "Choose a Payment Method... Cash Check Credit/Debit Card ACH/eCheck Other" at bounding box center [844, 222] width 416 height 31
type textarea "x"
click at [1029, 371] on input "Payment Date" at bounding box center [844, 370] width 416 height 34
type input "[DATE]"
click at [724, 449] on input "Reference ID ( optional )" at bounding box center [844, 445] width 416 height 34
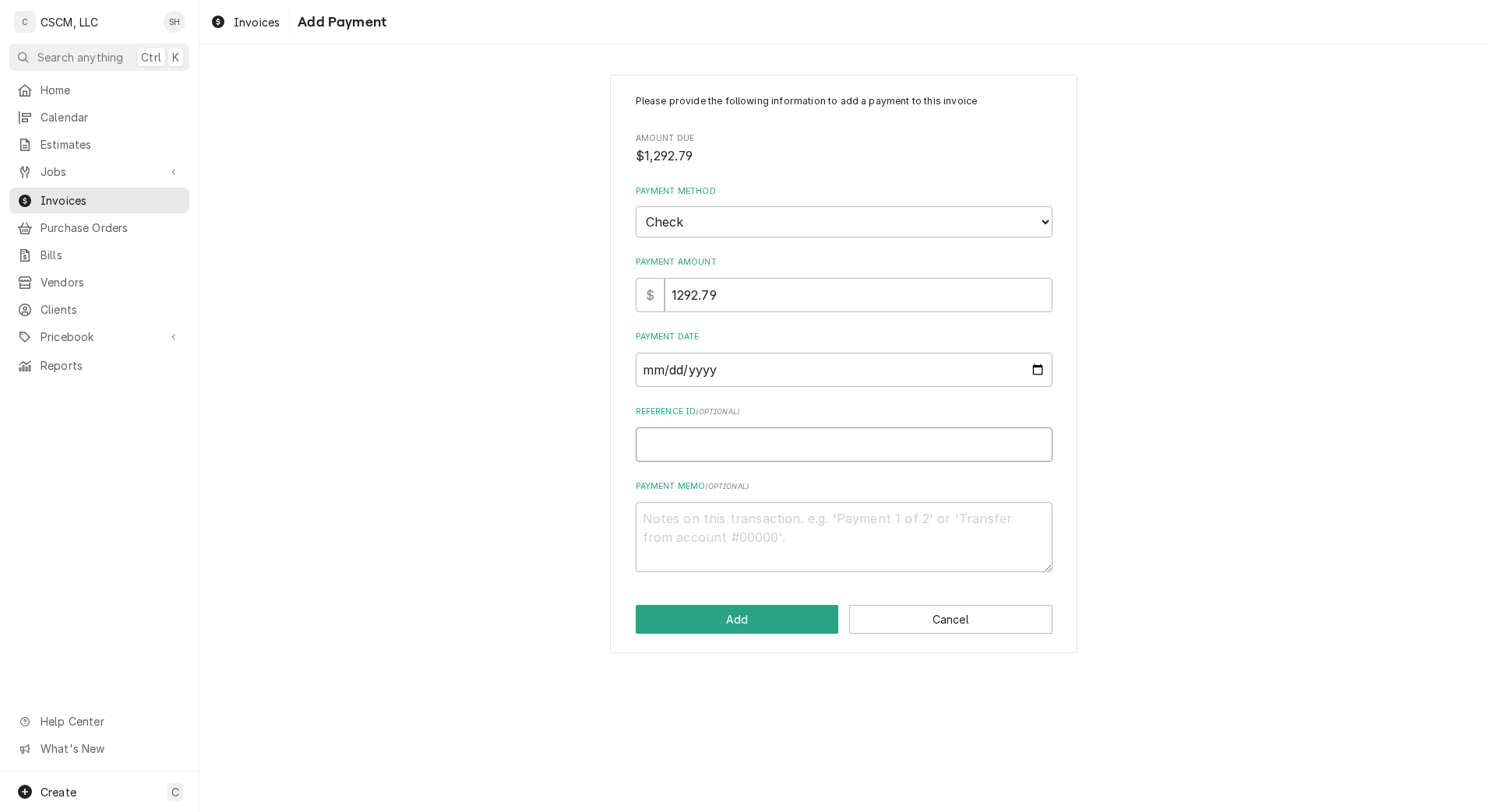
paste input "11678818"
type textarea "x"
type input "11678818"
click at [704, 609] on button "Add" at bounding box center [738, 620] width 203 height 29
type textarea "x"
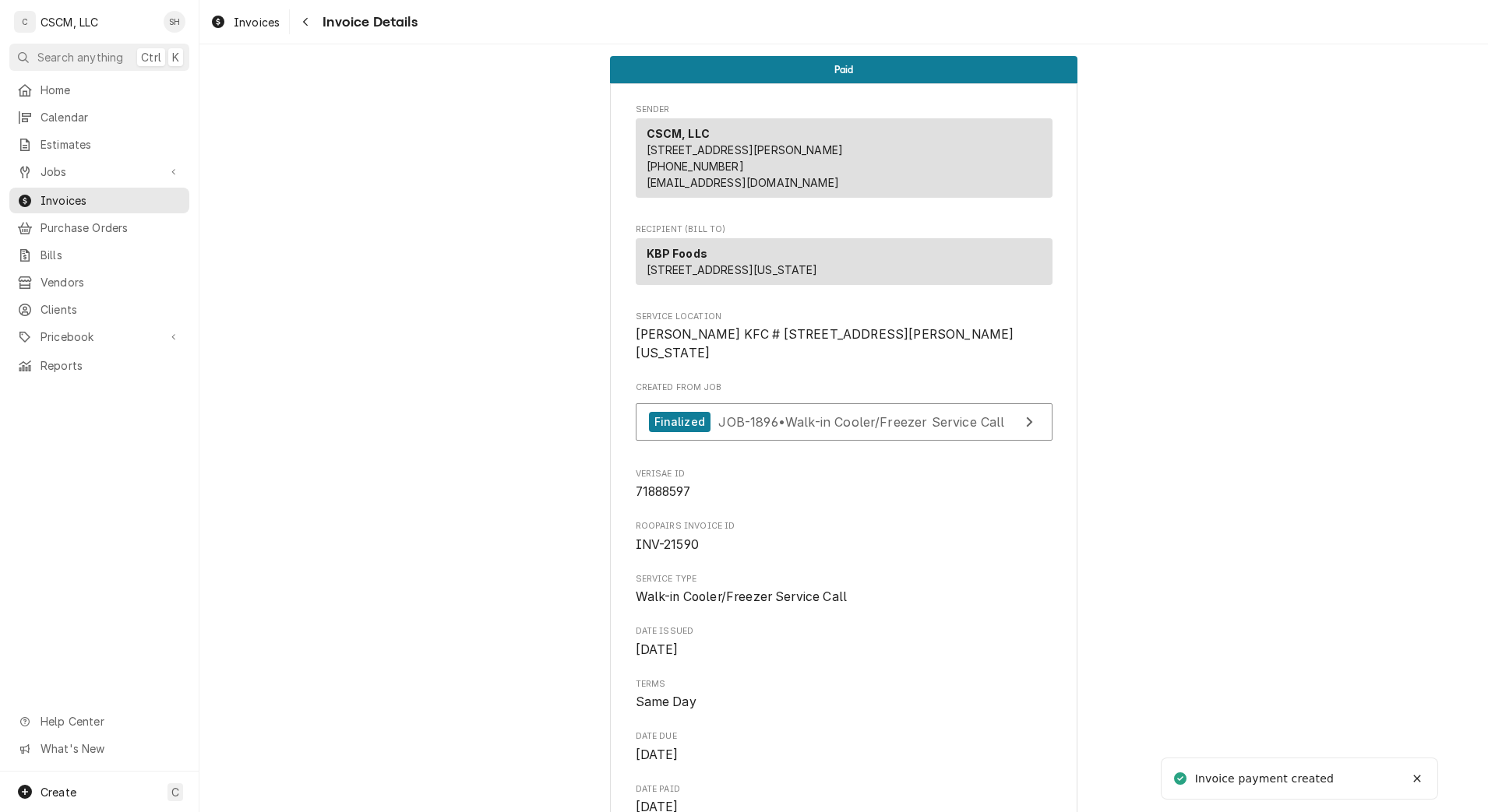
click at [313, 28] on div "Navigate back" at bounding box center [305, 22] width 15 height 15
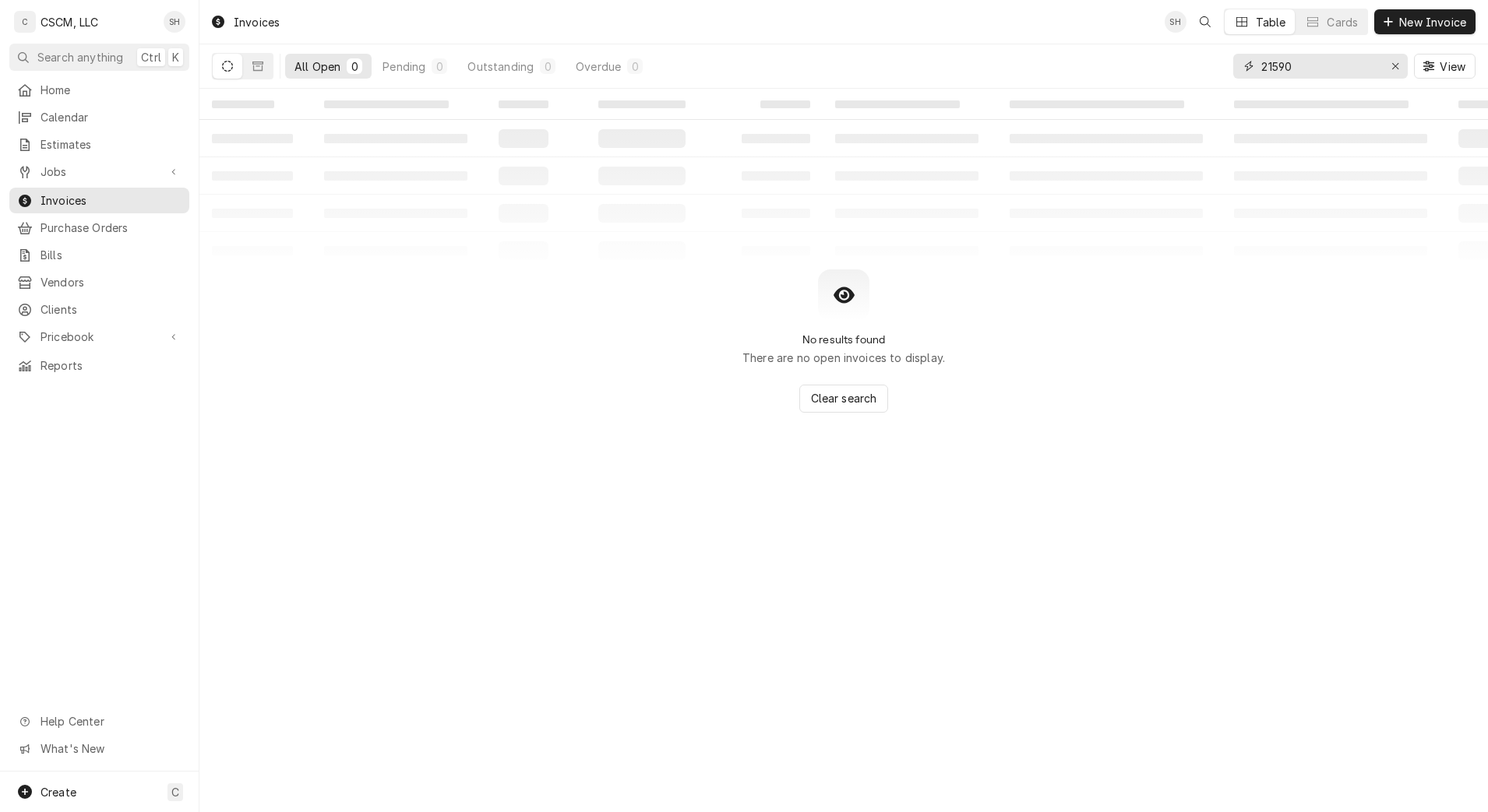
click at [1334, 67] on input "21590" at bounding box center [1319, 67] width 117 height 25
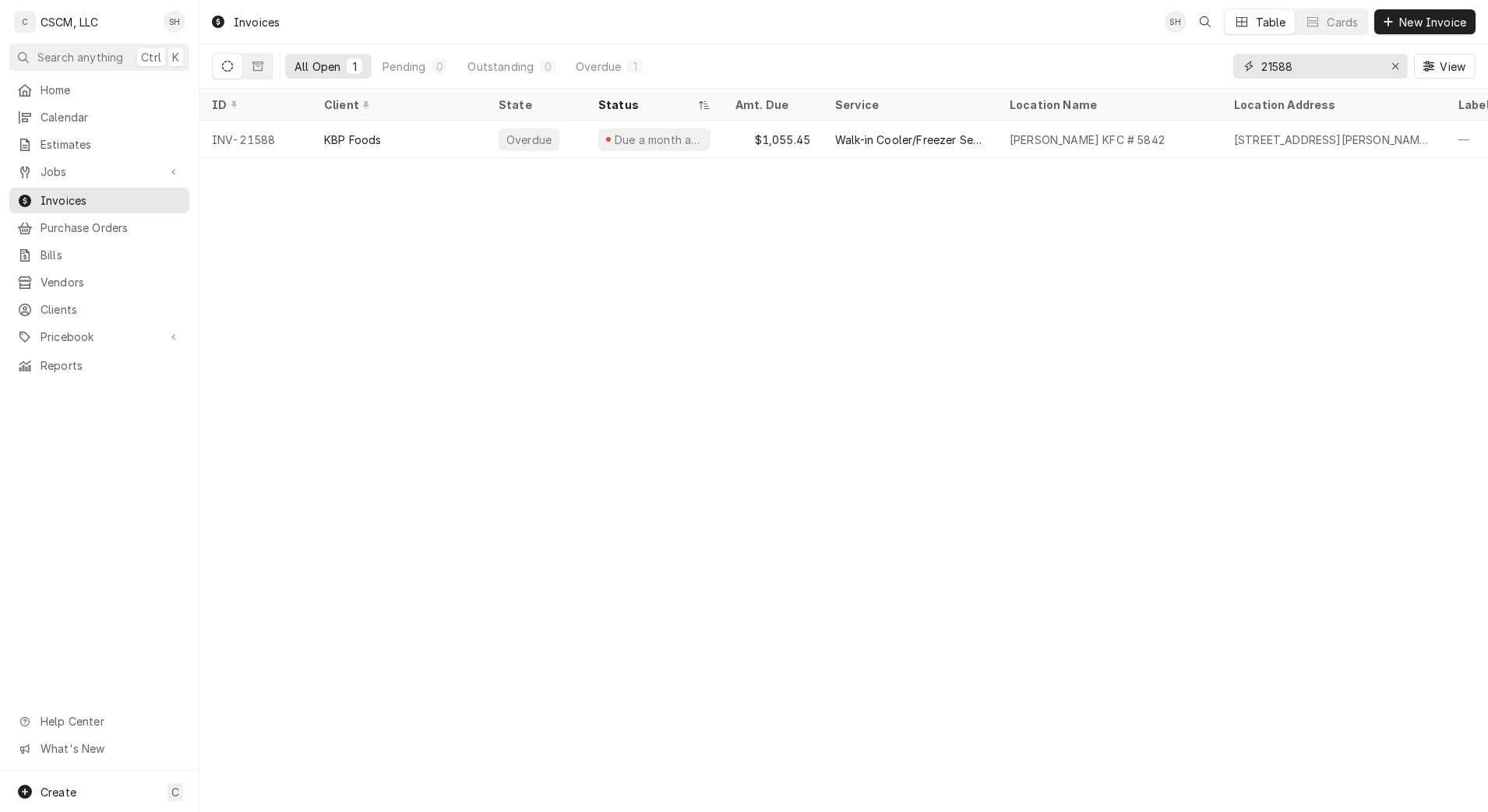
type input "21588"
click at [989, 132] on div "Walk-in Cooler/Freezer Service Call" at bounding box center [910, 139] width 175 height 37
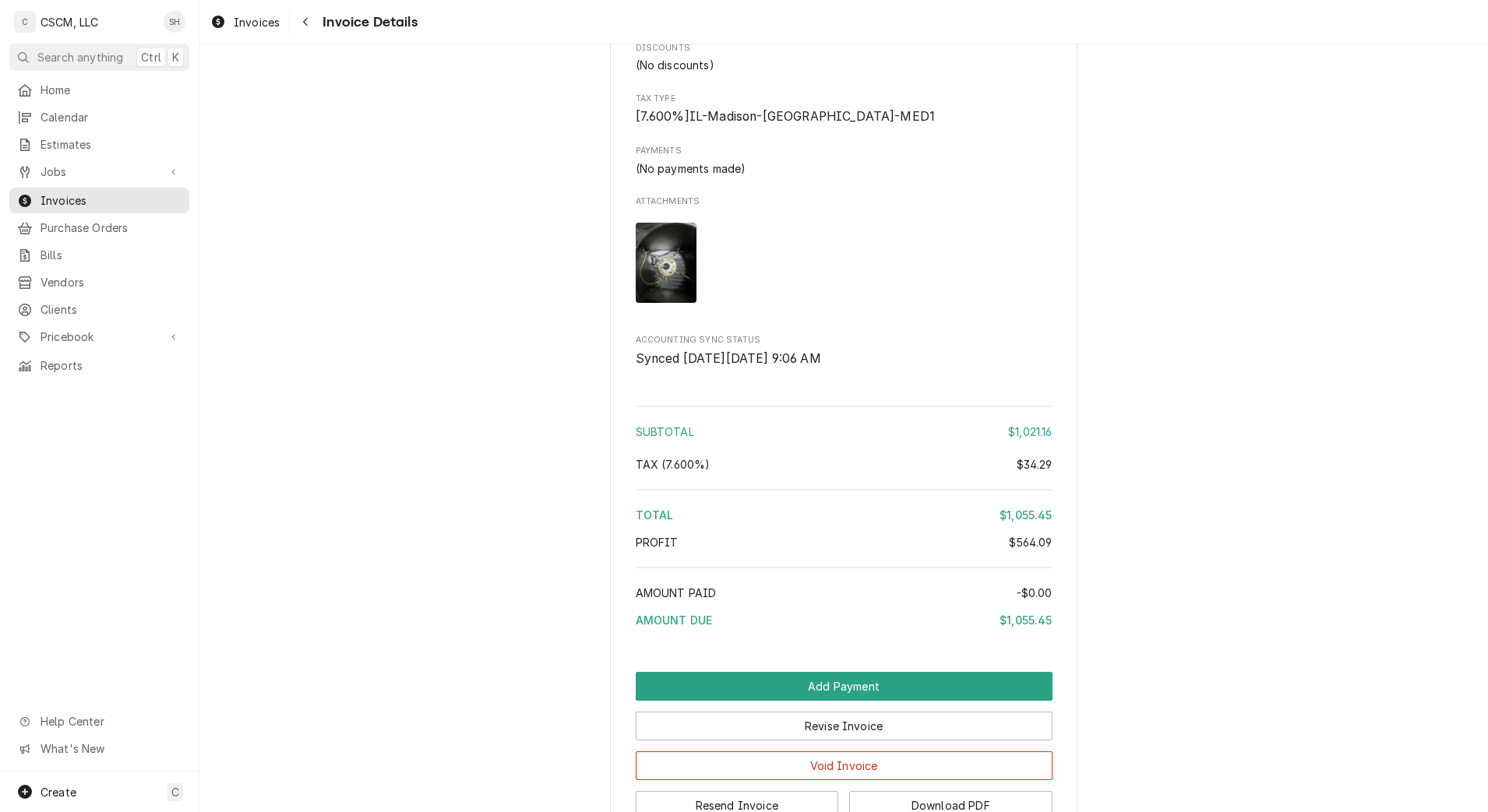
scroll to position [2353, 0]
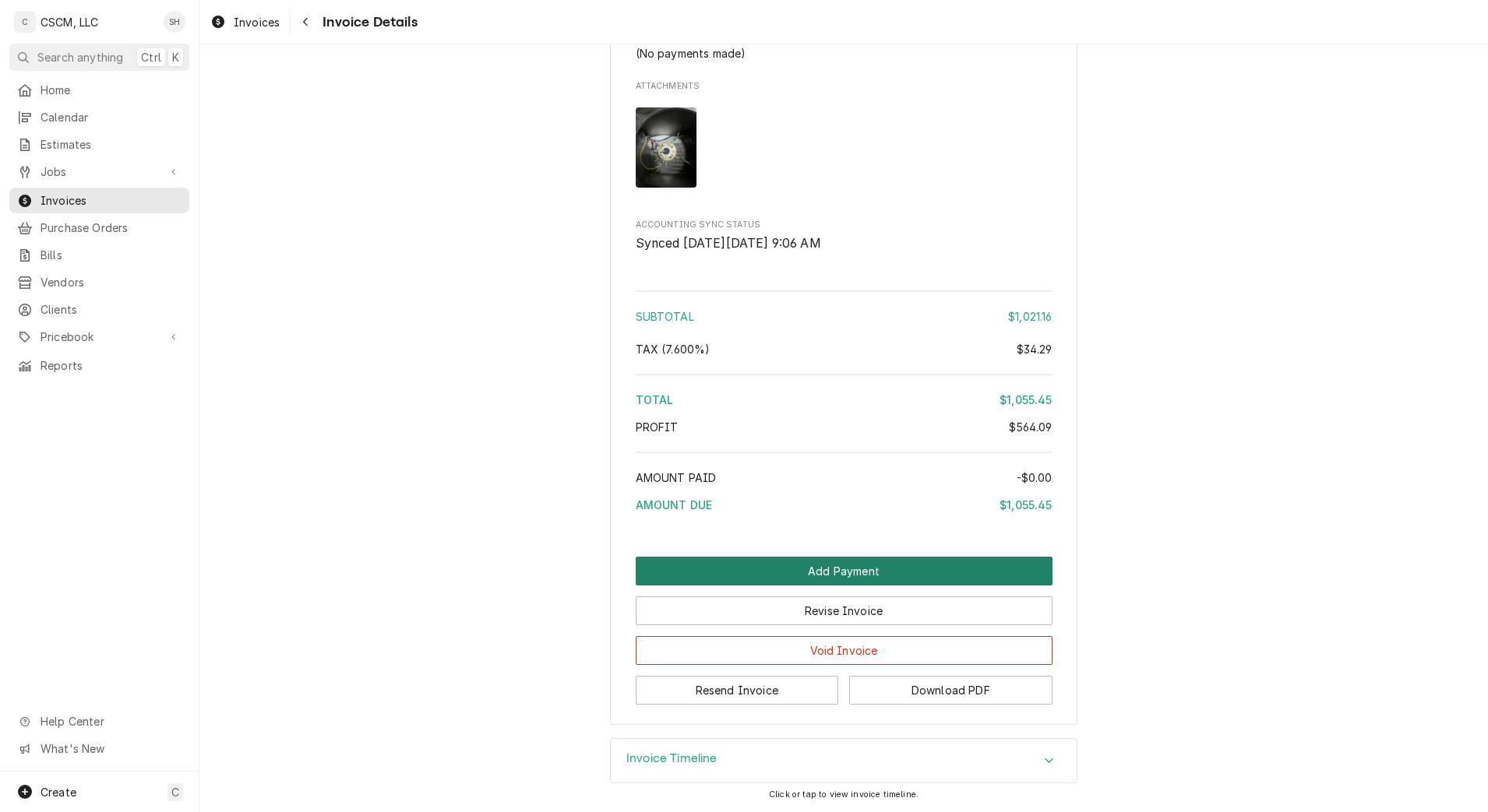
click at [989, 573] on button "Add Payment" at bounding box center [844, 571] width 416 height 29
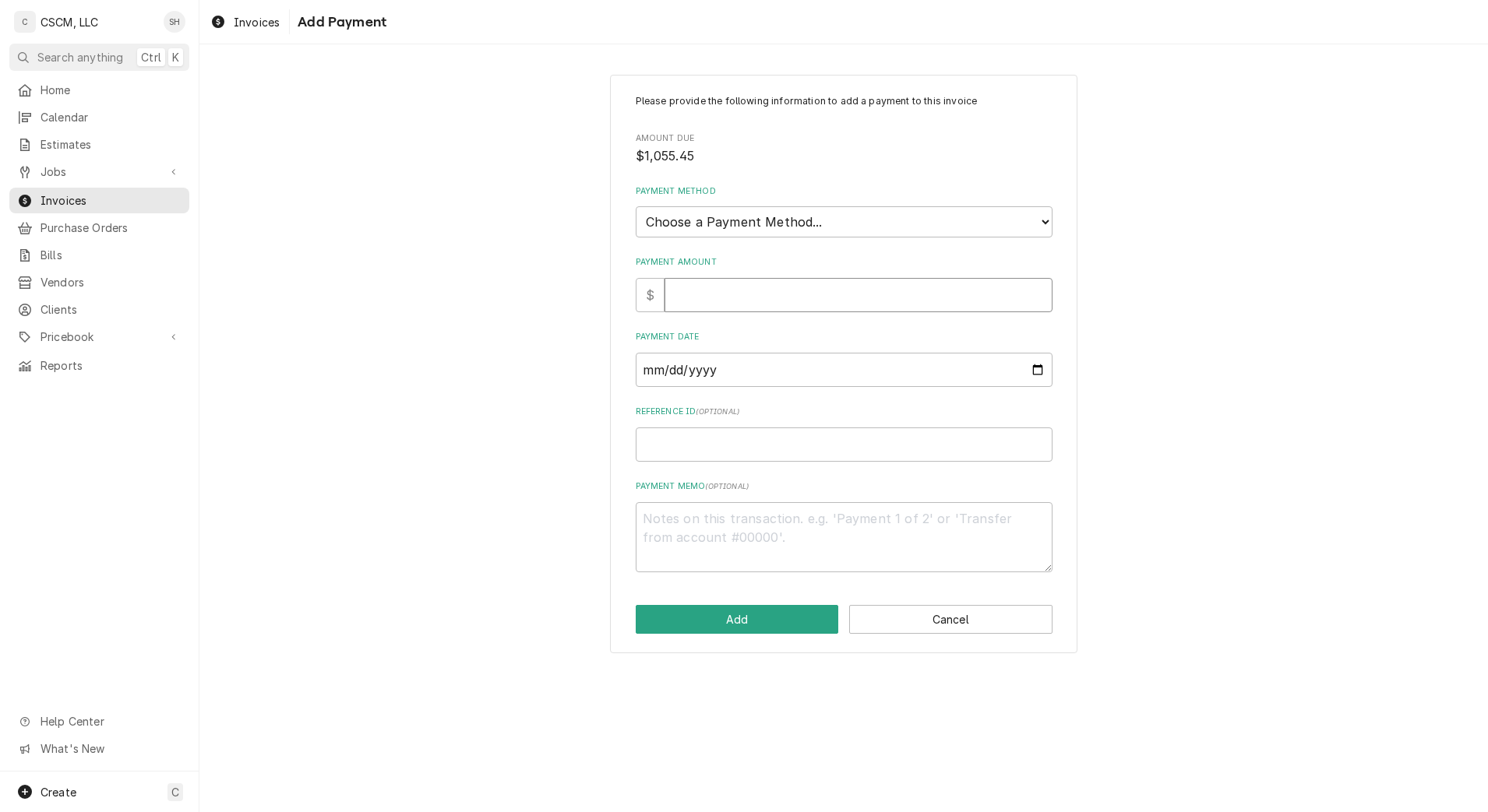
click at [808, 300] on input "Payment Amount" at bounding box center [859, 295] width 388 height 34
type textarea "x"
type input "1"
type textarea "x"
type input "10"
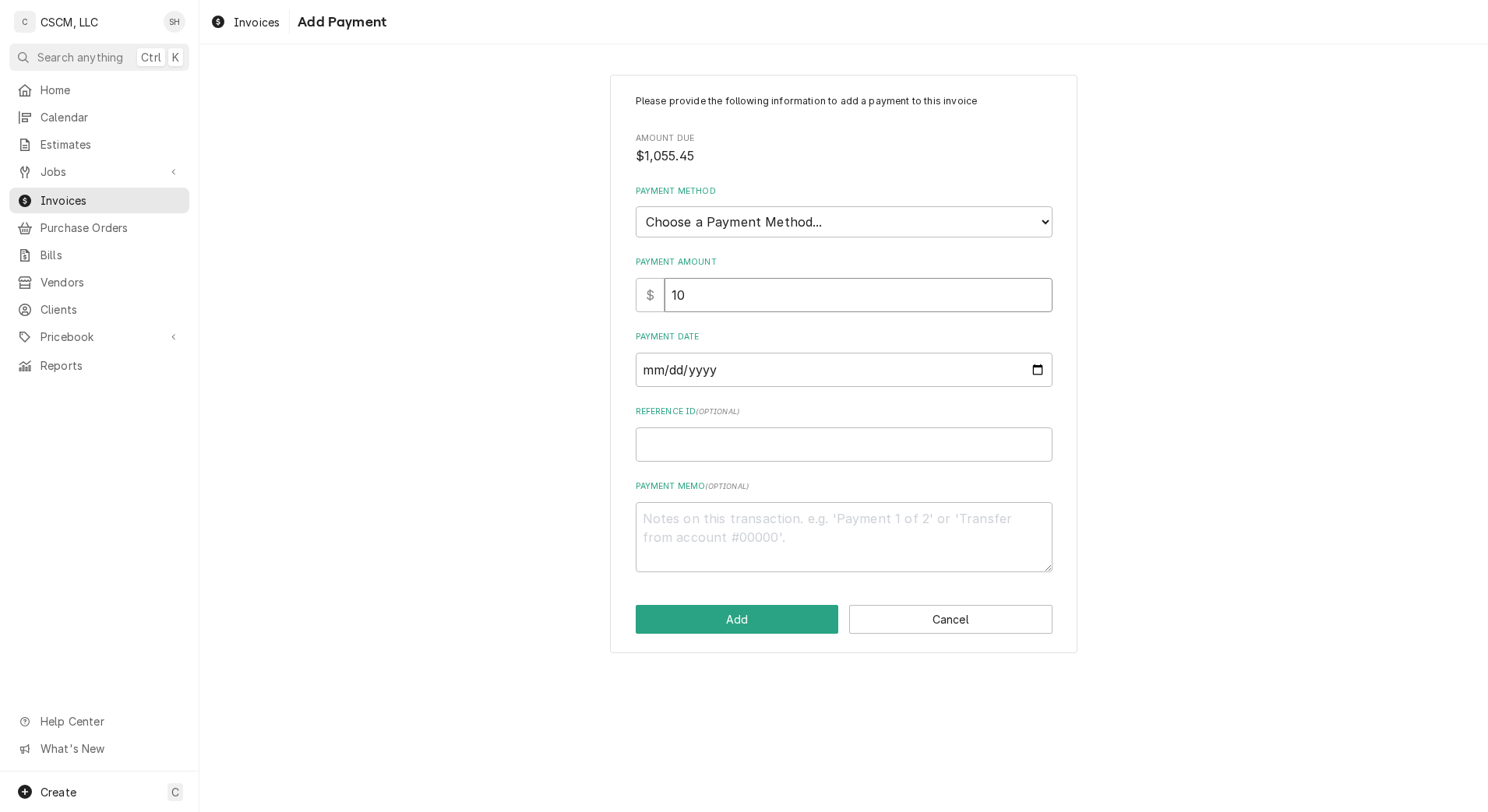
type textarea "x"
type input "105"
type textarea "x"
type input "1055"
type textarea "x"
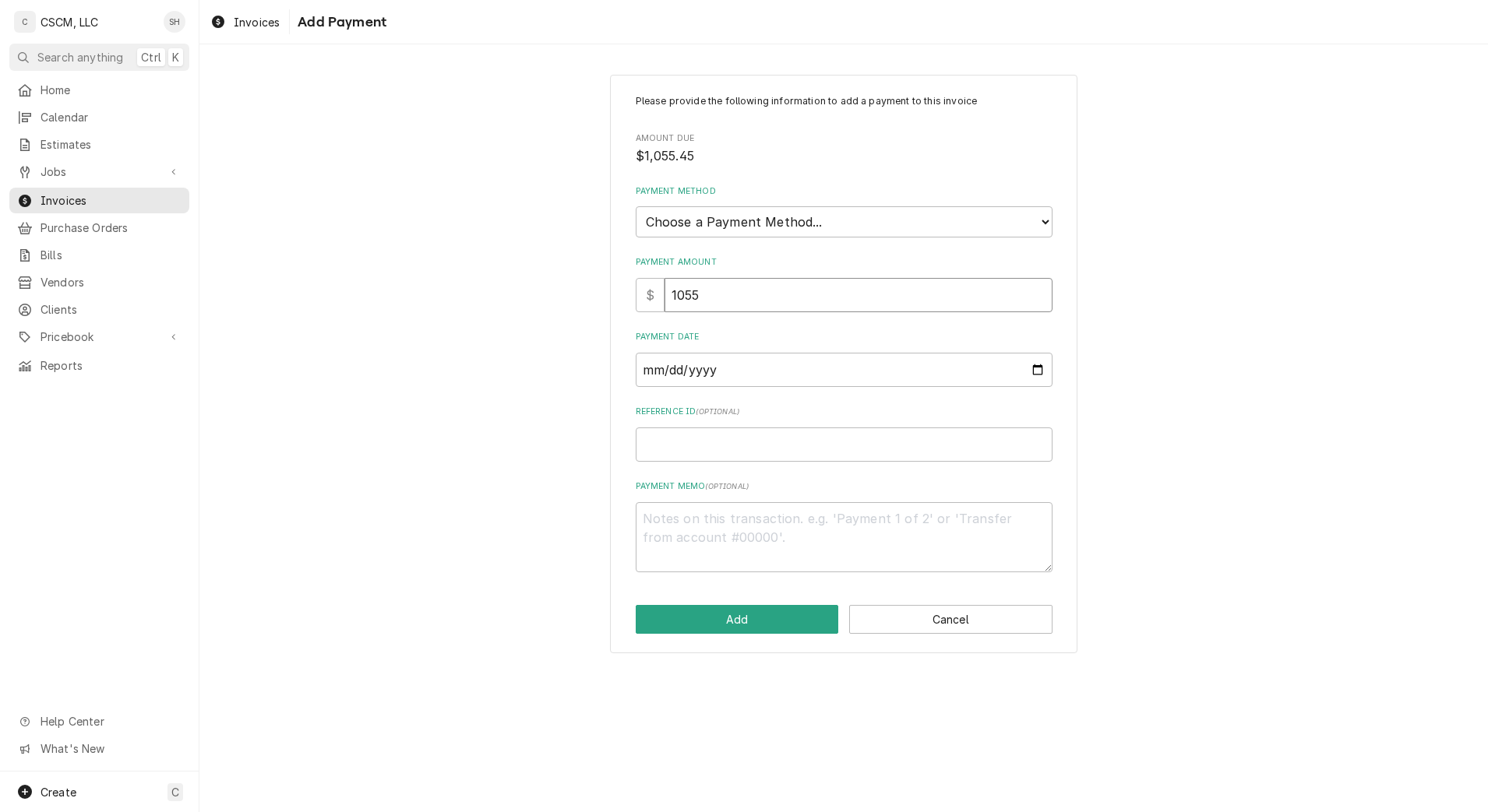
type input "1055.4"
type textarea "x"
type input "1055.45"
click at [860, 204] on div "Payment Method Choose a Payment Method... Cash Check Credit/Debit Card ACH/eChe…" at bounding box center [844, 211] width 416 height 52
click at [851, 227] on select "Choose a Payment Method... Cash Check Credit/Debit Card ACH/eCheck Other" at bounding box center [844, 222] width 416 height 31
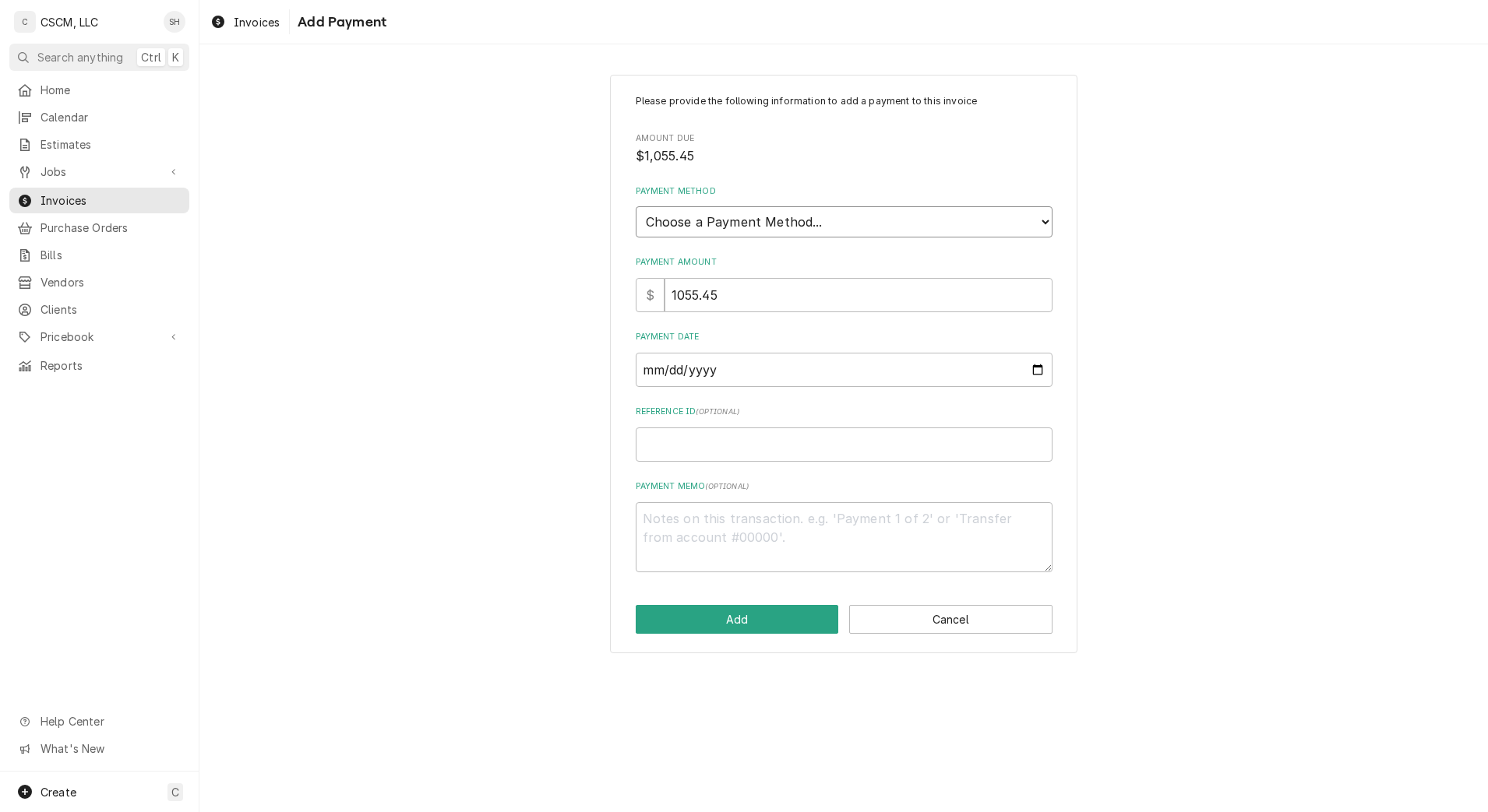
select select "2"
click at [636, 206] on select "Choose a Payment Method... Cash Check Credit/Debit Card ACH/eCheck Other" at bounding box center [844, 222] width 416 height 31
click at [1040, 373] on input "Payment Date" at bounding box center [844, 370] width 416 height 34
type textarea "x"
type input "2025-09-05"
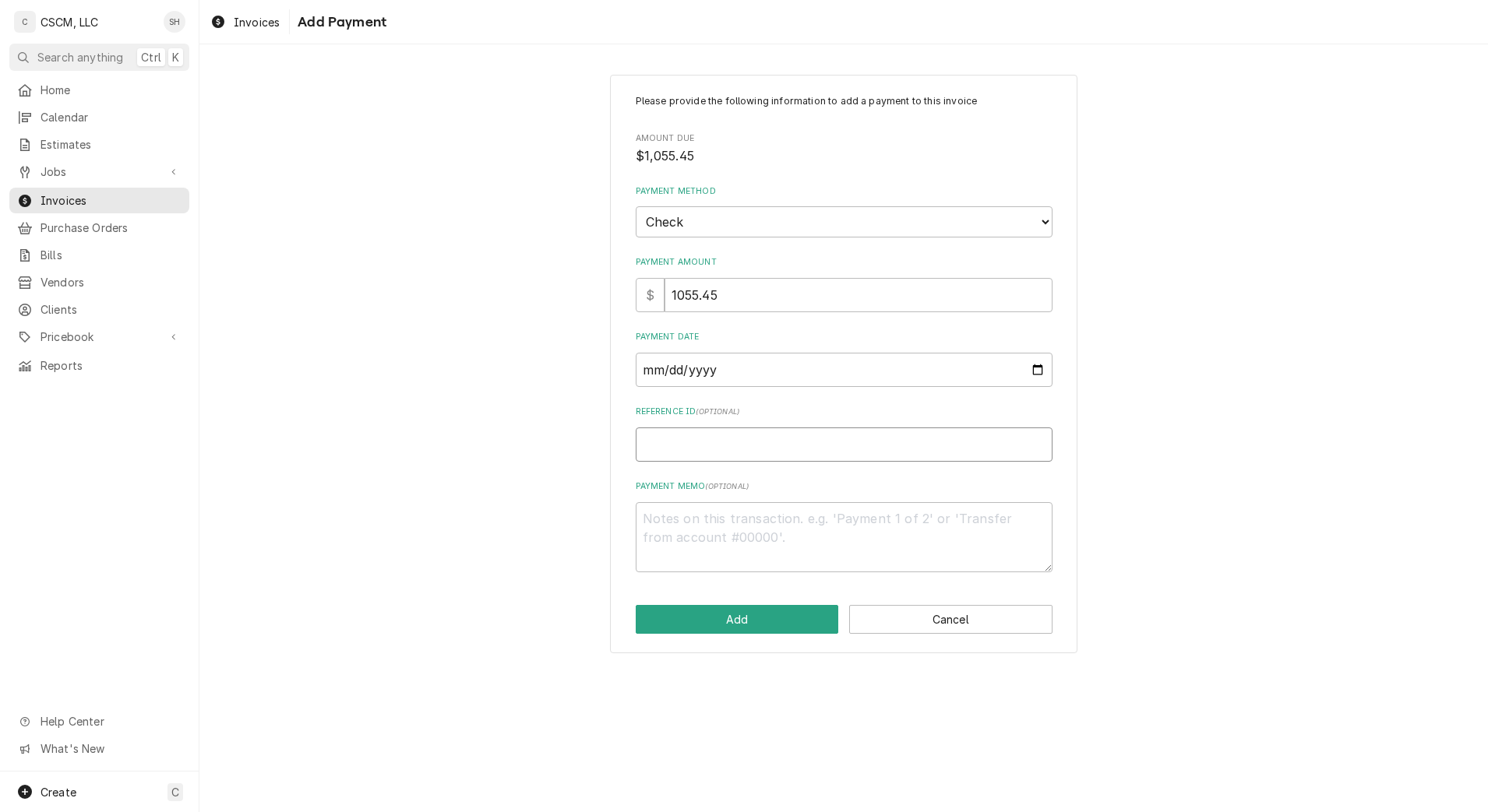
click at [752, 459] on input "Reference ID ( optional )" at bounding box center [844, 445] width 416 height 34
paste input "11678818"
type textarea "x"
type input "11678818"
click at [716, 632] on button "Add" at bounding box center [738, 620] width 203 height 29
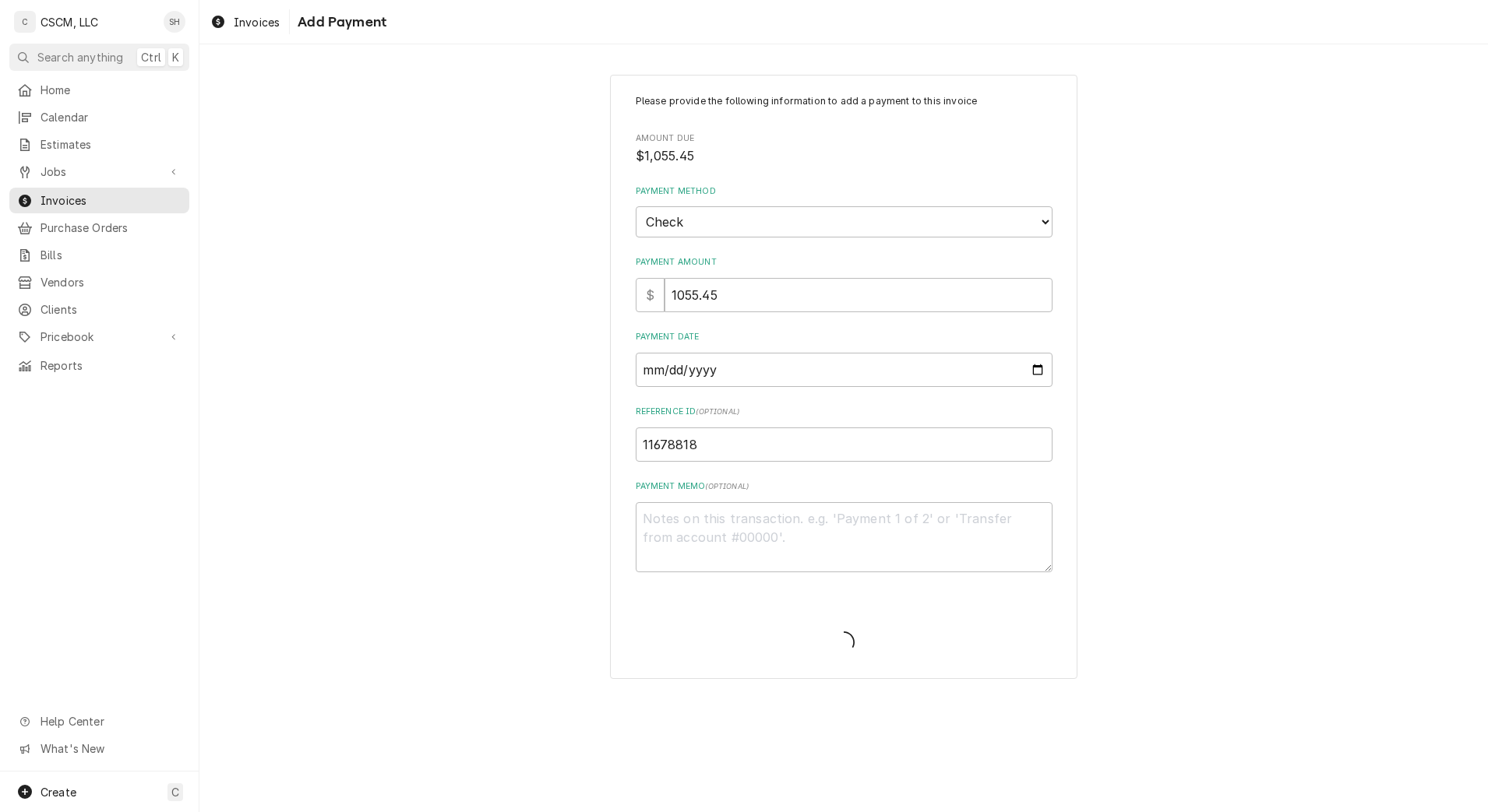
type textarea "x"
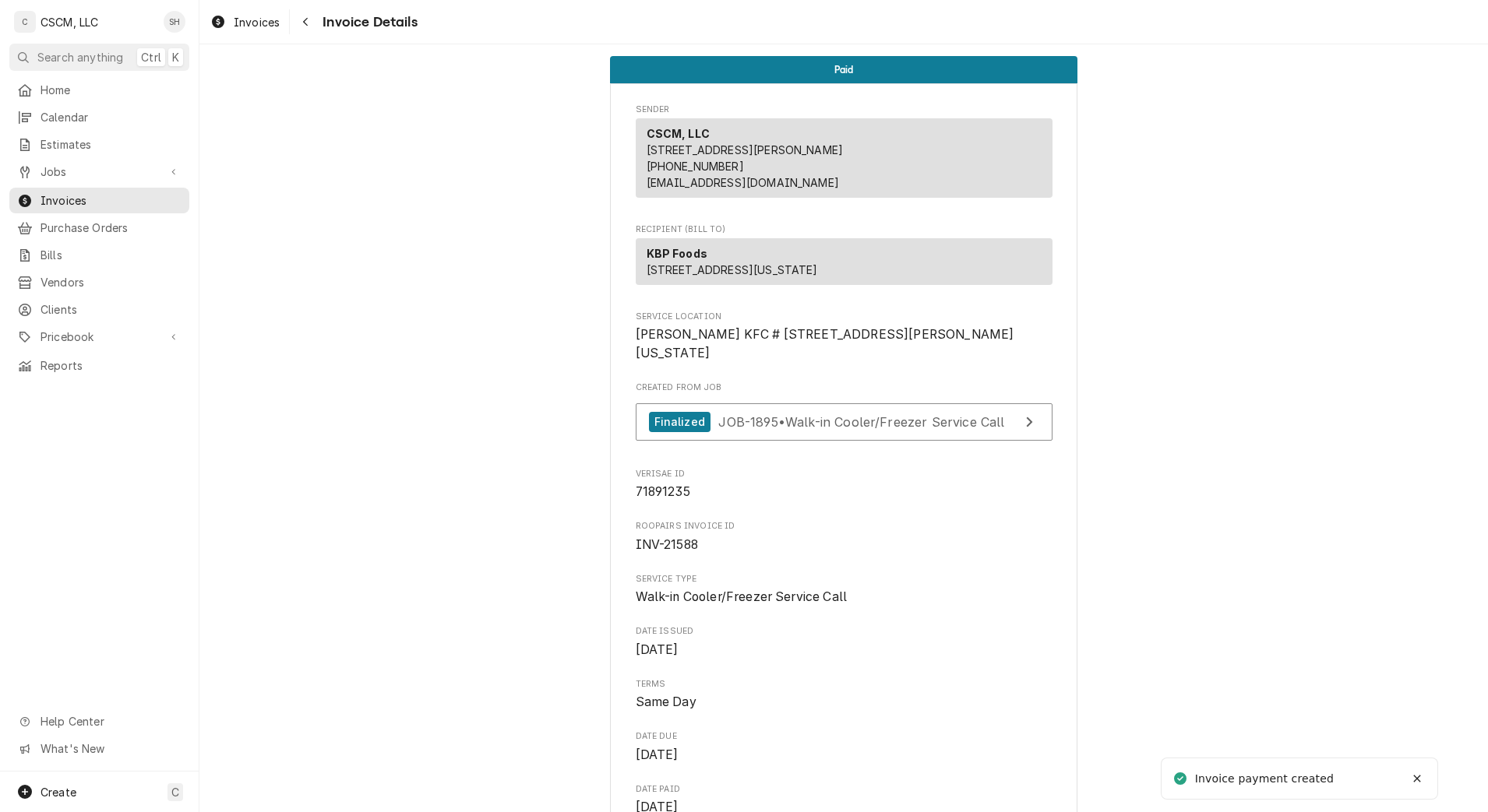
click at [304, 19] on icon "Navigate back" at bounding box center [305, 21] width 7 height 10
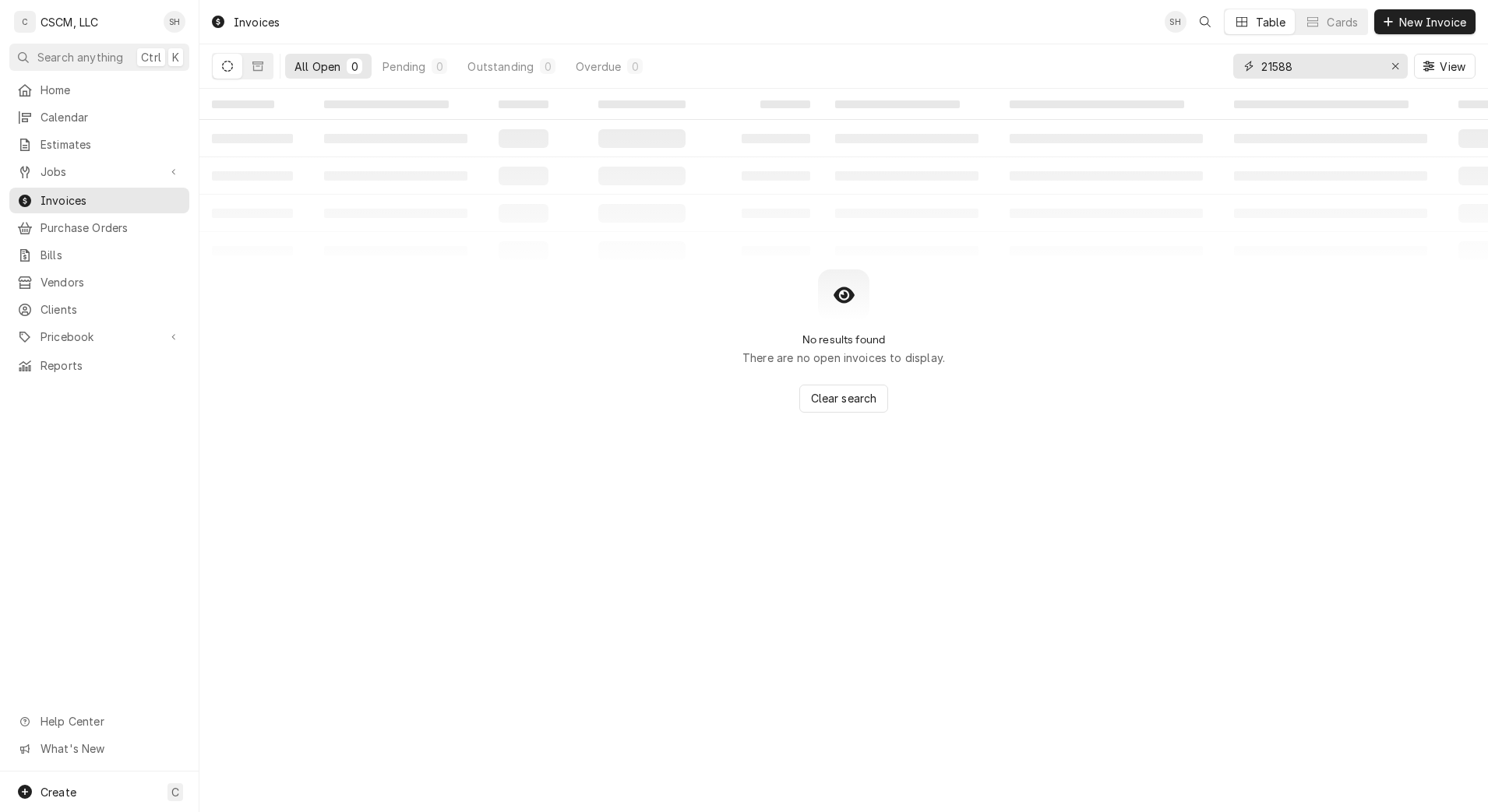
click at [1317, 64] on input "21588" at bounding box center [1319, 67] width 117 height 25
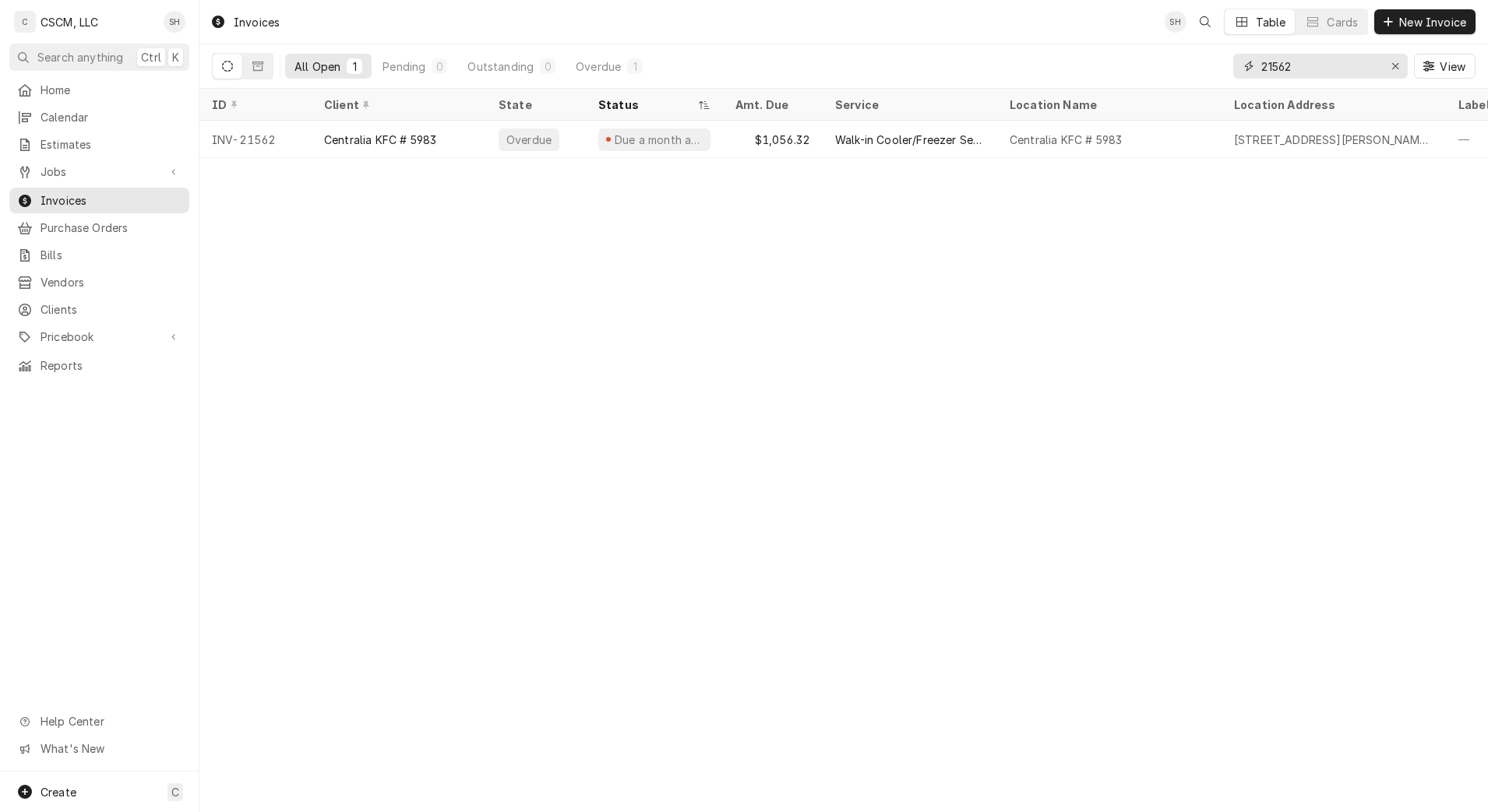
type input "21562"
click at [788, 133] on div "$1,056.32" at bounding box center [772, 139] width 100 height 37
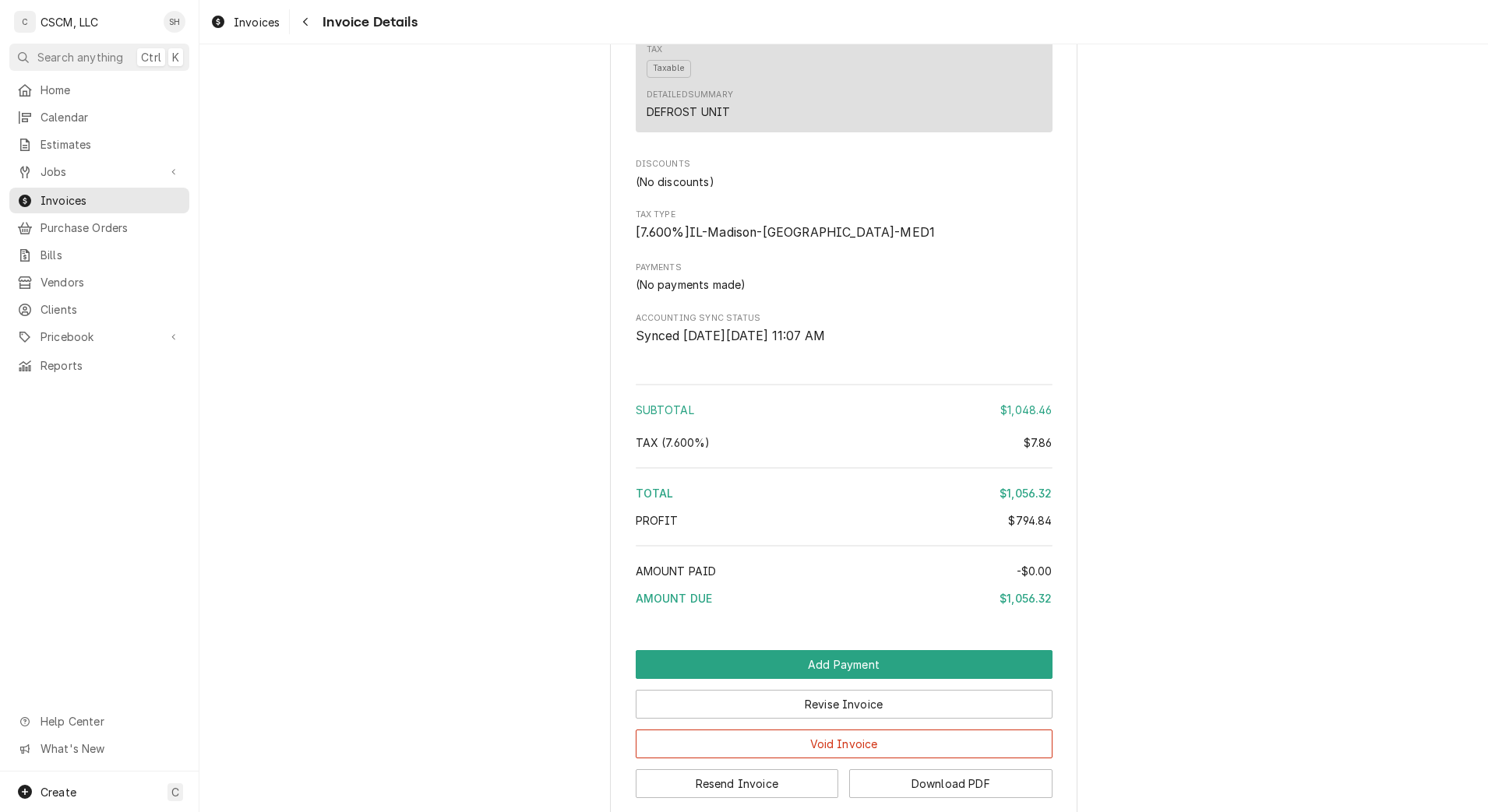
scroll to position [2751, 0]
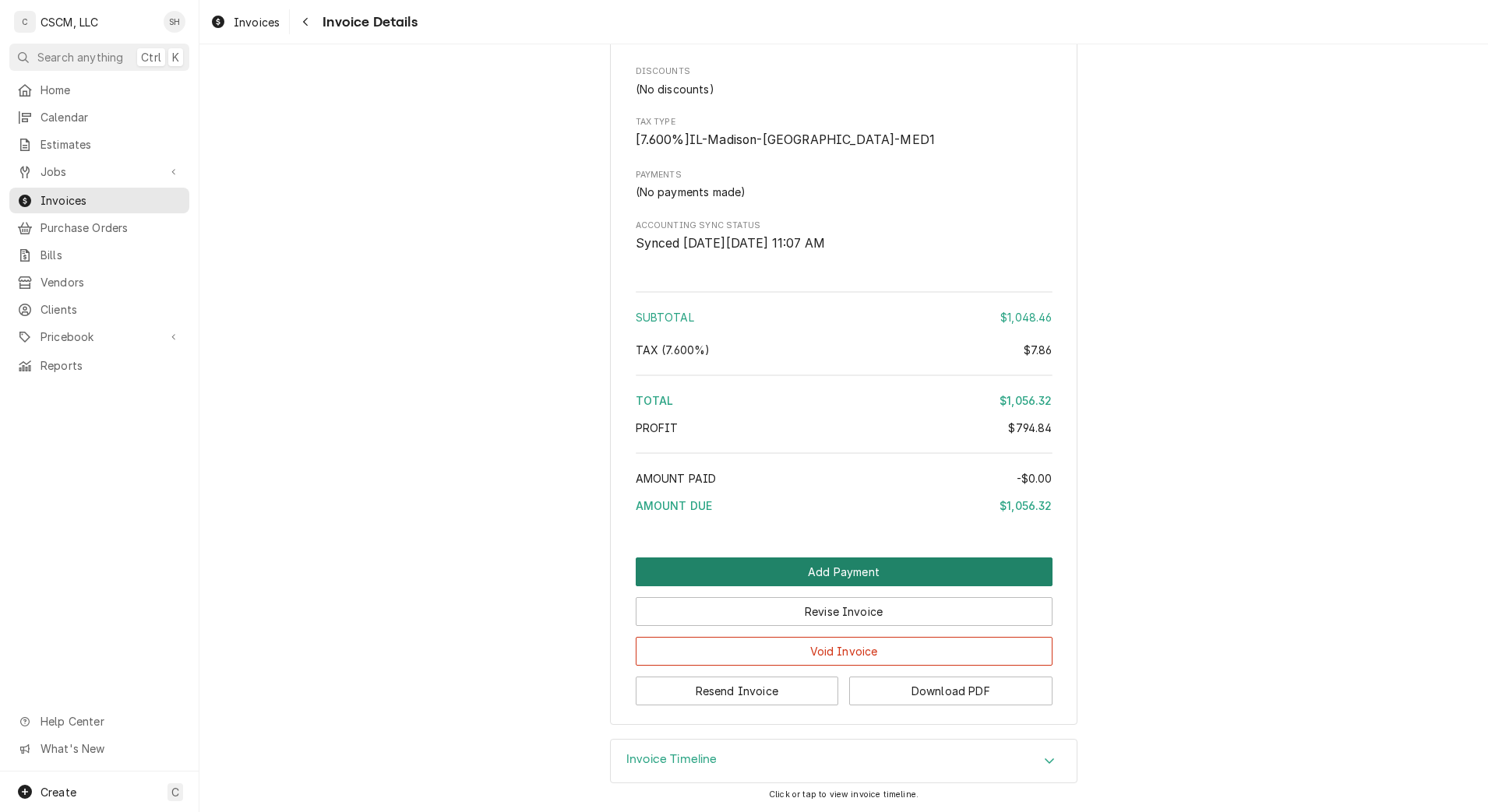
click at [1027, 567] on button "Add Payment" at bounding box center [844, 572] width 416 height 29
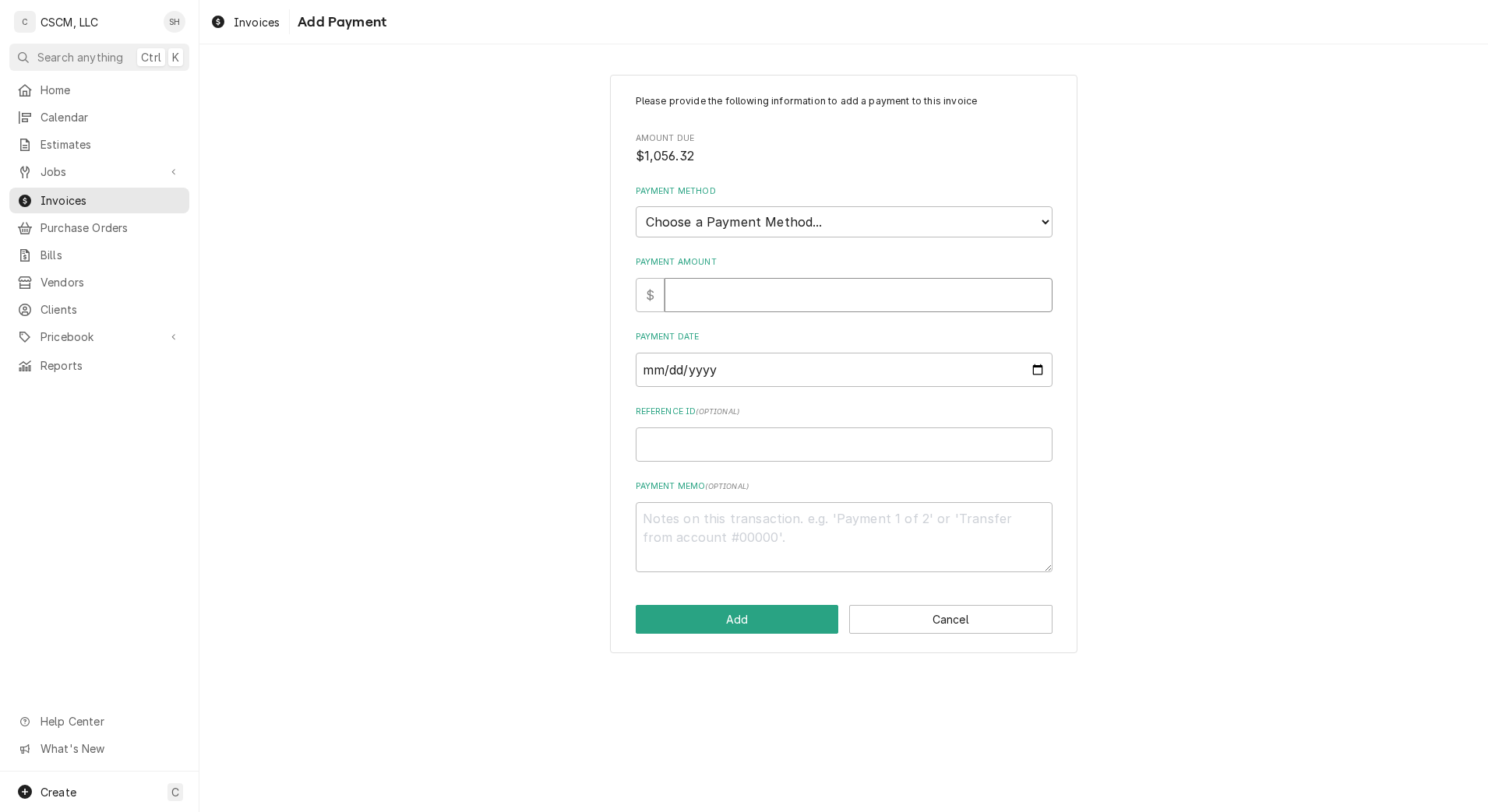
click at [752, 289] on input "Payment Amount" at bounding box center [859, 295] width 388 height 34
type textarea "x"
type input "1"
type textarea "x"
type input "10"
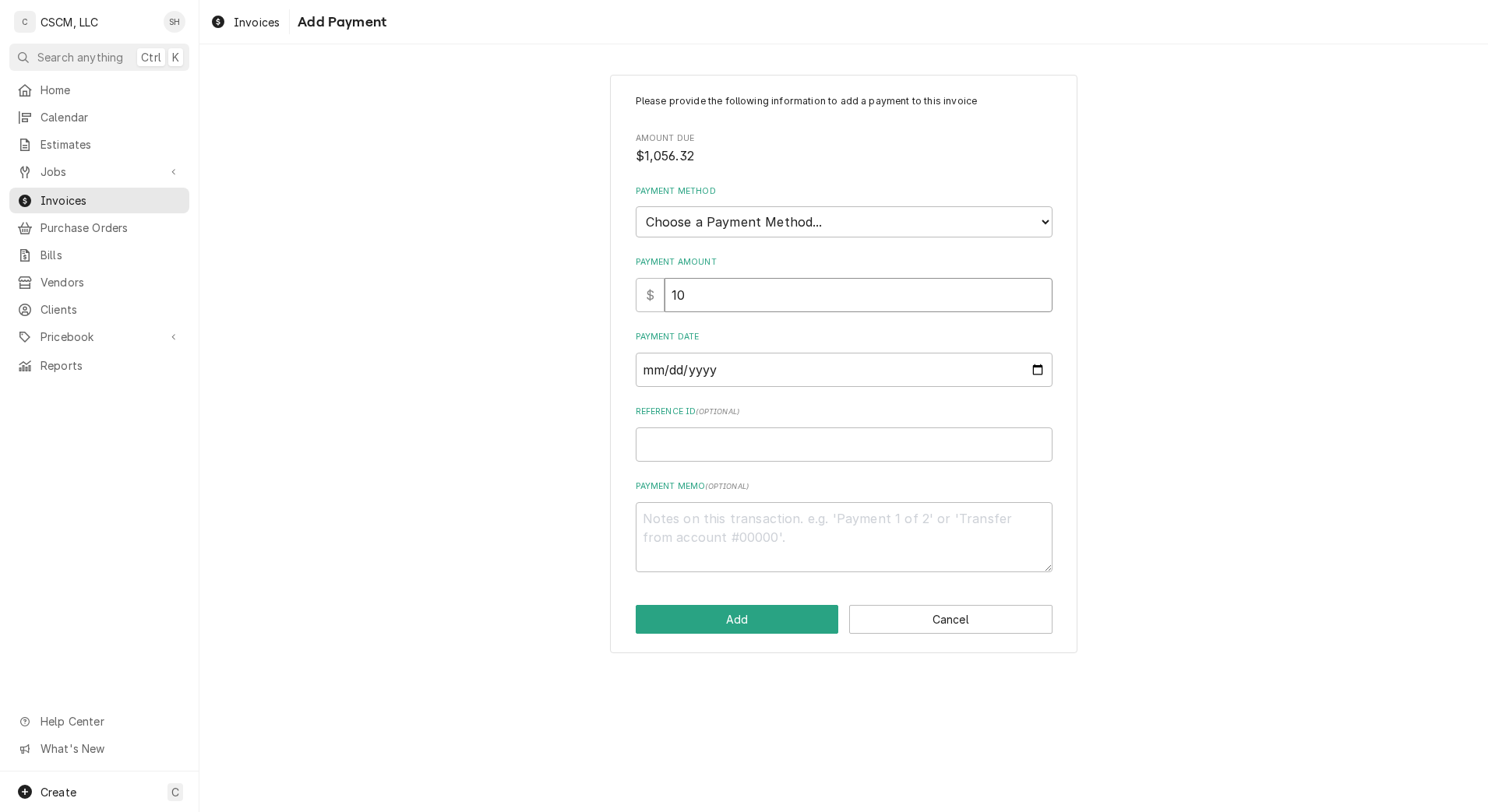
type textarea "x"
type input "105"
type textarea "x"
type input "1056"
type textarea "x"
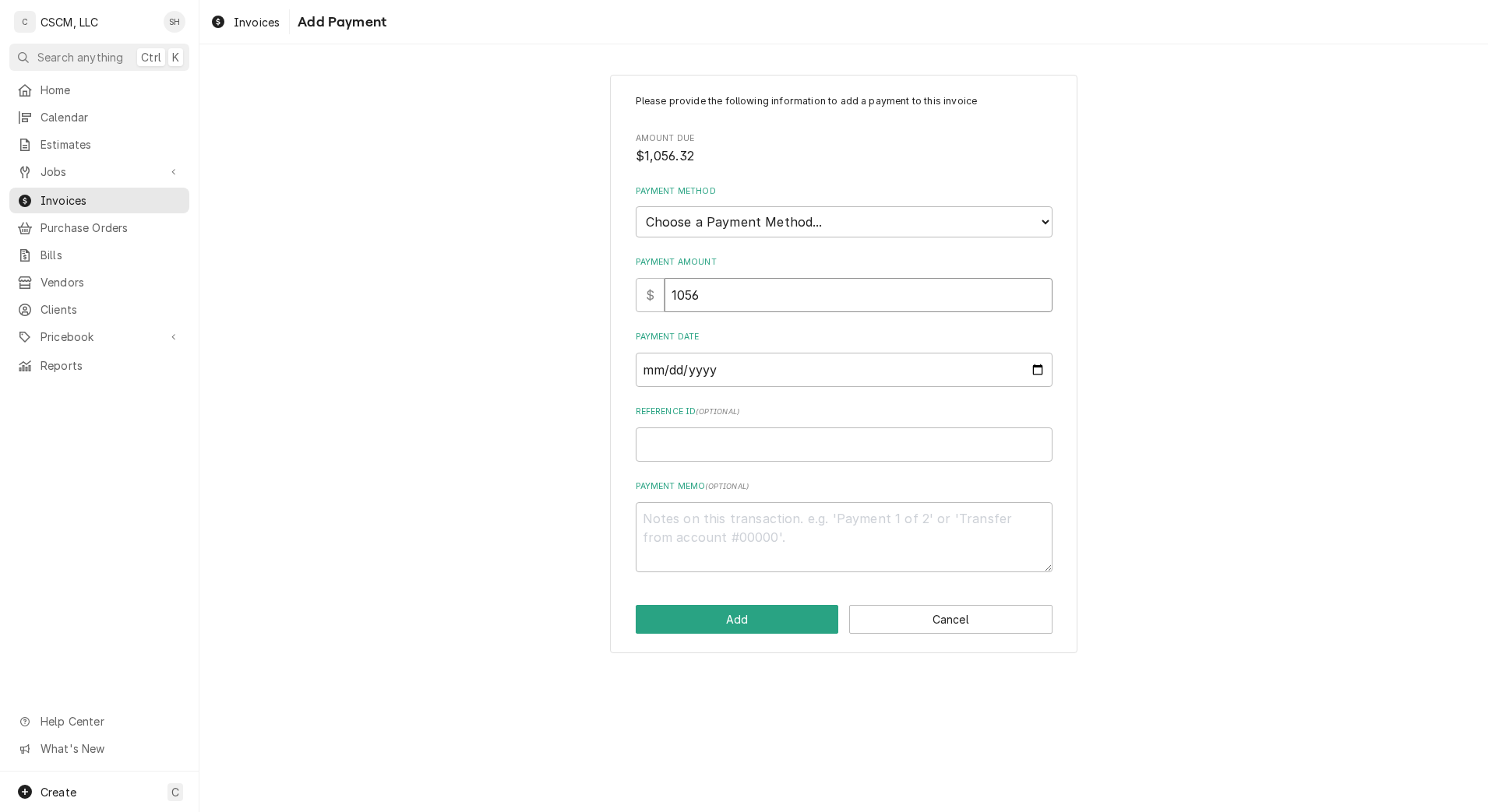
type input "1056.3"
type textarea "x"
type input "1056.32"
click at [765, 226] on select "Choose a Payment Method... Cash Check Credit/Debit Card ACH/eCheck Other" at bounding box center [844, 222] width 416 height 31
select select "2"
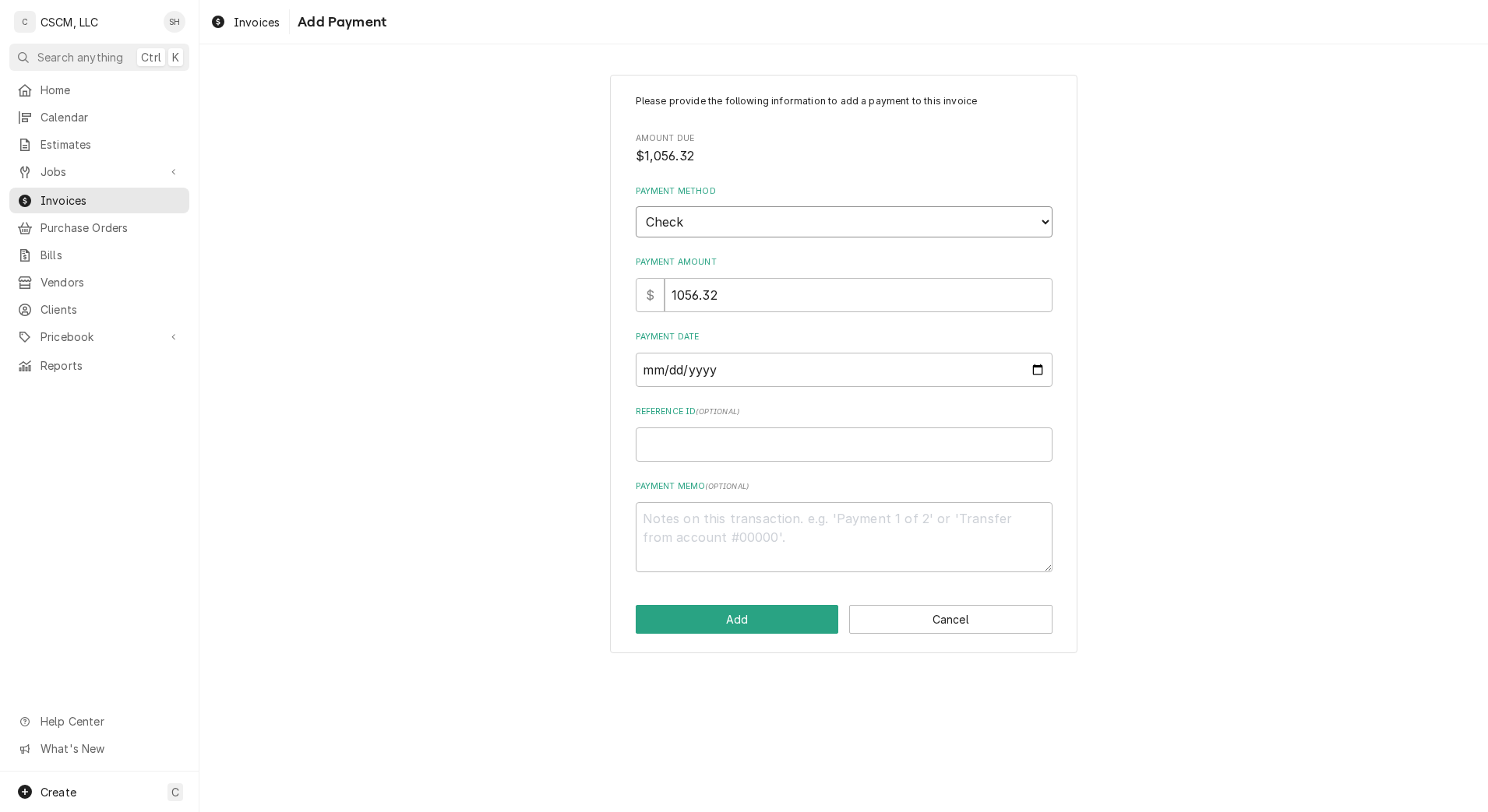
click at [636, 206] on select "Choose a Payment Method... Cash Check Credit/Debit Card ACH/eCheck Other" at bounding box center [844, 222] width 416 height 31
type textarea "x"
click at [1034, 372] on input "Payment Date" at bounding box center [844, 370] width 416 height 34
type input "2025-09-05"
click at [761, 441] on input "Reference ID ( optional )" at bounding box center [844, 445] width 416 height 34
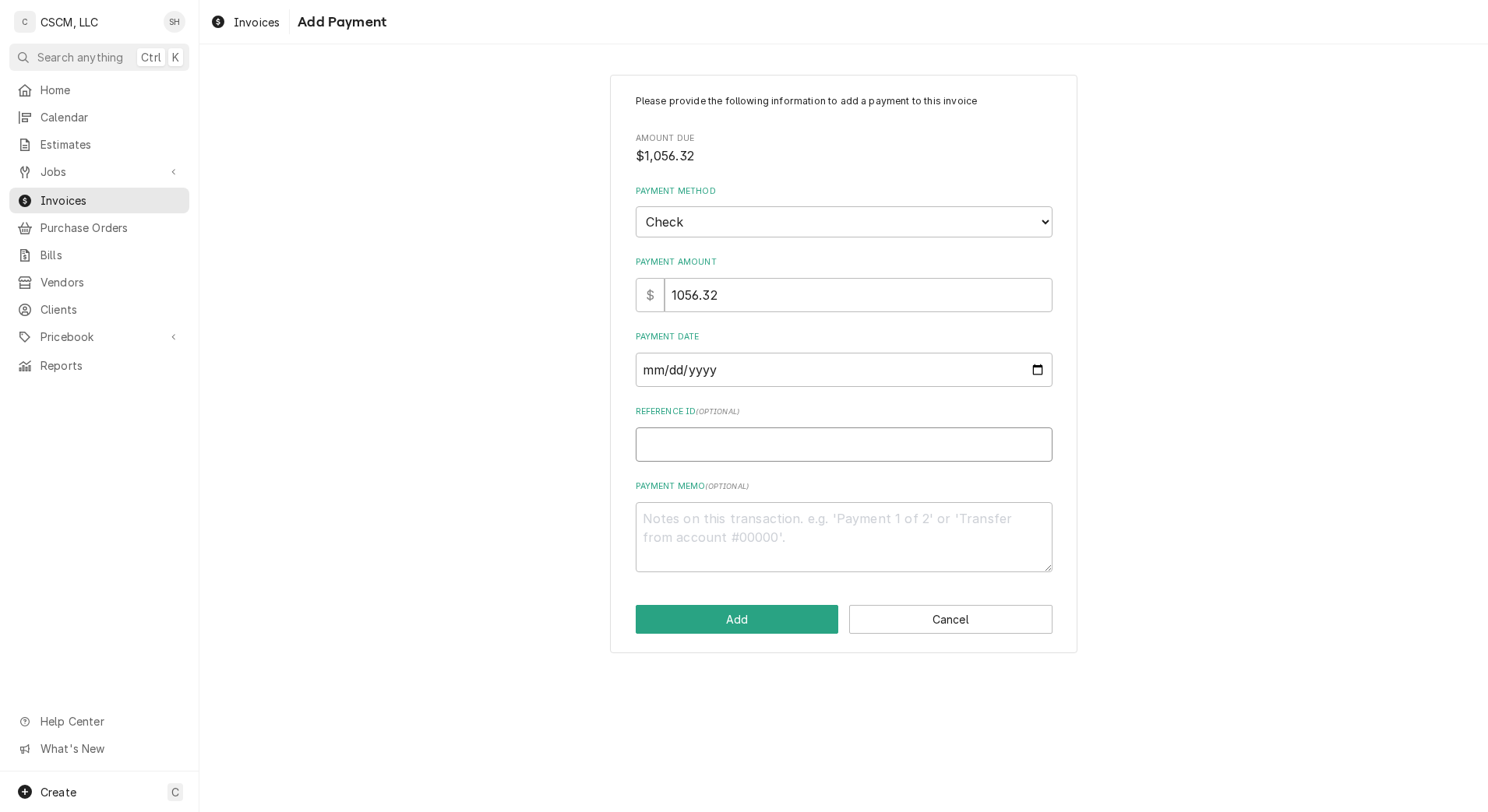
paste input "11678818"
type textarea "x"
type input "11678818"
click at [732, 623] on button "Add" at bounding box center [738, 620] width 203 height 29
type textarea "x"
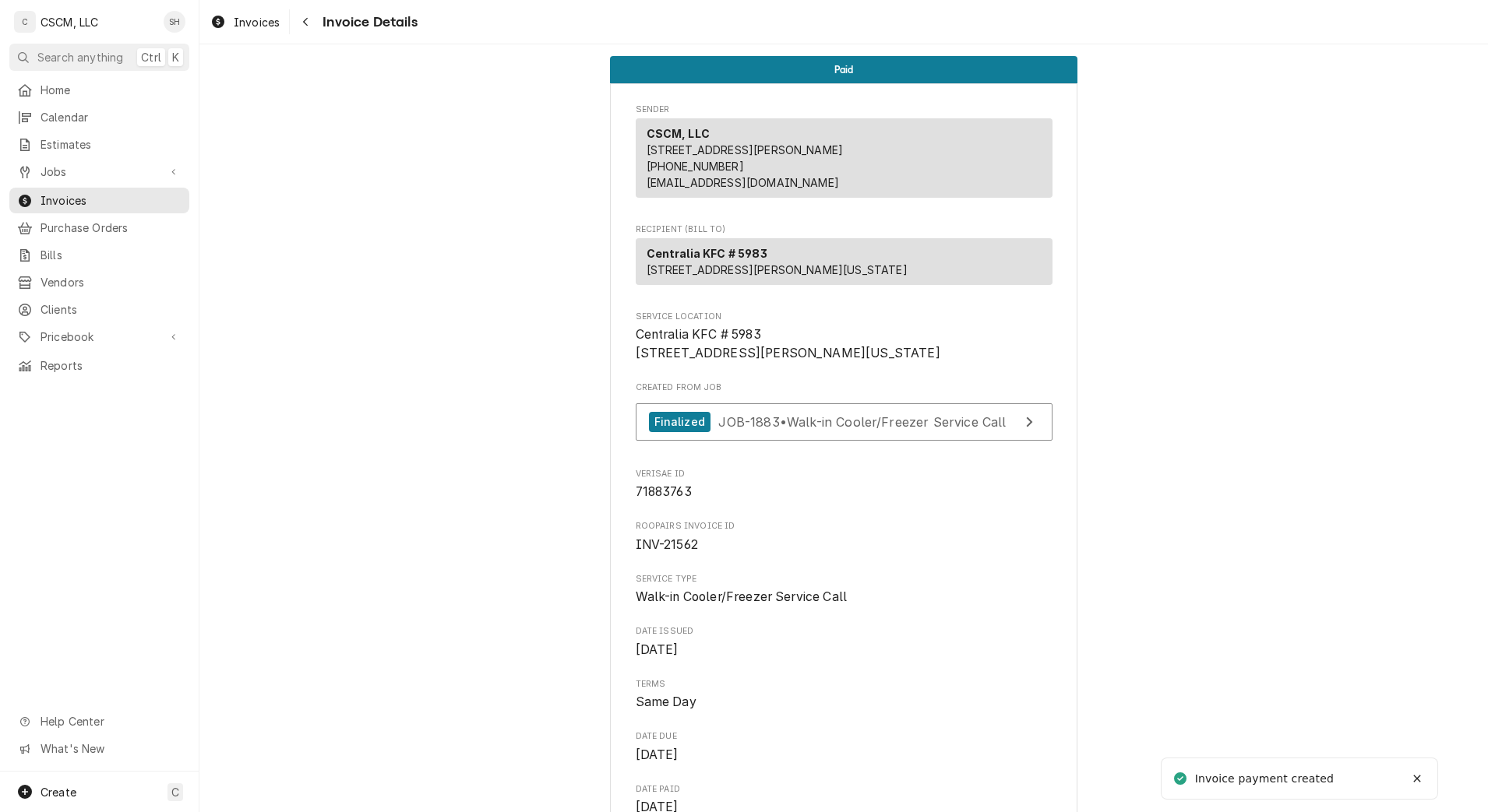
click at [304, 28] on div "Navigate back" at bounding box center [305, 22] width 15 height 15
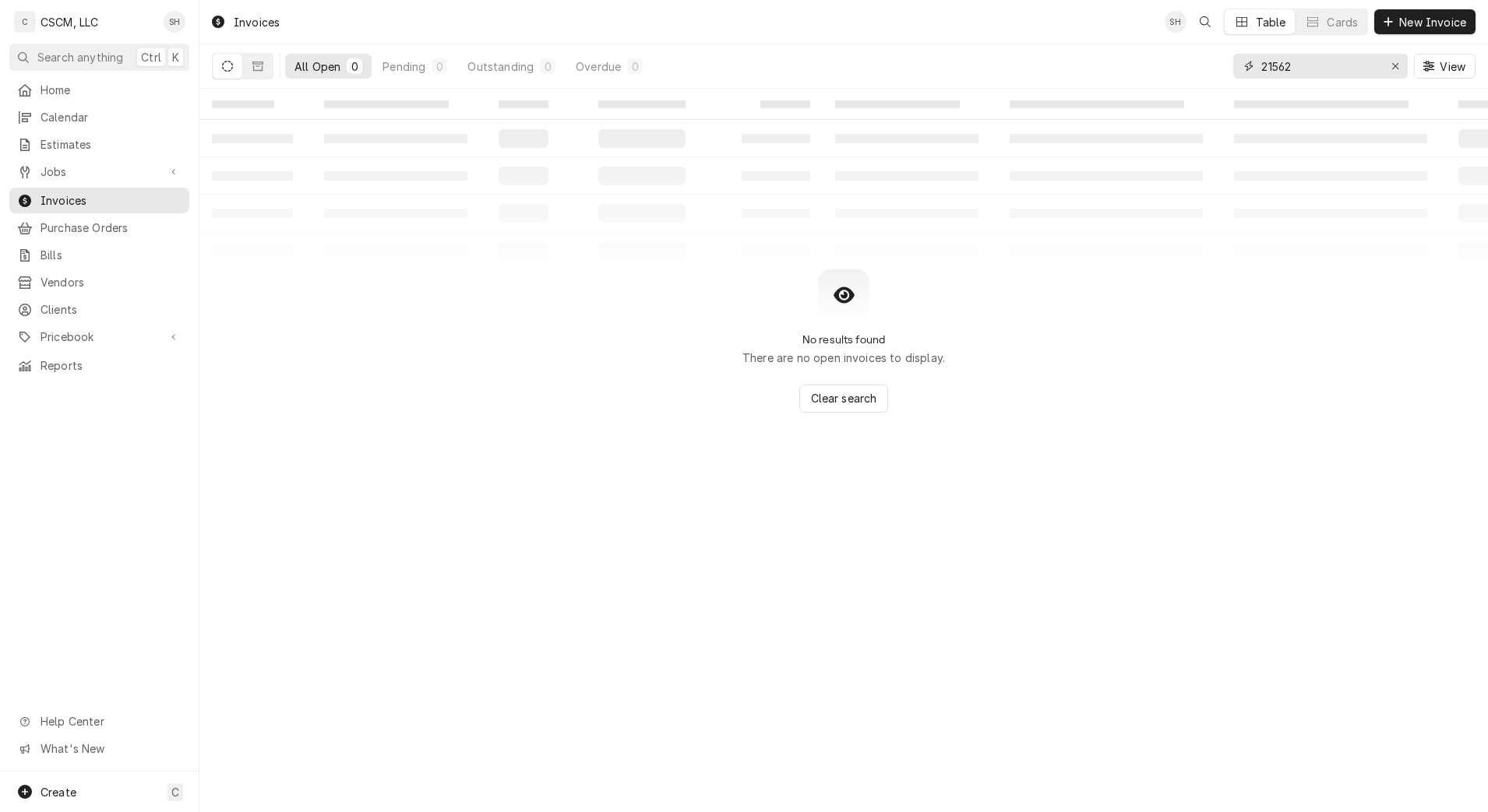
click at [1347, 73] on input "21562" at bounding box center [1319, 67] width 117 height 25
type input "2"
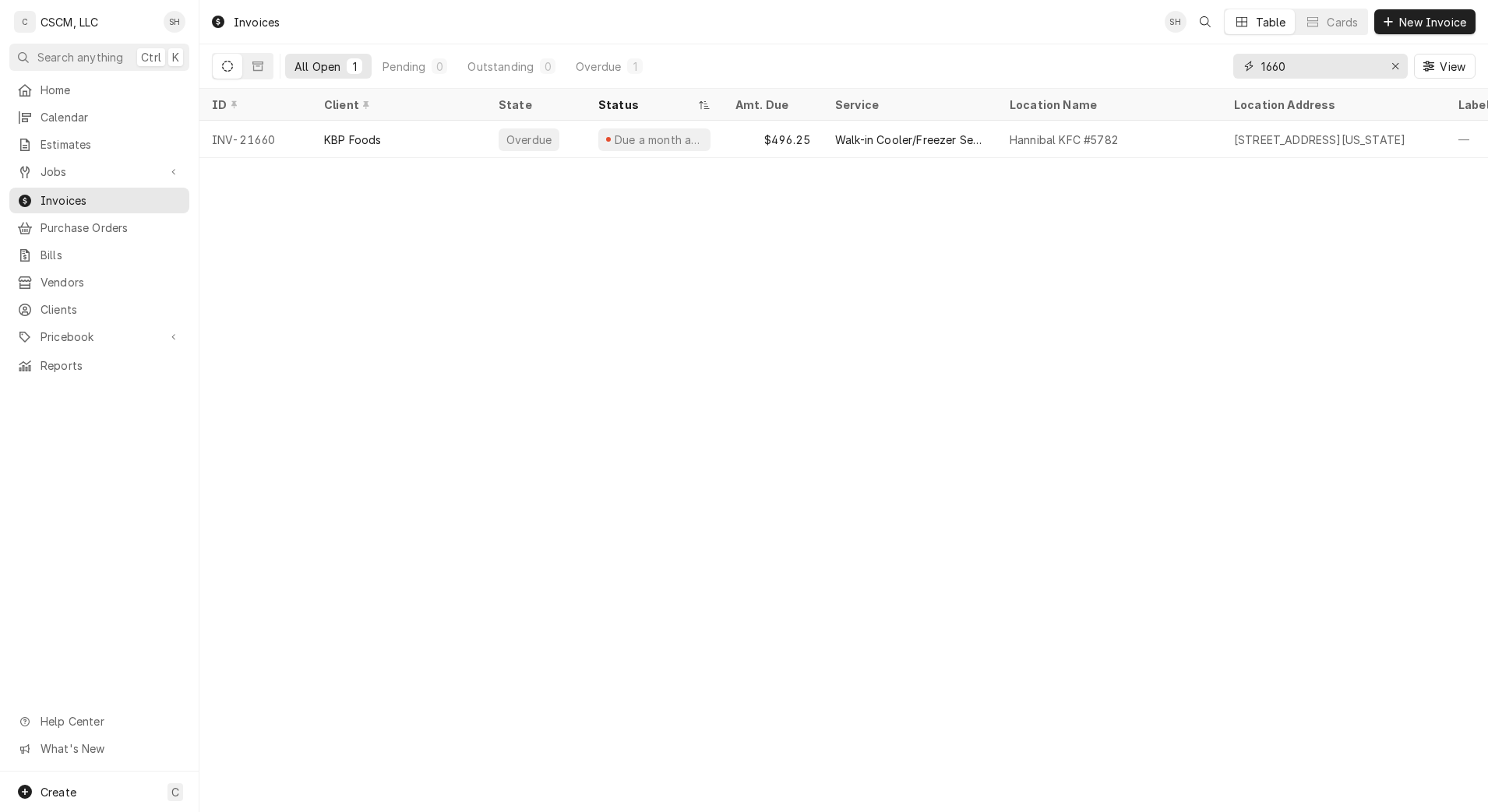
type input "1660"
click at [1162, 139] on div "Hannibal KFC #5782" at bounding box center [1110, 139] width 224 height 37
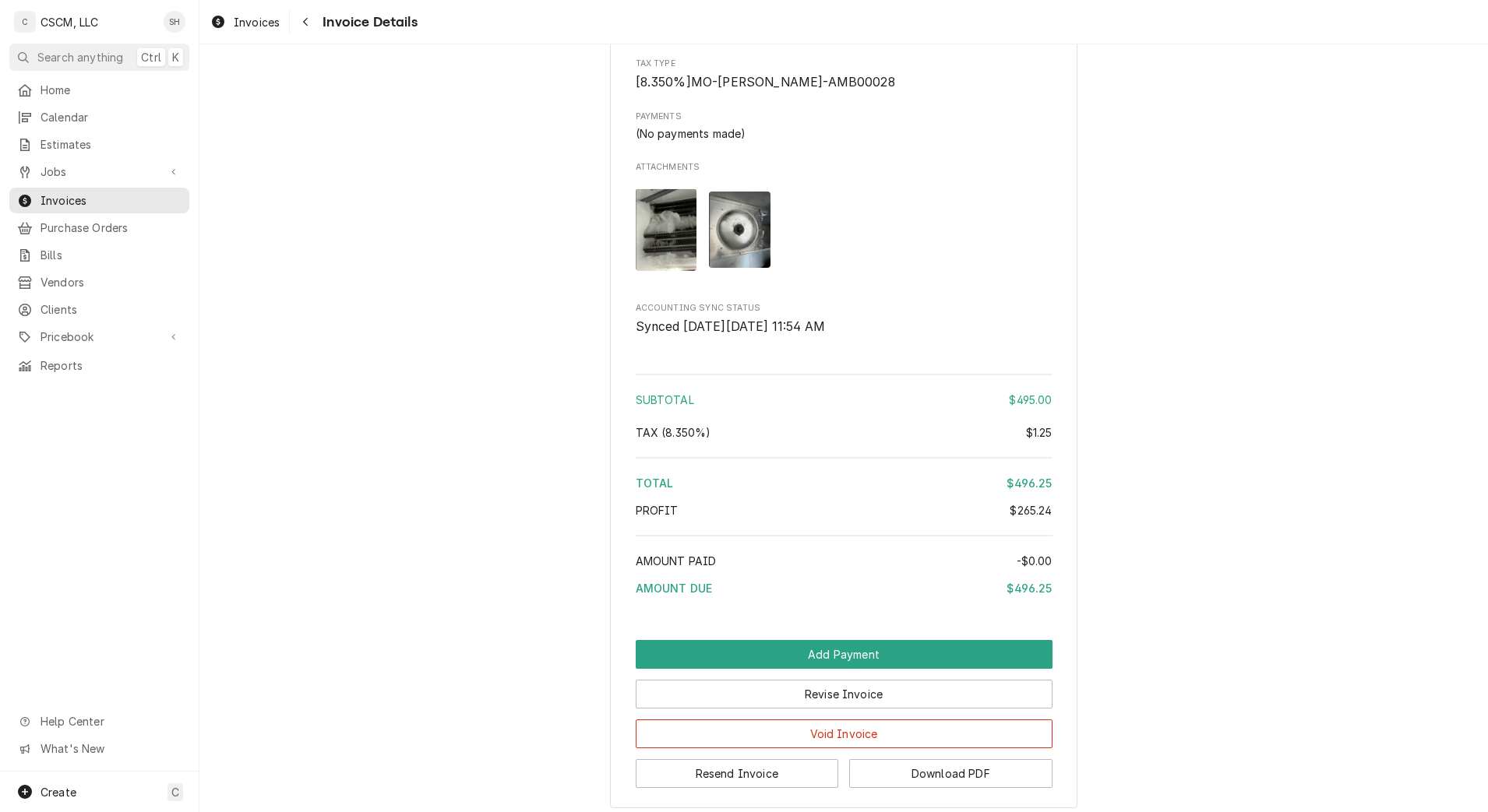
scroll to position [1947, 0]
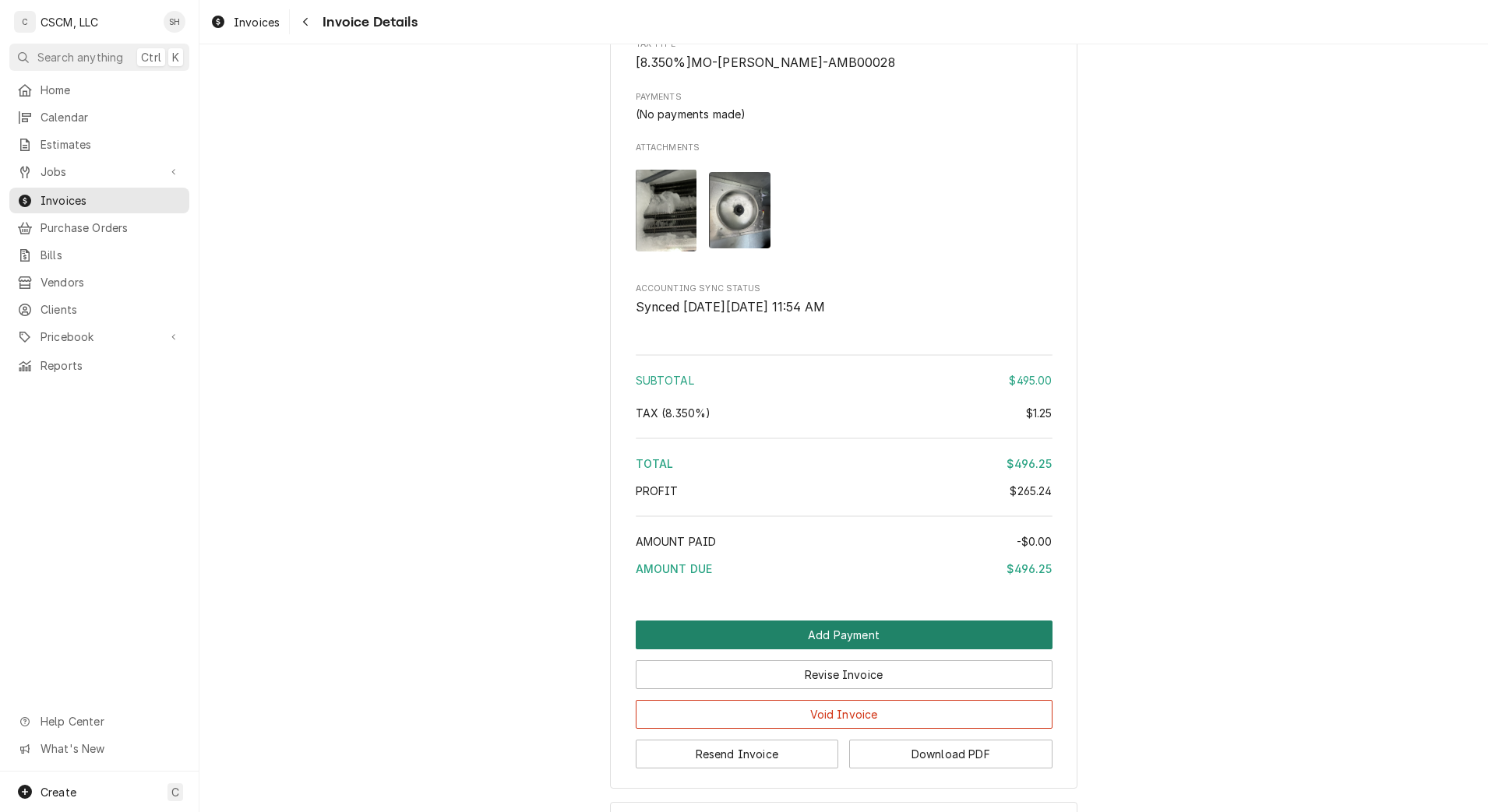
click at [920, 649] on button "Add Payment" at bounding box center [844, 635] width 416 height 29
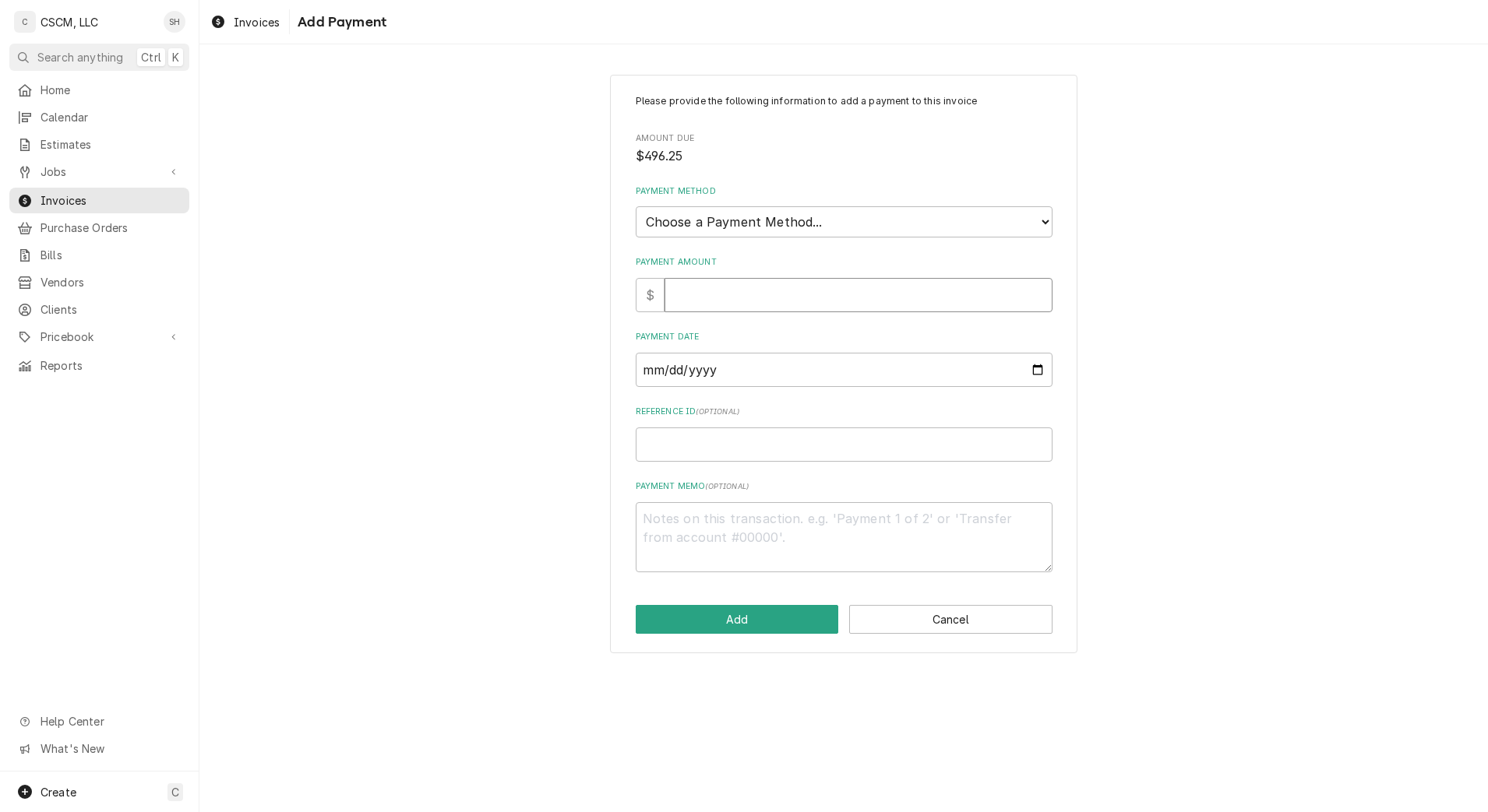
click at [797, 300] on input "Payment Amount" at bounding box center [859, 295] width 388 height 34
type textarea "x"
type input "4"
type textarea "x"
type input "49"
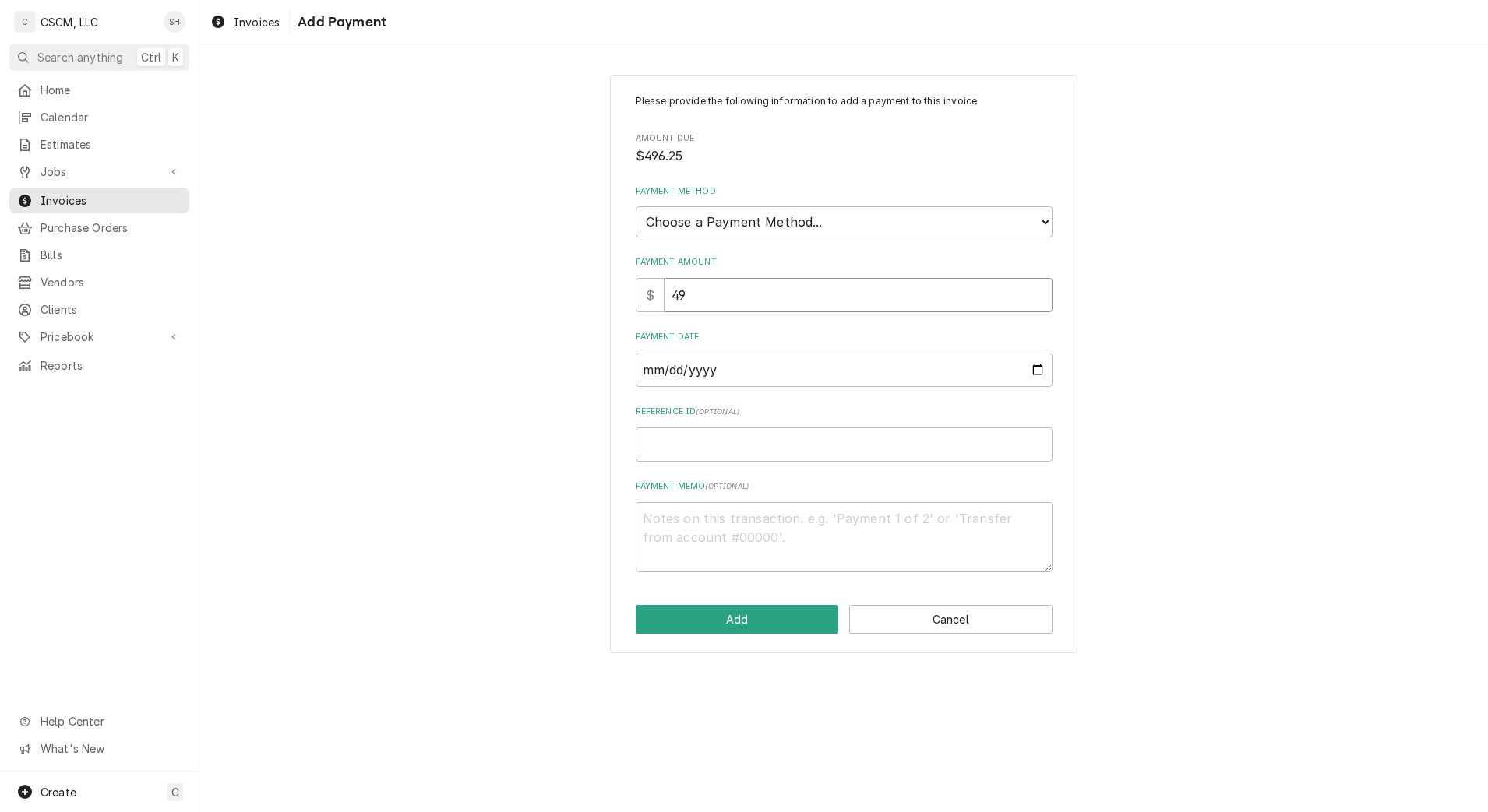
type textarea "x"
type input "496"
type textarea "x"
type input "496.2"
type textarea "x"
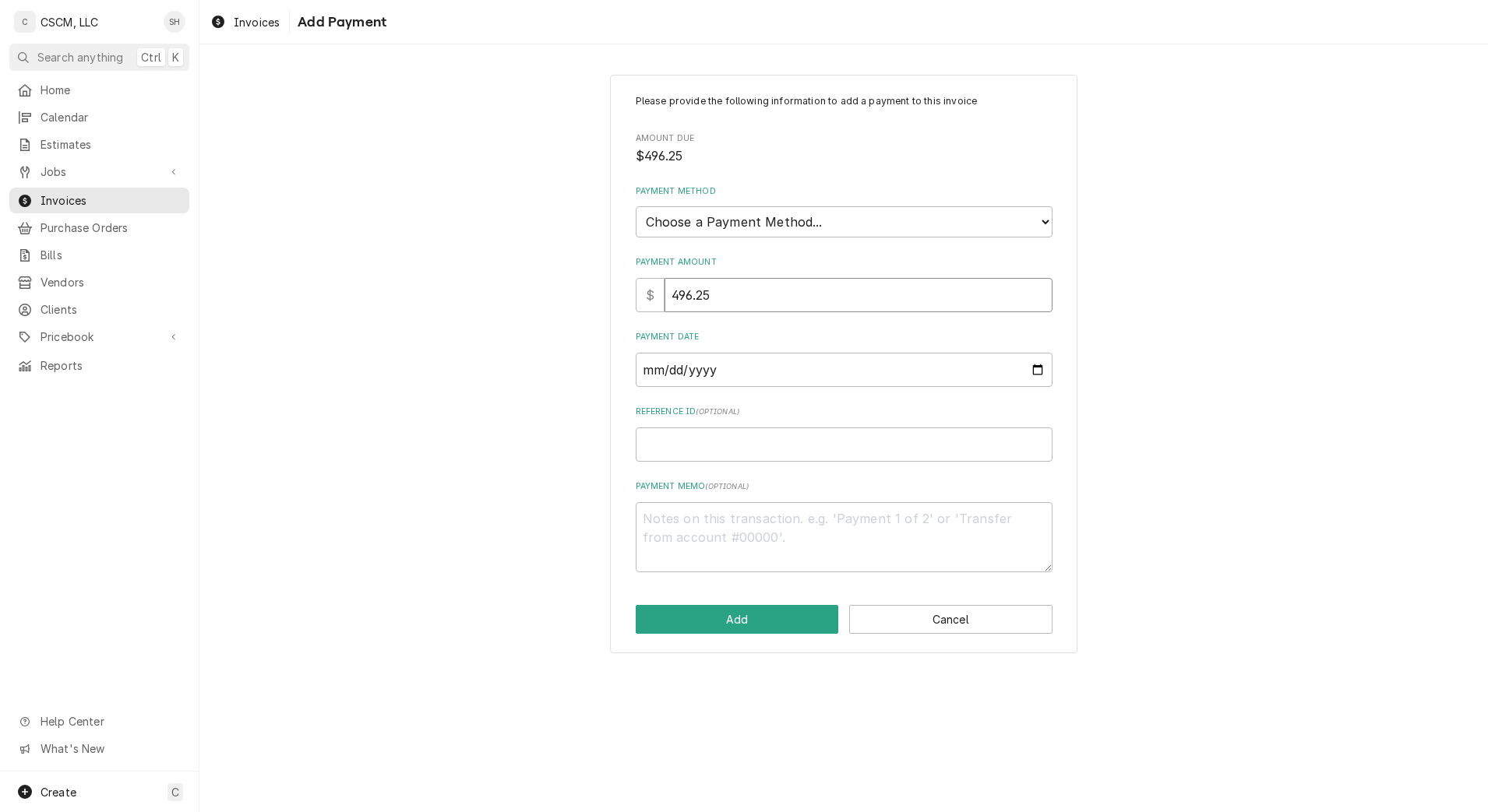
type input "496.25"
click at [779, 213] on select "Choose a Payment Method... Cash Check Credit/Debit Card ACH/eCheck Other" at bounding box center [844, 222] width 416 height 31
select select "2"
click at [636, 206] on select "Choose a Payment Method... Cash Check Credit/Debit Card ACH/eCheck Other" at bounding box center [844, 222] width 416 height 31
type textarea "x"
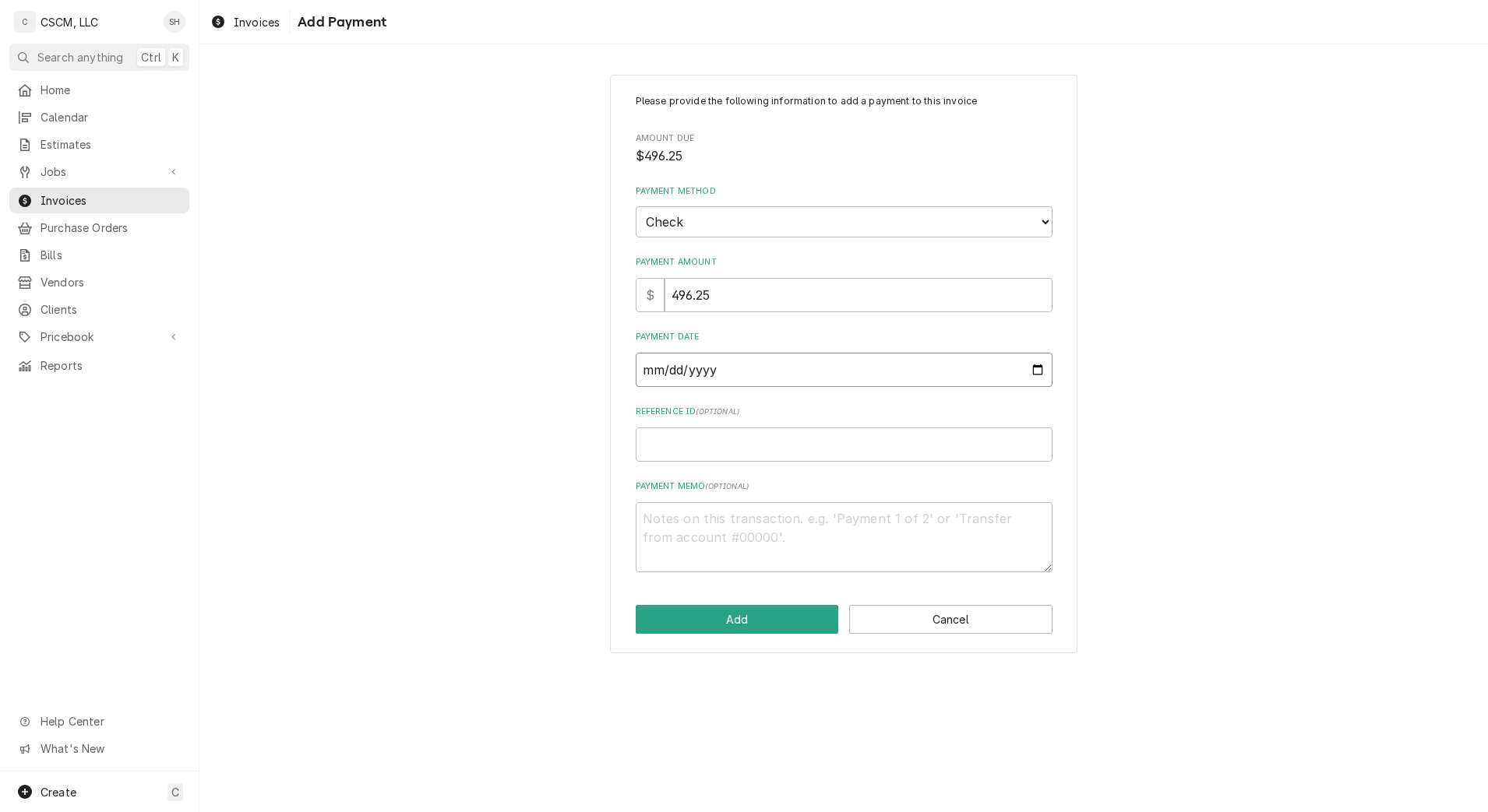
click at [1038, 367] on input "Payment Date" at bounding box center [844, 370] width 416 height 34
type input "[DATE]"
click at [774, 446] on input "Reference ID ( optional )" at bounding box center [844, 445] width 416 height 34
paste input "11678818"
type textarea "x"
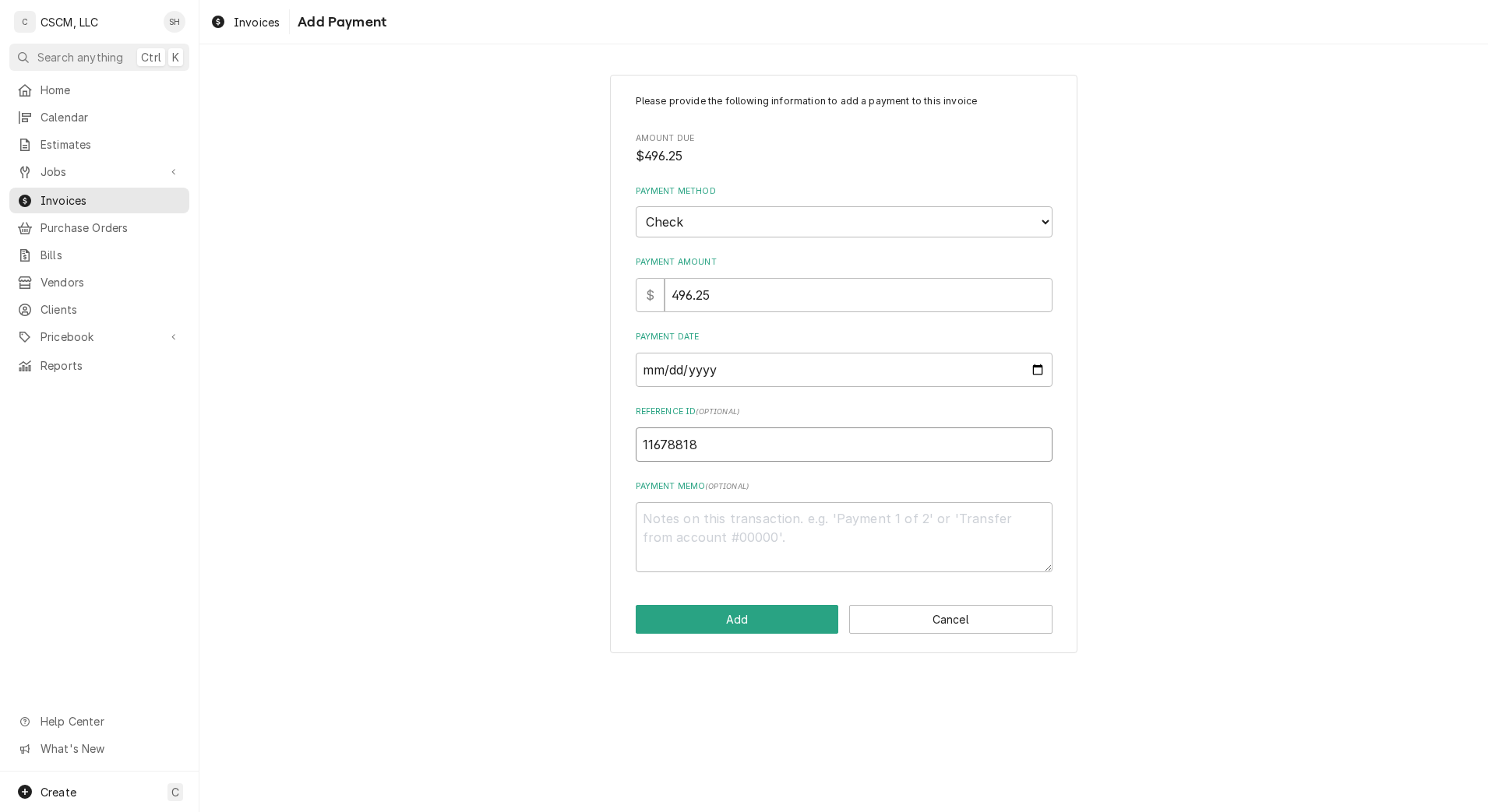
type input "11678818"
click at [752, 619] on button "Add" at bounding box center [738, 620] width 203 height 29
type textarea "x"
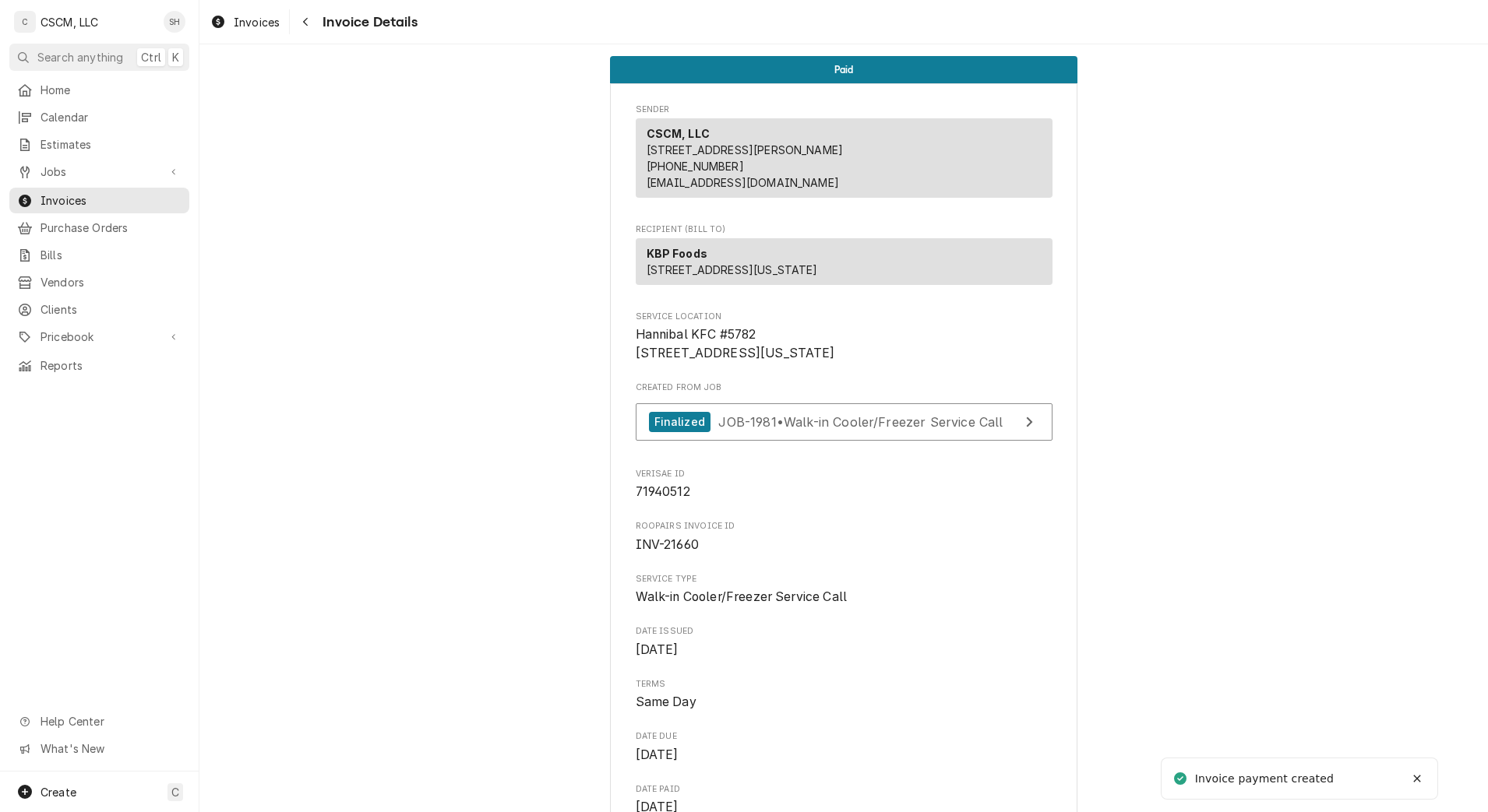
click at [310, 24] on div "Navigate back" at bounding box center [305, 22] width 15 height 15
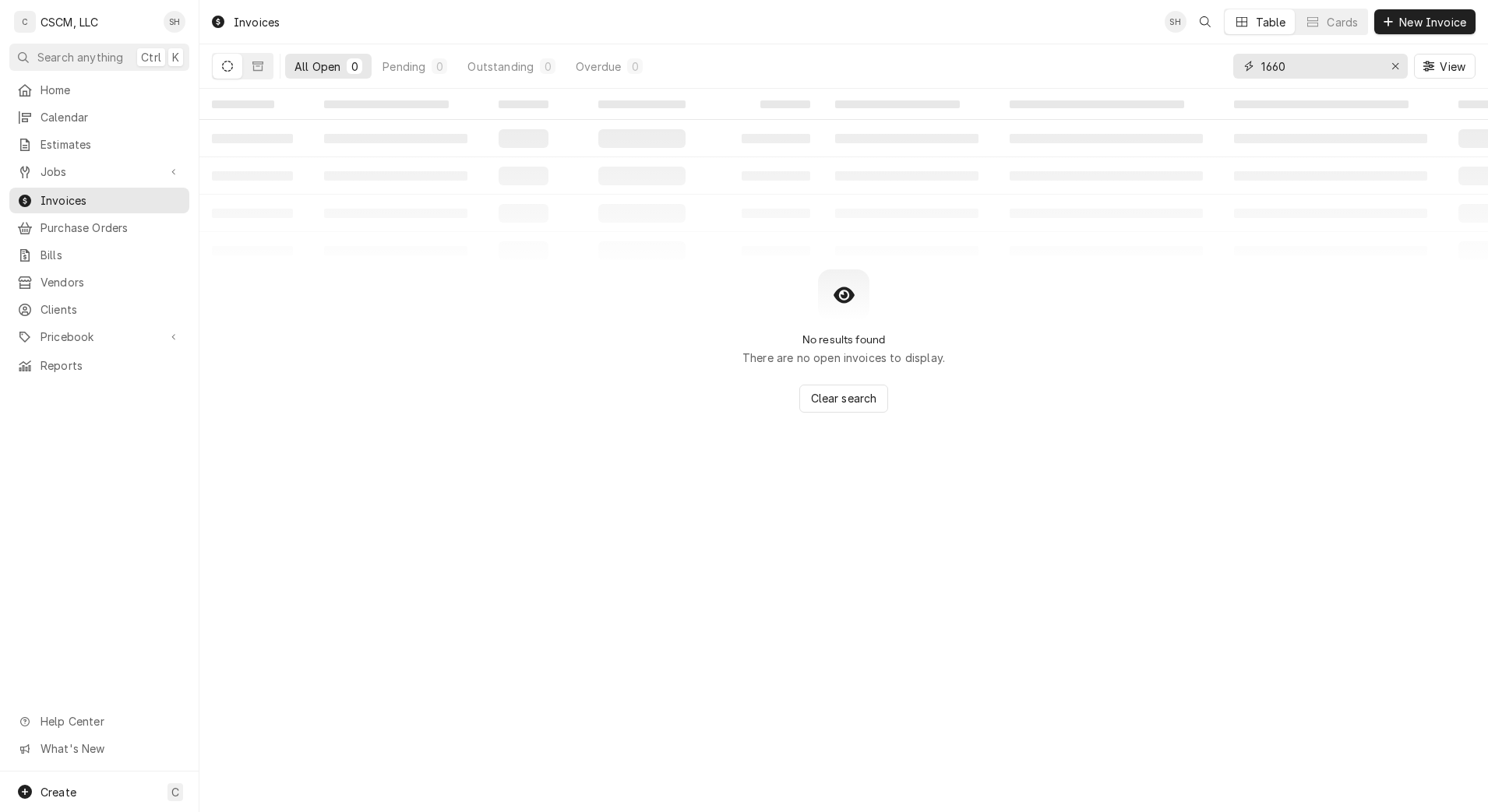
drag, startPoint x: 1334, startPoint y: 68, endPoint x: 1088, endPoint y: 63, distance: 246.1
click at [1088, 63] on div "All Open 0 Pending 0 Outstanding 0 Overdue 0 1660 View" at bounding box center [843, 67] width 1264 height 44
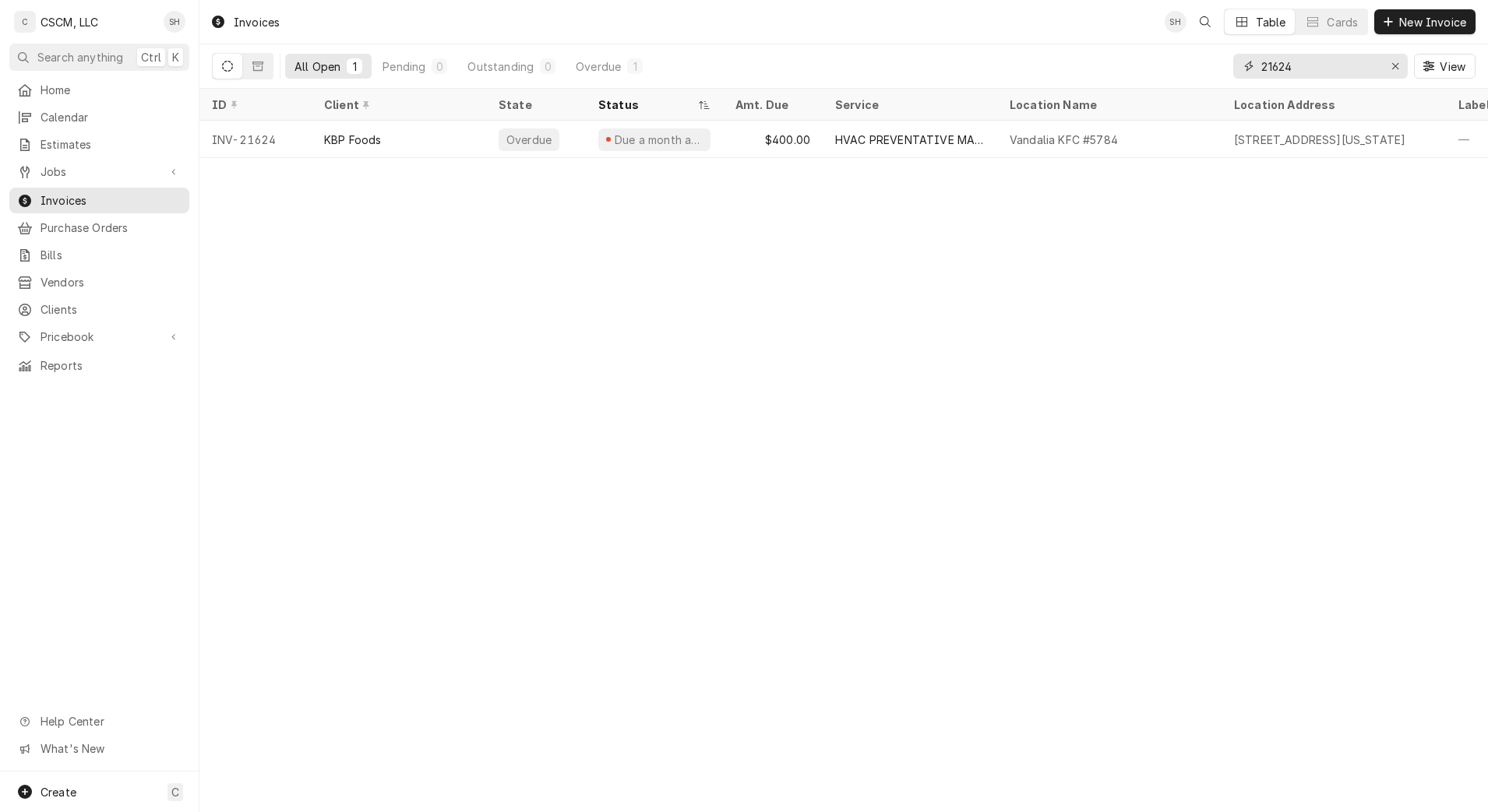
type input "21624"
click at [966, 138] on div "HVAC PREVENTATIVE MAINTENANCE" at bounding box center [909, 139] width 149 height 16
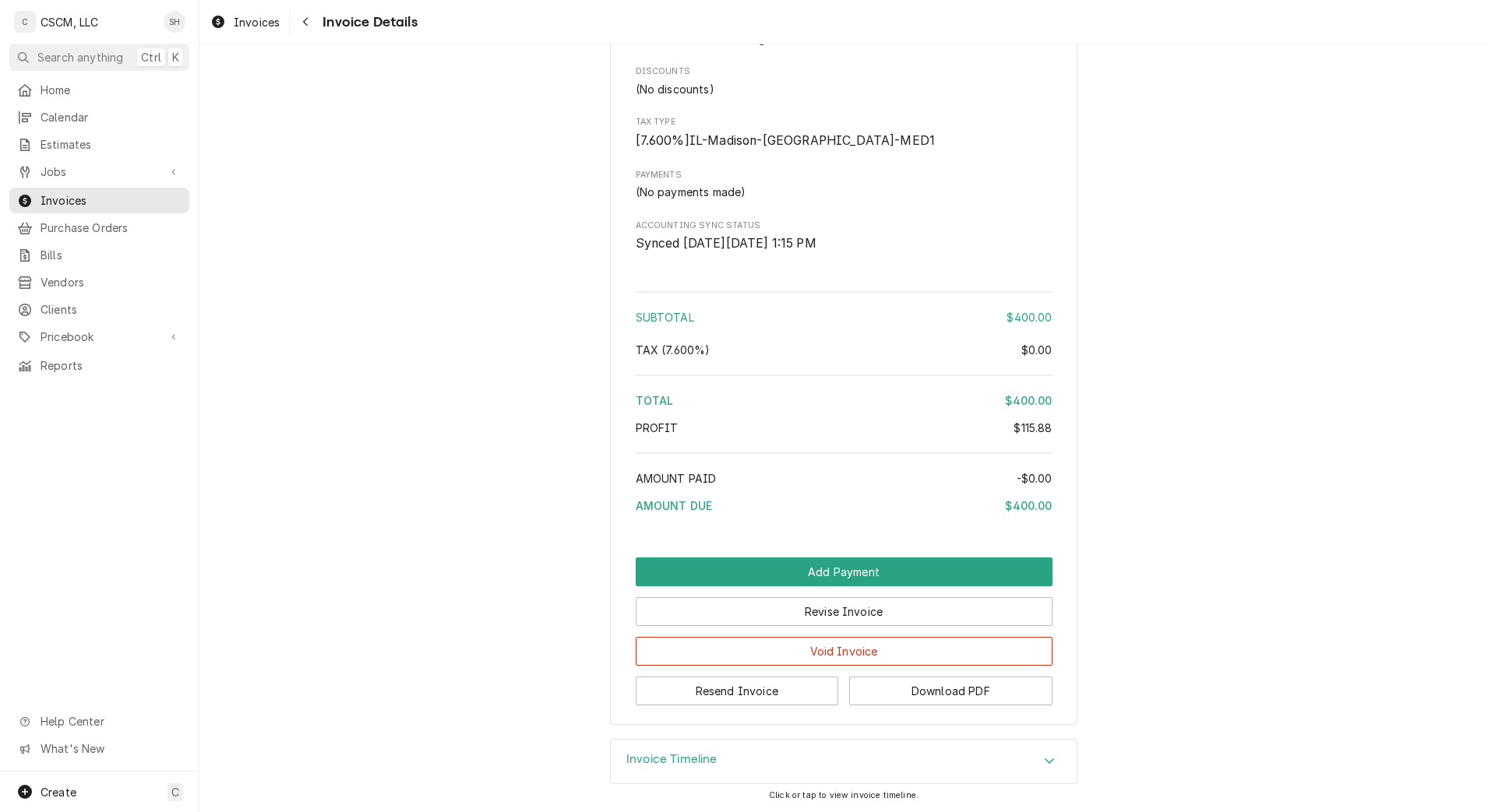
scroll to position [3765, 0]
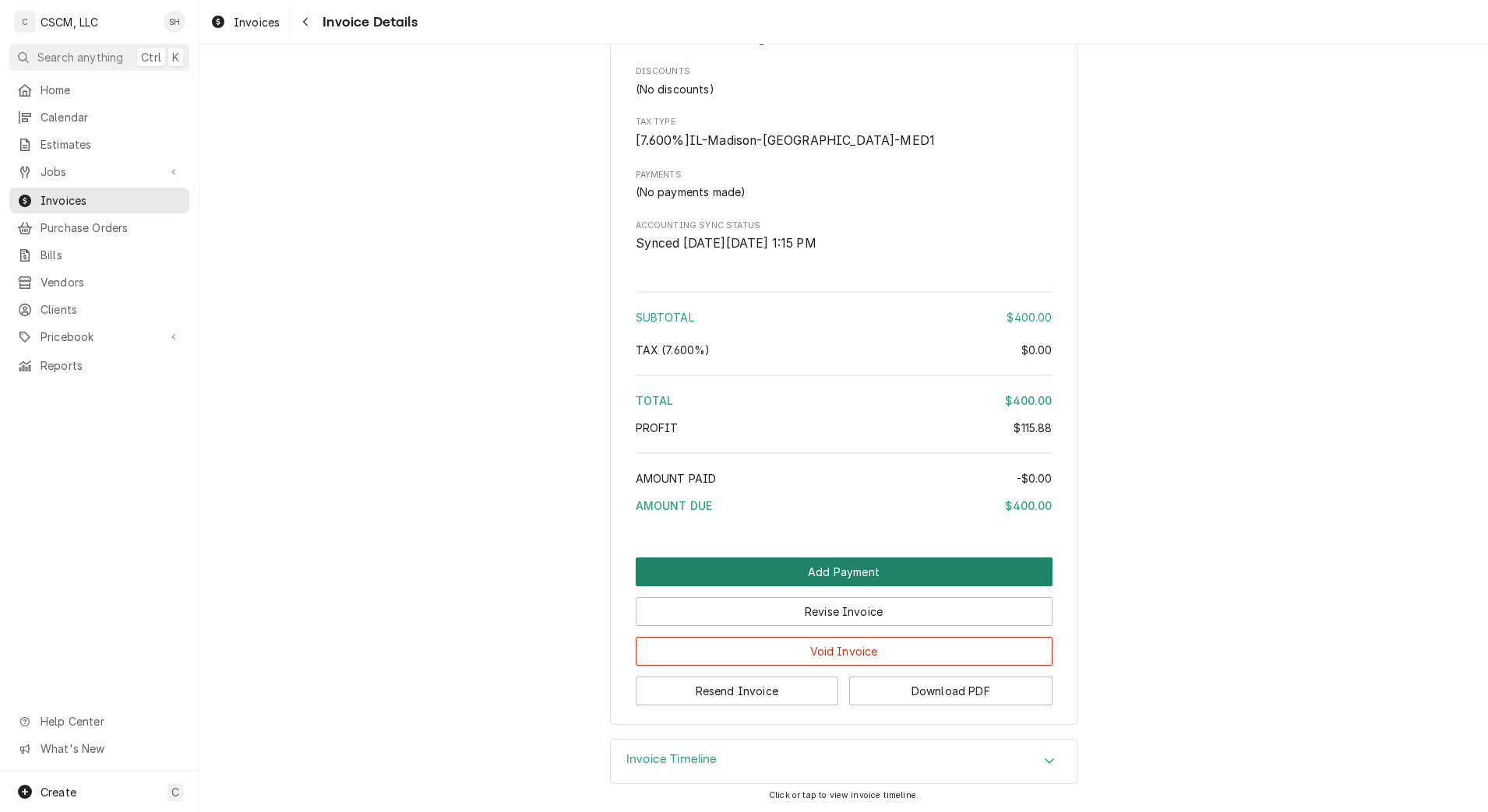
click at [874, 570] on button "Add Payment" at bounding box center [844, 572] width 416 height 29
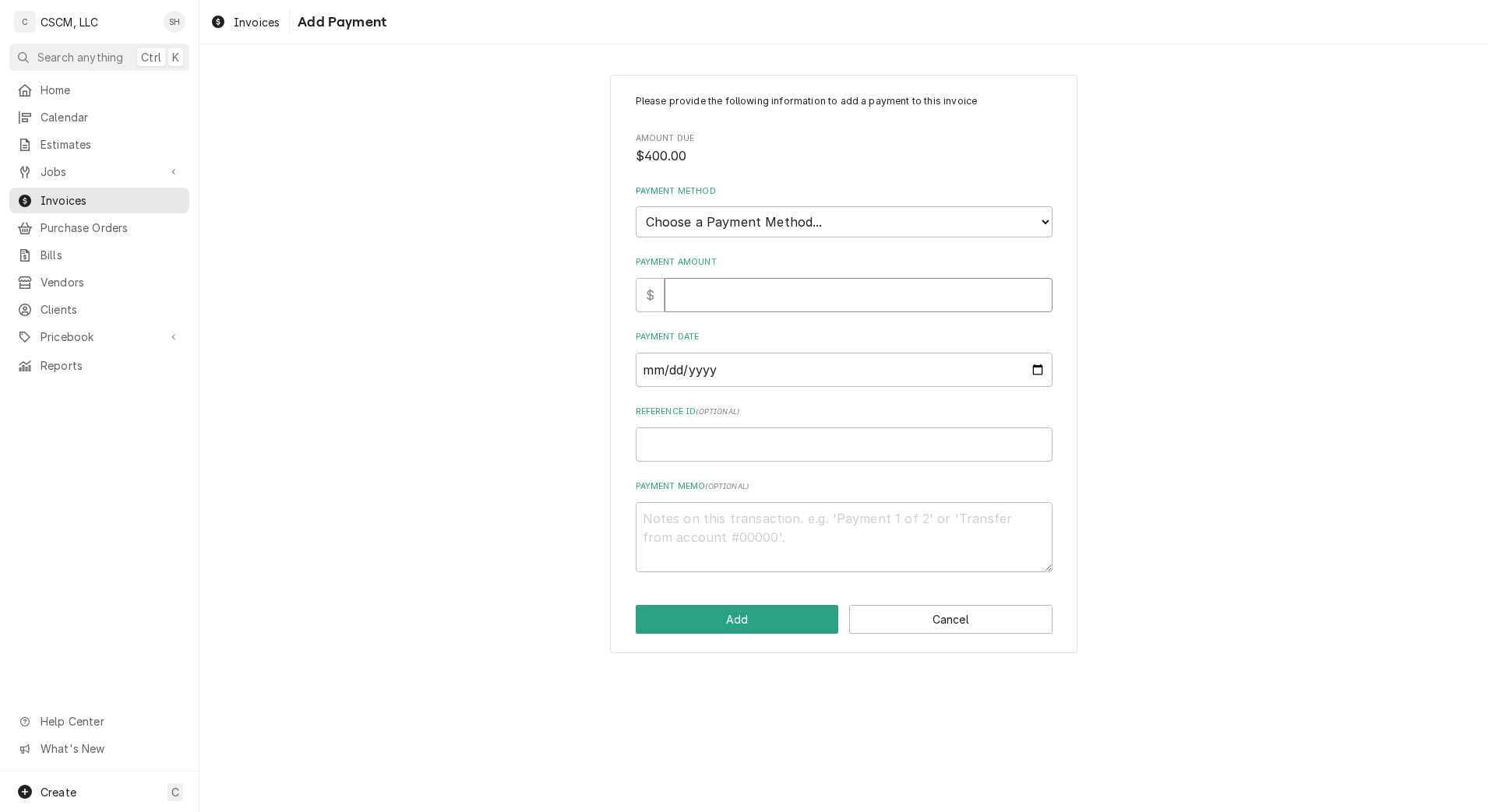
click at [763, 290] on input "Payment Amount" at bounding box center [859, 295] width 388 height 34
type textarea "x"
type input "4"
type textarea "x"
type input "40"
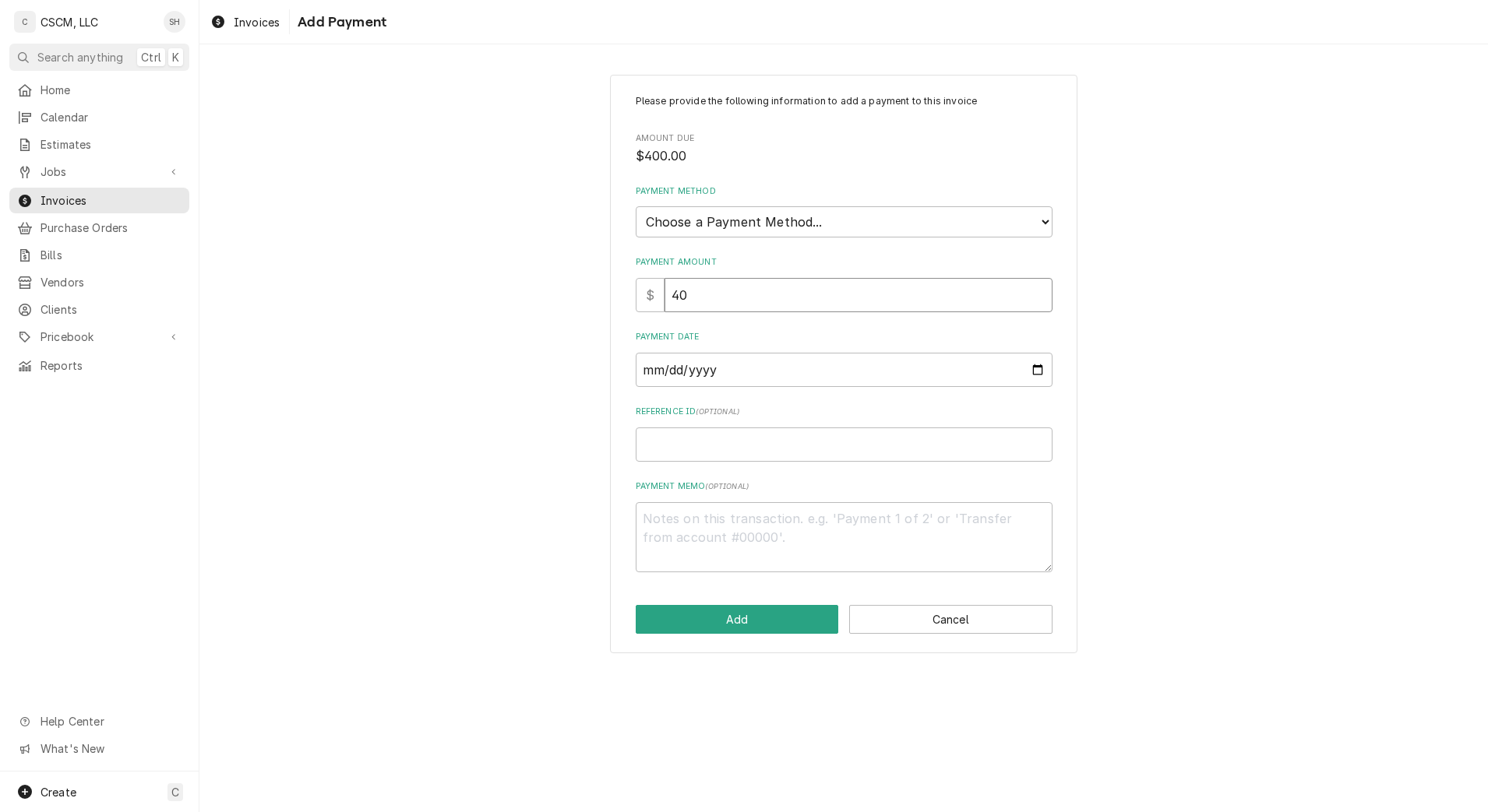
type textarea "x"
type input "400"
click at [1036, 369] on input "Payment Date" at bounding box center [844, 370] width 416 height 34
type input "2025-09-05"
type textarea "x"
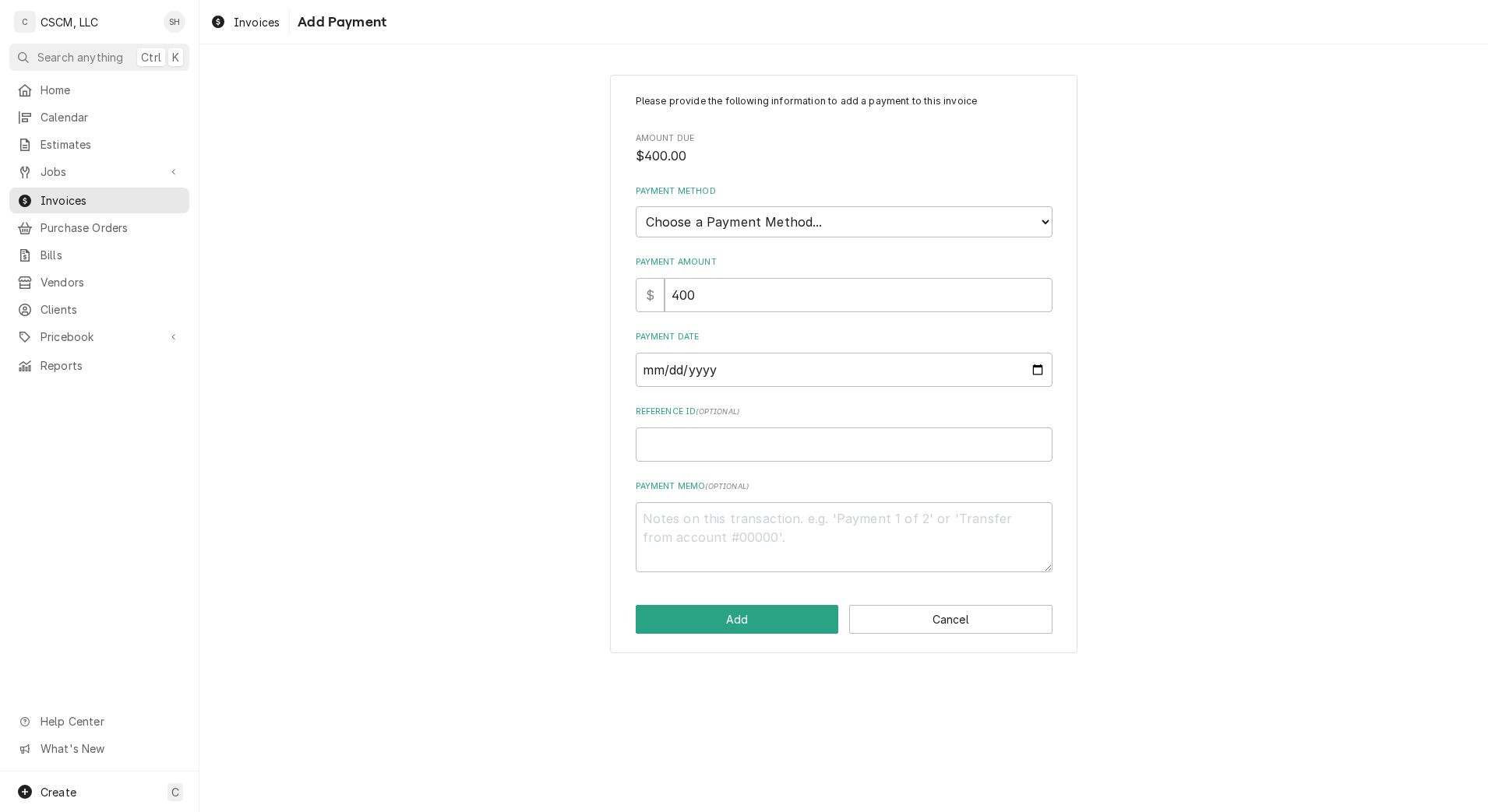
click at [766, 248] on div "Please provide the following information to add a payment to this invoice Amoun…" at bounding box center [844, 333] width 416 height 478
click at [771, 227] on select "Choose a Payment Method... Cash Check Credit/Debit Card ACH/eCheck Other" at bounding box center [844, 222] width 416 height 31
select select "2"
click at [636, 206] on select "Choose a Payment Method... Cash Check Credit/Debit Card ACH/eCheck Other" at bounding box center [844, 222] width 416 height 31
click at [753, 438] on input "Reference ID ( optional )" at bounding box center [844, 445] width 416 height 34
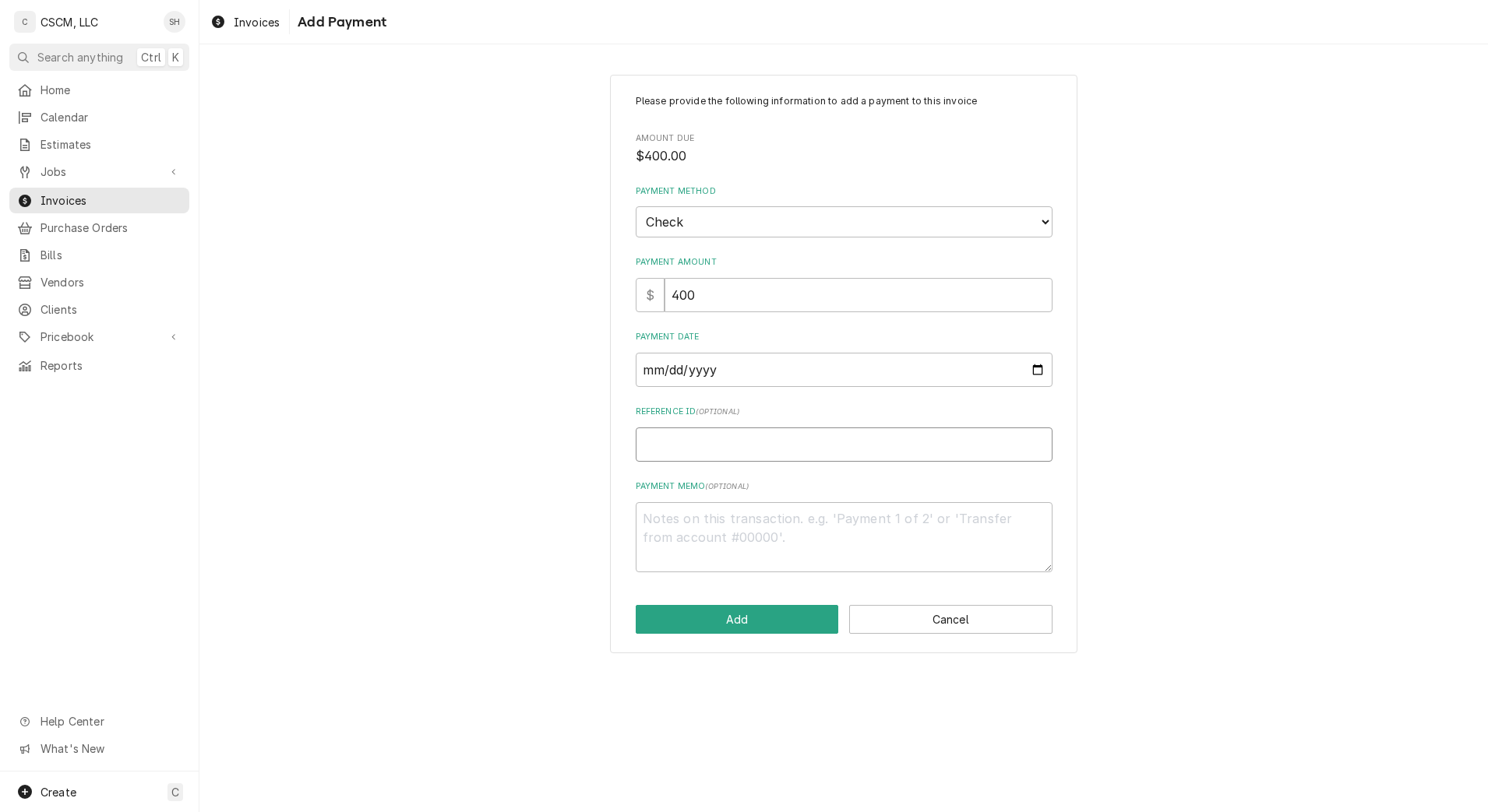
paste input "11678818"
type textarea "x"
type input "11678818"
click at [736, 627] on button "Add" at bounding box center [738, 620] width 203 height 29
type textarea "x"
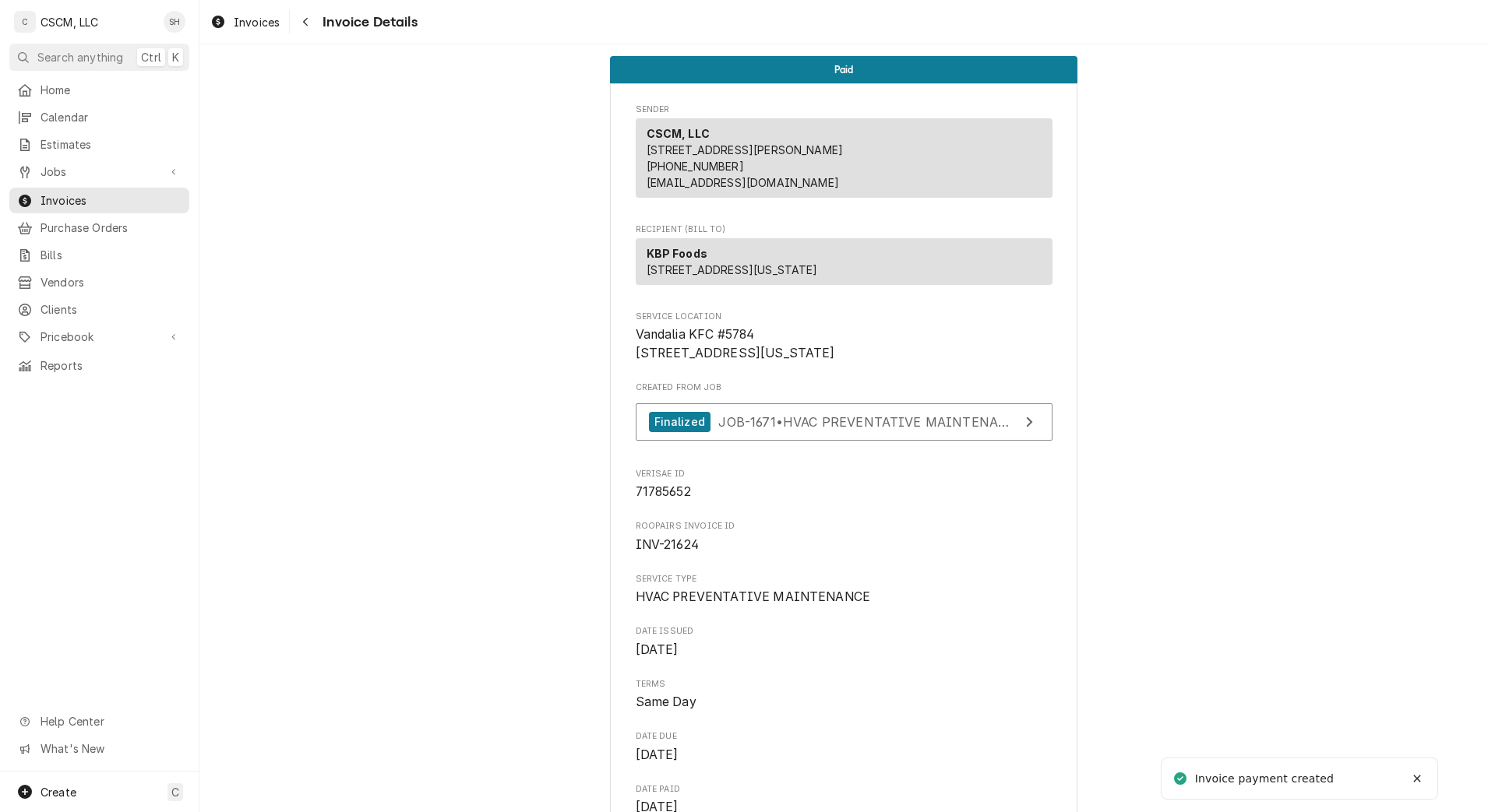
click at [315, 23] on button "Navigate back" at bounding box center [305, 22] width 25 height 25
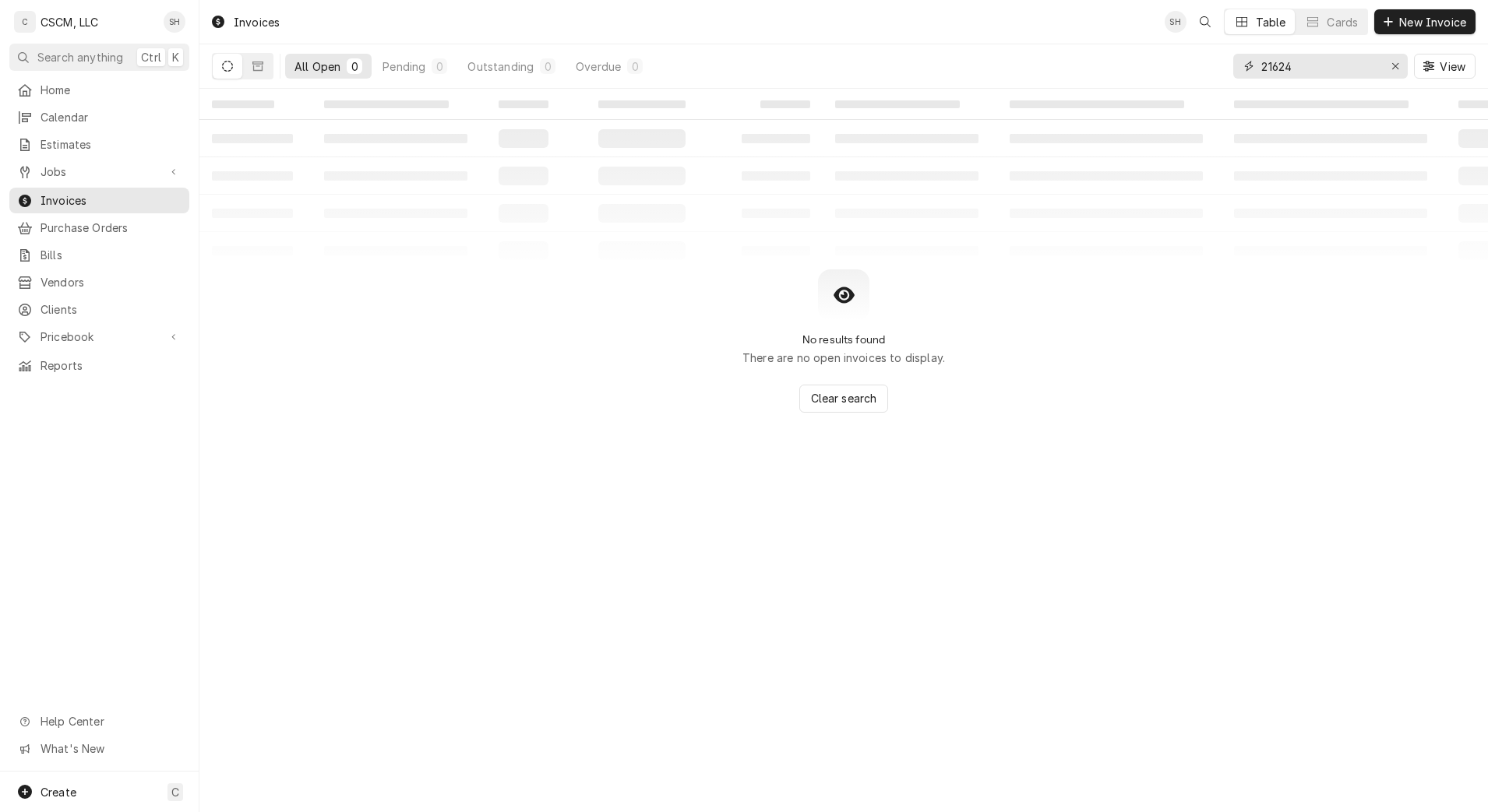
drag, startPoint x: 1341, startPoint y: 74, endPoint x: 940, endPoint y: 15, distance: 405.3
click at [940, 15] on div "Invoices SH Table Cards New Invoice All Open 0 Pending 0 Outstanding 0 Overdue …" at bounding box center [843, 44] width 1288 height 88
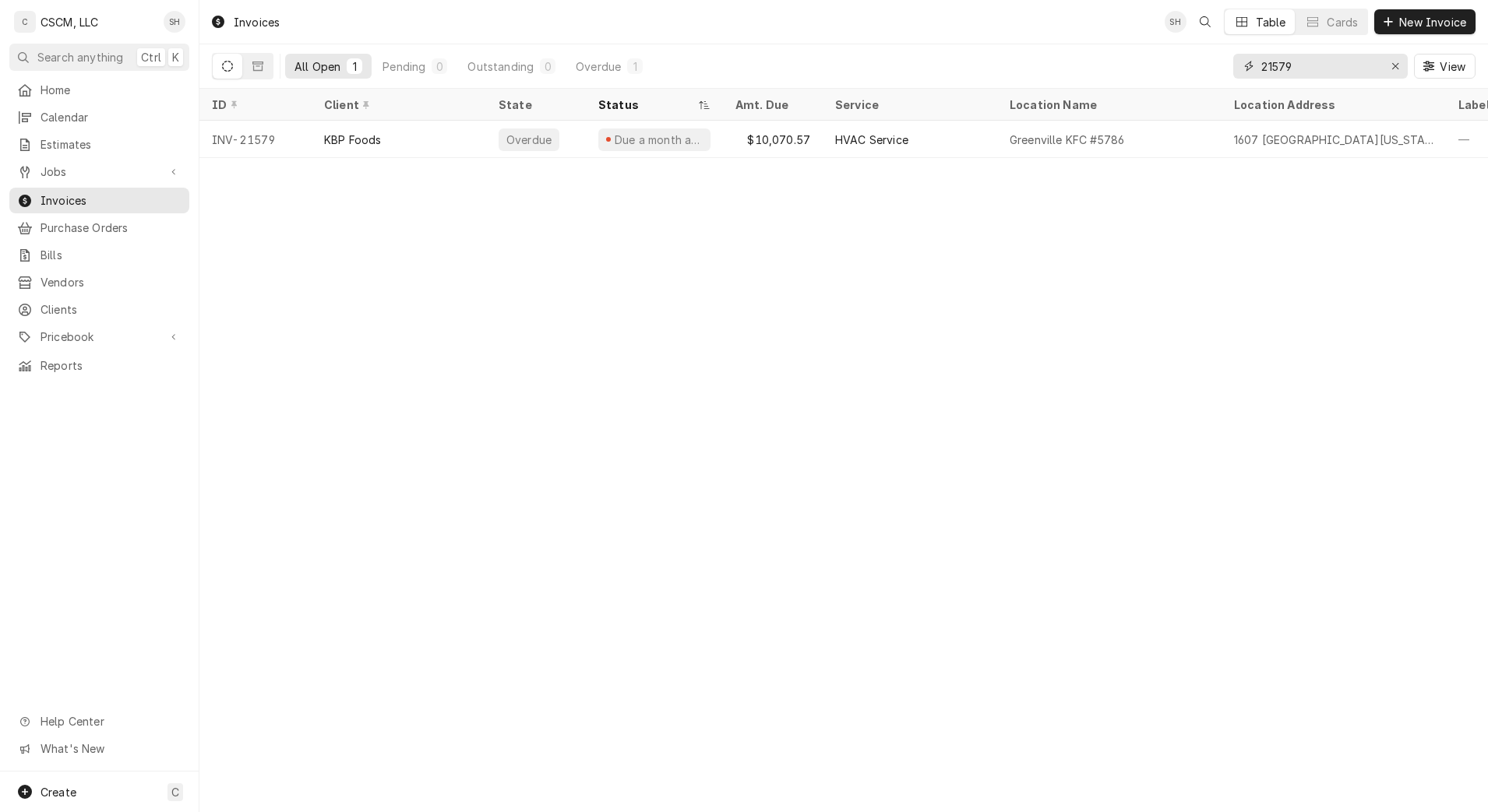
type input "21579"
click at [720, 146] on div "Due a month ago" at bounding box center [654, 139] width 137 height 37
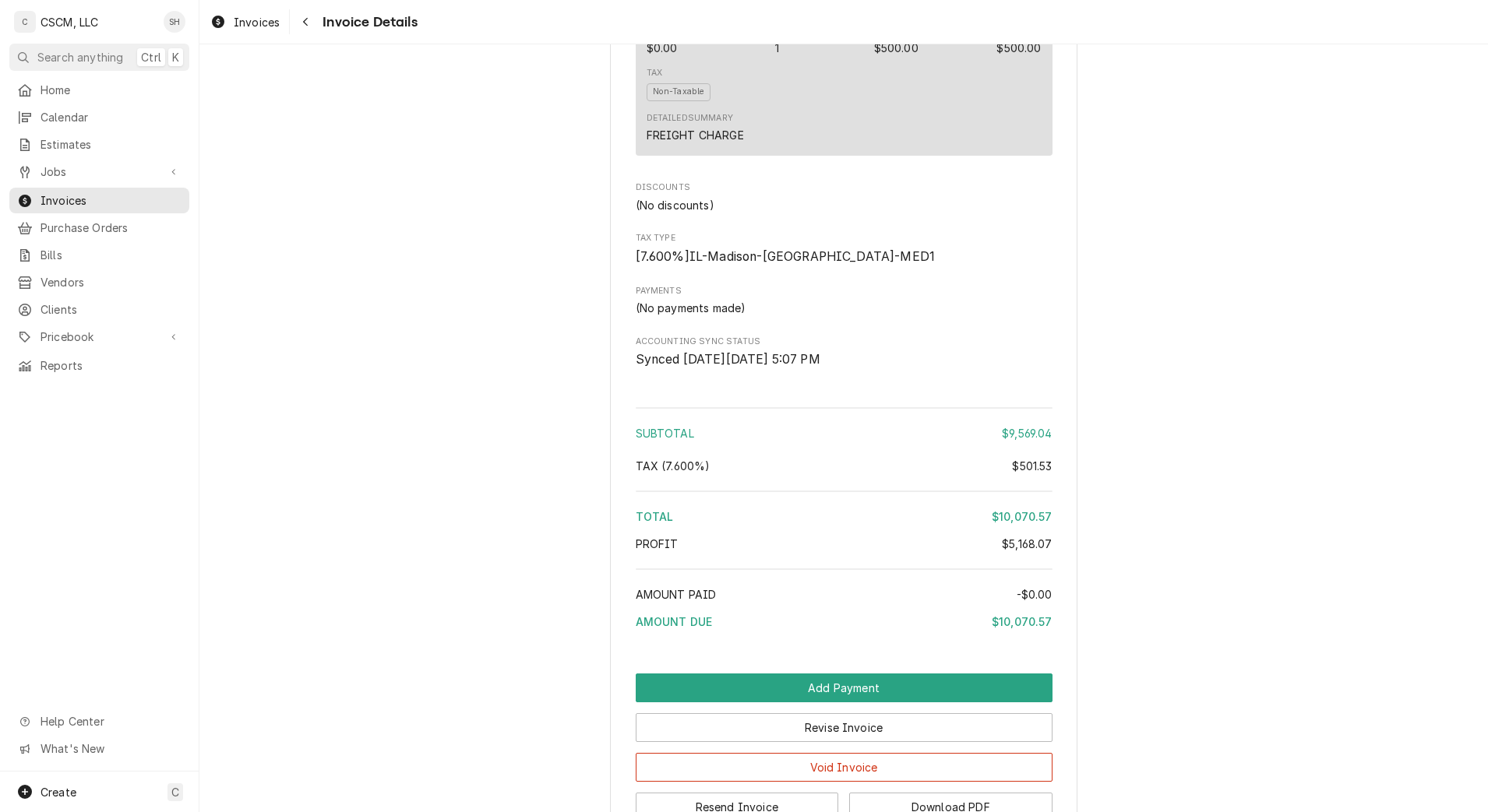
scroll to position [3655, 0]
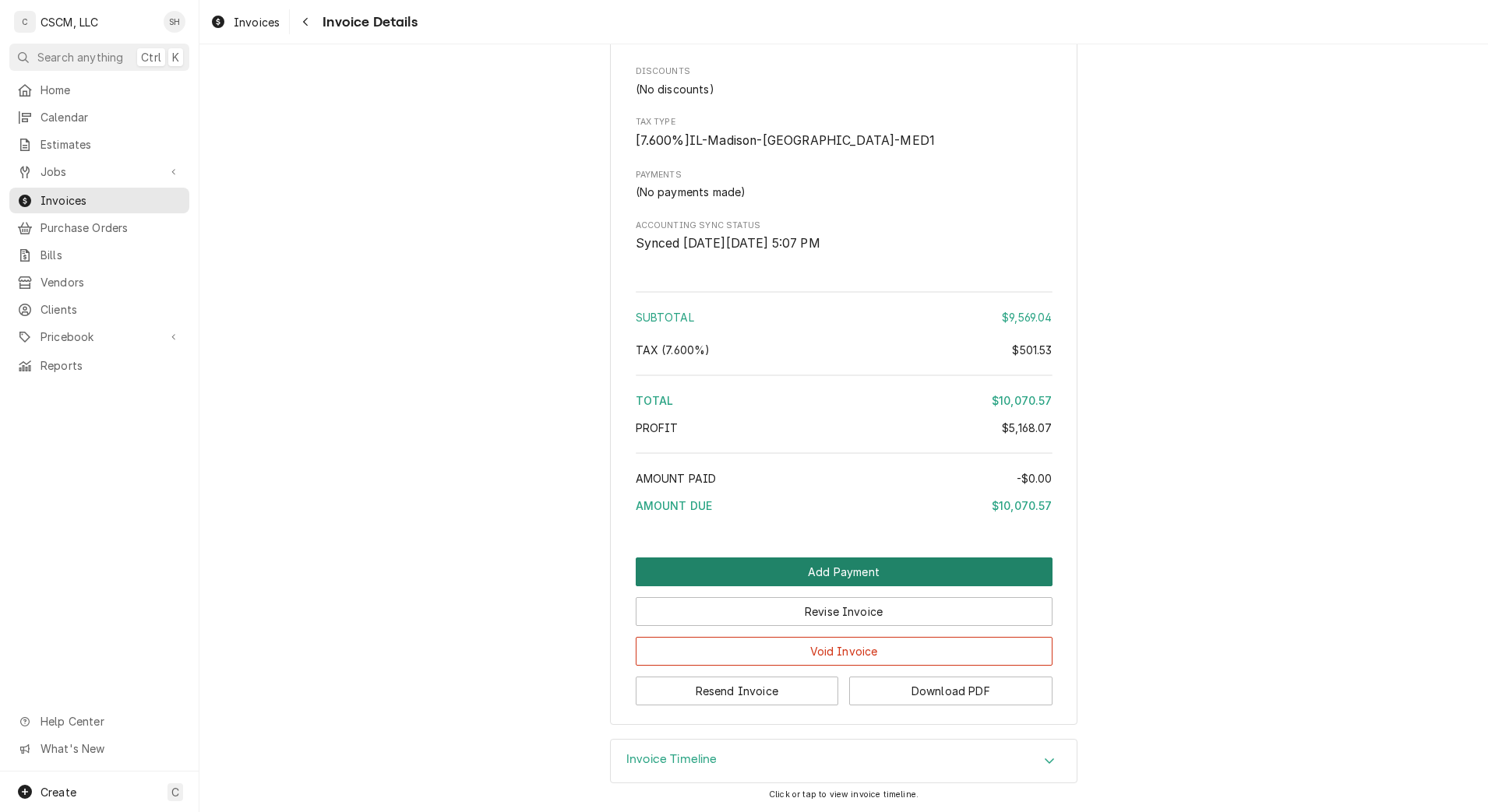
click at [746, 572] on button "Add Payment" at bounding box center [844, 572] width 416 height 29
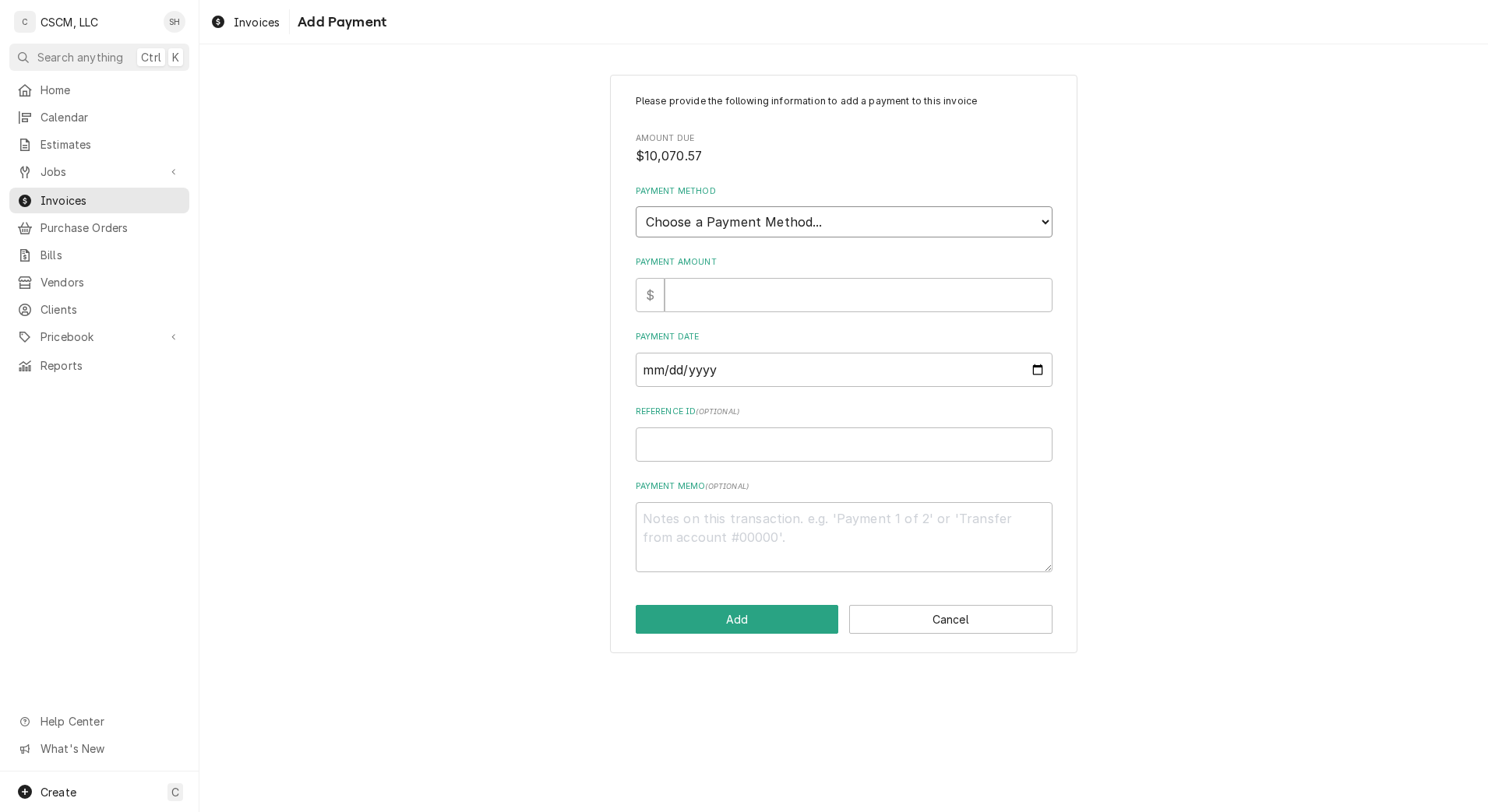
click at [817, 221] on select "Choose a Payment Method... Cash Check Credit/Debit Card ACH/eCheck Other" at bounding box center [844, 222] width 416 height 31
select select "2"
click at [636, 206] on select "Choose a Payment Method... Cash Check Credit/Debit Card ACH/eCheck Other" at bounding box center [844, 222] width 416 height 31
click at [781, 295] on input "Payment Amount" at bounding box center [859, 295] width 388 height 34
type textarea "x"
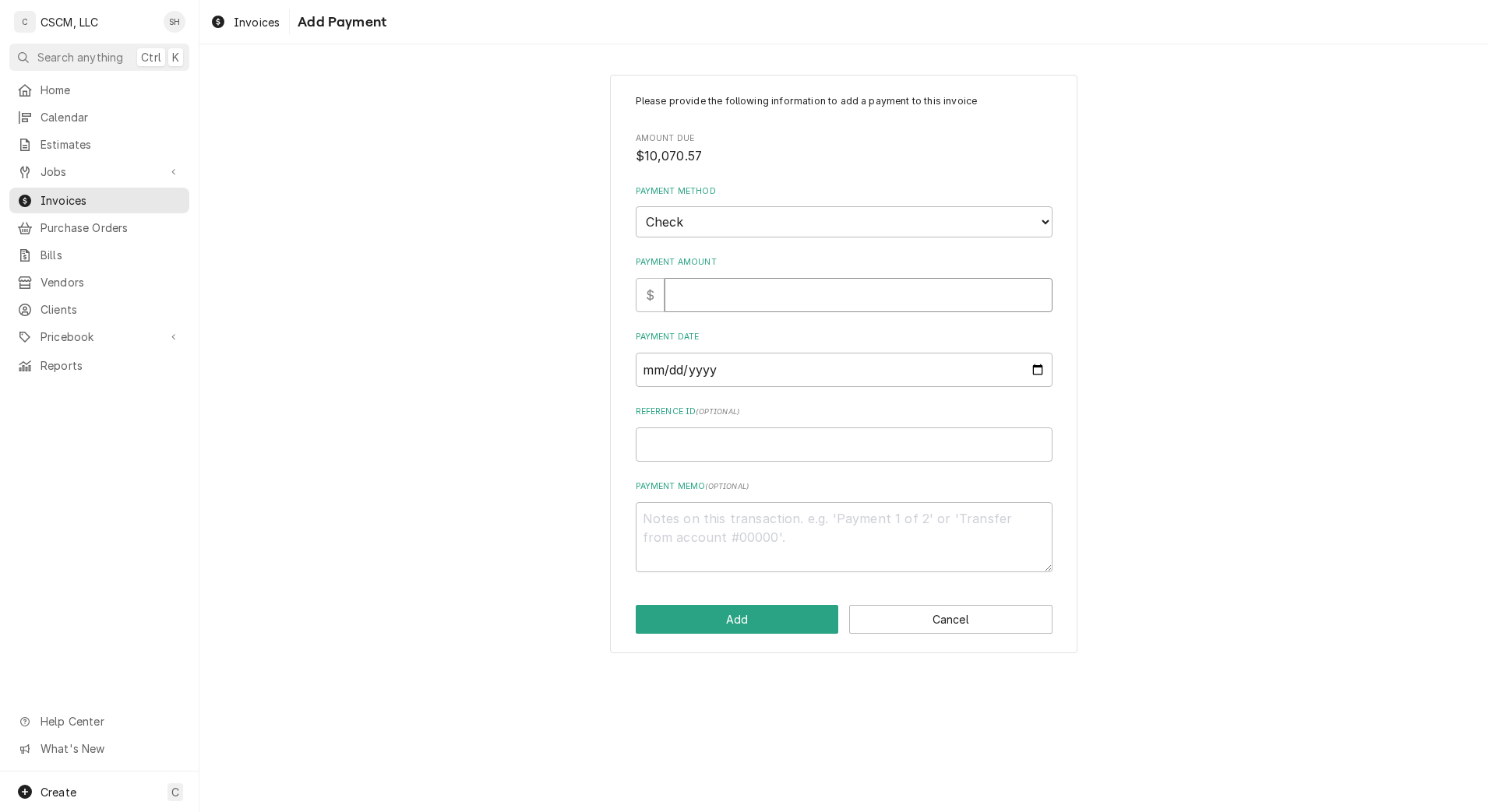
type input "1"
type textarea "x"
type input "10"
type textarea "x"
type input "100"
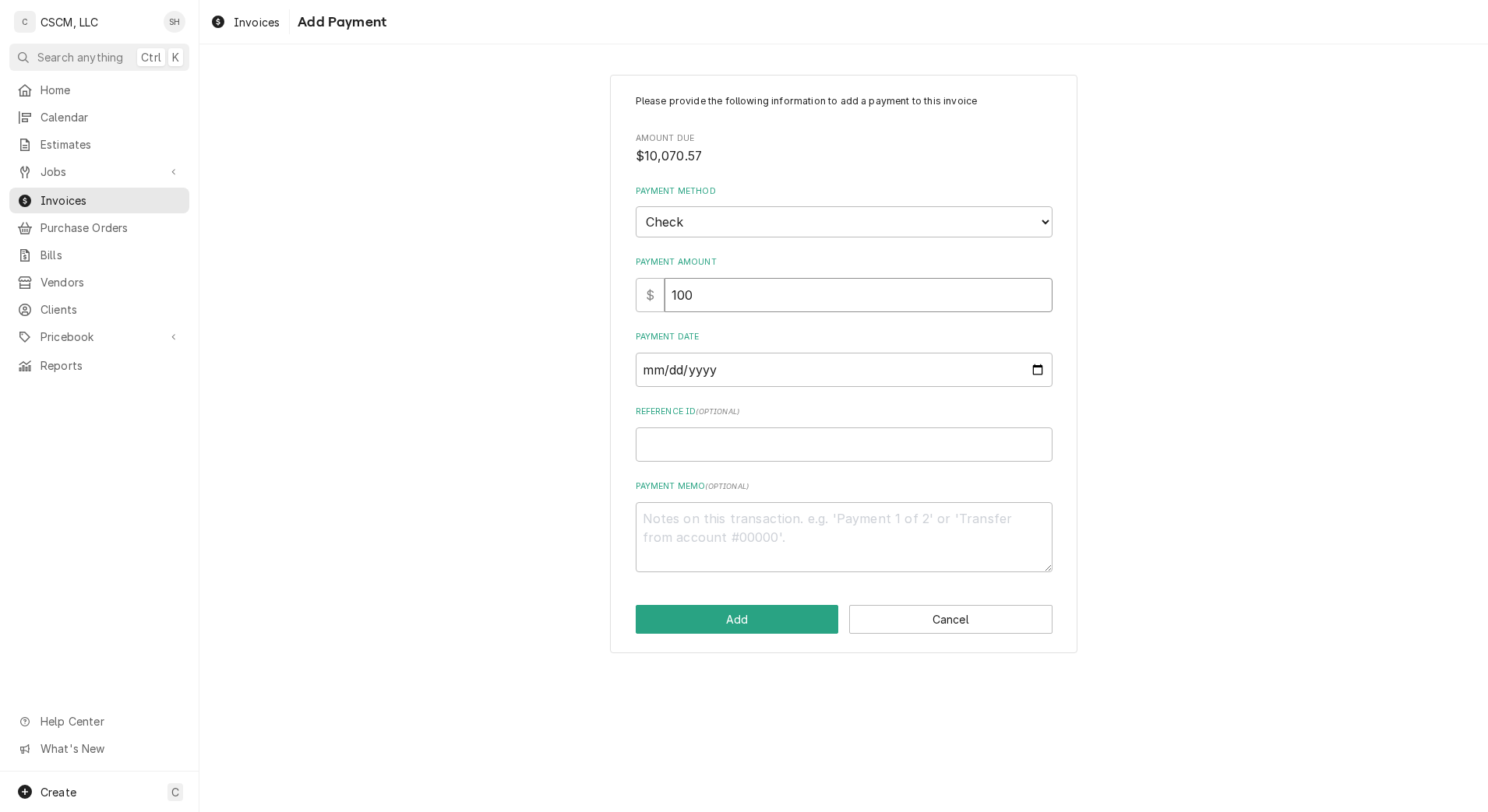
type textarea "x"
type input "1007"
type textarea "x"
type input "10070"
type textarea "x"
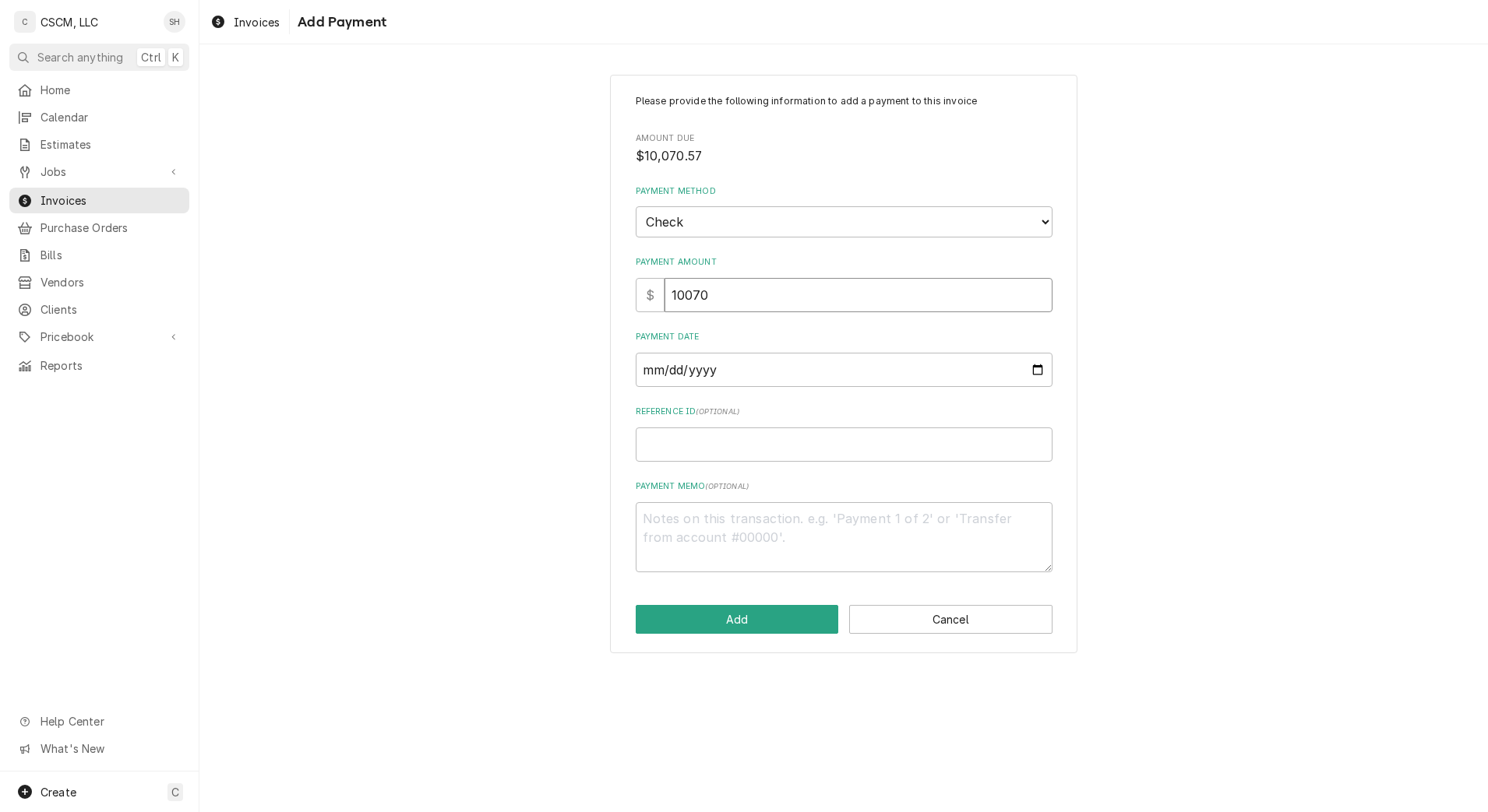
type input "10070.5"
type textarea "x"
type input "10070.57"
click at [1041, 373] on input "Payment Date" at bounding box center [844, 370] width 416 height 34
type textarea "x"
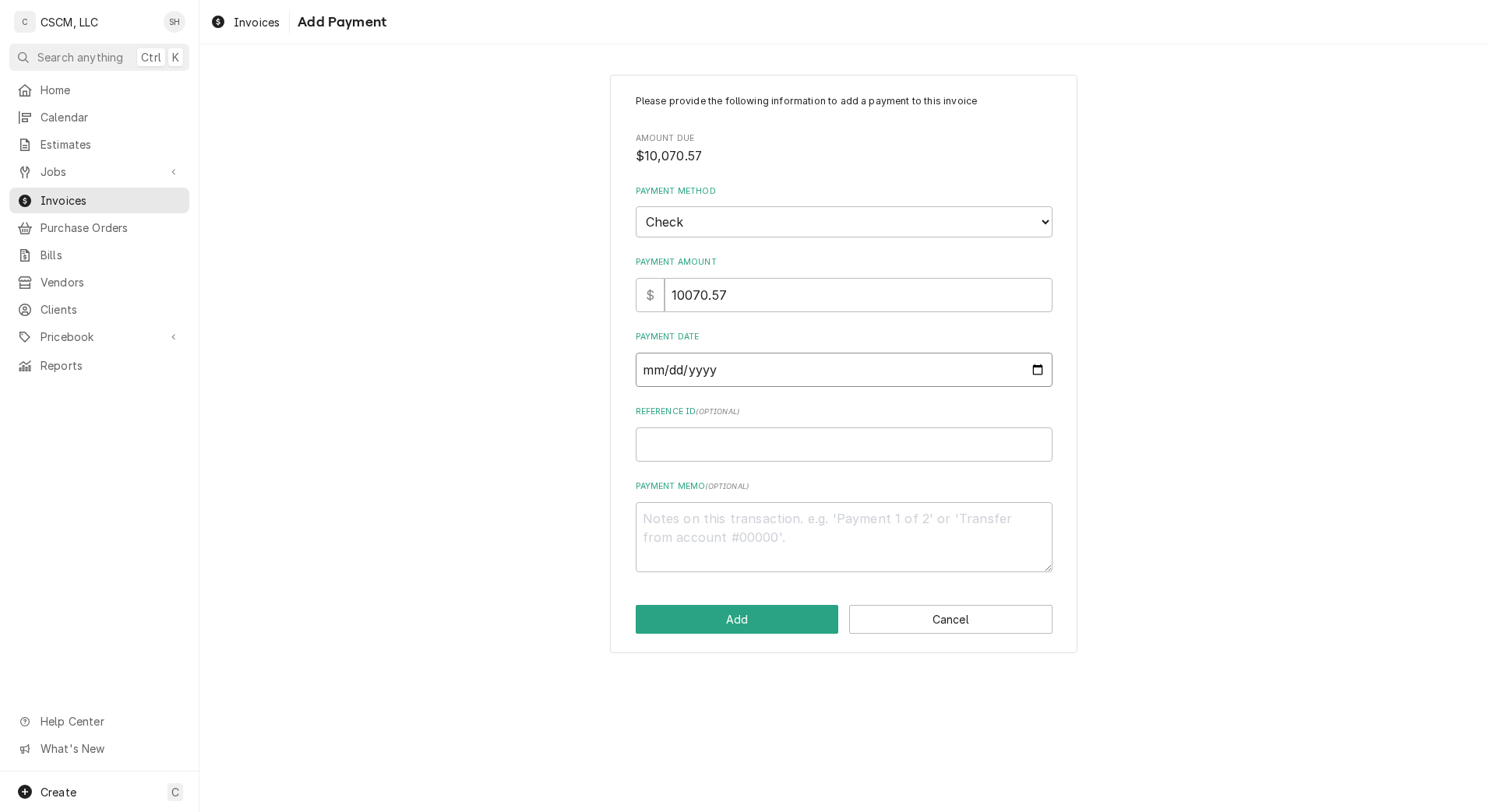
type input "2025-09-05"
click at [763, 451] on input "Reference ID ( optional )" at bounding box center [844, 445] width 416 height 34
paste input "11678818"
type textarea "x"
click at [762, 450] on input "11678818" at bounding box center [844, 445] width 416 height 34
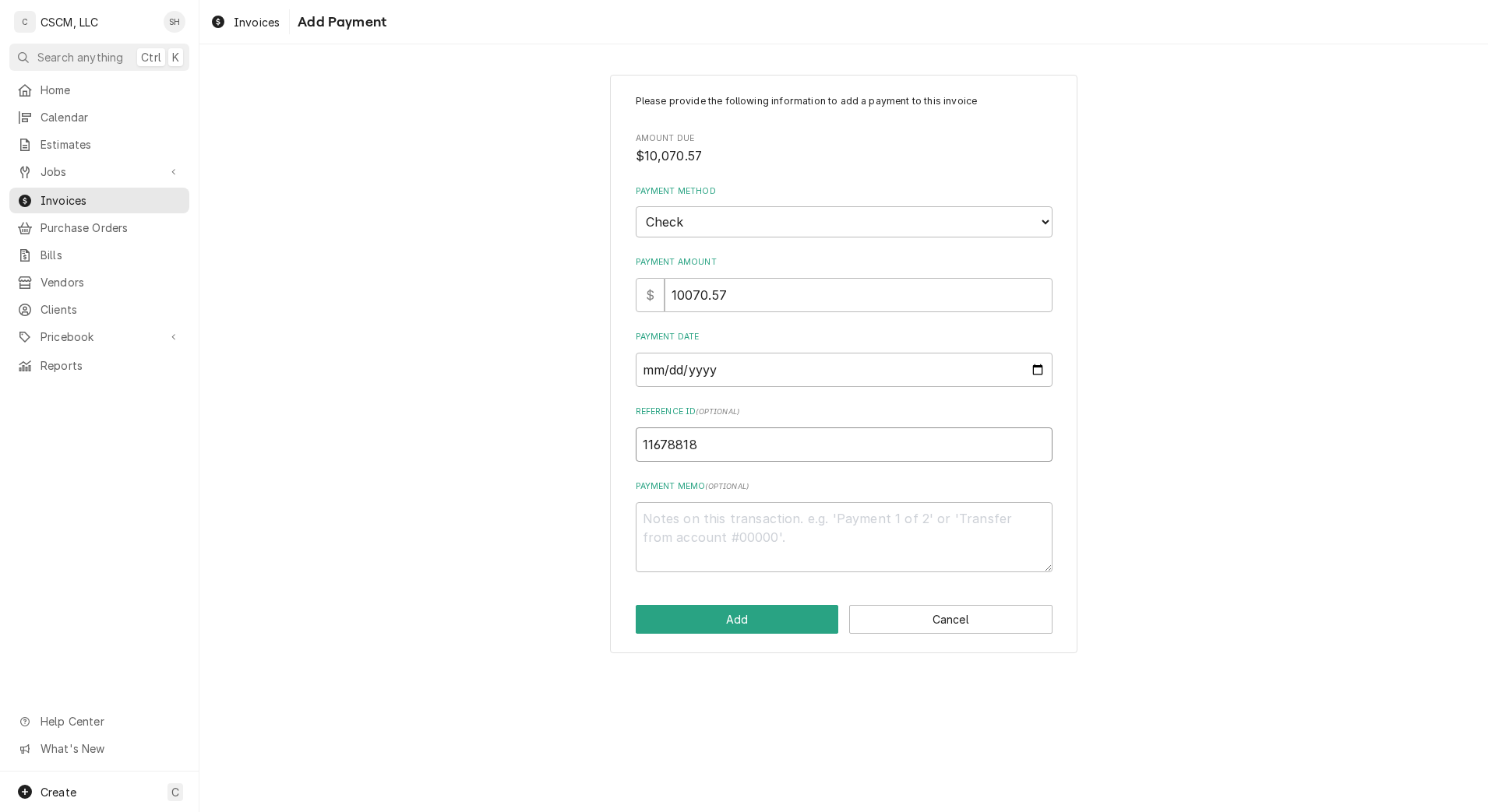
type input "11678818"
click at [757, 616] on button "Add" at bounding box center [738, 620] width 203 height 29
type textarea "x"
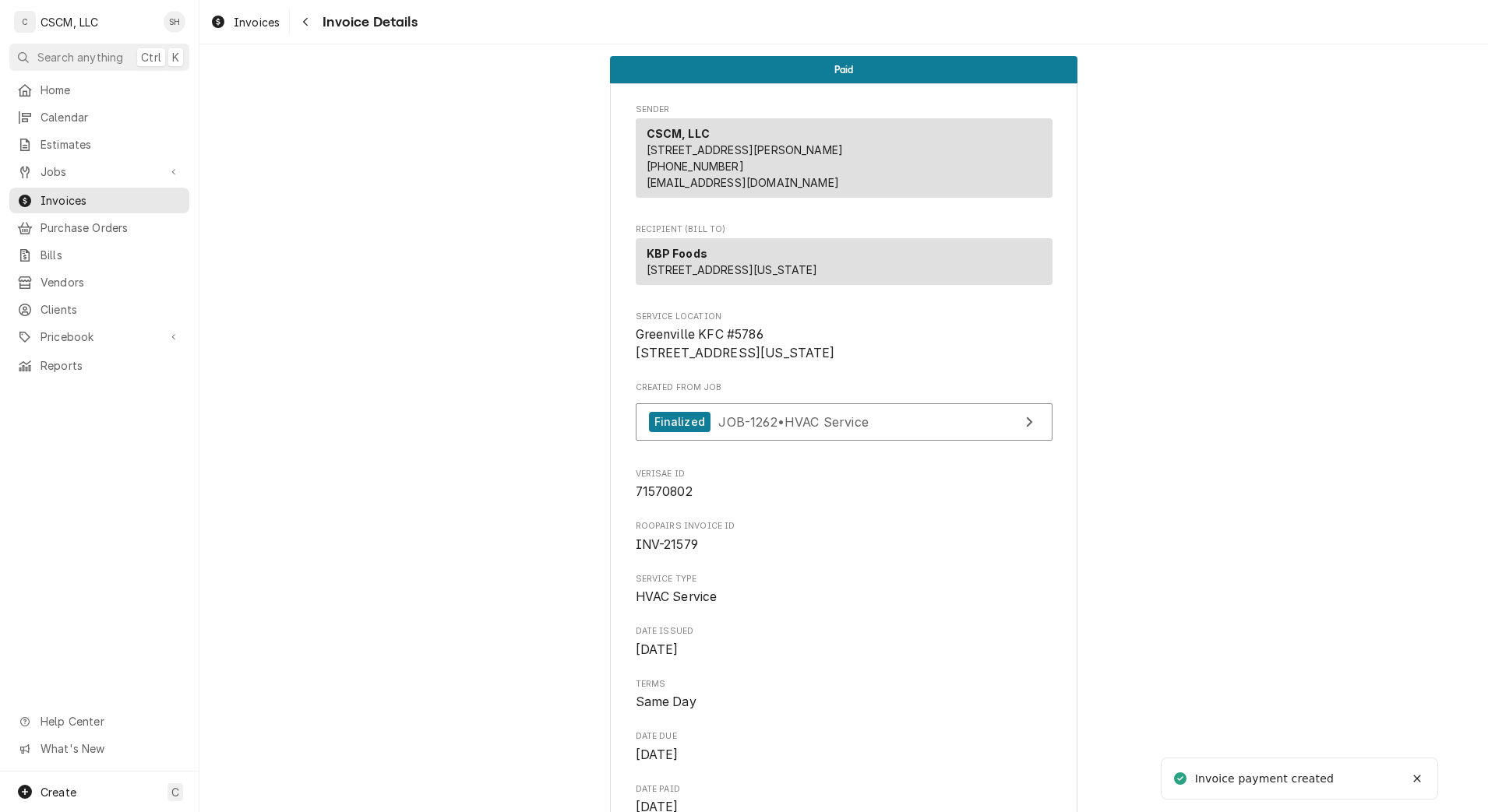
click at [308, 24] on icon "Navigate back" at bounding box center [305, 21] width 7 height 10
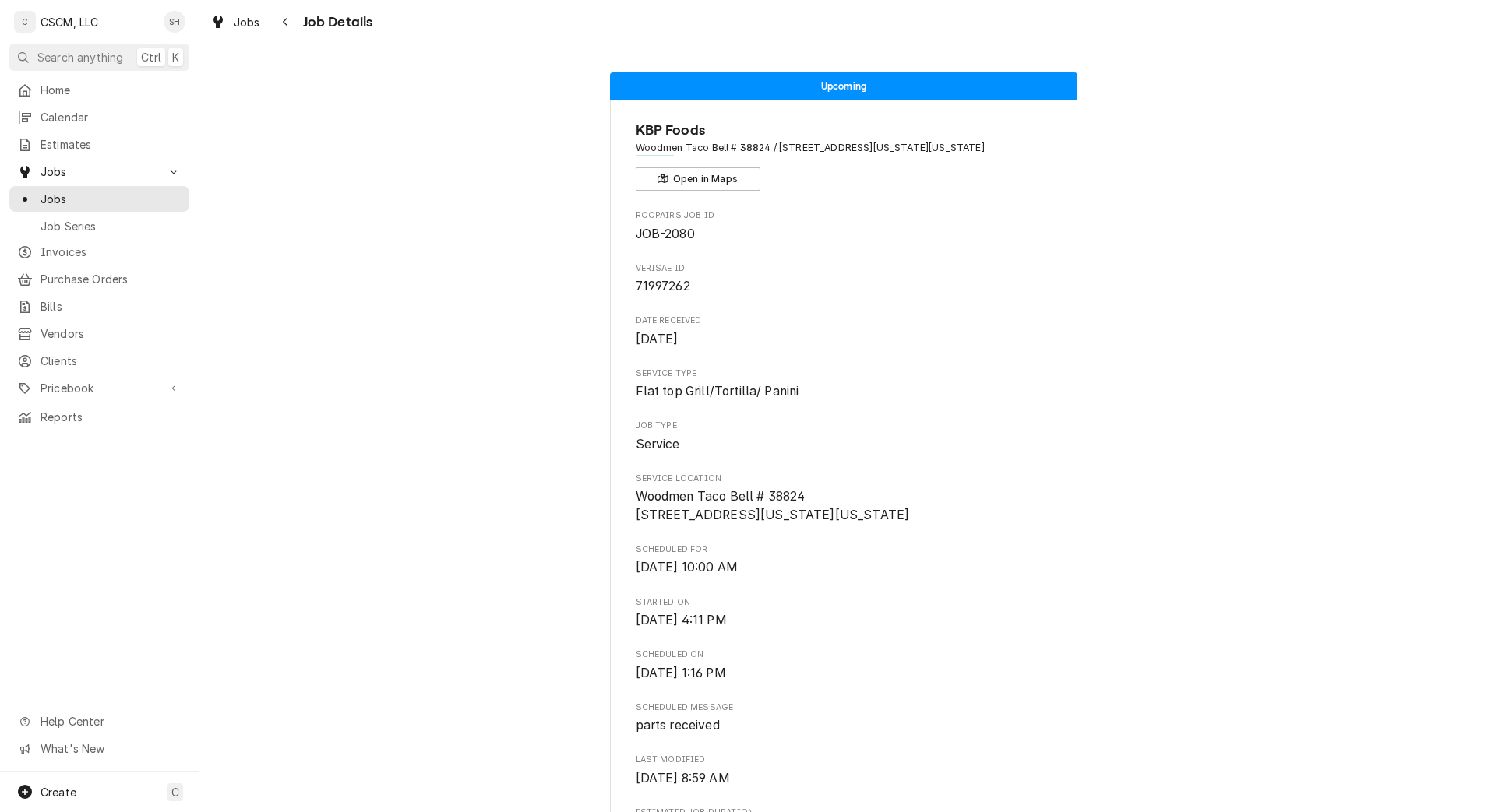
click at [284, 19] on icon "Navigate back" at bounding box center [285, 21] width 7 height 10
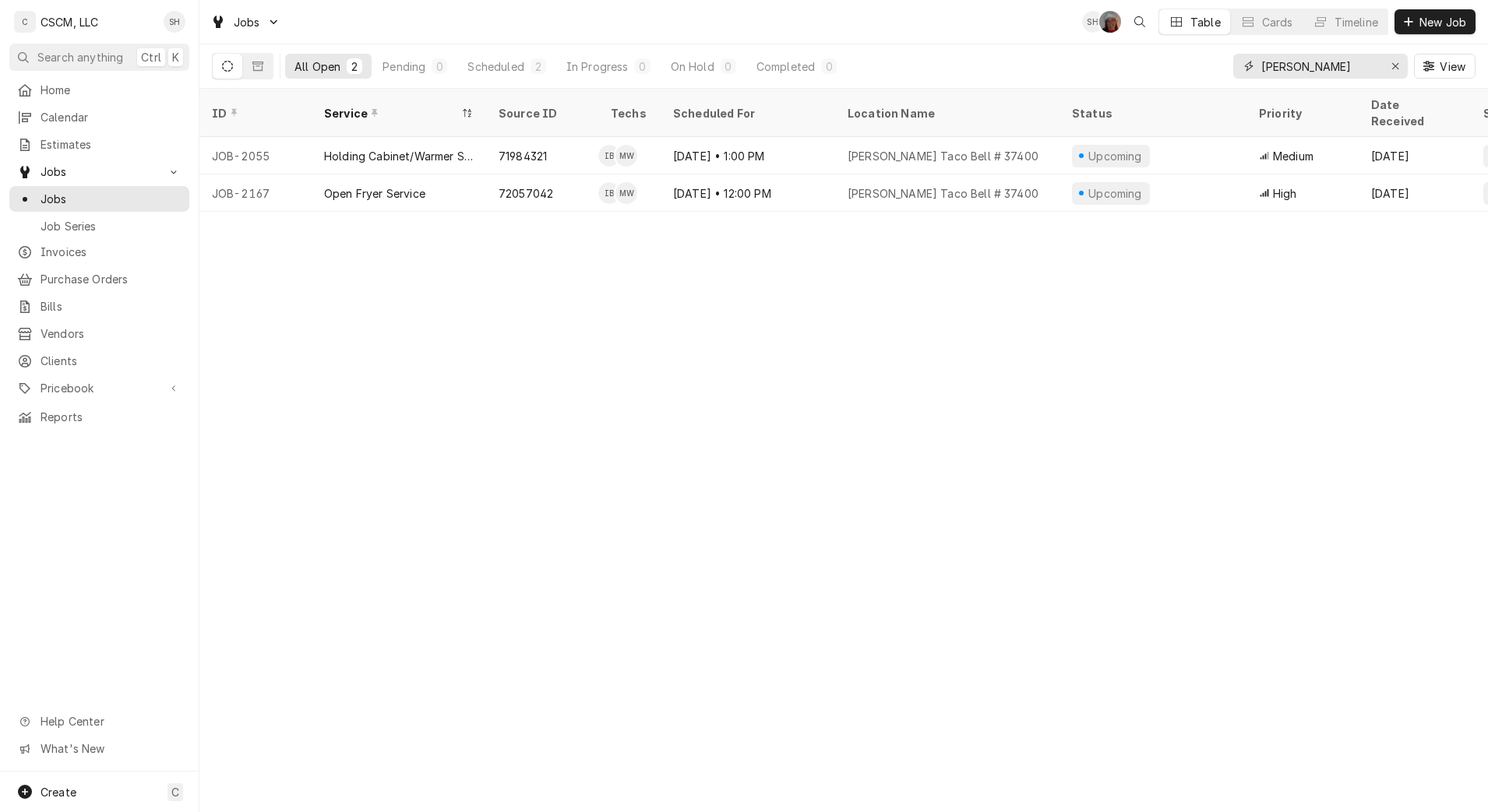
click at [1393, 59] on div "Erase input" at bounding box center [1395, 66] width 15 height 15
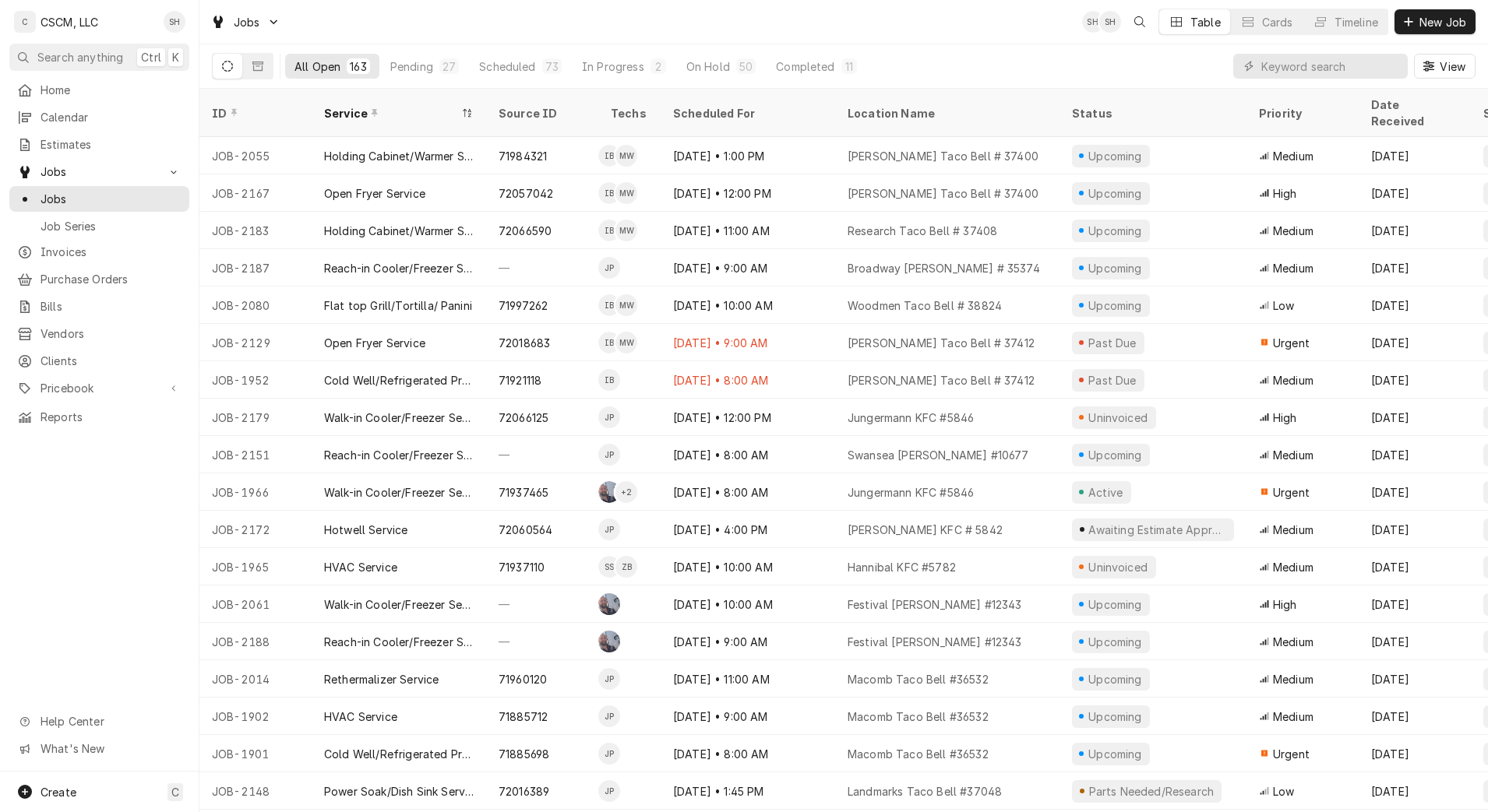
click at [645, 21] on div "Jobs SH SH Table Cards Timeline New Job" at bounding box center [843, 22] width 1288 height 44
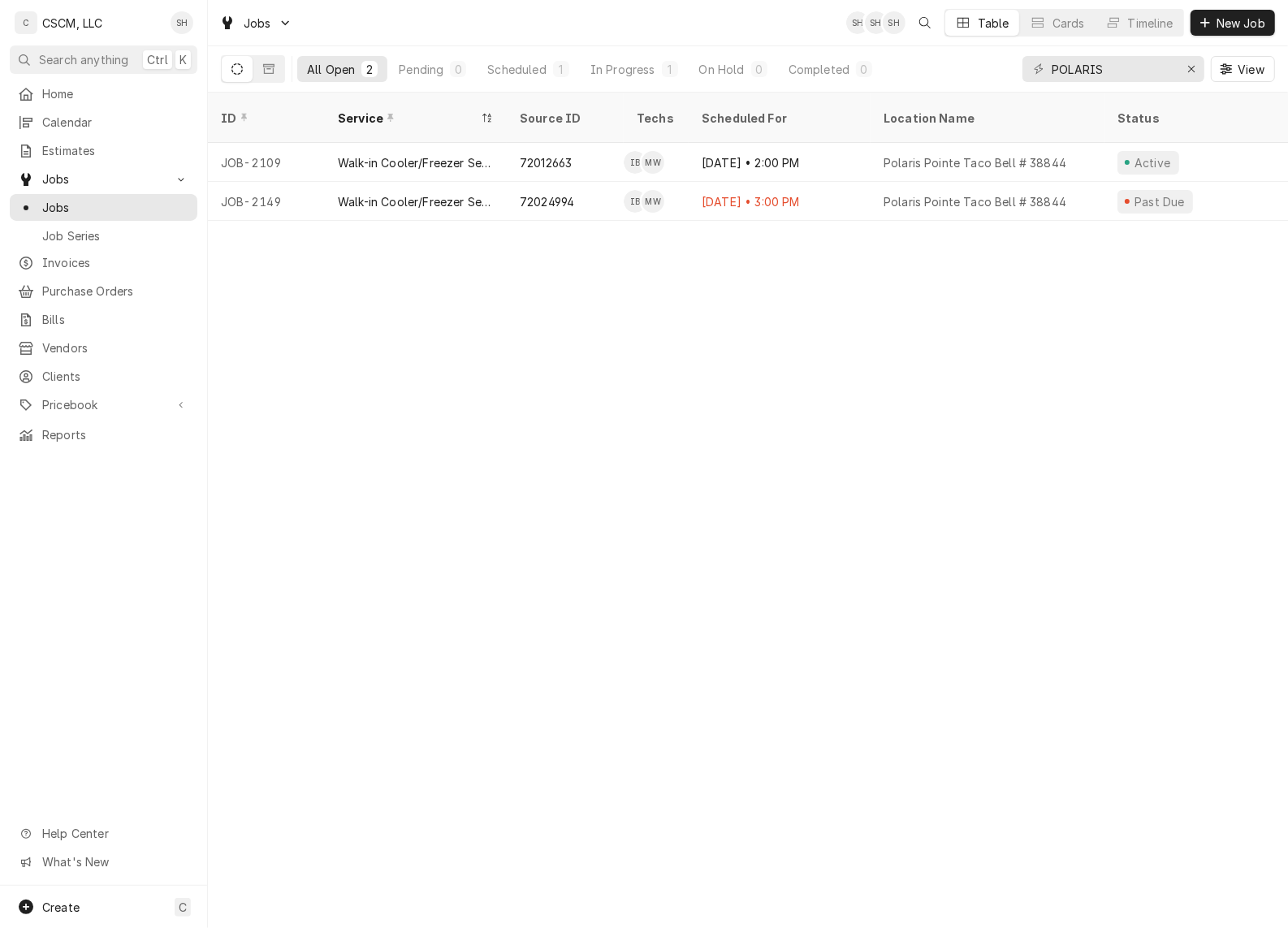
drag, startPoint x: 1174, startPoint y: 459, endPoint x: 1285, endPoint y: 424, distance: 116.4
click at [1171, 456] on div "ID Service Source ID Techs Scheduled For Location Name Status Priority Date Rec…" at bounding box center [749, 510] width 1081 height 836
click at [1188, 69] on icon "Erase input" at bounding box center [1192, 68] width 9 height 11
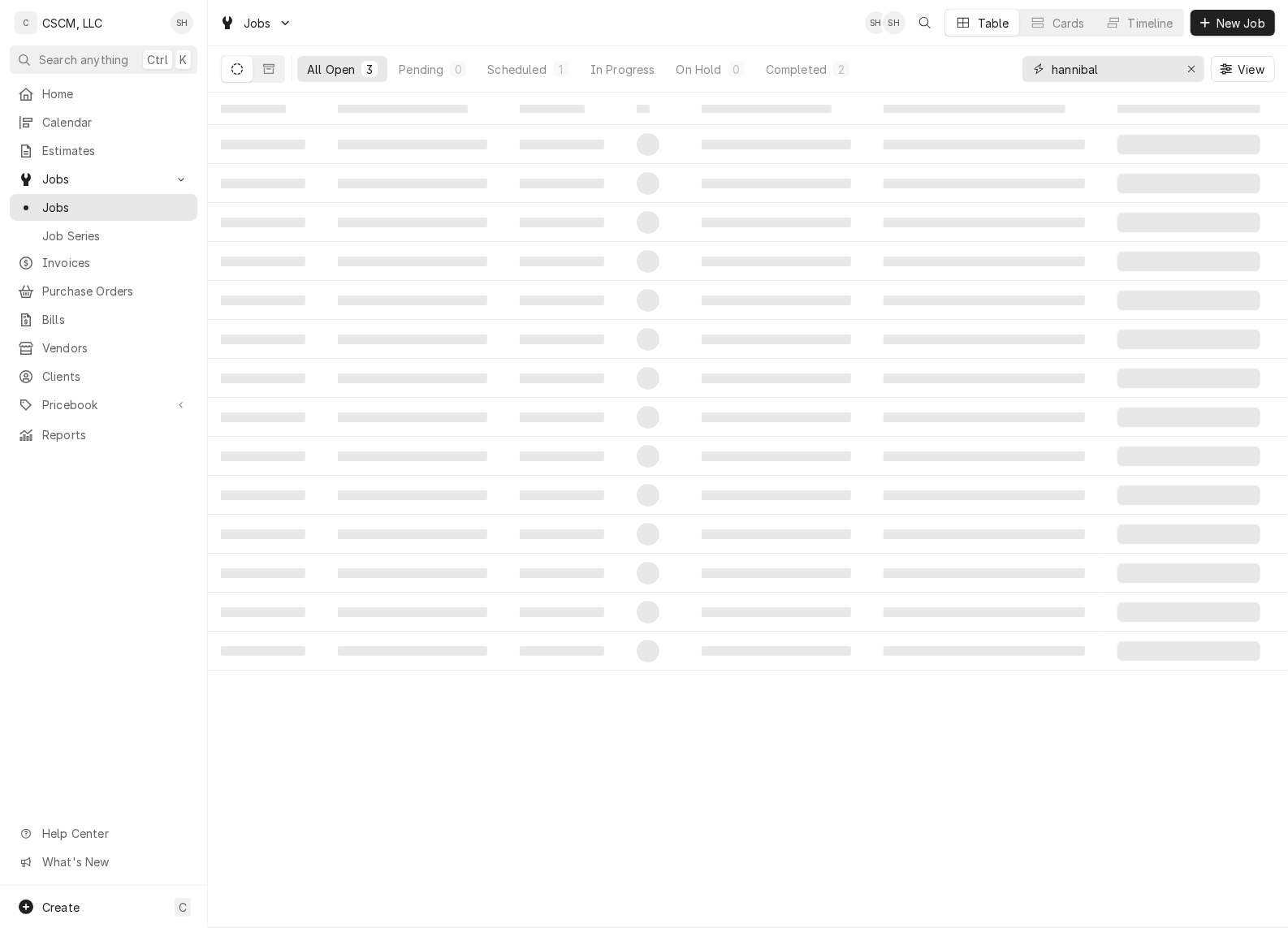
type input "hannibal"
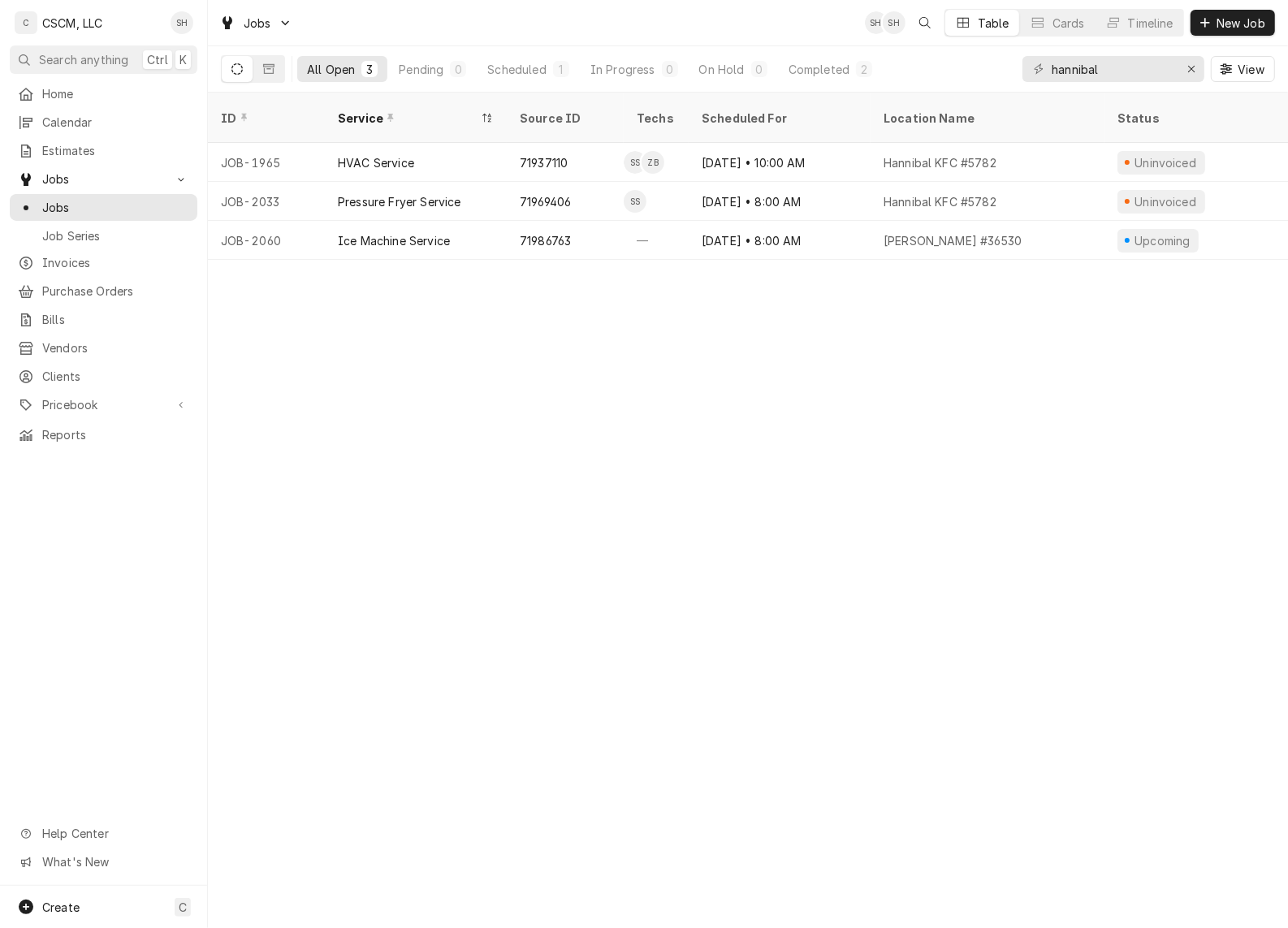
click at [792, 230] on div "Oct 20 • 8:00 AM" at bounding box center [780, 240] width 182 height 39
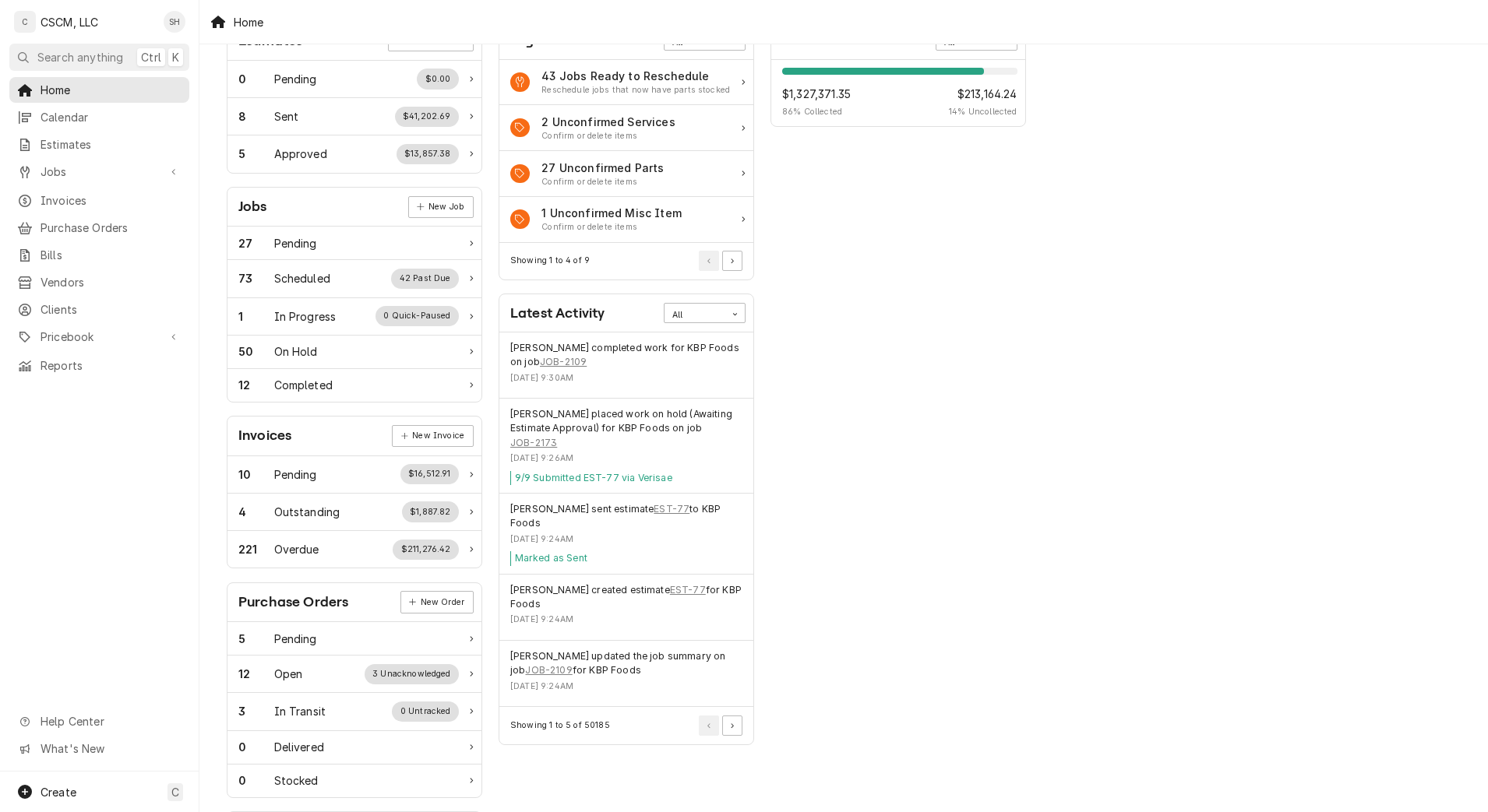
scroll to position [97, 0]
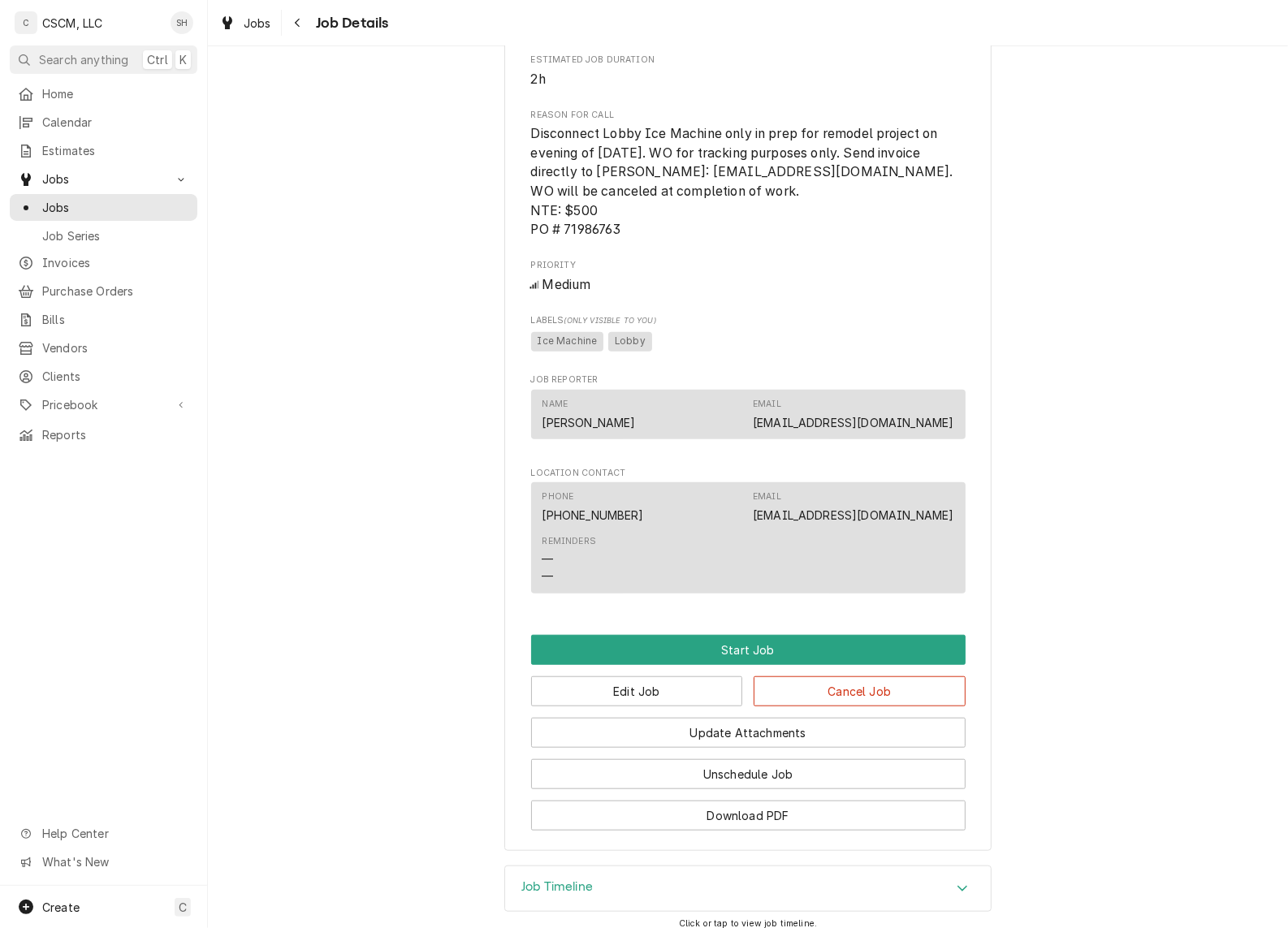
scroll to position [980, 0]
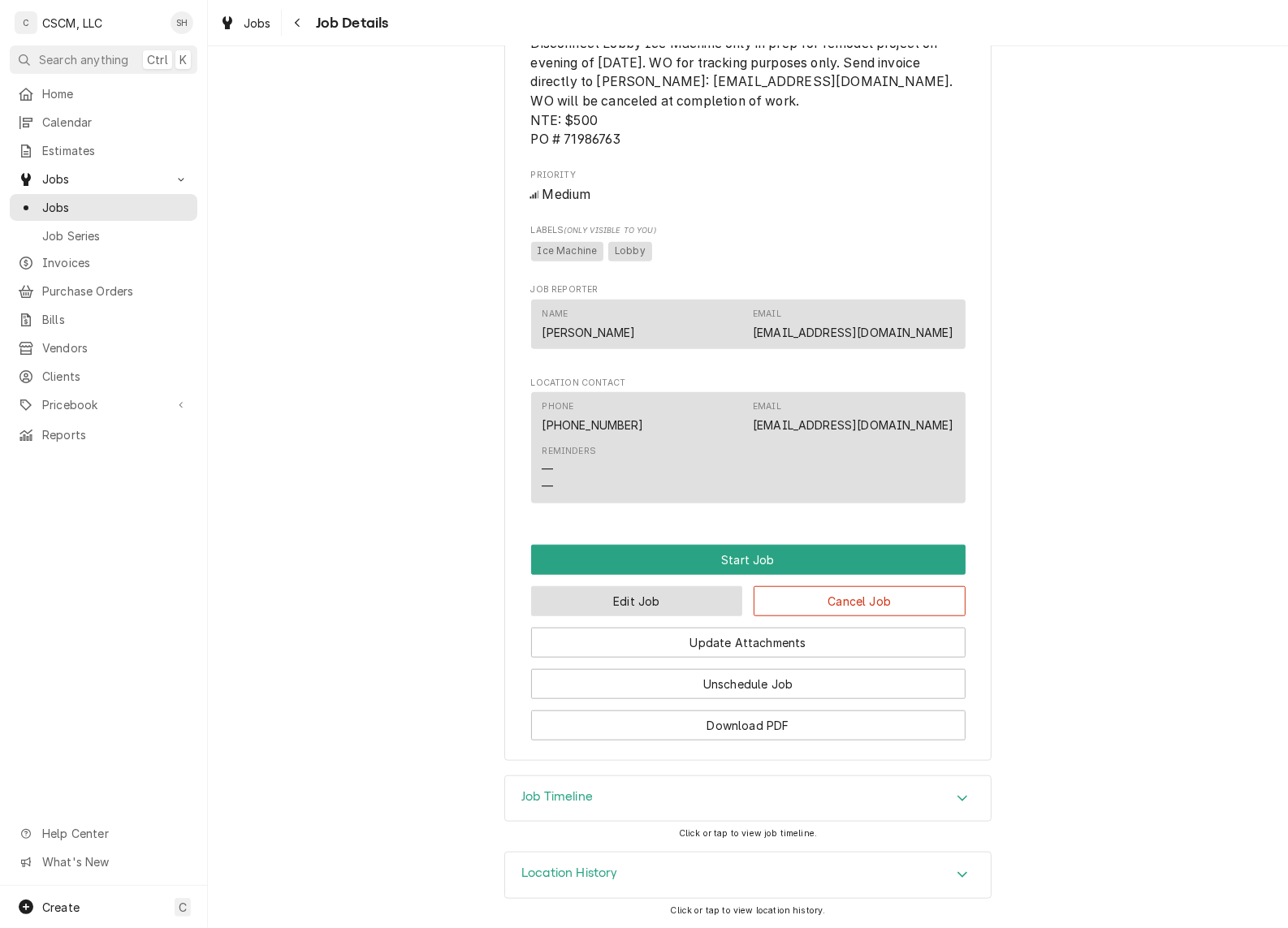
click at [685, 596] on button "Edit Job" at bounding box center [638, 602] width 212 height 30
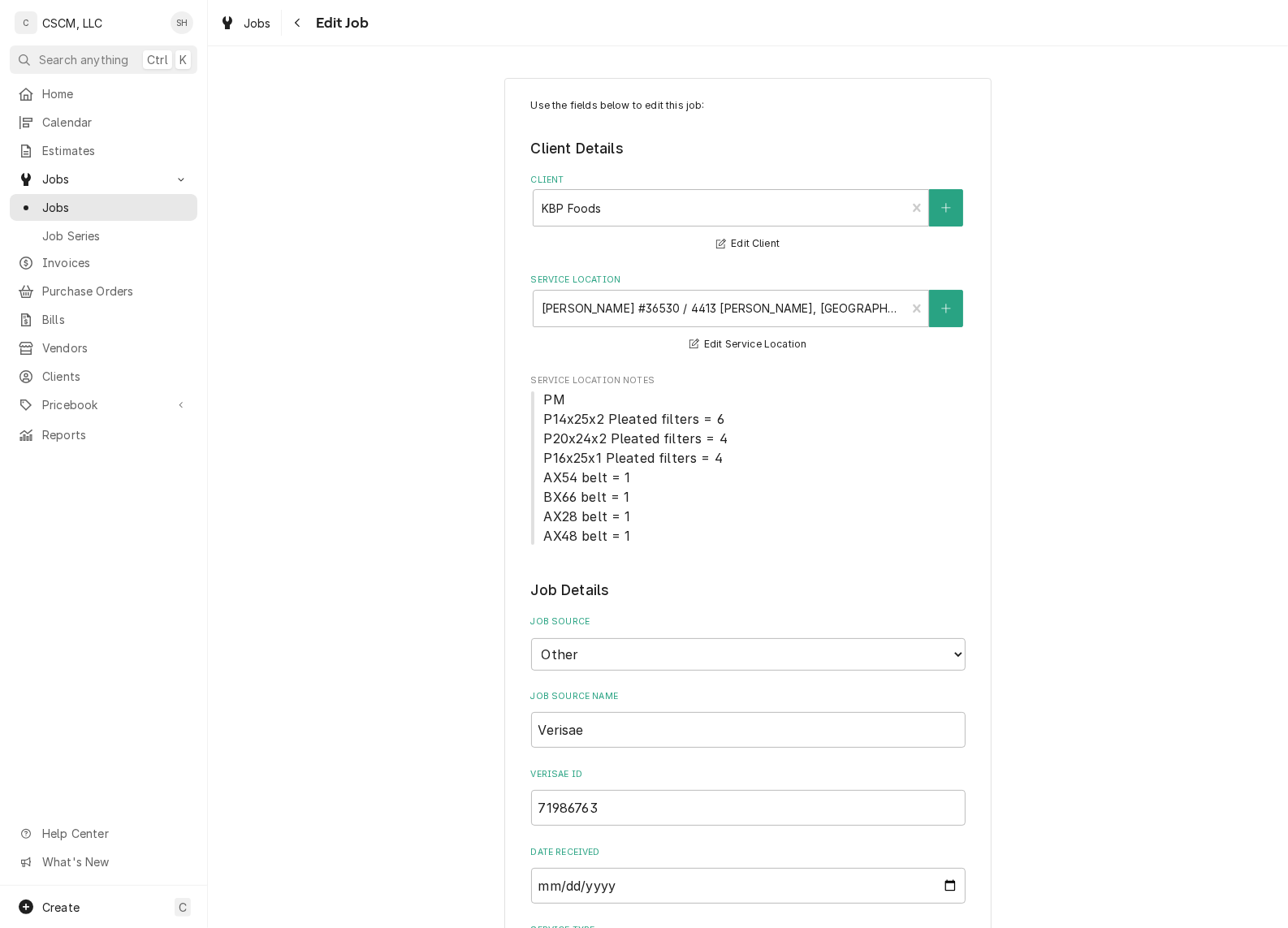
type textarea "x"
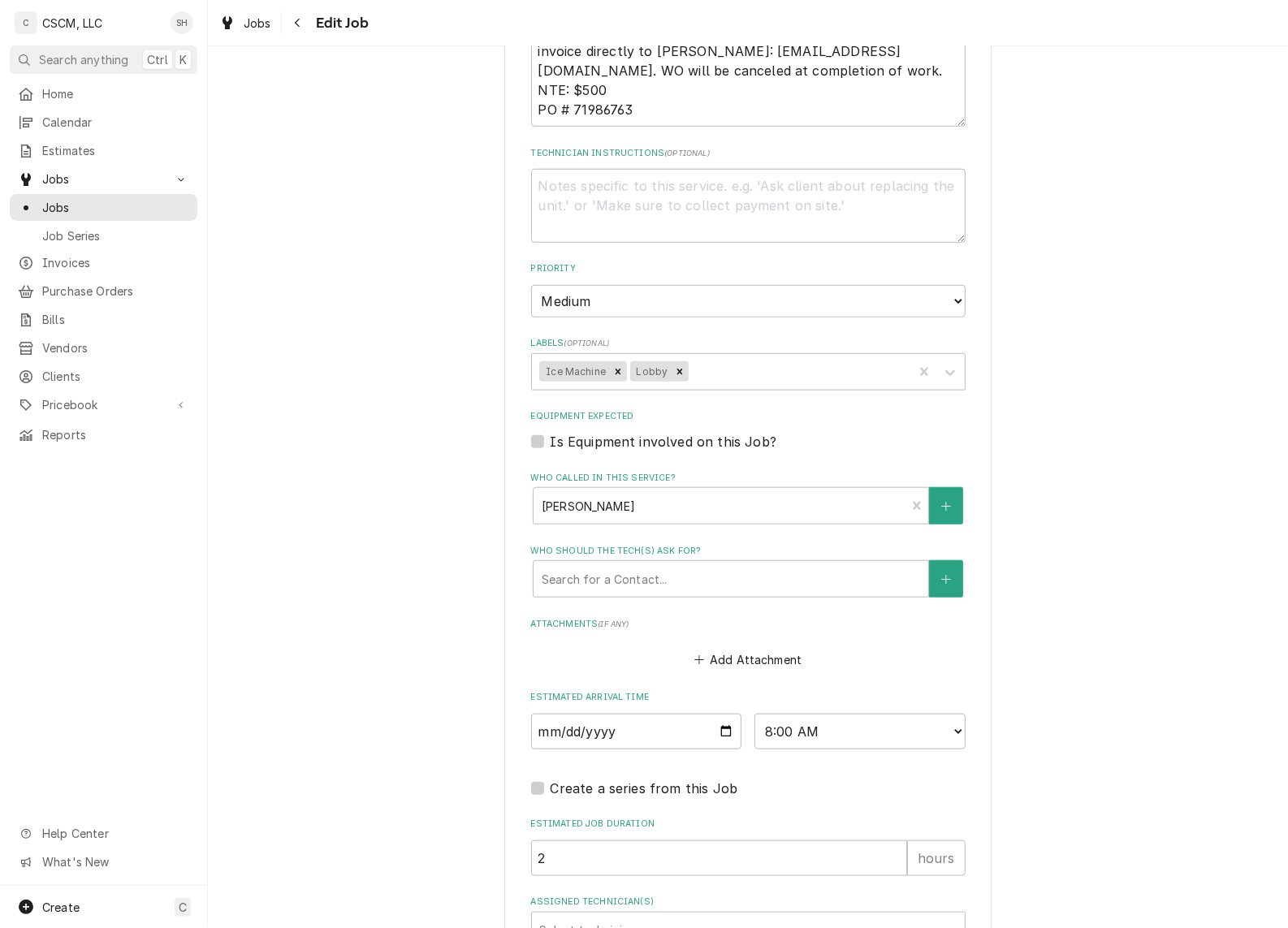
scroll to position [1247, 0]
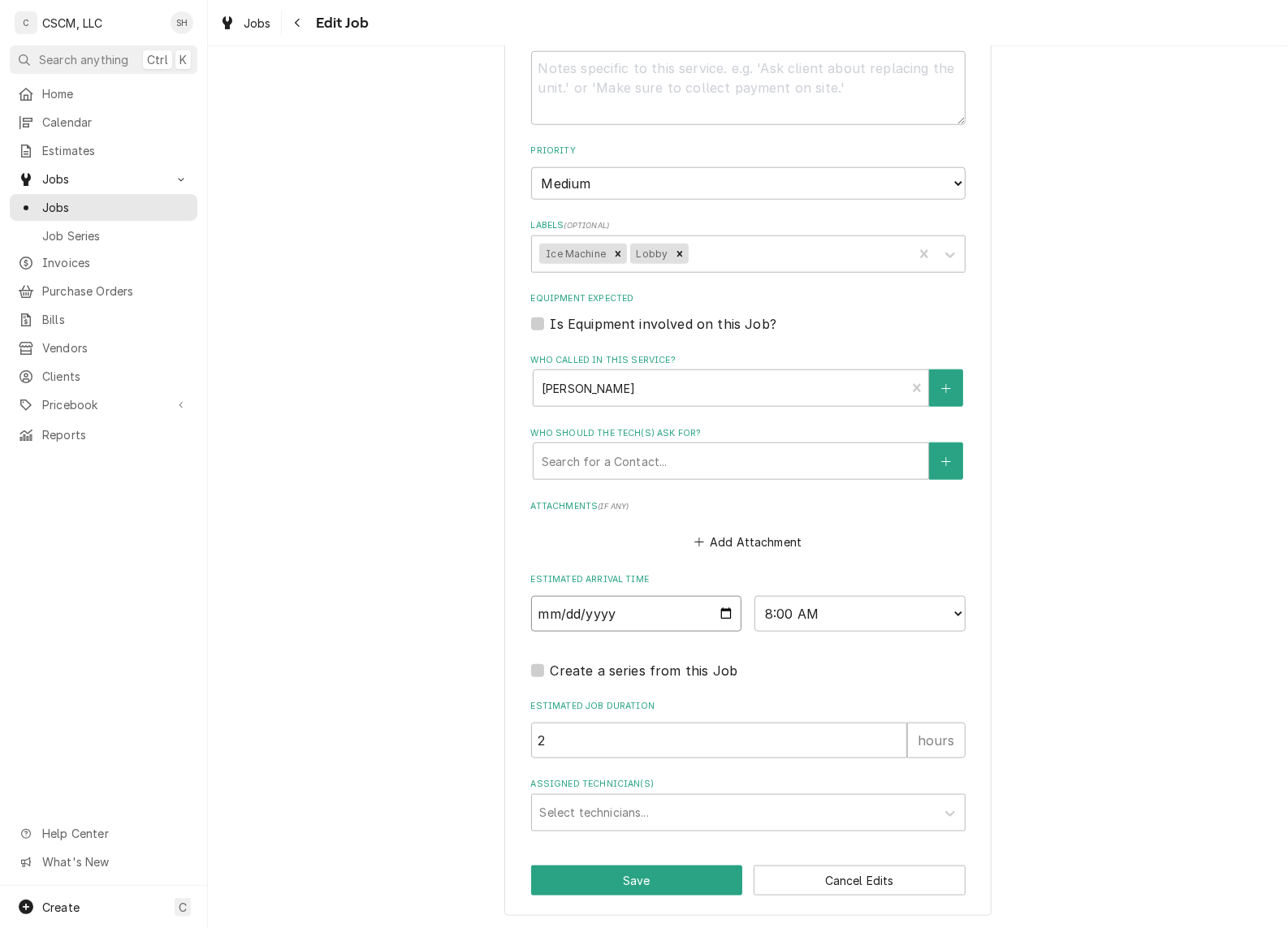
click at [717, 614] on input "[DATE]" at bounding box center [637, 614] width 211 height 36
type input "2025-10-29"
type textarea "x"
click at [871, 883] on button "Cancel Edits" at bounding box center [860, 880] width 212 height 30
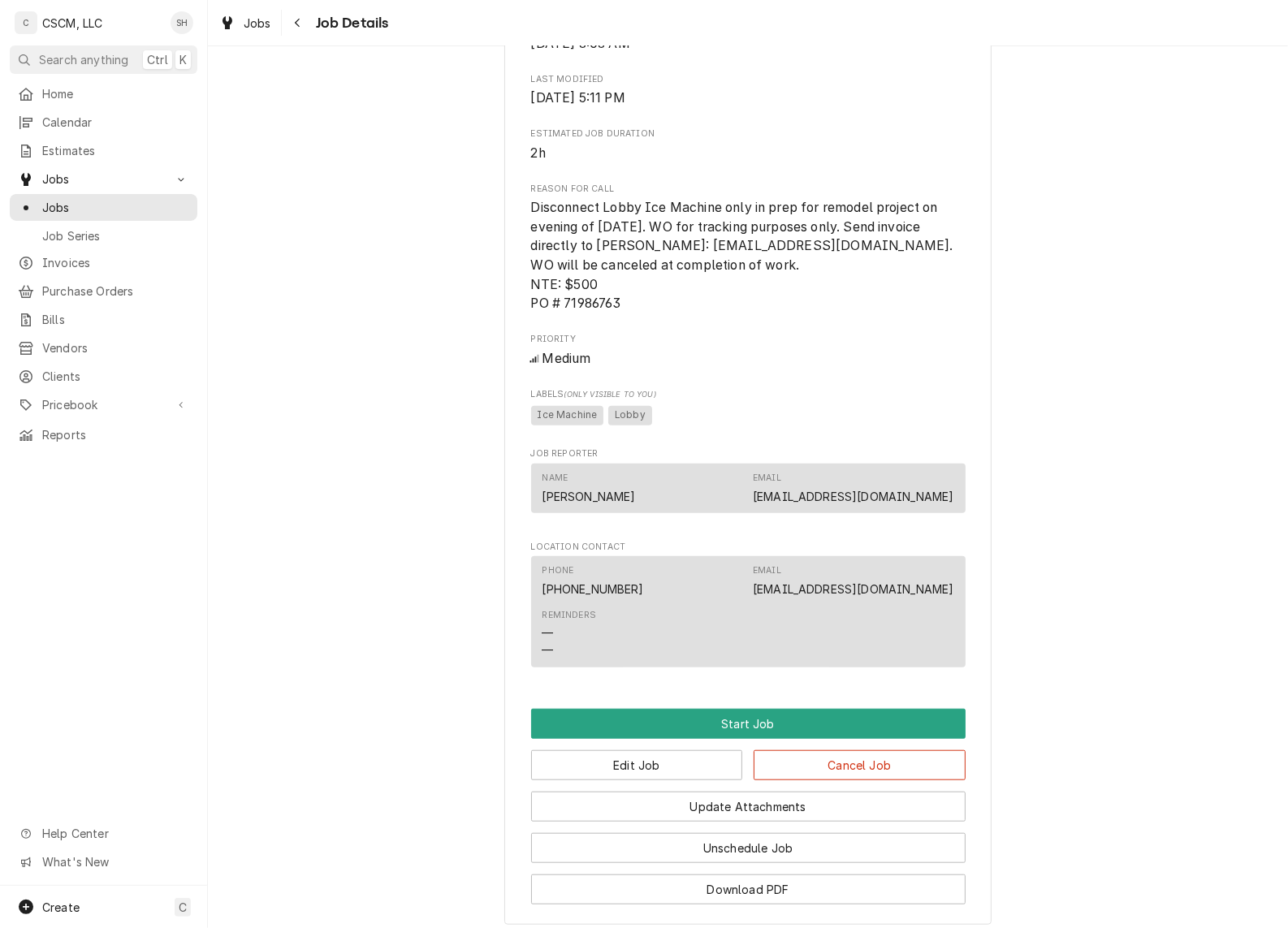
scroll to position [980, 0]
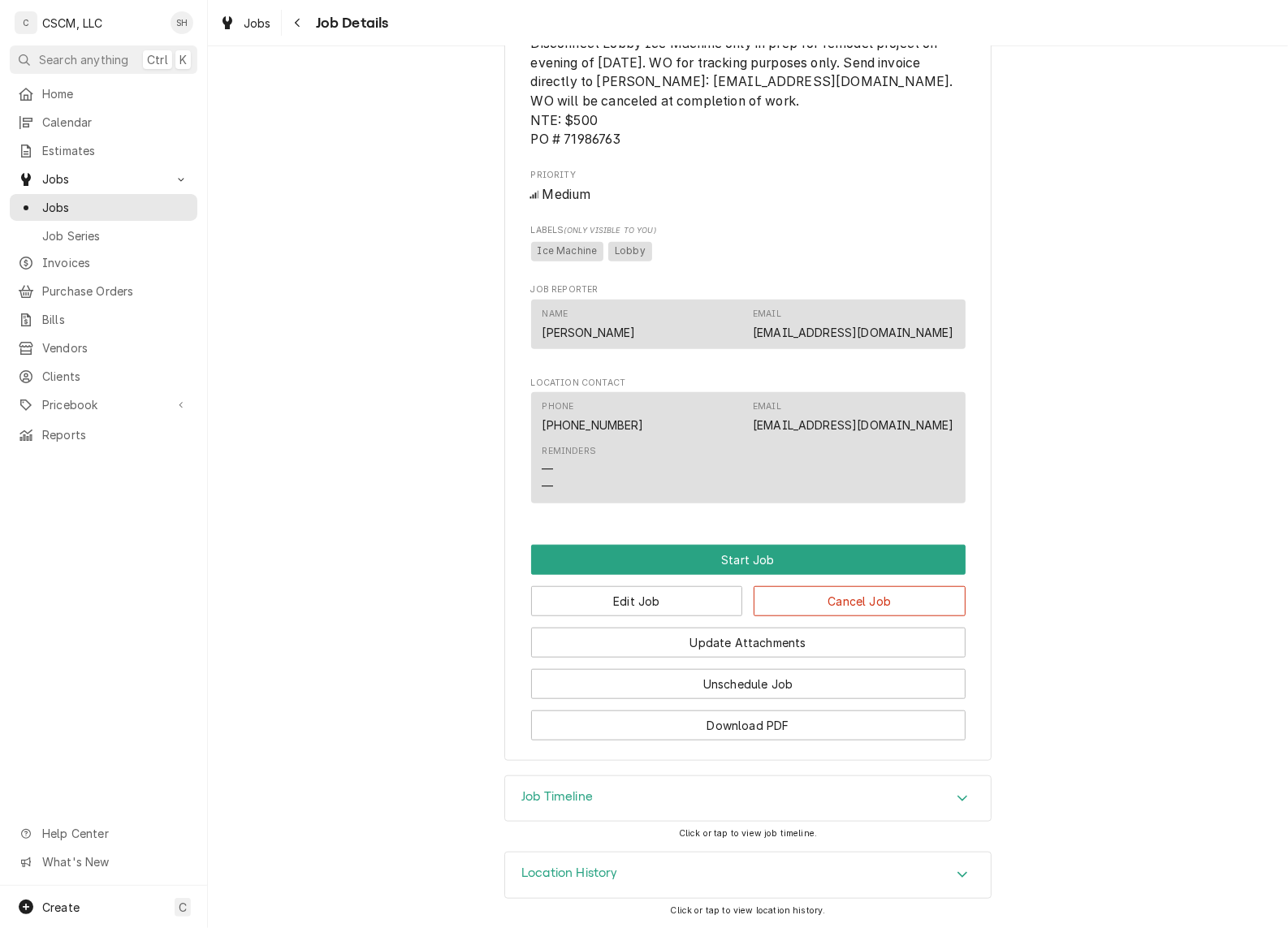
click at [688, 806] on div "Job Timeline" at bounding box center [749, 799] width 486 height 46
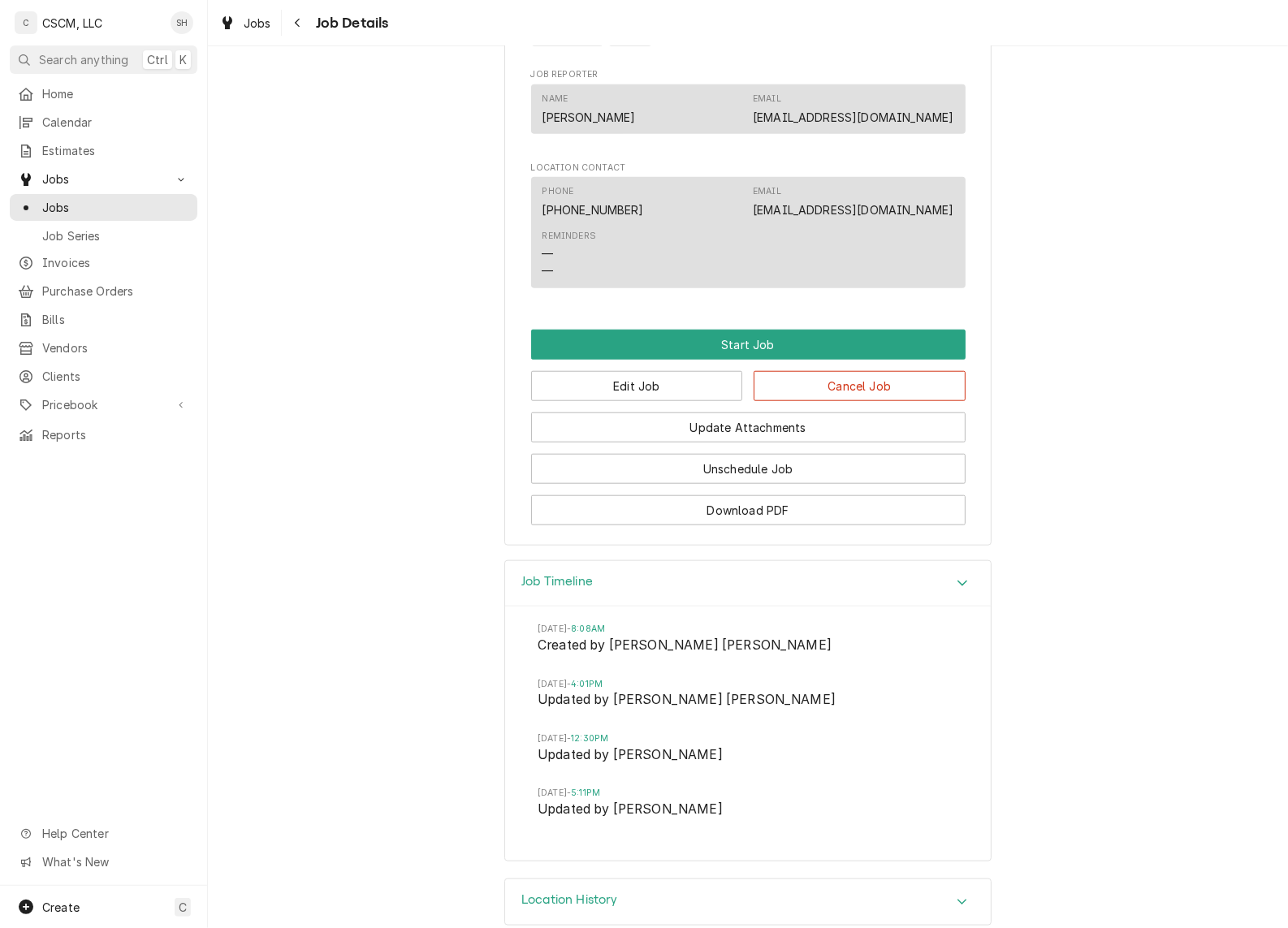
scroll to position [1220, 0]
